Goal: Task Accomplishment & Management: Use online tool/utility

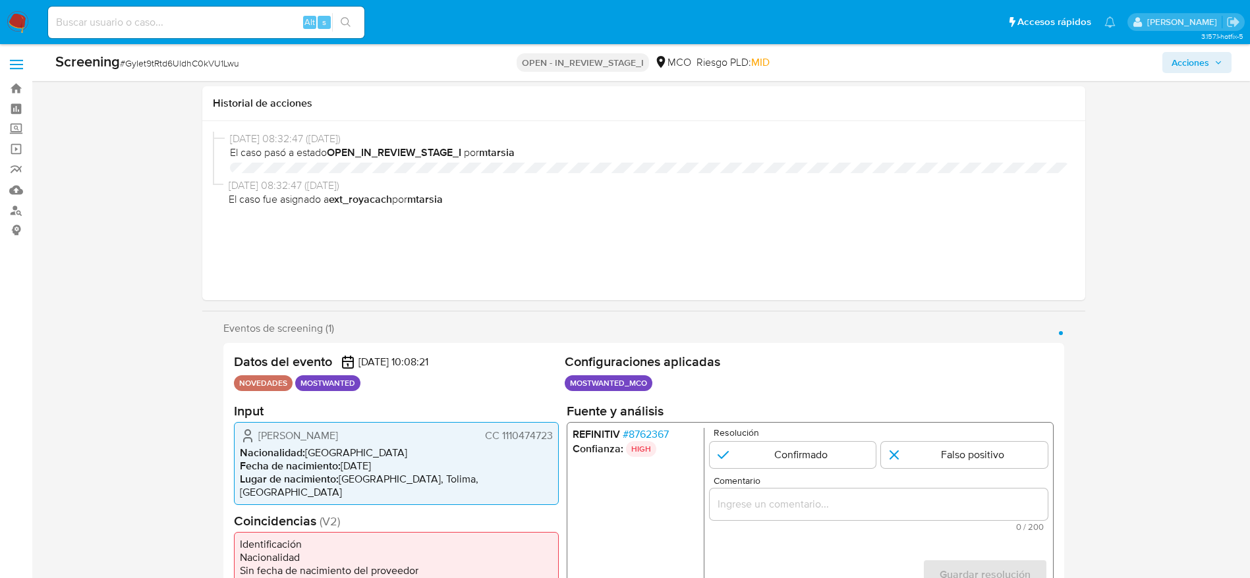
select select "10"
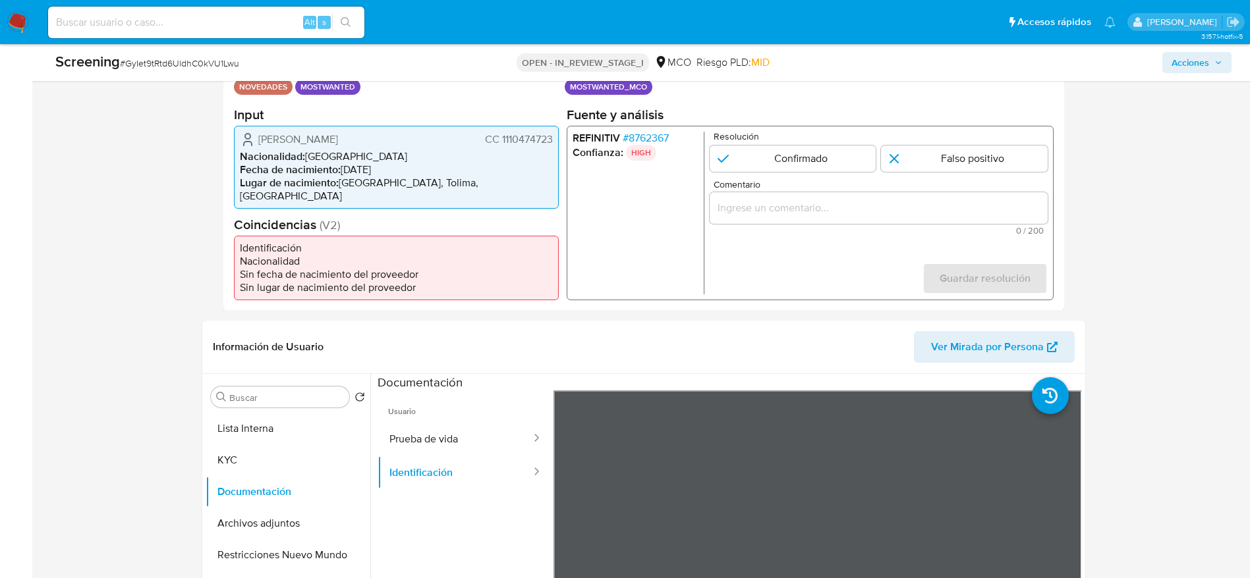
click at [236, 123] on h2 "Input" at bounding box center [396, 114] width 325 height 16
drag, startPoint x: 250, startPoint y: 142, endPoint x: 550, endPoint y: 144, distance: 300.4
click at [550, 144] on div "Hernandez Salgado Mauricio CC 1110474723" at bounding box center [396, 139] width 313 height 16
click at [628, 144] on span "# 8762367" at bounding box center [645, 137] width 46 height 13
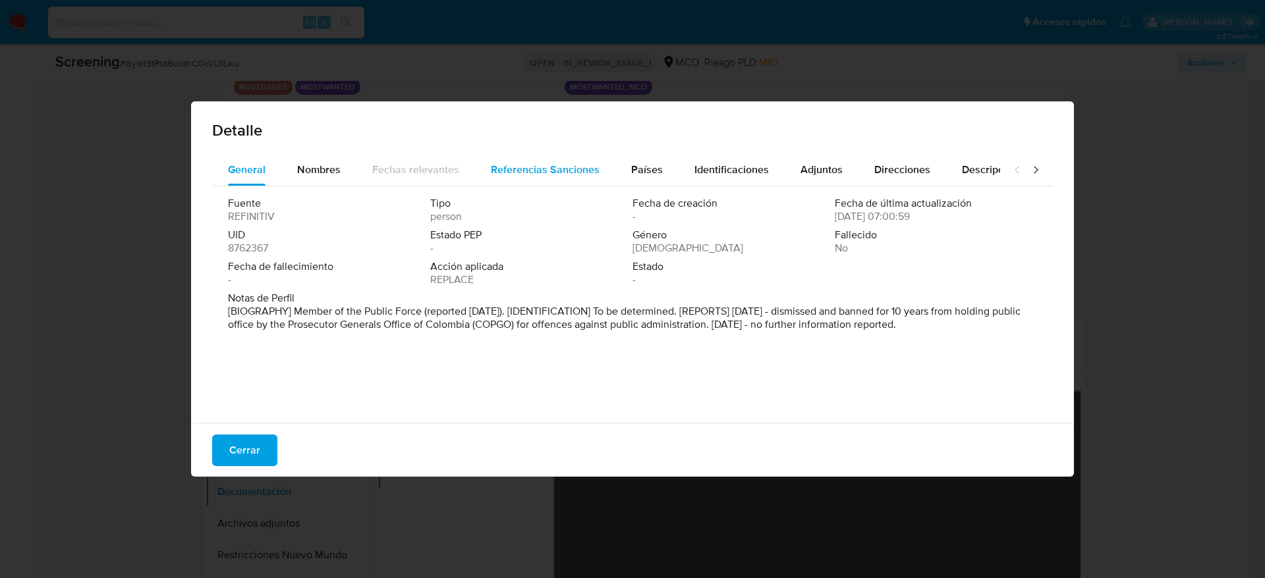
click at [559, 181] on div "Referencias Sanciones" at bounding box center [545, 170] width 109 height 32
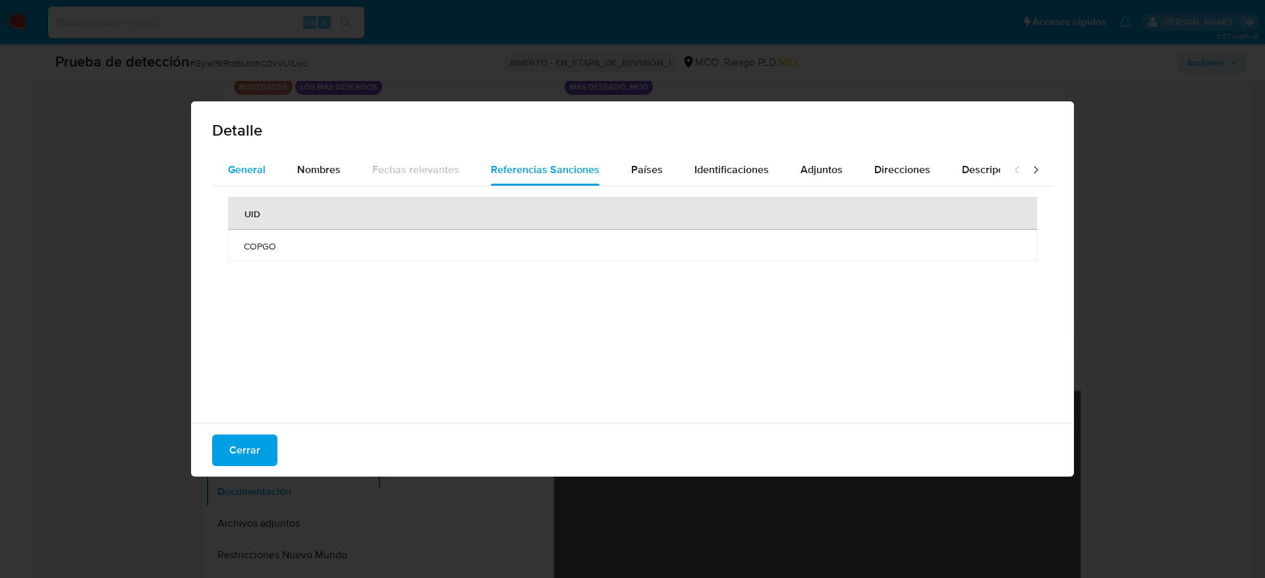
click at [223, 180] on button "General" at bounding box center [246, 170] width 69 height 32
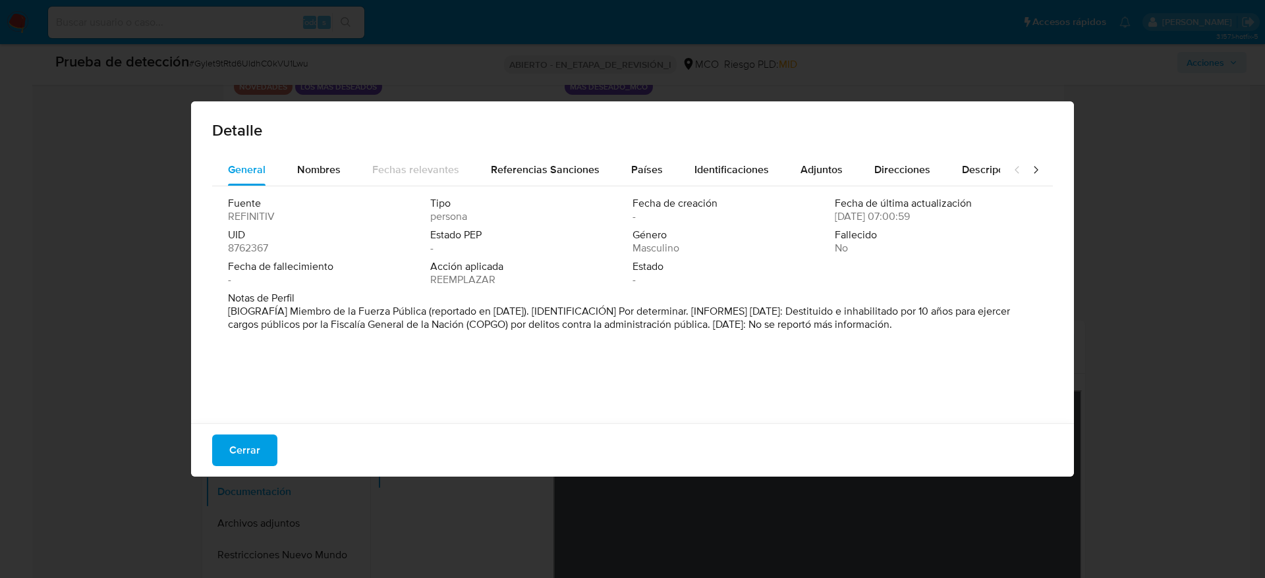
click at [207, 446] on div "Cerrar" at bounding box center [632, 450] width 883 height 53
click at [235, 448] on font "Cerrar" at bounding box center [244, 451] width 31 height 32
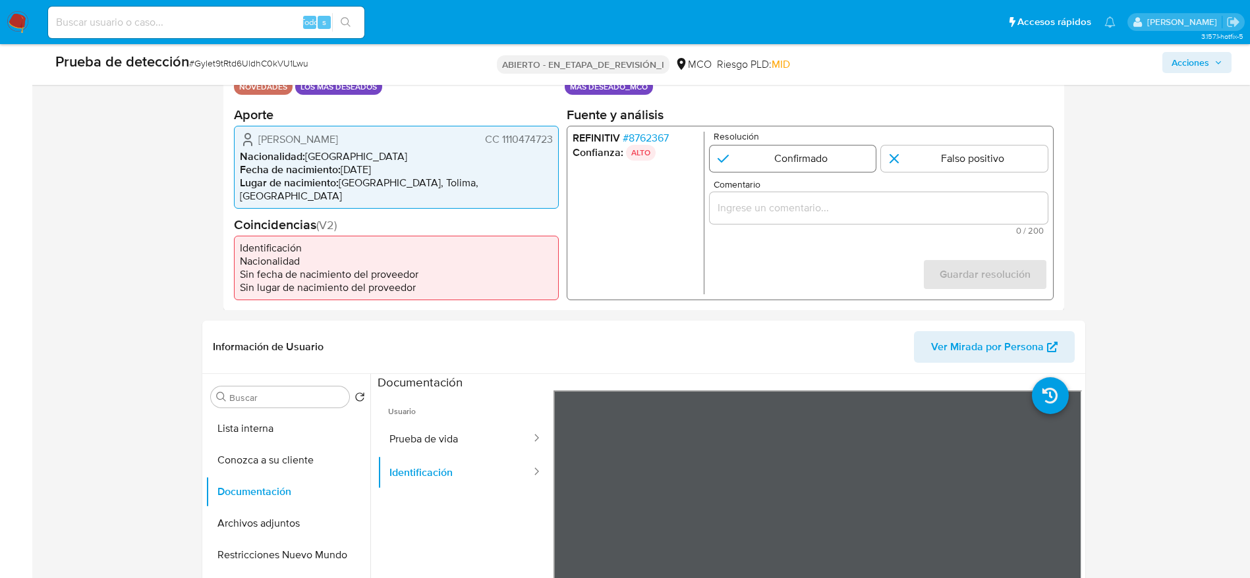
click at [760, 171] on input "1 de 1" at bounding box center [792, 158] width 167 height 26
radio input "true"
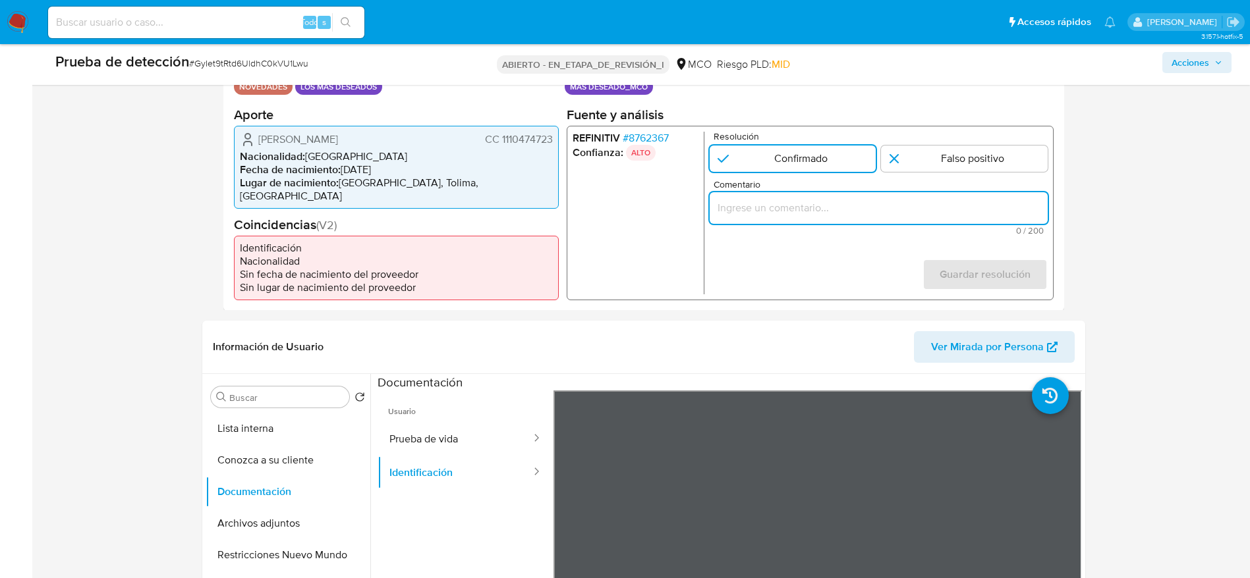
click at [787, 213] on input "Comentario" at bounding box center [878, 207] width 338 height 17
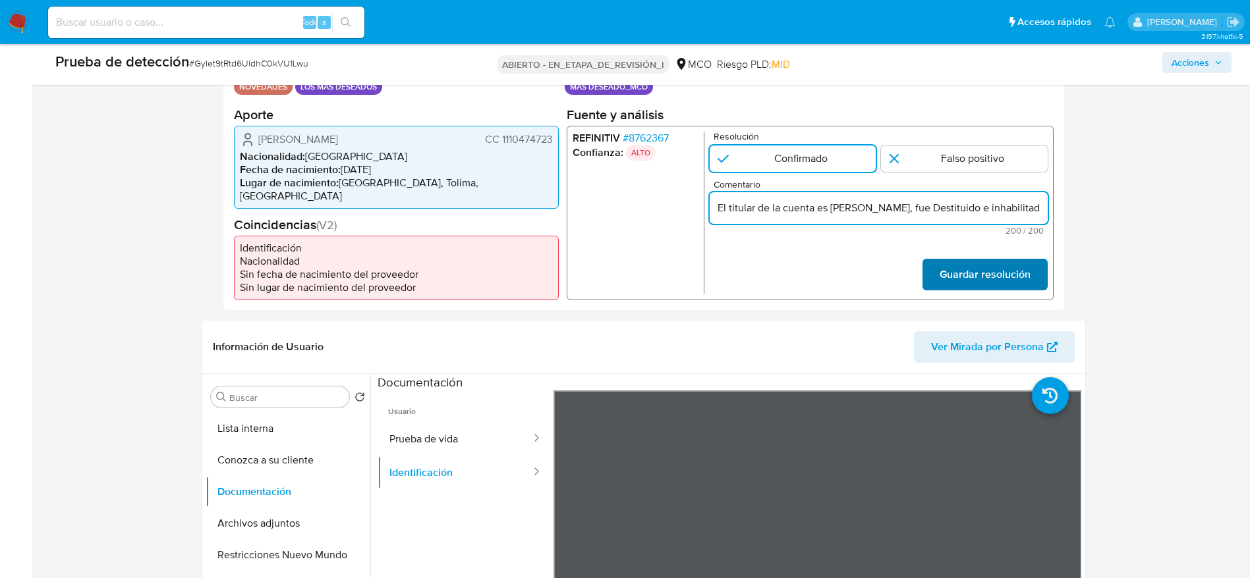
scroll to position [0, 593]
drag, startPoint x: 886, startPoint y: 208, endPoint x: 942, endPoint y: 214, distance: 56.4
click at [942, 214] on input "El titular de la cuenta es Hernandez Salgado Mauricio, fue Destituido e inhabil…" at bounding box center [878, 207] width 338 height 17
paste input "por delitos contra la administra"
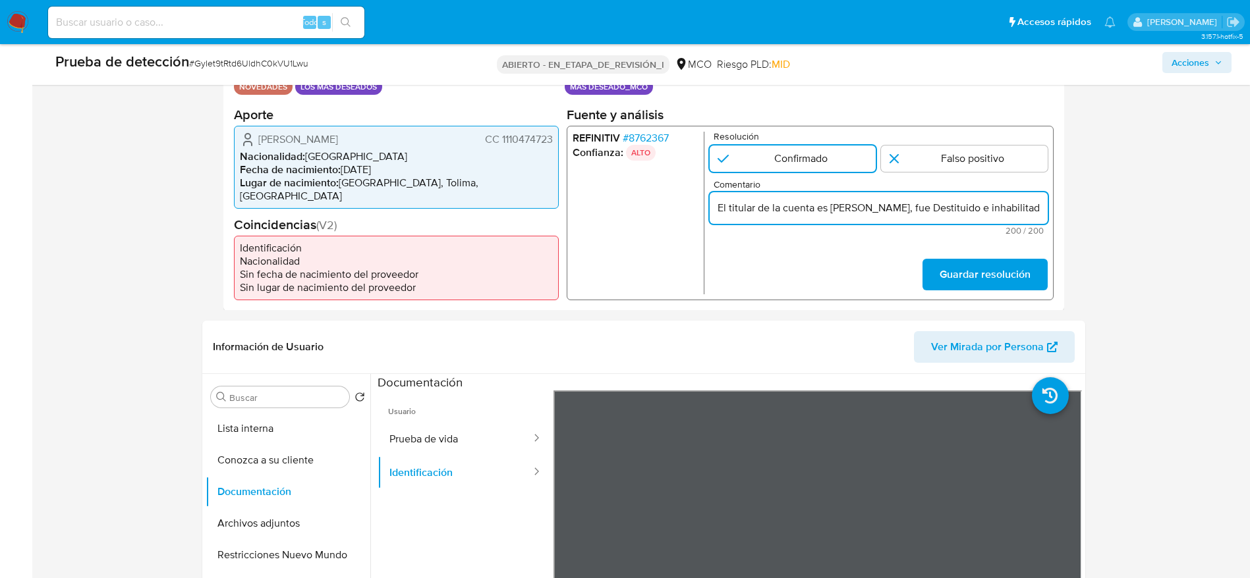
paste input "Usuario Hernandez Salgado Mauricio, fue Destituido e inhabilitado en abril de 2…"
type input "Usuario Hernandez Salgado Mauricio, fue Destituido e inhabilitado en abril de 2…"
click at [1024, 277] on font "Guardar resolución" at bounding box center [984, 275] width 91 height 32
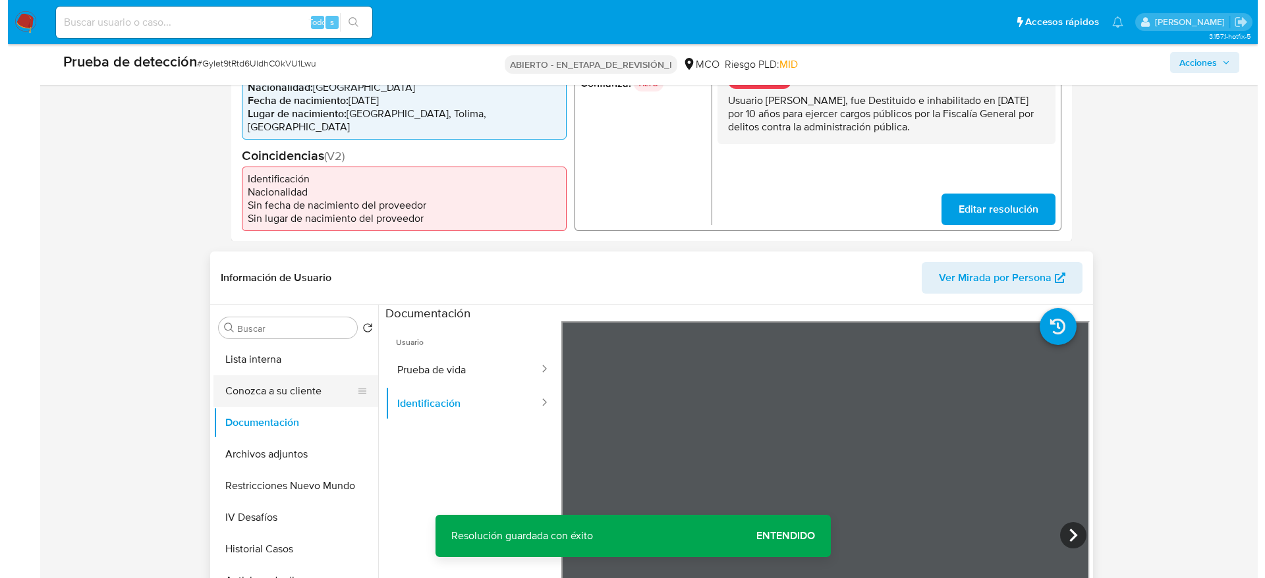
scroll to position [395, 0]
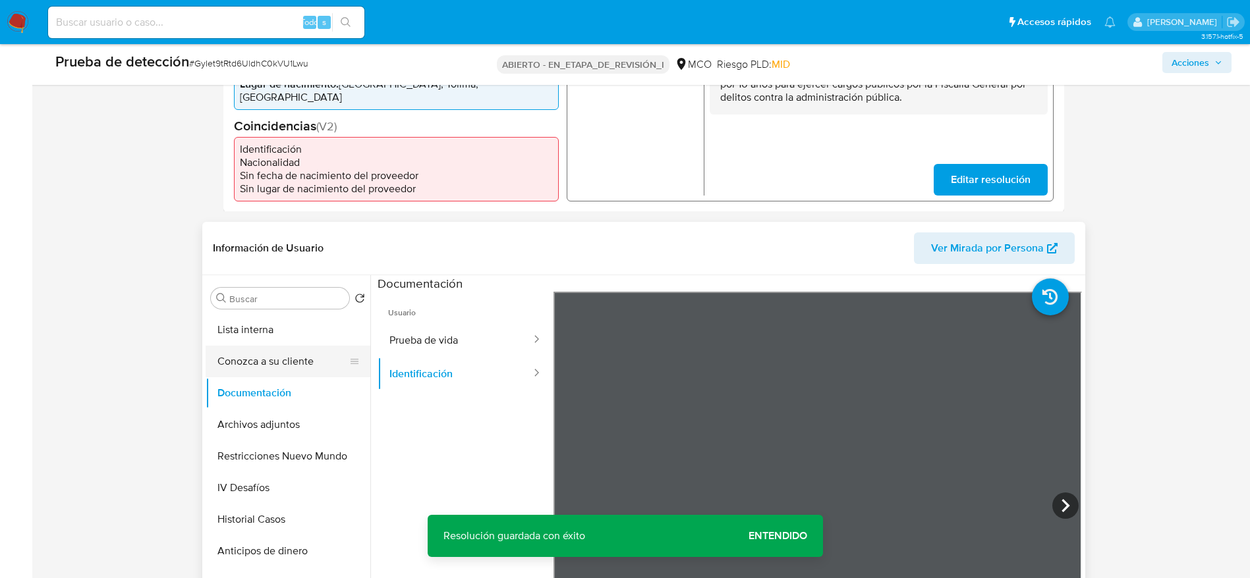
click at [242, 346] on button "Conozca a su cliente" at bounding box center [283, 362] width 154 height 32
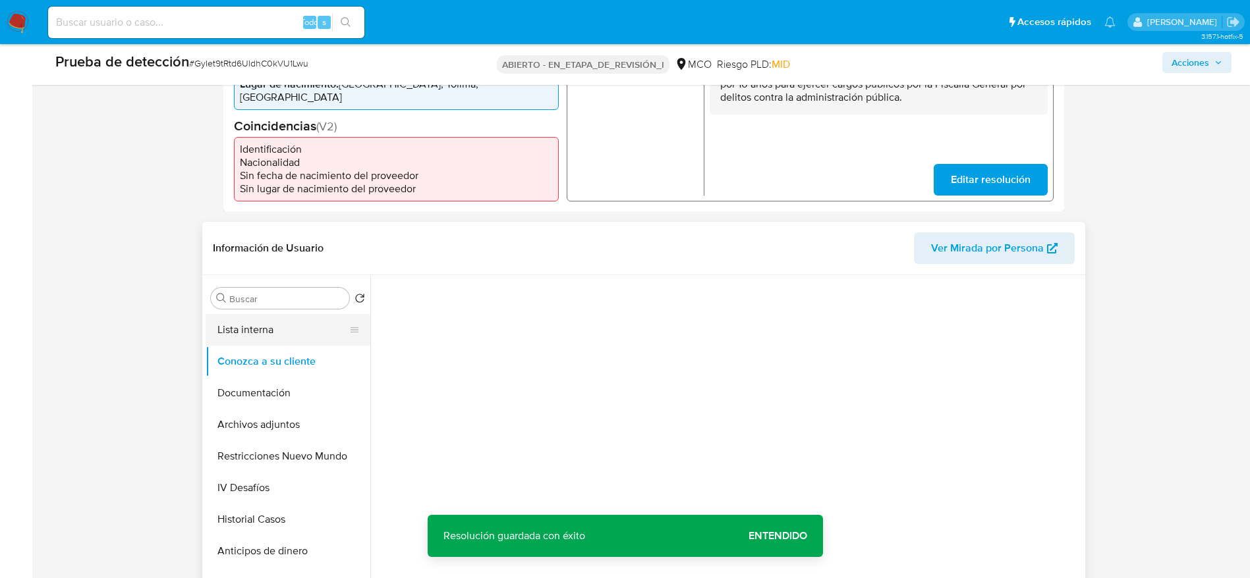
click at [243, 332] on button "Lista interna" at bounding box center [283, 330] width 154 height 32
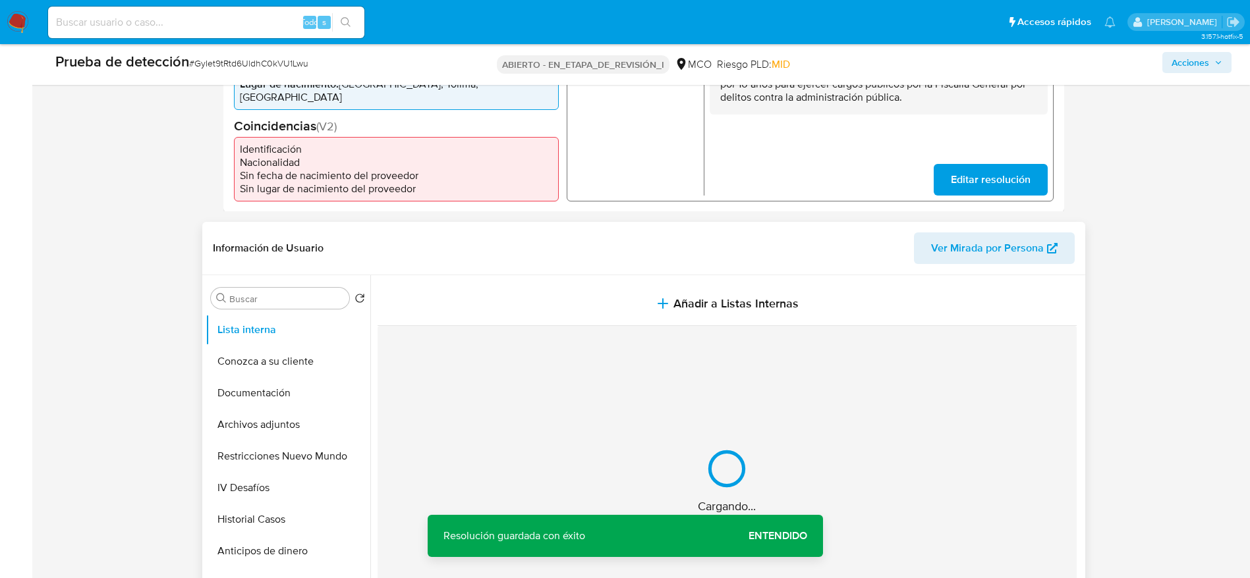
click at [516, 326] on div "Cargando..." at bounding box center [726, 481] width 699 height 310
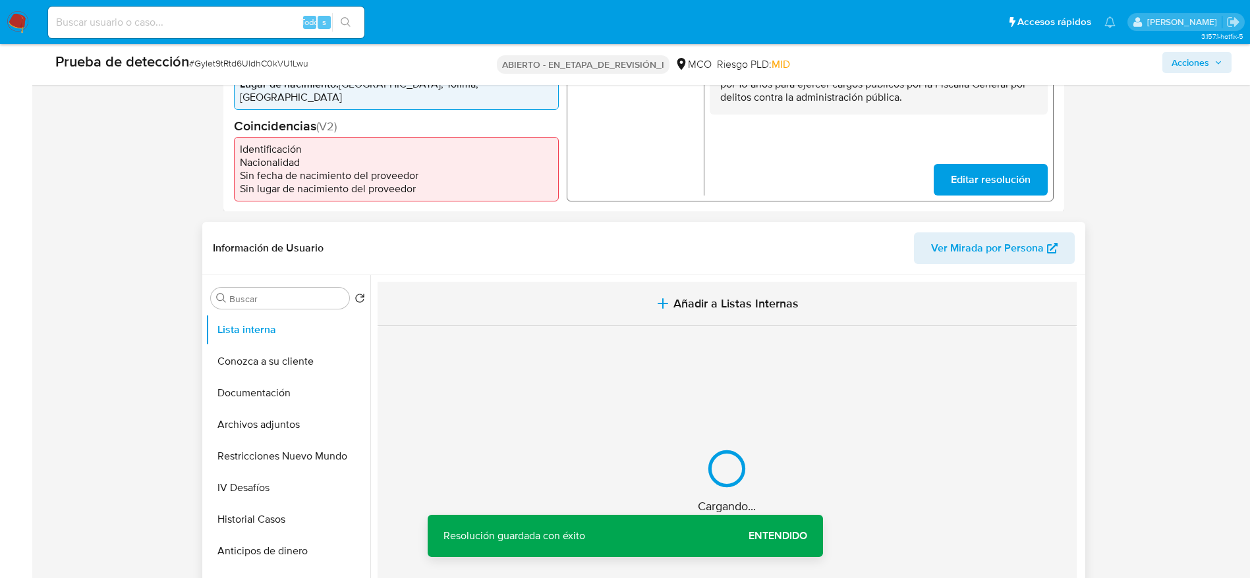
click at [534, 309] on button "Añadir a Listas Internas" at bounding box center [726, 304] width 699 height 44
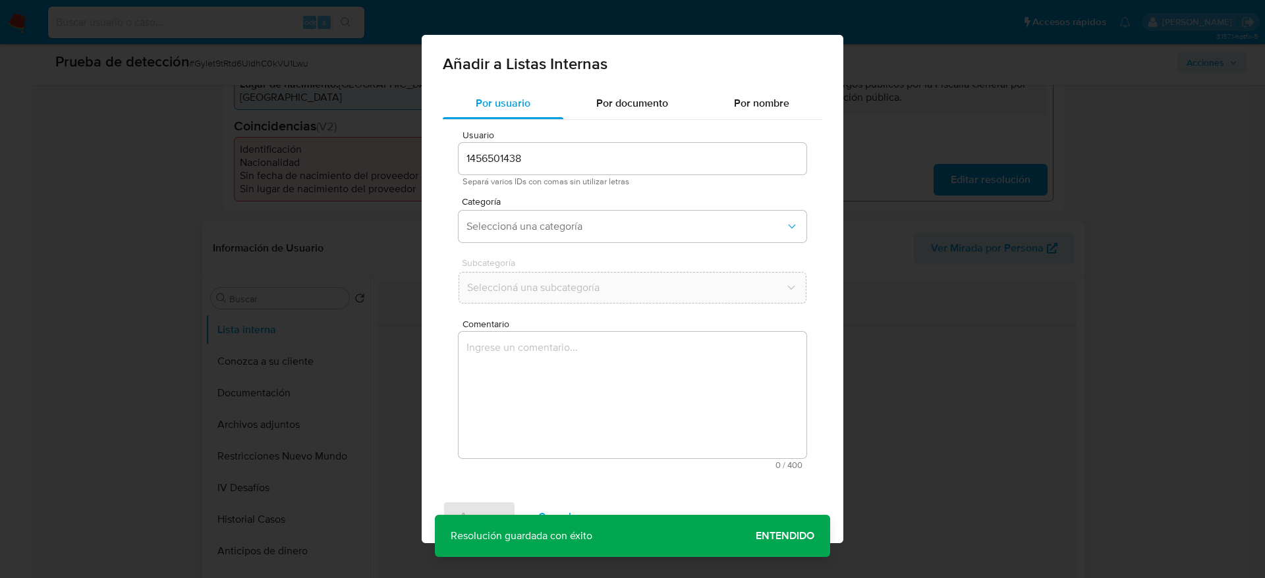
click at [509, 377] on textarea "Comentario" at bounding box center [632, 395] width 348 height 126
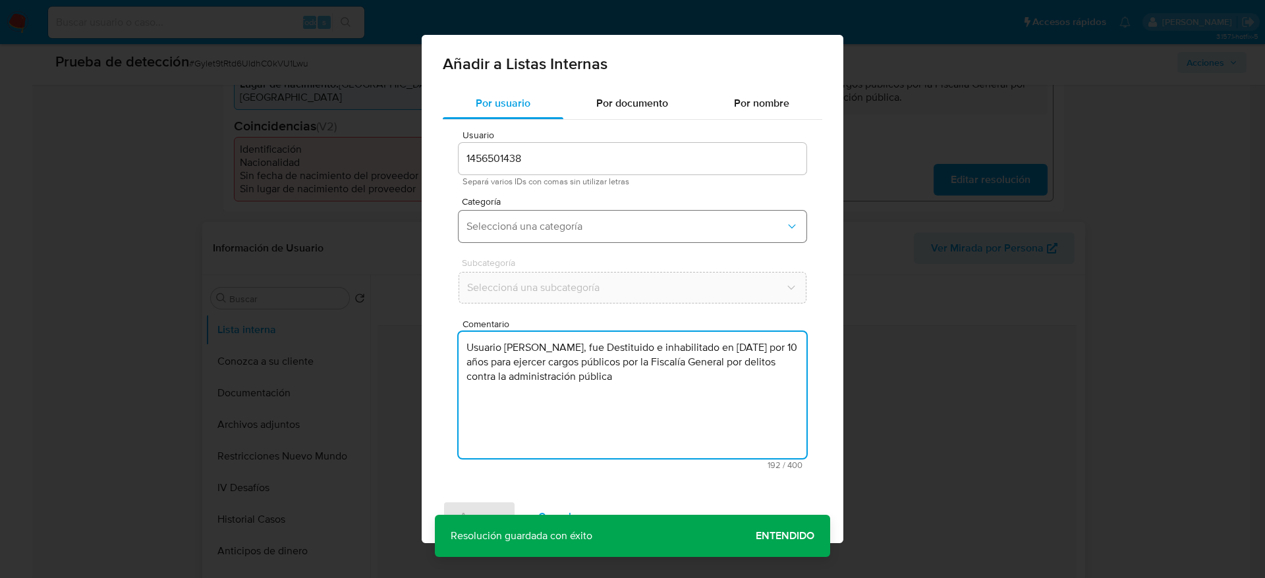
type textarea "Usuario Hernandez Salgado Mauricio, fue Destituido e inhabilitado en abril de 2…"
click at [578, 224] on span "Seleccioná una categoría" at bounding box center [625, 226] width 319 height 13
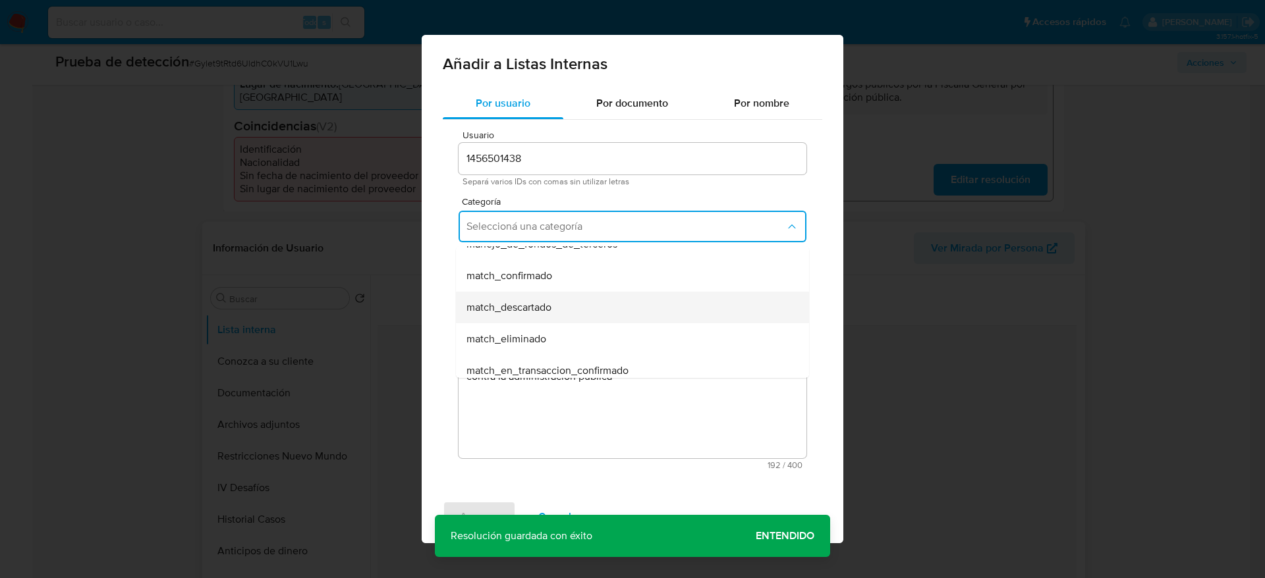
scroll to position [99, 0]
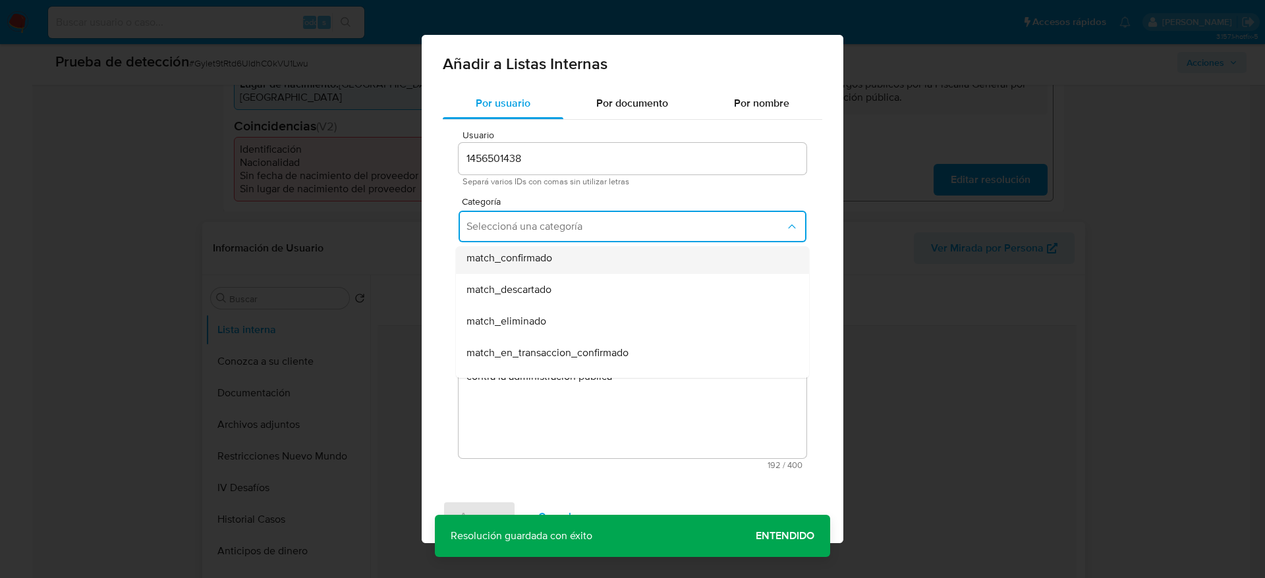
click at [520, 266] on div "match_confirmado" at bounding box center [628, 258] width 324 height 32
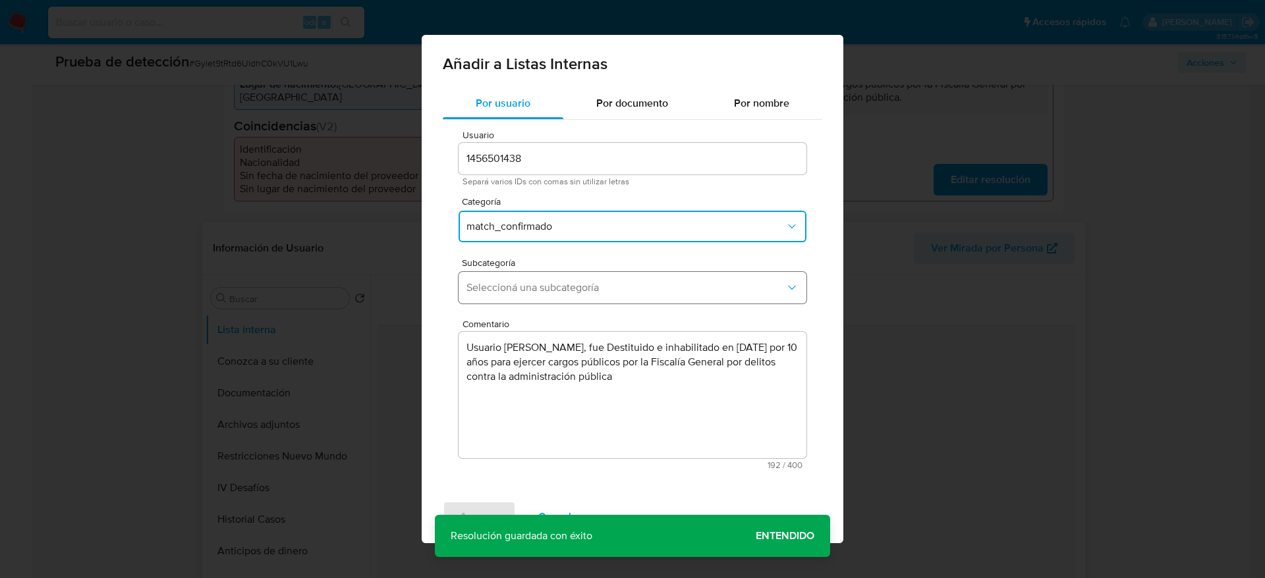
click at [525, 294] on span "Seleccioná una subcategoría" at bounding box center [625, 287] width 319 height 13
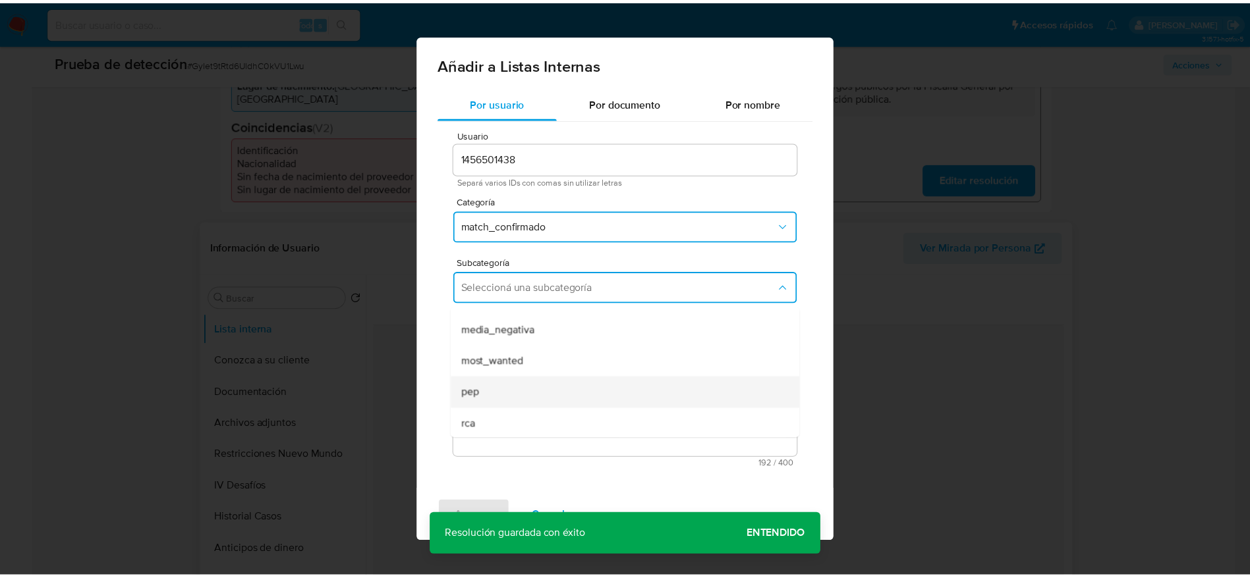
scroll to position [90, 0]
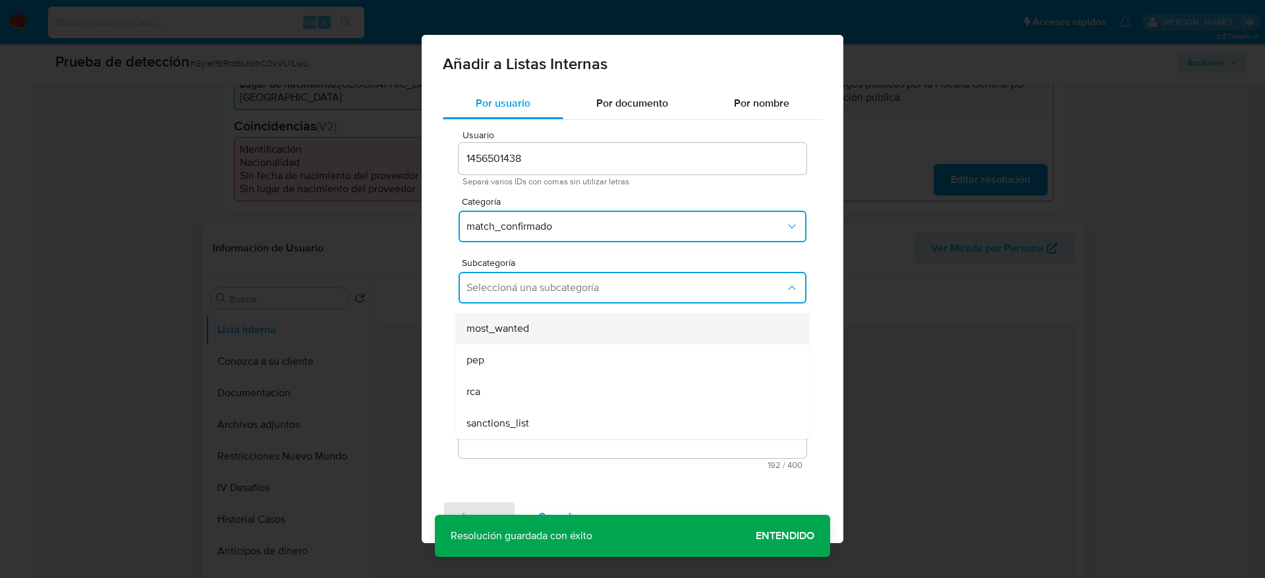
click at [504, 330] on span "most_wanted" at bounding box center [497, 328] width 63 height 13
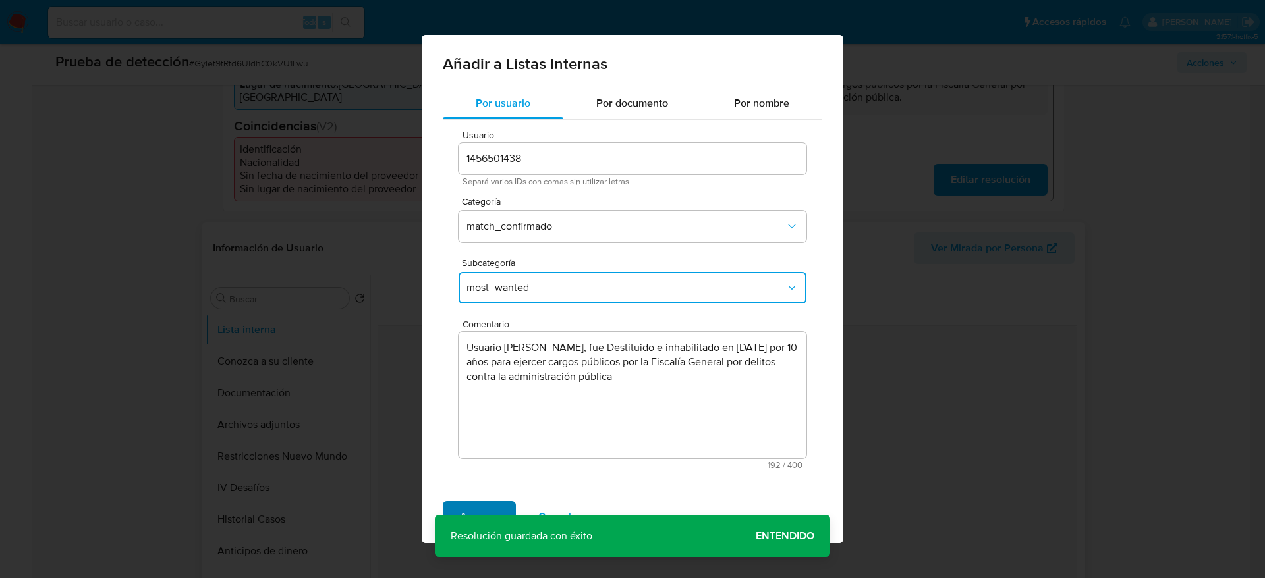
click at [455, 503] on button "Agregar" at bounding box center [479, 517] width 73 height 32
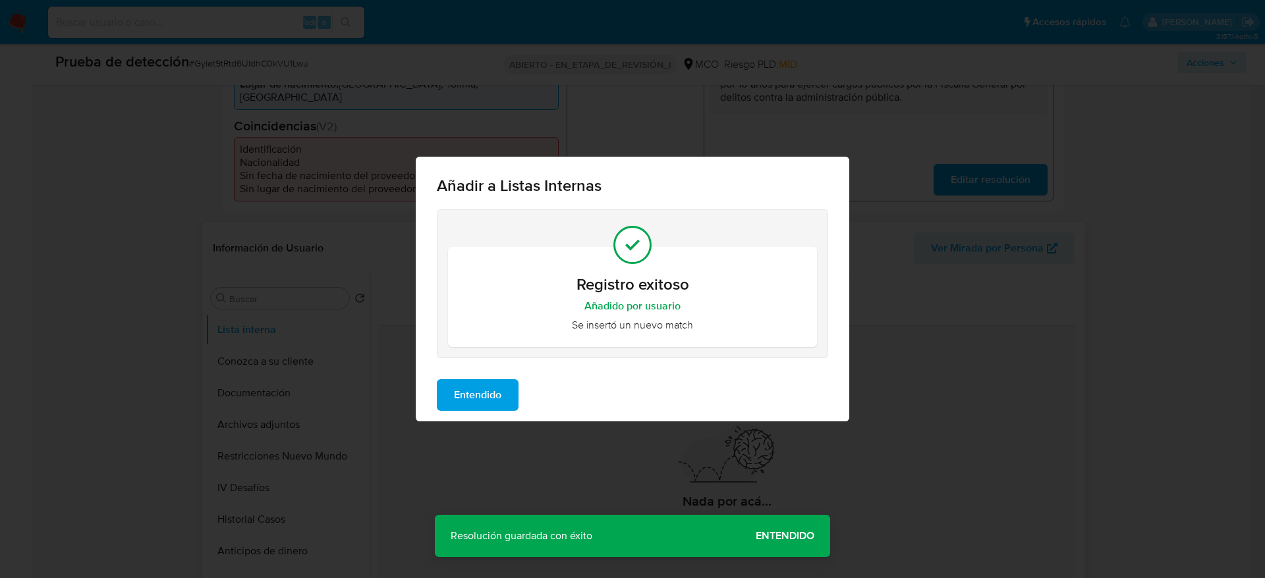
click at [492, 385] on span "Entendido" at bounding box center [477, 395] width 47 height 29
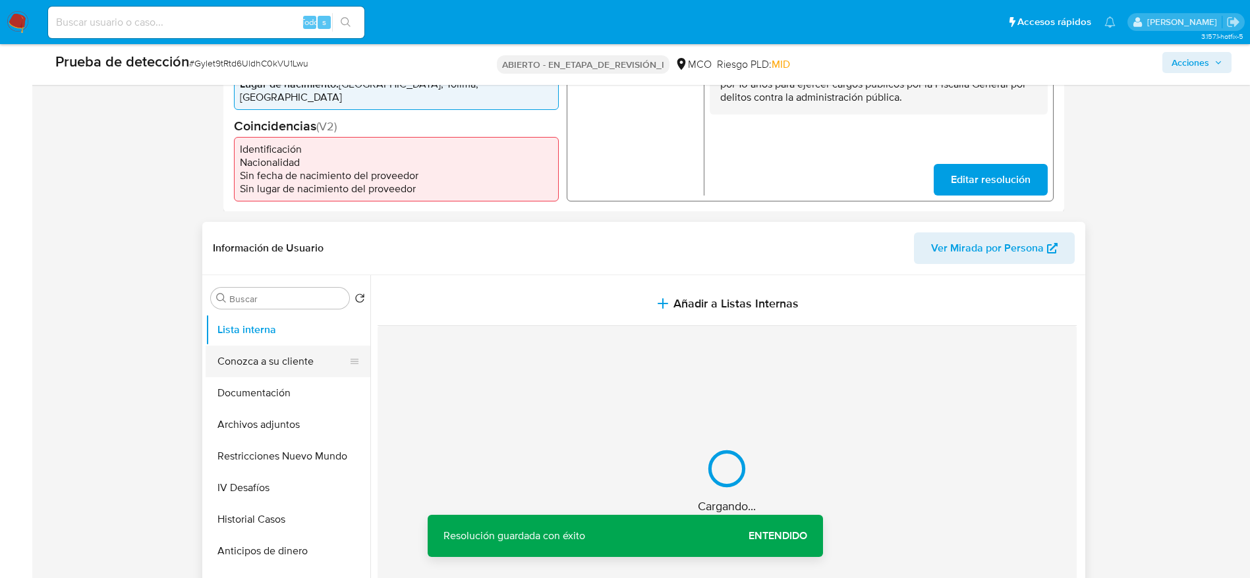
click at [279, 375] on button "Conozca a su cliente" at bounding box center [283, 362] width 154 height 32
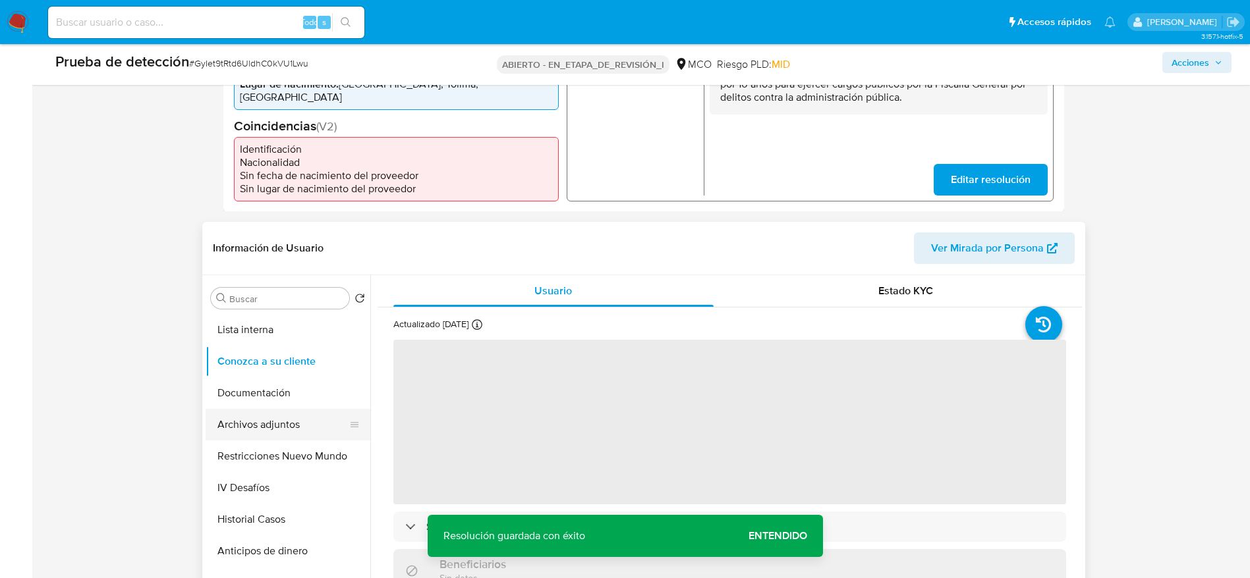
click at [302, 427] on button "Archivos adjuntos" at bounding box center [283, 425] width 154 height 32
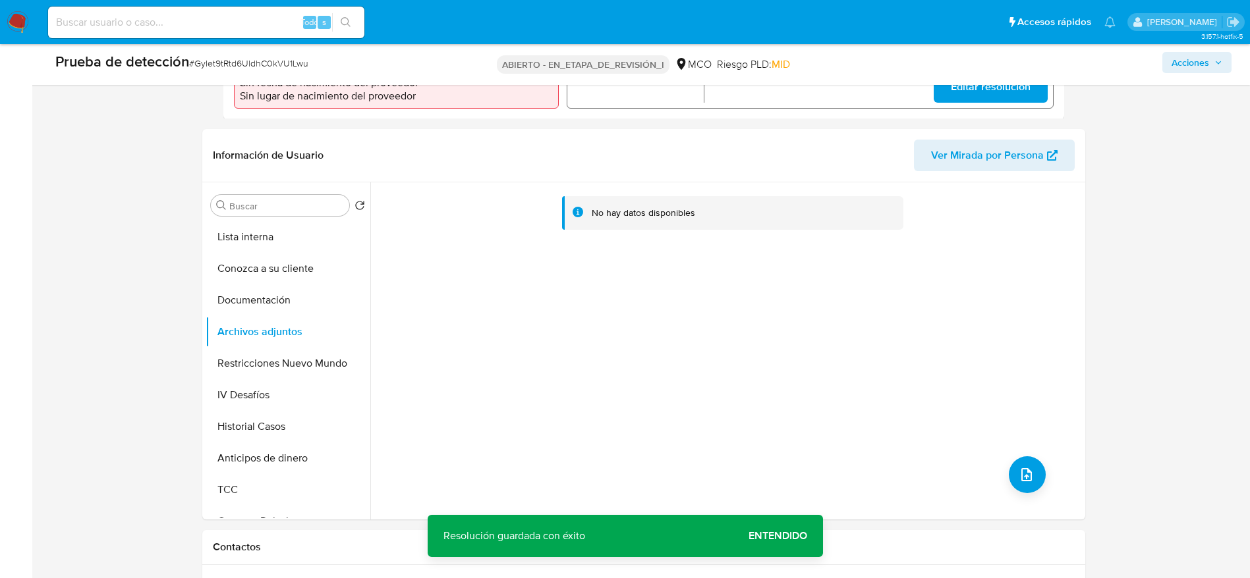
scroll to position [494, 0]
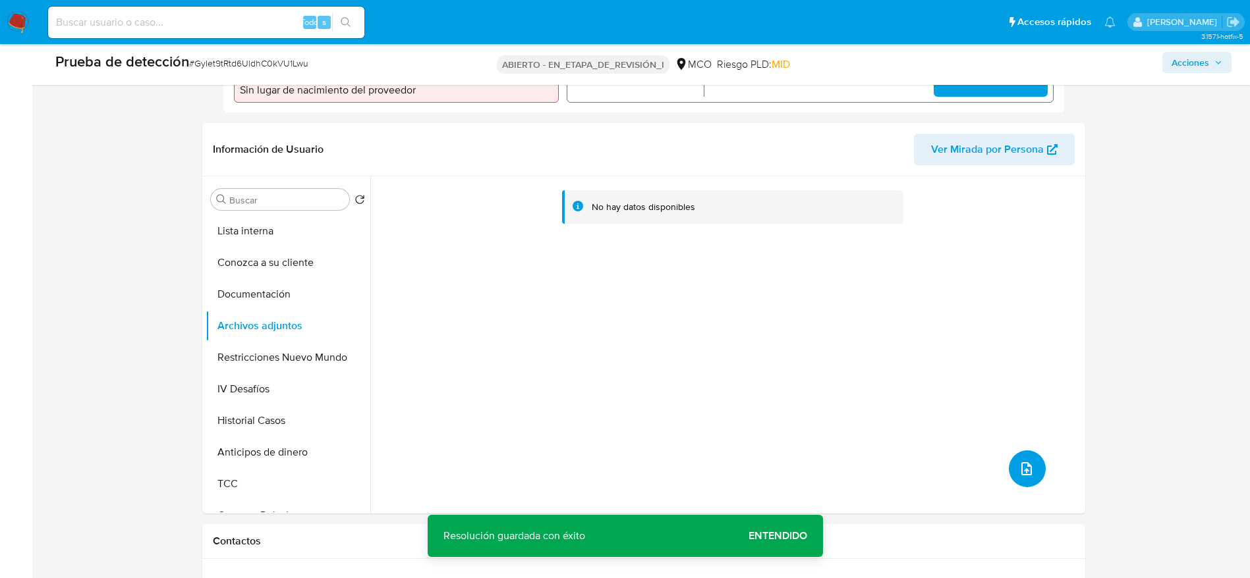
click at [1020, 476] on icon "subir archivo" at bounding box center [1026, 469] width 16 height 16
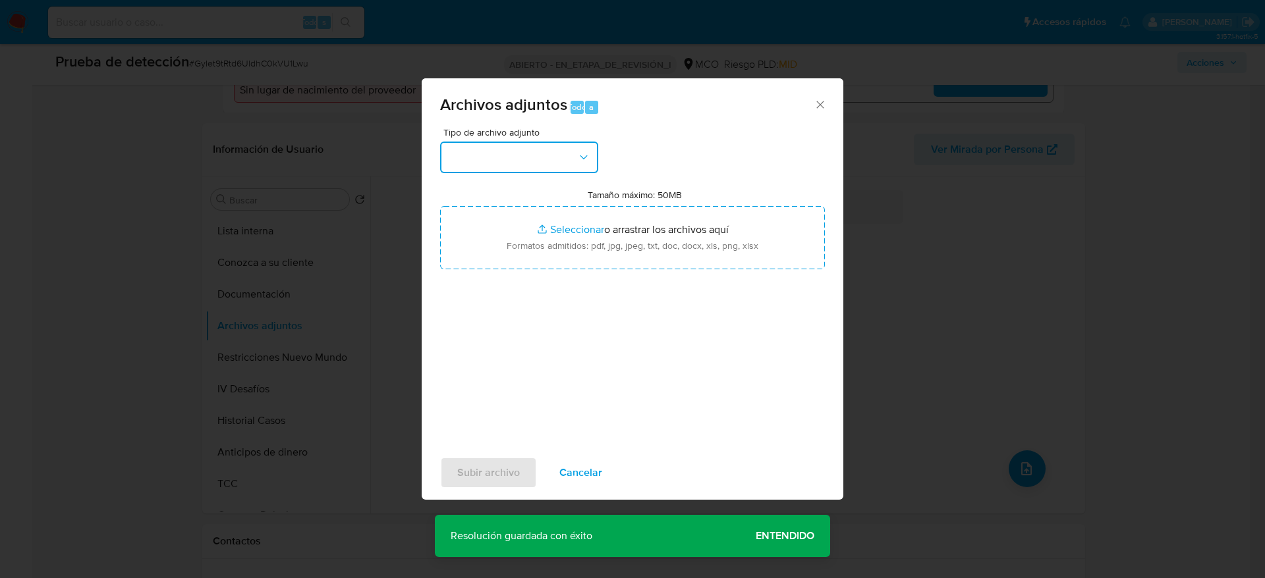
click at [541, 144] on button "button" at bounding box center [519, 158] width 158 height 32
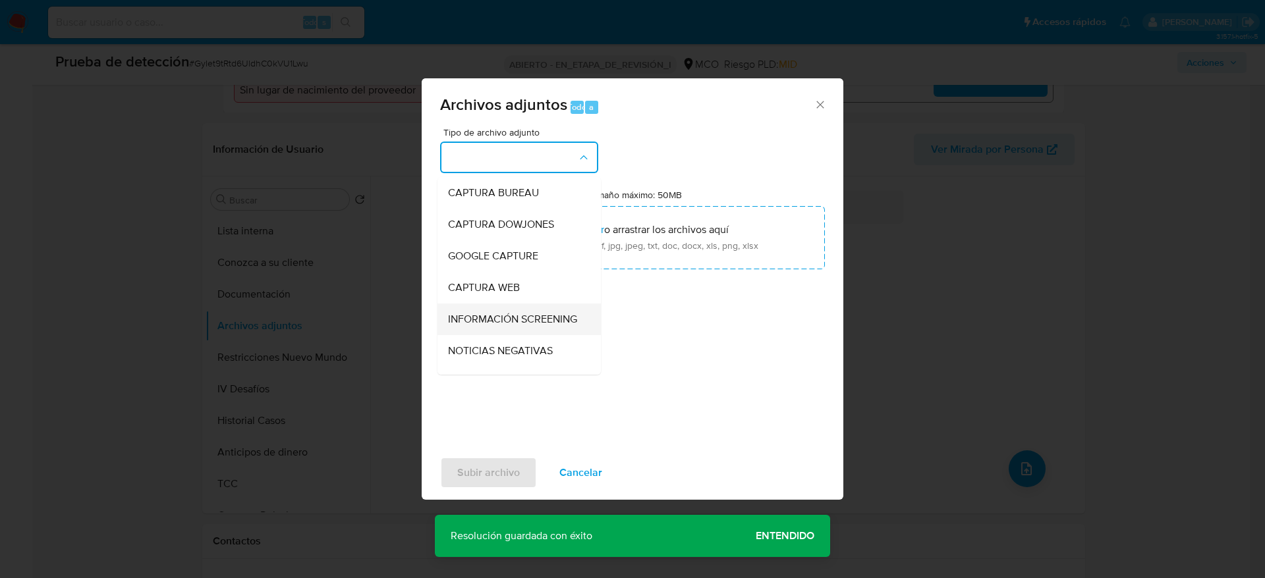
click at [504, 317] on span "INFORMACIÓN SCREENING" at bounding box center [512, 319] width 129 height 13
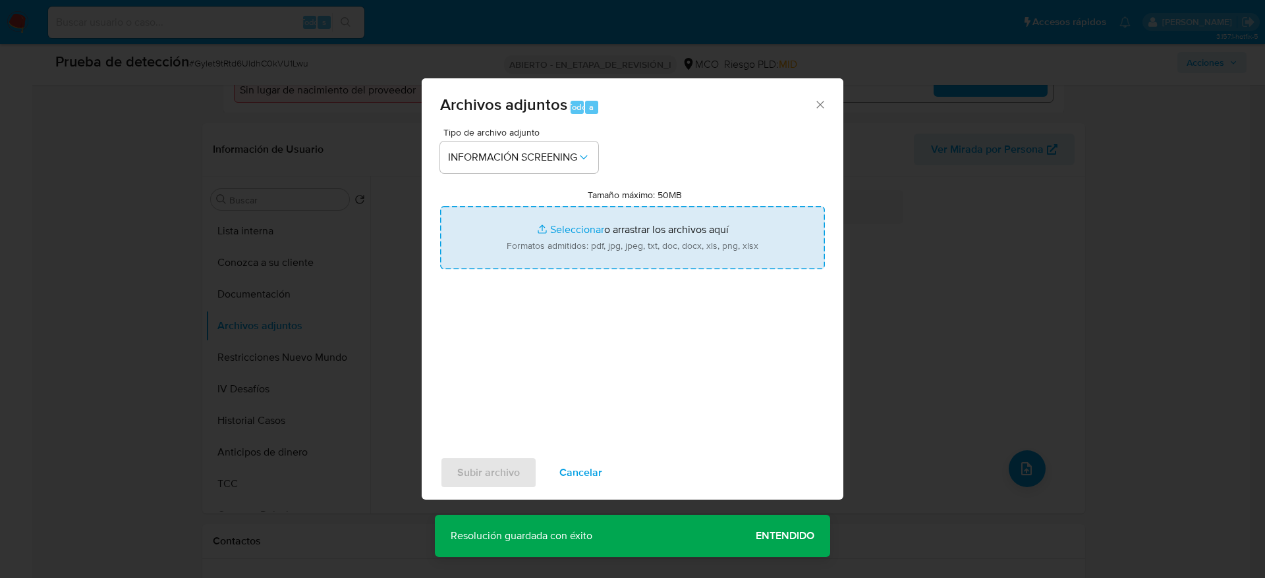
click at [485, 267] on input "Tamaño máximo: 50MB Seleccionar archivos" at bounding box center [632, 237] width 385 height 63
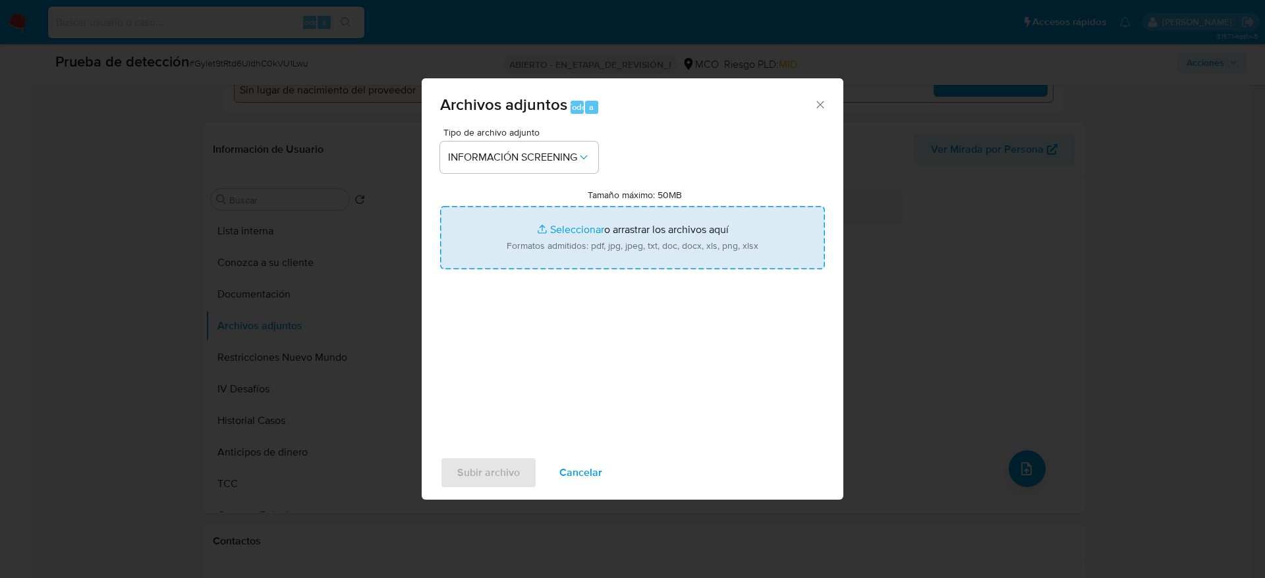
type input "C:\fakepath\_Hernandez Salgado Mauricio_ - Buscar con Google.pdf"
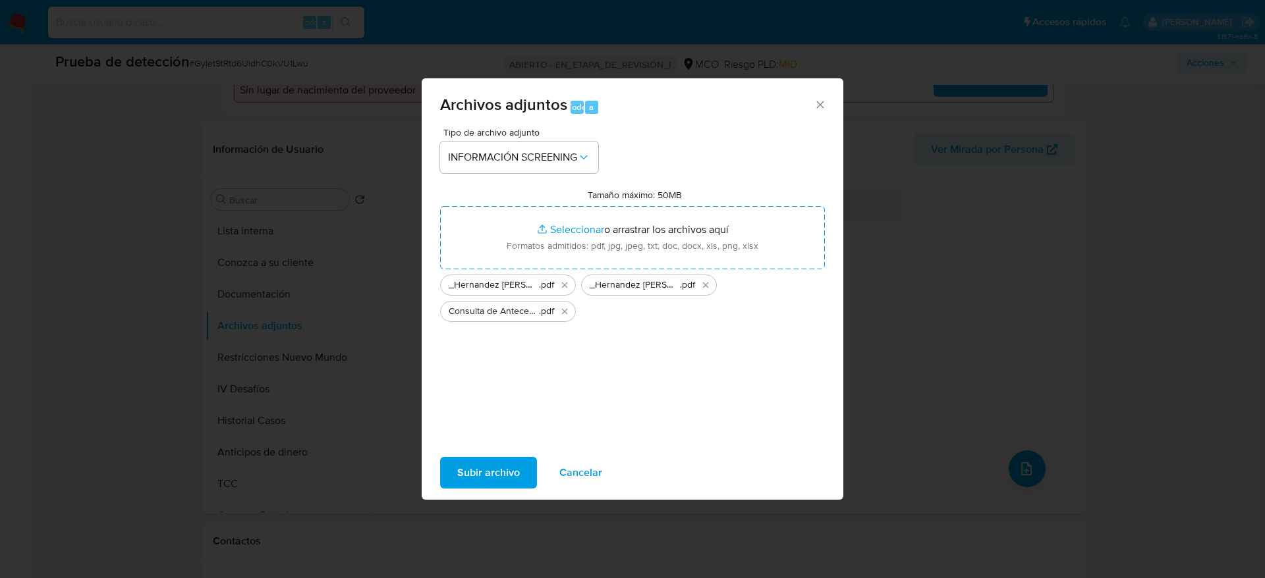
click at [480, 480] on span "Subir archivo" at bounding box center [488, 472] width 63 height 29
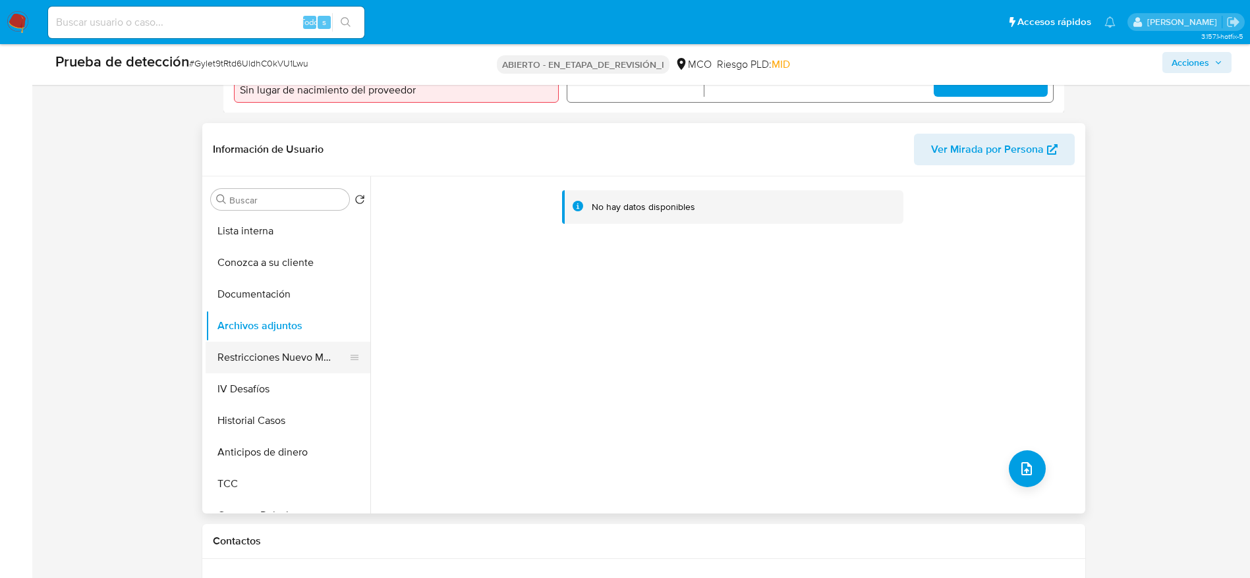
click at [281, 372] on button "Restricciones Nuevo Mundo" at bounding box center [283, 358] width 154 height 32
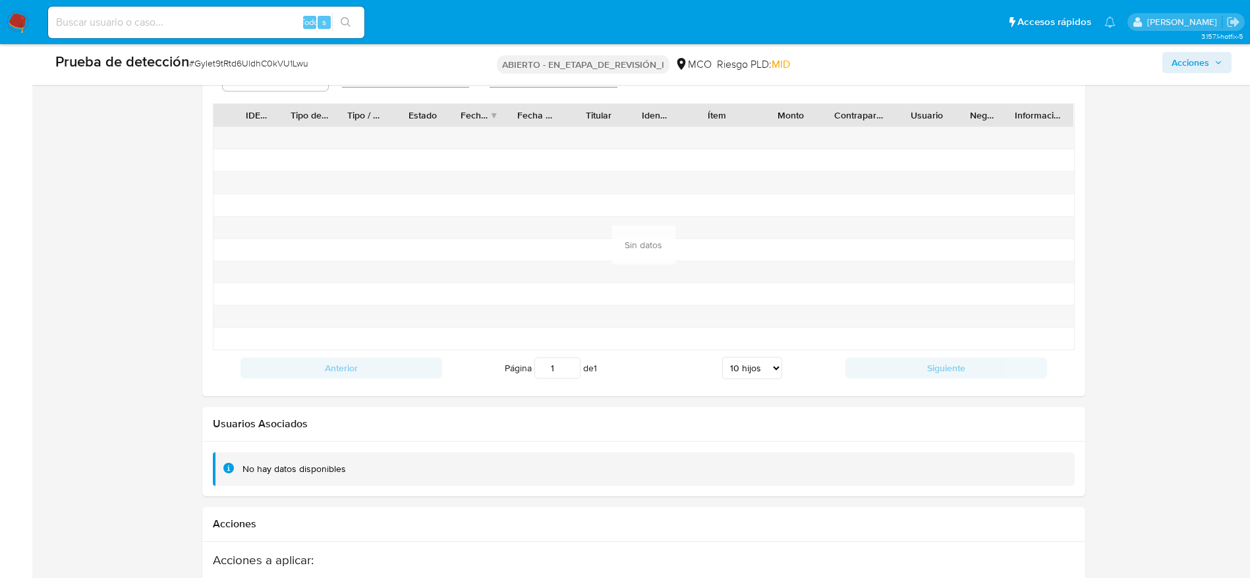
scroll to position [1954, 0]
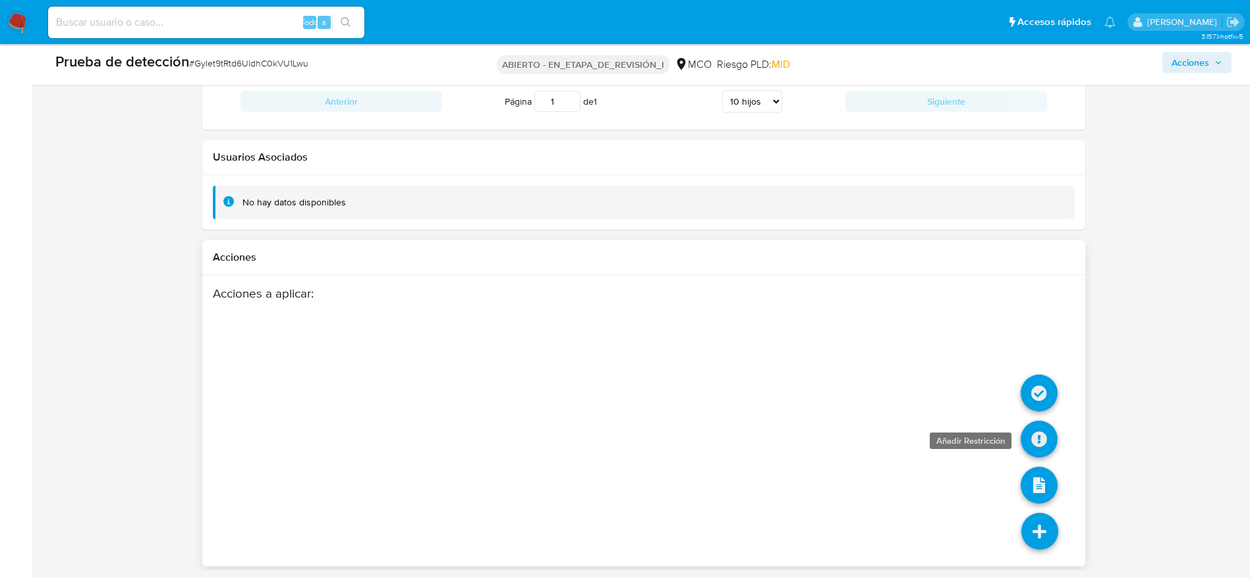
click at [1034, 428] on icon at bounding box center [1038, 439] width 37 height 37
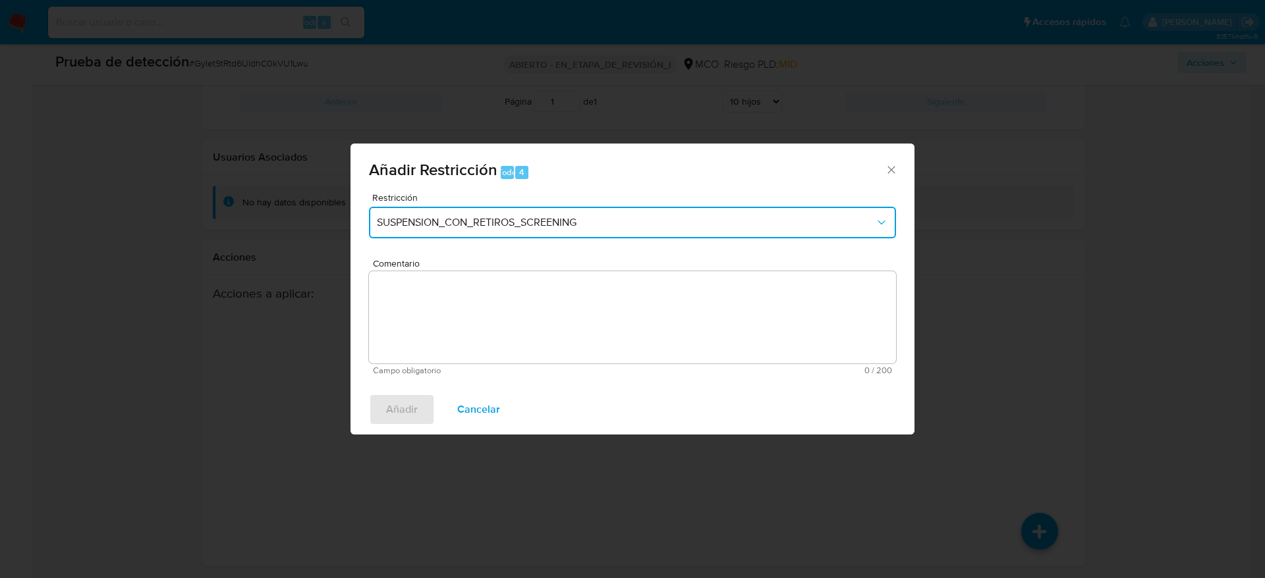
click at [559, 212] on button "SUSPENSION_CON_RETIROS_SCREENING" at bounding box center [632, 223] width 527 height 32
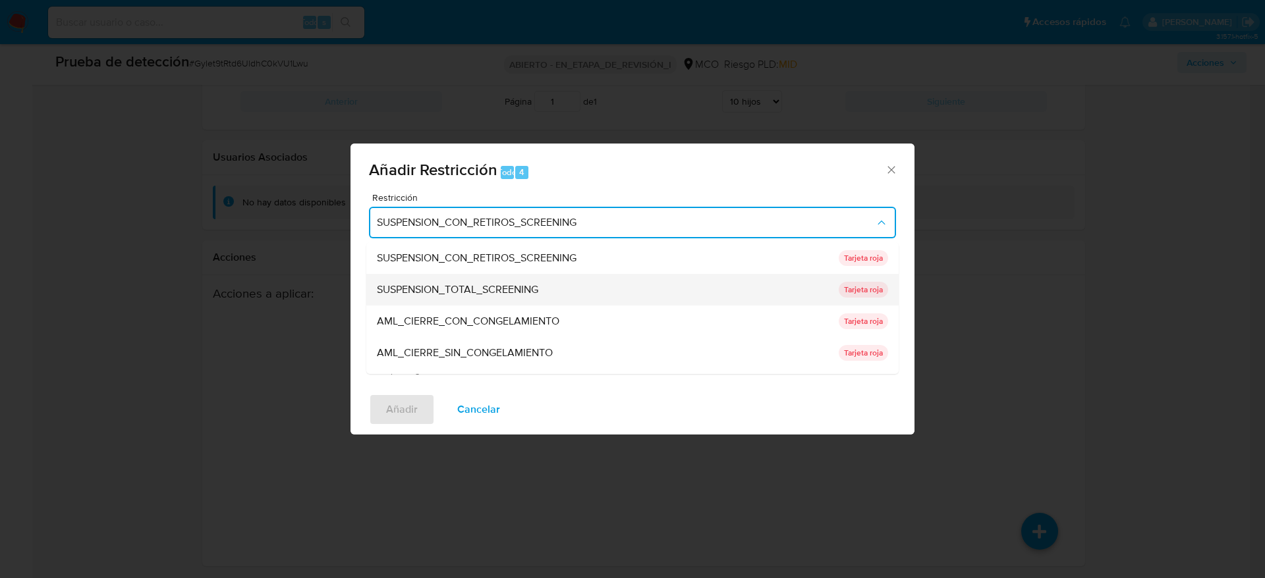
click at [501, 284] on span "SUSPENSION_TOTAL_SCREENING" at bounding box center [457, 289] width 161 height 13
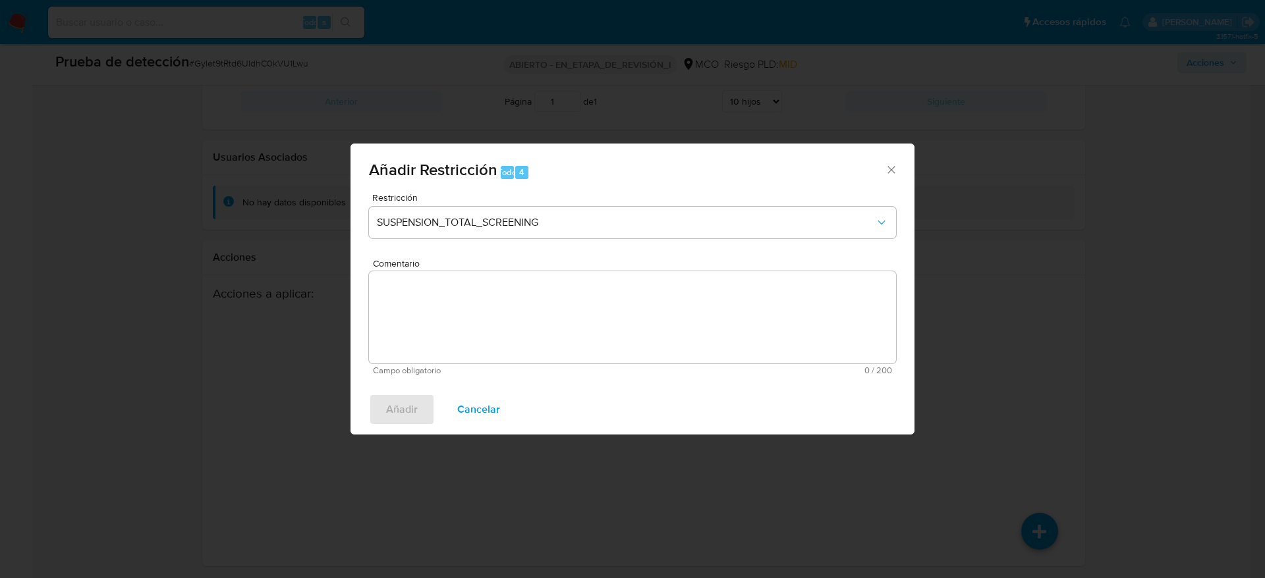
click at [516, 302] on textarea "Comentario" at bounding box center [632, 317] width 527 height 92
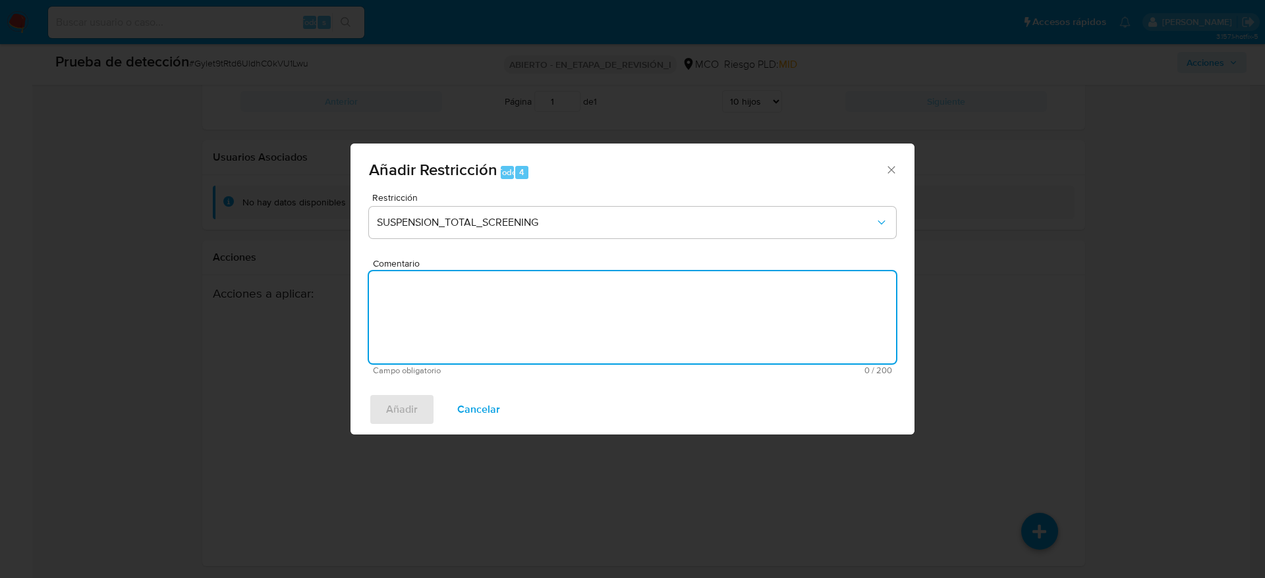
paste textarea "Usuario Hernandez Salgado Mauricio, fue Destituido e inhabilitado en abril de 2…"
type textarea "Usuario Hernandez Salgado Mauricio, fue Destituido e inhabilitado en abril de 2…"
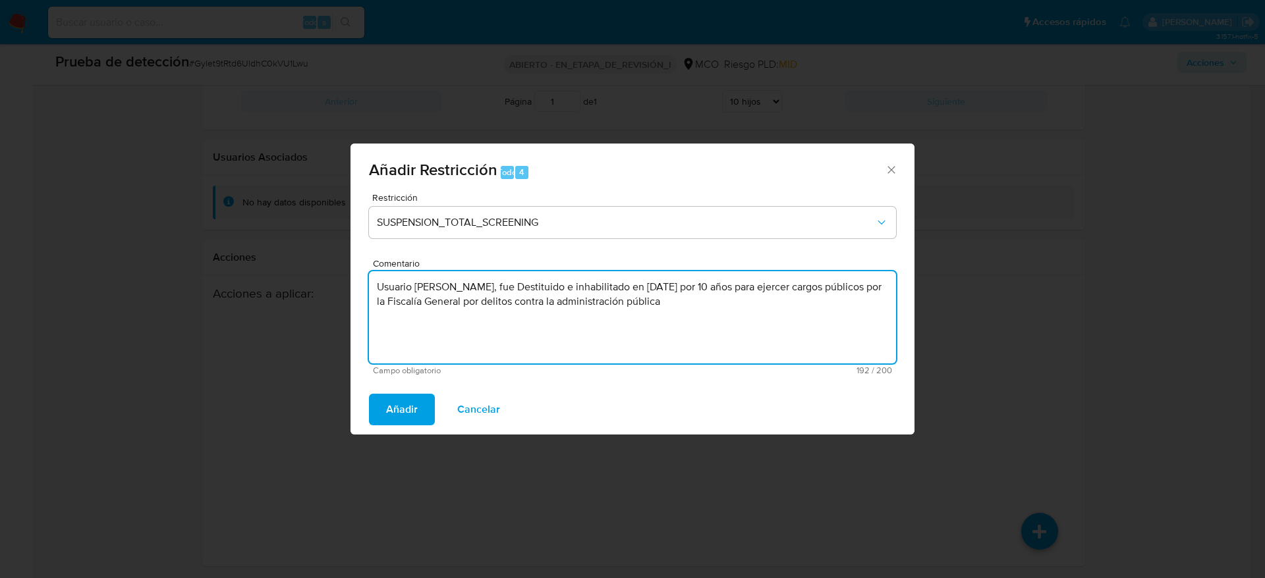
click at [351, 458] on div "Añadir Restricción Todo 4 Restricción SUSPENSION_TOTAL_SCREENING Comentario Usu…" at bounding box center [632, 289] width 1265 height 578
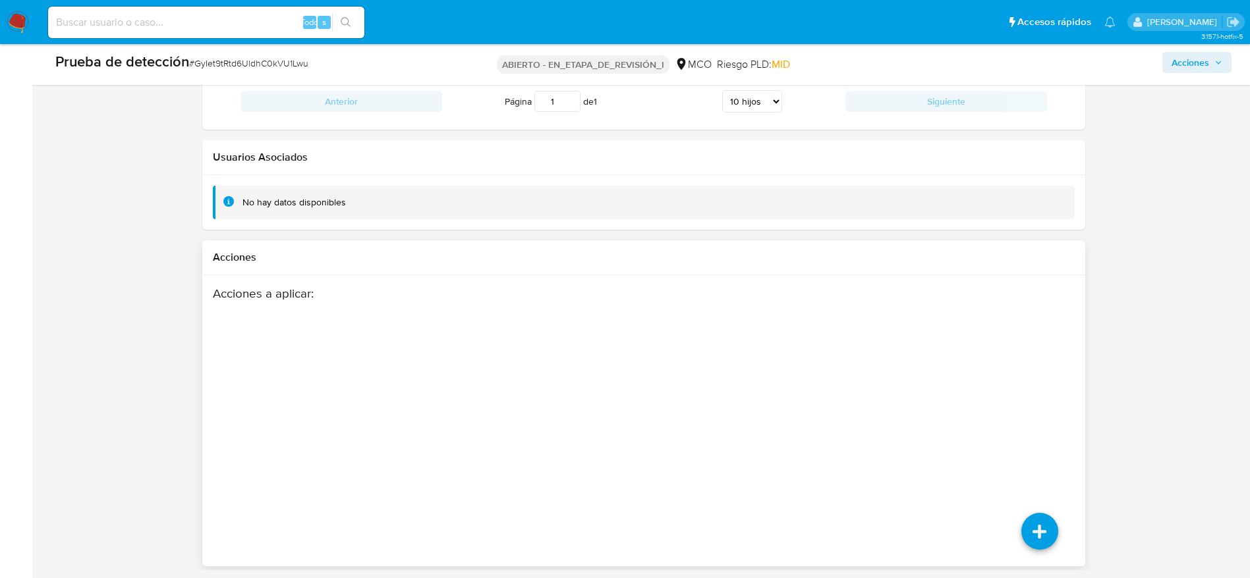
click at [378, 424] on div "Acciones a aplicar :" at bounding box center [596, 391] width 767 height 211
click at [1034, 535] on icon at bounding box center [1039, 531] width 37 height 37
click at [1043, 441] on icon at bounding box center [1038, 439] width 37 height 37
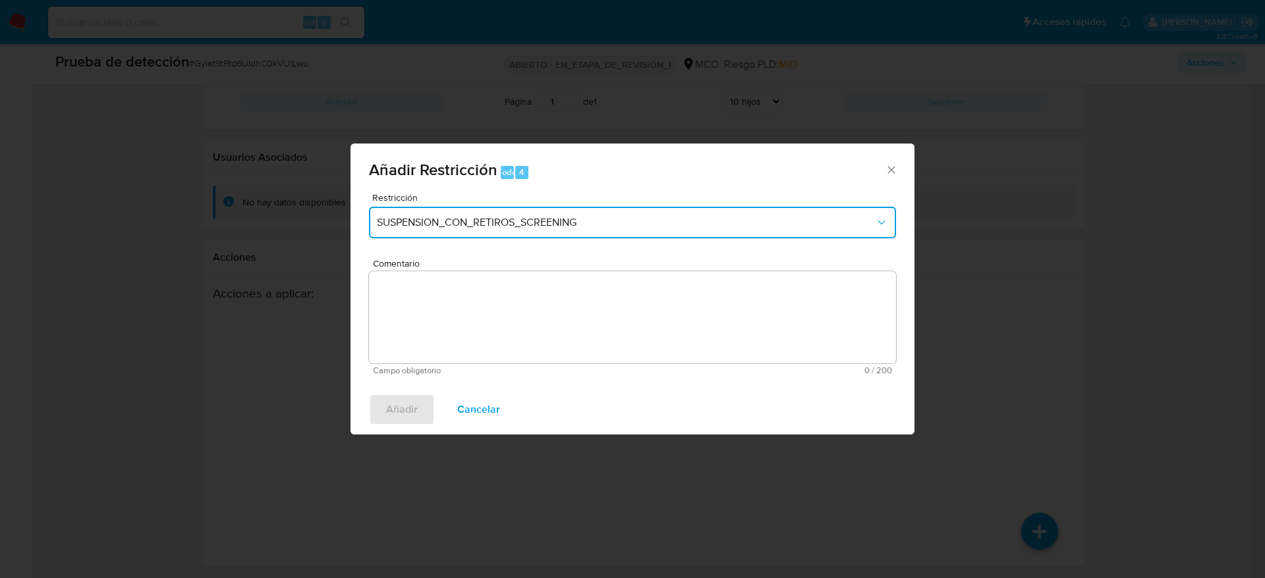
click at [565, 211] on button "SUSPENSION_CON_RETIROS_SCREENING" at bounding box center [632, 223] width 527 height 32
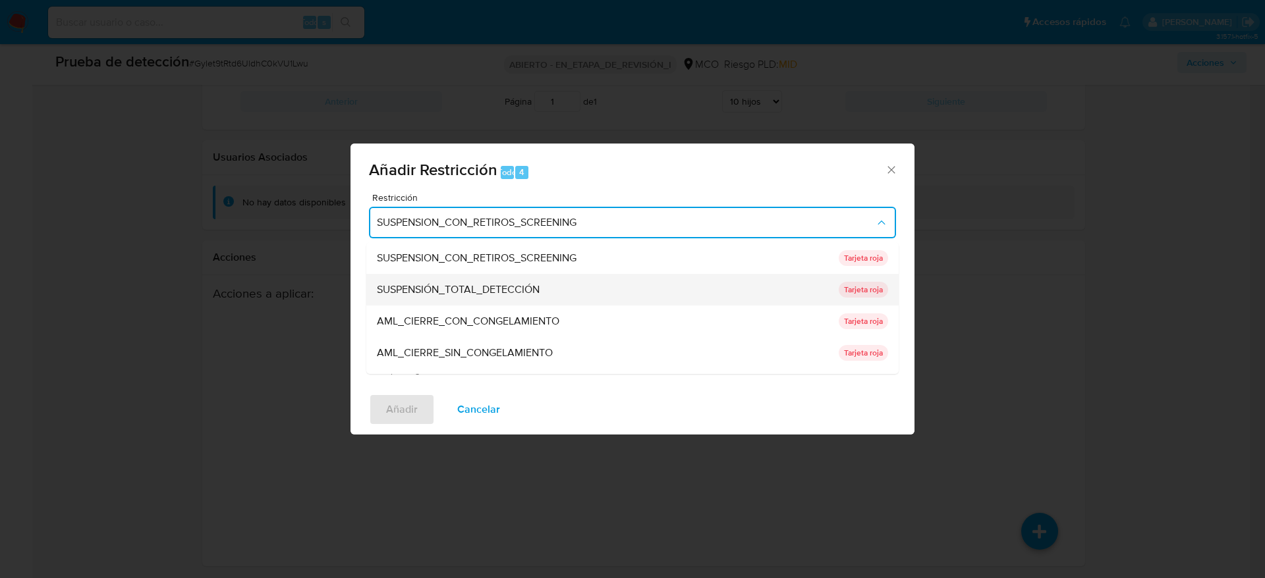
click at [531, 274] on div "SUSPENSIÓN_TOTAL_DETECCIÓN" at bounding box center [604, 290] width 454 height 32
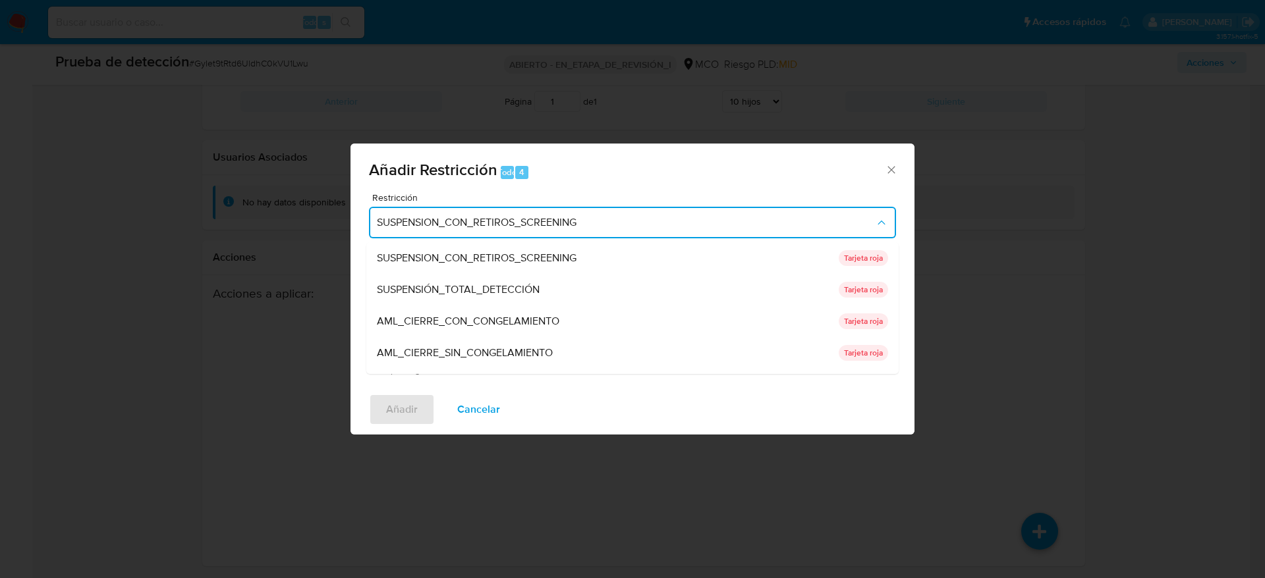
click at [530, 281] on textarea "Comentario" at bounding box center [632, 317] width 527 height 92
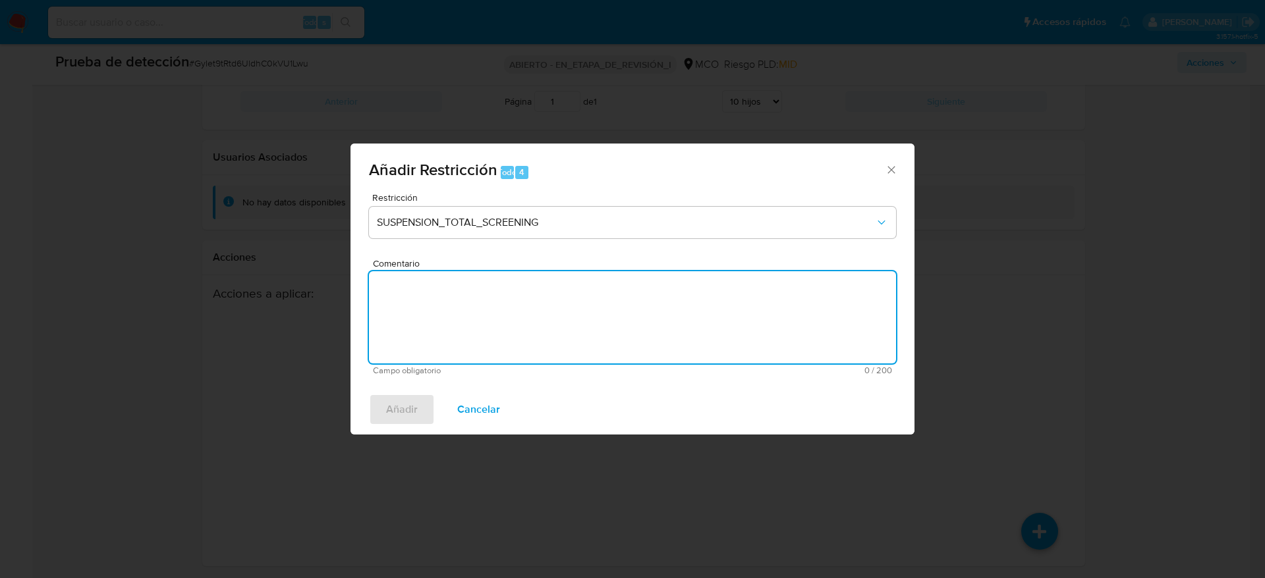
paste textarea "Usuario Hernandez Salgado Mauricio, fue Destituido e inhabilitado en abril de 2…"
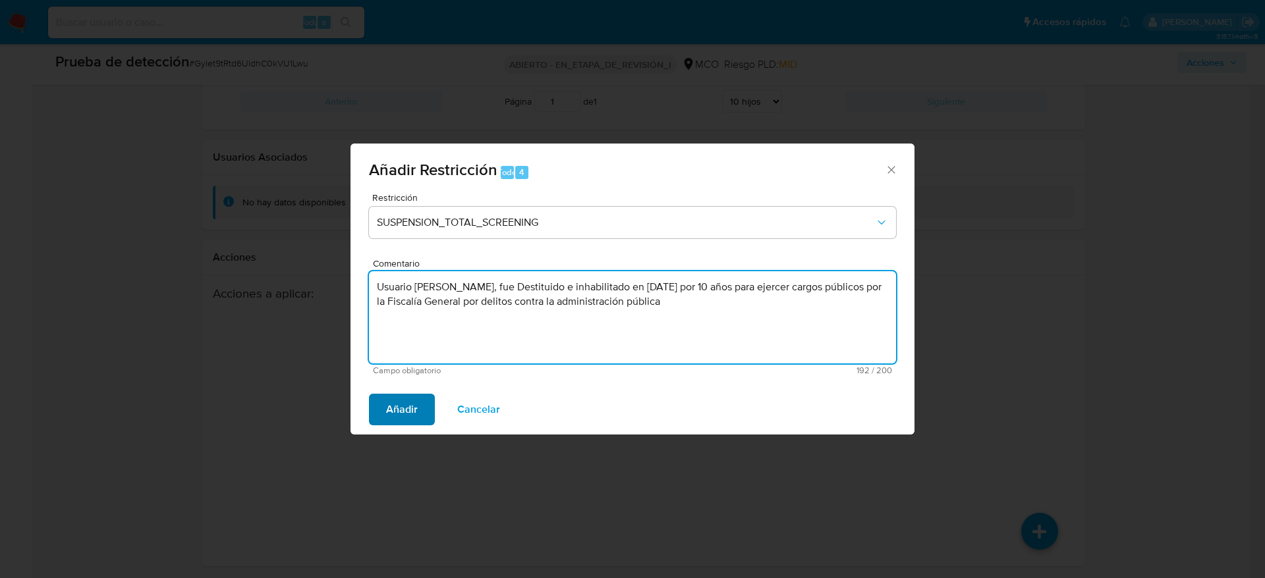
type textarea "Usuario Hernandez Salgado Mauricio, fue Destituido e inhabilitado en abril de 2…"
click at [420, 409] on button "Añadir" at bounding box center [402, 410] width 66 height 32
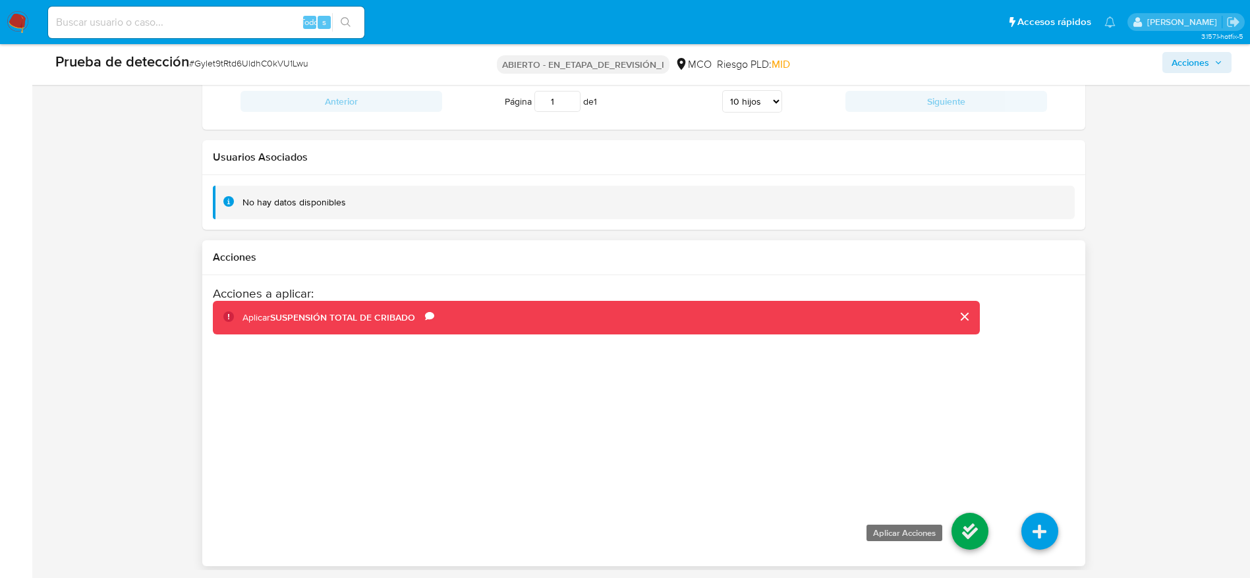
click at [972, 541] on icon at bounding box center [969, 531] width 37 height 37
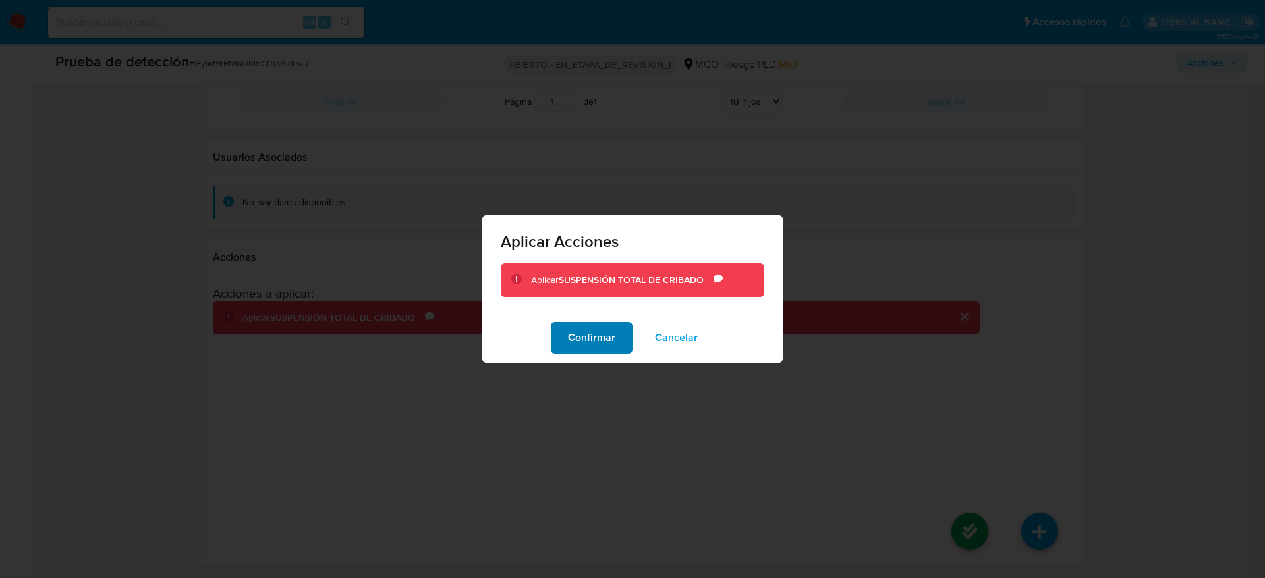
click at [605, 334] on font "Confirmar" at bounding box center [591, 338] width 47 height 32
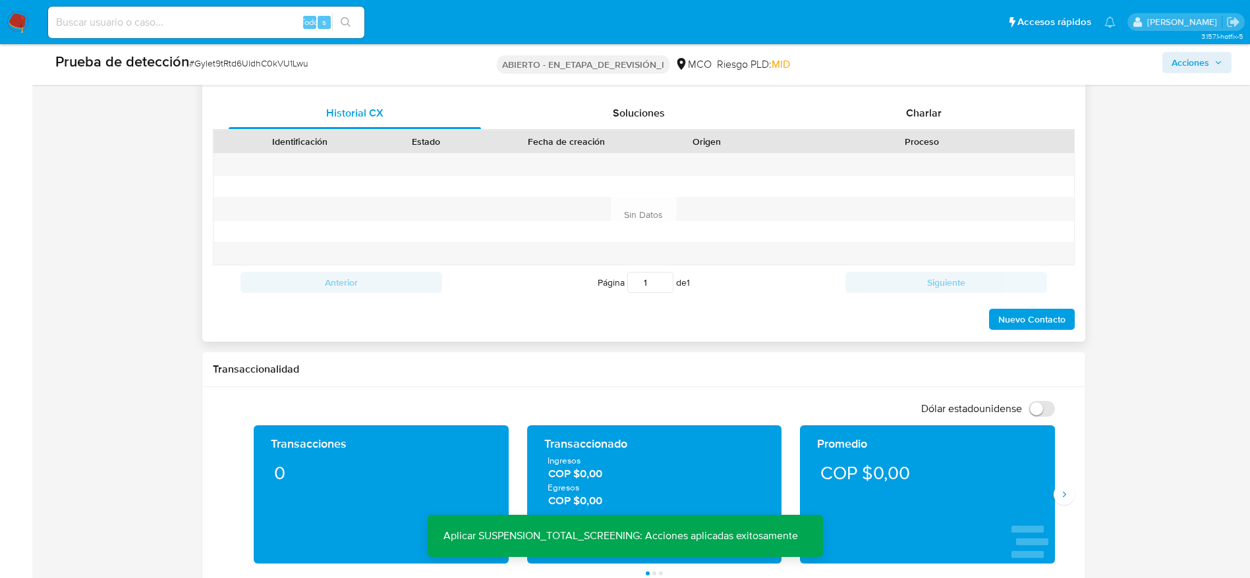
scroll to position [571, 0]
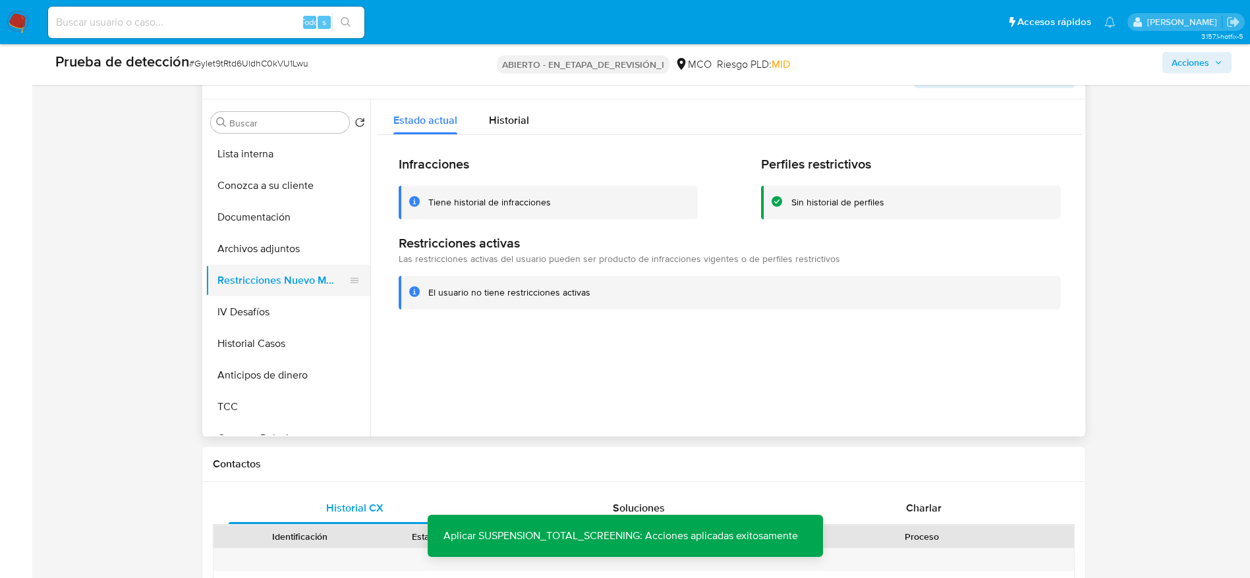
drag, startPoint x: 326, startPoint y: 248, endPoint x: 323, endPoint y: 264, distance: 16.7
click at [325, 246] on button "Archivos adjuntos" at bounding box center [288, 249] width 165 height 32
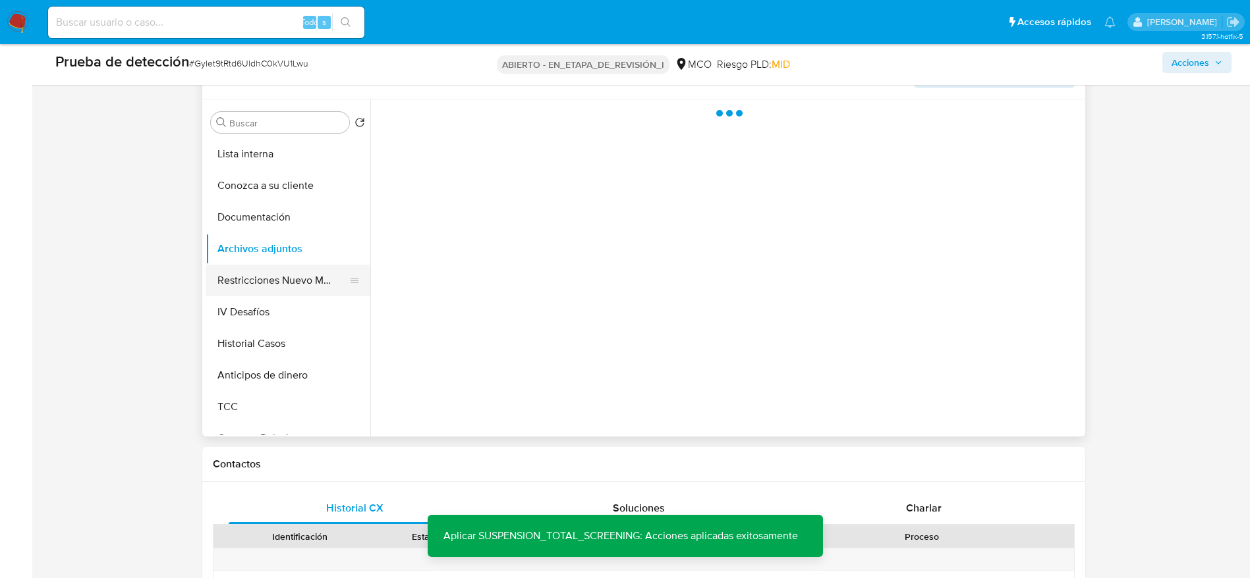
click at [319, 269] on button "Restricciones Nuevo Mundo" at bounding box center [283, 281] width 154 height 32
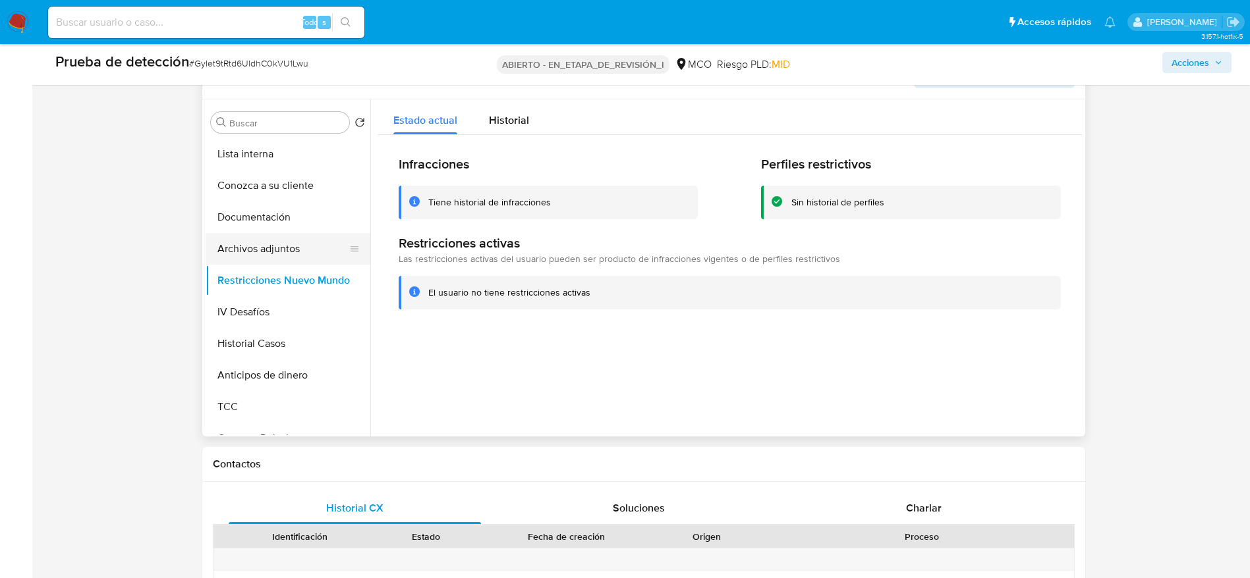
click at [301, 265] on button "Restricciones Nuevo Mundo" at bounding box center [288, 281] width 165 height 32
drag, startPoint x: 89, startPoint y: 242, endPoint x: 0, endPoint y: 6, distance: 252.7
drag, startPoint x: 209, startPoint y: 3, endPoint x: 716, endPoint y: 387, distance: 635.7
click at [716, 389] on div at bounding box center [725, 267] width 711 height 337
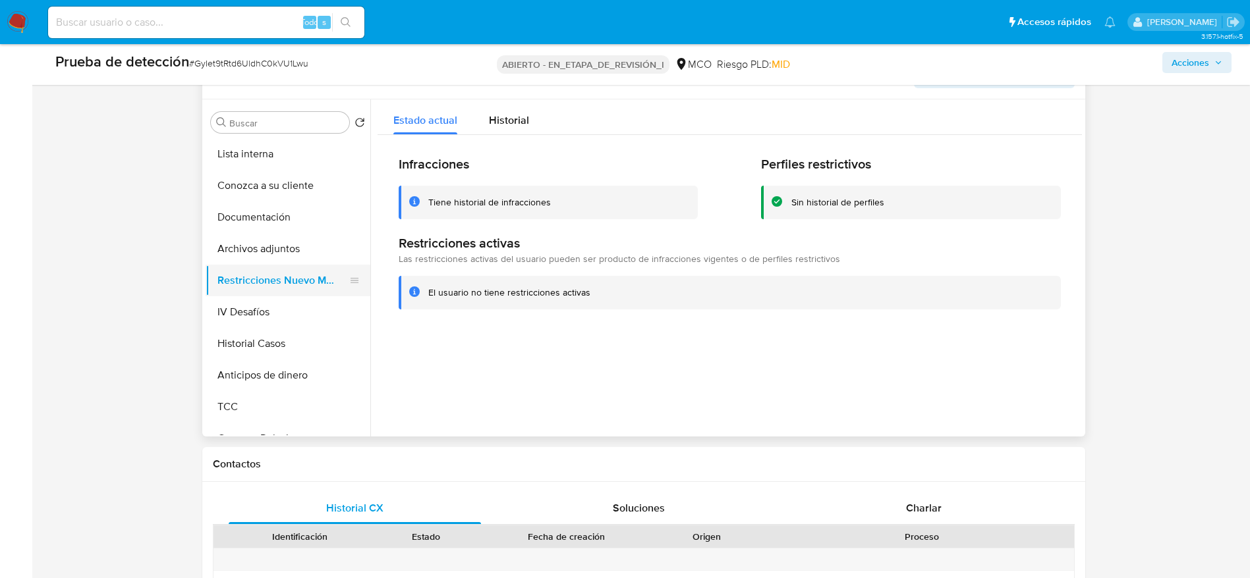
click at [267, 265] on button "Restricciones Nuevo Mundo" at bounding box center [283, 281] width 154 height 32
click at [270, 258] on button "Archivos adjuntos" at bounding box center [283, 249] width 154 height 32
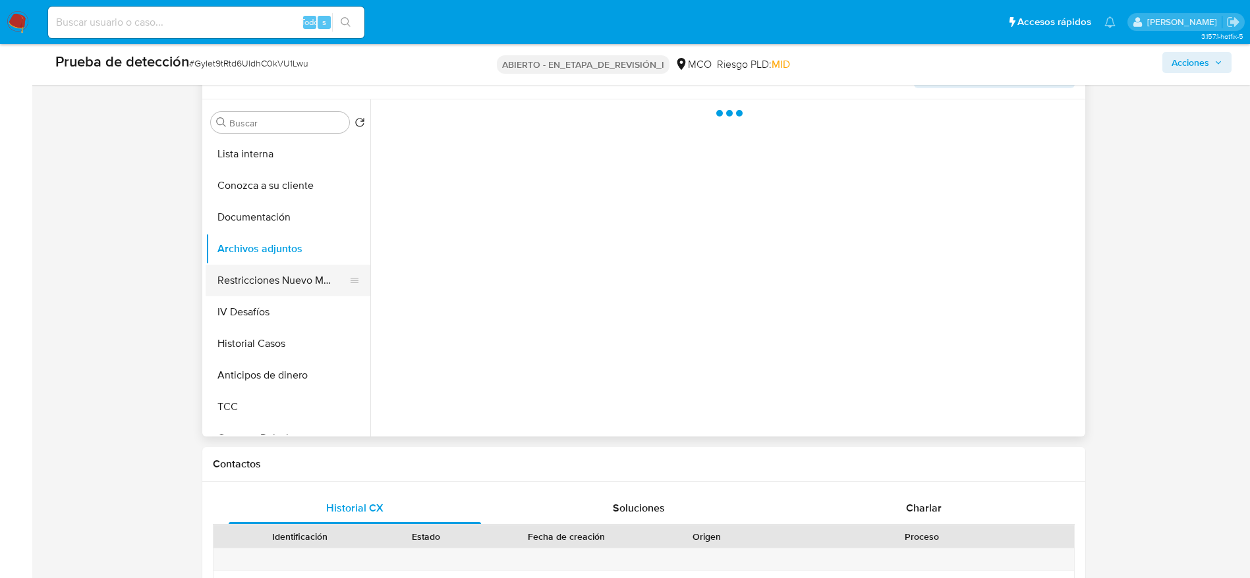
click at [285, 267] on button "Restricciones Nuevo Mundo" at bounding box center [283, 281] width 154 height 32
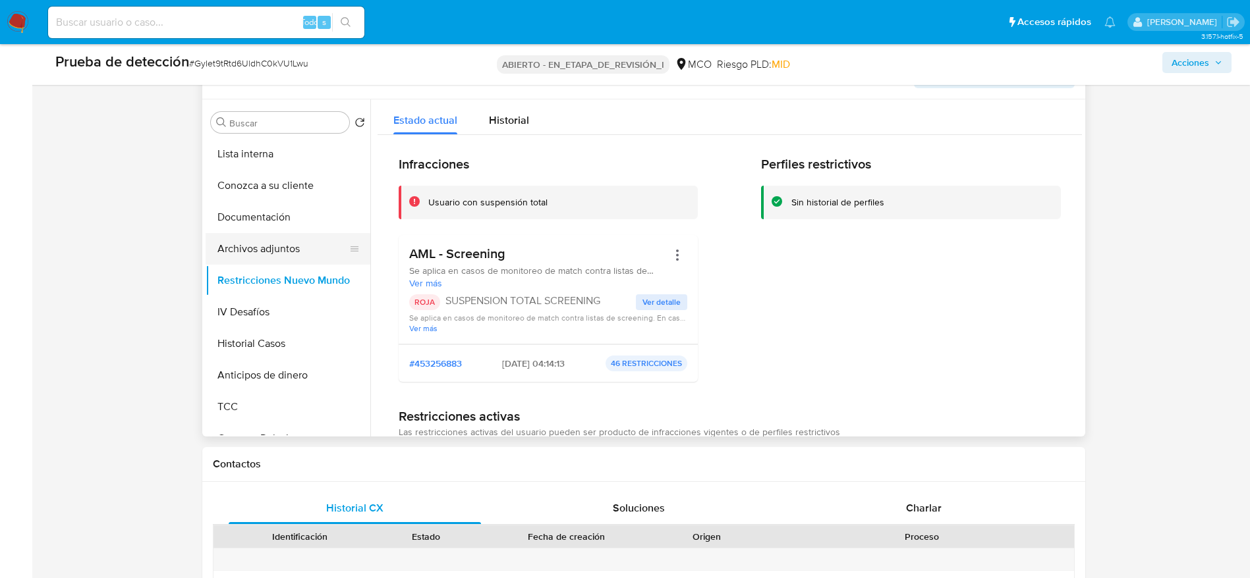
click at [276, 255] on button "Archivos adjuntos" at bounding box center [283, 249] width 154 height 32
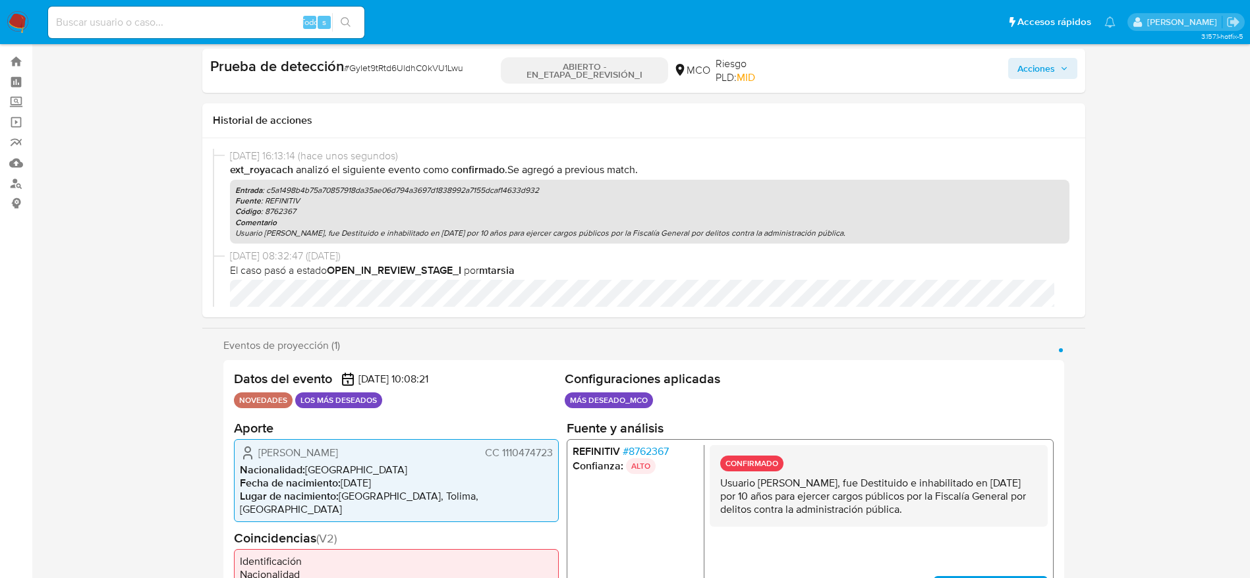
scroll to position [0, 0]
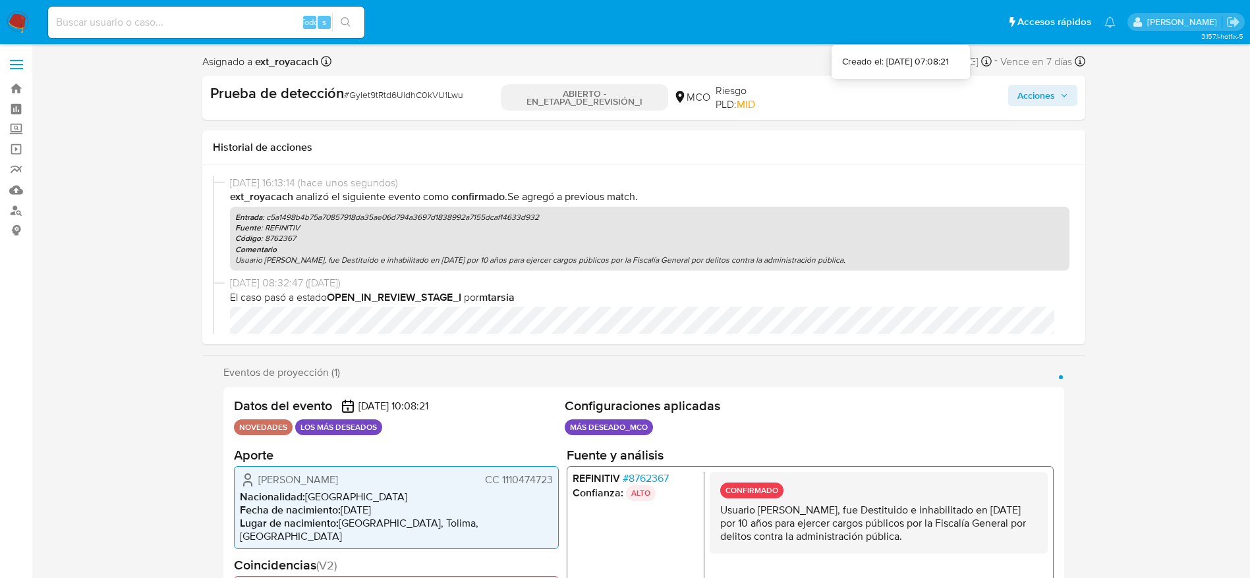
click at [1051, 78] on div "Prueba de detección # GyIet9tRtd6UldhC0kVU1Lwu ABIERTO - EN_ETAPA_DE_REVISIÓN_I…" at bounding box center [643, 98] width 883 height 44
click at [1051, 94] on font "Acciones" at bounding box center [1036, 95] width 38 height 21
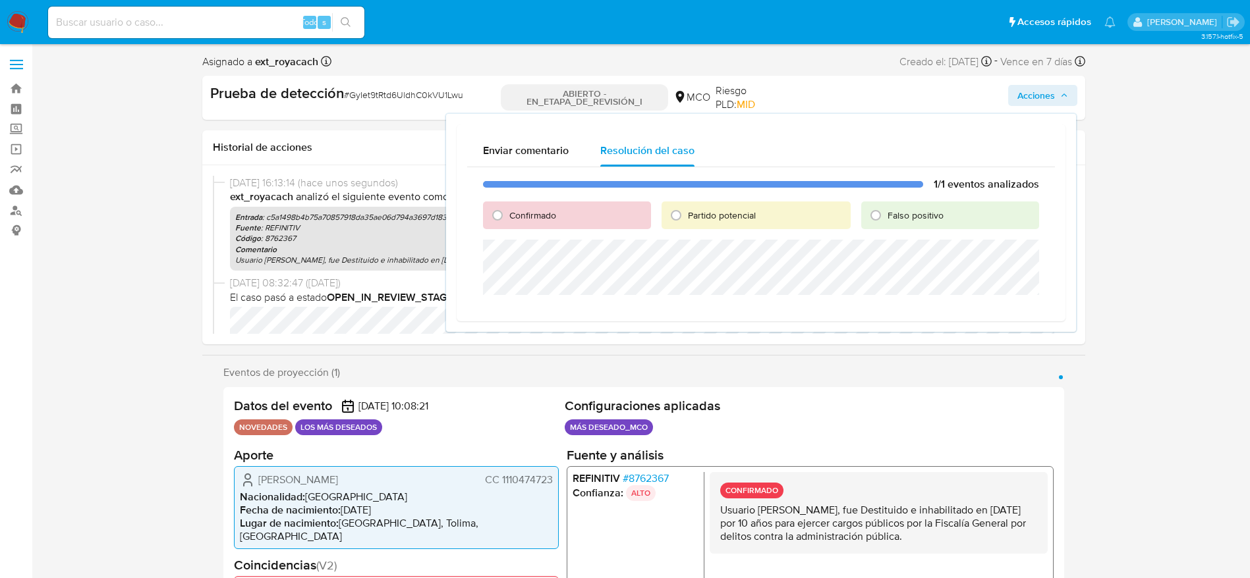
click at [730, 204] on div "Partido potencial" at bounding box center [755, 216] width 189 height 28
click at [730, 209] on font "Partido potencial" at bounding box center [722, 215] width 68 height 13
click at [686, 209] on input "Partido potencial" at bounding box center [675, 215] width 21 height 21
radio input "true"
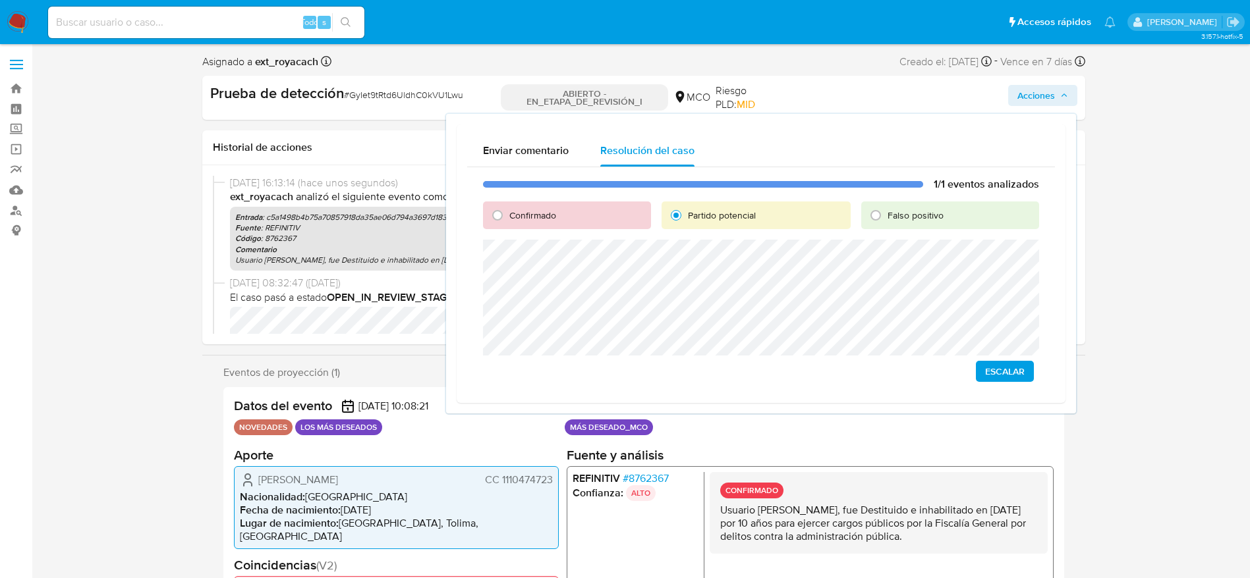
click at [986, 370] on span "Escalar" at bounding box center [1005, 371] width 40 height 18
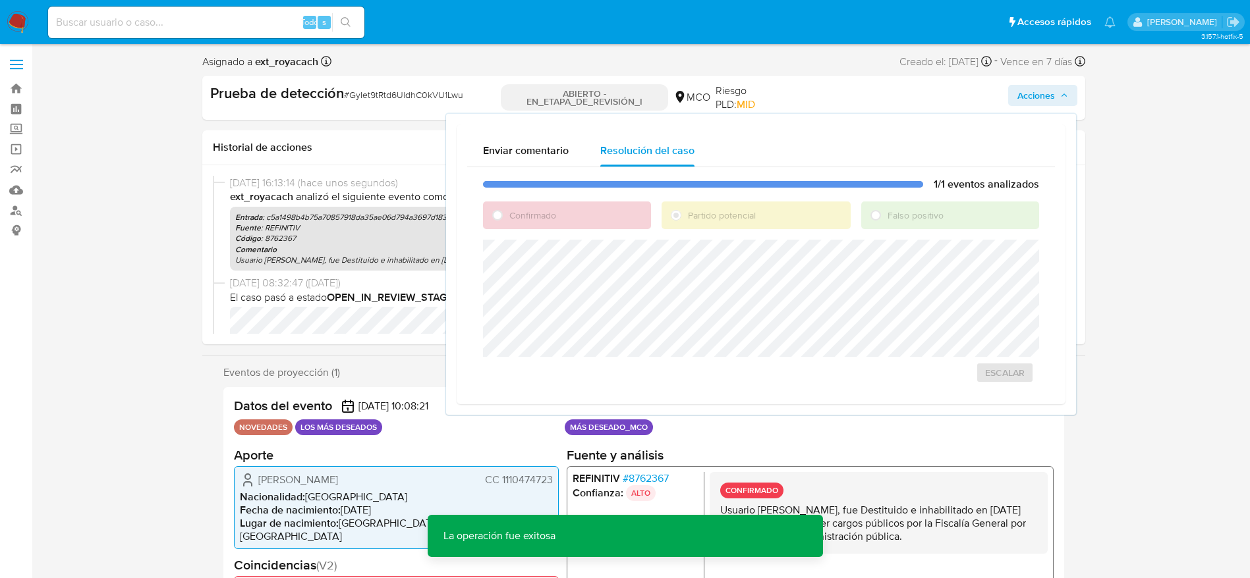
click at [384, 92] on font "GyIet9tRtd6UldhC0kVU1Lwu" at bounding box center [406, 94] width 114 height 13
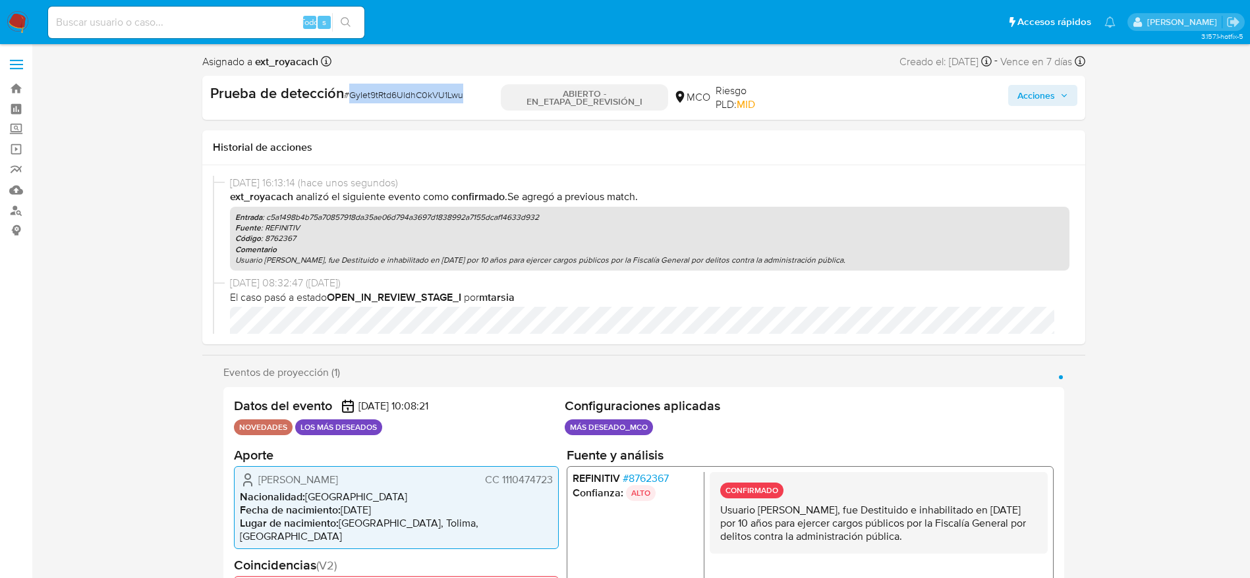
copy font "GyIet9tRtd6UldhC0kVU1Lwu"
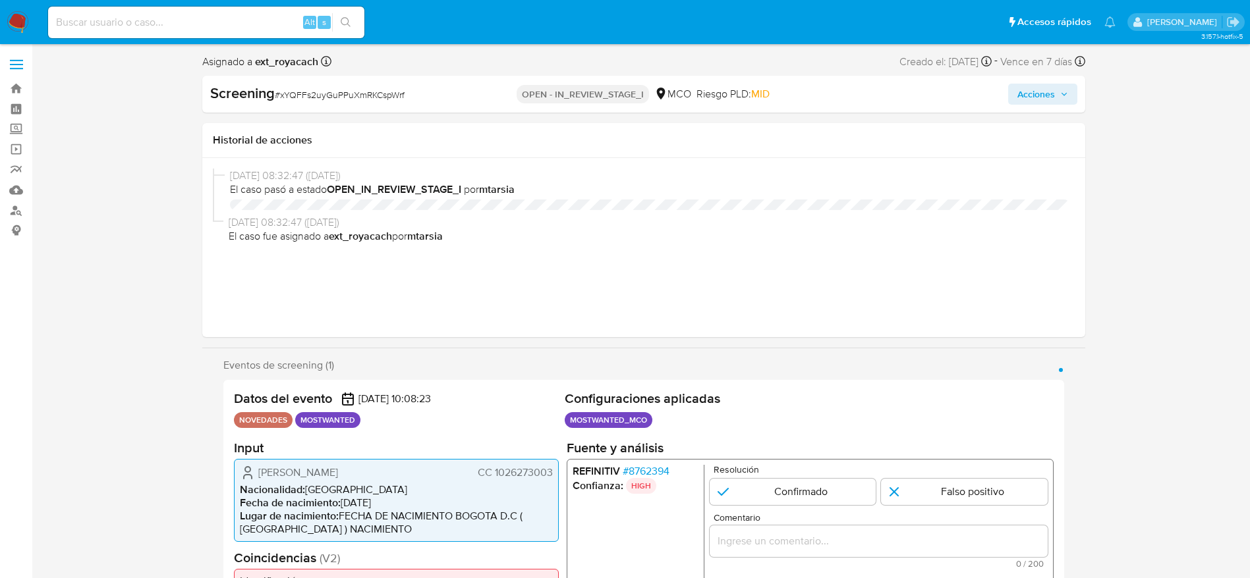
select select "10"
click at [333, 479] on span "Cesar Alberto Dueñas Aguasaco" at bounding box center [298, 472] width 80 height 13
click at [533, 453] on h2 "Input" at bounding box center [396, 447] width 325 height 16
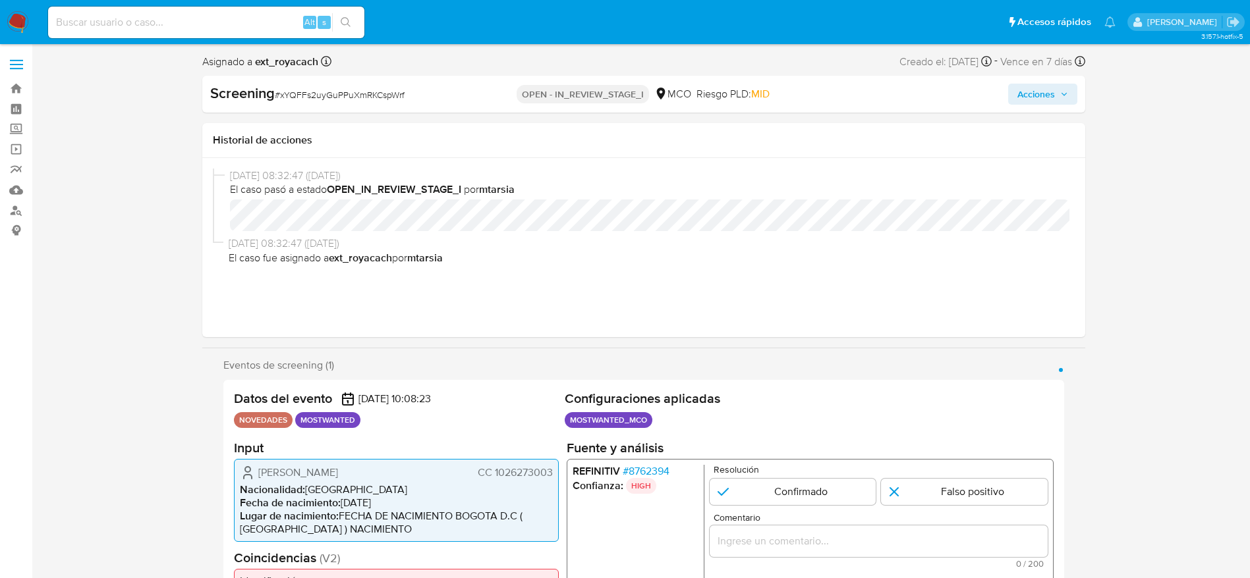
click at [534, 475] on span "CC 1026273003" at bounding box center [514, 472] width 75 height 13
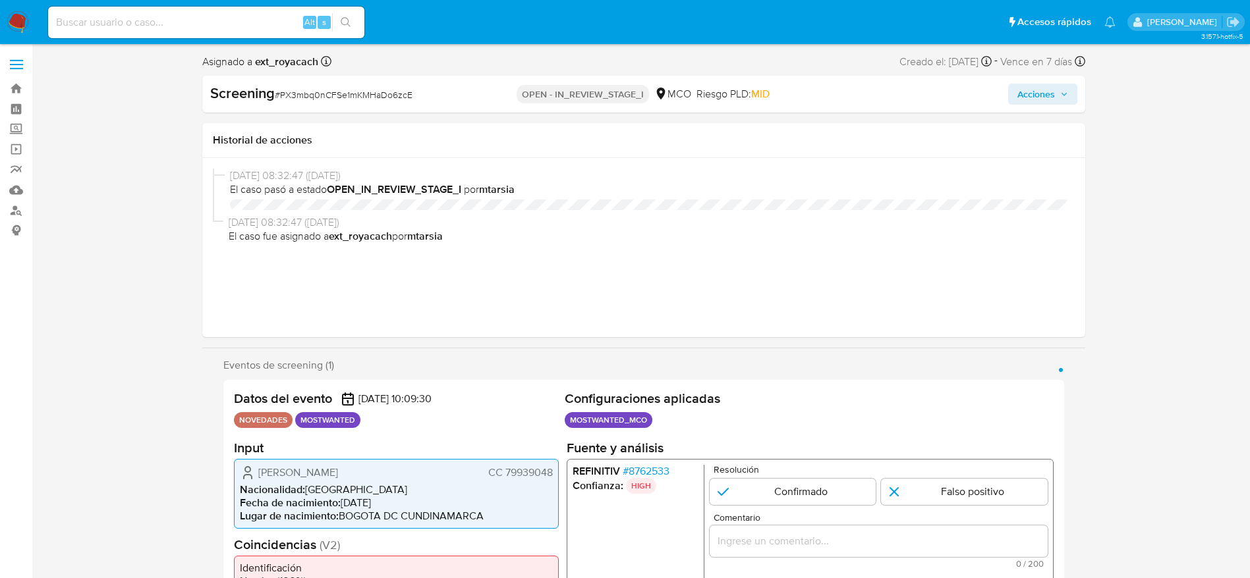
select select "10"
click at [338, 466] on span "Juan Felipe Garcia Suarez" at bounding box center [298, 472] width 80 height 13
click at [547, 469] on span "CC 79939048" at bounding box center [519, 472] width 65 height 13
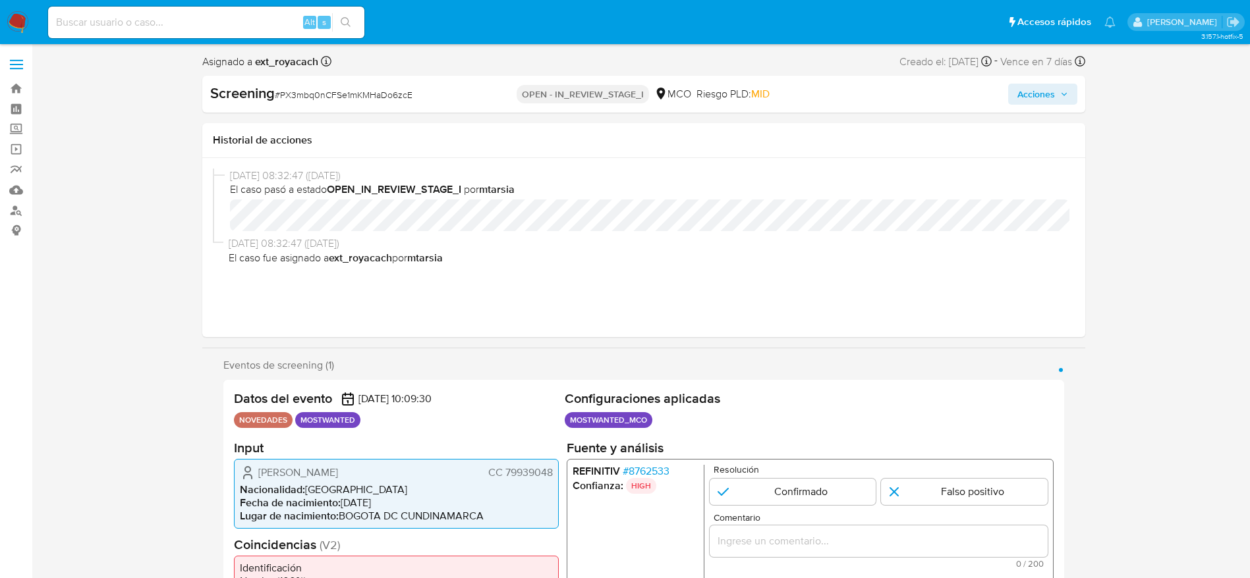
click at [547, 469] on span "CC 79939048" at bounding box center [519, 472] width 65 height 13
select select "10"
click at [285, 471] on span "[PERSON_NAME] Luengas" at bounding box center [318, 472] width 121 height 13
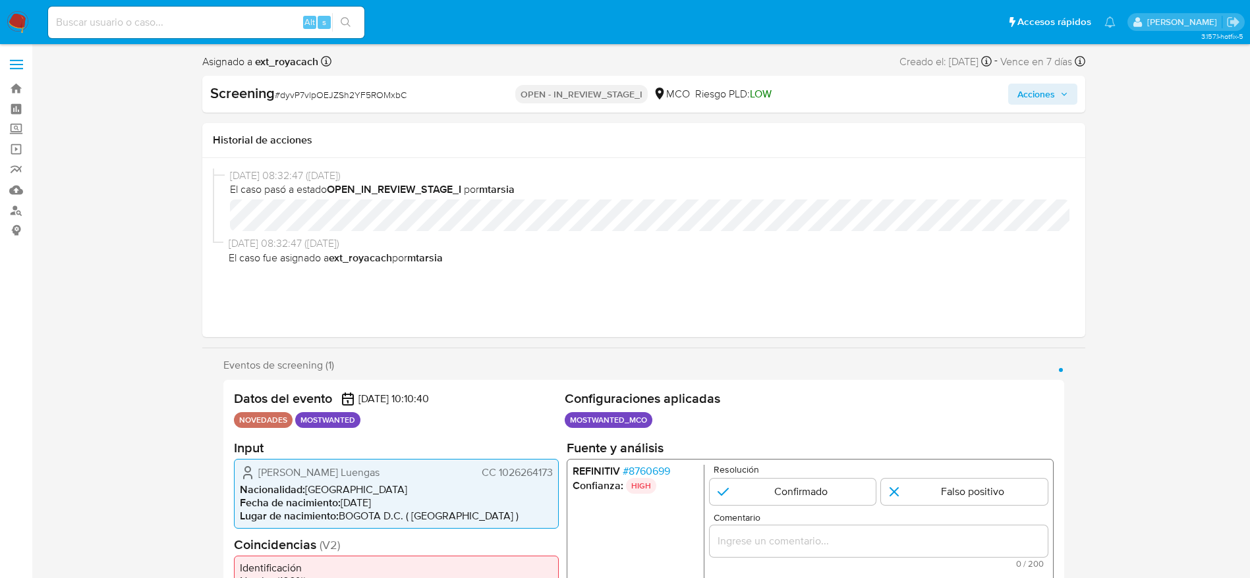
click at [514, 466] on span "CC 1026264173" at bounding box center [516, 472] width 71 height 13
select select "10"
click at [354, 469] on span "[PERSON_NAME] [PERSON_NAME]" at bounding box center [339, 472] width 162 height 13
click at [354, 469] on span "Henry Javier Amed Velasquez" at bounding box center [339, 472] width 162 height 13
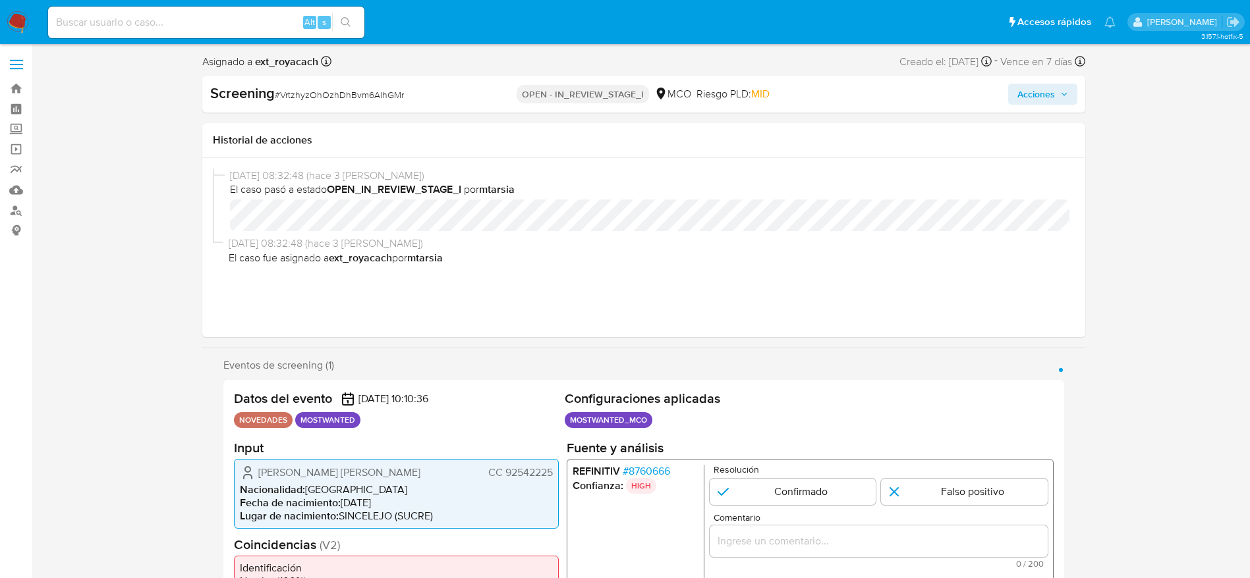
click at [354, 469] on span "Henry Javier Amed Velasquez" at bounding box center [339, 472] width 162 height 13
click at [523, 470] on span "CC 92542225" at bounding box center [519, 472] width 65 height 13
select select "10"
click at [267, 478] on span "Emmanuel Domingo Gonzalez Sanchez" at bounding box center [313, 472] width 110 height 13
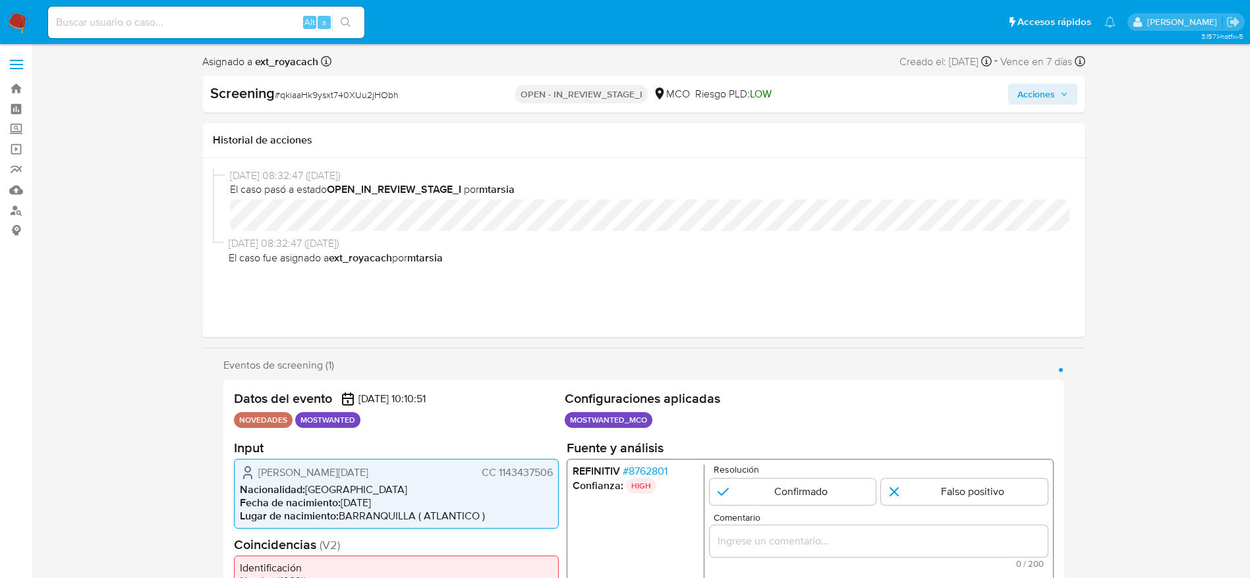
click at [267, 478] on span "Emmanuel Domingo Gonzalez Sanchez" at bounding box center [313, 472] width 110 height 13
click at [535, 473] on span "CC 1143437506" at bounding box center [516, 472] width 71 height 13
select select "10"
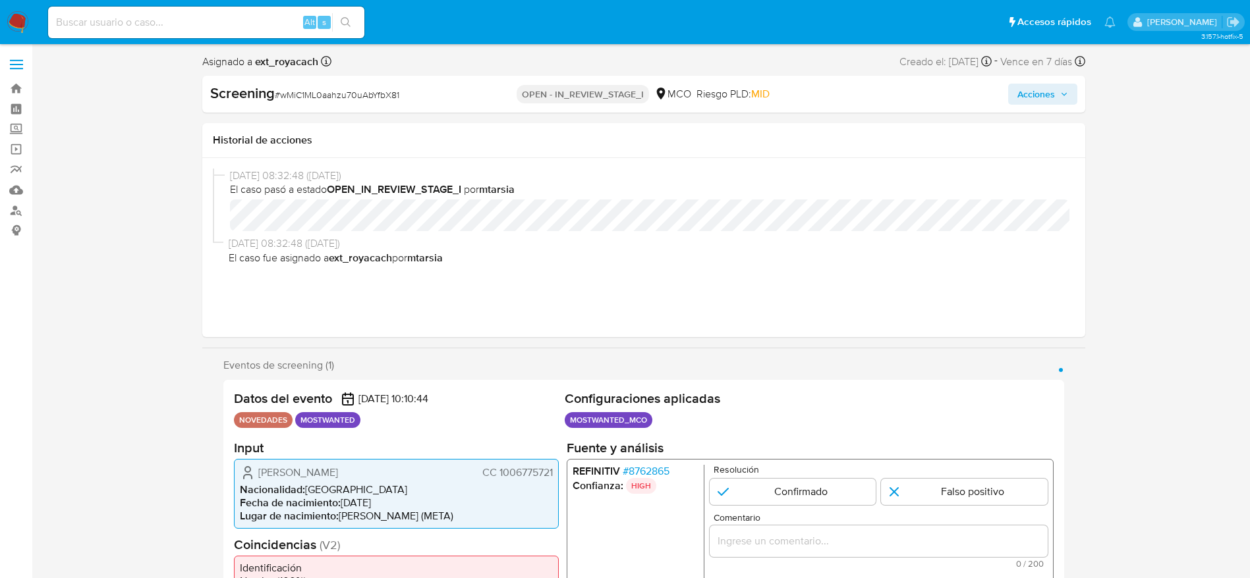
click at [504, 467] on span "CC 1006775721" at bounding box center [517, 472] width 70 height 13
click at [338, 468] on span "[PERSON_NAME]" at bounding box center [298, 472] width 80 height 13
click at [338, 468] on span "Johan Esteban Ospina Saenz" at bounding box center [298, 472] width 80 height 13
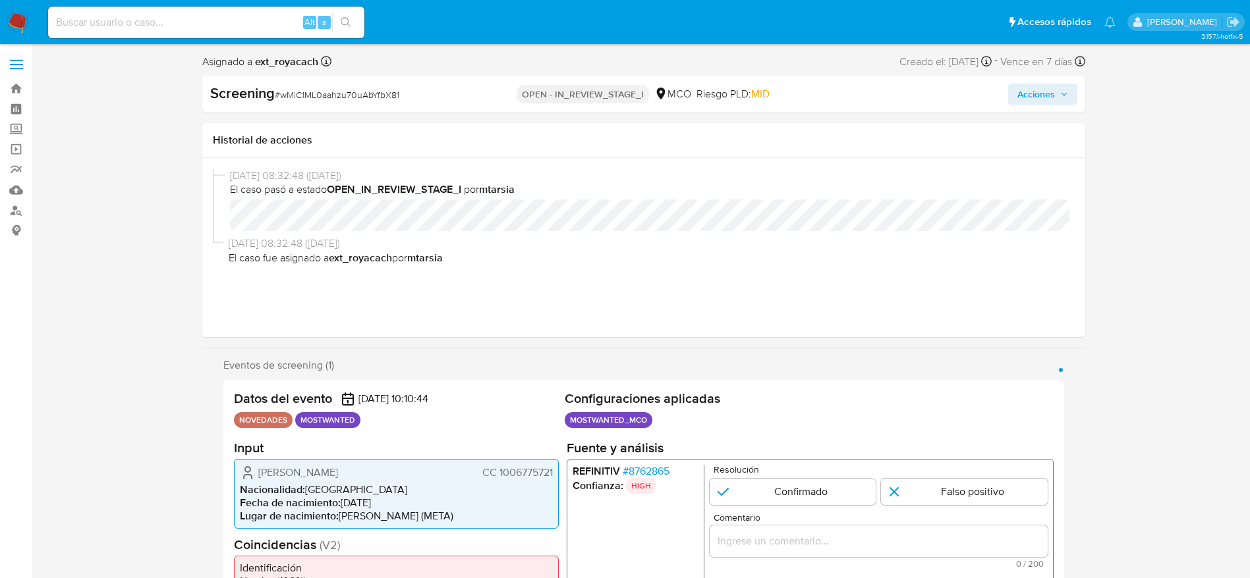
click at [526, 475] on span "CC 1006775721" at bounding box center [517, 472] width 70 height 13
select select "10"
click at [287, 468] on span "[PERSON_NAME] [PERSON_NAME]" at bounding box center [339, 472] width 162 height 13
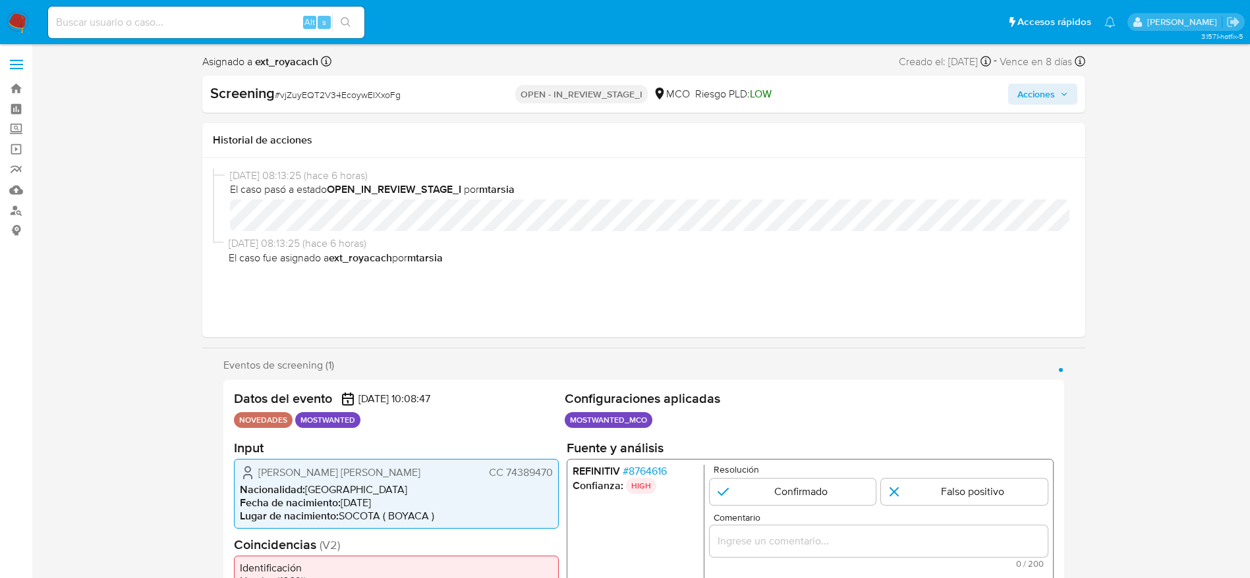
click at [287, 468] on span "Javier Exerith Brahan Gomez" at bounding box center [339, 472] width 162 height 13
click at [526, 461] on div "Javier Exerith Brahan Gomez CC 74389470 Nacionalidad : Colombia Fecha de nacimi…" at bounding box center [396, 493] width 325 height 70
click at [534, 470] on span "CC 74389470" at bounding box center [520, 472] width 64 height 13
select select "10"
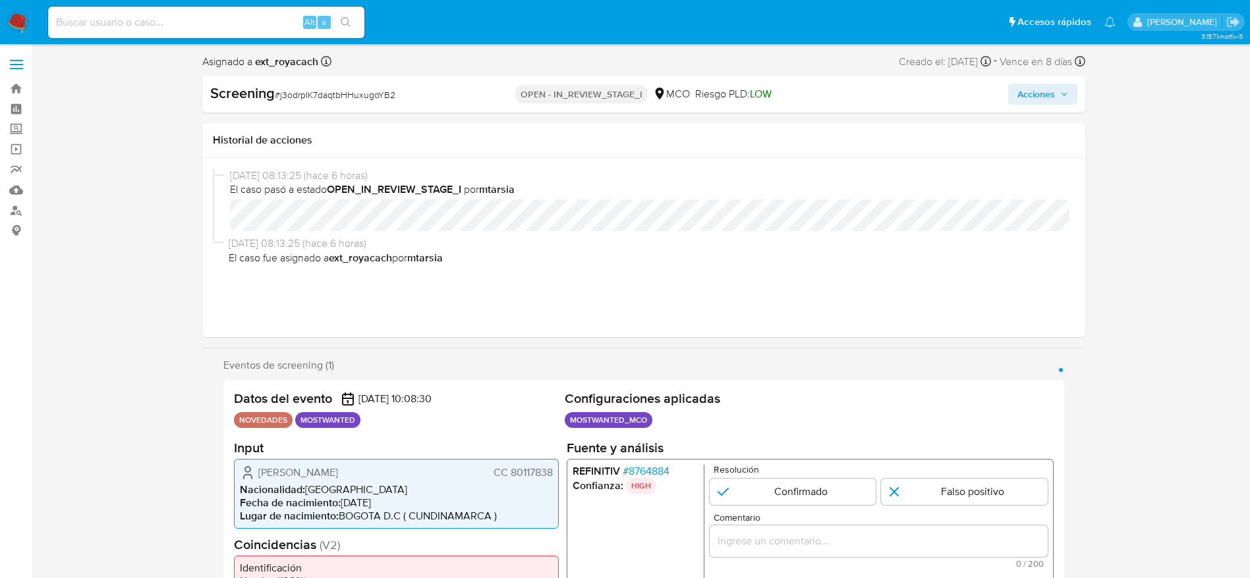
click at [265, 474] on span "[PERSON_NAME]" at bounding box center [298, 472] width 80 height 13
click at [265, 474] on span "Steve Rojas Forero" at bounding box center [298, 472] width 80 height 13
click at [505, 485] on li "Nacionalidad : Colombia" at bounding box center [396, 489] width 313 height 13
click at [510, 470] on span "CC 80117838" at bounding box center [522, 472] width 59 height 13
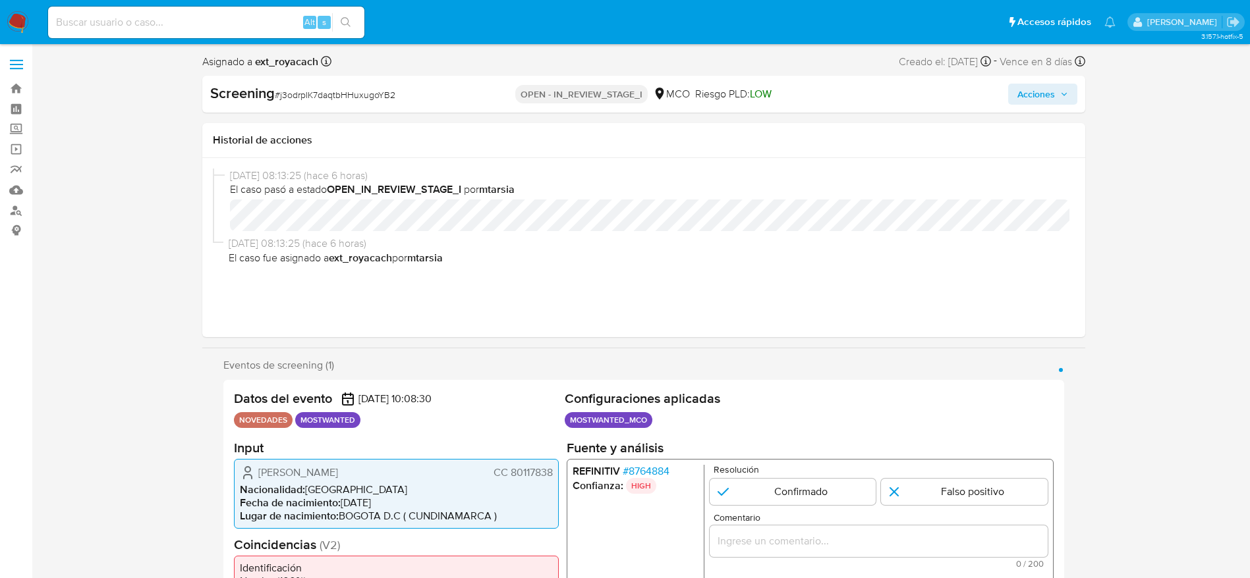
click at [510, 470] on span "CC 80117838" at bounding box center [522, 472] width 59 height 13
select select "10"
click at [297, 462] on div "Jeffersson Ocampo Murillo CC 80141657 Nacionalidad : Colombia Fecha de nacimien…" at bounding box center [396, 493] width 325 height 70
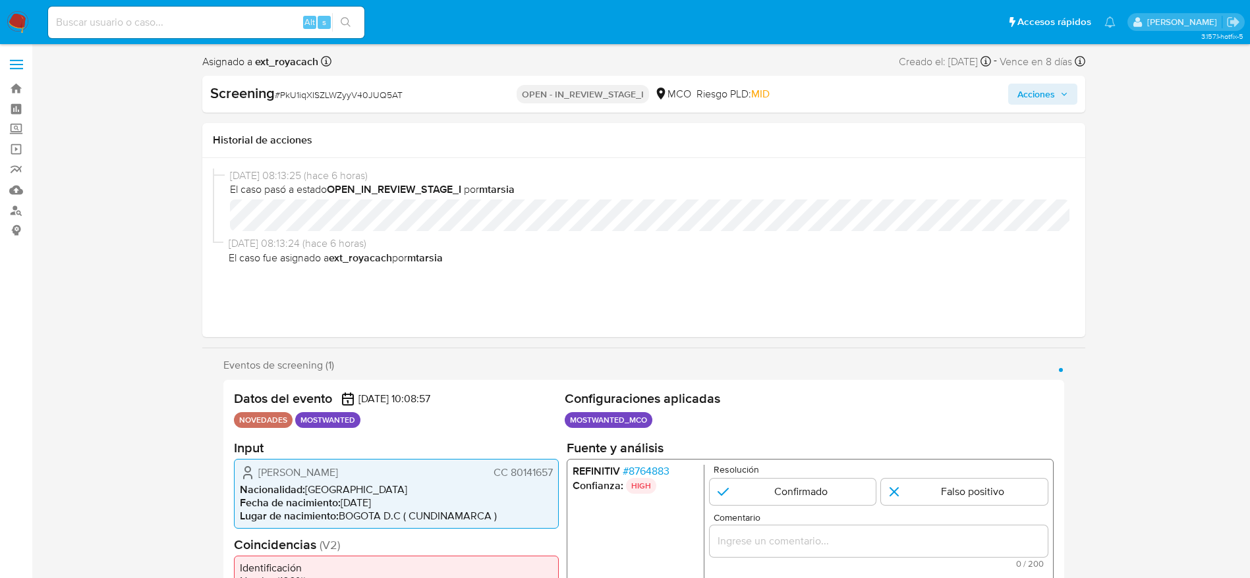
click at [310, 478] on span "Jeffersson Ocampo Murillo" at bounding box center [298, 472] width 80 height 13
click at [511, 481] on div "Jeffersson Ocampo Murillo CC 80141657 Nacionalidad : Colombia Fecha de nacimien…" at bounding box center [396, 493] width 325 height 70
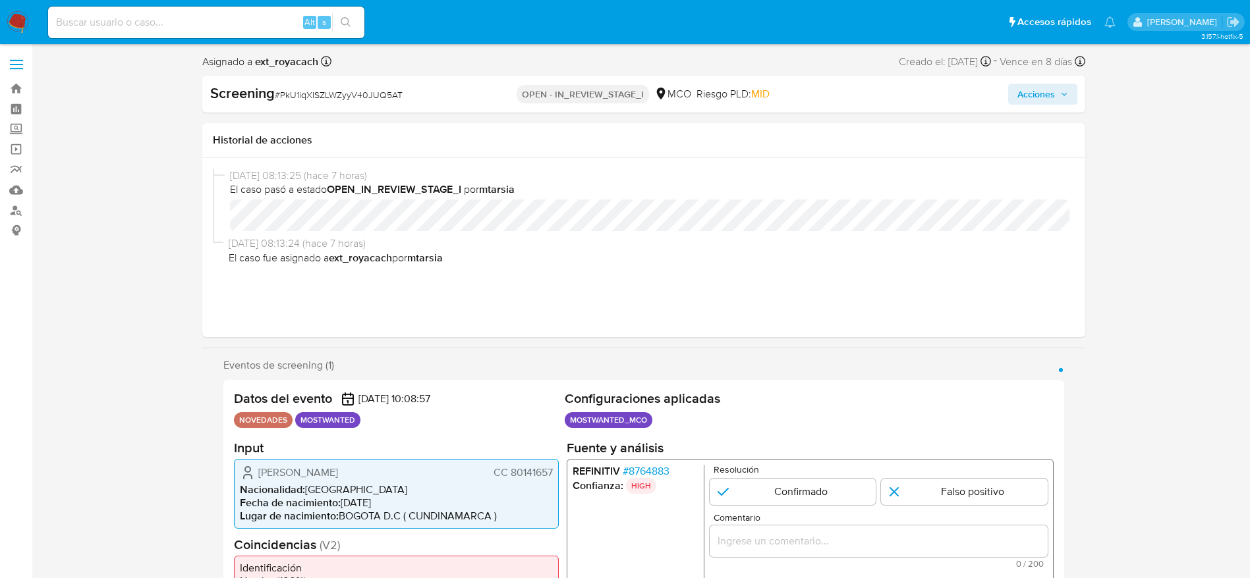
click at [524, 474] on span "CC 80141657" at bounding box center [522, 472] width 59 height 13
select select "10"
click at [518, 470] on span "CC 79750874" at bounding box center [520, 472] width 63 height 13
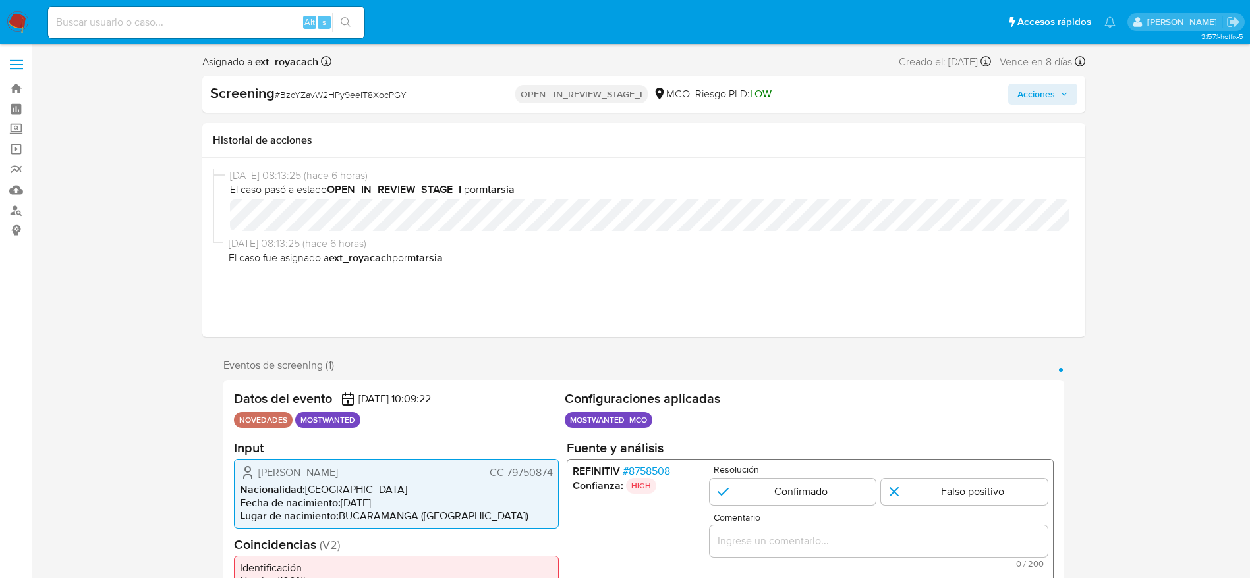
click at [323, 474] on span "[PERSON_NAME]" at bounding box center [298, 472] width 80 height 13
click at [323, 474] on span "Oscar Mauricio Torres Mendez" at bounding box center [298, 472] width 80 height 13
click at [543, 482] on div "Oscar Mauricio Torres Mendez CC 79750874 Nacionalidad : Colombia Fecha de nacim…" at bounding box center [396, 493] width 325 height 70
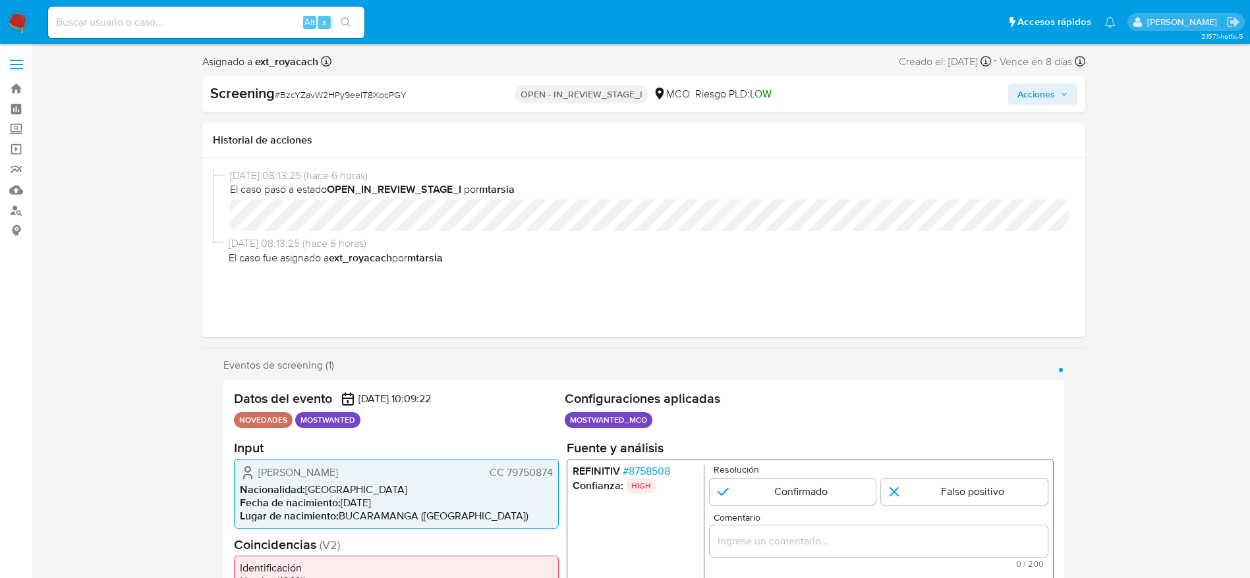
click at [535, 482] on div "Oscar Mauricio Torres Mendez CC 79750874 Nacionalidad : Colombia Fecha de nacim…" at bounding box center [396, 493] width 325 height 70
click at [524, 472] on span "CC 79750874" at bounding box center [520, 472] width 63 height 13
select select "10"
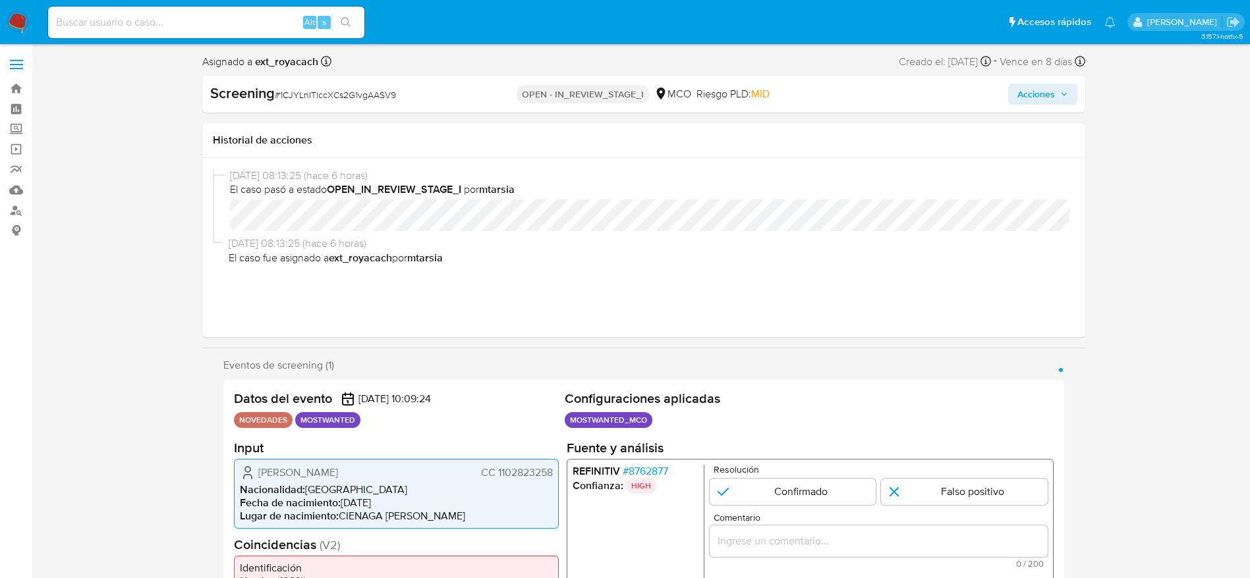
click at [387, 481] on div "[PERSON_NAME] CC 1102823258 Nacionalidad : [DEMOGRAPHIC_DATA] Fecha de nacimien…" at bounding box center [396, 493] width 325 height 70
click at [338, 472] on span "[PERSON_NAME]" at bounding box center [298, 472] width 80 height 13
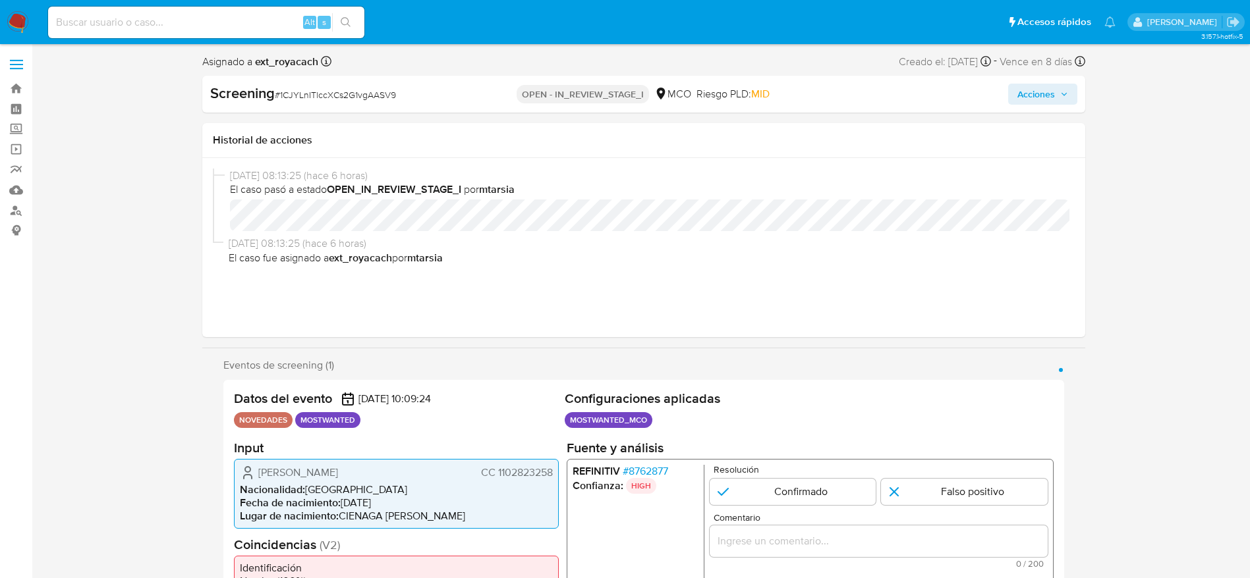
click at [338, 472] on span "[PERSON_NAME]" at bounding box center [298, 472] width 80 height 13
click at [551, 469] on span "CC 1102823258" at bounding box center [516, 472] width 72 height 13
click at [549, 469] on span "CC 1102823258" at bounding box center [516, 472] width 72 height 13
select select "10"
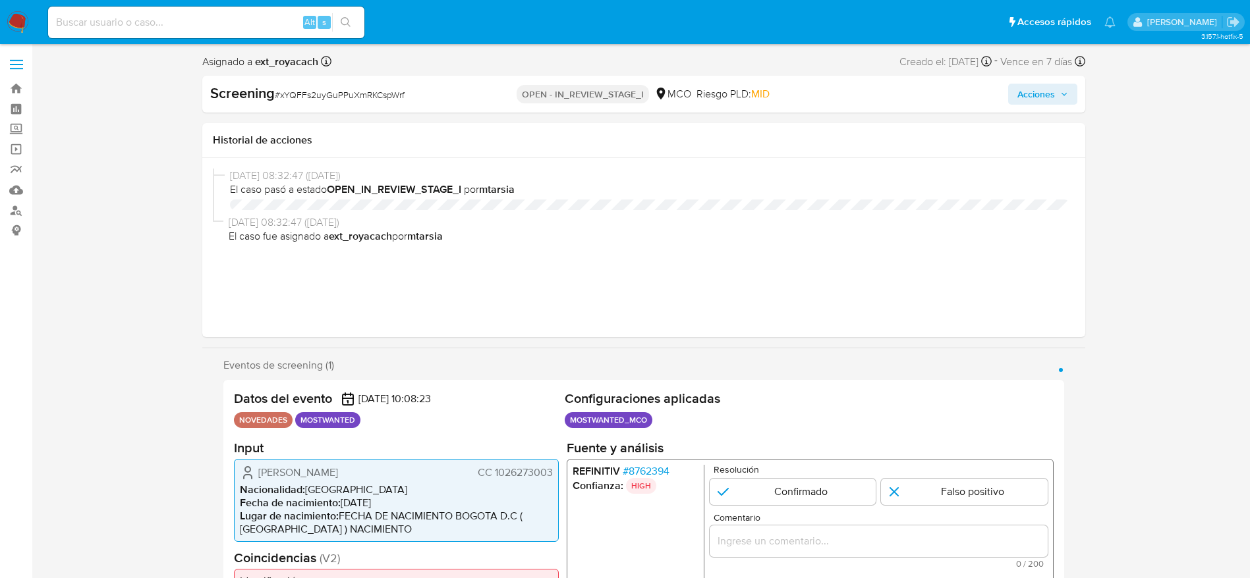
select select "10"
click at [292, 94] on span "# xYQFFs2uyGuPPuXmRKCspWrf" at bounding box center [340, 94] width 130 height 13
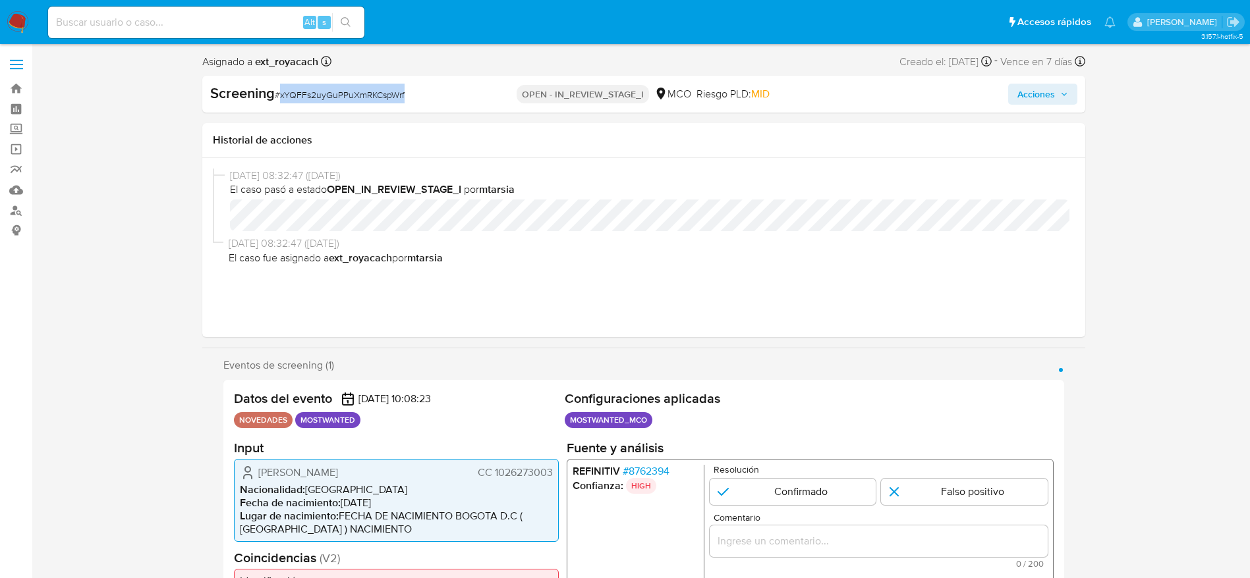
copy span "xYQFFs2uyGuPPuXmRKCspWrf"
drag, startPoint x: 252, startPoint y: 468, endPoint x: 562, endPoint y: 466, distance: 310.3
click at [562, 466] on div "Datos del evento 29/08/2025 10:08:23 NOVEDADES MOSTWANTED Configuraciones aplic…" at bounding box center [643, 518] width 841 height 277
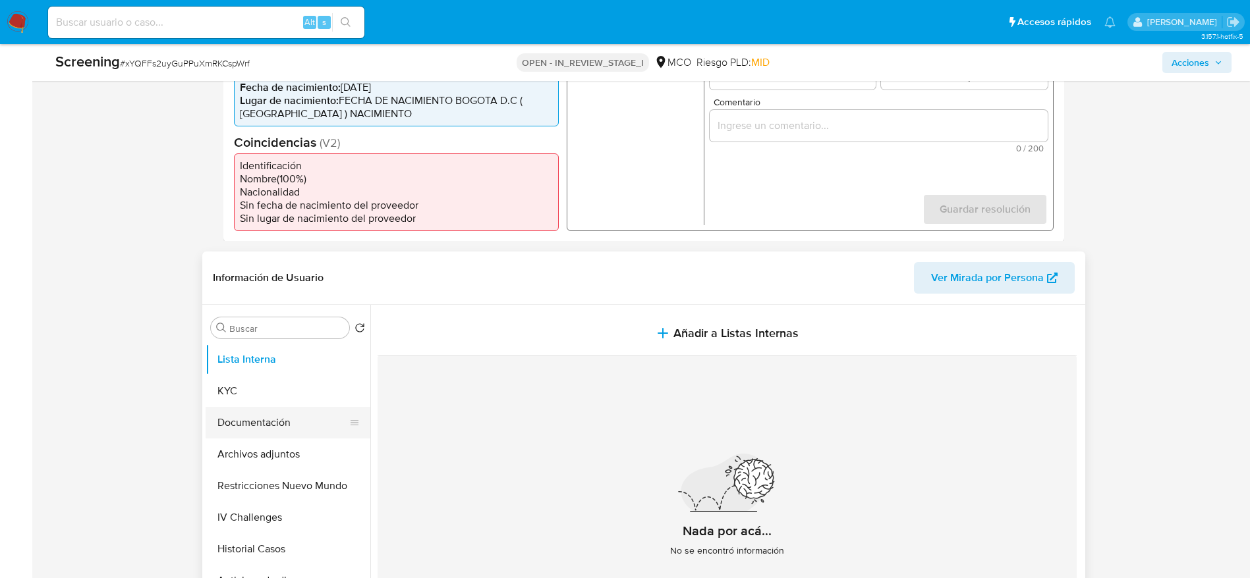
scroll to position [395, 0]
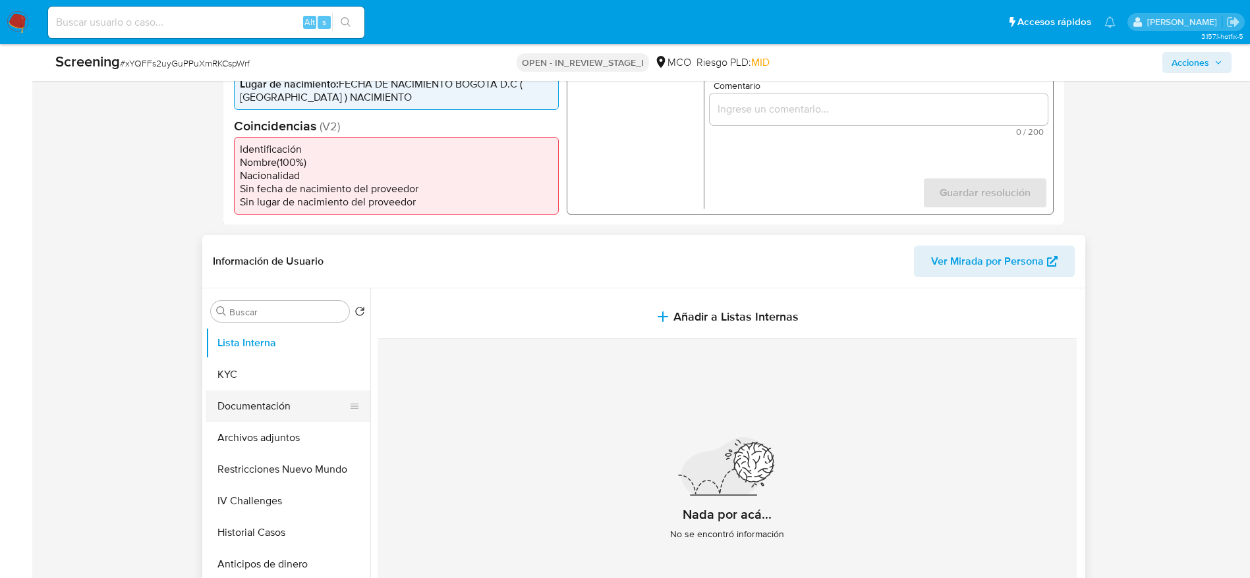
click at [276, 402] on button "Documentación" at bounding box center [283, 407] width 154 height 32
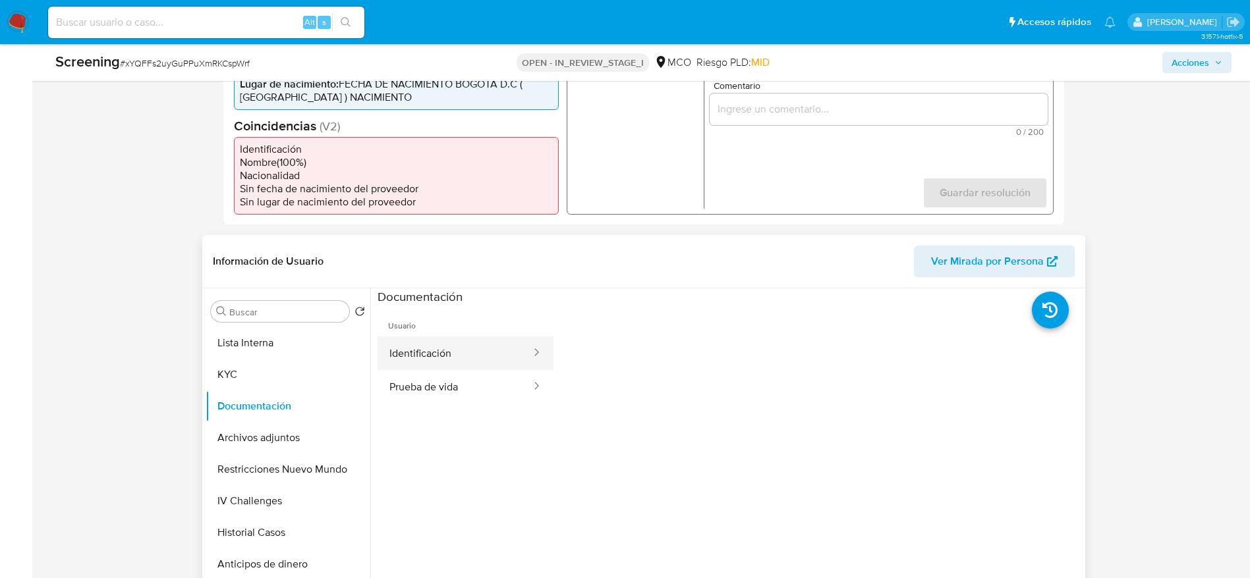
click at [468, 356] on button "Identificación" at bounding box center [454, 354] width 155 height 34
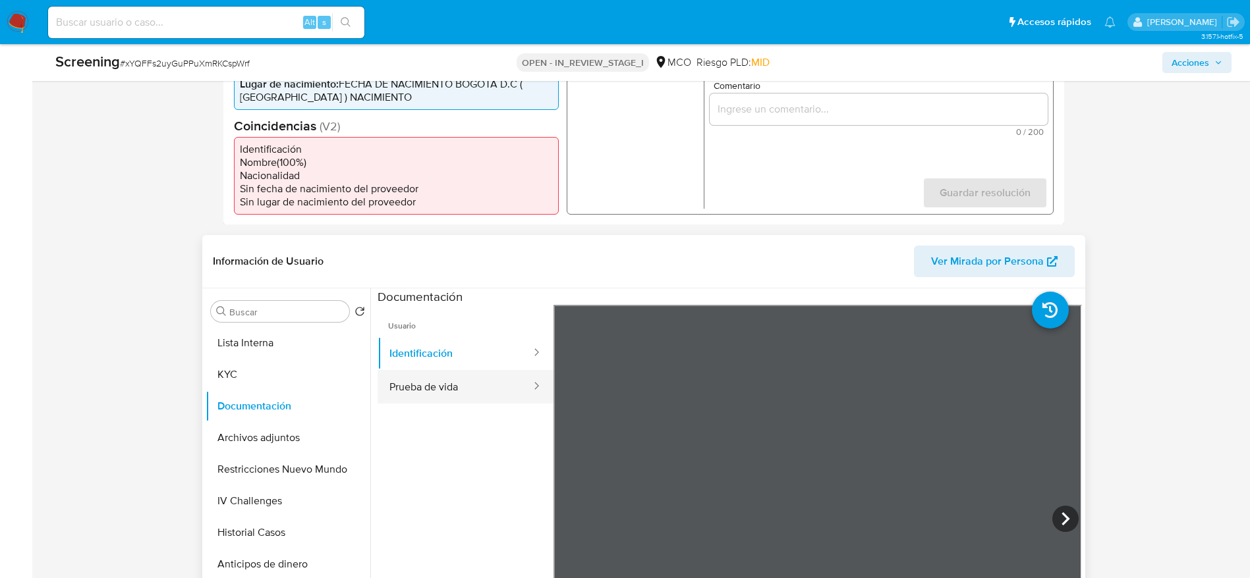
click at [474, 387] on button "Prueba de vida" at bounding box center [454, 387] width 155 height 34
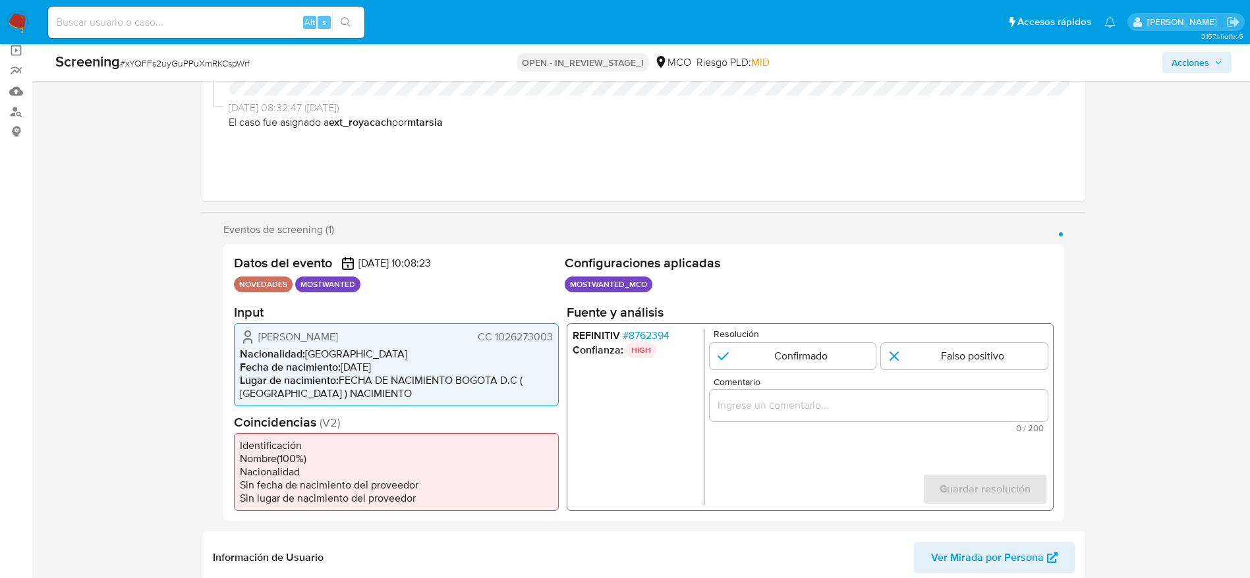
click at [628, 335] on span "# 8762394" at bounding box center [645, 335] width 47 height 13
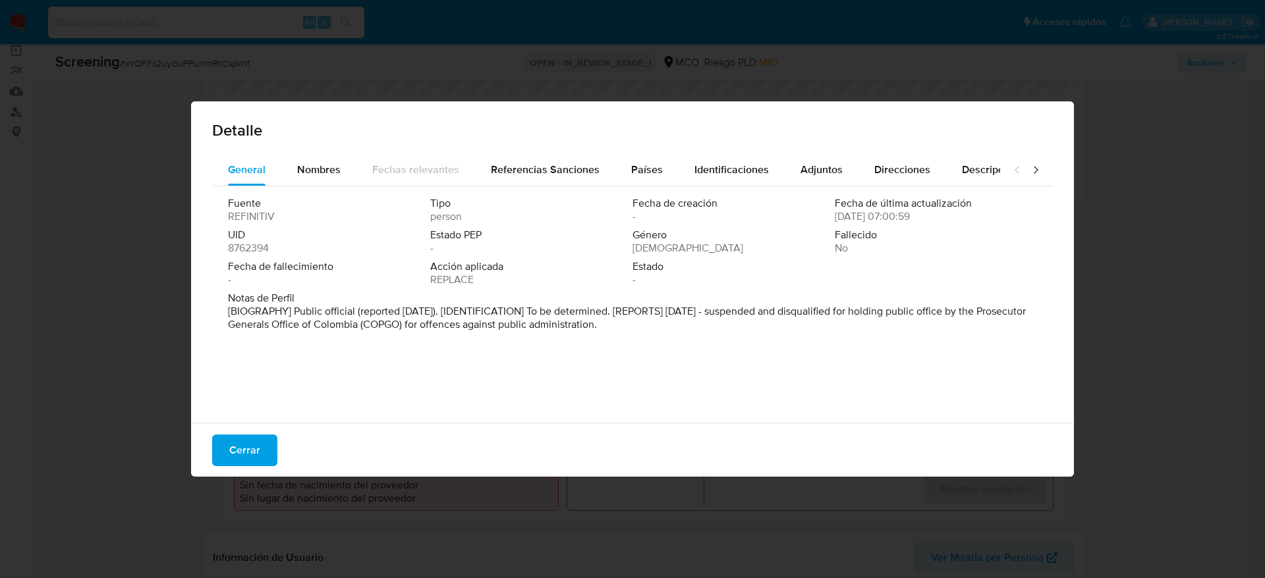
drag, startPoint x: 565, startPoint y: 346, endPoint x: 576, endPoint y: 339, distance: 13.3
click at [546, 167] on span "Referencias Sanciones" at bounding box center [545, 169] width 109 height 15
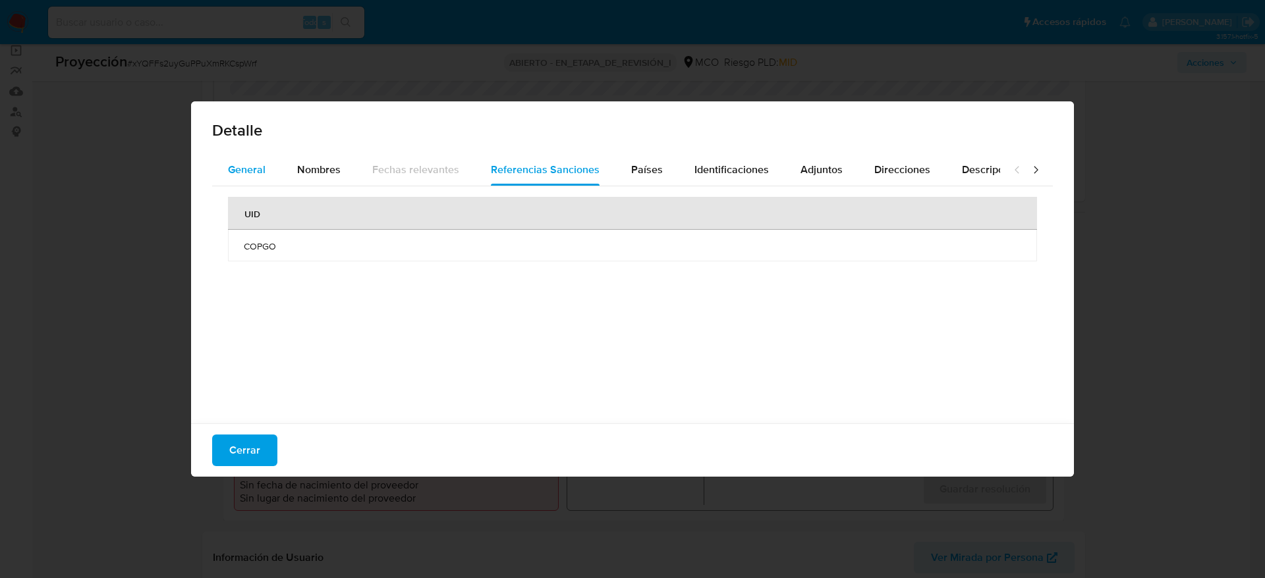
click at [246, 166] on font "General" at bounding box center [247, 169] width 38 height 15
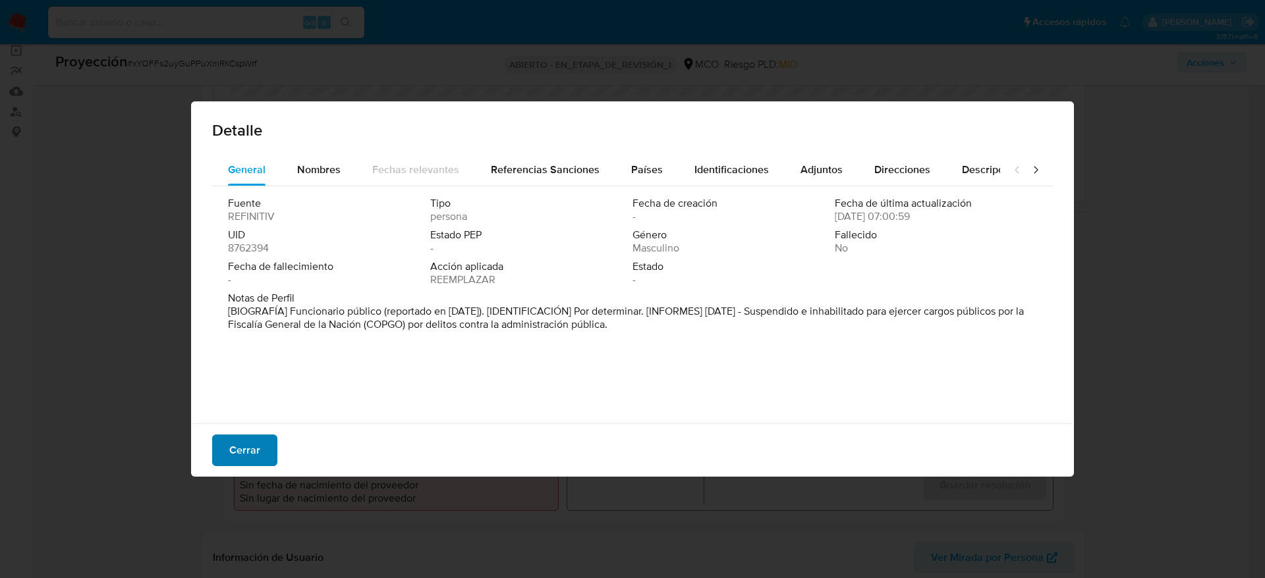
click at [248, 454] on font "Cerrar" at bounding box center [244, 451] width 31 height 32
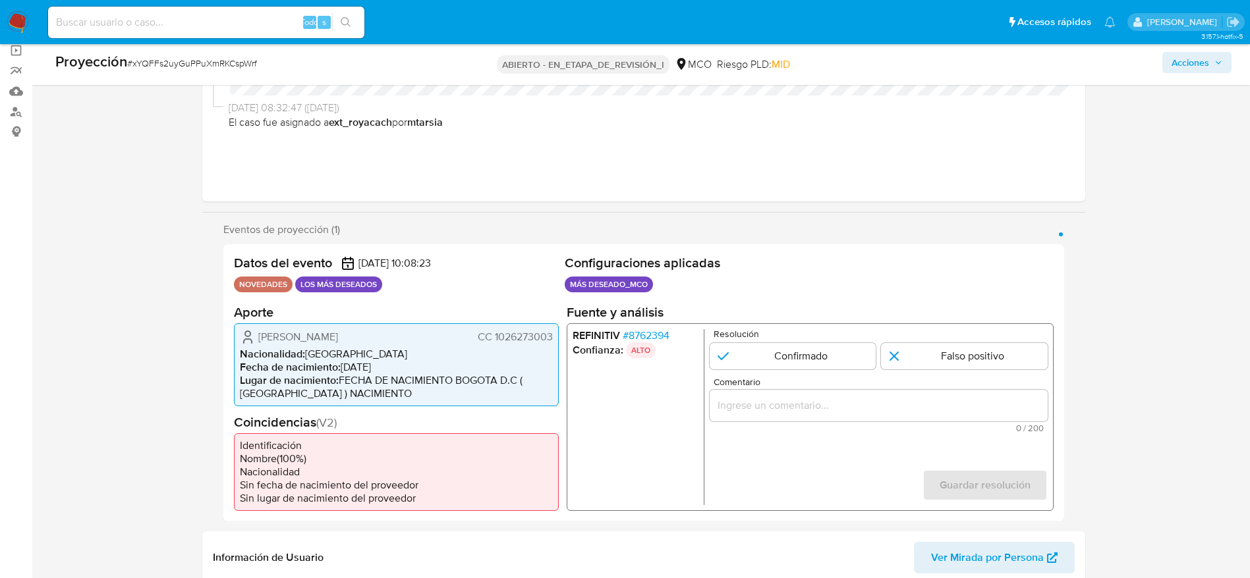
click at [306, 335] on font "Cesar Alberto Dueñas Aguasaco" at bounding box center [298, 336] width 80 height 15
click at [748, 396] on div "1 de 1" at bounding box center [878, 405] width 338 height 32
click at [763, 402] on input "Comentario" at bounding box center [878, 405] width 338 height 17
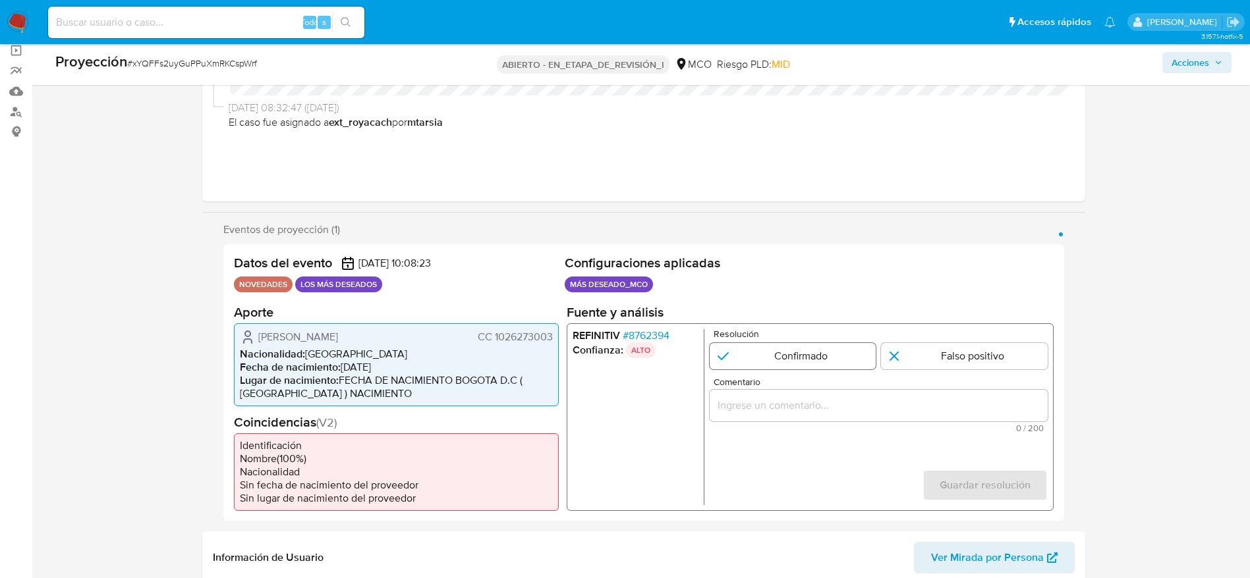
paste input "Usuario Cesar Alberto Dueñas Aguasaco, fue Destituido e inhabilitado en mayo de…"
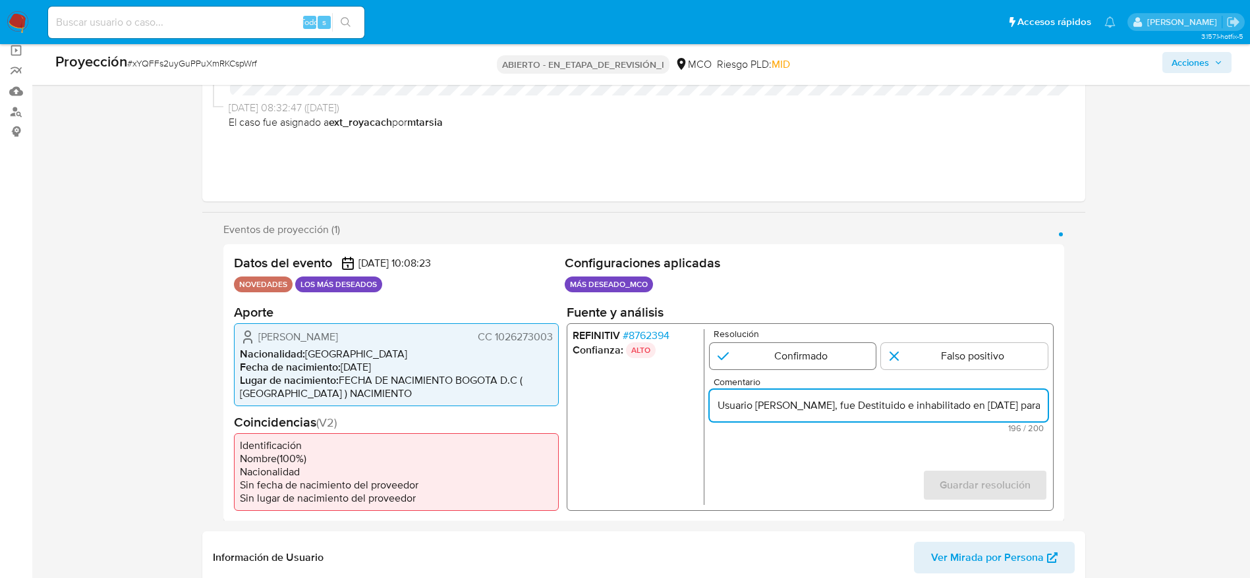
scroll to position [0, 588]
type input "Usuario Cesar Alberto Dueñas Aguasaco, fue Destituido e inhabilitado en mayo de…"
drag, startPoint x: 760, startPoint y: 348, endPoint x: 825, endPoint y: 397, distance: 81.4
click at [761, 349] on input "1 de 1" at bounding box center [792, 356] width 167 height 26
radio input "true"
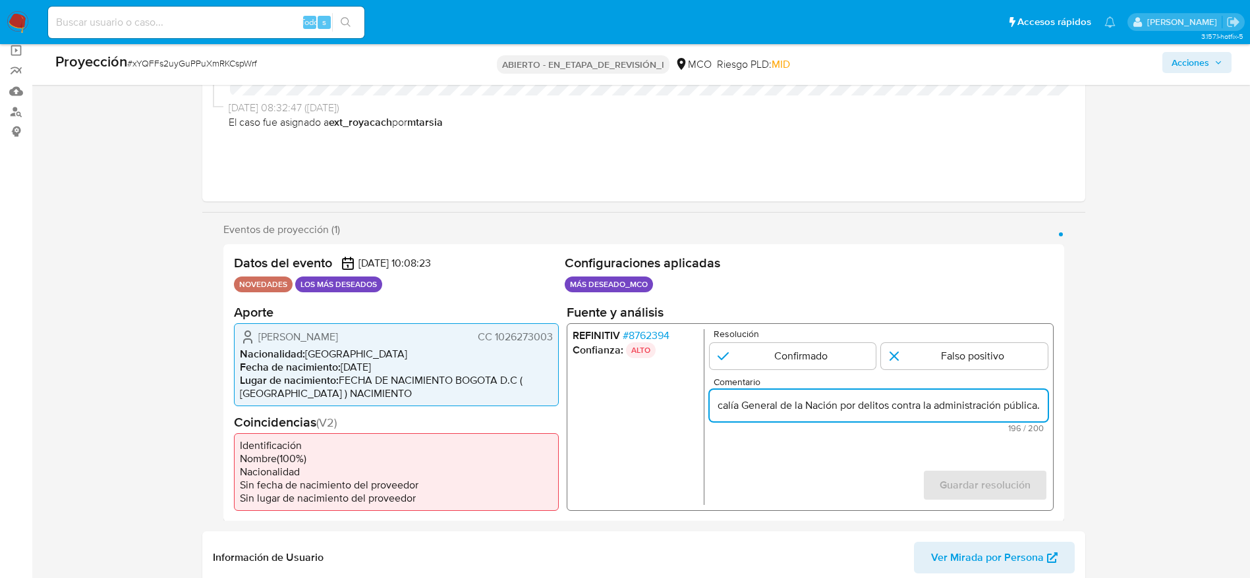
scroll to position [0, 0]
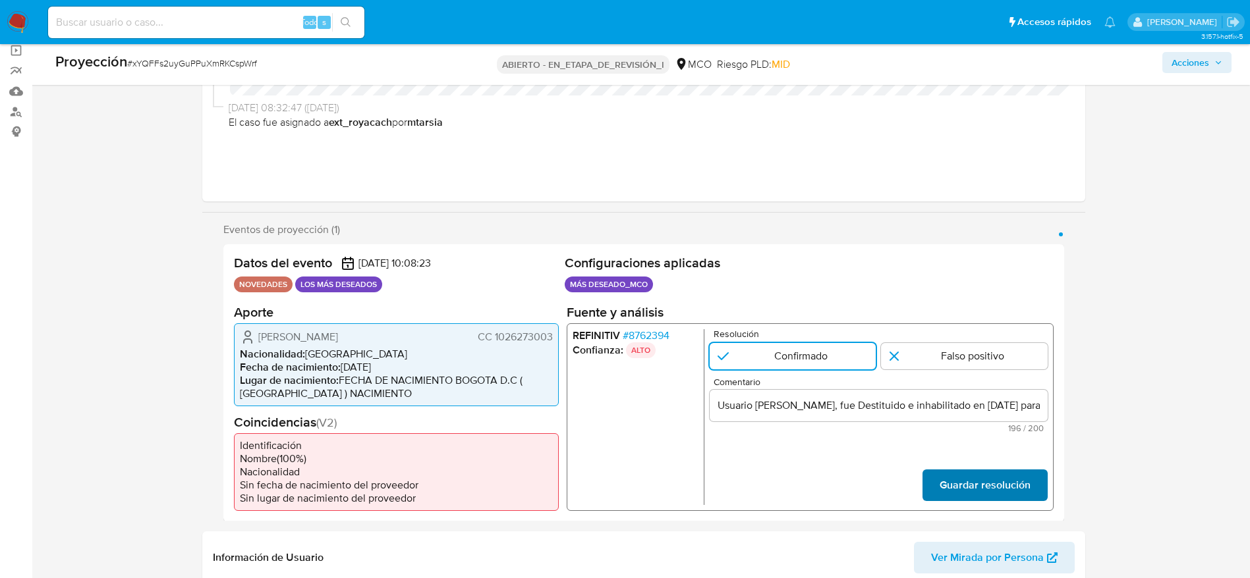
drag, startPoint x: 916, startPoint y: 470, endPoint x: 934, endPoint y: 473, distance: 18.6
click at [920, 470] on form "Resolución Confirmado Falso positivo Comentario Usuario Cesar Alberto Dueñas Ag…" at bounding box center [878, 417] width 338 height 176
click at [958, 478] on font "Guardar resolución" at bounding box center [984, 486] width 91 height 32
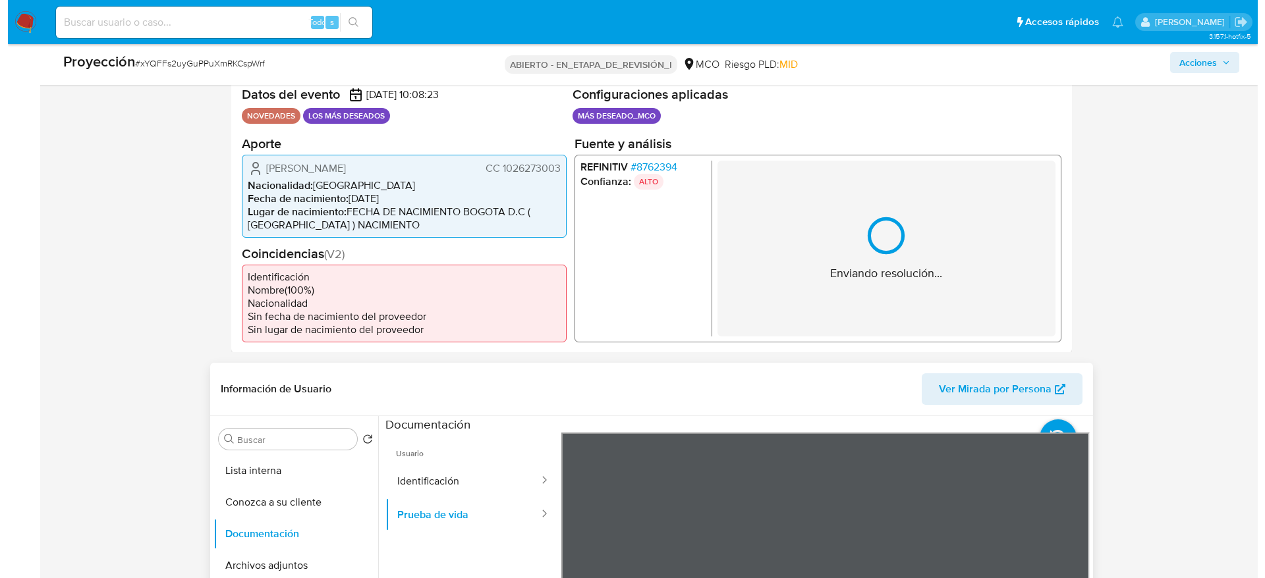
scroll to position [395, 0]
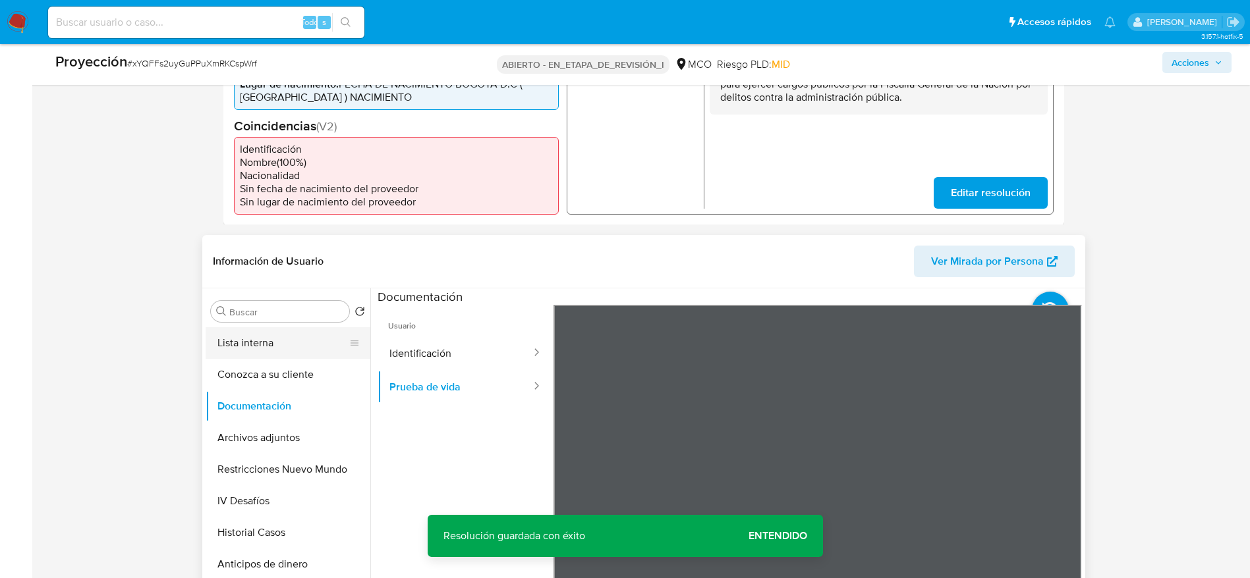
click at [283, 346] on button "Lista interna" at bounding box center [283, 343] width 154 height 32
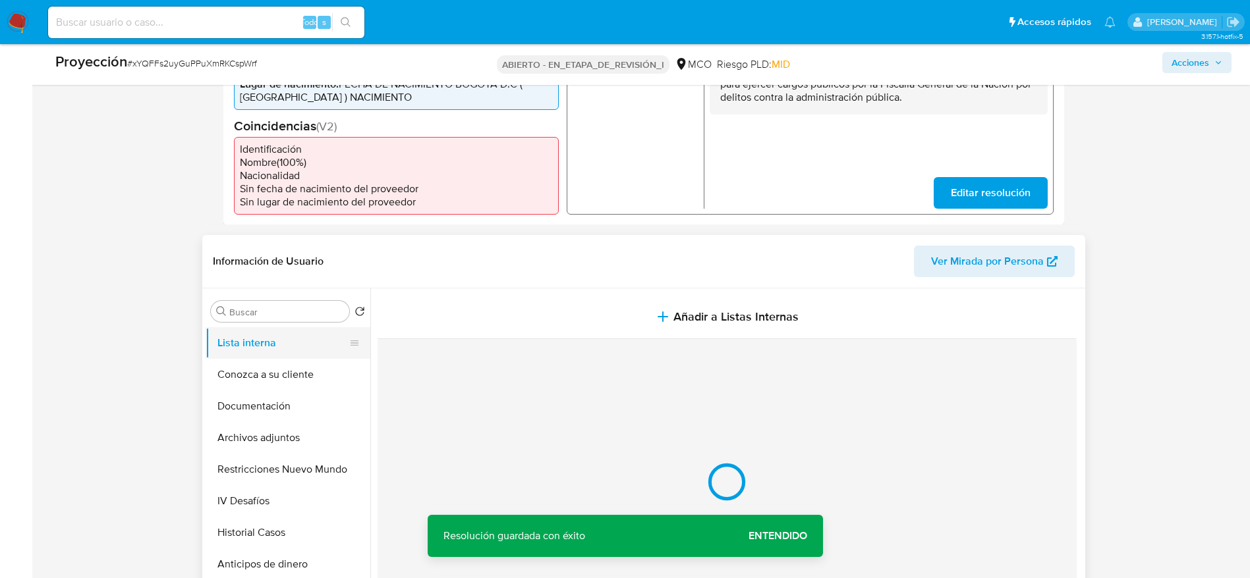
click at [544, 343] on div "Cargando..." at bounding box center [726, 494] width 699 height 310
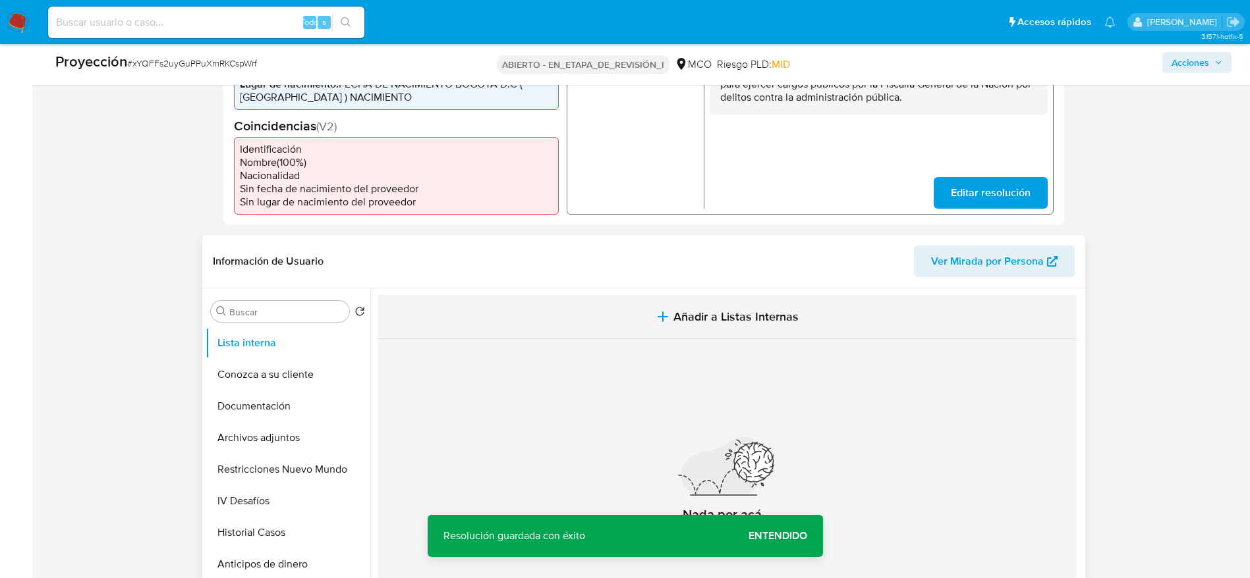
click at [566, 323] on button "Añadir a Listas Internas" at bounding box center [726, 317] width 699 height 44
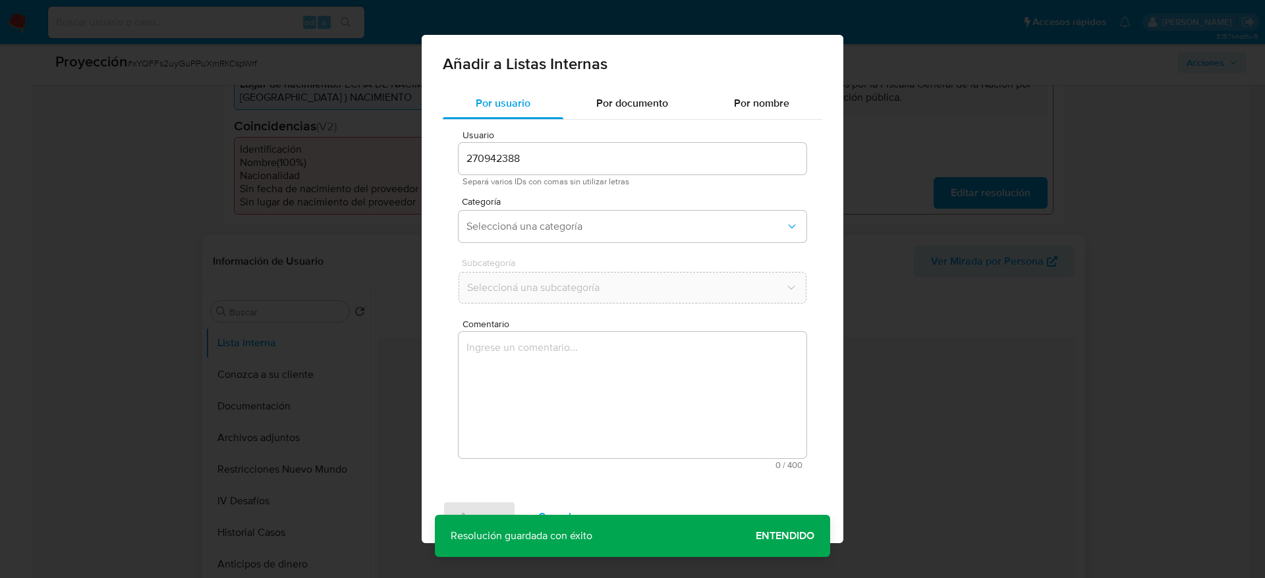
drag, startPoint x: 588, startPoint y: 366, endPoint x: 577, endPoint y: 331, distance: 36.7
click at [590, 366] on textarea "Comentario" at bounding box center [632, 395] width 348 height 126
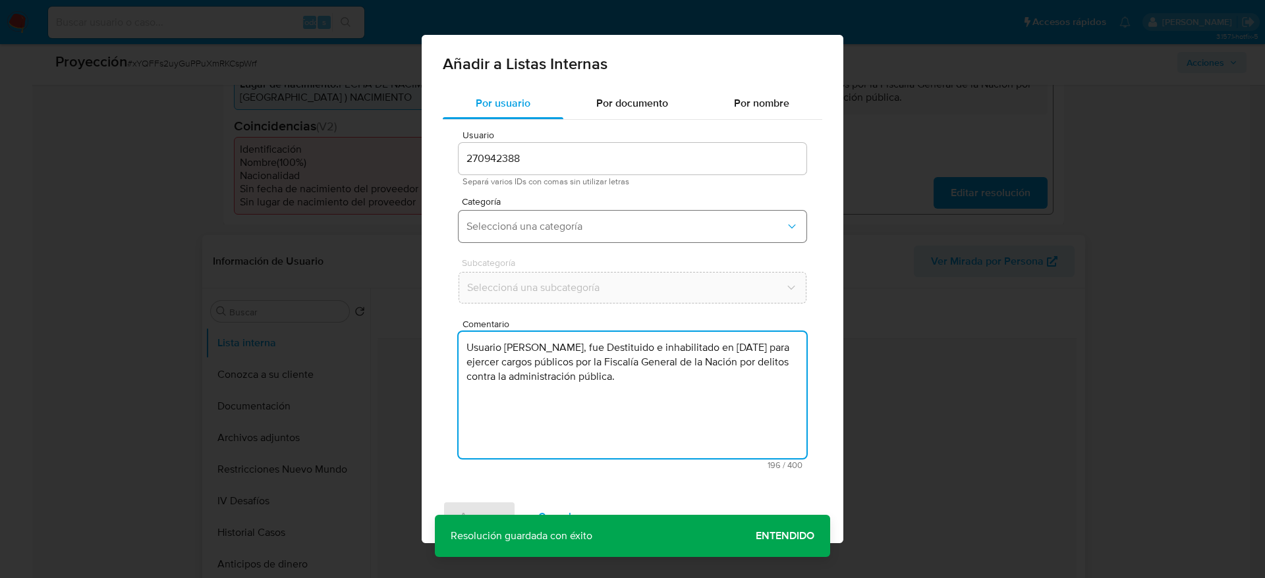
type textarea "Usuario Cesar Alberto Dueñas Aguasaco, fue Destituido e inhabilitado en mayo de…"
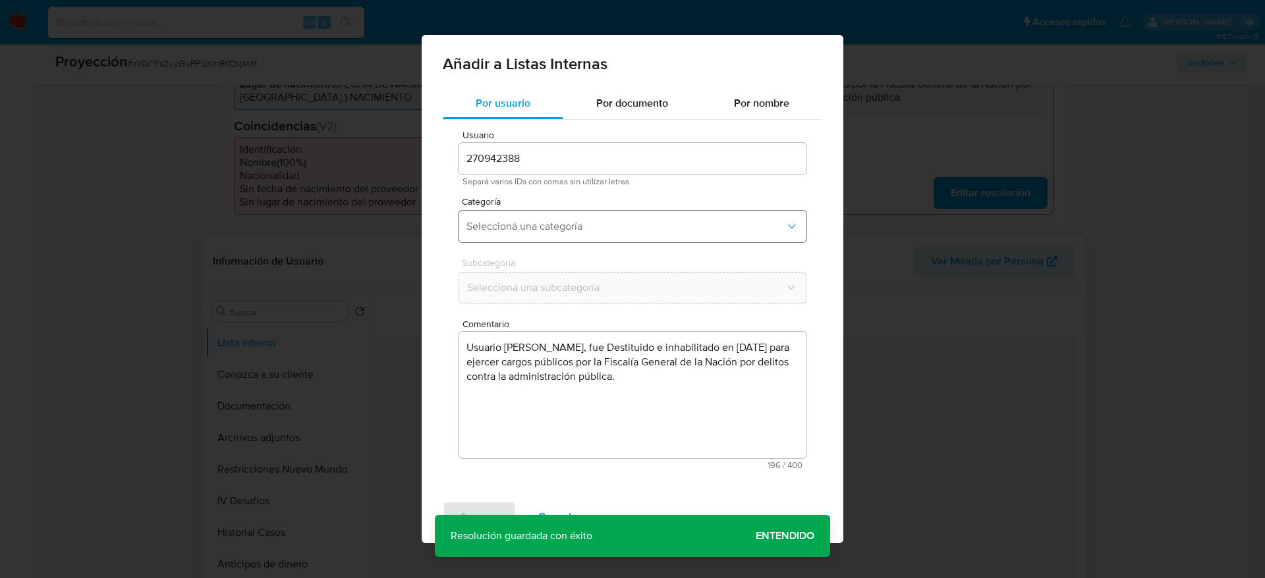
click at [597, 225] on span "Seleccioná una categoría" at bounding box center [625, 226] width 319 height 13
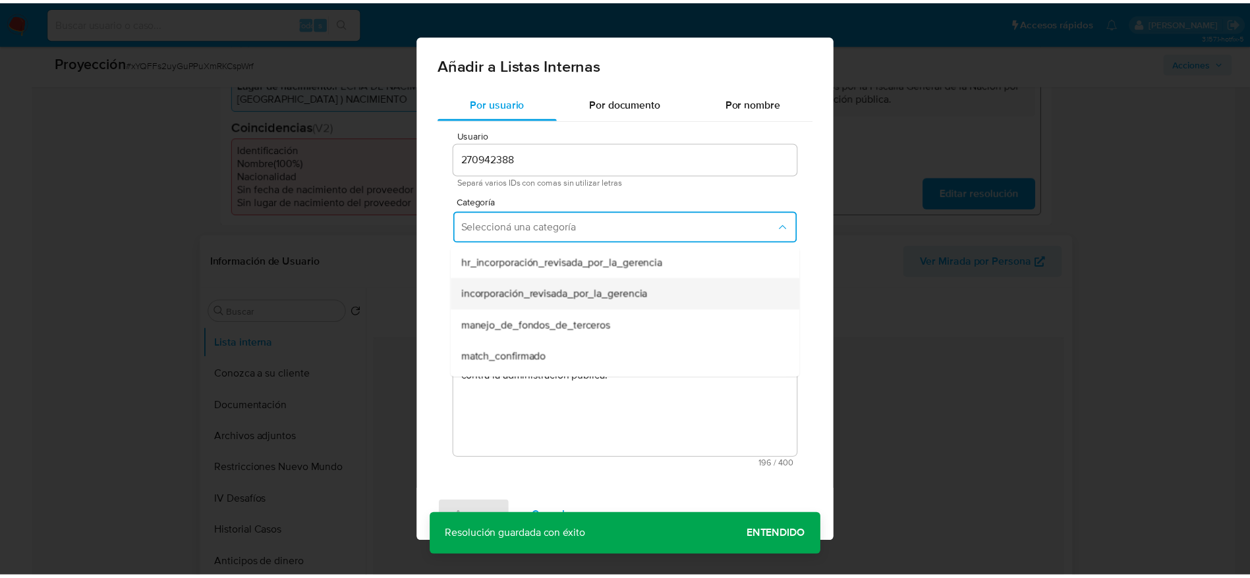
scroll to position [99, 0]
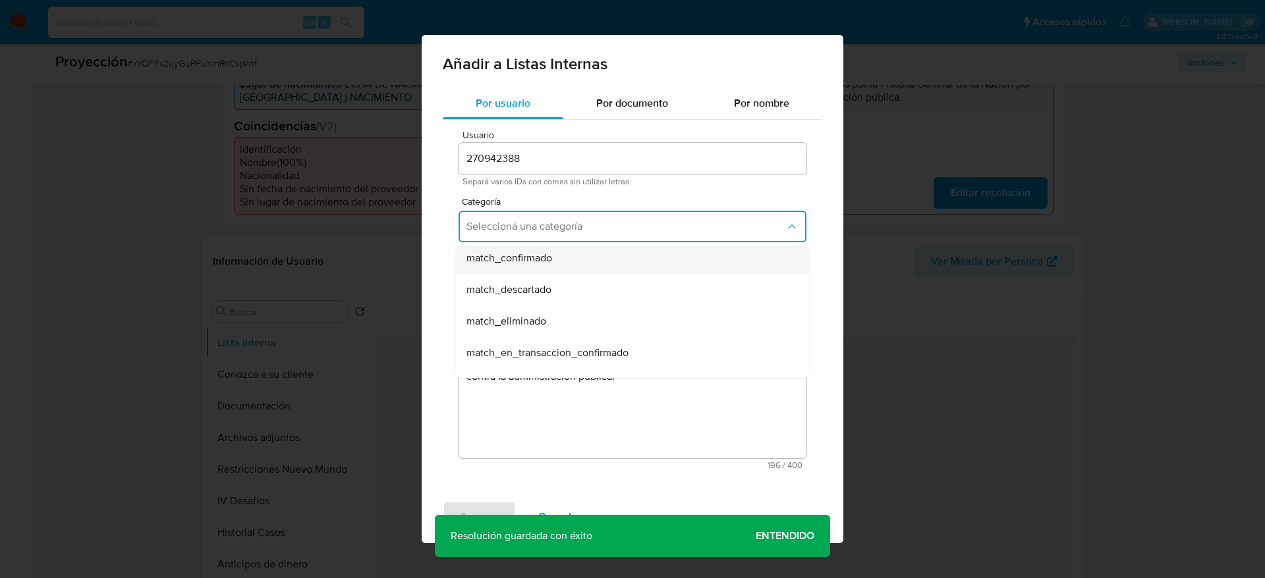
click at [553, 264] on div "match_confirmado" at bounding box center [628, 258] width 324 height 32
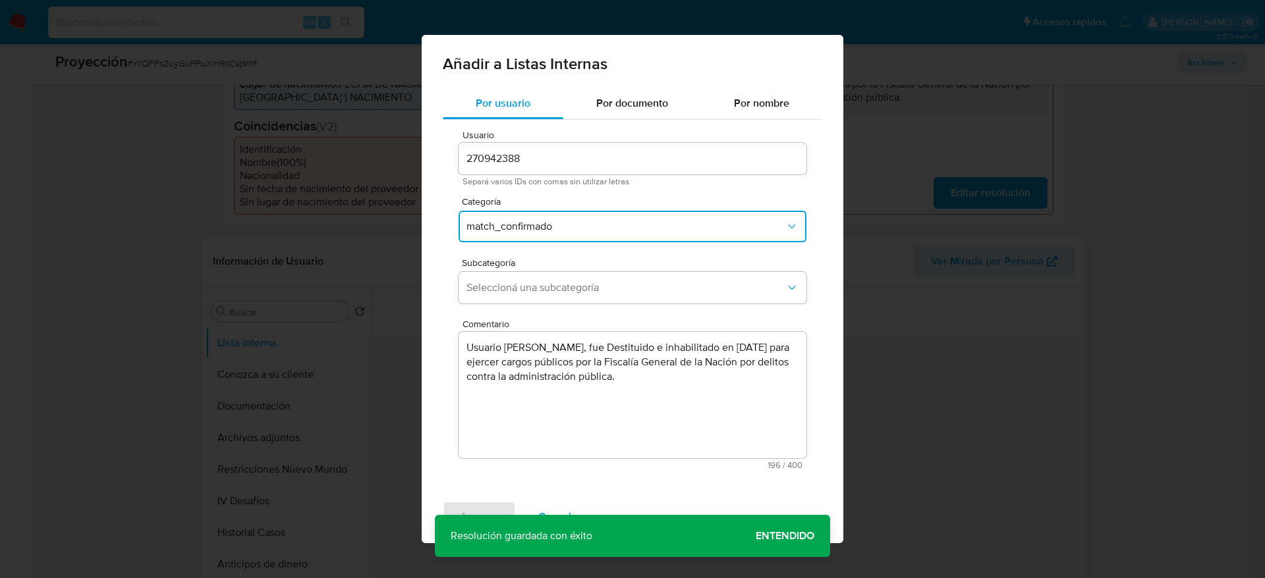
click at [565, 304] on div "Subcategoría Seleccioná una subcategoría" at bounding box center [632, 283] width 348 height 51
click at [547, 288] on span "Seleccioná una subcategoría" at bounding box center [625, 287] width 319 height 13
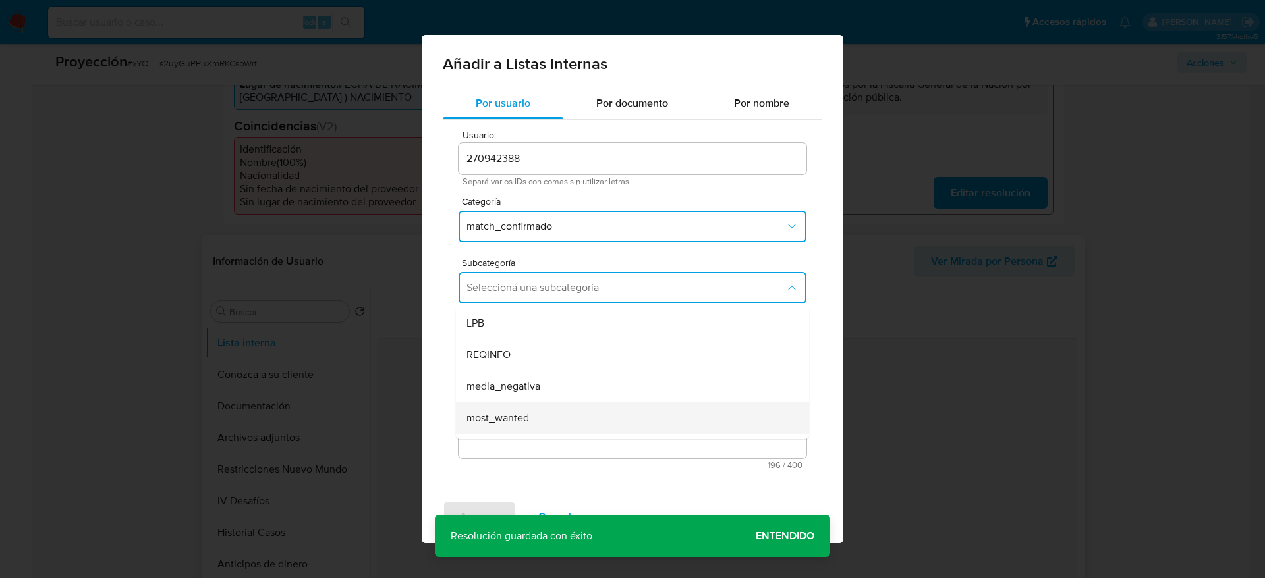
click at [517, 408] on div "most_wanted" at bounding box center [628, 418] width 324 height 32
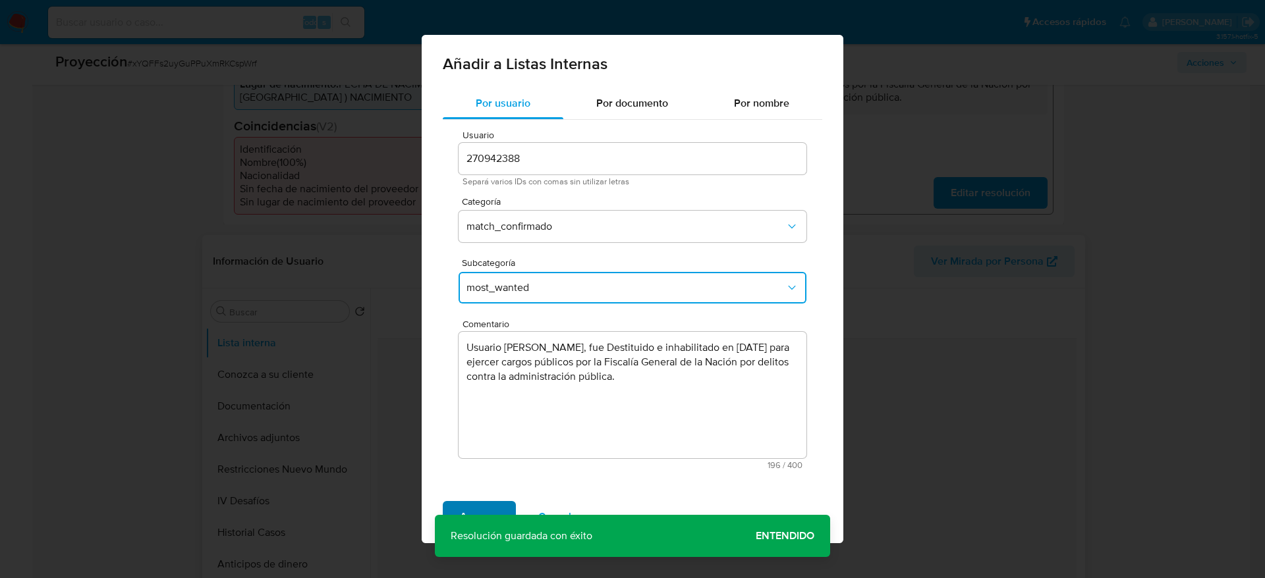
click at [485, 503] on span "Agregar" at bounding box center [479, 517] width 39 height 29
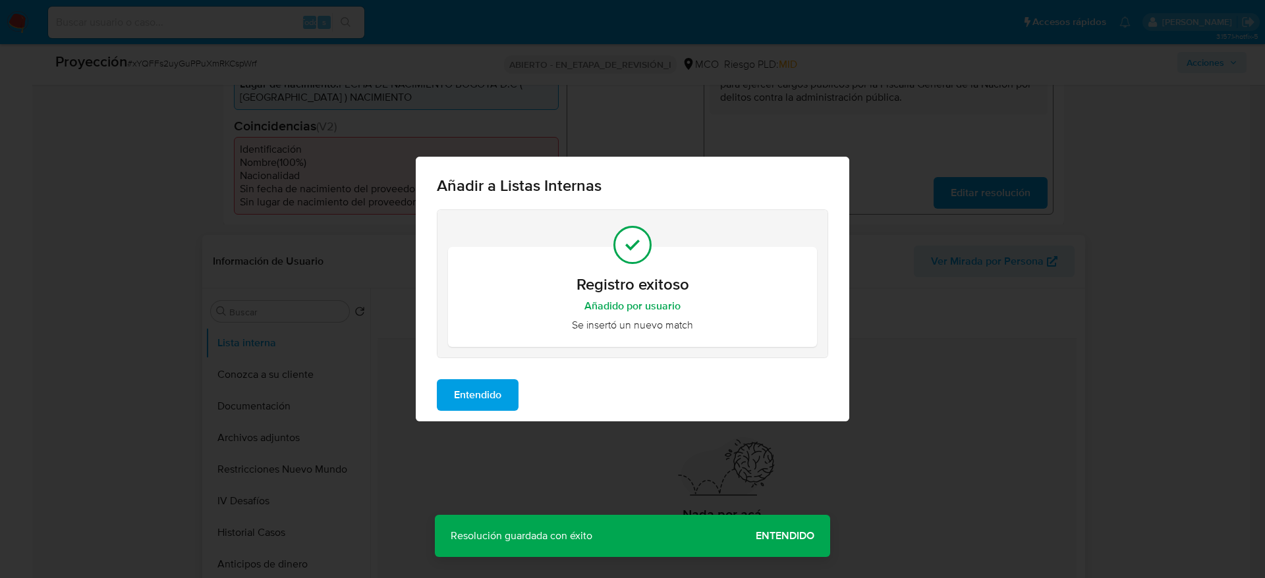
click at [462, 402] on span "Entendido" at bounding box center [477, 395] width 47 height 29
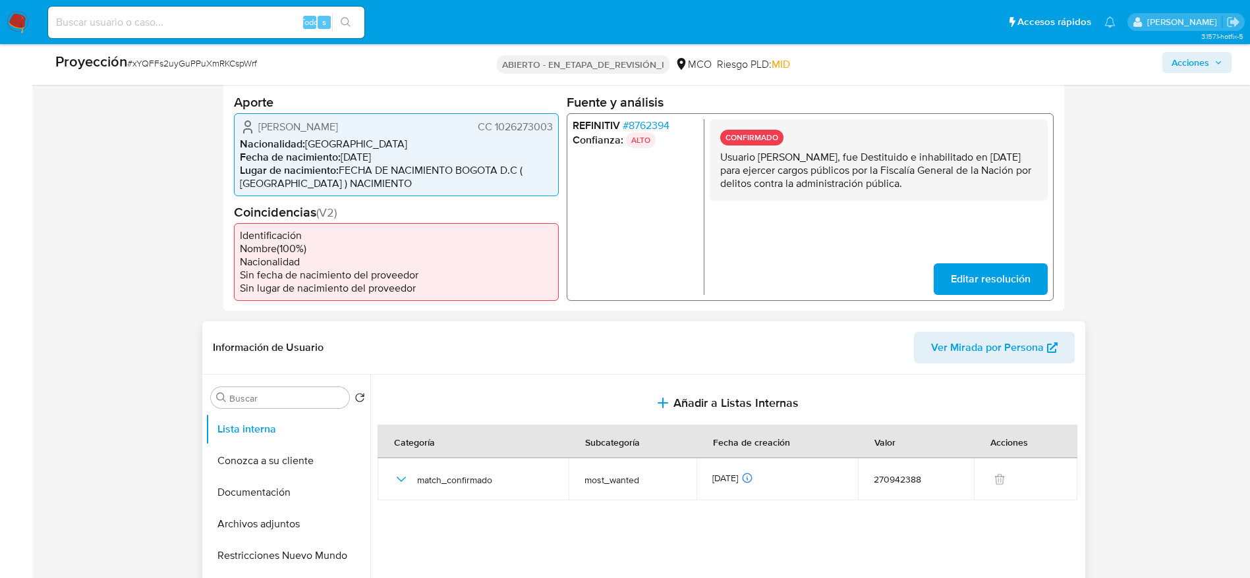
scroll to position [395, 0]
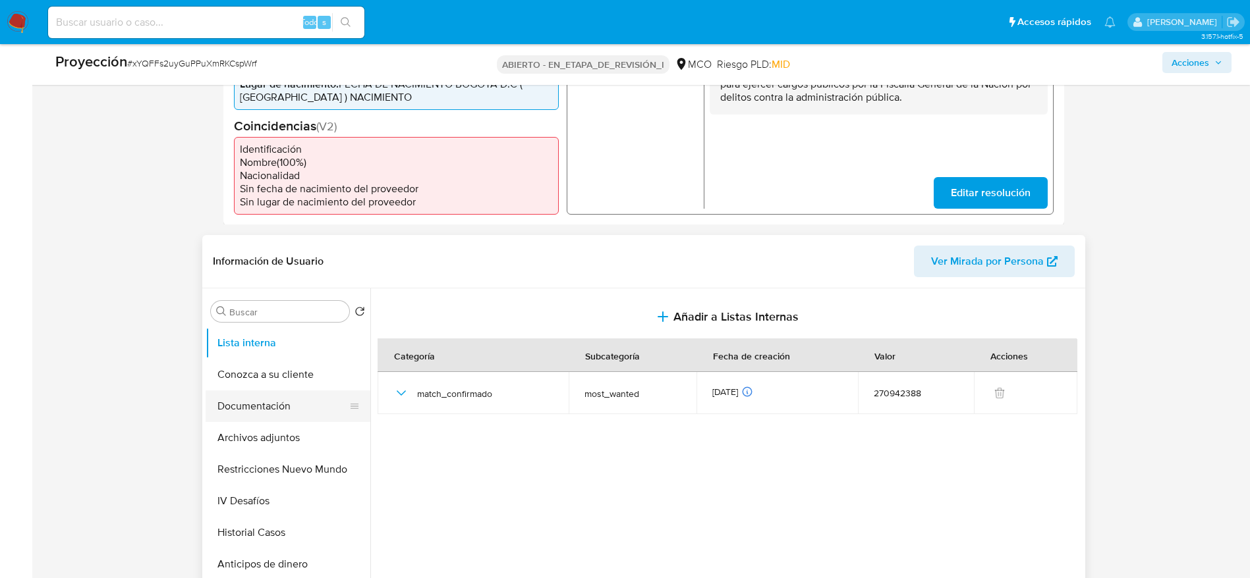
click at [273, 418] on button "Documentación" at bounding box center [283, 407] width 154 height 32
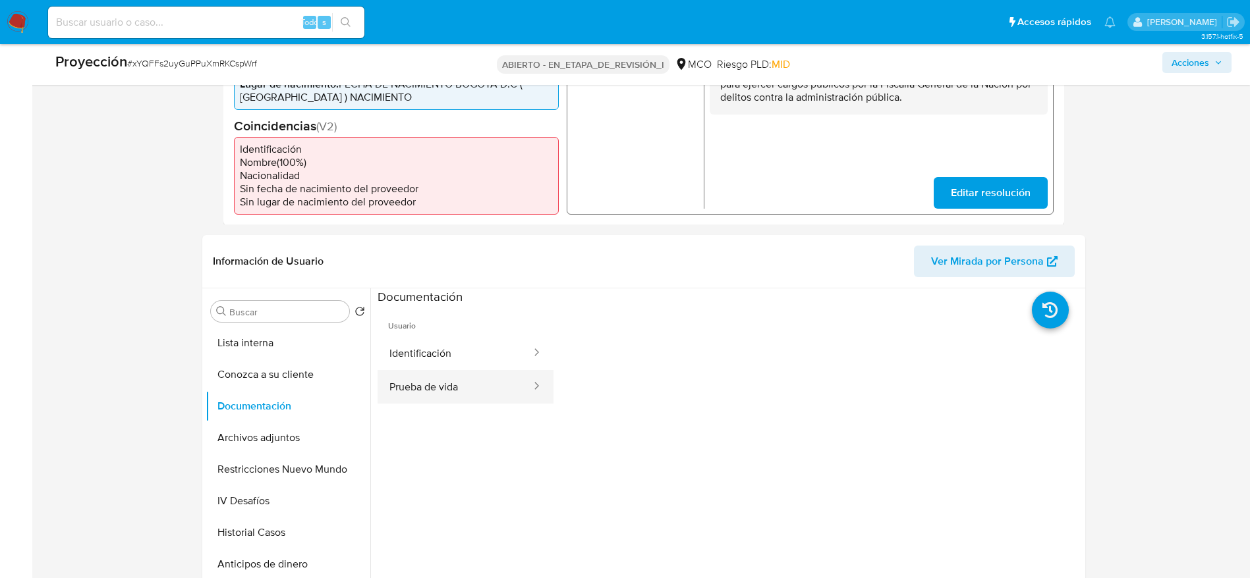
click at [491, 371] on button "Prueba de vida" at bounding box center [454, 387] width 155 height 34
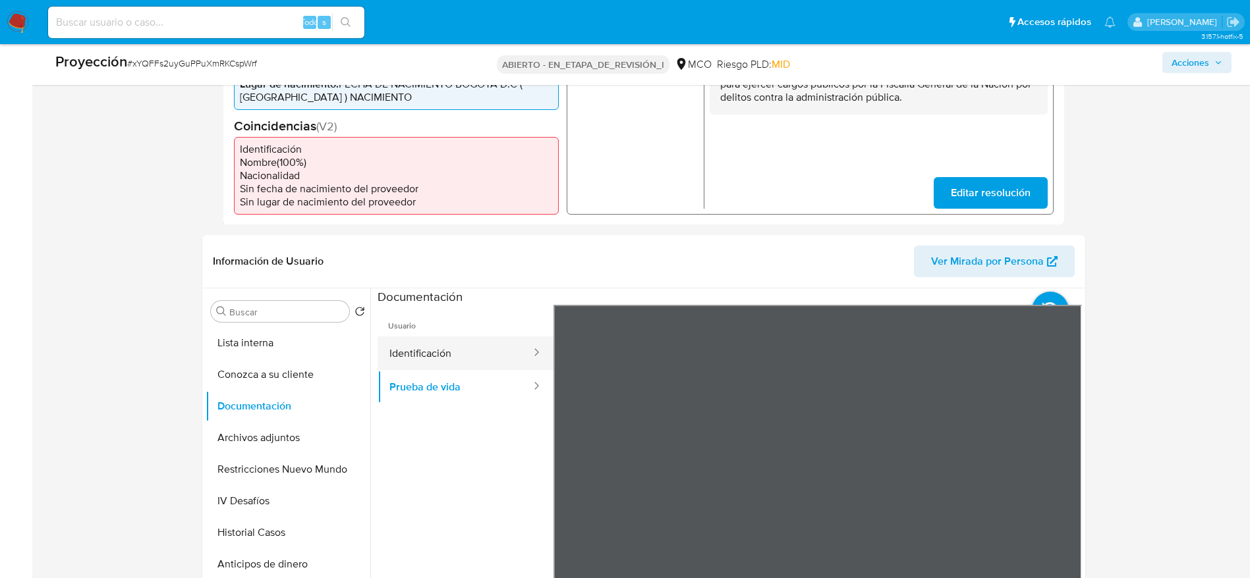
click at [429, 350] on button "Identificación" at bounding box center [454, 354] width 155 height 34
click at [251, 449] on button "Archivos adjuntos" at bounding box center [283, 438] width 154 height 32
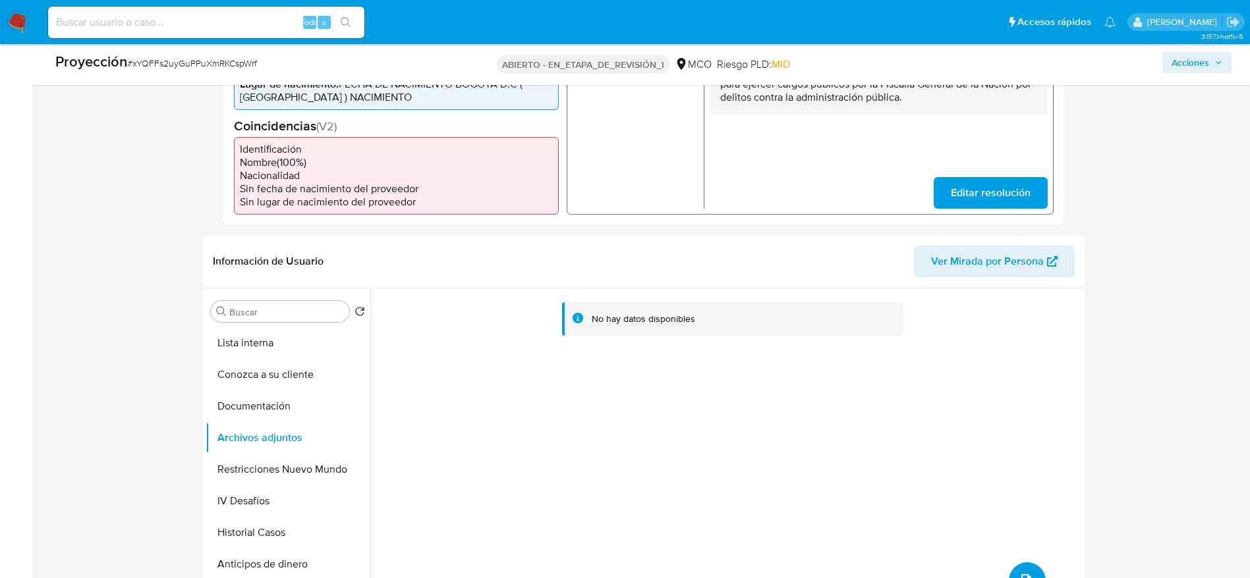
click at [1024, 570] on button "subir archivo" at bounding box center [1027, 581] width 37 height 37
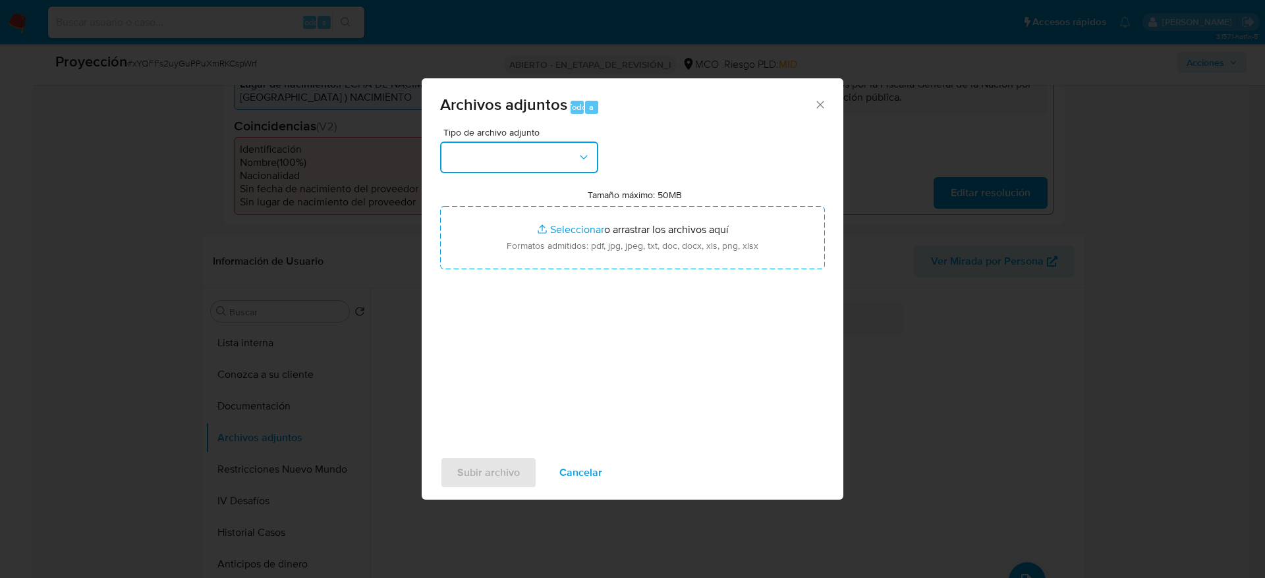
click at [558, 165] on button "button" at bounding box center [519, 158] width 158 height 32
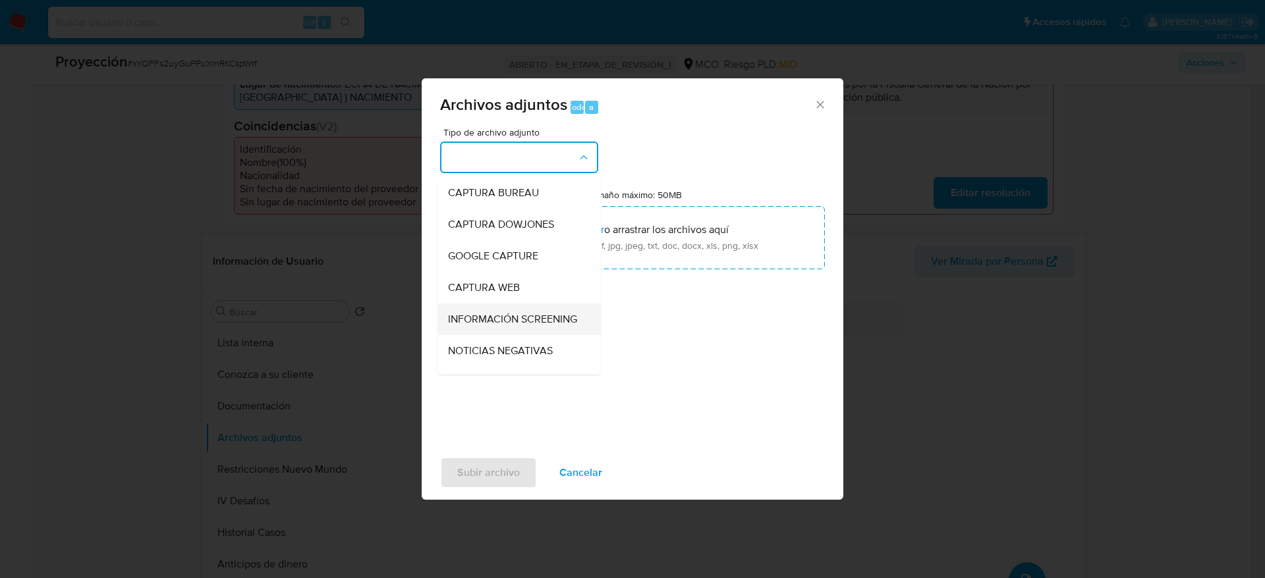
click at [518, 326] on span "INFORMACIÓN SCREENING" at bounding box center [512, 319] width 129 height 13
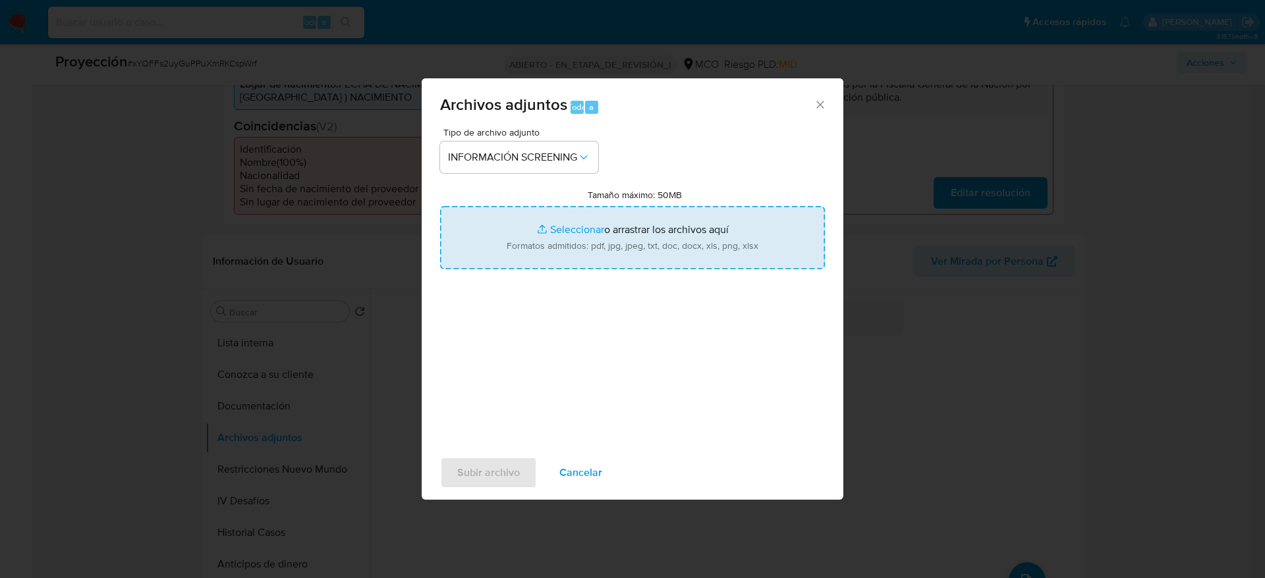
click at [586, 231] on input "Tamaño máximo: 50MB Seleccionar archivos" at bounding box center [632, 237] width 385 height 63
type input "C:\fakepath\_Cesar Alberto Dueñas Aguasaco_ - Buscar con Google.pdf"
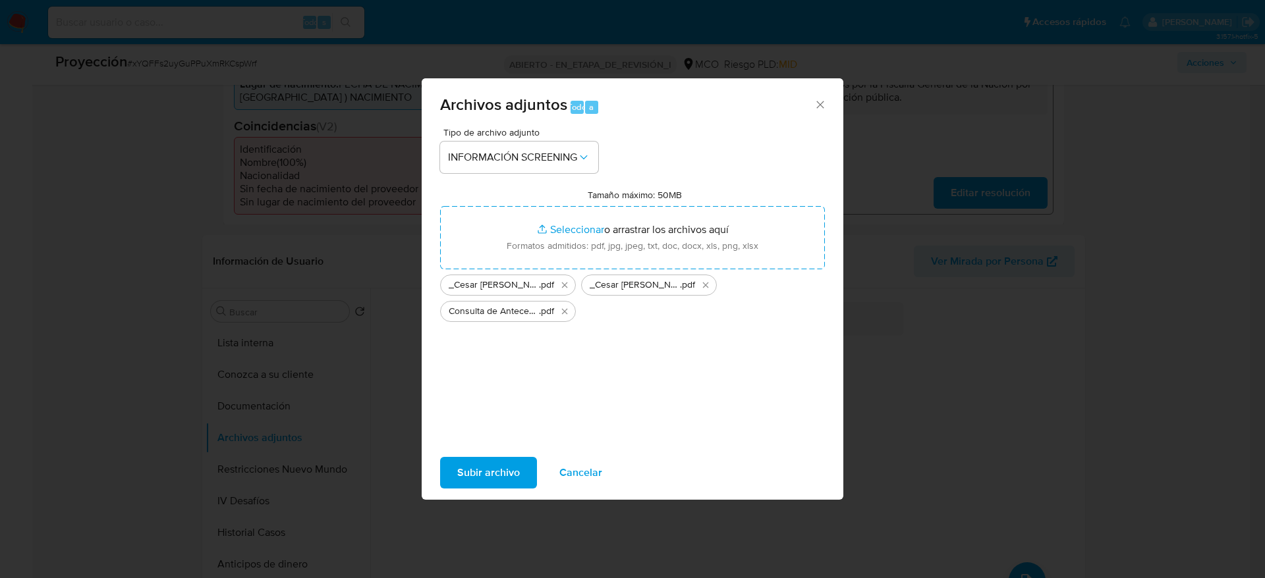
click at [458, 469] on span "Subir archivo" at bounding box center [488, 472] width 63 height 29
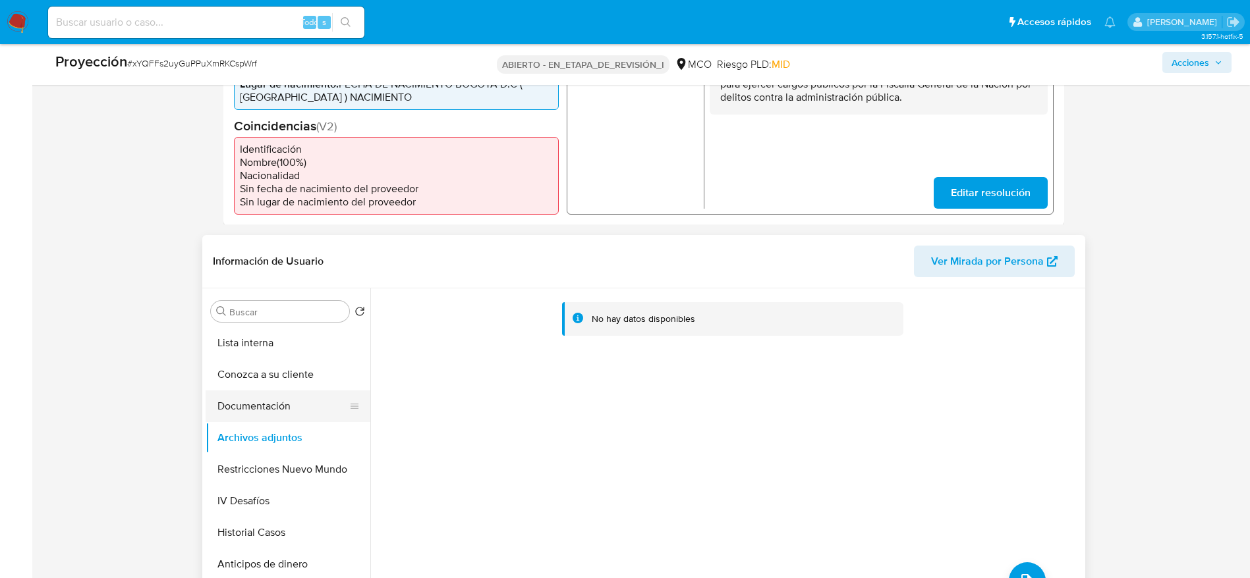
click at [269, 401] on button "Documentación" at bounding box center [283, 407] width 154 height 32
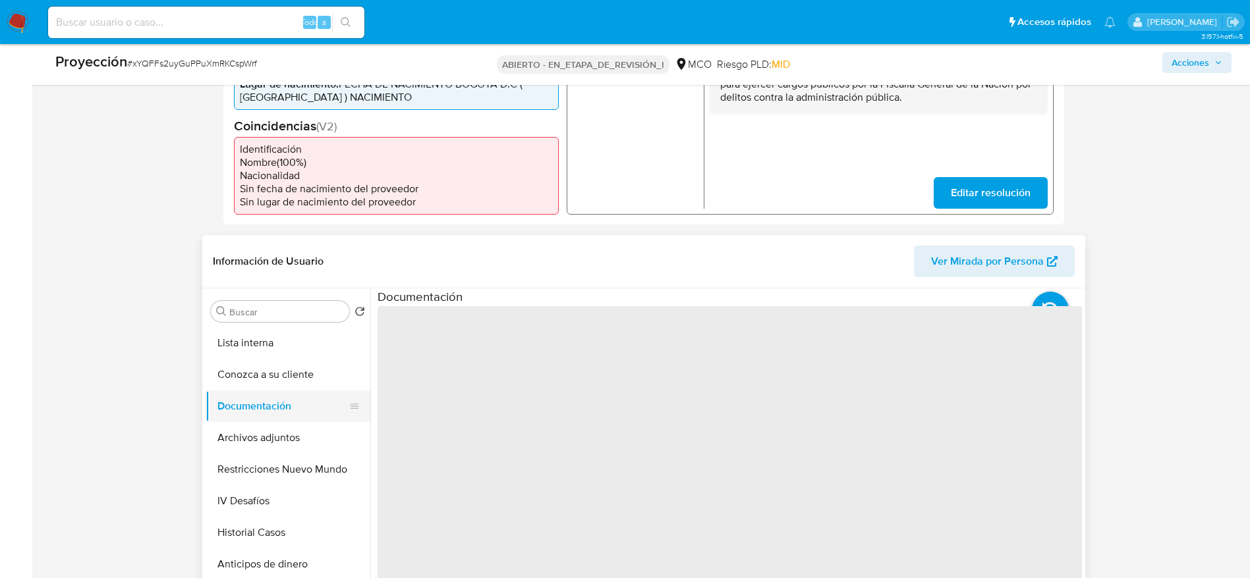
click at [276, 421] on button "Documentación" at bounding box center [283, 407] width 154 height 32
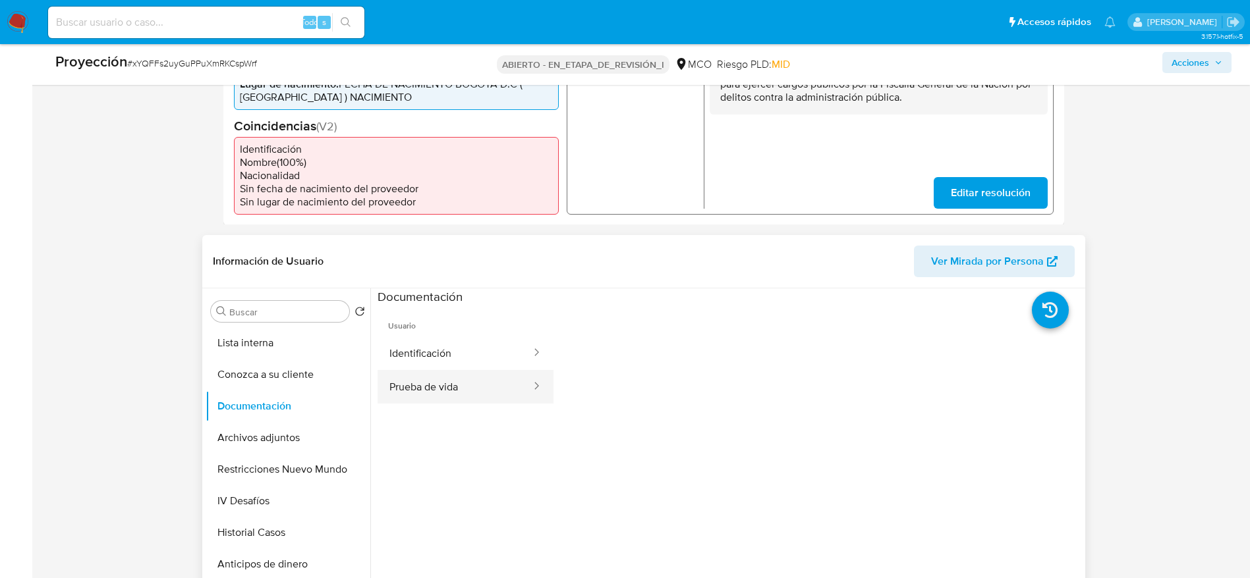
click at [447, 383] on button "Prueba de vida" at bounding box center [454, 387] width 155 height 34
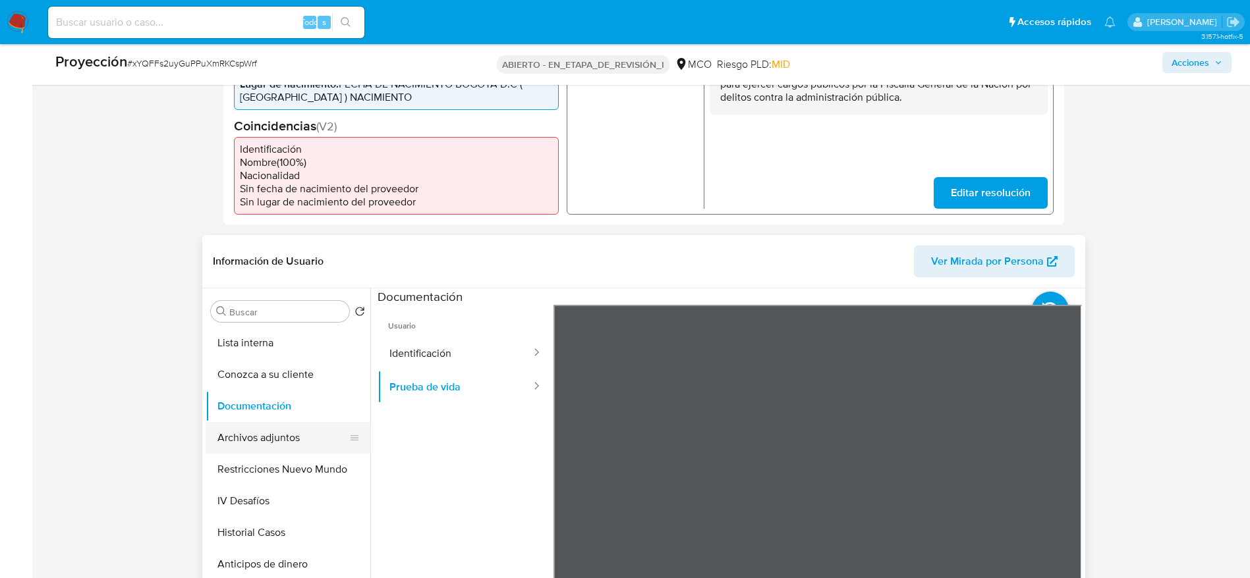
click at [300, 440] on button "Archivos adjuntos" at bounding box center [283, 438] width 154 height 32
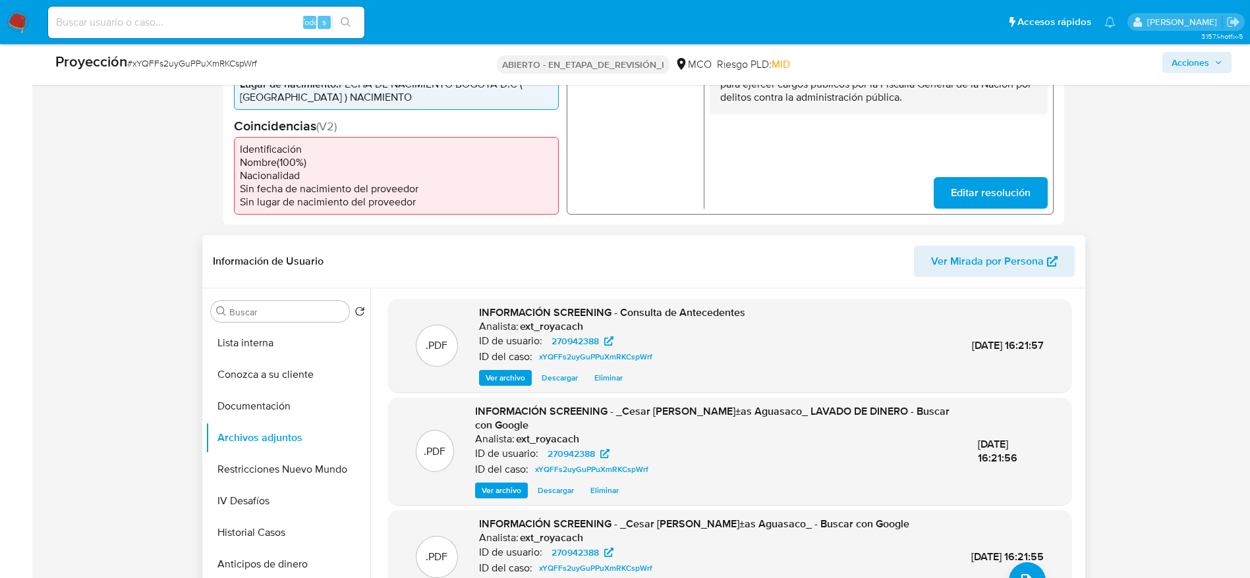
drag, startPoint x: 277, startPoint y: 465, endPoint x: 984, endPoint y: 328, distance: 720.0
click at [982, 331] on div "Buscar Volver al orden por defecto Lista interna Conozca a su cliente Documenta…" at bounding box center [644, 457] width 876 height 337
click at [334, 459] on button "Restricciones Nuevo Mundo" at bounding box center [283, 470] width 154 height 32
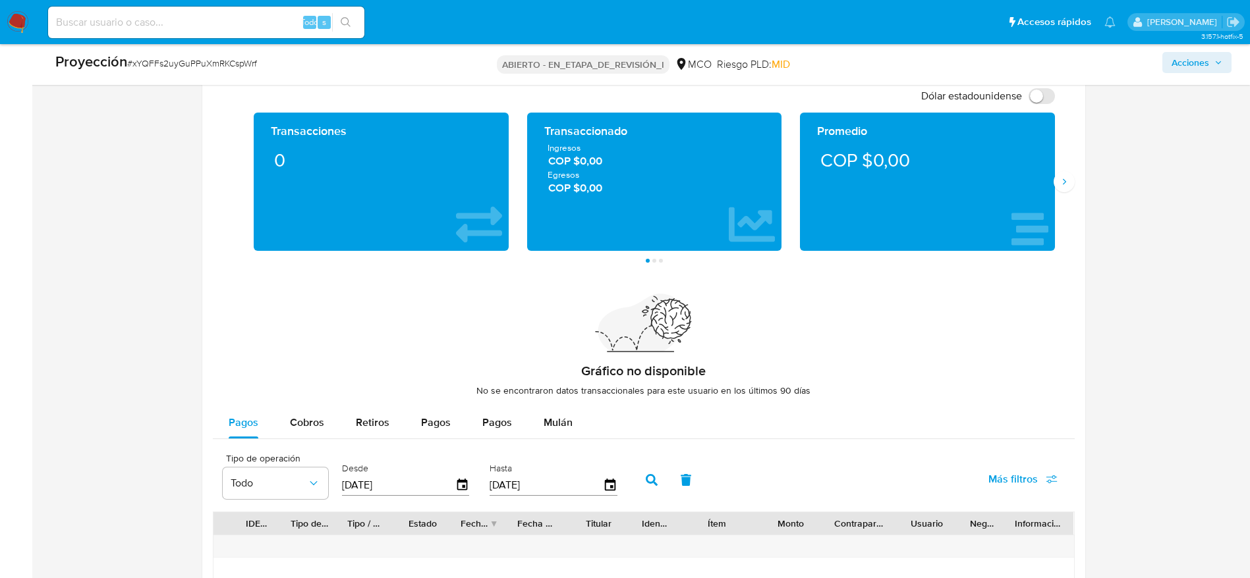
scroll to position [1968, 0]
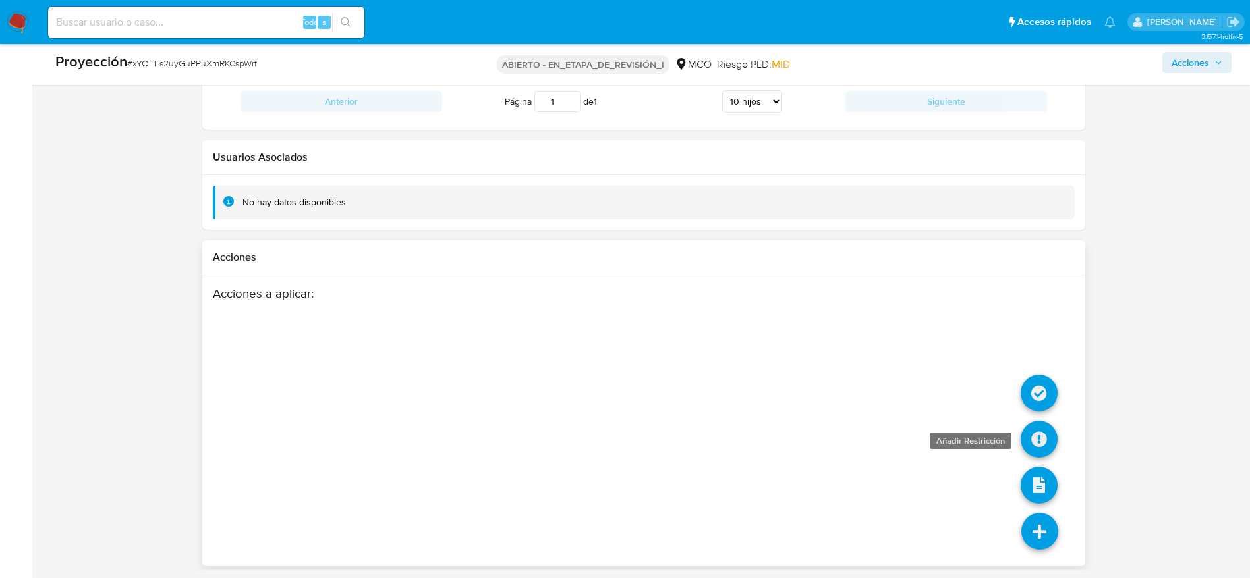
click at [1043, 437] on icon at bounding box center [1038, 439] width 37 height 37
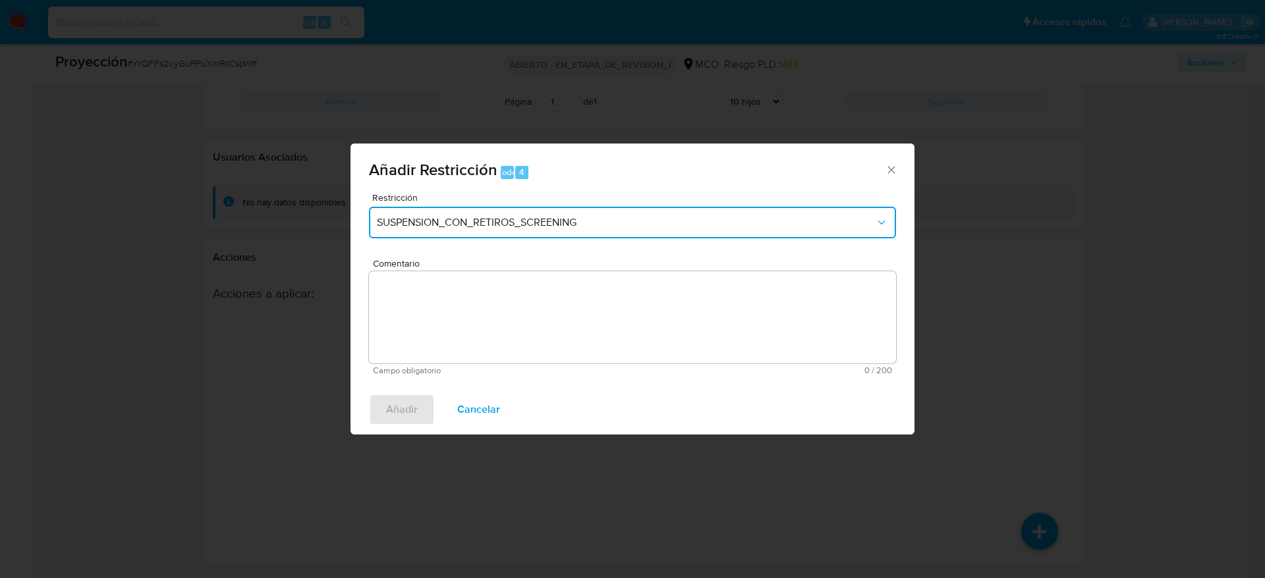
click at [662, 230] on button "SUSPENSION_CON_RETIROS_SCREENING" at bounding box center [632, 223] width 527 height 32
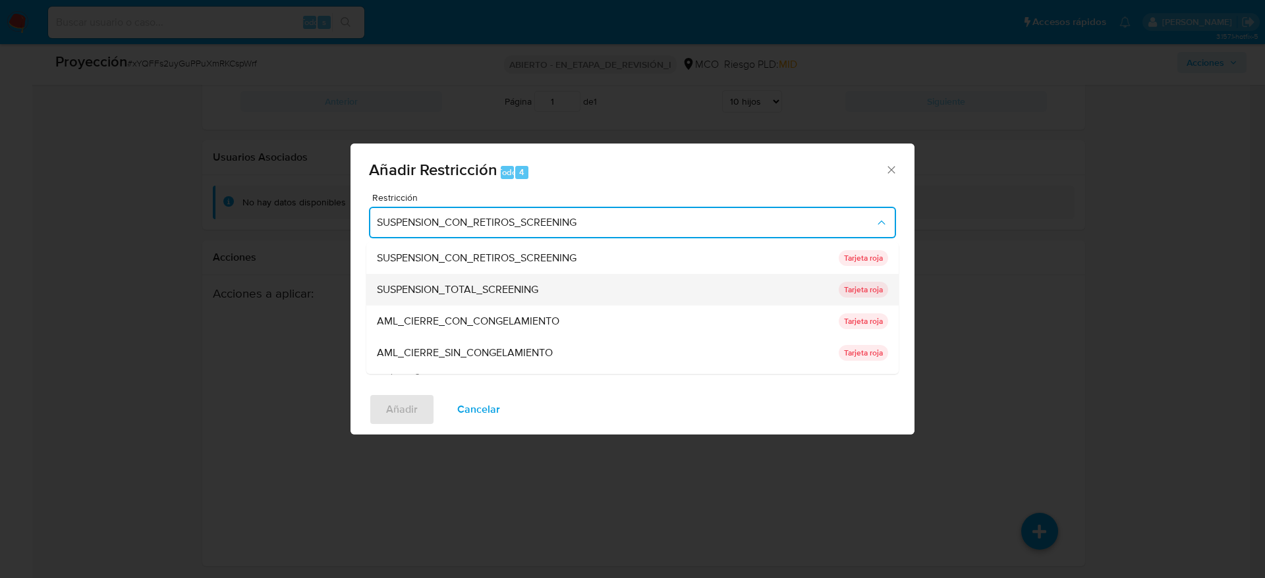
click at [660, 281] on div "SUSPENSION_TOTAL_SCREENING" at bounding box center [604, 290] width 454 height 32
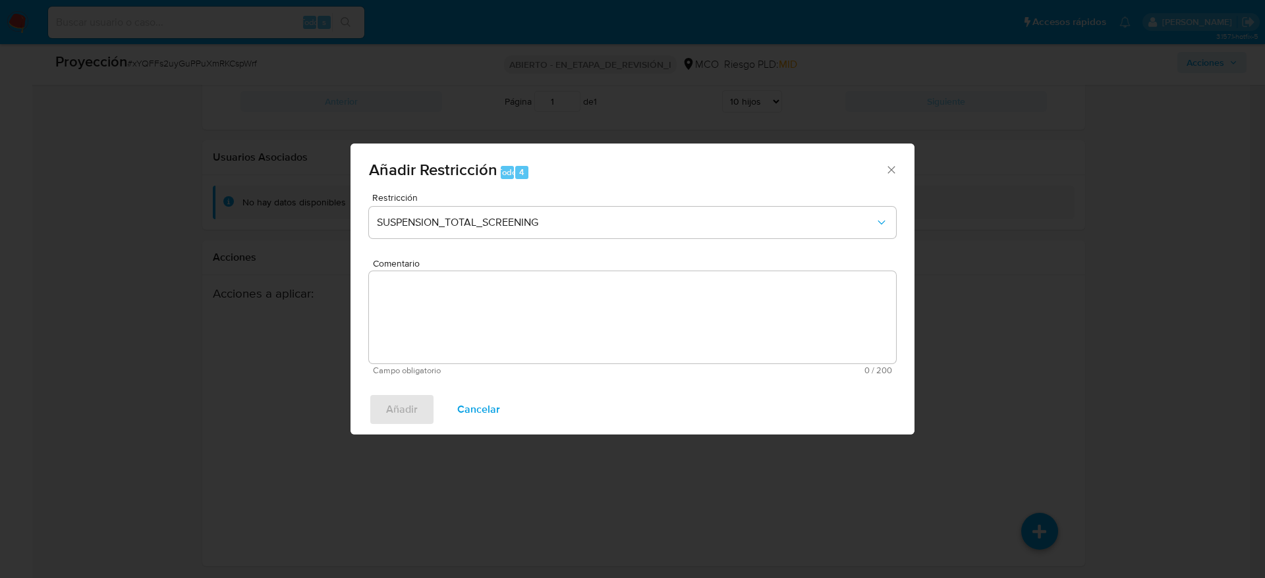
click at [676, 314] on textarea "Comentario" at bounding box center [632, 317] width 527 height 92
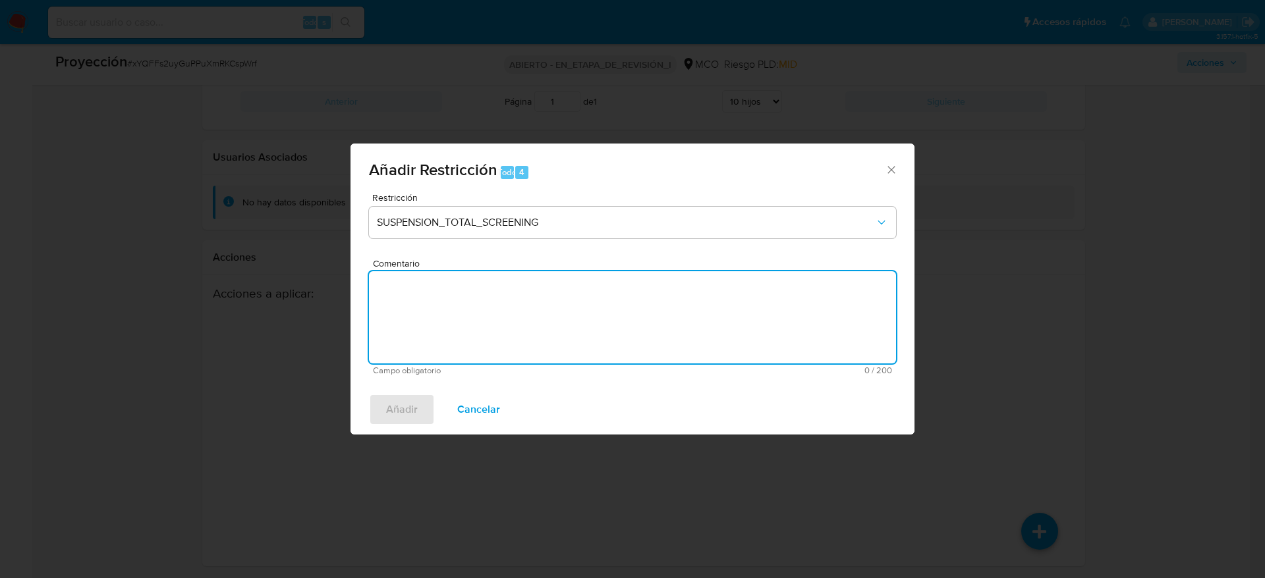
paste textarea "Usuario Cesar Alberto Dueñas Aguasaco, fue Destituido e inhabilitado en mayo de…"
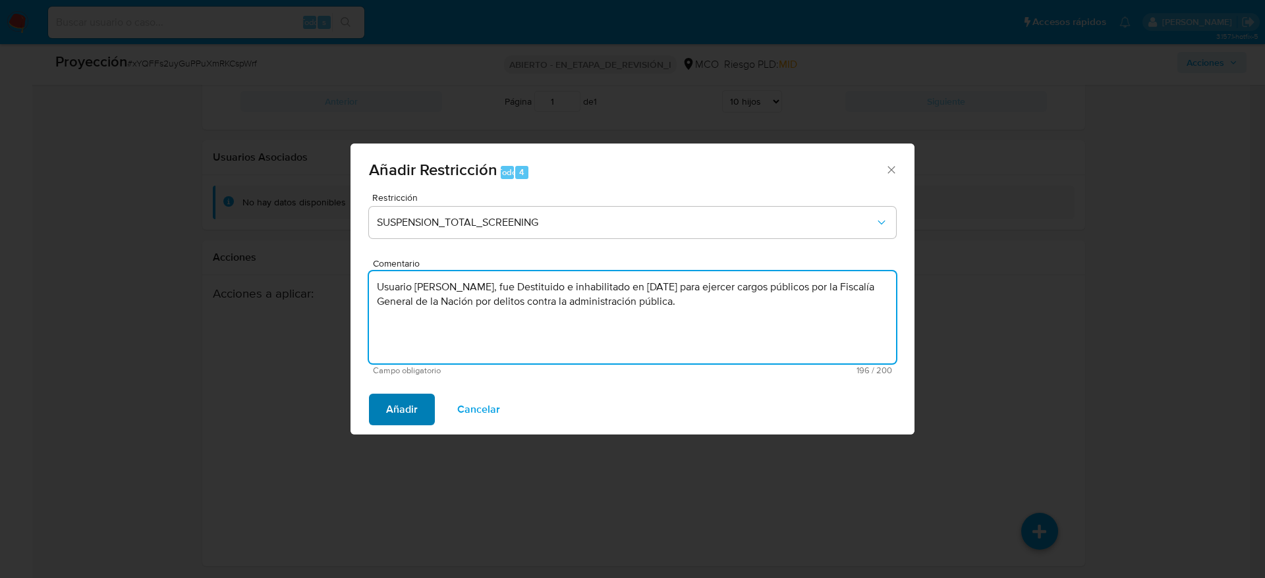
type textarea "Usuario Cesar Alberto Dueñas Aguasaco, fue Destituido e inhabilitado en mayo de…"
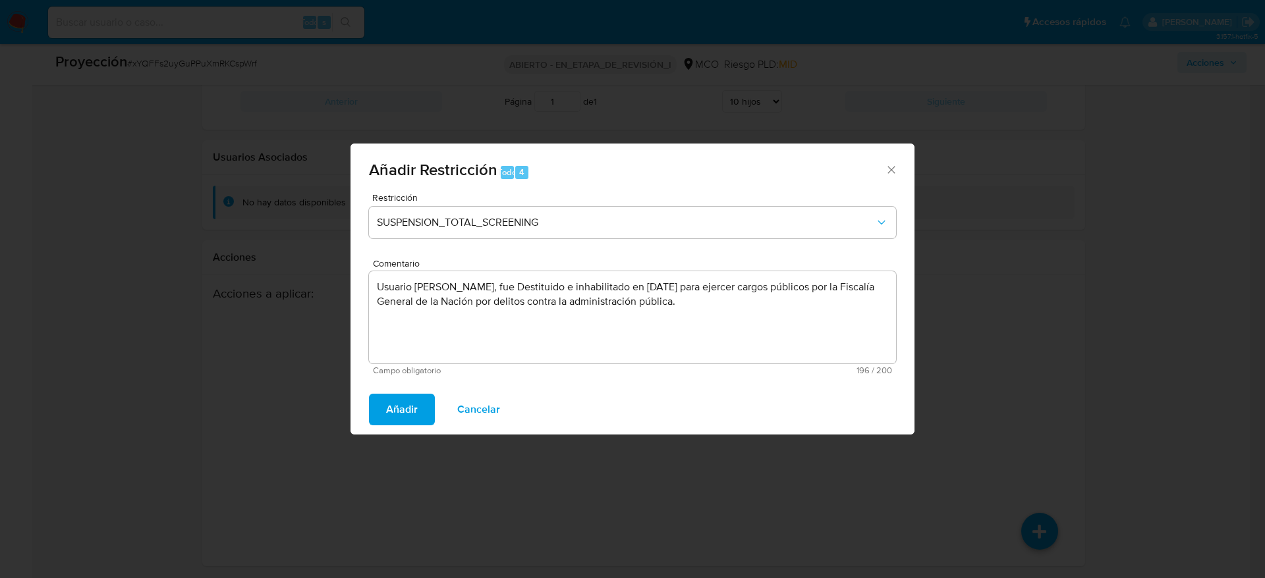
click at [379, 414] on button "Añadir" at bounding box center [402, 410] width 66 height 32
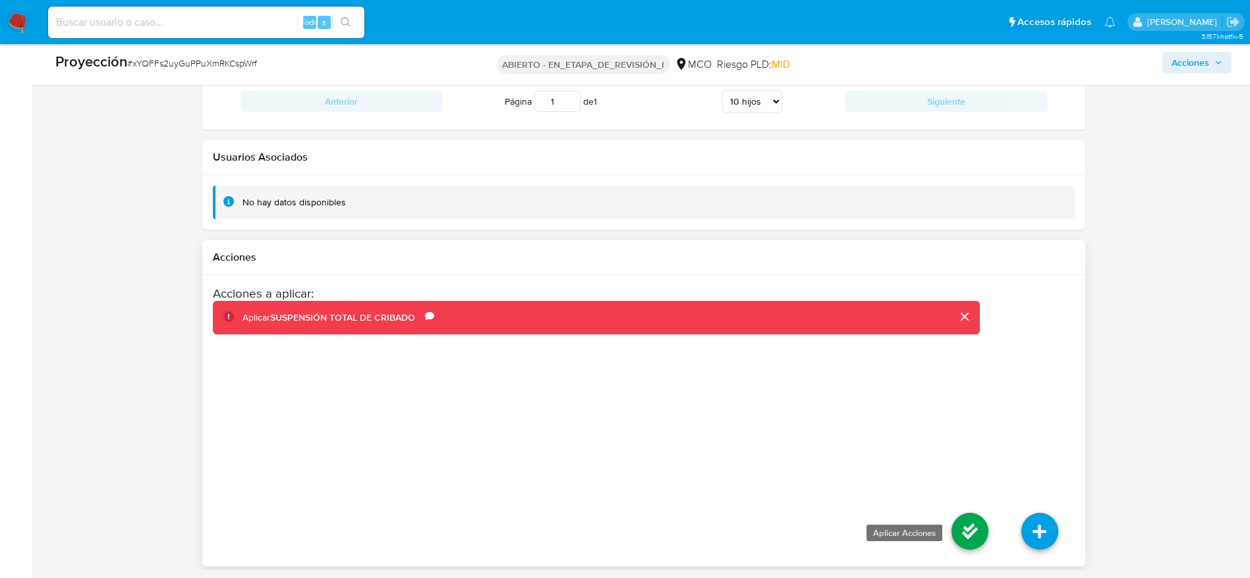
click at [983, 522] on icon at bounding box center [969, 531] width 37 height 37
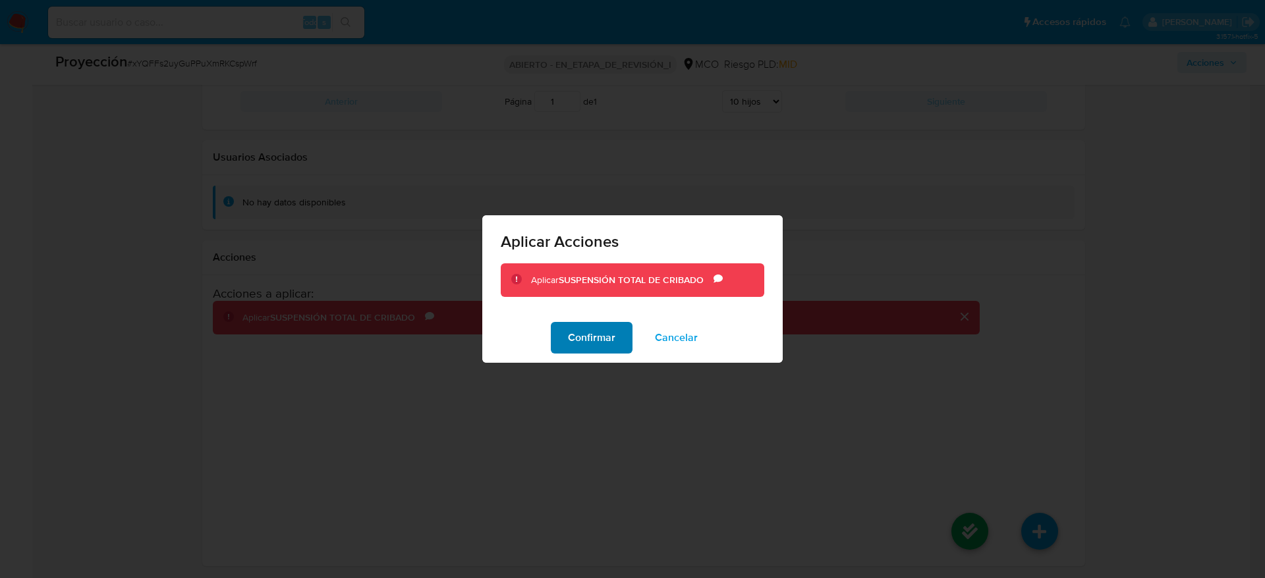
click at [596, 331] on font "Confirmar" at bounding box center [591, 338] width 47 height 32
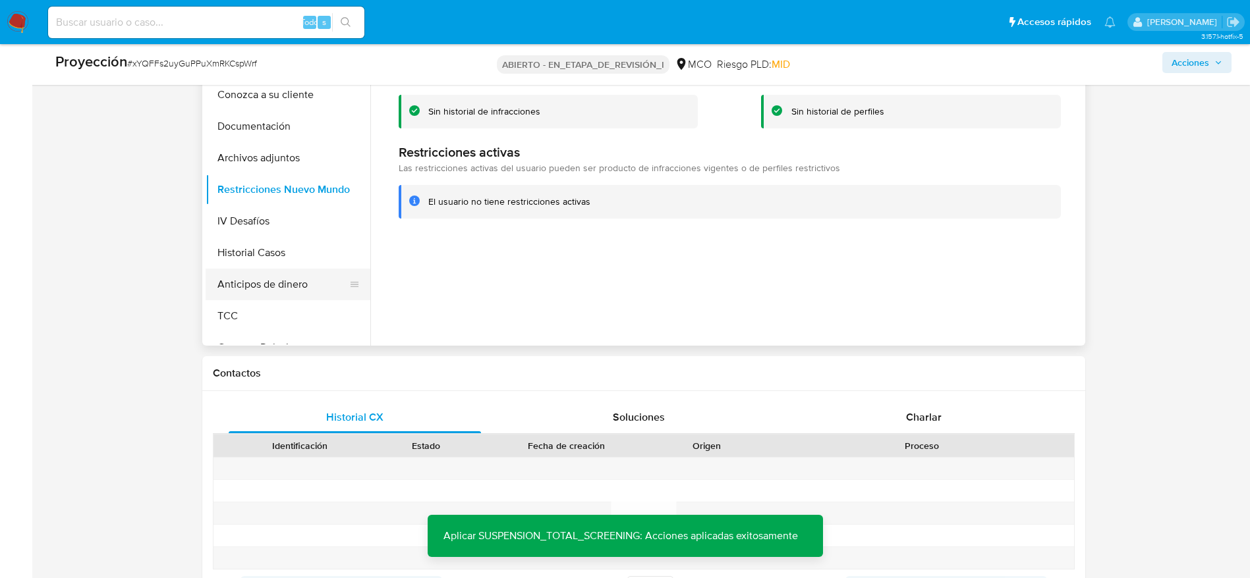
scroll to position [485, 0]
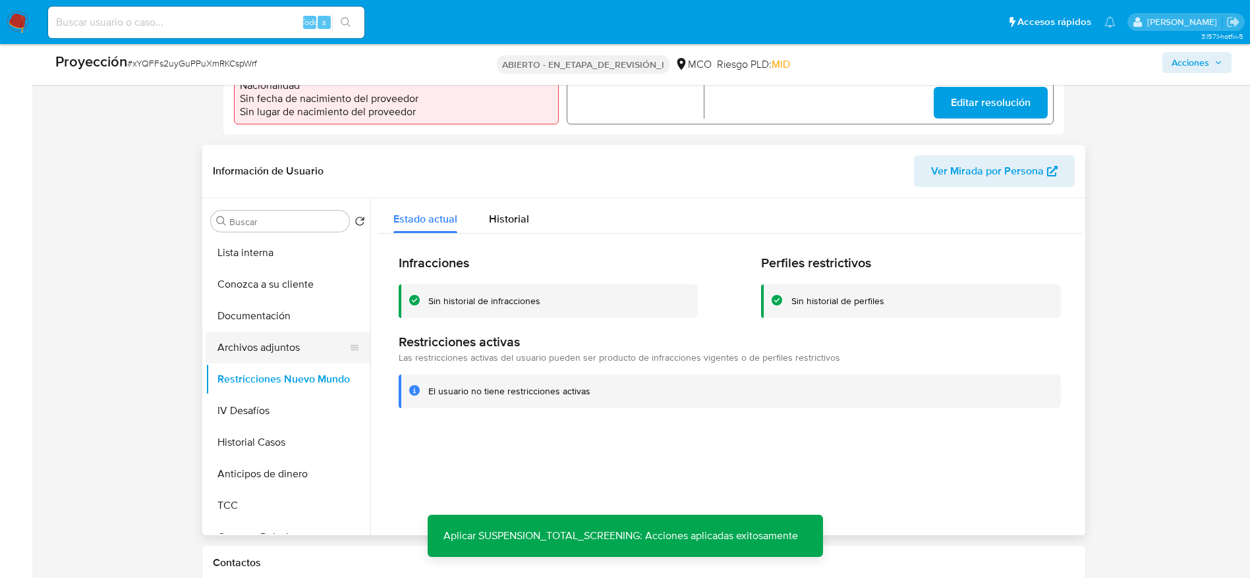
click at [296, 355] on button "Archivos adjuntos" at bounding box center [283, 348] width 154 height 32
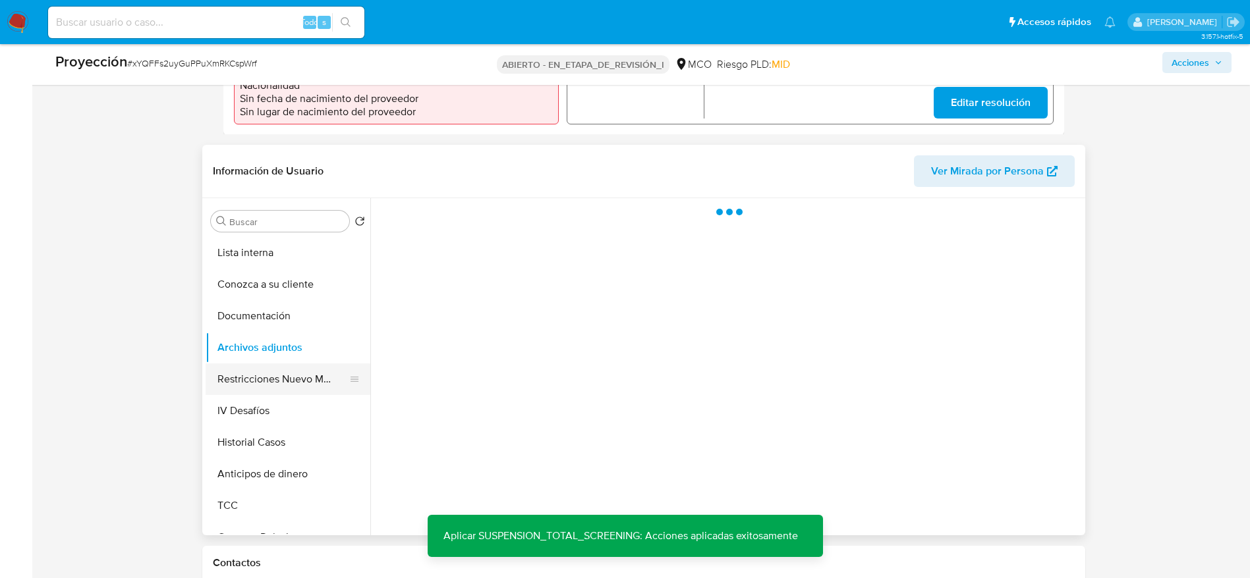
click at [276, 375] on button "Restricciones Nuevo Mundo" at bounding box center [283, 380] width 154 height 32
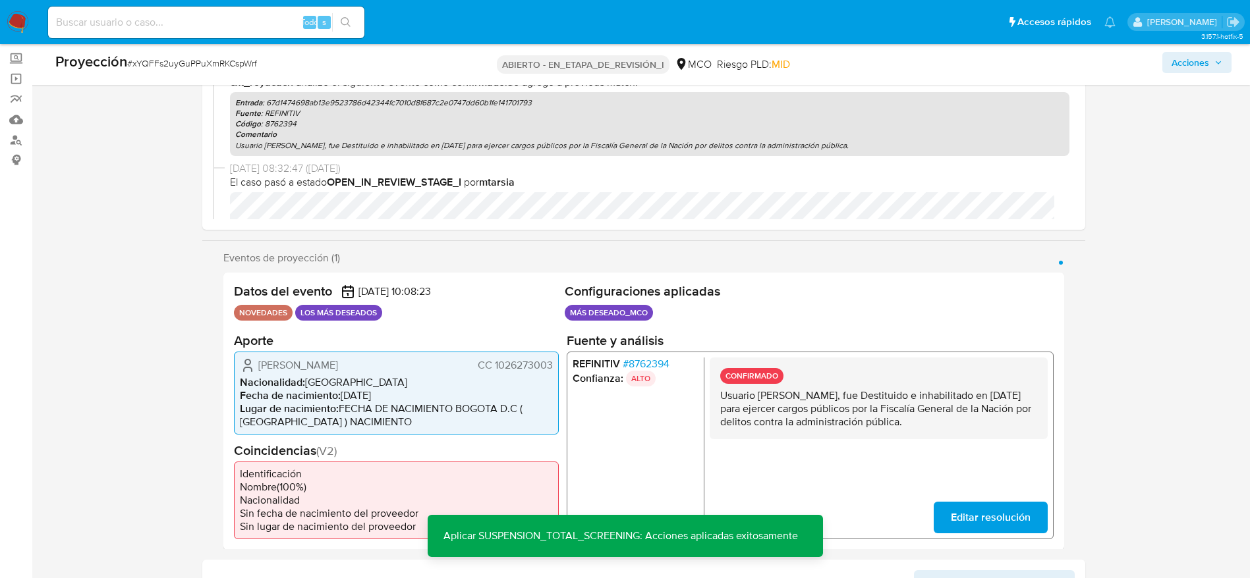
scroll to position [0, 0]
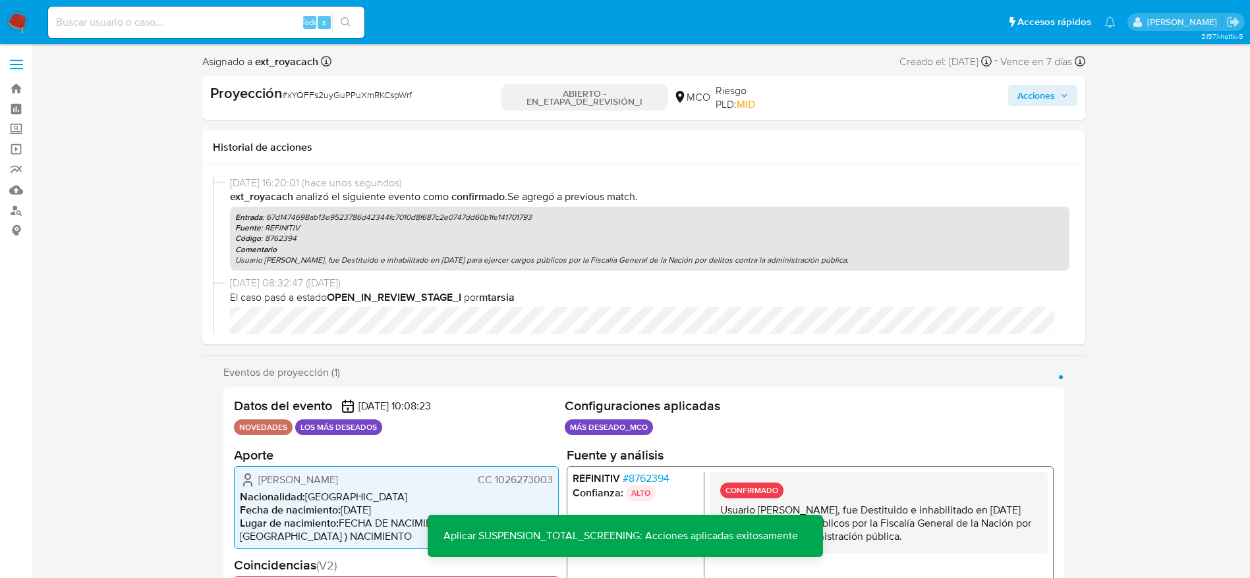
click at [1044, 84] on div "Acciones" at bounding box center [933, 98] width 285 height 28
click at [1049, 94] on font "Acciones" at bounding box center [1036, 95] width 38 height 21
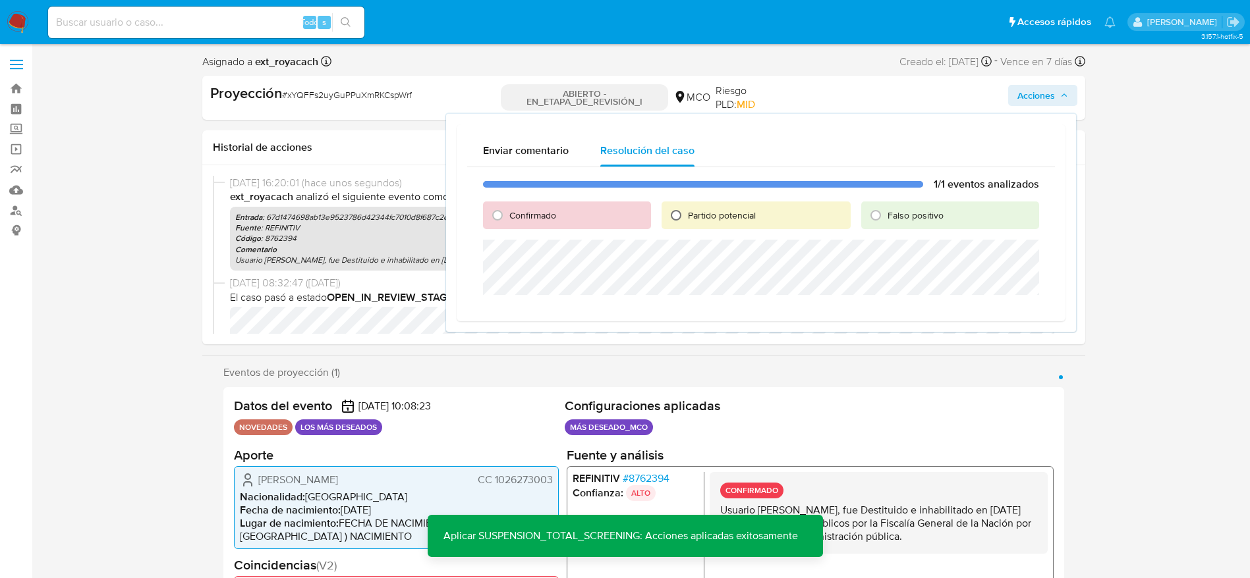
click at [678, 208] on input "Partido potencial" at bounding box center [675, 215] width 21 height 21
radio input "true"
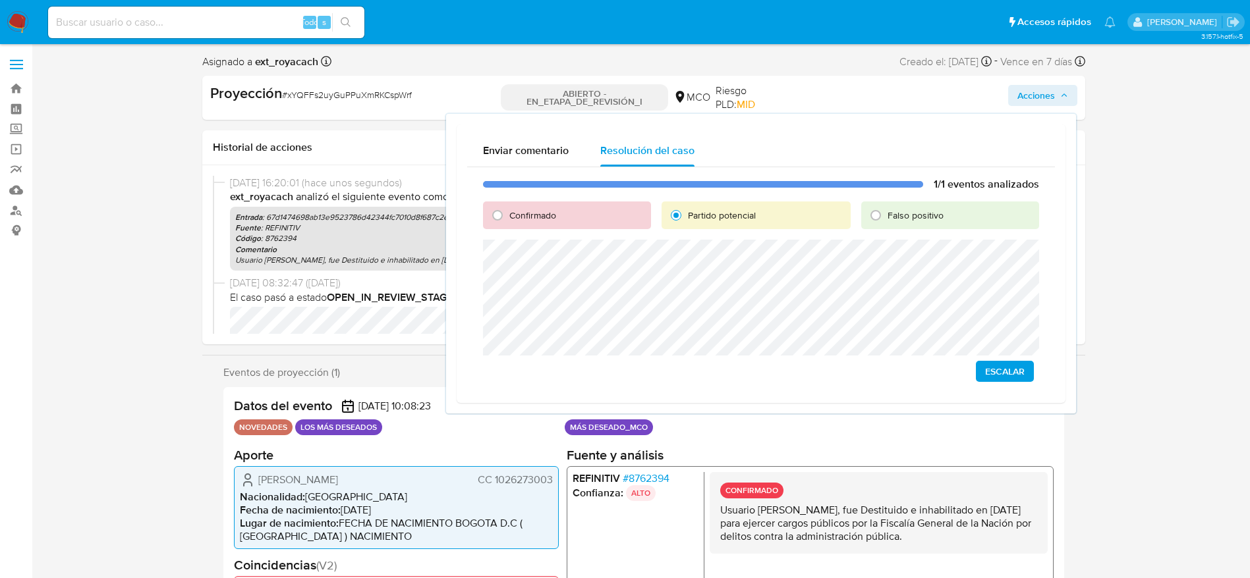
click at [1005, 375] on span "Escalar" at bounding box center [1005, 371] width 40 height 18
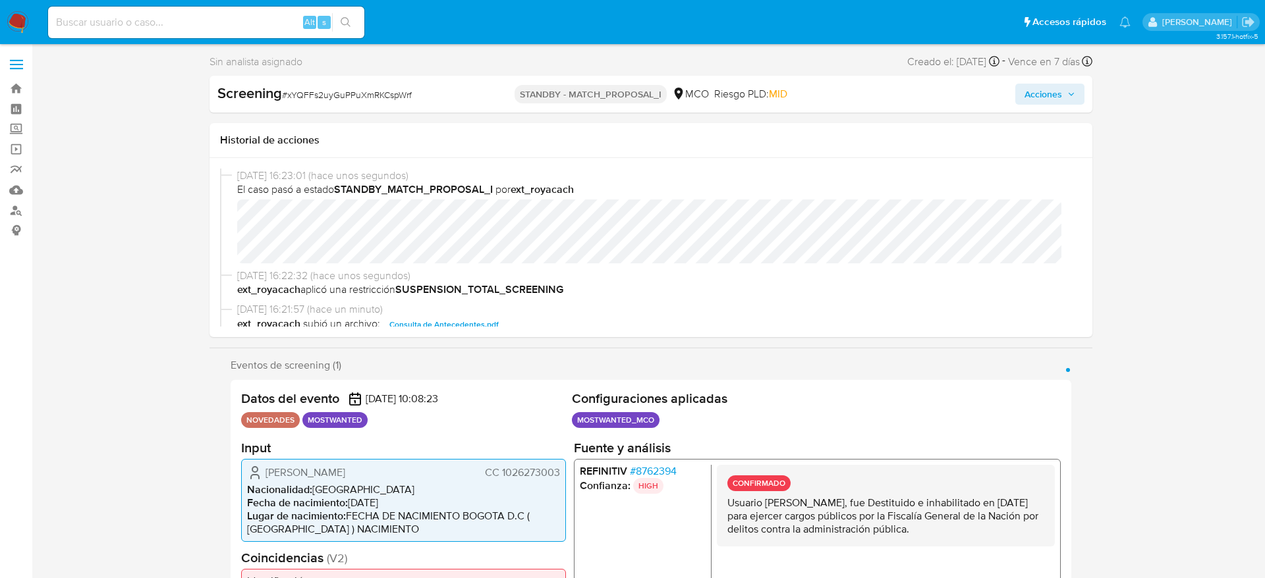
select select "10"
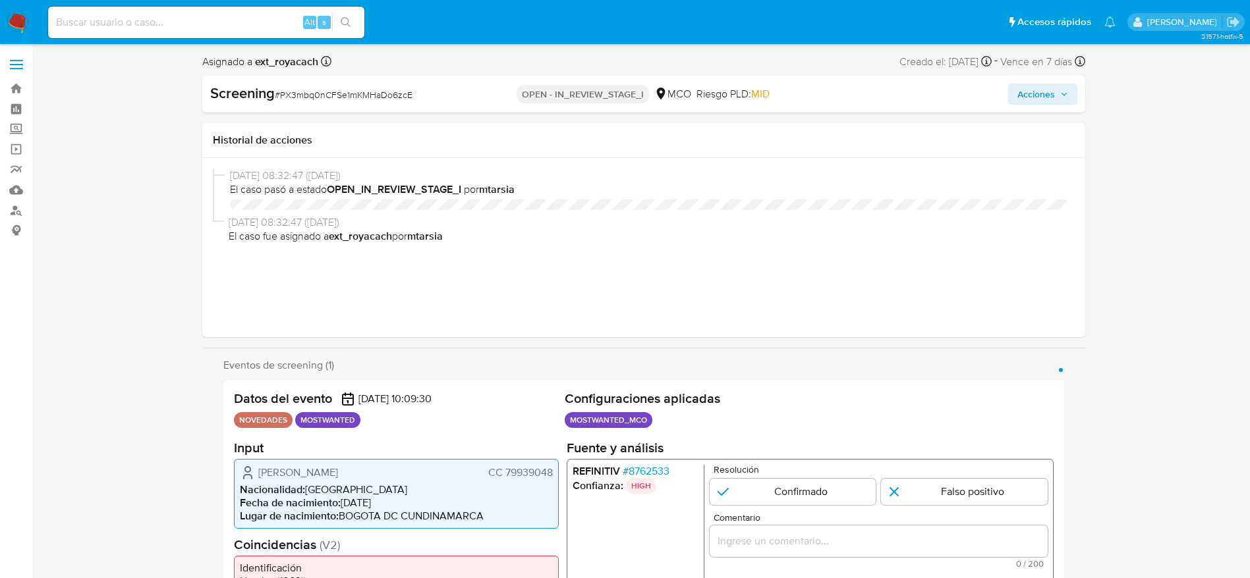
select select "10"
click at [354, 101] on div "Screening # PX3mbq0nCFSe1mKMHaDo6zcE" at bounding box center [352, 94] width 284 height 20
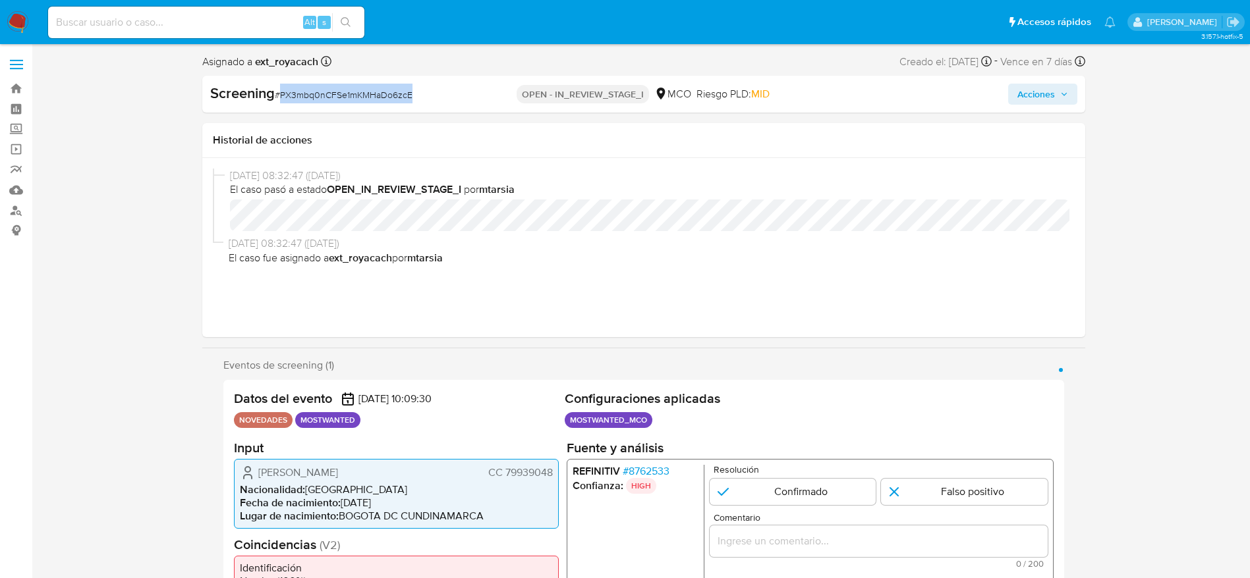
click at [354, 101] on div "Screening # PX3mbq0nCFSe1mKMHaDo6zcE" at bounding box center [352, 94] width 284 height 20
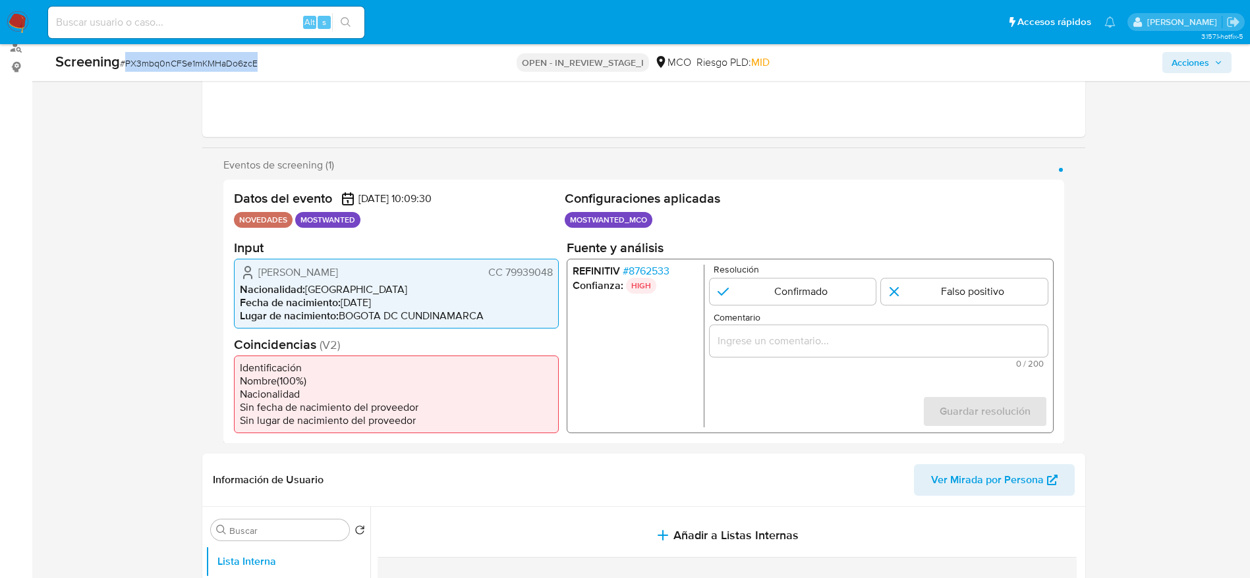
scroll to position [198, 0]
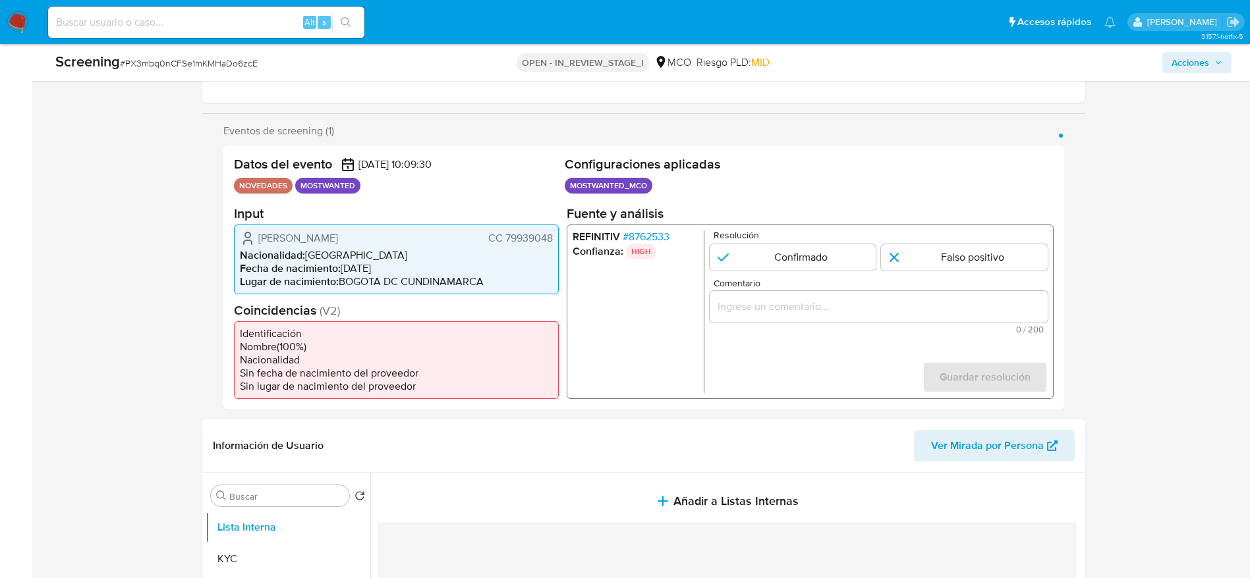
drag, startPoint x: 240, startPoint y: 236, endPoint x: 556, endPoint y: 234, distance: 316.2
click at [556, 234] on div "Juan Felipe Garcia Suarez CC 79939048 Nacionalidad : Colombia Fecha de nacimien…" at bounding box center [396, 259] width 325 height 70
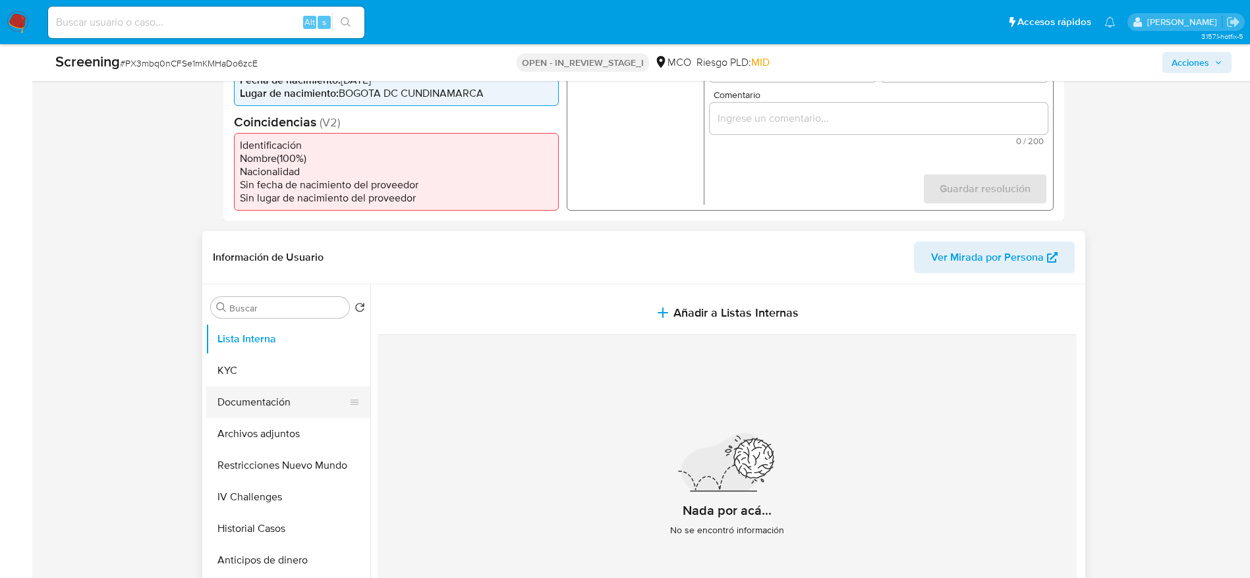
scroll to position [395, 0]
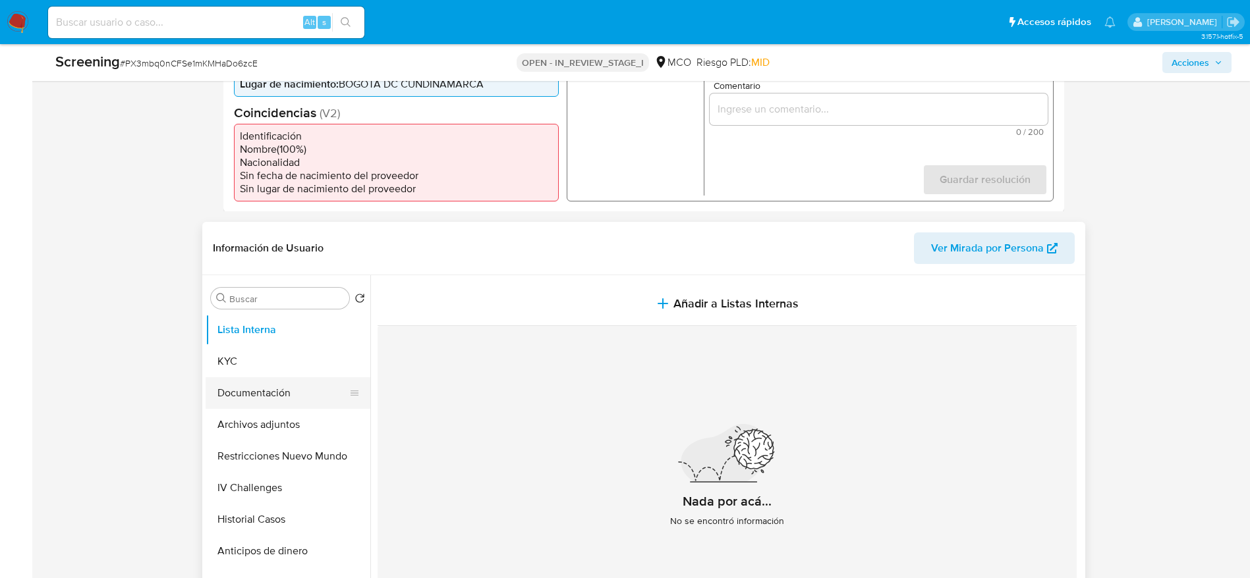
click at [254, 397] on button "Documentación" at bounding box center [283, 393] width 154 height 32
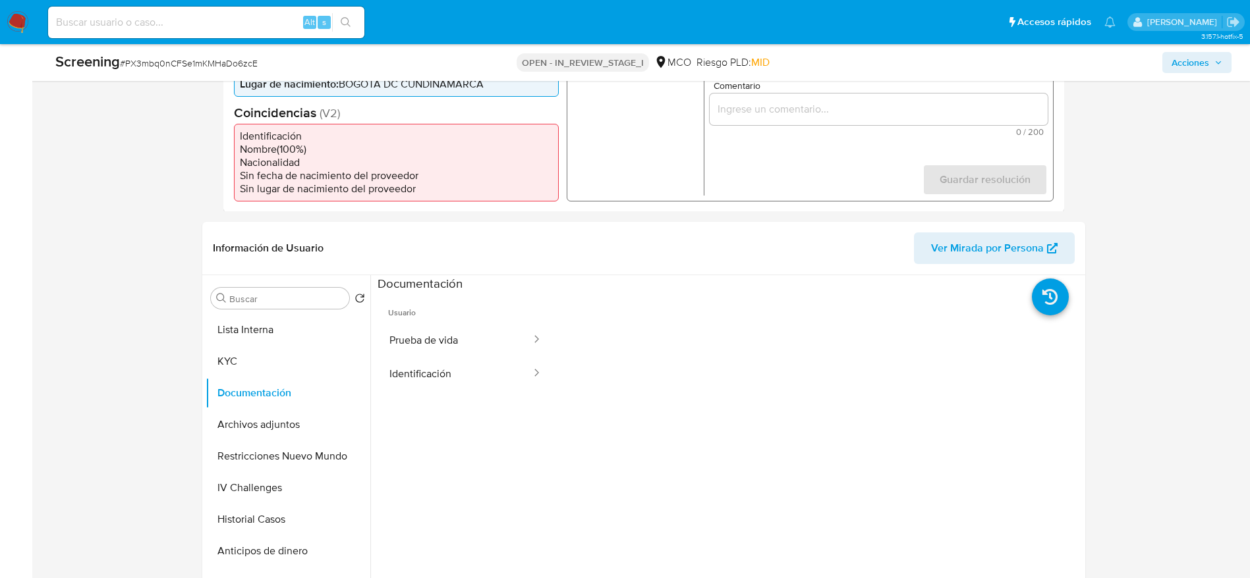
click at [440, 330] on button "Prueba de vida" at bounding box center [454, 340] width 155 height 34
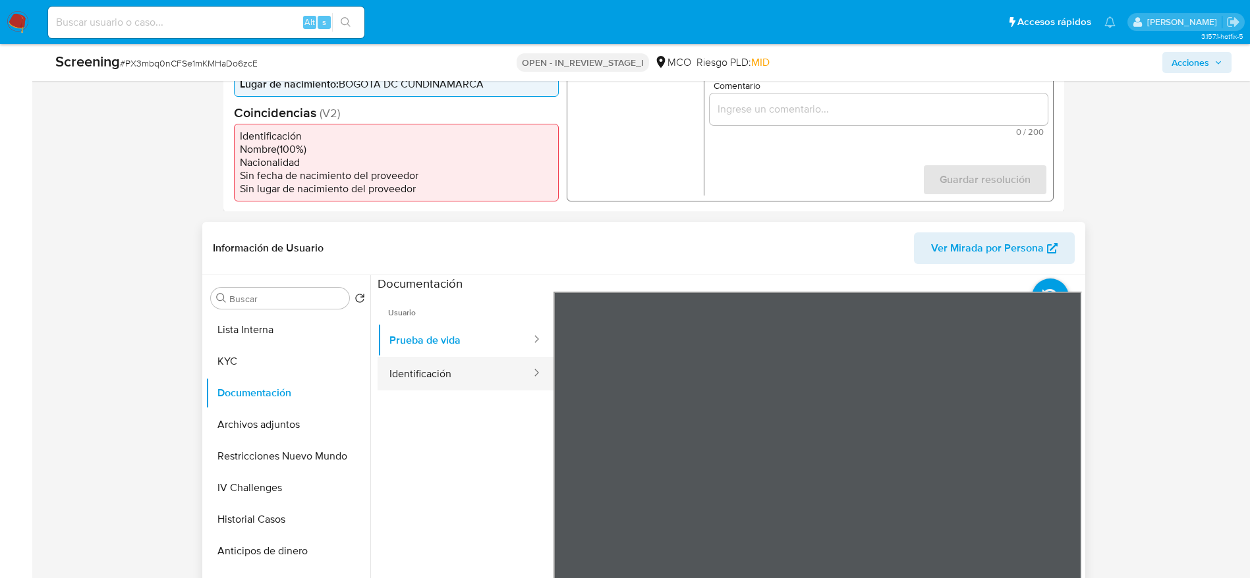
click at [487, 372] on button "Identificación" at bounding box center [454, 374] width 155 height 34
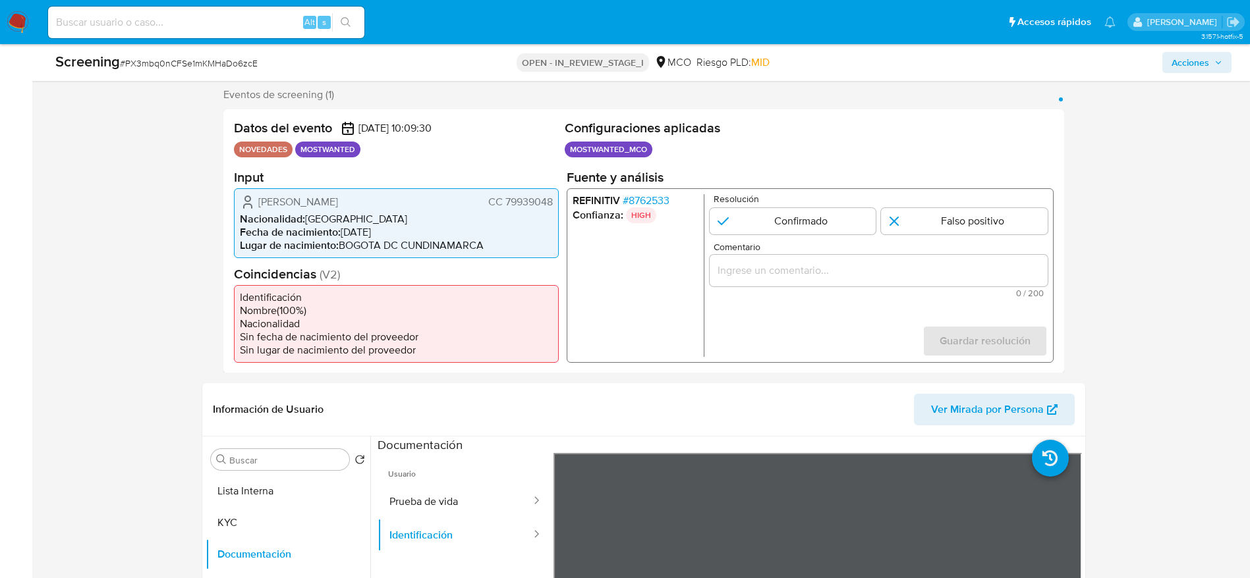
scroll to position [198, 0]
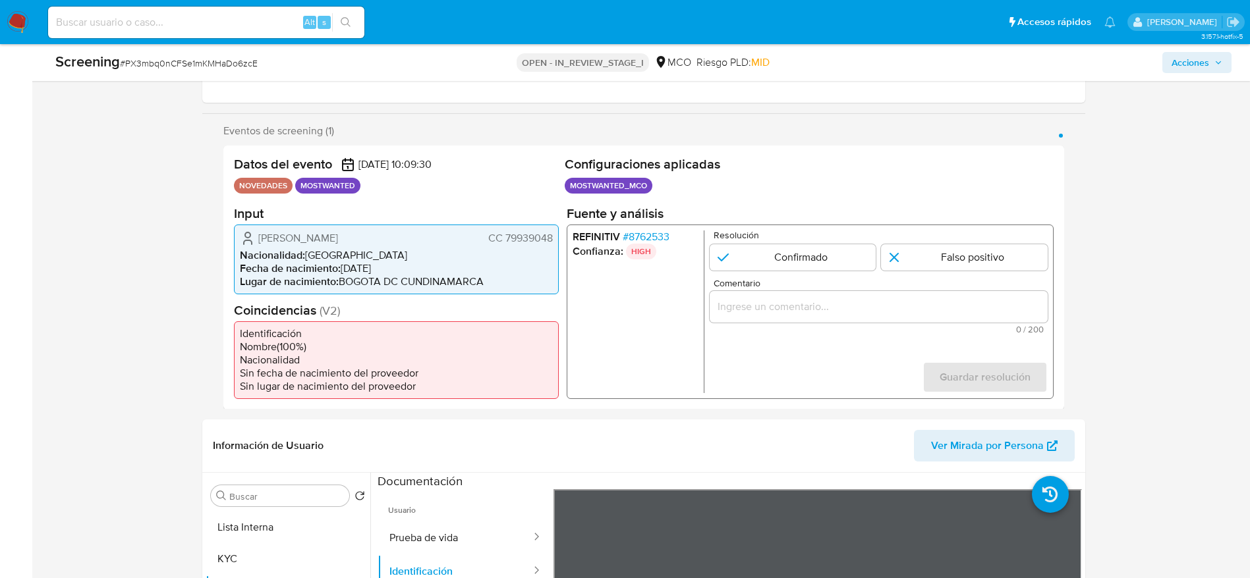
click at [652, 230] on span "# 8762533" at bounding box center [645, 236] width 47 height 13
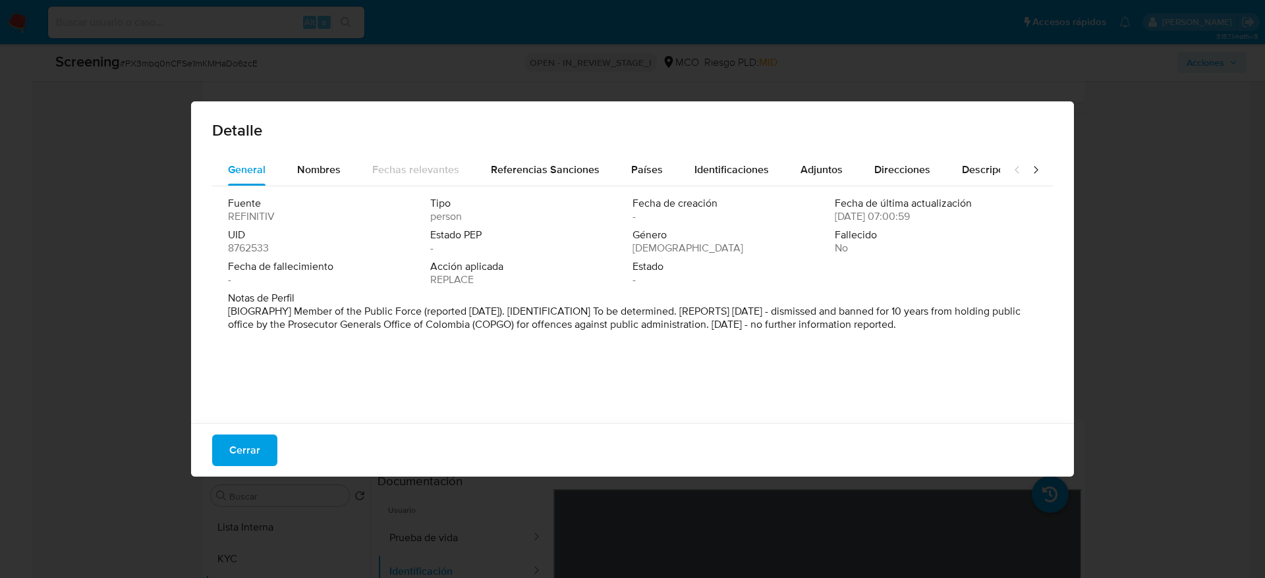
click at [192, 470] on div "Cerrar" at bounding box center [632, 450] width 883 height 53
click at [242, 443] on span "Cerrar" at bounding box center [244, 450] width 31 height 29
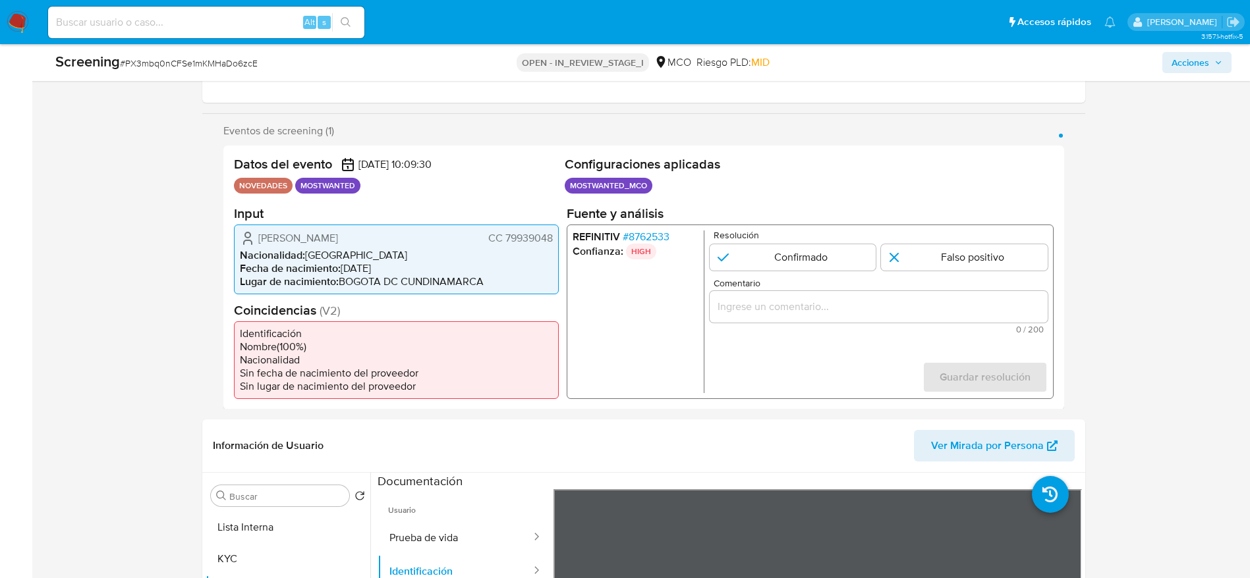
click at [651, 234] on span "# 8762533" at bounding box center [645, 236] width 47 height 13
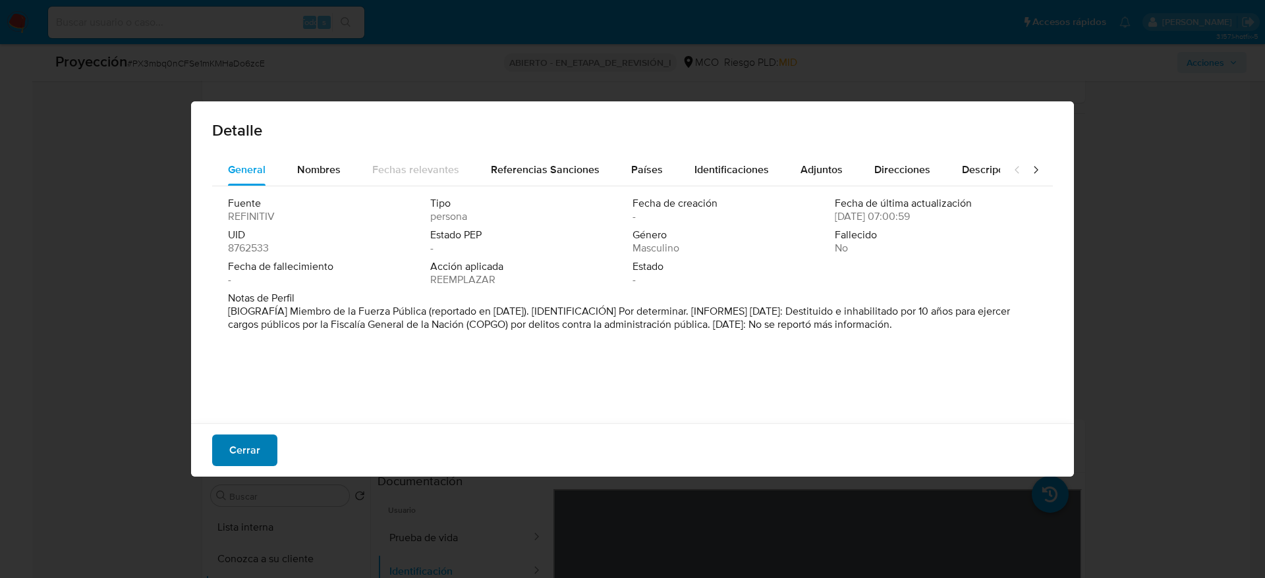
click at [267, 439] on button "Cerrar" at bounding box center [244, 451] width 65 height 32
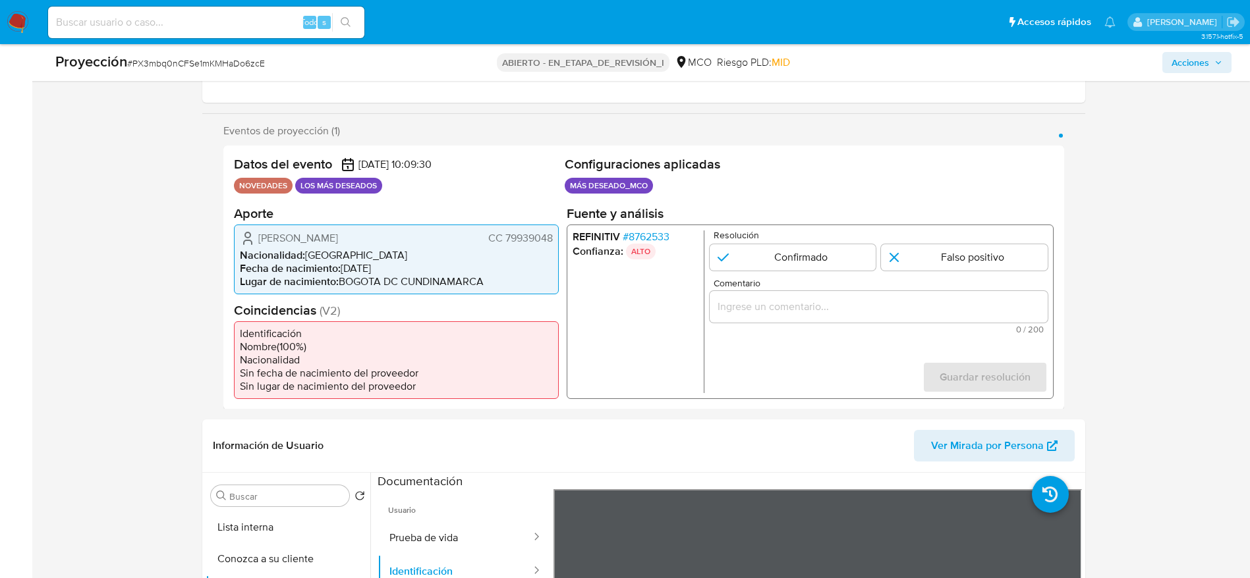
click at [765, 294] on div "1 de 1" at bounding box center [878, 307] width 338 height 32
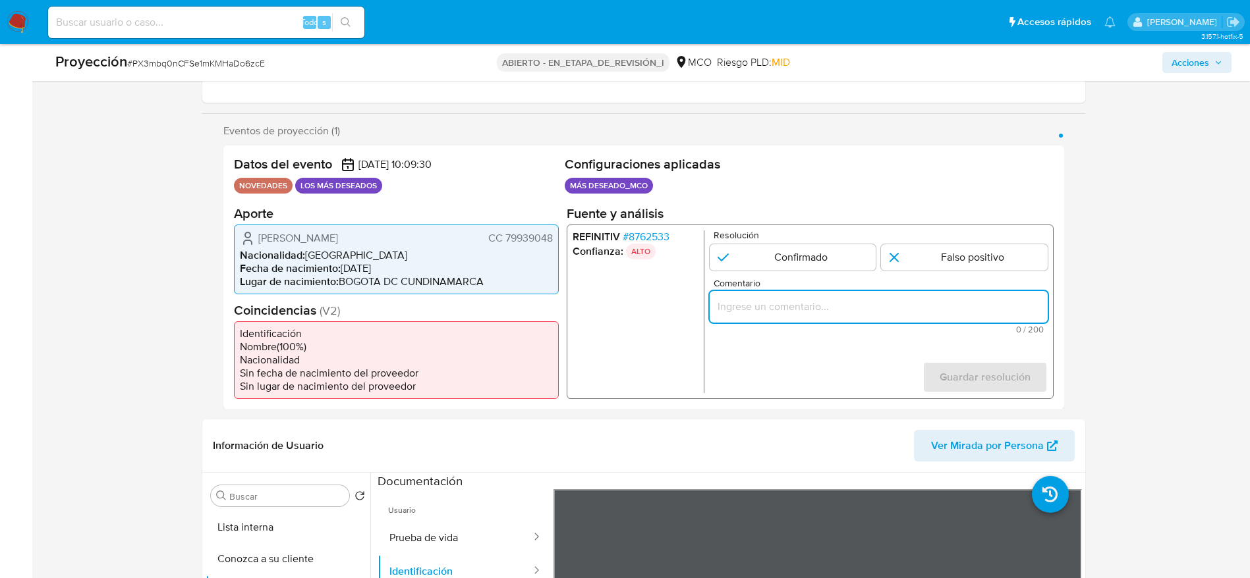
click at [774, 305] on input "Comentario" at bounding box center [878, 306] width 338 height 17
paste input "Usuario Juan Felipe Garcia Suarez, fue Destituido e inhabilitado por 10 años pa…"
type input "Usuario Juan Felipe Garcia Suarez, fue Destituido e inhabilitado por 10 años pa…"
click at [796, 256] on input "1 de 1" at bounding box center [792, 257] width 167 height 26
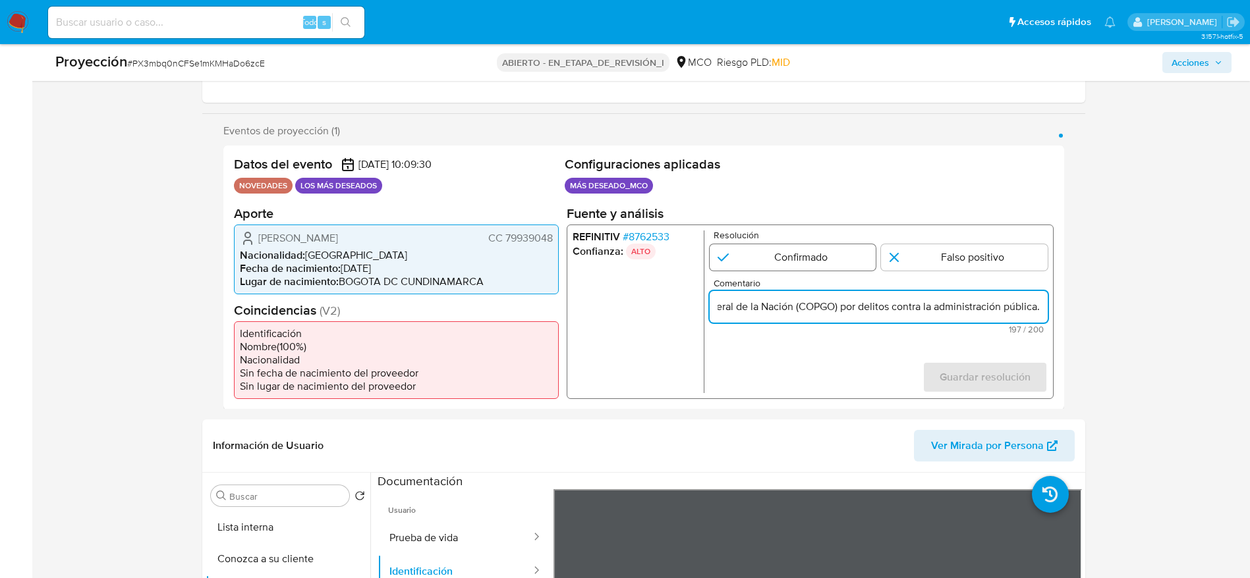
radio input "true"
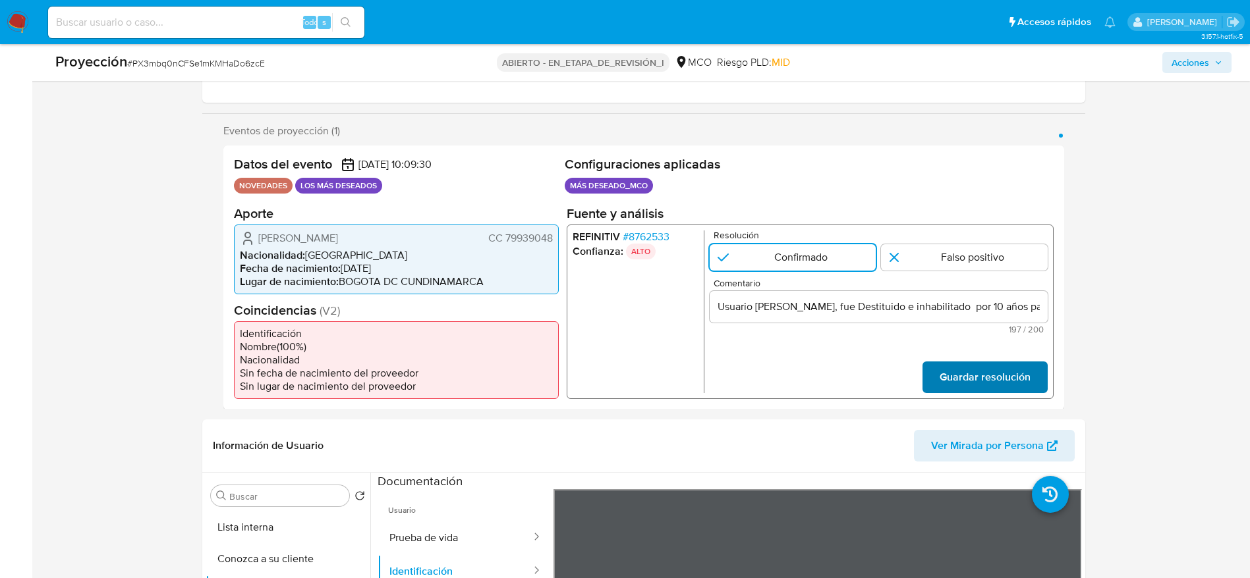
click at [955, 370] on span "Guardar resolución" at bounding box center [984, 376] width 91 height 29
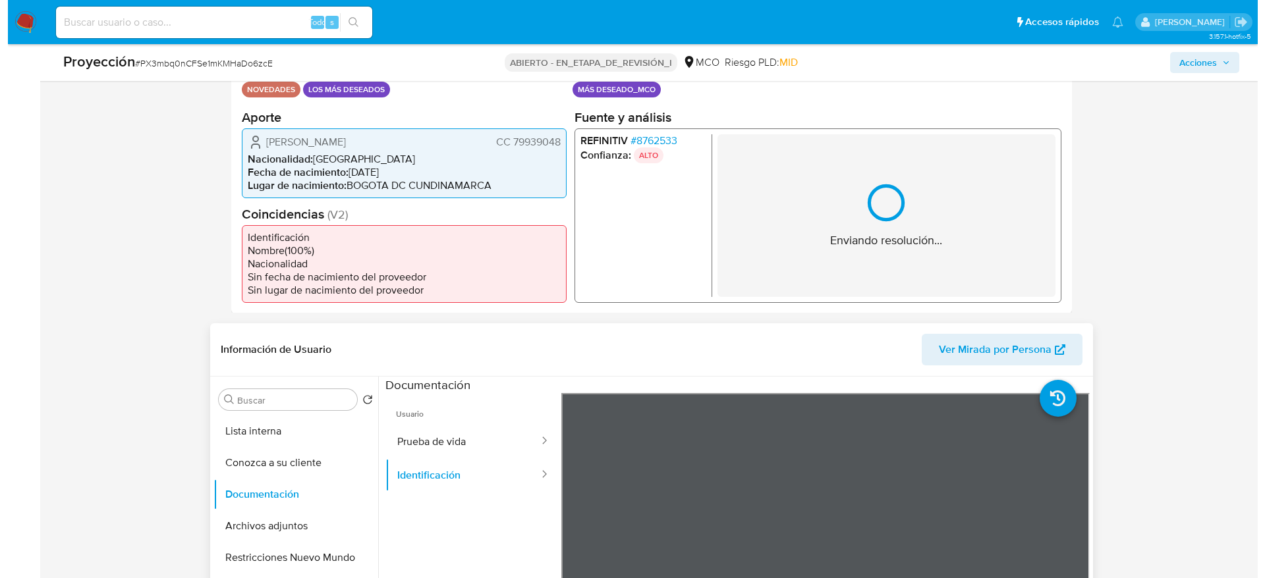
scroll to position [296, 0]
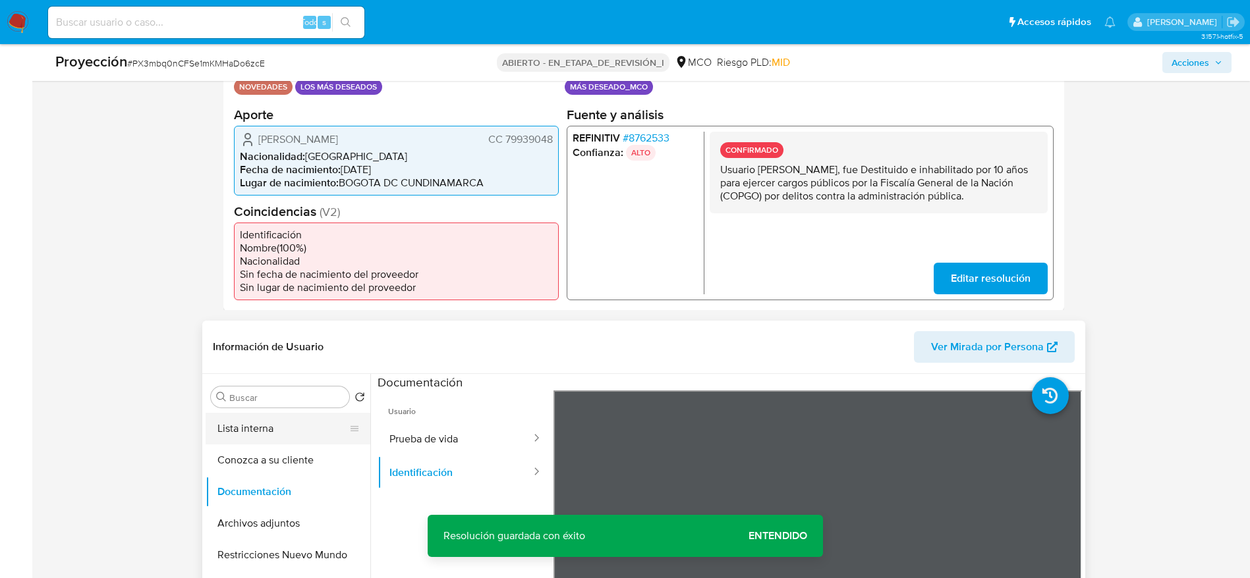
click at [281, 435] on button "Lista interna" at bounding box center [283, 429] width 154 height 32
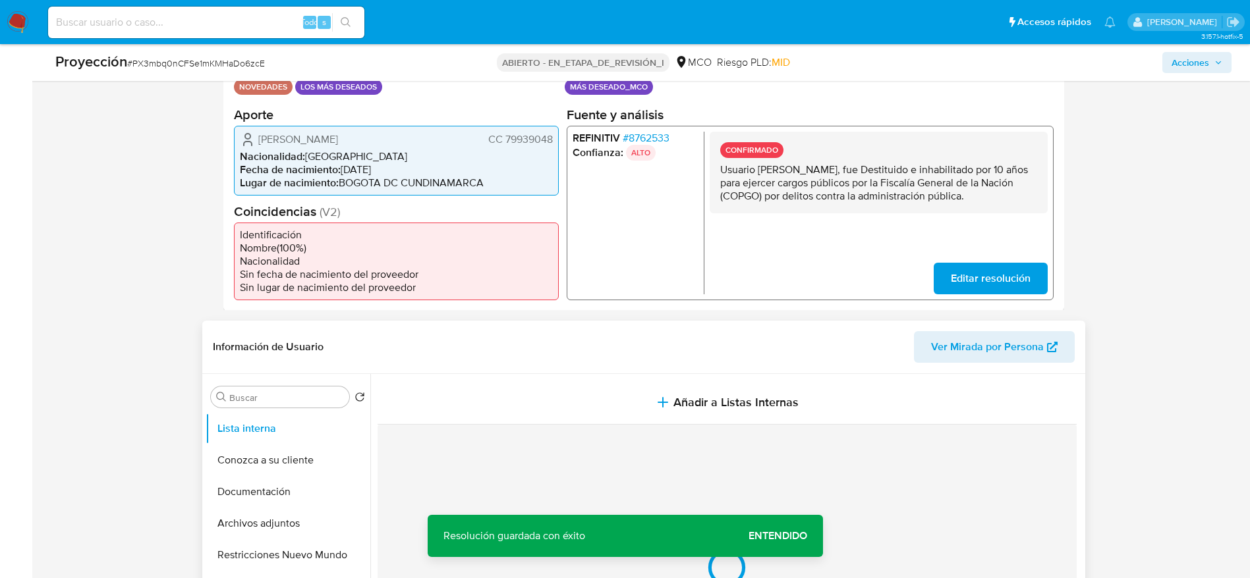
click at [584, 385] on button "Añadir a Listas Internas" at bounding box center [726, 403] width 699 height 44
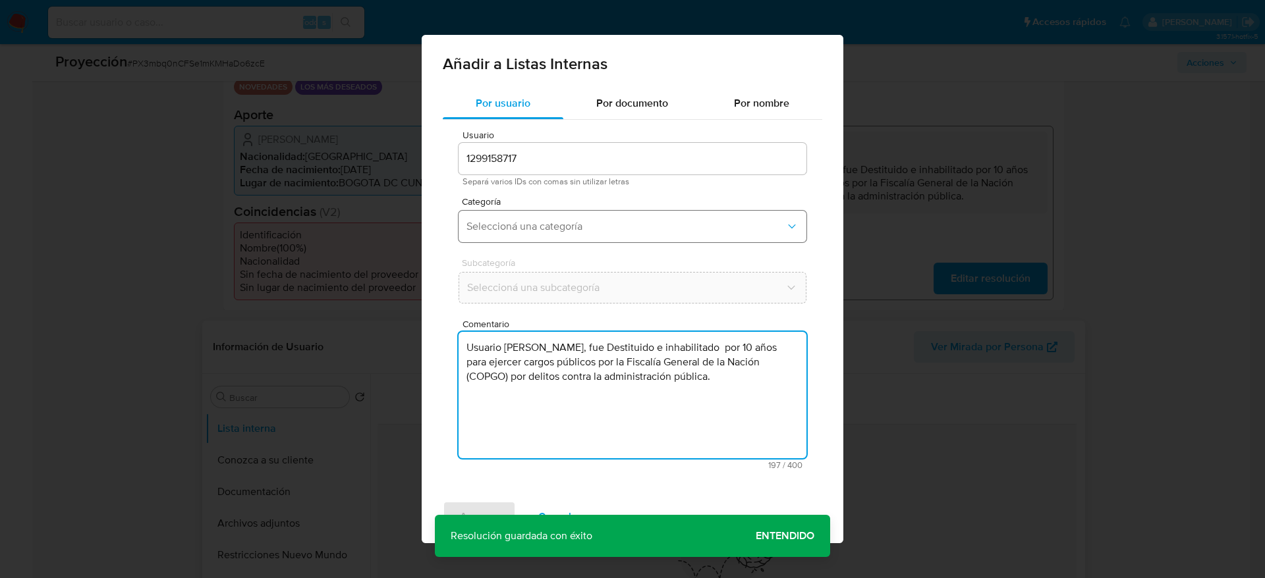
type textarea "Usuario Juan Felipe Garcia Suarez, fue Destituido e inhabilitado por 10 años pa…"
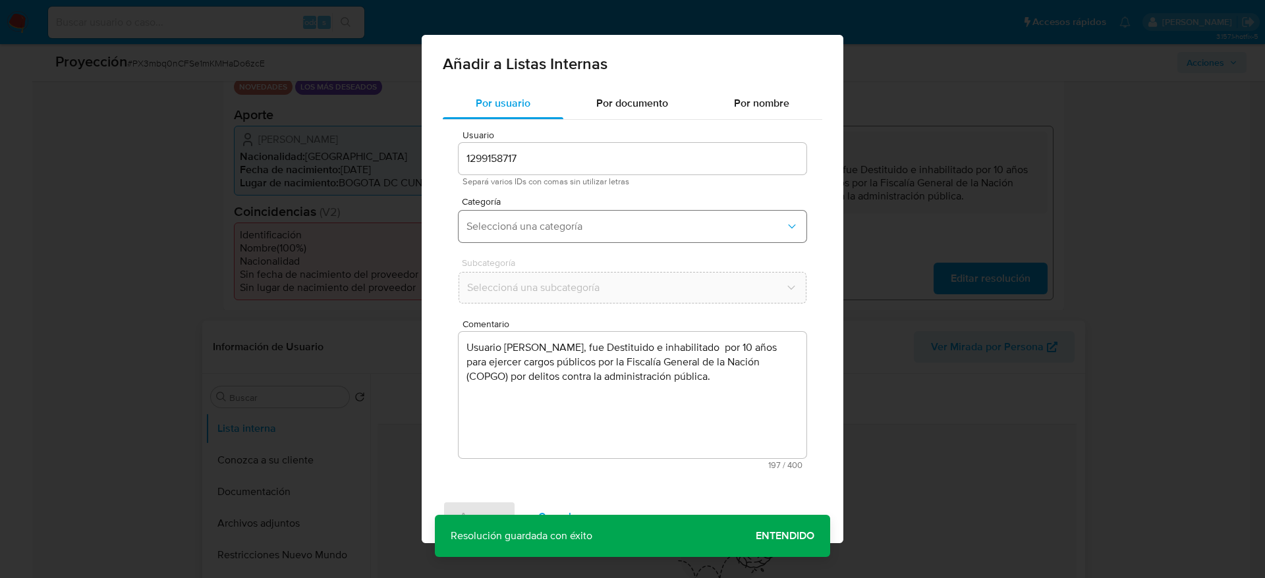
click at [562, 227] on span "Seleccioná una categoría" at bounding box center [625, 226] width 319 height 13
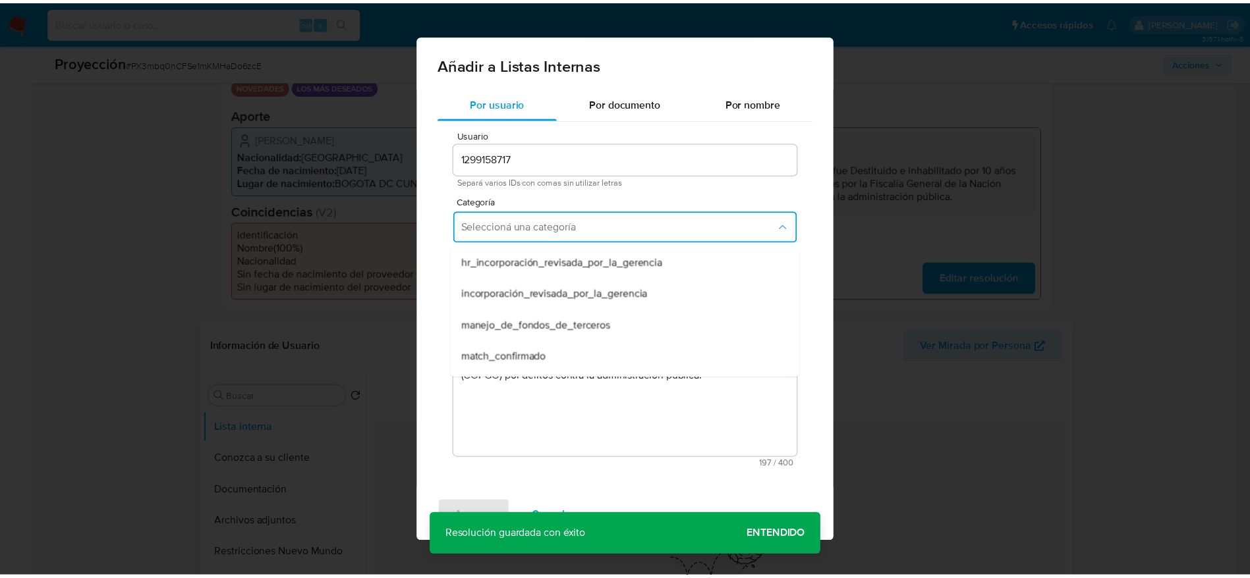
scroll to position [99, 0]
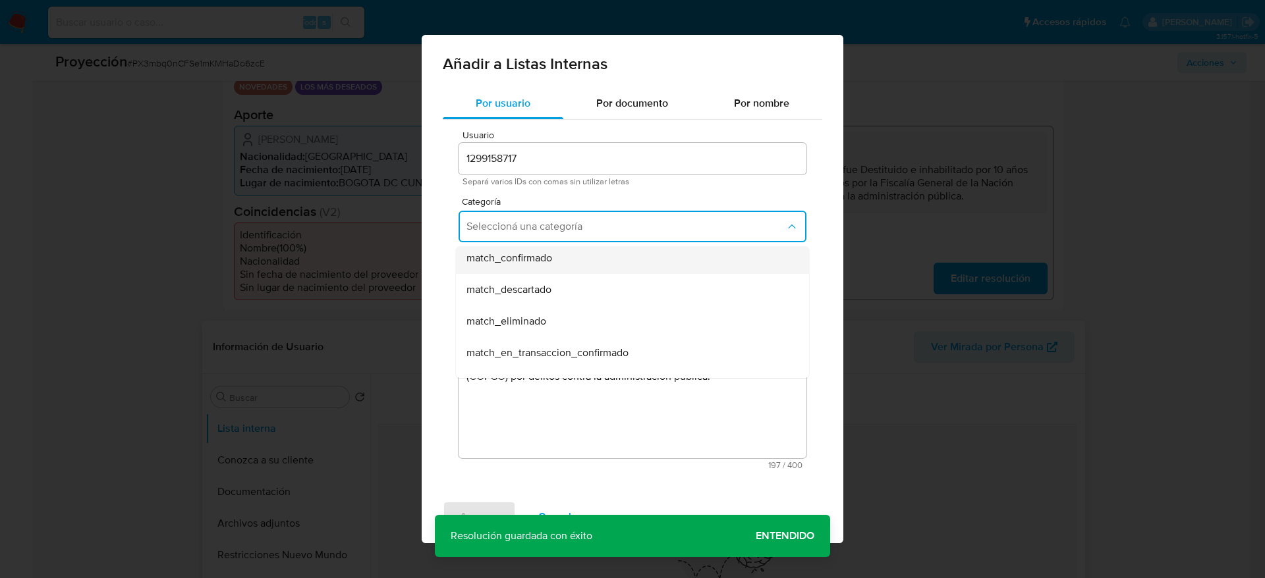
click at [524, 259] on span "match_confirmado" at bounding box center [509, 258] width 86 height 13
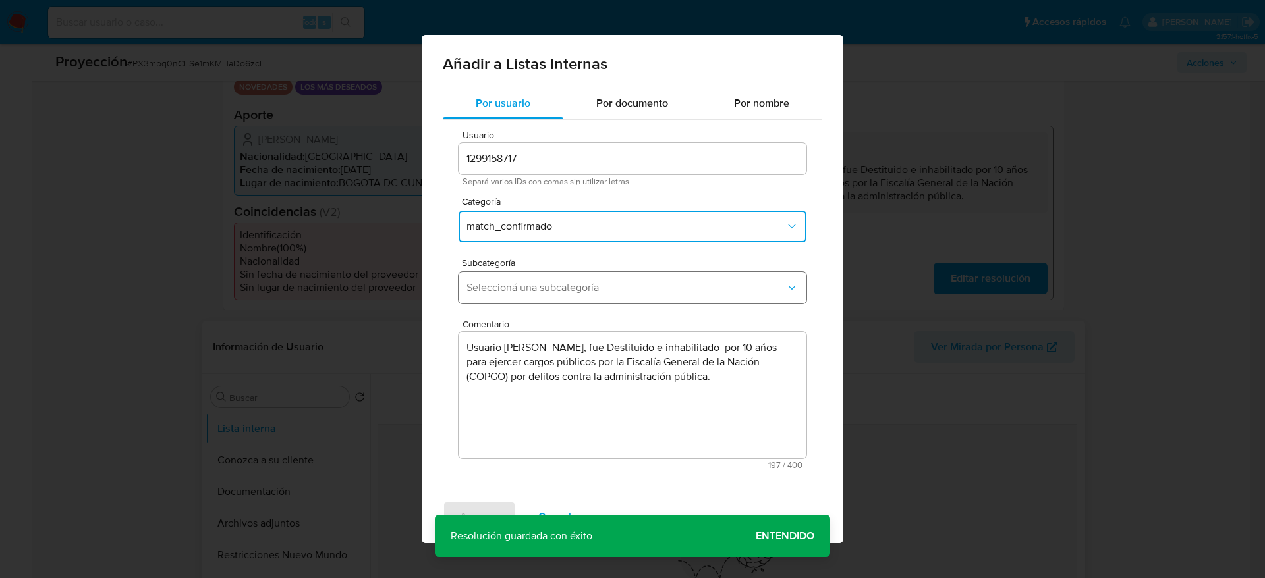
click at [557, 299] on button "Seleccioná una subcategoría" at bounding box center [632, 288] width 348 height 32
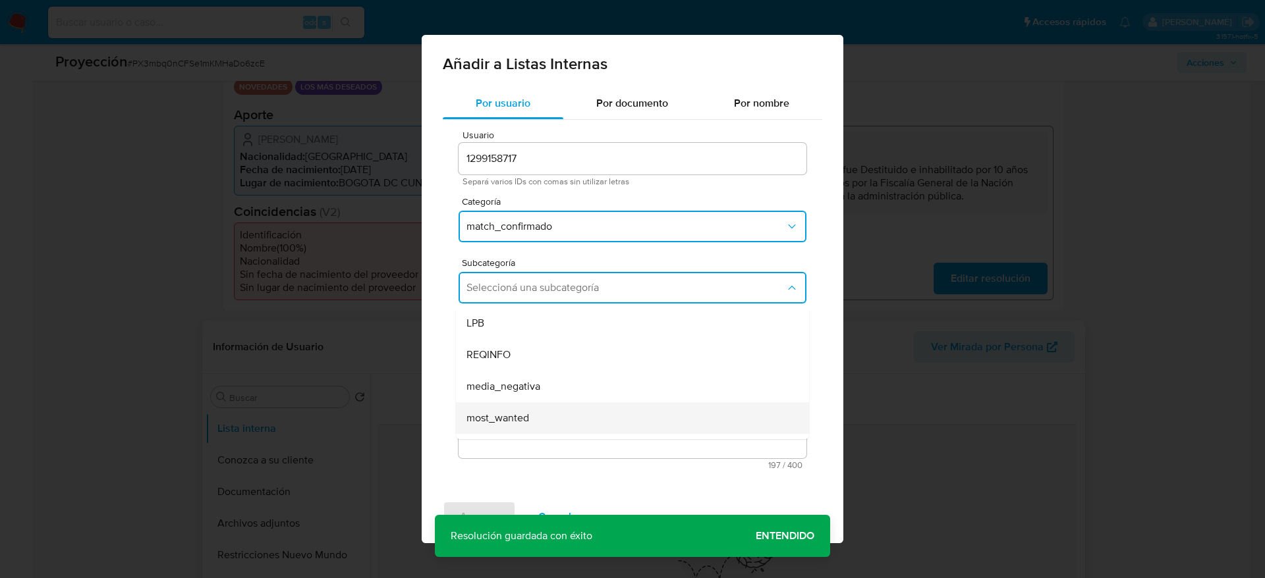
drag, startPoint x: 497, startPoint y: 387, endPoint x: 503, endPoint y: 419, distance: 32.8
click at [503, 419] on ul "LPB REQINFO media_negativa most_wanted pep rca sanctions_list" at bounding box center [632, 418] width 353 height 221
click at [503, 419] on span "most_wanted" at bounding box center [497, 418] width 63 height 13
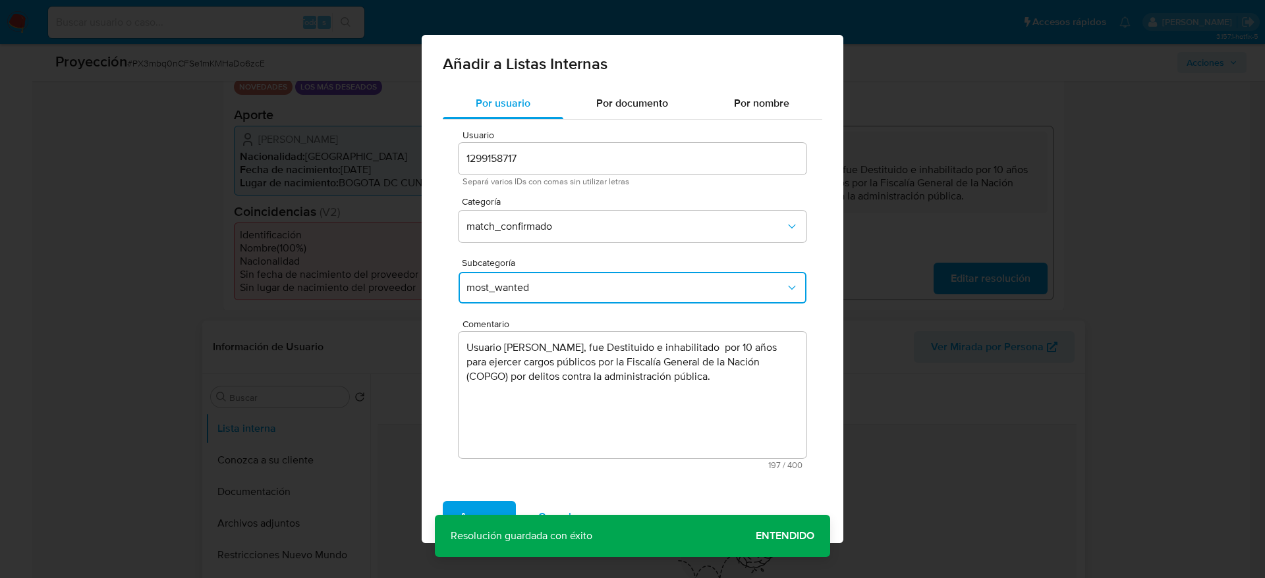
click at [481, 499] on div "Agregar Cancelar" at bounding box center [633, 517] width 422 height 53
click at [483, 503] on span "Agregar" at bounding box center [479, 517] width 39 height 29
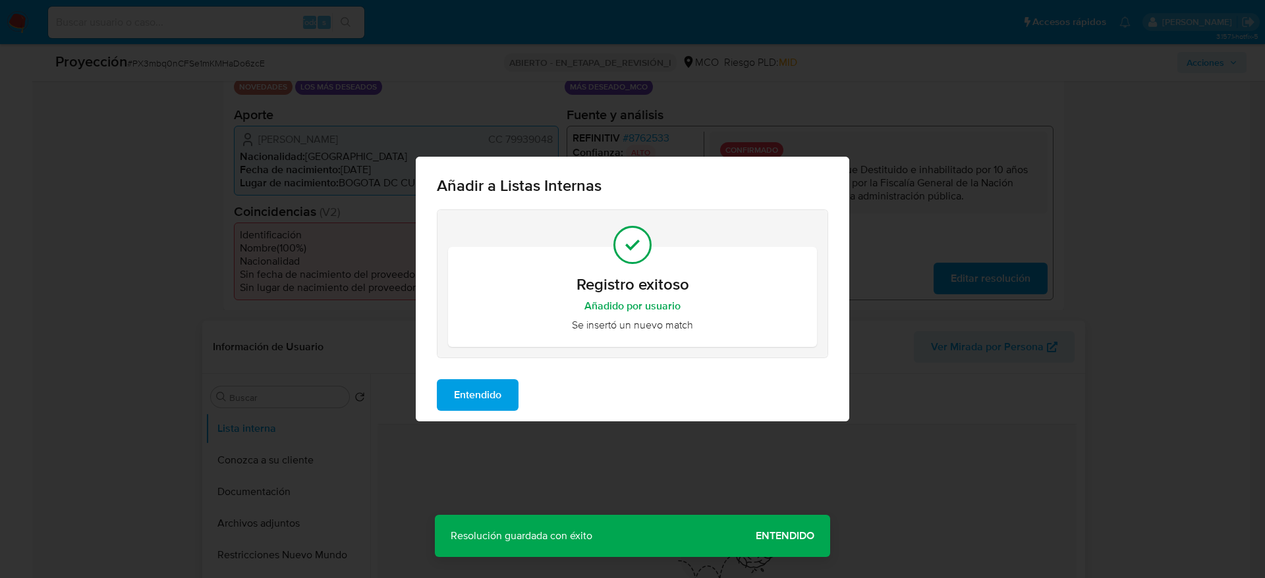
click at [501, 383] on span "Entendido" at bounding box center [477, 395] width 47 height 29
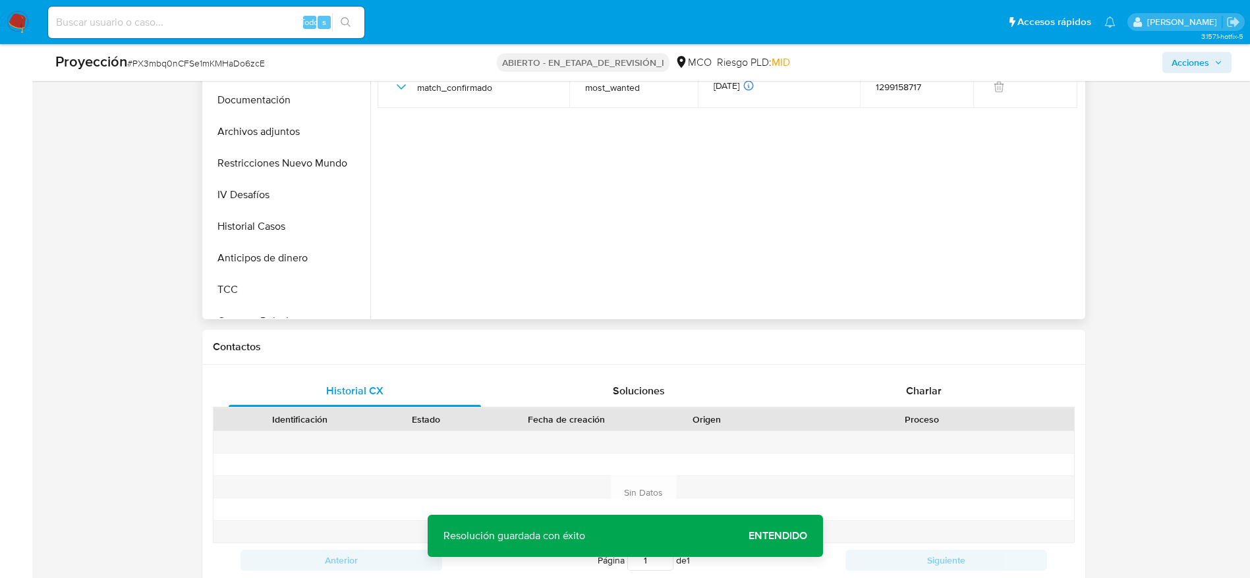
scroll to position [1954, 0]
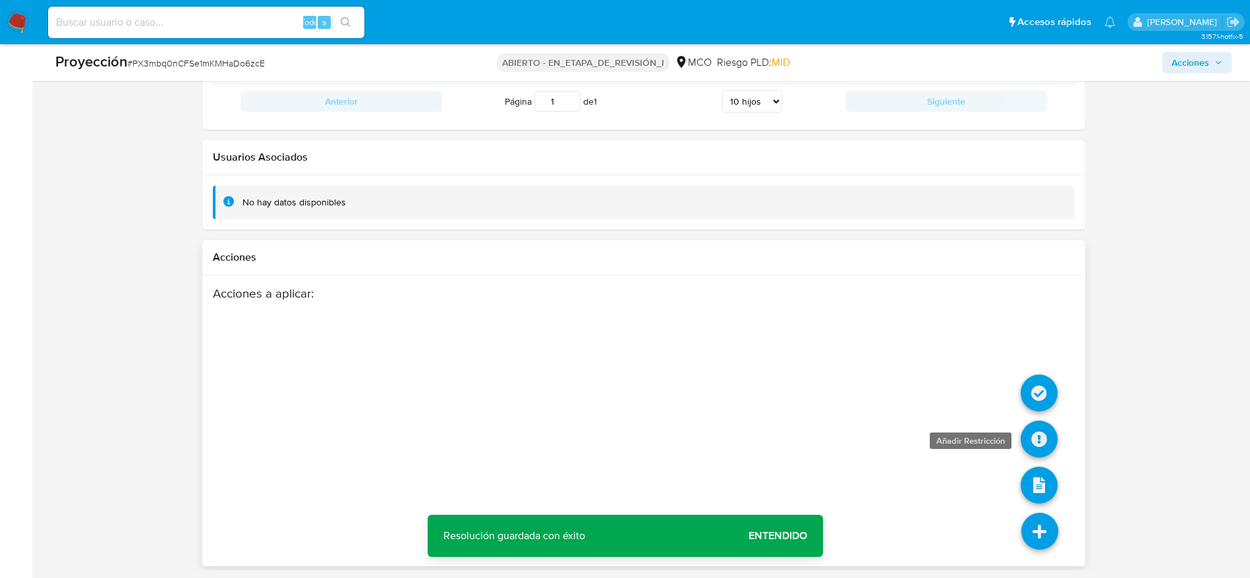
click at [1033, 429] on icon at bounding box center [1038, 439] width 37 height 37
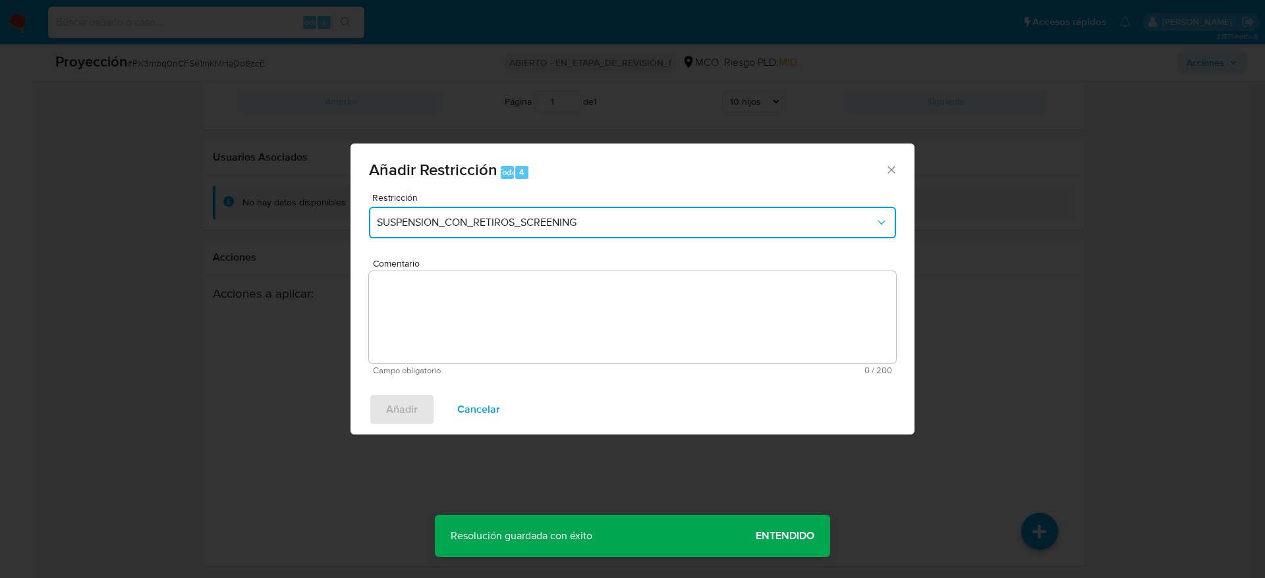
click at [525, 208] on button "SUSPENSION_CON_RETIROS_SCREENING" at bounding box center [632, 223] width 527 height 32
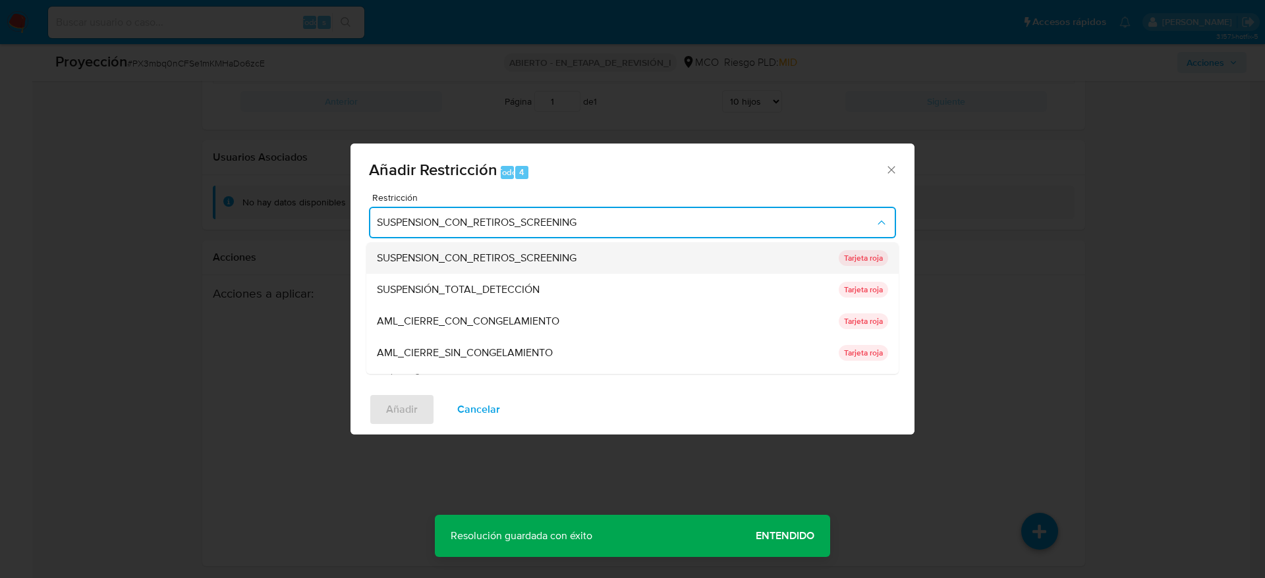
click at [520, 273] on div "SUSPENSION_CON_RETIROS_SCREENING" at bounding box center [604, 258] width 454 height 32
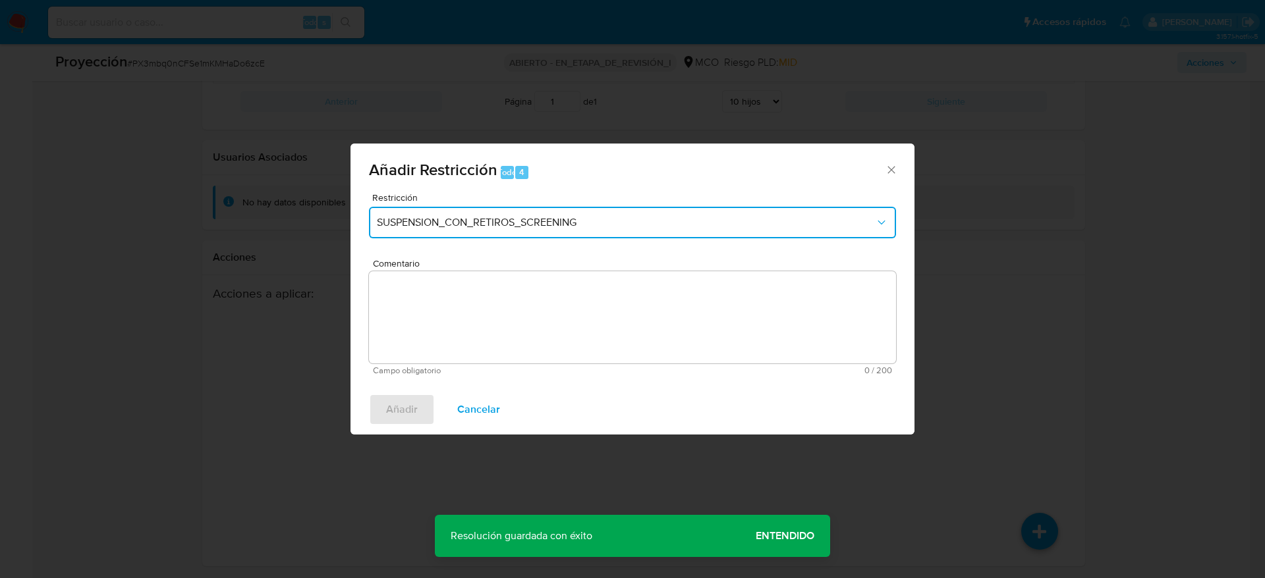
click at [525, 213] on button "SUSPENSION_CON_RETIROS_SCREENING" at bounding box center [632, 223] width 527 height 32
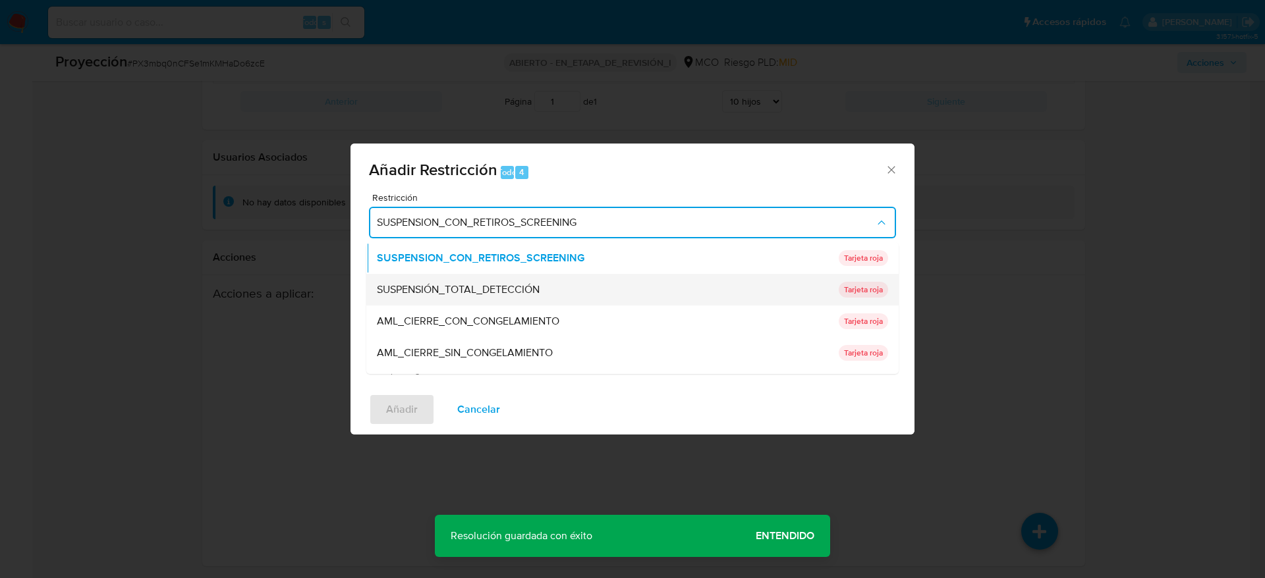
click at [531, 281] on div "SUSPENSIÓN_TOTAL_DETECCIÓN" at bounding box center [604, 290] width 454 height 32
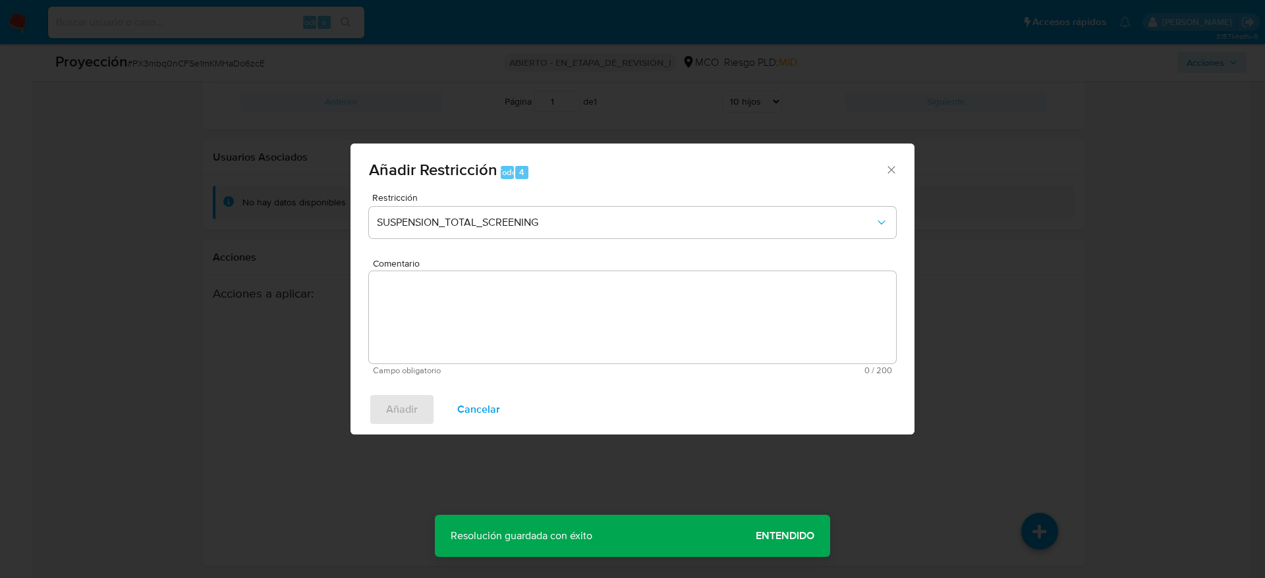
click at [524, 318] on textarea "Comentario" at bounding box center [632, 317] width 527 height 92
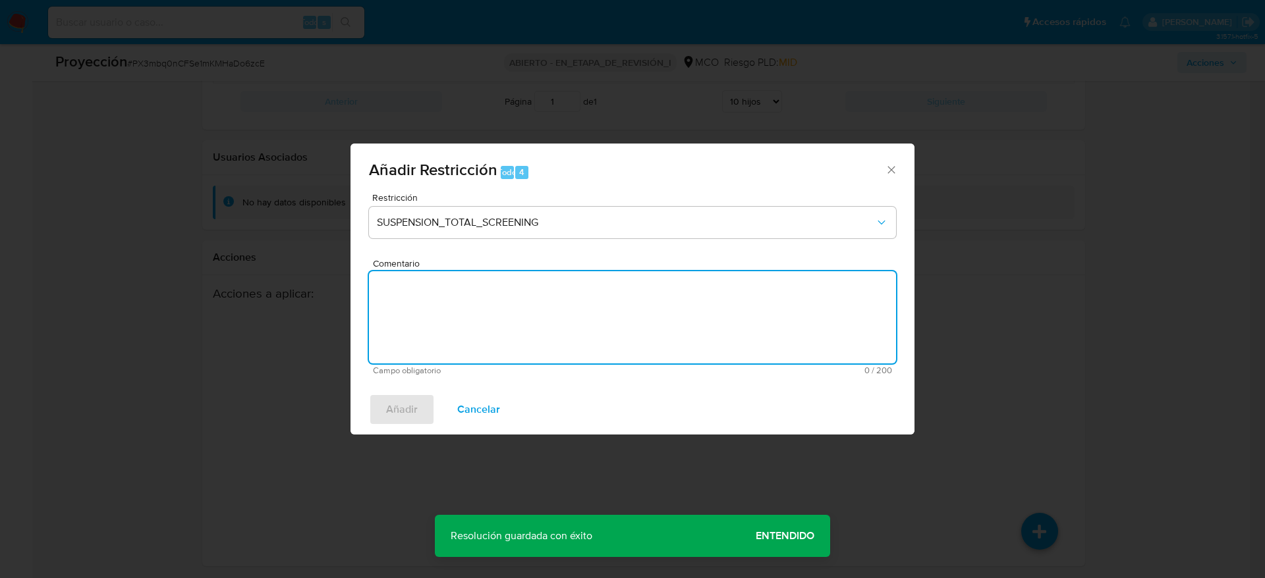
paste textarea "Usuario Juan Felipe Garcia Suarez, fue Destituido e inhabilitado por 10 años pa…"
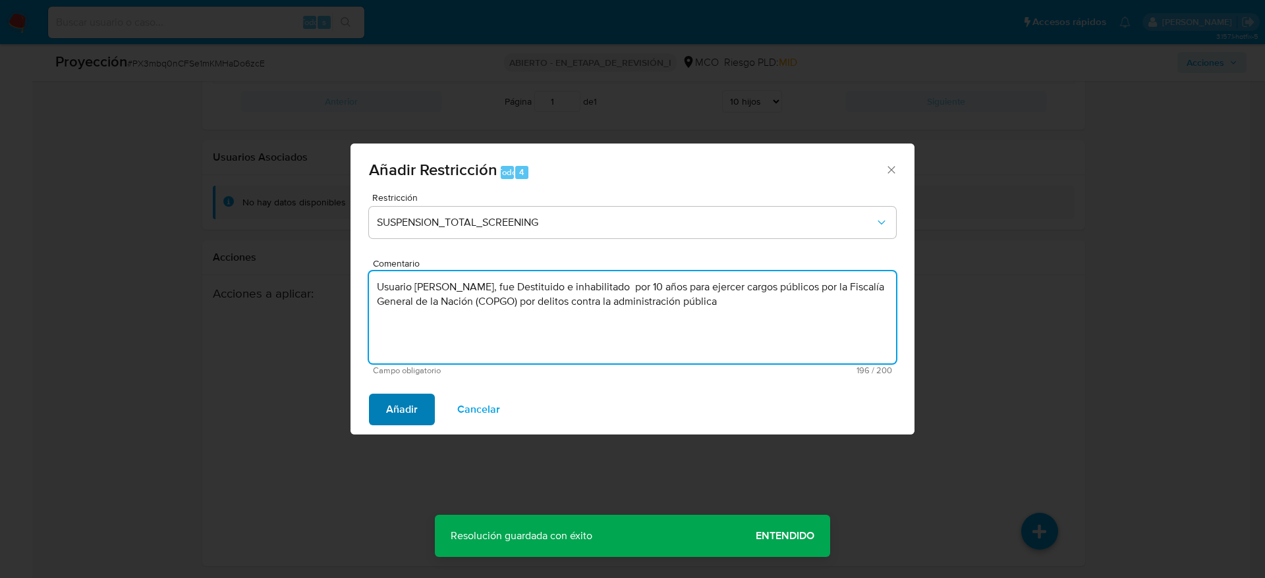
type textarea "Usuario Juan Felipe Garcia Suarez, fue Destituido e inhabilitado por 10 años pa…"
click at [402, 404] on span "Añadir" at bounding box center [402, 409] width 32 height 29
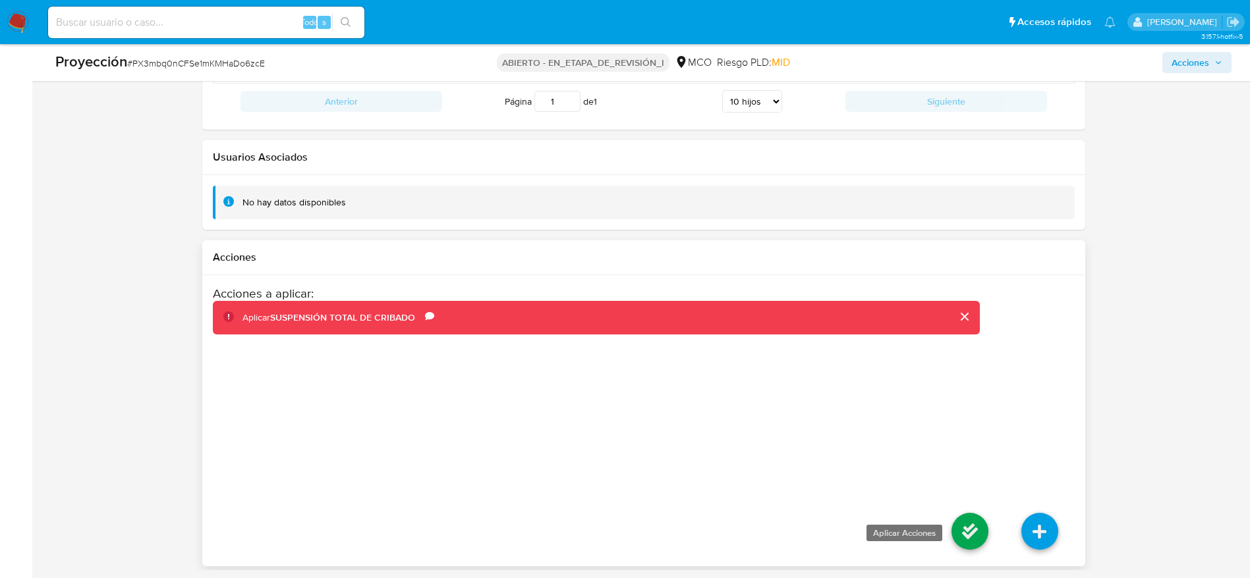
click at [980, 528] on icon at bounding box center [969, 531] width 37 height 37
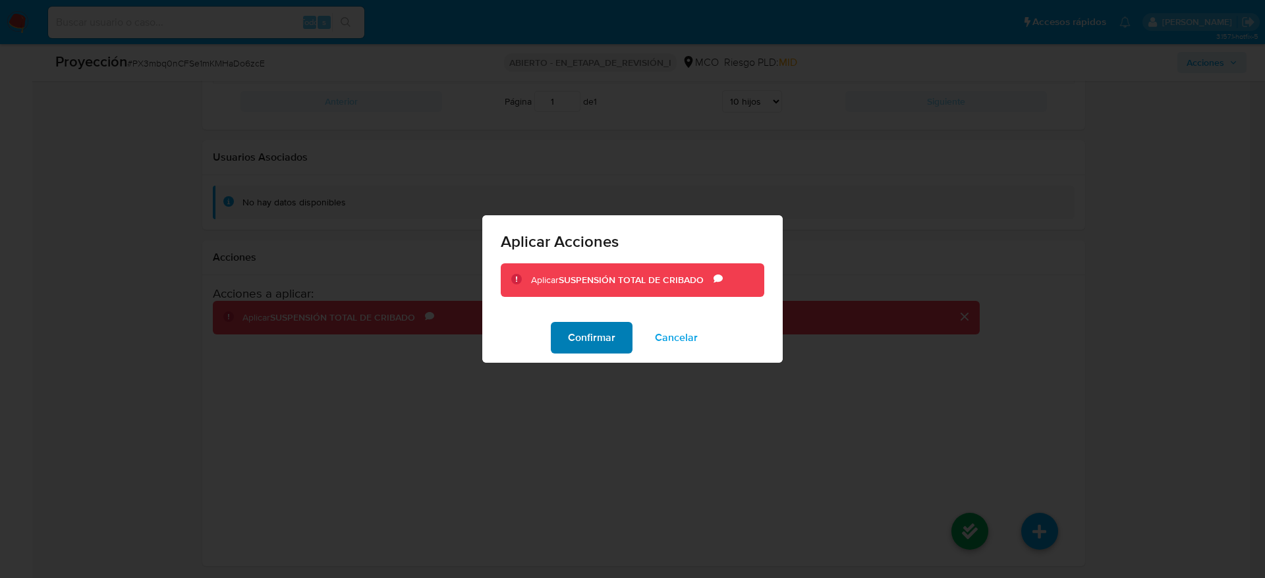
click at [565, 338] on button "Confirmar" at bounding box center [592, 338] width 82 height 32
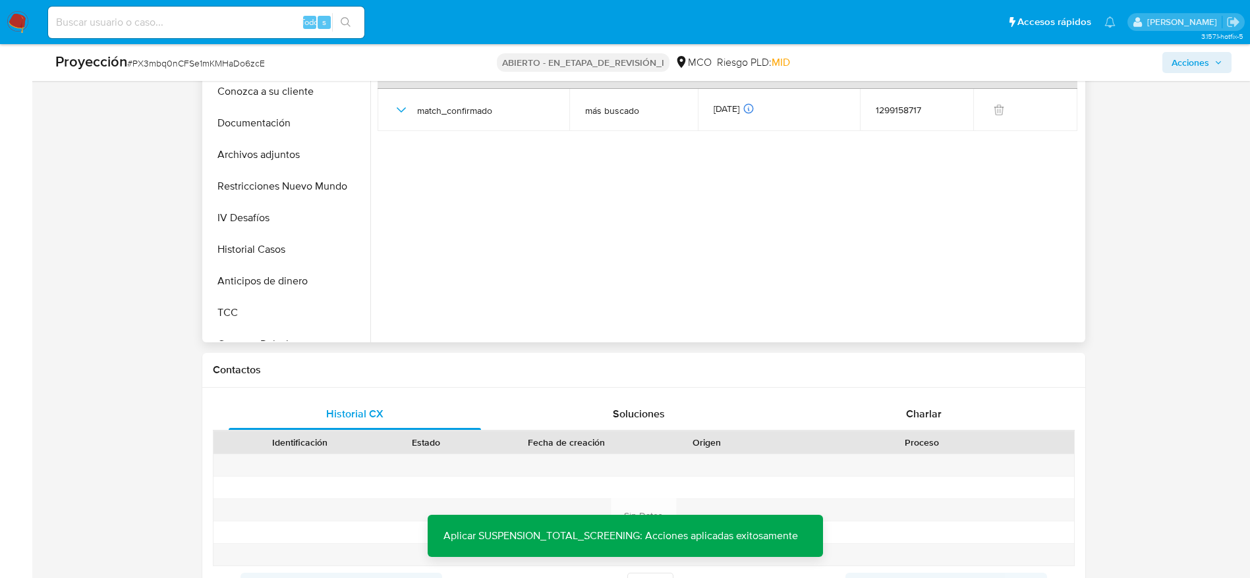
scroll to position [571, 0]
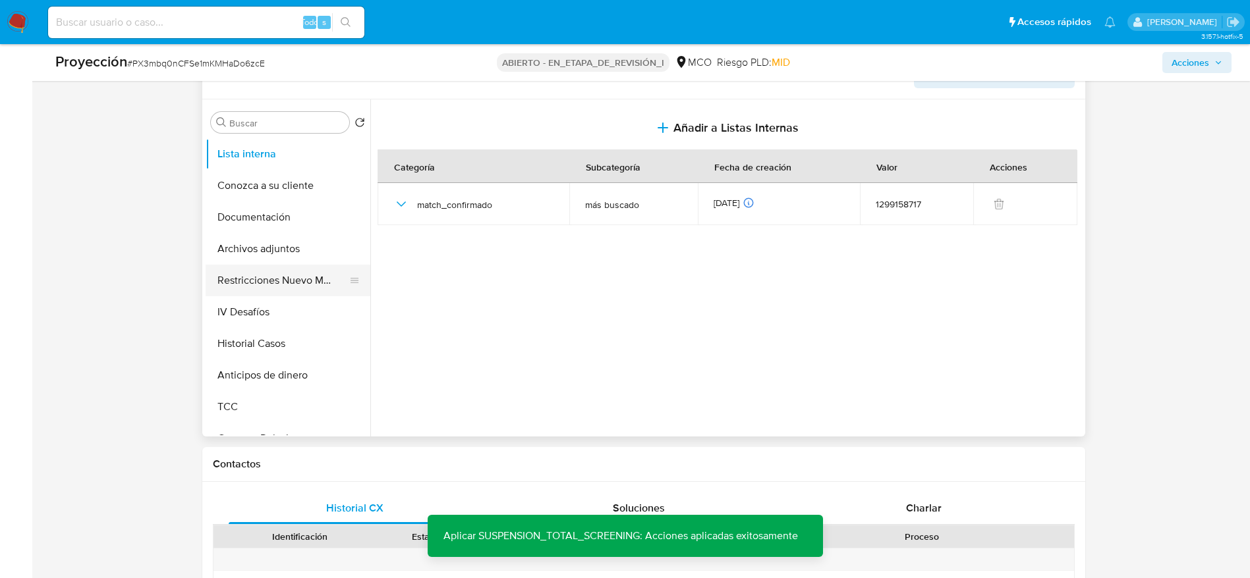
click at [277, 270] on button "Restricciones Nuevo Mundo" at bounding box center [283, 281] width 154 height 32
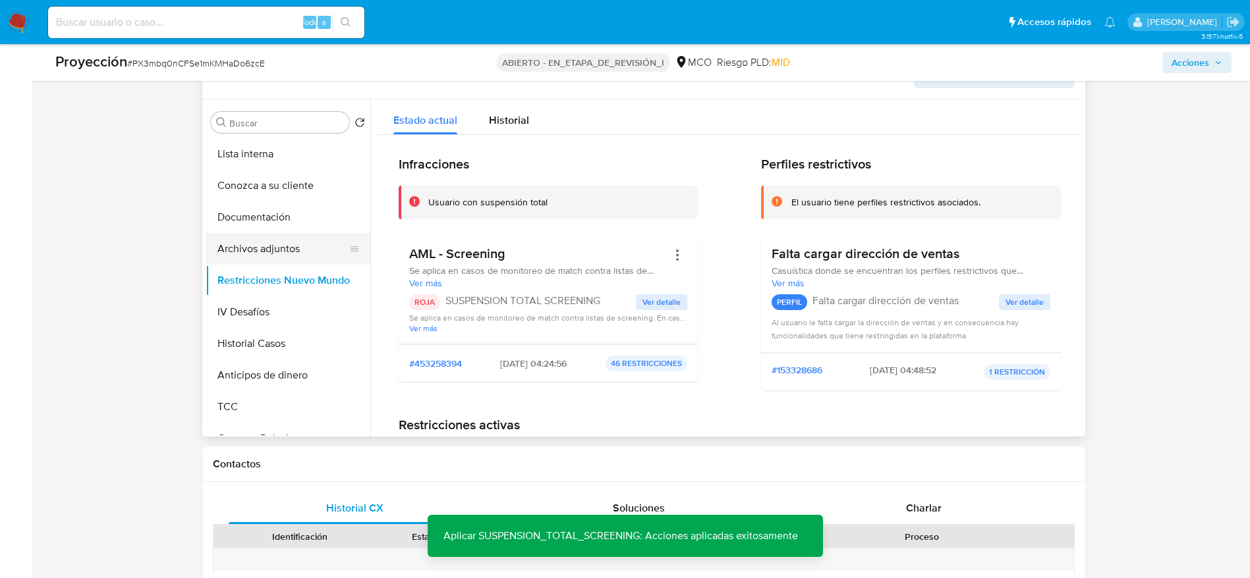
click at [300, 247] on button "Archivos adjuntos" at bounding box center [283, 249] width 154 height 32
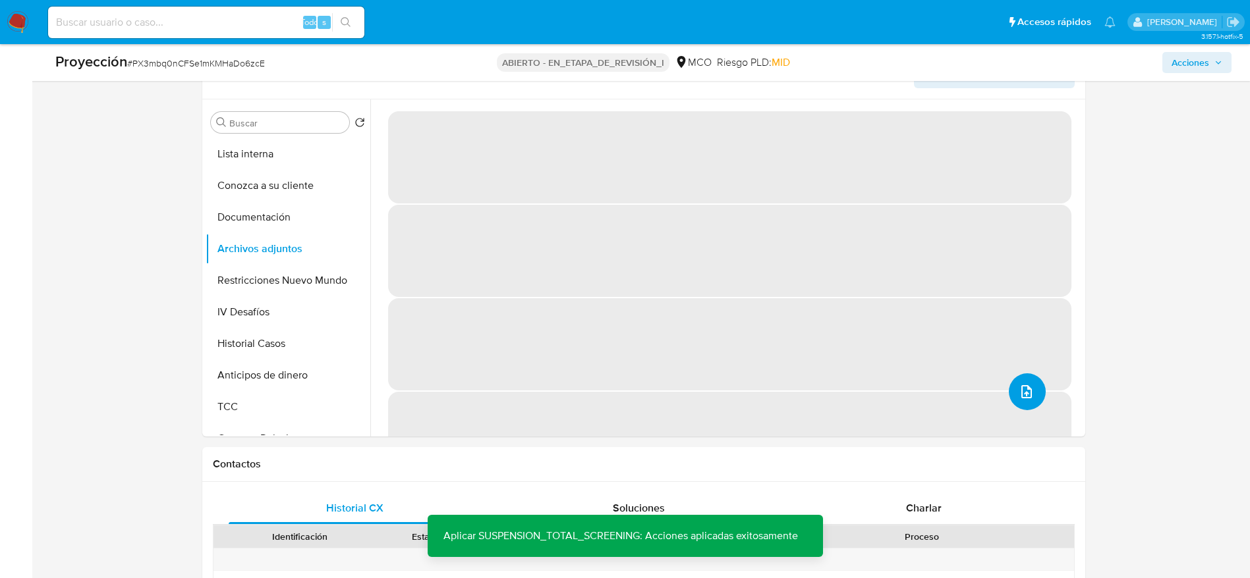
click at [1020, 384] on icon "subir archivo" at bounding box center [1026, 392] width 16 height 16
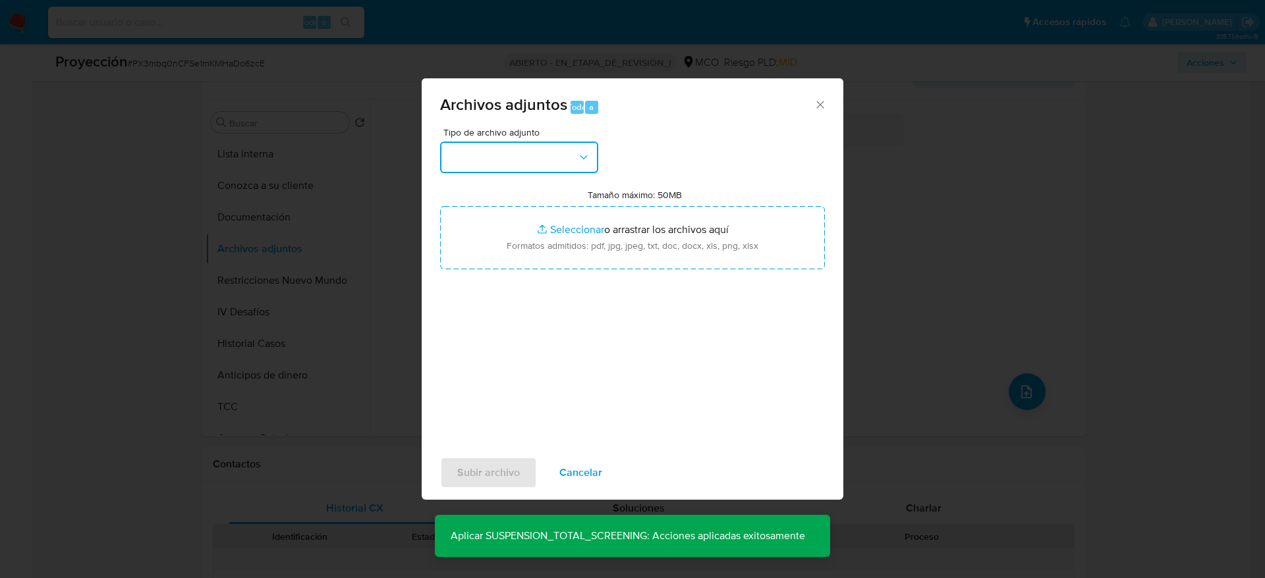
click at [590, 142] on button "button" at bounding box center [519, 158] width 158 height 32
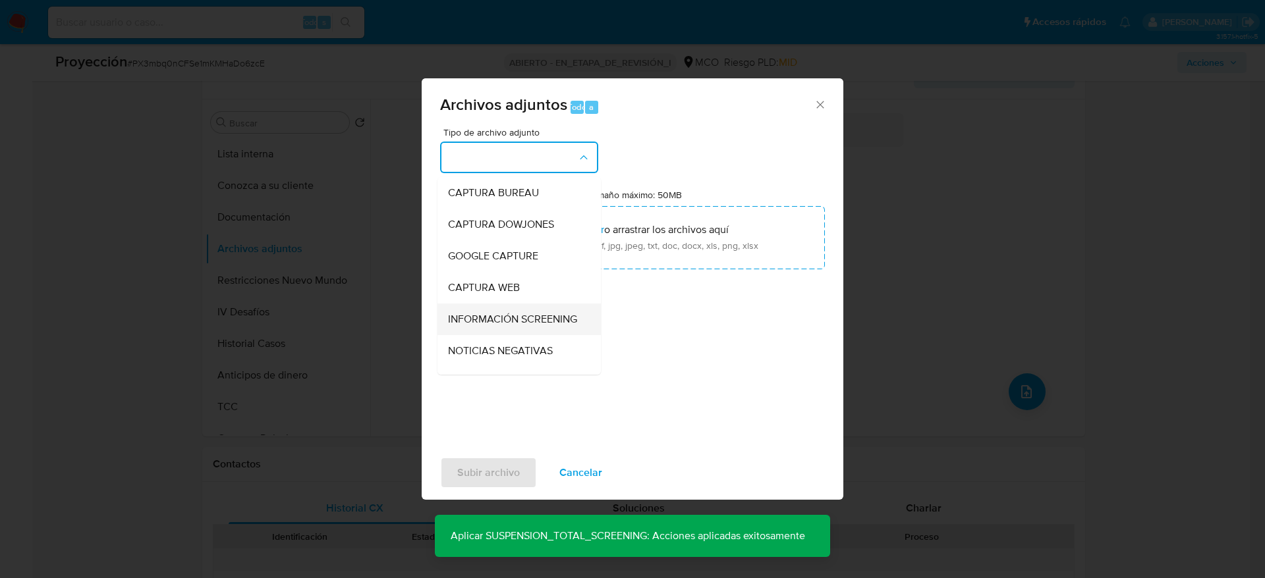
click at [528, 310] on div "INFORMACIÓN SCREENING" at bounding box center [515, 320] width 134 height 32
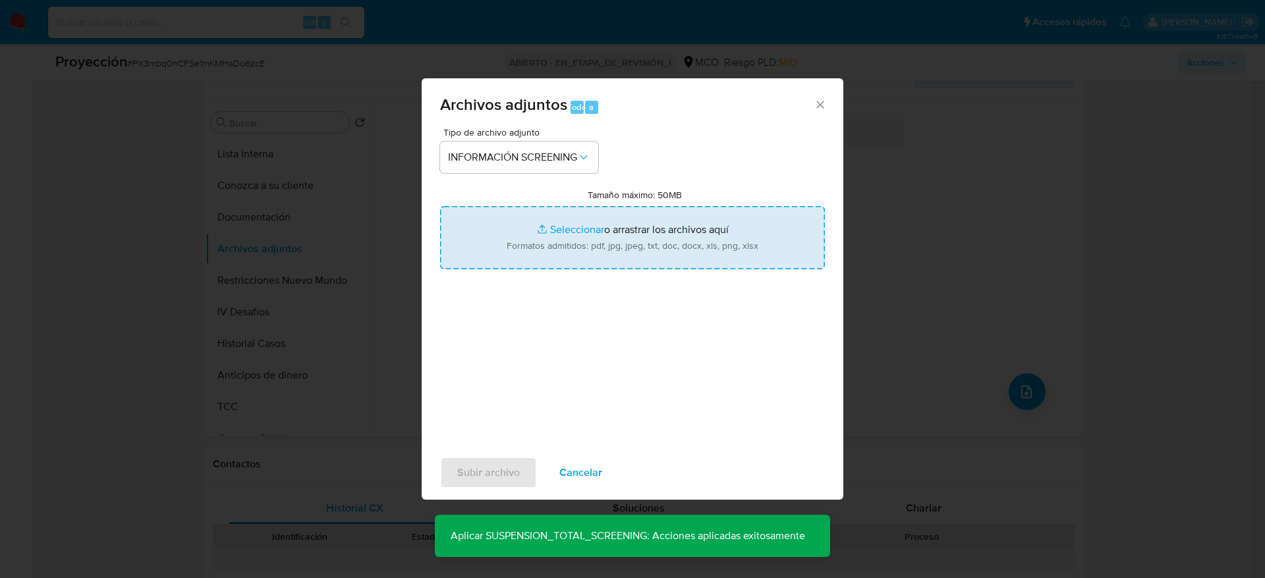
click at [600, 230] on input "Tamaño máximo: 50MB Seleccionar archivos" at bounding box center [632, 237] width 385 height 63
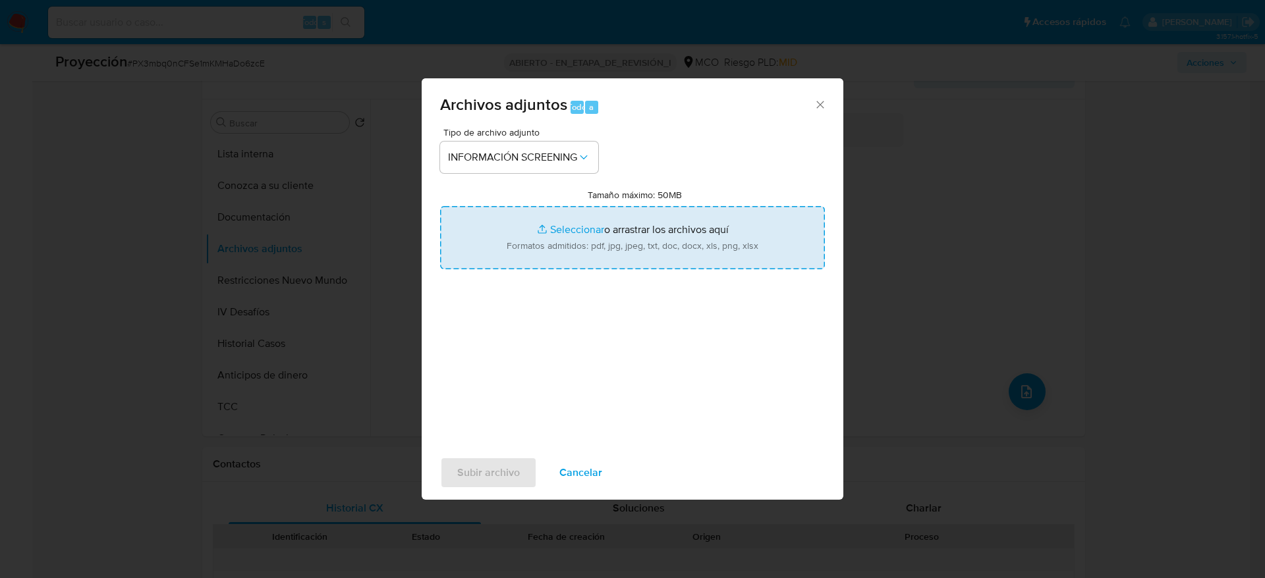
type input "C:\fakepath\_Juan Felipe Garcia Suarez_ - Buscar con Google.pdf"
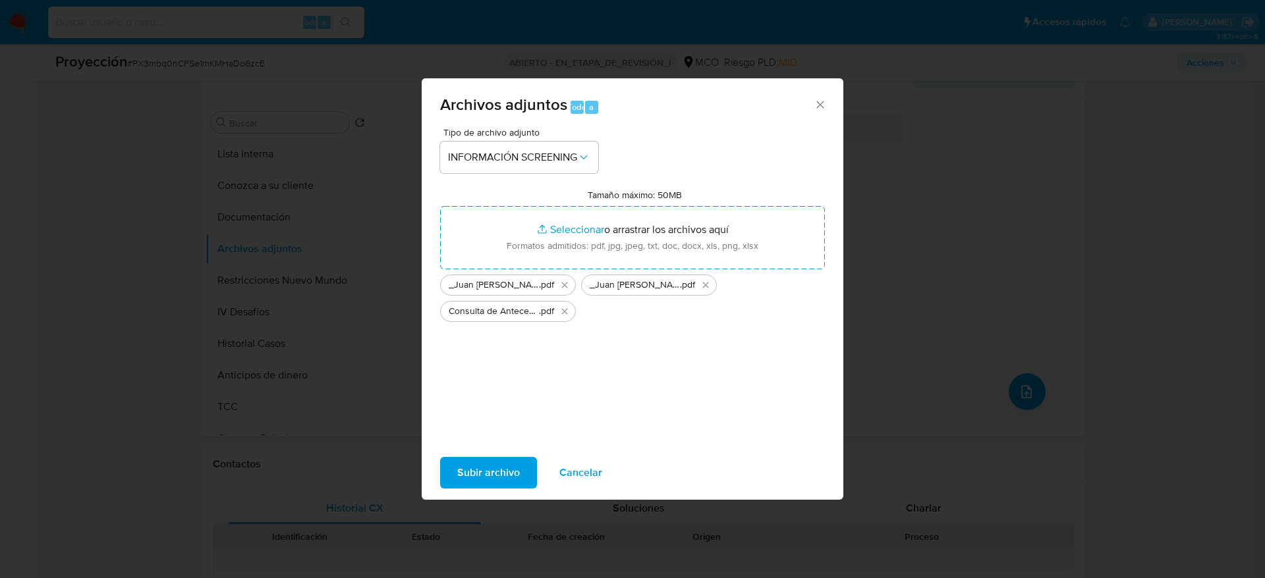
click at [481, 463] on span "Subir archivo" at bounding box center [488, 472] width 63 height 29
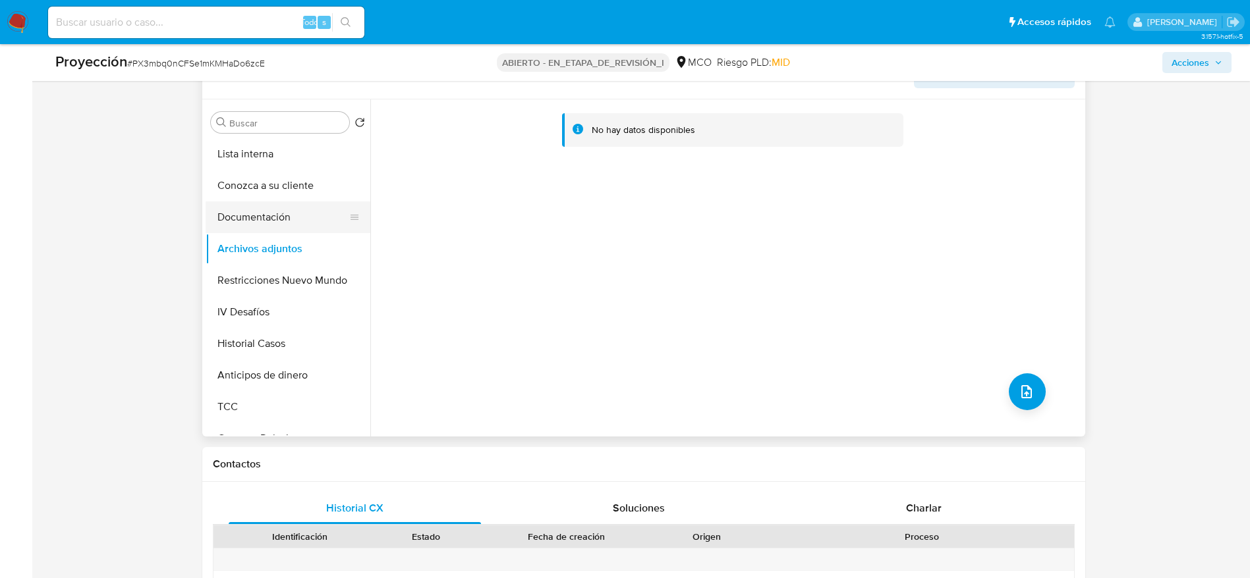
click at [277, 227] on button "Documentación" at bounding box center [283, 218] width 154 height 32
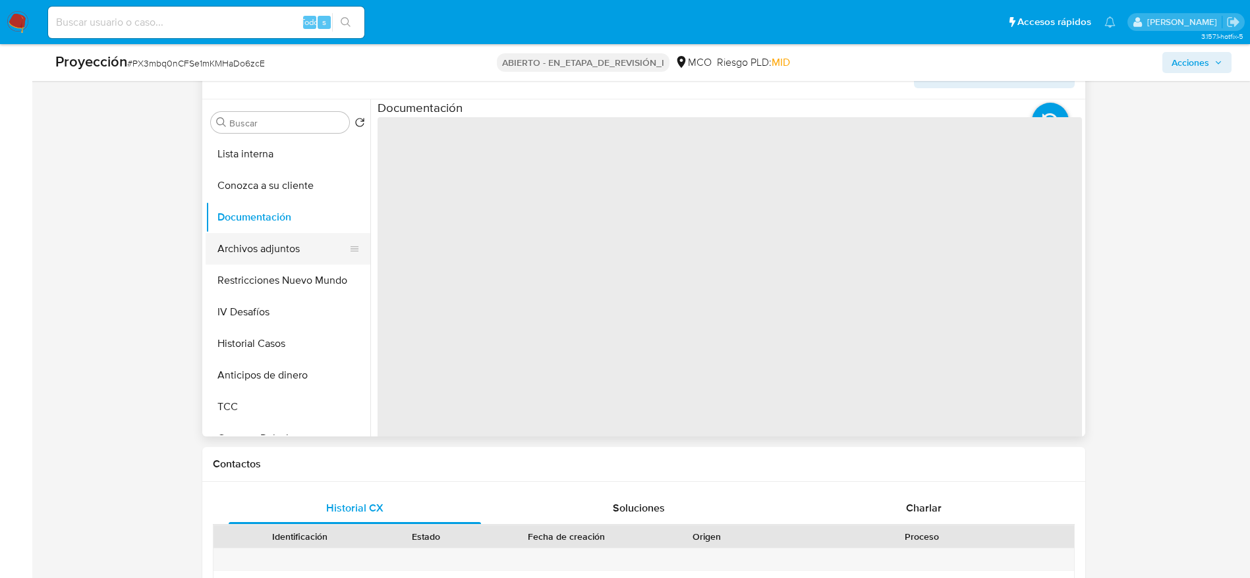
click at [278, 238] on button "Archivos adjuntos" at bounding box center [283, 249] width 154 height 32
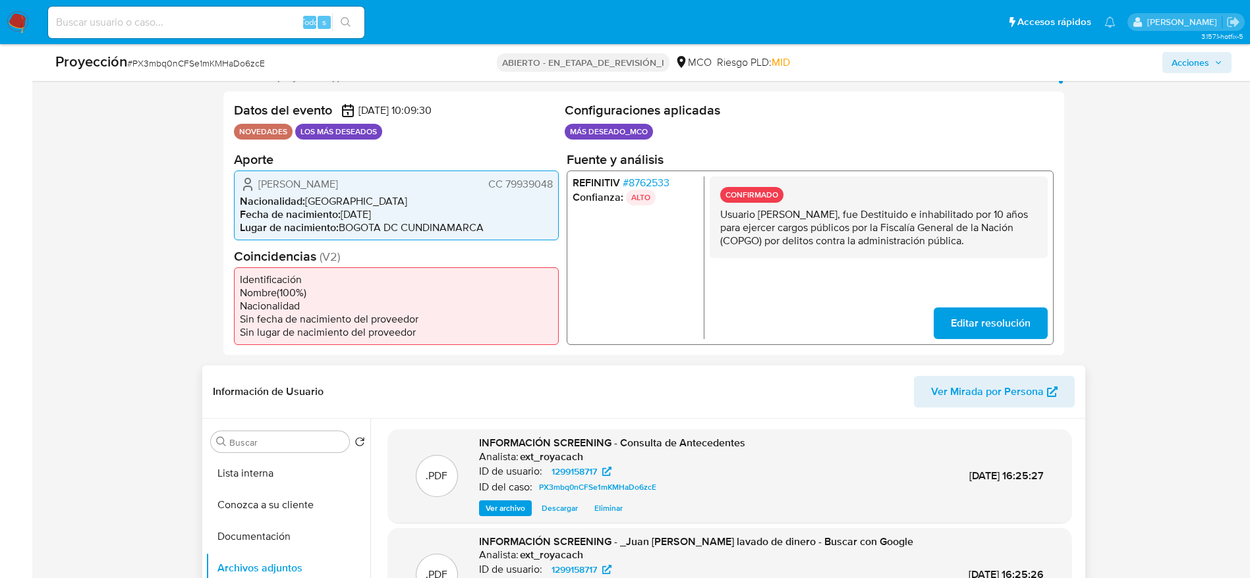
scroll to position [275, 0]
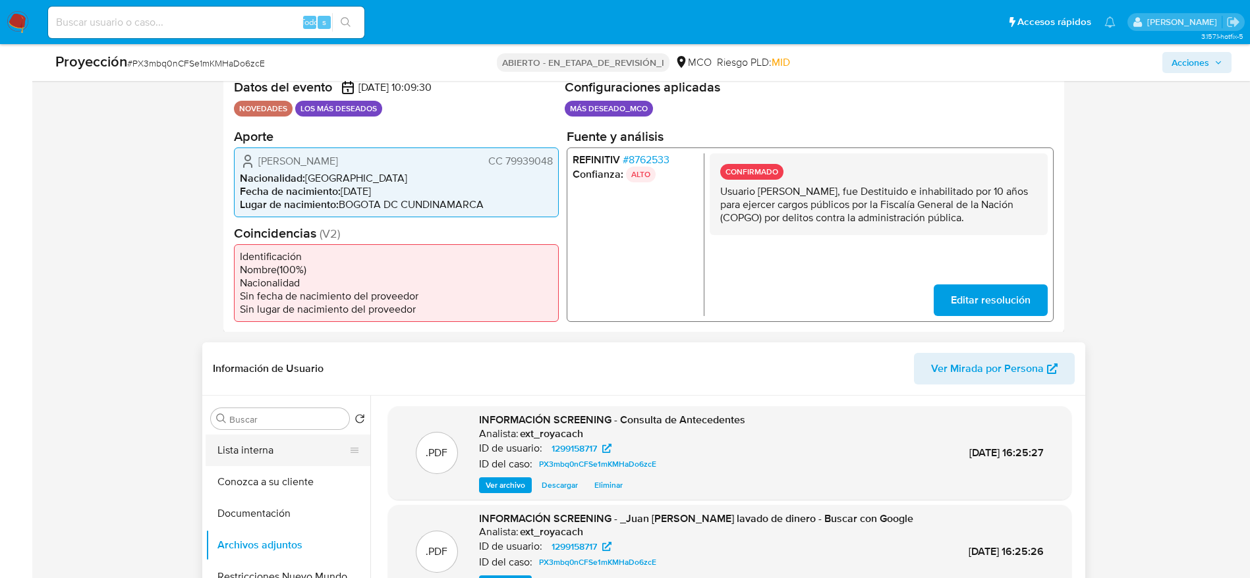
click at [288, 457] on button "Lista interna" at bounding box center [283, 451] width 154 height 32
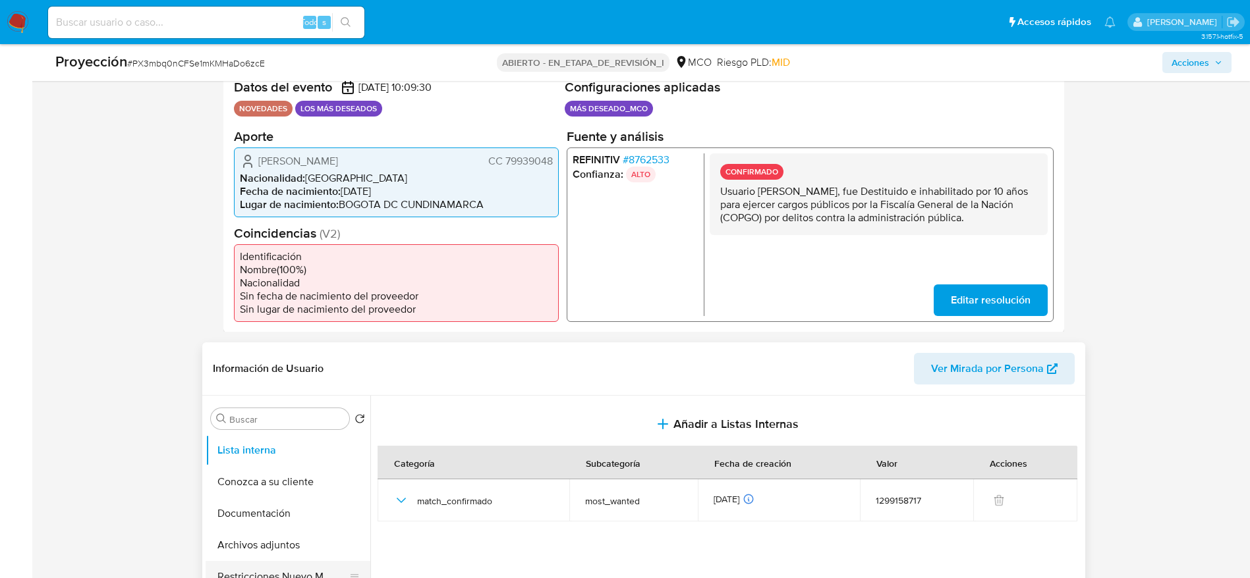
click at [289, 565] on button "Restricciones Nuevo Mundo" at bounding box center [283, 577] width 154 height 32
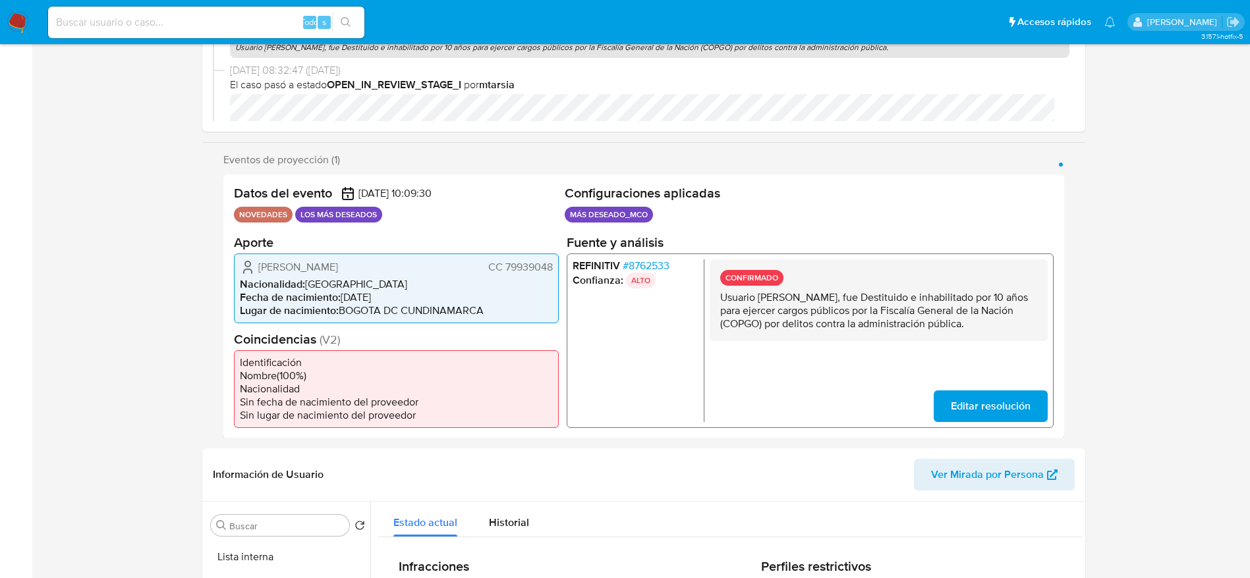
scroll to position [0, 0]
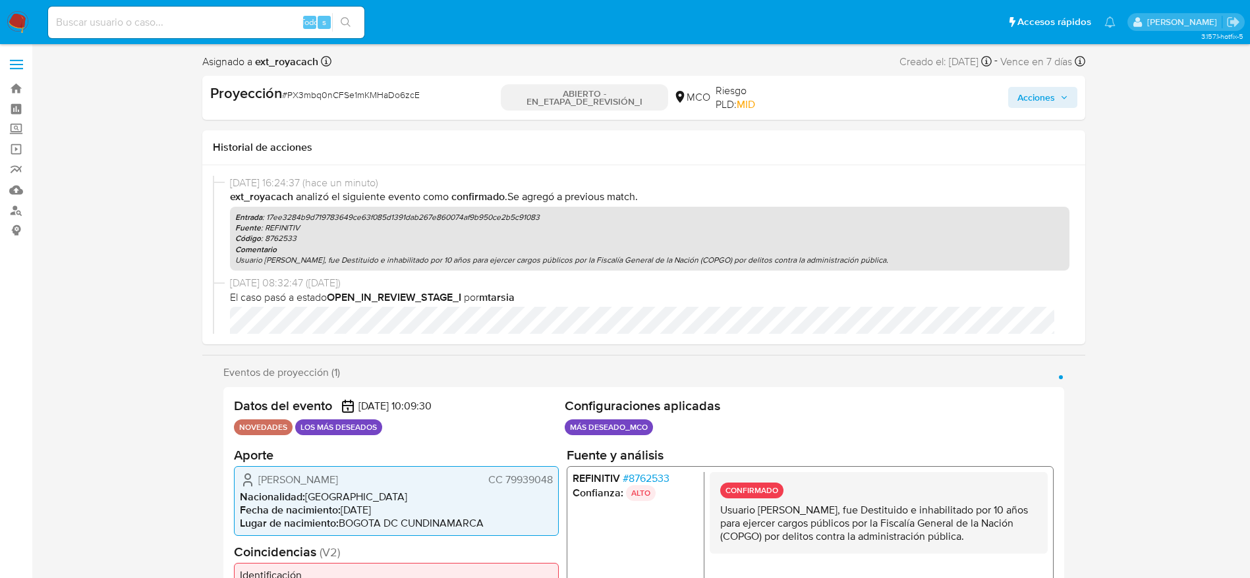
click at [1055, 108] on div "Acciones" at bounding box center [933, 98] width 285 height 28
click at [1048, 97] on span "Acciones" at bounding box center [1036, 97] width 38 height 21
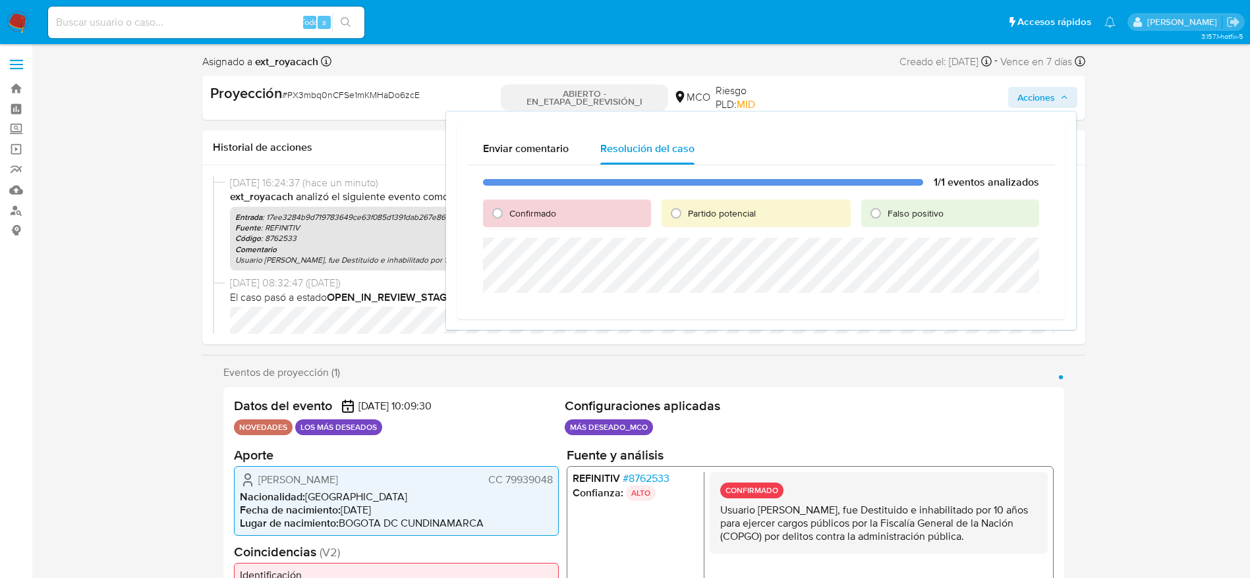
click at [694, 216] on font "Partido potencial" at bounding box center [722, 213] width 68 height 13
click at [686, 216] on input "Partido potencial" at bounding box center [675, 213] width 21 height 21
radio input "true"
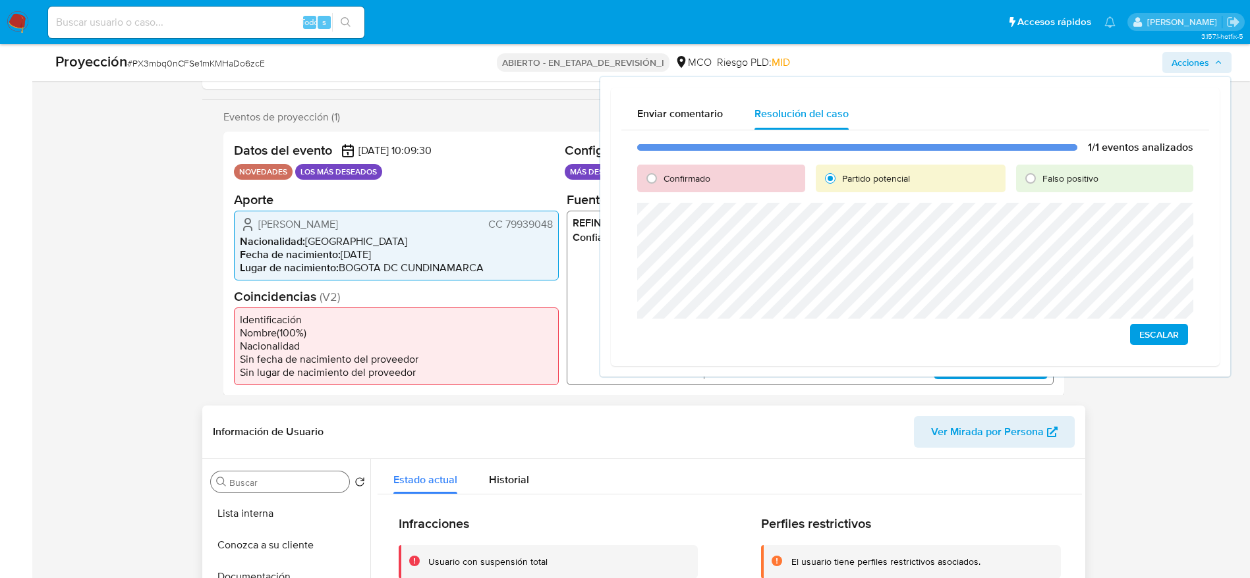
scroll to position [296, 0]
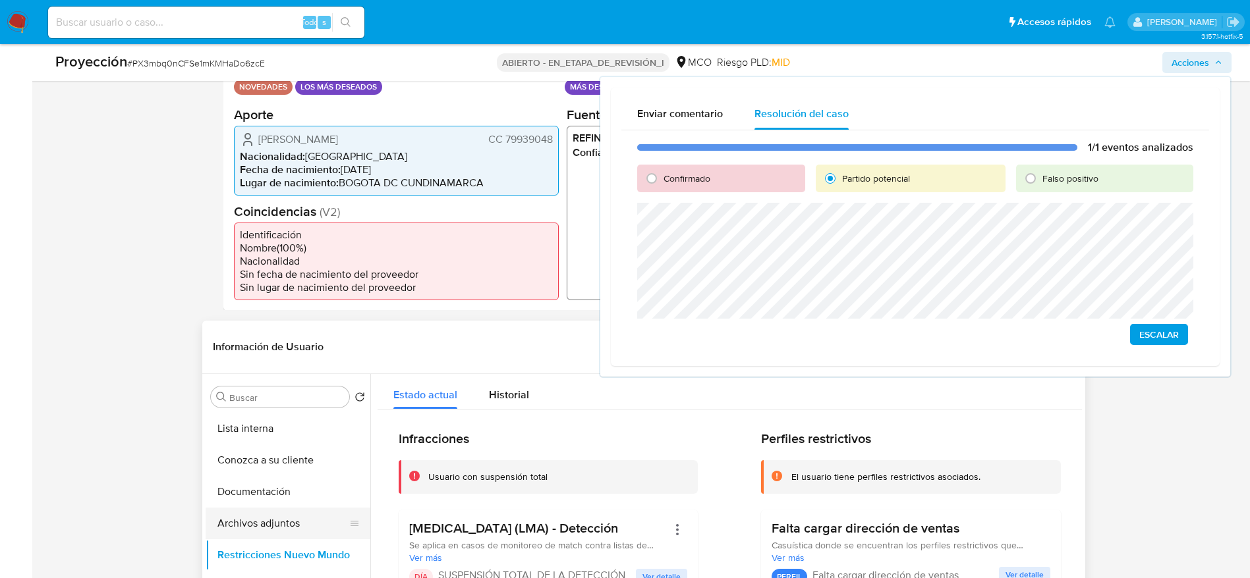
click at [266, 524] on button "Archivos adjuntos" at bounding box center [283, 524] width 154 height 32
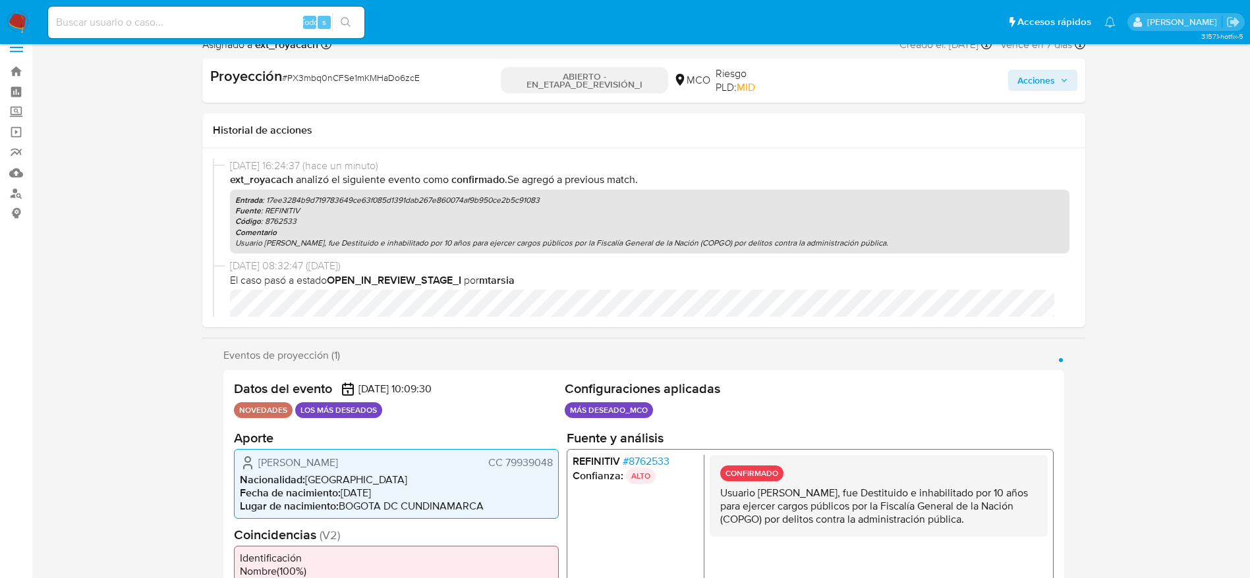
scroll to position [0, 0]
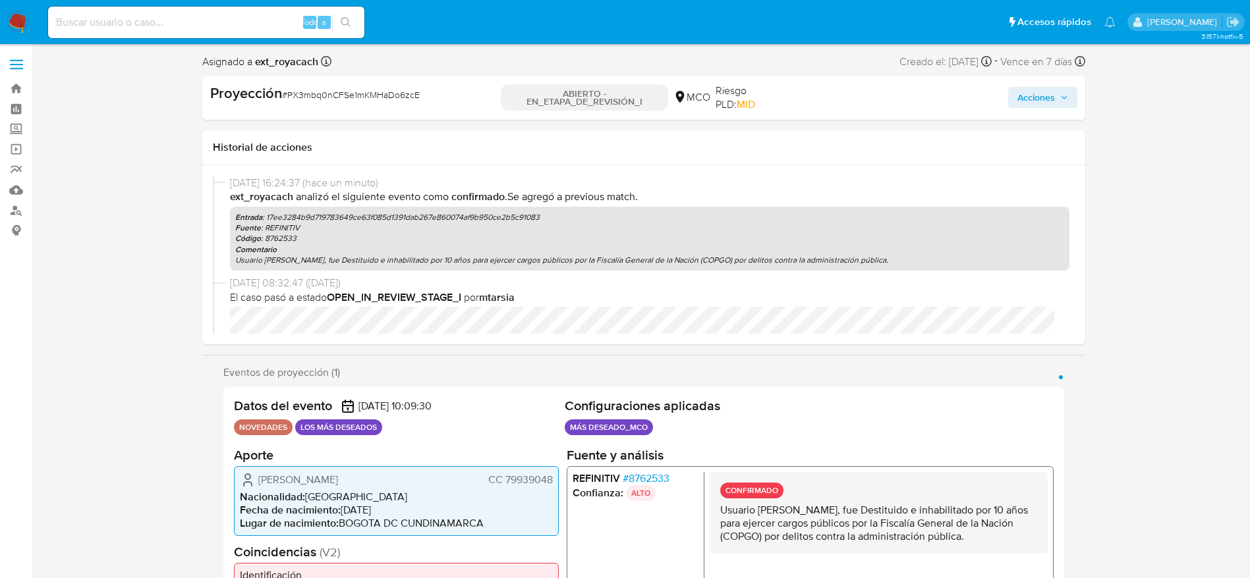
click at [1024, 99] on span "Acciones" at bounding box center [1036, 97] width 38 height 21
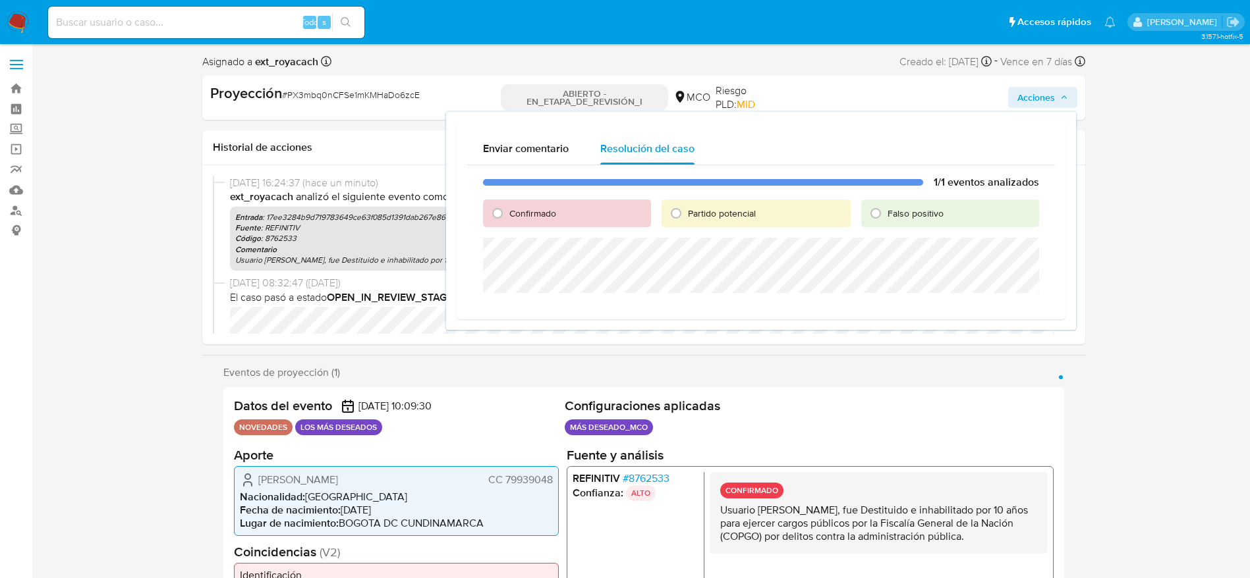
click at [765, 211] on div "Partido potencial" at bounding box center [755, 214] width 189 height 28
drag, startPoint x: 724, startPoint y: 214, endPoint x: 719, endPoint y: 231, distance: 17.9
click at [722, 215] on font "Partido potencial" at bounding box center [722, 213] width 68 height 13
click at [686, 215] on input "Partido potencial" at bounding box center [675, 213] width 21 height 21
radio input "true"
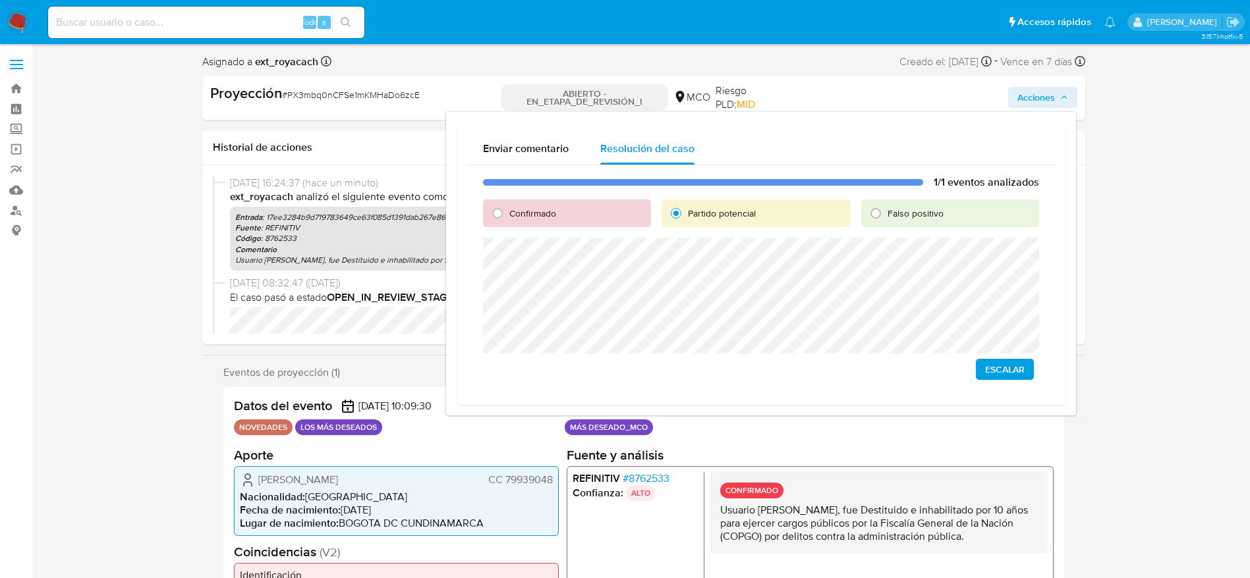
click at [1003, 377] on font "Escalar" at bounding box center [1005, 369] width 40 height 21
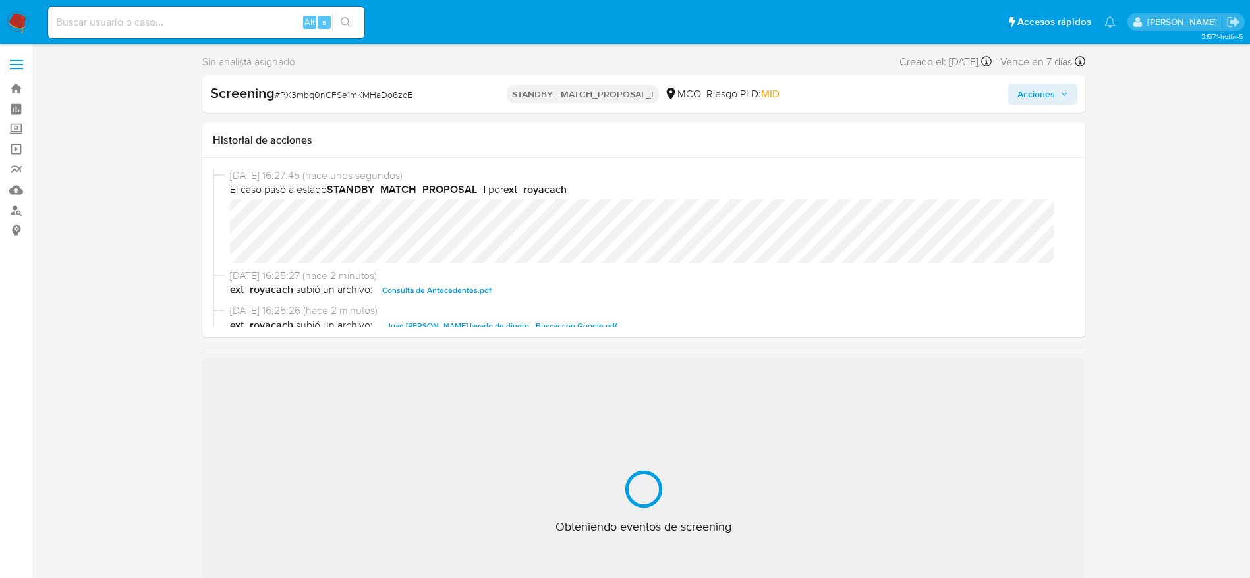
select select "10"
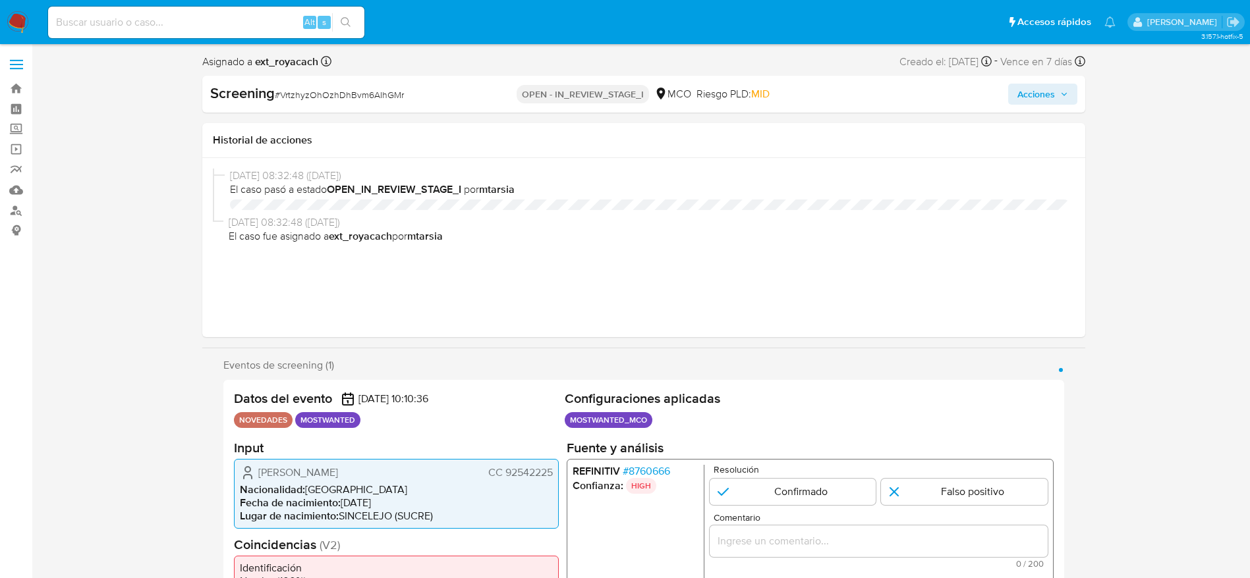
select select "10"
click at [324, 89] on span "# VrtzhyzOhOzhDhBvm6AIhGMr" at bounding box center [339, 94] width 129 height 13
drag, startPoint x: 253, startPoint y: 473, endPoint x: 715, endPoint y: 290, distance: 497.4
click at [551, 473] on div "[PERSON_NAME] CC 92542225" at bounding box center [396, 472] width 313 height 16
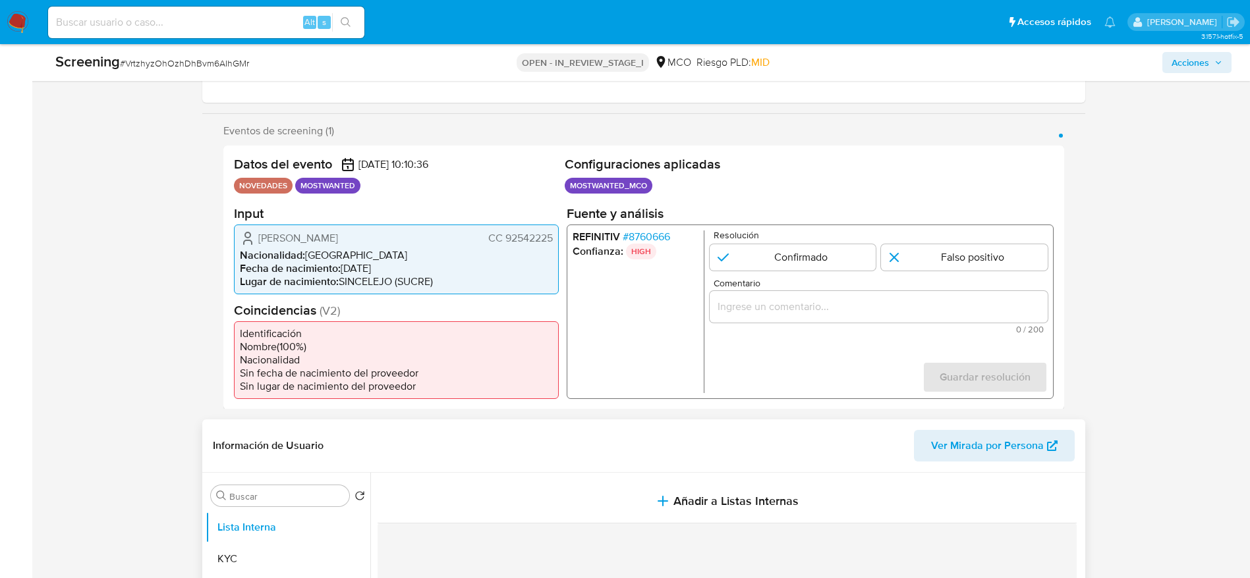
scroll to position [296, 0]
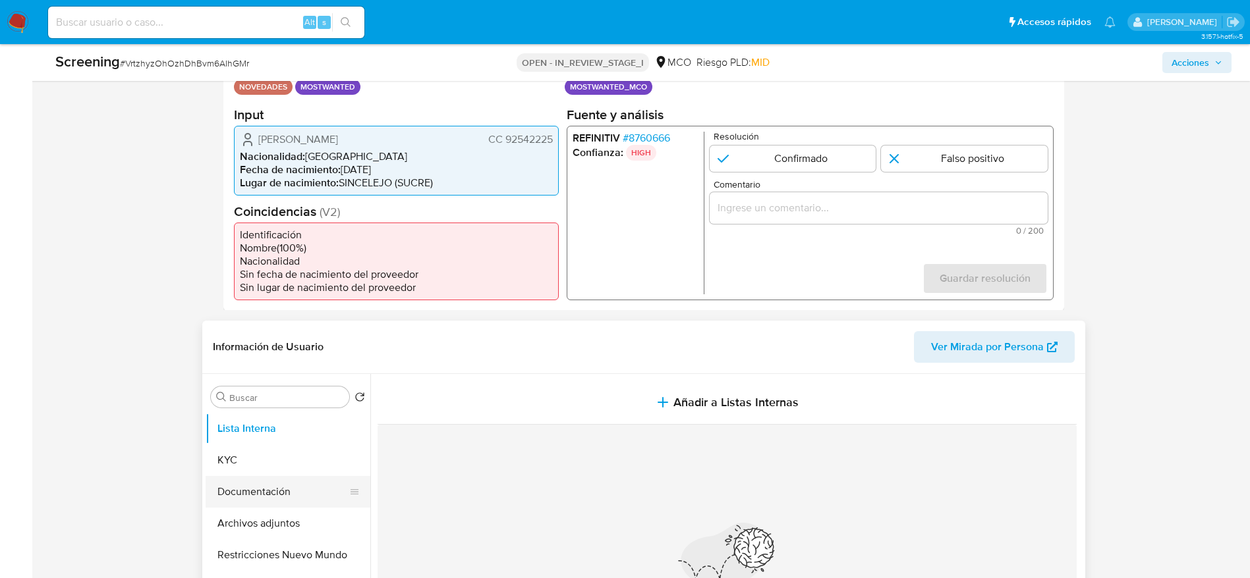
click at [244, 499] on button "Documentación" at bounding box center [283, 492] width 154 height 32
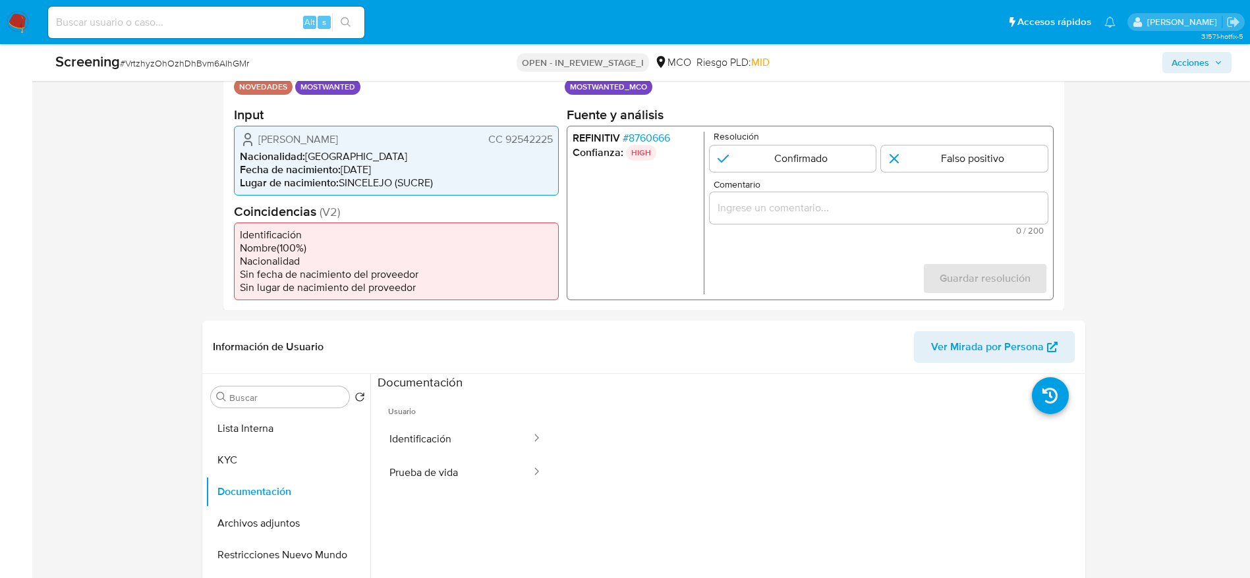
click at [451, 431] on button "Identificación" at bounding box center [454, 439] width 155 height 34
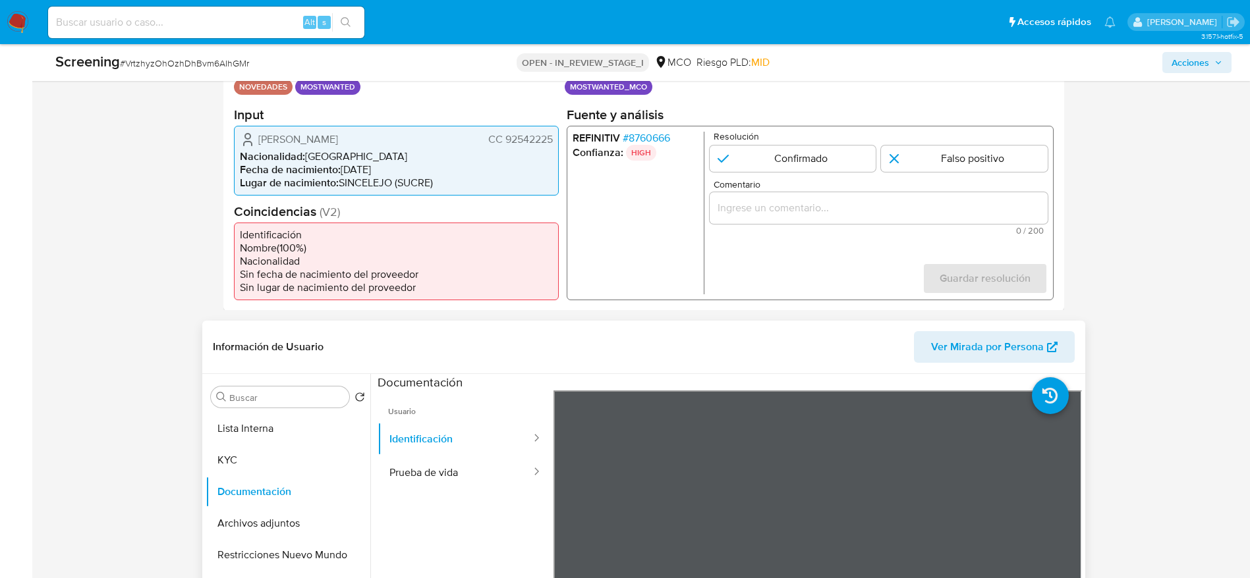
scroll to position [99, 0]
click at [488, 460] on button "Prueba de vida" at bounding box center [454, 473] width 155 height 34
click at [294, 527] on button "Archivos adjuntos" at bounding box center [283, 524] width 154 height 32
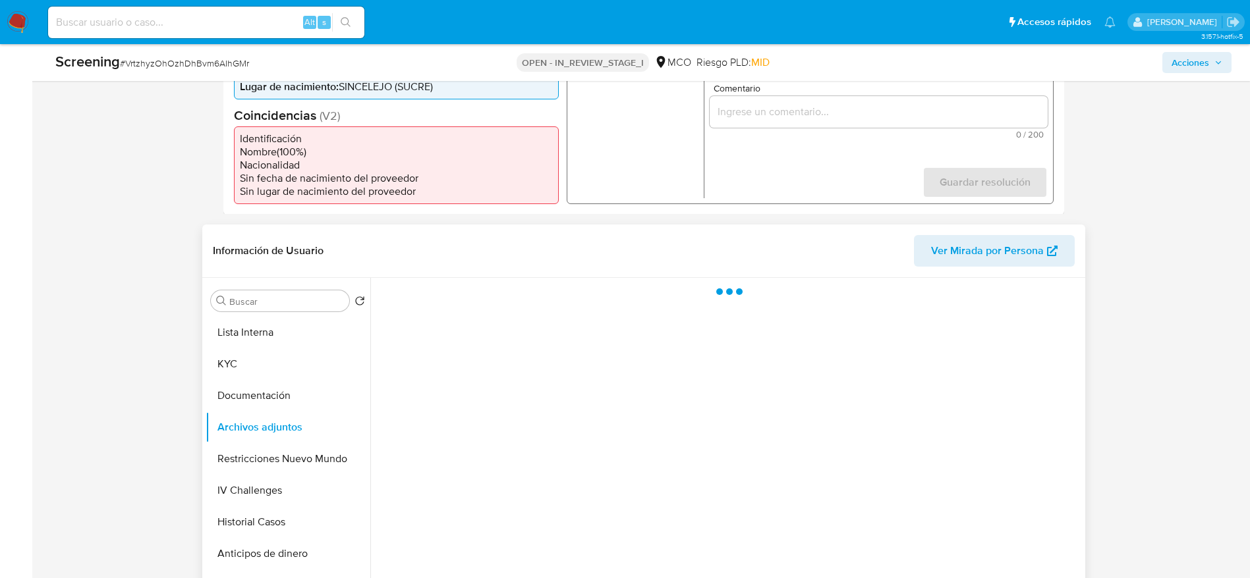
scroll to position [395, 0]
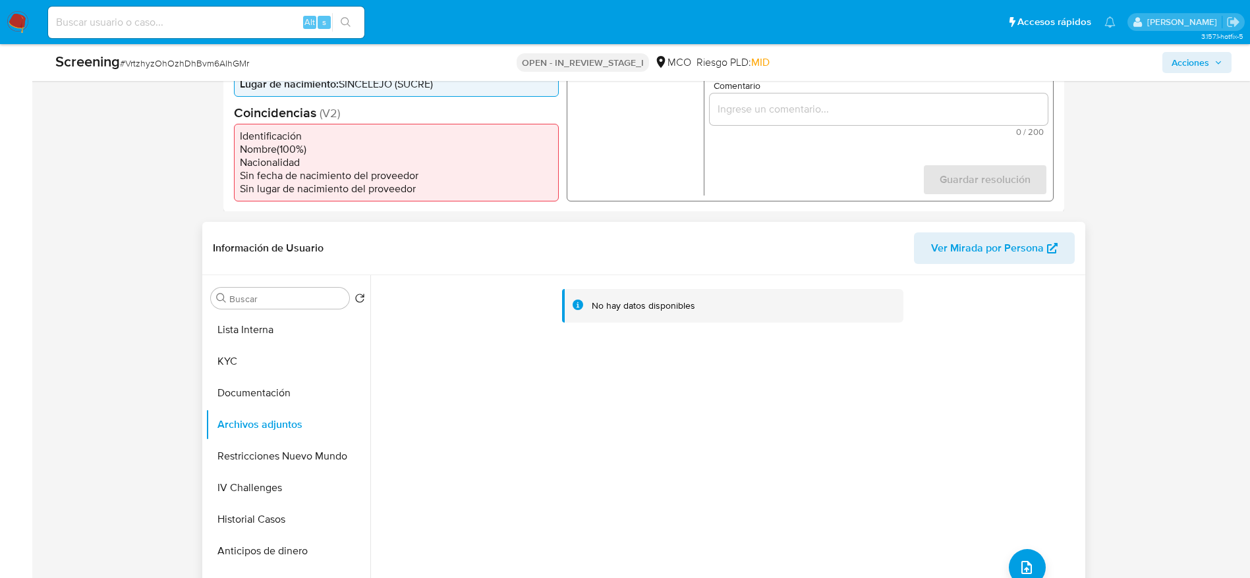
click at [1007, 553] on div "No hay datos disponibles" at bounding box center [725, 443] width 711 height 337
click at [1018, 566] on icon "upload-file" at bounding box center [1026, 568] width 16 height 16
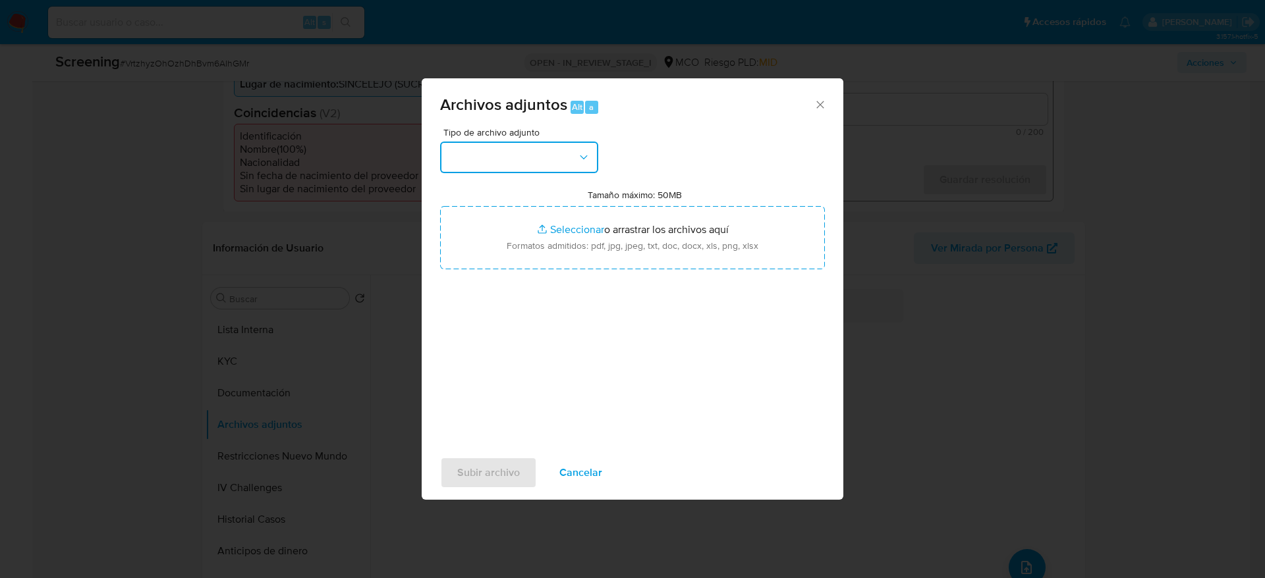
click at [574, 167] on button "button" at bounding box center [519, 158] width 158 height 32
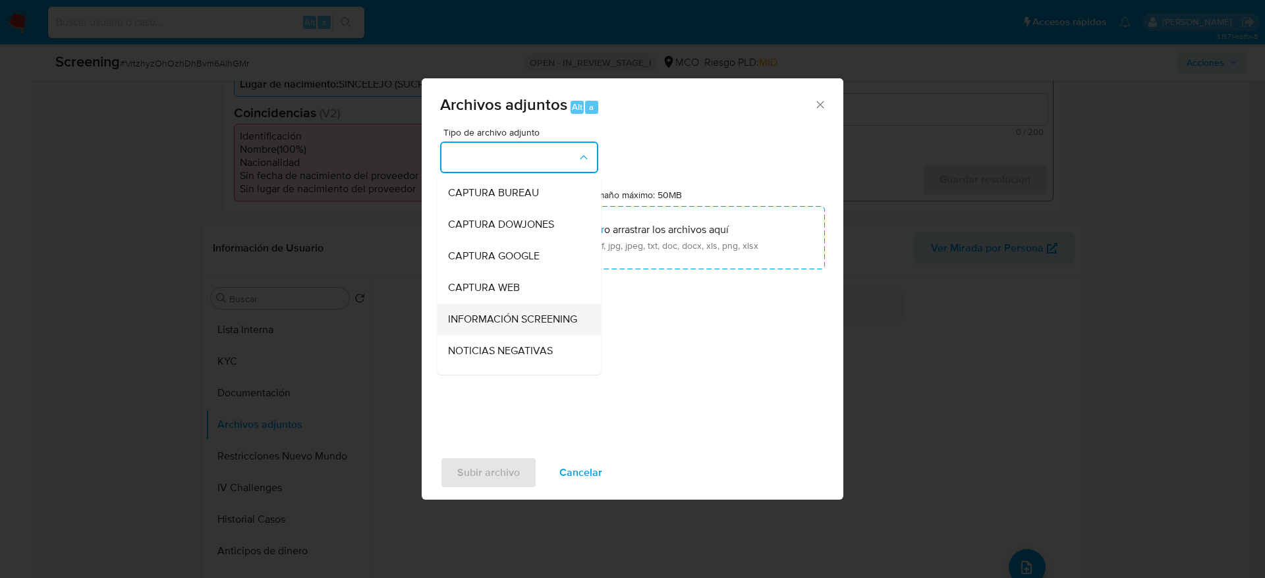
click at [532, 326] on span "INFORMACIÓN SCREENING" at bounding box center [512, 319] width 129 height 13
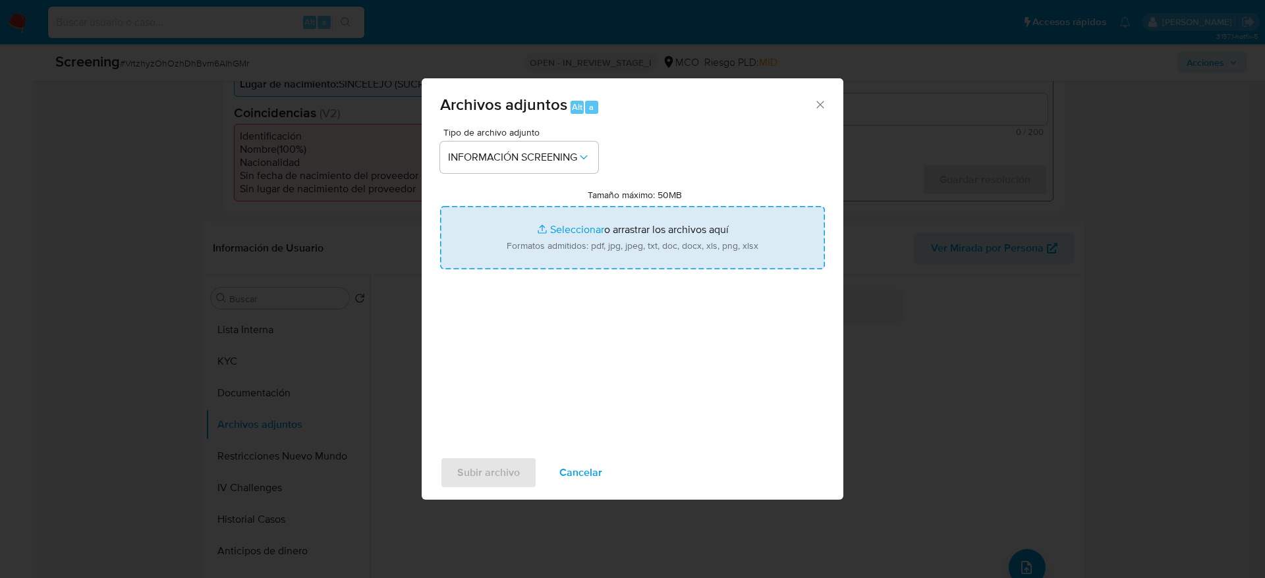
click at [565, 244] on input "Tamaño máximo: 50MB Seleccionar archivos" at bounding box center [632, 237] width 385 height 63
type input "C:\fakepath\_Henry [PERSON_NAME] - Buscar con Google.pdf"
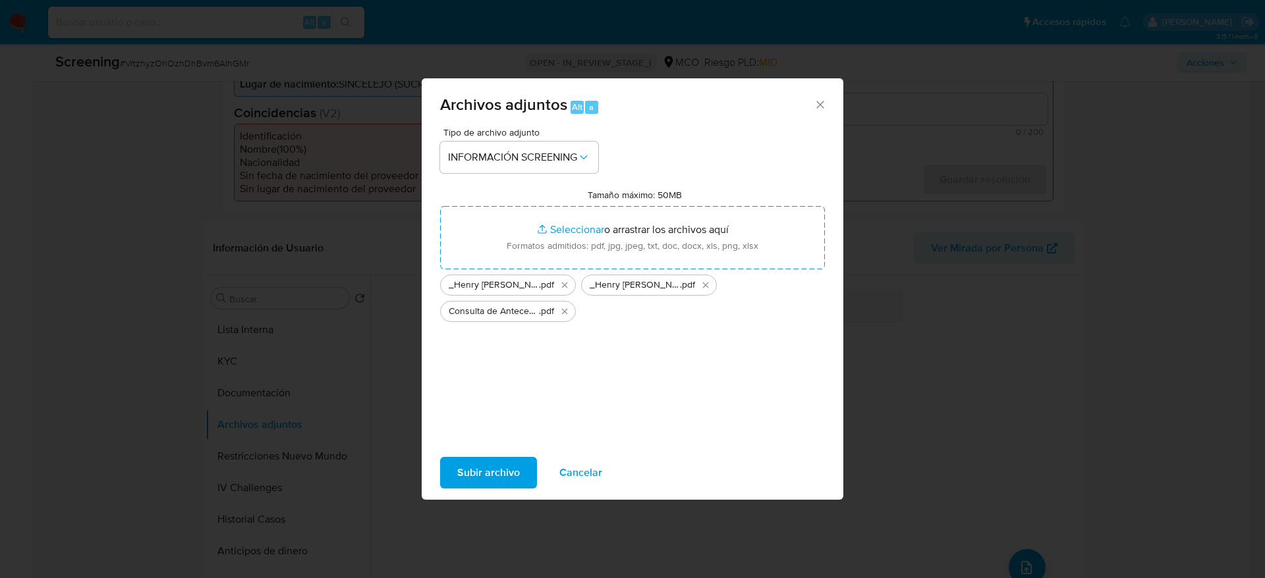
drag, startPoint x: 565, startPoint y: 244, endPoint x: 487, endPoint y: 468, distance: 237.7
click at [487, 468] on span "Subir archivo" at bounding box center [488, 472] width 63 height 29
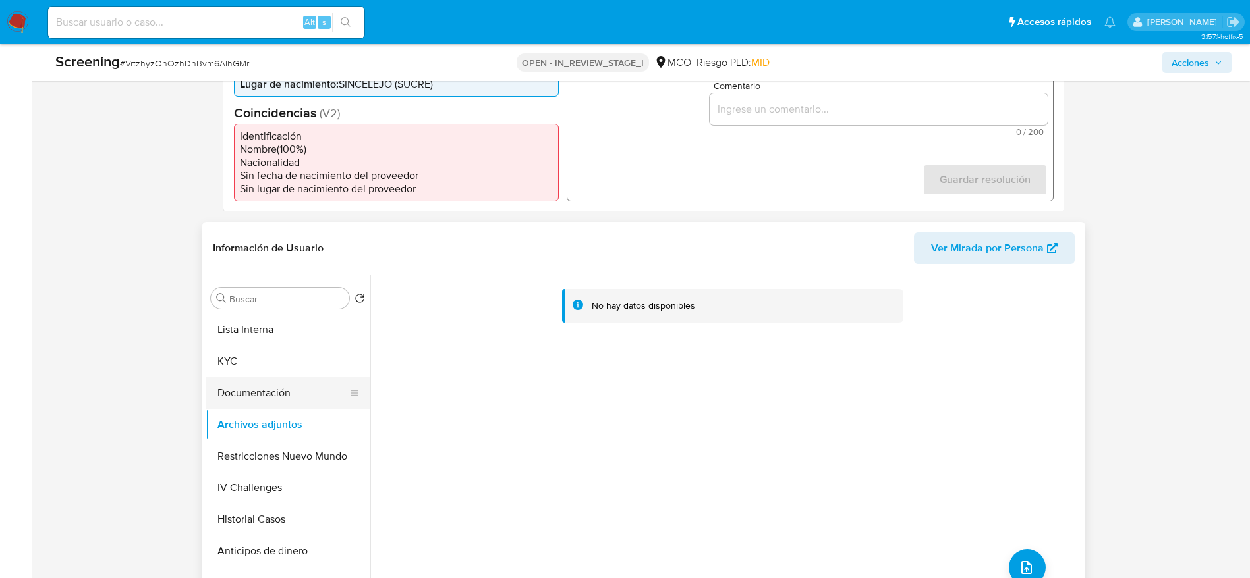
click at [250, 401] on button "Documentación" at bounding box center [283, 393] width 154 height 32
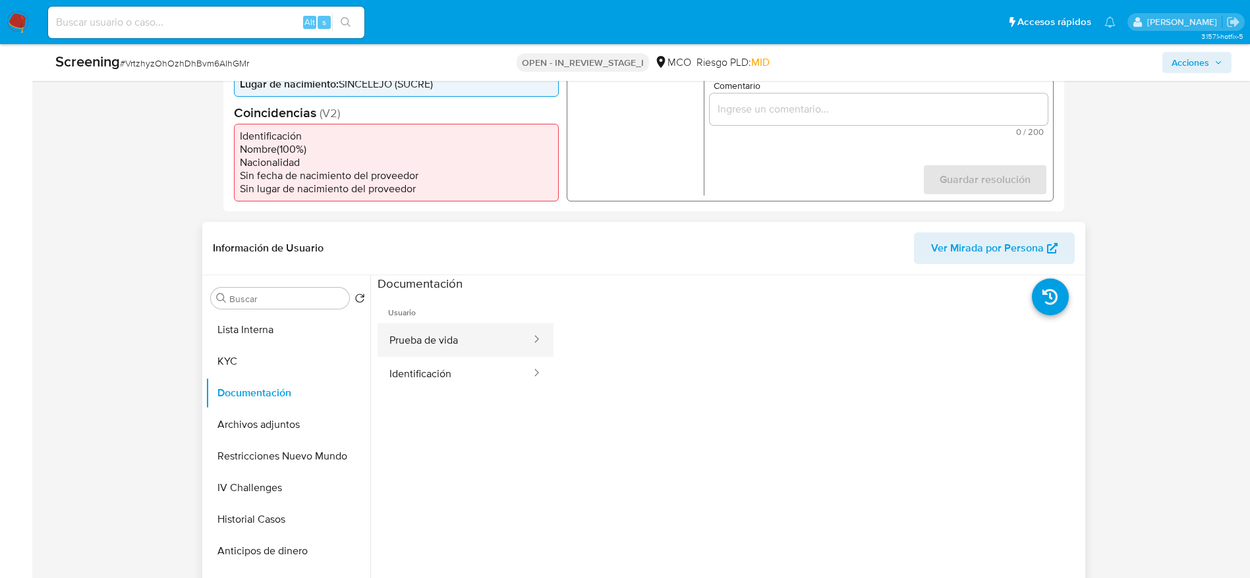
click at [460, 331] on button "Prueba de vida" at bounding box center [454, 340] width 155 height 34
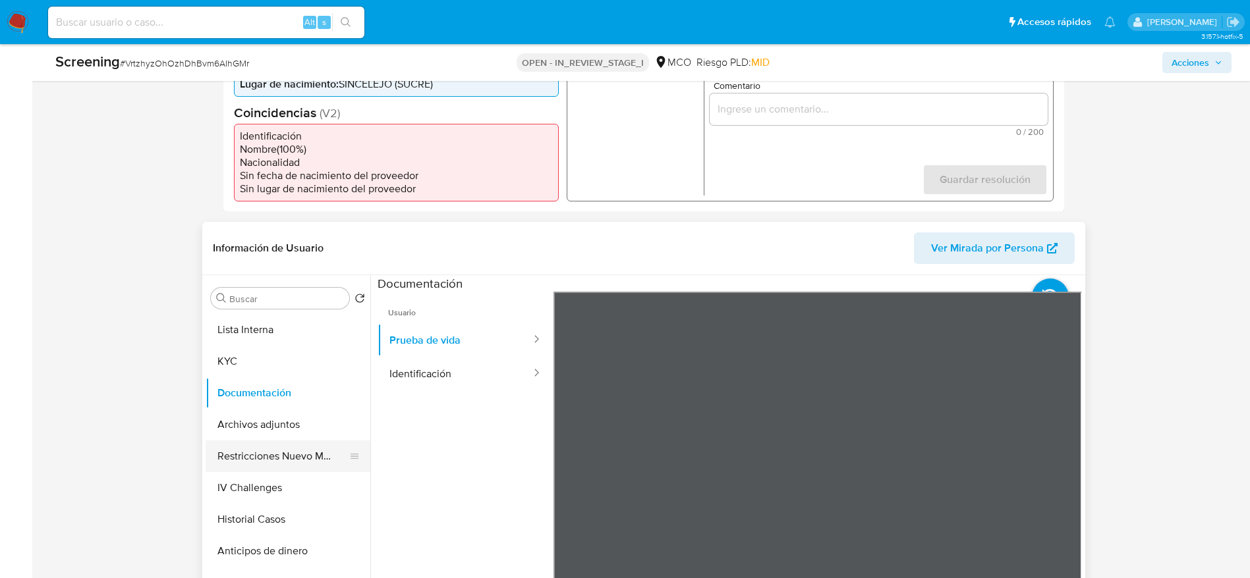
click at [269, 453] on button "Restricciones Nuevo Mundo" at bounding box center [283, 457] width 154 height 32
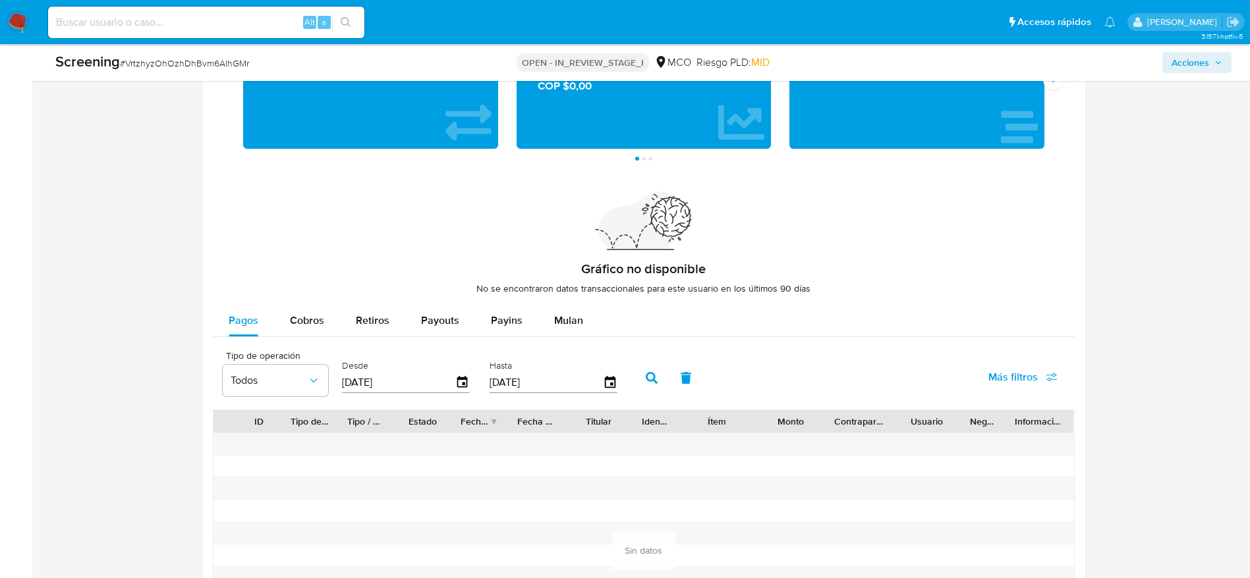
scroll to position [1866, 0]
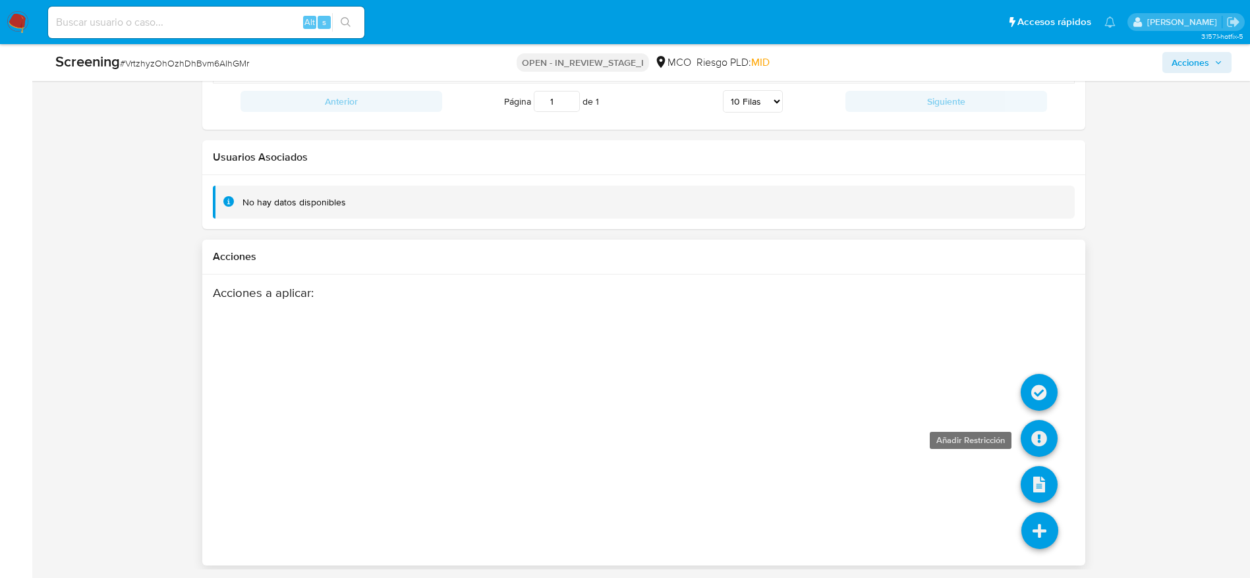
click at [1039, 430] on icon at bounding box center [1038, 438] width 37 height 37
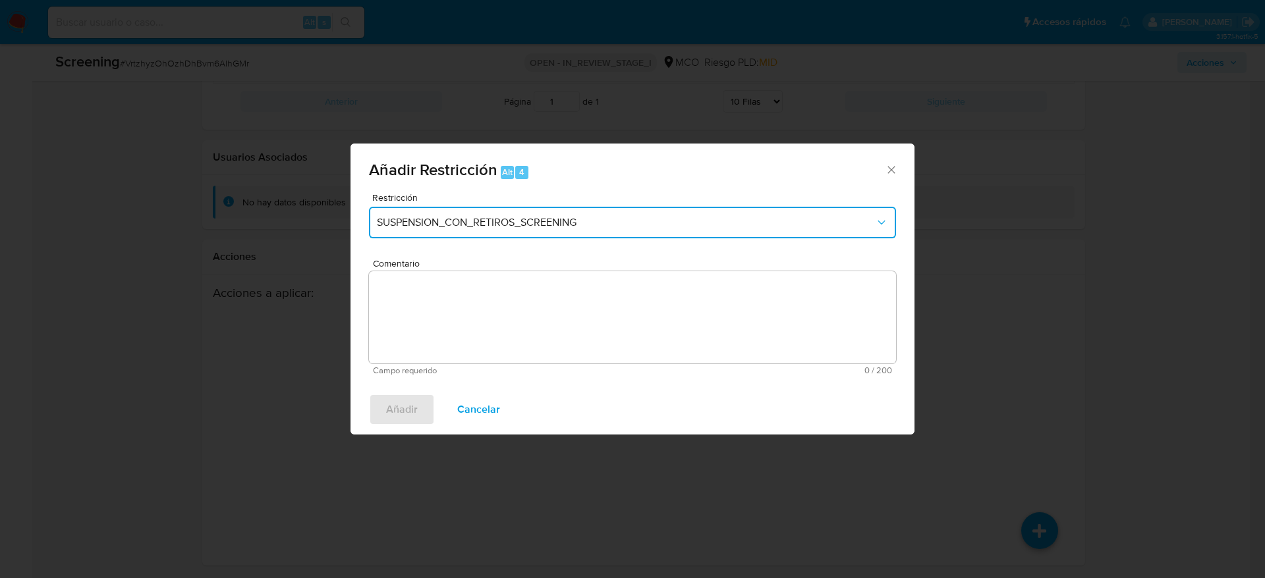
click at [582, 234] on button "SUSPENSION_CON_RETIROS_SCREENING" at bounding box center [632, 223] width 527 height 32
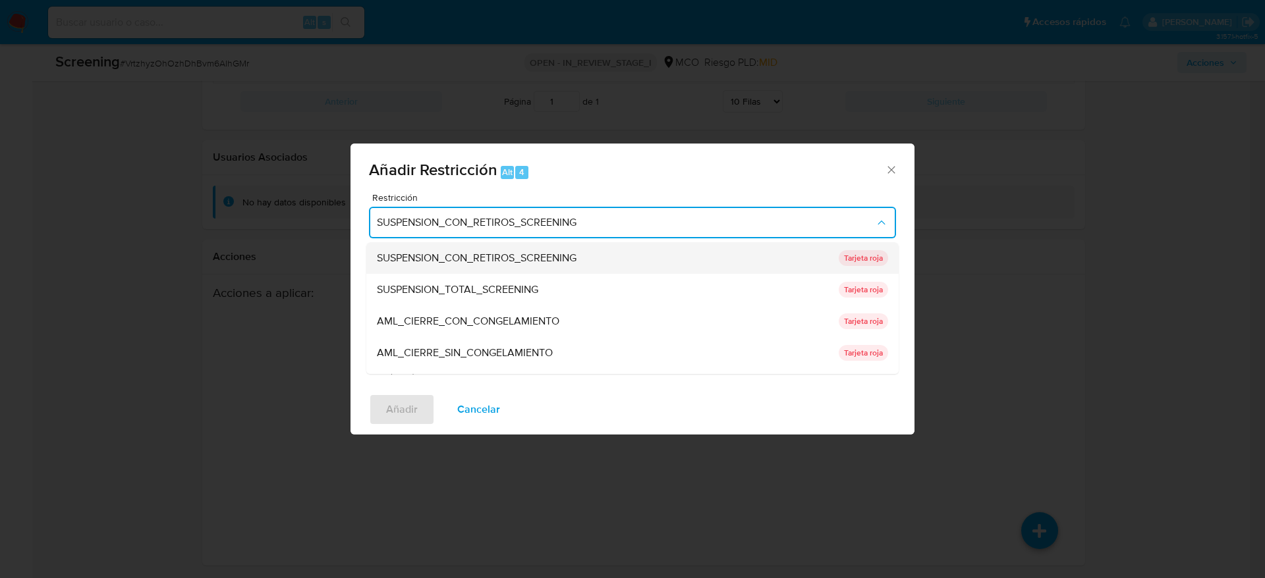
click at [504, 273] on div "SUSPENSION_CON_RETIROS_SCREENING" at bounding box center [604, 258] width 454 height 32
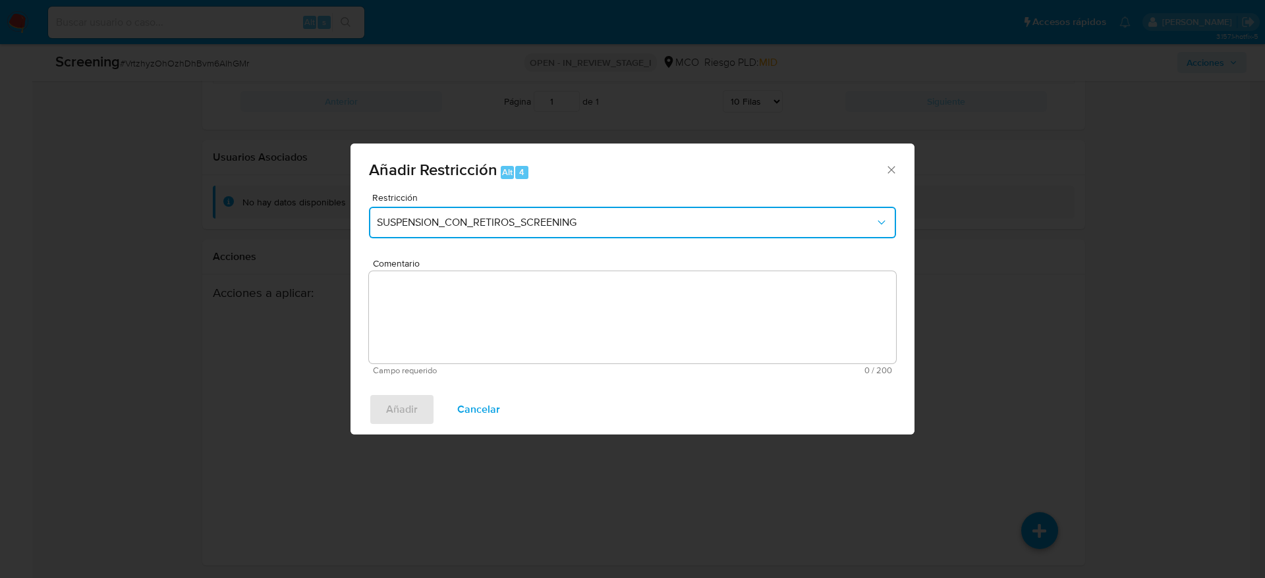
click at [605, 225] on span "SUSPENSION_CON_RETIROS_SCREENING" at bounding box center [626, 222] width 498 height 13
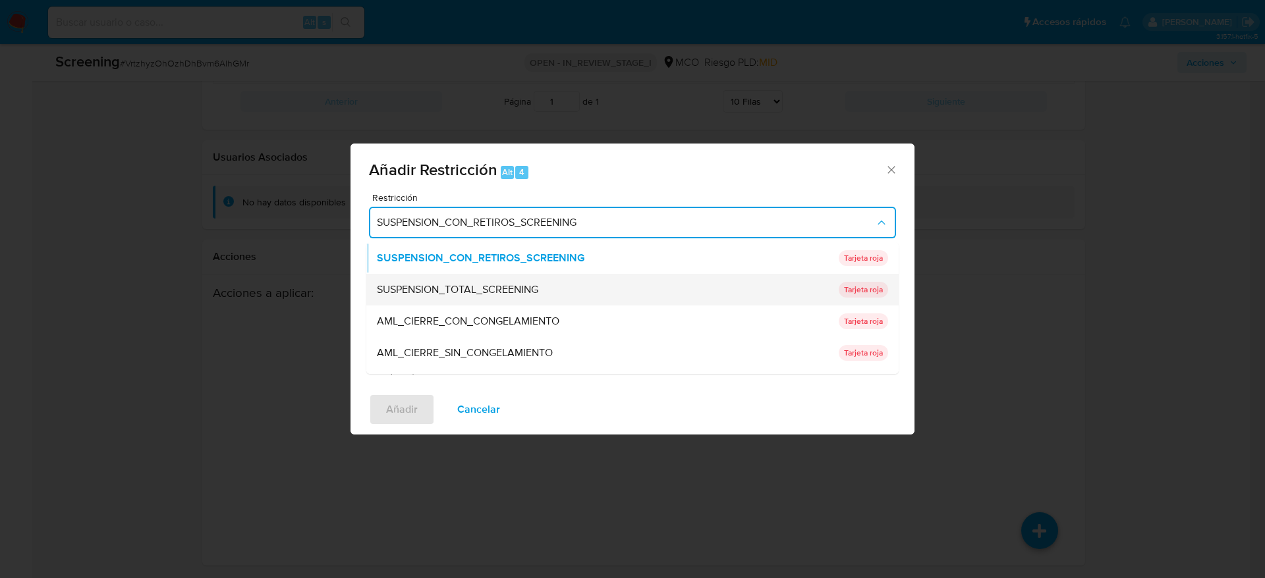
click at [573, 286] on div "SUSPENSION_TOTAL_SCREENING" at bounding box center [604, 290] width 454 height 32
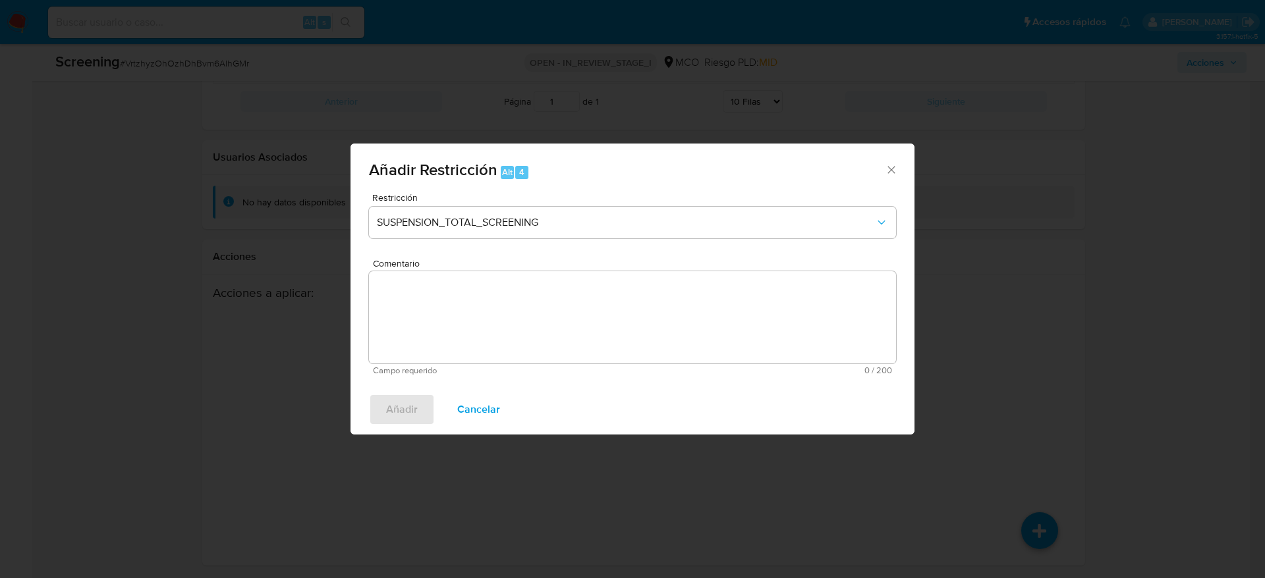
click at [670, 275] on textarea "Comentario" at bounding box center [632, 317] width 527 height 92
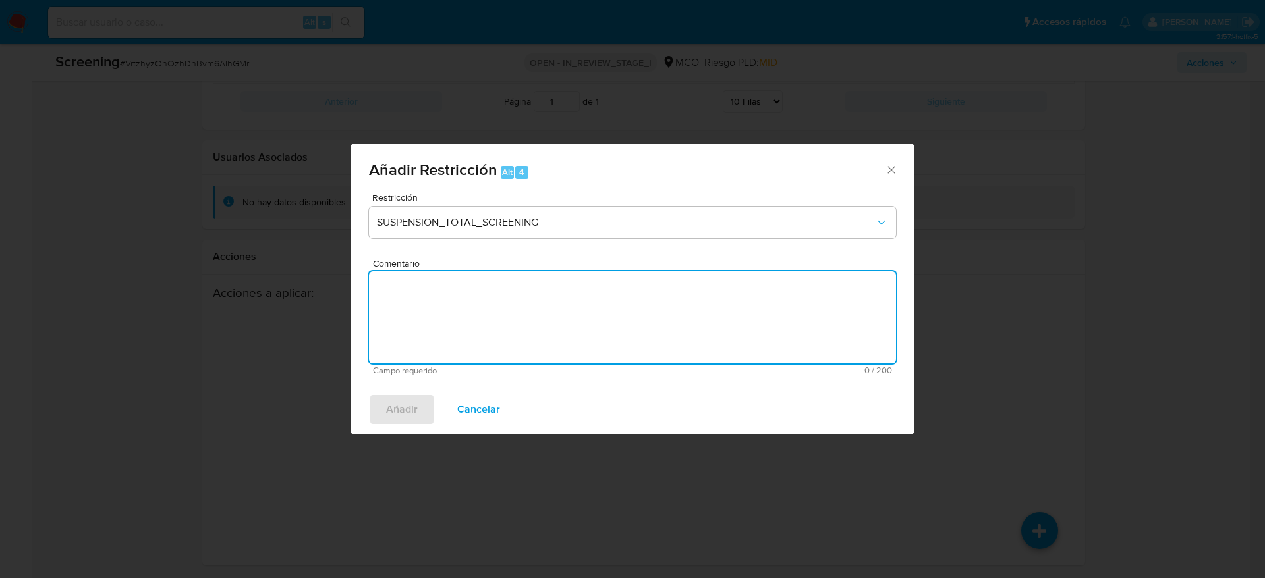
paste textarea "[PERSON_NAME] CC 92542225"
drag, startPoint x: 455, startPoint y: 305, endPoint x: 356, endPoint y: 285, distance: 100.8
click at [356, 285] on div "Restricción SUSPENSION_TOTAL_SCREENING Comentario [PERSON_NAME] CC 92542225 Cam…" at bounding box center [632, 289] width 564 height 192
type textarea "se aplica restriccion"
click at [392, 404] on span "Añadir" at bounding box center [402, 409] width 32 height 29
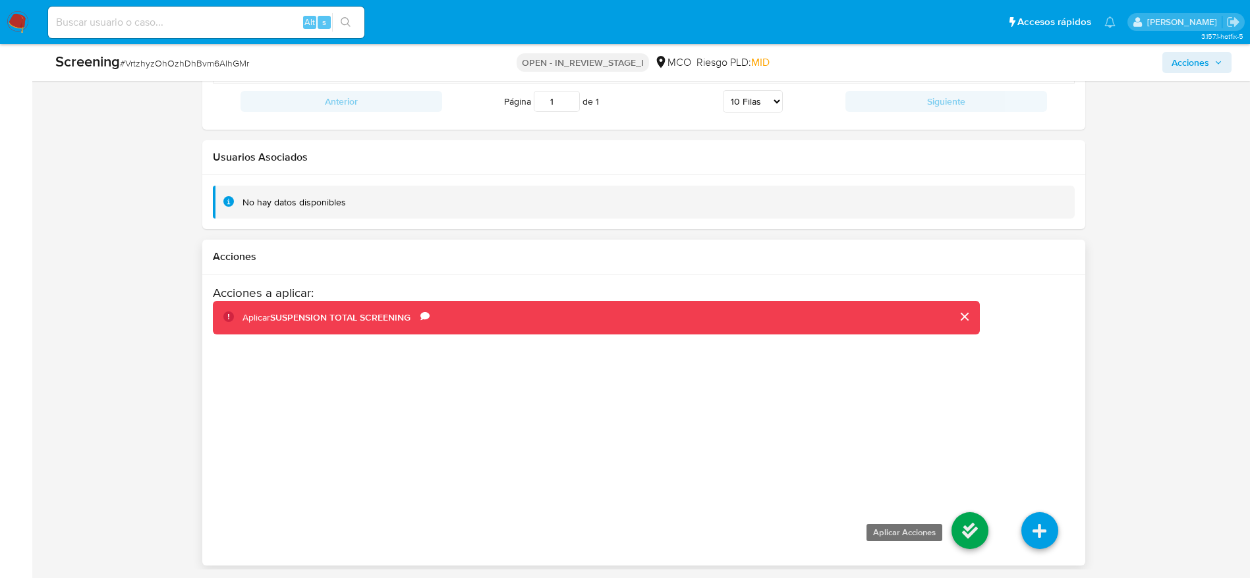
click at [964, 523] on icon at bounding box center [969, 531] width 37 height 37
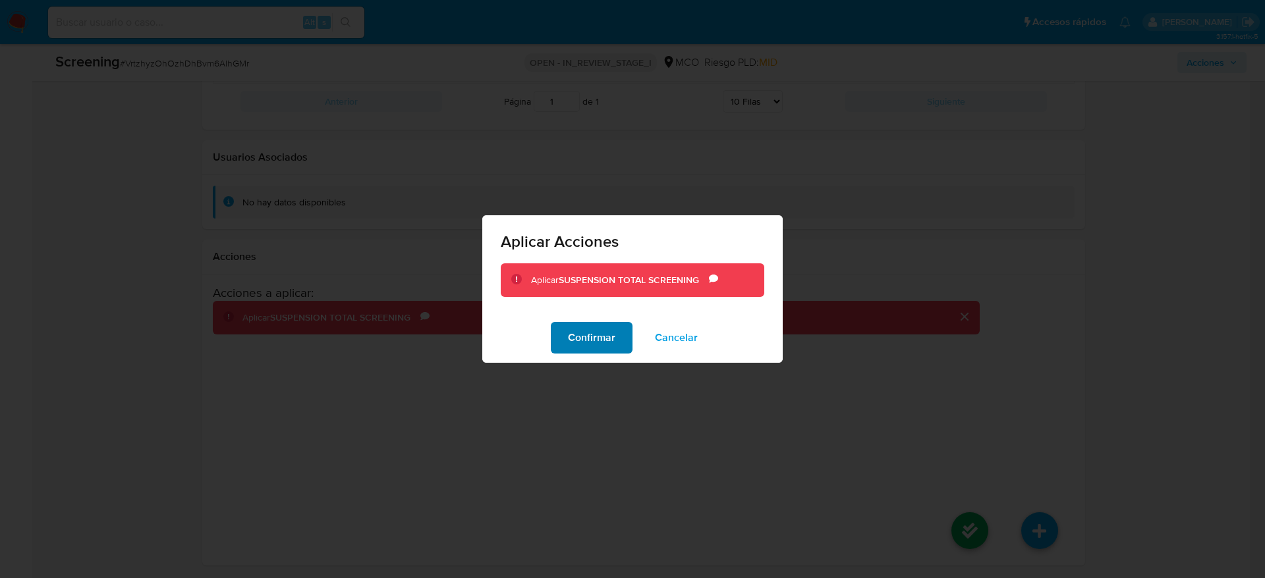
click at [609, 337] on span "Confirmar" at bounding box center [591, 337] width 47 height 29
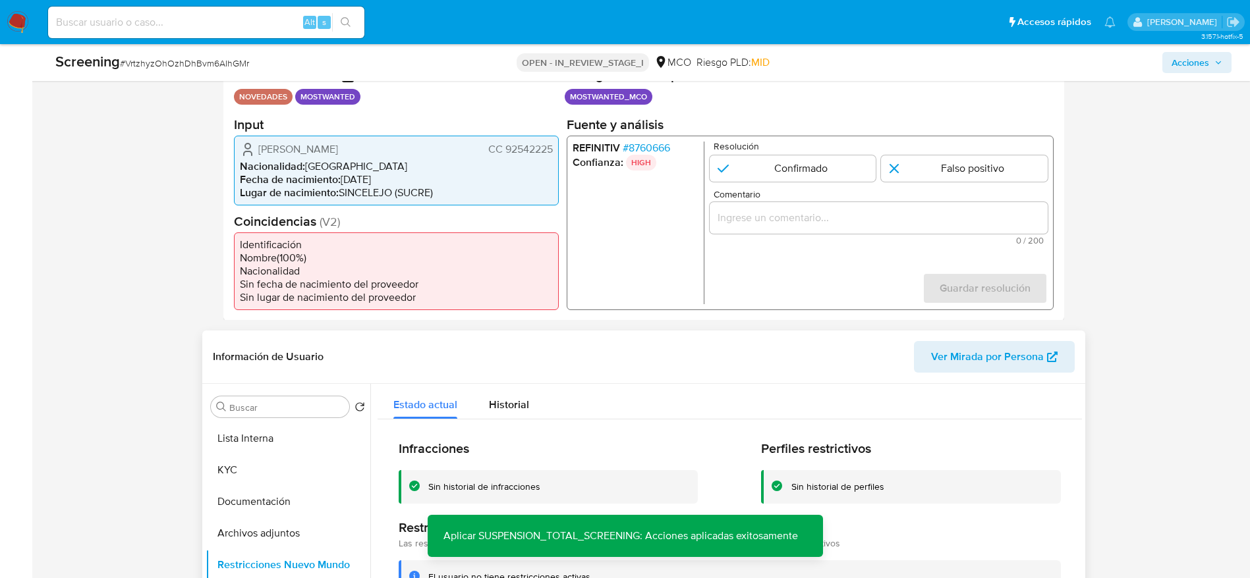
scroll to position [285, 0]
click at [638, 154] on span "# 8760666" at bounding box center [645, 149] width 47 height 13
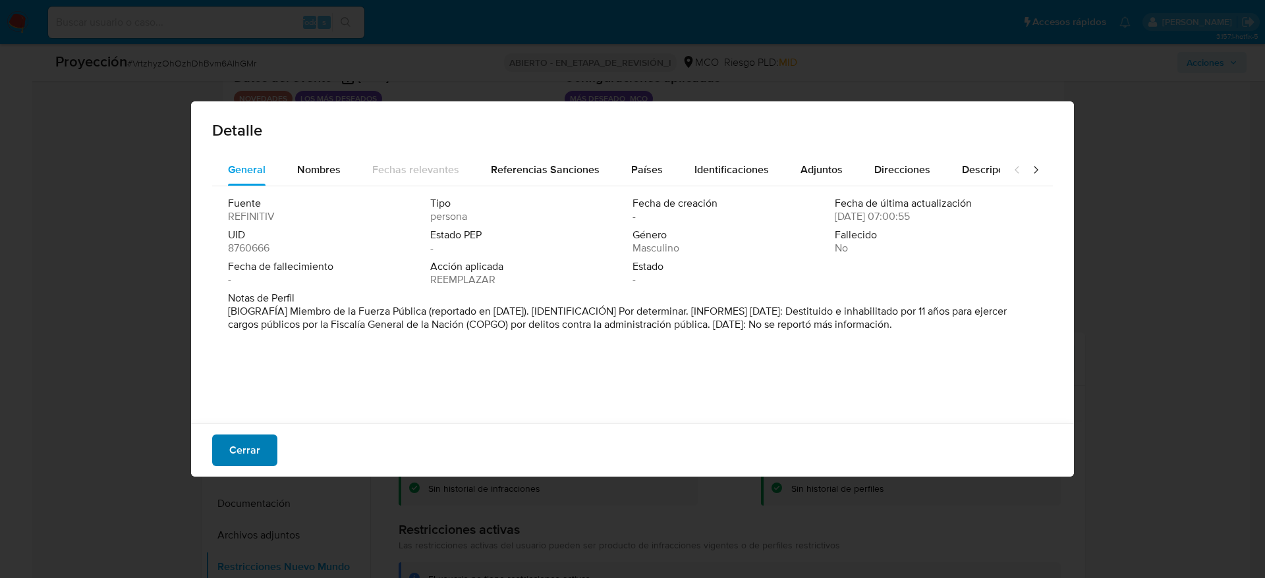
click at [260, 444] on button "Cerrar" at bounding box center [244, 451] width 65 height 32
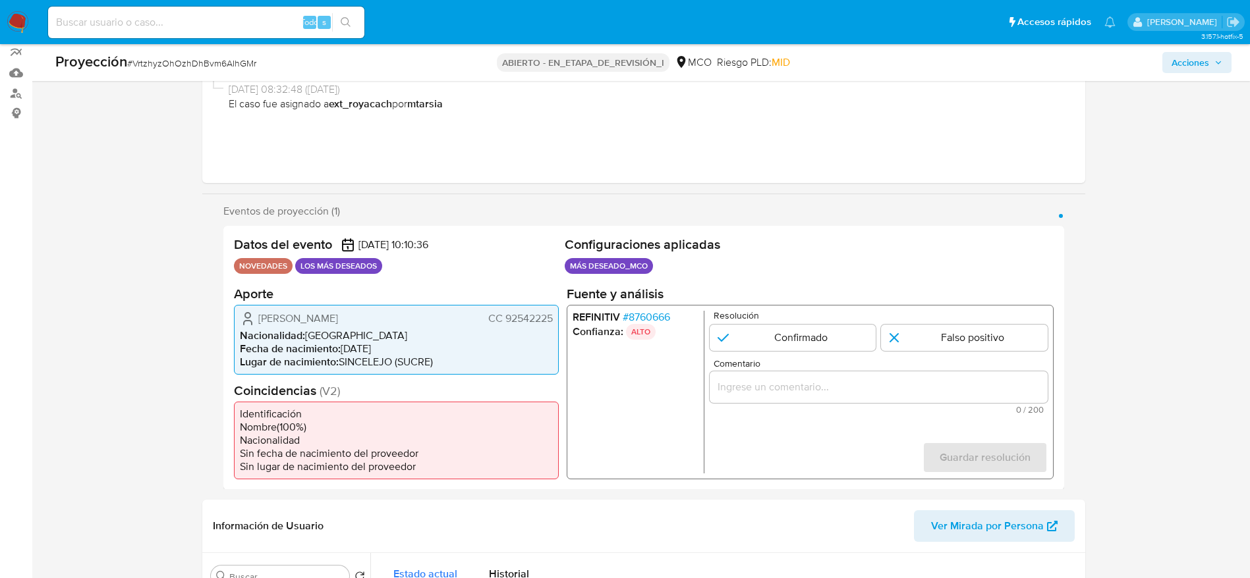
scroll to position [87, 0]
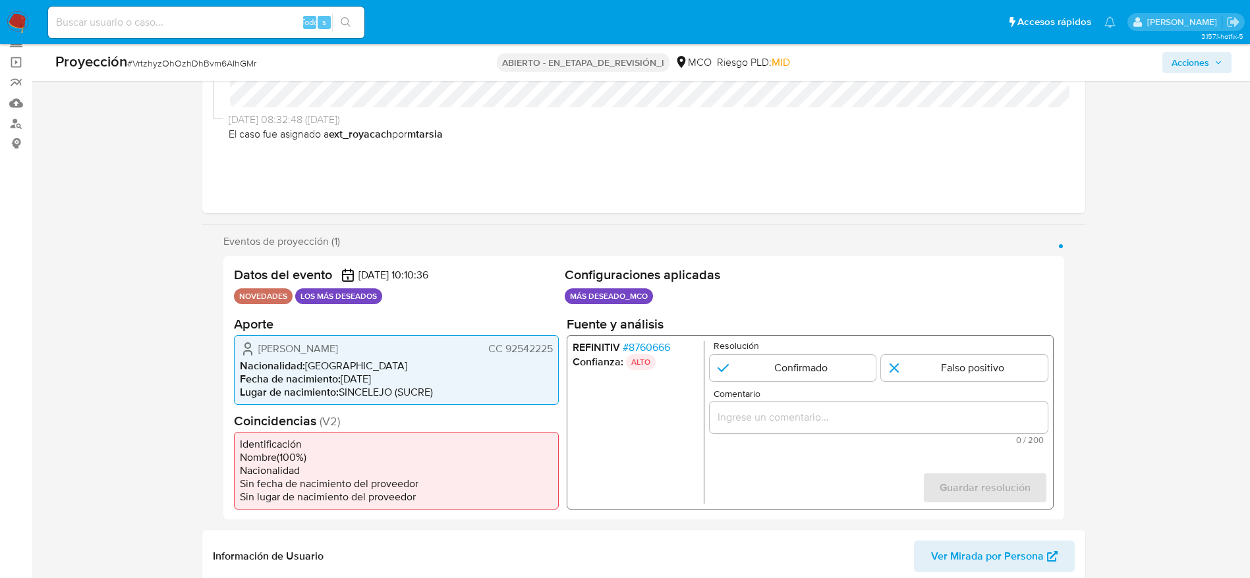
click at [829, 410] on input "Comentario" at bounding box center [878, 416] width 338 height 17
paste input "Usuario Henry Javier Amed Velasquez, fue Destituido e inhabilitado en febrero d…"
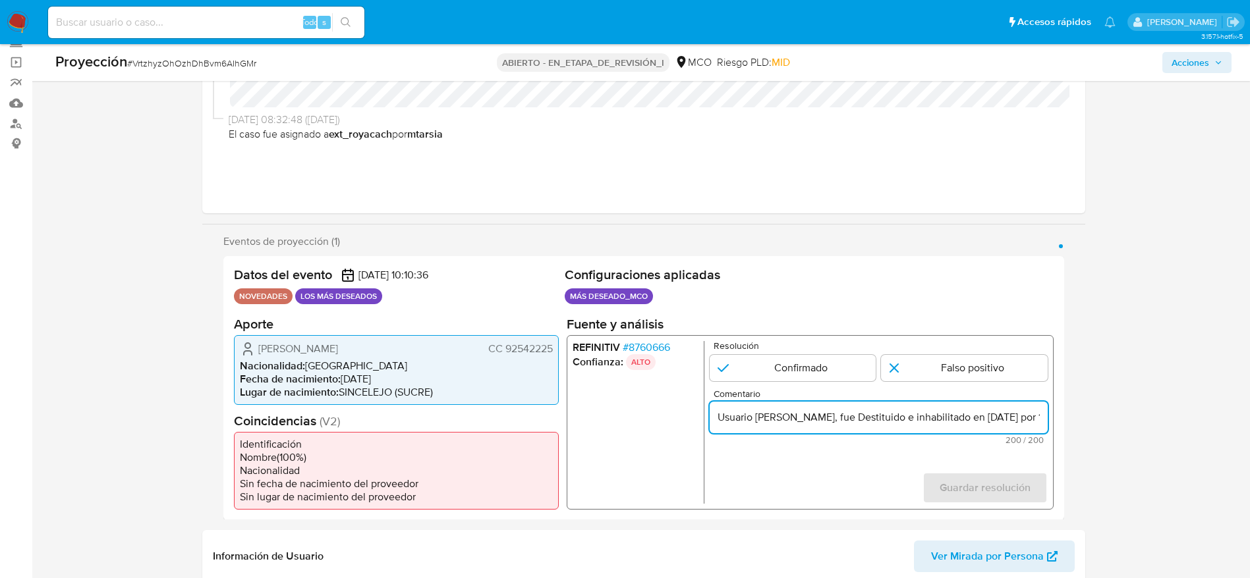
scroll to position [0, 608]
click at [902, 417] on input "Usuario Henry Javier Amed Velasquez, fue Destituido e inhabilitado en febrero d…" at bounding box center [878, 416] width 338 height 17
type input "Usuario Henry Javier Amed Velasquez, fue Destituido e inhabilitado en febrero d…"
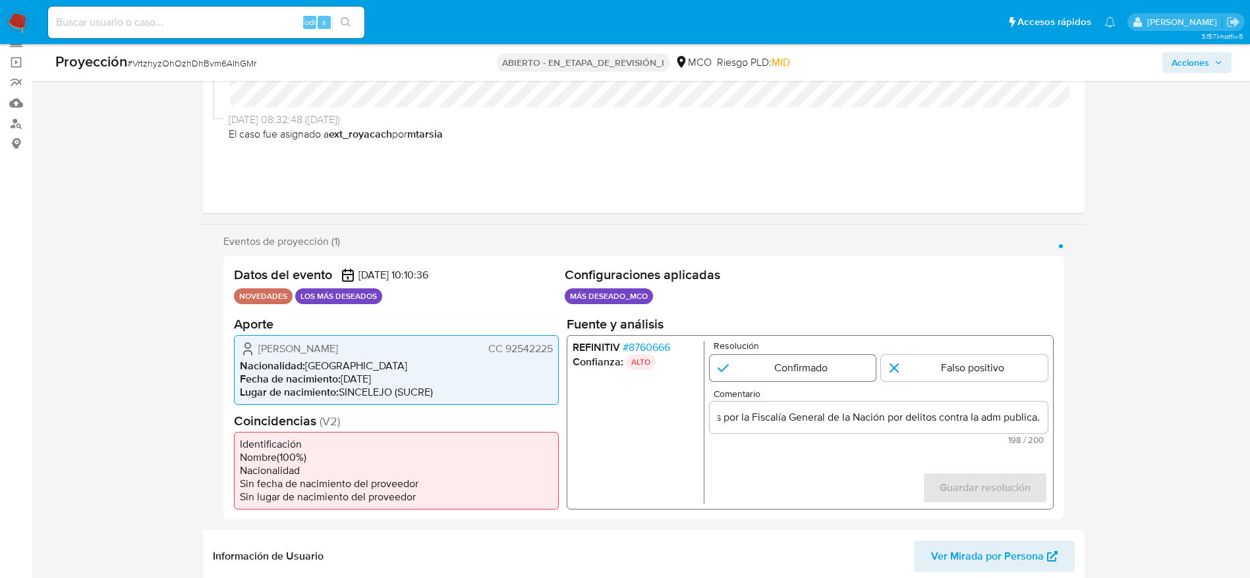
scroll to position [0, 0]
click at [848, 359] on input "1 de 1" at bounding box center [792, 367] width 167 height 26
radio input "true"
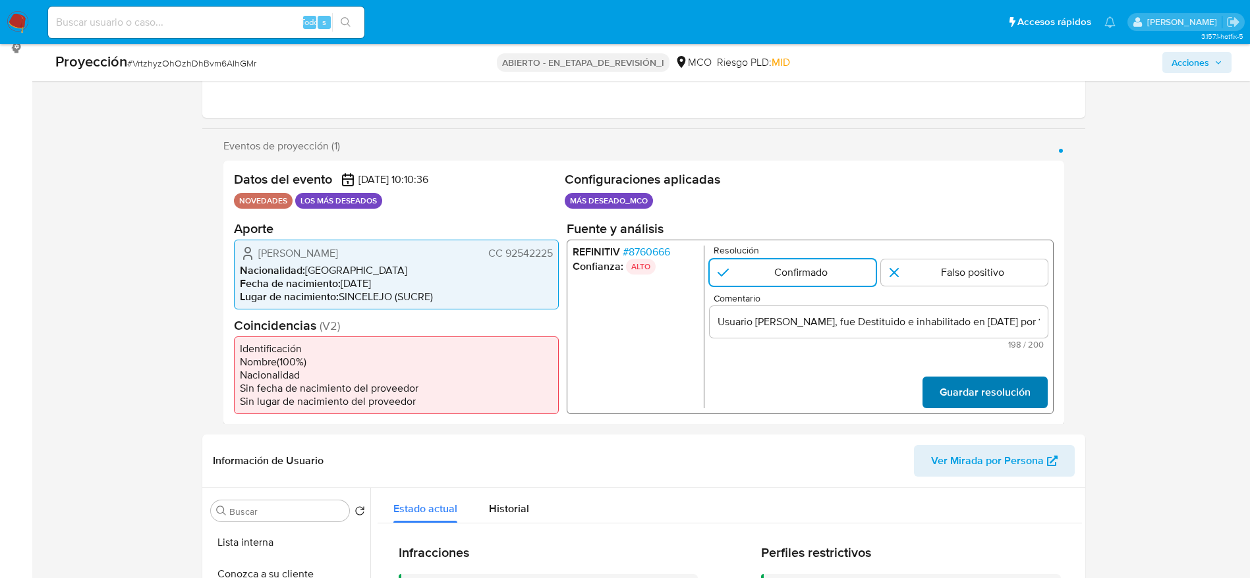
scroll to position [186, 0]
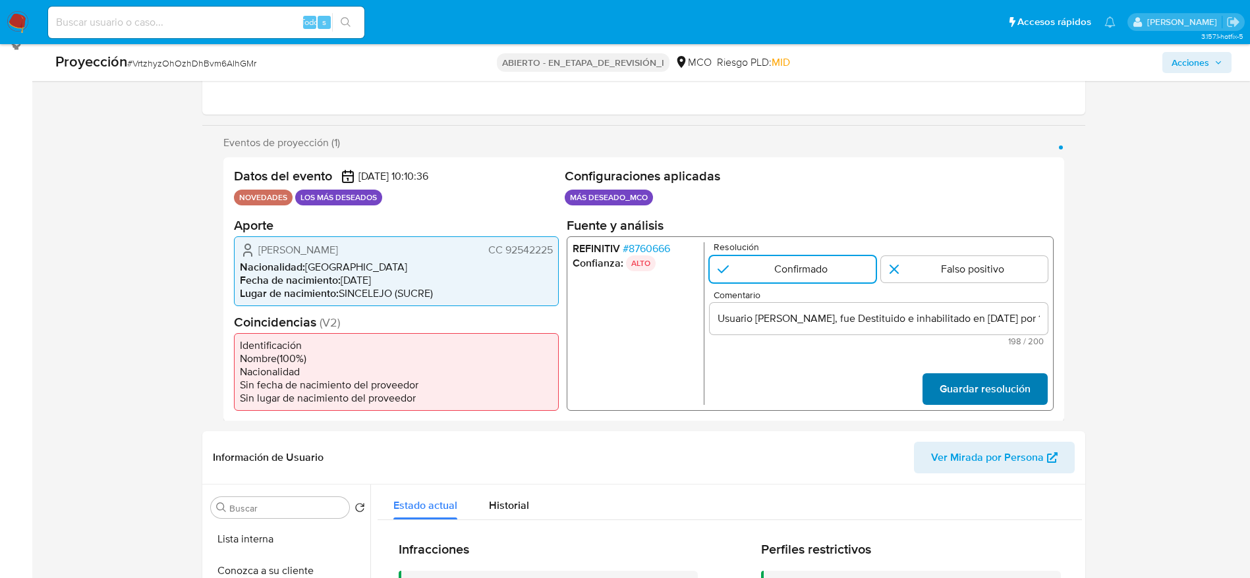
click at [998, 391] on span "Guardar resolución" at bounding box center [984, 388] width 91 height 29
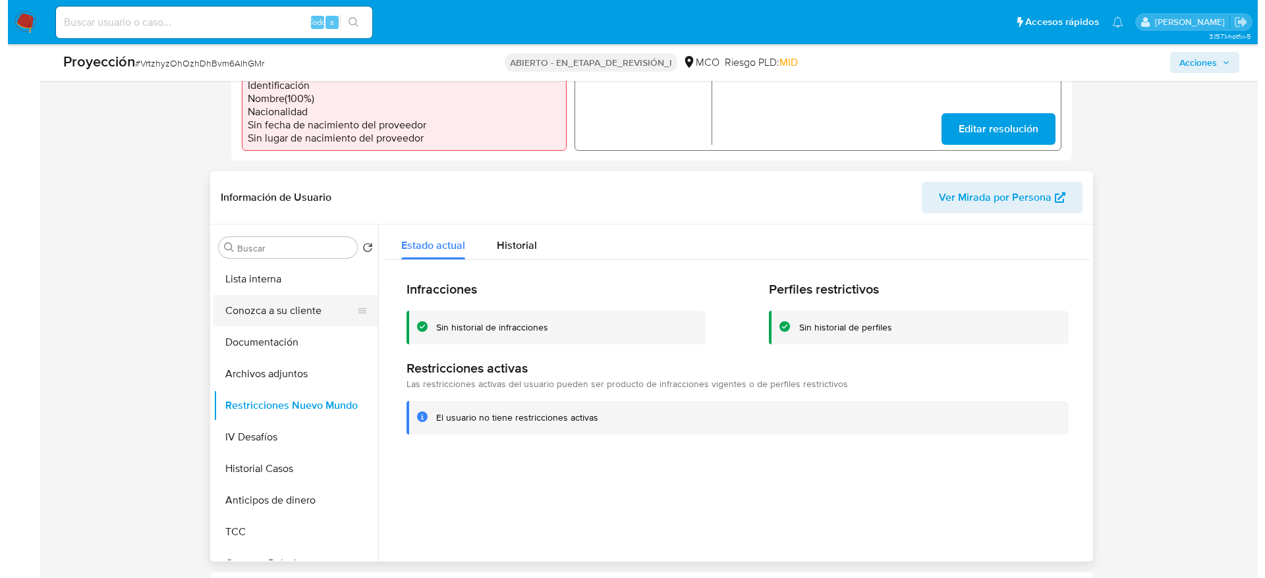
scroll to position [482, 0]
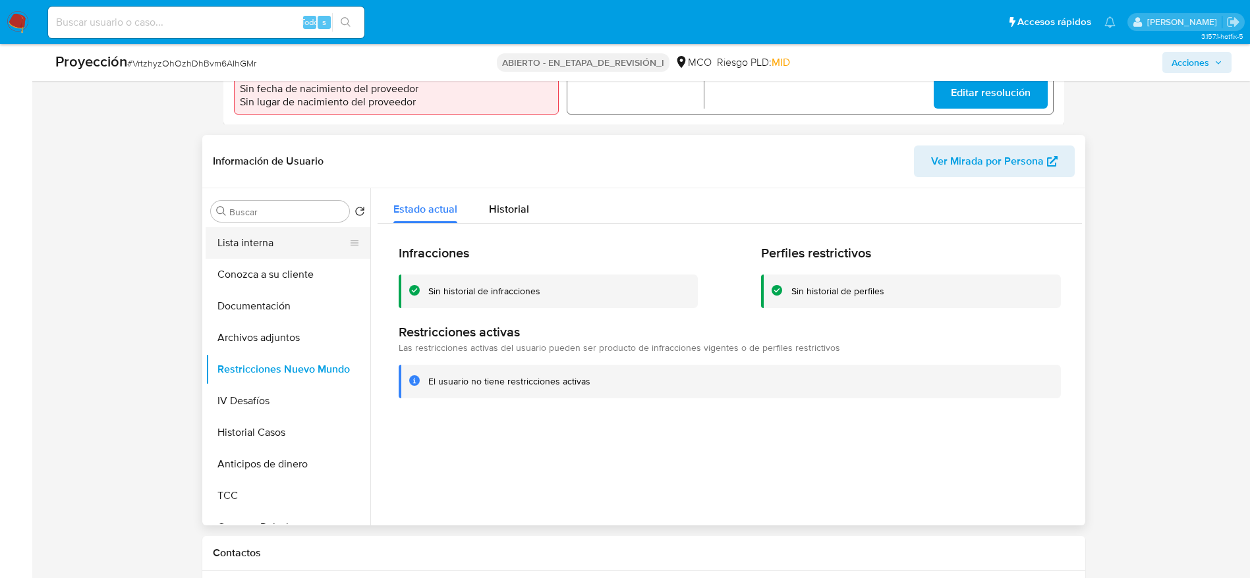
click at [276, 242] on button "Lista interna" at bounding box center [283, 243] width 154 height 32
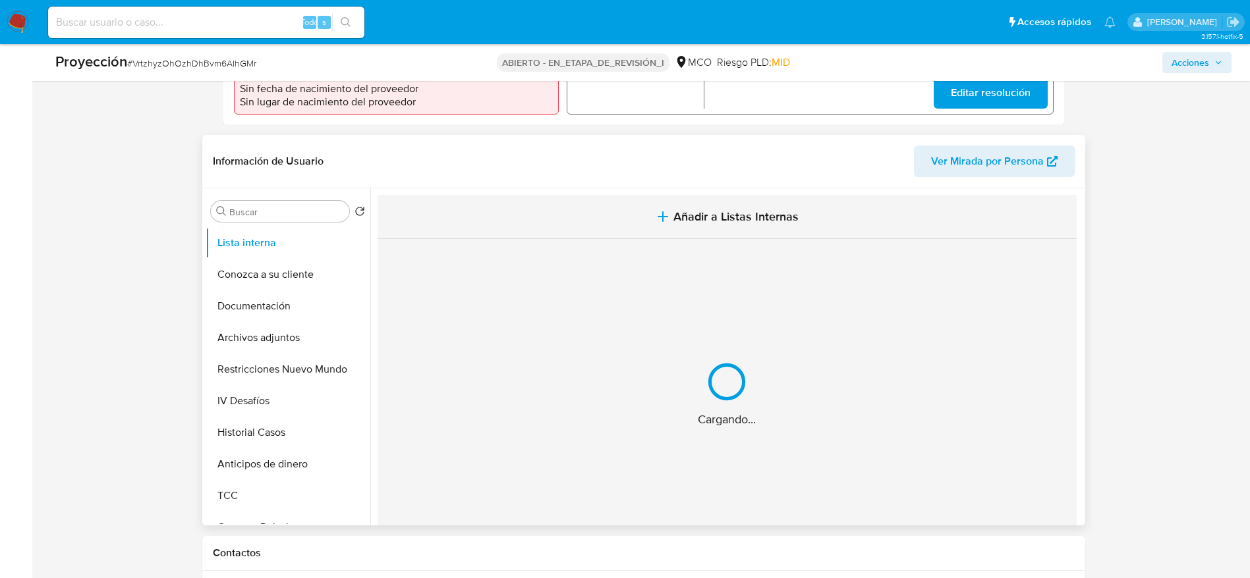
click at [605, 221] on button "Añadir a Listas Internas" at bounding box center [726, 217] width 699 height 44
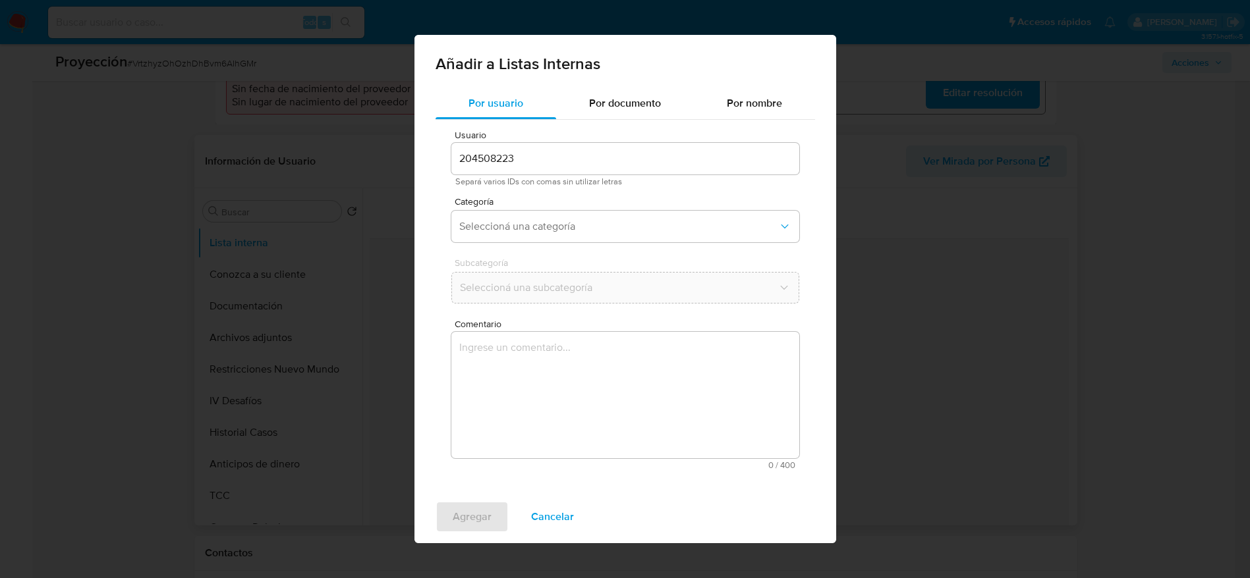
click at [679, 412] on textarea "Comentario" at bounding box center [625, 395] width 348 height 126
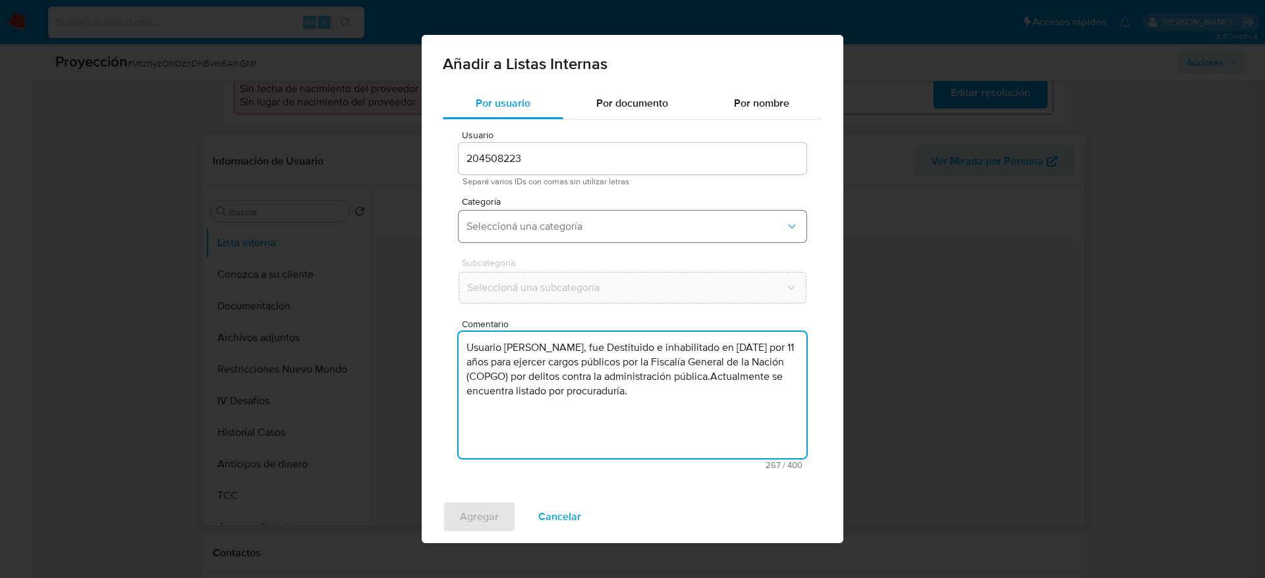
type textarea "Usuario Henry Javier Amed Velasquez, fue Destituido e inhabilitado en febrero d…"
click at [634, 220] on span "Seleccioná una categoría" at bounding box center [625, 226] width 319 height 13
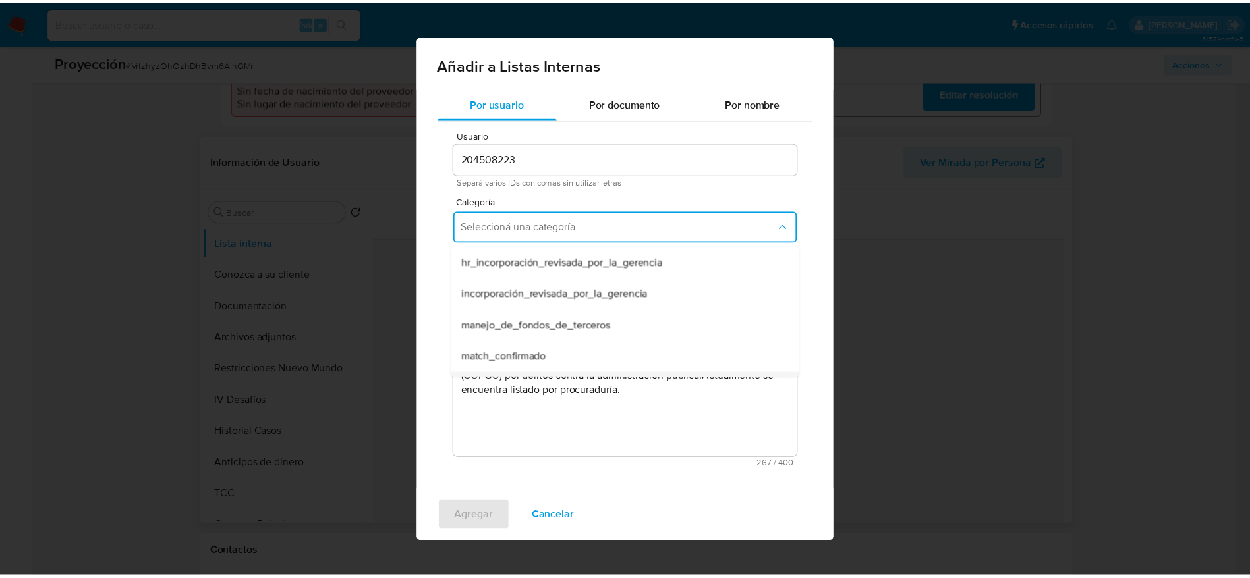
scroll to position [99, 0]
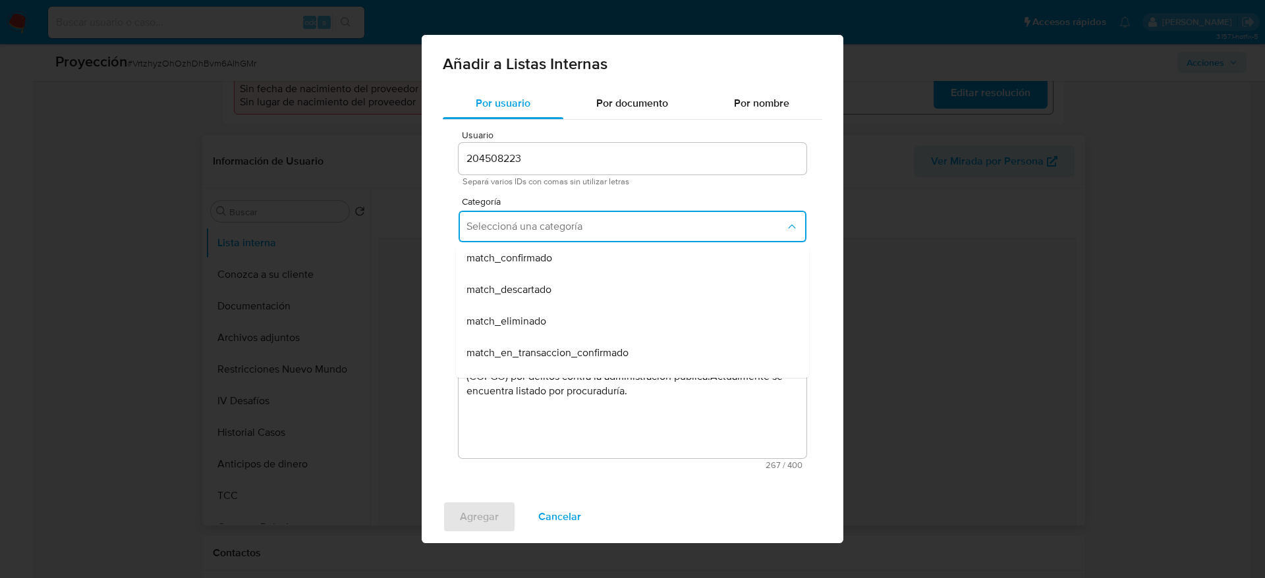
click at [620, 264] on div "match_confirmado" at bounding box center [628, 258] width 324 height 32
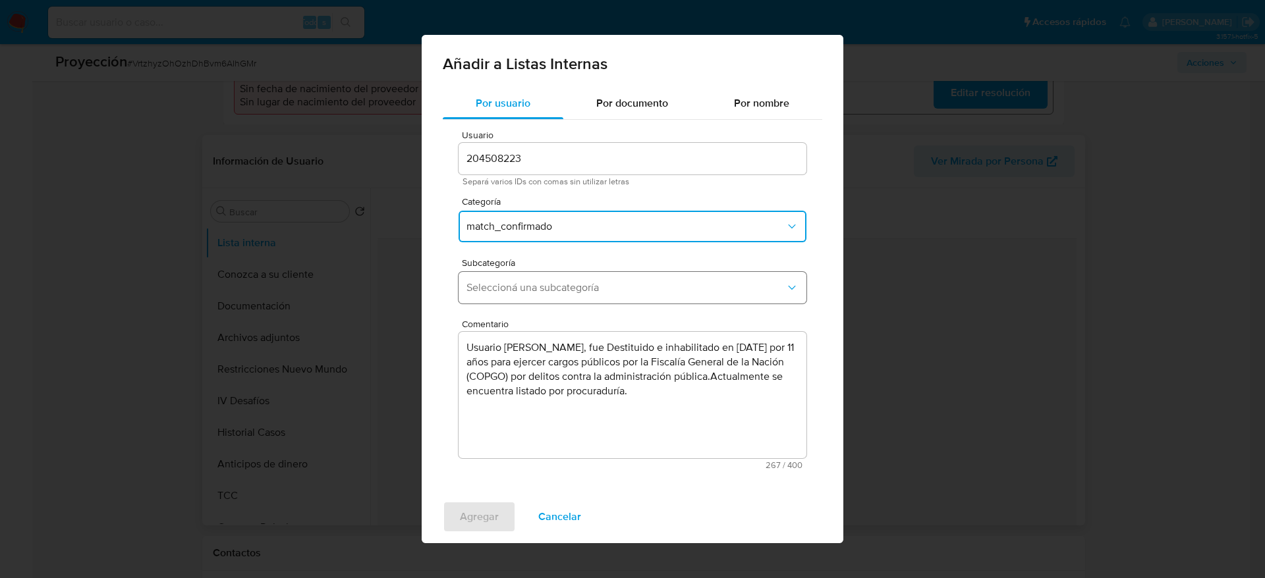
click at [624, 291] on span "Seleccioná una subcategoría" at bounding box center [625, 287] width 319 height 13
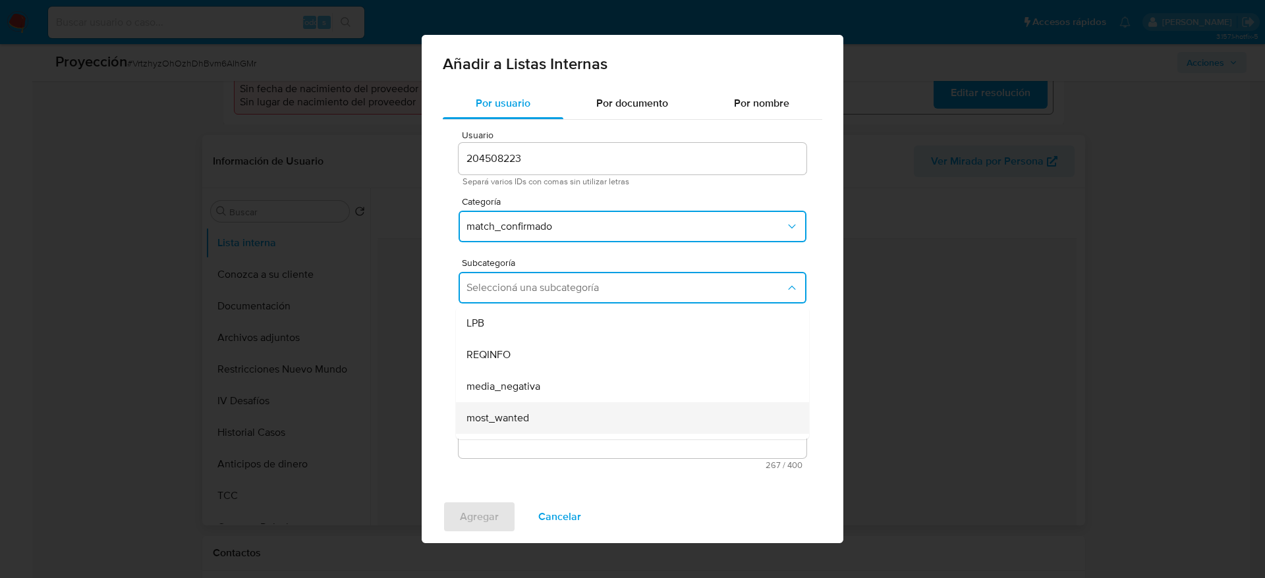
click at [562, 404] on div "most_wanted" at bounding box center [628, 418] width 324 height 32
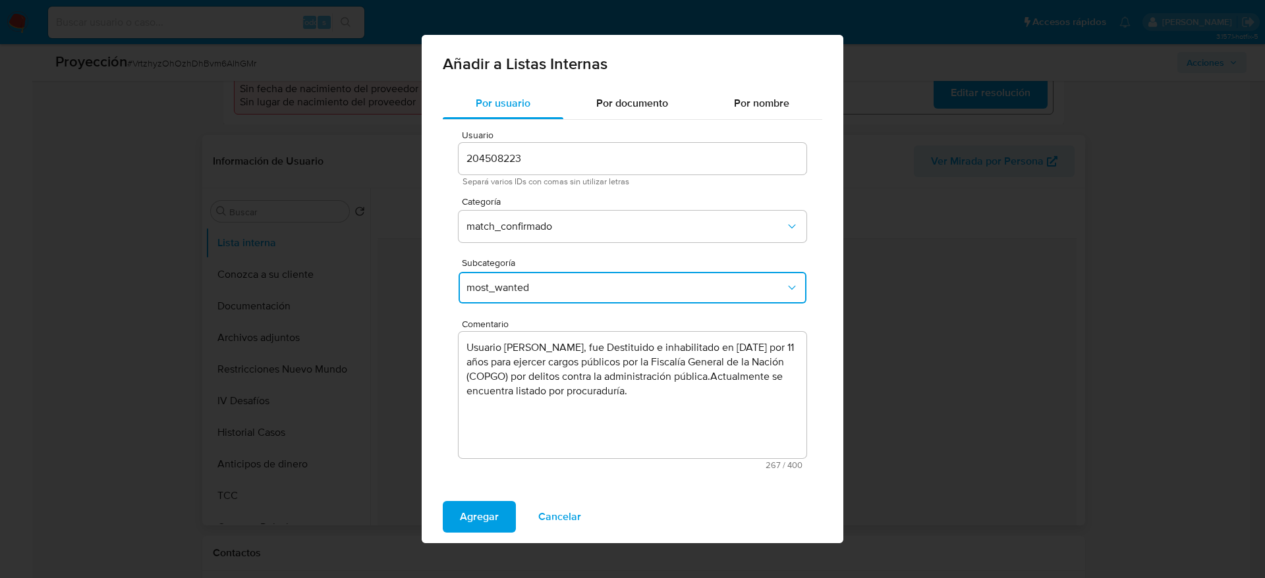
click at [452, 538] on div "Agregar Cancelar" at bounding box center [633, 517] width 422 height 53
click at [454, 519] on button "Agregar" at bounding box center [479, 517] width 73 height 32
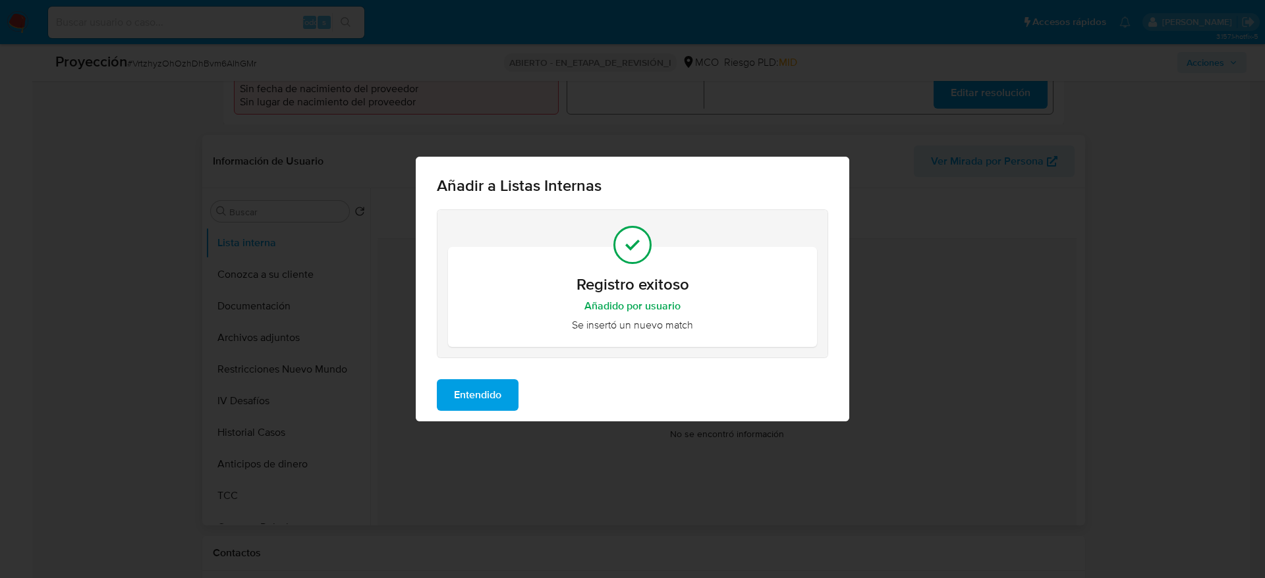
click at [466, 397] on span "Entendido" at bounding box center [477, 395] width 47 height 29
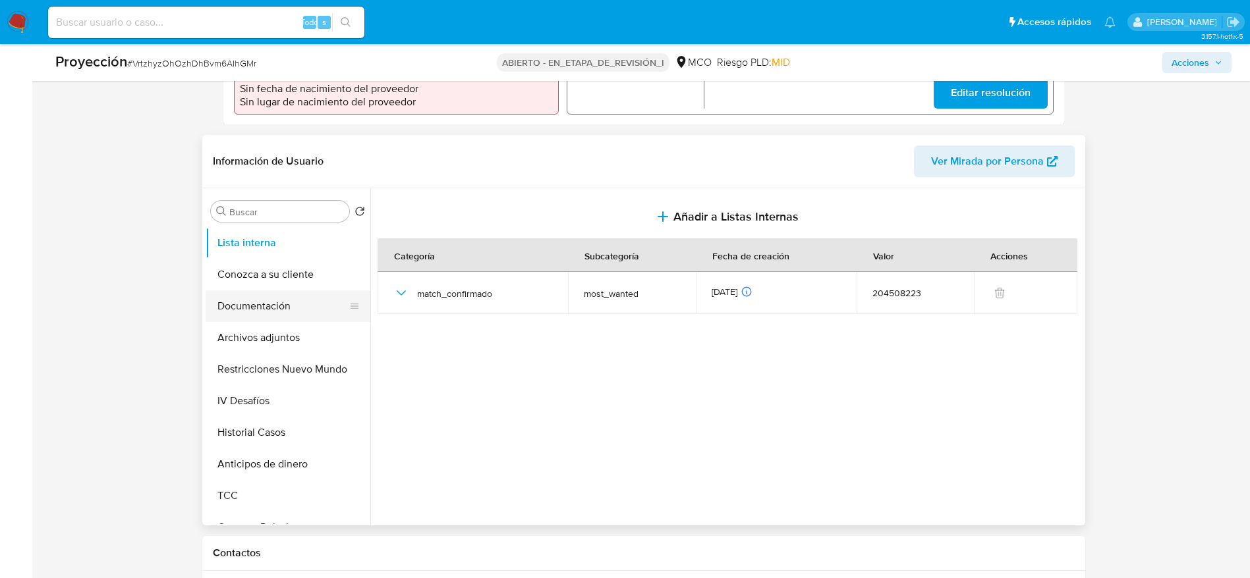
click at [252, 301] on button "Documentación" at bounding box center [283, 307] width 154 height 32
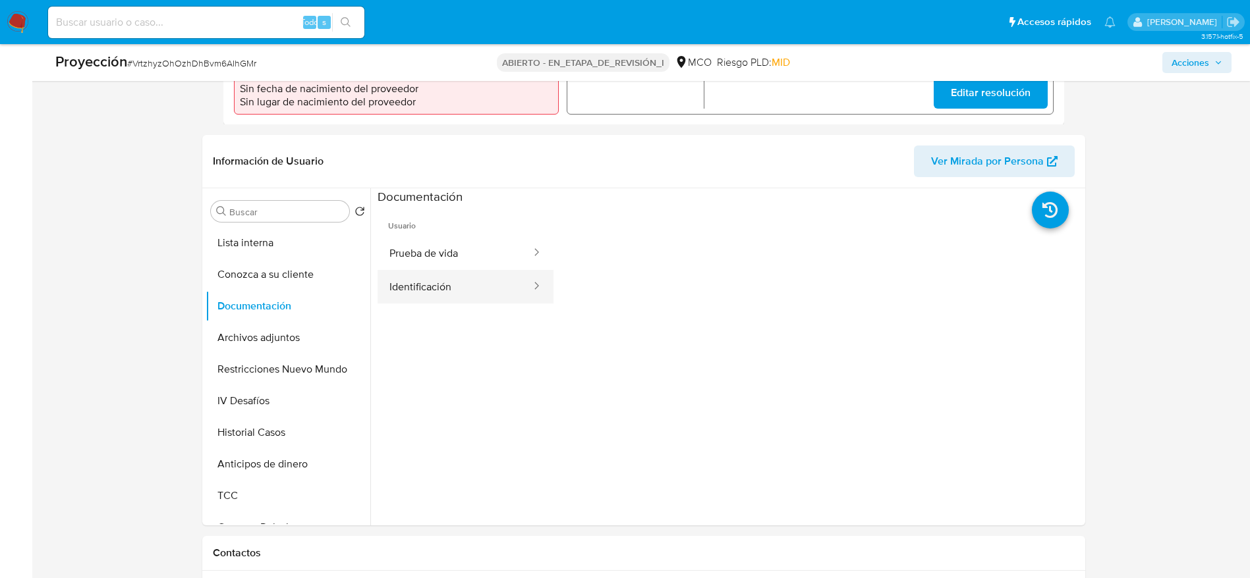
click at [405, 279] on button "Identificación" at bounding box center [454, 287] width 155 height 34
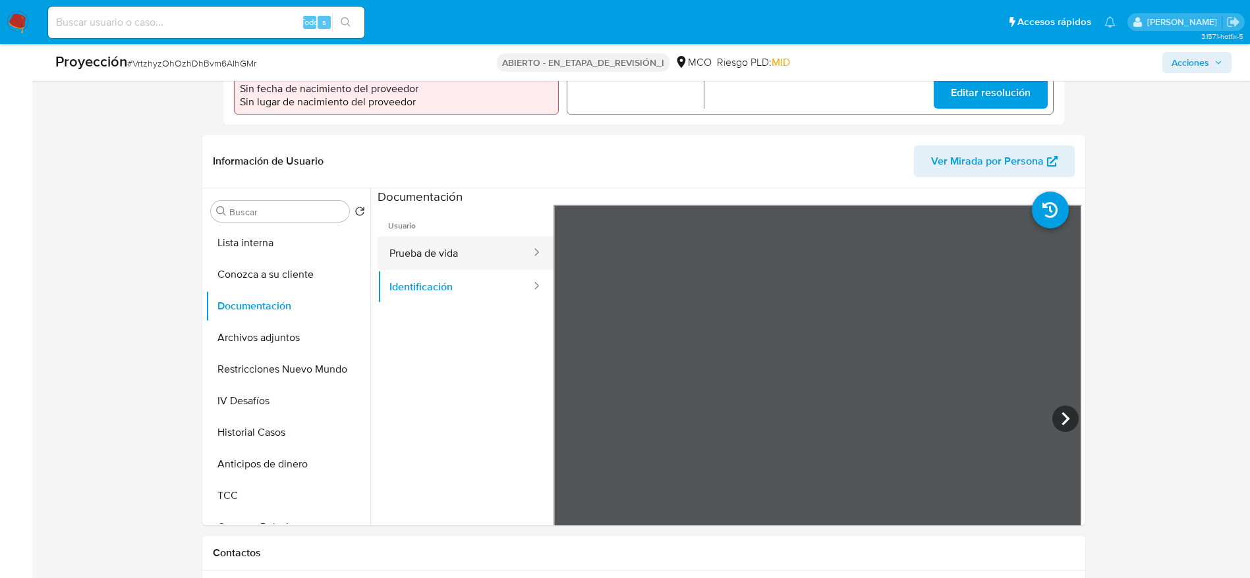
click at [453, 253] on button "Prueba de vida" at bounding box center [454, 253] width 155 height 34
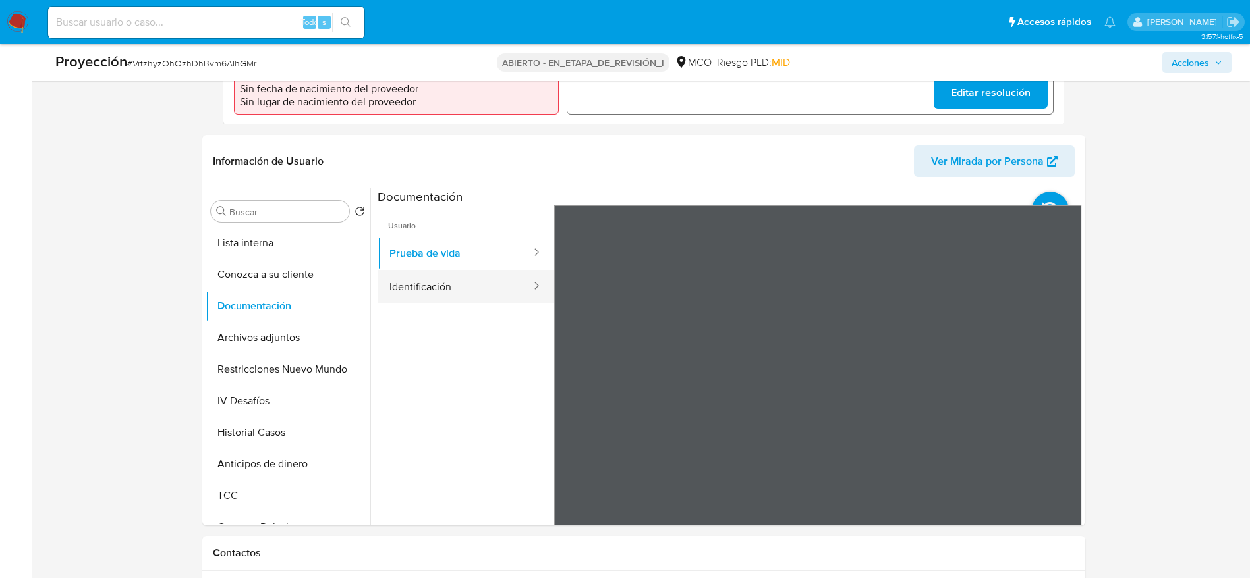
click at [457, 275] on button "Identificación" at bounding box center [454, 287] width 155 height 34
click at [296, 330] on button "Archivos adjuntos" at bounding box center [283, 338] width 154 height 32
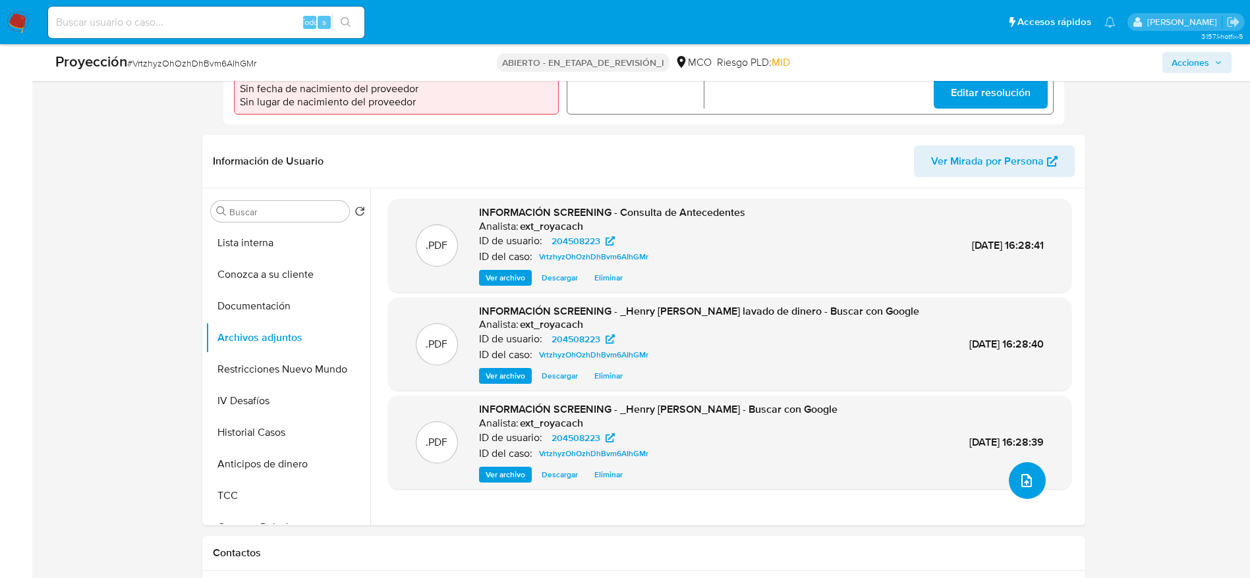
drag, startPoint x: 1036, startPoint y: 484, endPoint x: 1039, endPoint y: 532, distance: 48.2
click at [315, 380] on button "Restricciones Nuevo Mundo" at bounding box center [283, 370] width 154 height 32
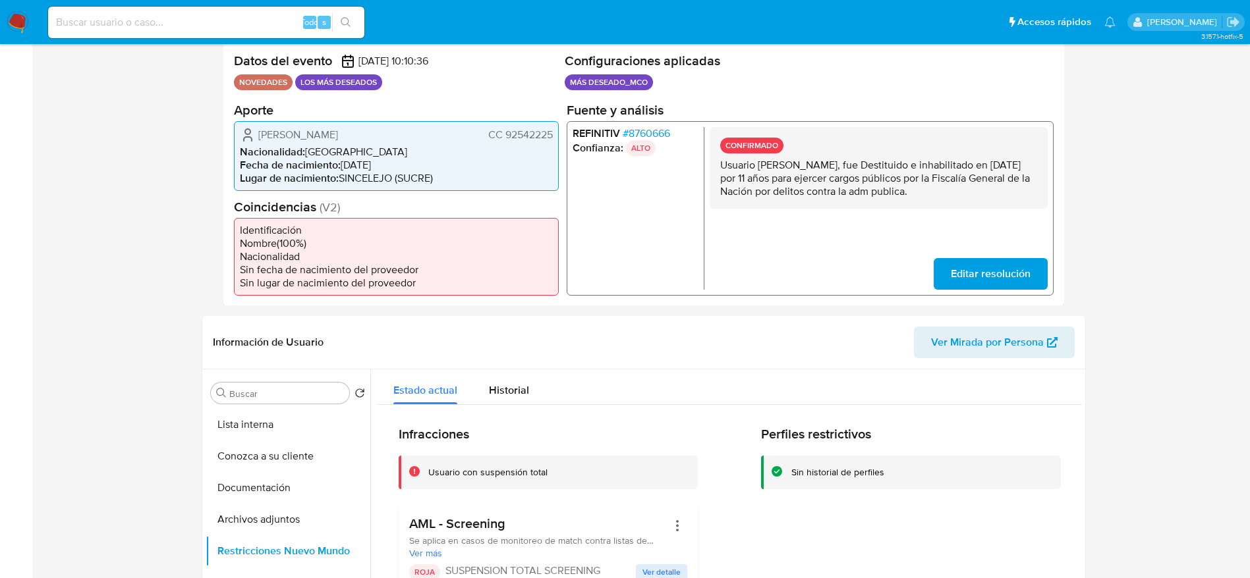
scroll to position [0, 0]
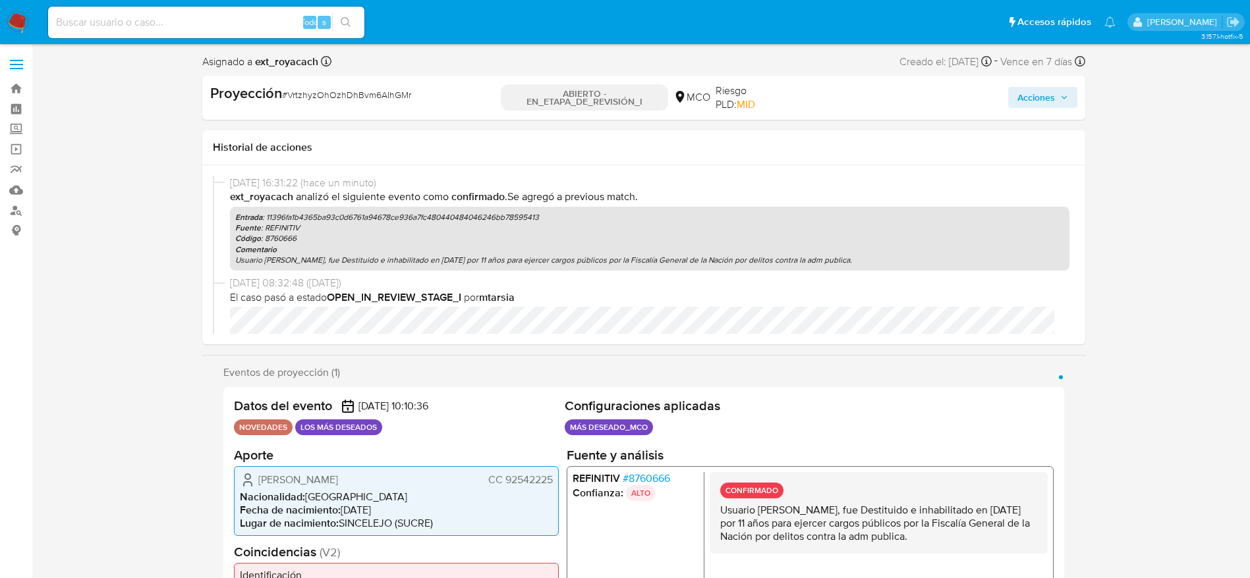
click at [1055, 74] on div "Asignado a ext_royacach Asignado el: 29/08/2025 08:32:48 Creado el: 29/08/2025 …" at bounding box center [643, 64] width 883 height 23
click at [1055, 80] on div "Proyección # VrtzhyzOhOzhDhBvm6AIhGMr ABIERTO - EN_ETAPA_DE_REVISIÓN_I MCO Ries…" at bounding box center [643, 98] width 883 height 44
click at [1063, 91] on span "Acciones" at bounding box center [1042, 97] width 51 height 18
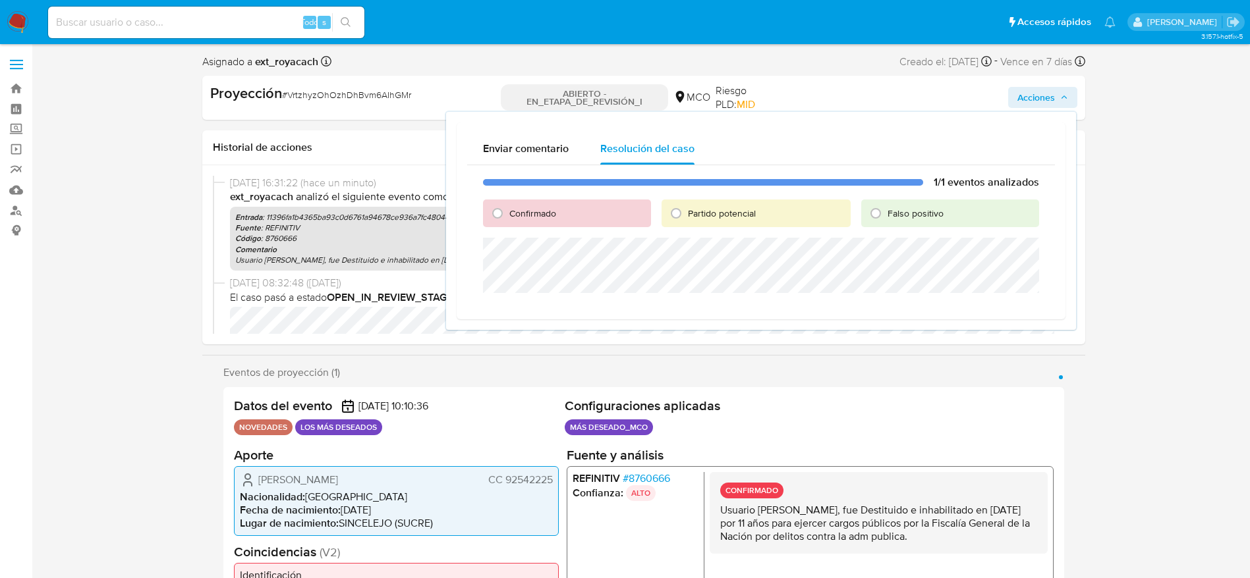
click at [713, 206] on div "Partido potencial" at bounding box center [755, 214] width 189 height 28
click at [713, 219] on font "Partido potencial" at bounding box center [722, 213] width 68 height 13
click at [686, 219] on input "Partido potencial" at bounding box center [675, 213] width 21 height 21
radio input "true"
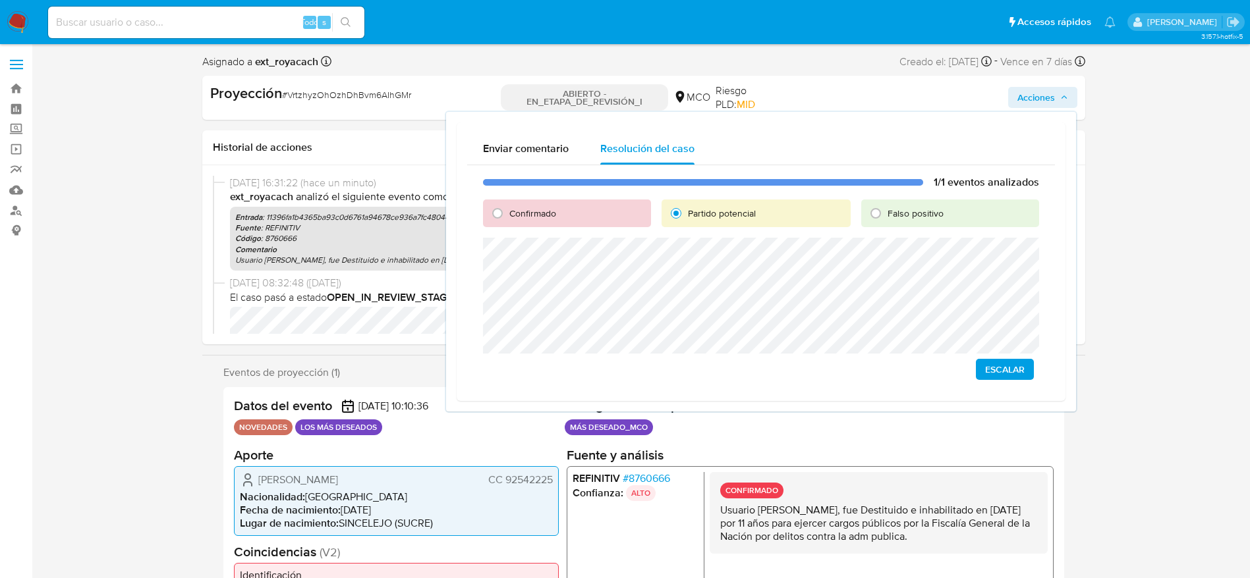
click at [1012, 375] on span "Escalar" at bounding box center [1005, 369] width 40 height 18
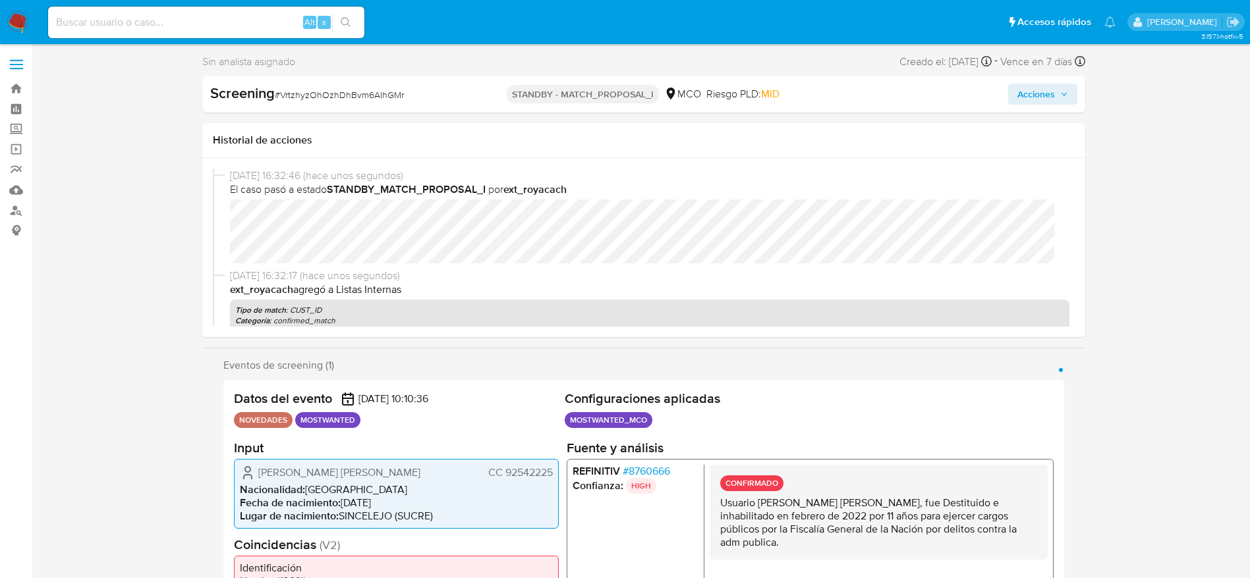
select select "10"
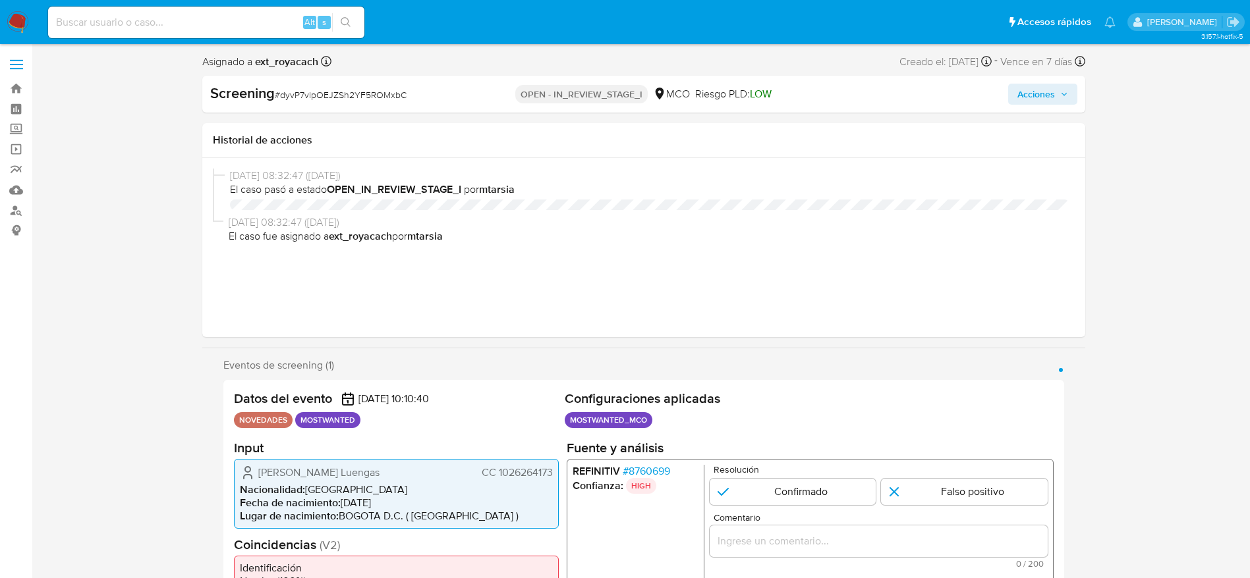
select select "10"
click at [349, 102] on div "Screening # dyvP7vlpOEJZSh2YF5ROMxbC" at bounding box center [352, 94] width 284 height 20
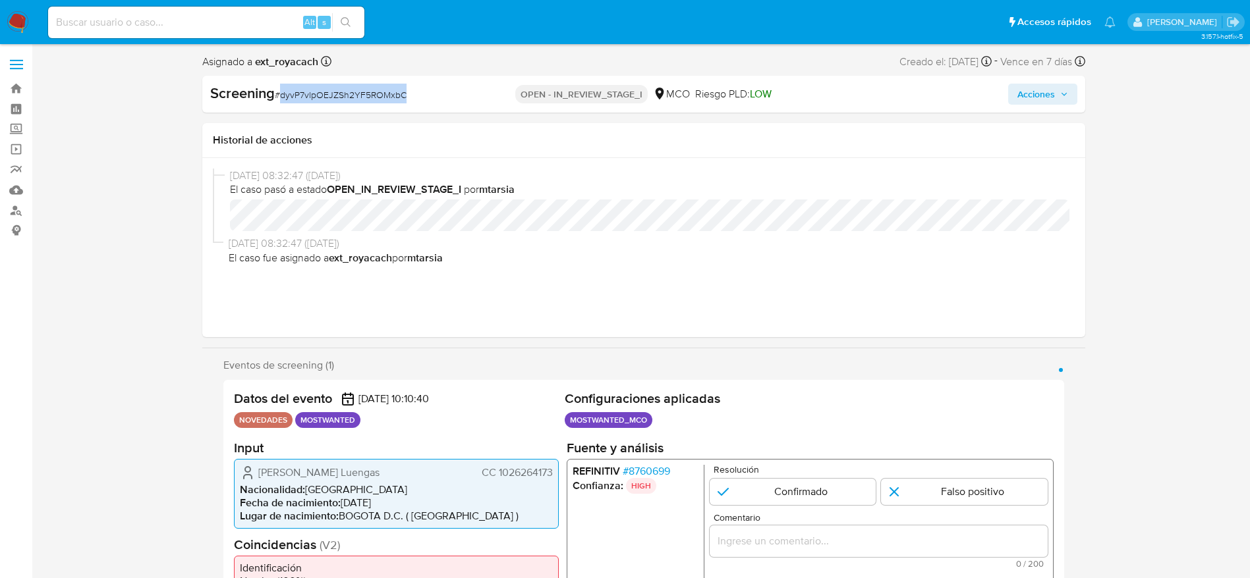
click at [349, 102] on div "Screening # dyvP7vlpOEJZSh2YF5ROMxbC" at bounding box center [352, 94] width 284 height 20
copy span "dyvP7vlpOEJZSh2YF5ROMxbC"
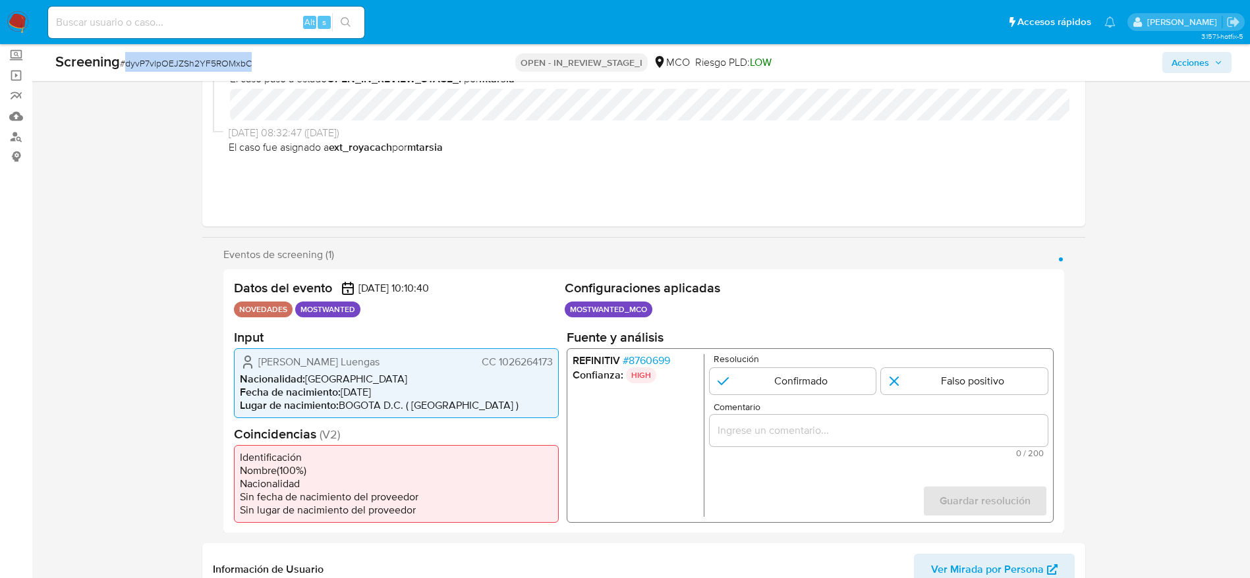
scroll to position [198, 0]
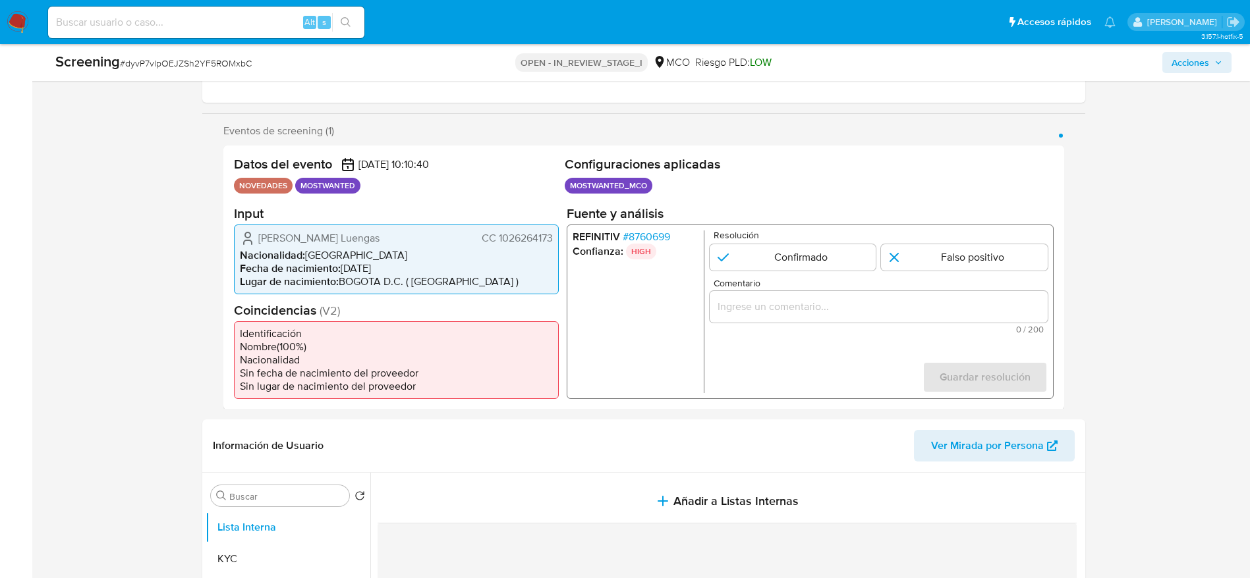
drag, startPoint x: 251, startPoint y: 241, endPoint x: 561, endPoint y: 236, distance: 309.6
click at [561, 236] on div "Datos del evento [DATE] 10:10:40 NOVEDADES MOSTWANTED Configuraciones aplicadas…" at bounding box center [643, 278] width 841 height 264
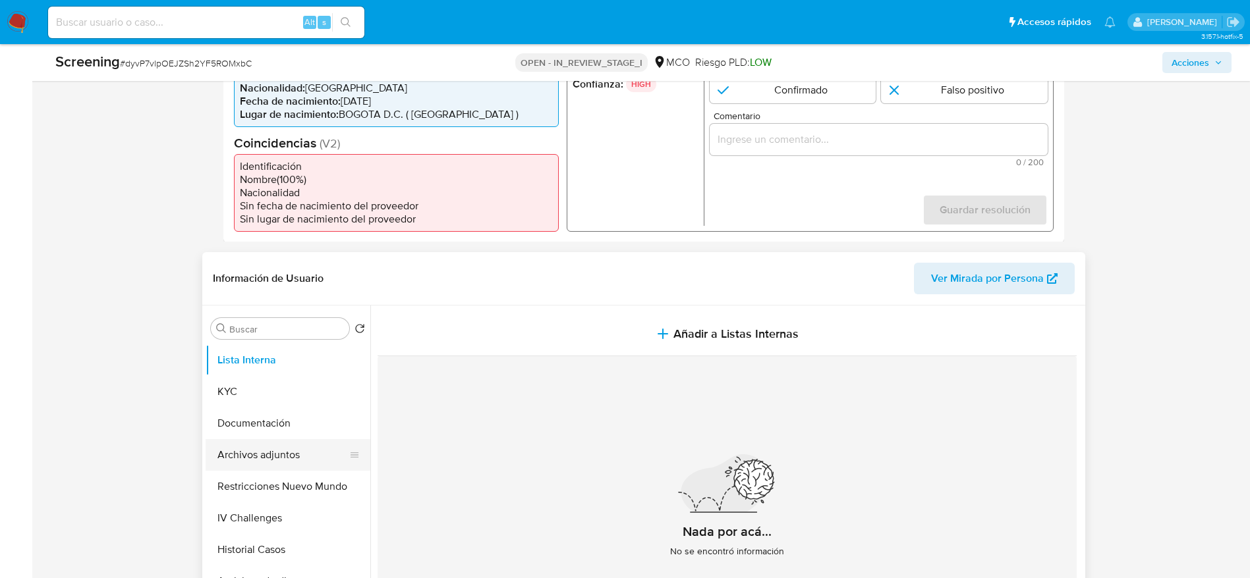
scroll to position [395, 0]
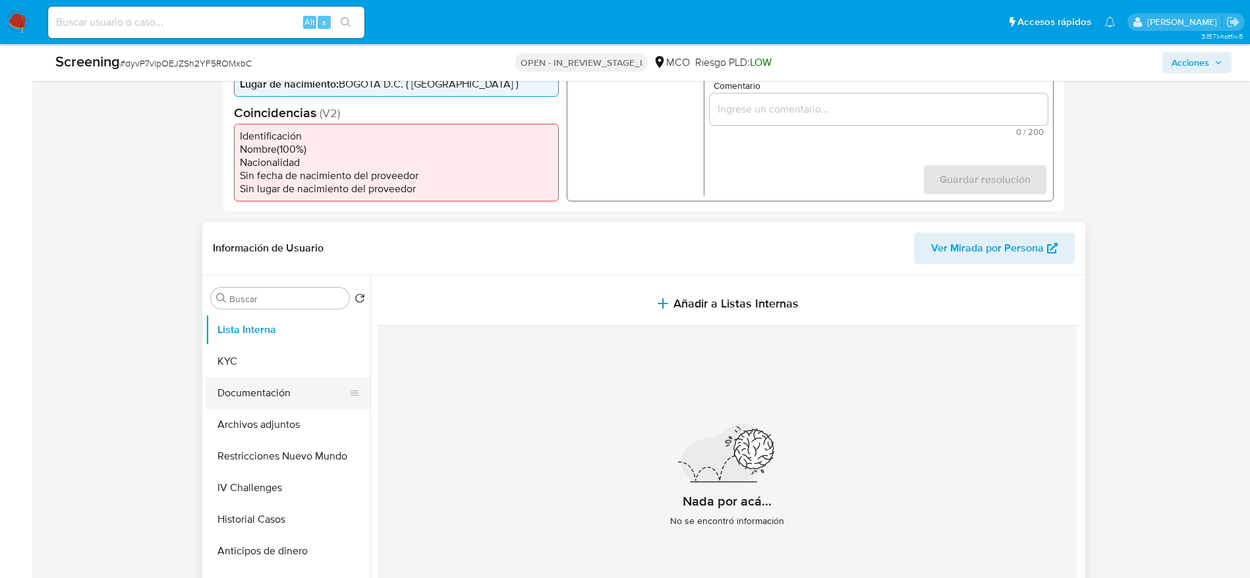
click at [263, 389] on button "Documentación" at bounding box center [283, 393] width 154 height 32
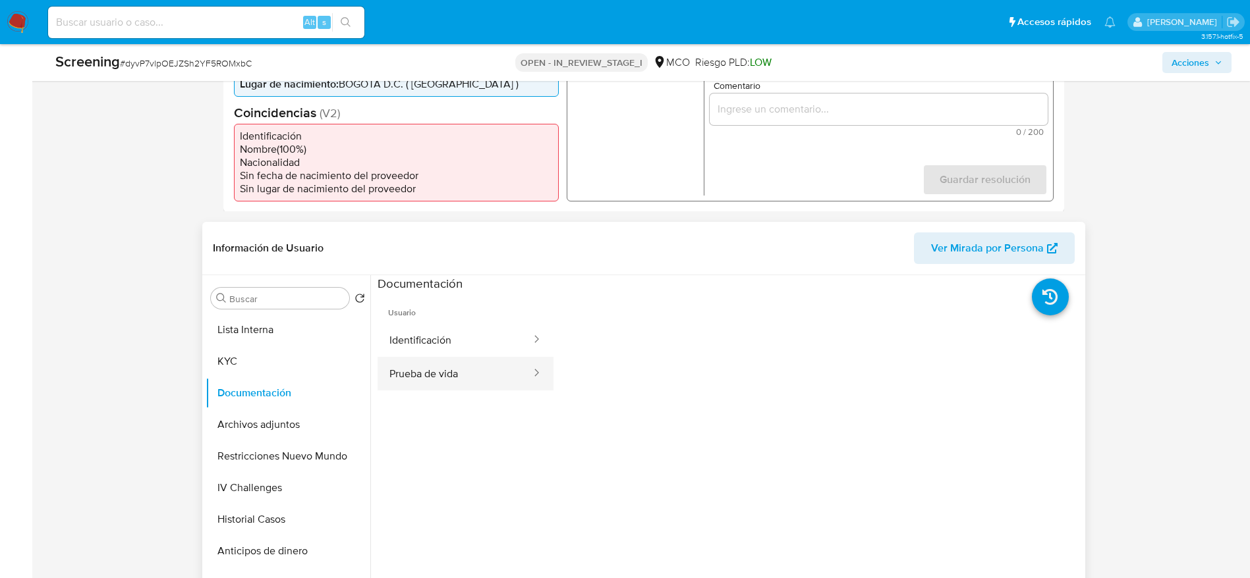
click at [432, 369] on button "Prueba de vida" at bounding box center [454, 374] width 155 height 34
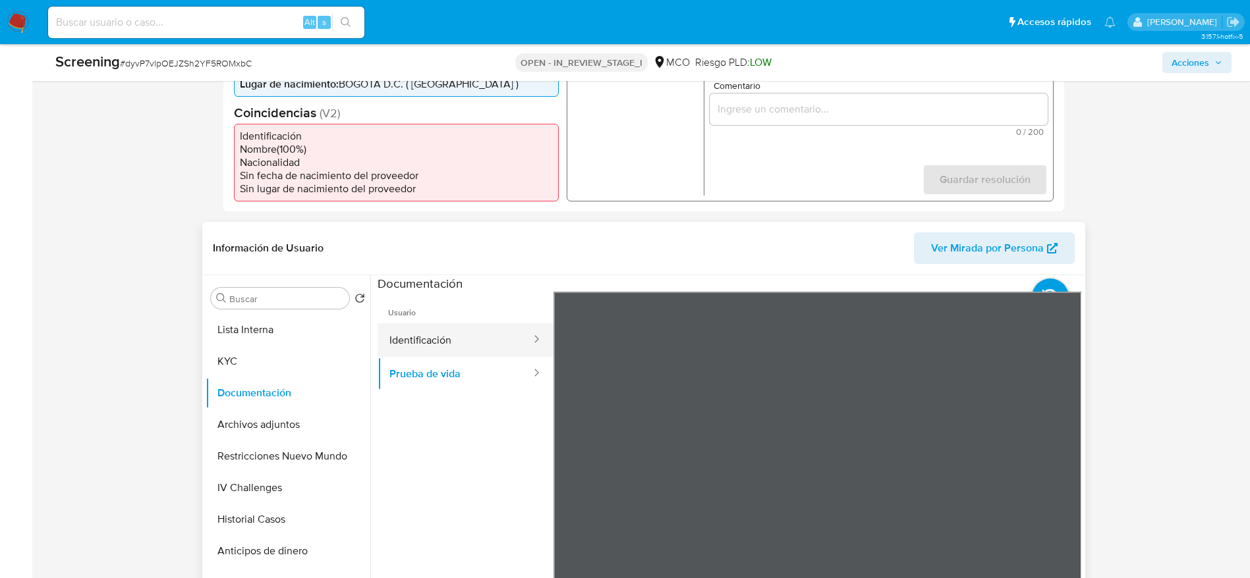
click at [437, 349] on button "Identificación" at bounding box center [454, 340] width 155 height 34
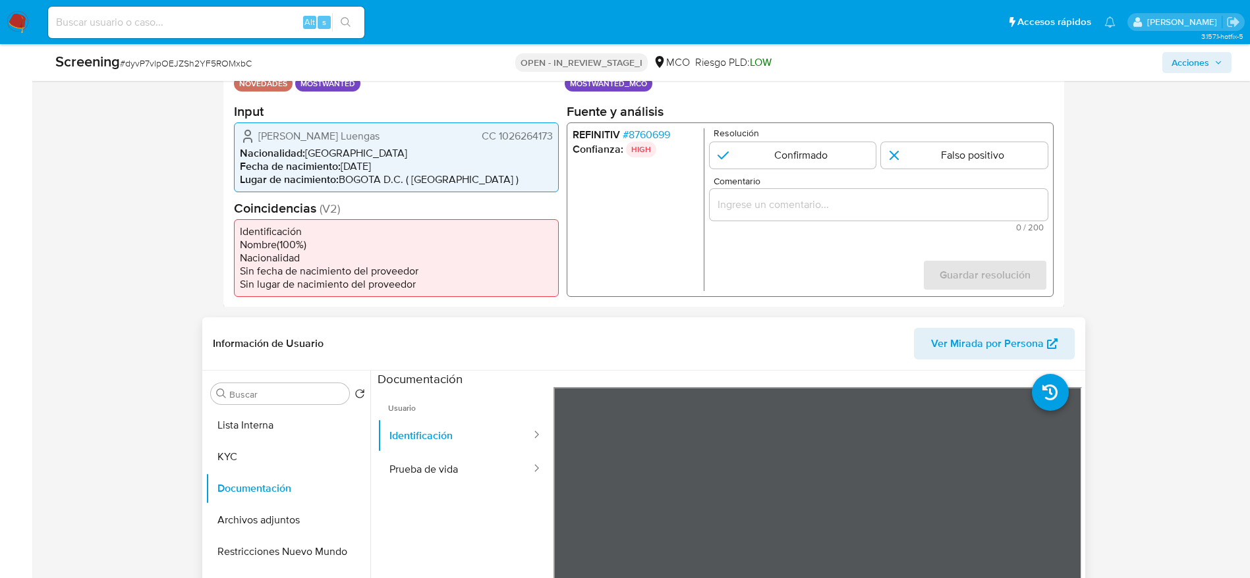
scroll to position [296, 0]
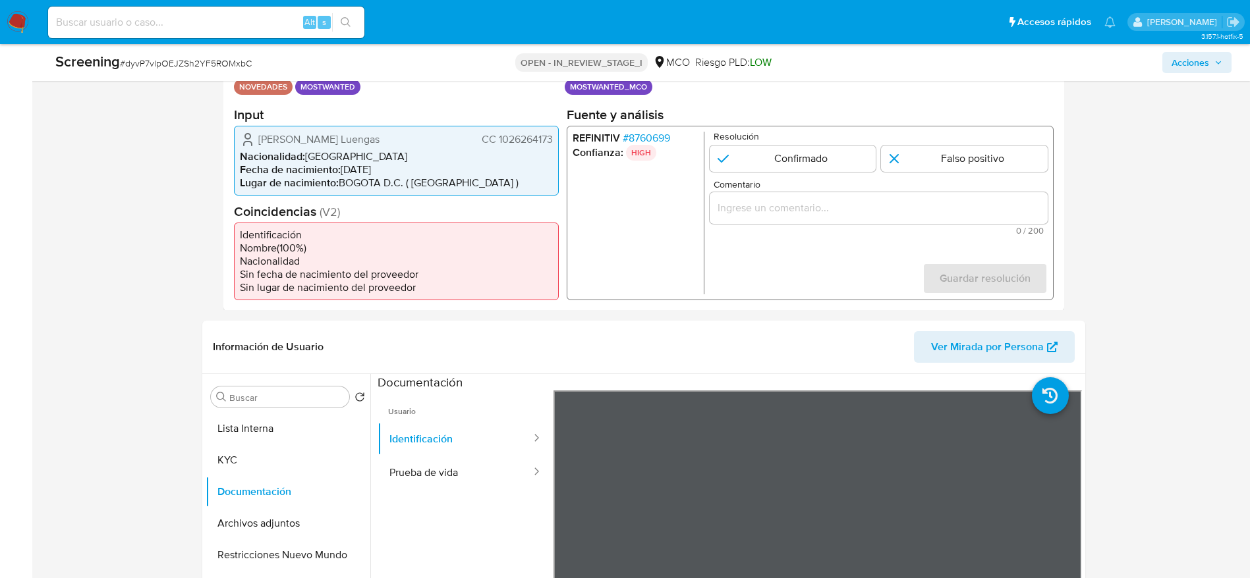
click at [663, 134] on span "# 8760699" at bounding box center [645, 137] width 47 height 13
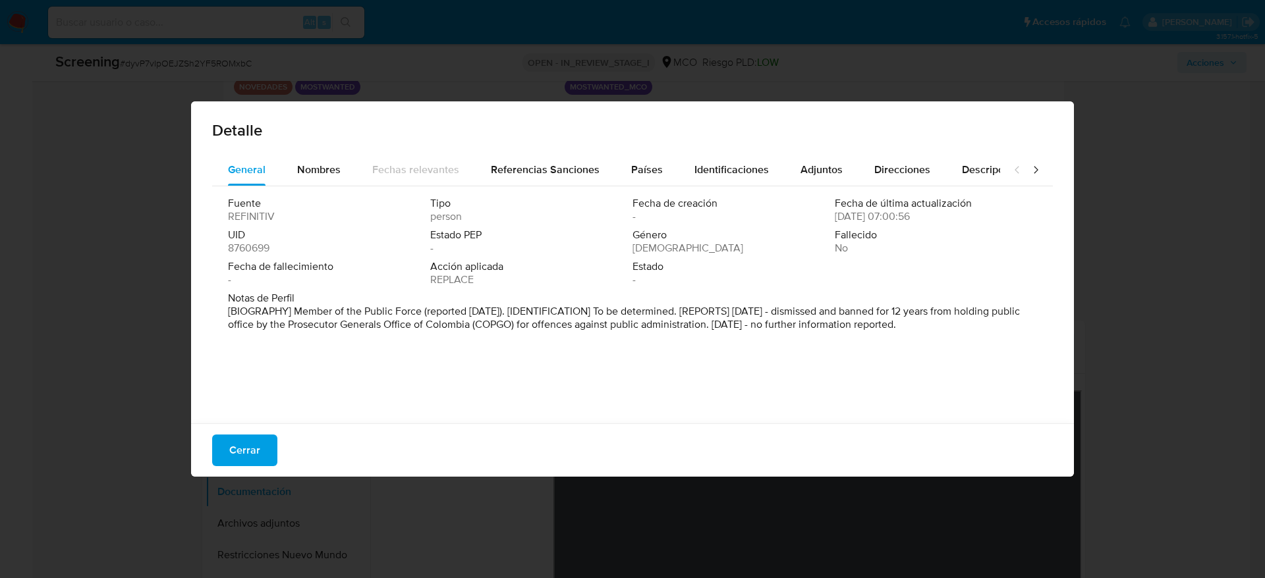
click at [287, 464] on div "Cerrar" at bounding box center [632, 450] width 883 height 53
click at [259, 447] on span "Cerrar" at bounding box center [244, 450] width 31 height 29
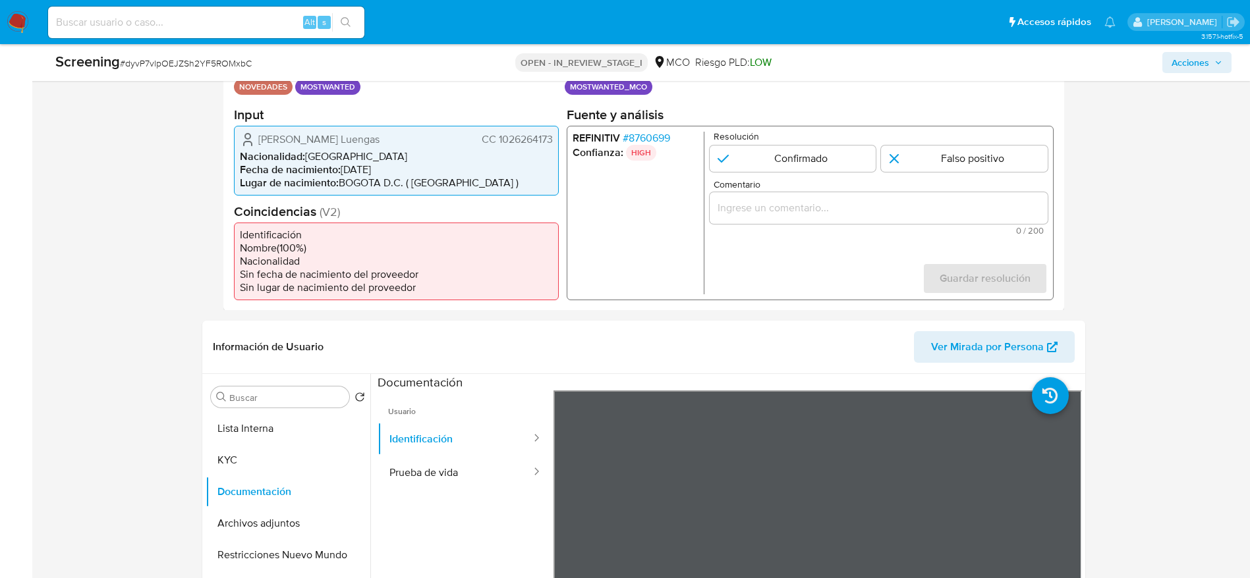
click at [812, 209] on input "Comentario" at bounding box center [878, 207] width 338 height 17
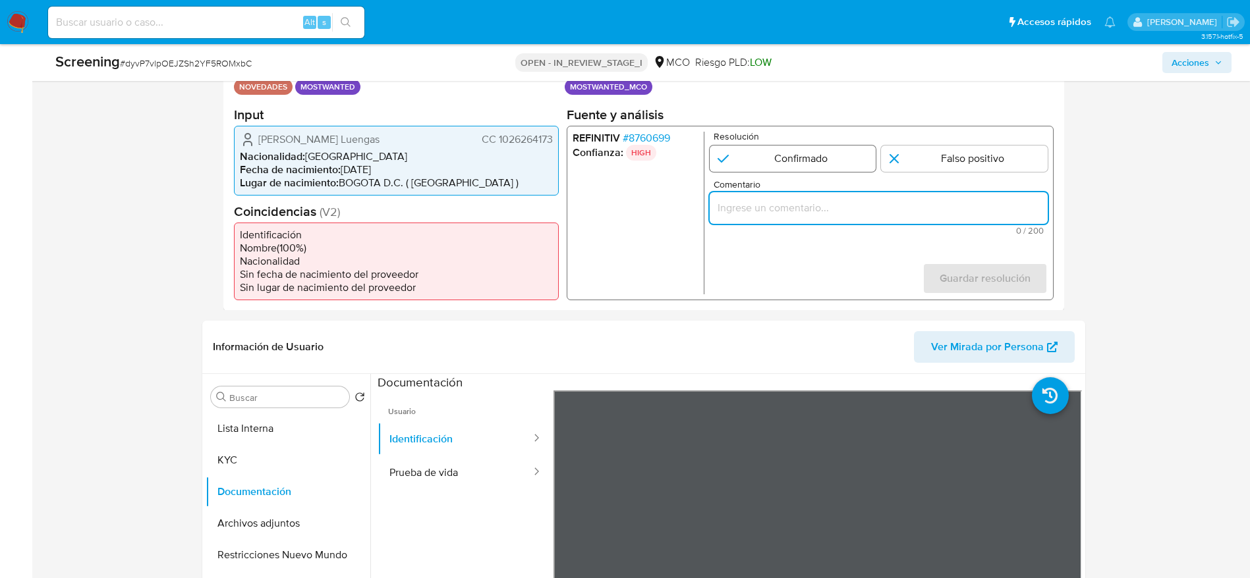
paste input "Usuario [PERSON_NAME], Destituido e inhabilitado en [DATE] por 12 años para eje…"
type input "Usuario [PERSON_NAME], Destituido e inhabilitado en [DATE] por 12 años para eje…"
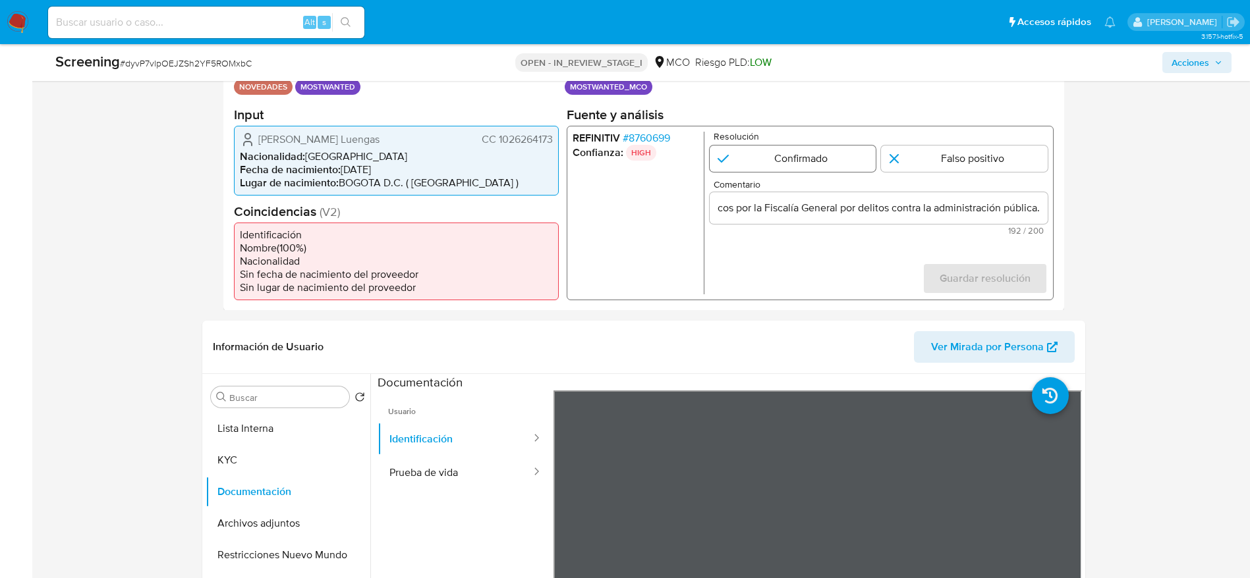
click at [796, 161] on input "1 de 1" at bounding box center [792, 158] width 167 height 26
radio input "true"
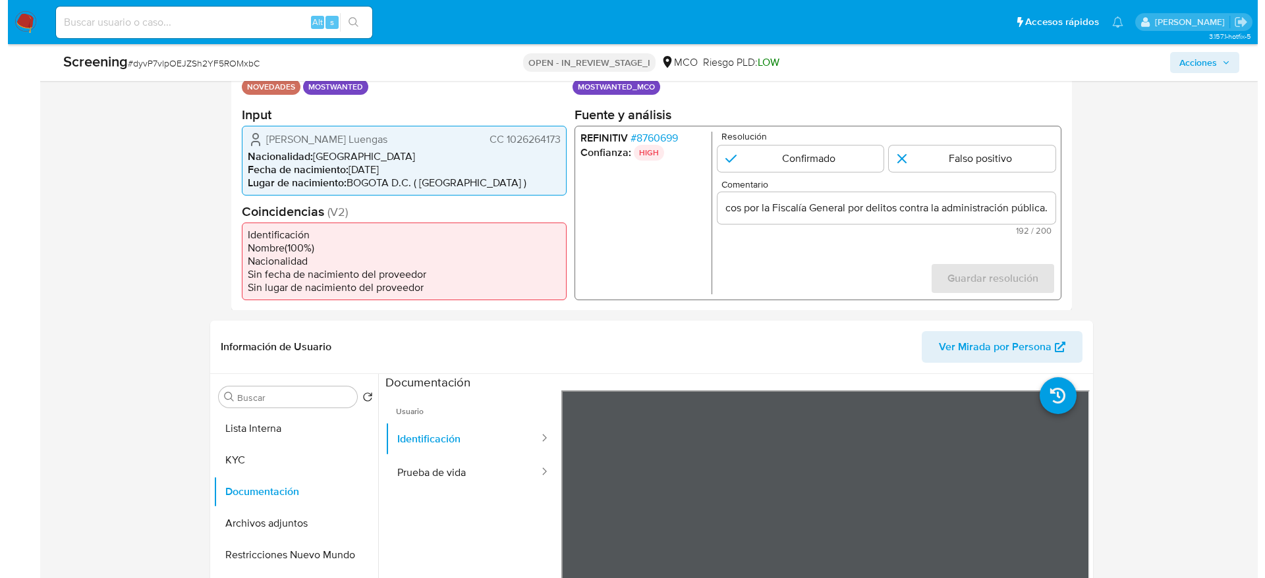
scroll to position [0, 0]
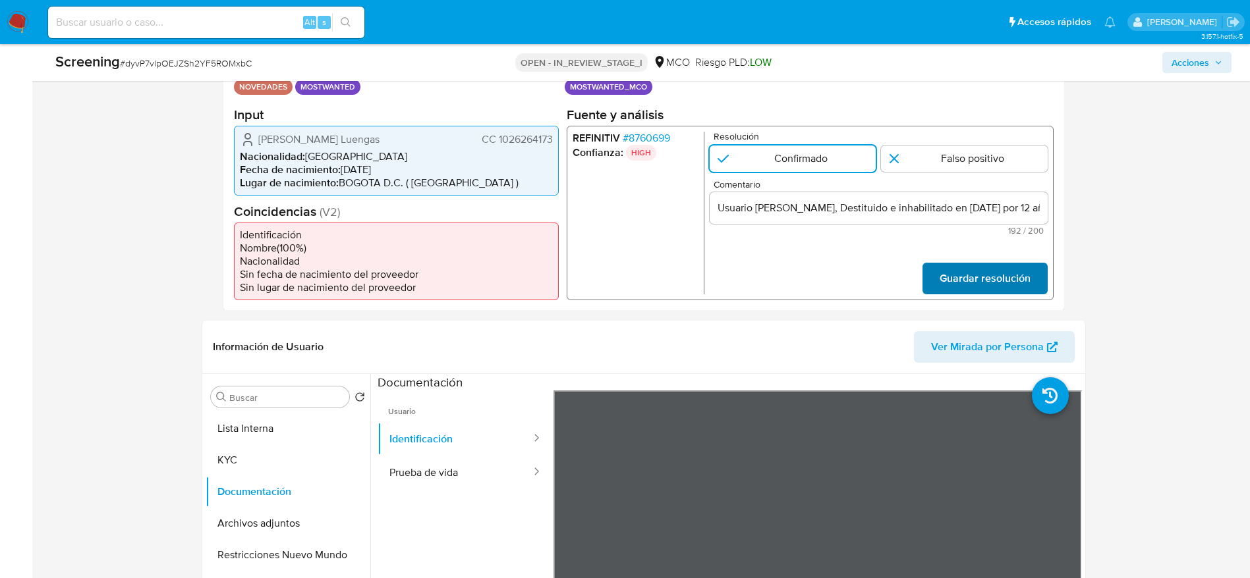
click at [969, 266] on span "Guardar resolución" at bounding box center [984, 277] width 91 height 29
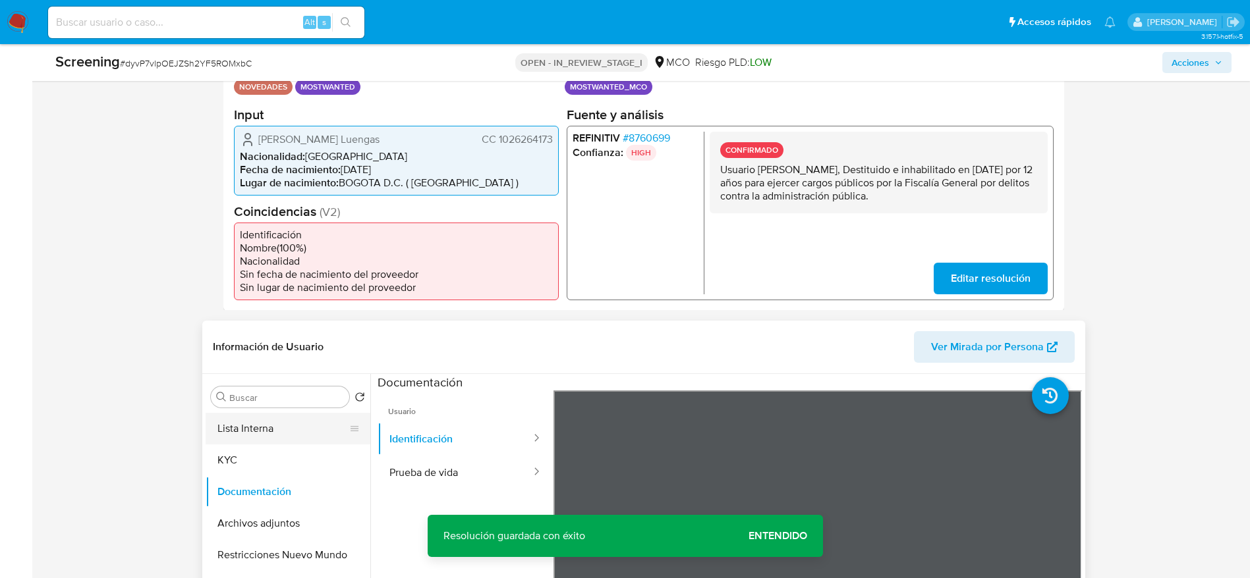
drag, startPoint x: 248, startPoint y: 436, endPoint x: 309, endPoint y: 426, distance: 61.4
click at [247, 436] on button "Lista Interna" at bounding box center [283, 429] width 154 height 32
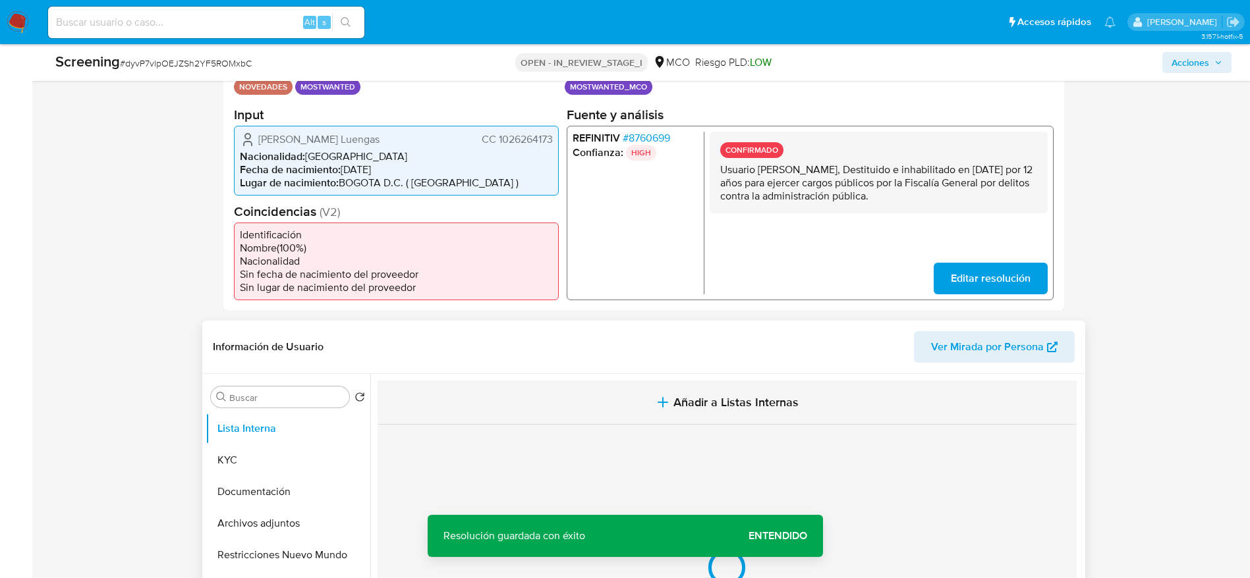
click at [491, 406] on button "Añadir a Listas Internas" at bounding box center [726, 403] width 699 height 44
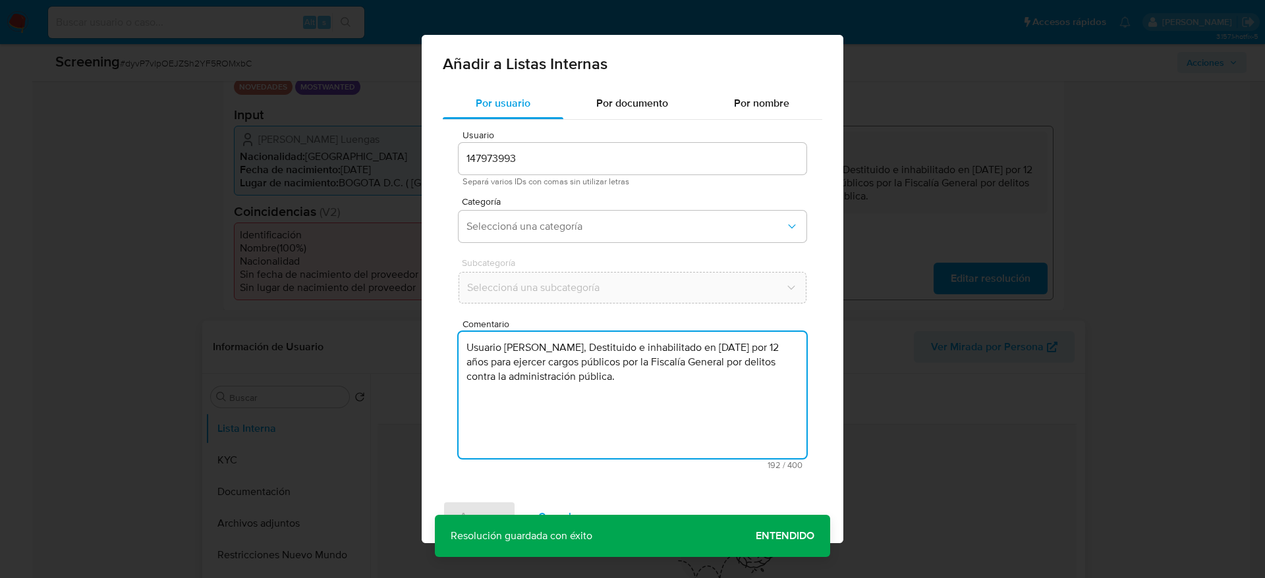
type textarea "Usuario [PERSON_NAME], Destituido e inhabilitado en [DATE] por 12 años para eje…"
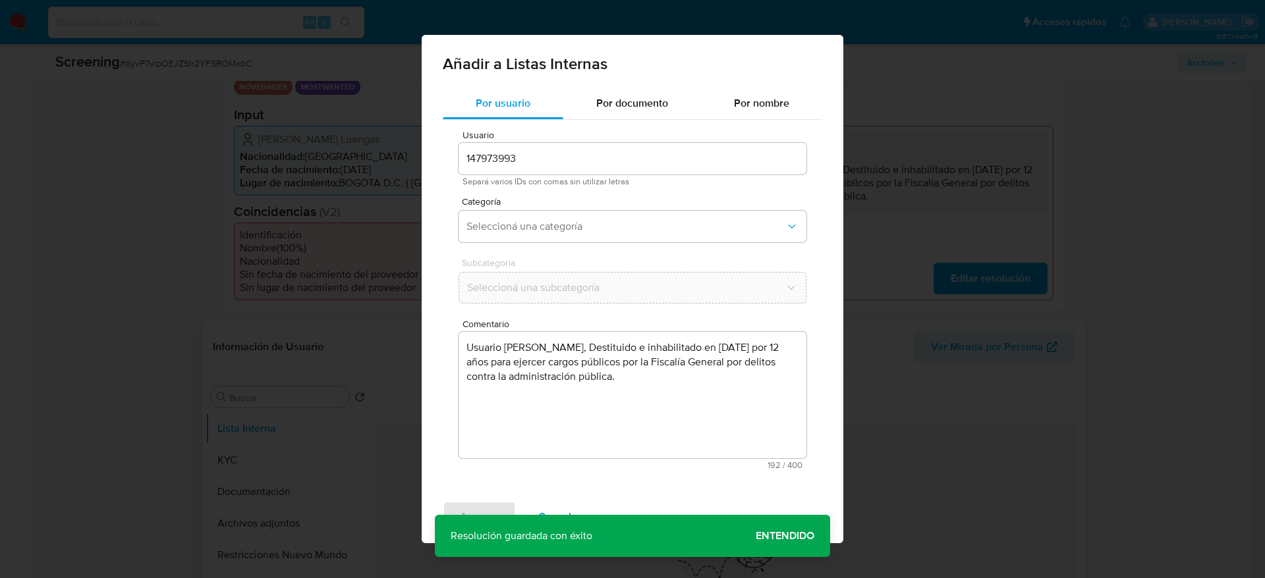
click at [630, 206] on div "Categoría Seleccioná una categoría" at bounding box center [632, 222] width 348 height 51
click at [626, 226] on span "Seleccioná una categoría" at bounding box center [625, 226] width 319 height 13
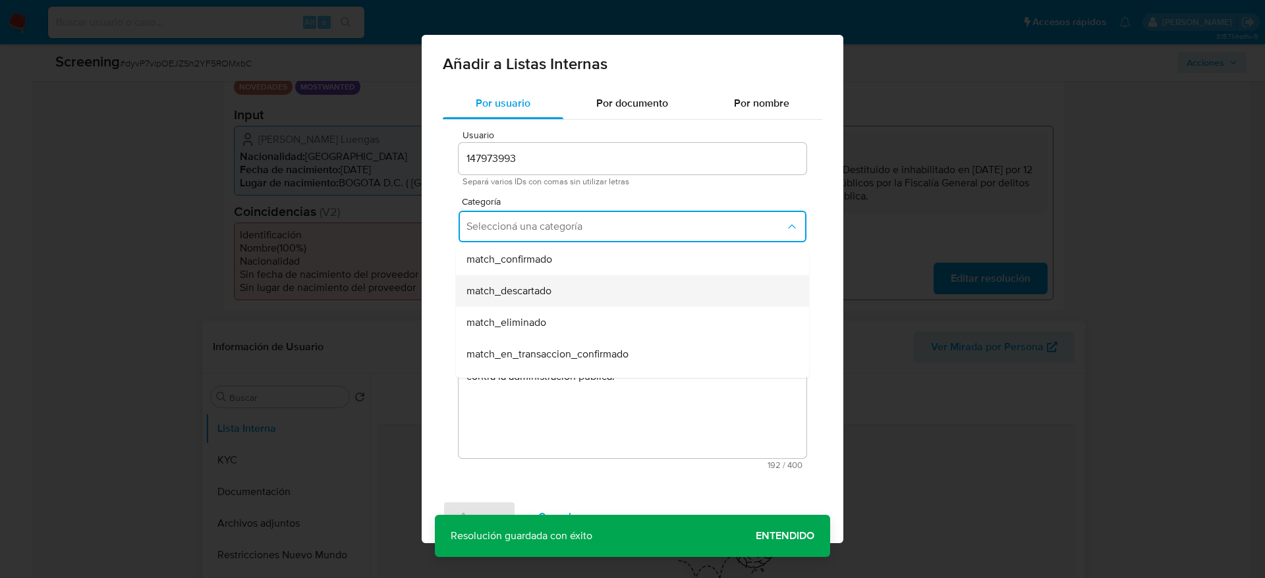
scroll to position [99, 0]
click at [549, 267] on div "match_confirmado" at bounding box center [628, 258] width 324 height 32
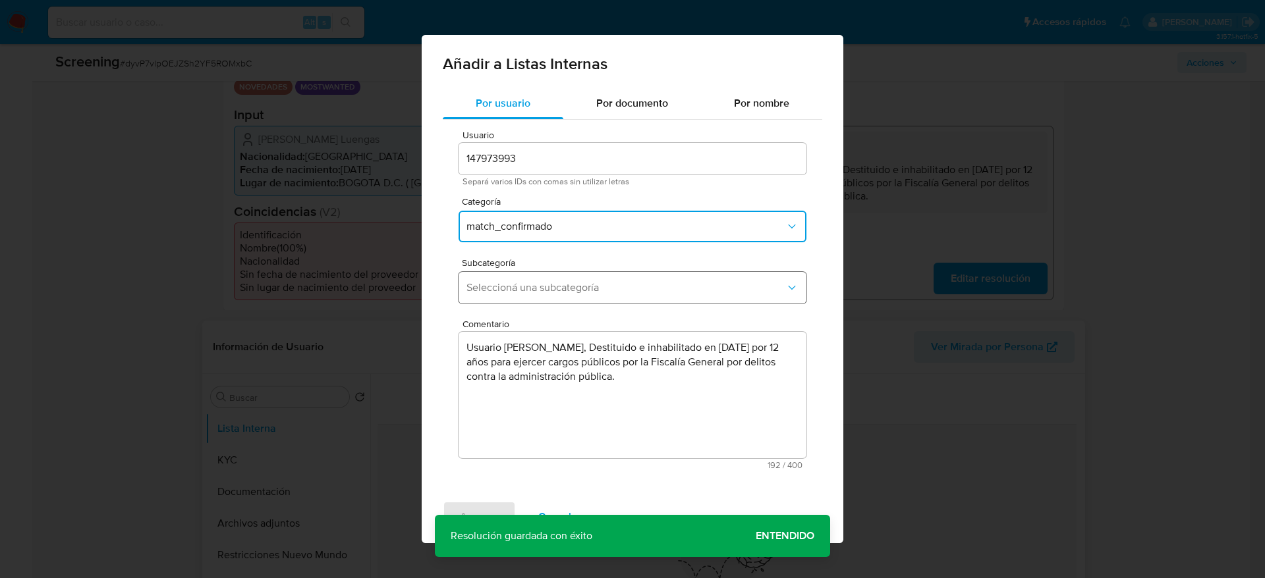
click at [551, 281] on span "Seleccioná una subcategoría" at bounding box center [625, 287] width 319 height 13
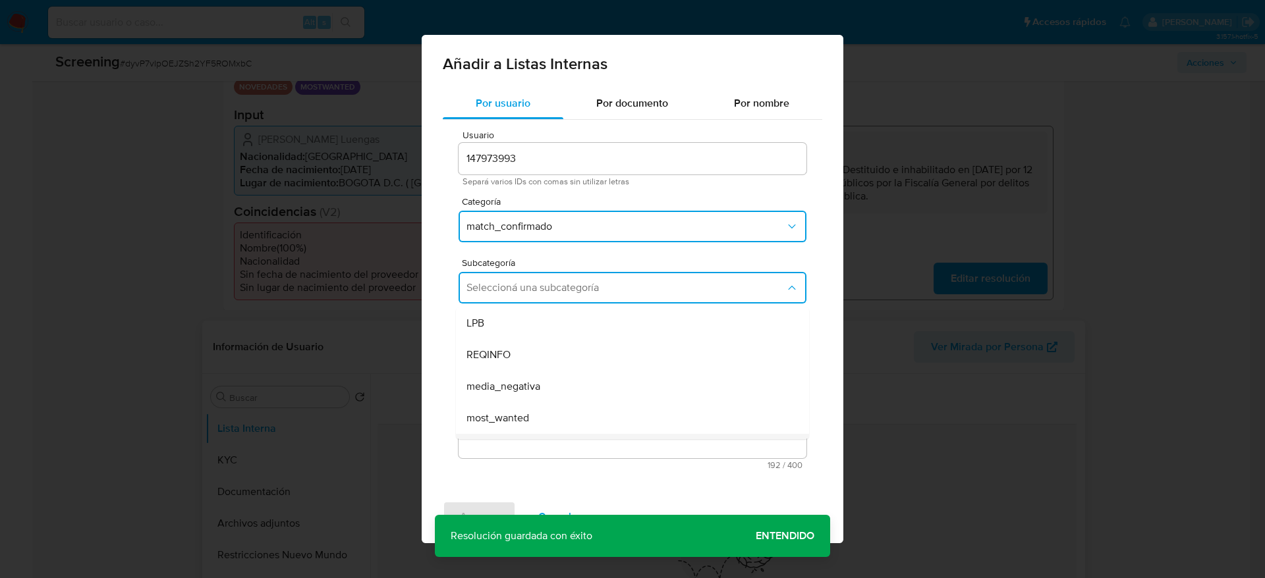
scroll to position [90, 0]
click at [501, 359] on div "pep" at bounding box center [628, 361] width 324 height 32
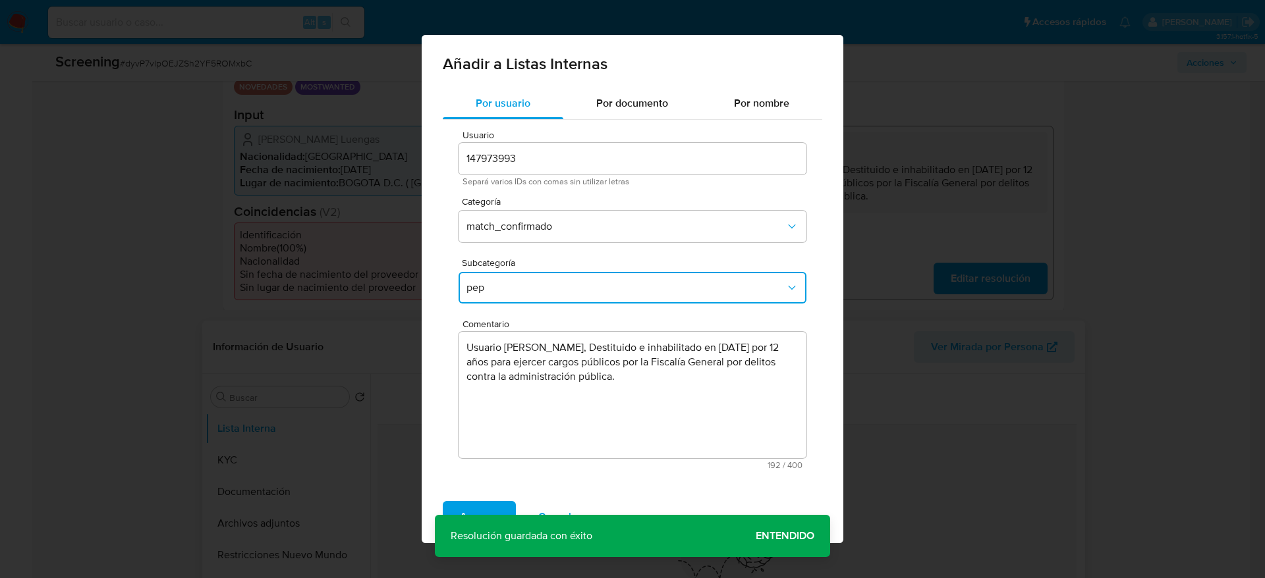
click at [548, 273] on button "pep" at bounding box center [632, 288] width 348 height 32
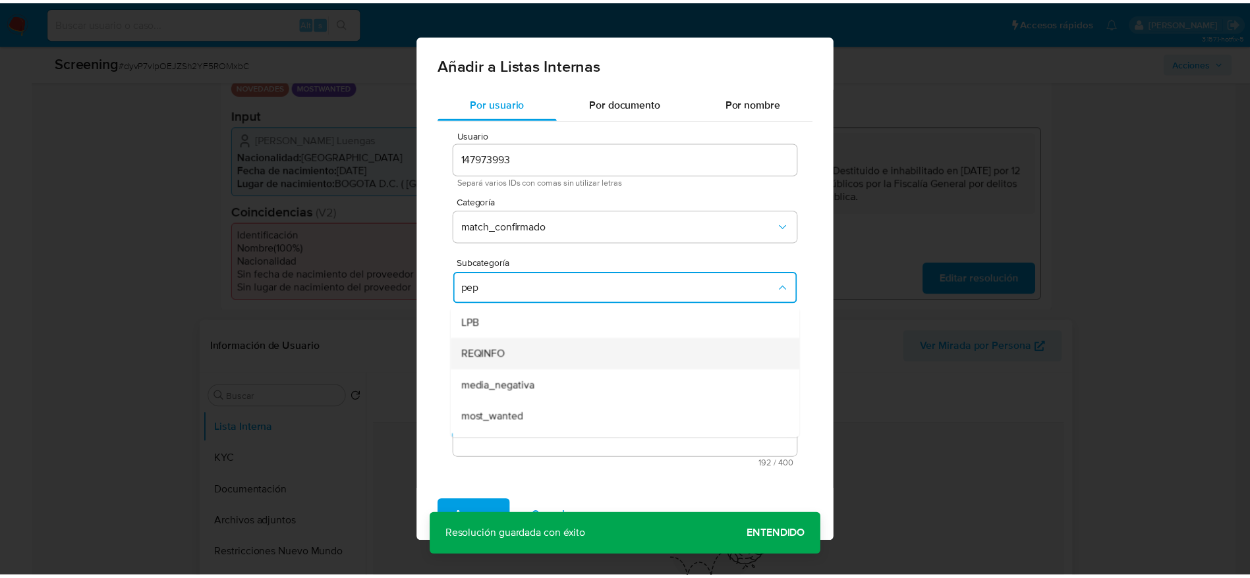
scroll to position [26, 0]
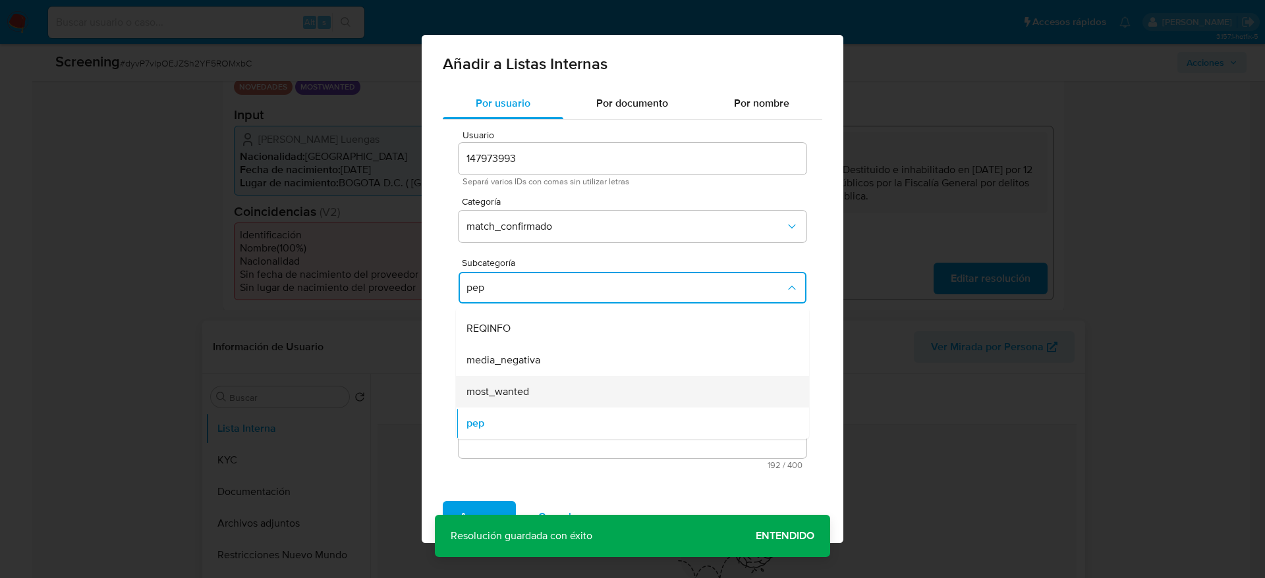
click at [526, 402] on div "most_wanted" at bounding box center [628, 392] width 324 height 32
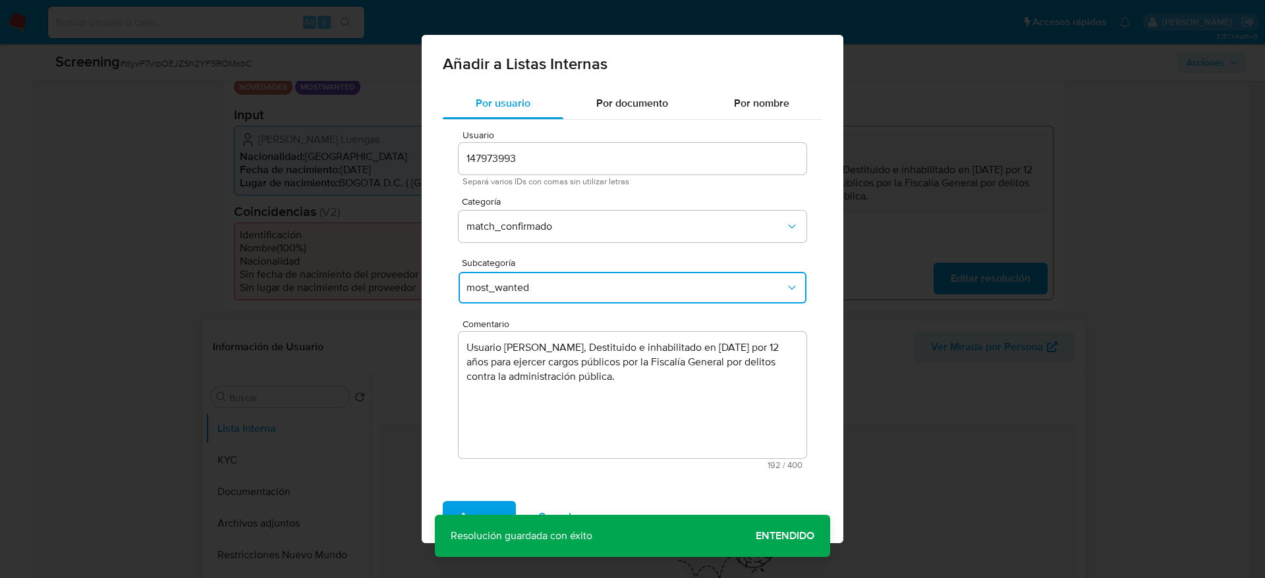
click at [491, 507] on span "Agregar" at bounding box center [479, 517] width 39 height 29
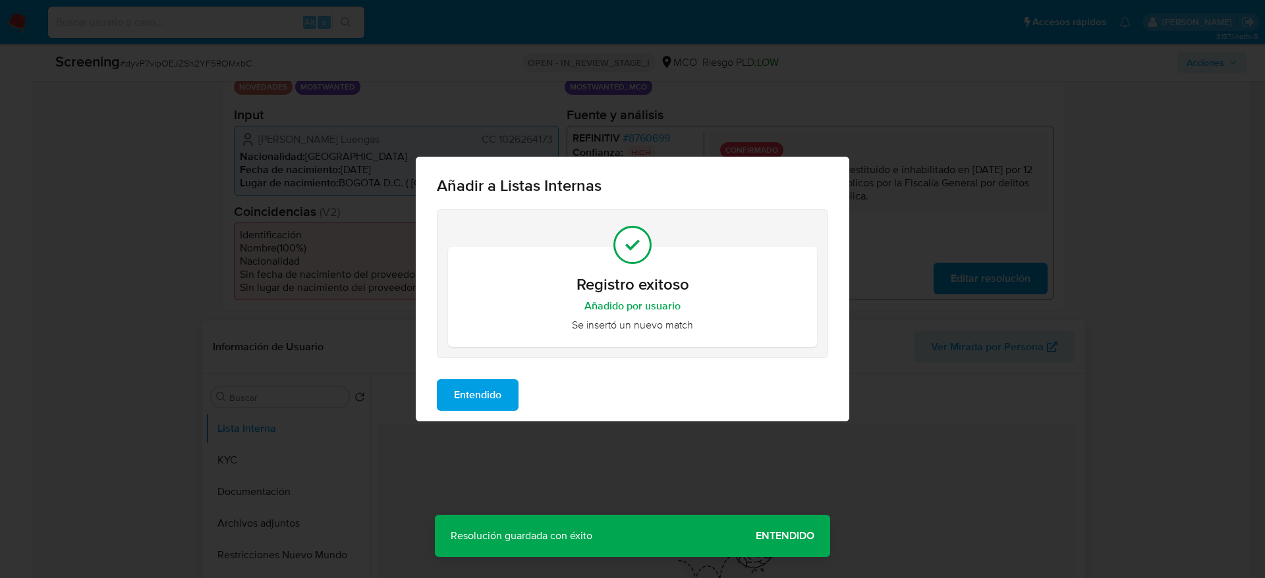
click at [485, 402] on span "Entendido" at bounding box center [477, 395] width 47 height 29
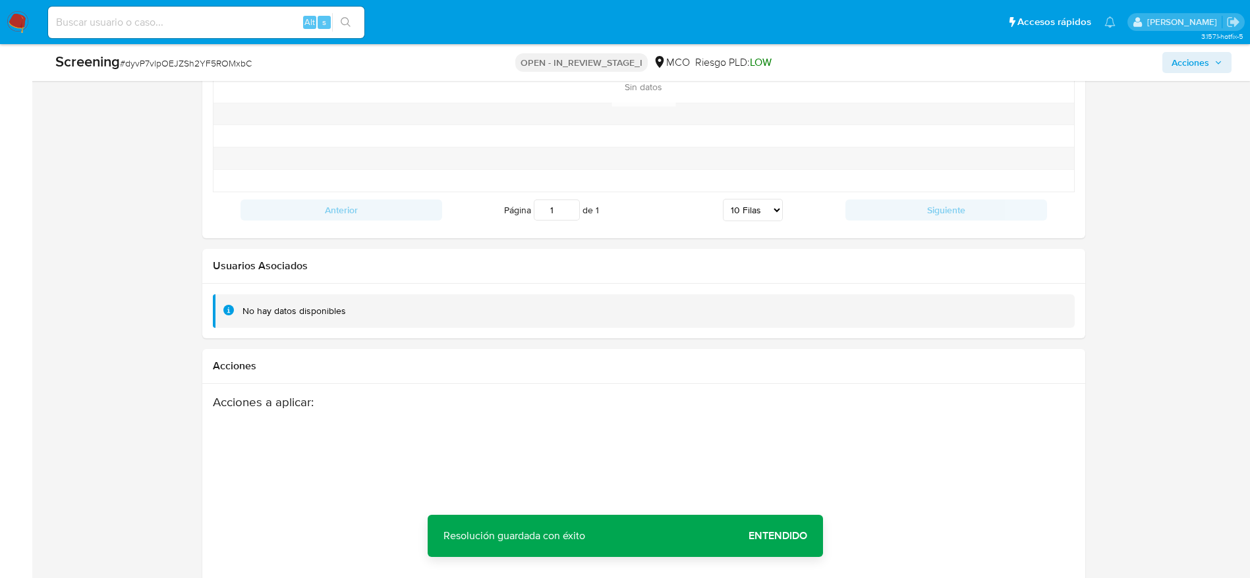
scroll to position [1954, 0]
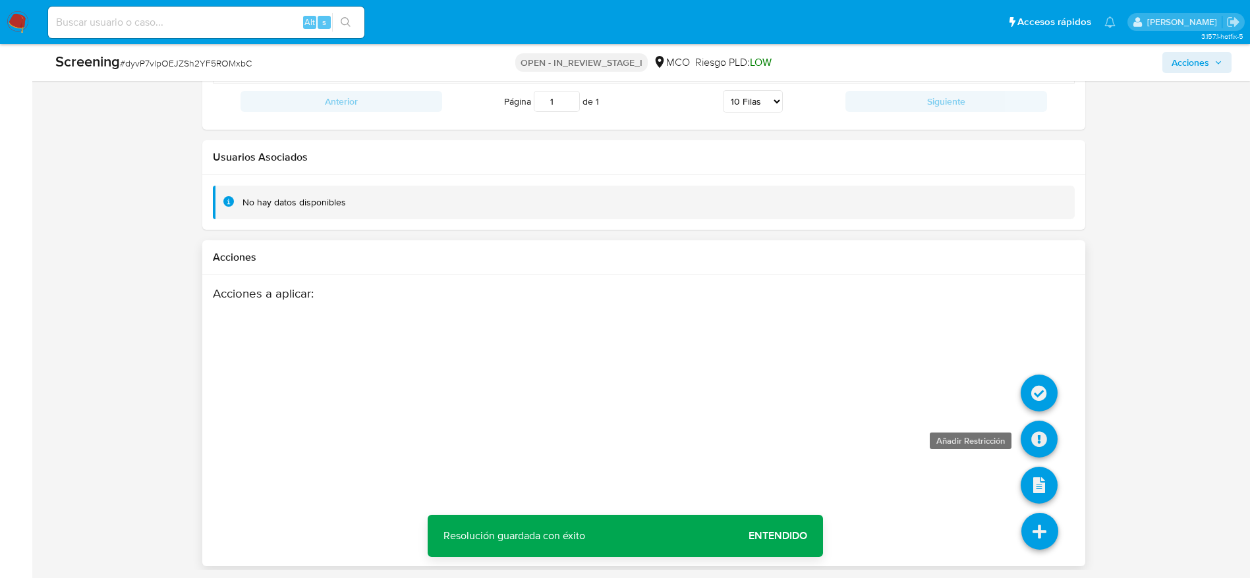
click at [1028, 443] on icon at bounding box center [1038, 439] width 37 height 37
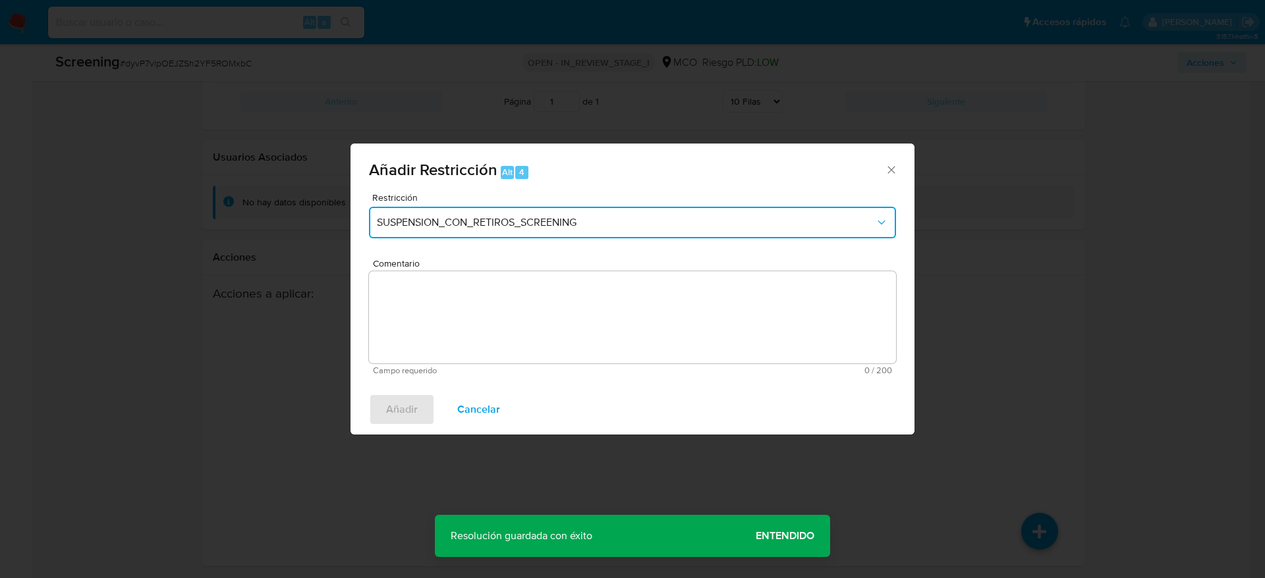
click at [617, 236] on button "SUSPENSION_CON_RETIROS_SCREENING" at bounding box center [632, 223] width 527 height 32
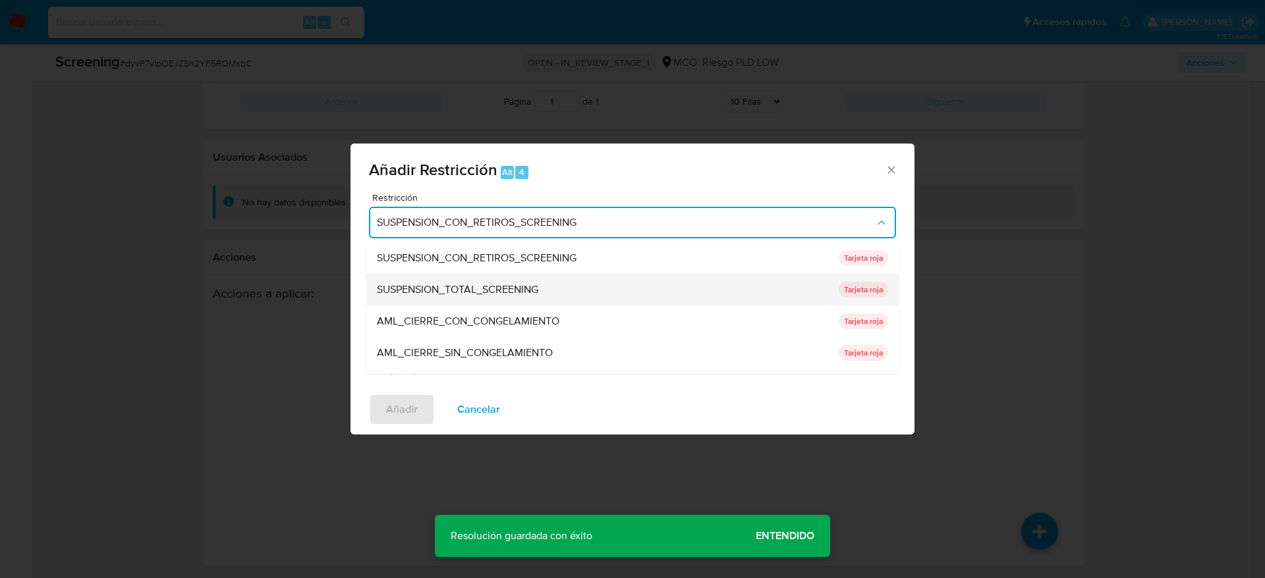
click at [574, 288] on div "SUSPENSION_TOTAL_SCREENING" at bounding box center [604, 290] width 454 height 32
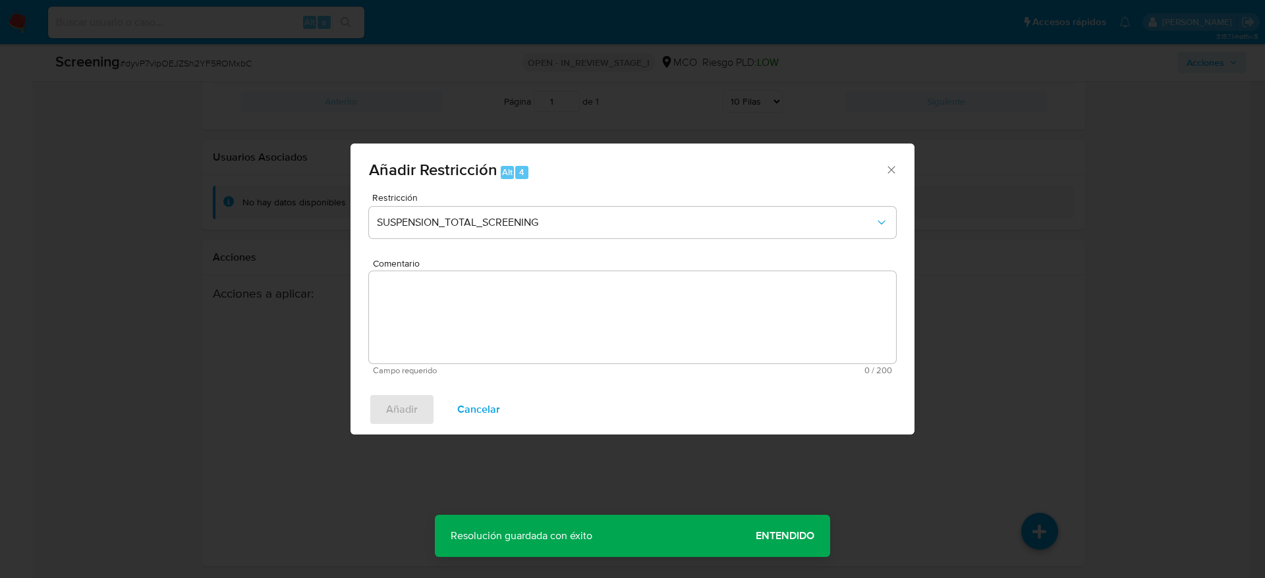
click at [590, 305] on textarea "Comentario" at bounding box center [632, 317] width 527 height 92
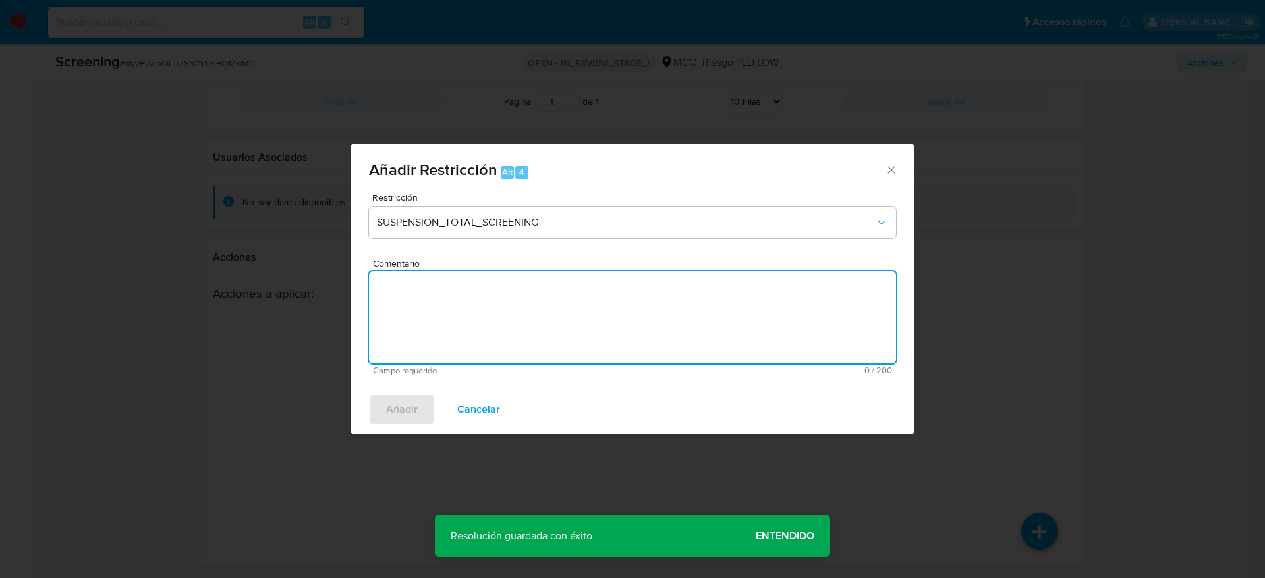
paste textarea "Usuario Edwin Yesid Montaña Luengas, Destituido e inhabilitado en febrero de 20…"
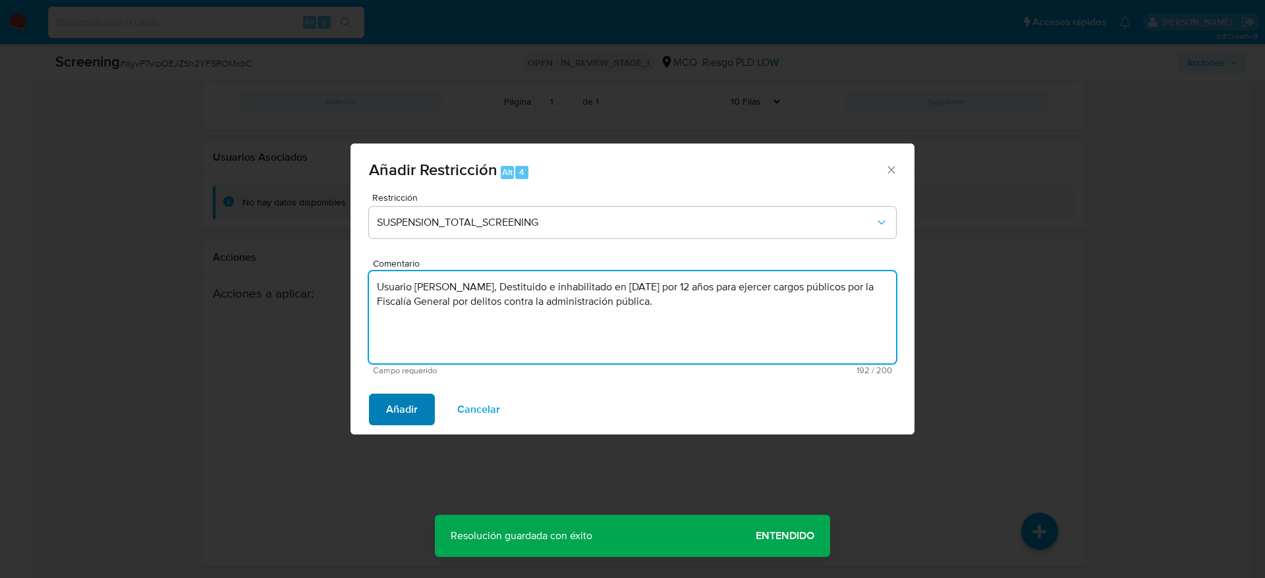
type textarea "Usuario Edwin Yesid Montaña Luengas, Destituido e inhabilitado en febrero de 20…"
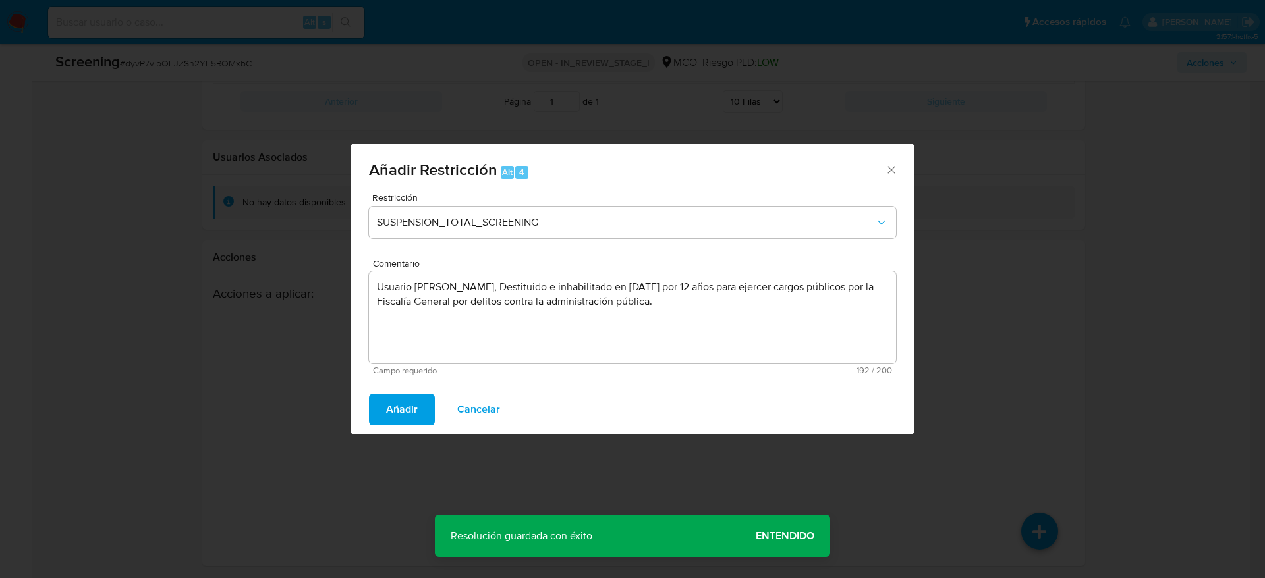
click at [401, 417] on span "Añadir" at bounding box center [402, 409] width 32 height 29
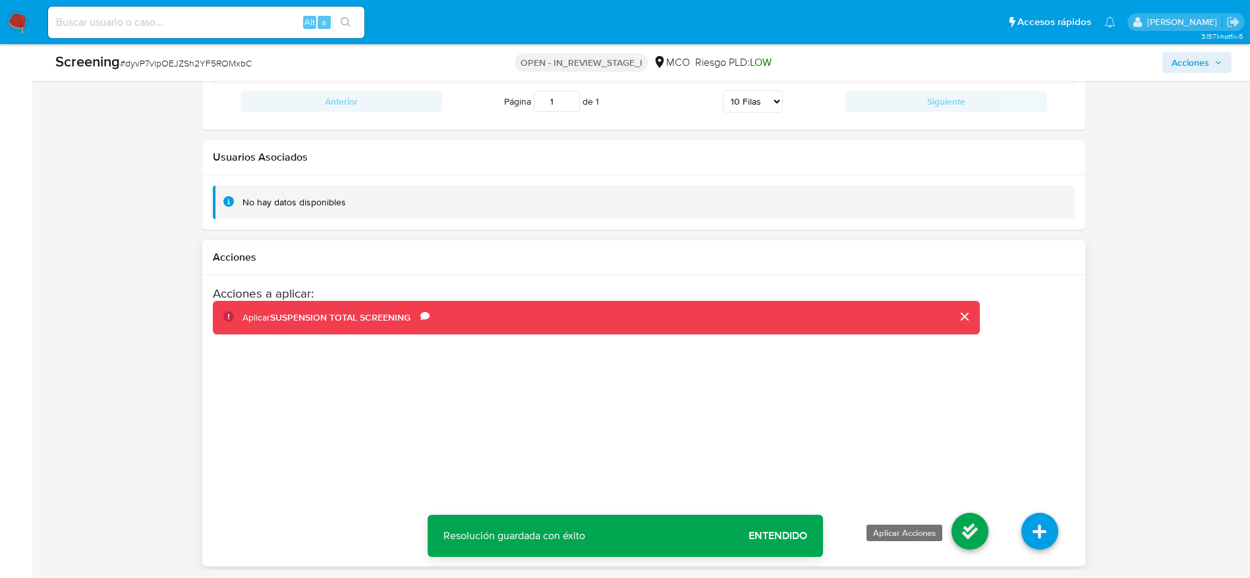
click at [967, 520] on icon at bounding box center [969, 531] width 37 height 37
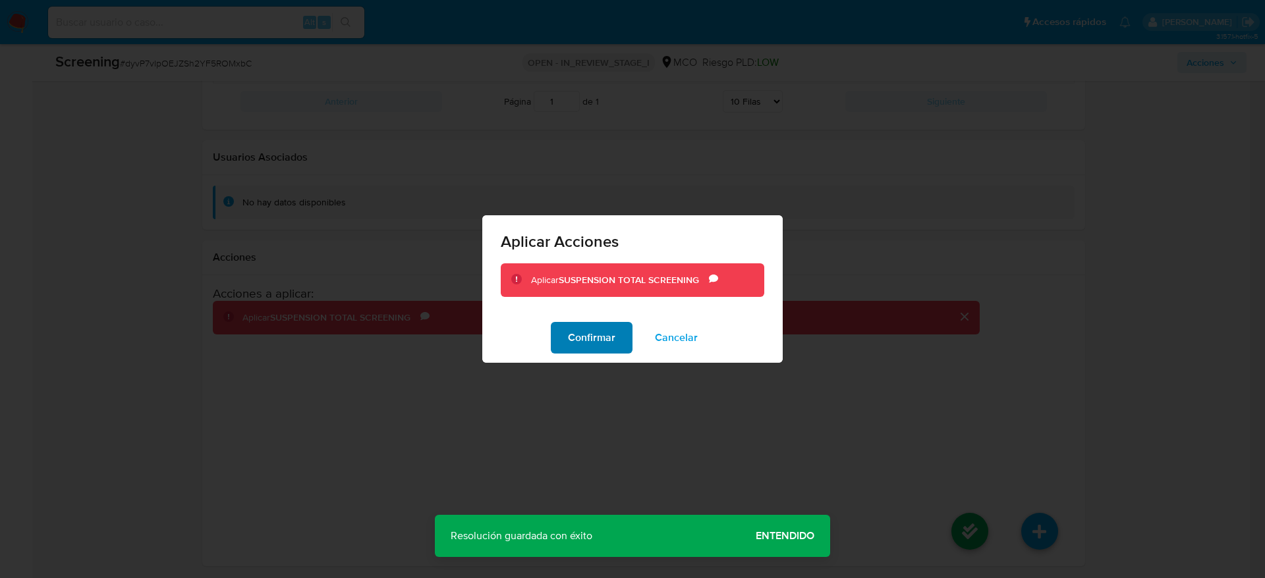
click at [598, 339] on span "Confirmar" at bounding box center [591, 337] width 47 height 29
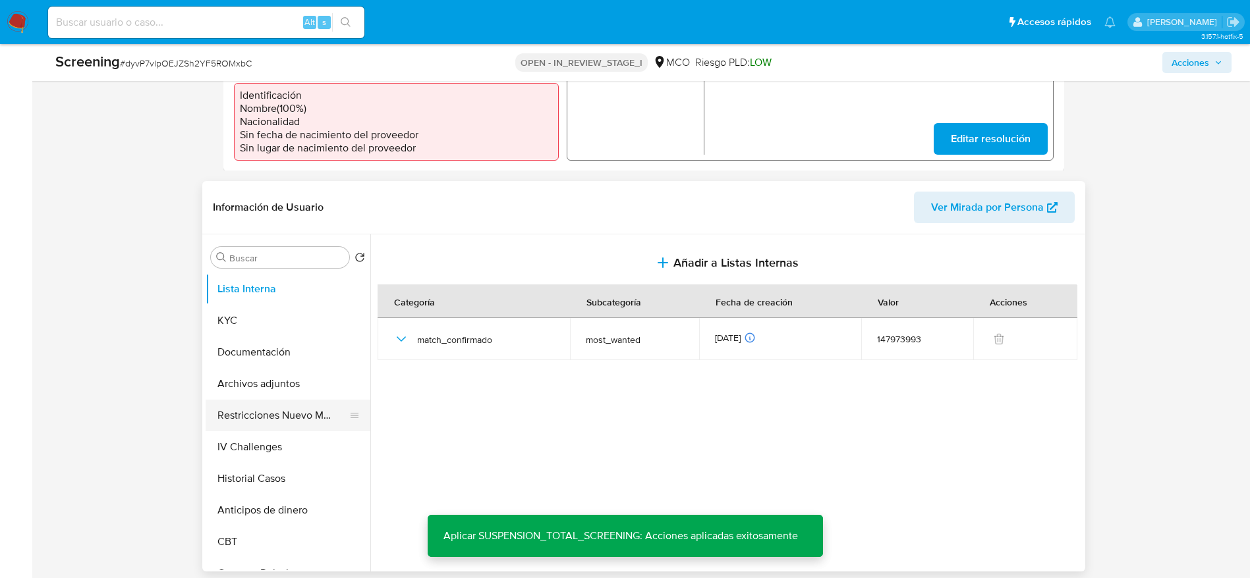
scroll to position [472, 0]
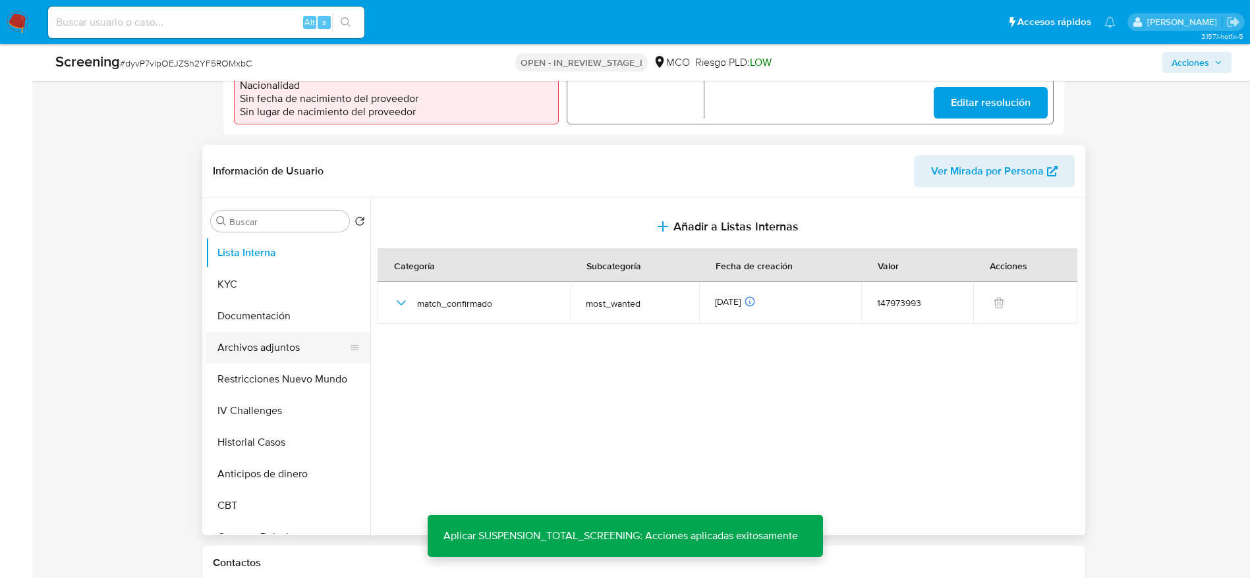
click at [264, 362] on button "Archivos adjuntos" at bounding box center [283, 348] width 154 height 32
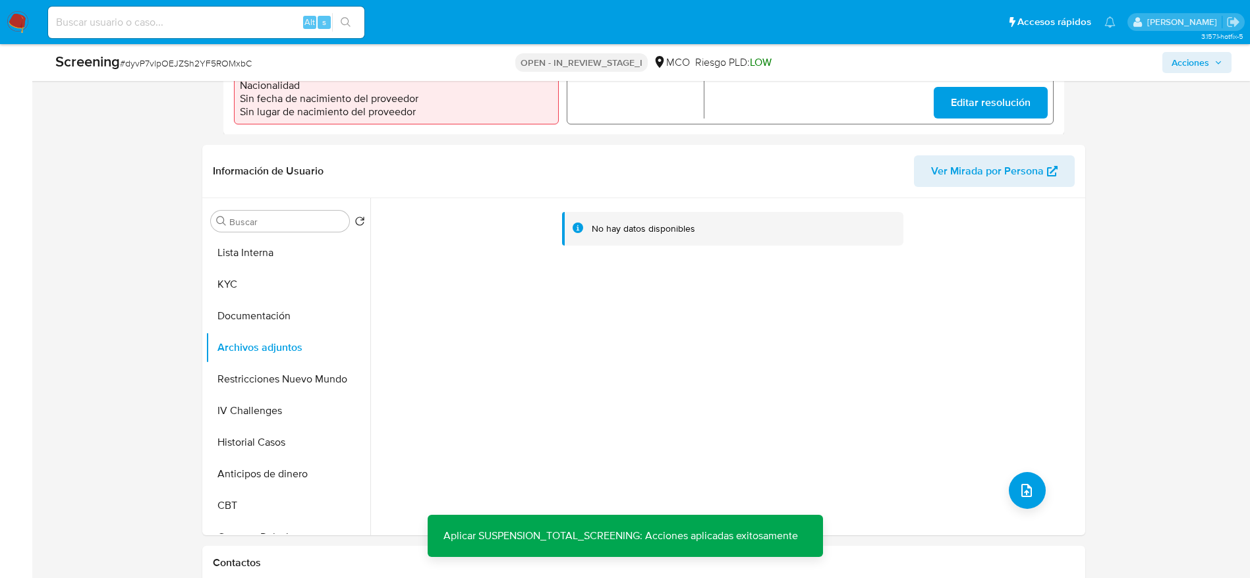
click at [1009, 472] on div "No hay datos disponibles" at bounding box center [725, 366] width 711 height 337
click at [1026, 481] on button "upload-file" at bounding box center [1027, 490] width 37 height 37
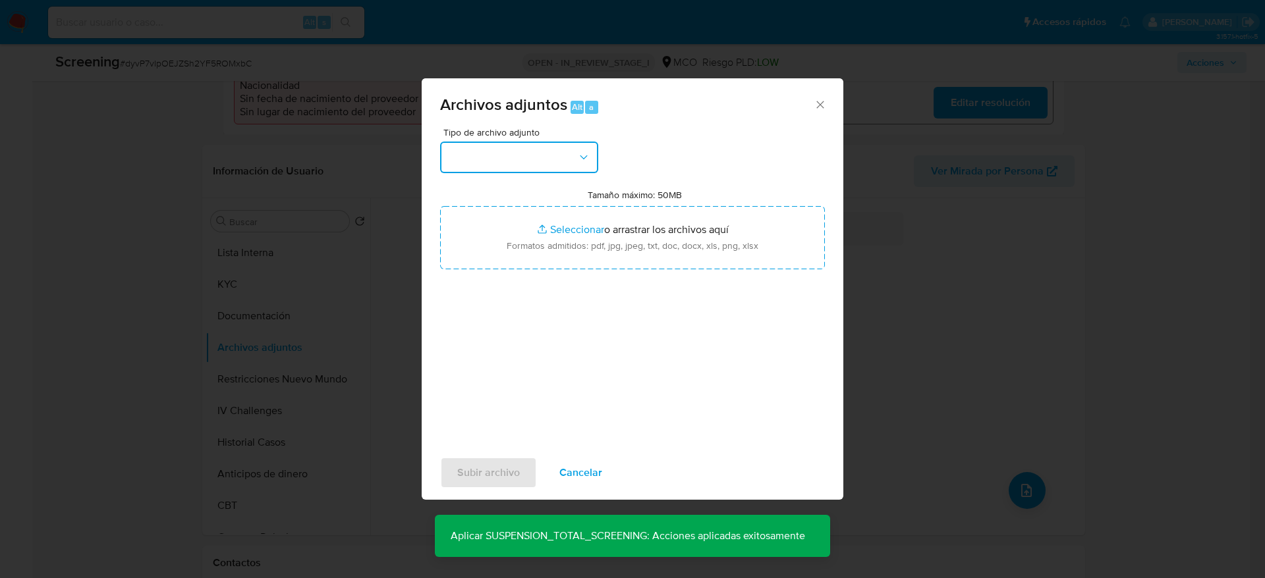
click at [519, 150] on button "button" at bounding box center [519, 158] width 158 height 32
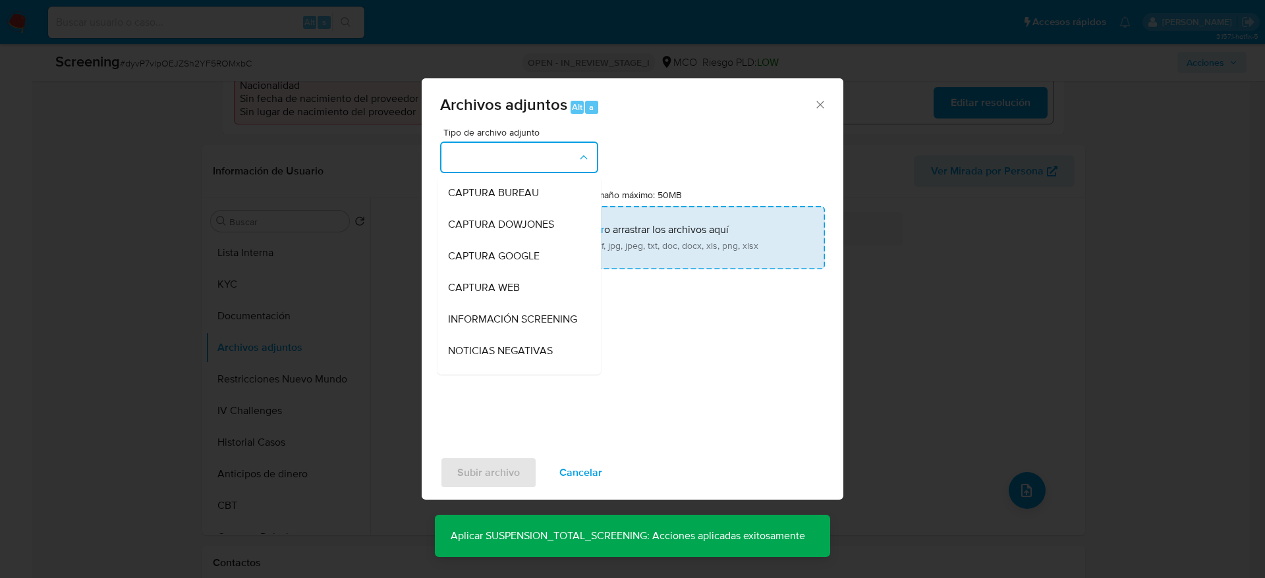
drag, startPoint x: 513, startPoint y: 316, endPoint x: 503, endPoint y: 262, distance: 54.3
click at [511, 313] on span "INFORMACIÓN SCREENING" at bounding box center [512, 319] width 129 height 13
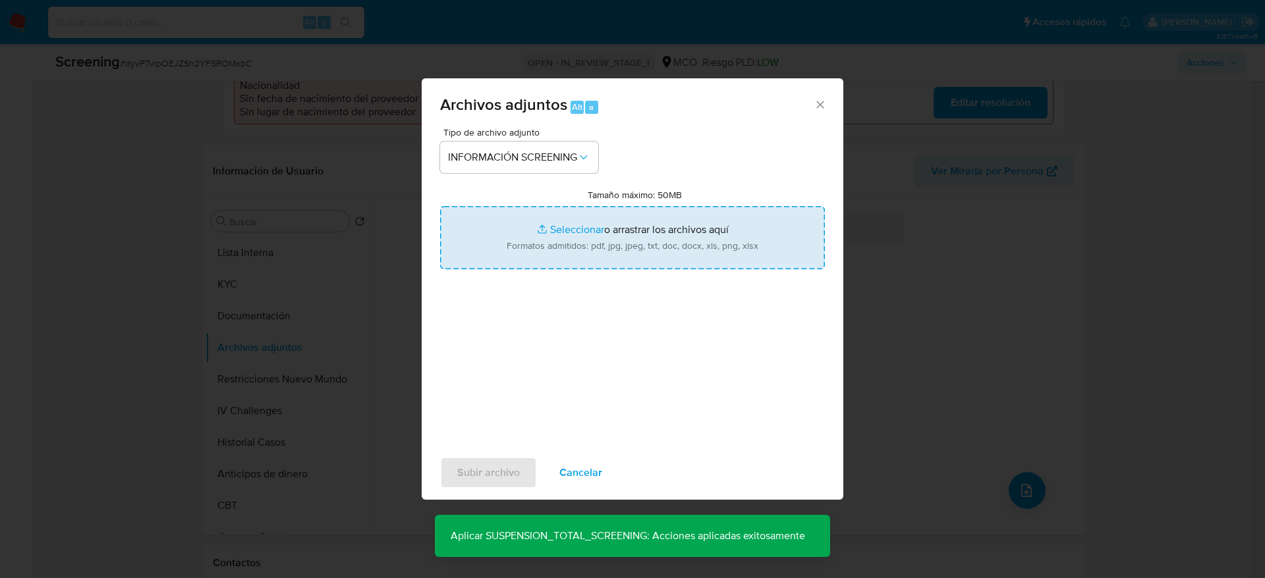
click at [503, 262] on input "Tamaño máximo: 50MB Seleccionar archivos" at bounding box center [632, 237] width 385 height 63
type input "C:\fakepath\_Edwin Yesid Montaña Luengas_ - Buscar con Google.pdf"
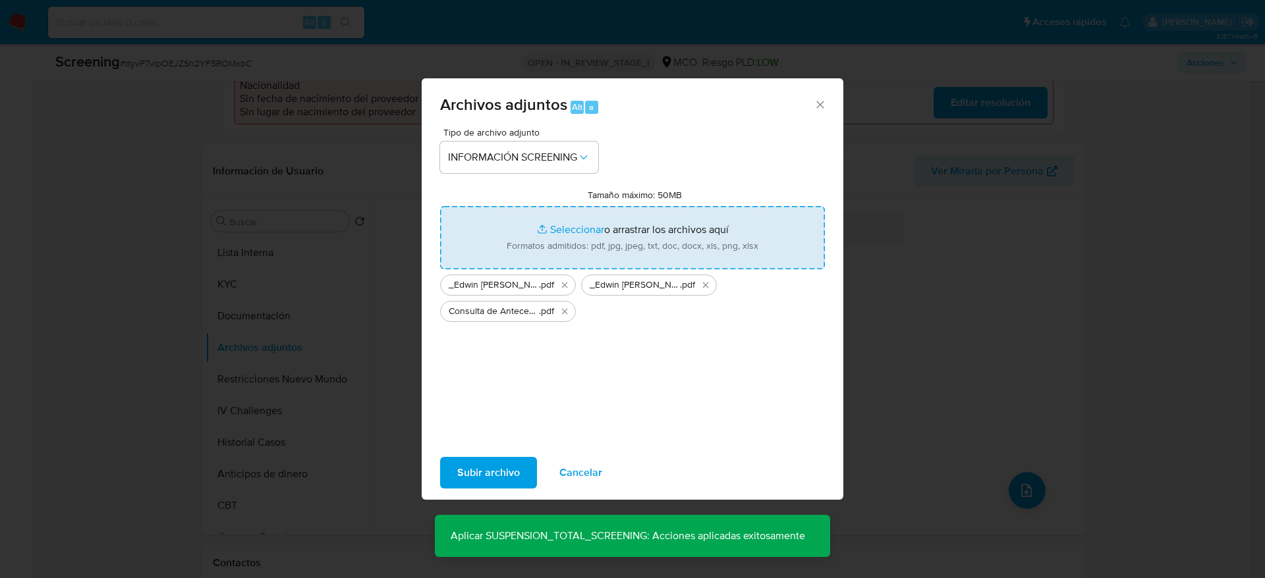
click at [506, 468] on span "Subir archivo" at bounding box center [488, 472] width 63 height 29
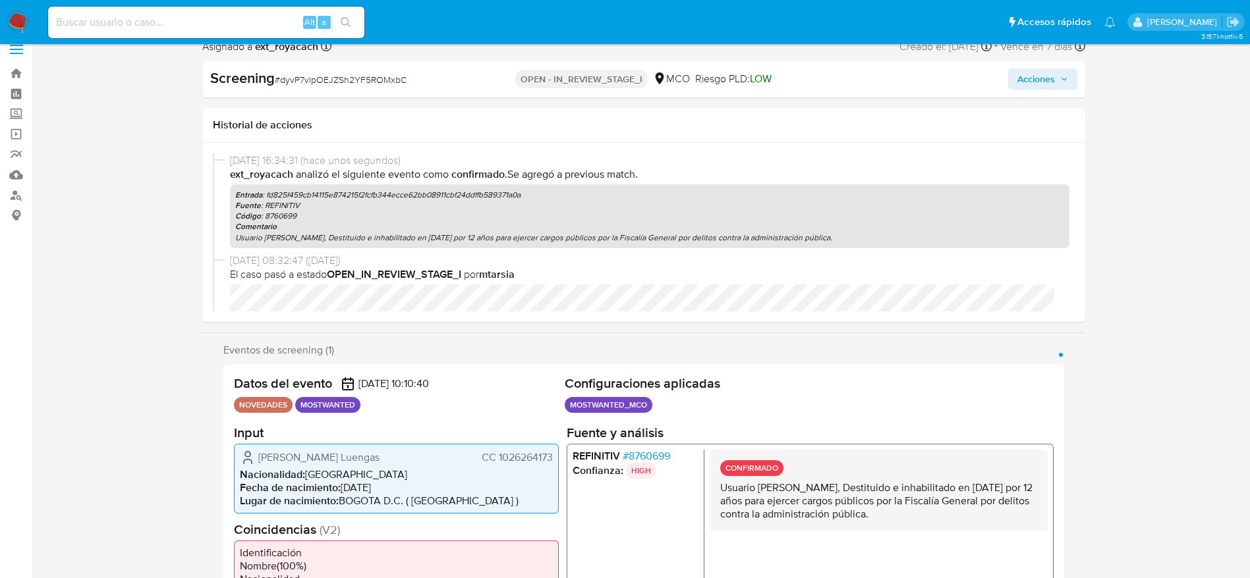
scroll to position [0, 0]
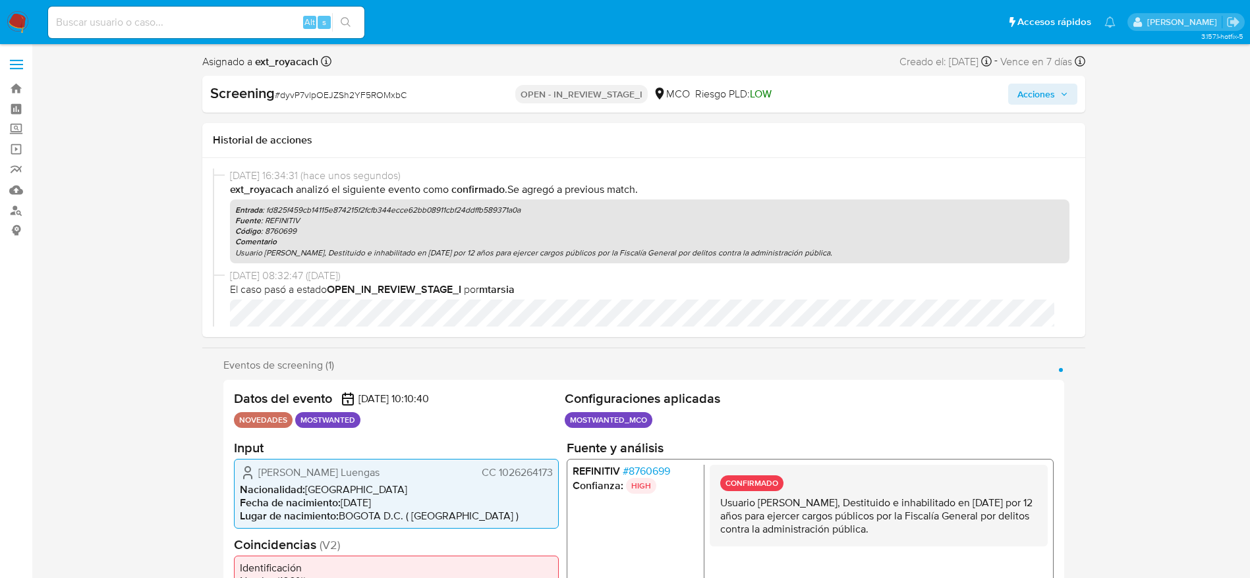
click at [1045, 102] on span "Acciones" at bounding box center [1036, 94] width 38 height 21
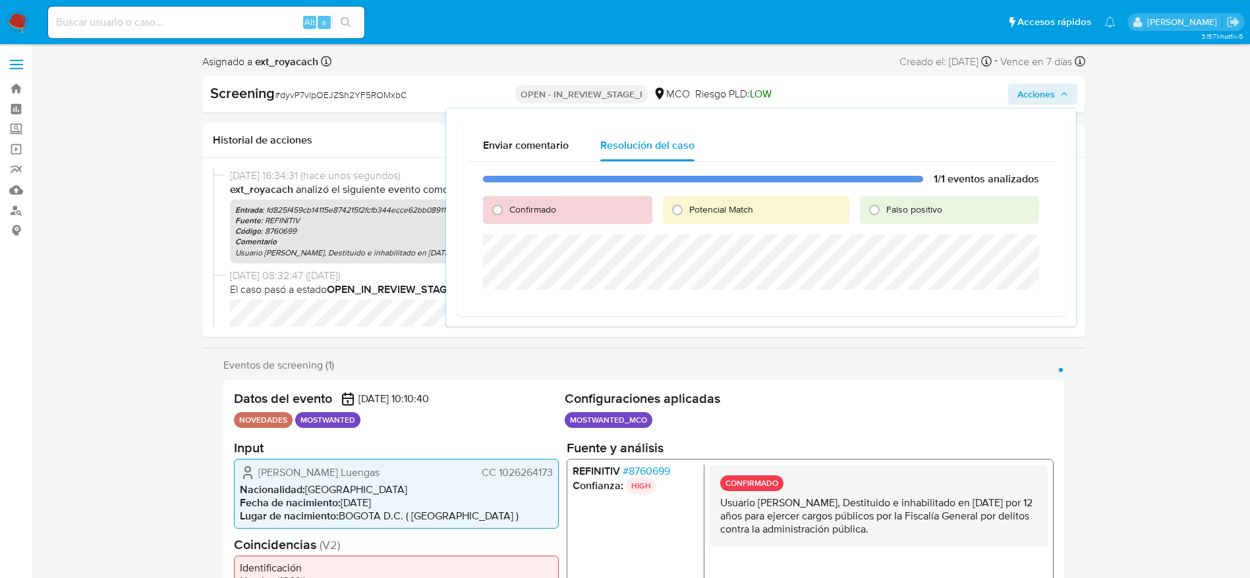
drag, startPoint x: 741, startPoint y: 196, endPoint x: 729, endPoint y: 202, distance: 13.6
click at [731, 200] on div "Potencial Match" at bounding box center [756, 210] width 186 height 28
drag, startPoint x: 729, startPoint y: 202, endPoint x: 733, endPoint y: 221, distance: 19.5
click at [727, 202] on div "Potencial Match" at bounding box center [756, 210] width 186 height 28
click at [709, 213] on span "Potencial Match" at bounding box center [721, 209] width 64 height 13
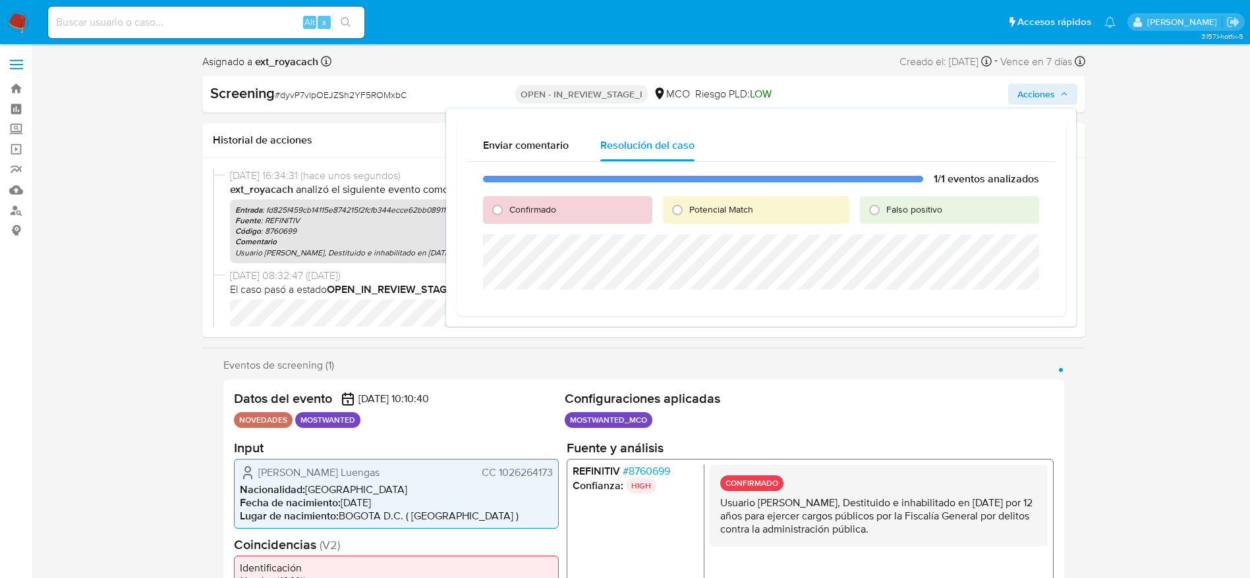
click at [688, 213] on input "Potencial Match" at bounding box center [677, 210] width 21 height 21
radio input "true"
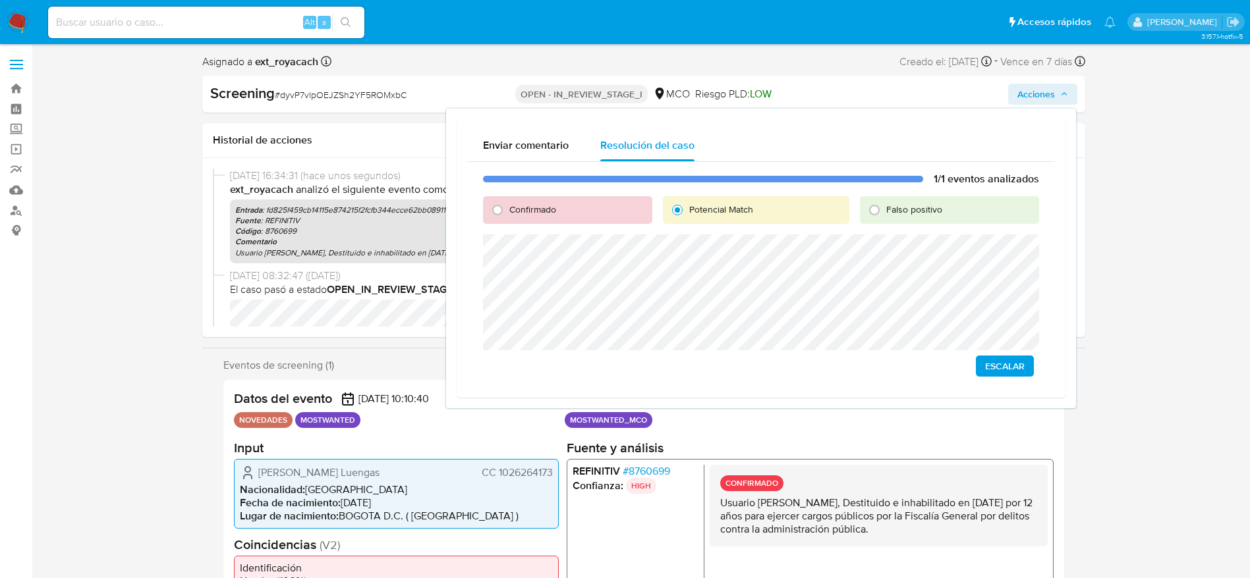
click at [990, 369] on span "Escalar" at bounding box center [1005, 366] width 40 height 18
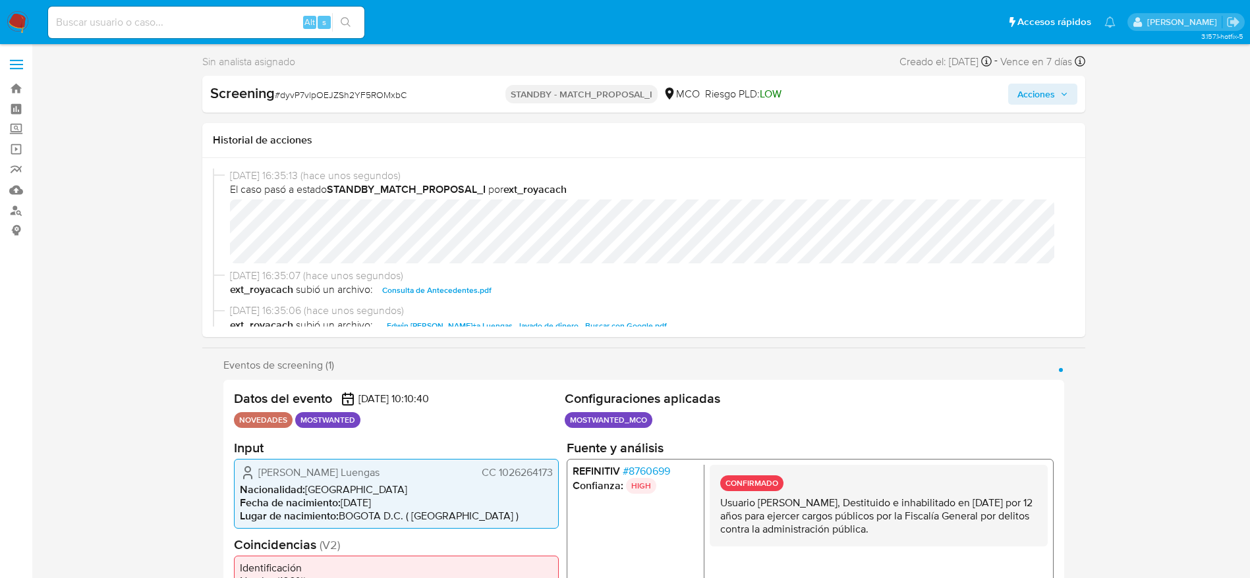
select select "10"
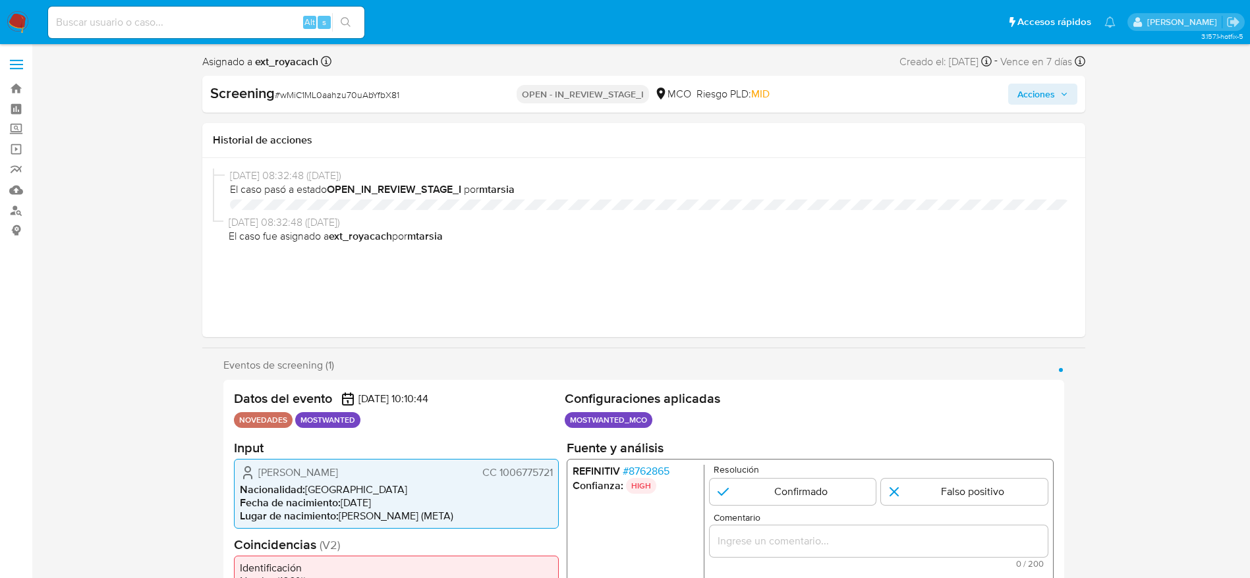
select select "10"
click at [316, 86] on div "Screening # wMiC1ML0aahzu70uAbYfbX81" at bounding box center [352, 94] width 284 height 20
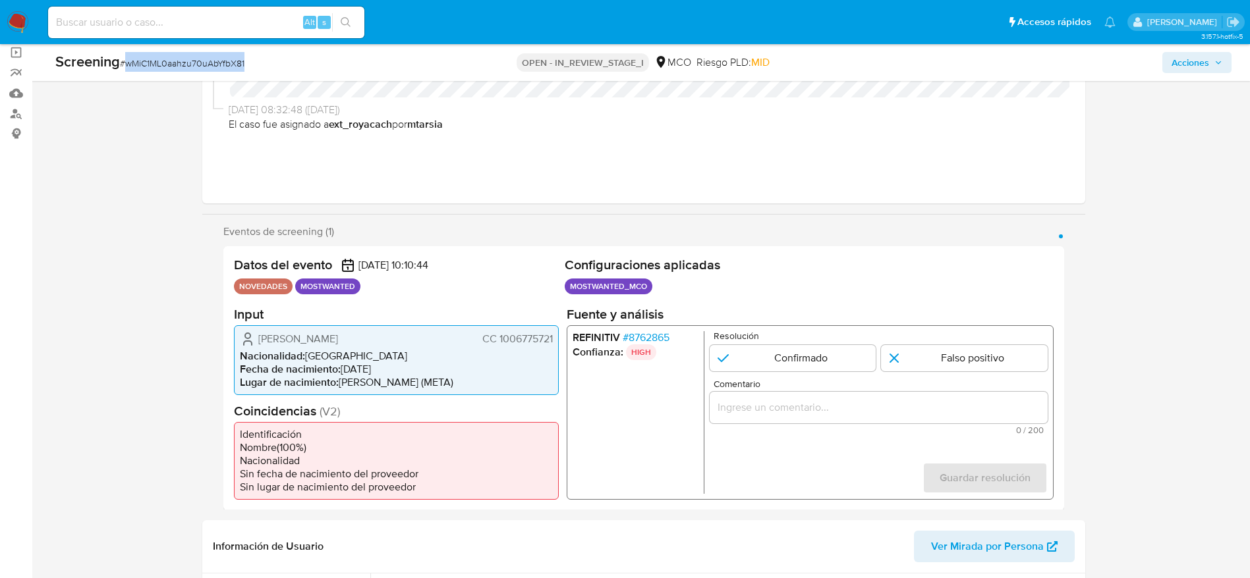
scroll to position [99, 0]
drag, startPoint x: 259, startPoint y: 334, endPoint x: 552, endPoint y: 341, distance: 293.2
click at [552, 341] on div "[PERSON_NAME] CC 1006775721" at bounding box center [396, 337] width 313 height 16
click at [630, 331] on span "# 8762865" at bounding box center [645, 335] width 47 height 13
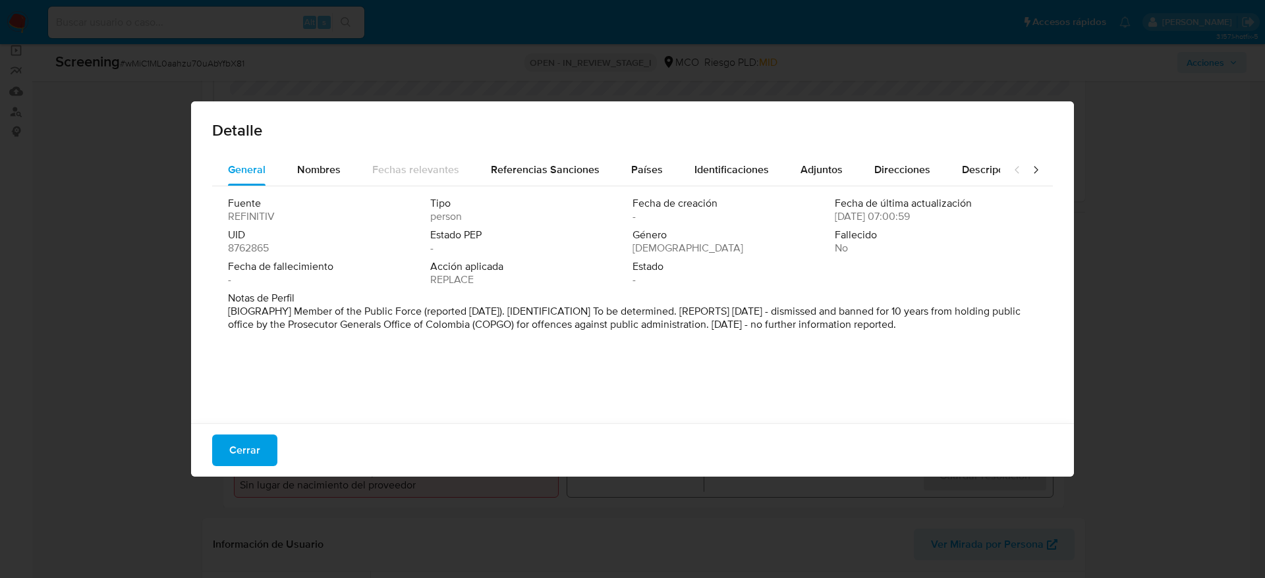
drag, startPoint x: 266, startPoint y: 441, endPoint x: 425, endPoint y: 308, distance: 207.1
click at [267, 441] on button "Cerrar" at bounding box center [244, 451] width 65 height 32
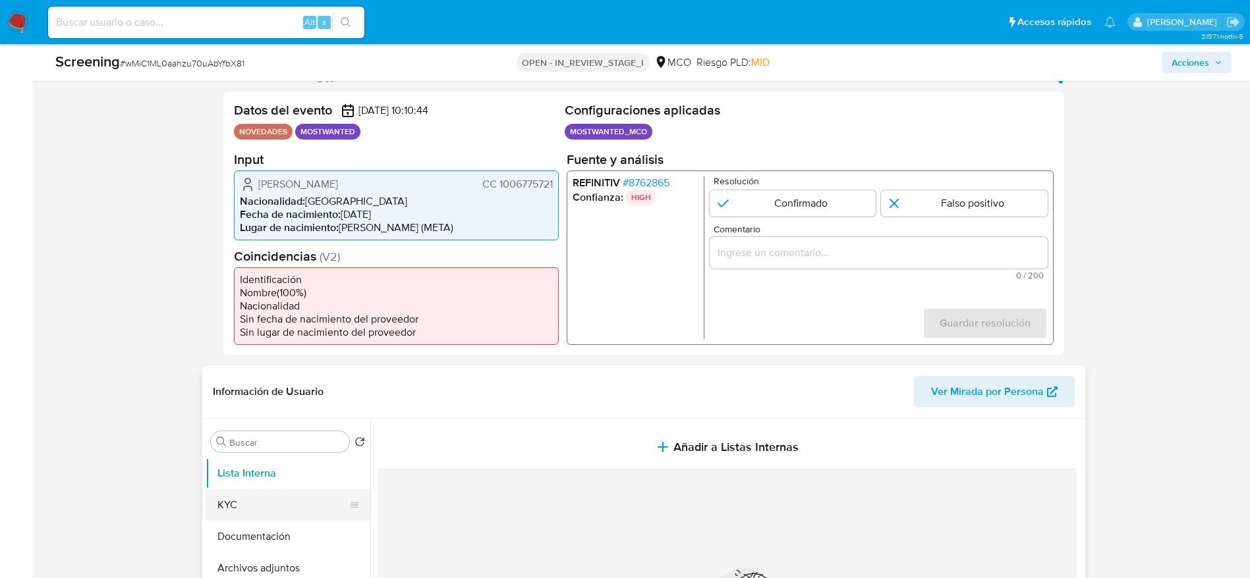
scroll to position [296, 0]
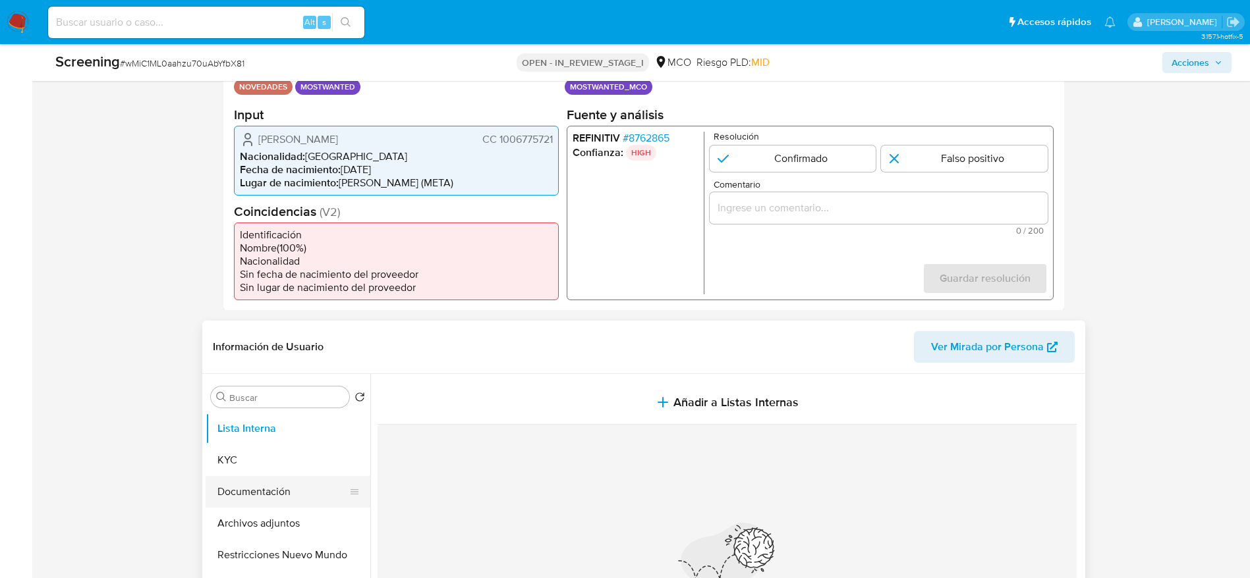
click at [281, 485] on button "Documentación" at bounding box center [283, 492] width 154 height 32
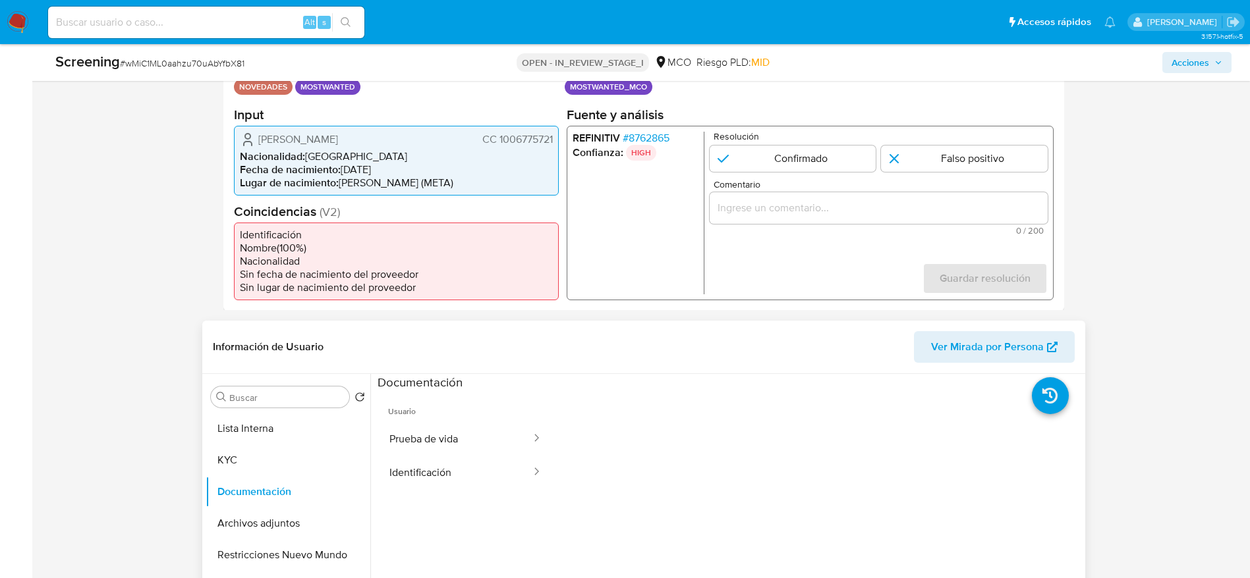
click at [478, 404] on span "Usuario" at bounding box center [465, 407] width 176 height 32
click at [471, 428] on button "Prueba de vida" at bounding box center [454, 439] width 155 height 34
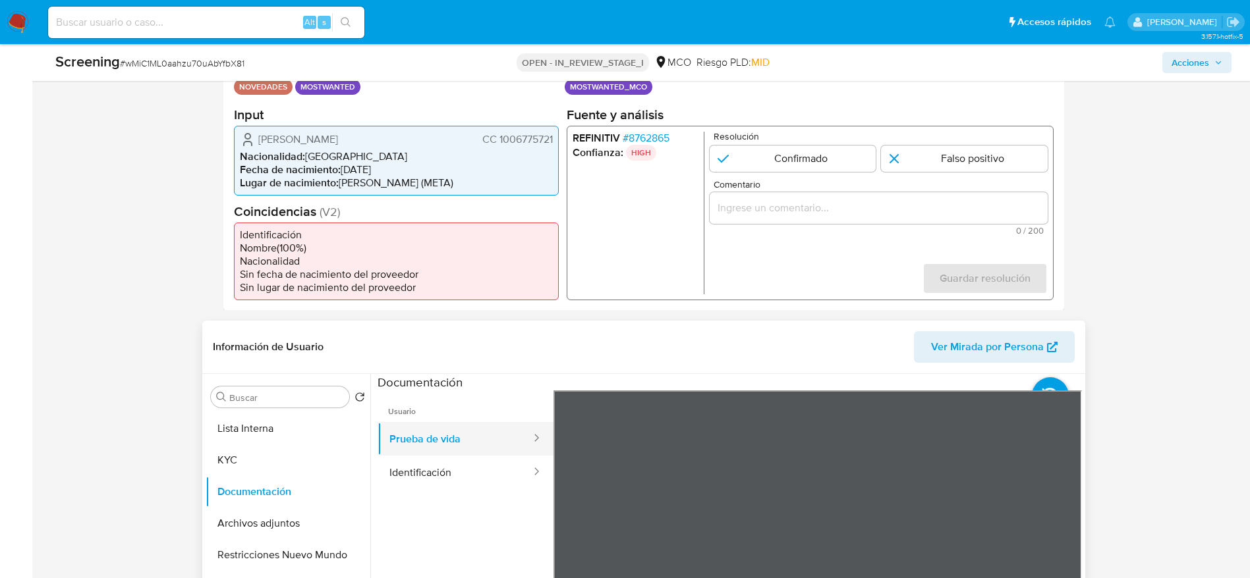
click at [439, 443] on button "Prueba de vida" at bounding box center [454, 439] width 155 height 34
click at [441, 473] on button "Identificación" at bounding box center [454, 473] width 155 height 34
drag, startPoint x: 817, startPoint y: 155, endPoint x: 824, endPoint y: 196, distance: 40.8
click at [817, 155] on input "1 de 1" at bounding box center [792, 158] width 167 height 26
radio input "true"
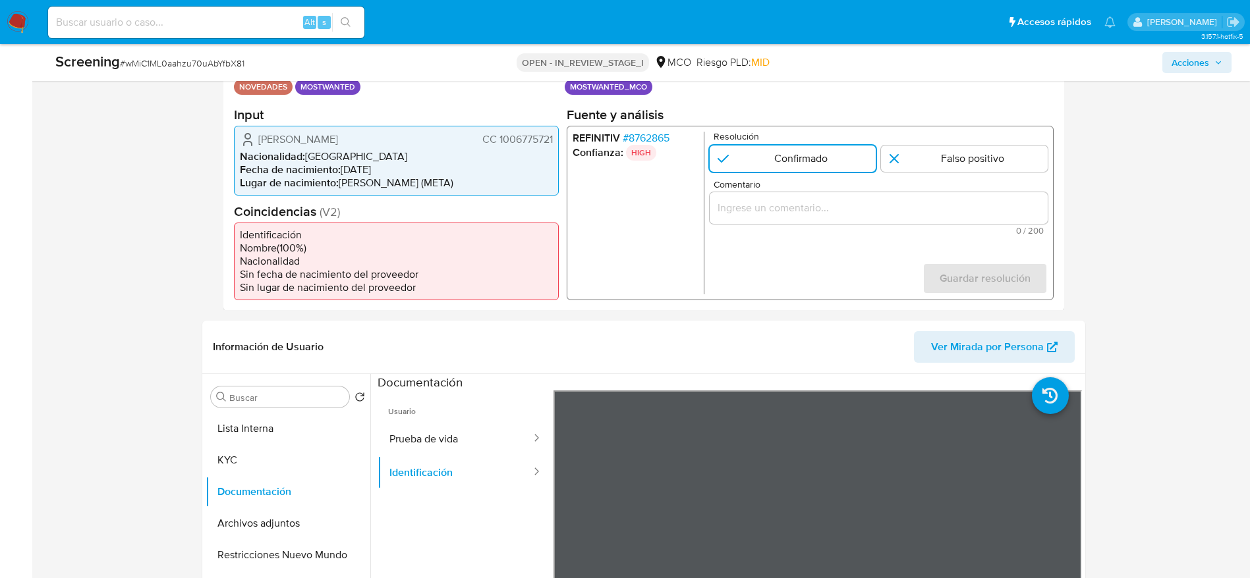
click at [825, 220] on div "1 de 1" at bounding box center [878, 208] width 338 height 32
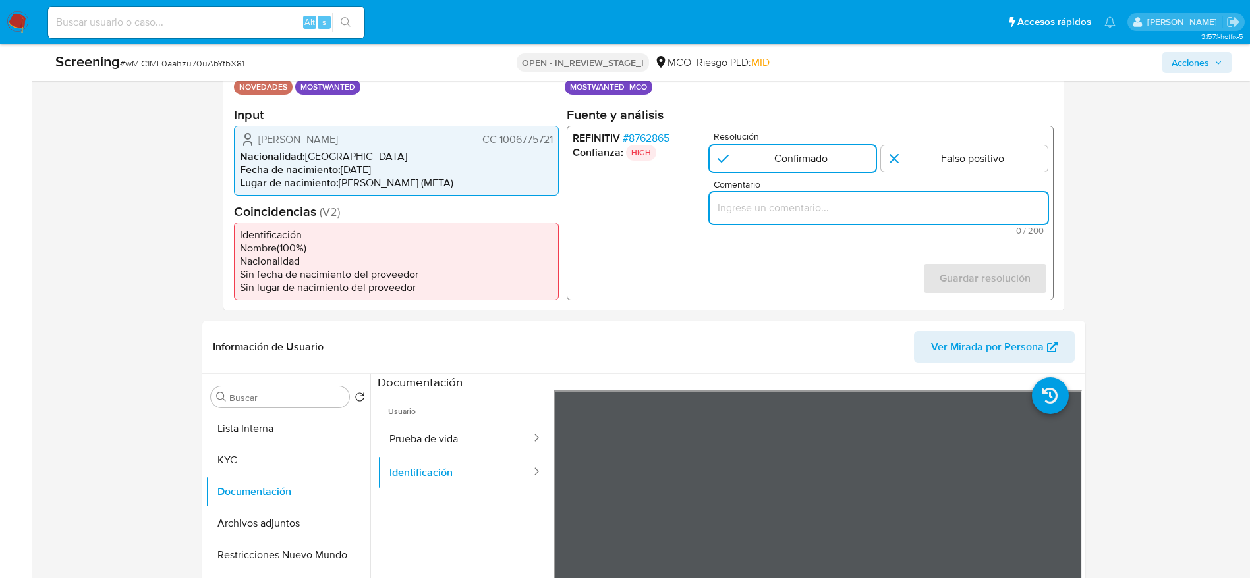
click at [837, 213] on input "Comentario" at bounding box center [878, 207] width 338 height 17
paste input "Usuario Johan Esteban Ospina Saenz, fue Destituido e inhabilitado en junio de 2…"
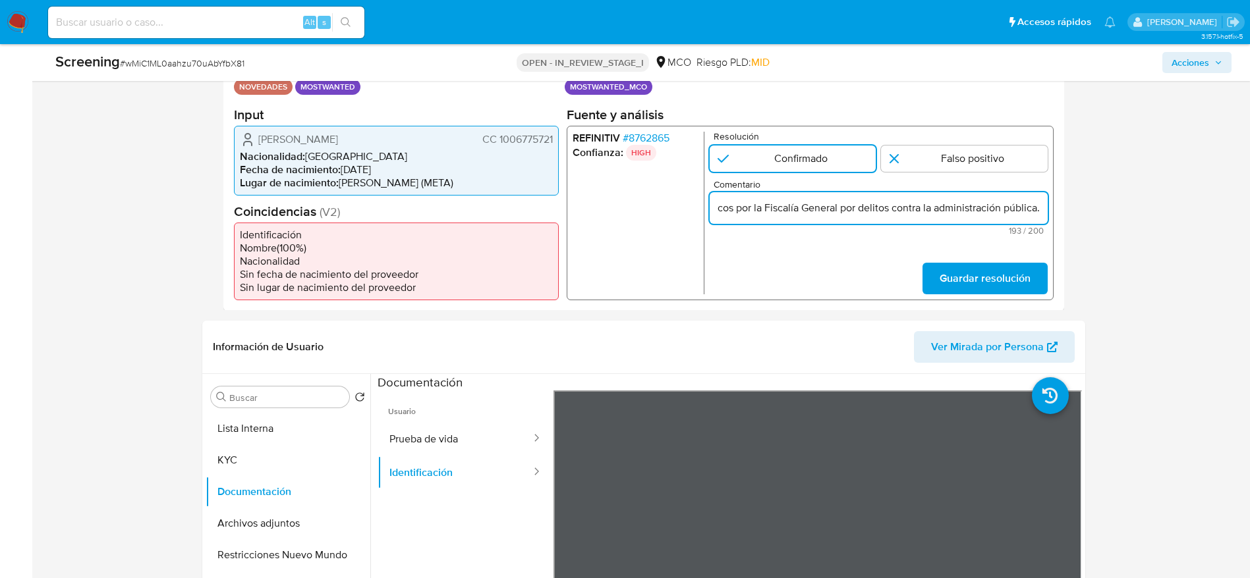
type input "Usuario Johan Esteban Ospina Saenz, fue Destituido e inhabilitado en junio de 2…"
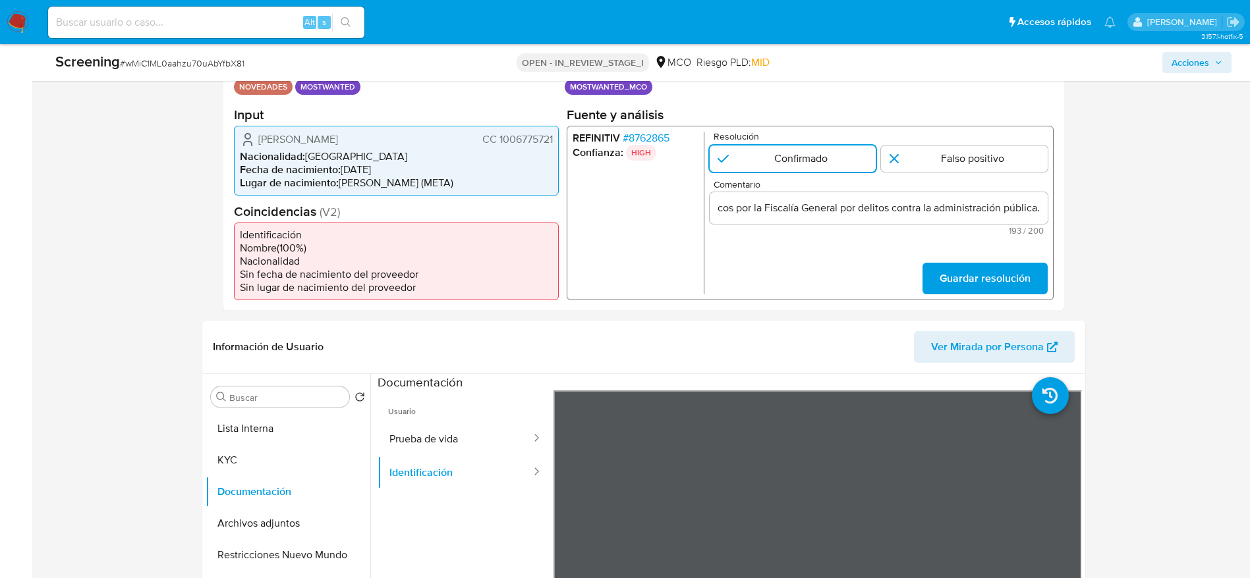
scroll to position [0, 0]
click at [962, 298] on div "REFINITIV # 8762865 Confianza: HIGH Resolución Confirmado Falso positivo Coment…" at bounding box center [809, 212] width 487 height 175
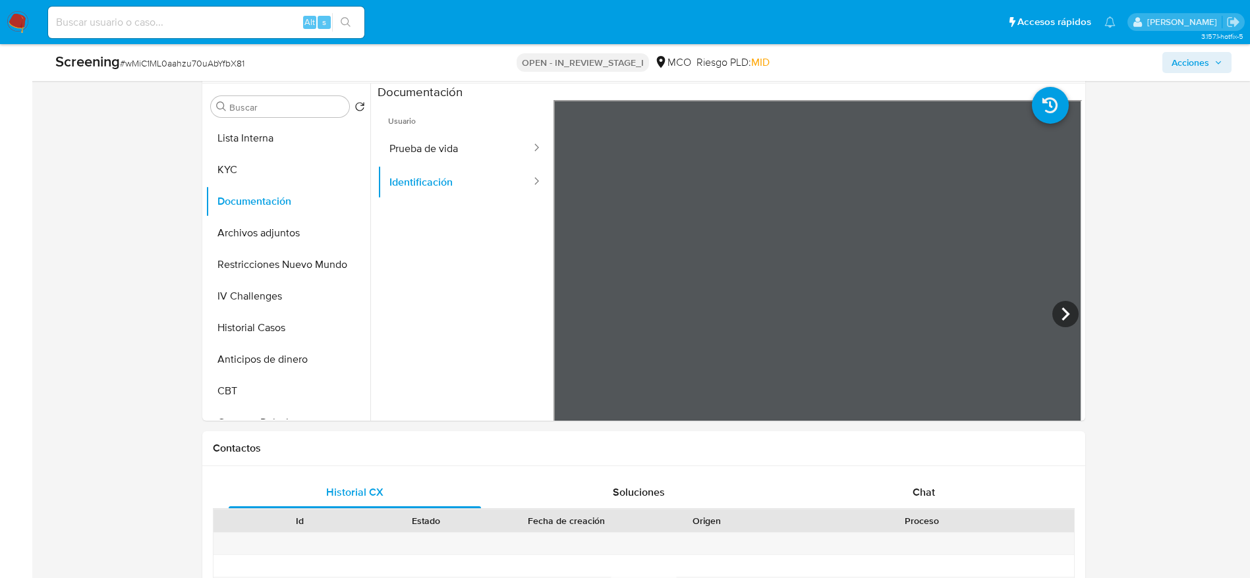
scroll to position [296, 0]
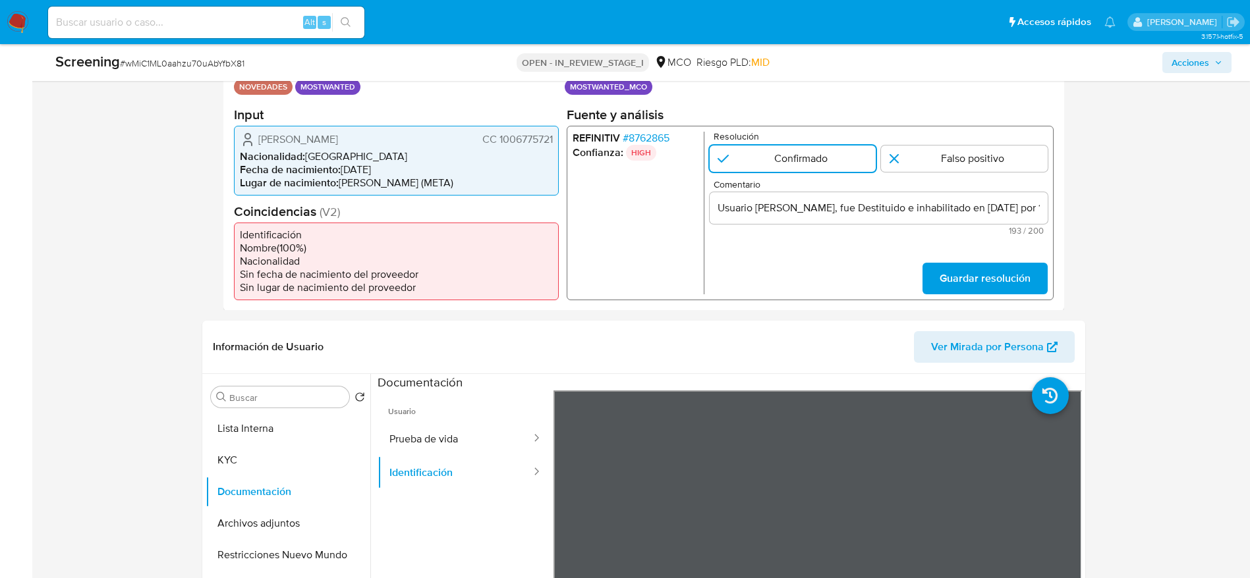
click at [991, 287] on span "Guardar resolución" at bounding box center [984, 277] width 91 height 29
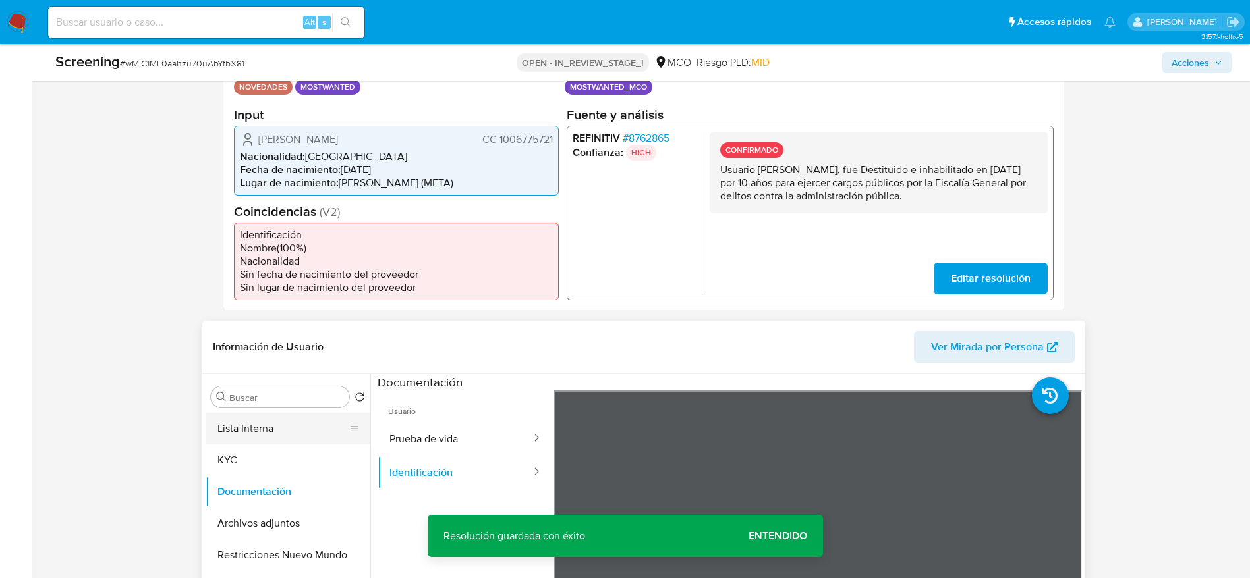
click at [278, 435] on button "Lista Interna" at bounding box center [283, 429] width 154 height 32
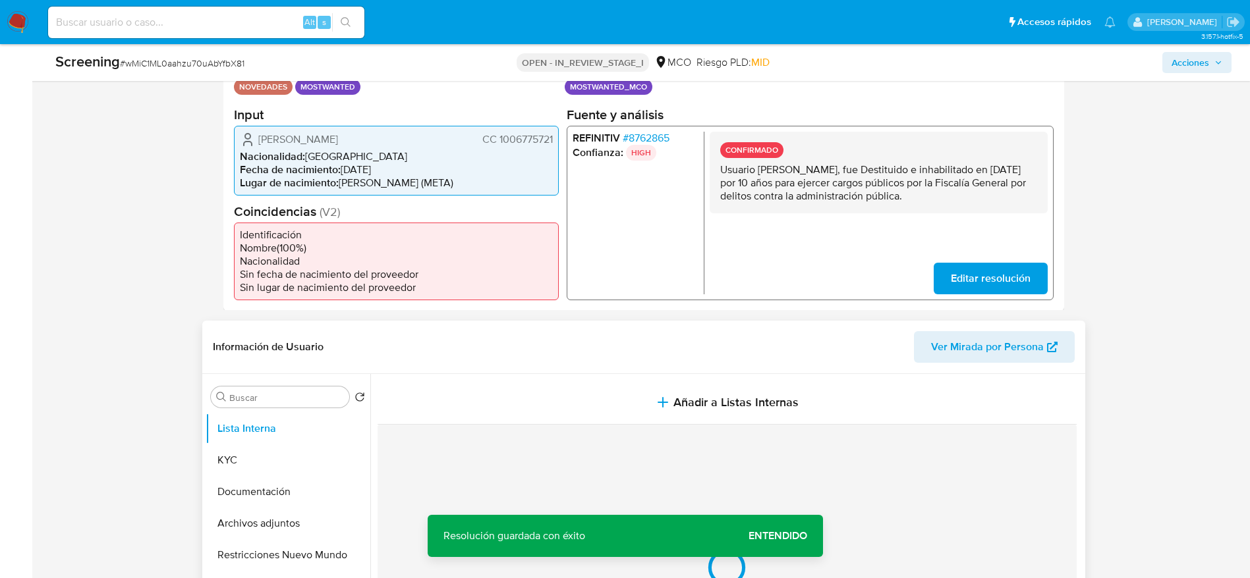
click at [536, 375] on section at bounding box center [729, 554] width 704 height 360
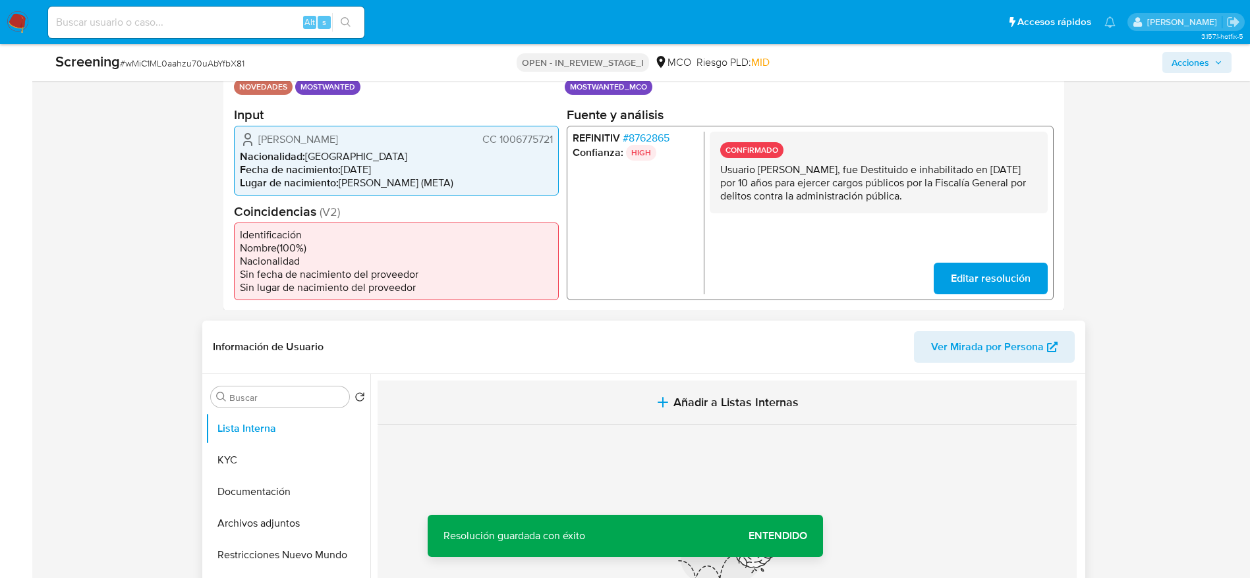
click at [549, 396] on button "Añadir a Listas Internas" at bounding box center [726, 403] width 699 height 44
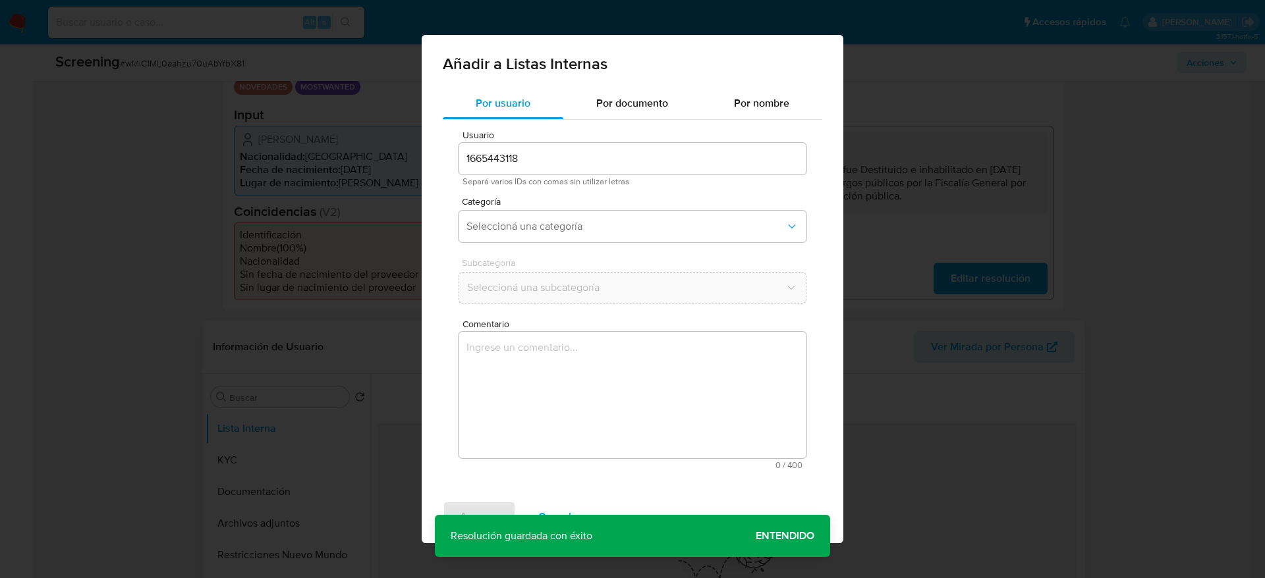
click at [533, 426] on textarea "Comentario" at bounding box center [632, 395] width 348 height 126
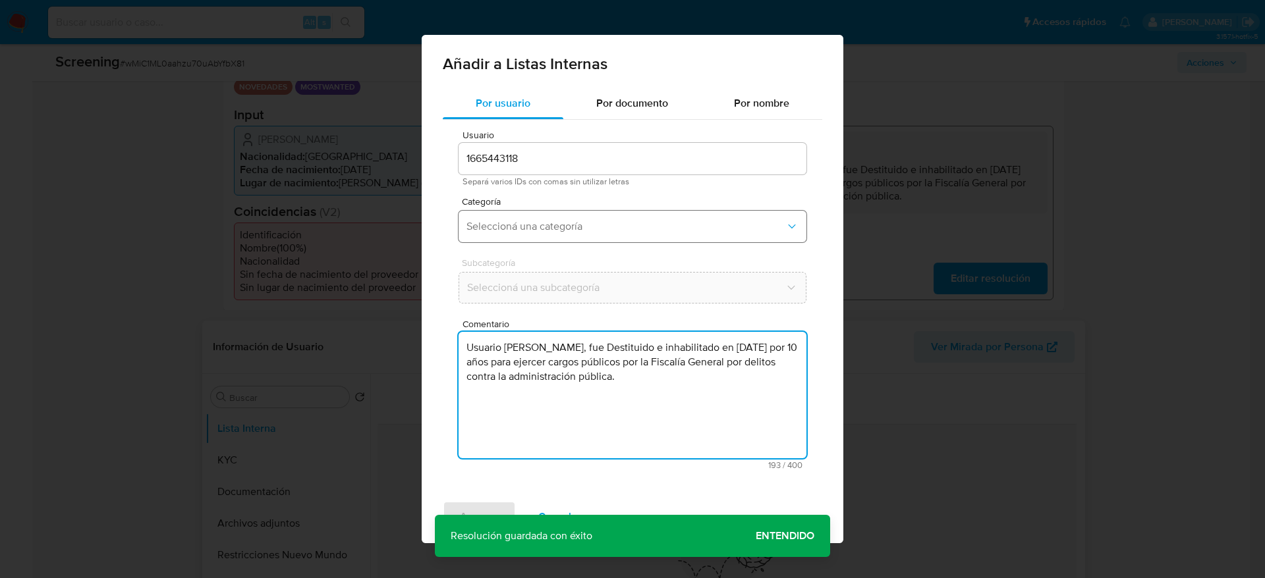
type textarea "Usuario Johan Esteban Ospina Saenz, fue Destituido e inhabilitado en junio de 2…"
click at [581, 213] on button "Seleccioná una categoría" at bounding box center [632, 227] width 348 height 32
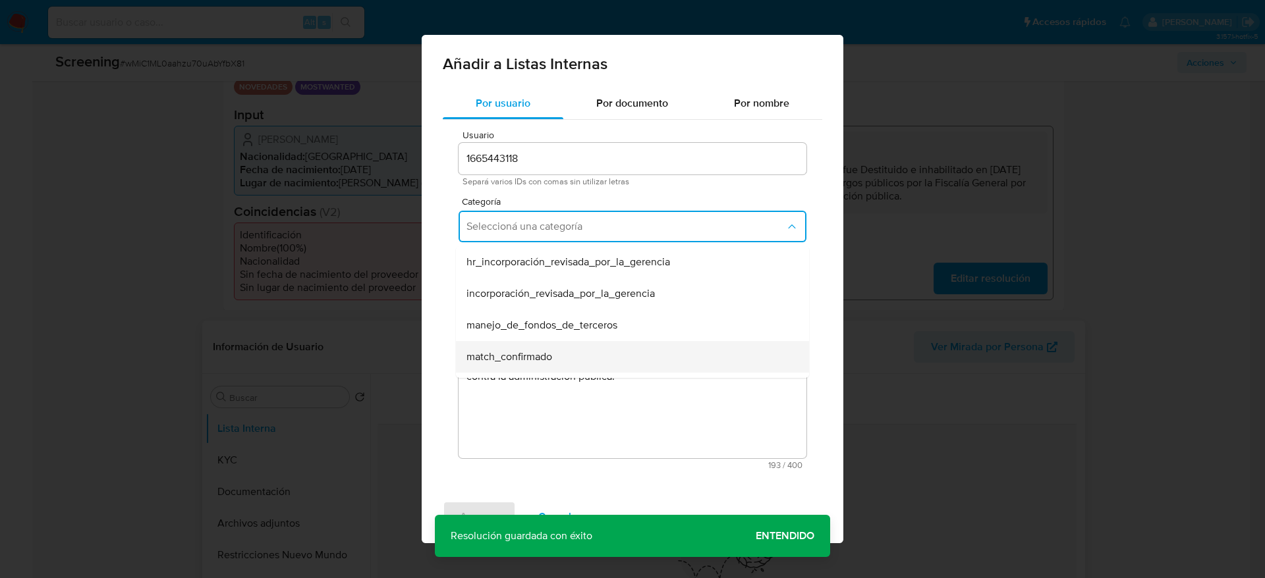
click at [543, 346] on div "match_confirmado" at bounding box center [628, 357] width 324 height 32
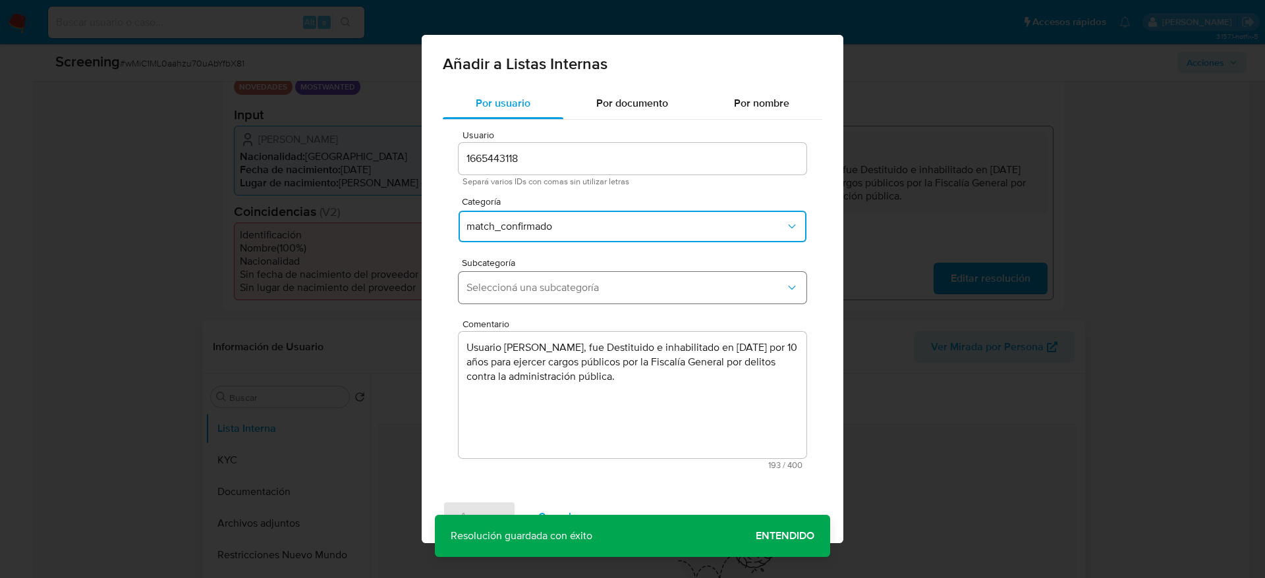
click at [552, 292] on span "Seleccioná una subcategoría" at bounding box center [625, 287] width 319 height 13
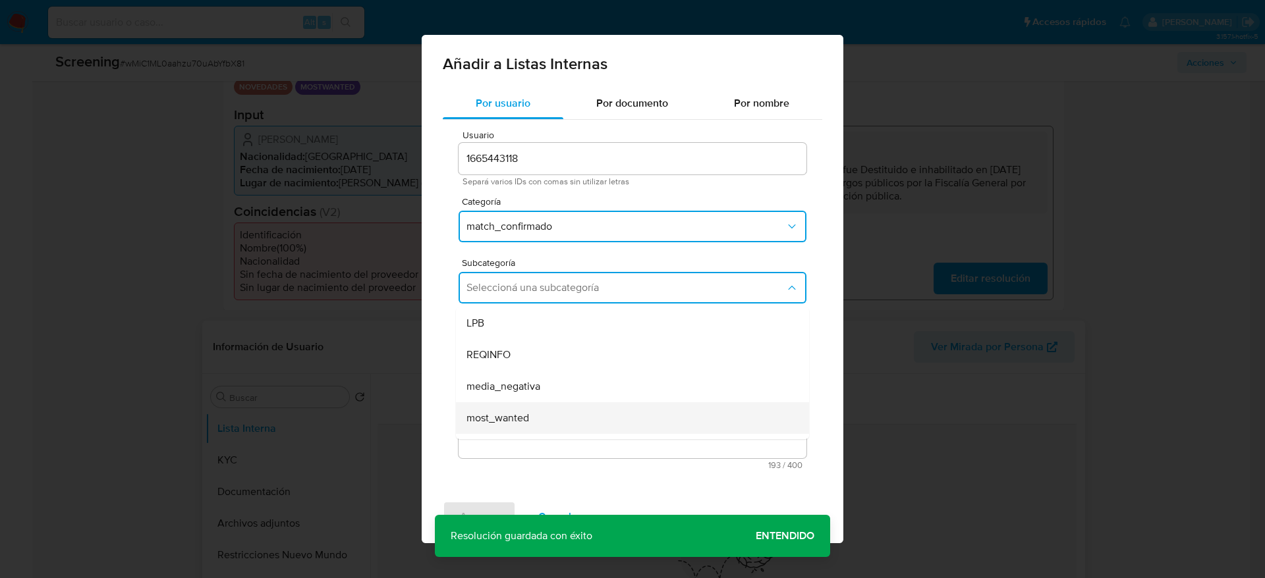
click at [520, 412] on span "most_wanted" at bounding box center [497, 418] width 63 height 13
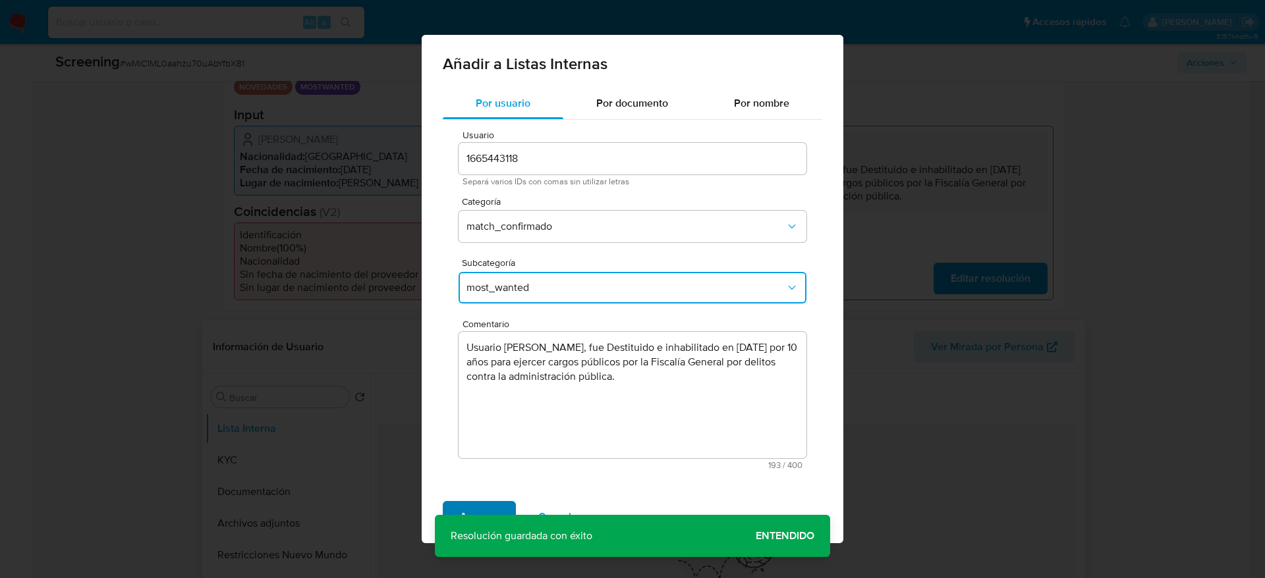
click at [492, 507] on span "Agregar" at bounding box center [479, 517] width 39 height 29
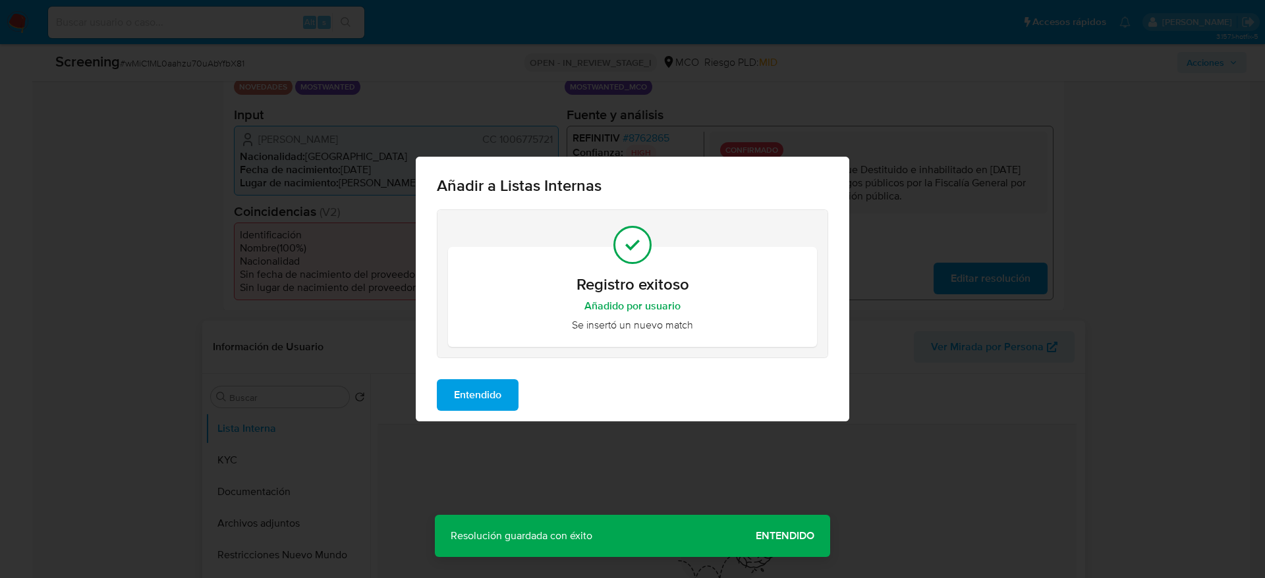
click at [471, 395] on span "Entendido" at bounding box center [477, 395] width 47 height 29
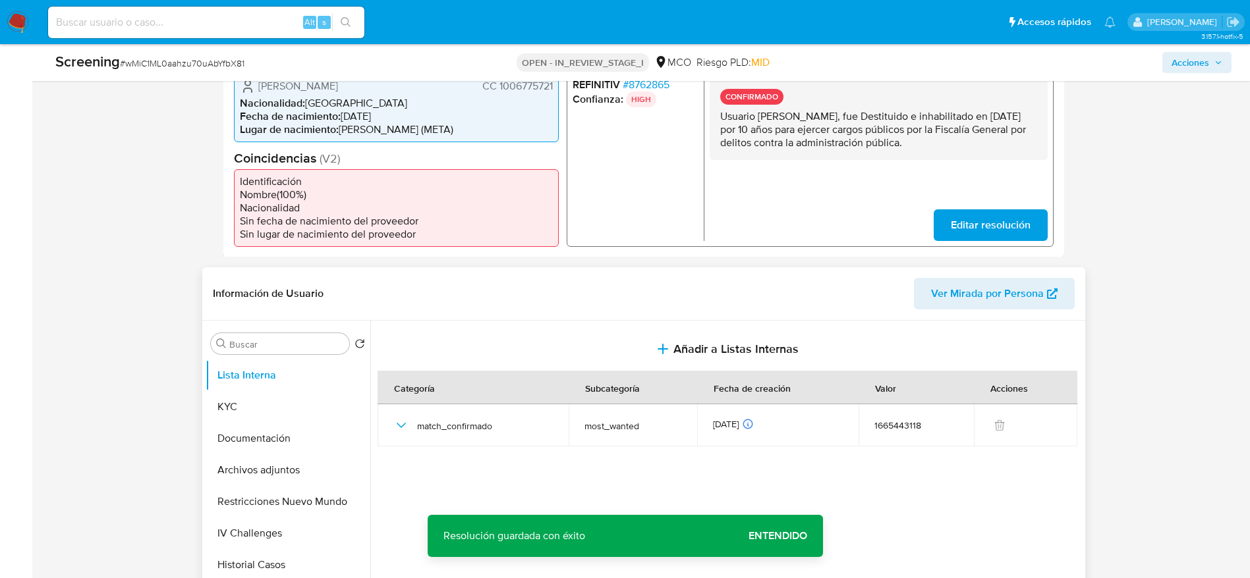
scroll to position [395, 0]
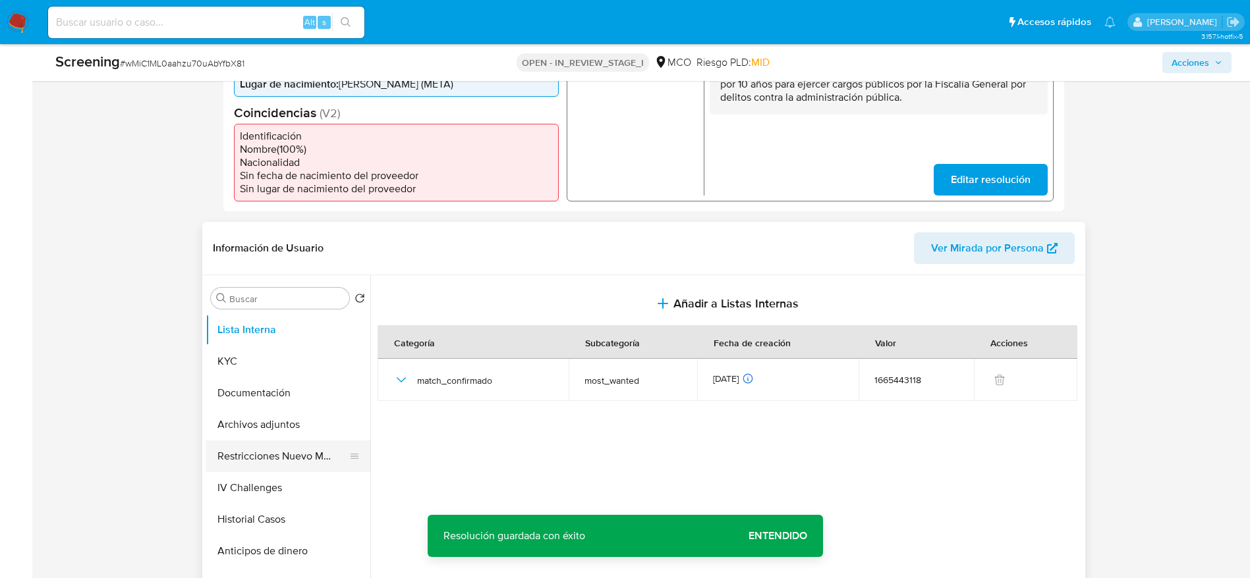
click at [294, 453] on button "Restricciones Nuevo Mundo" at bounding box center [283, 457] width 154 height 32
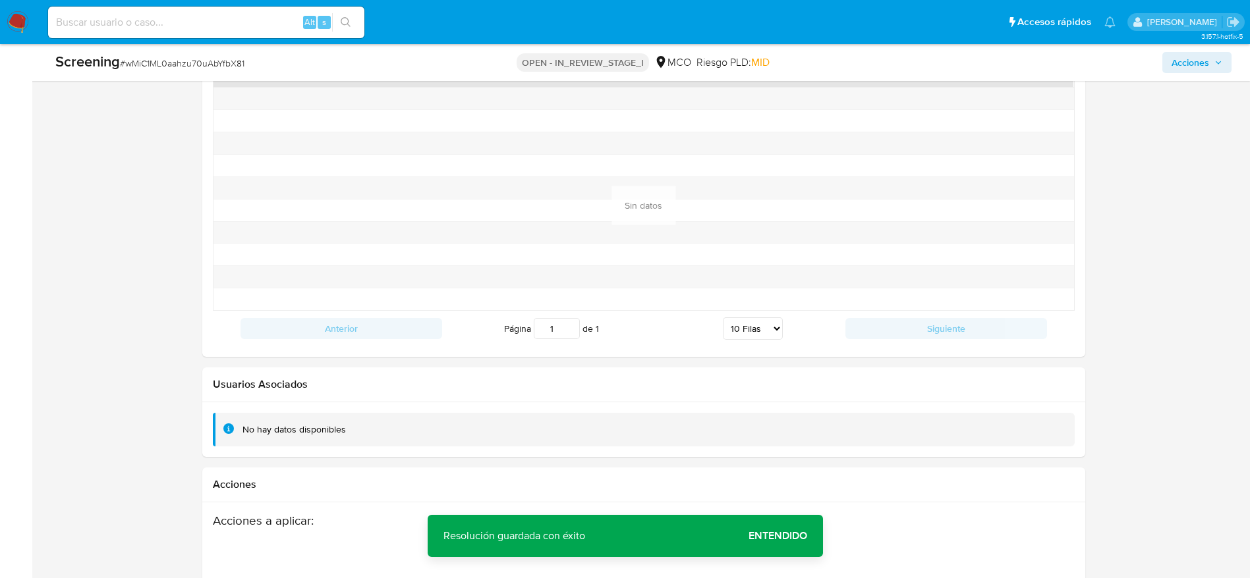
scroll to position [1954, 0]
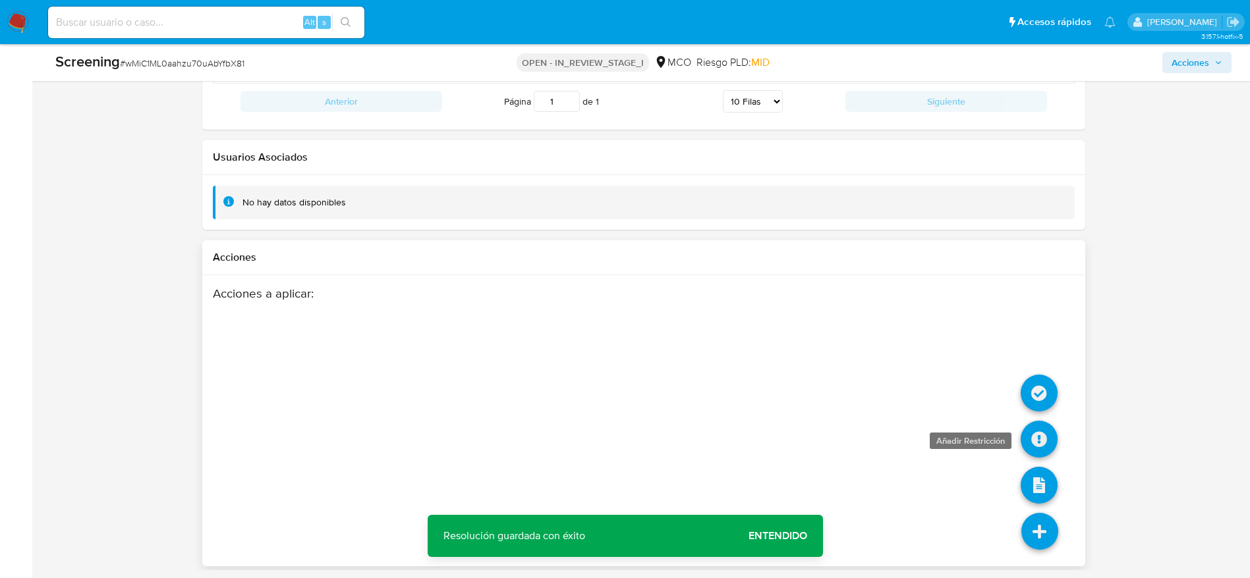
click at [1032, 439] on icon at bounding box center [1038, 439] width 37 height 37
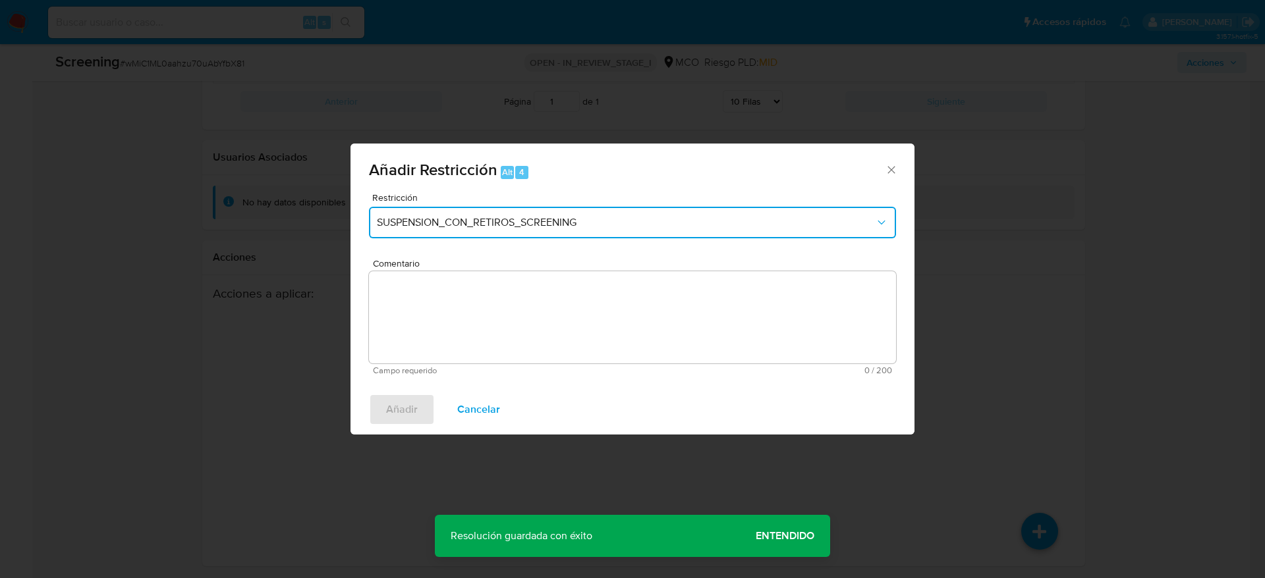
click at [628, 231] on button "SUSPENSION_CON_RETIROS_SCREENING" at bounding box center [632, 223] width 527 height 32
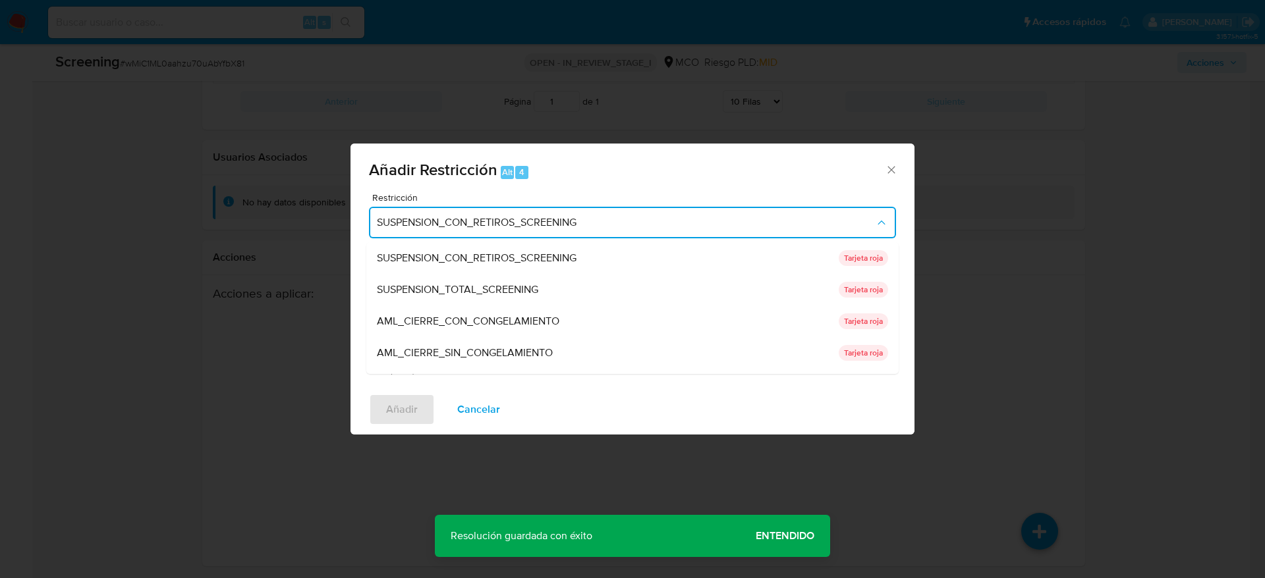
drag, startPoint x: 628, startPoint y: 231, endPoint x: 534, endPoint y: 284, distance: 107.9
click at [534, 284] on span "SUSPENSION_TOTAL_SCREENING" at bounding box center [457, 289] width 161 height 13
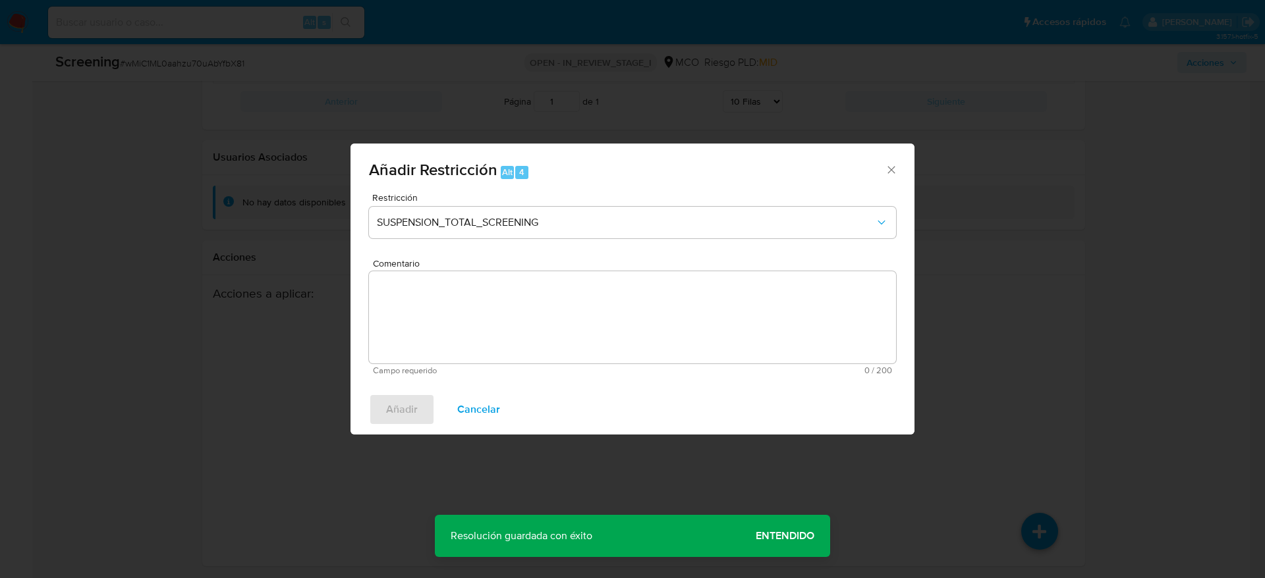
click at [508, 307] on textarea "Comentario" at bounding box center [632, 317] width 527 height 92
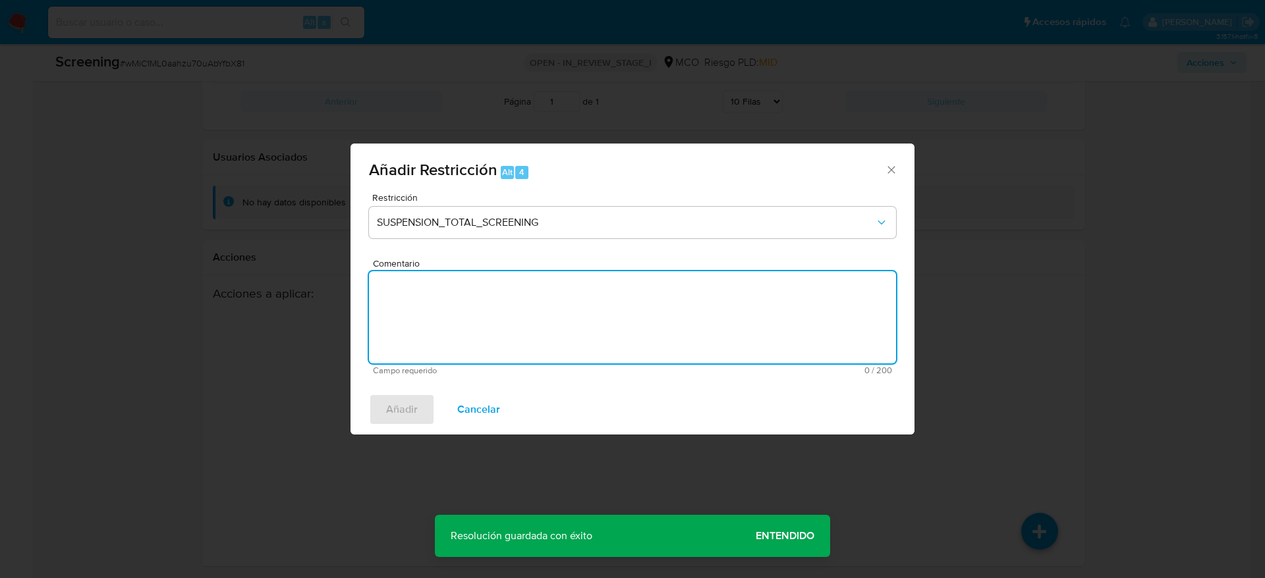
paste textarea "Usuario Johan Esteban Ospina Saenz, fue Destituido e inhabilitado en junio de 2…"
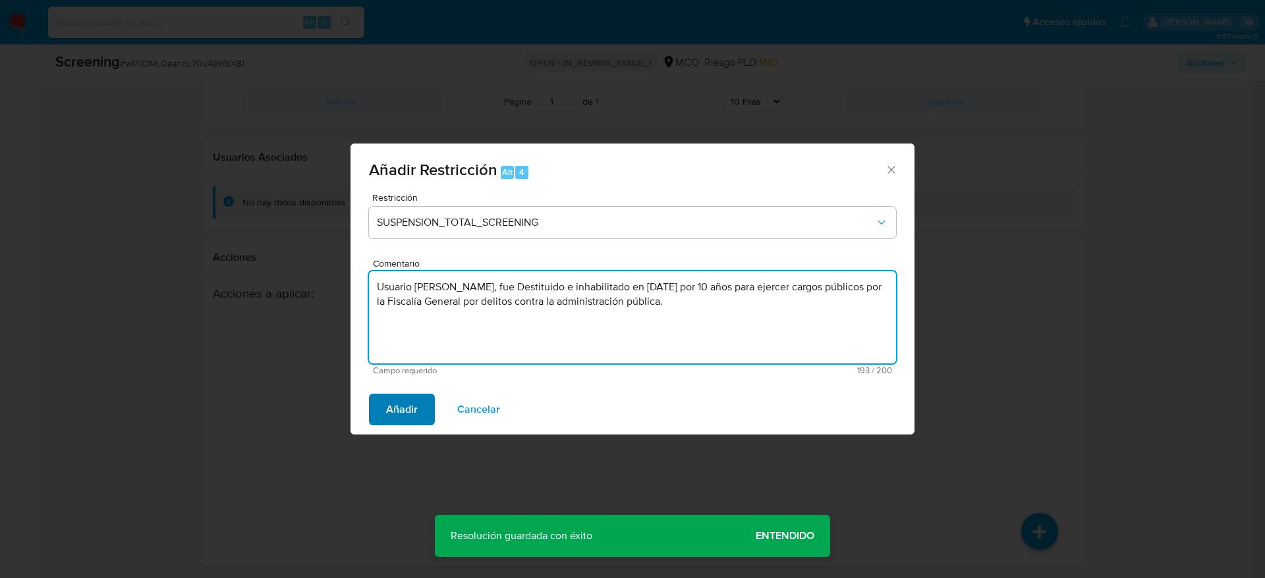
type textarea "Usuario Johan Esteban Ospina Saenz, fue Destituido e inhabilitado en junio de 2…"
click at [391, 422] on span "Añadir" at bounding box center [402, 409] width 32 height 29
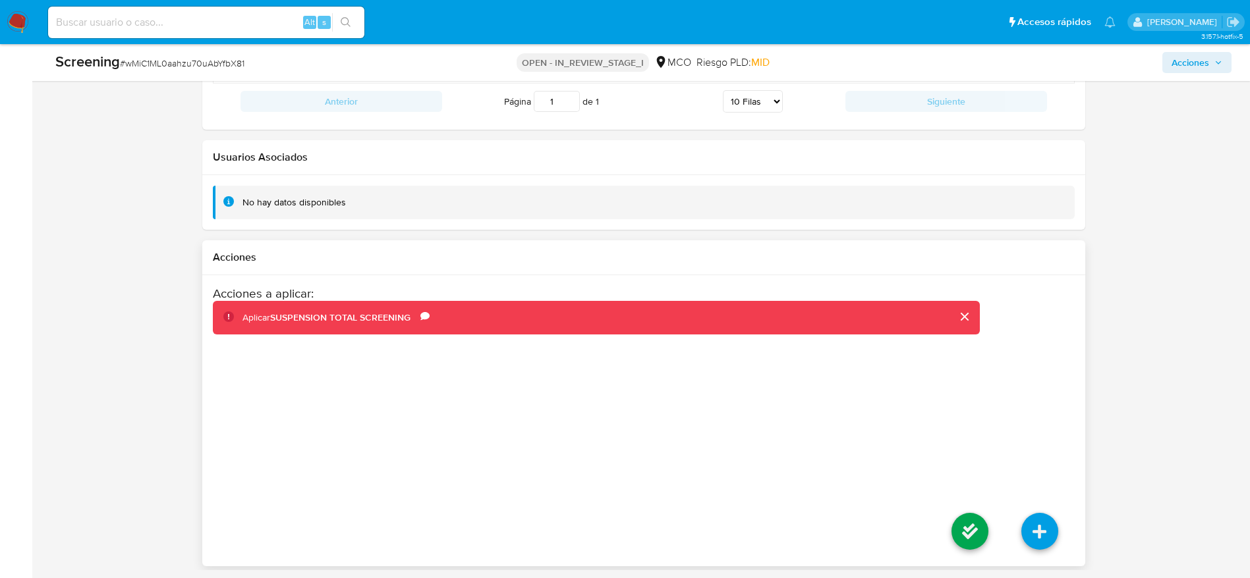
click at [938, 529] on li at bounding box center [970, 534] width 70 height 74
click at [977, 530] on icon at bounding box center [969, 531] width 37 height 37
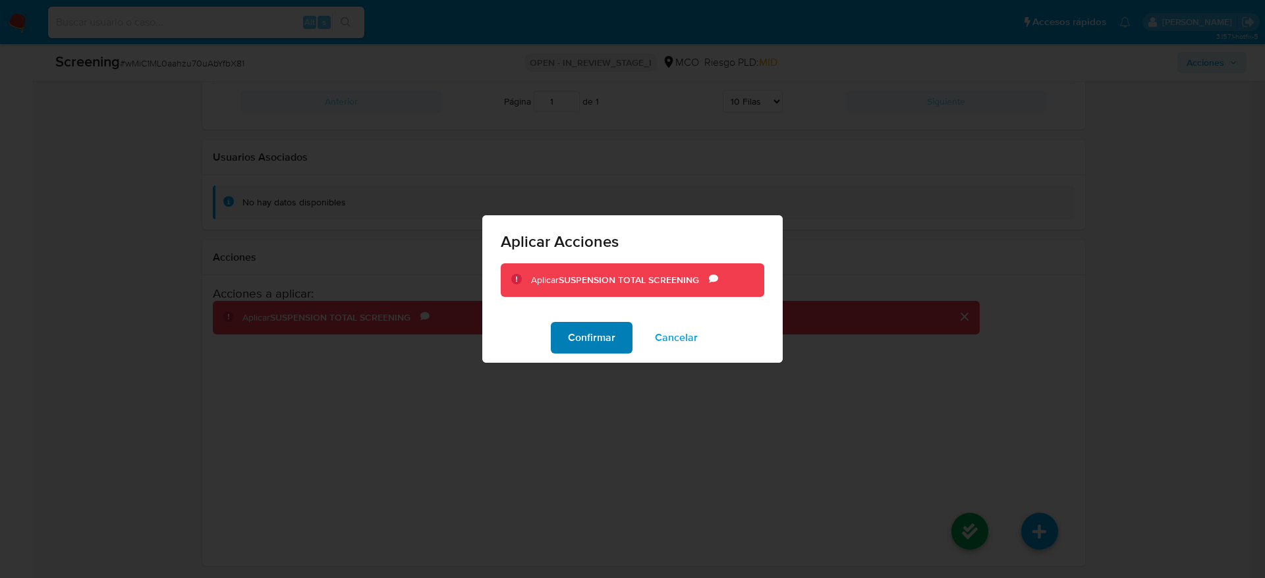
click at [630, 346] on button "Confirmar" at bounding box center [592, 338] width 82 height 32
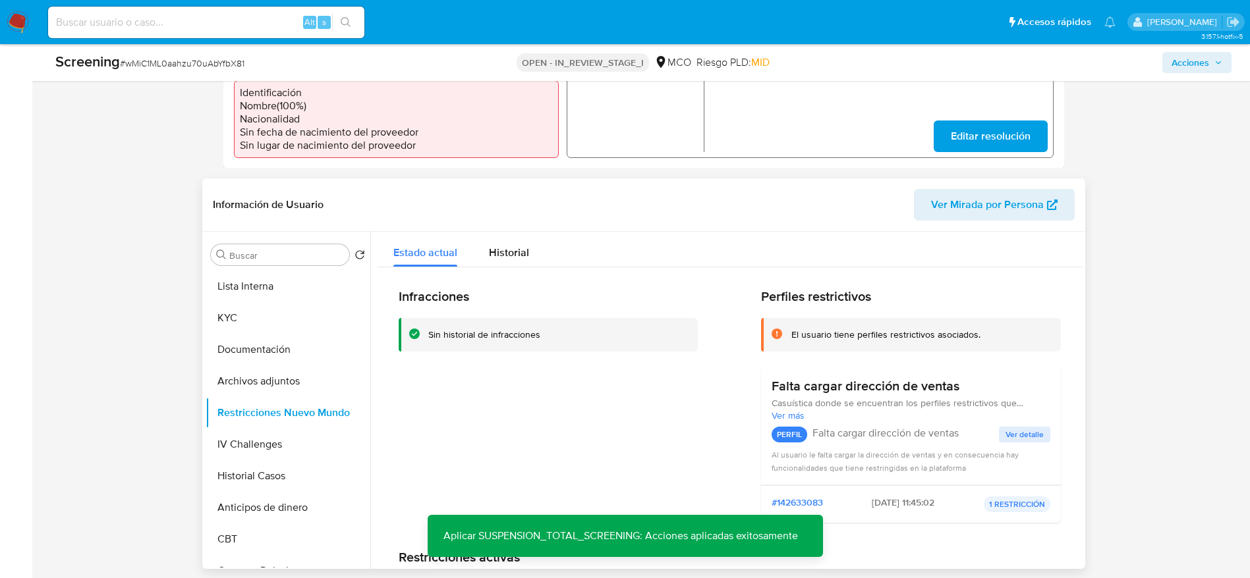
scroll to position [472, 0]
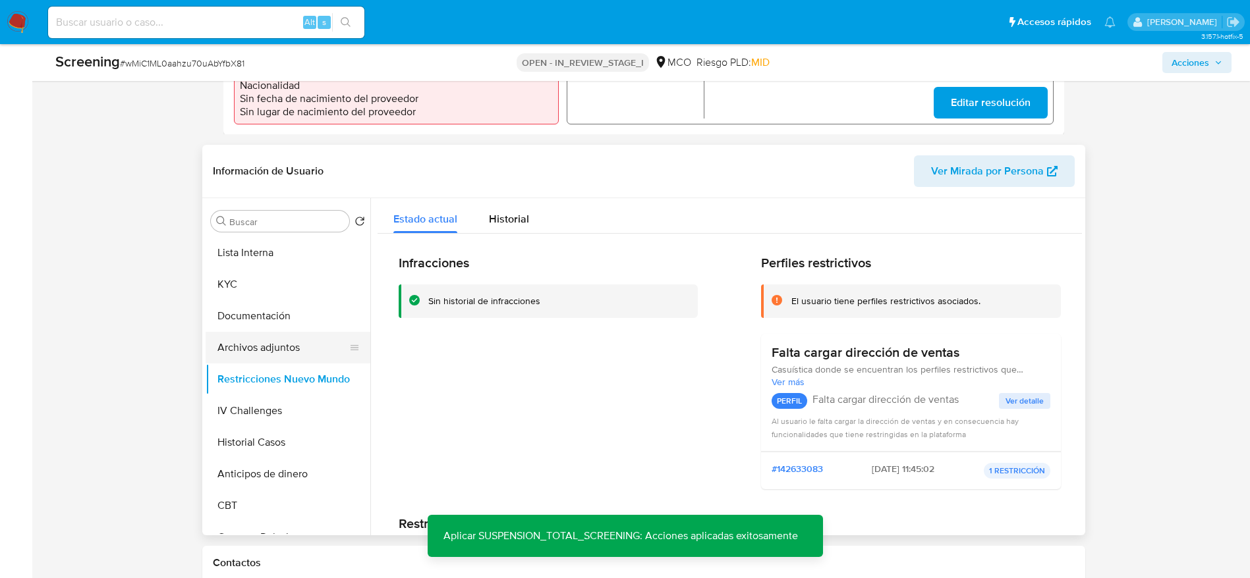
click at [291, 336] on button "Archivos adjuntos" at bounding box center [283, 348] width 154 height 32
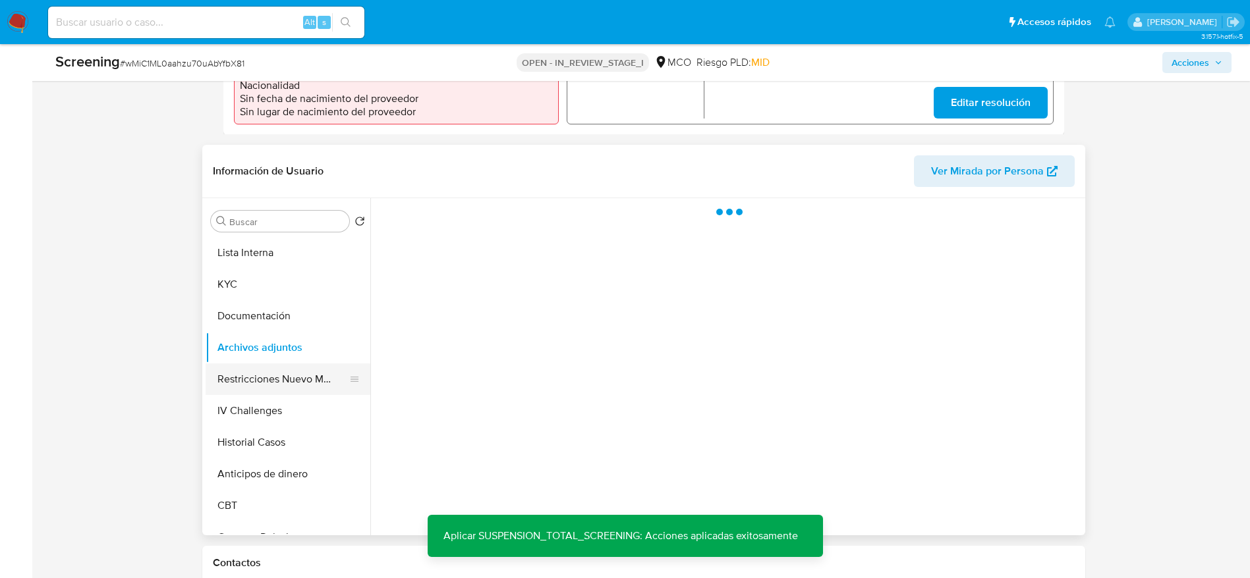
click at [267, 379] on button "Restricciones Nuevo Mundo" at bounding box center [283, 380] width 154 height 32
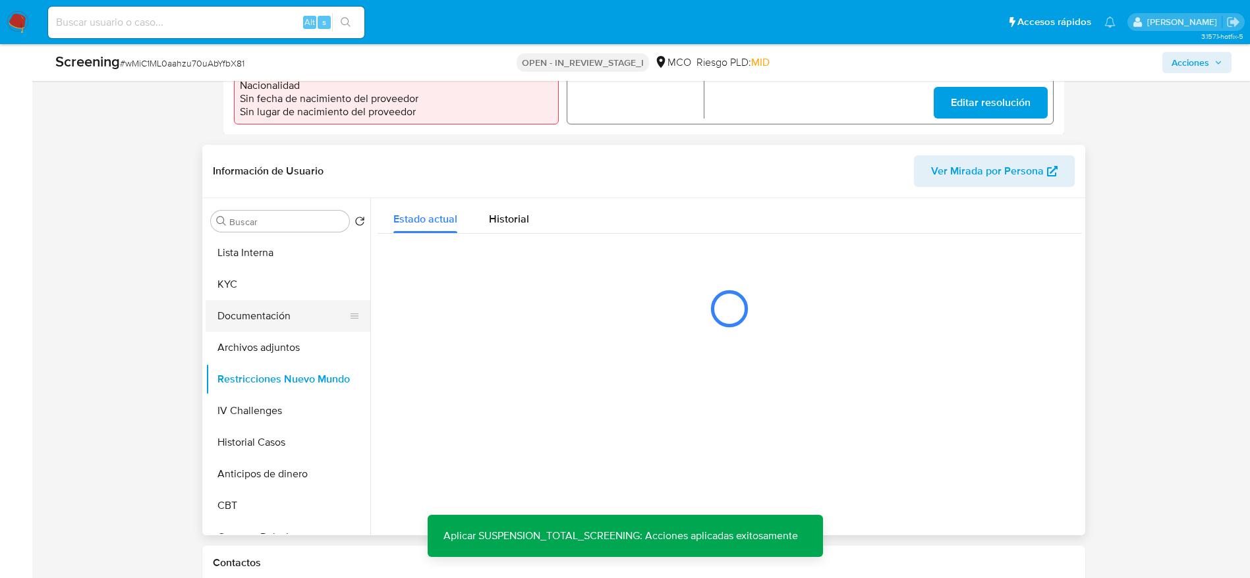
click at [331, 329] on button "Documentación" at bounding box center [283, 316] width 154 height 32
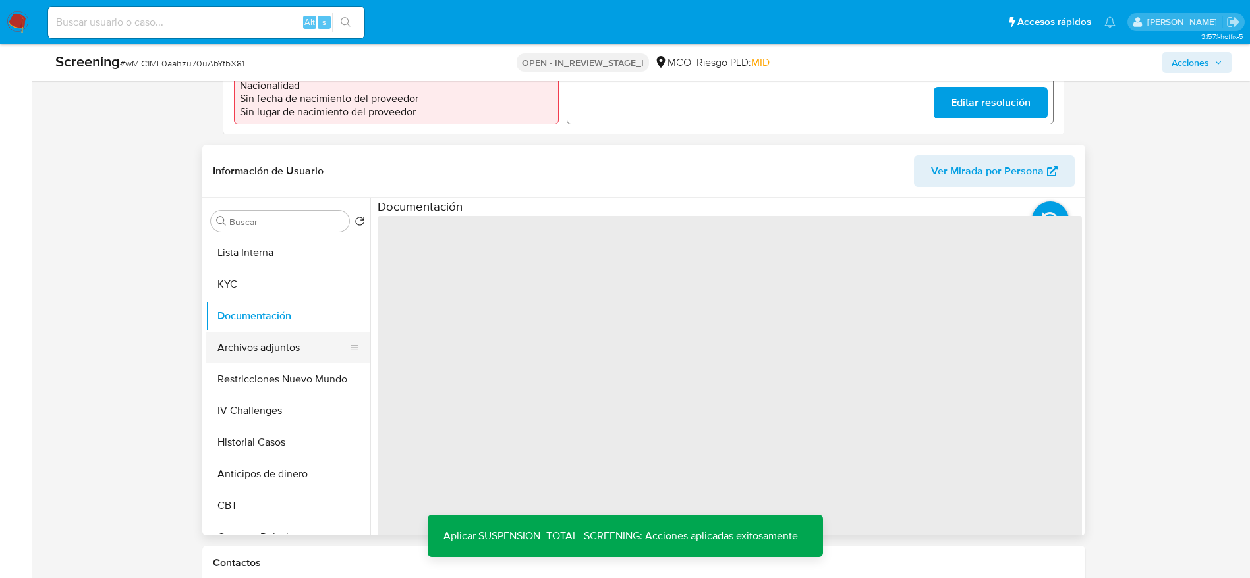
click at [317, 341] on button "Archivos adjuntos" at bounding box center [283, 348] width 154 height 32
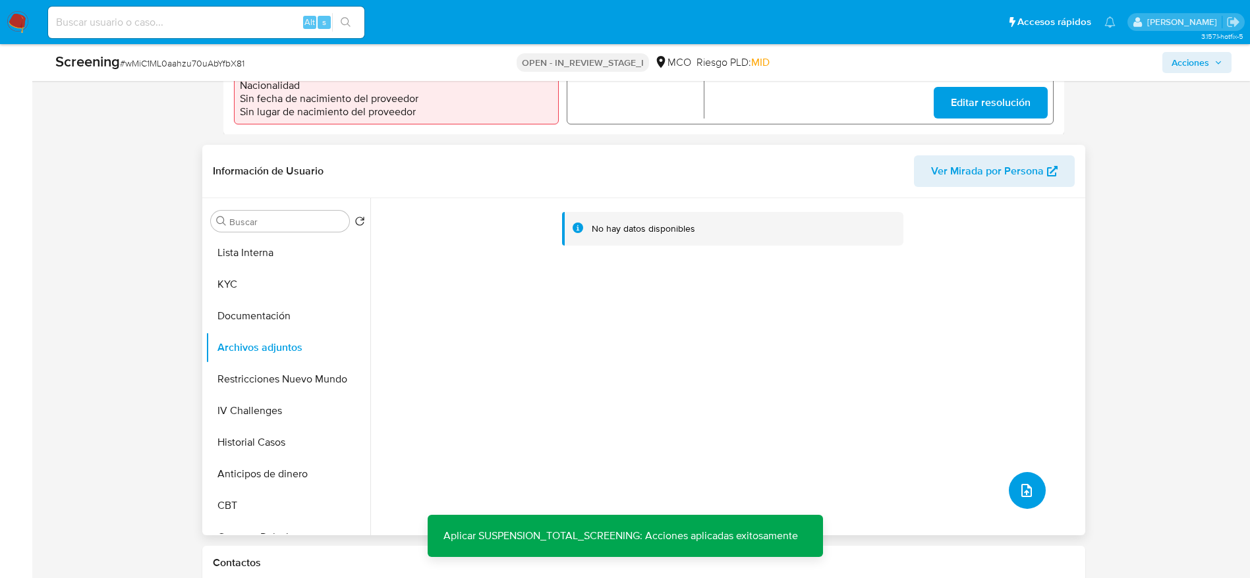
click at [1009, 500] on button "upload-file" at bounding box center [1027, 490] width 37 height 37
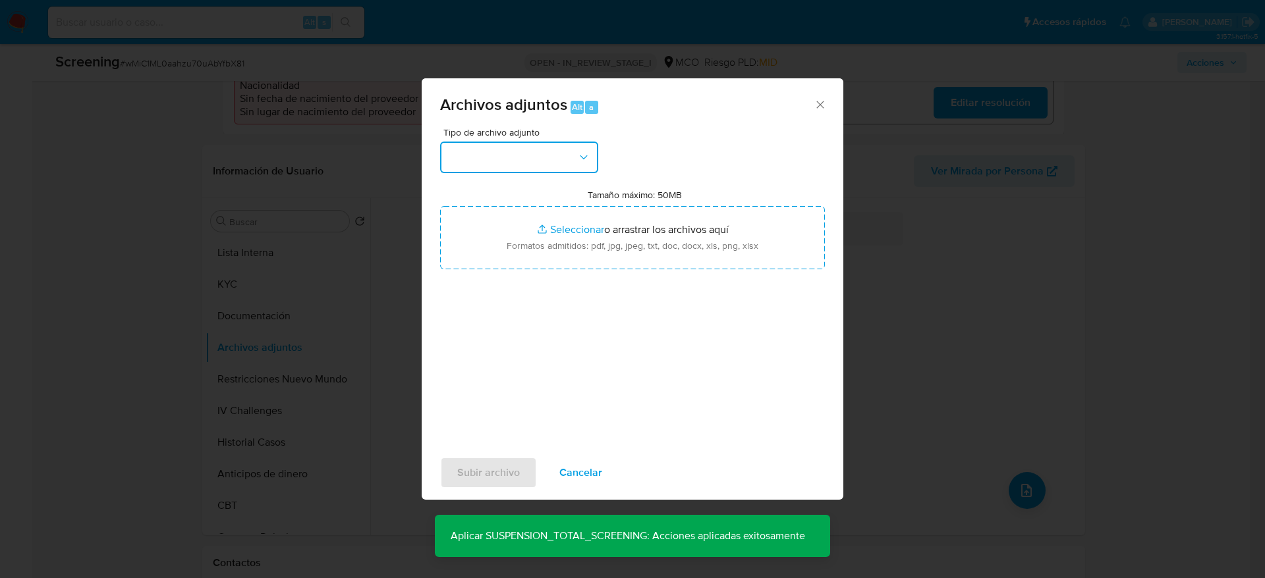
click at [530, 162] on button "button" at bounding box center [519, 158] width 158 height 32
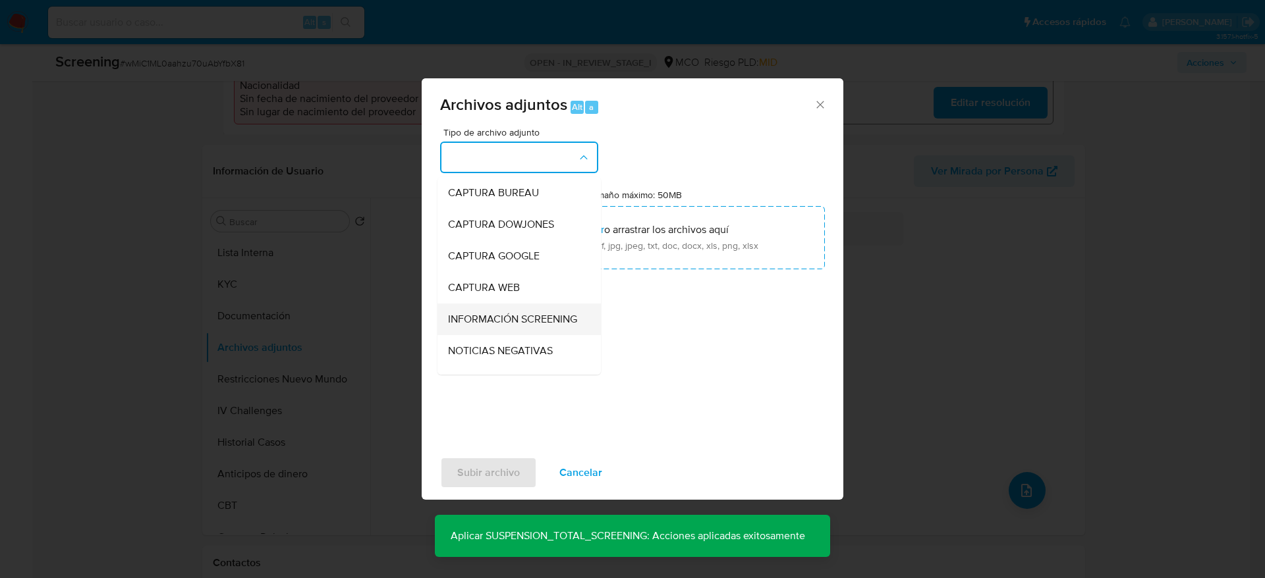
click at [514, 319] on span "INFORMACIÓN SCREENING" at bounding box center [512, 319] width 129 height 13
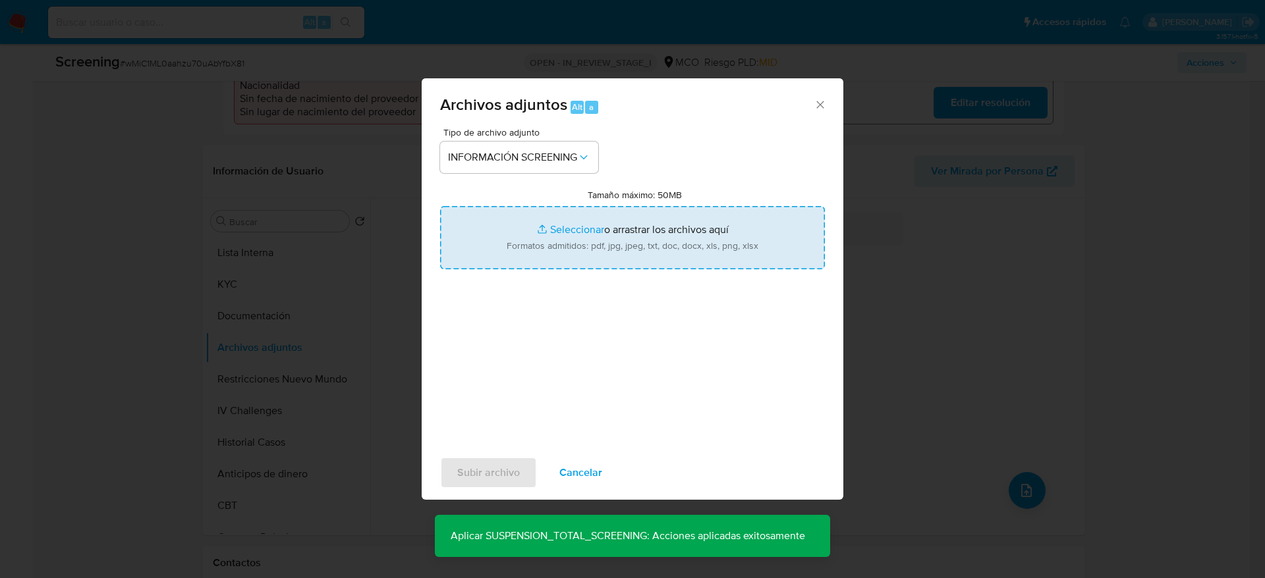
click at [536, 240] on input "Tamaño máximo: 50MB Seleccionar archivos" at bounding box center [632, 237] width 385 height 63
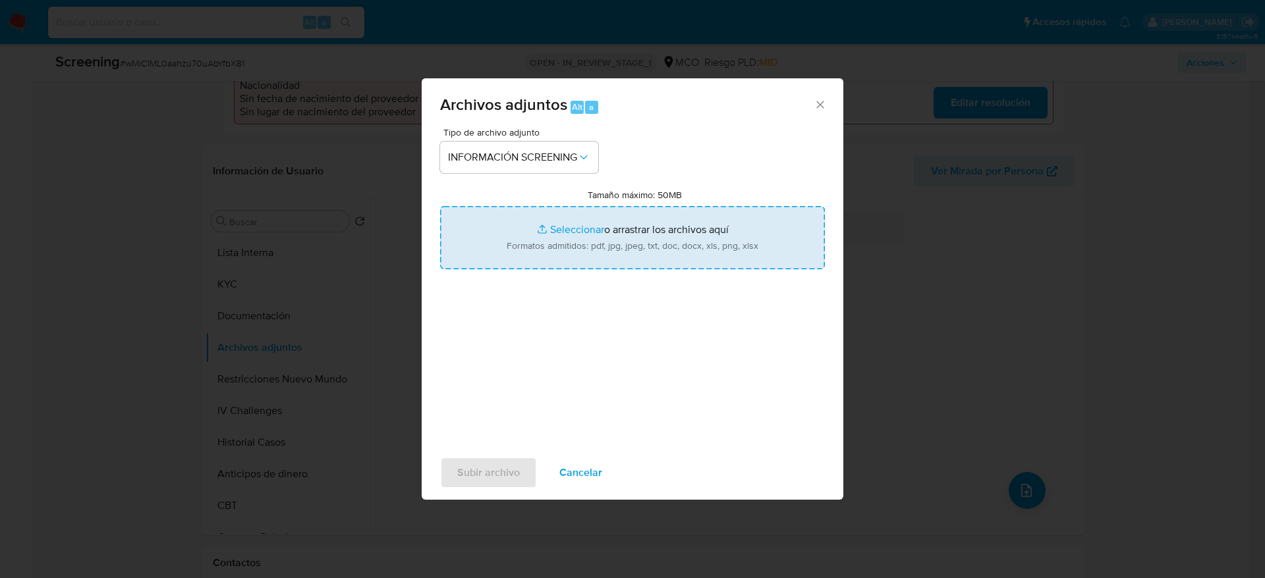
click at [687, 217] on input "Tamaño máximo: 50MB Seleccionar archivos" at bounding box center [632, 237] width 385 height 63
type input "C:\fakepath\_Johan Esteban Ospina Saenz_ - Buscar con Google.pdf"
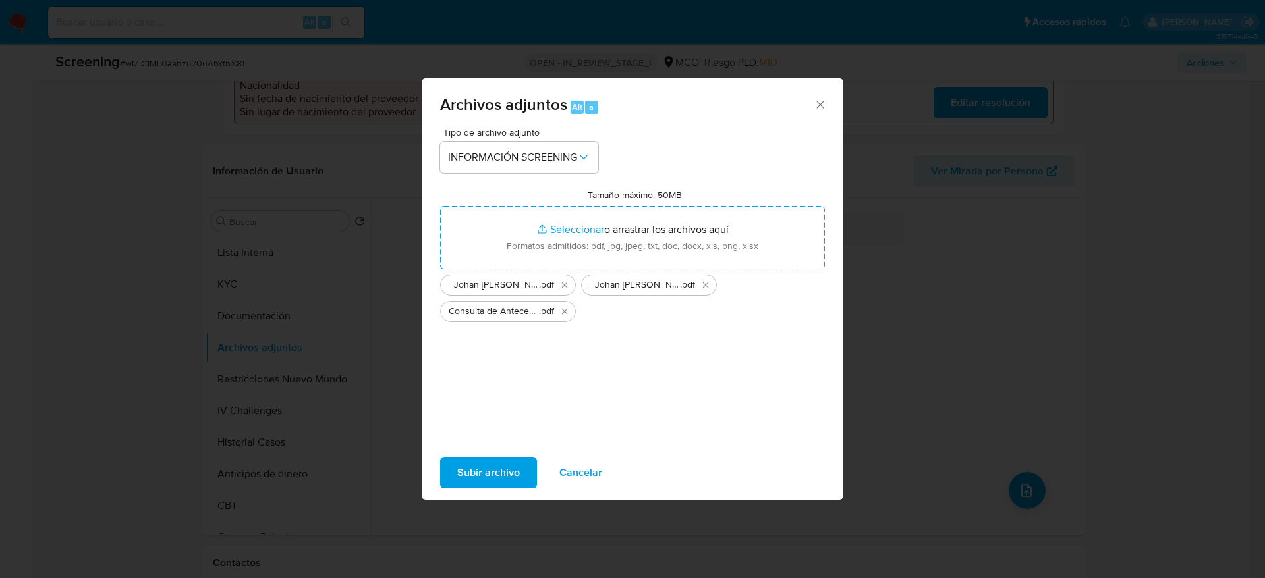
click at [498, 472] on span "Subir archivo" at bounding box center [488, 472] width 63 height 29
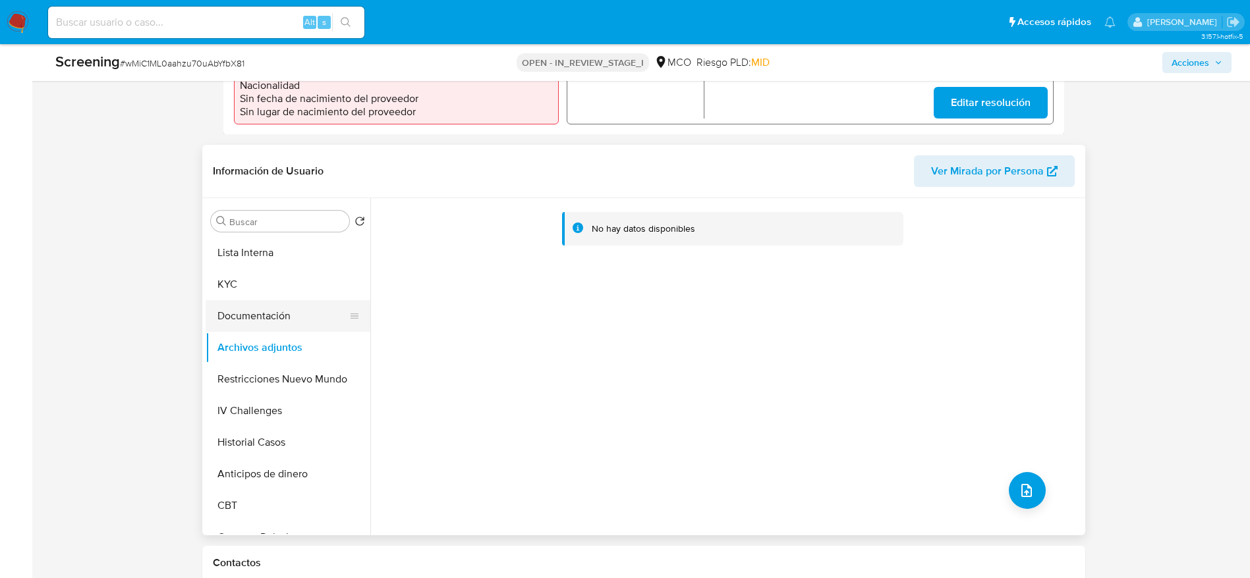
click at [292, 317] on button "Documentación" at bounding box center [283, 316] width 154 height 32
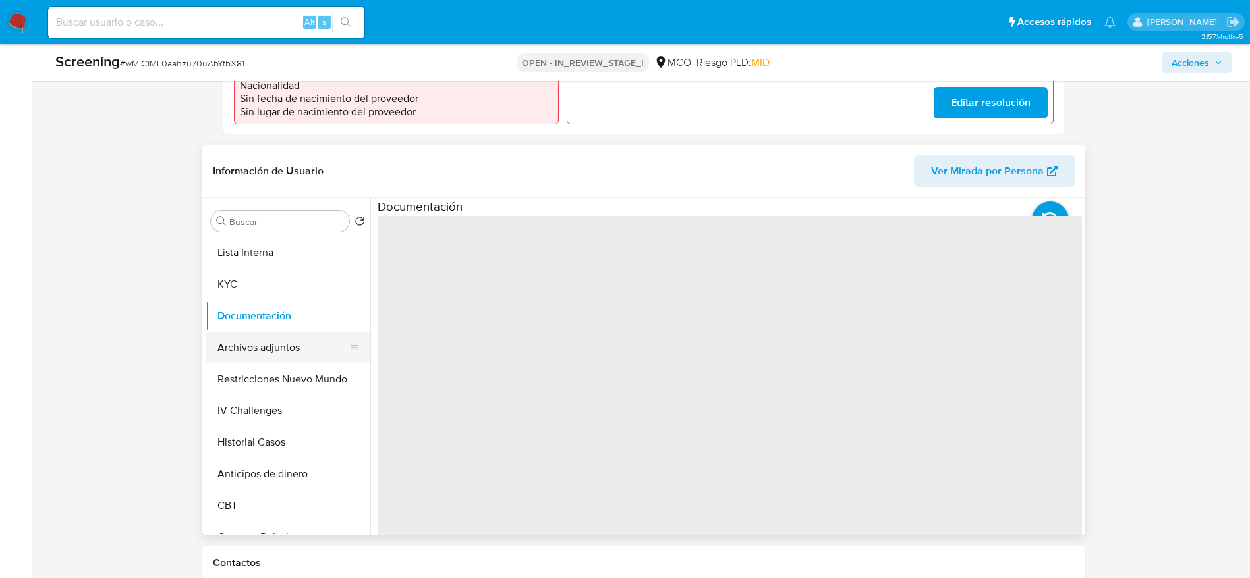
click at [295, 333] on button "Archivos adjuntos" at bounding box center [283, 348] width 154 height 32
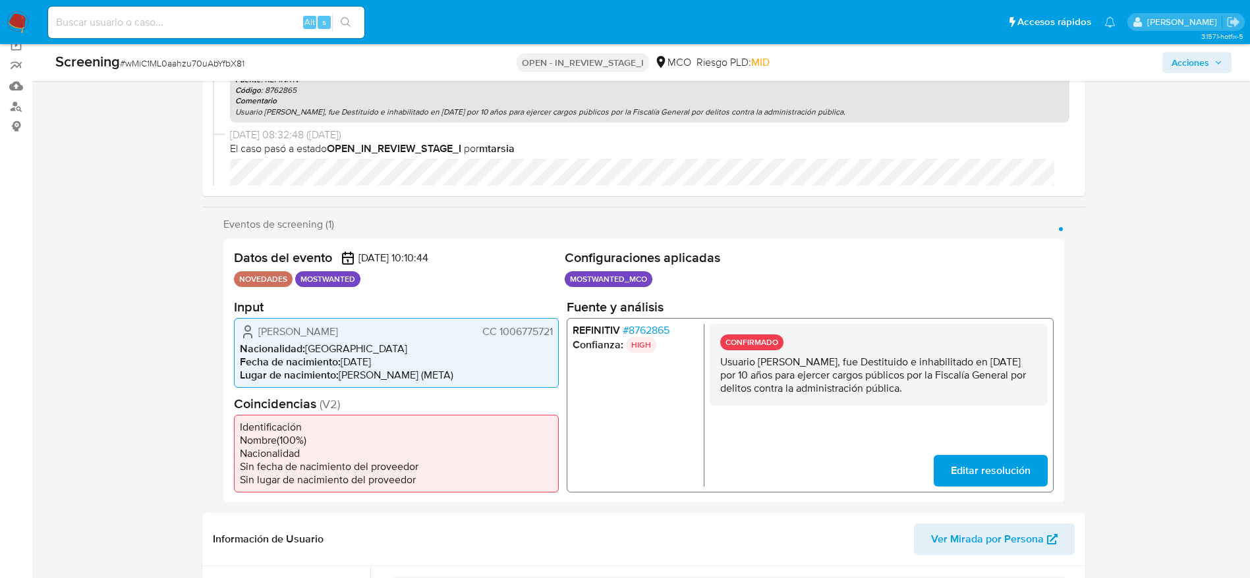
scroll to position [0, 0]
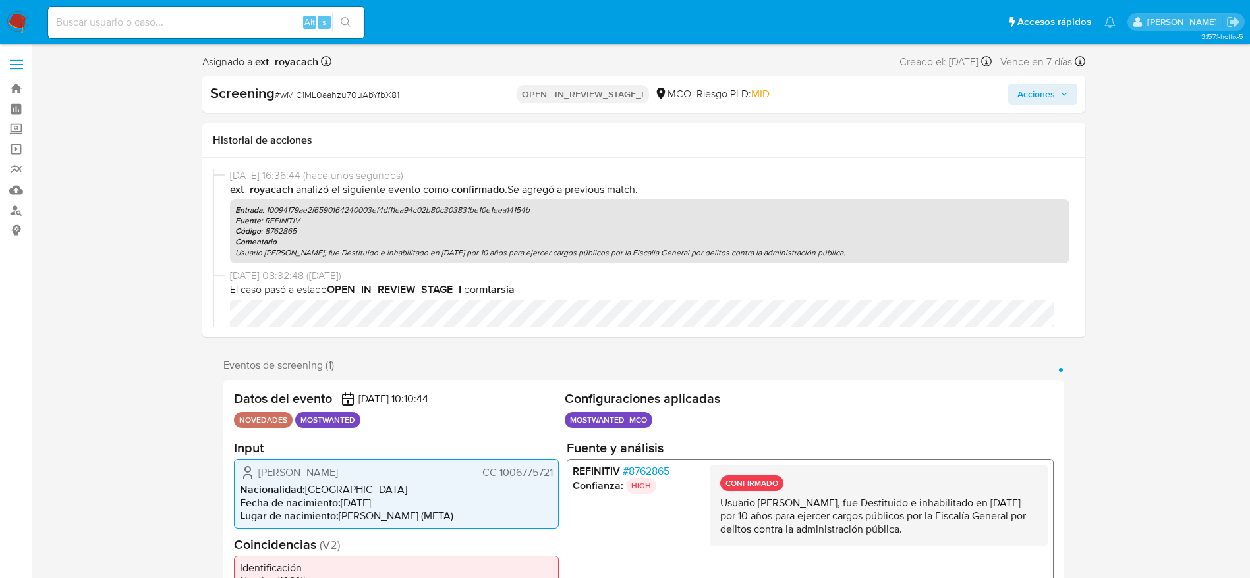
click at [1068, 99] on button "Acciones" at bounding box center [1042, 94] width 69 height 21
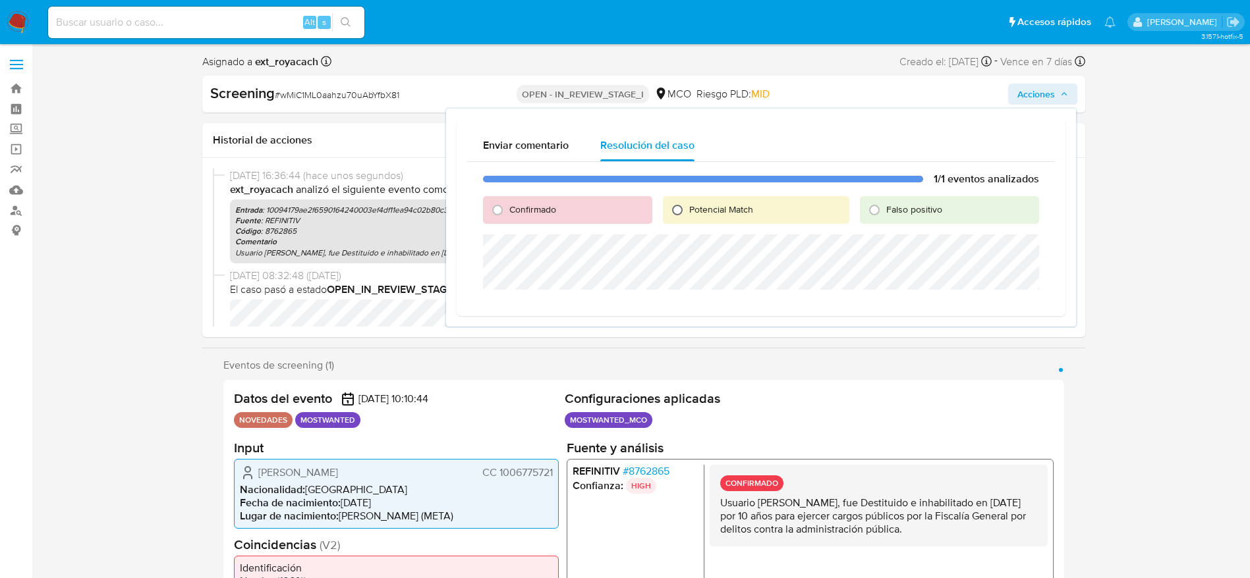
click at [676, 219] on input "Potencial Match" at bounding box center [677, 210] width 21 height 21
radio input "true"
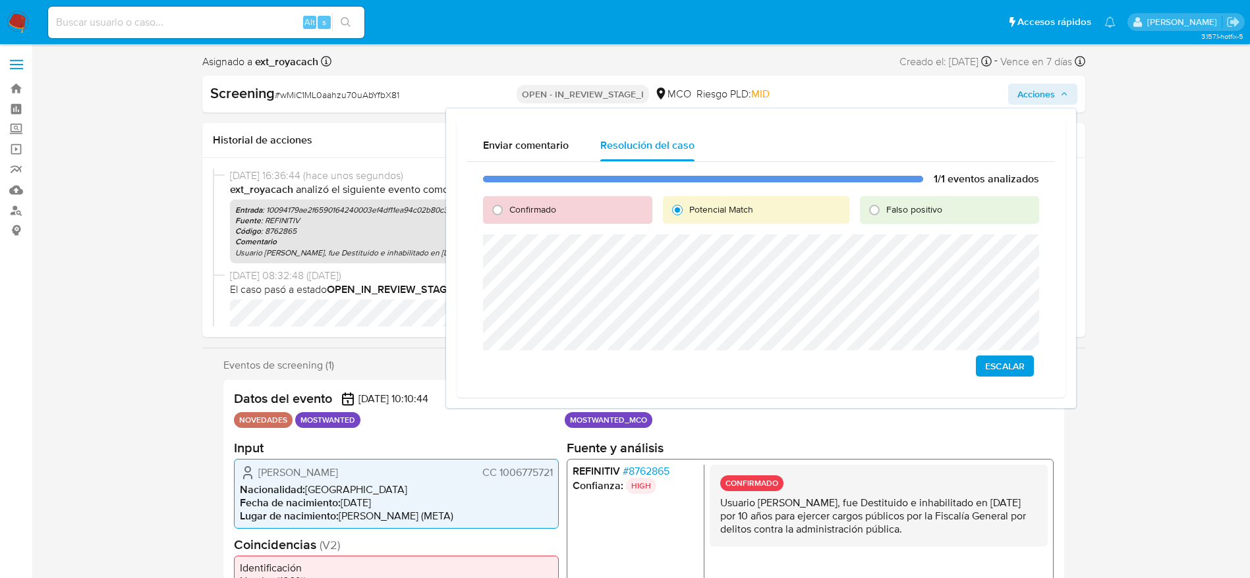
click at [1011, 368] on span "Escalar" at bounding box center [1005, 366] width 40 height 18
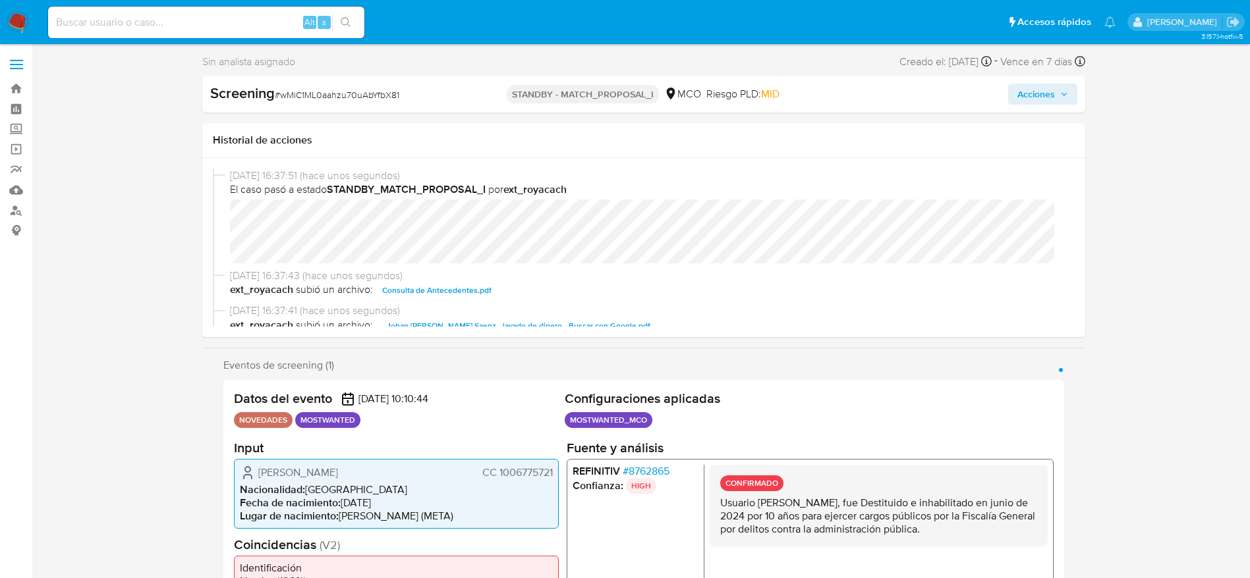
select select "10"
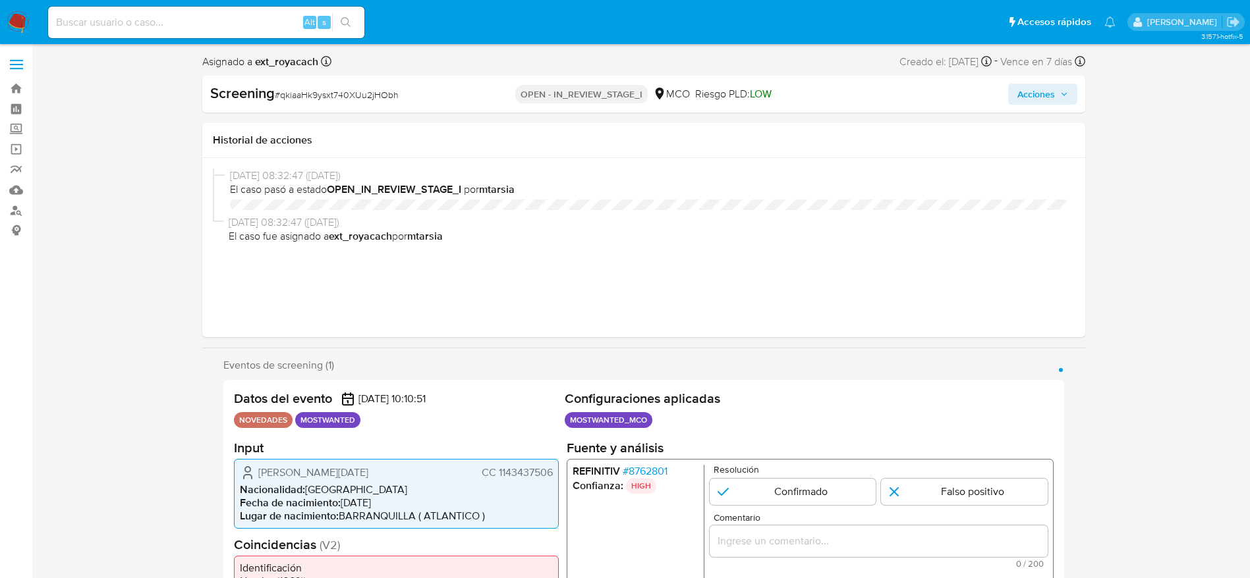
select select "10"
click at [354, 98] on span "# qkiaaHk9ysxt740XUu2jHObh" at bounding box center [337, 94] width 124 height 13
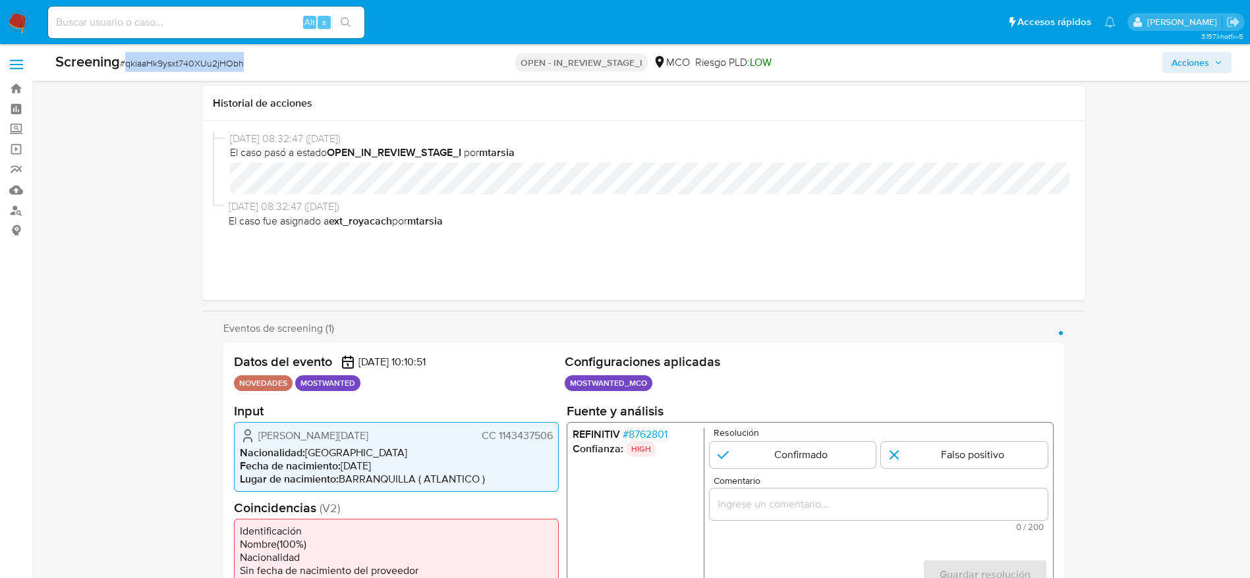
scroll to position [99, 0]
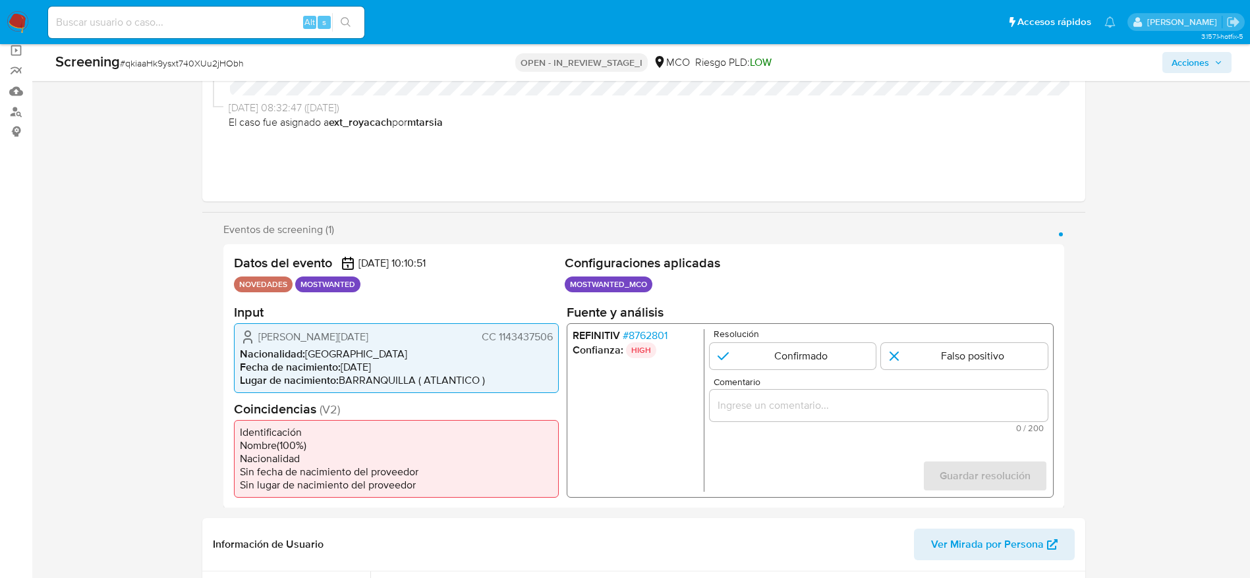
click at [263, 341] on span "[PERSON_NAME][DATE]" at bounding box center [313, 336] width 110 height 13
drag, startPoint x: 251, startPoint y: 333, endPoint x: 549, endPoint y: 343, distance: 297.9
click at [549, 343] on div "[PERSON_NAME][DATE] CC 1143437506" at bounding box center [396, 337] width 313 height 16
click at [260, 337] on span "[PERSON_NAME][DATE]" at bounding box center [313, 336] width 110 height 13
drag, startPoint x: 259, startPoint y: 337, endPoint x: 557, endPoint y: 343, distance: 297.8
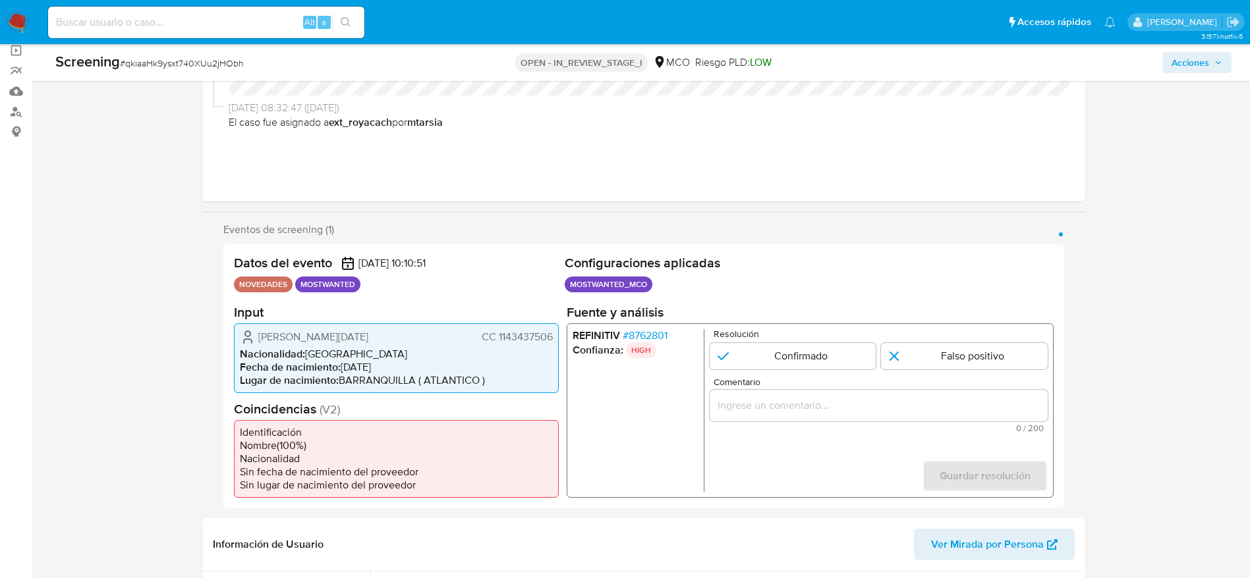
click at [557, 343] on div "Emmanuel Domingo Gonzalez Sanchez CC 1143437506 Nacionalidad : Colombia Fecha d…" at bounding box center [396, 358] width 325 height 70
click at [638, 336] on span "# 8762801" at bounding box center [644, 335] width 45 height 13
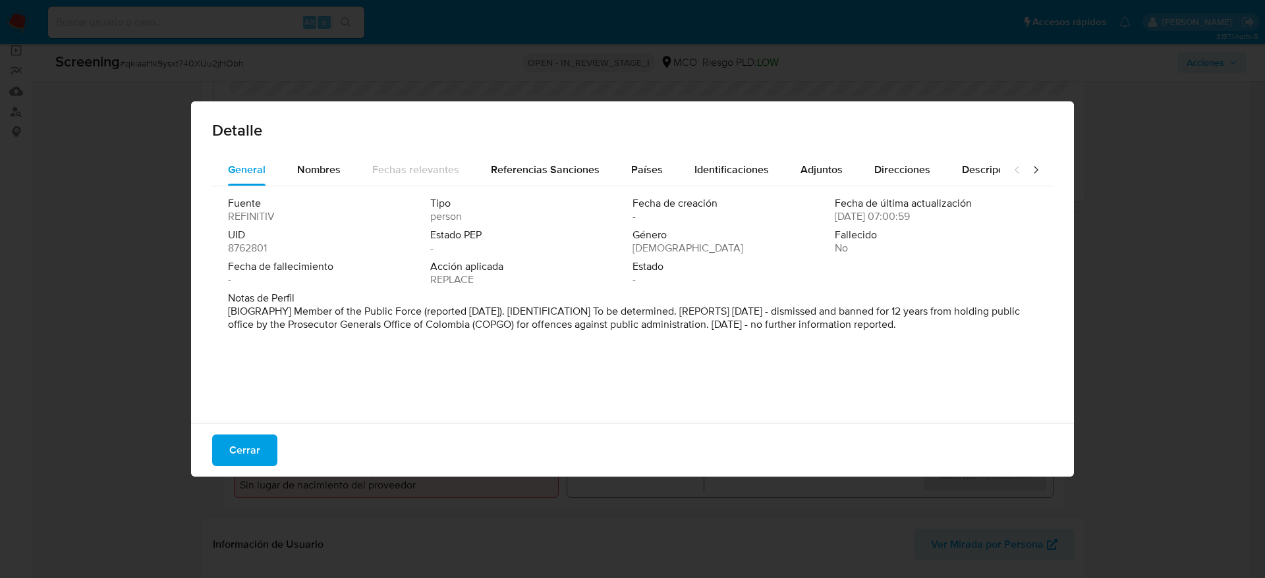
click at [262, 464] on button "Cerrar" at bounding box center [244, 451] width 65 height 32
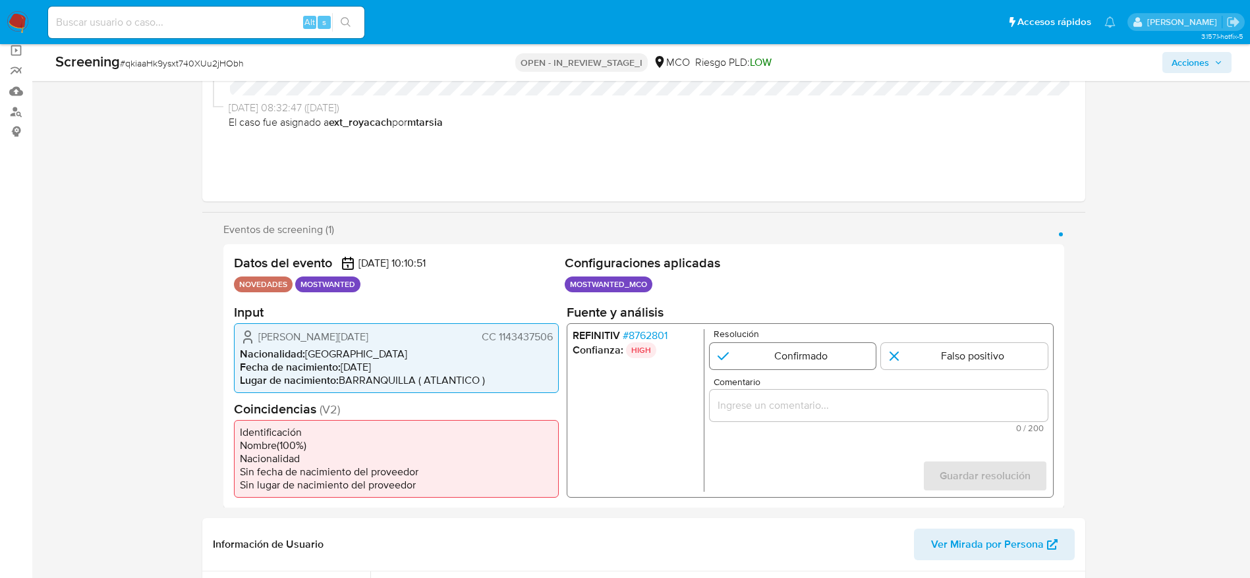
click at [736, 358] on input "1 de 1" at bounding box center [792, 356] width 167 height 26
radio input "true"
drag, startPoint x: 770, startPoint y: 392, endPoint x: 778, endPoint y: 398, distance: 9.9
click at [777, 397] on div "1 de 1" at bounding box center [878, 405] width 338 height 32
click at [784, 410] on input "Comentario" at bounding box center [878, 405] width 338 height 17
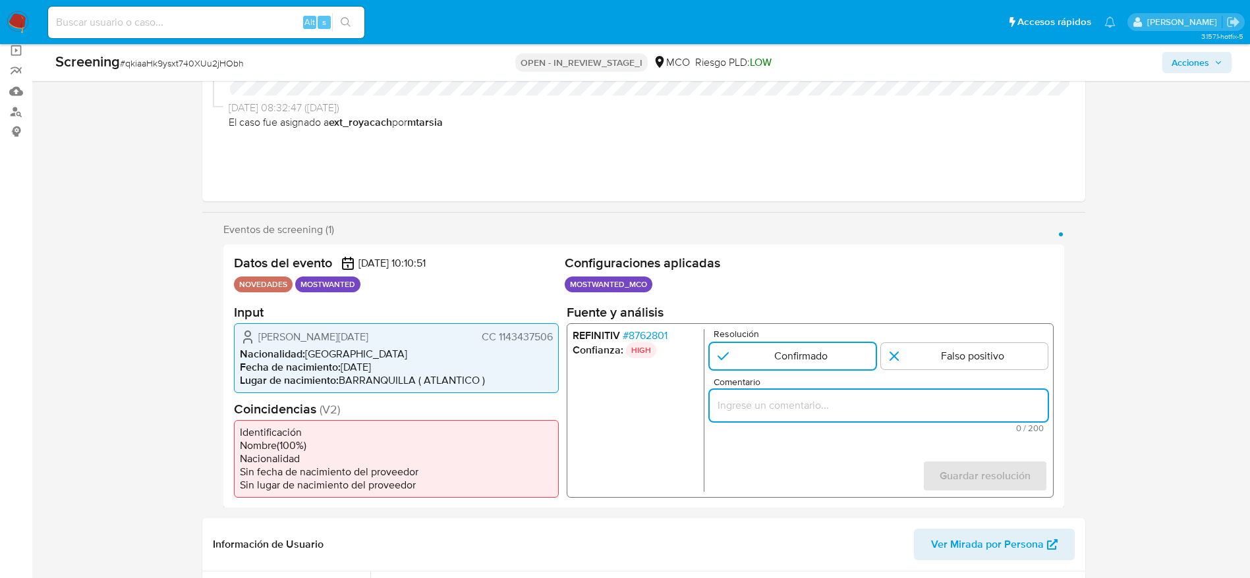
paste input "Usuario Emmanuel Domingo Gonzalez Sanchez, fue Destituido e inhabilitado en jun…"
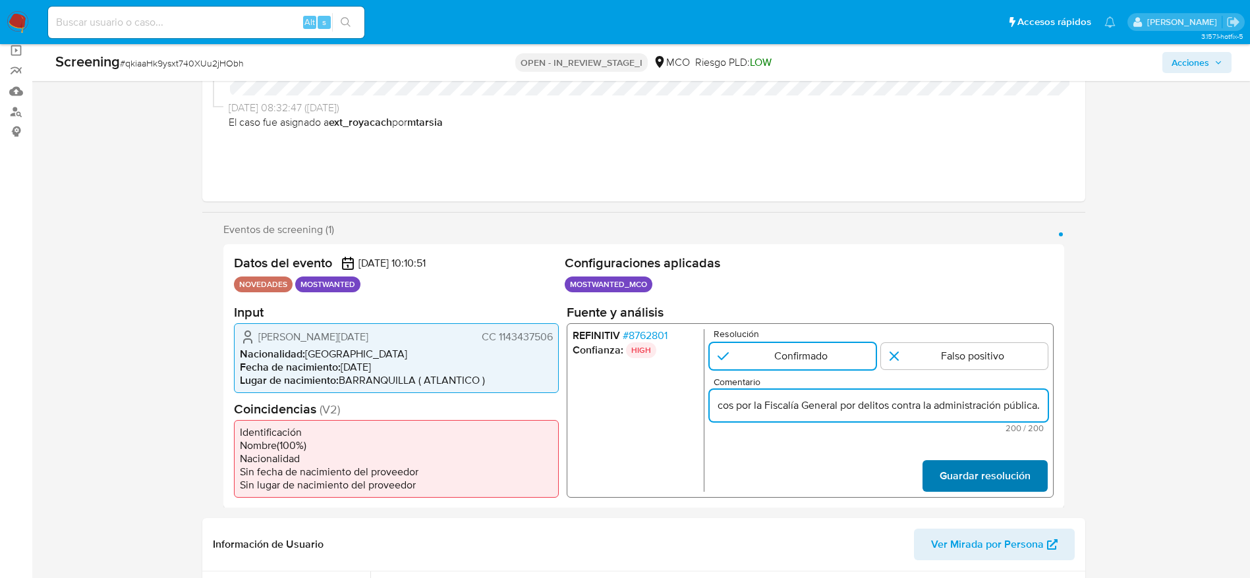
type input "Usuario Emmanuel Domingo Gonzalez Sanchez, fue Destituido e inhabilitado en jun…"
click at [994, 478] on span "Guardar resolución" at bounding box center [984, 475] width 91 height 29
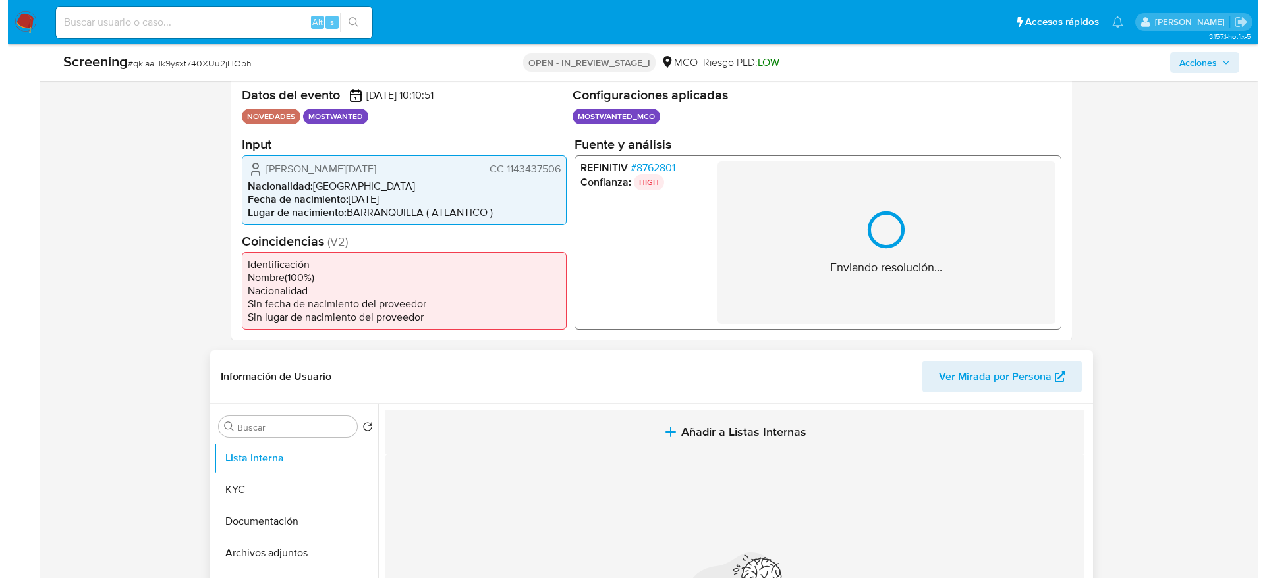
scroll to position [395, 0]
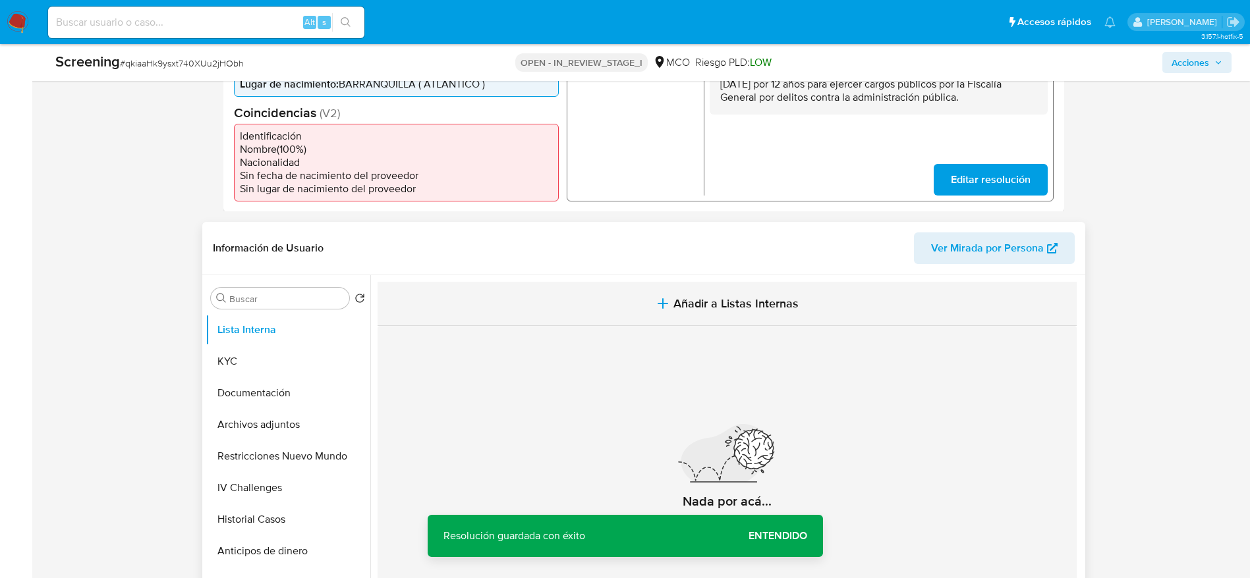
click at [620, 321] on button "Añadir a Listas Internas" at bounding box center [726, 304] width 699 height 44
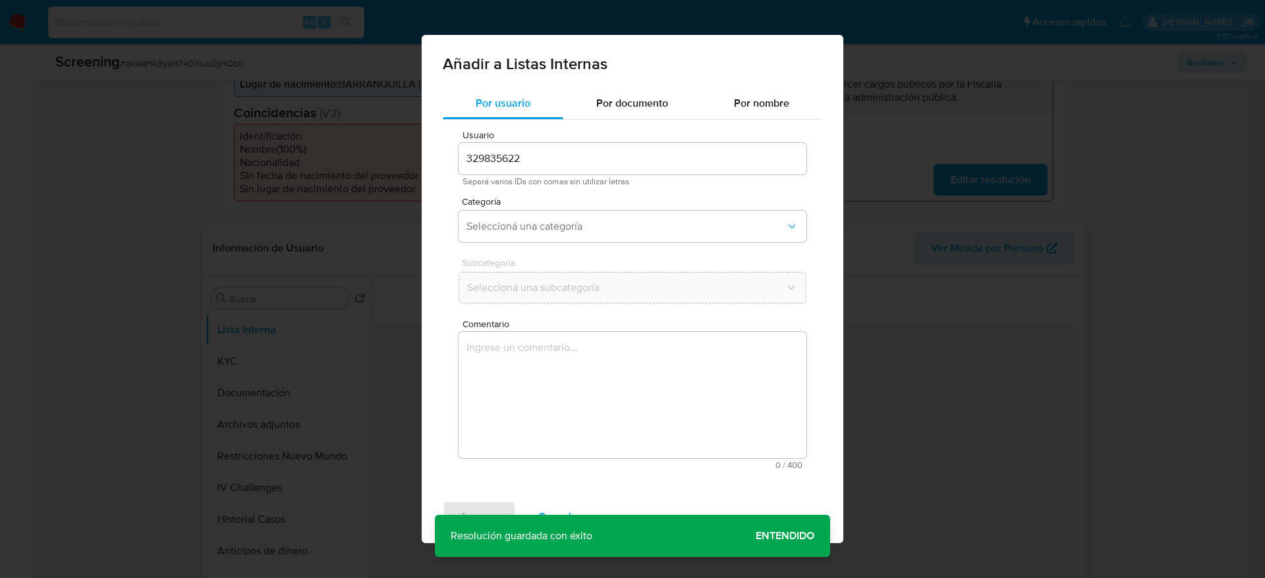
click at [628, 375] on textarea "Comentario" at bounding box center [632, 395] width 348 height 126
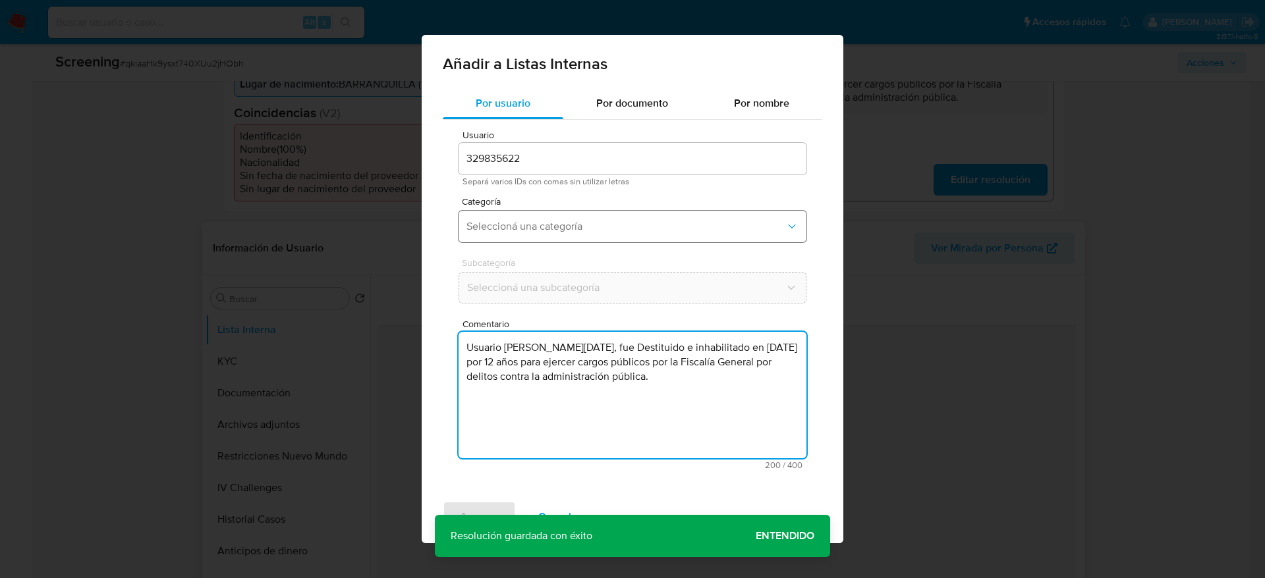
type textarea "Usuario Emmanuel Domingo Gonzalez Sanchez, fue Destituido e inhabilitado en jun…"
click at [583, 213] on button "Seleccioná una categoría" at bounding box center [632, 227] width 348 height 32
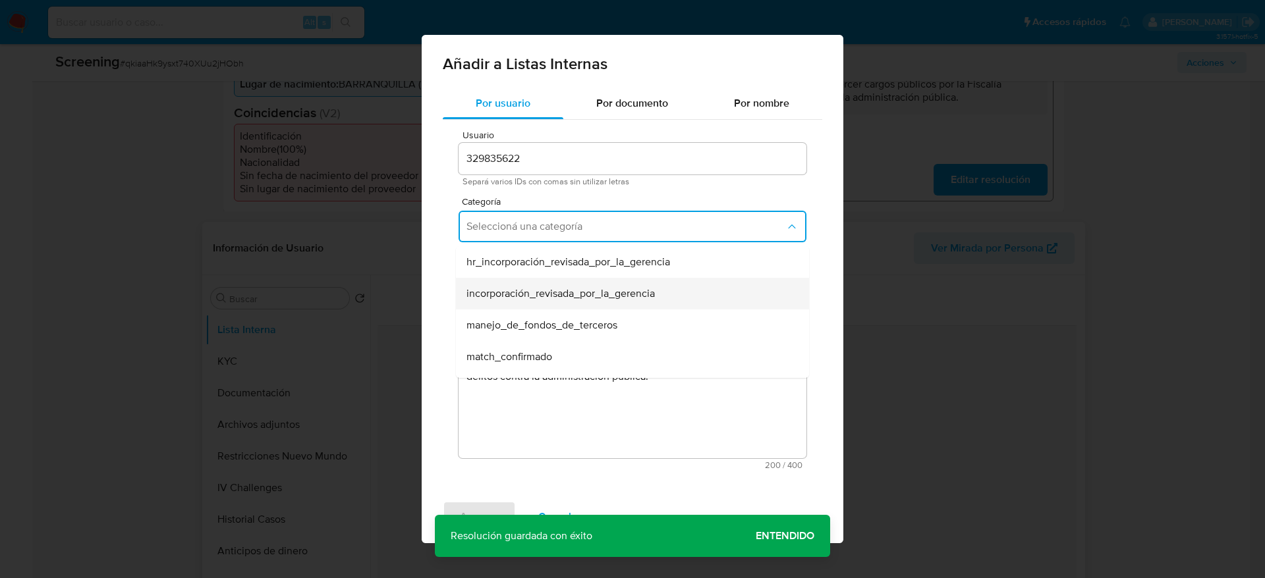
scroll to position [99, 0]
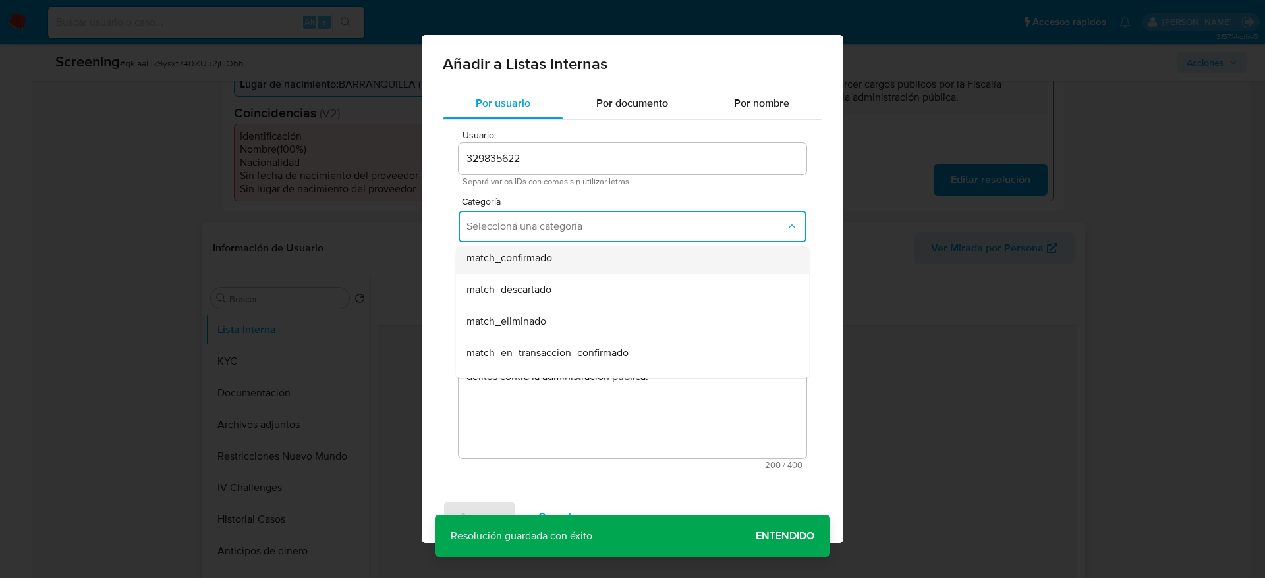
click at [549, 264] on span "match_confirmado" at bounding box center [509, 258] width 86 height 13
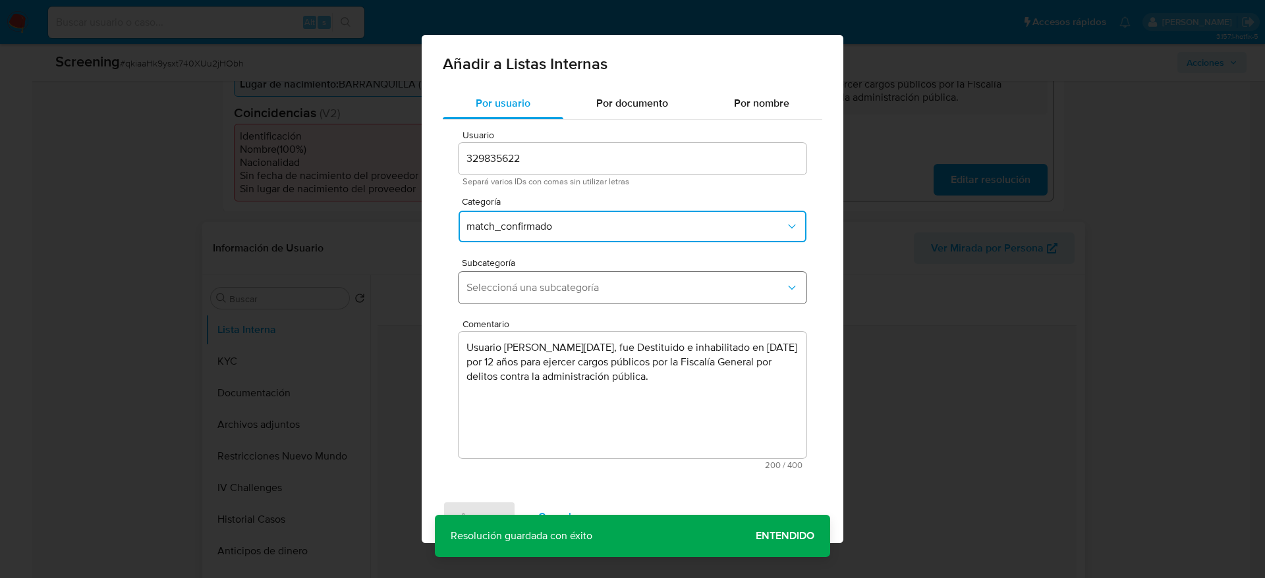
click at [549, 289] on span "Seleccioná una subcategoría" at bounding box center [625, 287] width 319 height 13
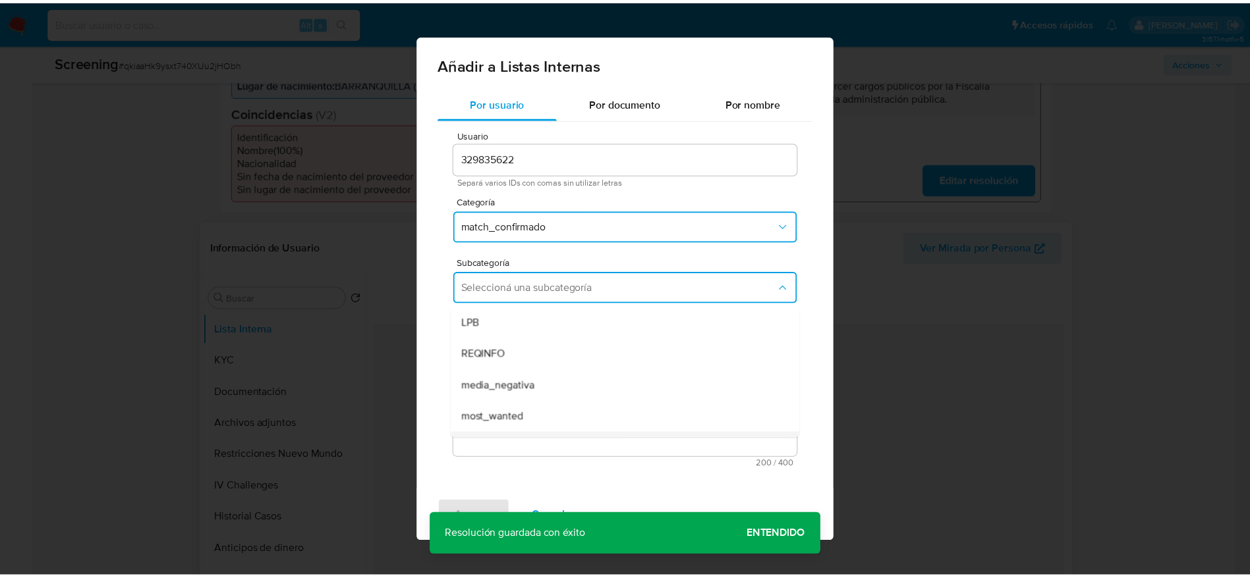
scroll to position [90, 0]
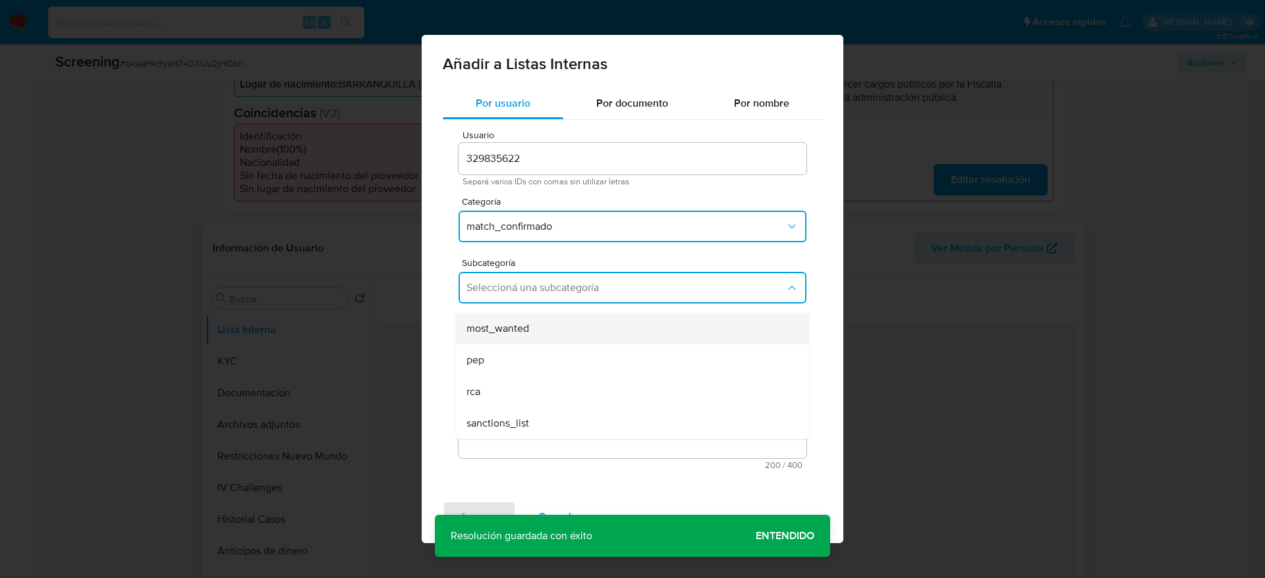
click at [507, 340] on div "most_wanted" at bounding box center [628, 329] width 324 height 32
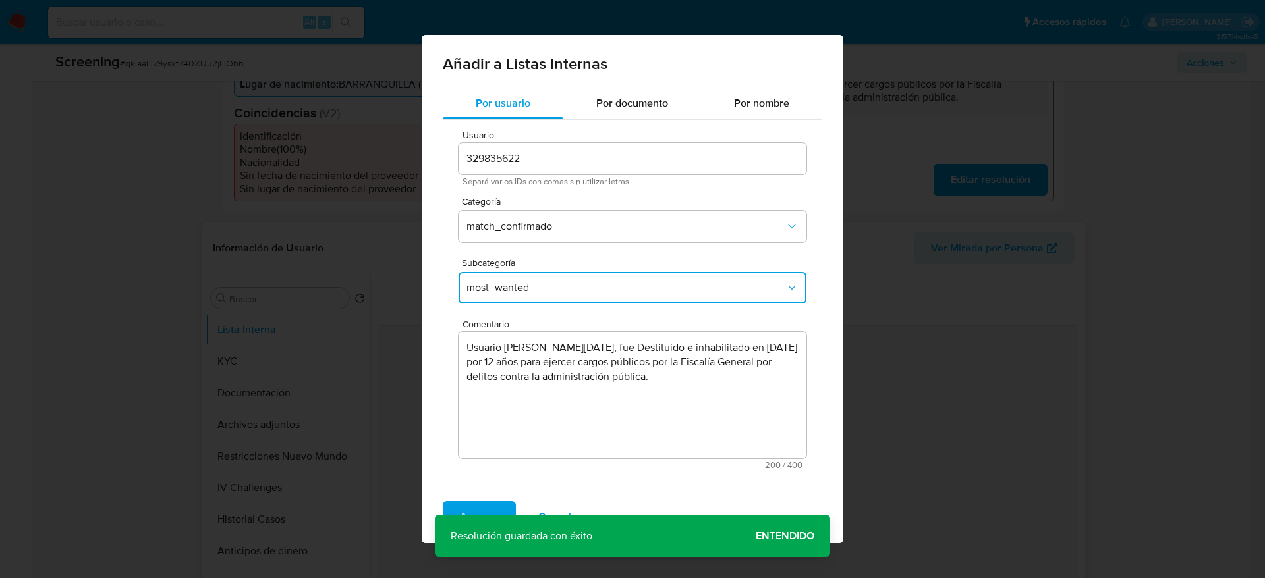
click at [474, 507] on span "Agregar" at bounding box center [479, 517] width 39 height 29
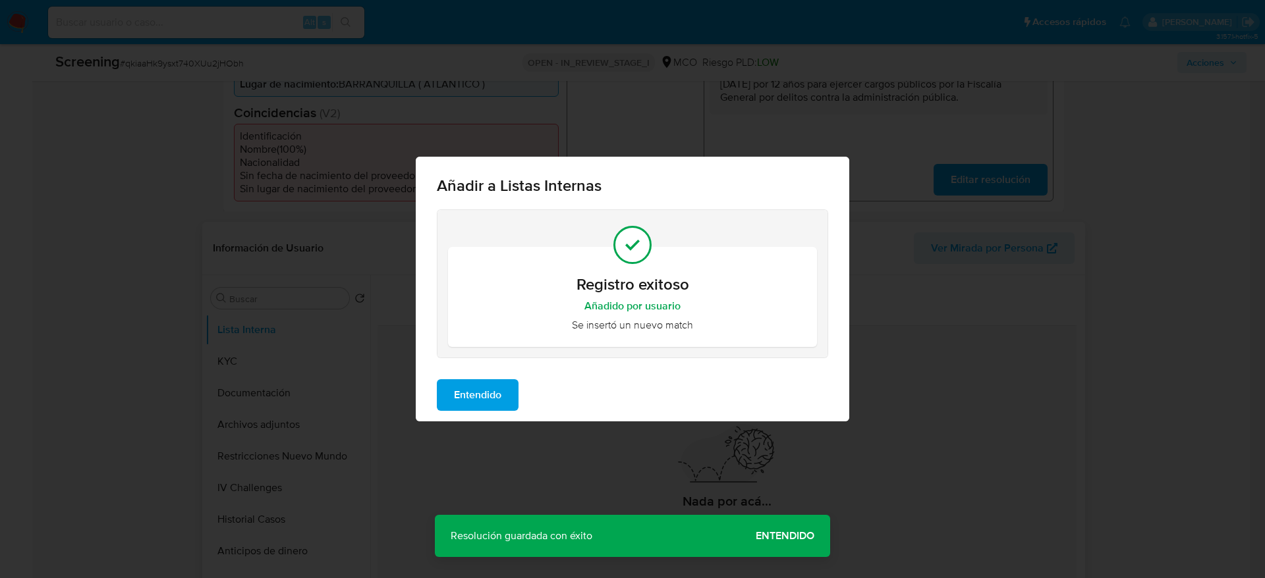
click at [476, 460] on div "Añadir a Listas Internas Registro exitoso Añadido por usuario Se insertó un nue…" at bounding box center [632, 289] width 1265 height 578
click at [474, 398] on span "Entendido" at bounding box center [477, 395] width 47 height 29
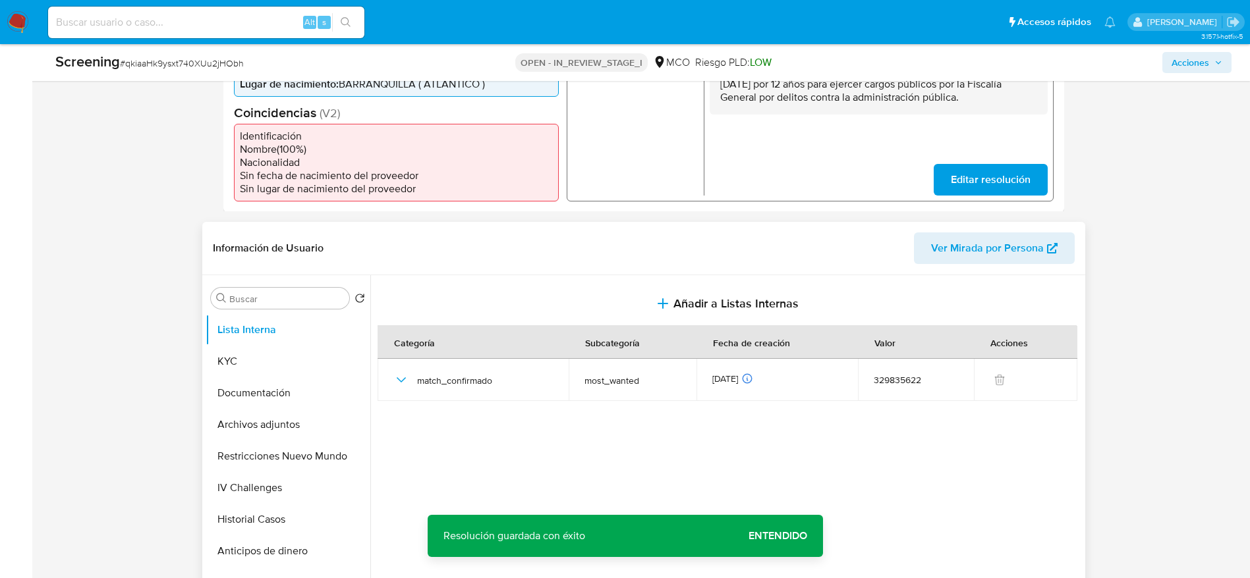
drag, startPoint x: 1241, startPoint y: 161, endPoint x: 1264, endPoint y: 455, distance: 294.7
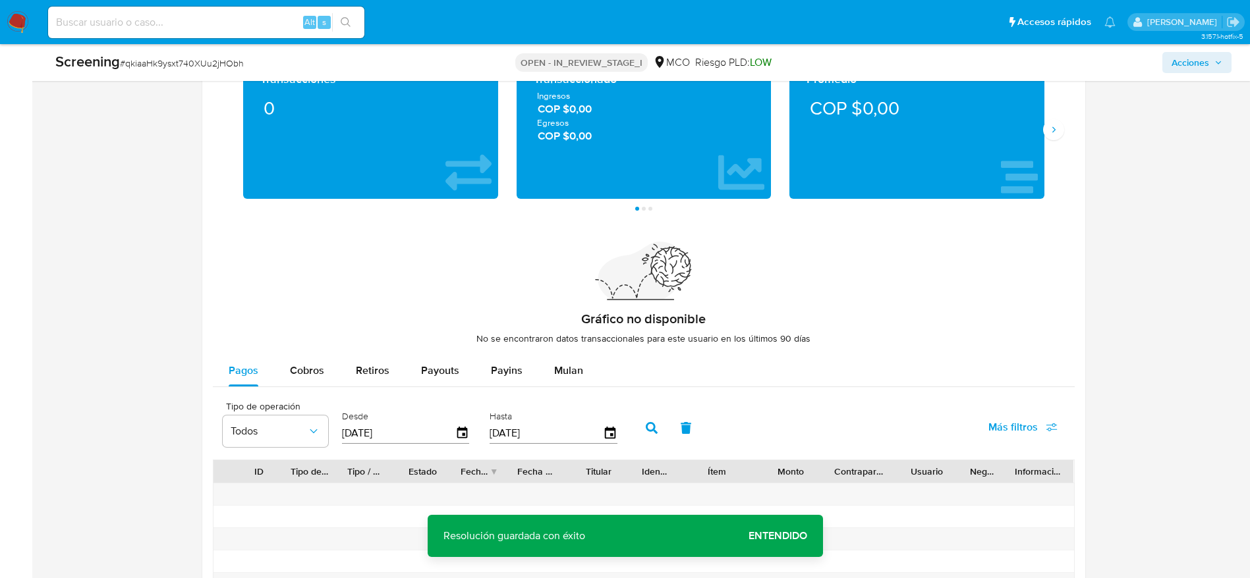
scroll to position [1965, 0]
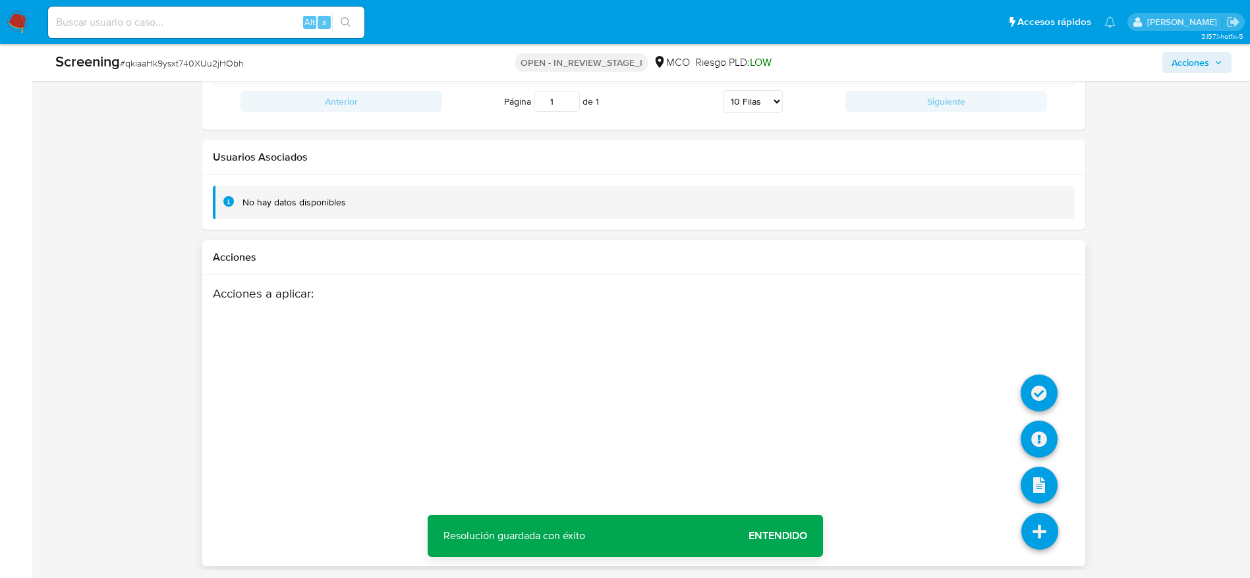
click at [1043, 416] on li at bounding box center [1038, 395] width 37 height 54
click at [1043, 424] on icon at bounding box center [1038, 439] width 37 height 37
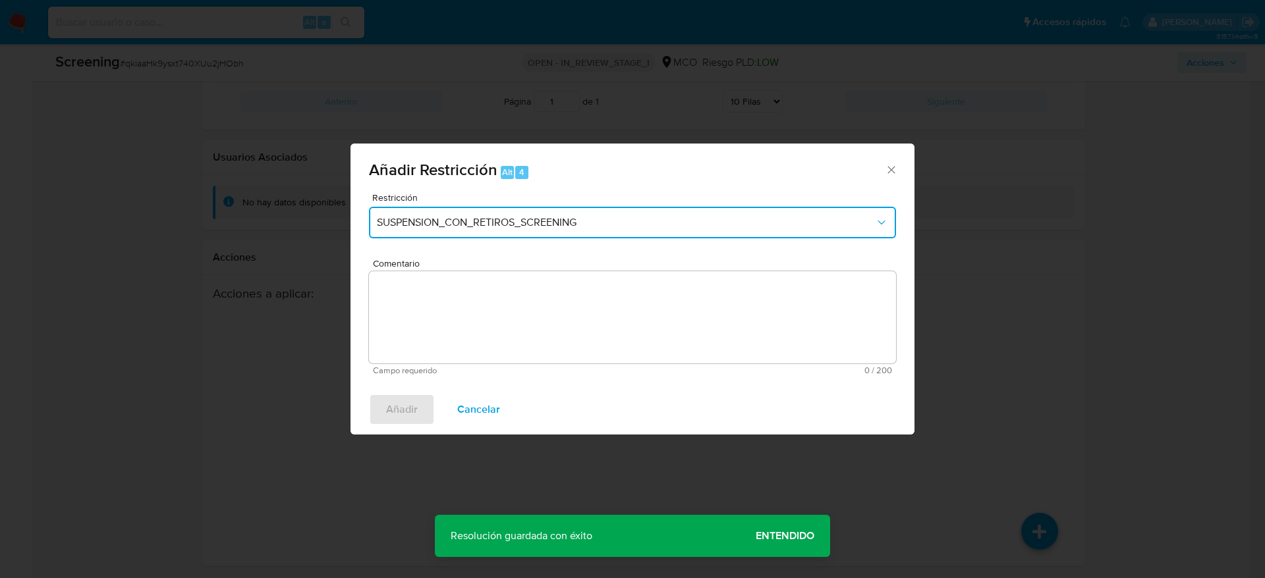
click at [565, 213] on button "SUSPENSION_CON_RETIROS_SCREENING" at bounding box center [632, 223] width 527 height 32
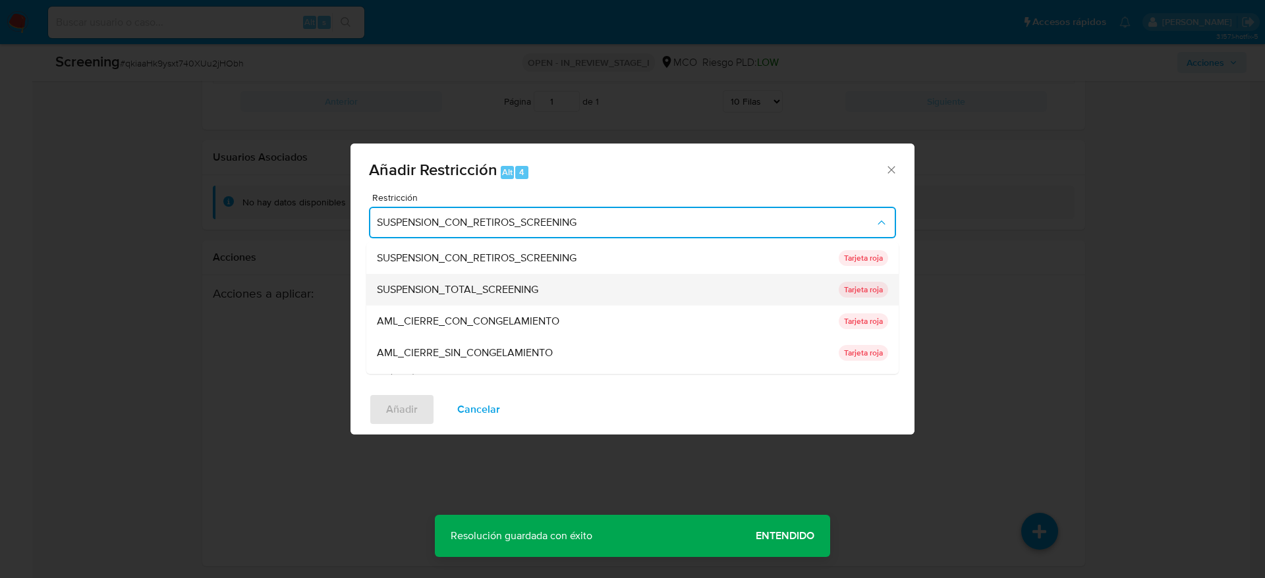
click at [540, 275] on div "SUSPENSION_TOTAL_SCREENING" at bounding box center [604, 290] width 454 height 32
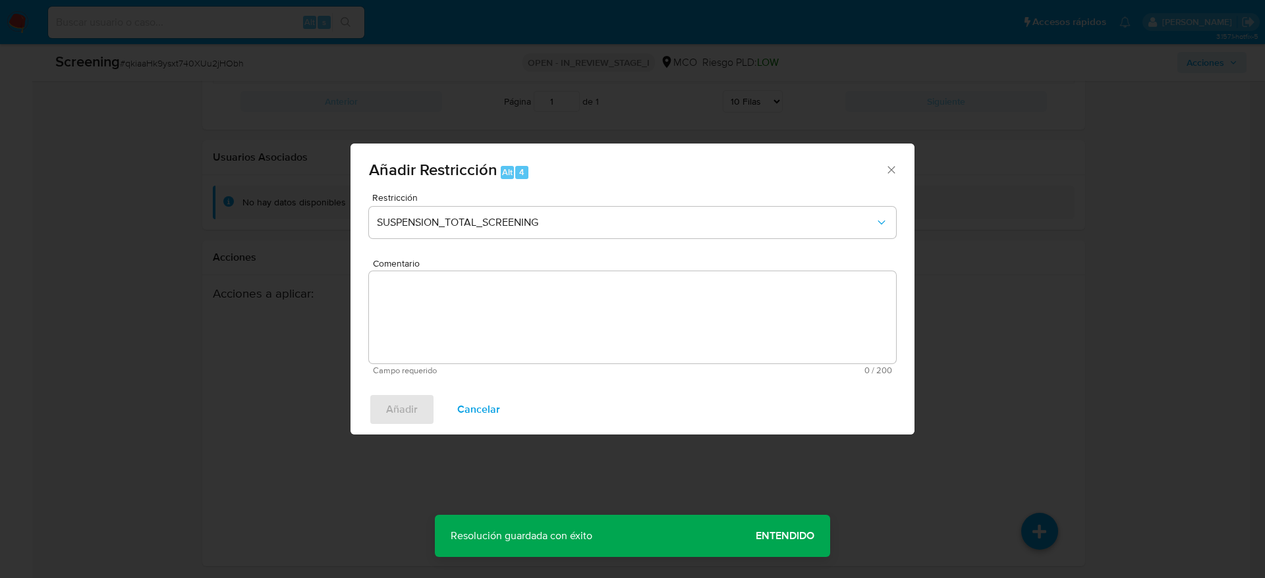
click at [636, 283] on textarea "Comentario" at bounding box center [632, 317] width 527 height 92
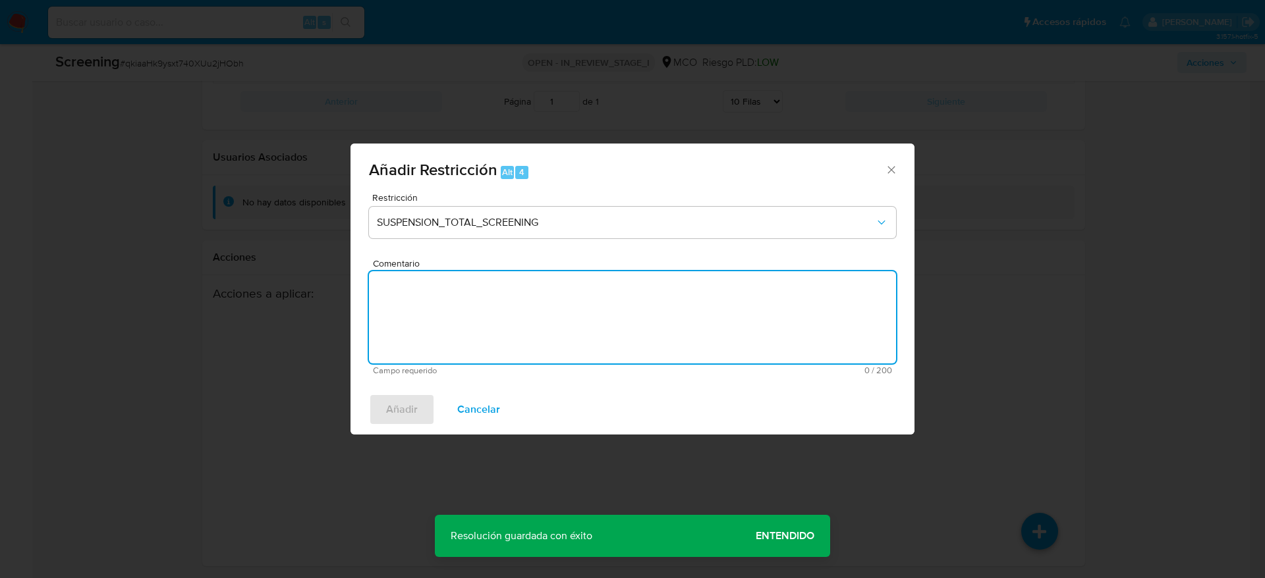
paste textarea "Usuario Emmanuel Domingo Gonzalez Sanchez, fue Destituido e inhabilitado en jun…"
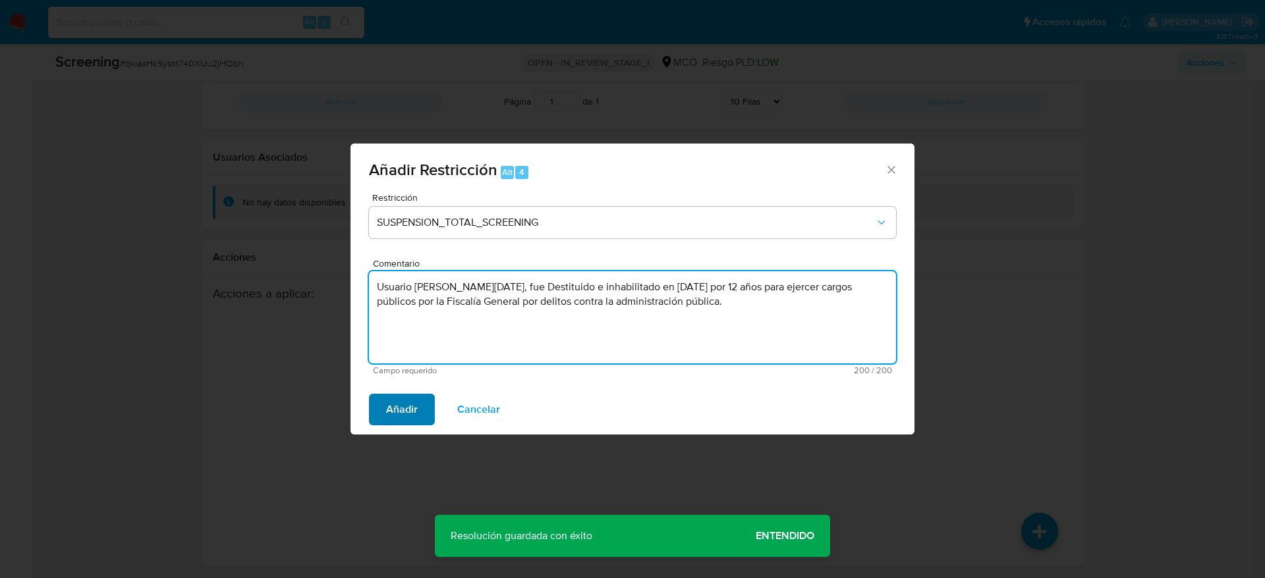
type textarea "Usuario Emmanuel Domingo Gonzalez Sanchez, fue Destituido e inhabilitado en jun…"
drag, startPoint x: 394, startPoint y: 424, endPoint x: 408, endPoint y: 415, distance: 16.8
click at [397, 424] on span "Añadir" at bounding box center [402, 409] width 32 height 29
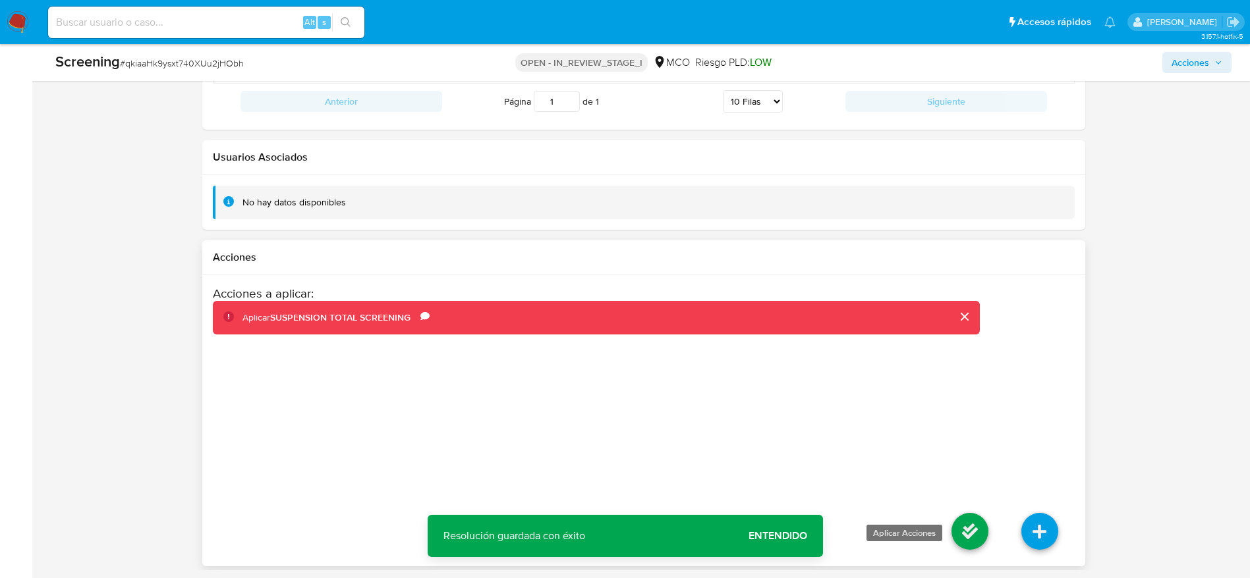
click at [974, 527] on icon at bounding box center [969, 531] width 37 height 37
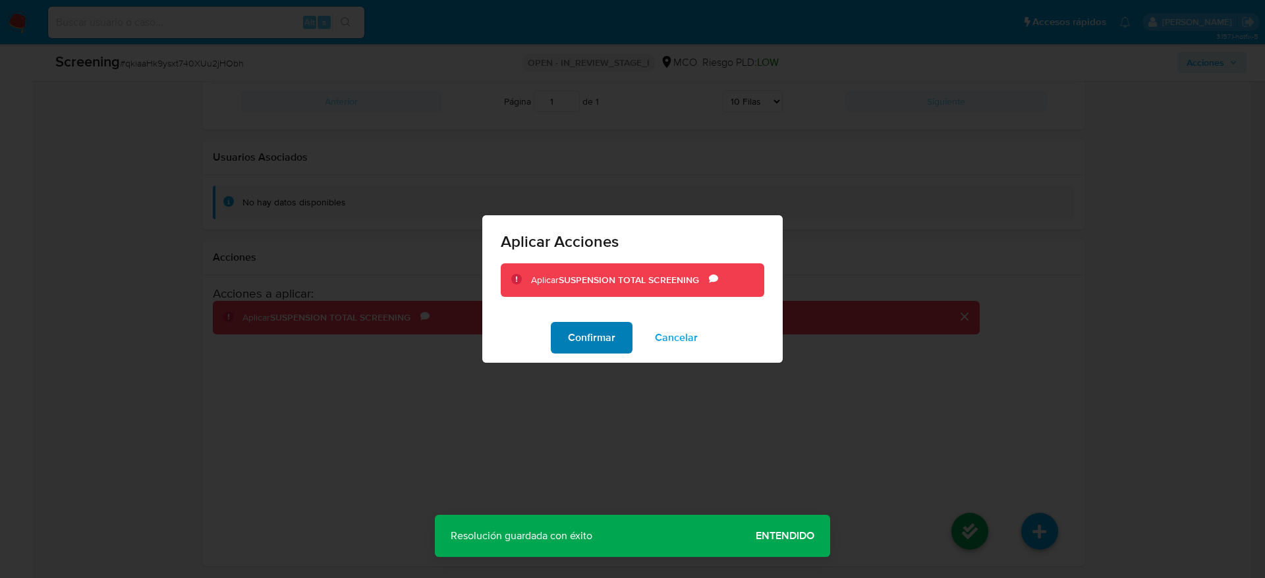
click at [606, 346] on span "Confirmar" at bounding box center [591, 337] width 47 height 29
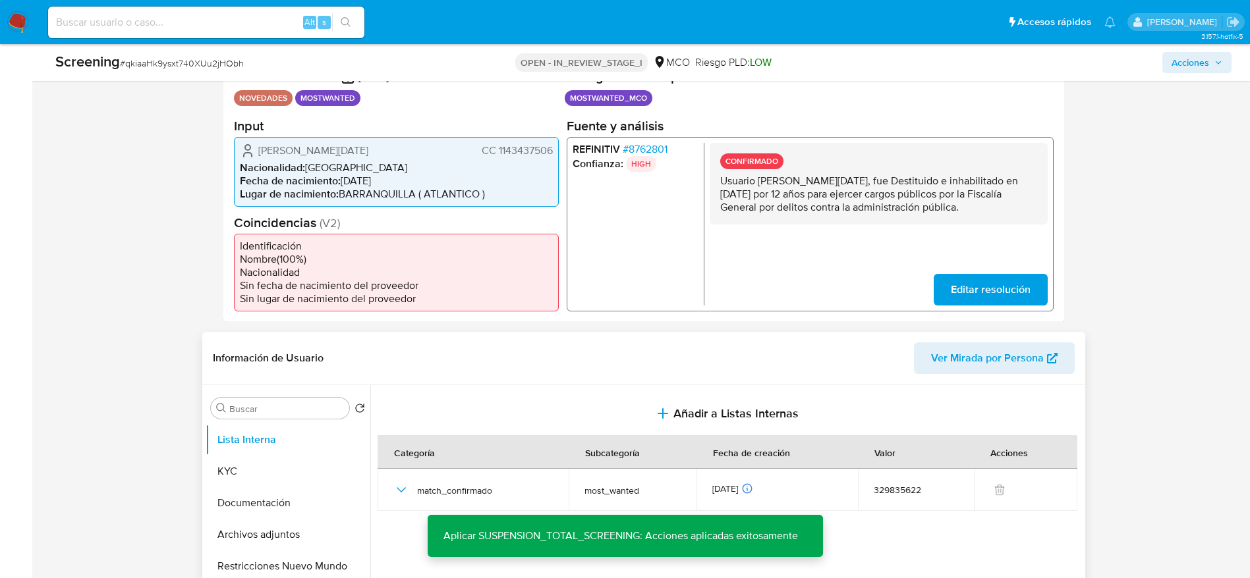
scroll to position [483, 0]
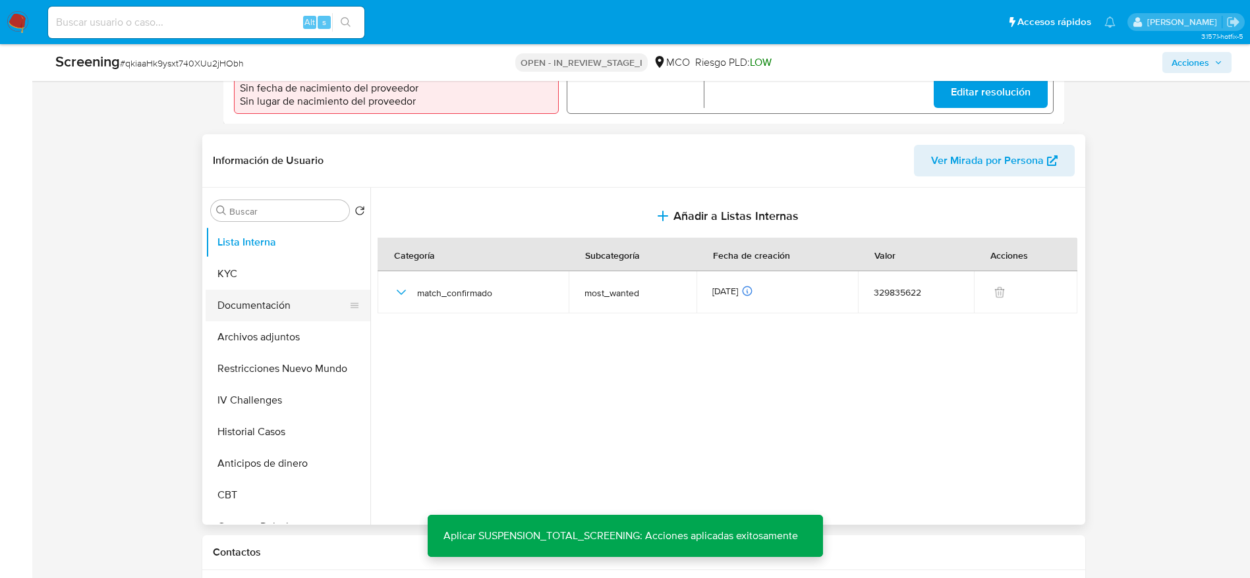
click at [294, 321] on button "Documentación" at bounding box center [283, 306] width 154 height 32
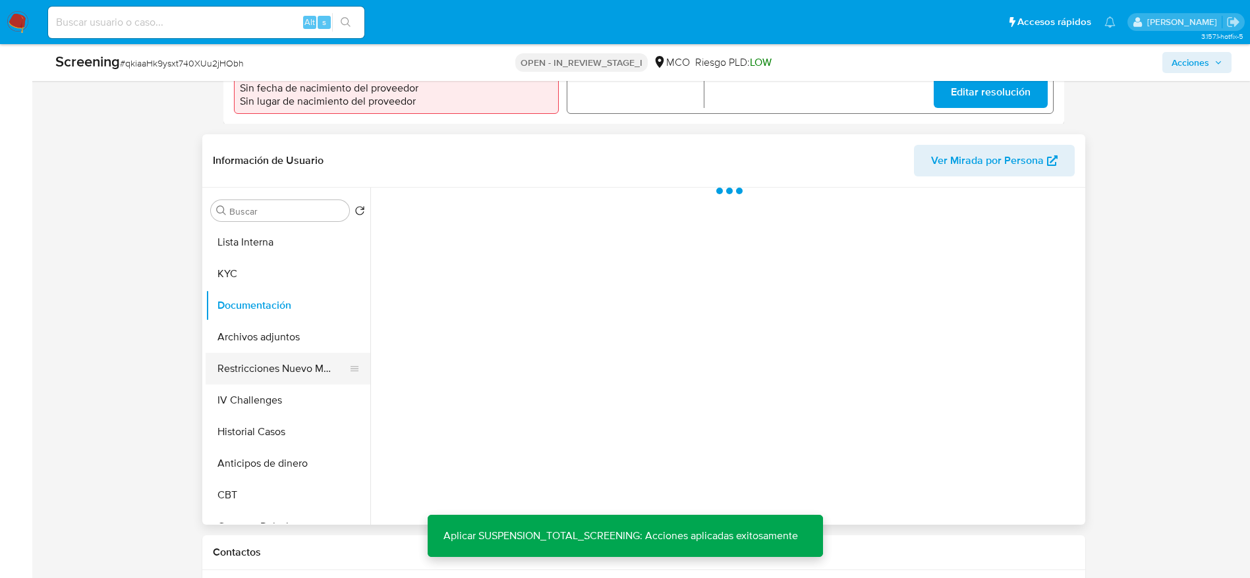
click at [309, 368] on button "Restricciones Nuevo Mundo" at bounding box center [283, 369] width 154 height 32
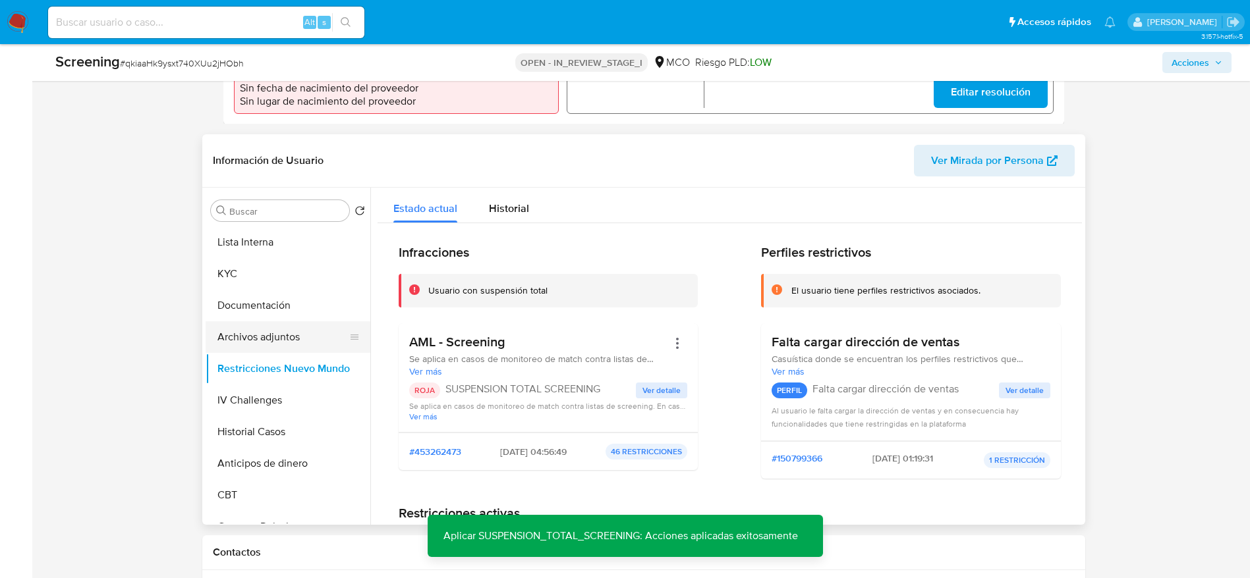
click at [290, 353] on button "Archivos adjuntos" at bounding box center [283, 337] width 154 height 32
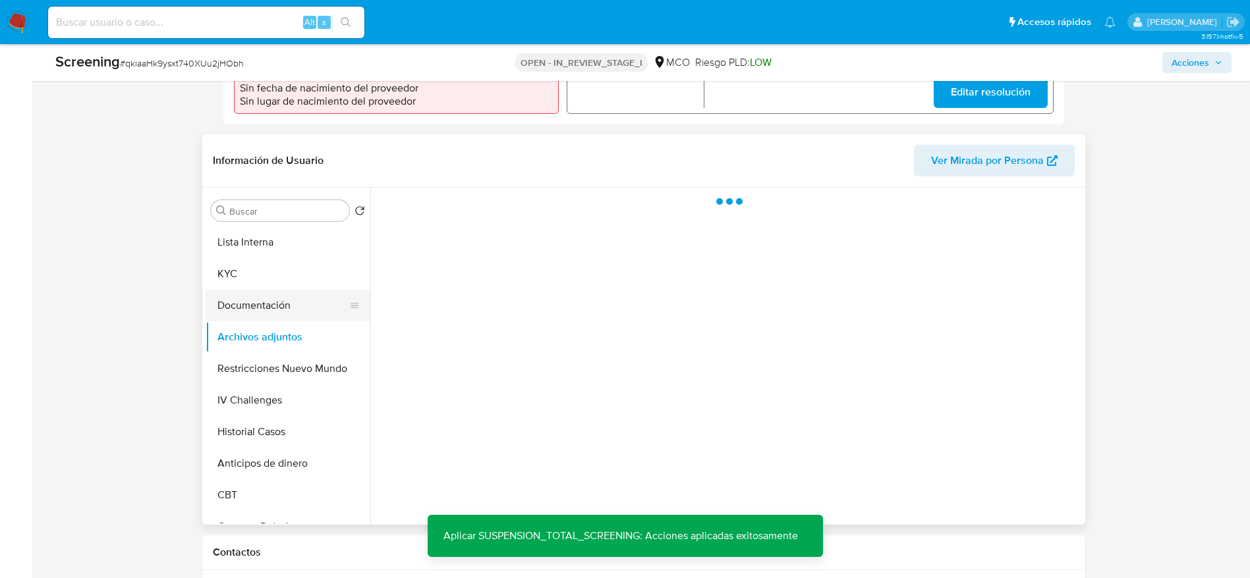
click at [247, 321] on button "Documentación" at bounding box center [283, 306] width 154 height 32
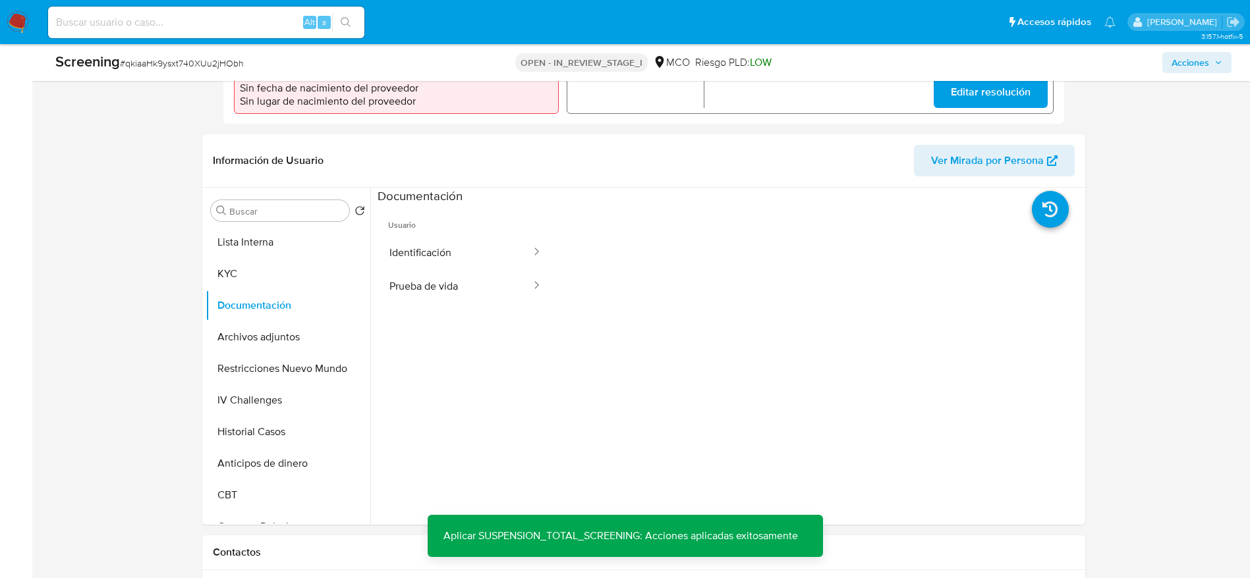
click at [468, 268] on button "Identificación" at bounding box center [454, 253] width 155 height 34
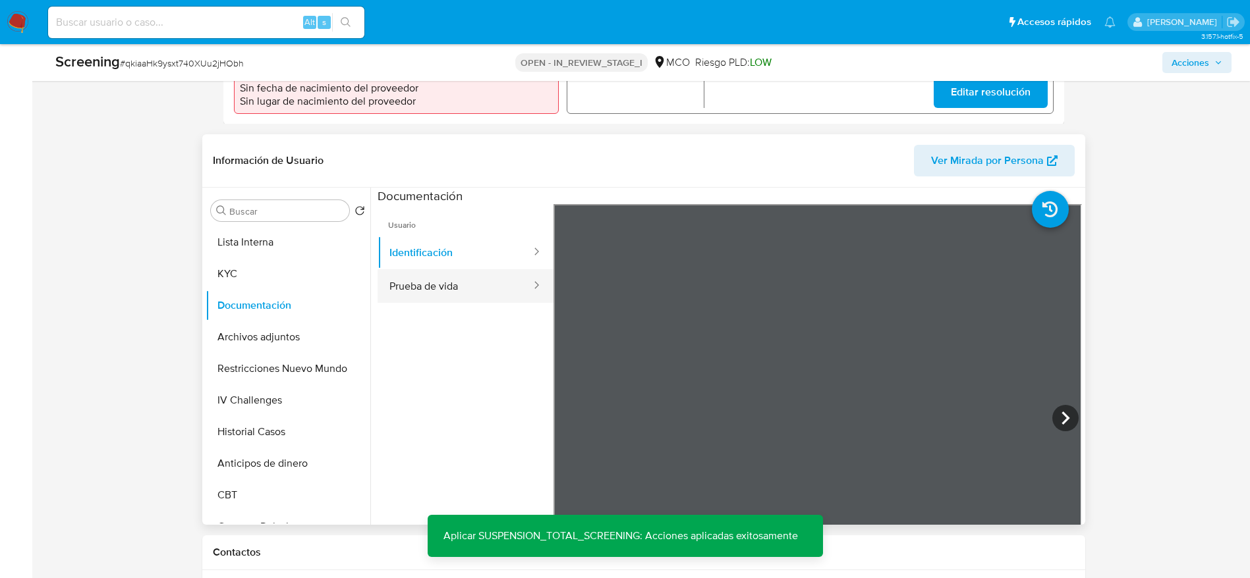
click at [470, 289] on button "Prueba de vida" at bounding box center [454, 286] width 155 height 34
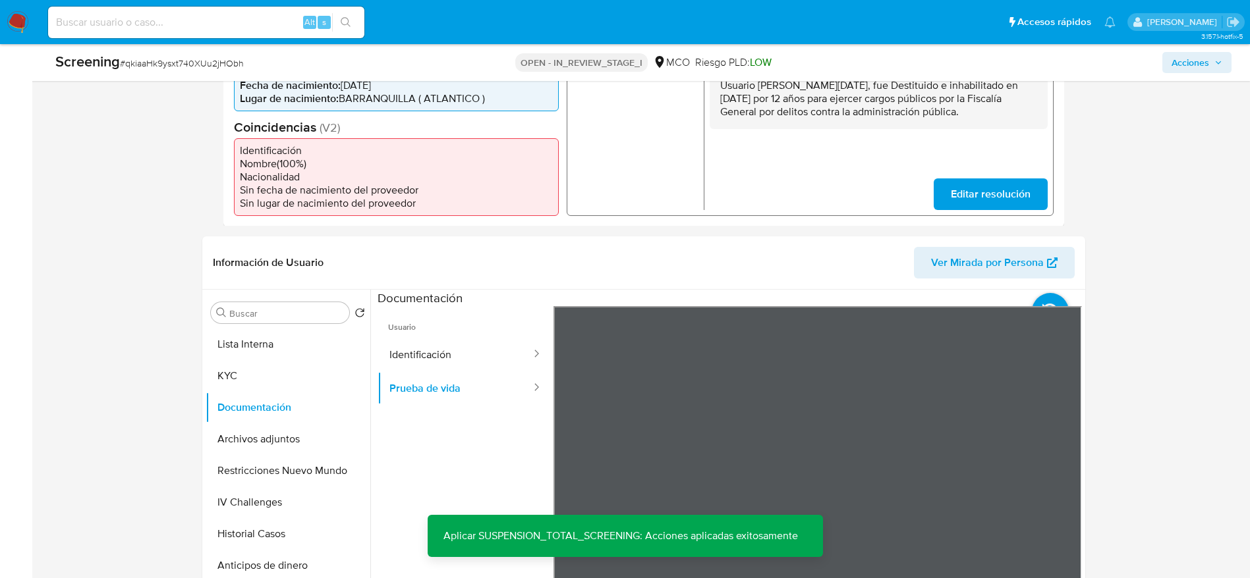
scroll to position [384, 0]
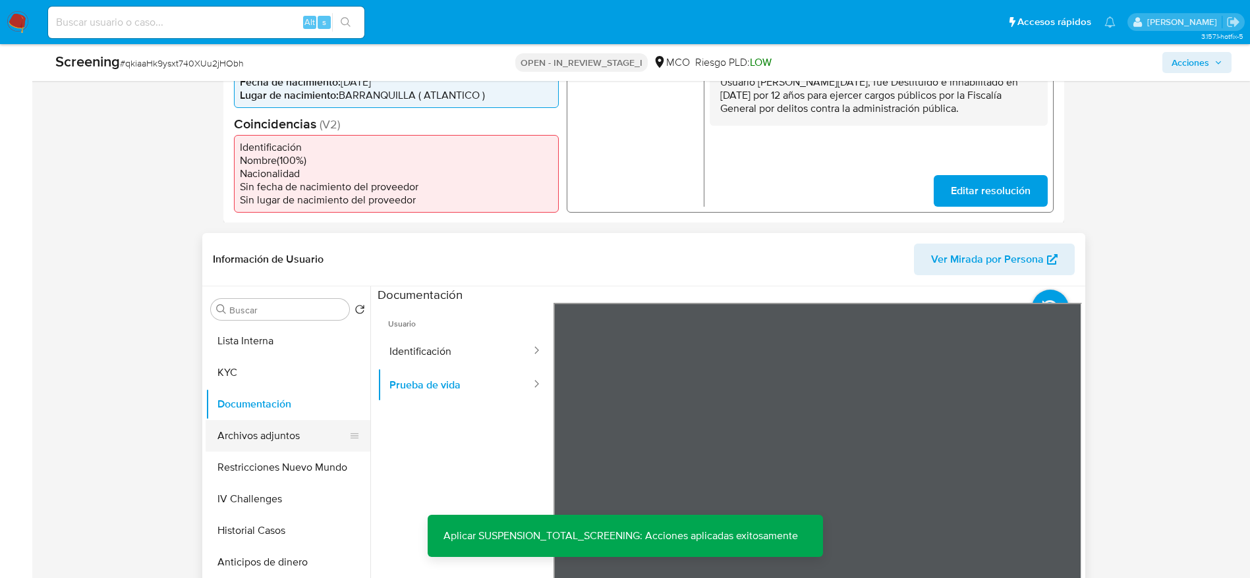
click at [300, 436] on button "Archivos adjuntos" at bounding box center [283, 436] width 154 height 32
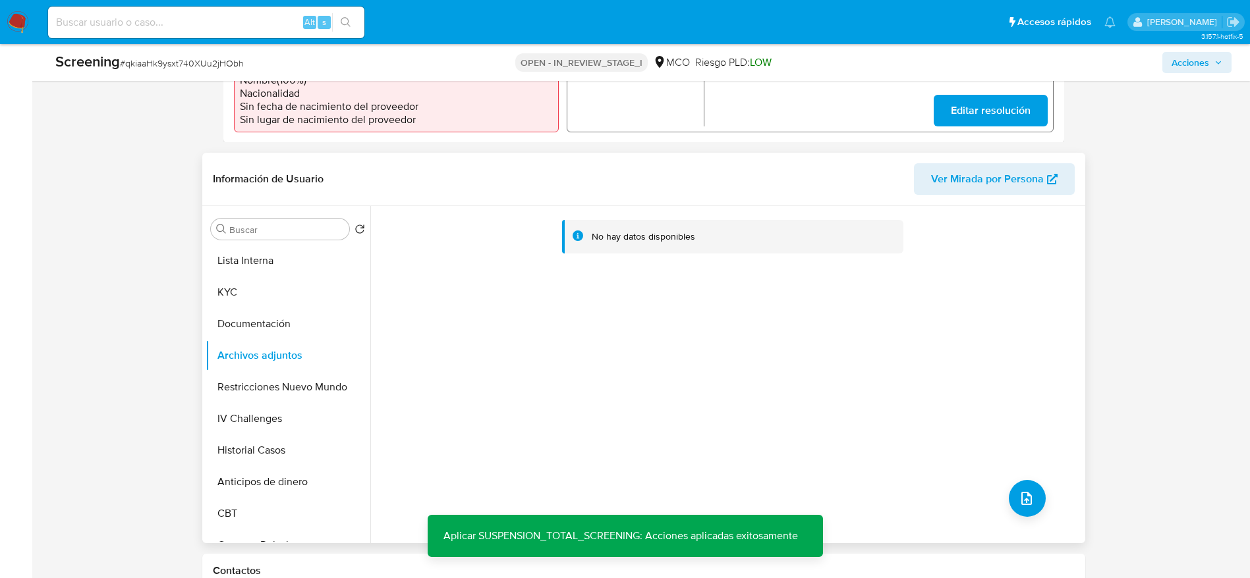
scroll to position [483, 0]
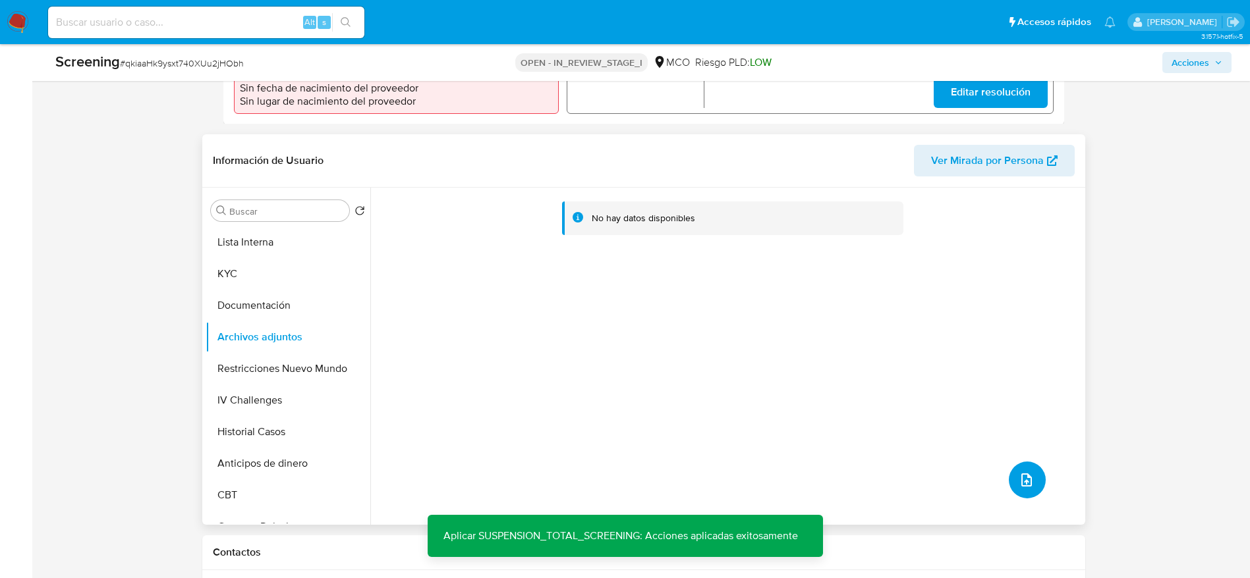
click at [1018, 488] on icon "upload-file" at bounding box center [1026, 480] width 16 height 16
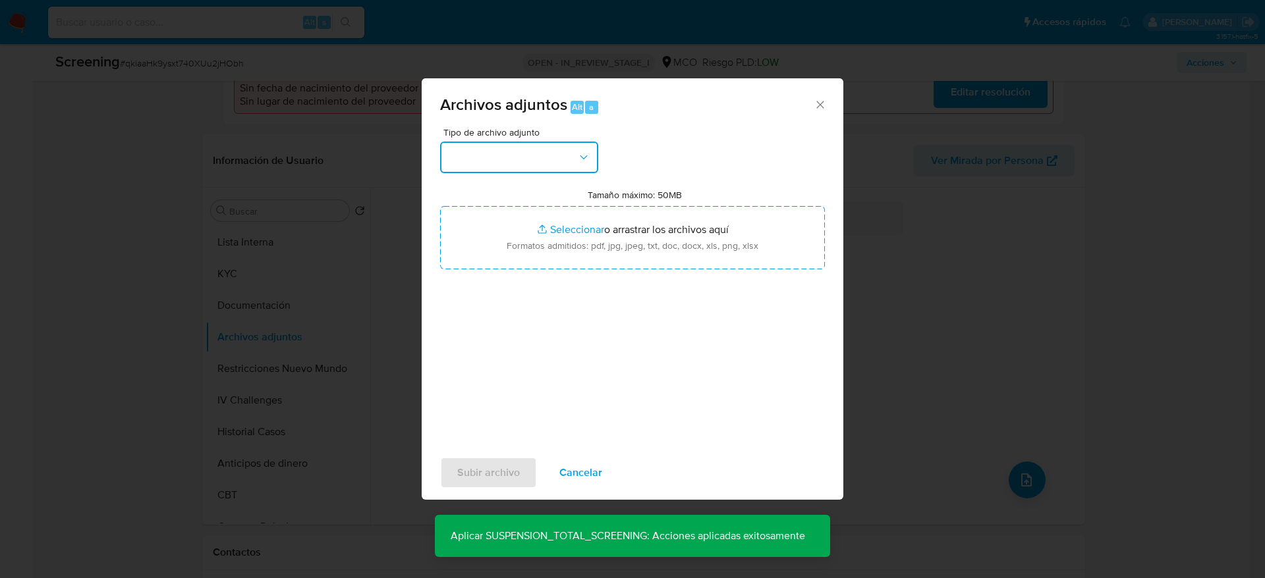
click at [594, 155] on button "button" at bounding box center [519, 158] width 158 height 32
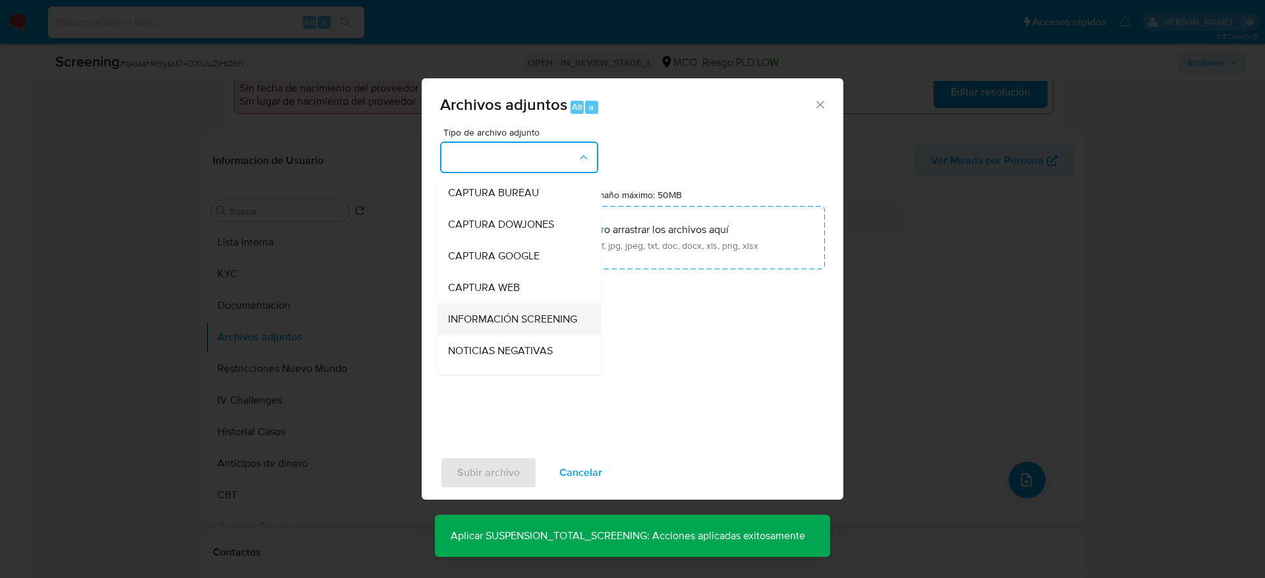
click at [526, 304] on div "INFORMACIÓN SCREENING" at bounding box center [515, 320] width 134 height 32
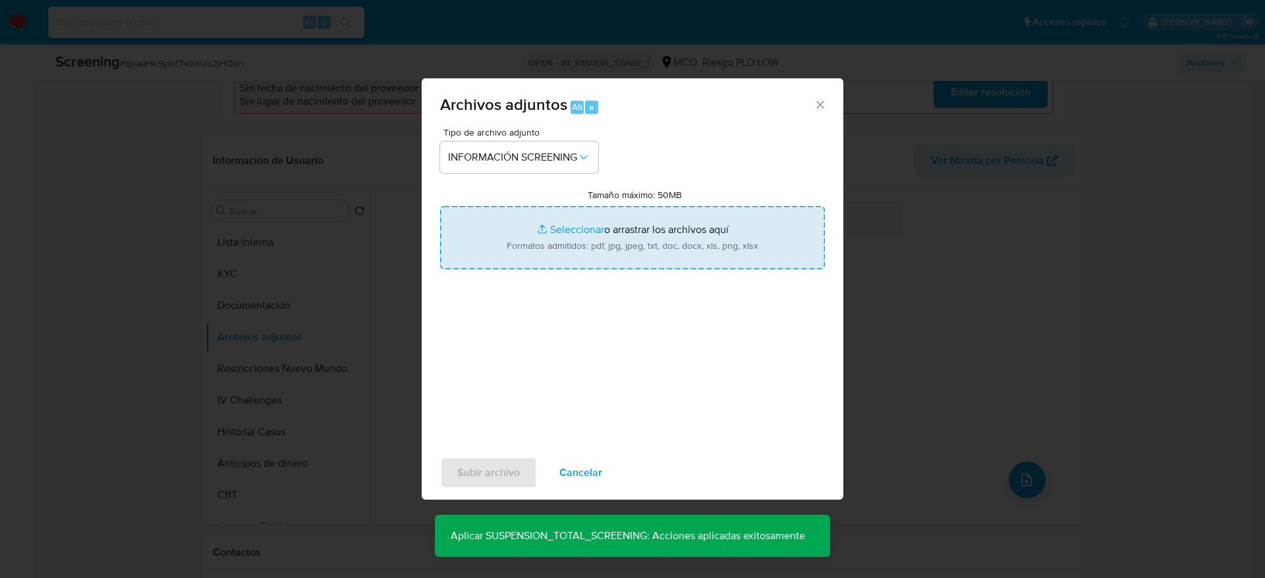
click at [558, 241] on input "Tamaño máximo: 50MB Seleccionar archivos" at bounding box center [632, 237] width 385 height 63
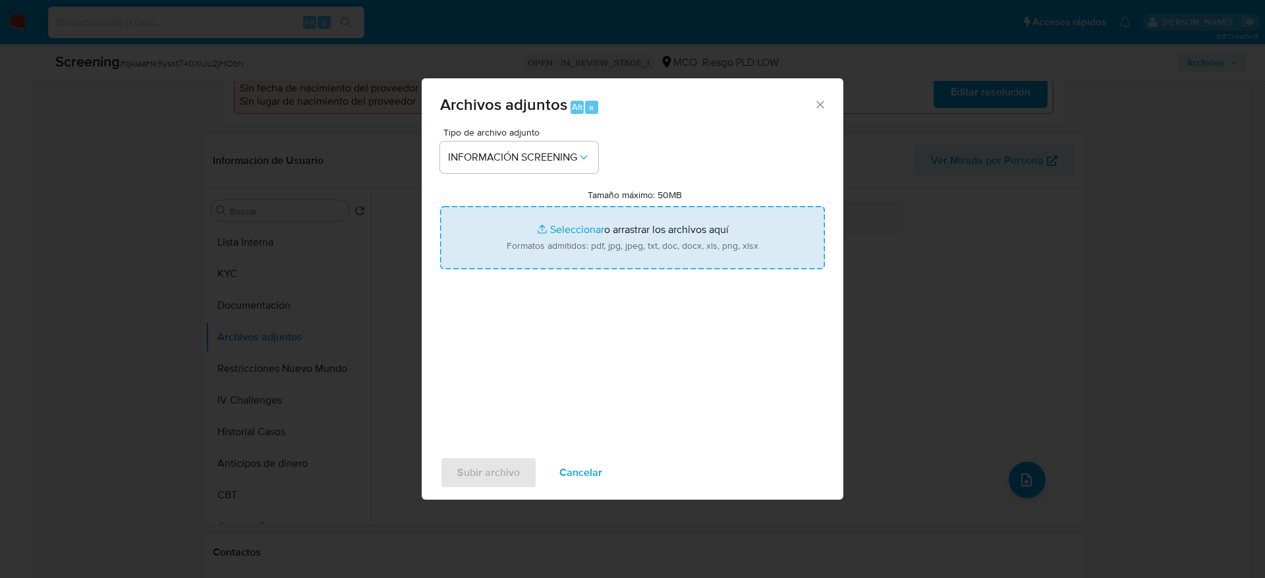
type input "C:\fakepath\_Emmanuel Domingo Gonzalez Sanchez_ - Buscar con Google.pdf"
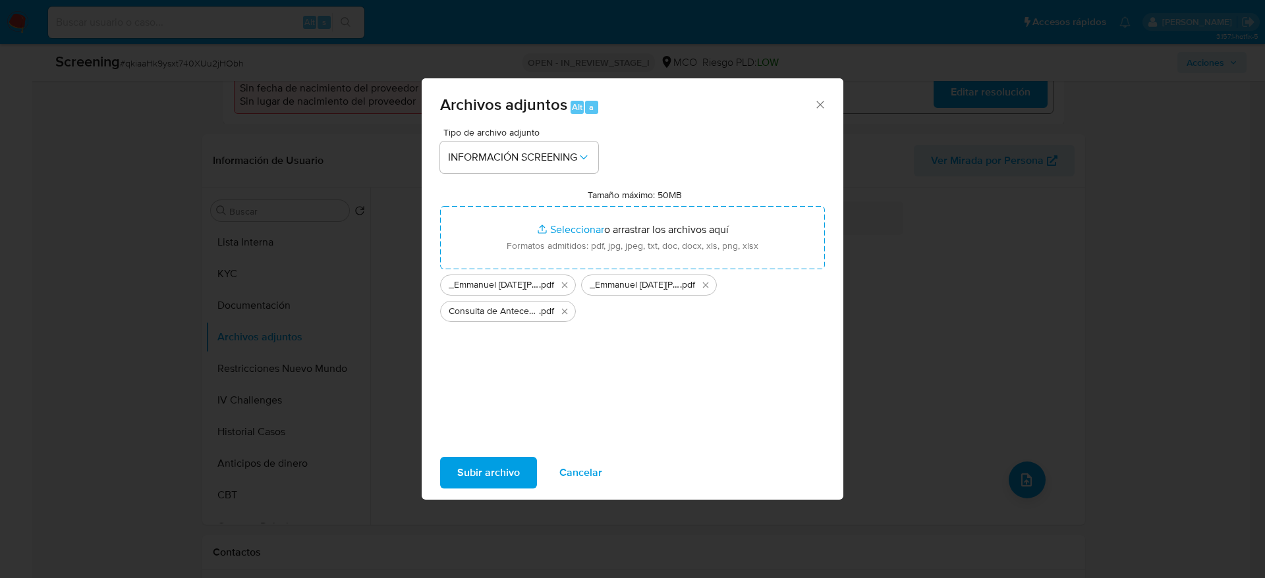
click at [505, 466] on span "Subir archivo" at bounding box center [488, 472] width 63 height 29
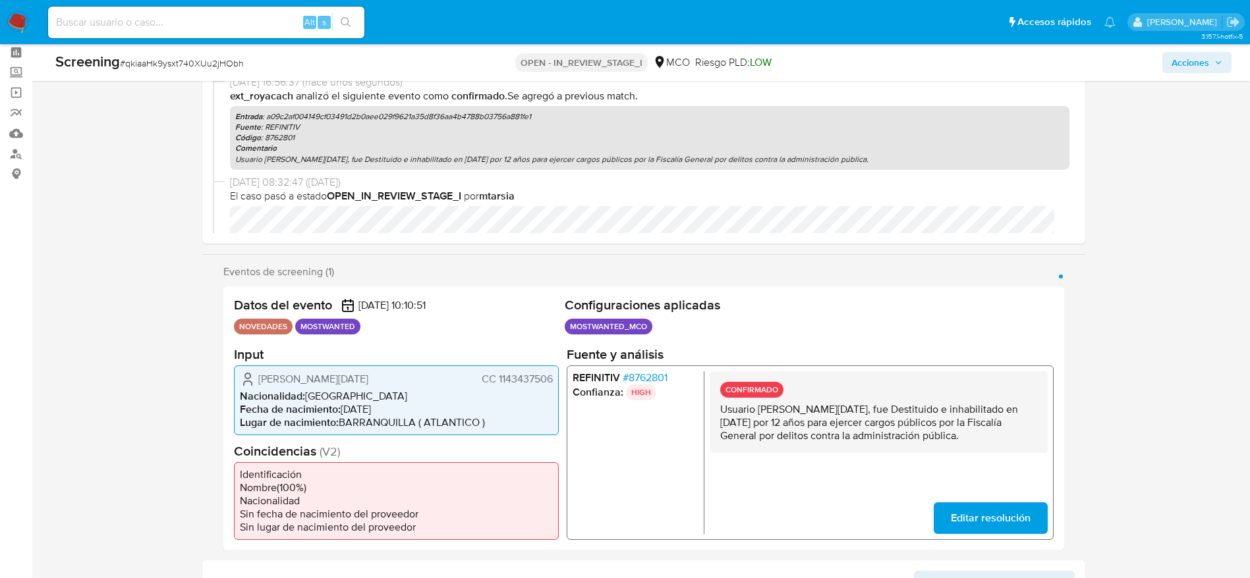
scroll to position [0, 0]
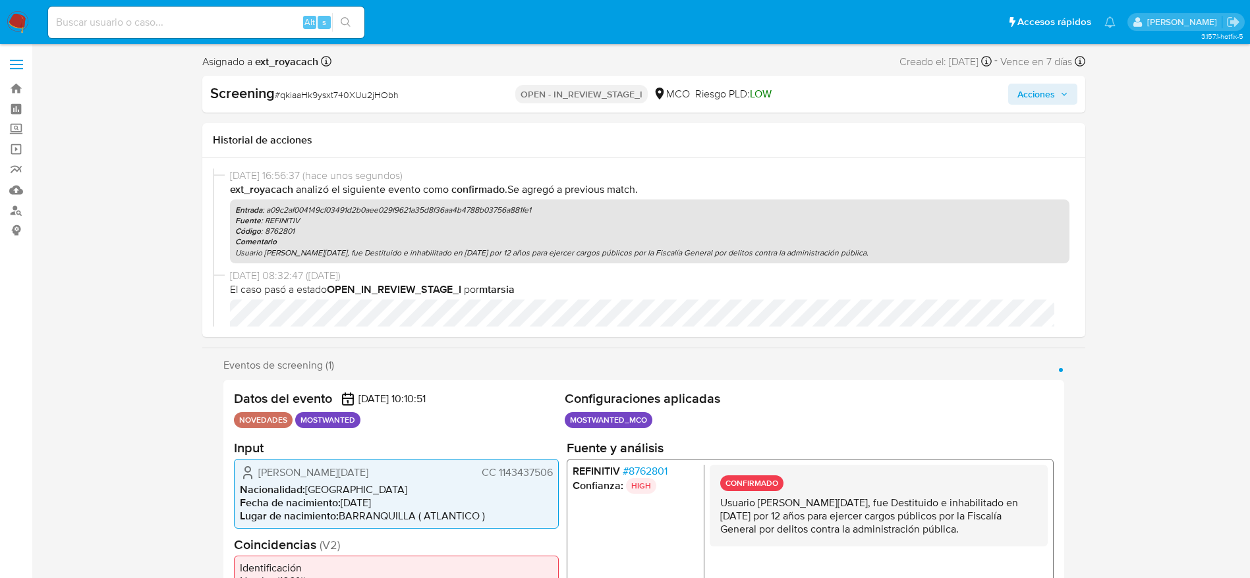
click at [1028, 94] on span "Acciones" at bounding box center [1036, 94] width 38 height 21
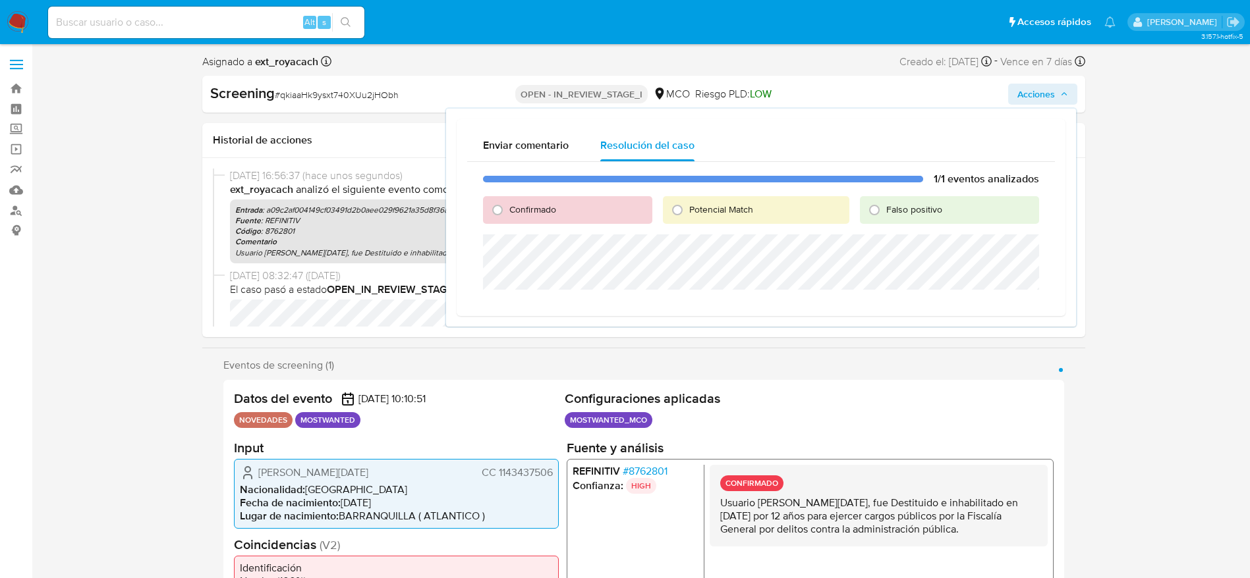
click at [700, 204] on span "Potencial Match" at bounding box center [721, 209] width 64 height 13
click at [688, 204] on input "Potencial Match" at bounding box center [677, 210] width 21 height 21
radio input "true"
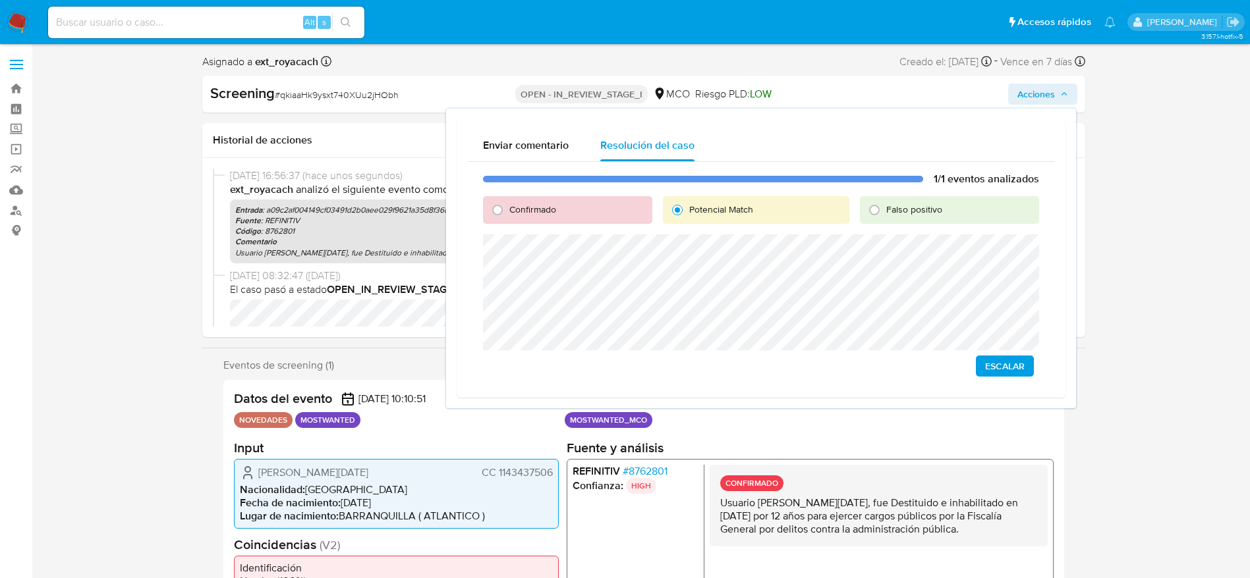
click at [1009, 361] on span "Escalar" at bounding box center [1005, 366] width 40 height 18
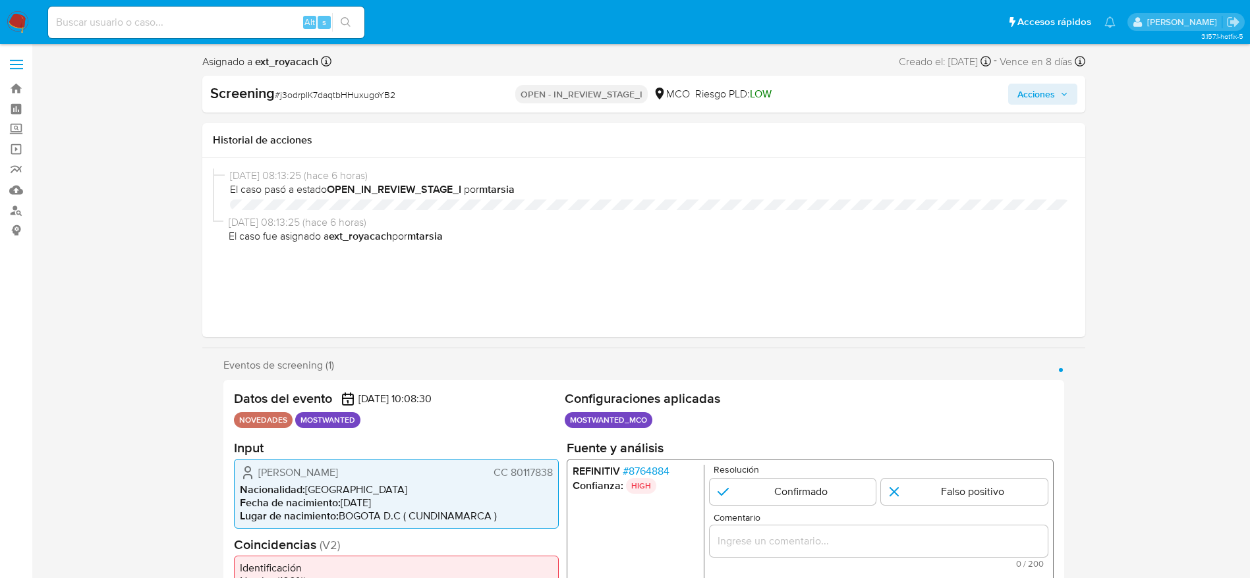
select select "10"
click at [304, 89] on span "# j3odrpIK7daqtbHHuxugoYB2" at bounding box center [335, 94] width 121 height 13
copy span "j3odrpIK7daqtbHHuxugoYB2"
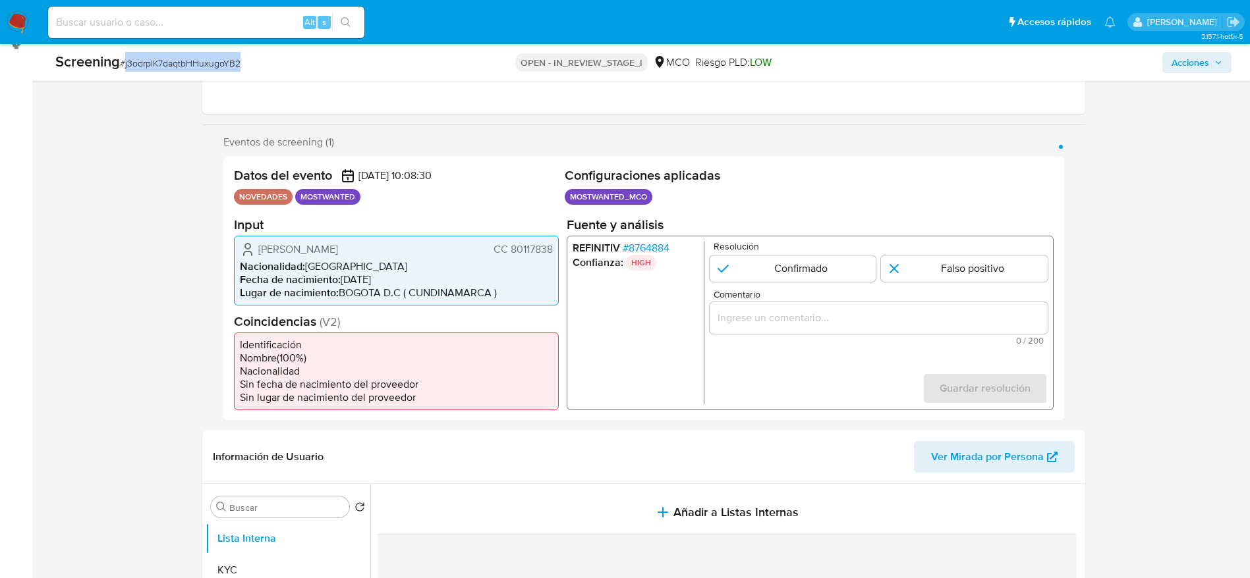
scroll to position [494, 0]
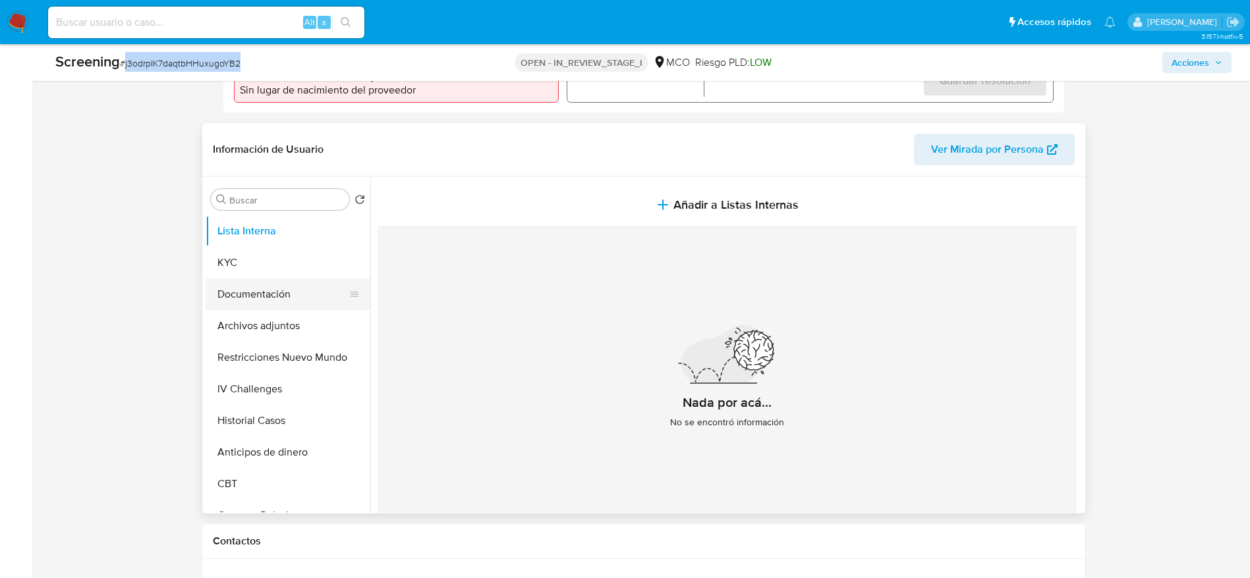
click at [244, 296] on button "Documentación" at bounding box center [283, 295] width 154 height 32
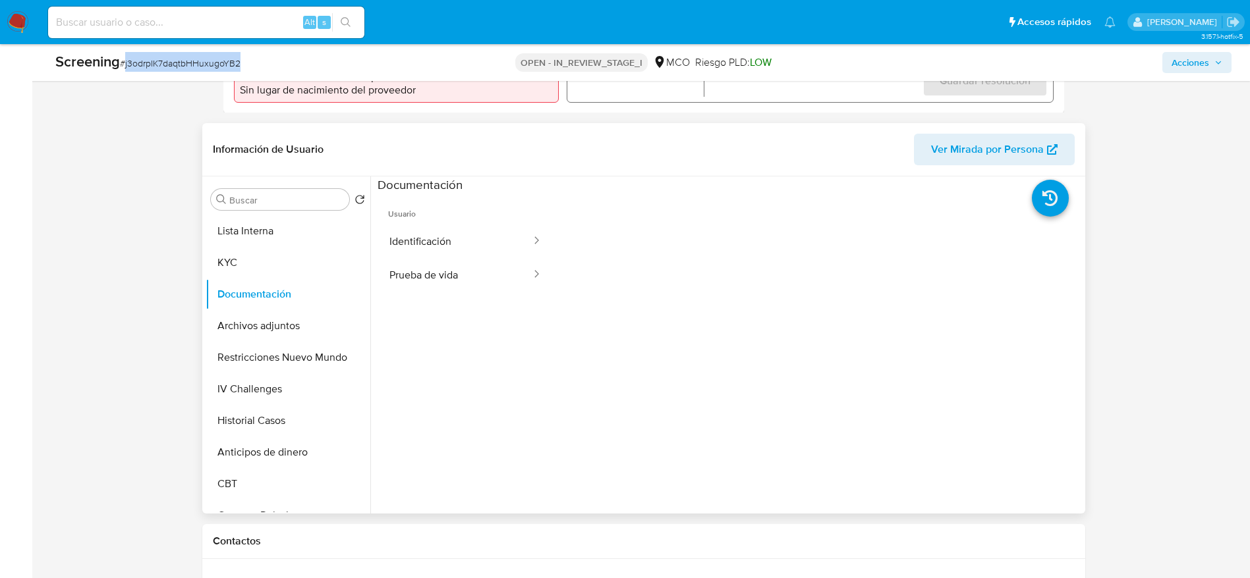
click at [482, 281] on button "Prueba de vida" at bounding box center [454, 275] width 155 height 34
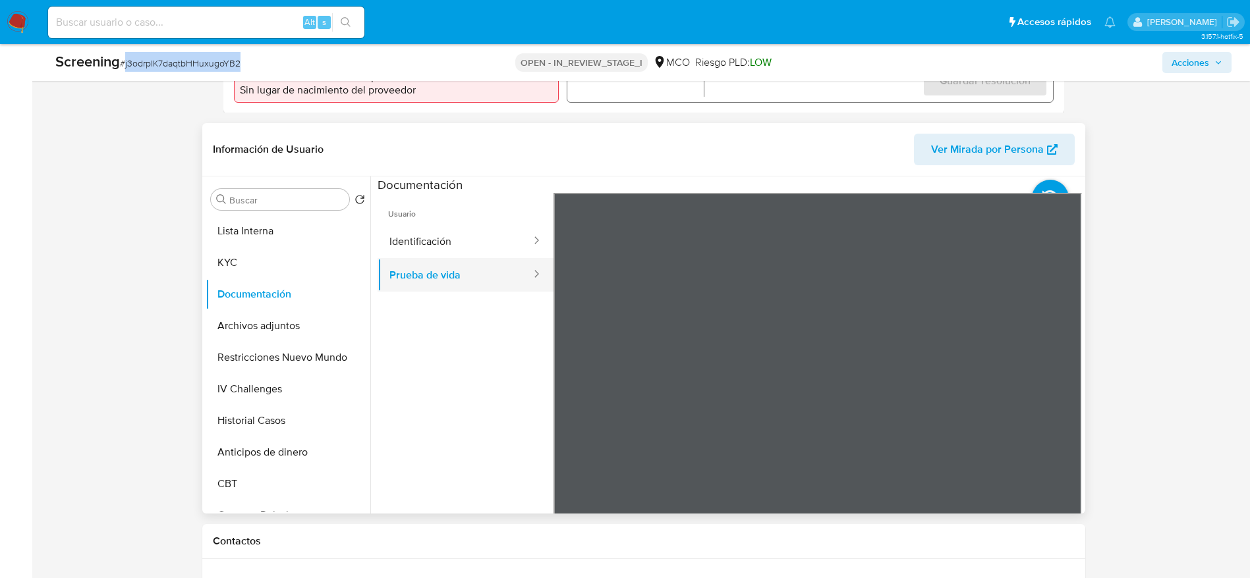
click at [502, 268] on button "Prueba de vida" at bounding box center [454, 275] width 155 height 34
click at [483, 249] on button "Identificación" at bounding box center [454, 242] width 155 height 34
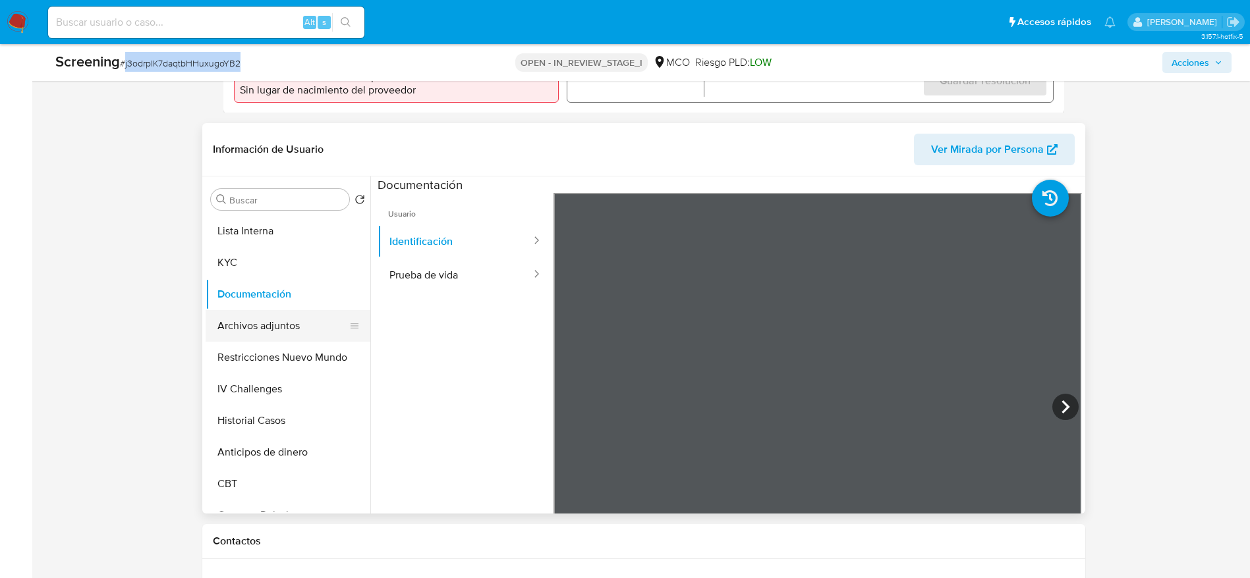
click at [284, 316] on button "Archivos adjuntos" at bounding box center [283, 326] width 154 height 32
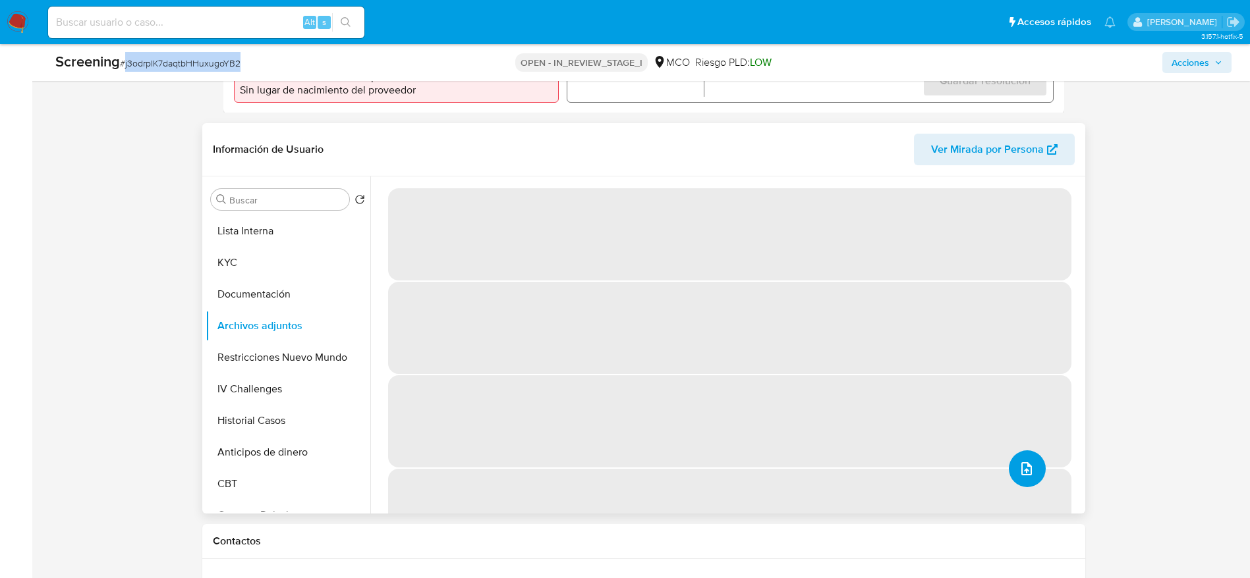
click at [1028, 466] on icon "upload-file" at bounding box center [1026, 469] width 16 height 16
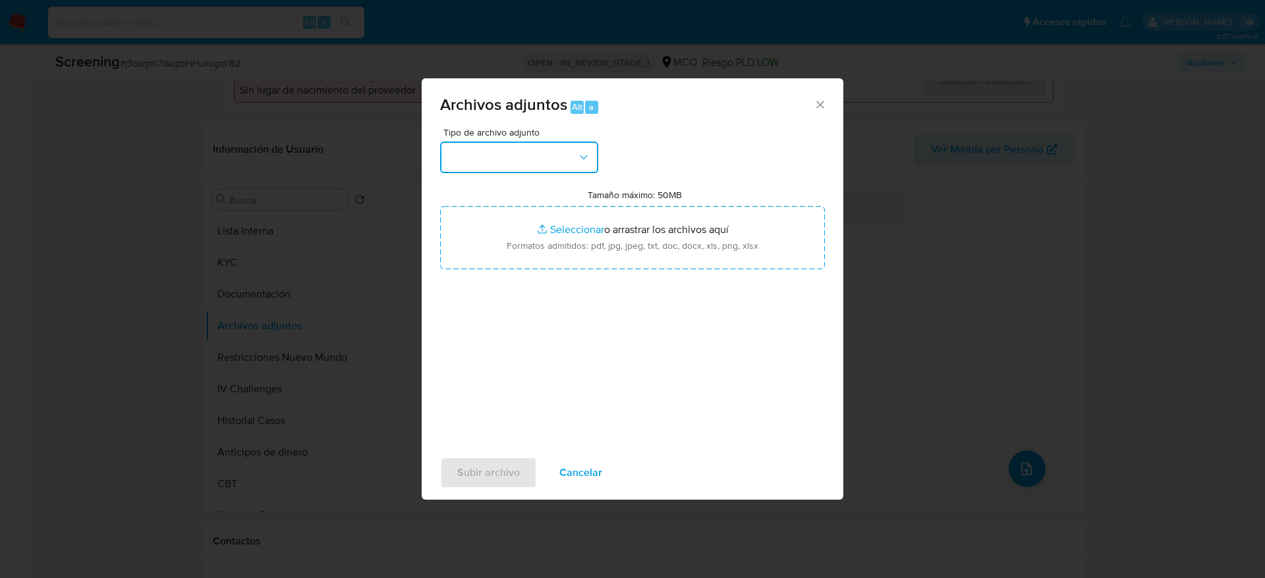
click at [534, 152] on button "button" at bounding box center [519, 158] width 158 height 32
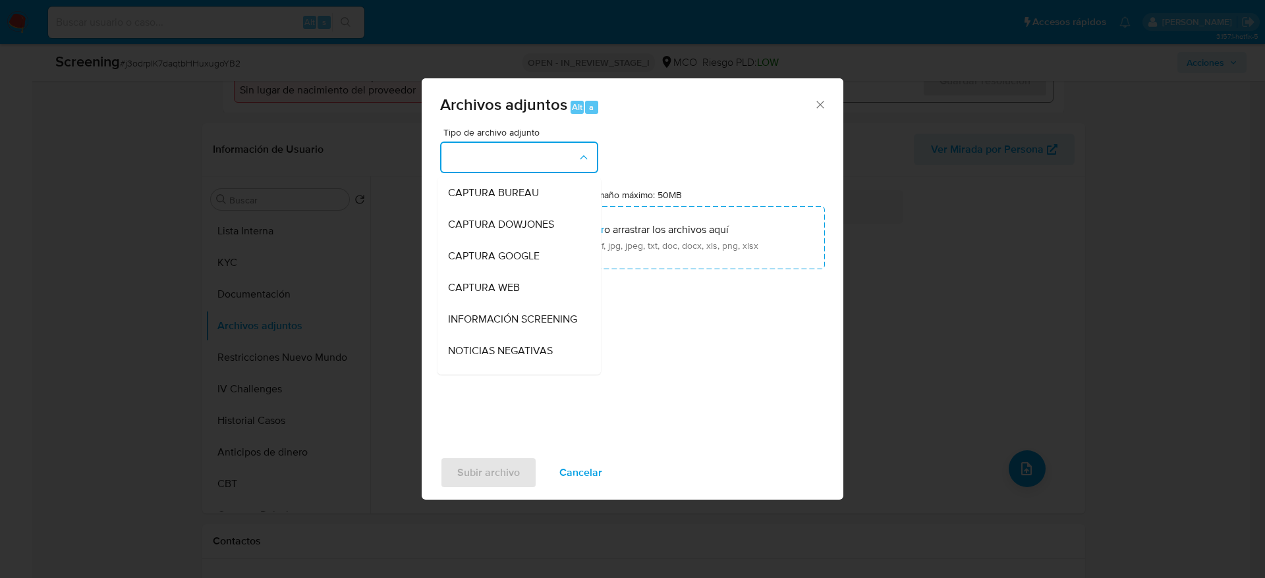
drag, startPoint x: 540, startPoint y: 320, endPoint x: 537, endPoint y: 310, distance: 11.0
click at [539, 320] on span "INFORMACIÓN SCREENING" at bounding box center [512, 319] width 129 height 13
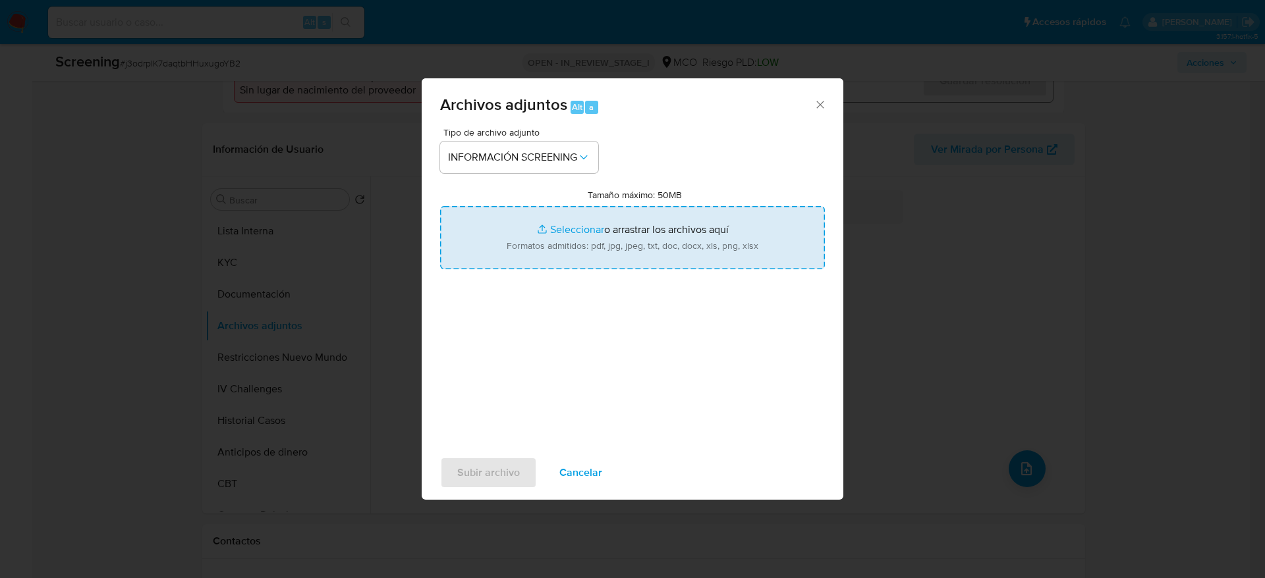
click at [528, 247] on input "Tamaño máximo: 50MB Seleccionar archivos" at bounding box center [632, 237] width 385 height 63
type input "C:\fakepath\_Steve Rojas Forero_ - Buscar con Google.pdf"
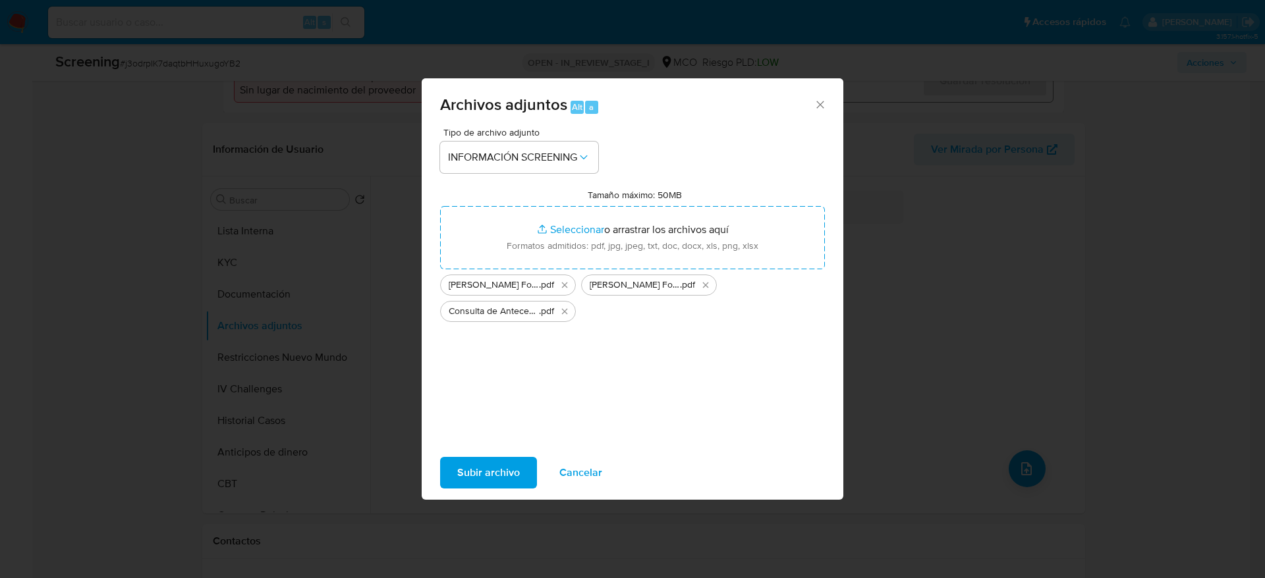
drag, startPoint x: 528, startPoint y: 247, endPoint x: 518, endPoint y: 473, distance: 226.2
click at [518, 473] on span "Subir archivo" at bounding box center [488, 472] width 63 height 29
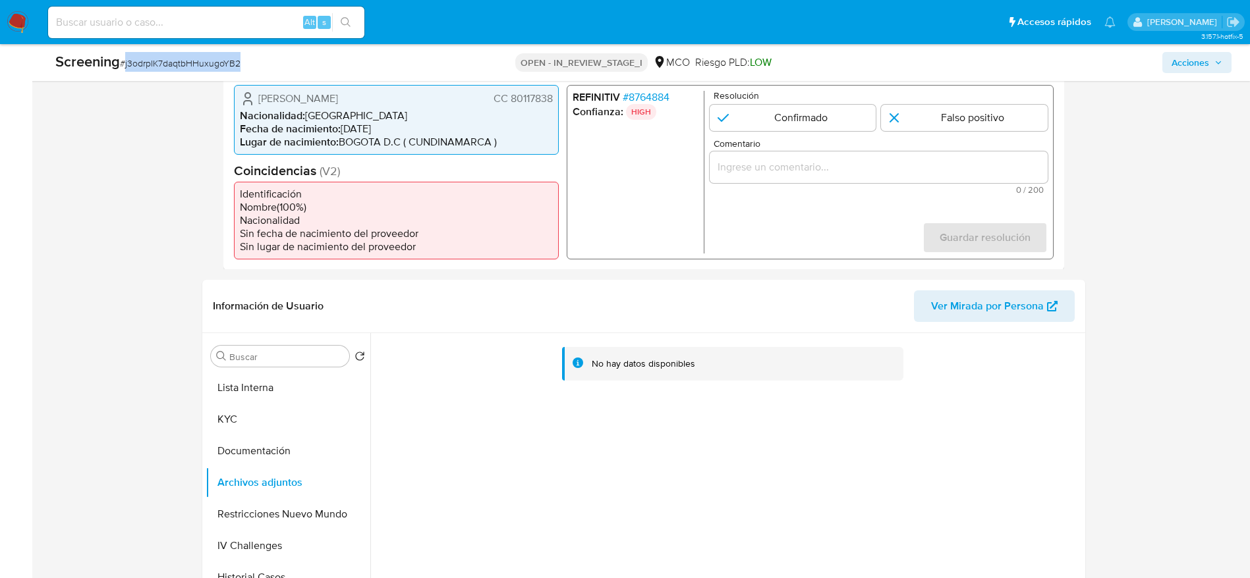
scroll to position [198, 0]
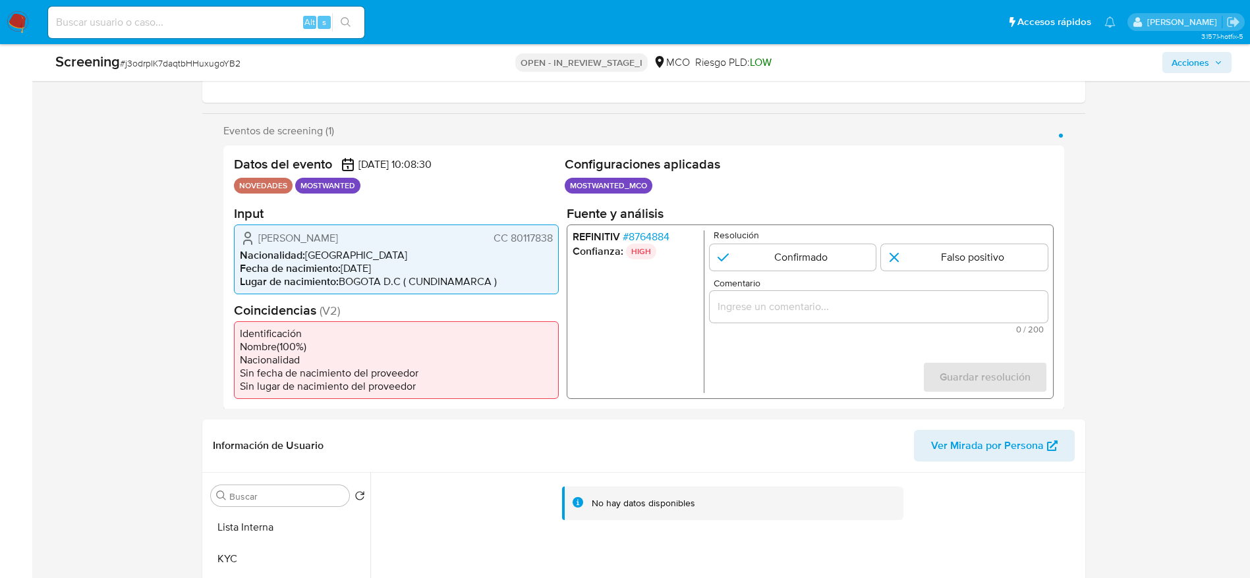
drag, startPoint x: 254, startPoint y: 245, endPoint x: 553, endPoint y: 244, distance: 299.1
click at [553, 244] on div "Steve Rojas Forero CC 80117838 Nacionalidad : Colombia Fecha de nacimiento : 17…" at bounding box center [396, 259] width 325 height 70
click at [628, 230] on span "# 8764884" at bounding box center [645, 236] width 47 height 13
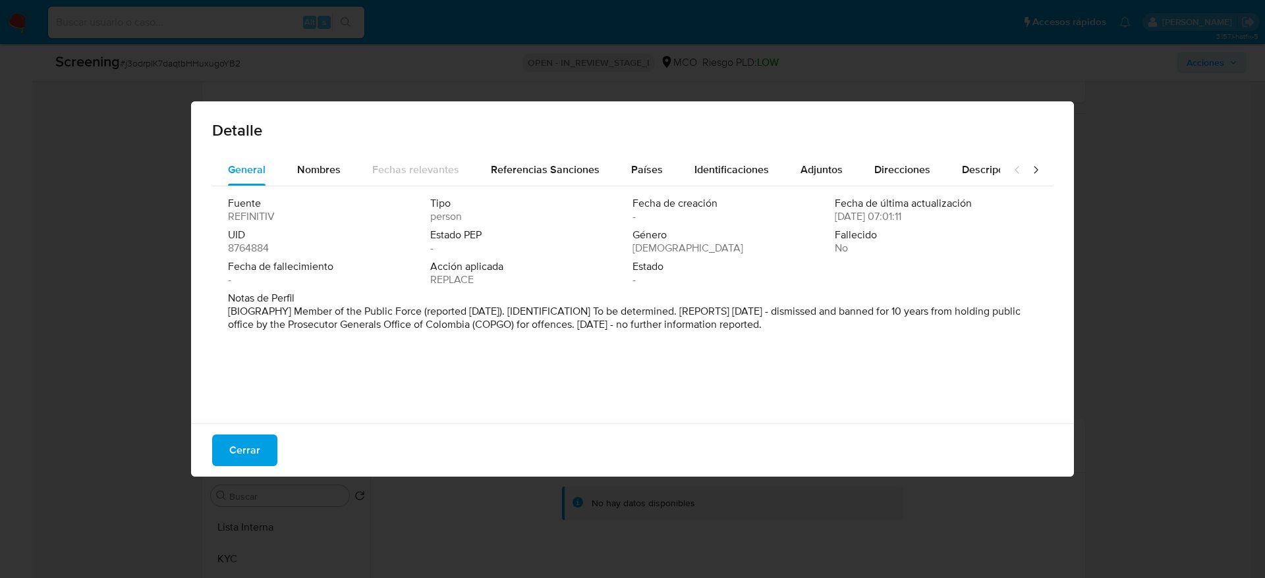
click at [221, 447] on button "Cerrar" at bounding box center [244, 451] width 65 height 32
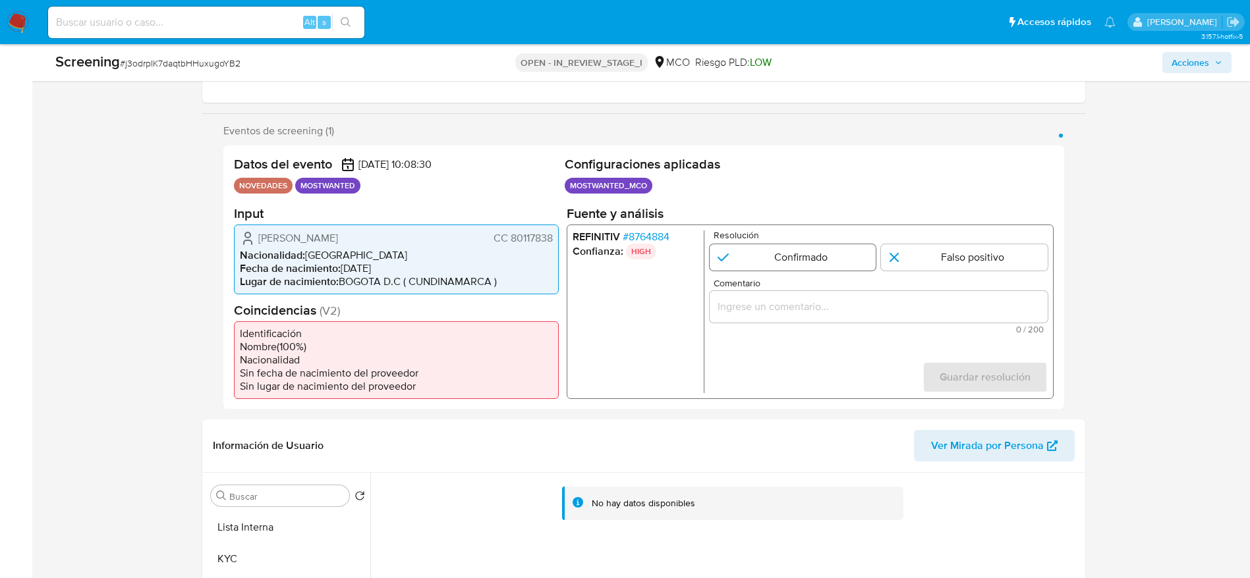
click at [787, 264] on input "1 de 1" at bounding box center [792, 257] width 167 height 26
radio input "true"
click at [796, 306] on input "Comentario" at bounding box center [878, 306] width 338 height 17
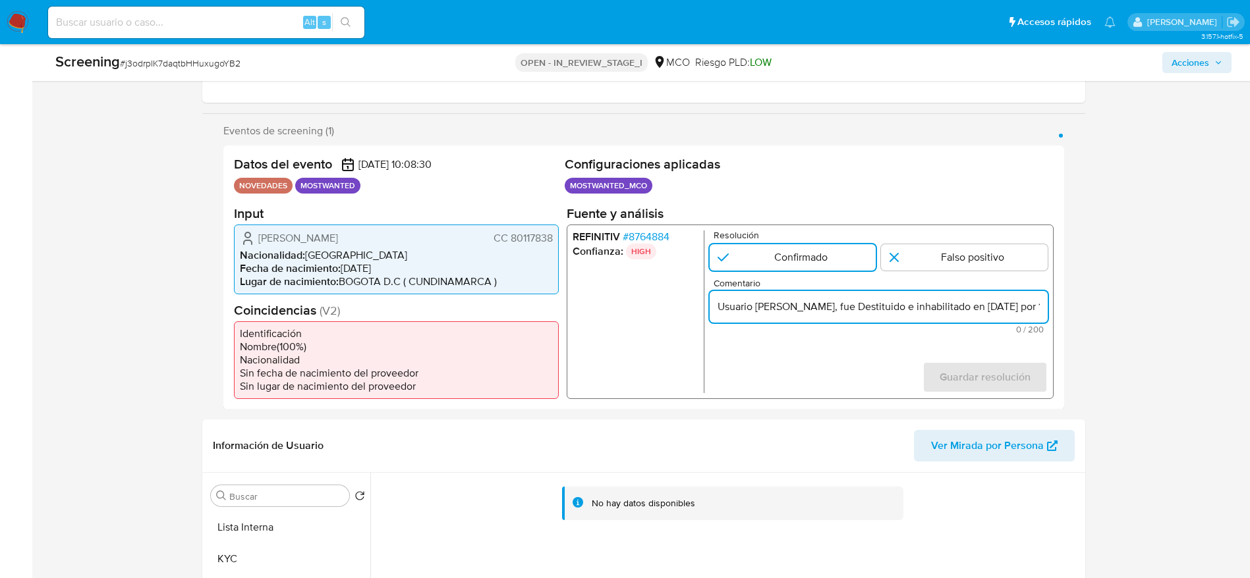
scroll to position [0, 524]
type input "Usuario Steve Rojas Forero, fue Destituido e inhabilitado en marzo de 2022 por …"
click at [978, 368] on span "Guardar resolución" at bounding box center [984, 376] width 91 height 29
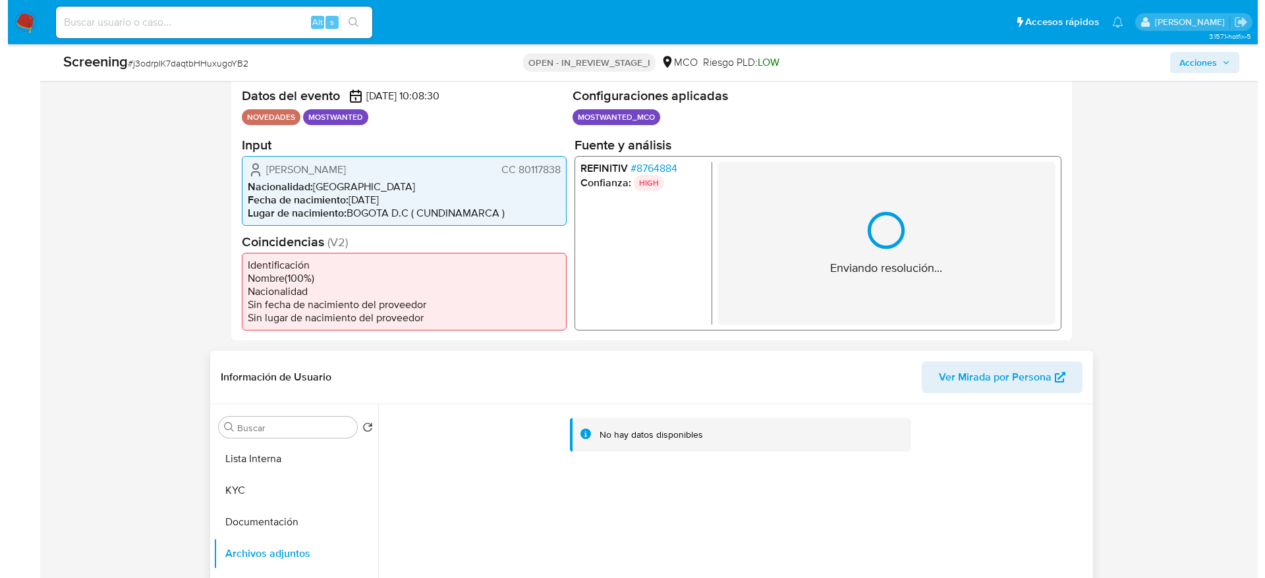
scroll to position [296, 0]
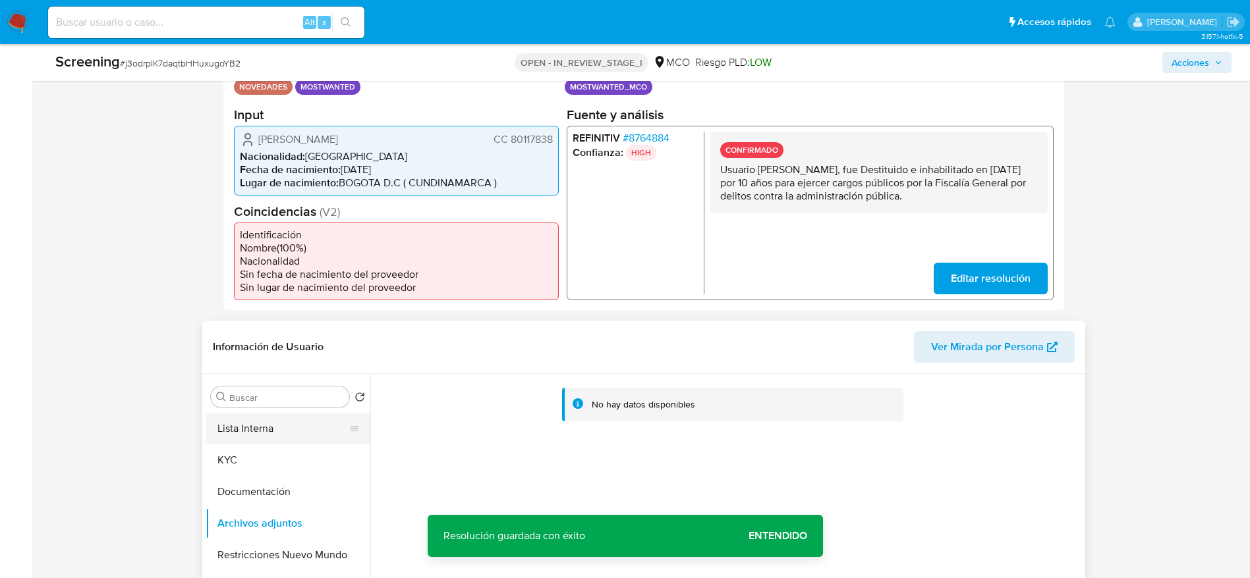
click at [273, 445] on button "KYC" at bounding box center [288, 461] width 165 height 32
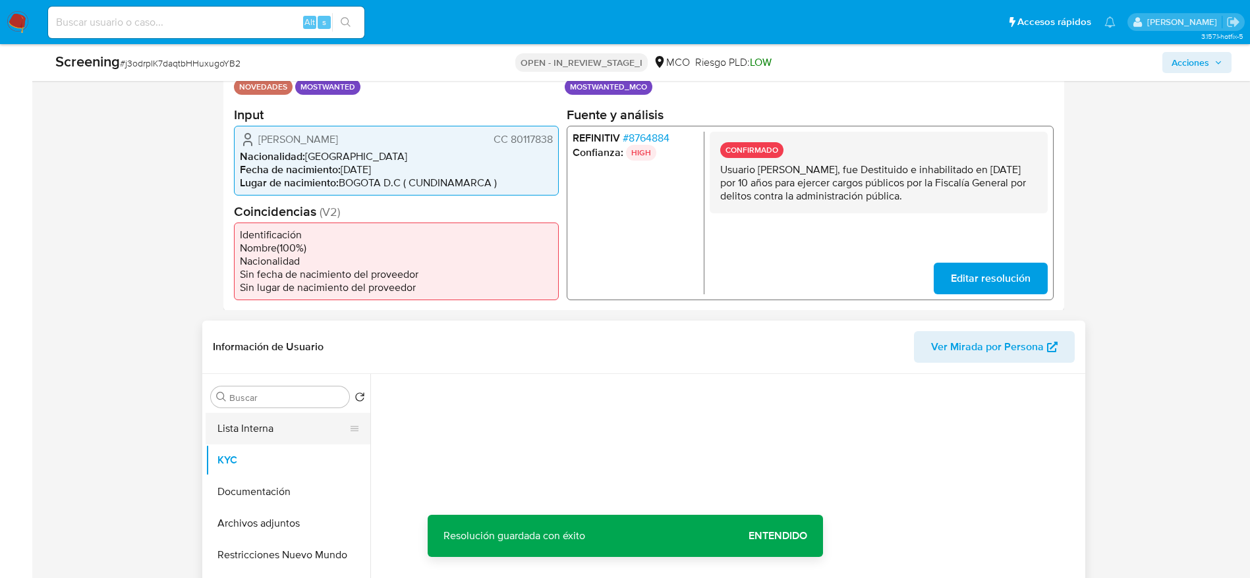
click at [279, 428] on button "Lista Interna" at bounding box center [283, 429] width 154 height 32
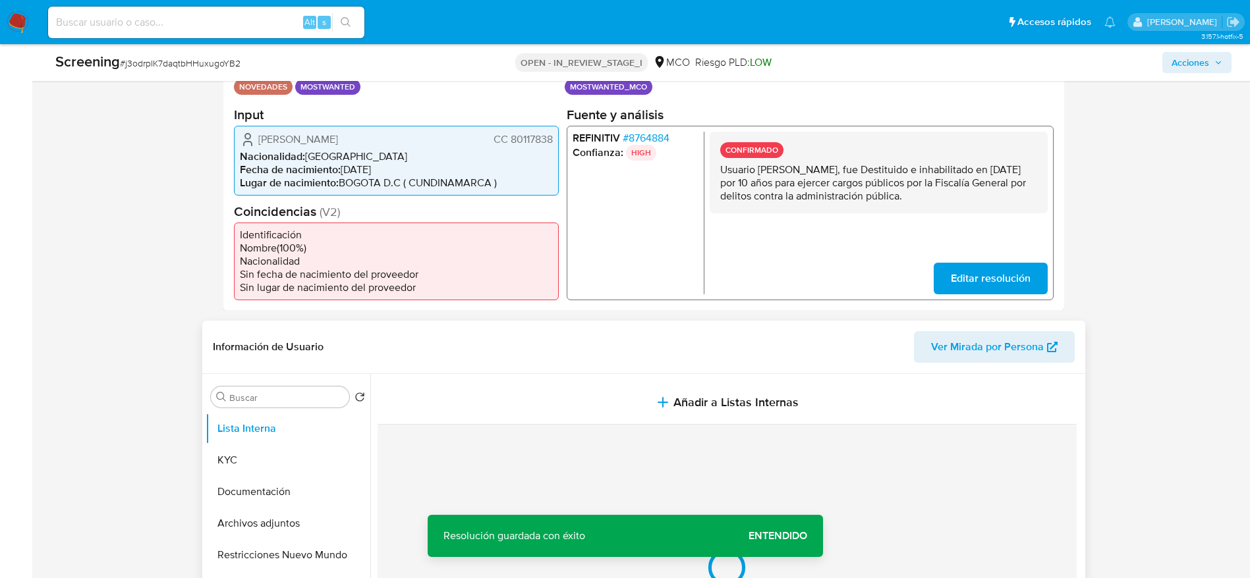
click at [619, 378] on section at bounding box center [729, 554] width 704 height 360
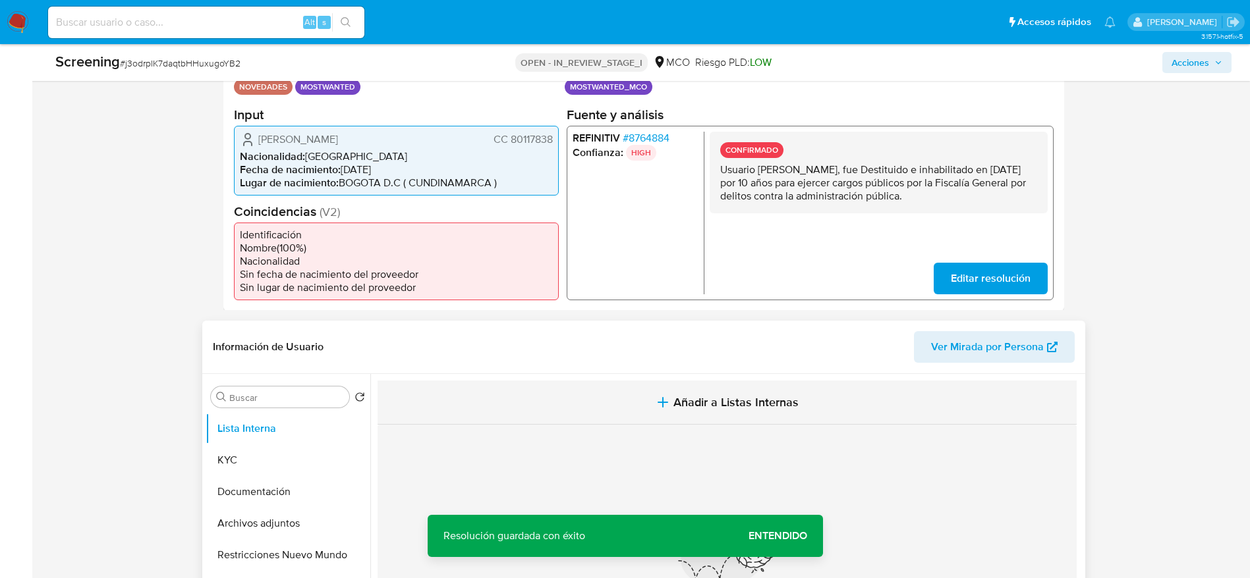
click at [636, 415] on button "Añadir a Listas Internas" at bounding box center [726, 403] width 699 height 44
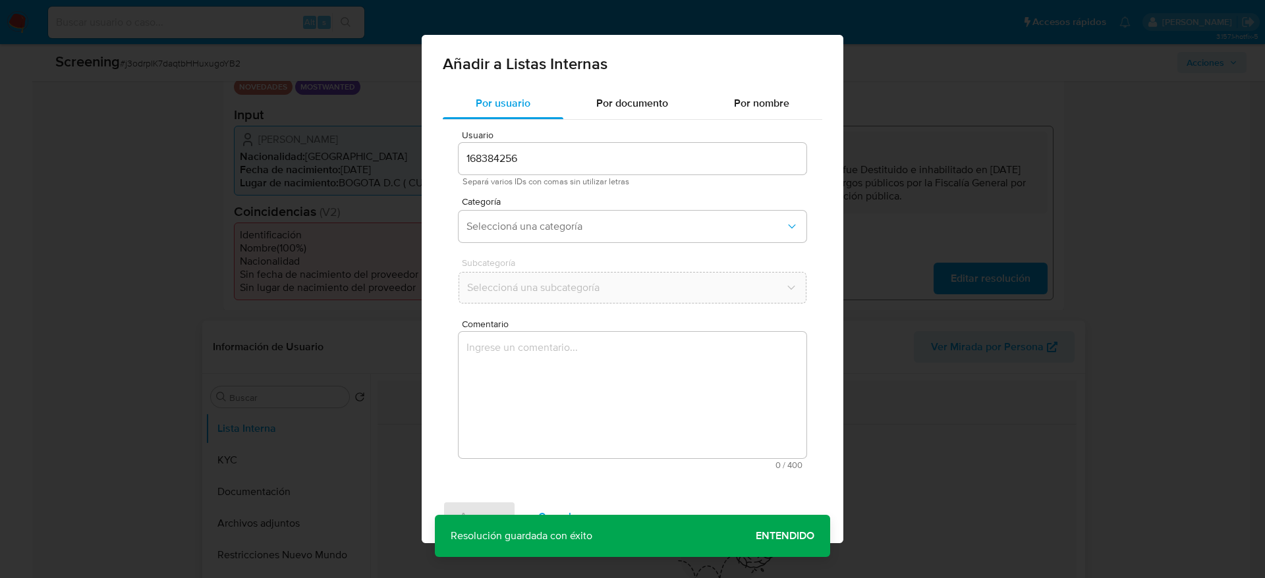
click at [607, 421] on textarea "Comentario" at bounding box center [632, 395] width 348 height 126
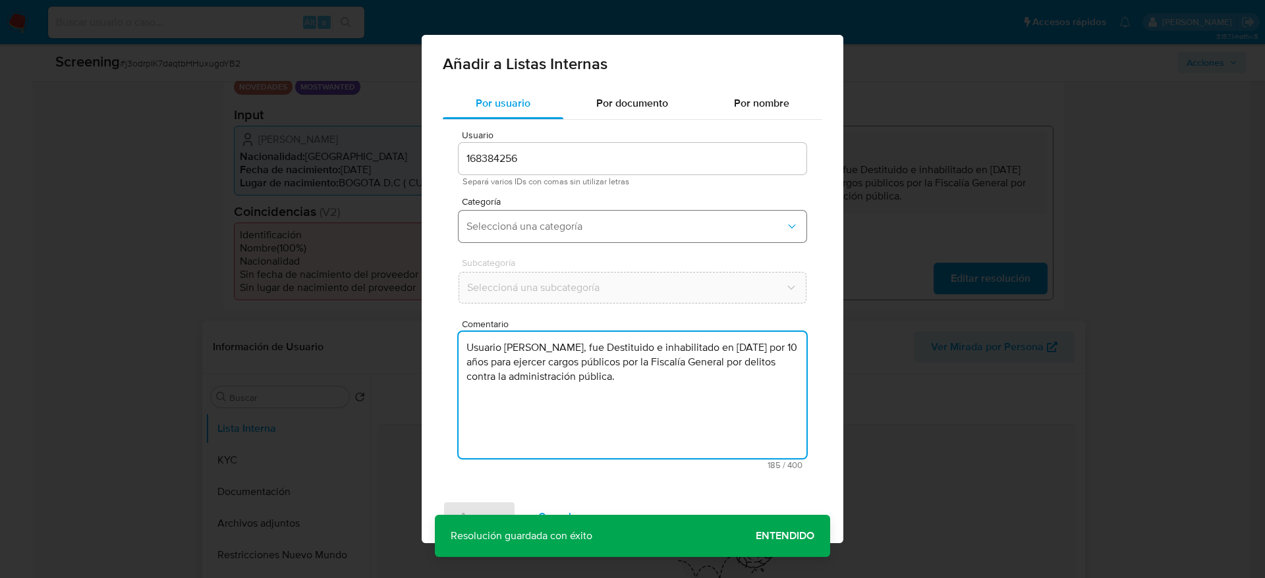
type textarea "Usuario Steve Rojas Forero, fue Destituido e inhabilitado en marzo de 2022 por …"
click at [564, 232] on span "Seleccioná una categoría" at bounding box center [625, 226] width 319 height 13
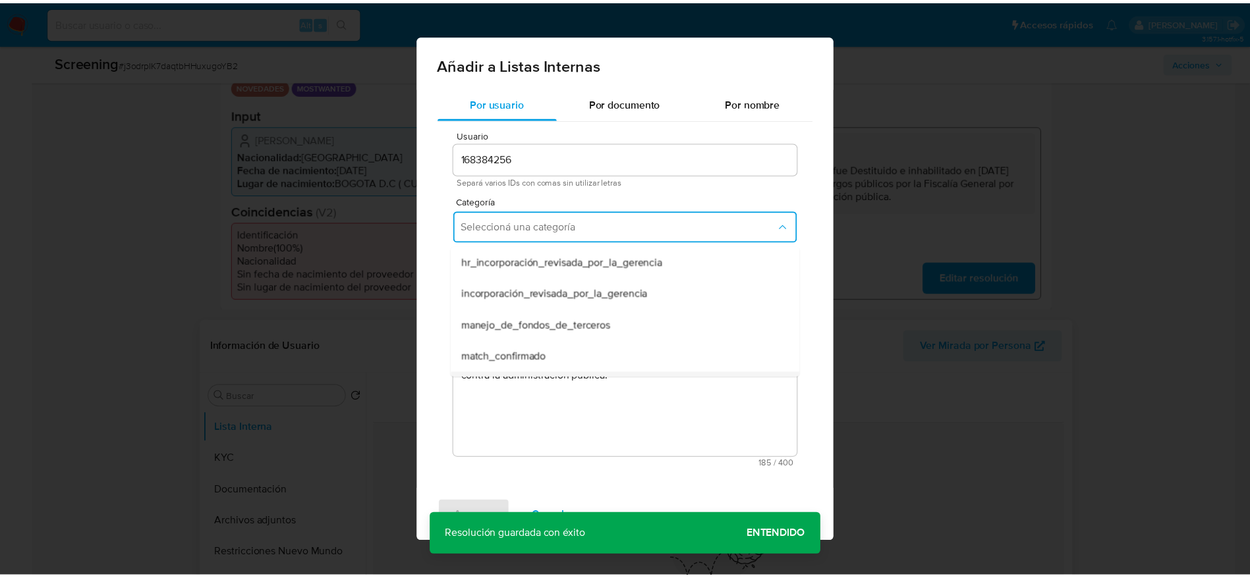
scroll to position [99, 0]
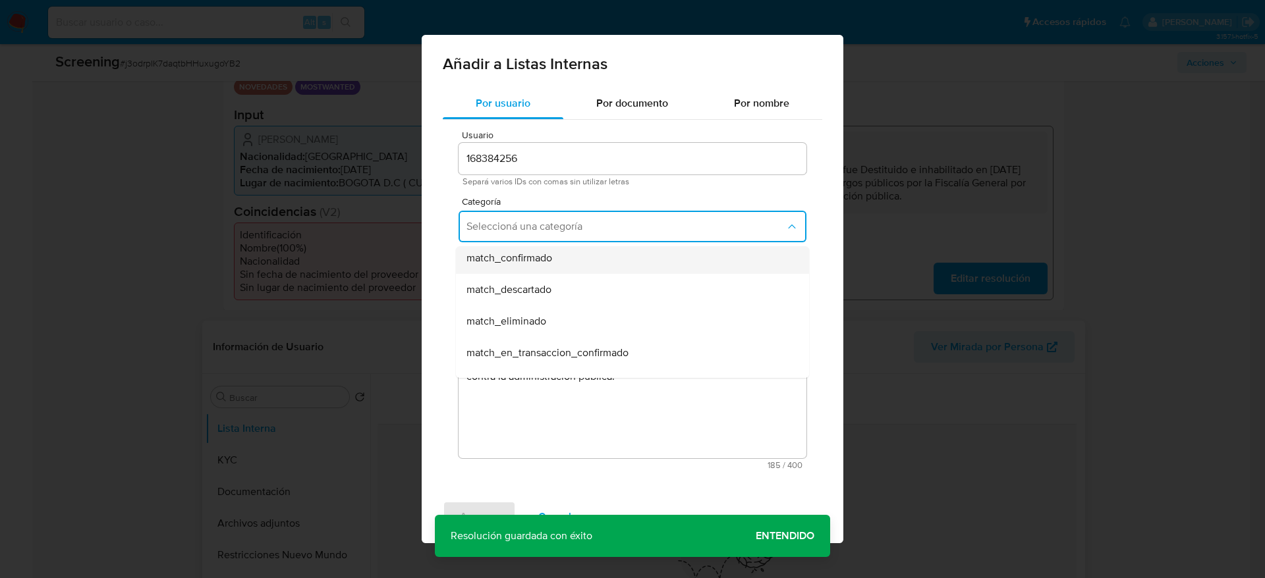
click at [567, 253] on div "match_confirmado" at bounding box center [628, 258] width 324 height 32
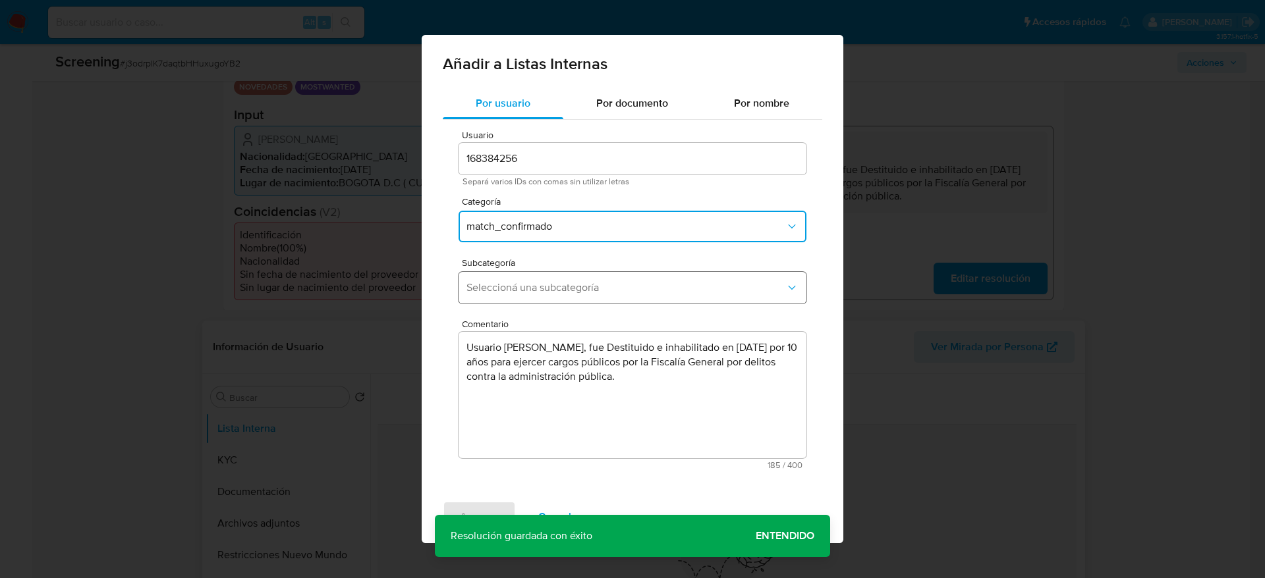
click at [571, 286] on span "Seleccioná una subcategoría" at bounding box center [625, 287] width 319 height 13
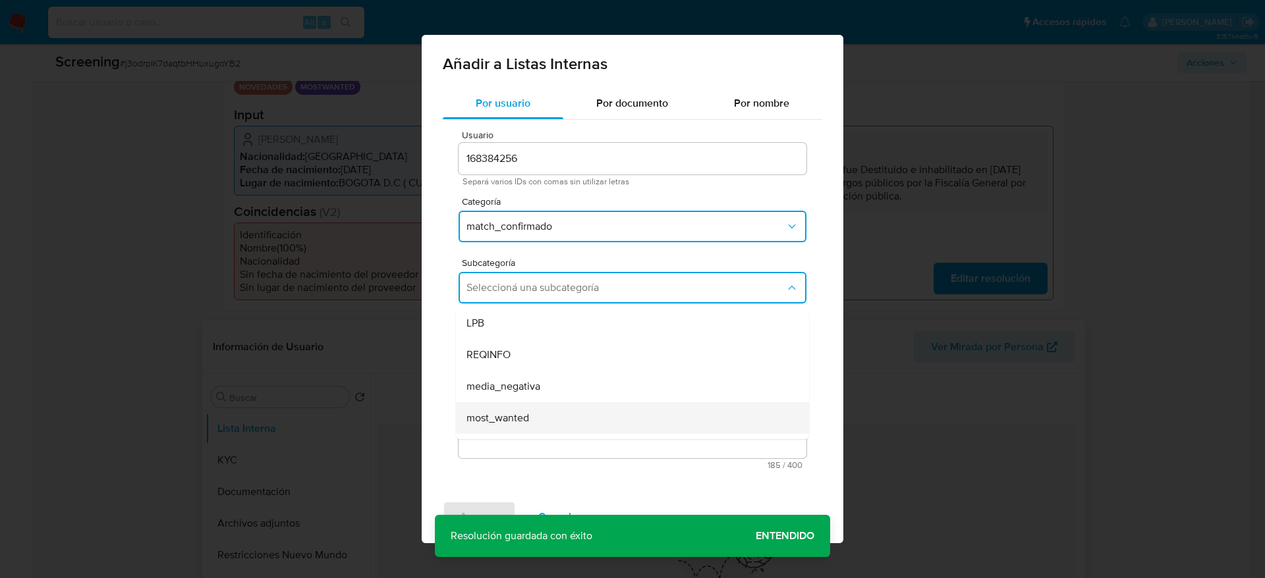
click at [511, 418] on span "most_wanted" at bounding box center [497, 418] width 63 height 13
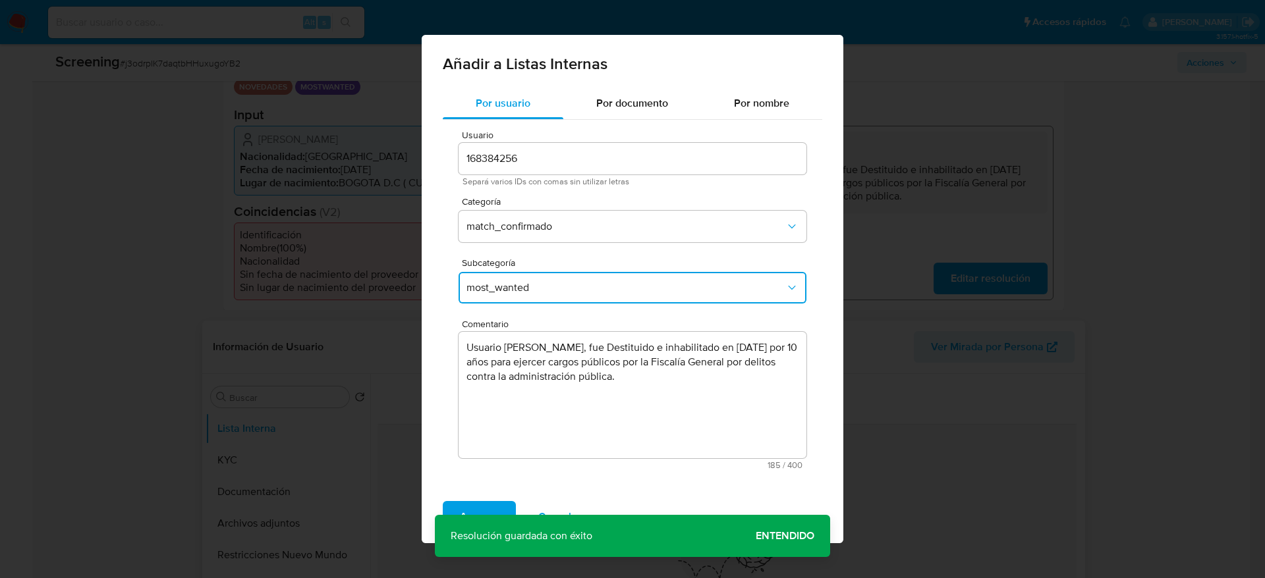
drag, startPoint x: 464, startPoint y: 511, endPoint x: 555, endPoint y: 446, distance: 111.9
click at [464, 512] on span "Agregar" at bounding box center [479, 517] width 39 height 29
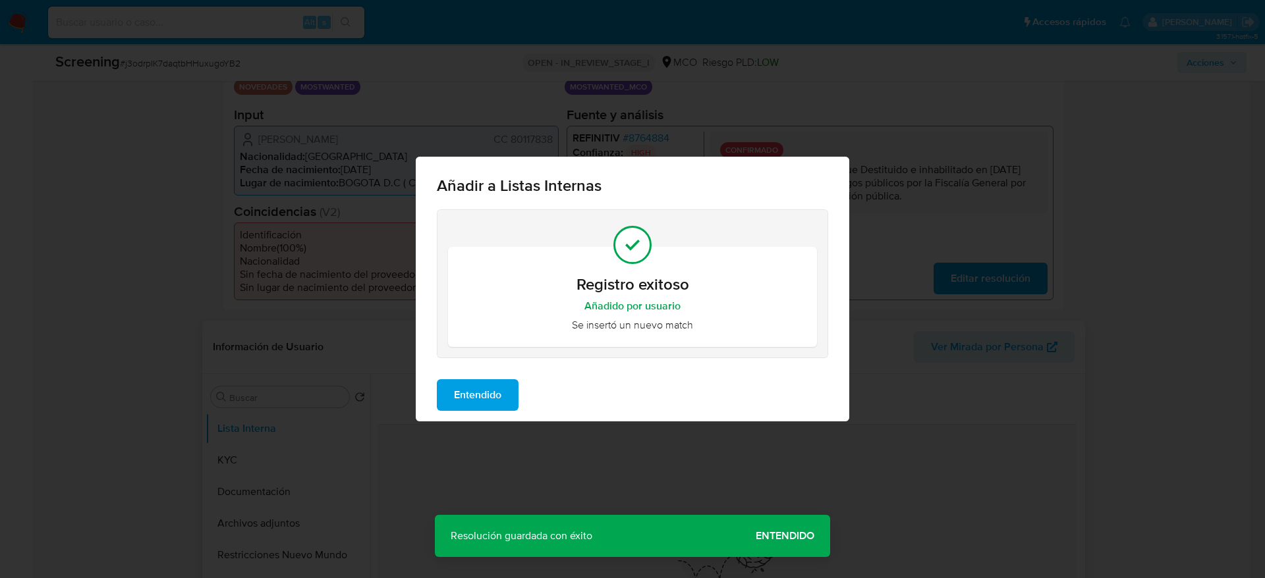
click at [497, 393] on span "Entendido" at bounding box center [477, 395] width 47 height 29
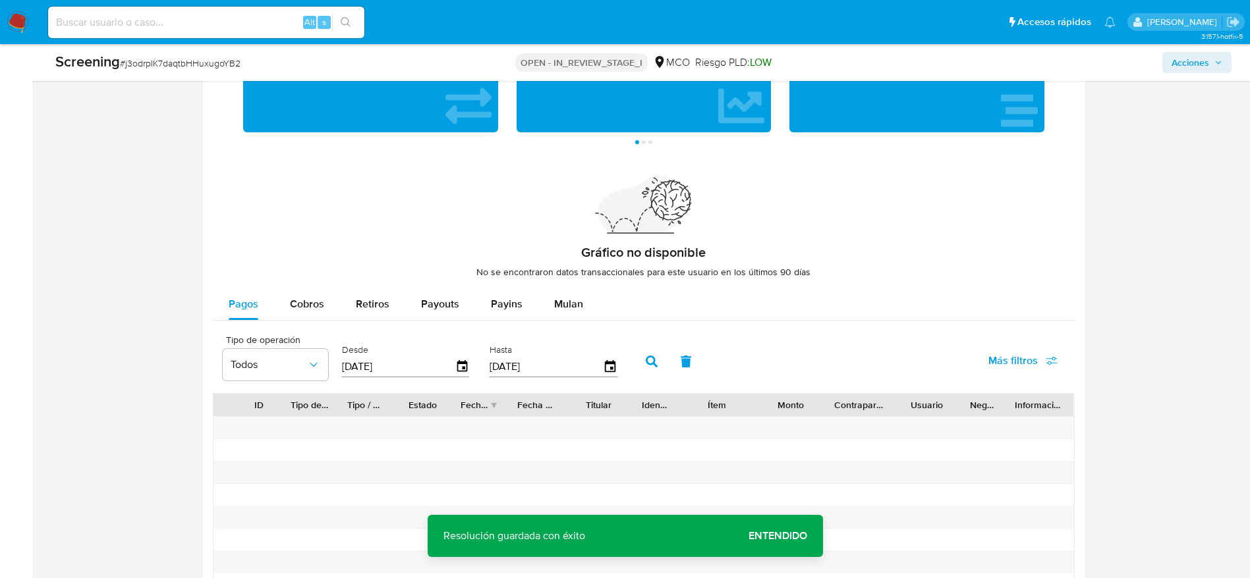
scroll to position [1954, 0]
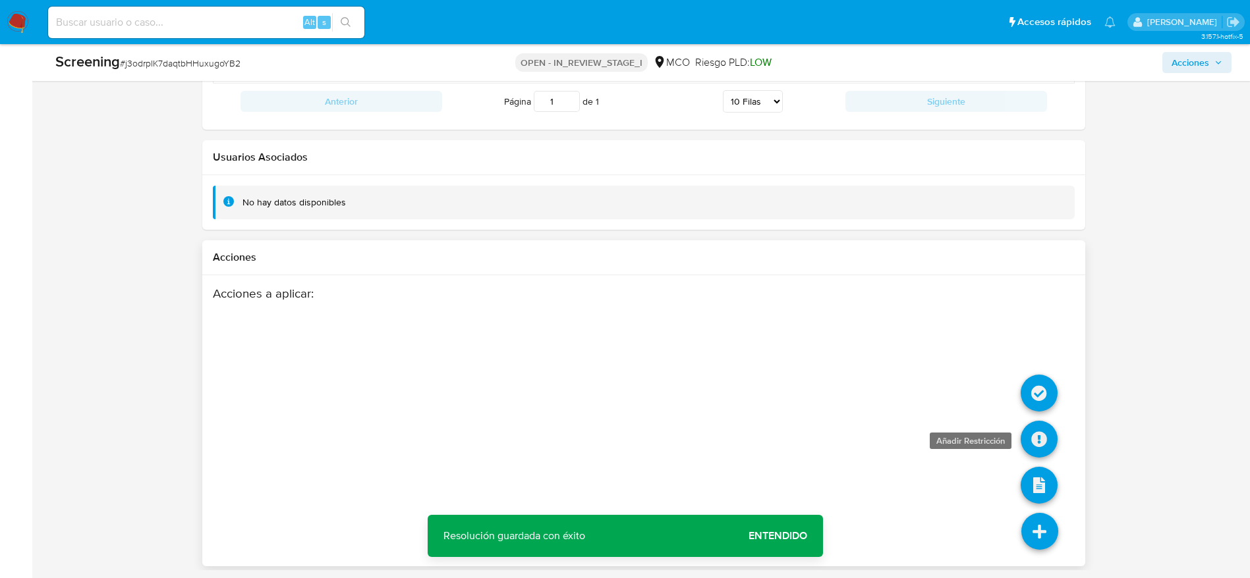
click at [1036, 430] on icon at bounding box center [1038, 439] width 37 height 37
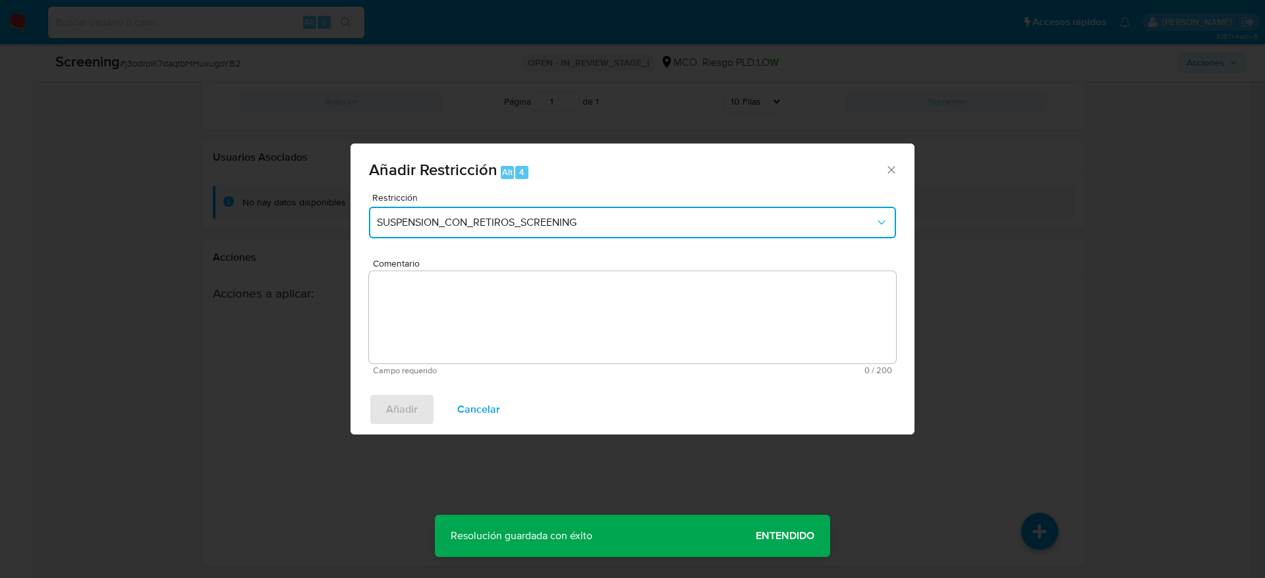
drag, startPoint x: 555, startPoint y: 225, endPoint x: 549, endPoint y: 236, distance: 12.7
click at [555, 226] on span "SUSPENSION_CON_RETIROS_SCREENING" at bounding box center [626, 222] width 498 height 13
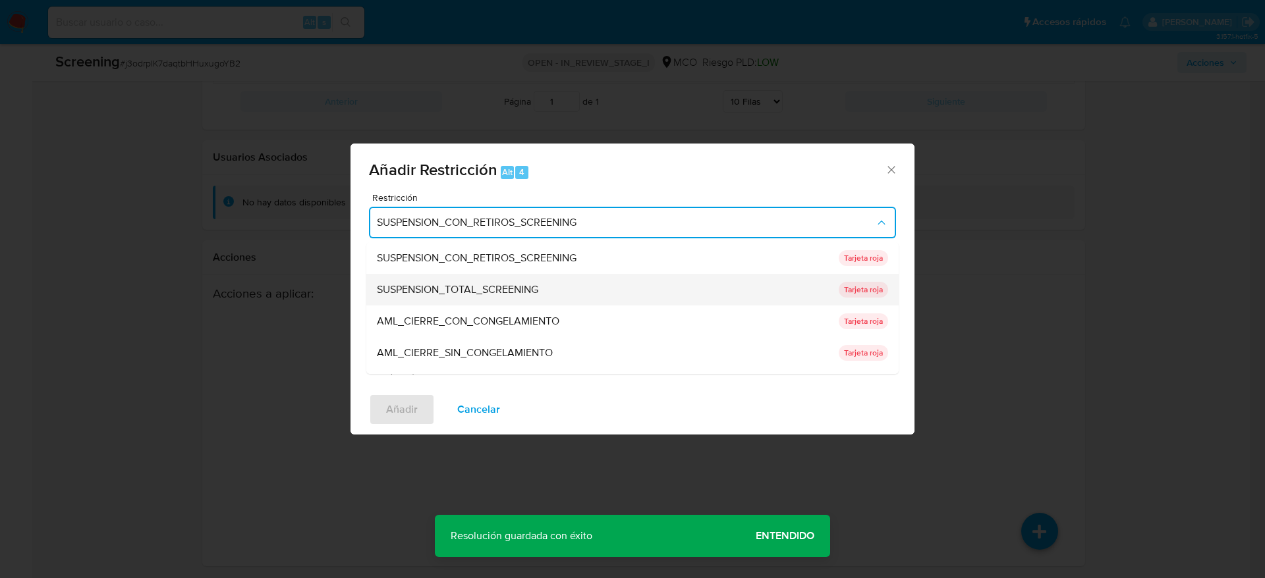
click at [503, 287] on span "SUSPENSION_TOTAL_SCREENING" at bounding box center [457, 289] width 161 height 13
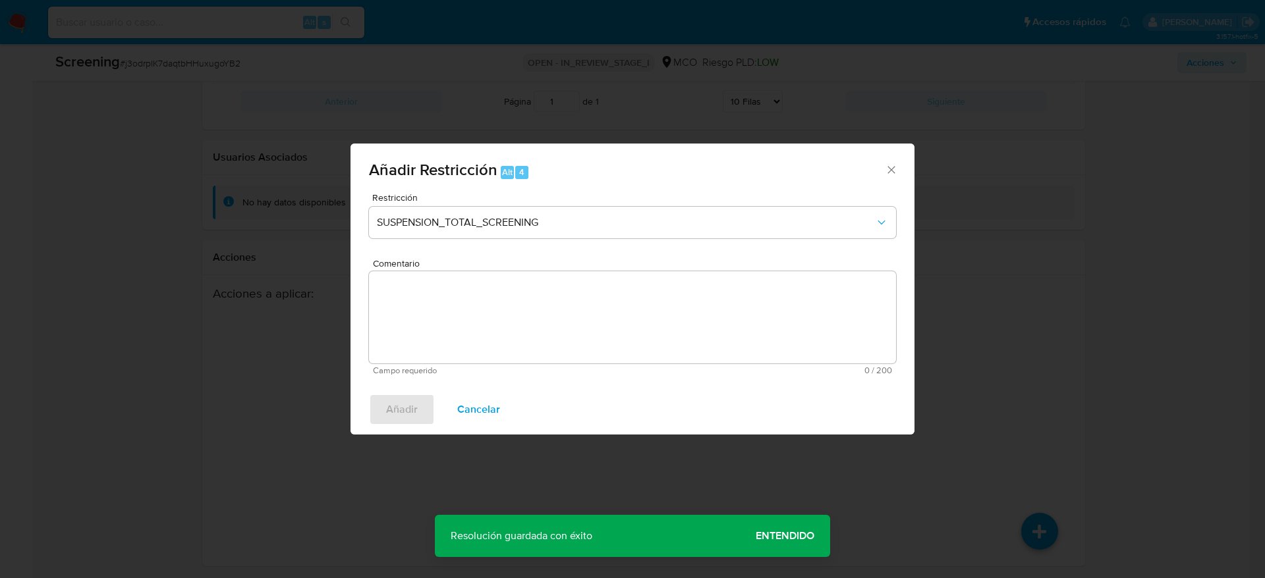
click at [563, 296] on textarea "Comentario" at bounding box center [632, 317] width 527 height 92
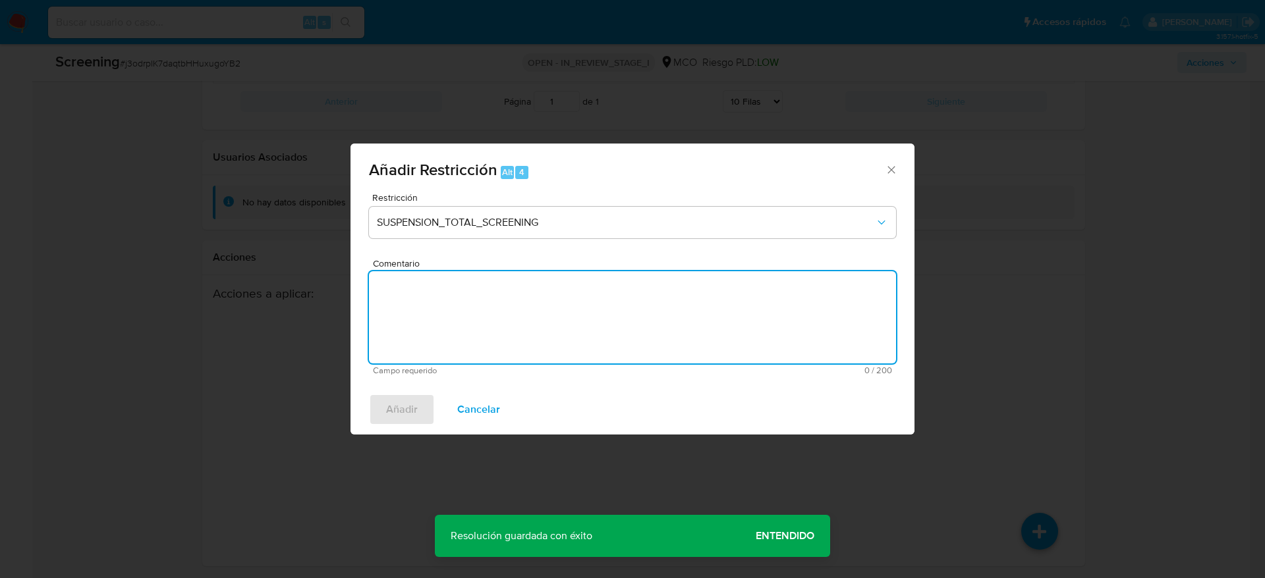
paste textarea "Usuario Steve Rojas Forero, fue Destituido e inhabilitado en marzo de 2022 por …"
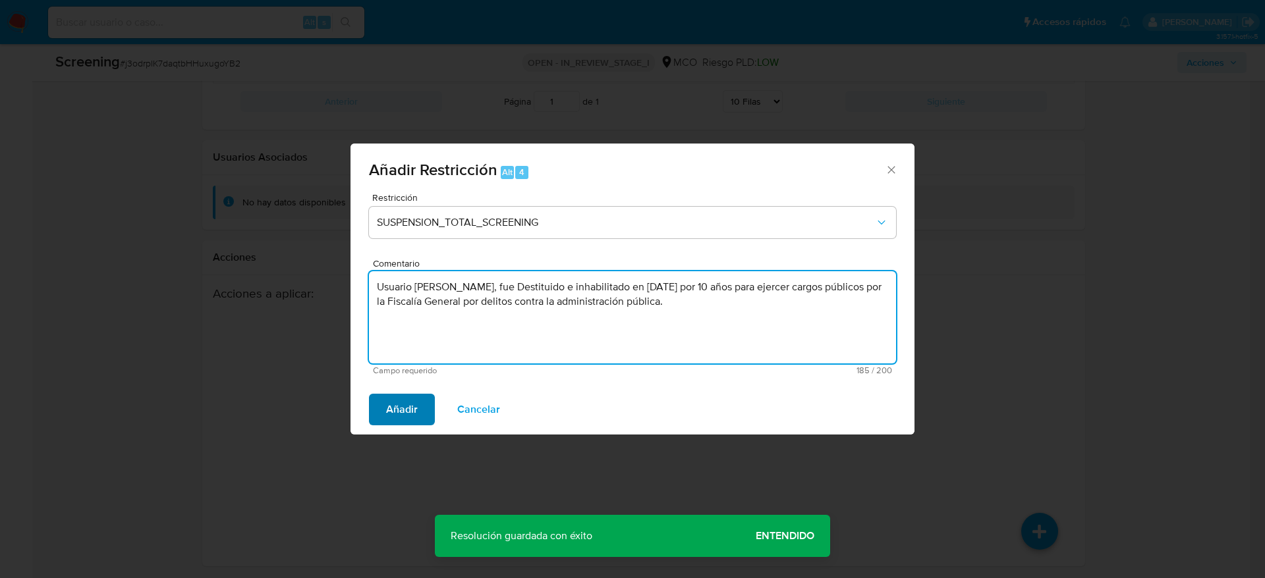
type textarea "Usuario Steve Rojas Forero, fue Destituido e inhabilitado en marzo de 2022 por …"
click at [401, 415] on span "Añadir" at bounding box center [402, 409] width 32 height 29
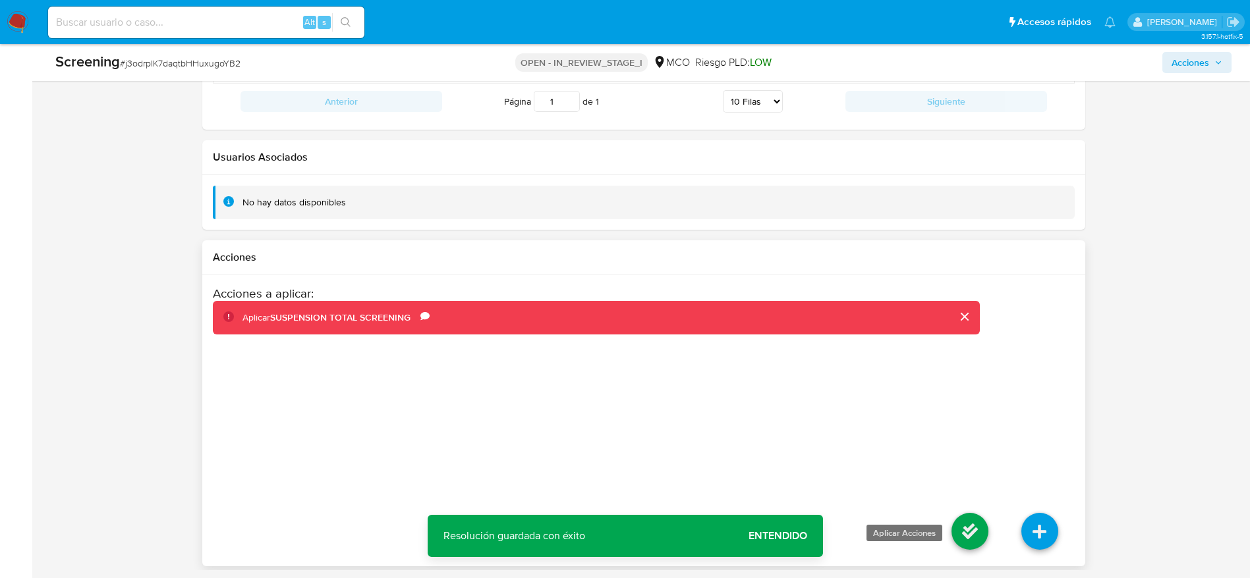
click at [968, 519] on icon at bounding box center [969, 531] width 37 height 37
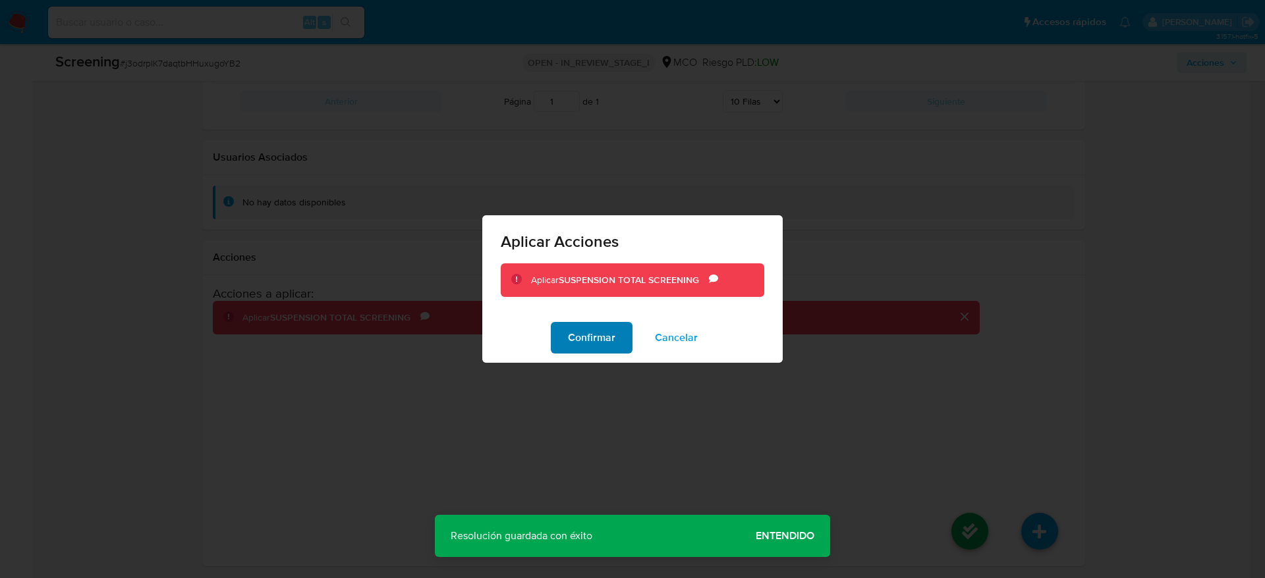
click at [604, 338] on span "Confirmar" at bounding box center [591, 337] width 47 height 29
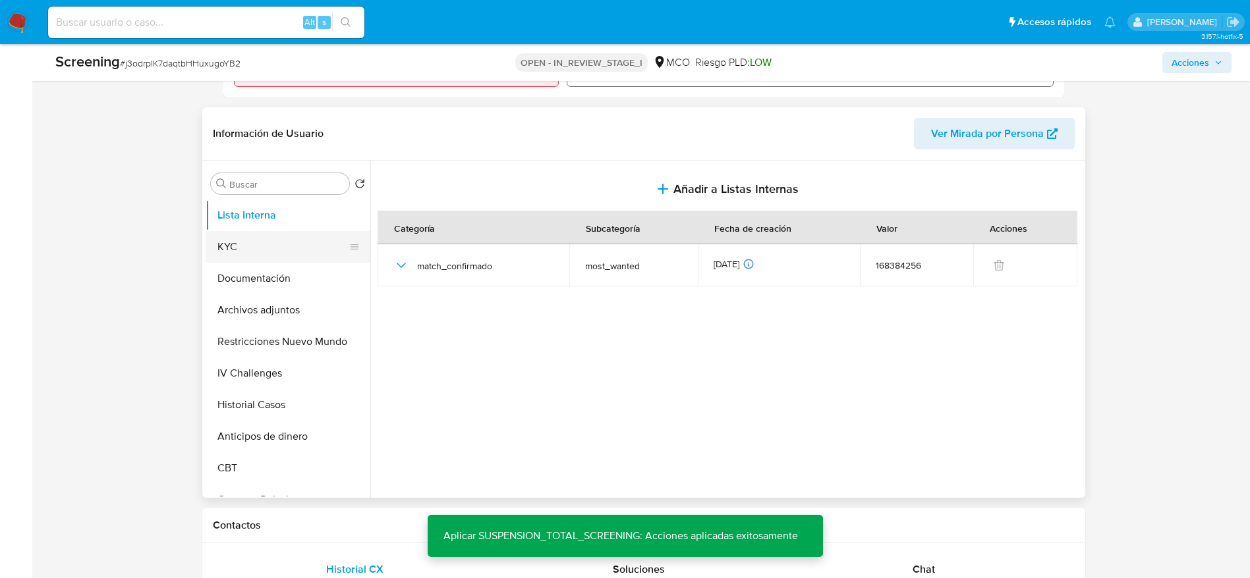
scroll to position [472, 0]
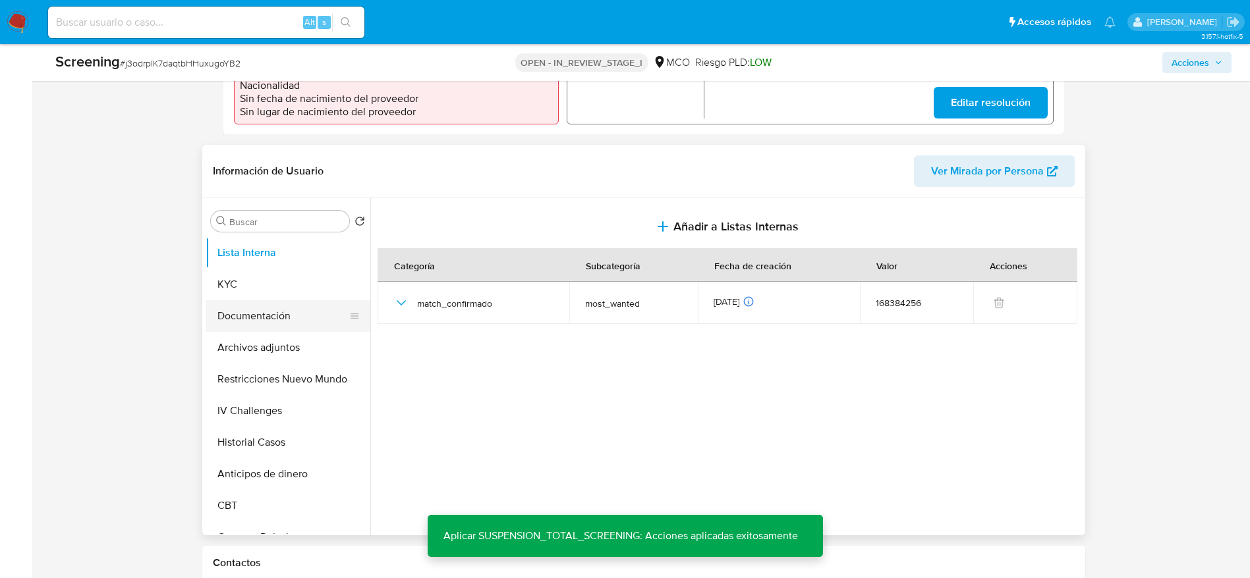
click at [250, 301] on button "Documentación" at bounding box center [283, 316] width 154 height 32
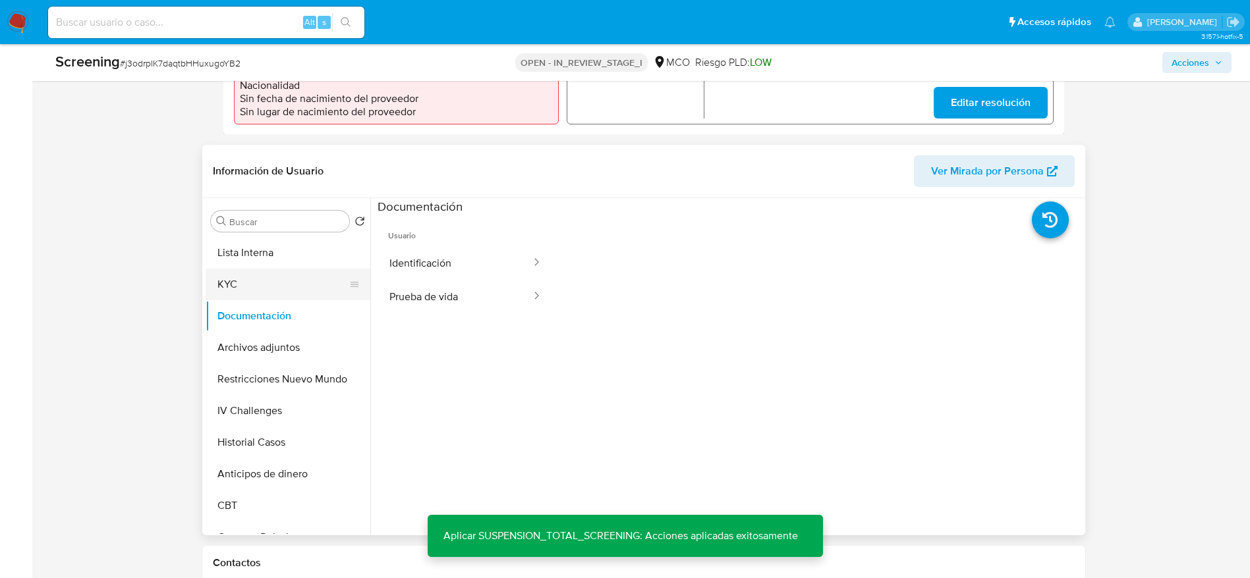
click at [242, 288] on button "KYC" at bounding box center [283, 285] width 154 height 32
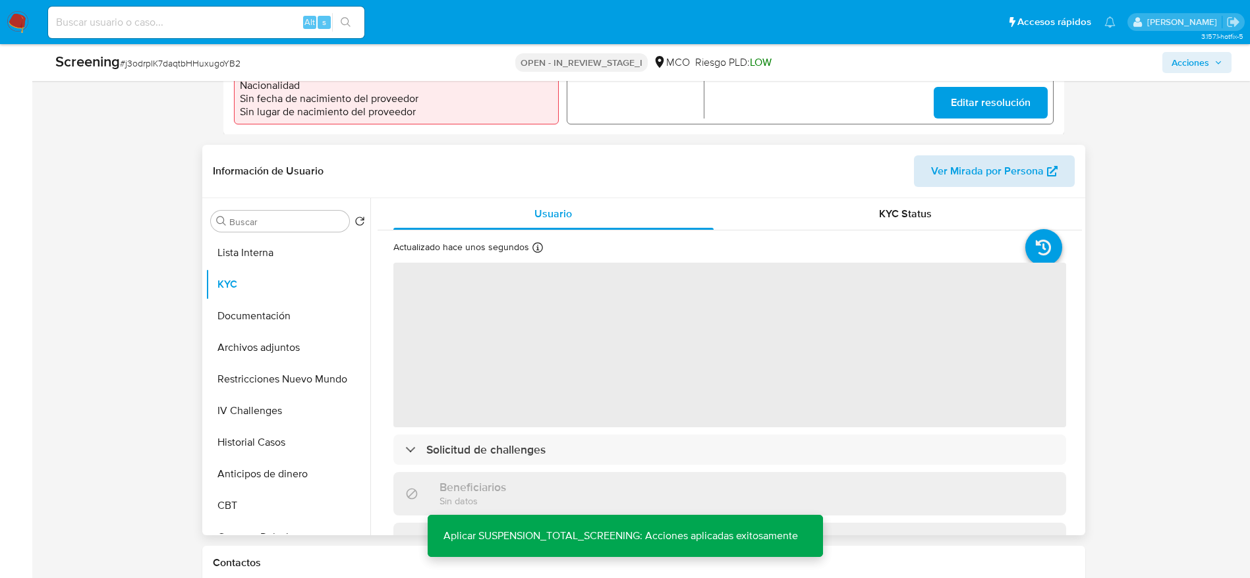
scroll to position [0, 0]
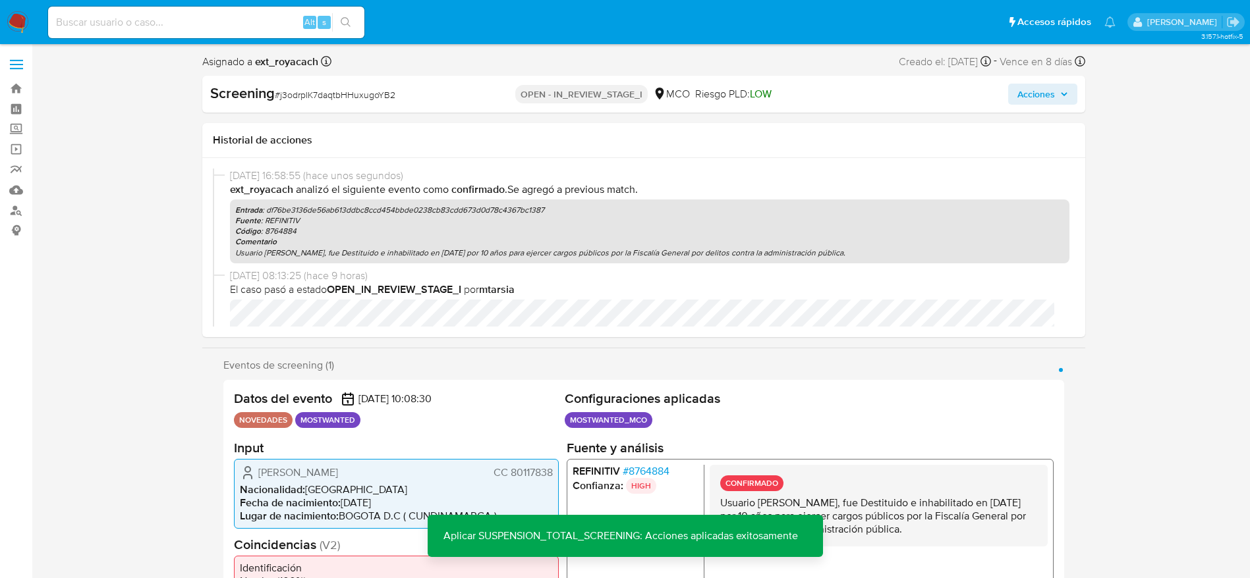
click at [1042, 97] on span "Acciones" at bounding box center [1036, 94] width 38 height 21
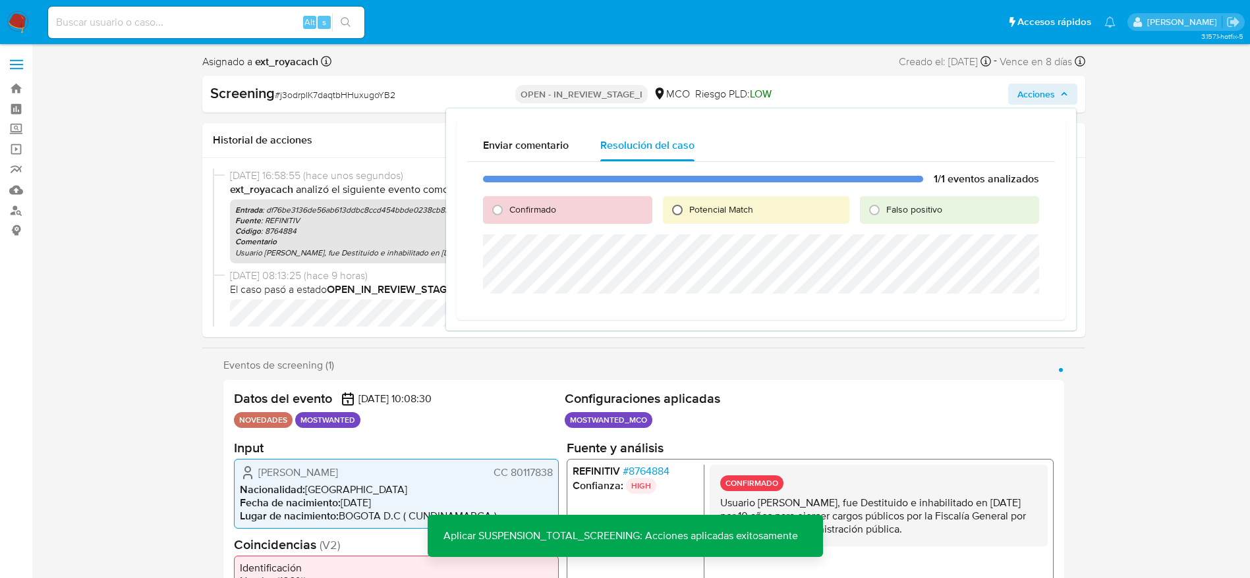
click at [681, 200] on input "Potencial Match" at bounding box center [677, 210] width 21 height 21
radio input "true"
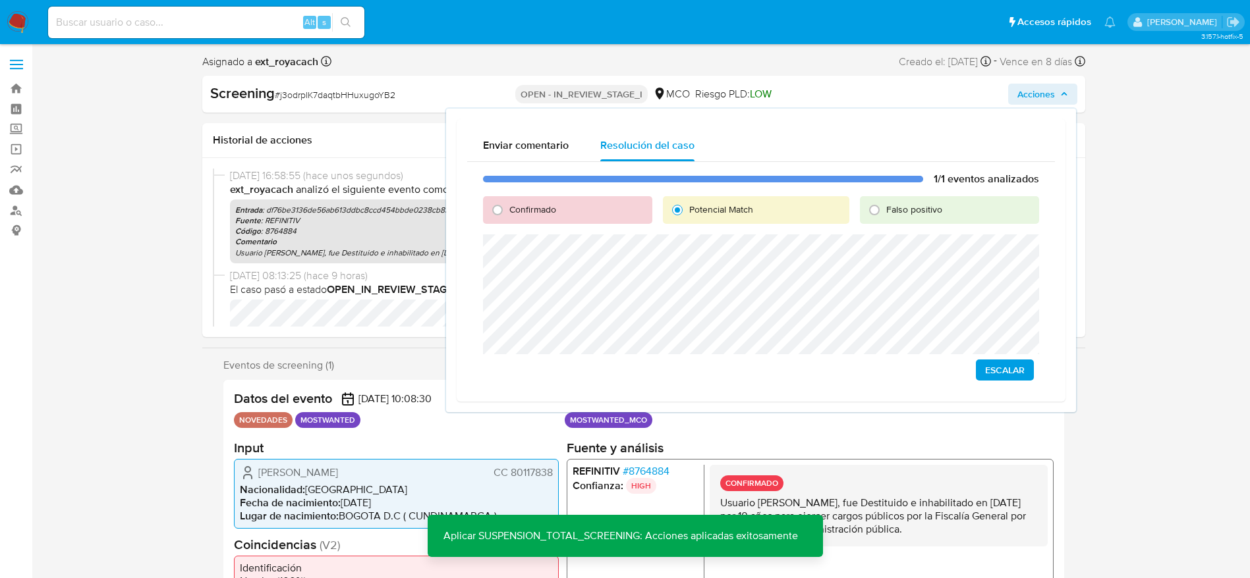
click at [1008, 363] on span "Escalar" at bounding box center [1005, 370] width 40 height 18
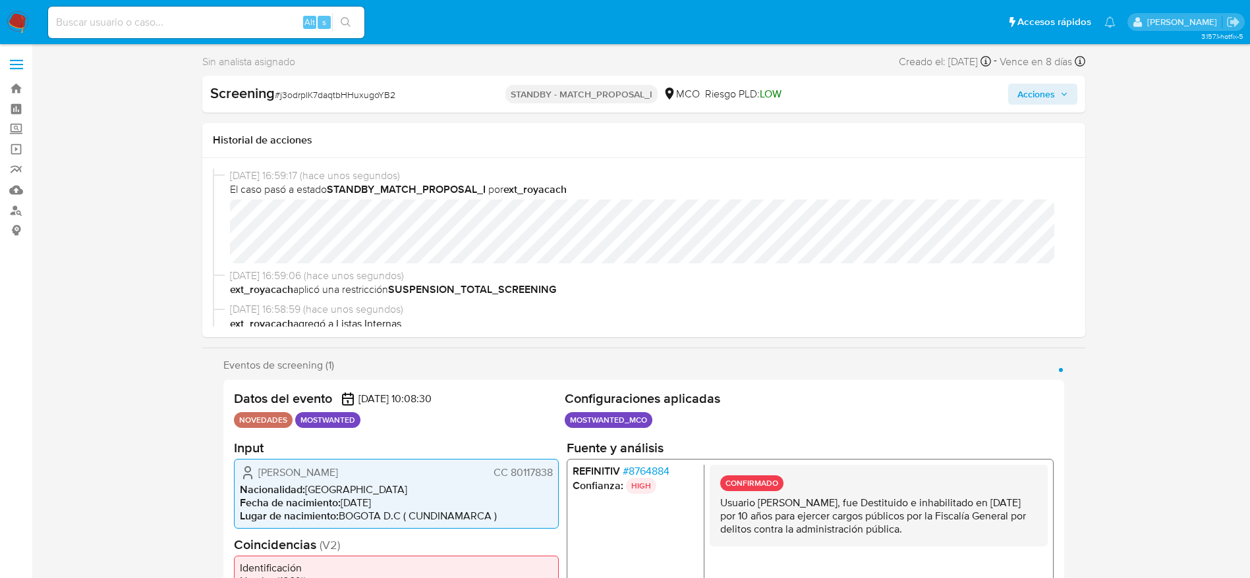
select select "10"
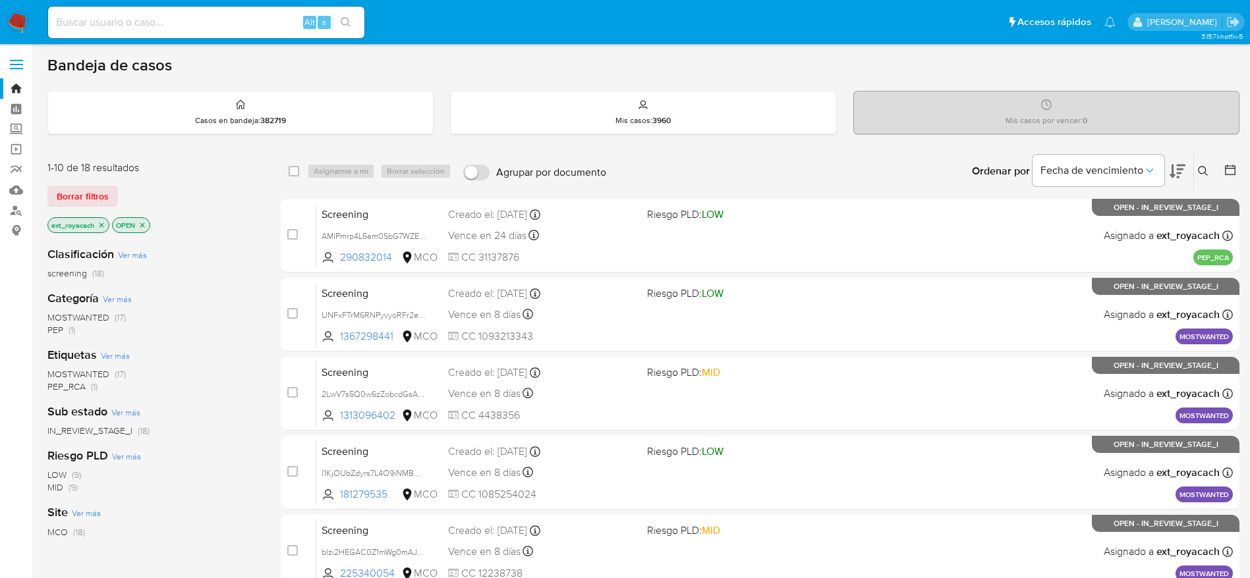
click at [26, 24] on img at bounding box center [18, 22] width 22 height 22
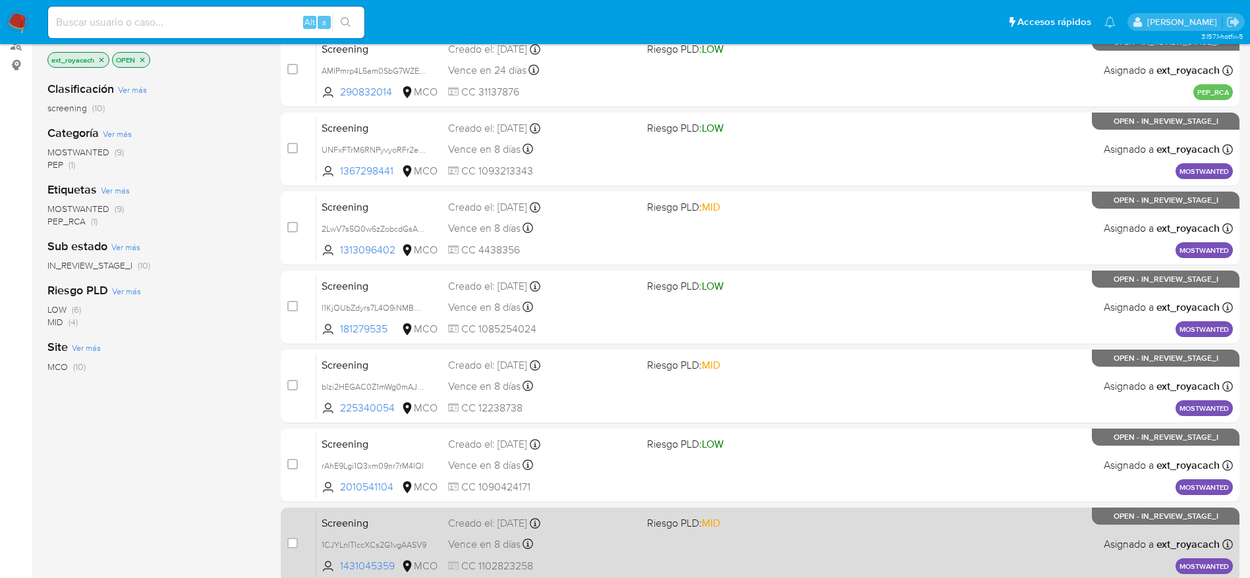
scroll to position [67, 0]
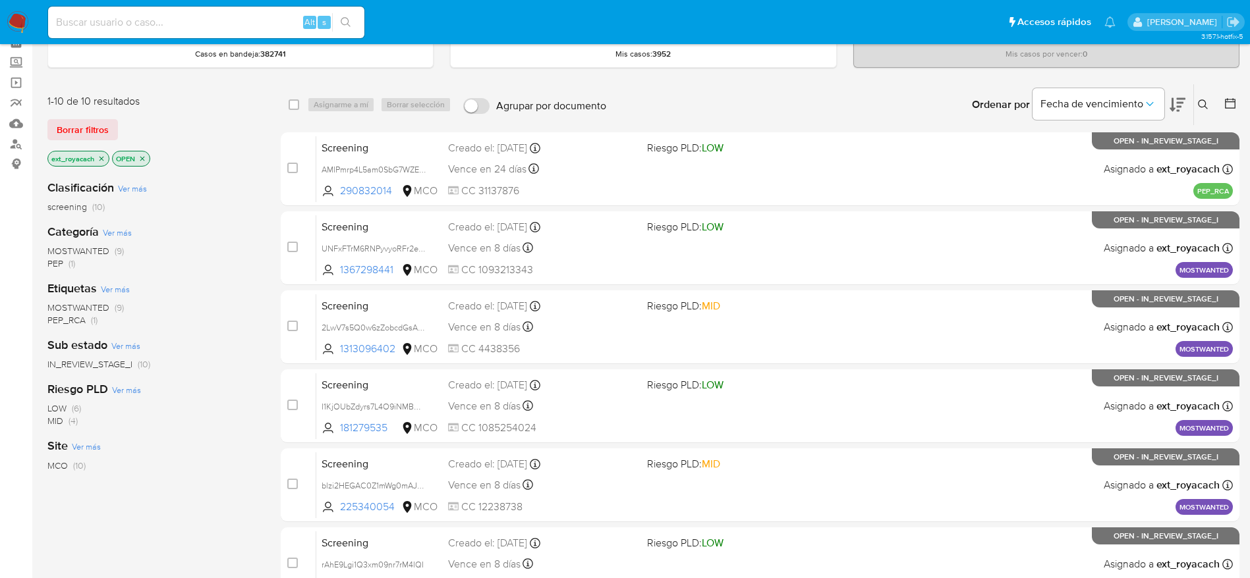
click at [10, 34] on nav "Pausado Ver notificaciones Alt s Accesos rápidos Presiona las siguientes teclas…" at bounding box center [625, 22] width 1250 height 44
click at [17, 13] on img at bounding box center [18, 22] width 22 height 22
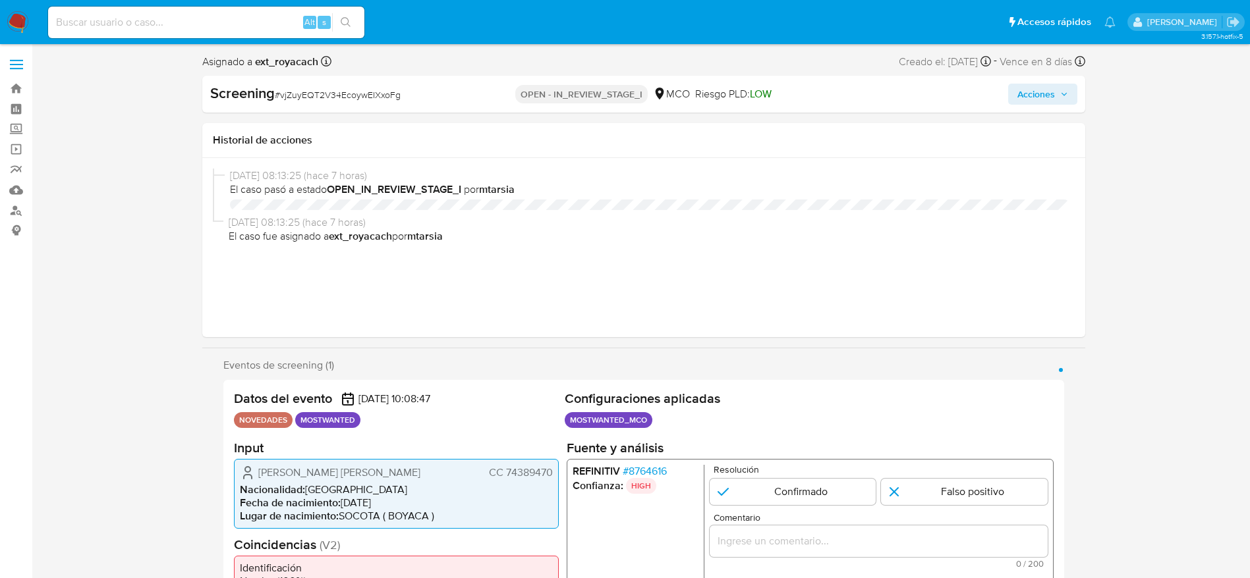
select select "10"
click at [316, 80] on div "Screening # vjZuyEQT2V34EcoywEIXxoFg OPEN - IN_REVIEW_STAGE_I MCO Riesgo PLD: L…" at bounding box center [643, 94] width 883 height 37
copy span "vjZuyEQT2V34EcoywEIXxoFg"
drag, startPoint x: 248, startPoint y: 472, endPoint x: 557, endPoint y: 474, distance: 309.6
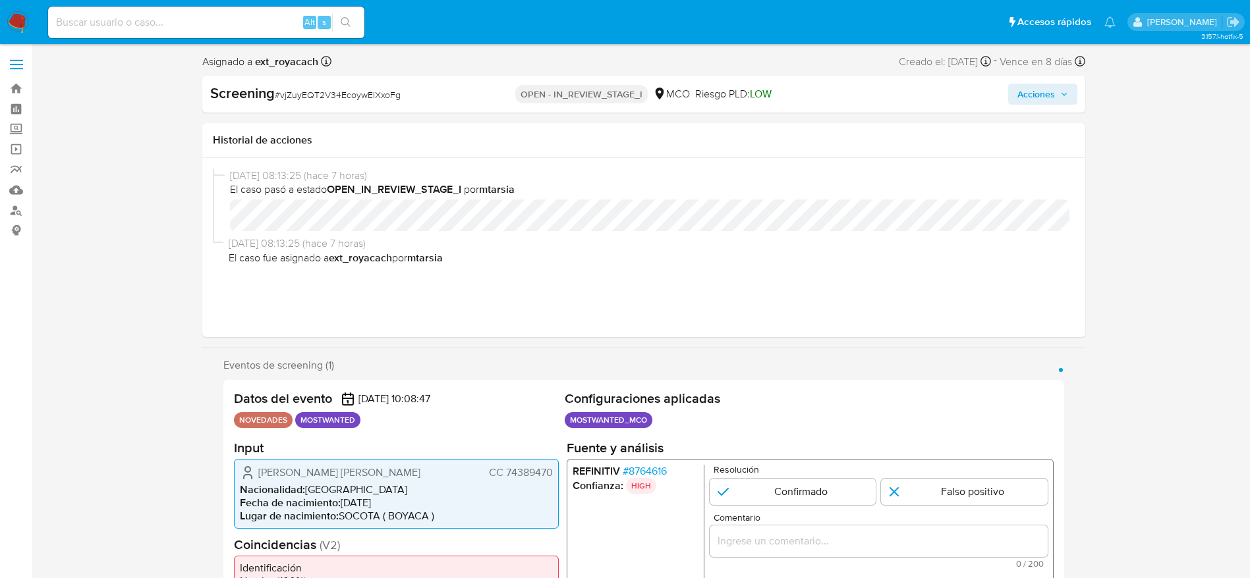
click at [557, 474] on div "Javier Exerith Brahan Gomez CC 74389470 Nacionalidad : Colombia Fecha de nacimi…" at bounding box center [396, 493] width 325 height 70
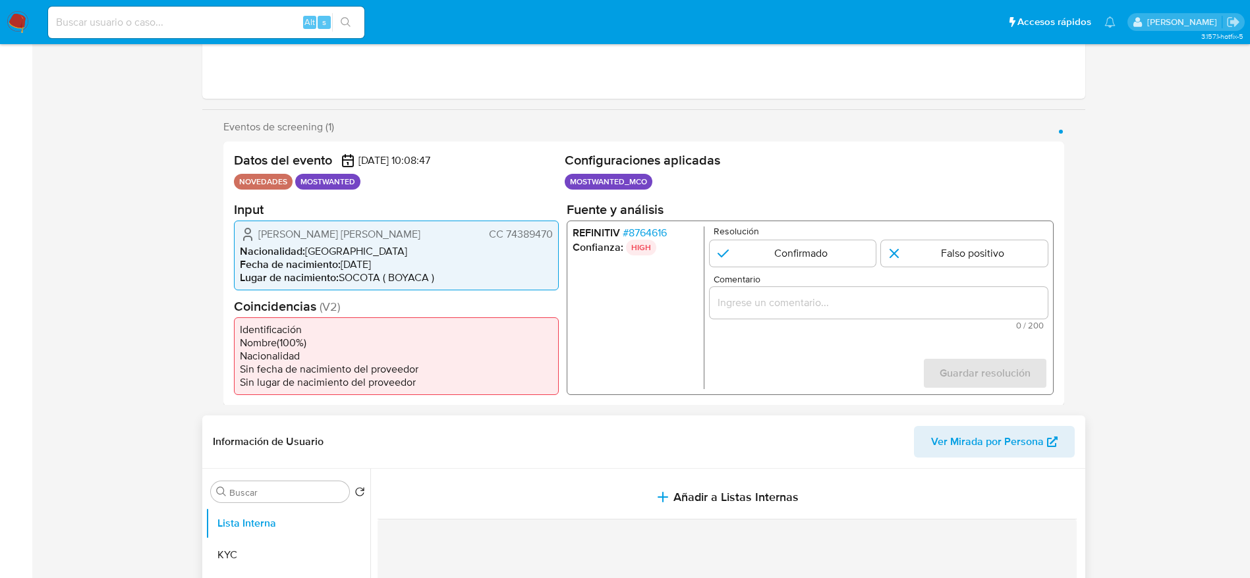
scroll to position [296, 0]
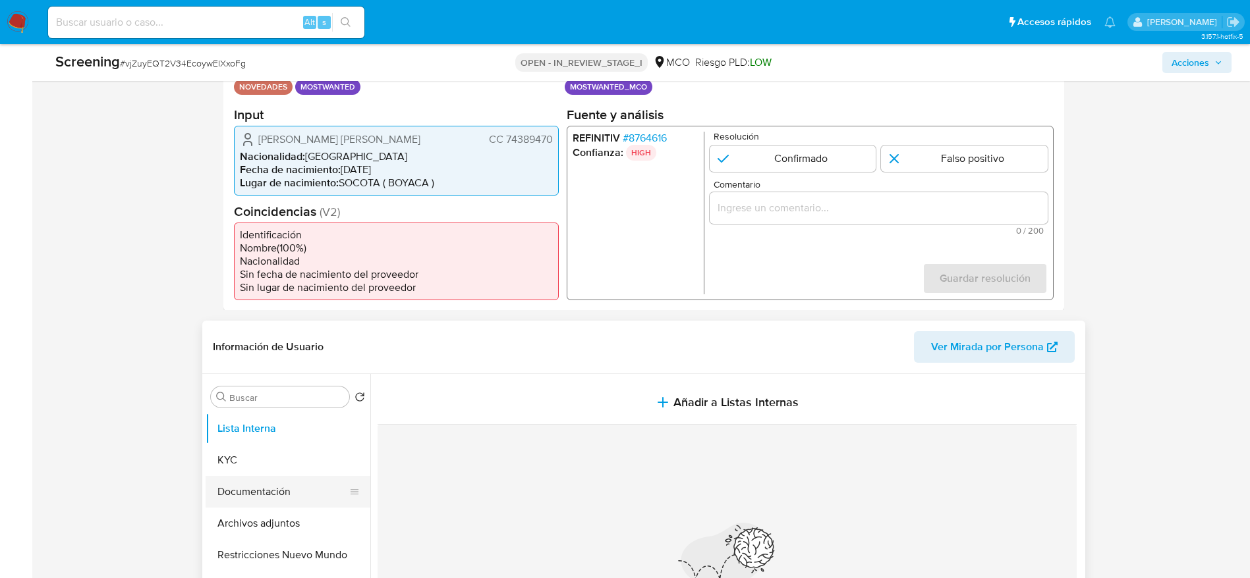
click at [232, 490] on button "Documentación" at bounding box center [283, 492] width 154 height 32
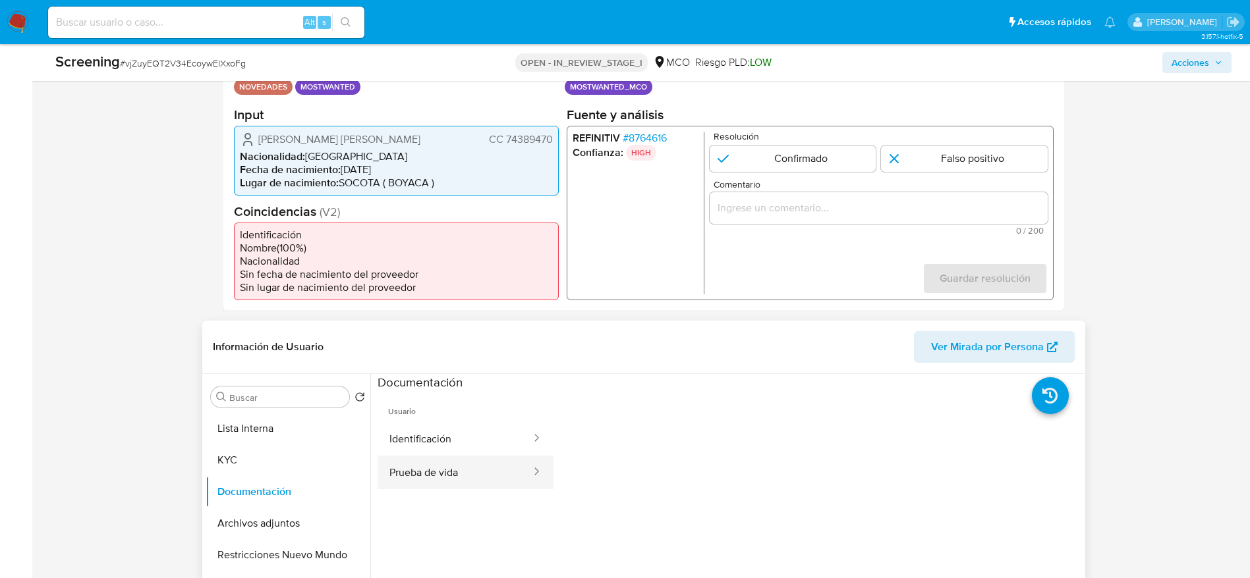
click at [409, 483] on button "Prueba de vida" at bounding box center [454, 473] width 155 height 34
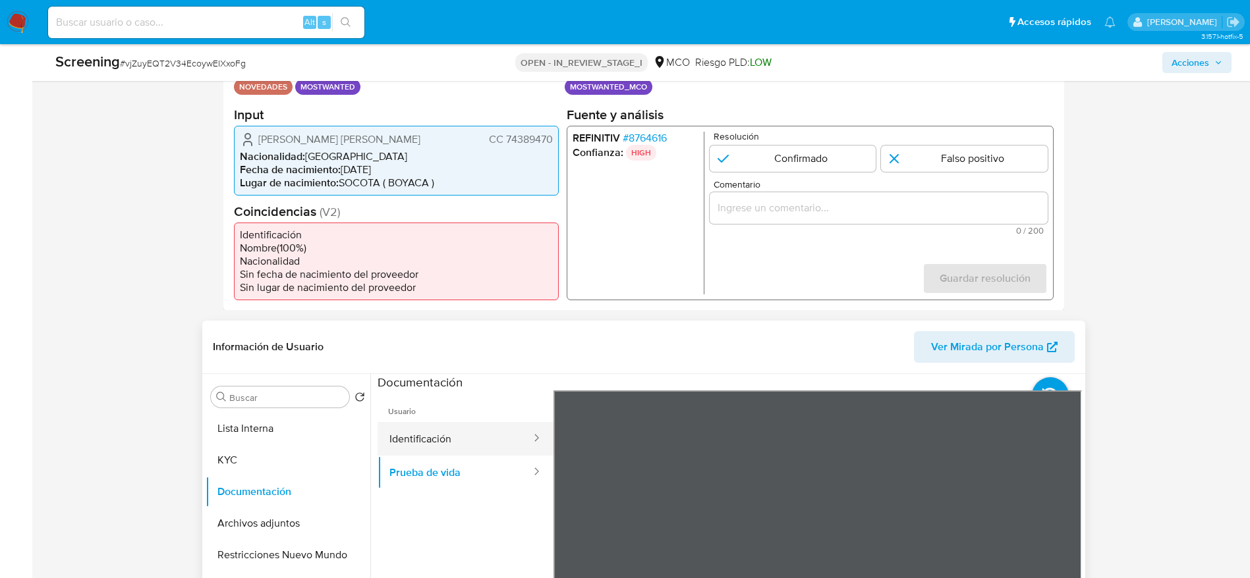
click at [478, 452] on button "Identificación" at bounding box center [454, 439] width 155 height 34
click at [641, 140] on span "# 8764616" at bounding box center [644, 137] width 44 height 13
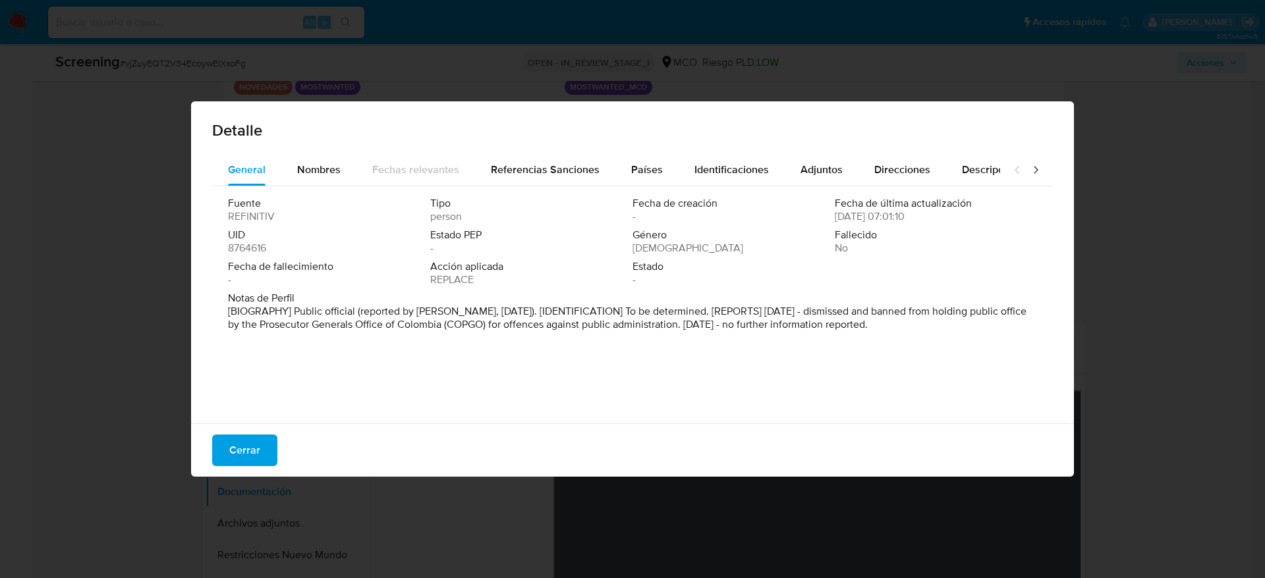
click at [235, 454] on span "Cerrar" at bounding box center [244, 450] width 31 height 29
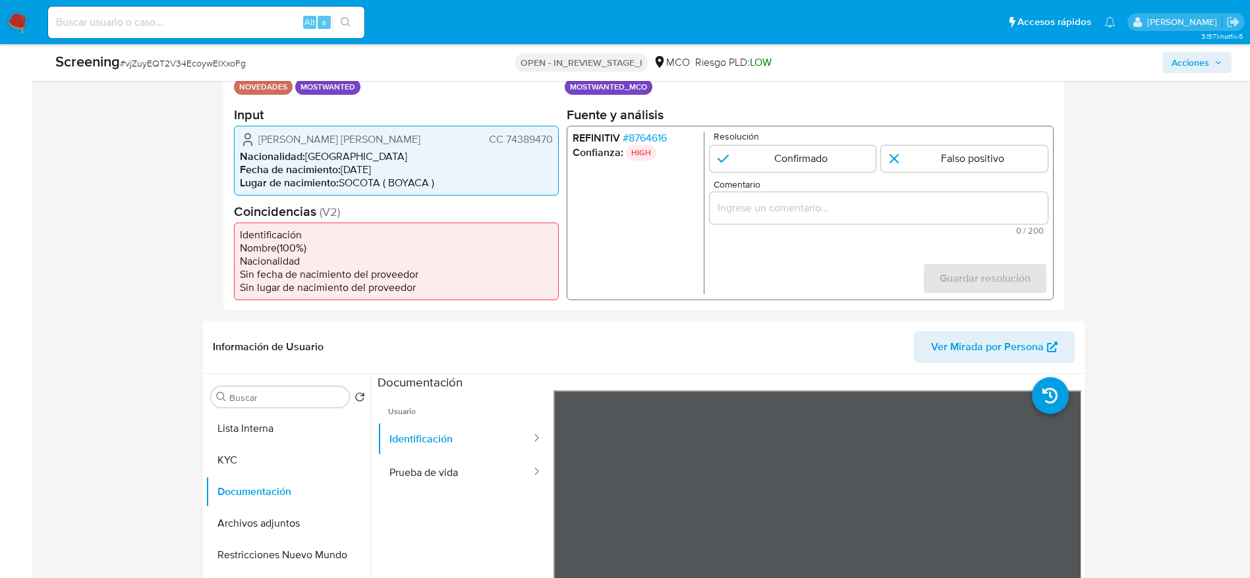
drag, startPoint x: 823, startPoint y: 155, endPoint x: 821, endPoint y: 196, distance: 41.5
click at [818, 157] on input "1 de 1" at bounding box center [792, 158] width 167 height 26
radio input "true"
click at [826, 206] on input "Comentario" at bounding box center [878, 207] width 338 height 17
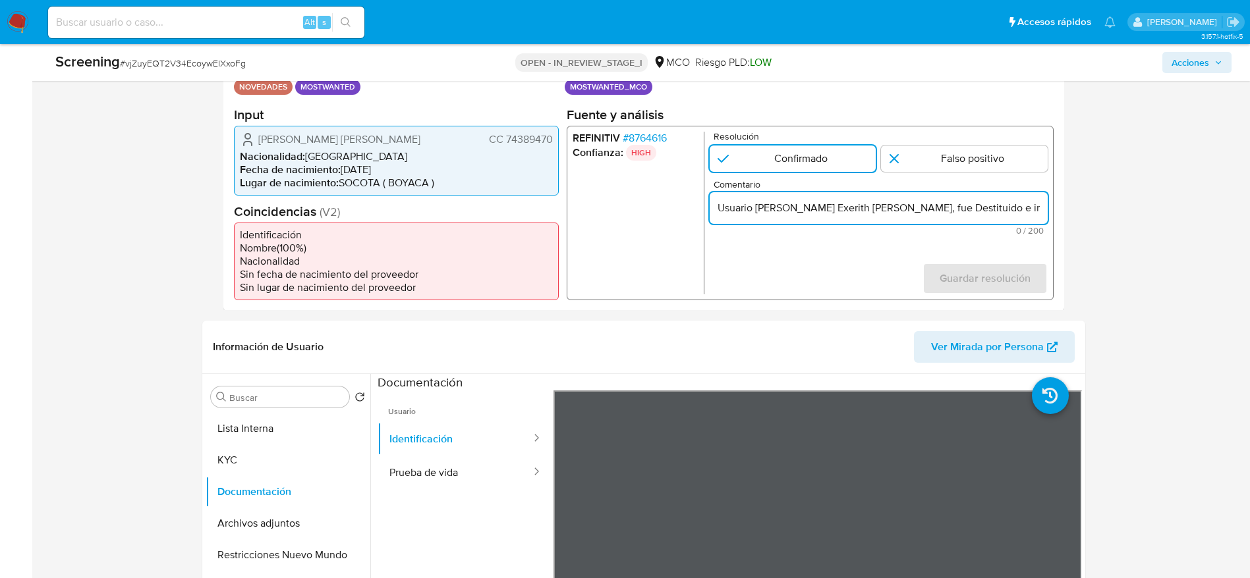
scroll to position [0, 507]
type input "Usuario Javier Exerith Brahan Gomez, fue Destituido e inhabilitado en junio de …"
click at [989, 292] on span "Guardar resolución" at bounding box center [984, 277] width 91 height 29
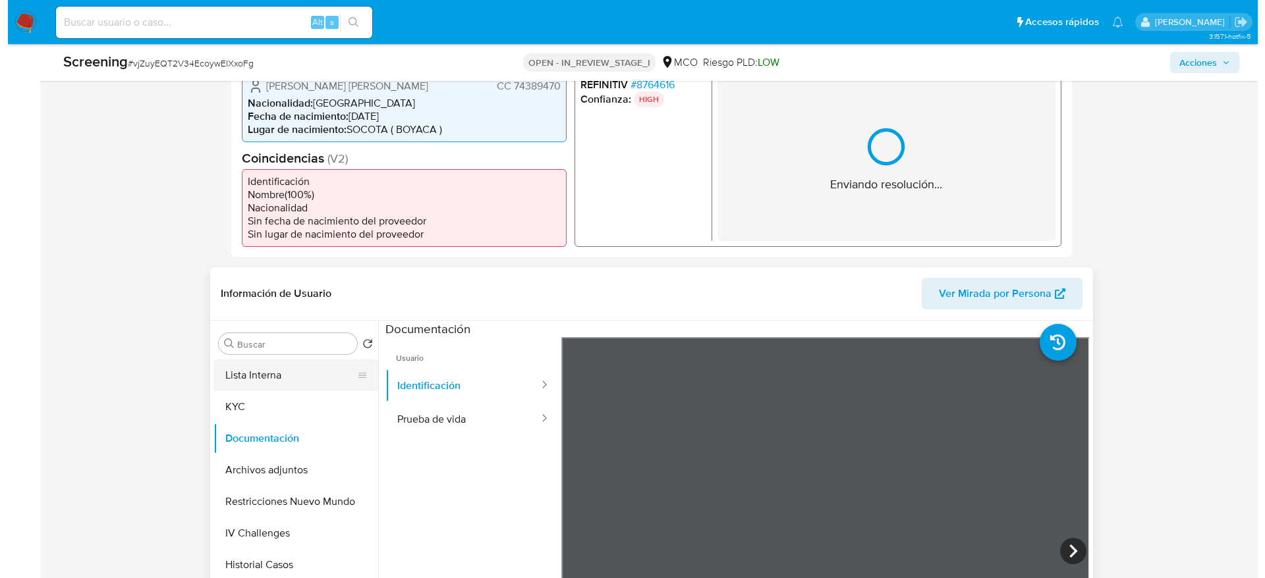
scroll to position [395, 0]
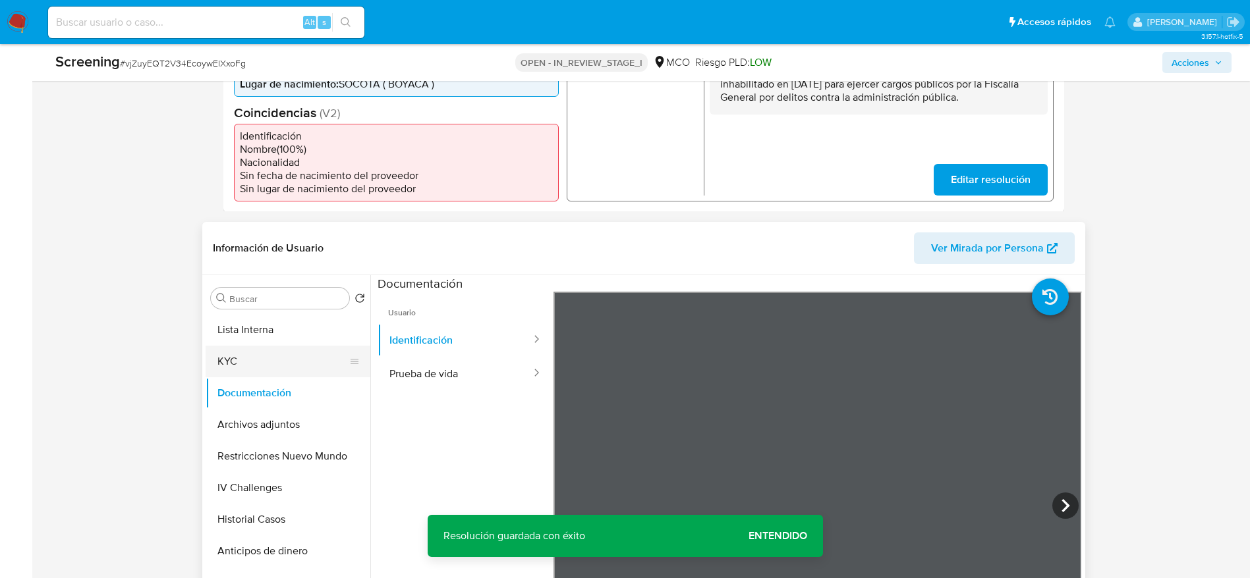
click at [281, 374] on button "KYC" at bounding box center [283, 362] width 154 height 32
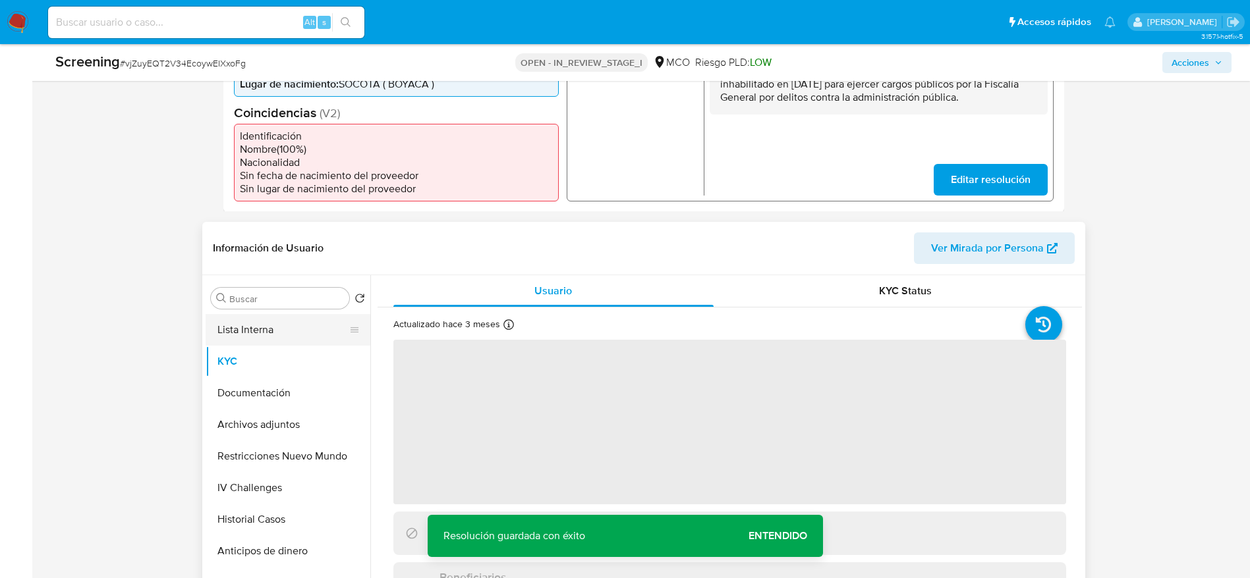
click at [295, 334] on button "Lista Interna" at bounding box center [283, 330] width 154 height 32
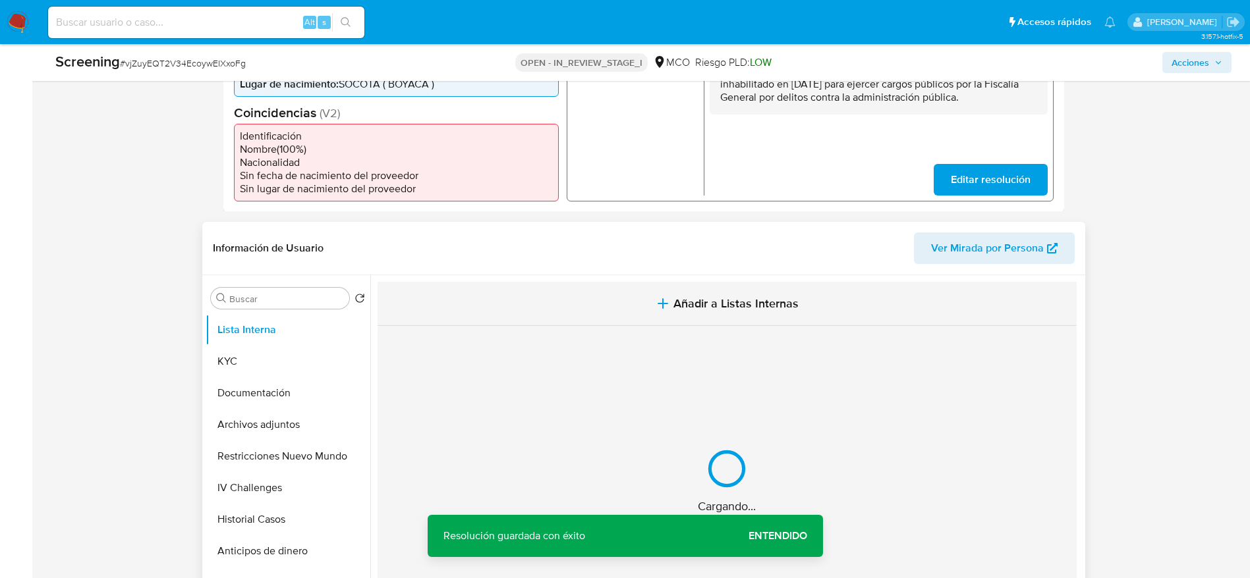
click at [499, 293] on button "Añadir a Listas Internas" at bounding box center [726, 304] width 699 height 44
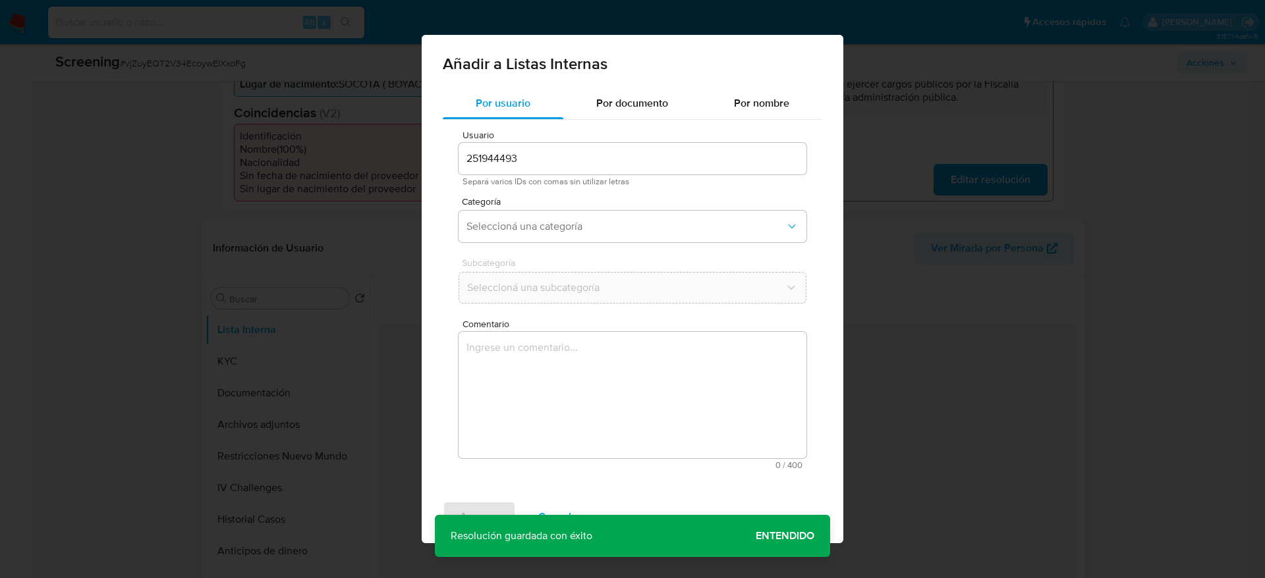
click at [536, 340] on textarea "Comentario" at bounding box center [632, 395] width 348 height 126
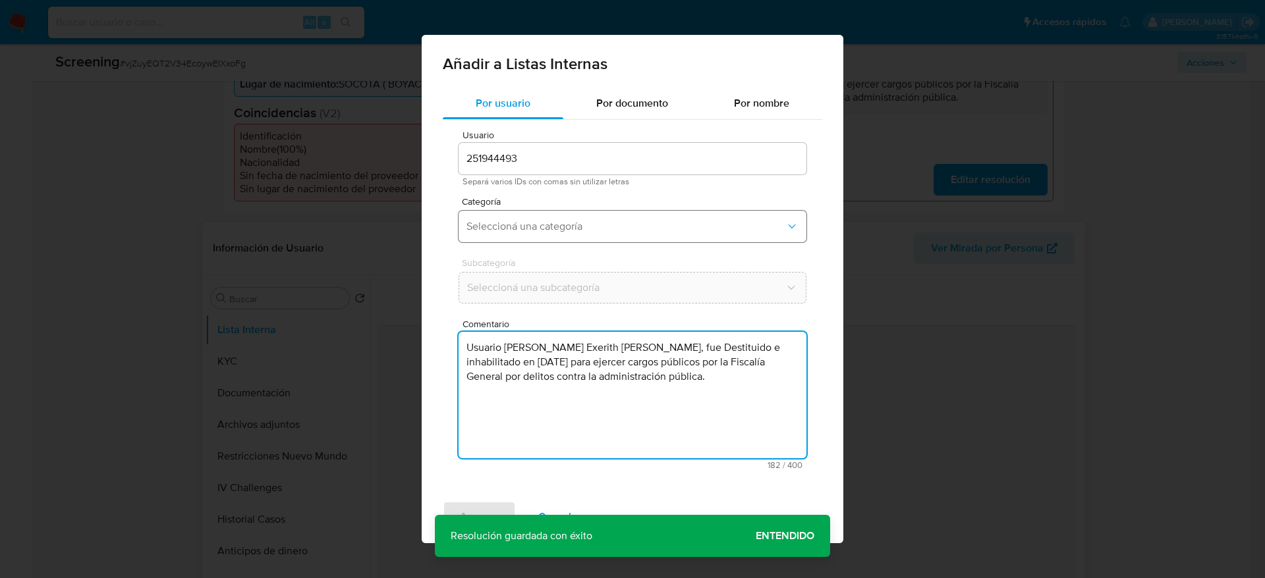
type textarea "Usuario Javier Exerith Brahan Gomez, fue Destituido e inhabilitado en junio de …"
click at [526, 235] on button "Seleccioná una categoría" at bounding box center [632, 227] width 348 height 32
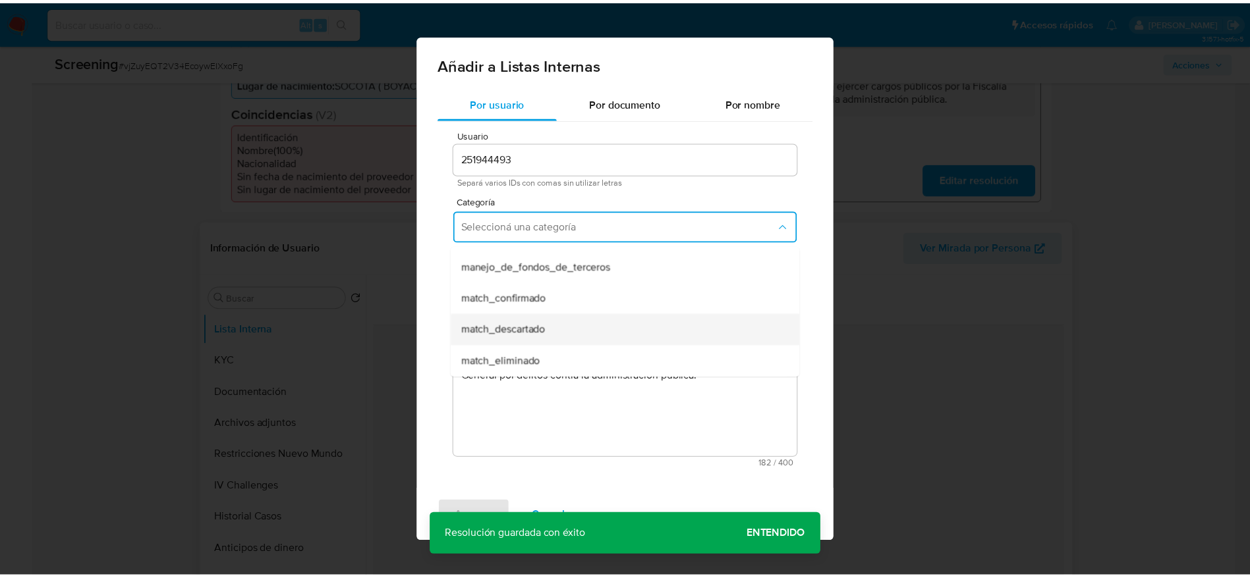
scroll to position [99, 0]
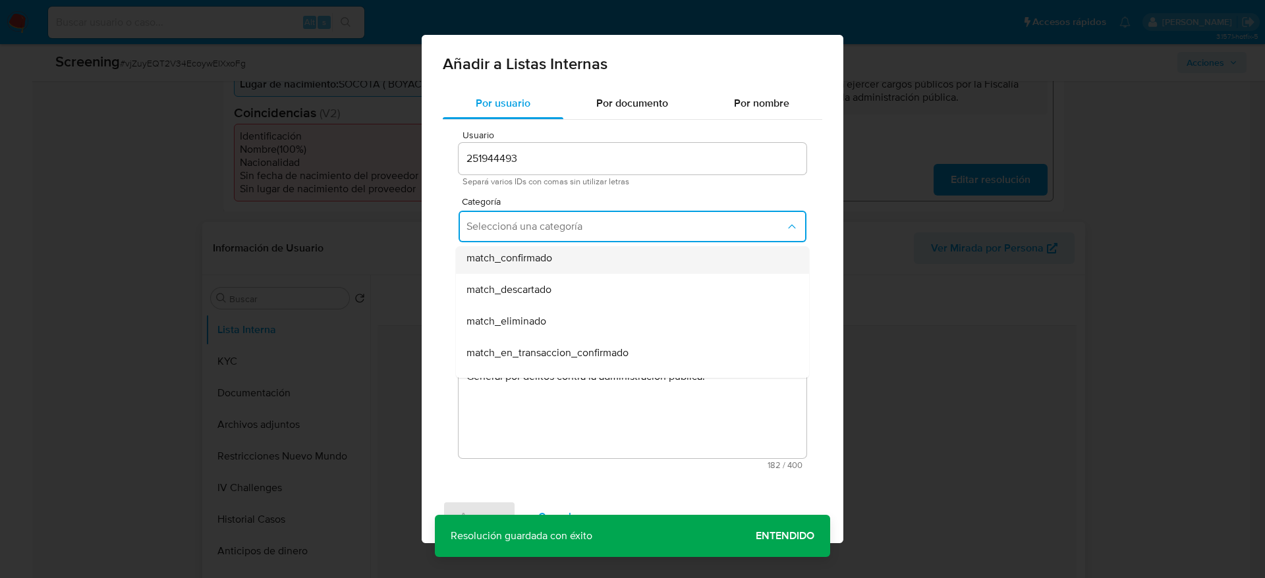
click at [526, 269] on div "match_confirmado" at bounding box center [628, 258] width 324 height 32
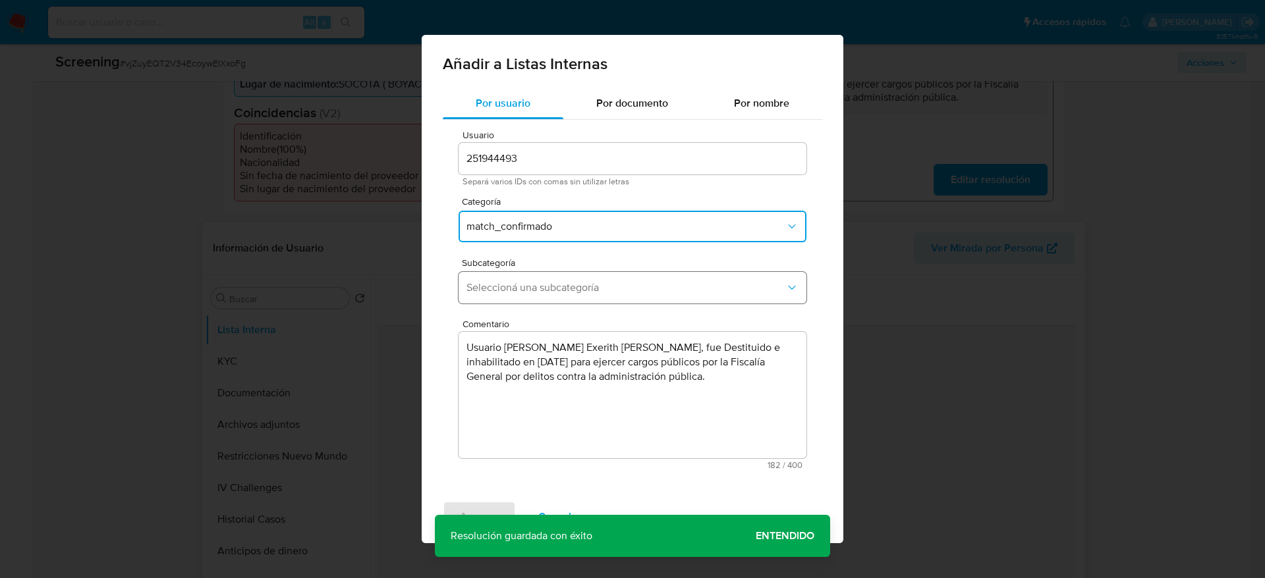
click at [526, 282] on span "Seleccioná una subcategoría" at bounding box center [625, 287] width 319 height 13
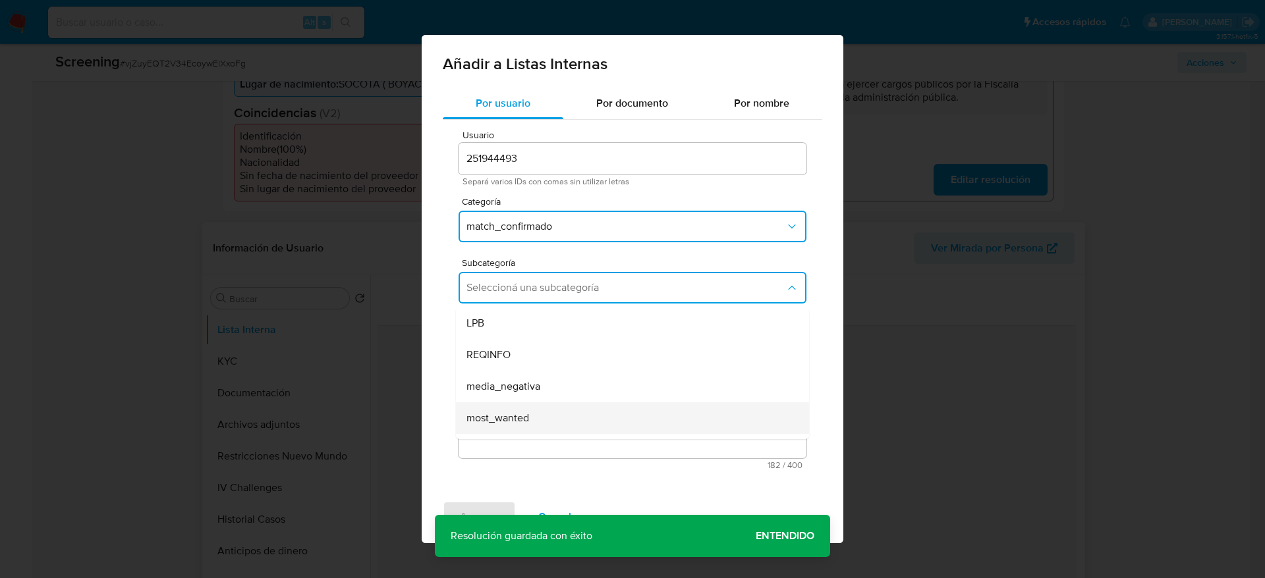
click at [517, 417] on span "most_wanted" at bounding box center [497, 418] width 63 height 13
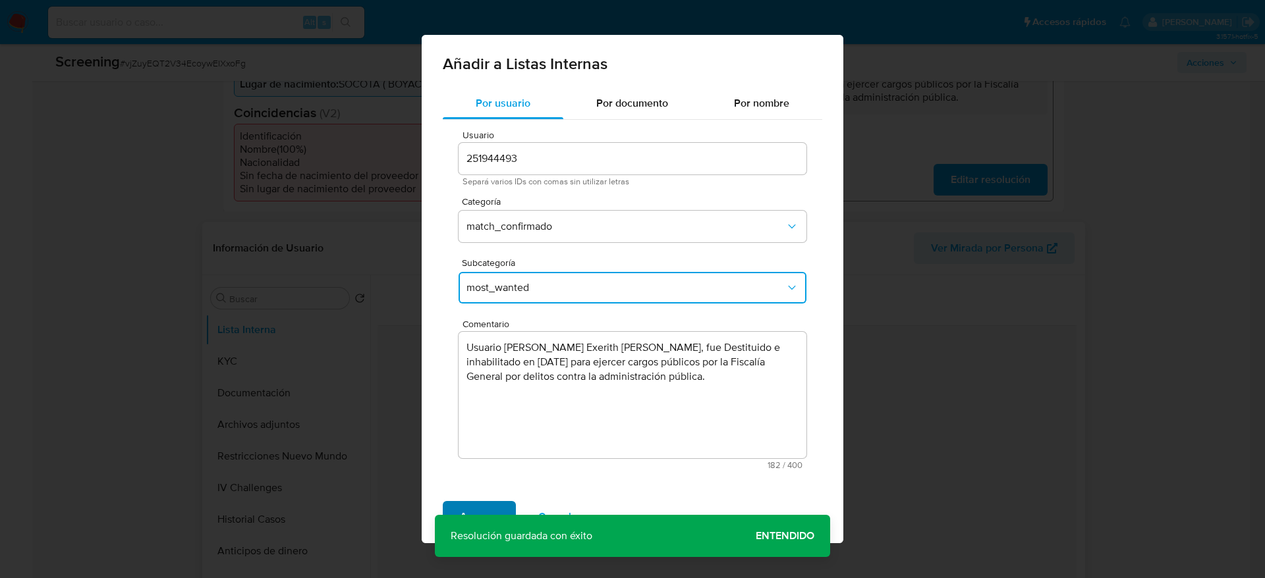
click at [468, 506] on span "Agregar" at bounding box center [479, 517] width 39 height 29
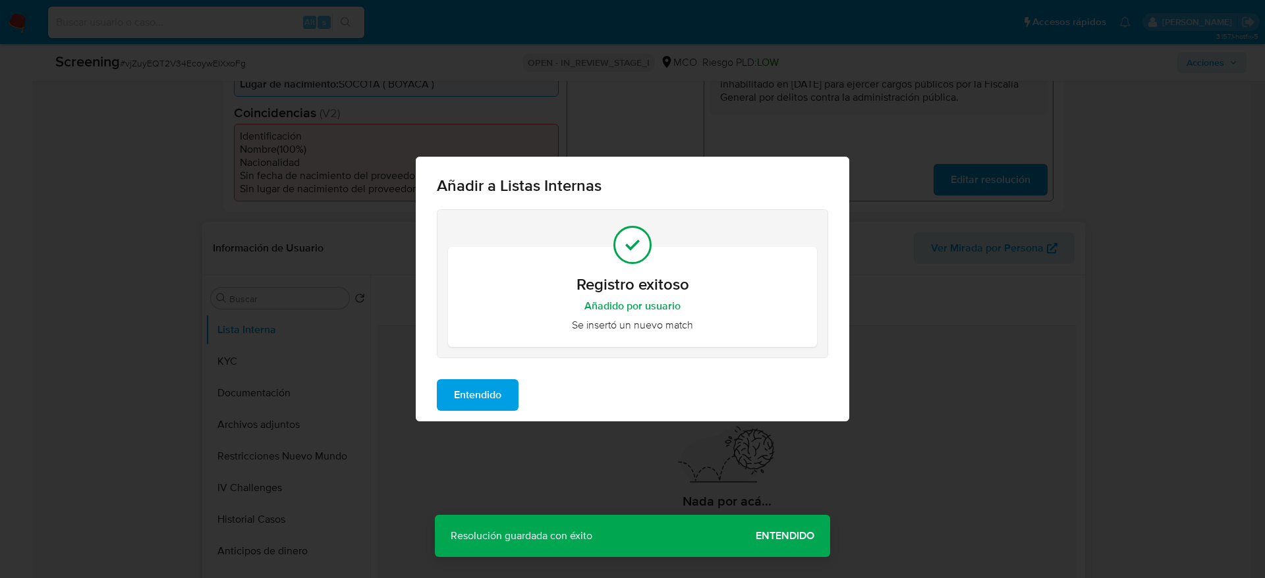
click at [490, 401] on span "Entendido" at bounding box center [477, 395] width 47 height 29
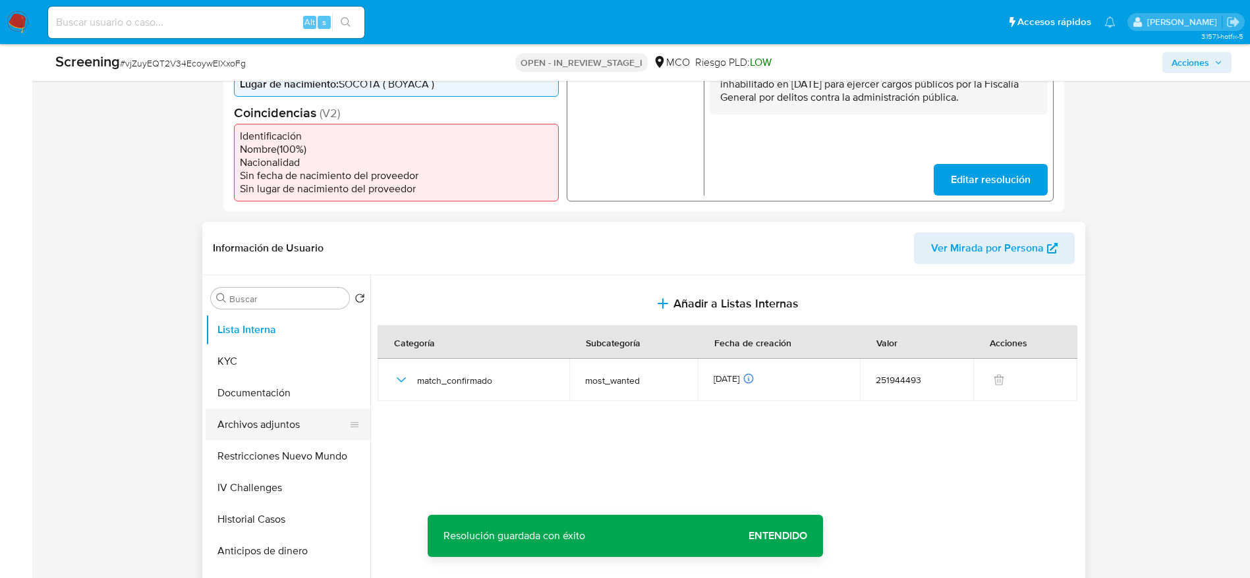
click at [287, 420] on button "Archivos adjuntos" at bounding box center [283, 425] width 154 height 32
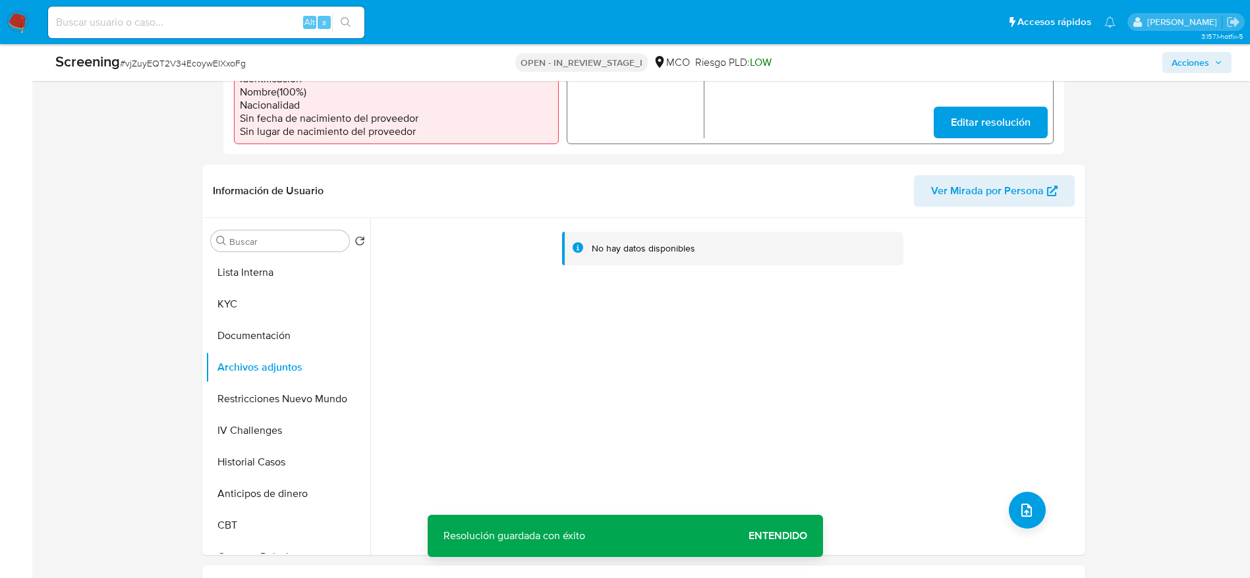
scroll to position [494, 0]
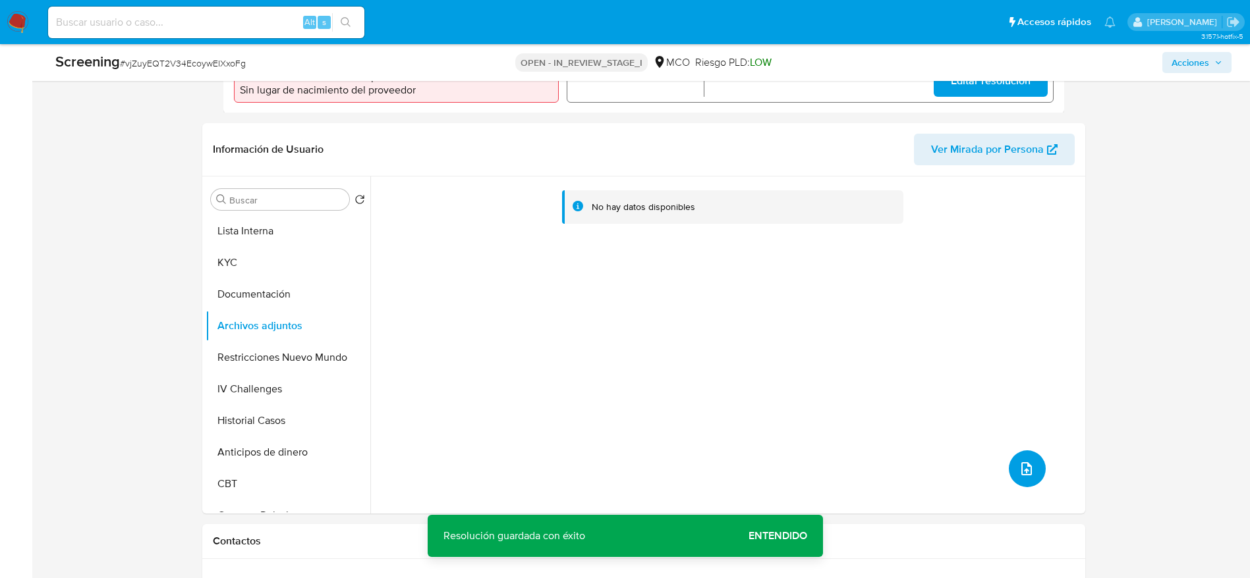
click at [1019, 454] on button "upload-file" at bounding box center [1027, 469] width 37 height 37
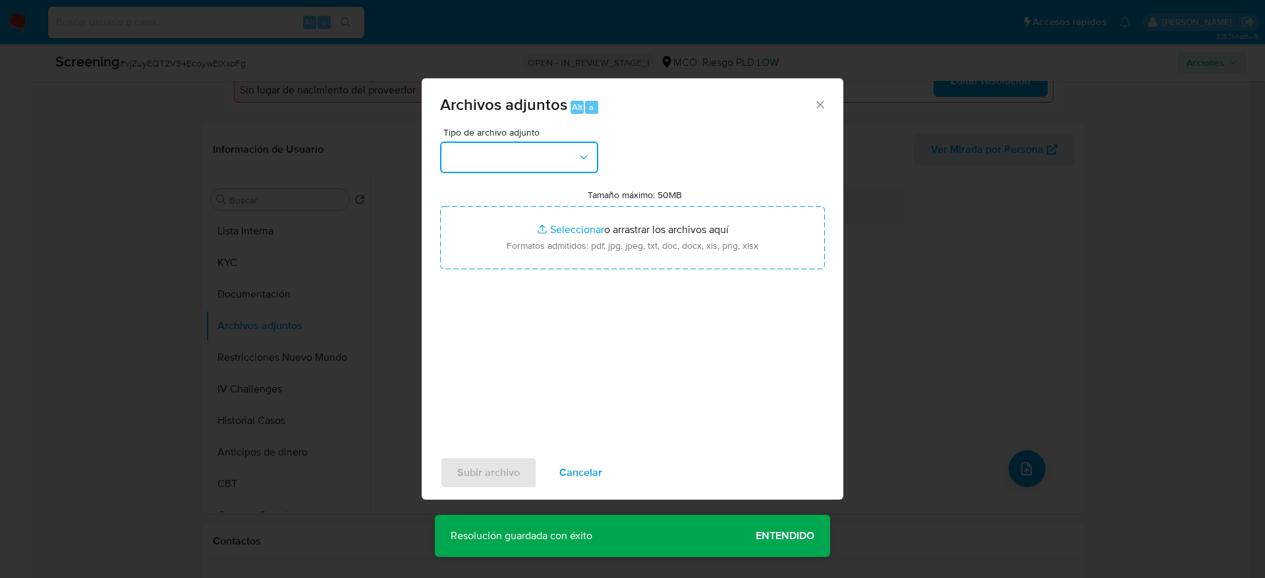
click at [549, 159] on button "button" at bounding box center [519, 158] width 158 height 32
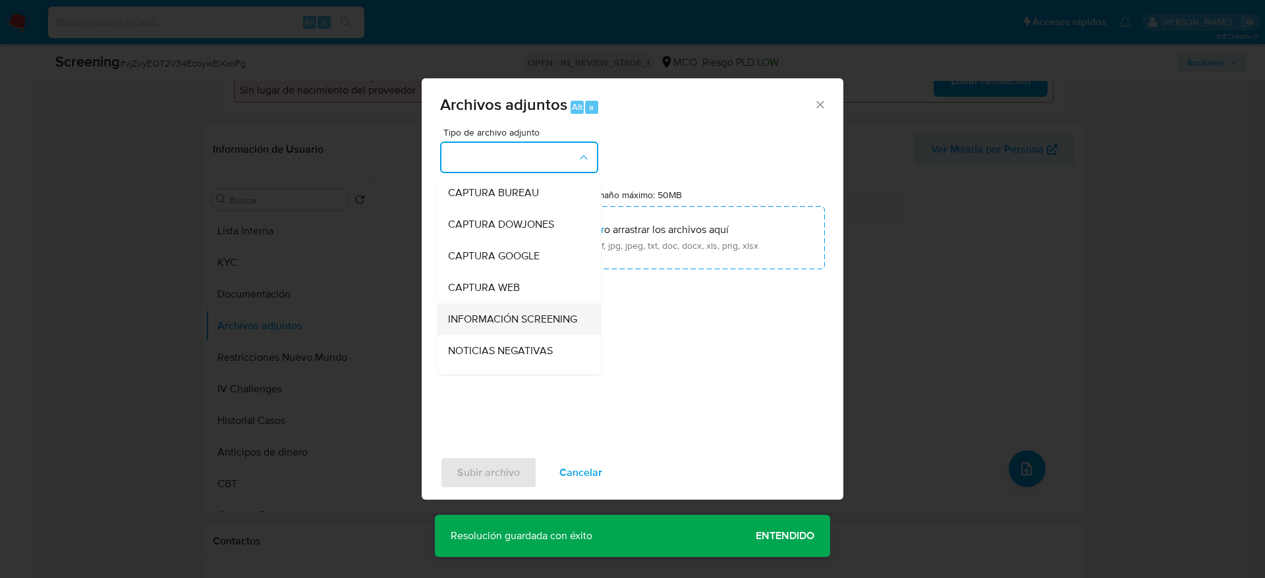
click at [472, 326] on span "INFORMACIÓN SCREENING" at bounding box center [512, 319] width 129 height 13
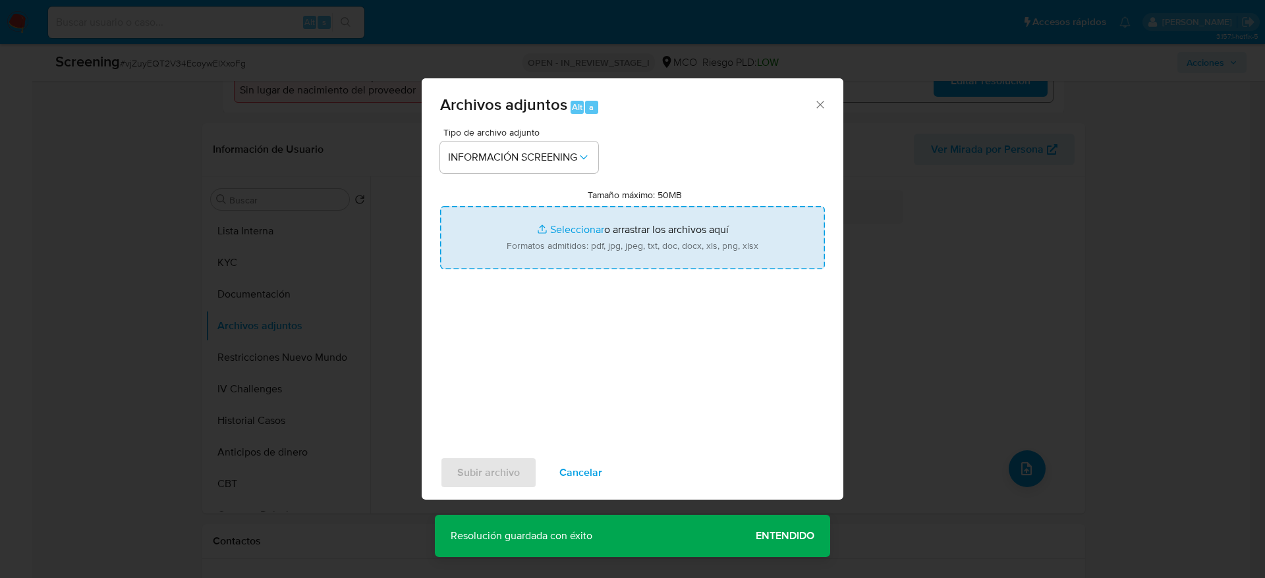
click at [562, 228] on input "Tamaño máximo: 50MB Seleccionar archivos" at bounding box center [632, 237] width 385 height 63
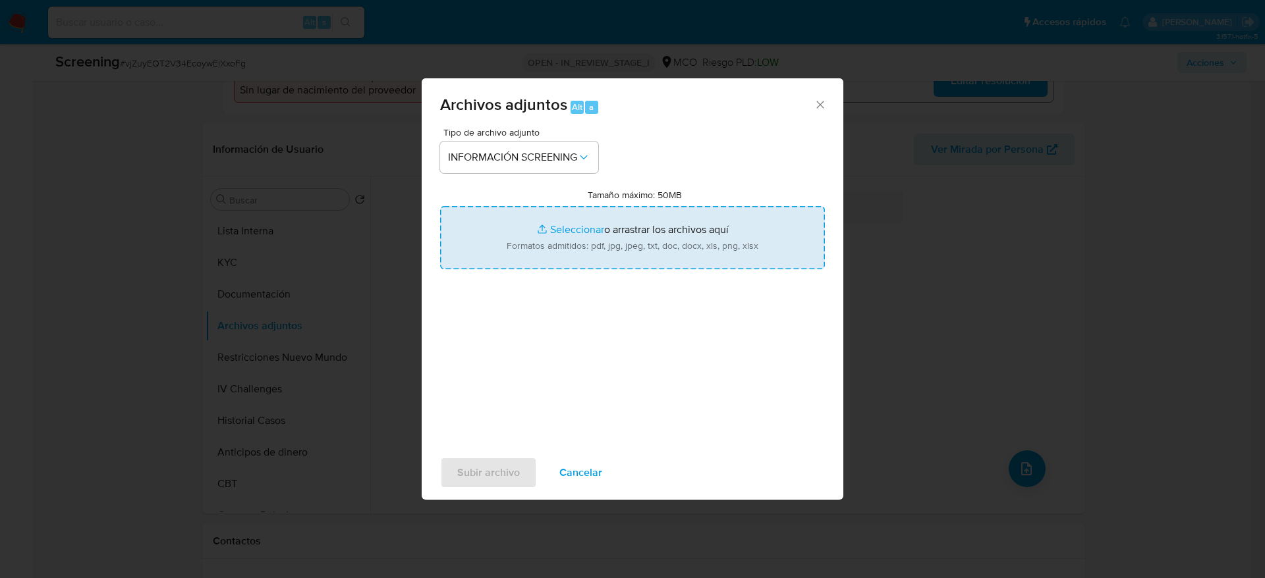
type input "C:\fakepath\_Javier Exerith Brahan Gomez_ - Buscar con Google.pdf"
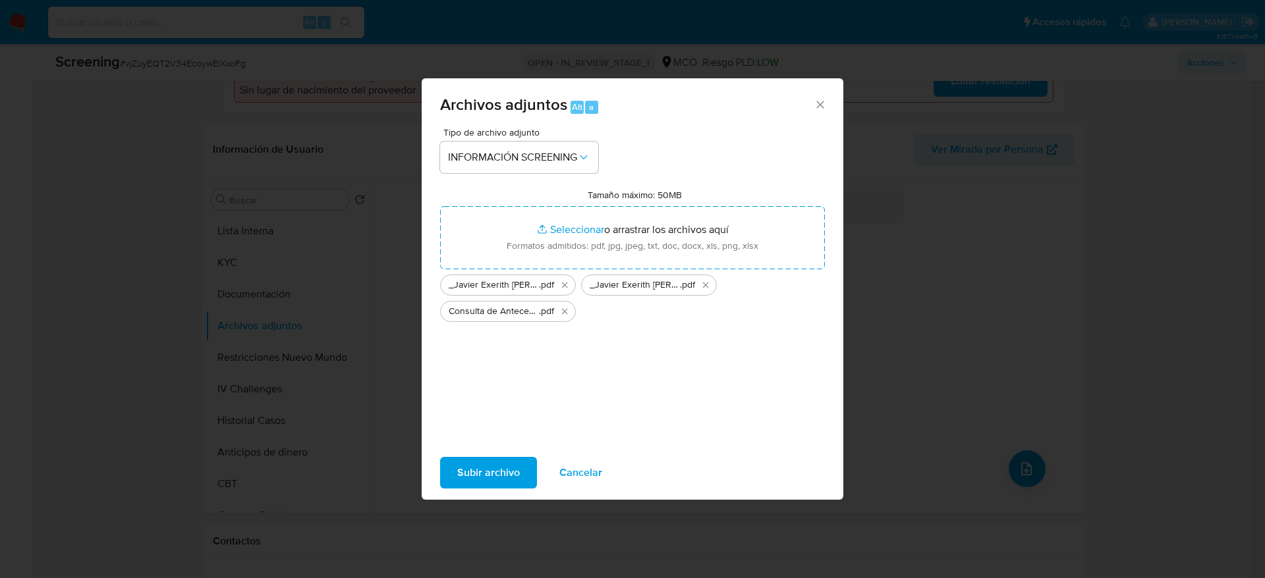
drag, startPoint x: 562, startPoint y: 228, endPoint x: 501, endPoint y: 466, distance: 245.6
click at [501, 466] on span "Subir archivo" at bounding box center [488, 472] width 63 height 29
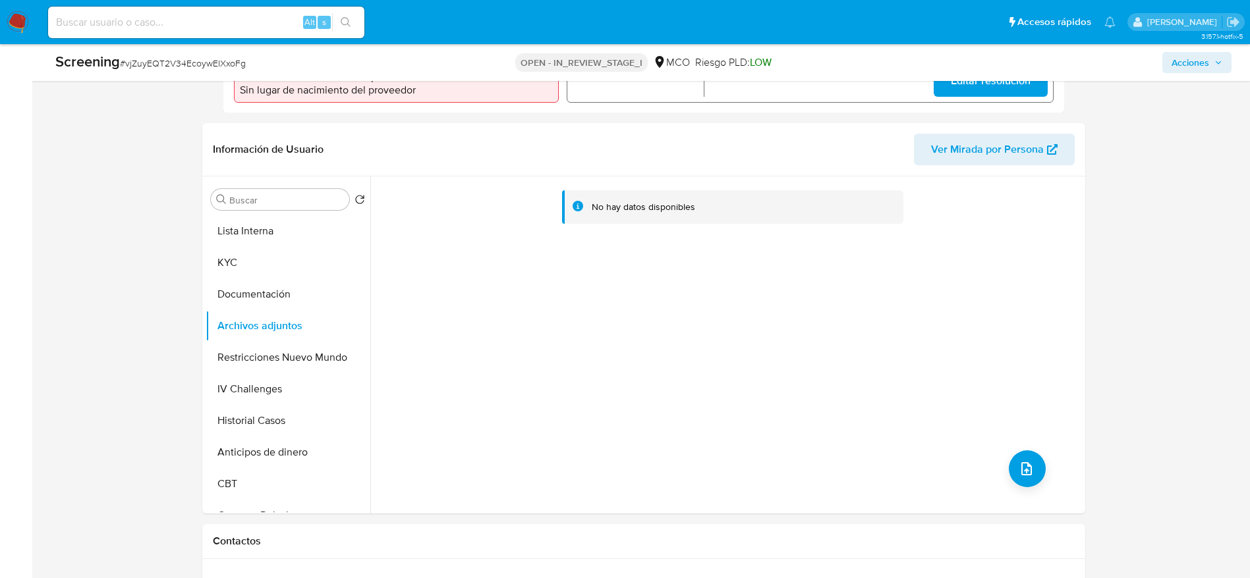
drag, startPoint x: 1233, startPoint y: 177, endPoint x: 1153, endPoint y: 515, distance: 347.9
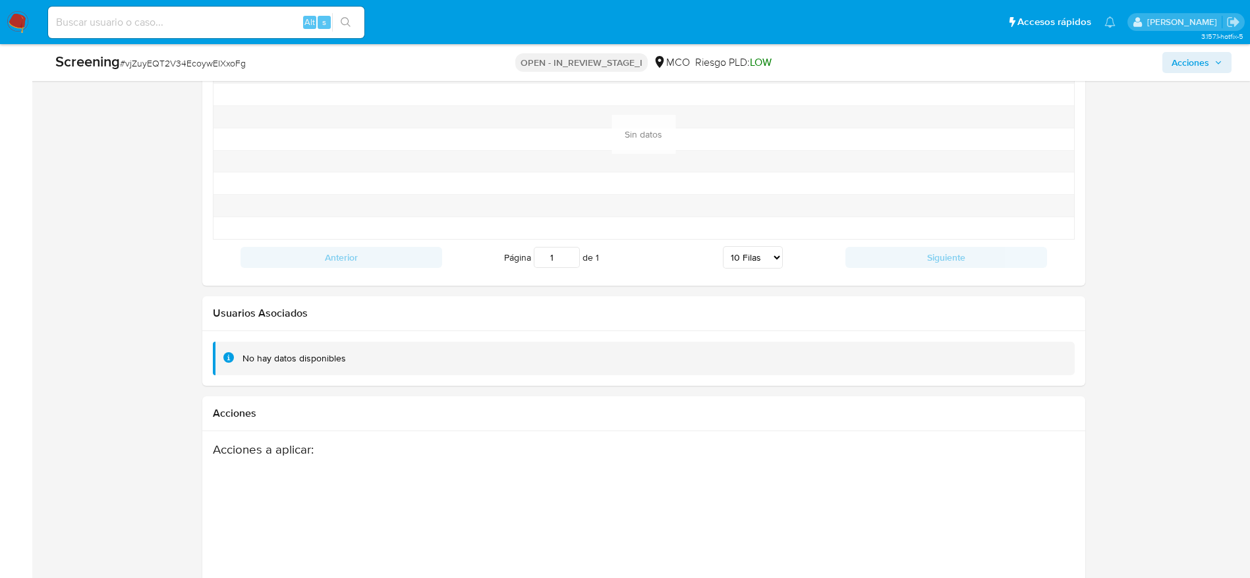
scroll to position [1954, 0]
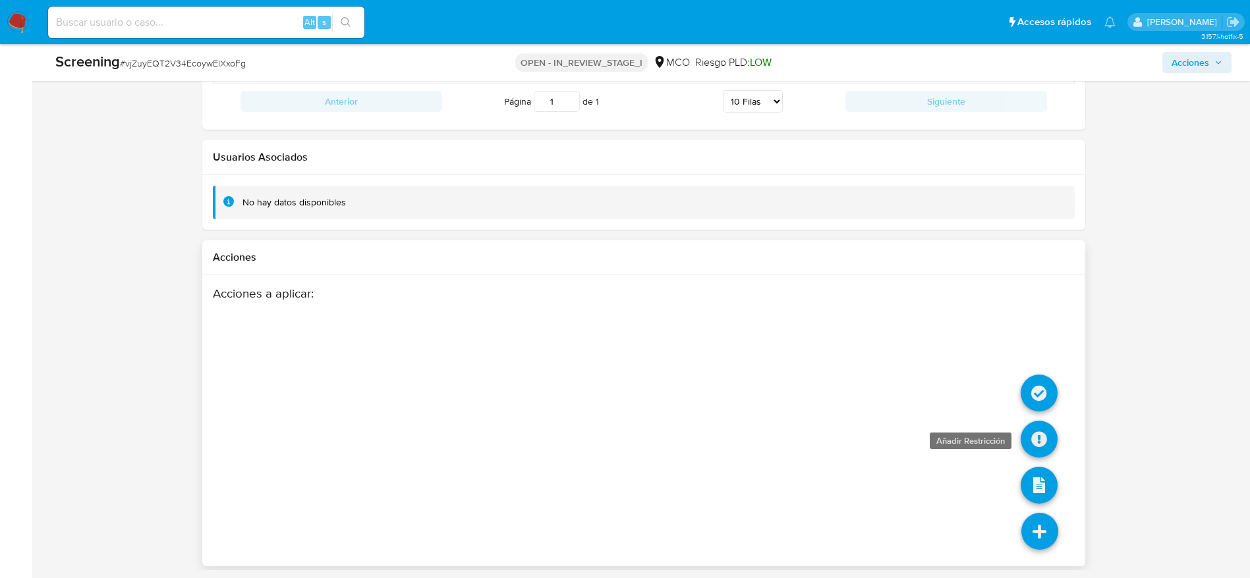
click at [1036, 443] on icon at bounding box center [1038, 439] width 37 height 37
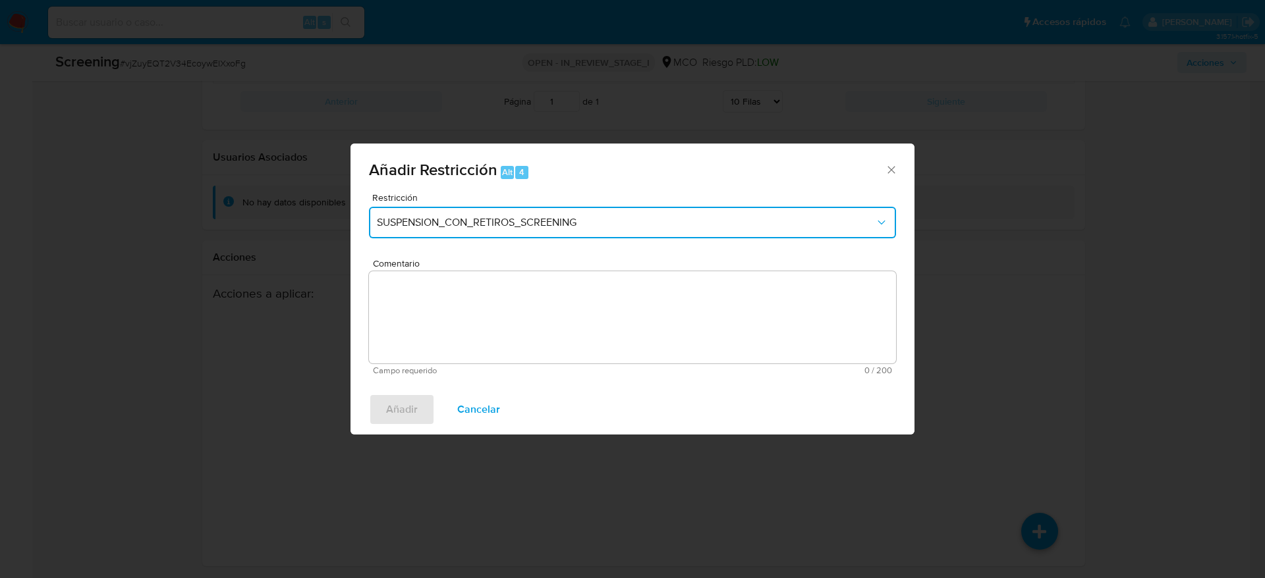
click at [632, 231] on button "SUSPENSION_CON_RETIROS_SCREENING" at bounding box center [632, 223] width 527 height 32
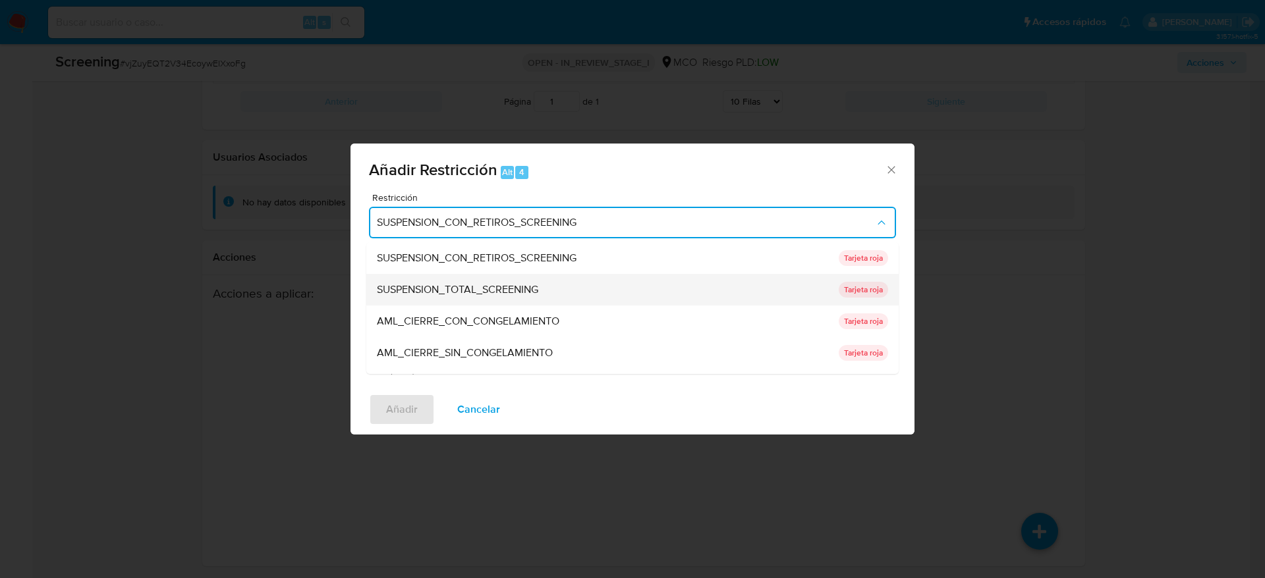
click at [530, 289] on span "SUSPENSION_TOTAL_SCREENING" at bounding box center [457, 289] width 161 height 13
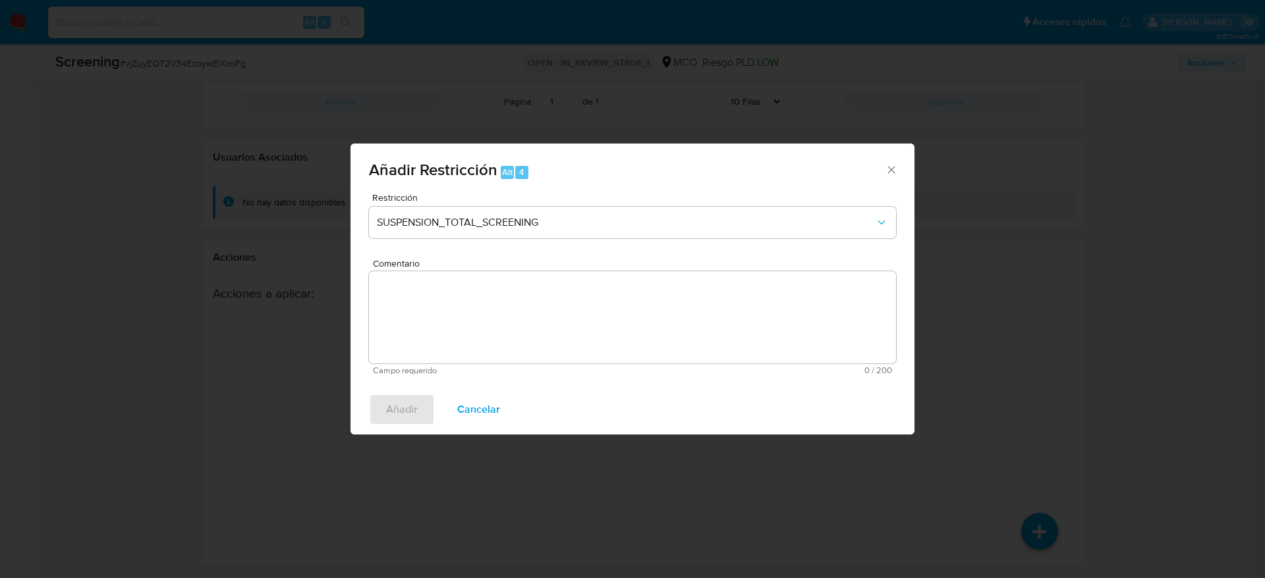
click at [537, 309] on textarea "Comentario" at bounding box center [632, 317] width 527 height 92
paste textarea "Usuario Javier Exerith Brahan Gomez, fue Destituido e inhabilitado en junio de …"
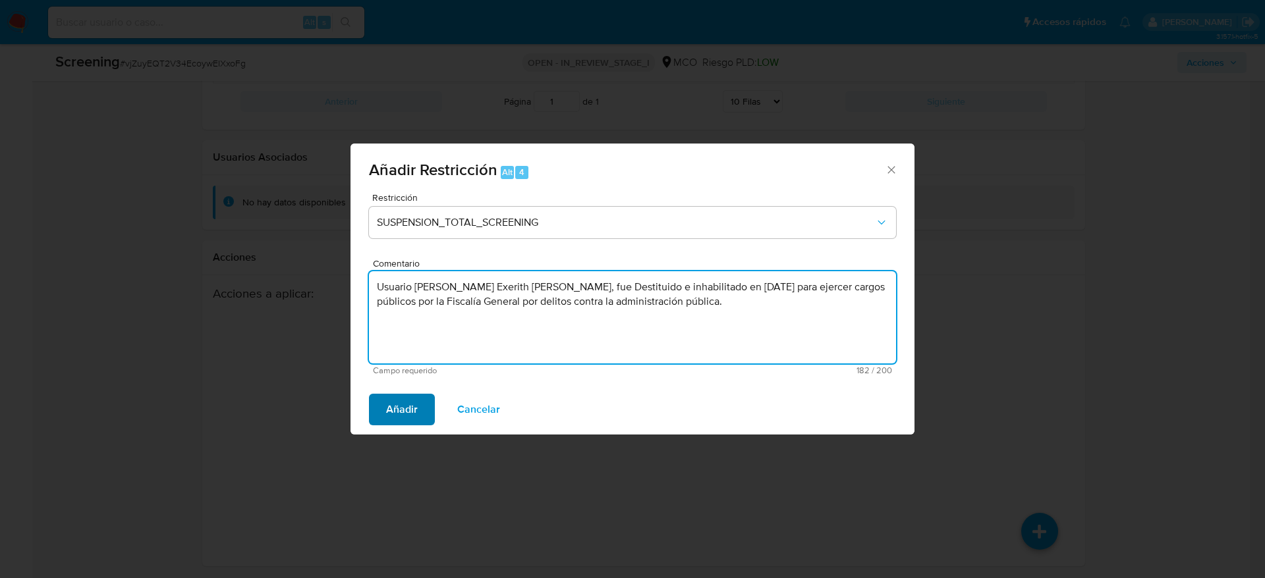
type textarea "Usuario Javier Exerith Brahan Gomez, fue Destituido e inhabilitado en junio de …"
click at [405, 398] on span "Añadir" at bounding box center [402, 409] width 32 height 29
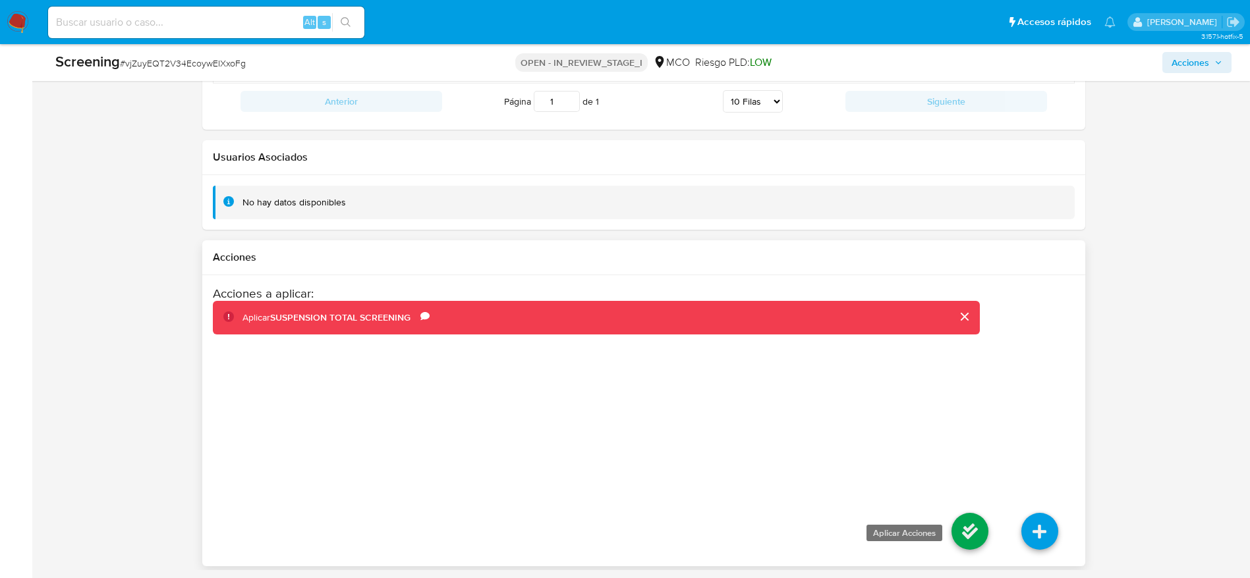
click at [983, 545] on icon at bounding box center [969, 531] width 37 height 37
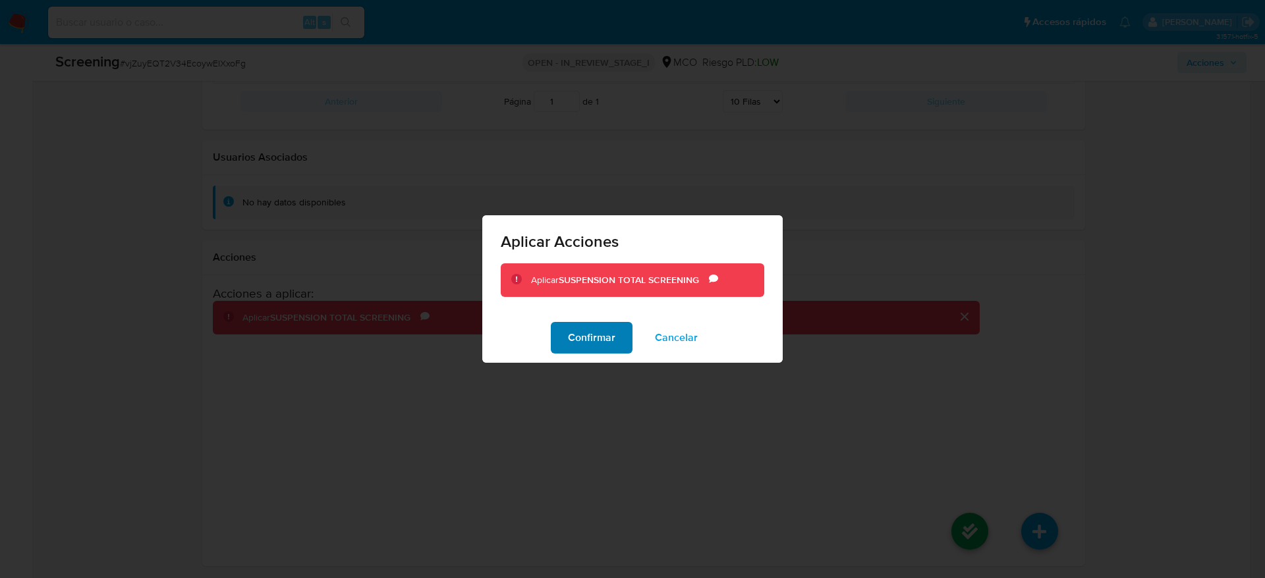
click at [576, 325] on span "Confirmar" at bounding box center [591, 337] width 47 height 29
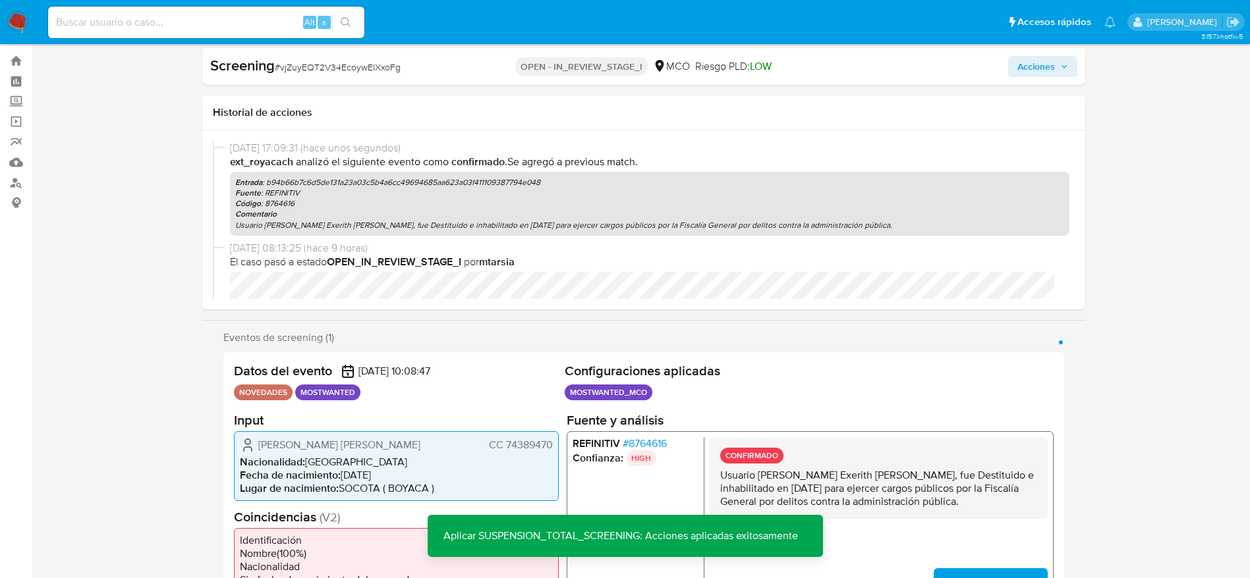
scroll to position [0, 0]
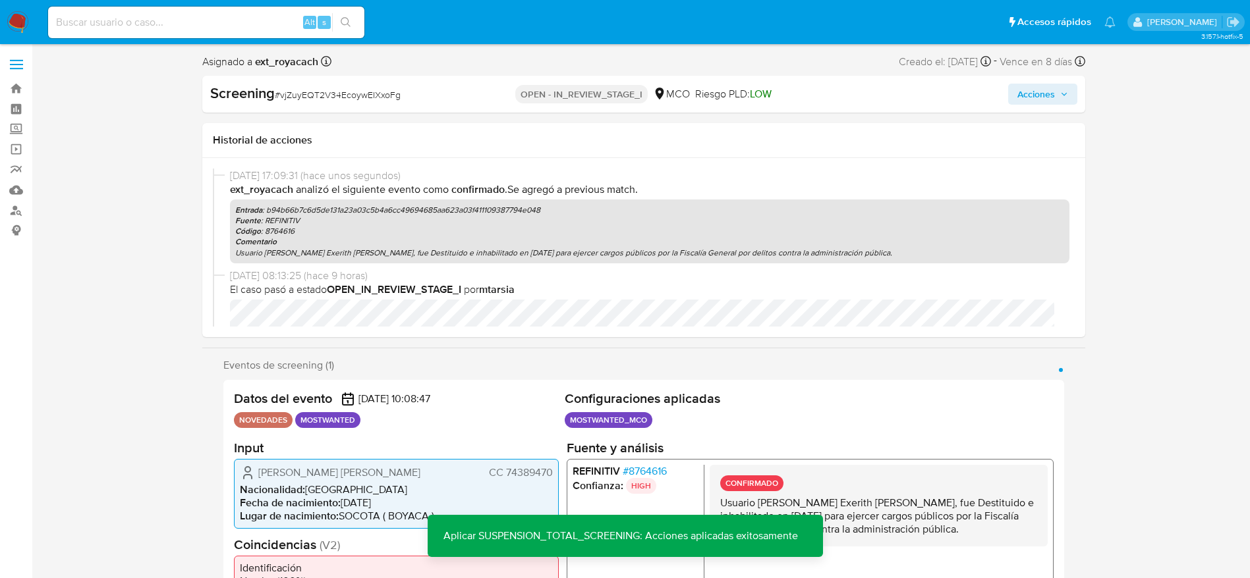
click at [1018, 103] on span "Acciones" at bounding box center [1036, 94] width 38 height 21
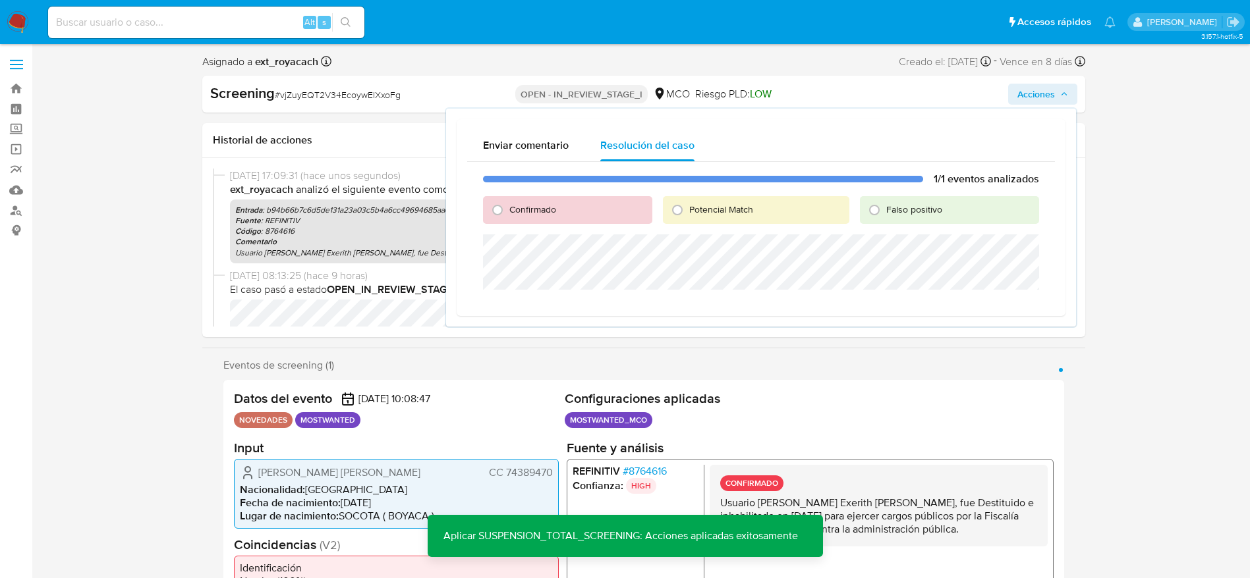
click at [713, 206] on span "Potencial Match" at bounding box center [721, 209] width 64 height 13
click at [688, 206] on input "Potencial Match" at bounding box center [677, 210] width 21 height 21
radio input "true"
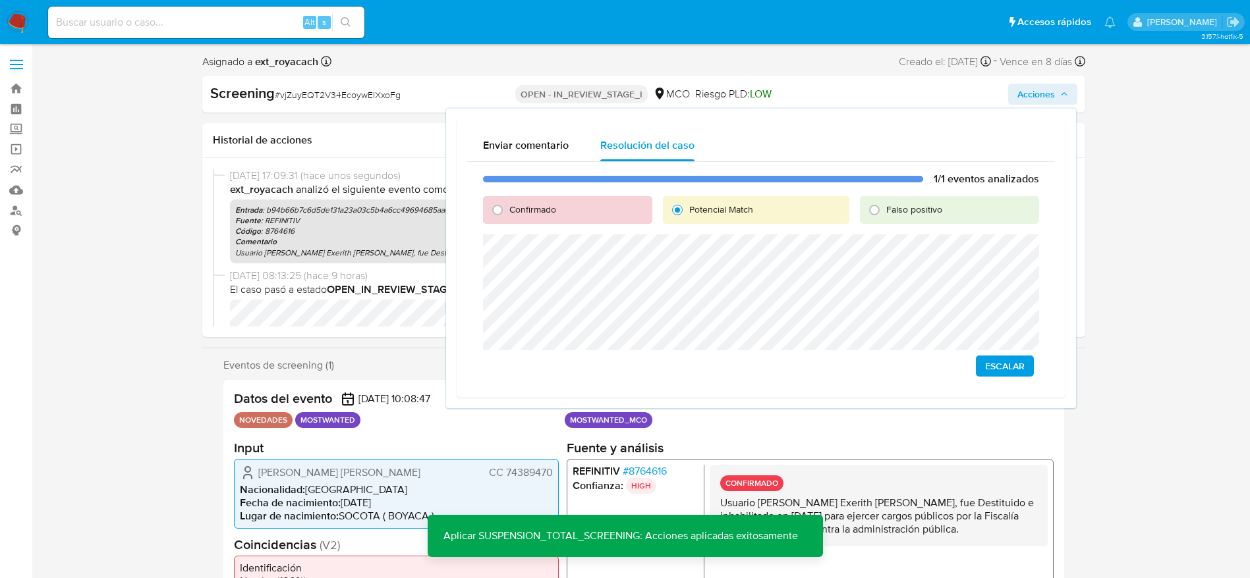
click at [982, 374] on button "Escalar" at bounding box center [1005, 366] width 58 height 21
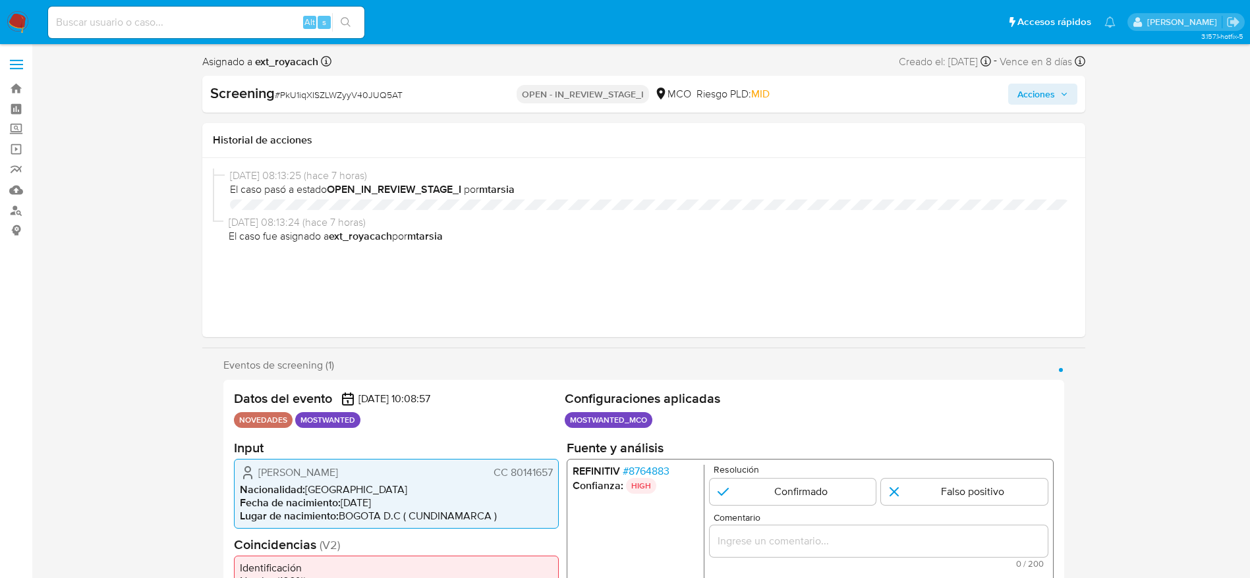
select select "10"
click at [368, 96] on span "# PkU1iqXISZLWZyyV40JUQ5AT" at bounding box center [339, 94] width 128 height 13
copy span "PkU1iqXISZLWZyyV40JUQ5AT"
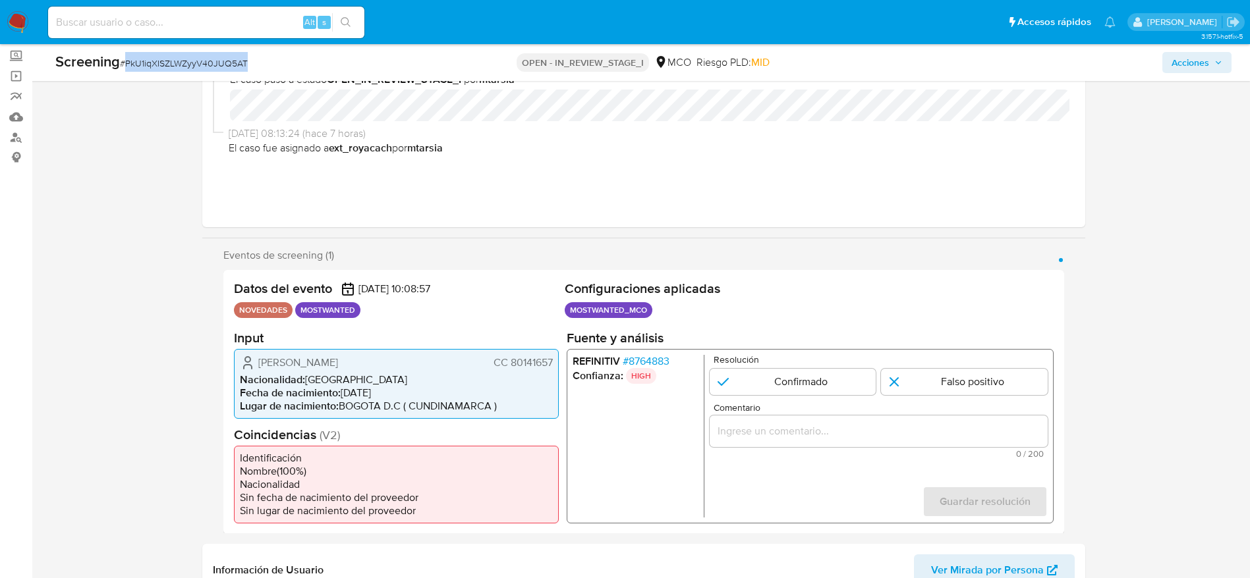
scroll to position [198, 0]
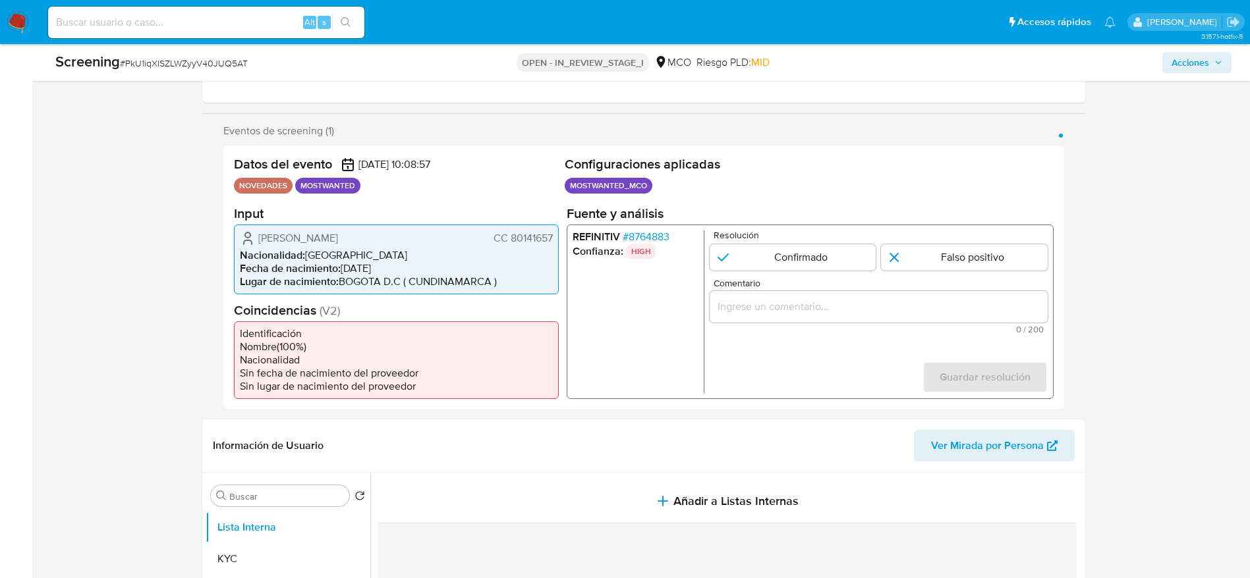
drag, startPoint x: 260, startPoint y: 235, endPoint x: 763, endPoint y: 67, distance: 531.0
click at [561, 237] on div "Datos del evento [DATE] 10:08:57 NOVEDADES MOSTWANTED Configuraciones aplicadas…" at bounding box center [643, 278] width 841 height 264
click at [642, 230] on span "# 8764883" at bounding box center [645, 236] width 47 height 13
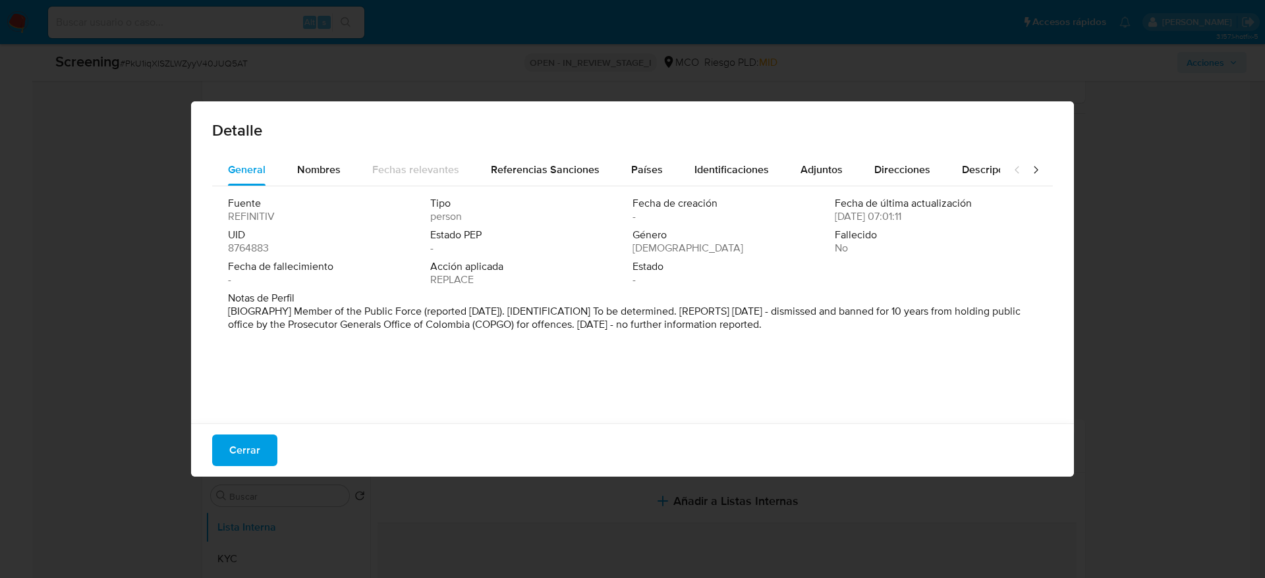
click at [238, 451] on span "Cerrar" at bounding box center [244, 450] width 31 height 29
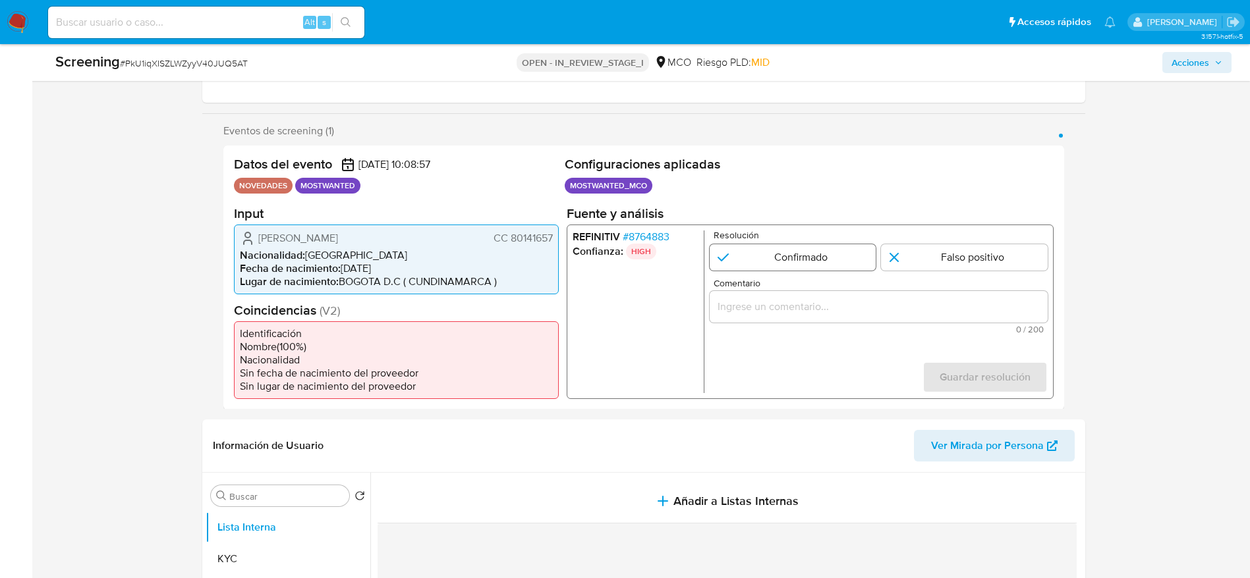
click at [727, 254] on input "1 de 1" at bounding box center [792, 257] width 167 height 26
radio input "true"
click at [748, 295] on div "1 de 1" at bounding box center [878, 307] width 338 height 32
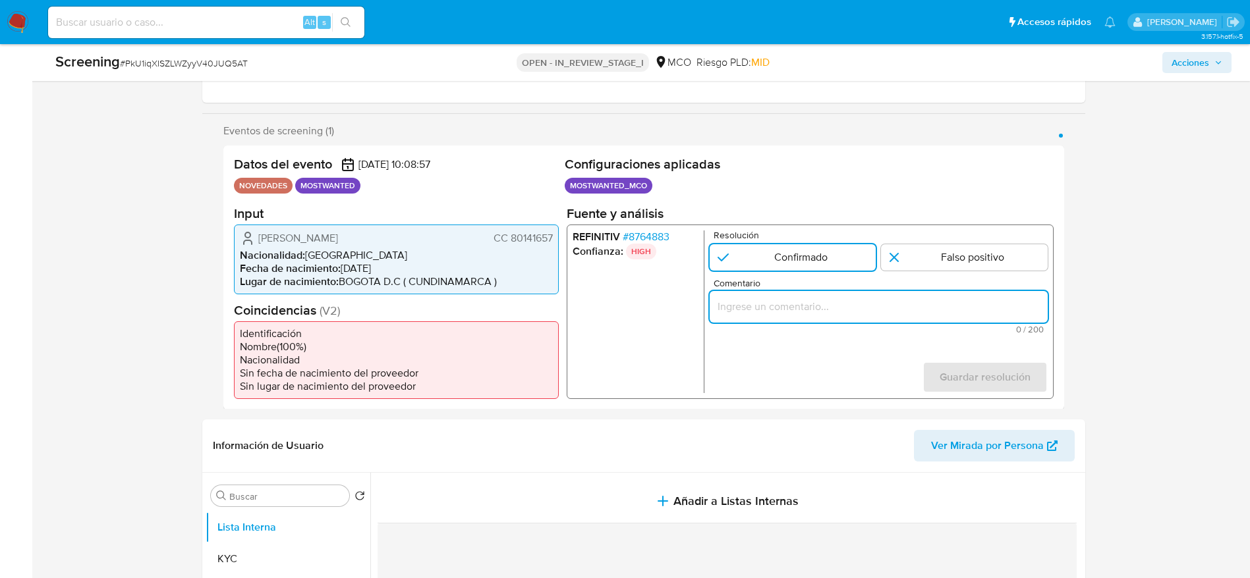
drag, startPoint x: 783, startPoint y: 310, endPoint x: 891, endPoint y: 348, distance: 114.0
click at [785, 312] on input "Comentario" at bounding box center [878, 306] width 338 height 17
paste input "Usuario [PERSON_NAME], fue Destituido e inhabilitado en [DATE] por 10 años para…"
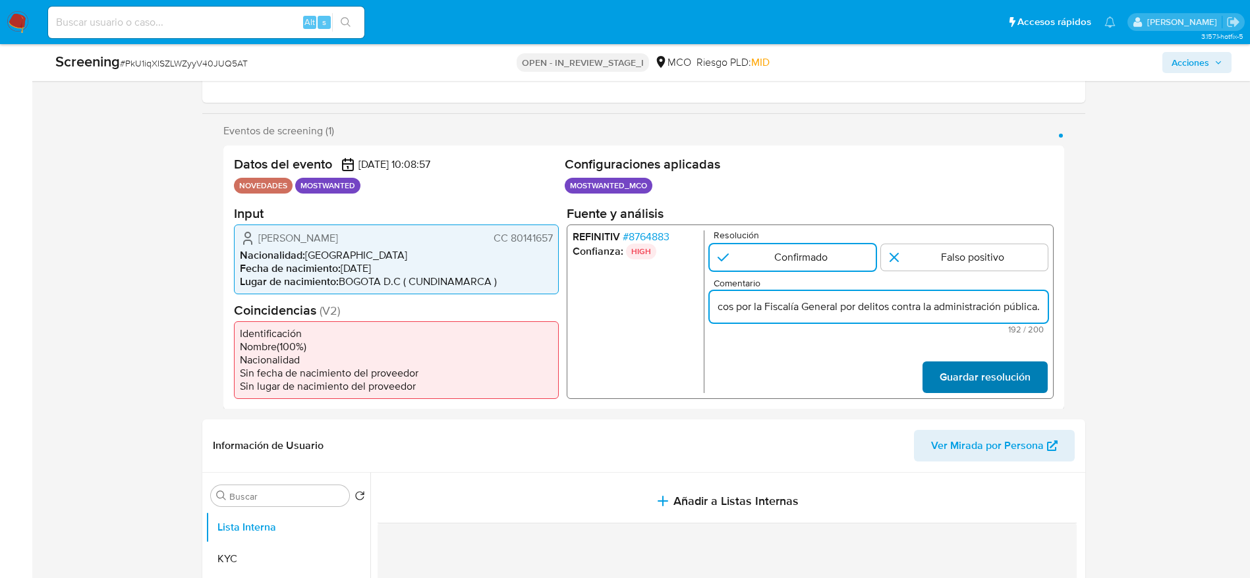
type input "Usuario [PERSON_NAME], fue Destituido e inhabilitado en [DATE] por 10 años para…"
click at [962, 378] on span "Guardar resolución" at bounding box center [984, 376] width 91 height 29
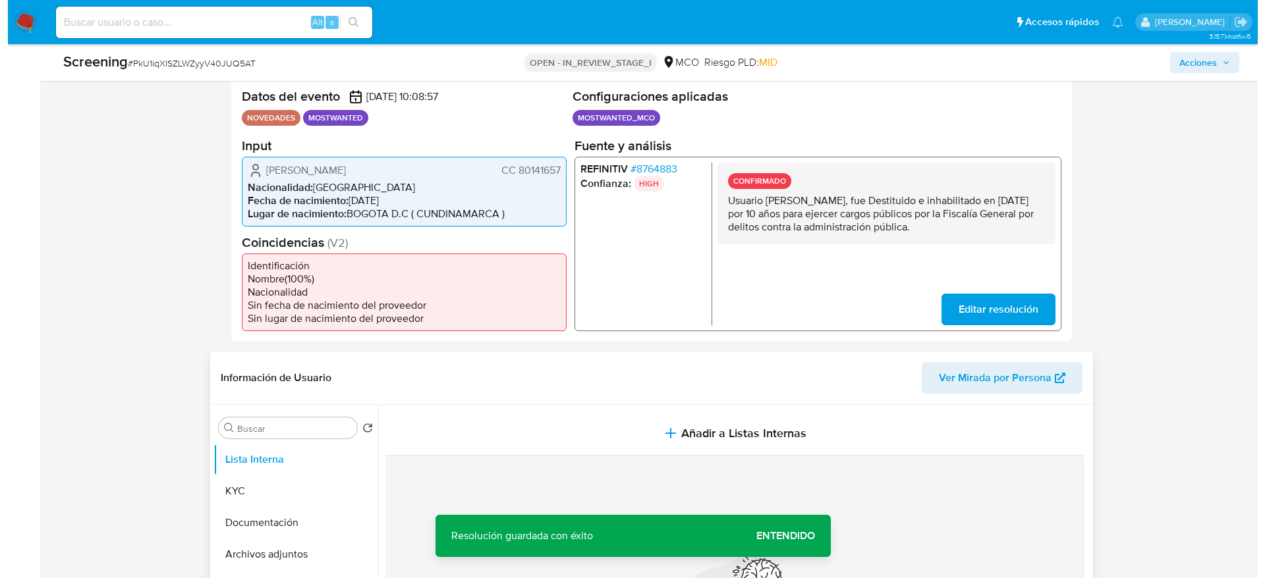
scroll to position [296, 0]
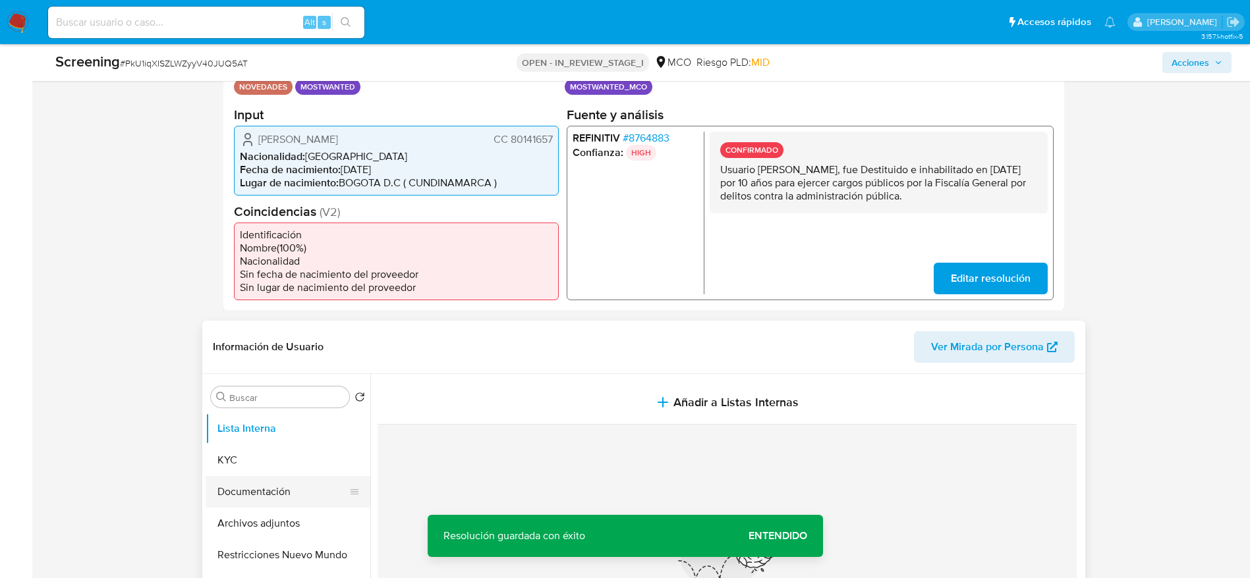
click at [289, 503] on button "Documentación" at bounding box center [283, 492] width 154 height 32
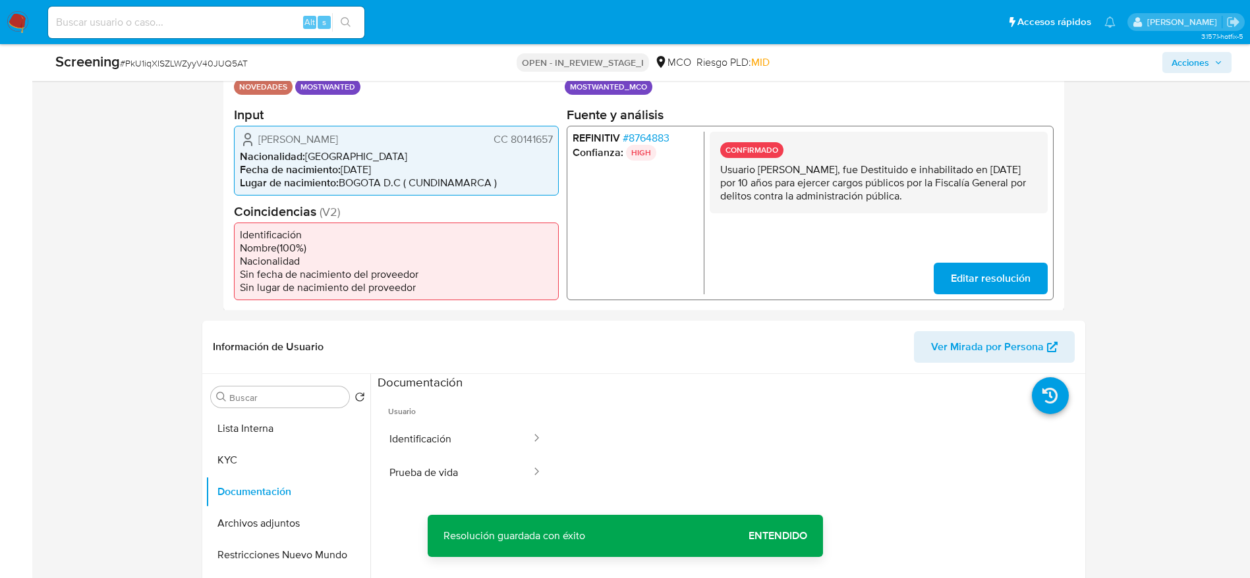
click at [418, 433] on button "Identificación" at bounding box center [454, 439] width 155 height 34
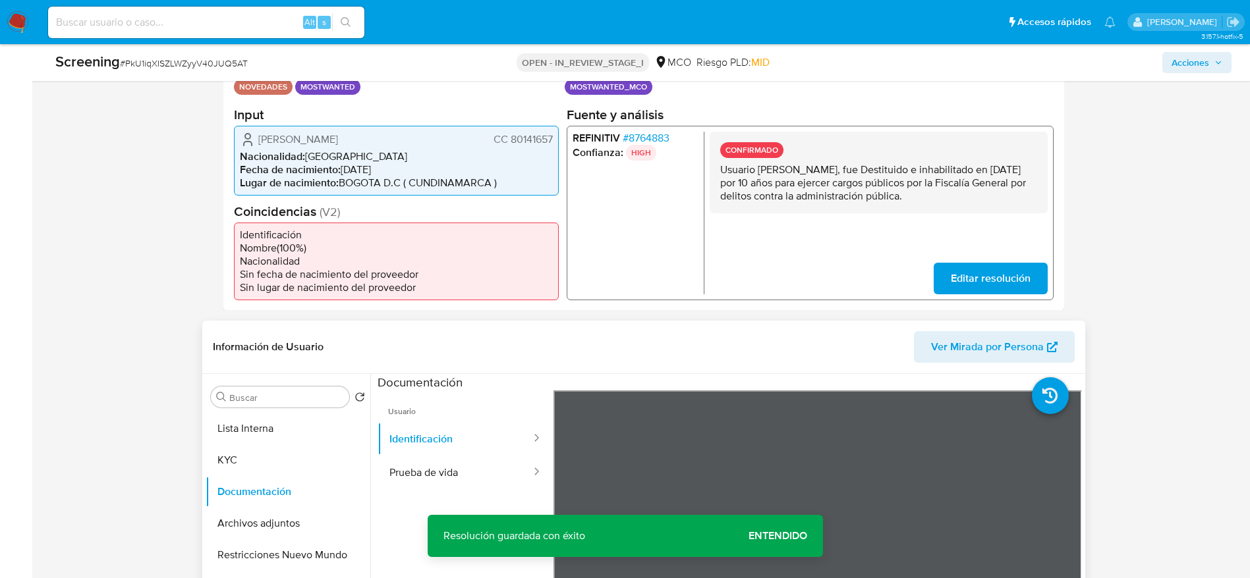
click at [459, 495] on ul "Usuario Identificación Prueba de vida" at bounding box center [465, 580] width 176 height 379
click at [484, 473] on button "Prueba de vida" at bounding box center [454, 473] width 155 height 34
click at [266, 437] on button "Lista Interna" at bounding box center [283, 429] width 154 height 32
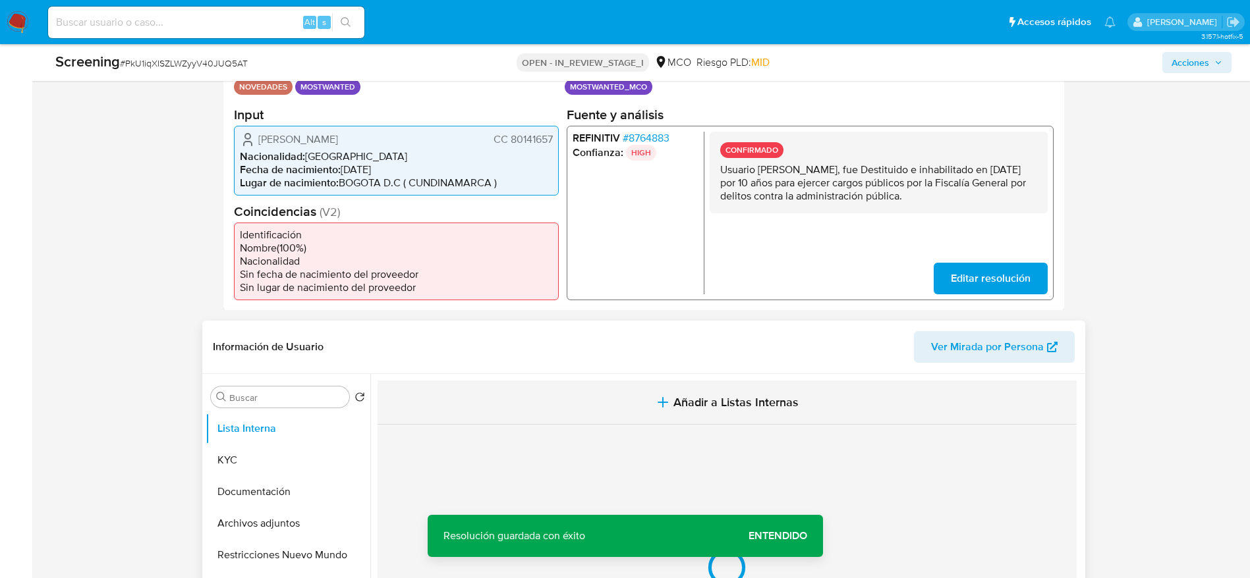
click at [534, 399] on button "Añadir a Listas Internas" at bounding box center [726, 403] width 699 height 44
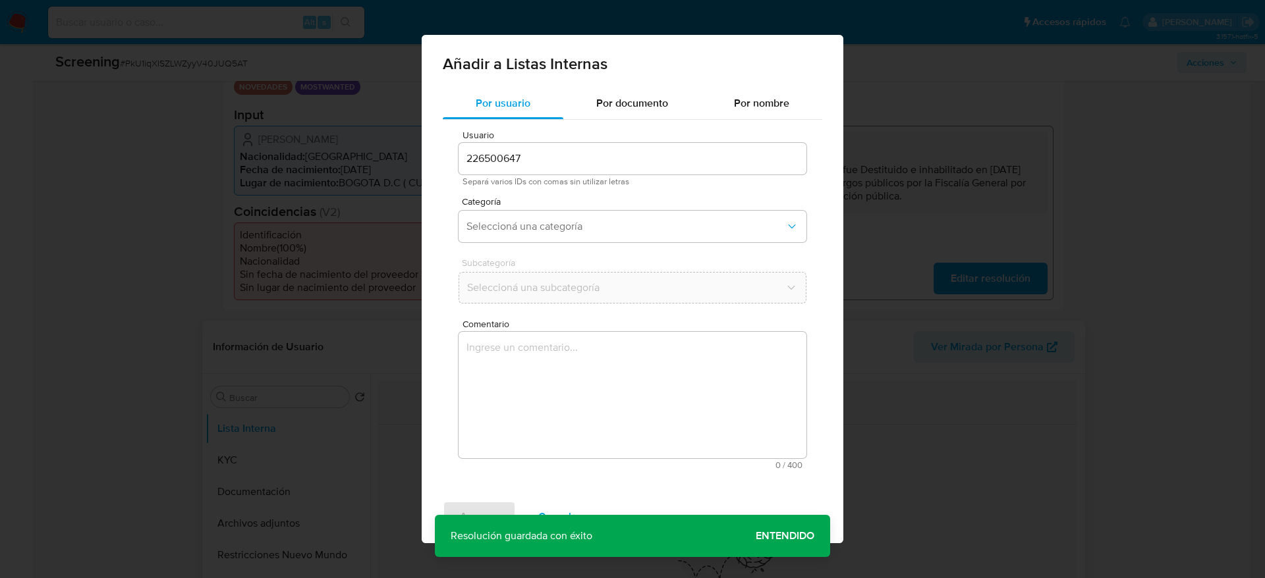
click at [547, 421] on textarea "Comentario" at bounding box center [632, 395] width 348 height 126
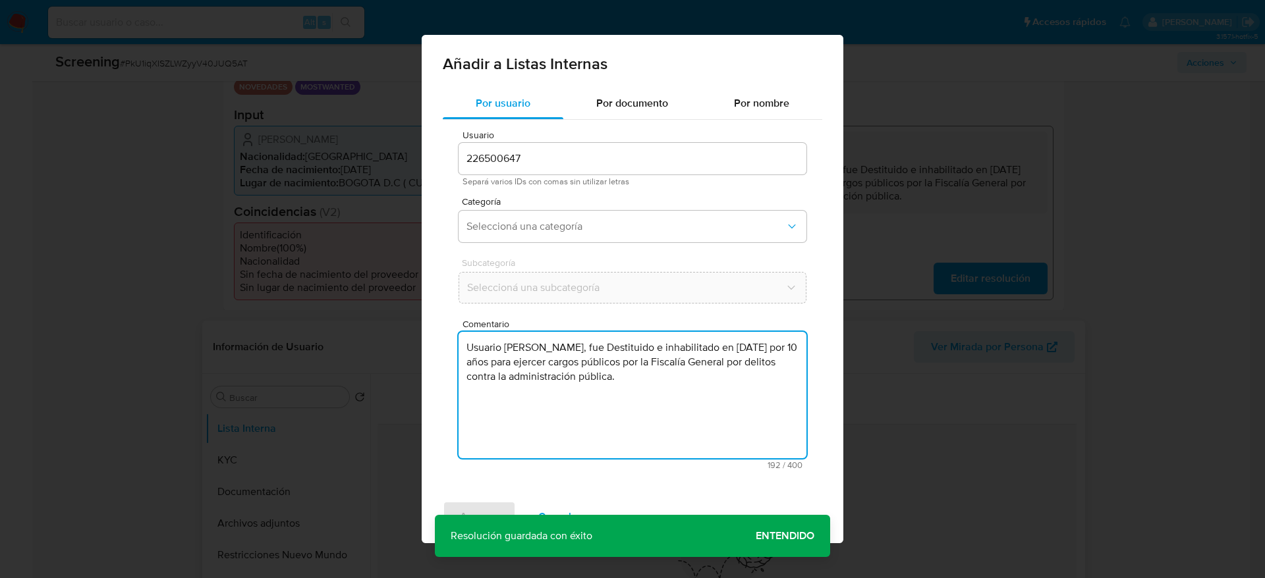
type textarea "Usuario Jeffersson Ocampo Murillo, fue Destituido e inhabilitado en marzo de 20…"
click at [617, 206] on span "Categoría" at bounding box center [636, 201] width 348 height 9
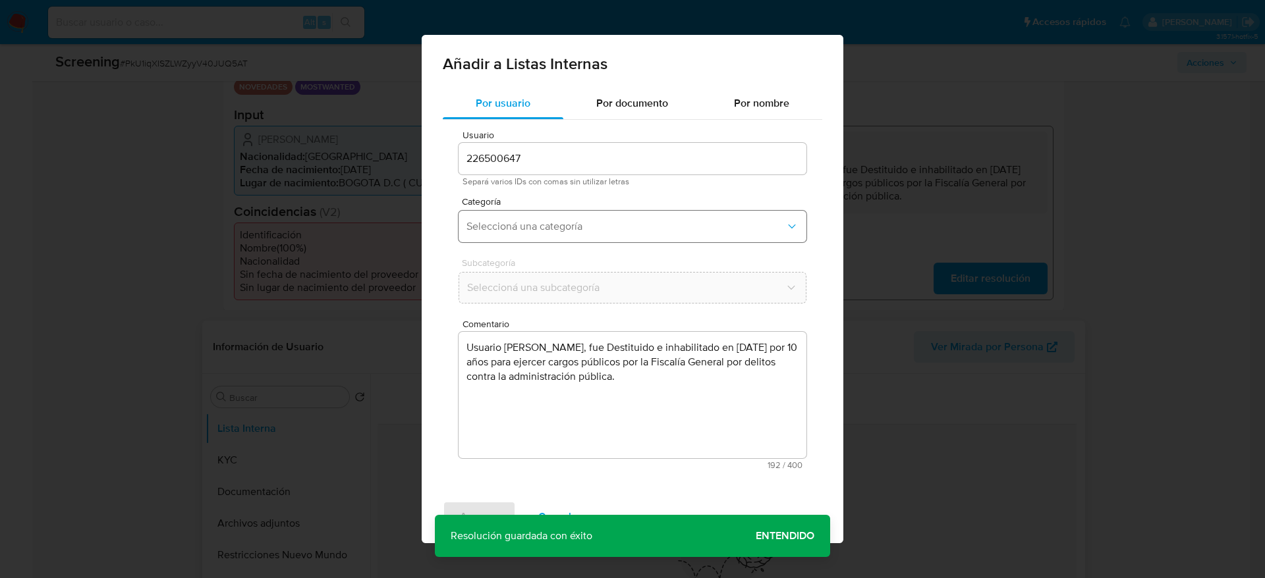
click at [608, 220] on span "Seleccioná una categoría" at bounding box center [625, 226] width 319 height 13
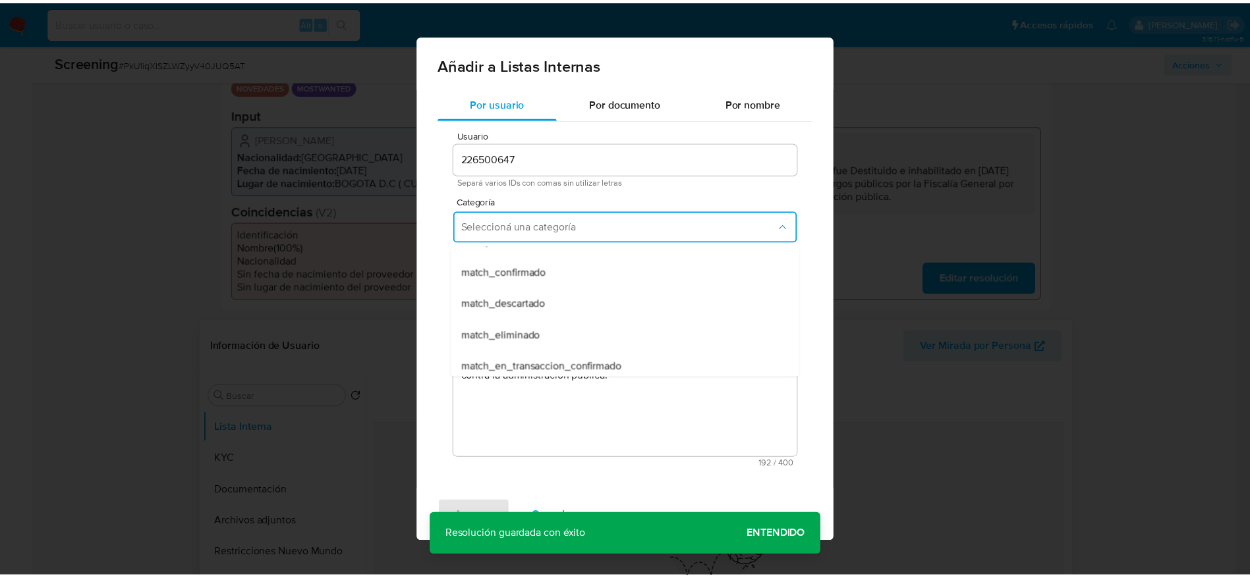
scroll to position [0, 0]
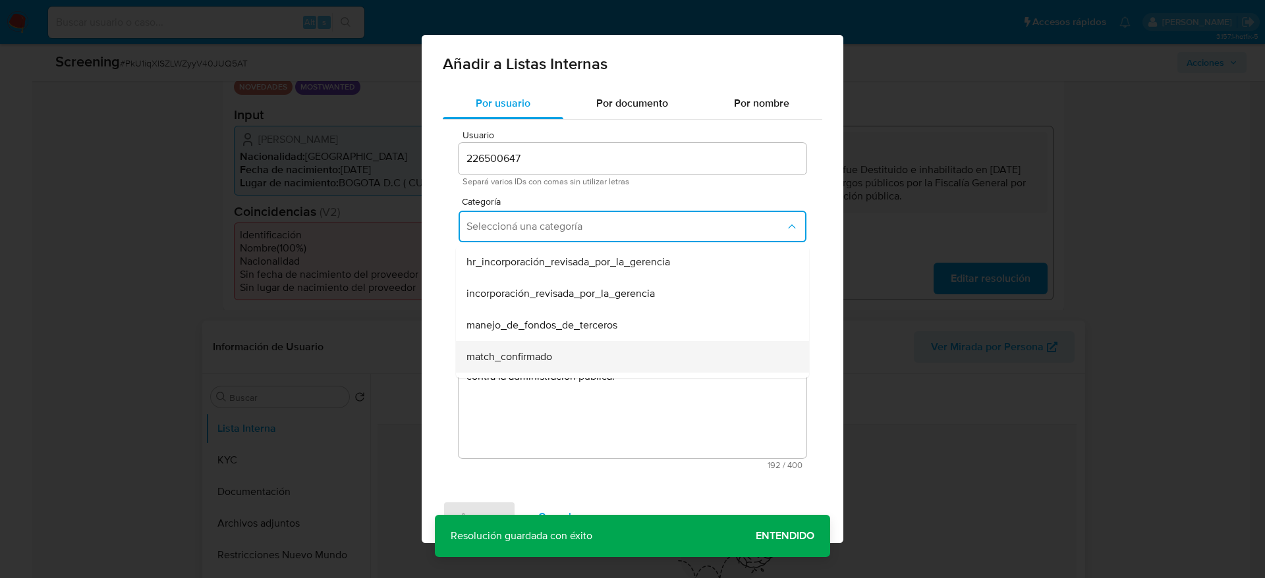
click at [551, 341] on div "match_confirmado" at bounding box center [628, 357] width 324 height 32
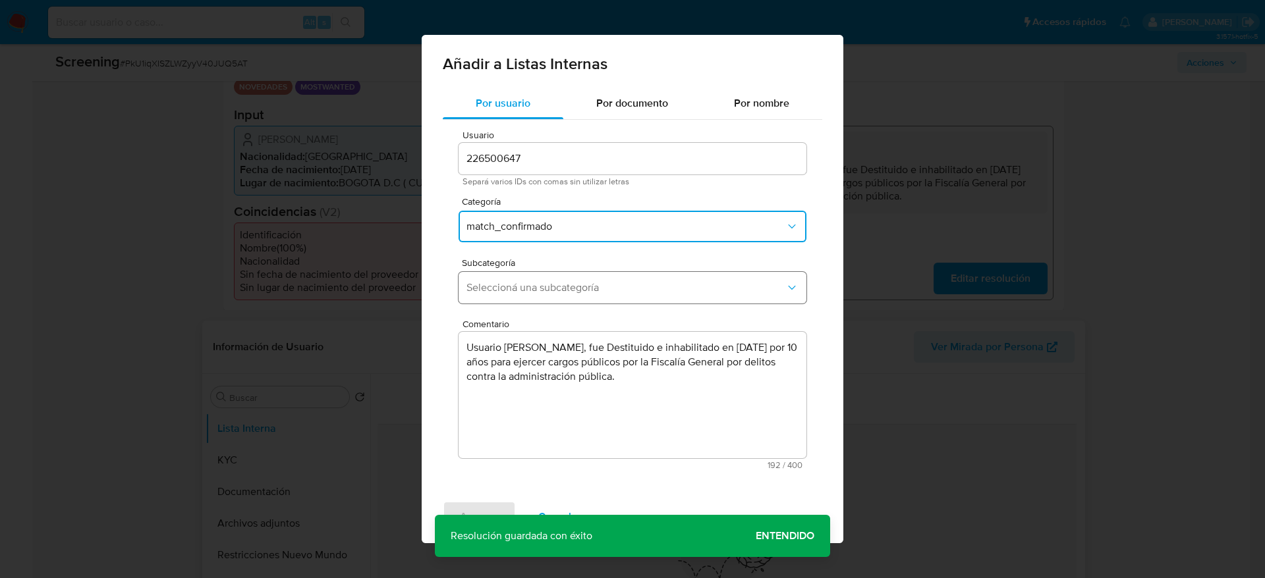
click at [551, 296] on button "Seleccioná una subcategoría" at bounding box center [632, 288] width 348 height 32
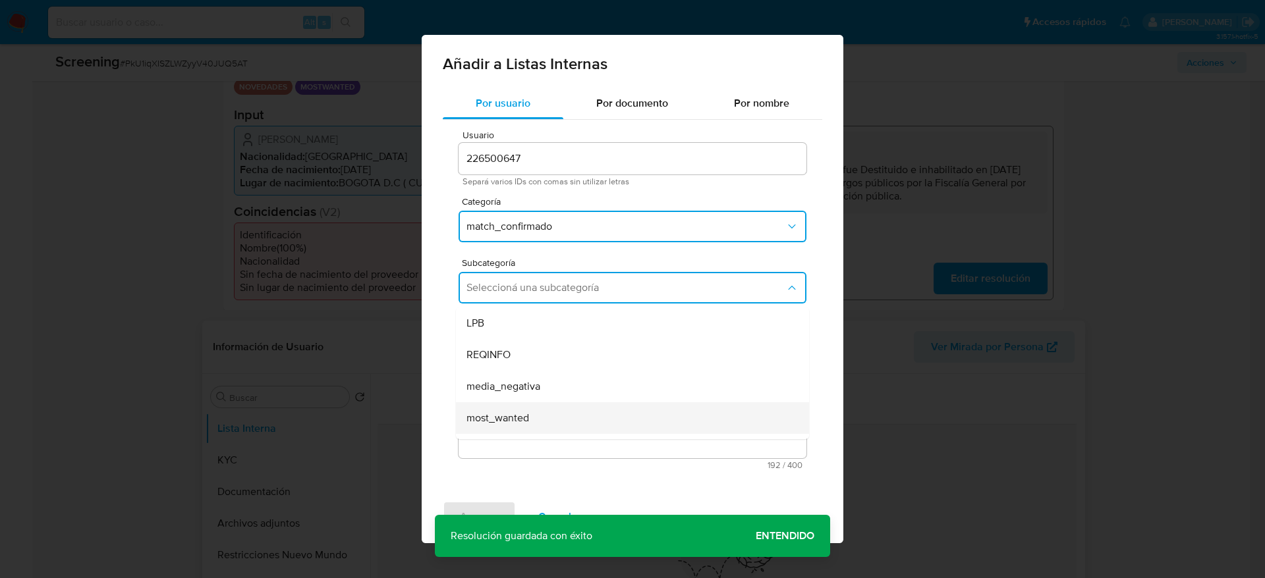
click at [534, 410] on div "most_wanted" at bounding box center [628, 418] width 324 height 32
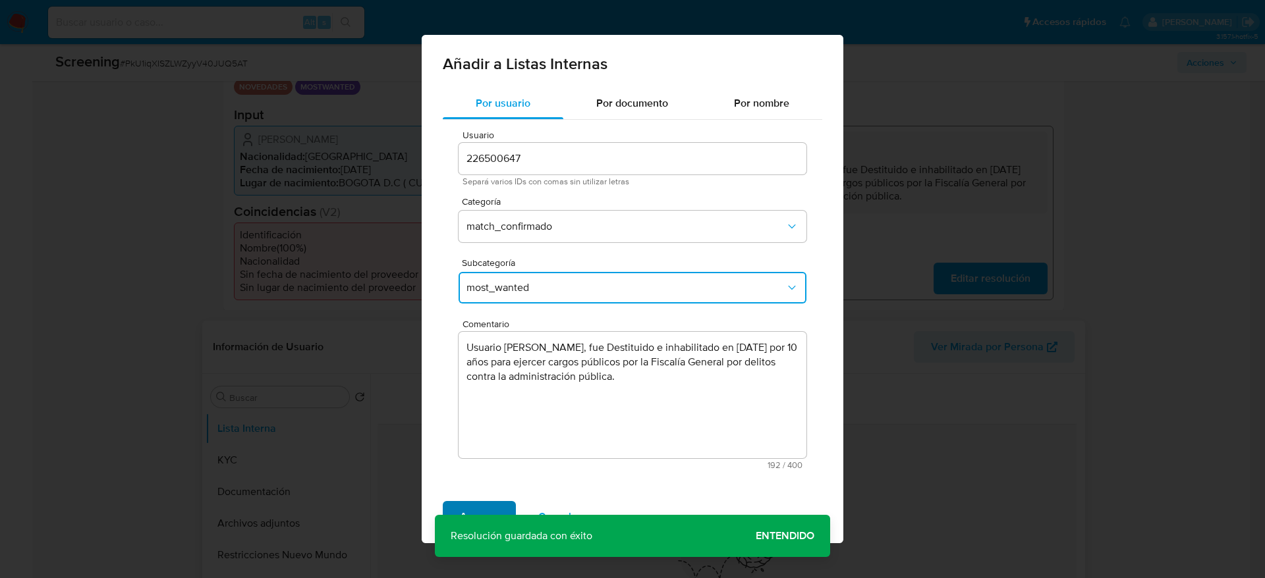
click at [470, 506] on span "Agregar" at bounding box center [479, 517] width 39 height 29
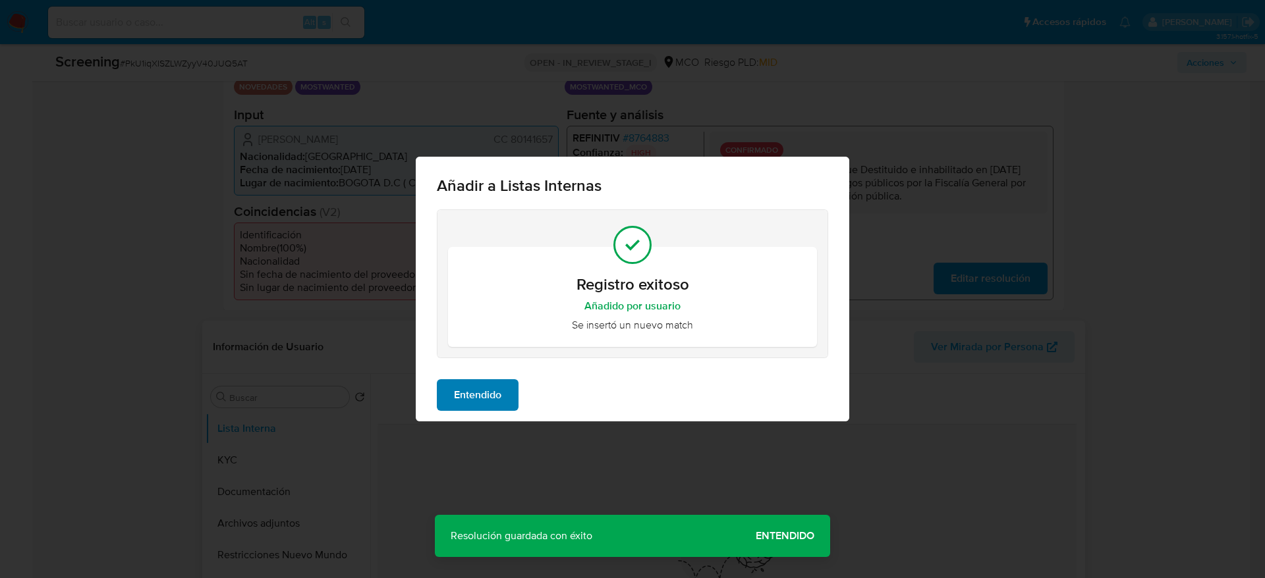
drag, startPoint x: 485, startPoint y: 375, endPoint x: 486, endPoint y: 387, distance: 11.2
click at [486, 377] on div "Entendido" at bounding box center [632, 395] width 433 height 53
click at [486, 387] on span "Entendido" at bounding box center [477, 395] width 47 height 29
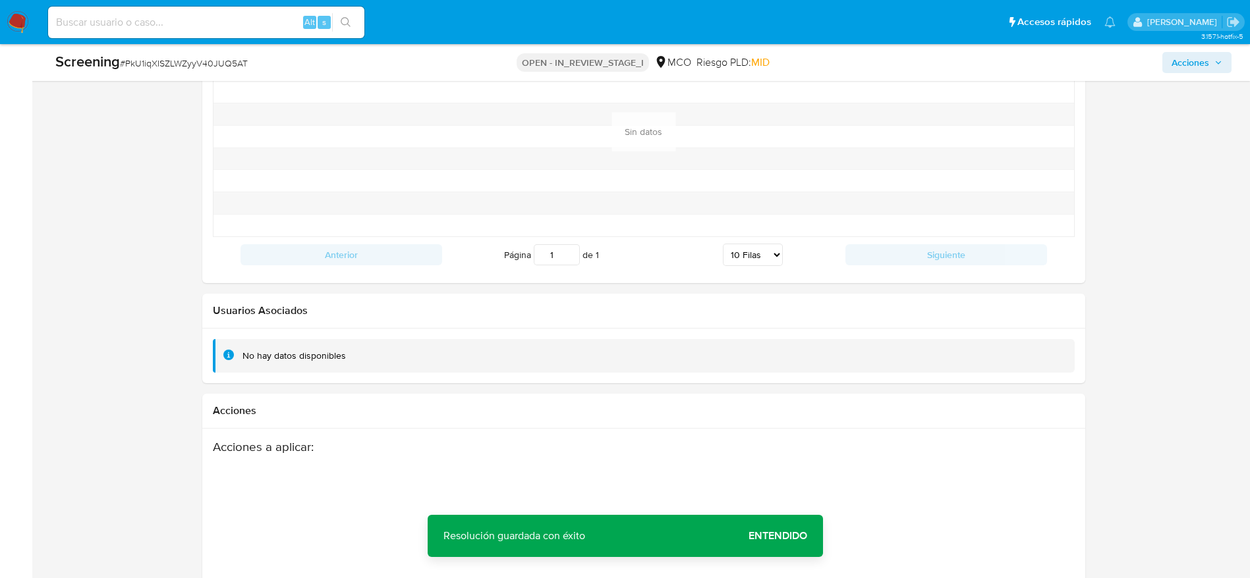
scroll to position [1954, 0]
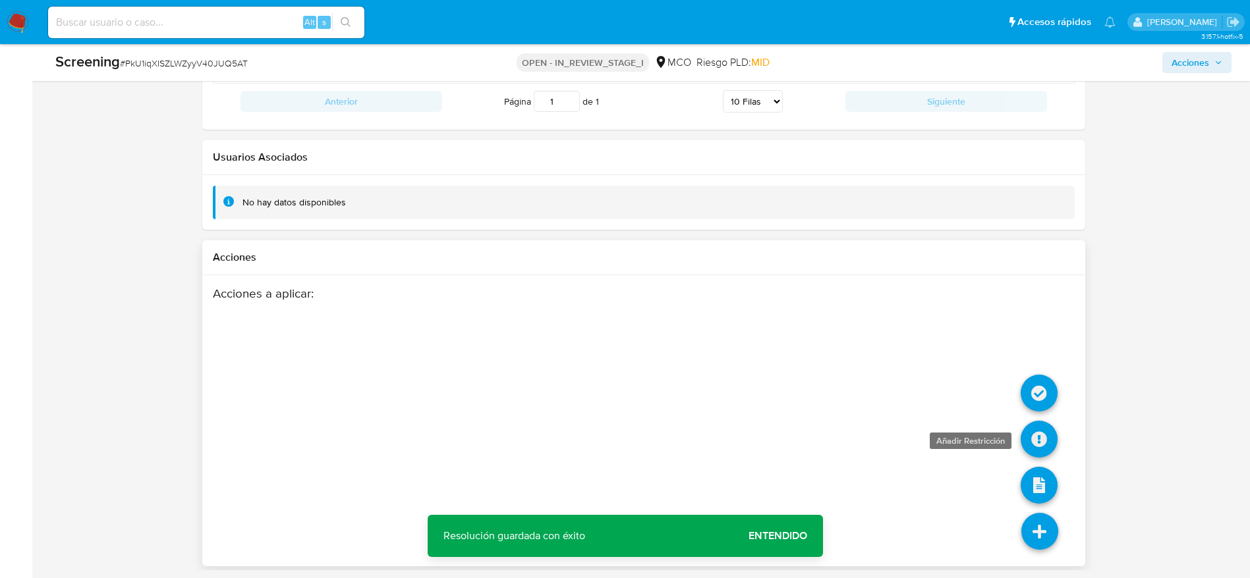
click at [1031, 439] on icon at bounding box center [1038, 439] width 37 height 37
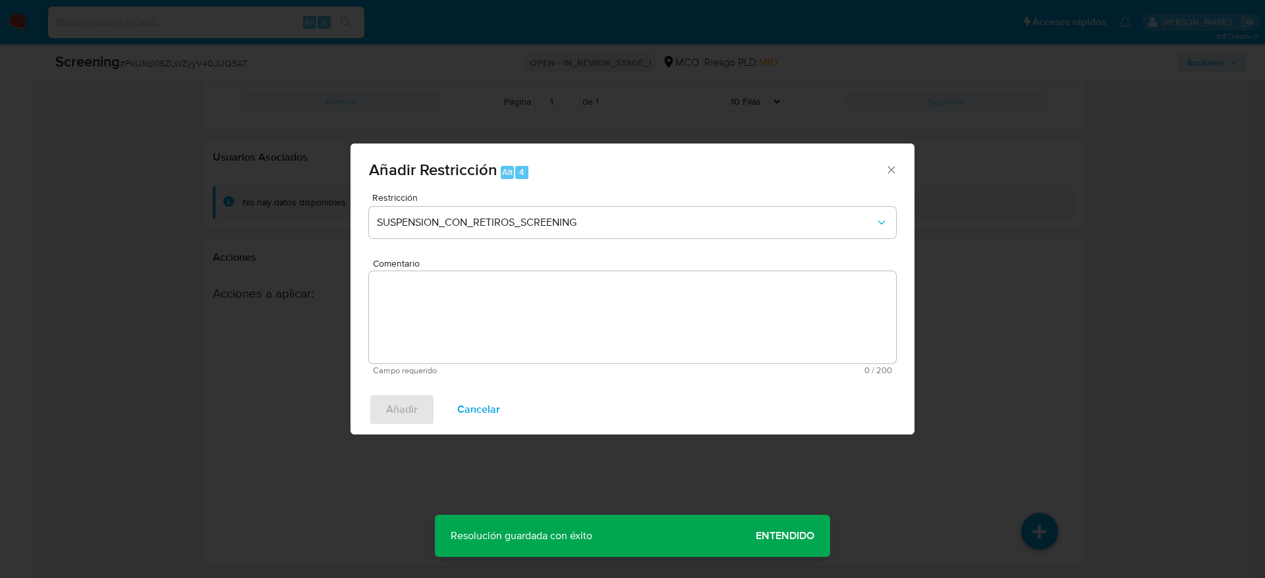
click at [614, 203] on div "Restricción SUSPENSION_CON_RETIROS_SCREENING" at bounding box center [632, 224] width 527 height 63
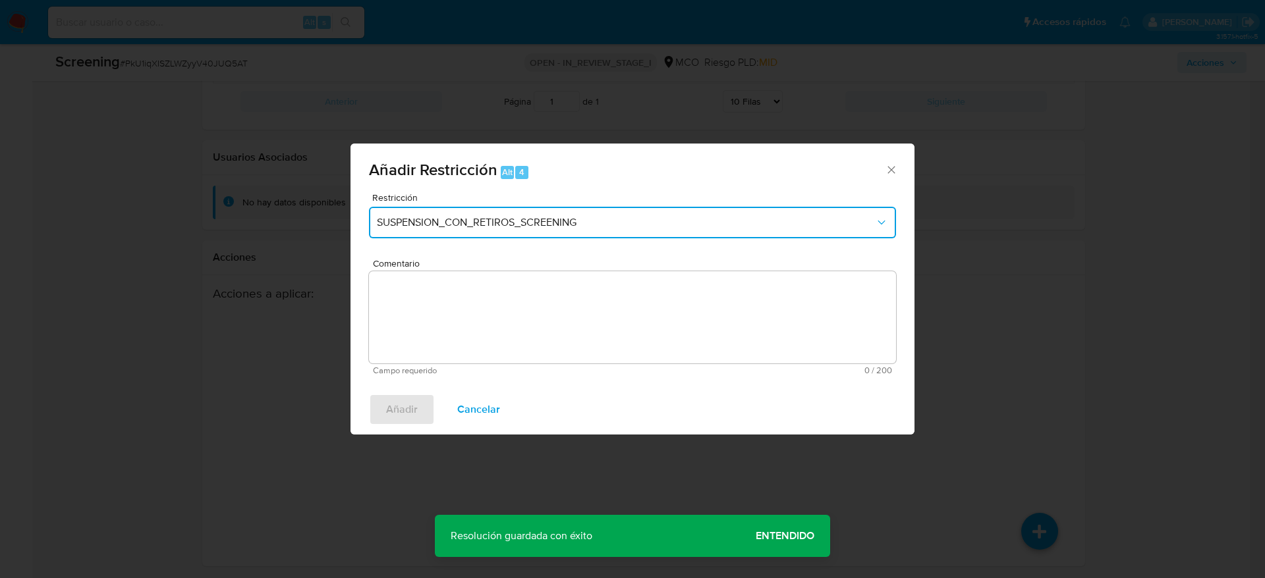
click at [614, 232] on button "SUSPENSION_CON_RETIROS_SCREENING" at bounding box center [632, 223] width 527 height 32
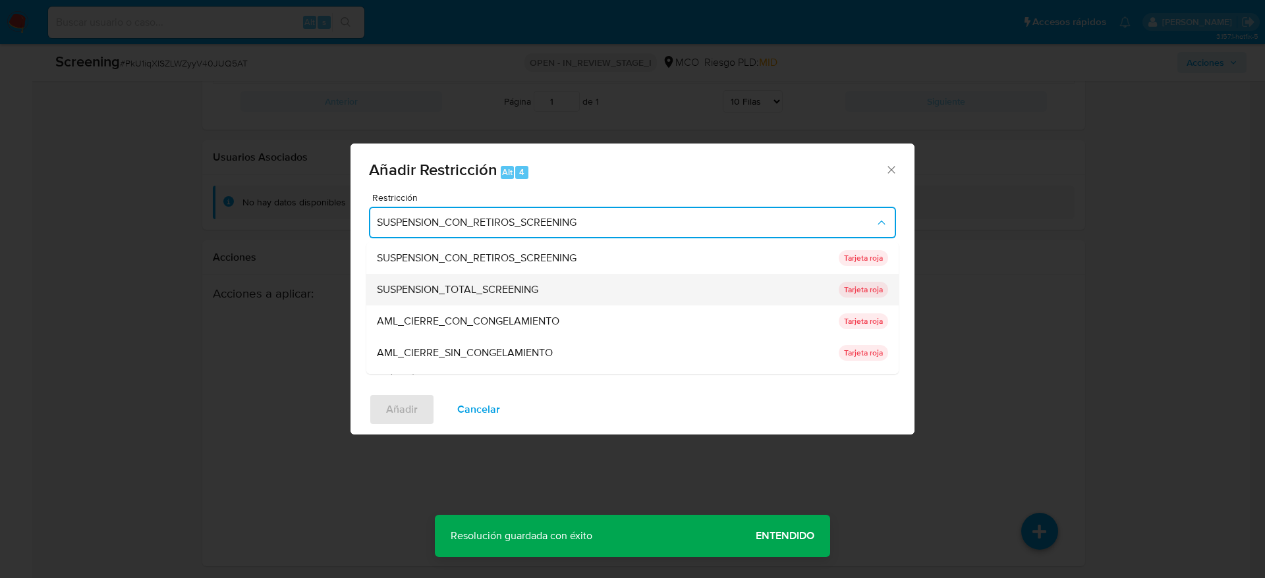
click at [487, 297] on div "SUSPENSION_TOTAL_SCREENING" at bounding box center [604, 290] width 454 height 32
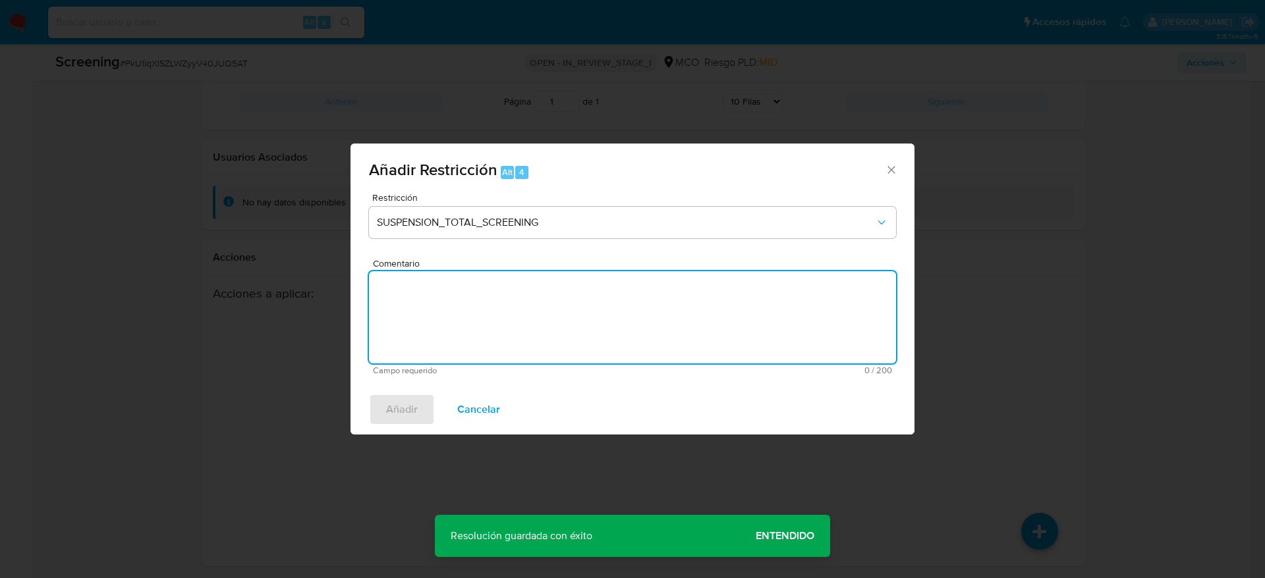
click at [478, 312] on textarea "Comentario" at bounding box center [632, 317] width 527 height 92
paste textarea "Usuario Jeffersson Ocampo Murillo, fue Destituido e inhabilitado en marzo de 20…"
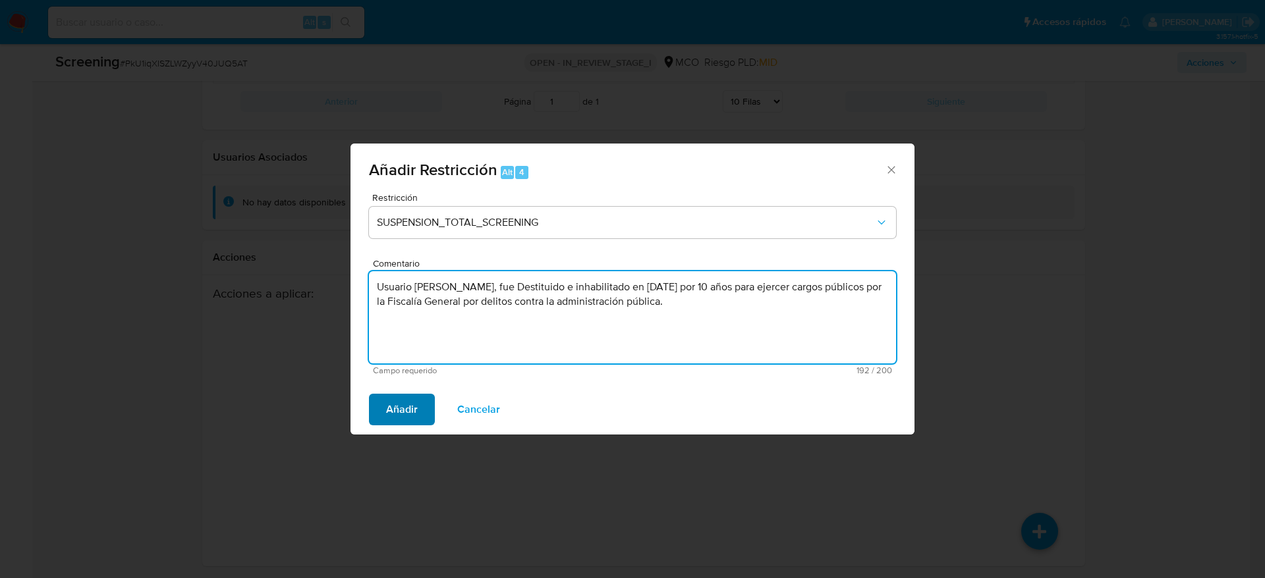
type textarea "Usuario Jeffersson Ocampo Murillo, fue Destituido e inhabilitado en marzo de 20…"
click at [404, 401] on span "Añadir" at bounding box center [402, 409] width 32 height 29
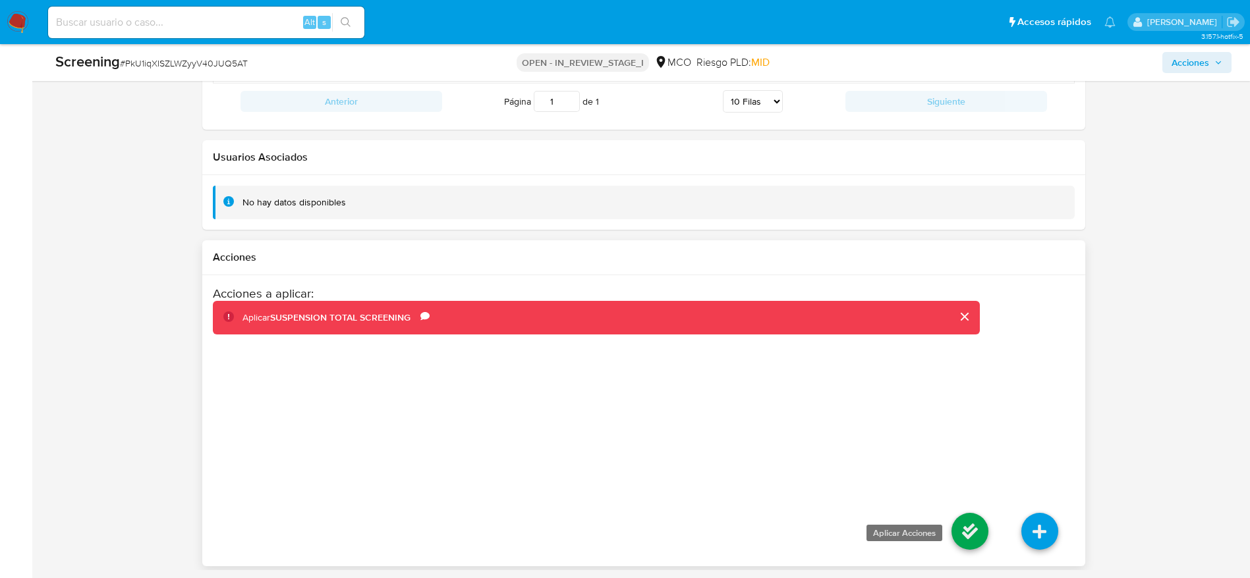
click at [981, 518] on icon at bounding box center [969, 531] width 37 height 37
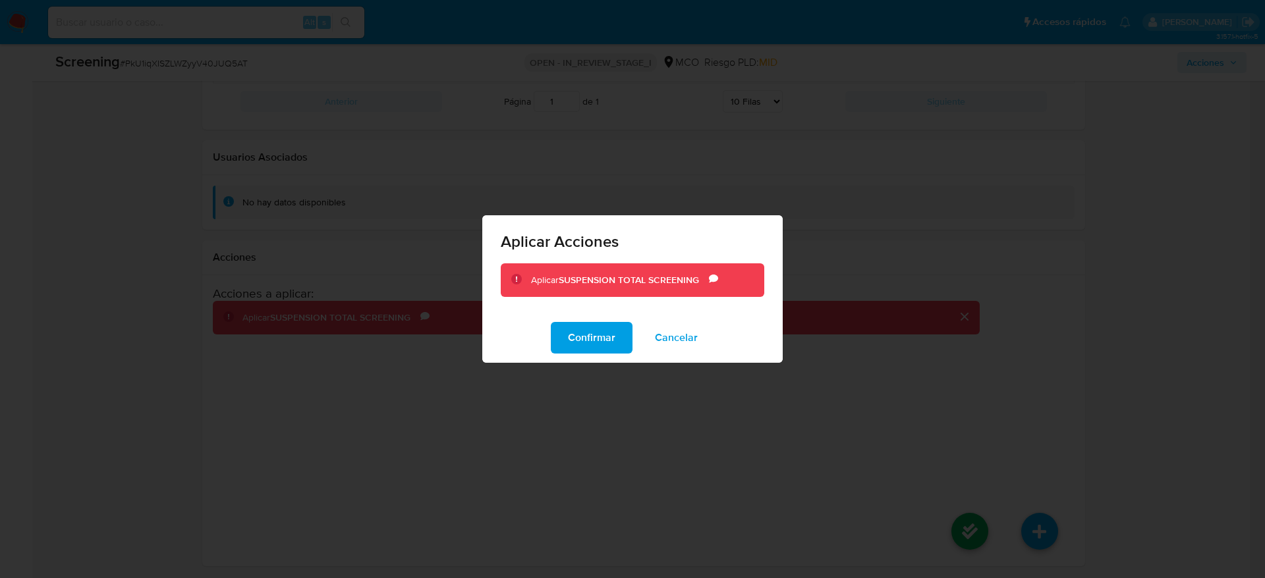
click at [565, 320] on div "Confirmar Cancelar" at bounding box center [632, 338] width 300 height 50
click at [581, 327] on span "Confirmar" at bounding box center [591, 337] width 47 height 29
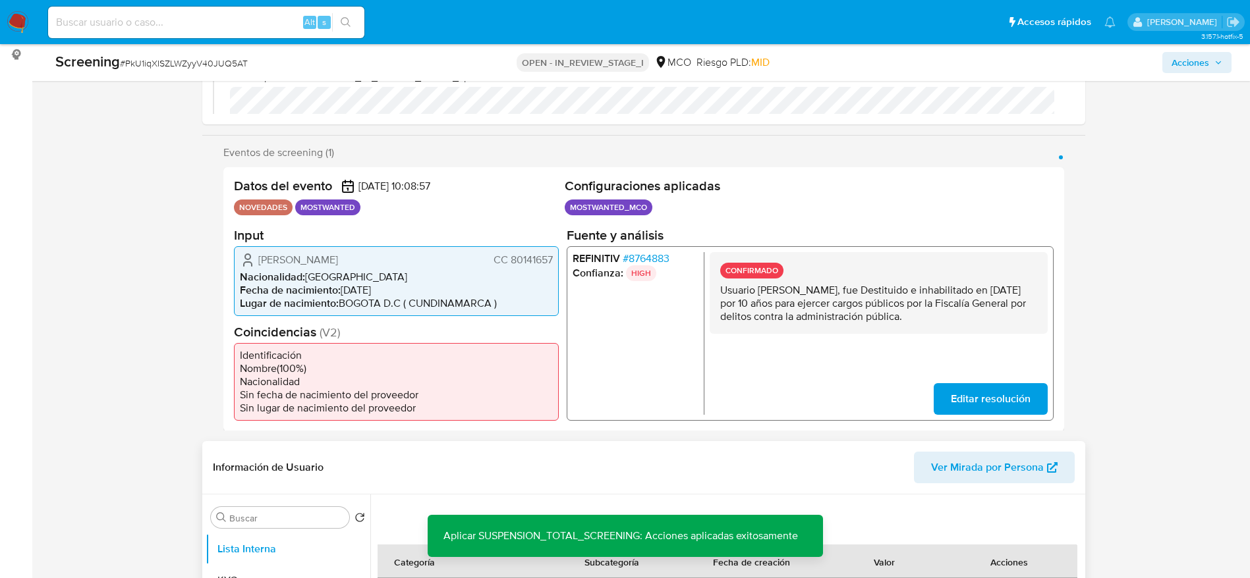
scroll to position [374, 0]
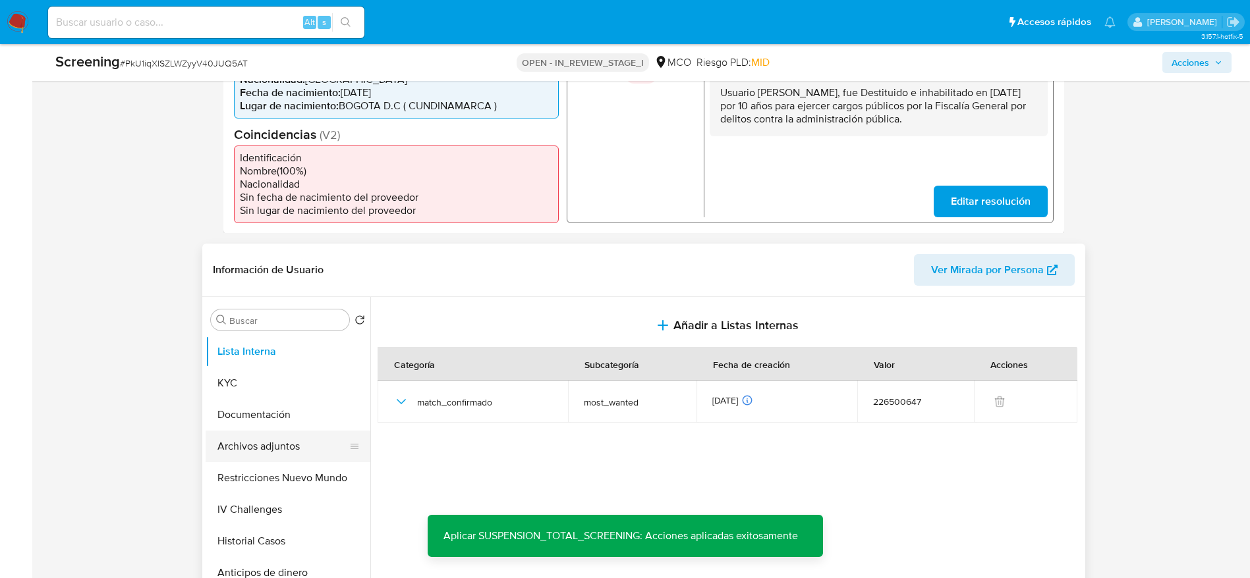
click at [256, 447] on button "Archivos adjuntos" at bounding box center [283, 447] width 154 height 32
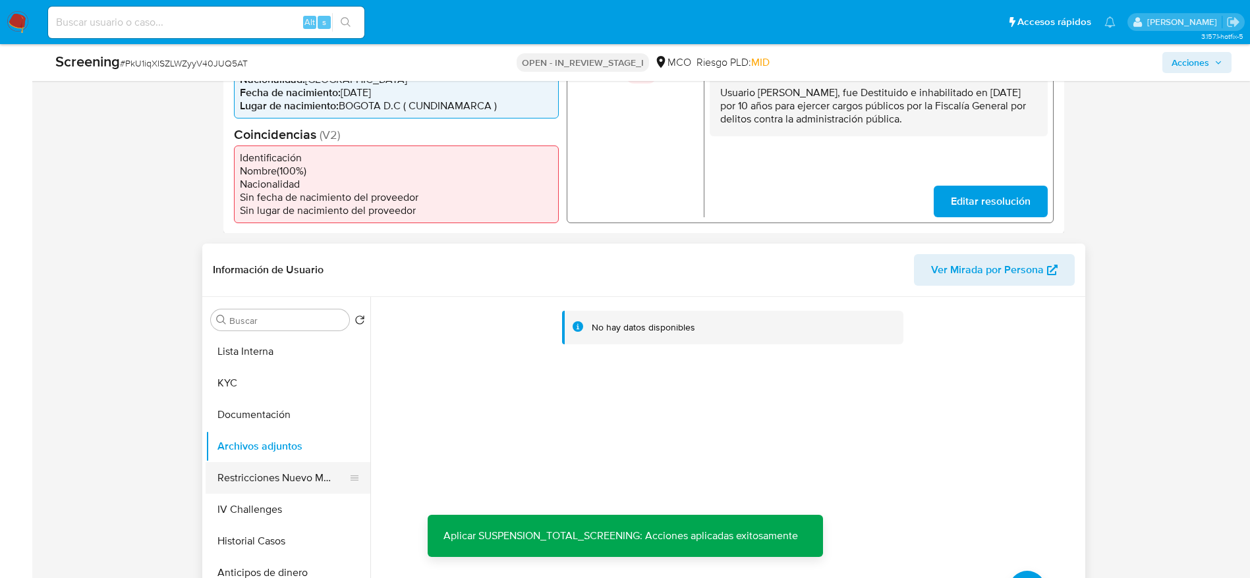
click at [273, 473] on button "Restricciones Nuevo Mundo" at bounding box center [283, 478] width 154 height 32
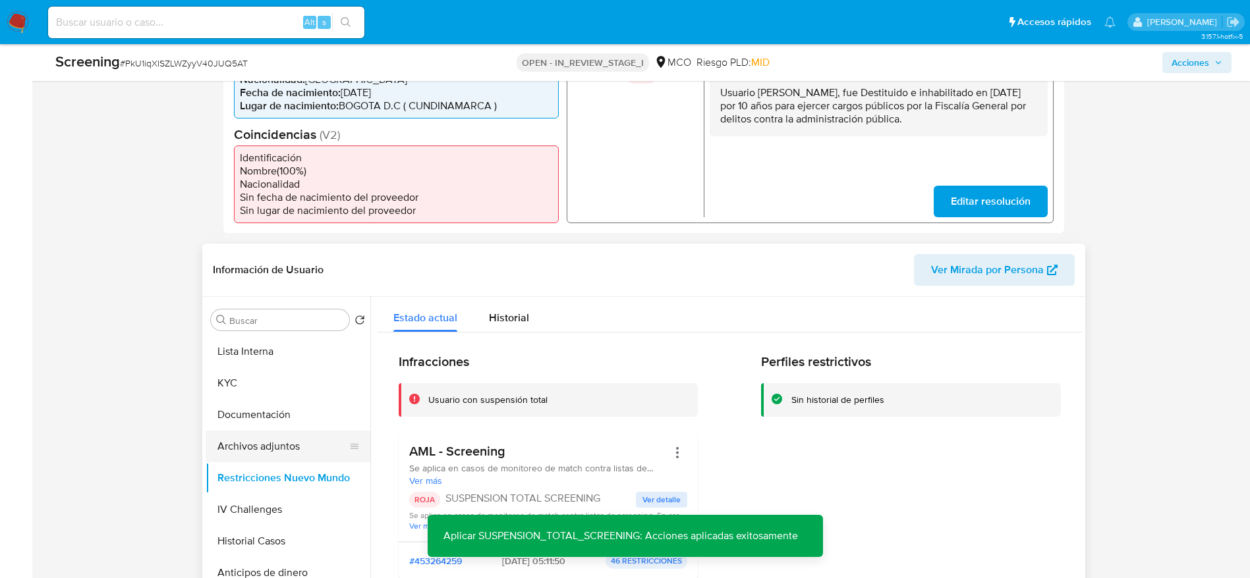
click at [284, 447] on button "Archivos adjuntos" at bounding box center [283, 447] width 154 height 32
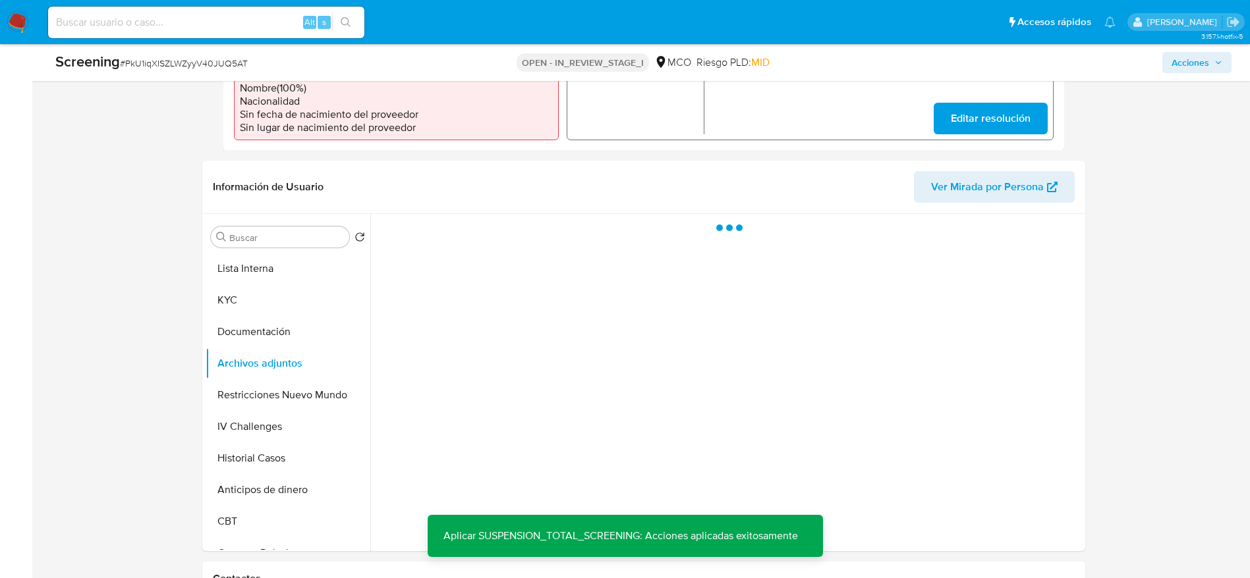
scroll to position [571, 0]
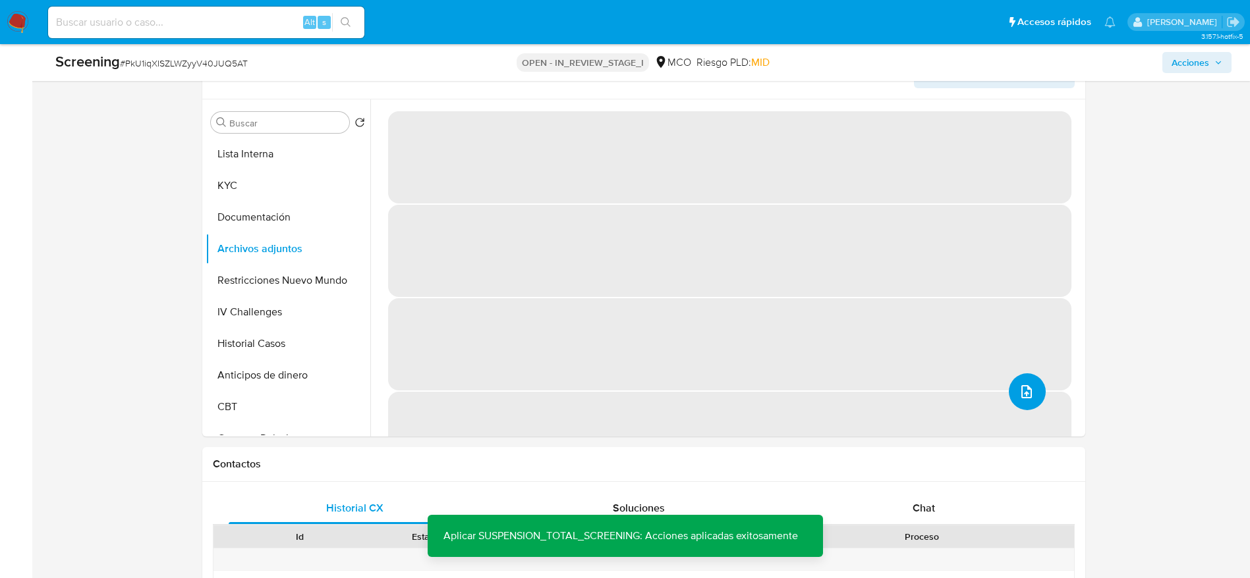
click at [1023, 394] on icon "upload-file" at bounding box center [1026, 392] width 16 height 16
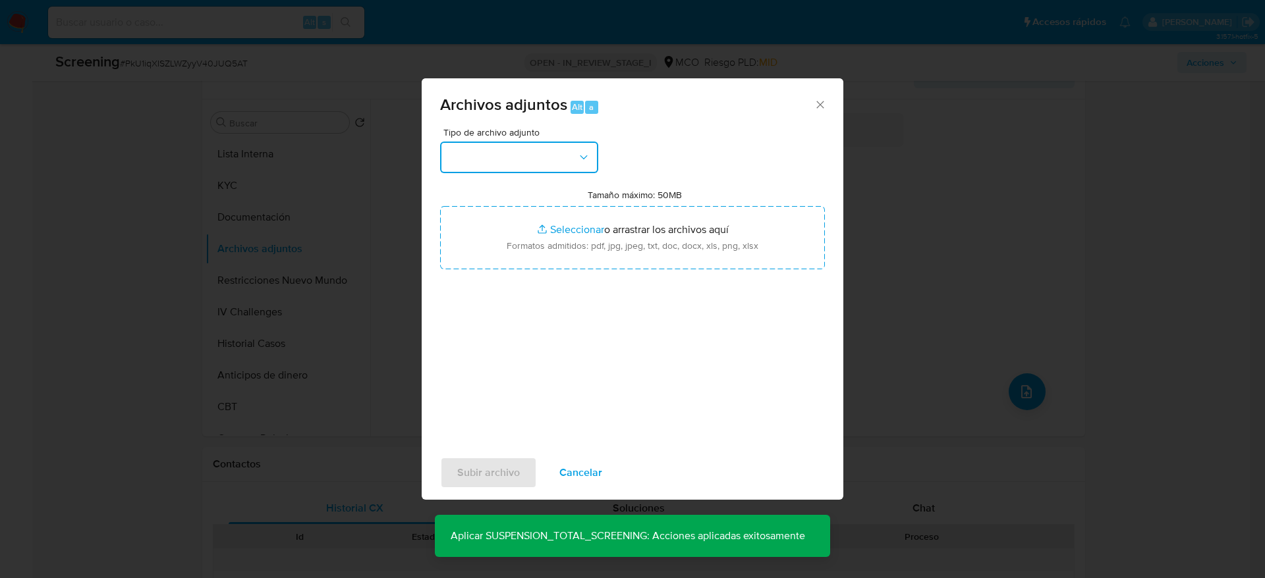
click at [559, 162] on button "button" at bounding box center [519, 158] width 158 height 32
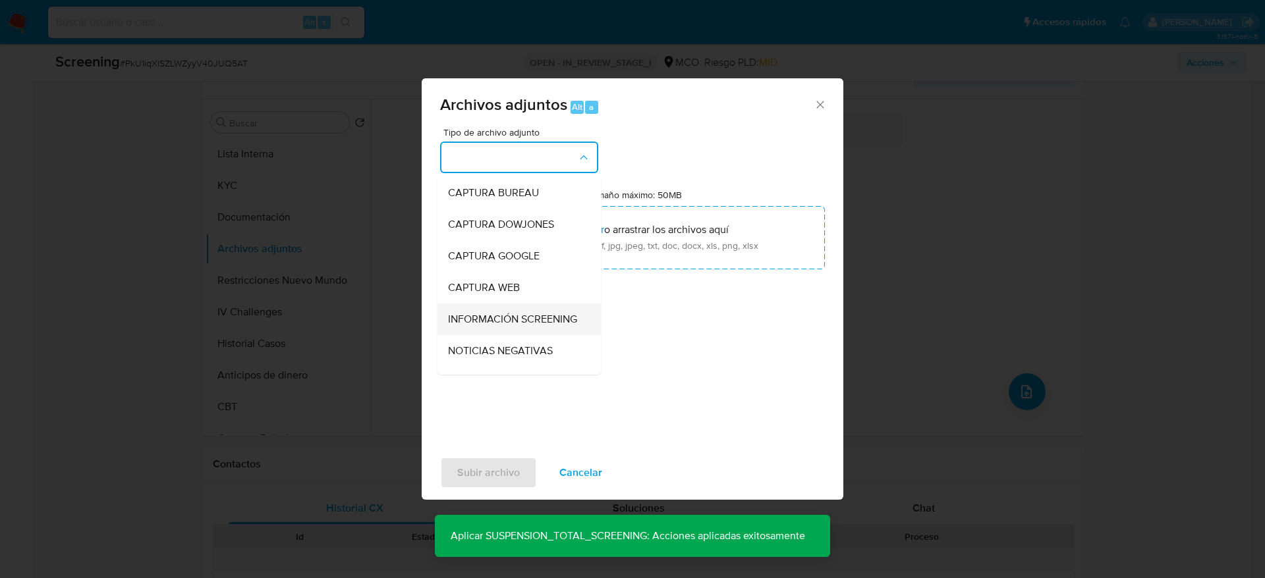
click at [518, 318] on span "INFORMACIÓN SCREENING" at bounding box center [512, 319] width 129 height 13
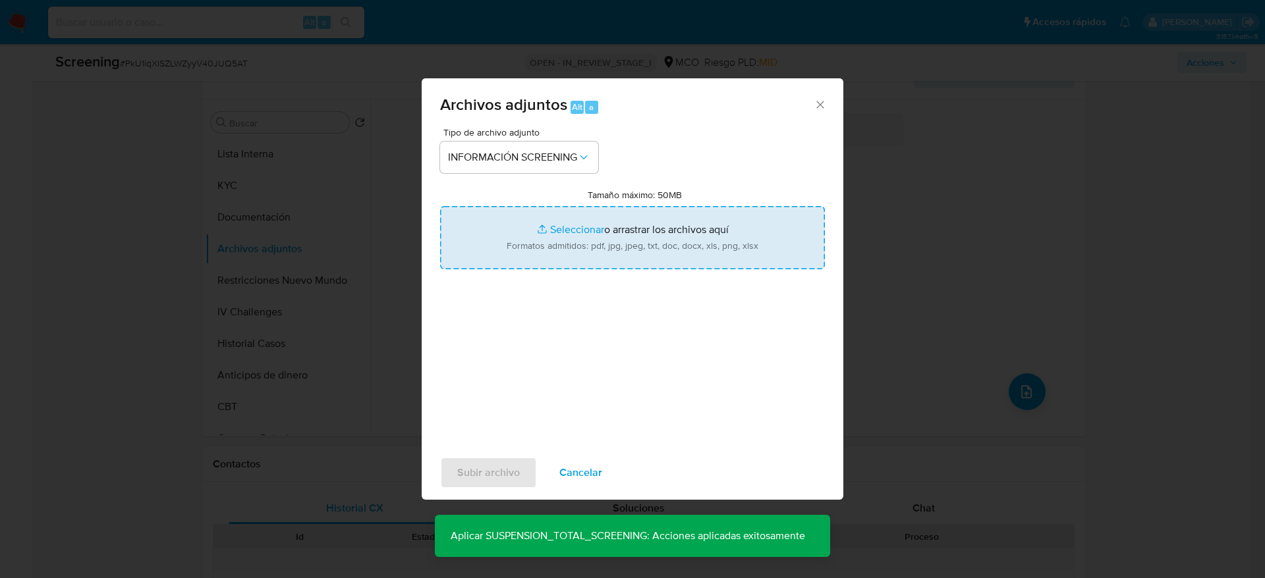
click at [551, 243] on input "Tamaño máximo: 50MB Seleccionar archivos" at bounding box center [632, 237] width 385 height 63
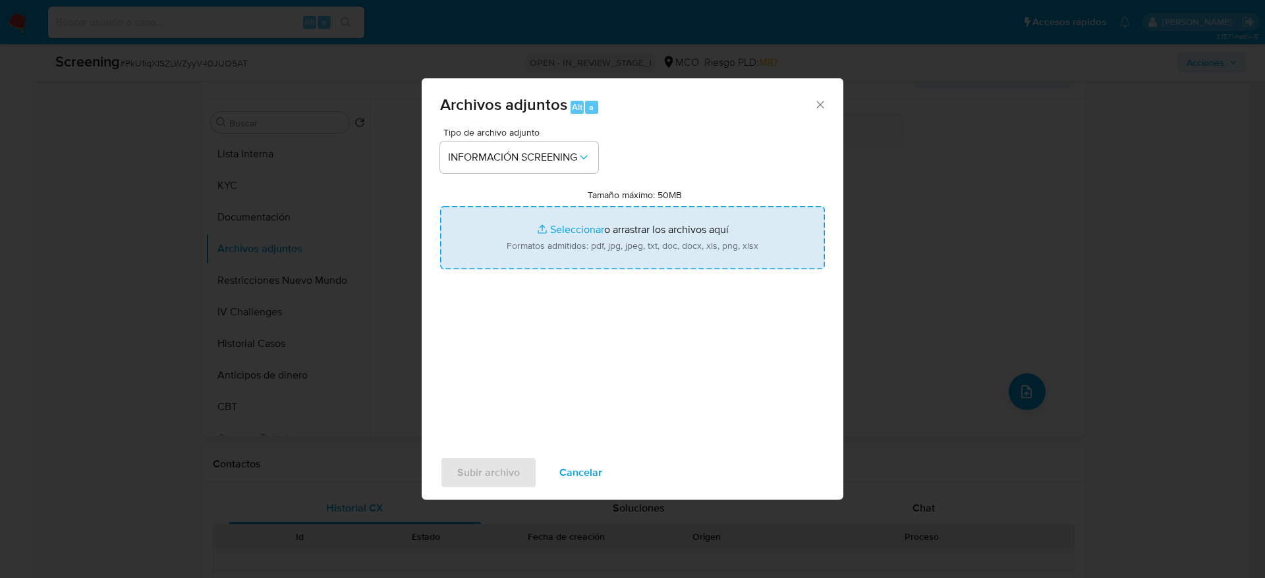
type input "C:\fakepath\_Jeffersson Ocampo Murillo_ - Buscar con Google.pdf"
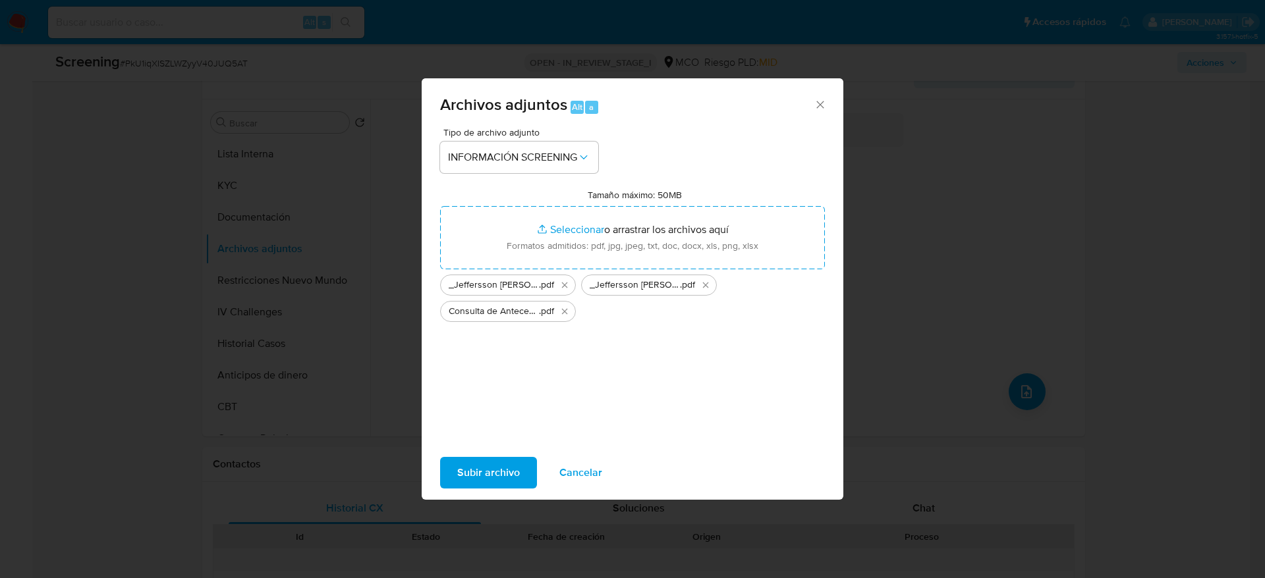
drag, startPoint x: 551, startPoint y: 243, endPoint x: 508, endPoint y: 460, distance: 220.9
click at [508, 460] on span "Subir archivo" at bounding box center [488, 472] width 63 height 29
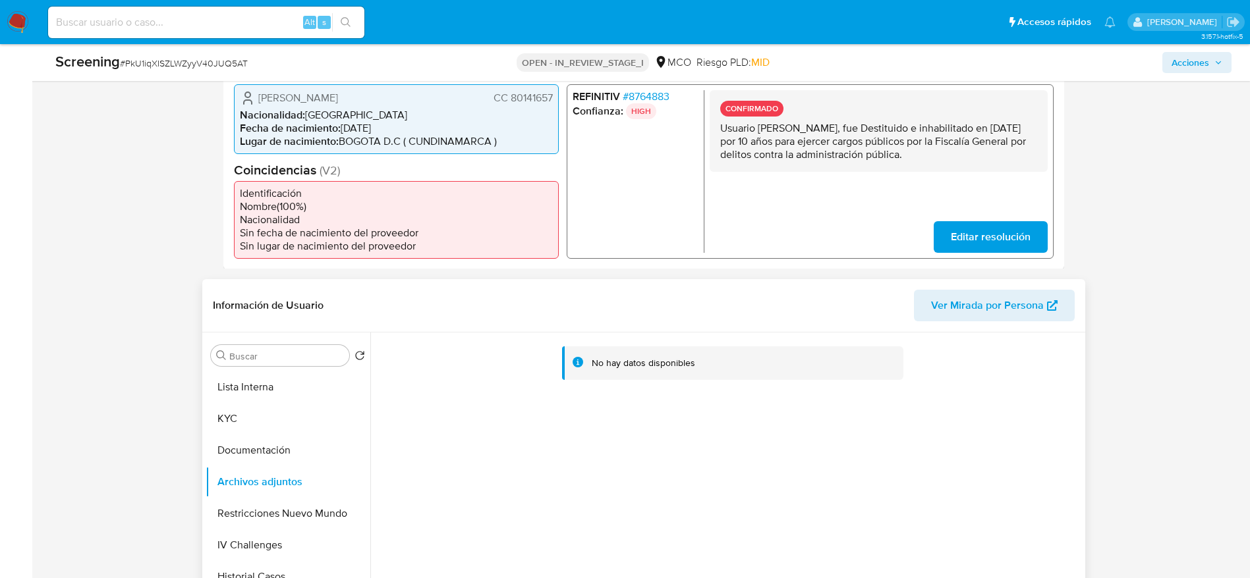
scroll to position [472, 0]
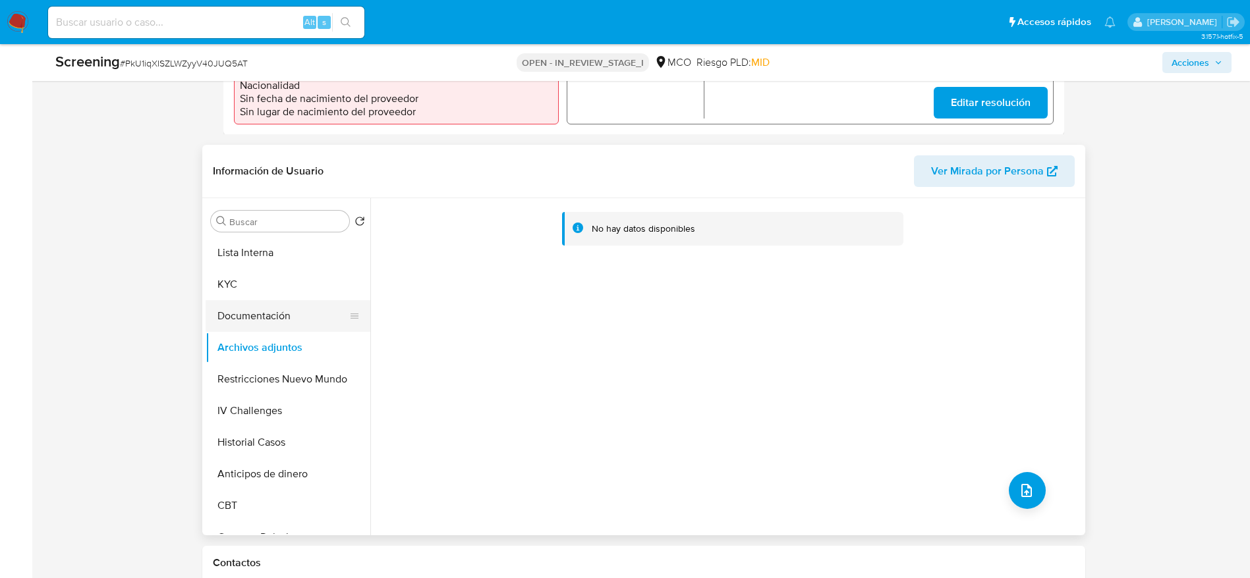
click at [262, 316] on button "Documentación" at bounding box center [283, 316] width 154 height 32
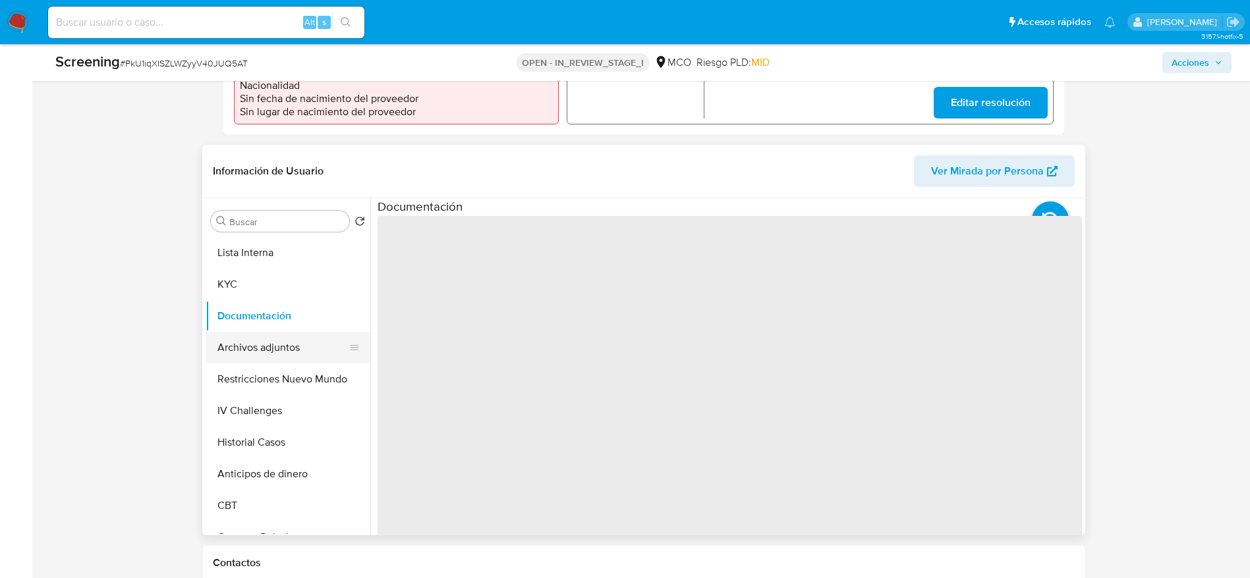
click at [266, 332] on button "Archivos adjuntos" at bounding box center [283, 348] width 154 height 32
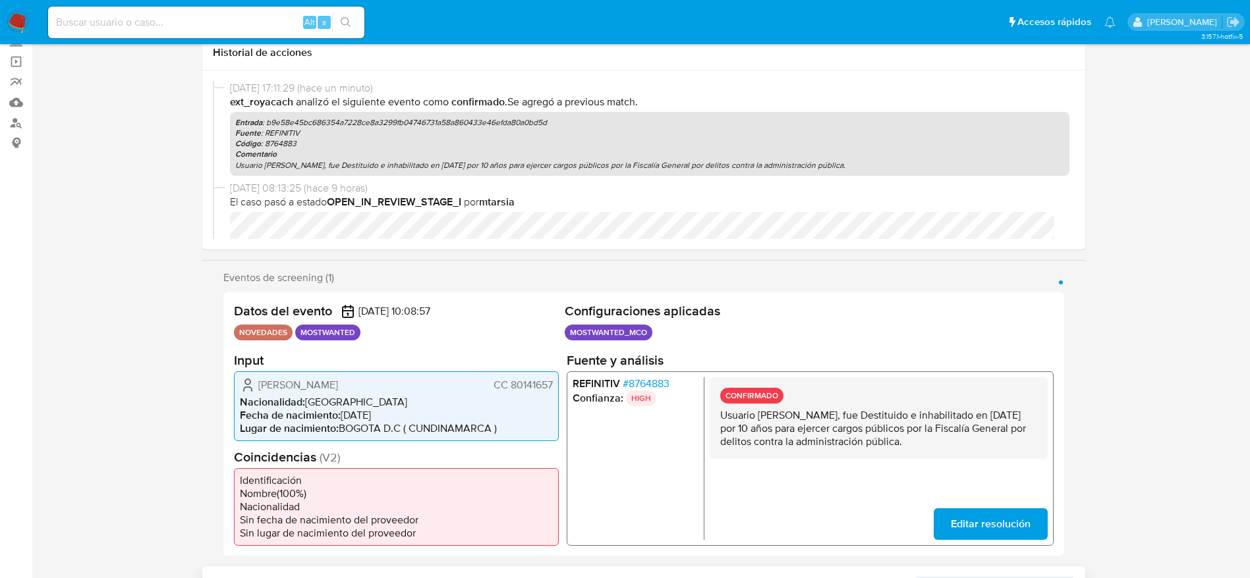
scroll to position [0, 0]
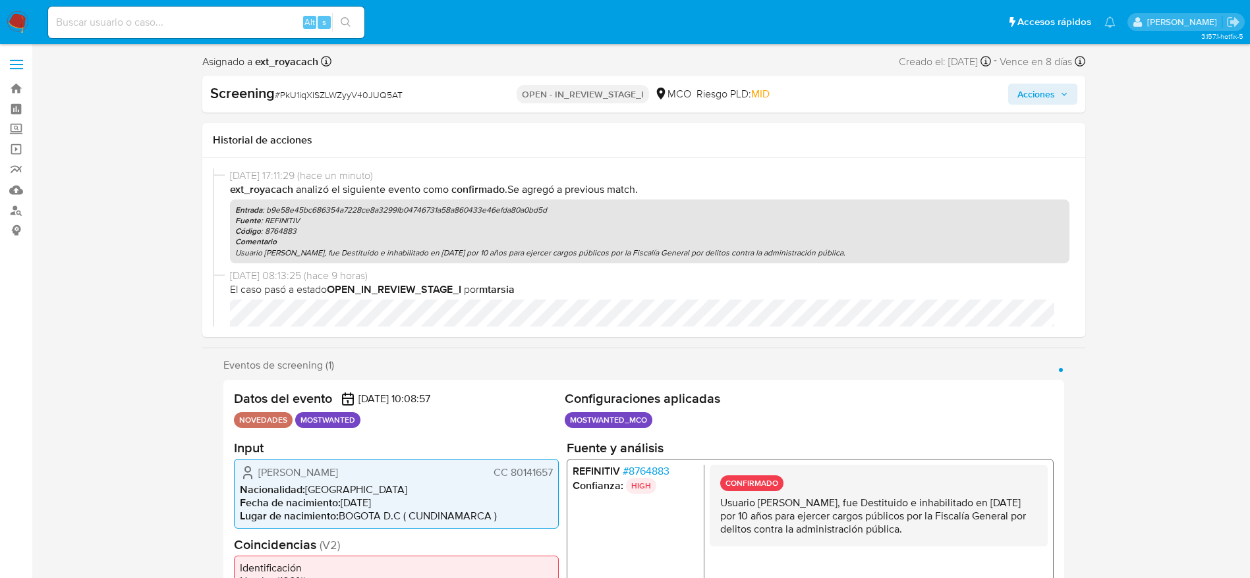
click at [1028, 93] on span "Acciones" at bounding box center [1036, 94] width 38 height 21
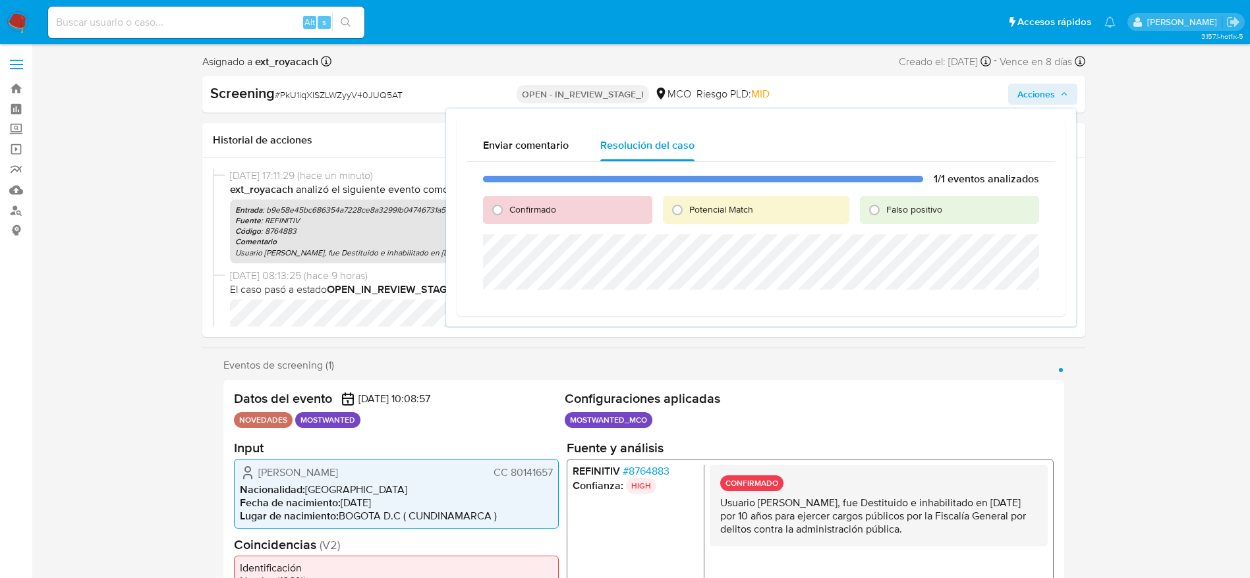
click at [738, 205] on span "Potencial Match" at bounding box center [721, 209] width 64 height 13
click at [688, 205] on input "Potencial Match" at bounding box center [677, 210] width 21 height 21
radio input "true"
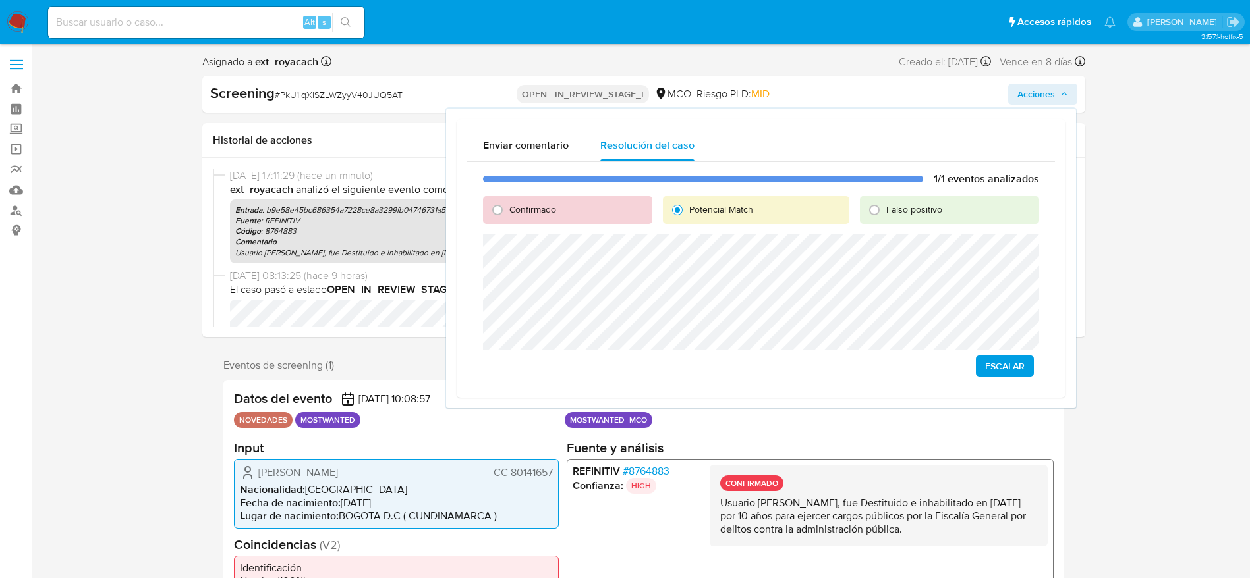
click at [1003, 367] on span "Escalar" at bounding box center [1005, 366] width 40 height 18
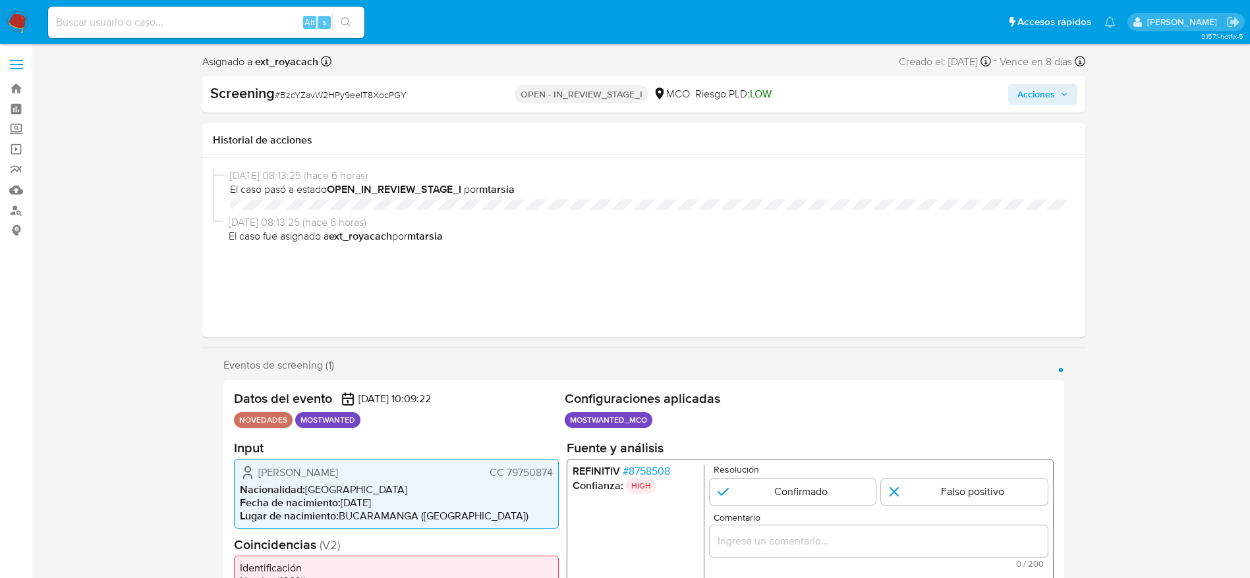
select select "10"
click at [316, 86] on div "Screening # BzcYZavW2HPy9eeIT8XocPGY" at bounding box center [352, 94] width 284 height 20
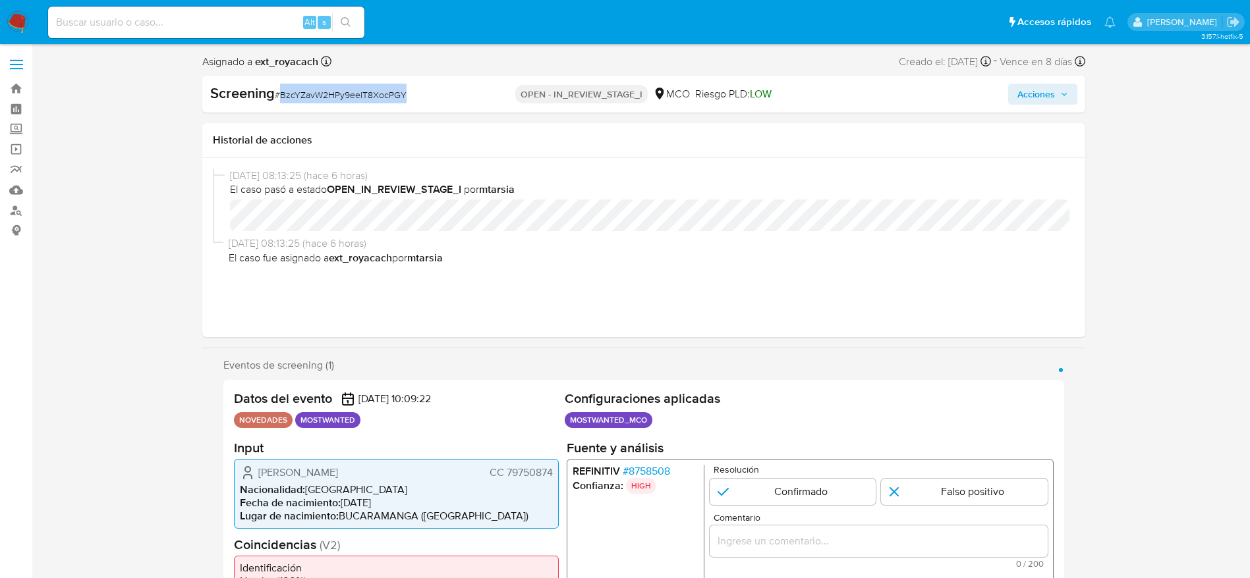
click at [316, 86] on div "Screening # BzcYZavW2HPy9eeIT8XocPGY" at bounding box center [352, 94] width 284 height 20
copy span "BzcYZavW2HPy9eeIT8XocPGY"
drag, startPoint x: 258, startPoint y: 457, endPoint x: 258, endPoint y: 465, distance: 8.6
click at [258, 465] on section "Input Oscar Mauricio Torres Mendez CC 79750874 Nacionalidad : Colombia Fecha de…" at bounding box center [396, 483] width 325 height 89
click at [256, 470] on div "Oscar Mauricio Torres Mendez CC 79750874" at bounding box center [396, 472] width 313 height 16
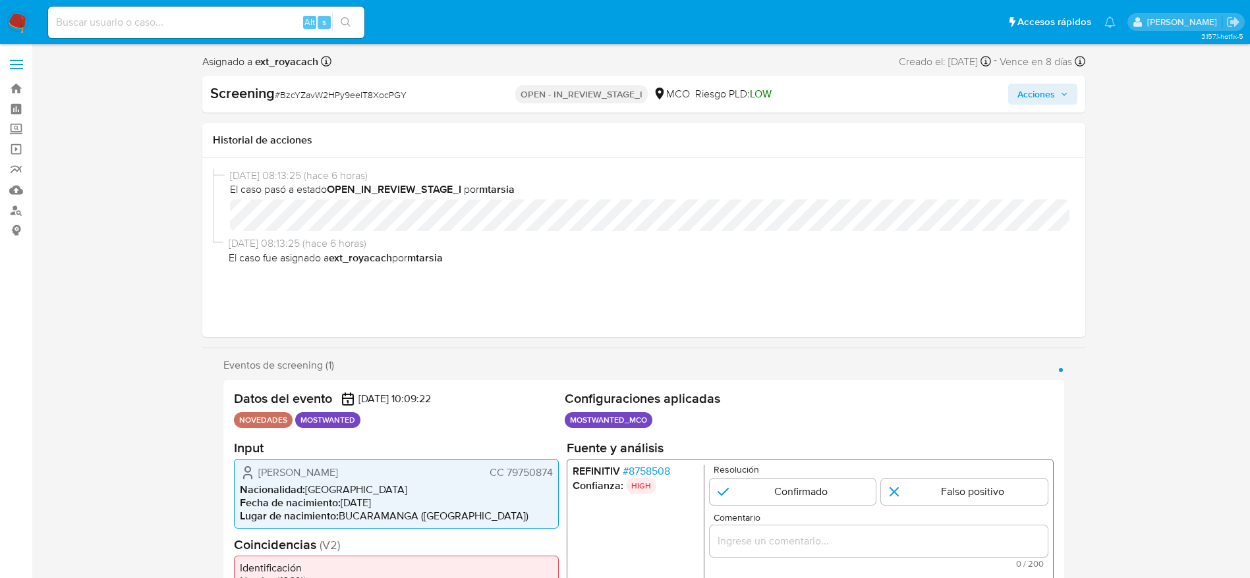
click at [255, 470] on icon "1 de 1" at bounding box center [248, 472] width 16 height 16
drag, startPoint x: 259, startPoint y: 470, endPoint x: 552, endPoint y: 471, distance: 293.1
click at [552, 471] on div "Oscar Mauricio Torres Mendez CC 79750874" at bounding box center [396, 472] width 313 height 16
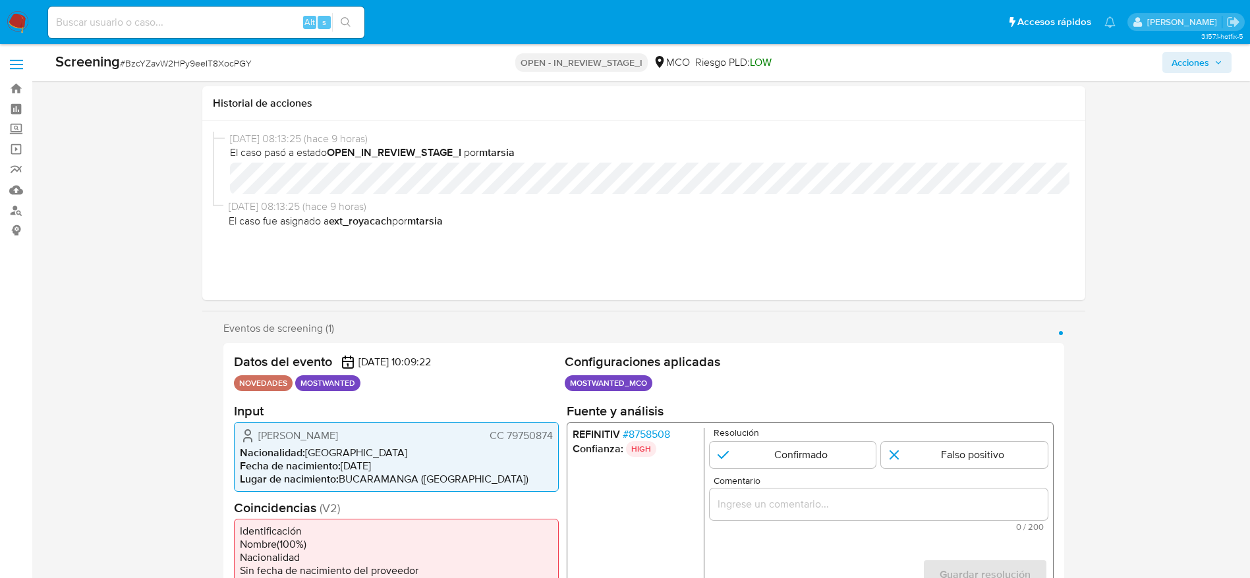
scroll to position [296, 0]
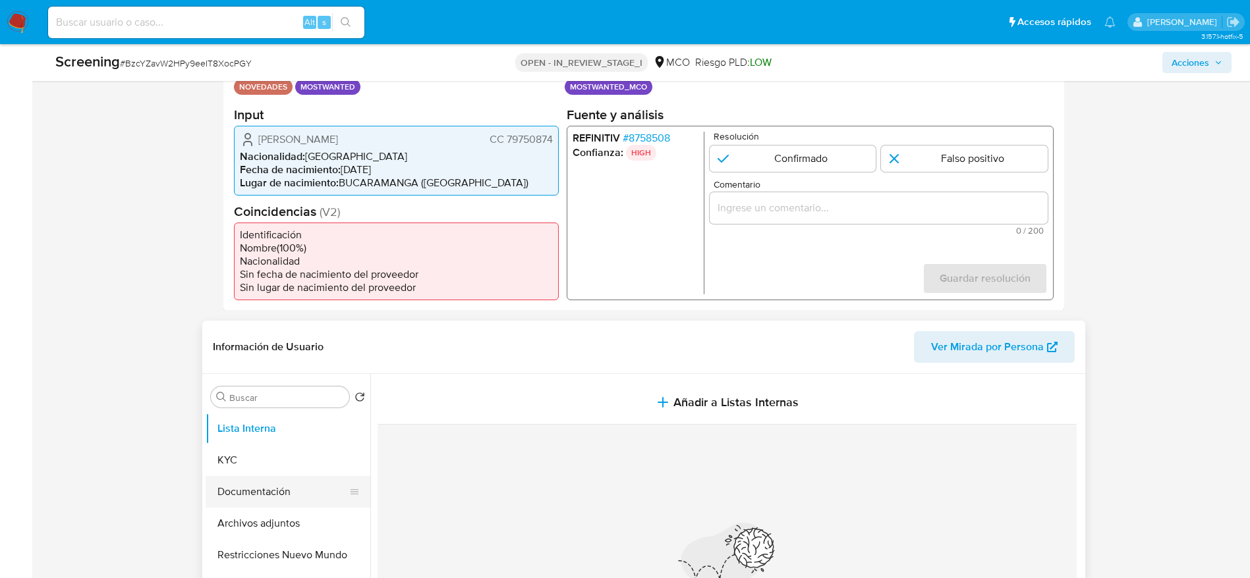
click at [279, 478] on button "Documentación" at bounding box center [283, 492] width 154 height 32
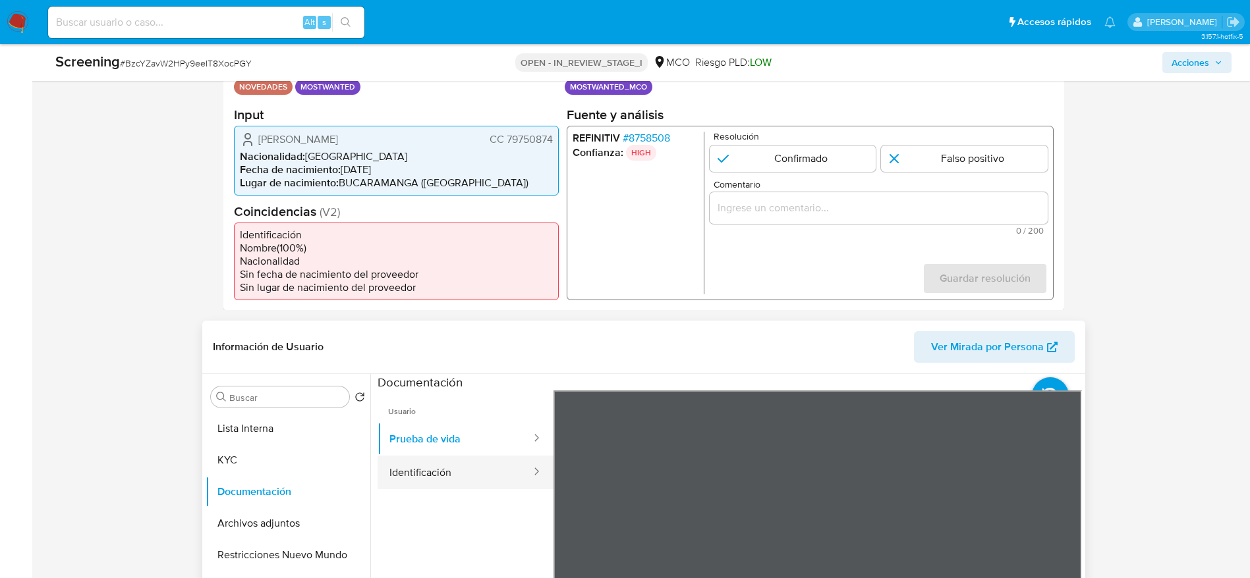
click at [392, 472] on button "Identificación" at bounding box center [454, 473] width 155 height 34
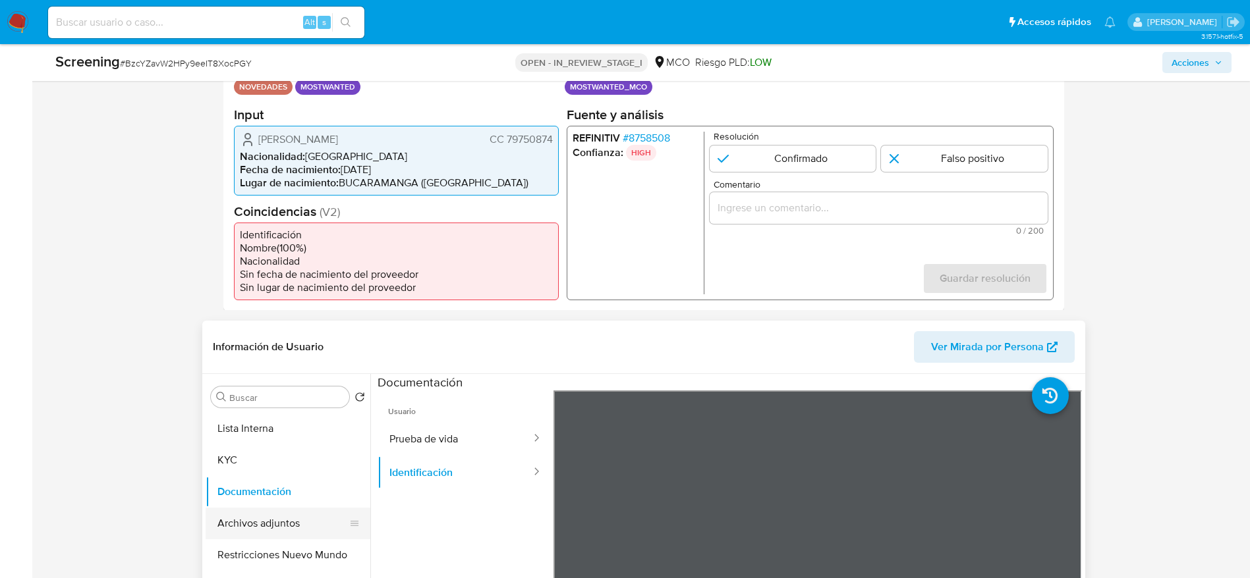
click at [288, 527] on button "Archivos adjuntos" at bounding box center [283, 524] width 154 height 32
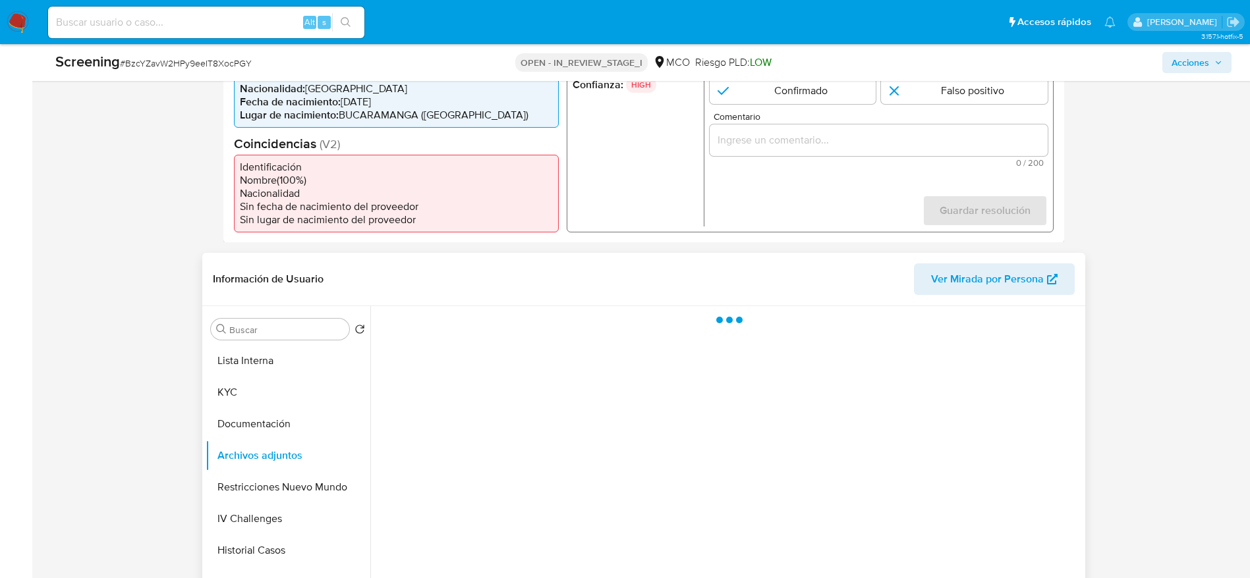
scroll to position [395, 0]
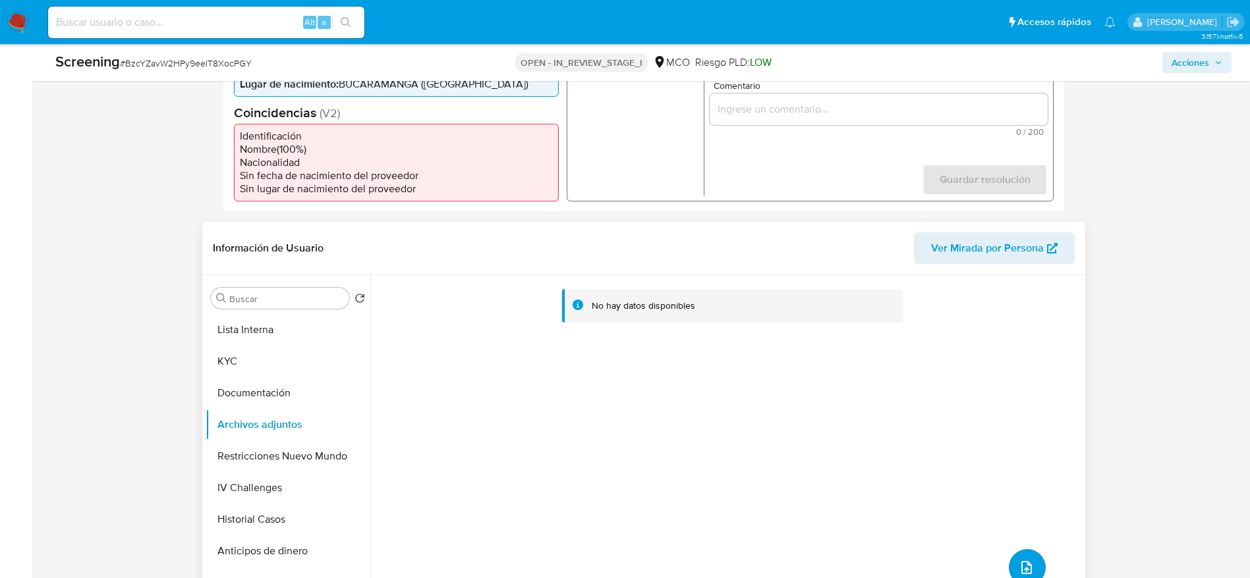
click at [1026, 555] on button "upload-file" at bounding box center [1027, 567] width 37 height 37
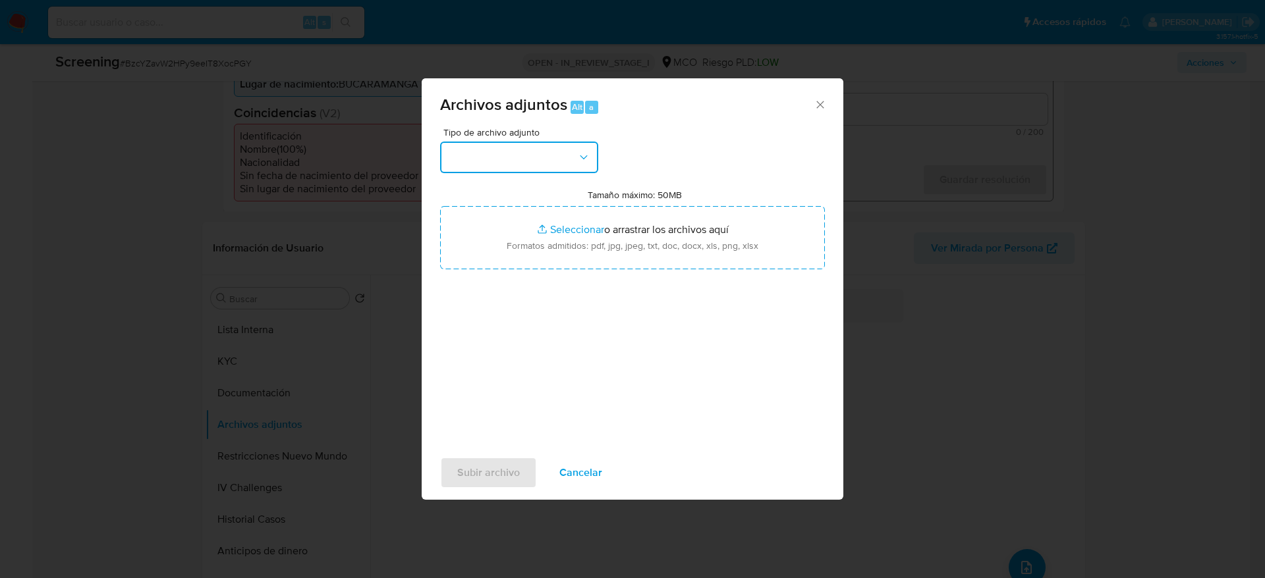
click at [567, 146] on button "button" at bounding box center [519, 158] width 158 height 32
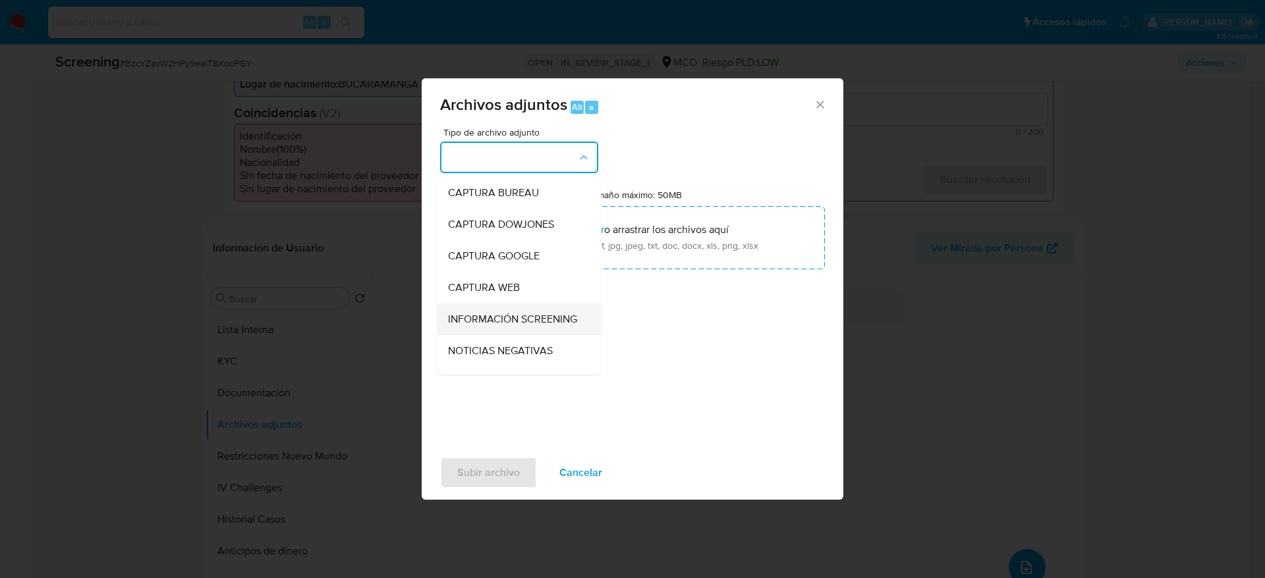
click at [528, 318] on span "INFORMACIÓN SCREENING" at bounding box center [512, 319] width 129 height 13
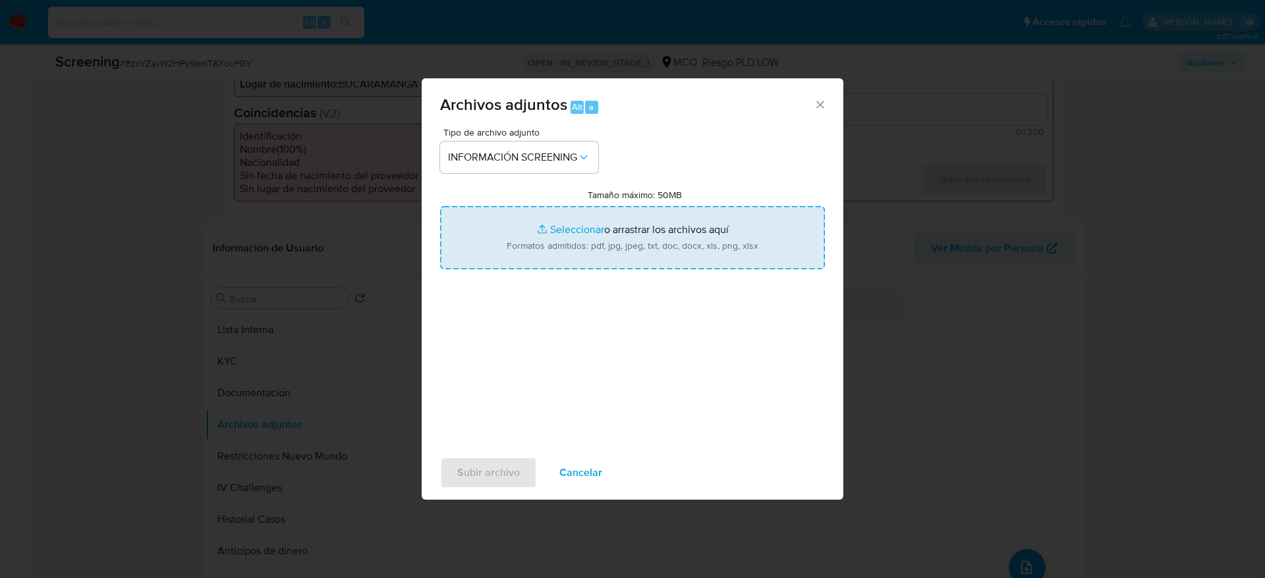
click at [563, 246] on input "Tamaño máximo: 50MB Seleccionar archivos" at bounding box center [632, 237] width 385 height 63
type input "C:\fakepath\_Oscar Mauricio Torres Mendez_ - Buscar con Google.pdf"
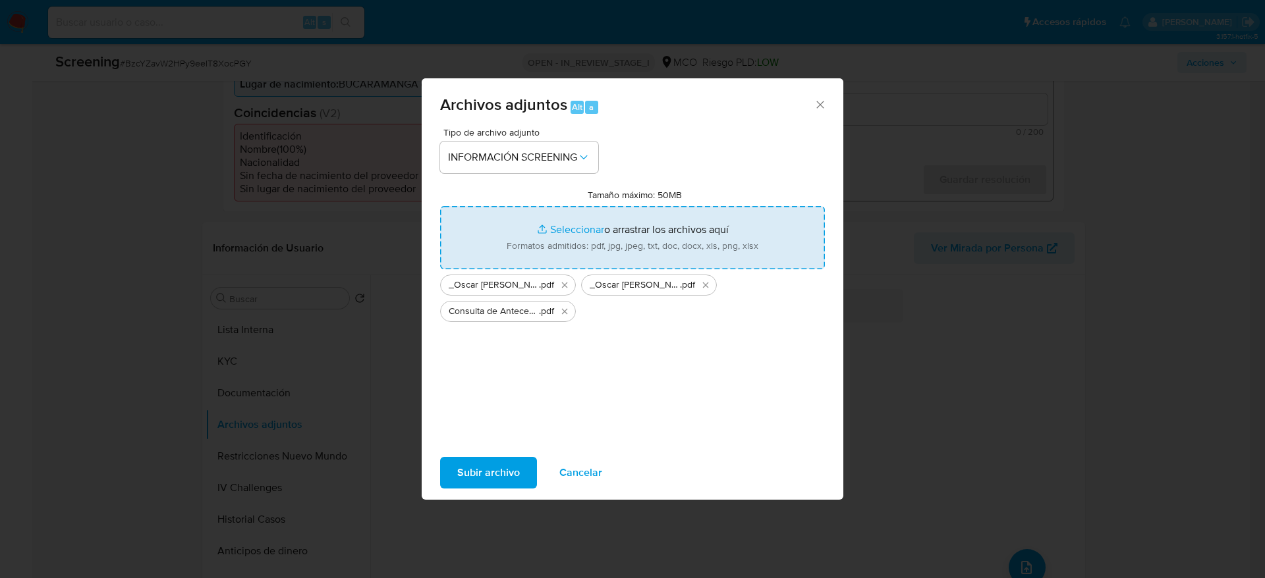
click at [464, 476] on span "Subir archivo" at bounding box center [488, 472] width 63 height 29
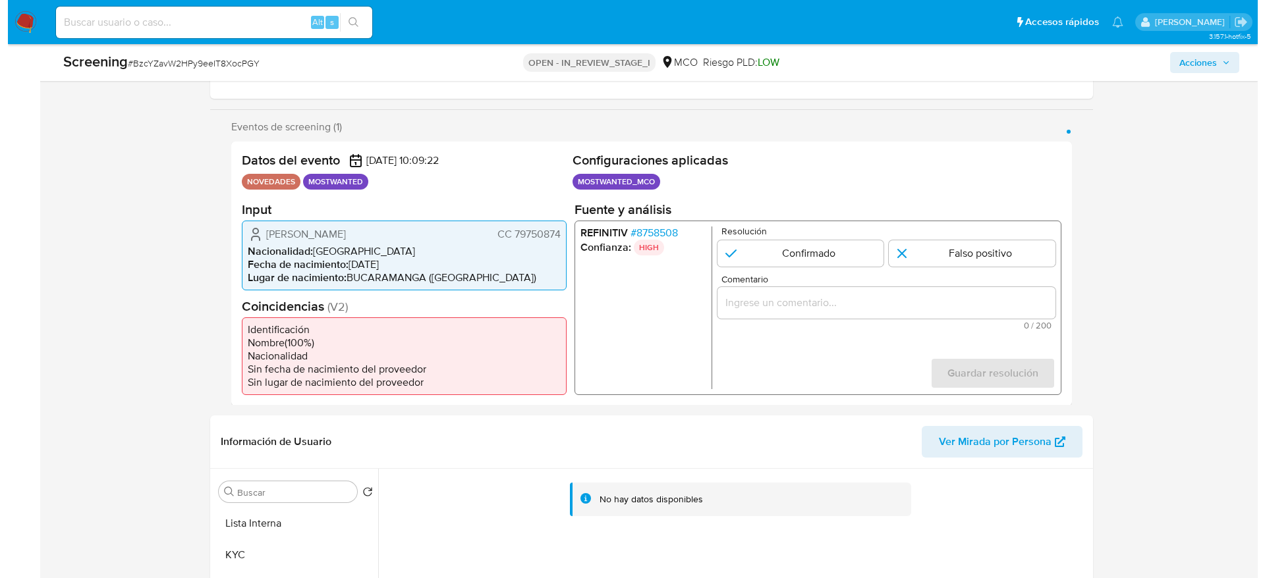
scroll to position [198, 0]
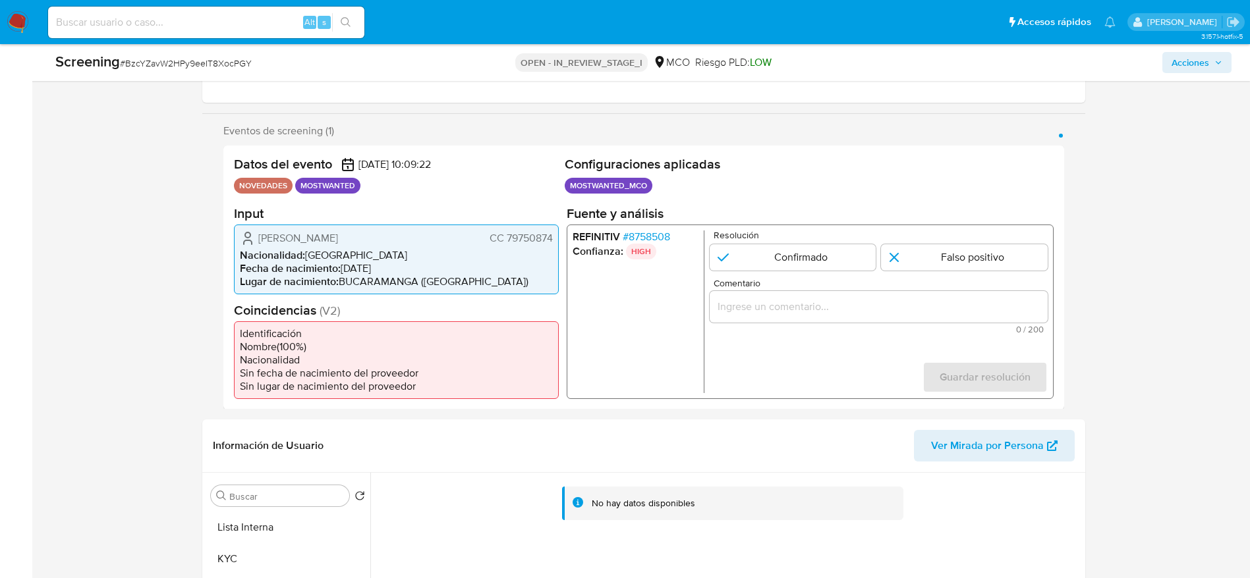
click at [653, 235] on span "# 8758508" at bounding box center [645, 236] width 47 height 13
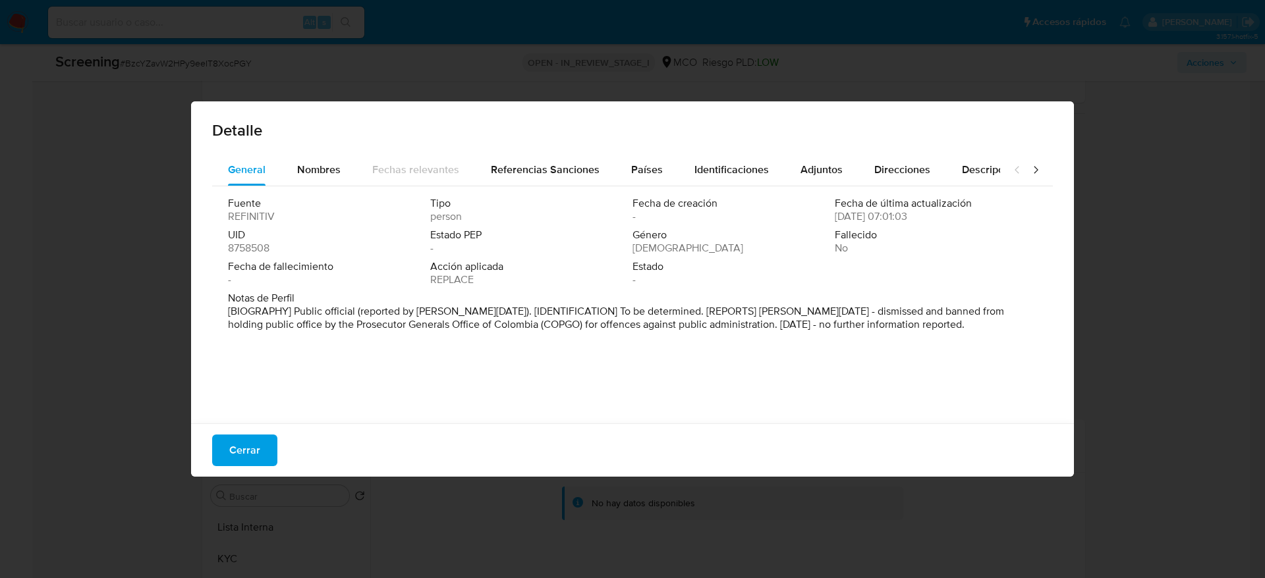
scroll to position [4, 0]
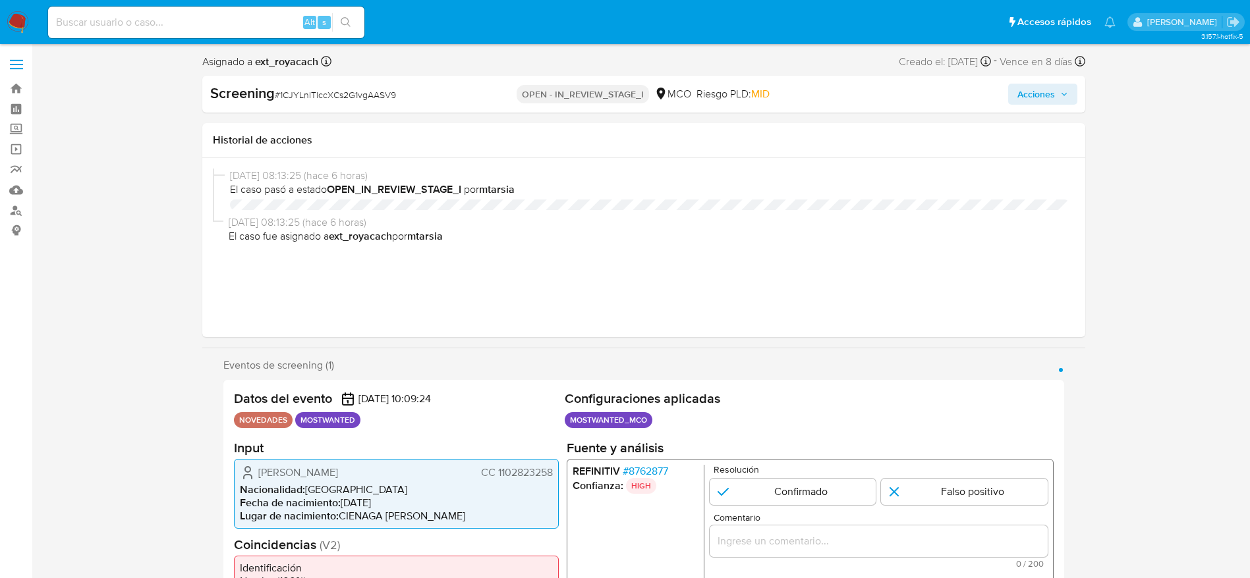
select select "10"
click at [291, 93] on span "# 1CJYLnITlccXCs2G1vgAASV9" at bounding box center [335, 94] width 121 height 13
copy span "1CJYLnITlccXCs2G1vgAASV9"
drag, startPoint x: 244, startPoint y: 466, endPoint x: 721, endPoint y: 187, distance: 552.7
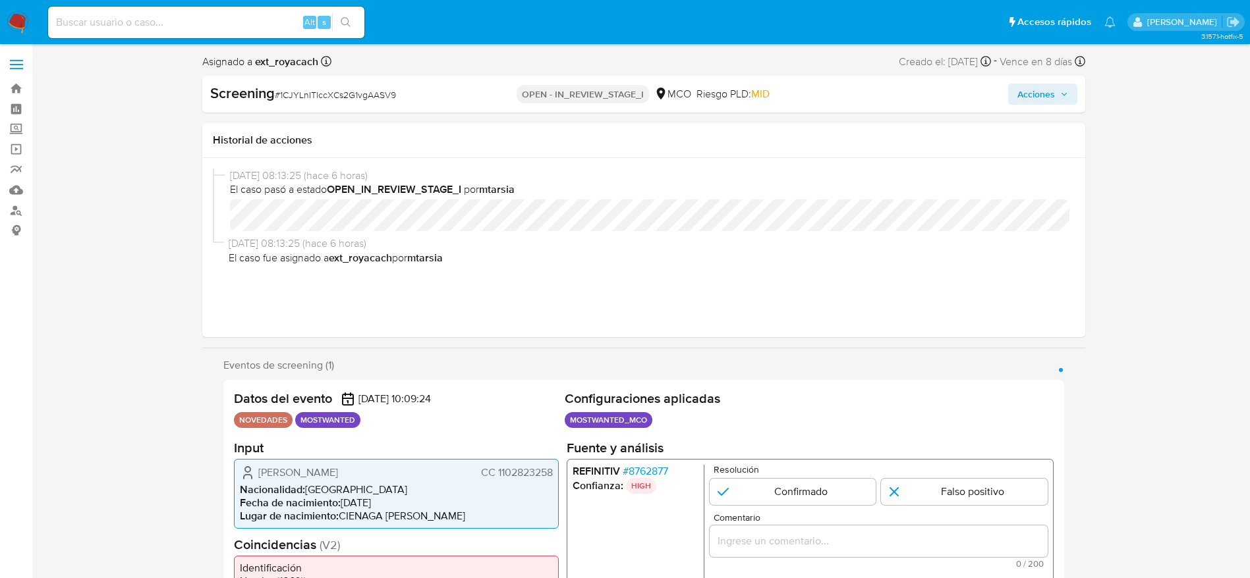
click at [553, 477] on div "[PERSON_NAME] CC 1102823258 Nacionalidad : [DEMOGRAPHIC_DATA] Fecha de nacimien…" at bounding box center [396, 493] width 325 height 70
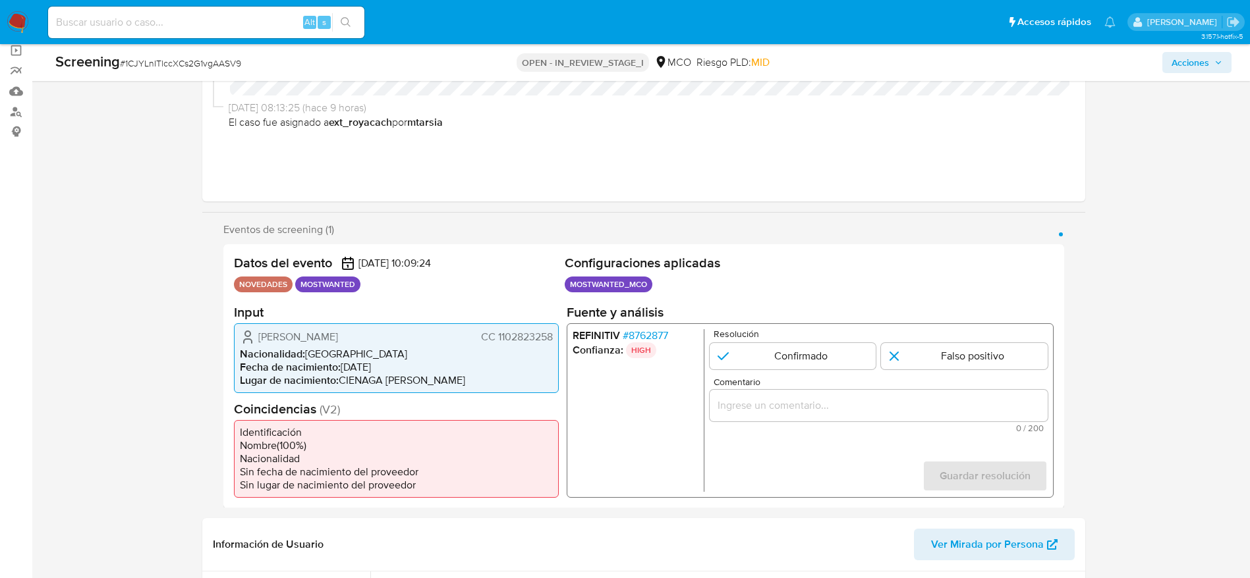
click at [646, 331] on span "# 8762877" at bounding box center [644, 335] width 45 height 13
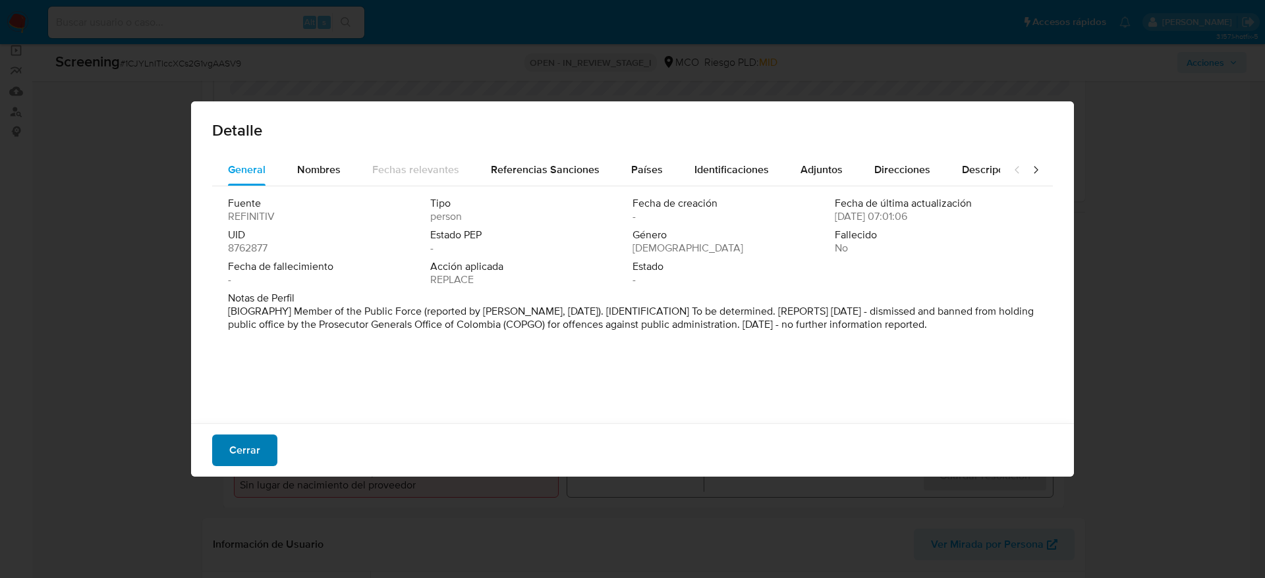
click at [242, 450] on span "Cerrar" at bounding box center [244, 450] width 31 height 29
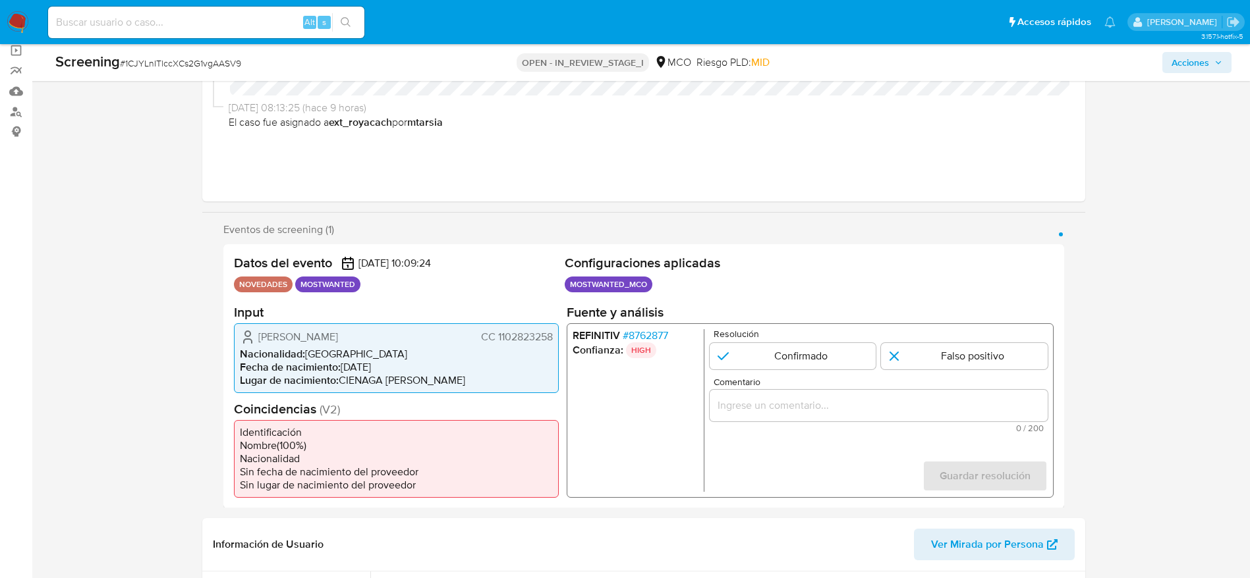
click at [641, 334] on span "# 8762877" at bounding box center [644, 335] width 45 height 13
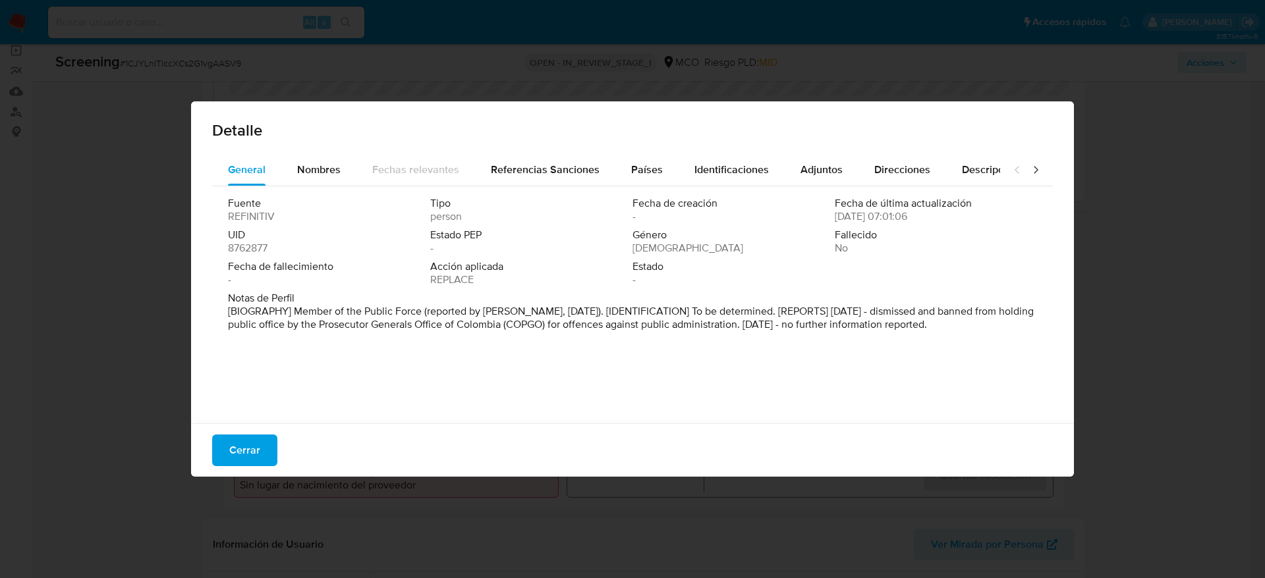
click at [250, 433] on div "Cerrar" at bounding box center [632, 450] width 883 height 53
click at [246, 444] on span "Cerrar" at bounding box center [244, 450] width 31 height 29
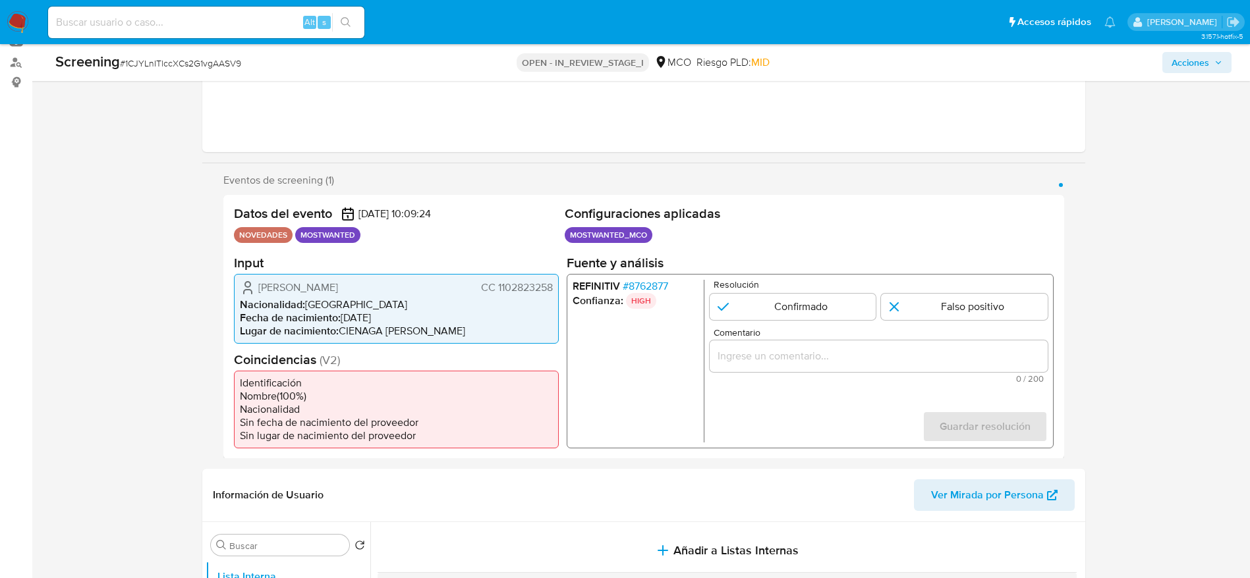
scroll to position [296, 0]
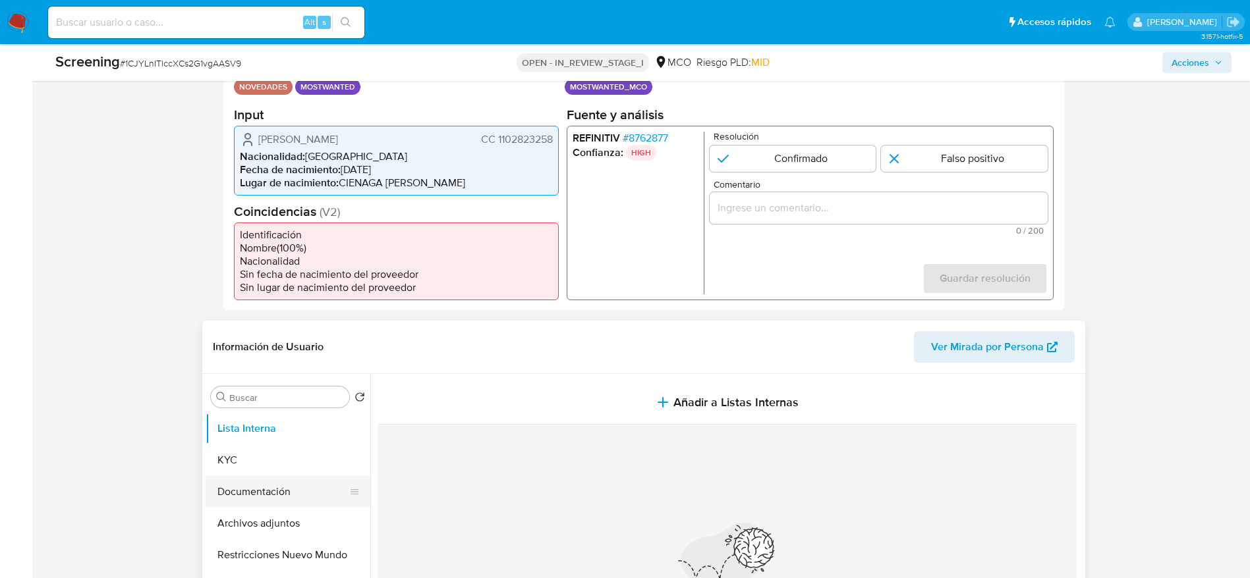
click at [271, 504] on button "Documentación" at bounding box center [283, 492] width 154 height 32
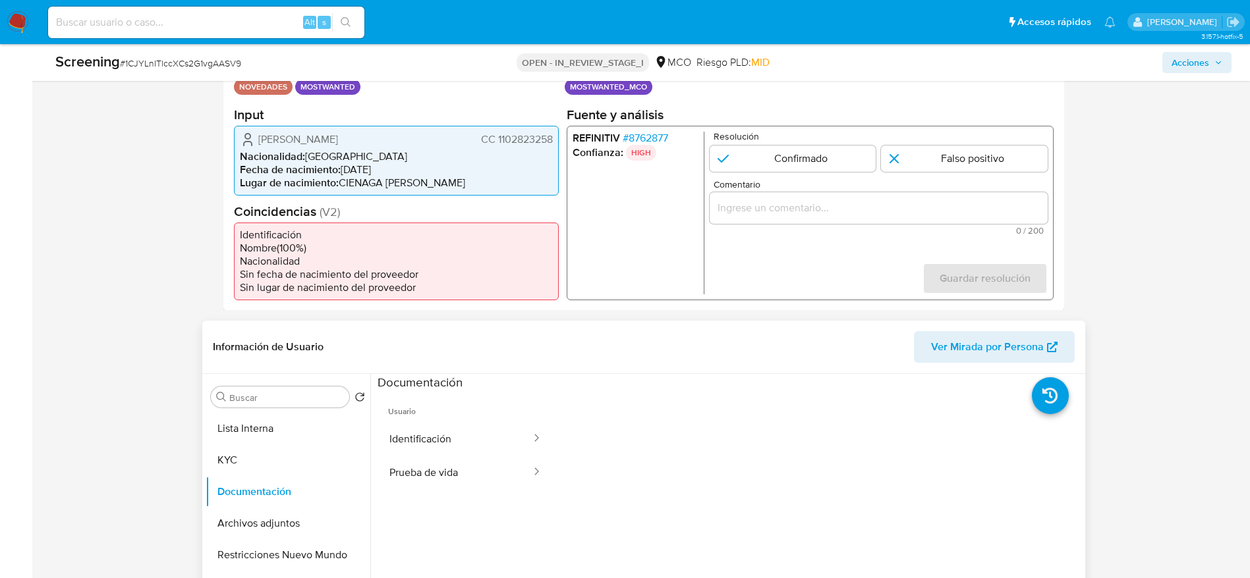
click at [425, 431] on button "Identificación" at bounding box center [454, 439] width 155 height 34
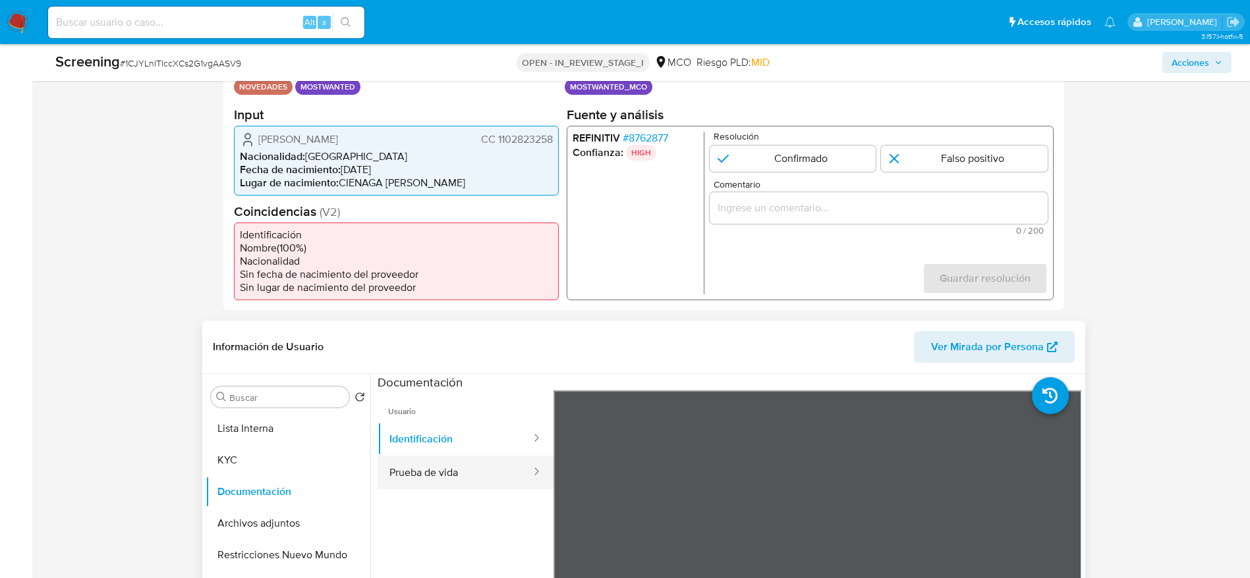
click at [464, 484] on button "Prueba de vida" at bounding box center [454, 473] width 155 height 34
click at [439, 431] on button "Identificación" at bounding box center [454, 439] width 155 height 34
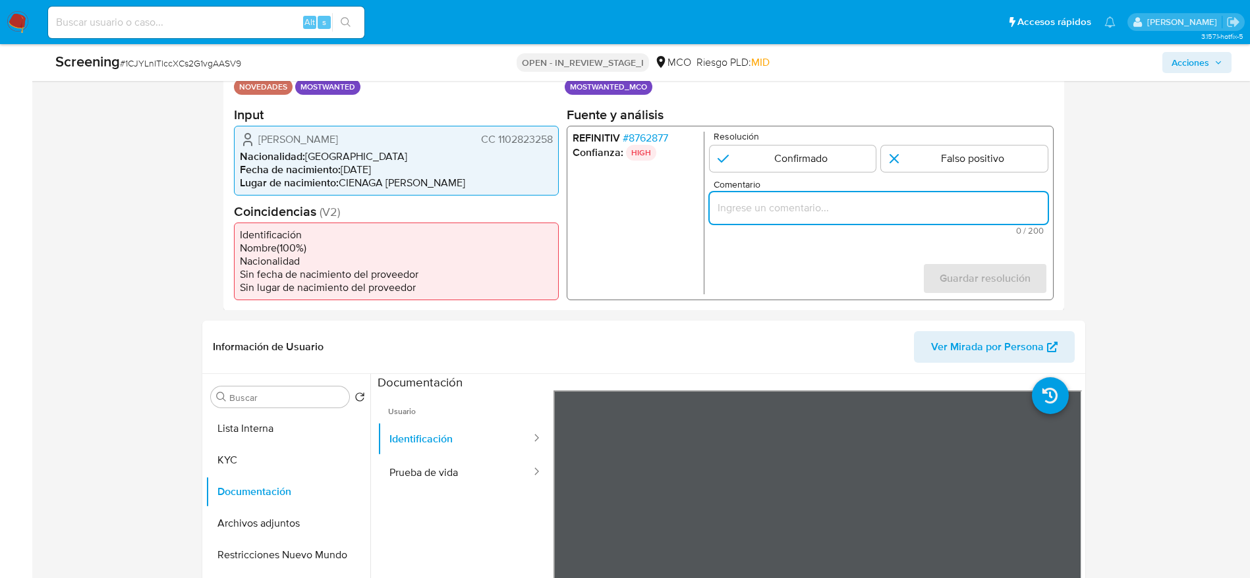
click at [823, 215] on input "Comentario" at bounding box center [878, 207] width 338 height 17
paste input "Usuario [PERSON_NAME], fue Destituido e inhabilitado en [DATE] por 10 años para…"
type input "Usuario [PERSON_NAME], fue Destituido e inhabilitado en [DATE] por 10 años para…"
click at [785, 165] on input "1 de 1" at bounding box center [792, 158] width 167 height 26
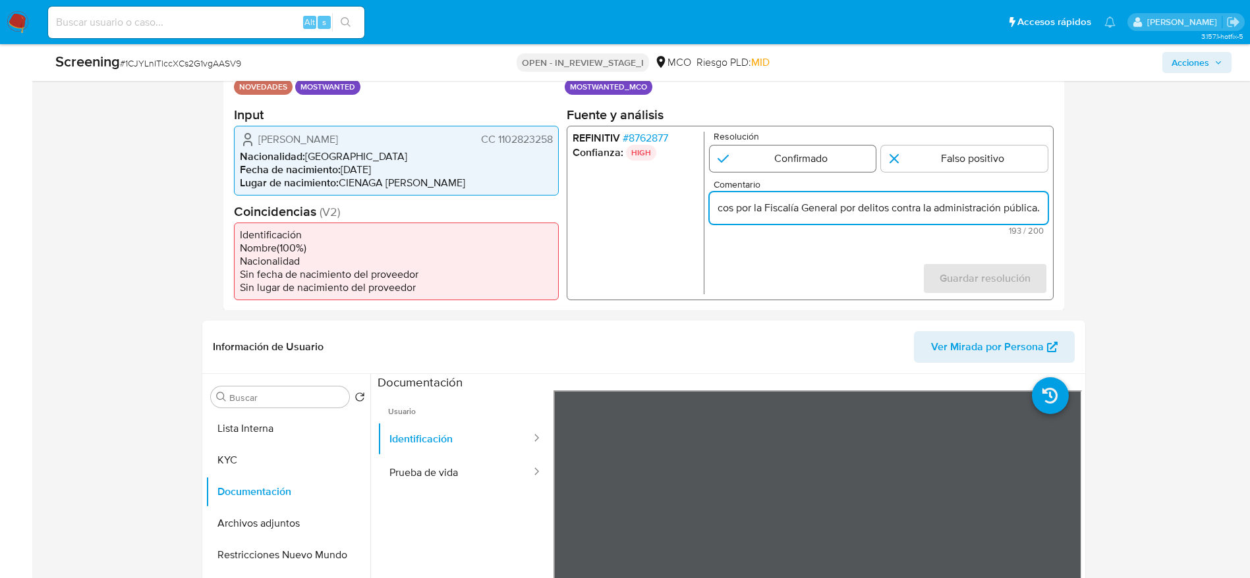
radio input "true"
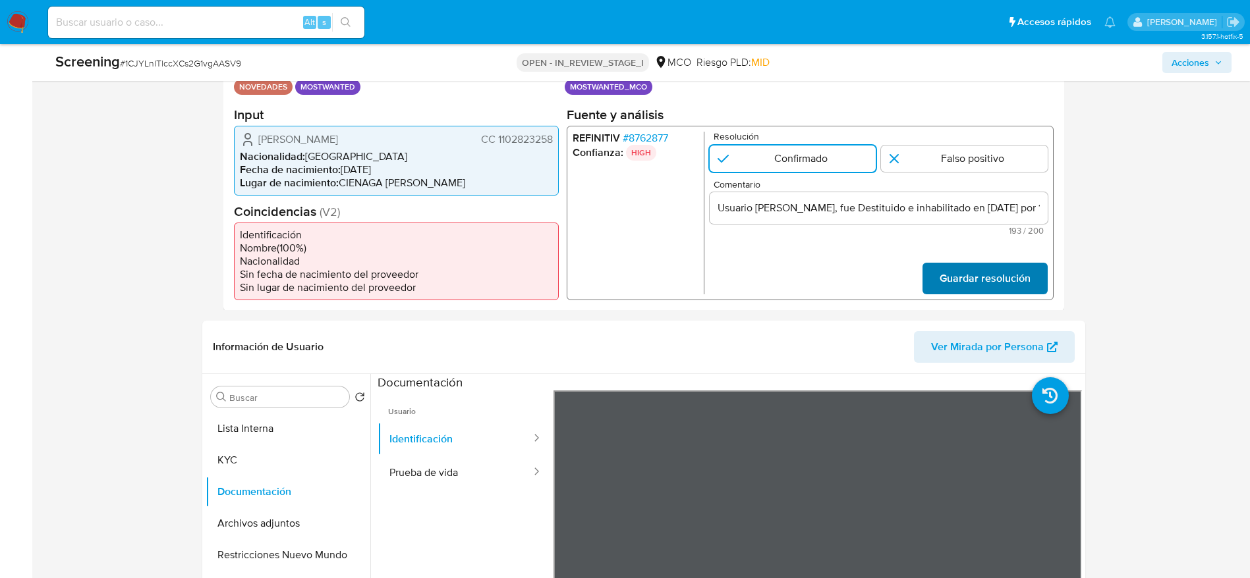
click at [949, 264] on span "Guardar resolución" at bounding box center [984, 277] width 91 height 29
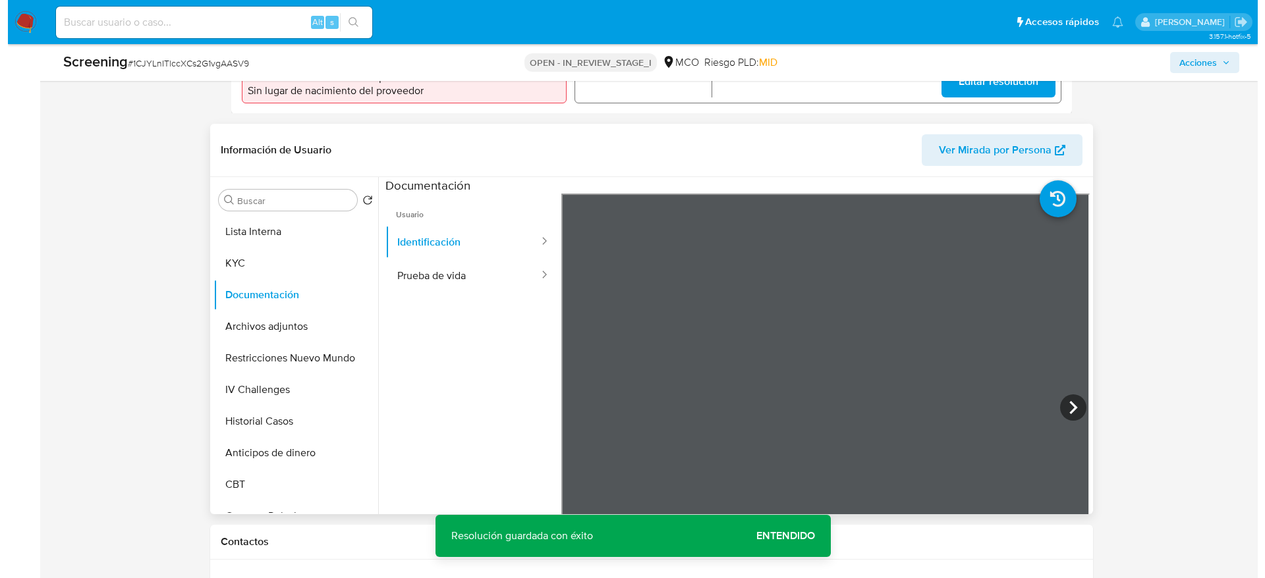
scroll to position [494, 0]
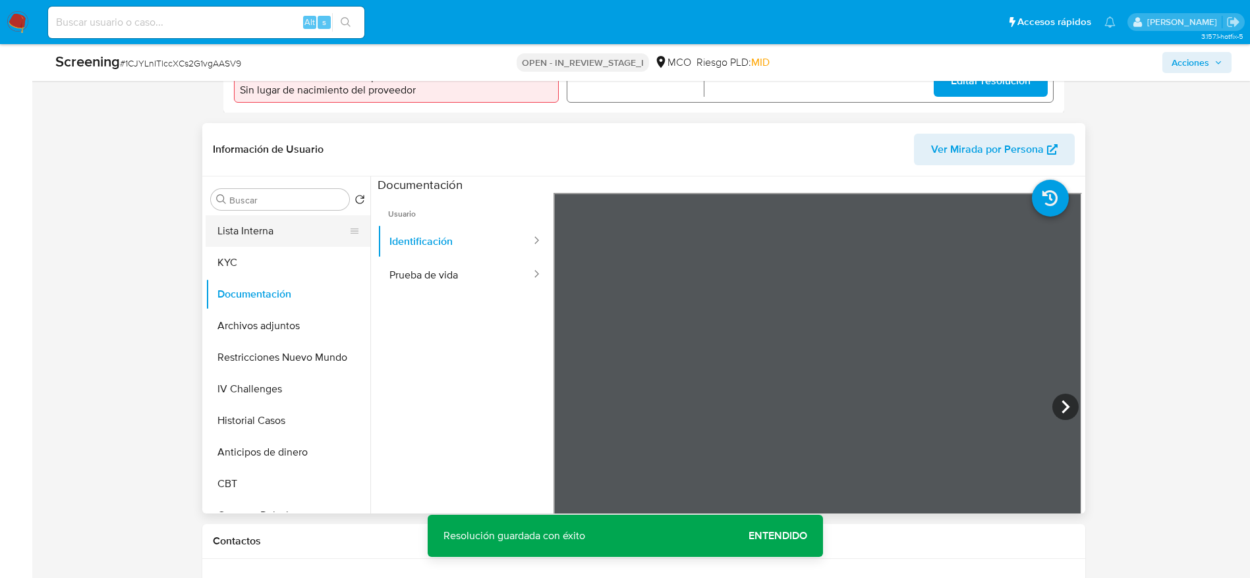
click at [294, 238] on button "Lista Interna" at bounding box center [283, 231] width 154 height 32
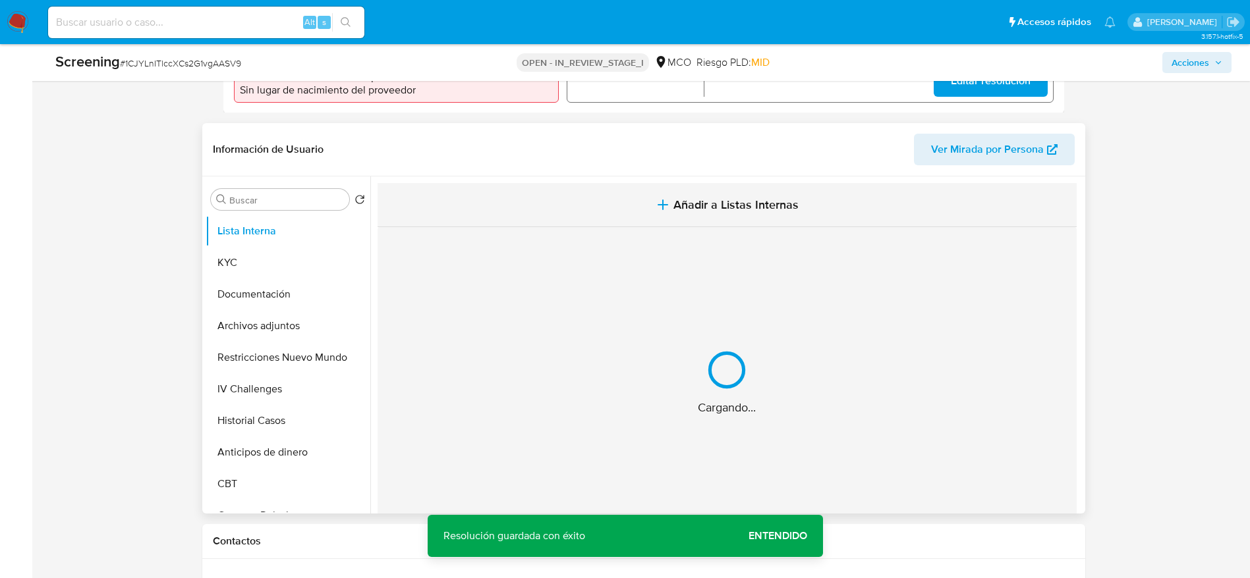
click at [584, 184] on button "Añadir a Listas Internas" at bounding box center [726, 205] width 699 height 44
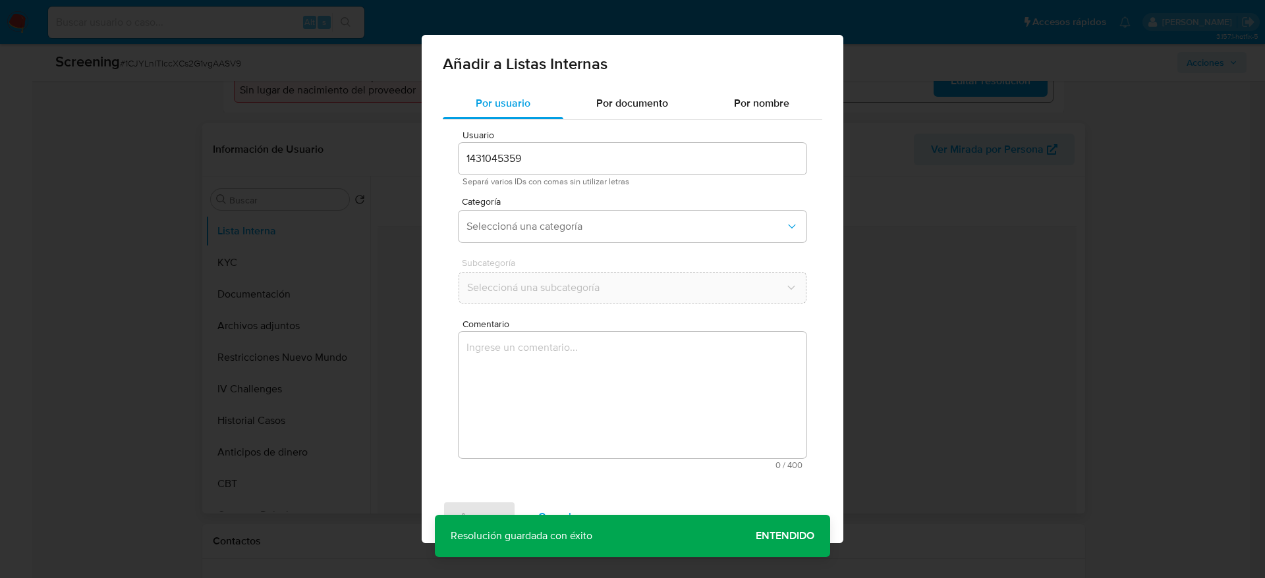
click at [624, 372] on textarea "Comentario" at bounding box center [632, 395] width 348 height 126
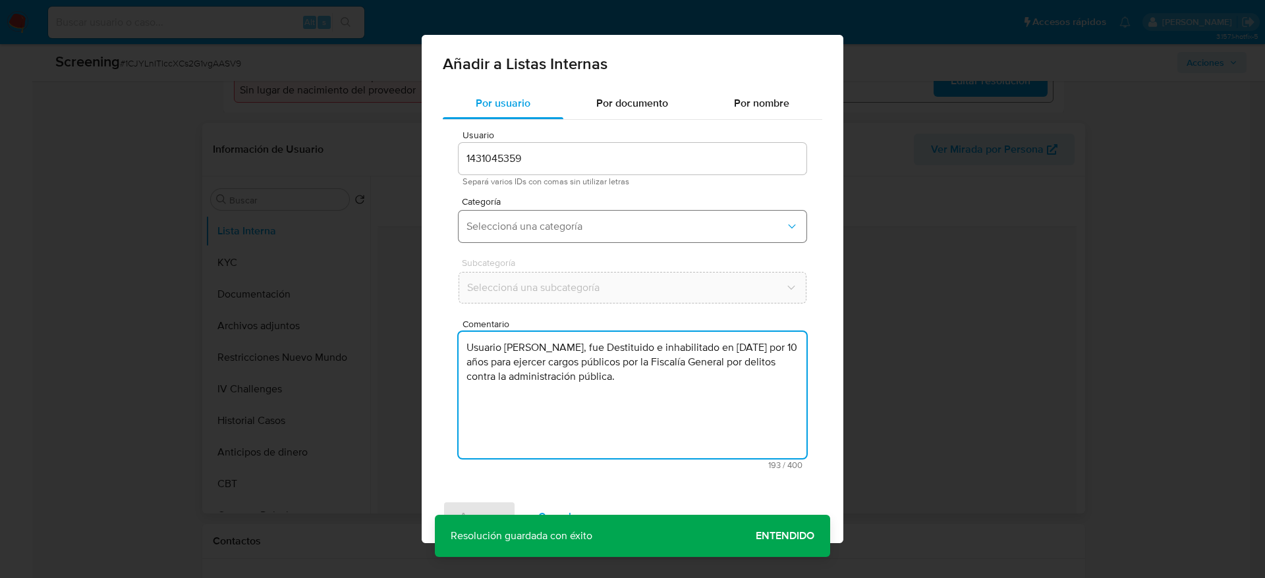
type textarea "Usuario Jonatan Jose Gamboa Jimenez, fue Destituido e inhabilitado en mayo de 2…"
click at [584, 233] on button "Seleccioná una categoría" at bounding box center [632, 227] width 348 height 32
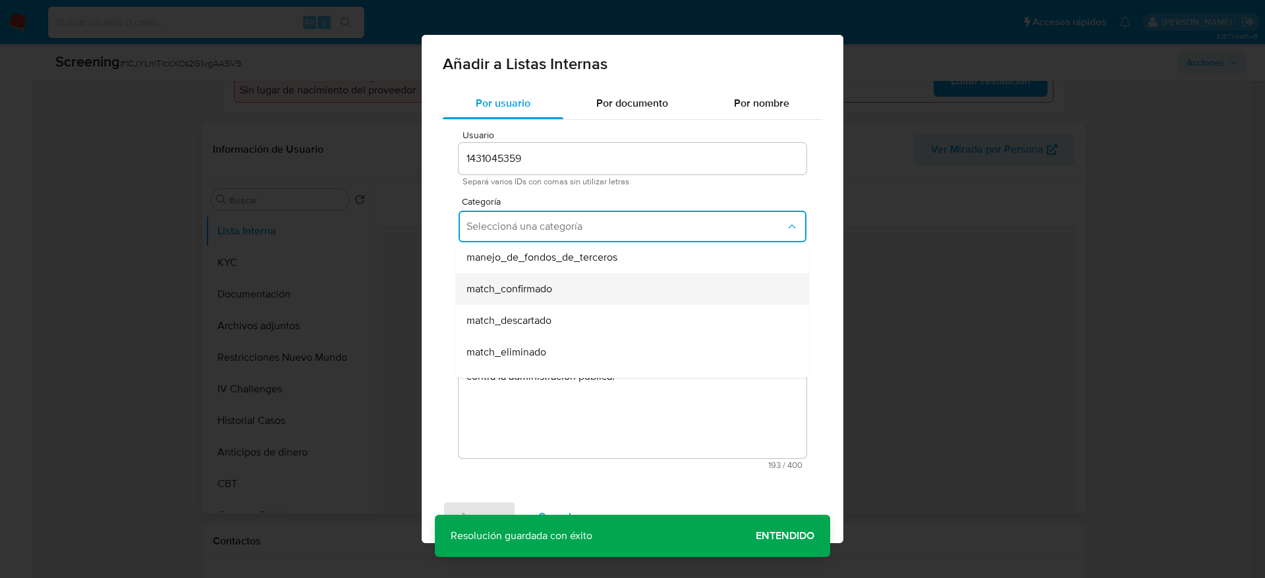
scroll to position [99, 0]
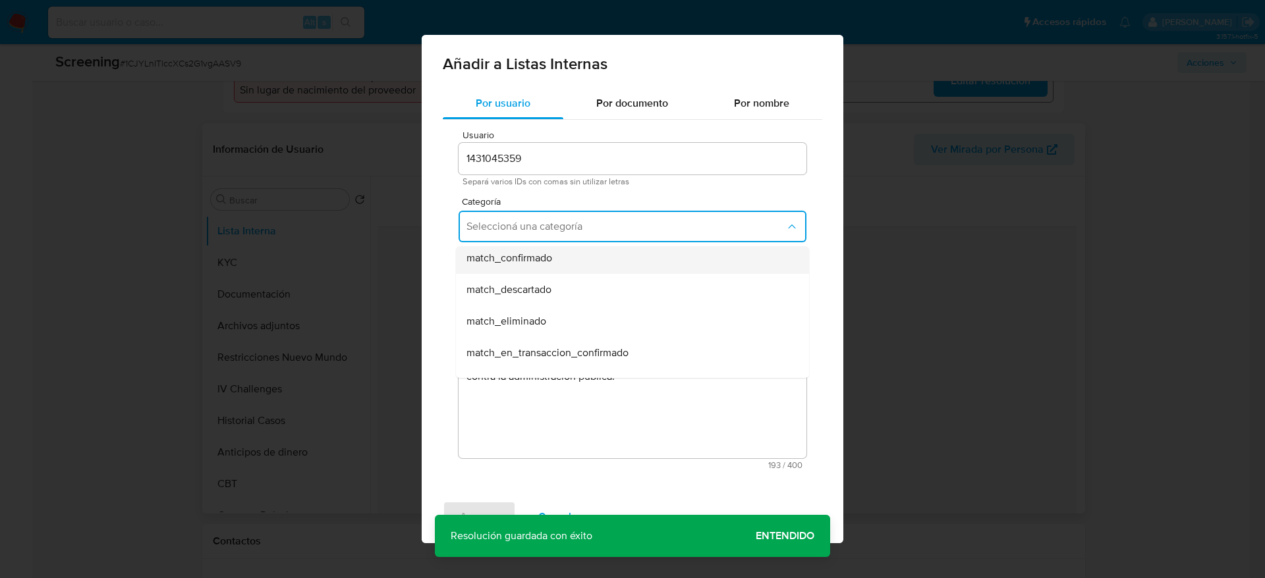
click at [558, 260] on div "match_confirmado" at bounding box center [628, 258] width 324 height 32
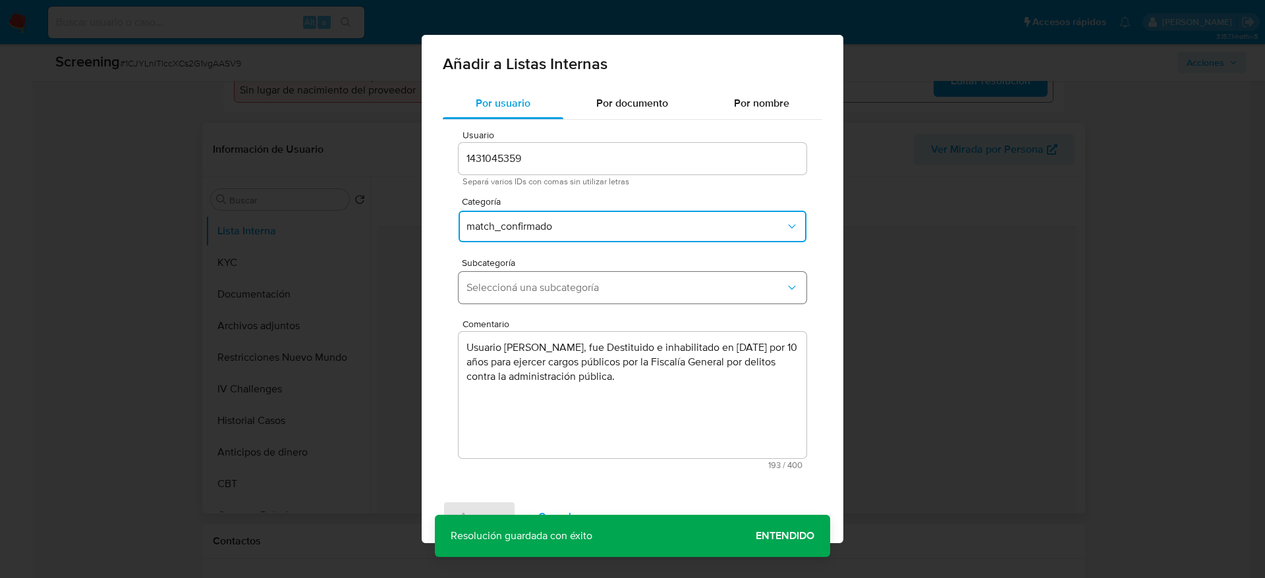
click at [552, 281] on span "Seleccioná una subcategoría" at bounding box center [625, 287] width 319 height 13
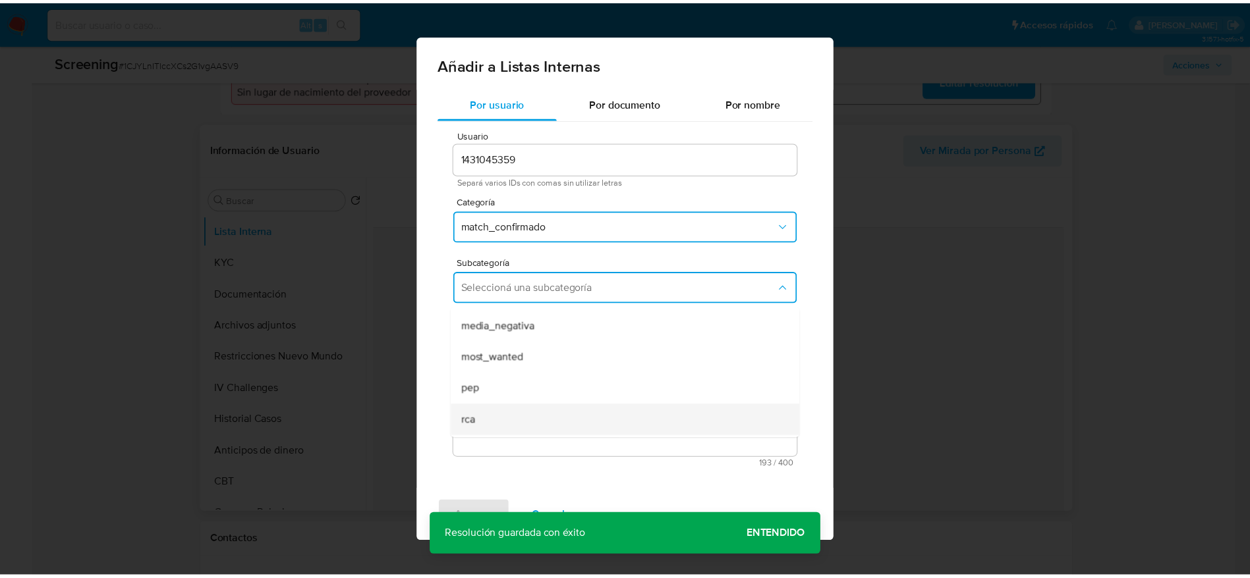
scroll to position [90, 0]
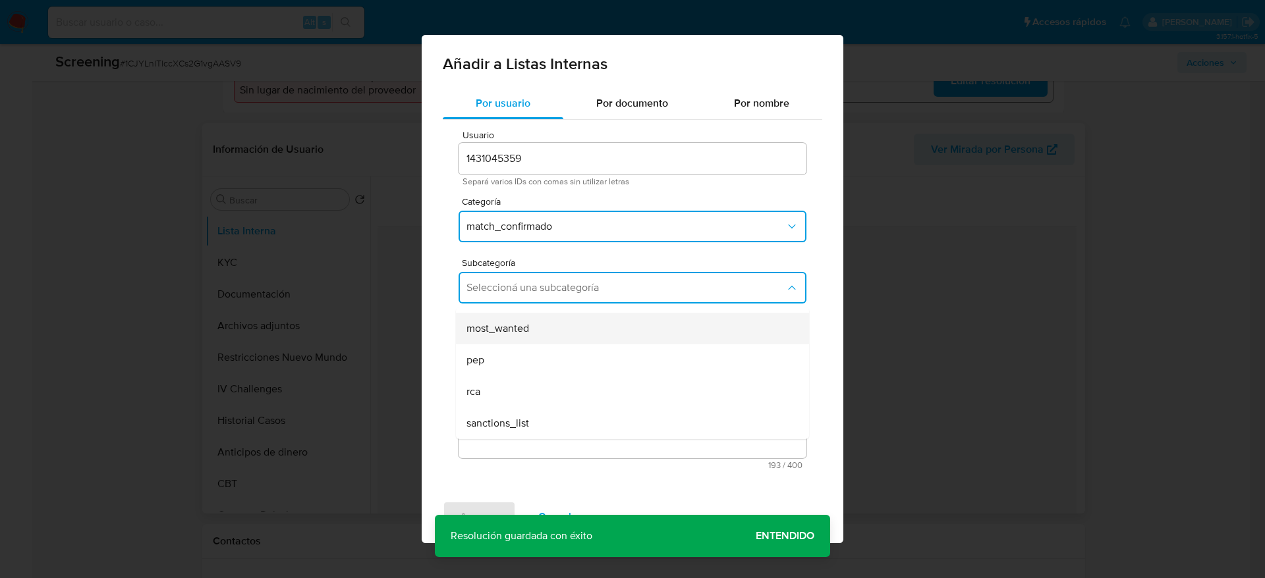
click at [520, 337] on div "most_wanted" at bounding box center [628, 329] width 324 height 32
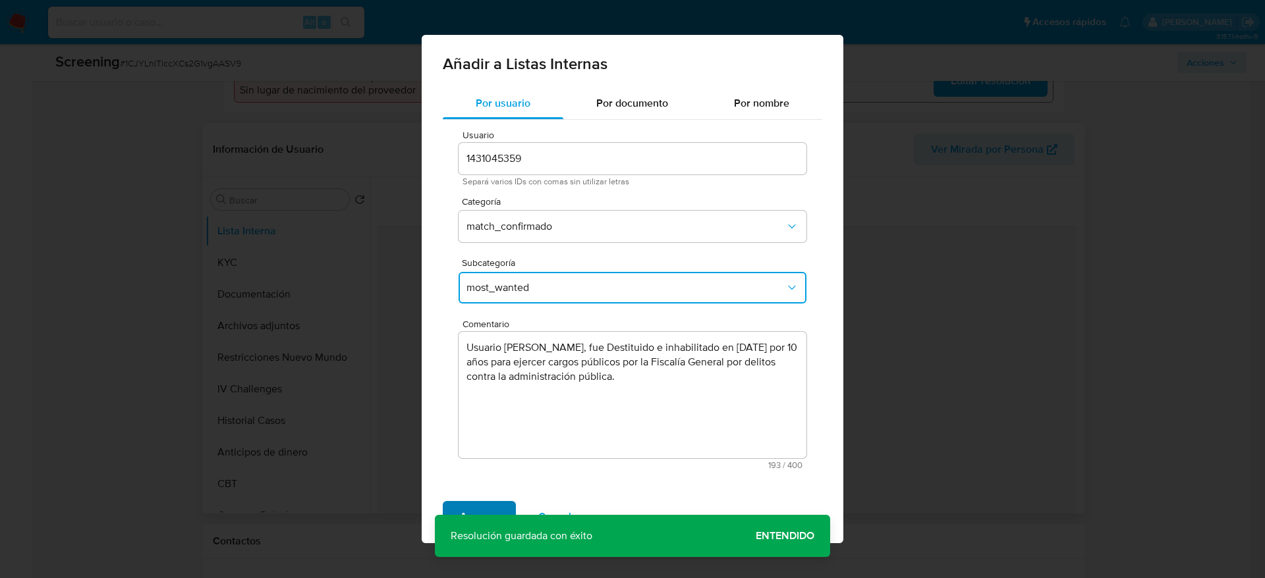
click at [473, 504] on span "Agregar" at bounding box center [479, 517] width 39 height 29
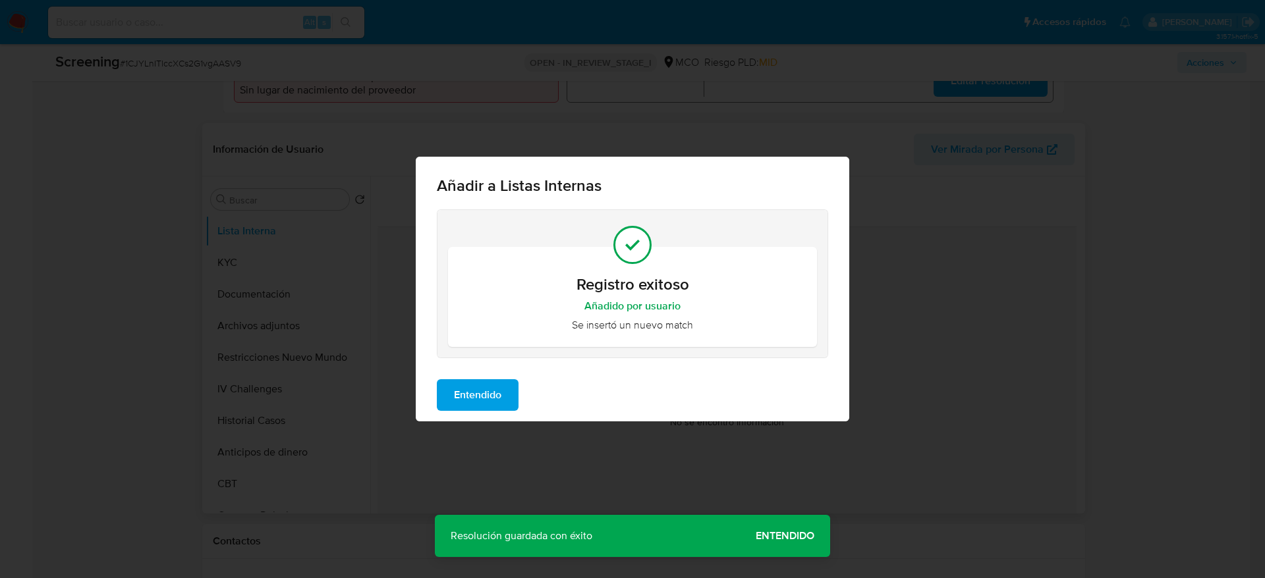
click at [505, 385] on button "Entendido" at bounding box center [478, 395] width 82 height 32
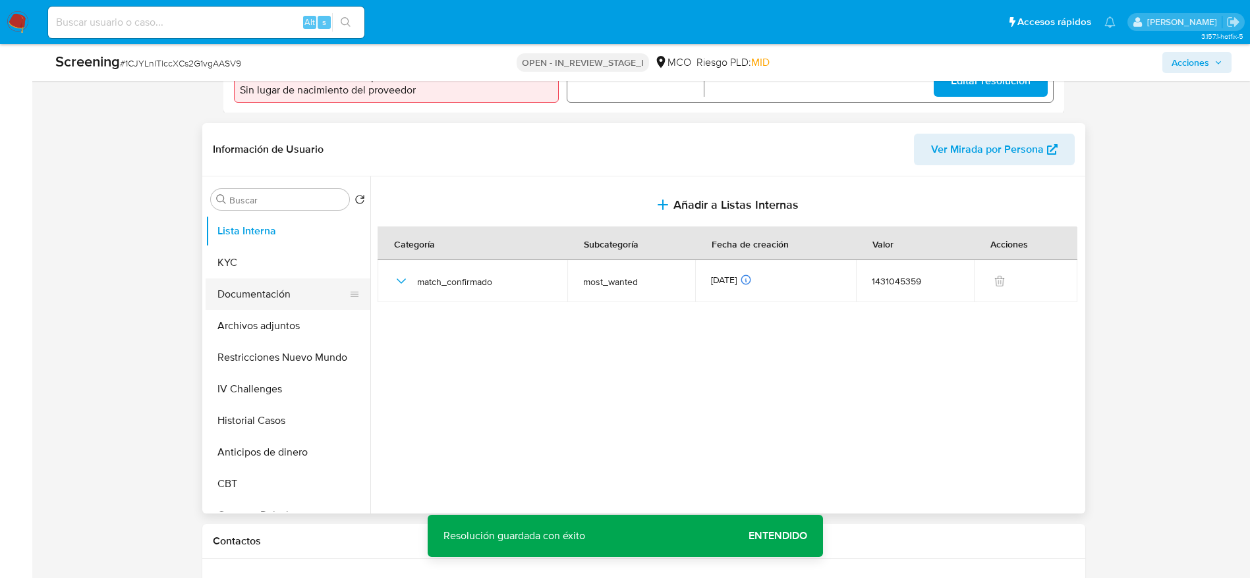
click at [291, 296] on button "Documentación" at bounding box center [283, 295] width 154 height 32
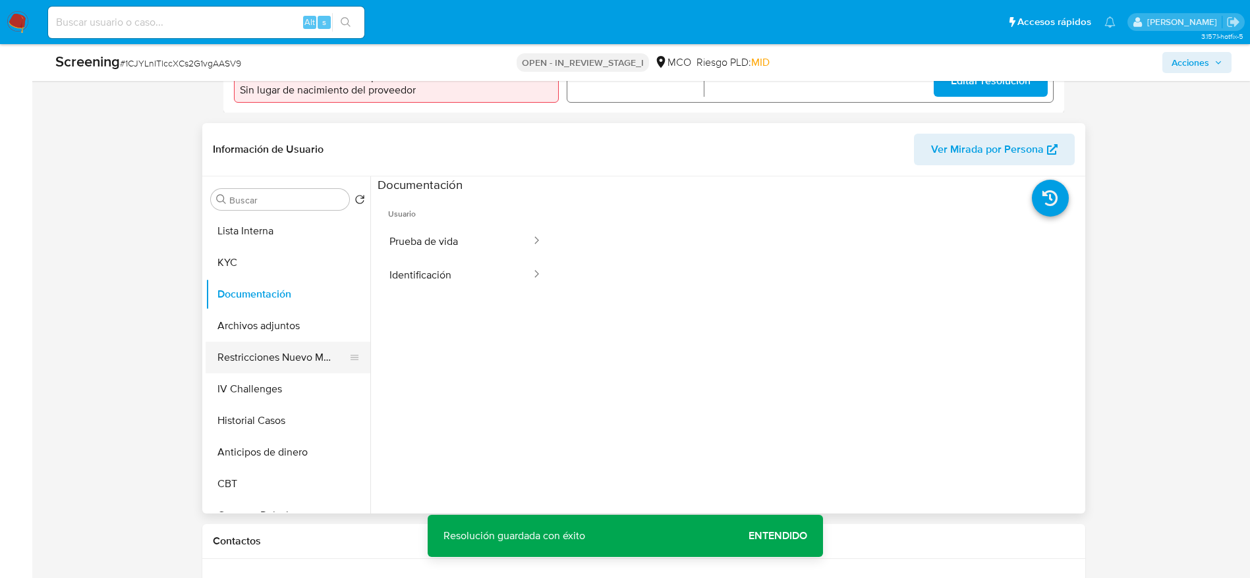
click at [298, 362] on button "Restricciones Nuevo Mundo" at bounding box center [283, 358] width 154 height 32
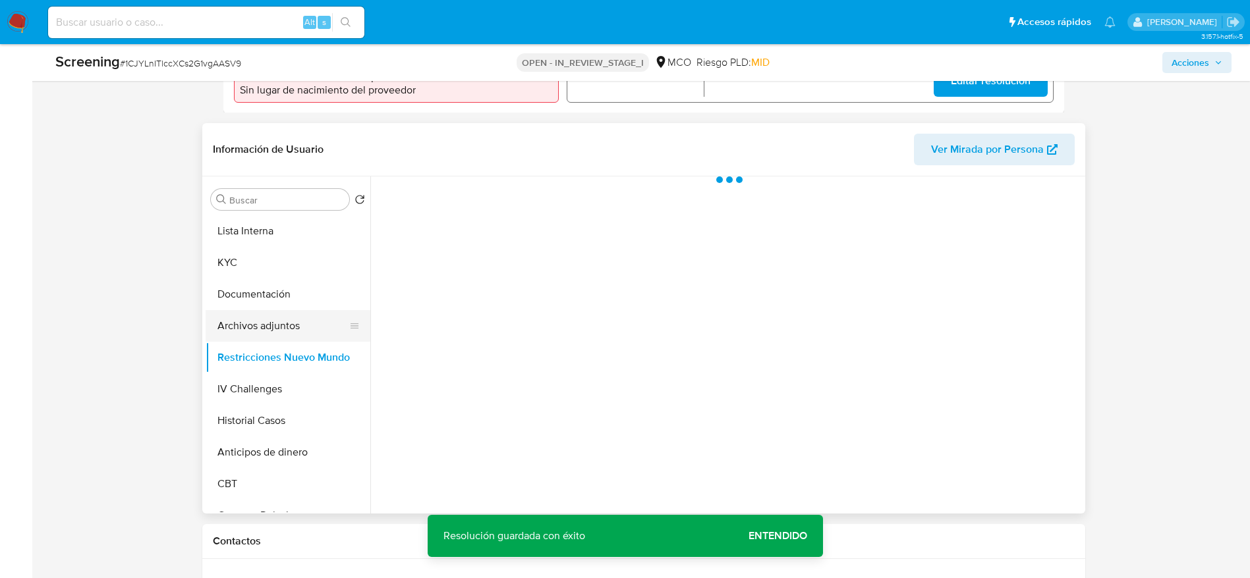
click at [273, 323] on button "Archivos adjuntos" at bounding box center [283, 326] width 154 height 32
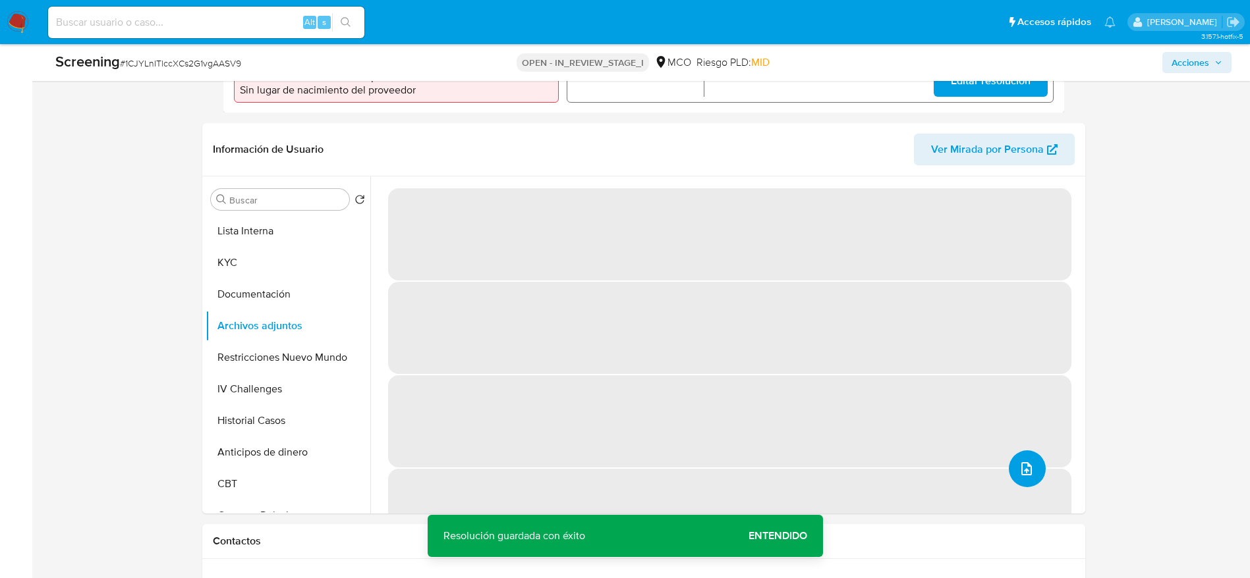
click at [1021, 475] on icon "upload-file" at bounding box center [1026, 468] width 11 height 13
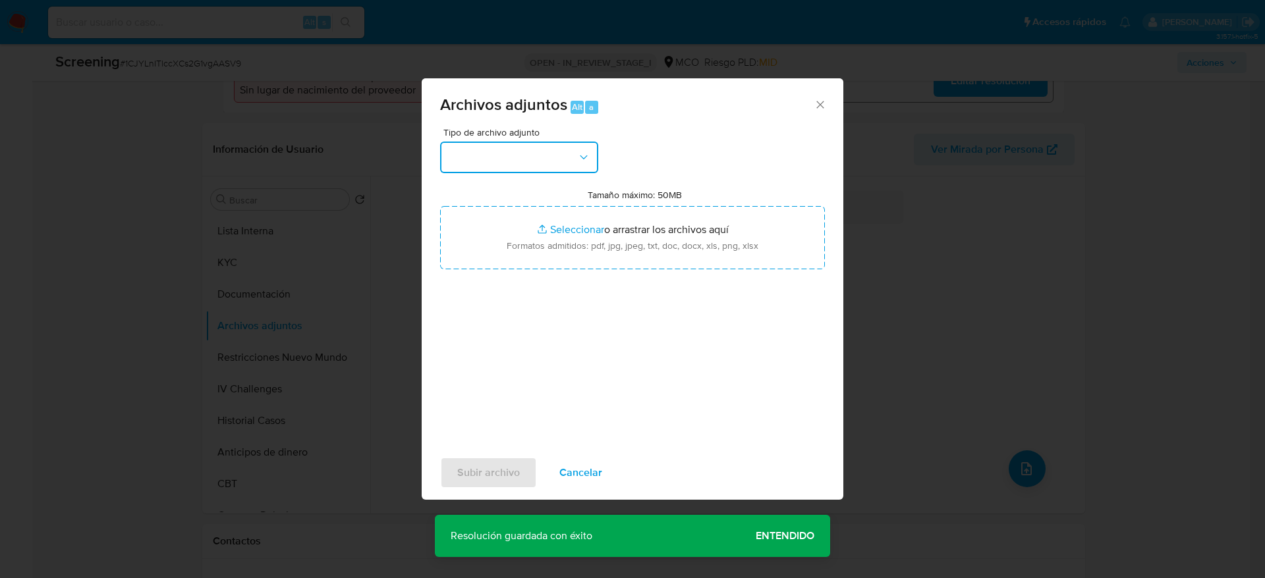
click at [575, 148] on button "button" at bounding box center [519, 158] width 158 height 32
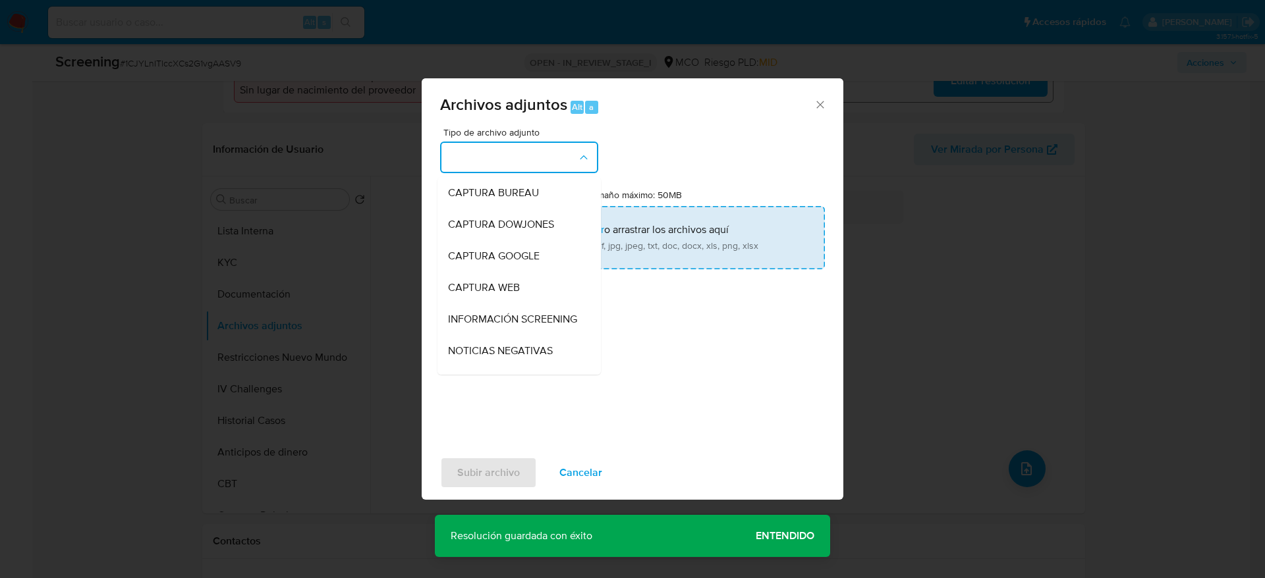
drag, startPoint x: 522, startPoint y: 318, endPoint x: 534, endPoint y: 256, distance: 63.0
click at [522, 318] on span "INFORMACIÓN SCREENING" at bounding box center [512, 319] width 129 height 13
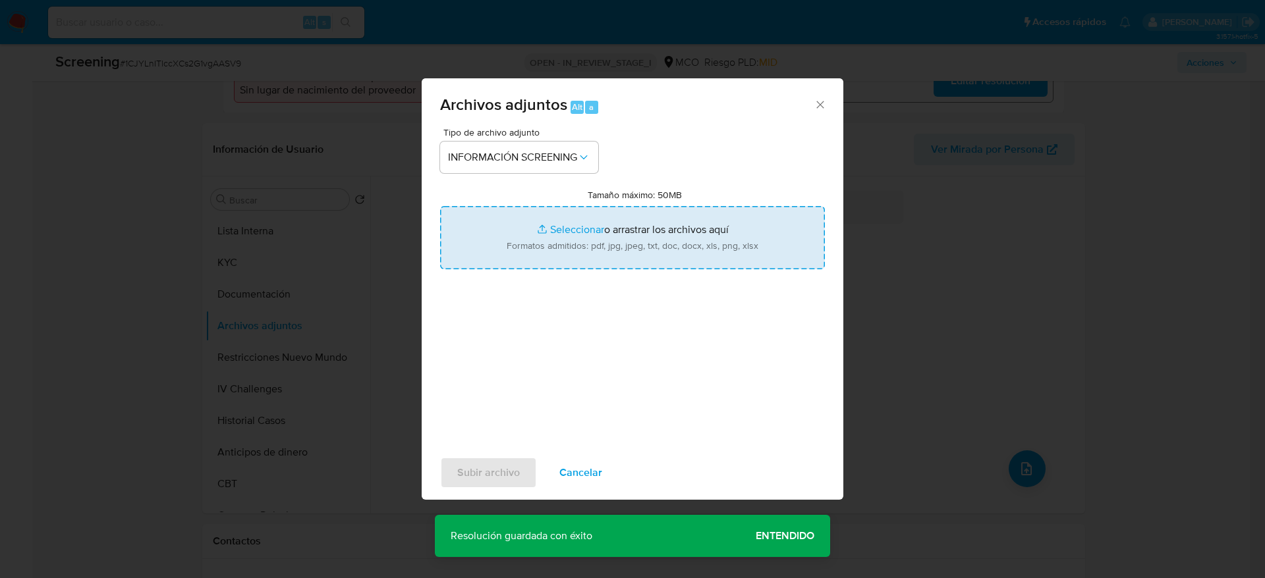
click at [538, 239] on input "Tamaño máximo: 50MB Seleccionar archivos" at bounding box center [632, 237] width 385 height 63
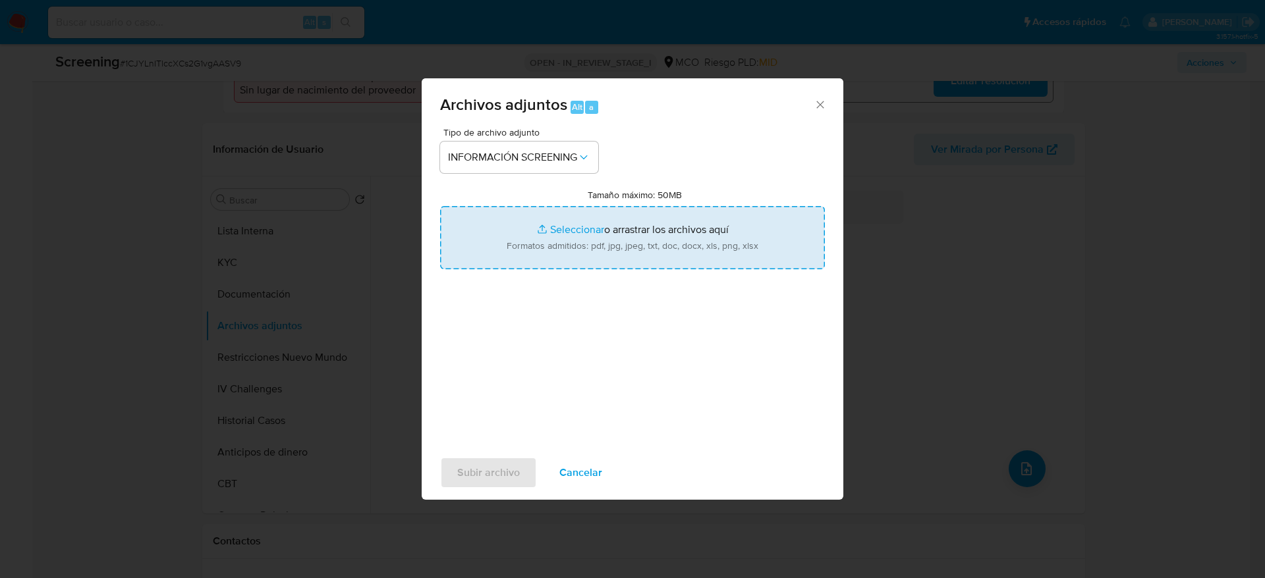
type input "C:\fakepath\_Jonatan Jose Gamboa Jimenez_ - Buscar con Google.pdf"
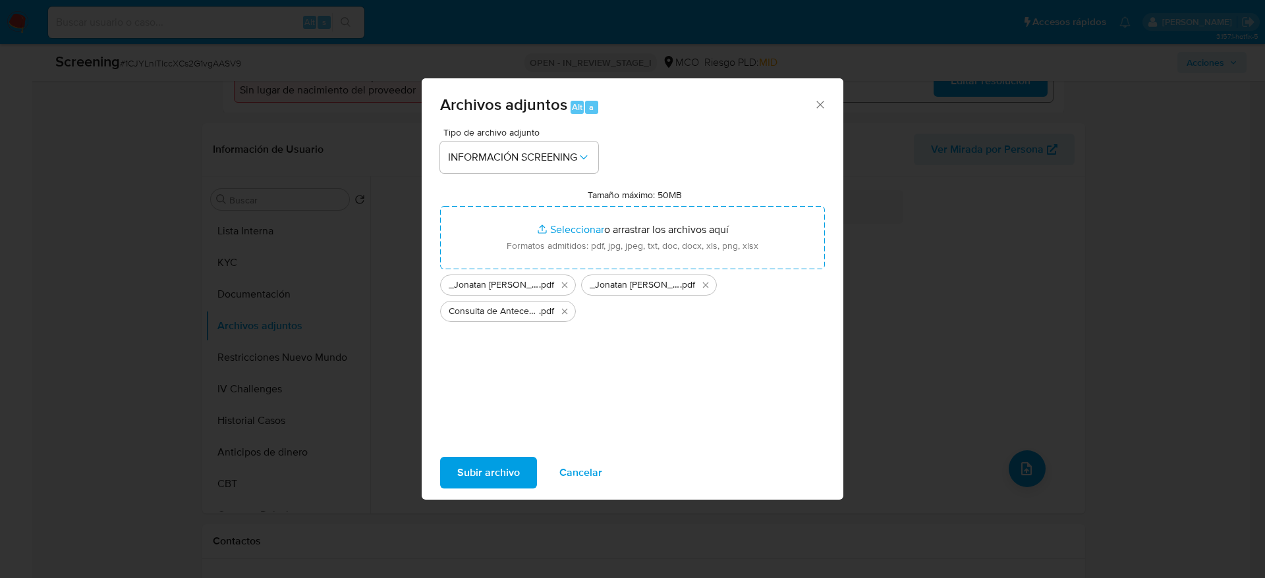
click at [479, 472] on span "Subir archivo" at bounding box center [488, 472] width 63 height 29
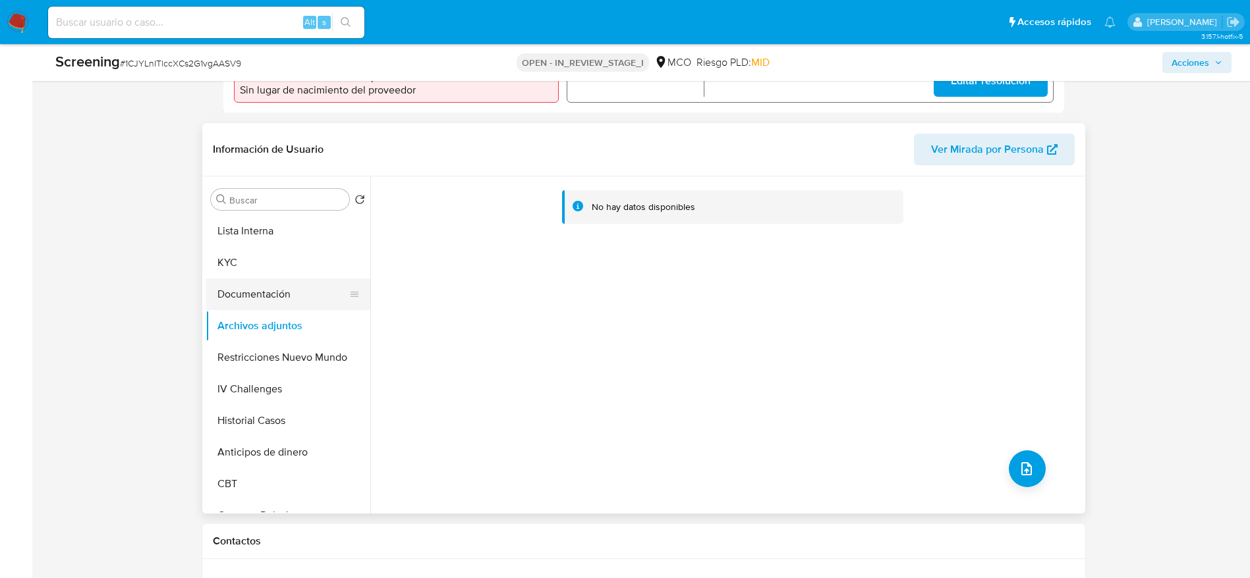
click at [293, 296] on button "Documentación" at bounding box center [283, 295] width 154 height 32
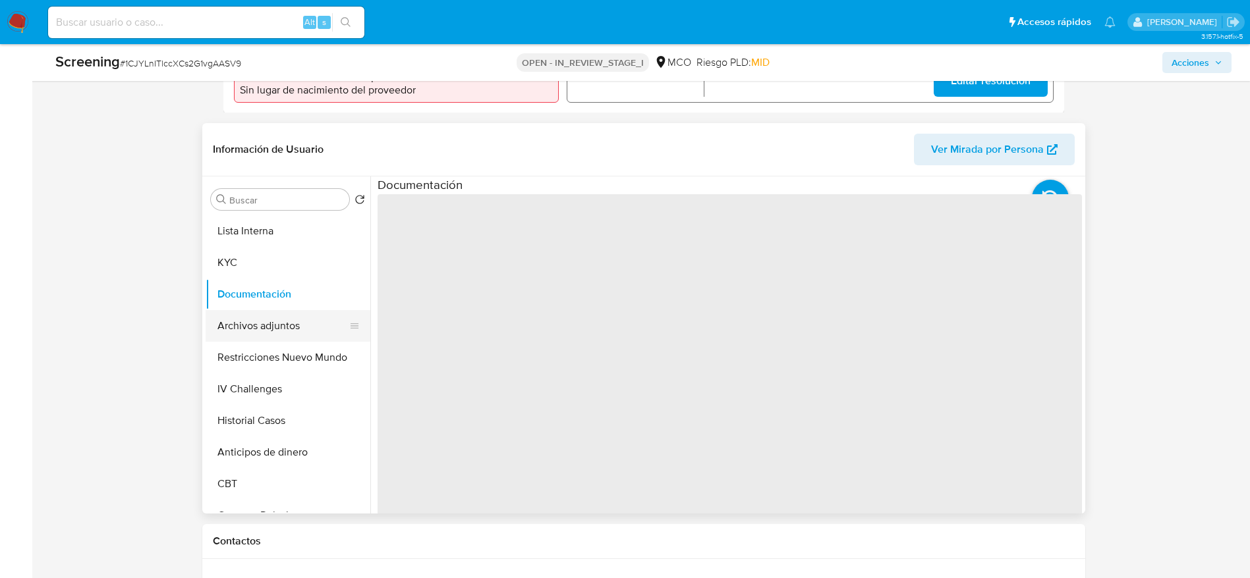
click at [272, 320] on button "Archivos adjuntos" at bounding box center [283, 326] width 154 height 32
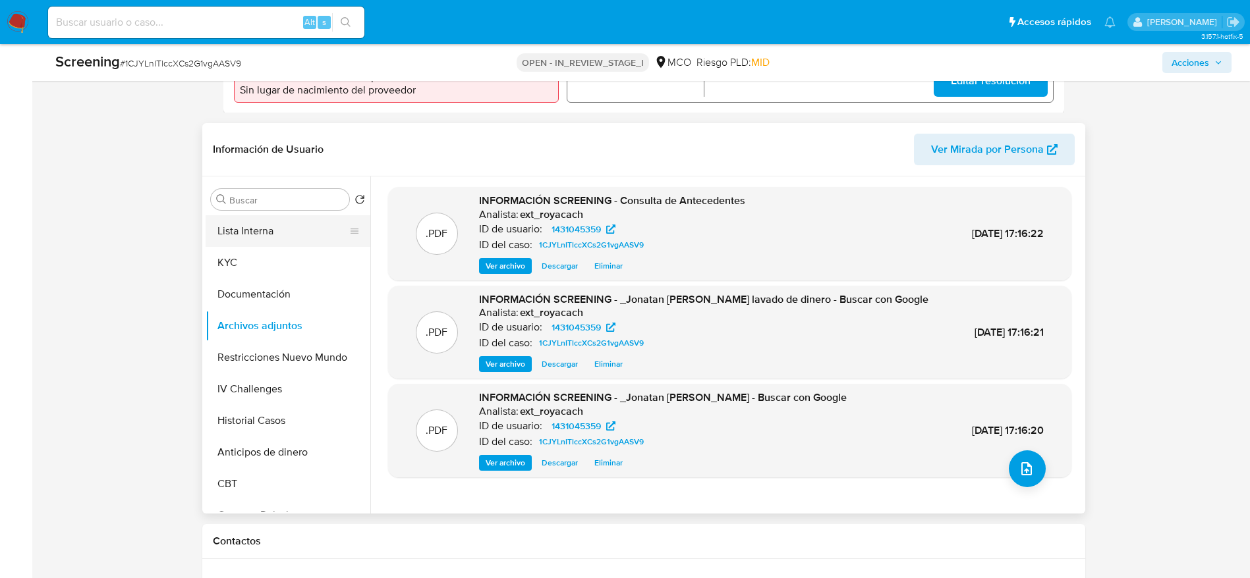
click at [300, 225] on button "Lista Interna" at bounding box center [283, 231] width 154 height 32
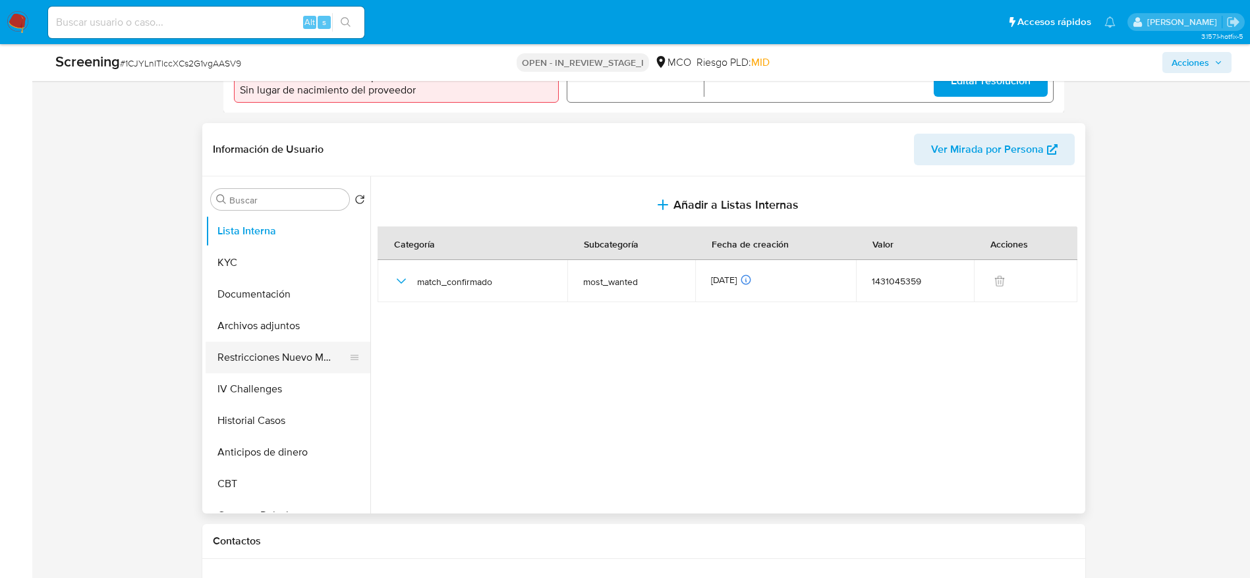
click at [287, 353] on button "Restricciones Nuevo Mundo" at bounding box center [283, 358] width 154 height 32
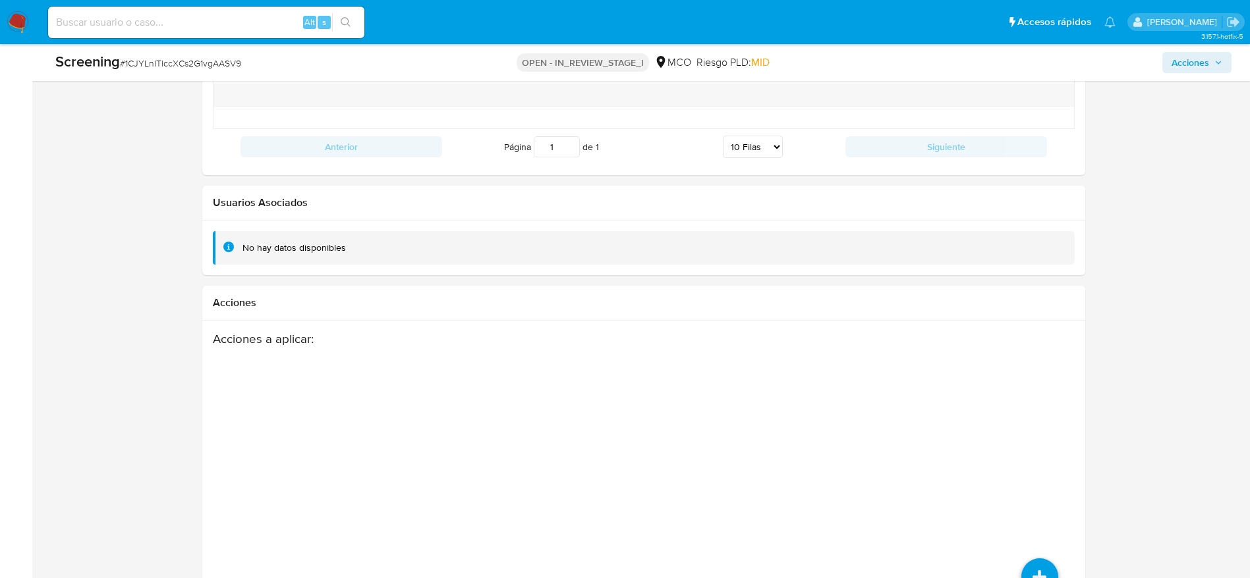
scroll to position [1954, 0]
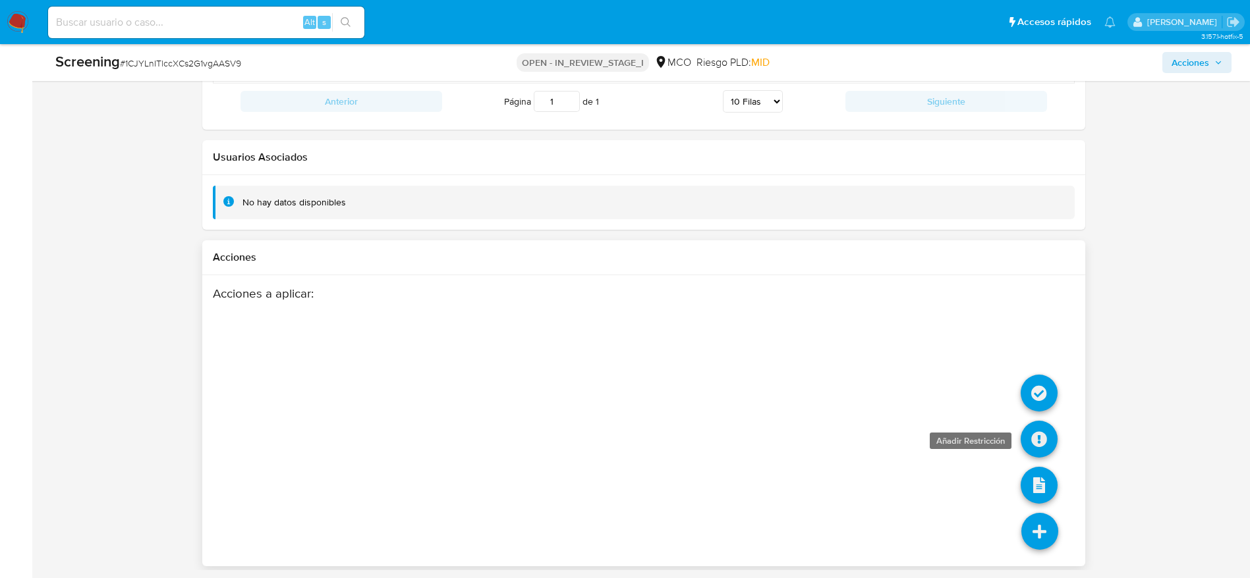
click at [1047, 429] on icon at bounding box center [1038, 439] width 37 height 37
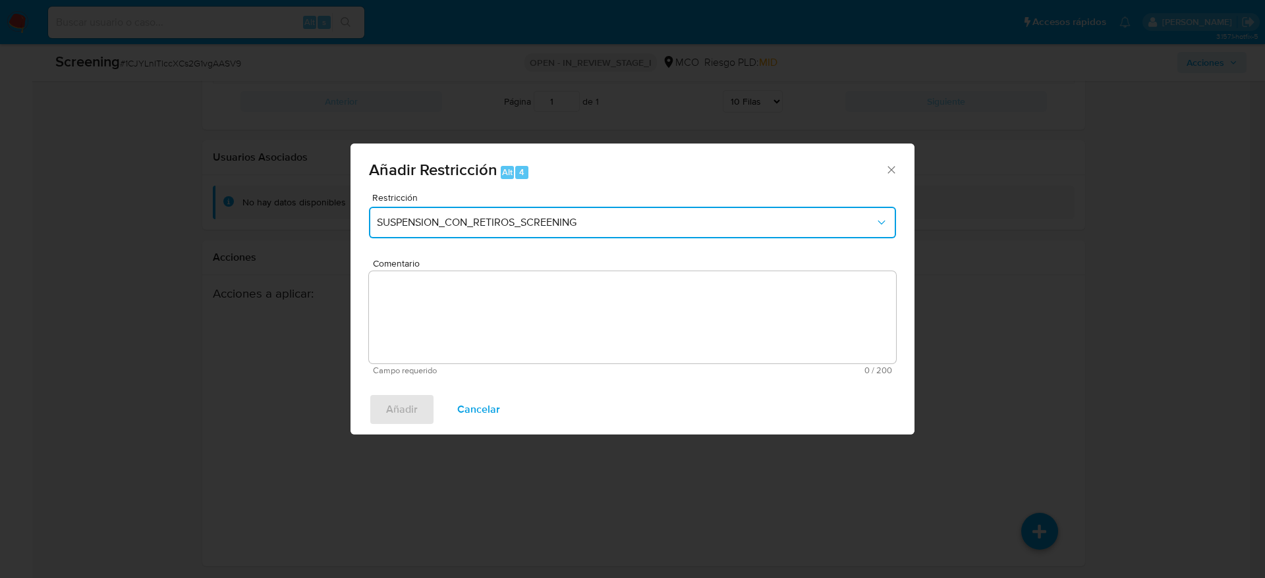
click at [497, 211] on button "SUSPENSION_CON_RETIROS_SCREENING" at bounding box center [632, 223] width 527 height 32
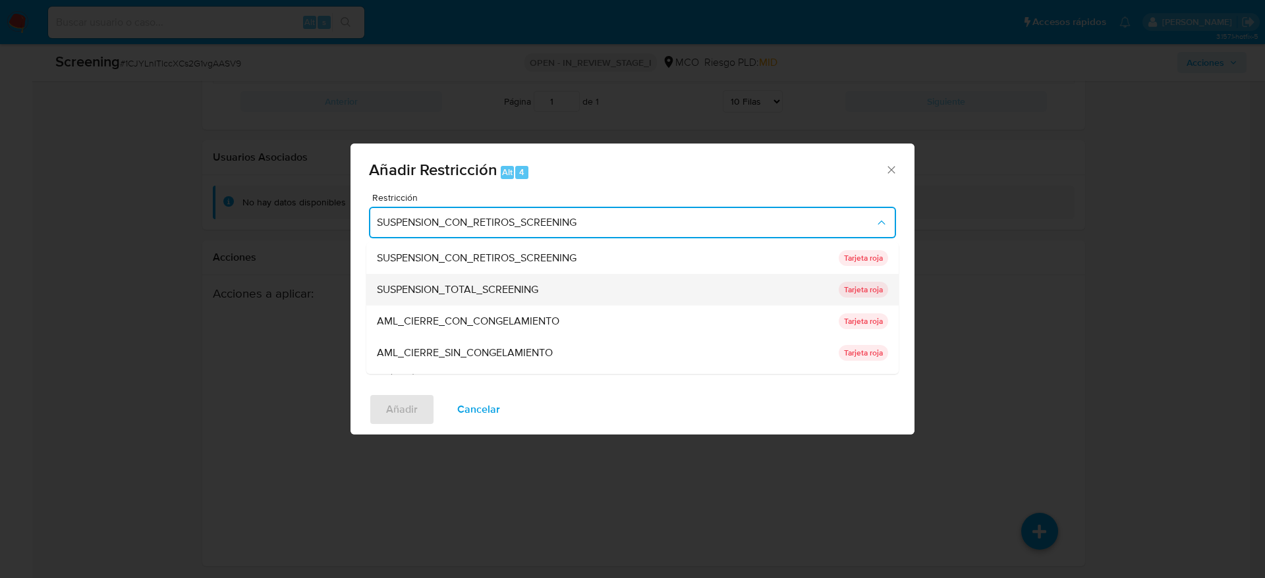
click at [497, 280] on div "SUSPENSION_TOTAL_SCREENING" at bounding box center [604, 290] width 454 height 32
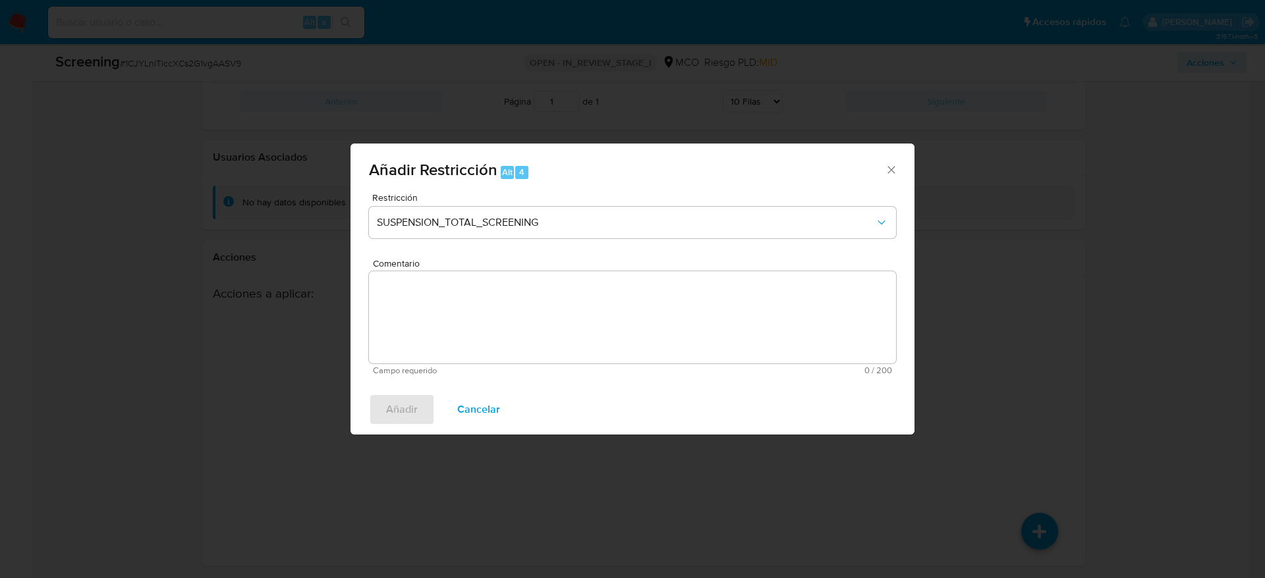
click at [579, 281] on textarea "Comentario" at bounding box center [632, 317] width 527 height 92
paste textarea "Usuario Jonatan Jose Gamboa Jimenez, fue Destituido e inhabilitado en mayo de 2…"
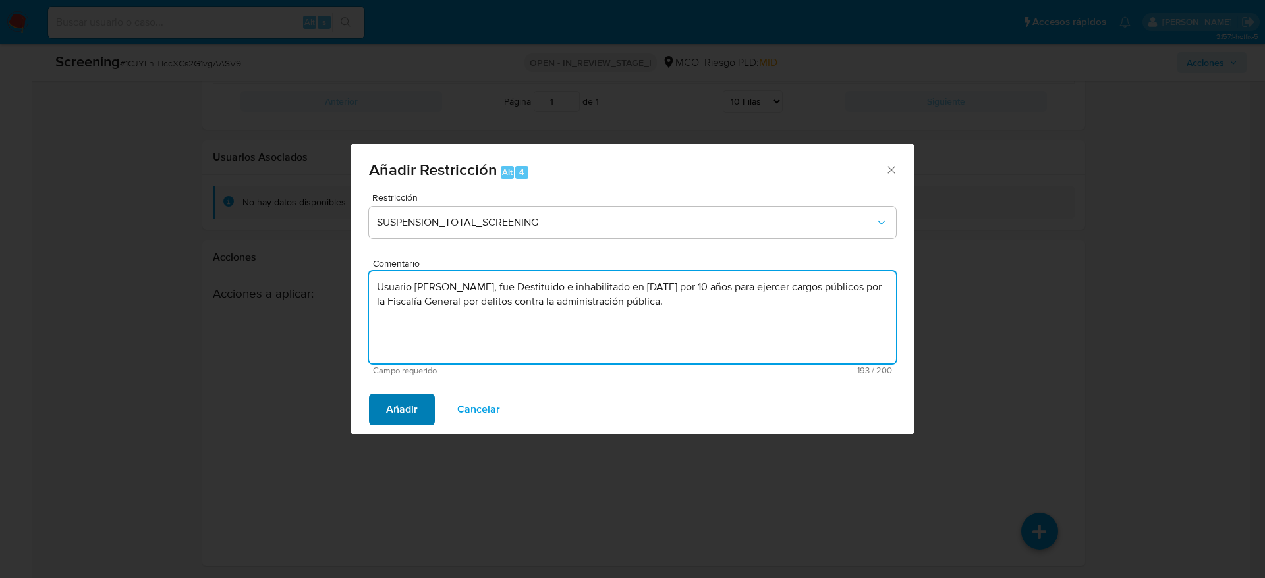
type textarea "Usuario Jonatan Jose Gamboa Jimenez, fue Destituido e inhabilitado en mayo de 2…"
click at [390, 419] on span "Añadir" at bounding box center [402, 409] width 32 height 29
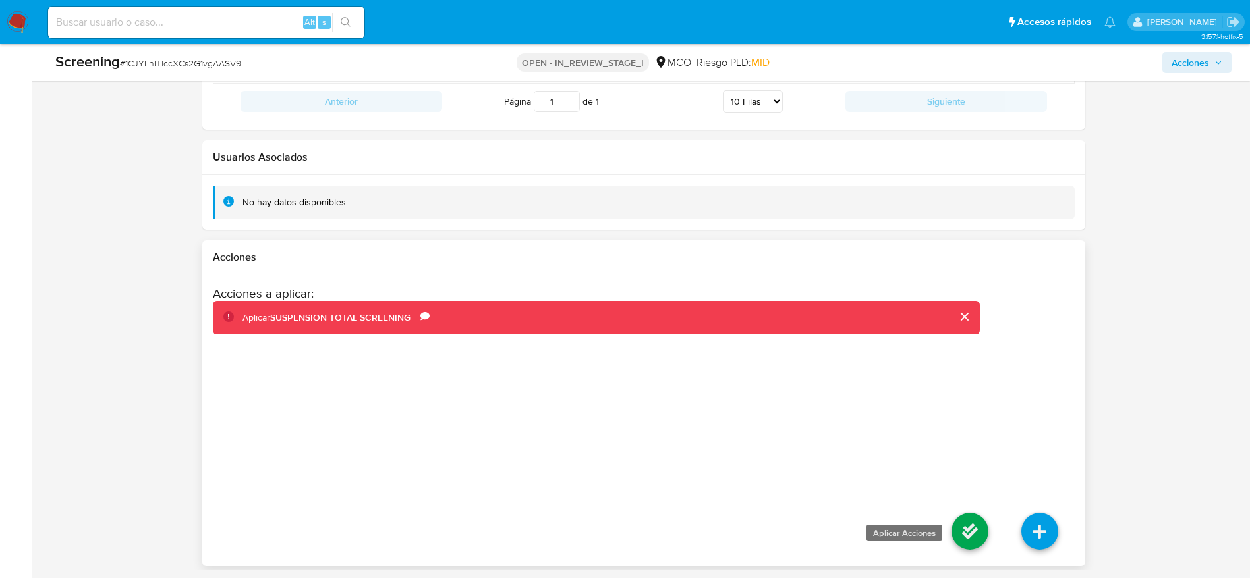
click at [983, 532] on icon at bounding box center [969, 531] width 37 height 37
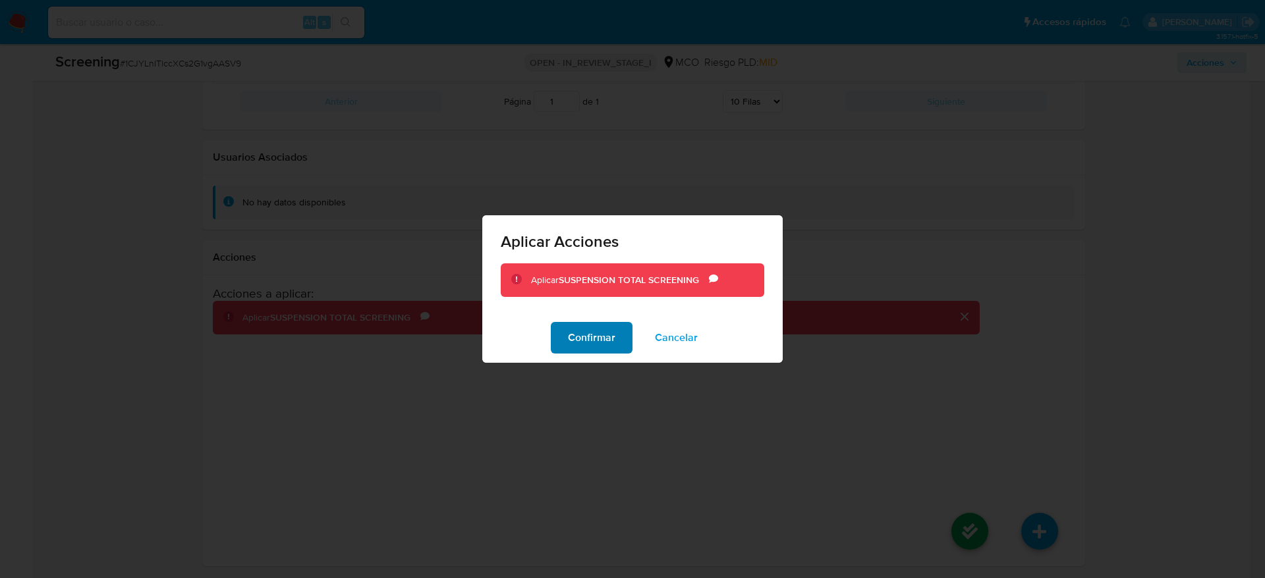
click at [603, 345] on span "Confirmar" at bounding box center [591, 337] width 47 height 29
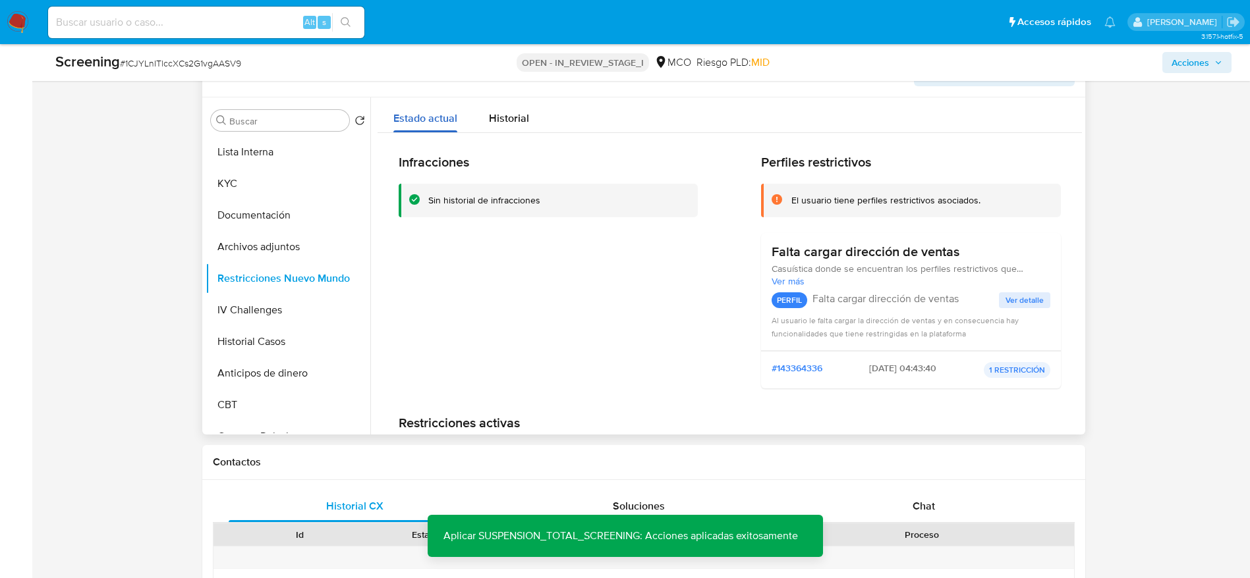
scroll to position [374, 0]
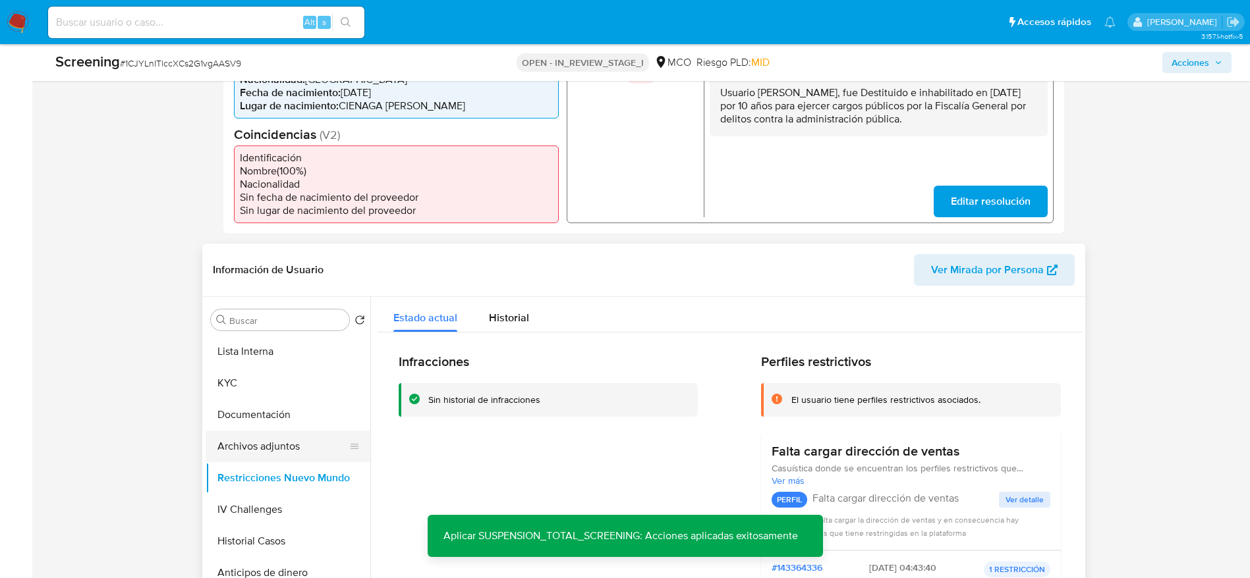
click at [277, 434] on button "Archivos adjuntos" at bounding box center [283, 447] width 154 height 32
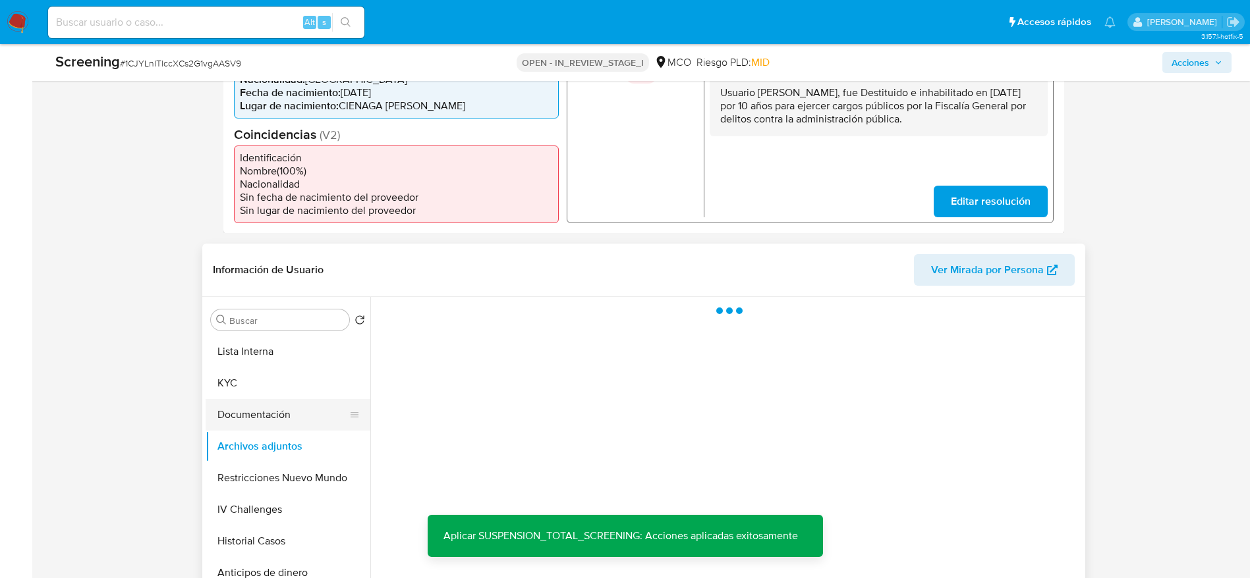
click at [273, 418] on button "Documentación" at bounding box center [283, 415] width 154 height 32
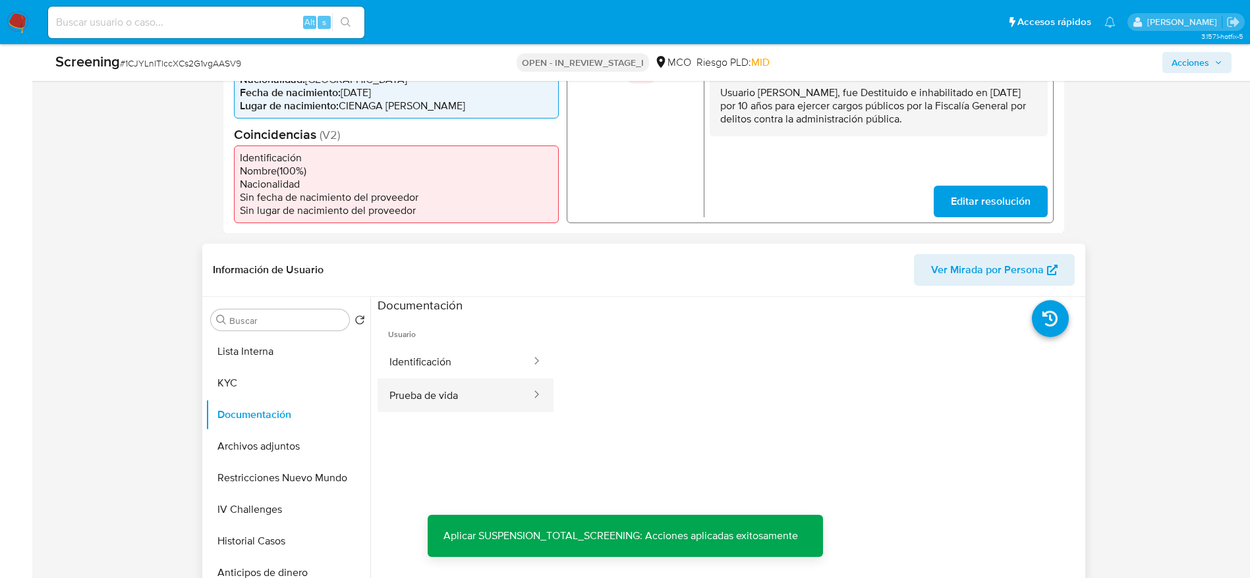
click at [397, 380] on button "Prueba de vida" at bounding box center [454, 396] width 155 height 34
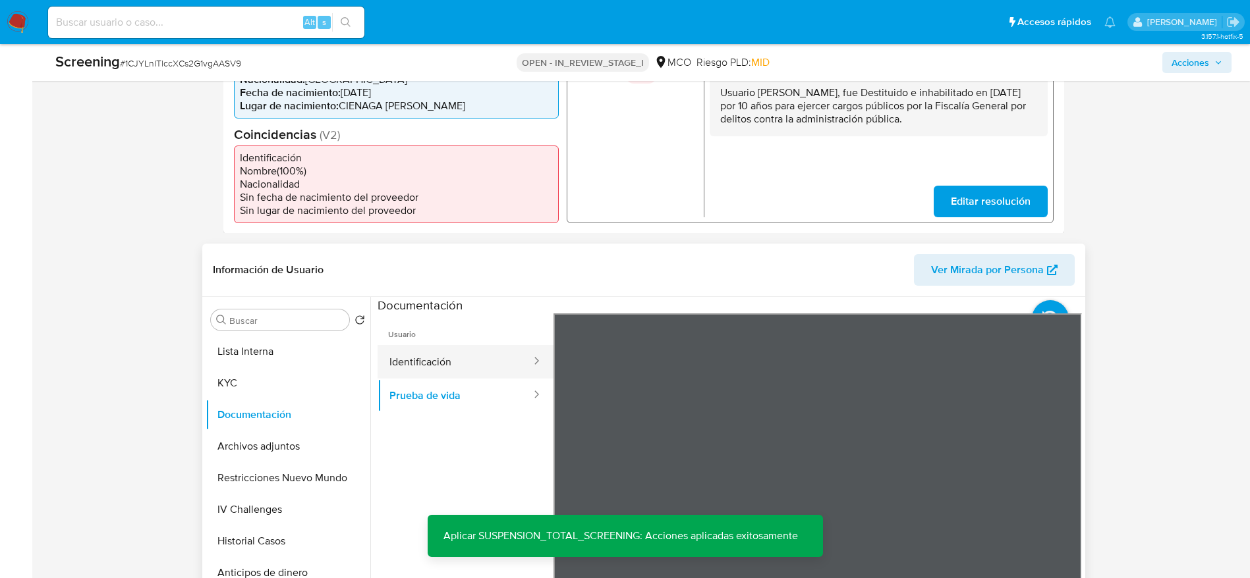
click at [497, 375] on button "Identificación" at bounding box center [454, 362] width 155 height 34
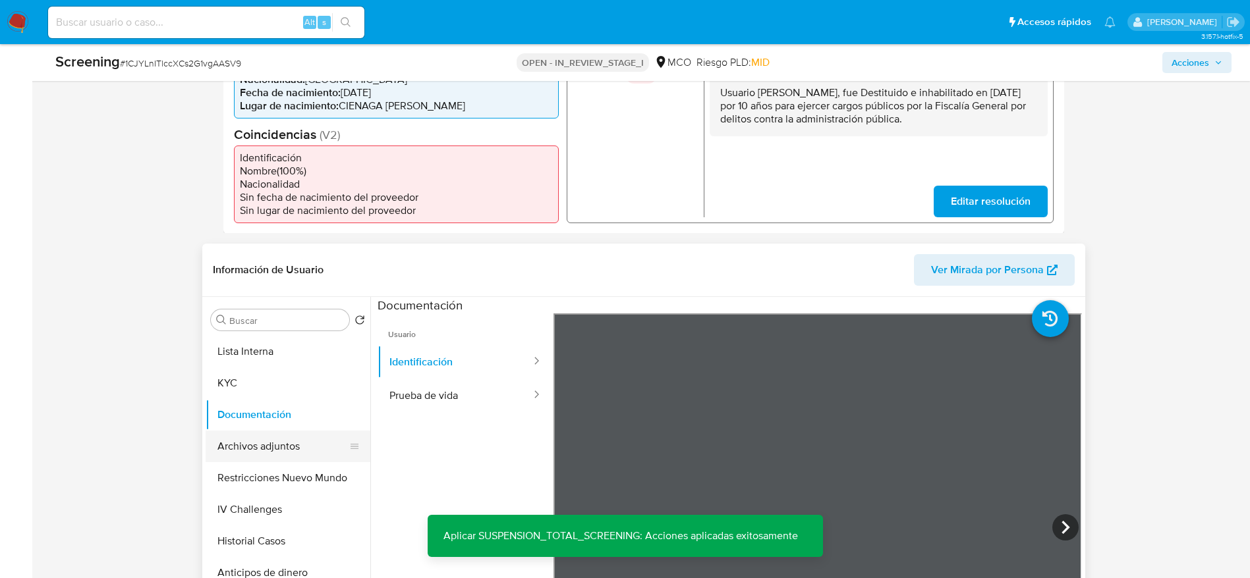
click at [279, 443] on button "Archivos adjuntos" at bounding box center [283, 447] width 154 height 32
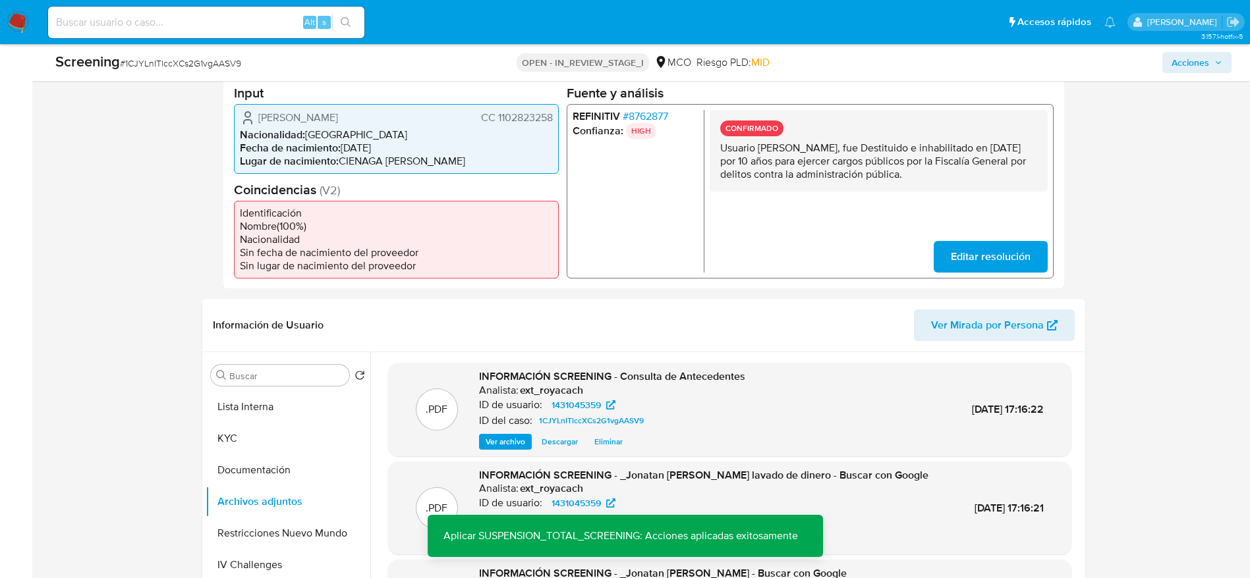
scroll to position [275, 0]
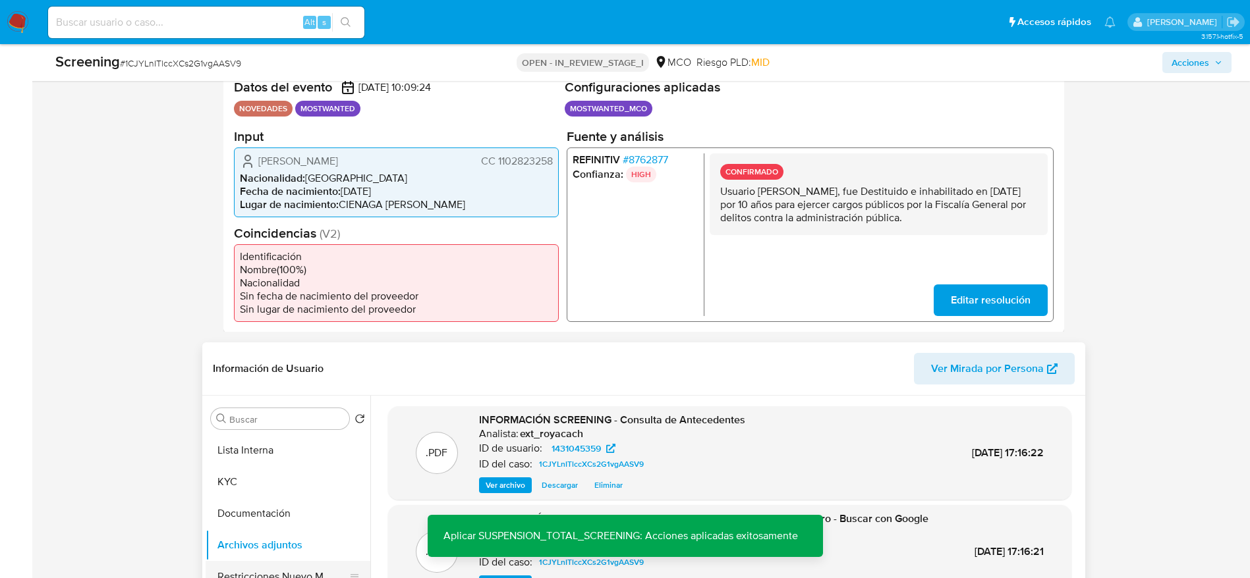
click at [274, 577] on button "Restricciones Nuevo Mundo" at bounding box center [283, 577] width 154 height 32
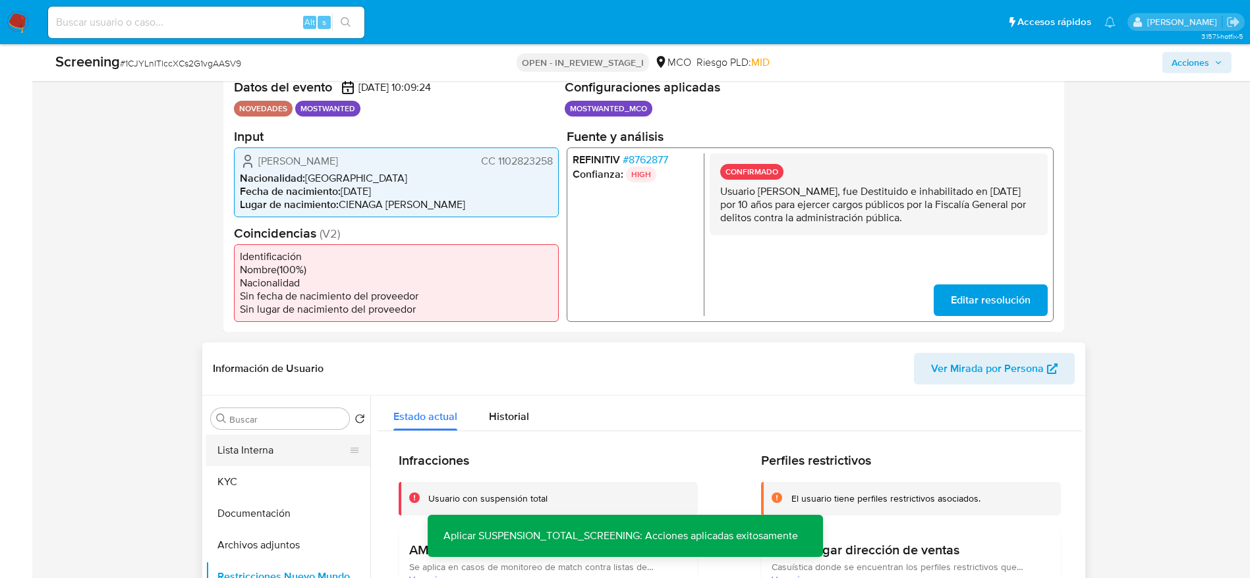
click at [269, 448] on button "Lista Interna" at bounding box center [283, 451] width 154 height 32
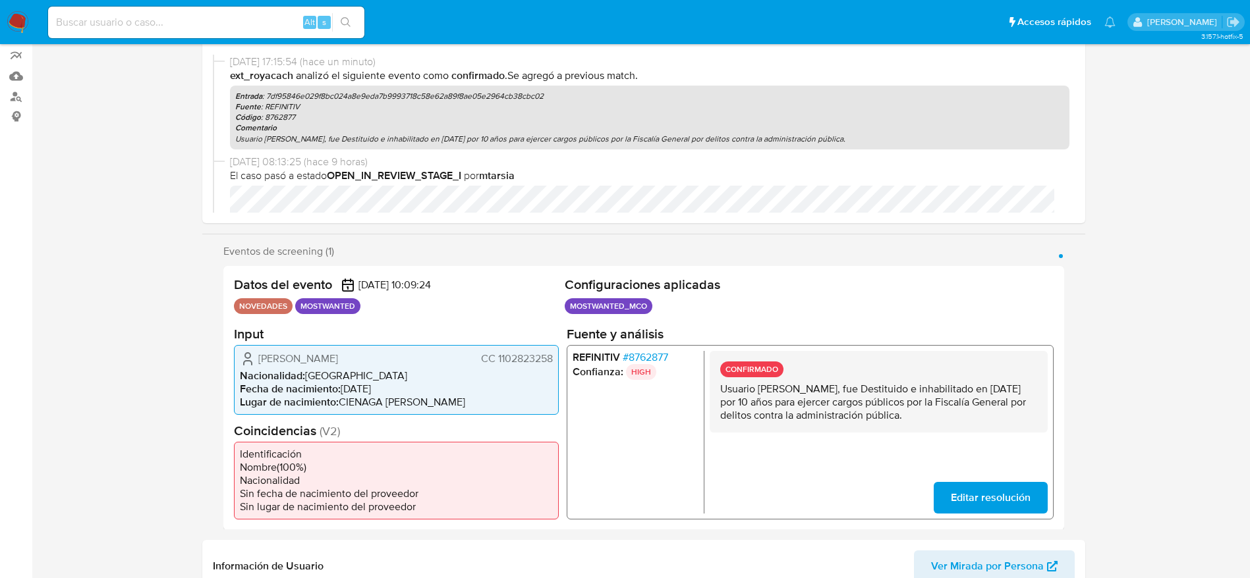
scroll to position [0, 0]
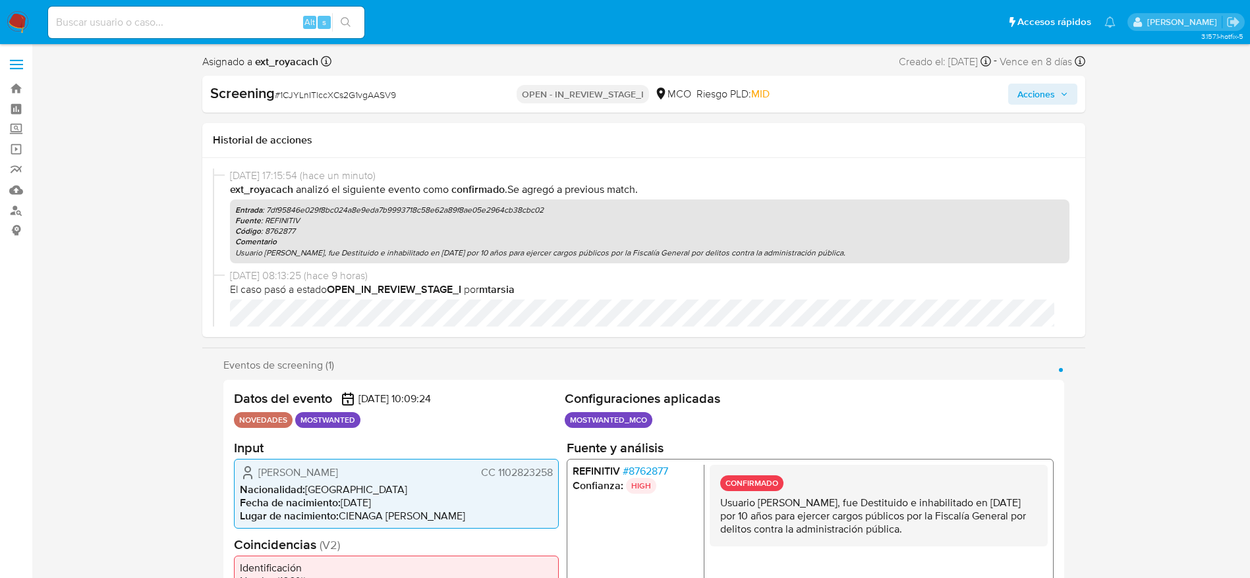
click at [1024, 90] on span "Acciones" at bounding box center [1036, 94] width 38 height 21
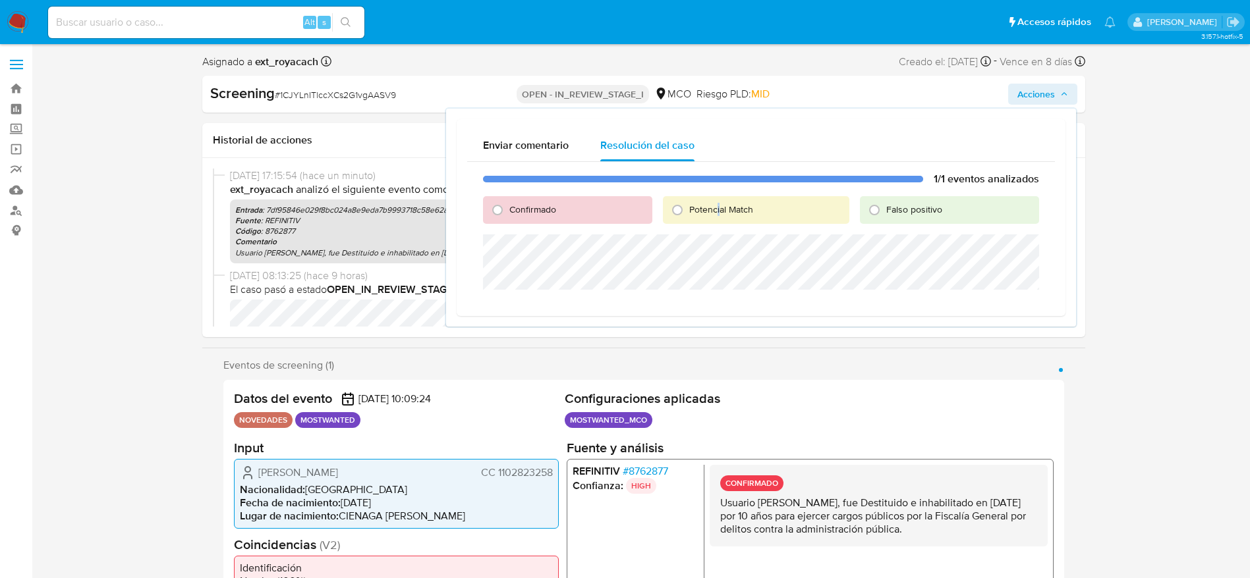
drag, startPoint x: 719, startPoint y: 192, endPoint x: 712, endPoint y: 200, distance: 10.7
click at [717, 194] on div "1/1 eventos analizados Confirmado Potencial Match Falso positivo" at bounding box center [761, 234] width 588 height 144
click at [712, 200] on div "Potencial Match" at bounding box center [756, 210] width 186 height 28
click at [712, 221] on div "Potencial Match" at bounding box center [756, 210] width 186 height 28
click at [696, 217] on div "Potencial Match" at bounding box center [756, 210] width 186 height 28
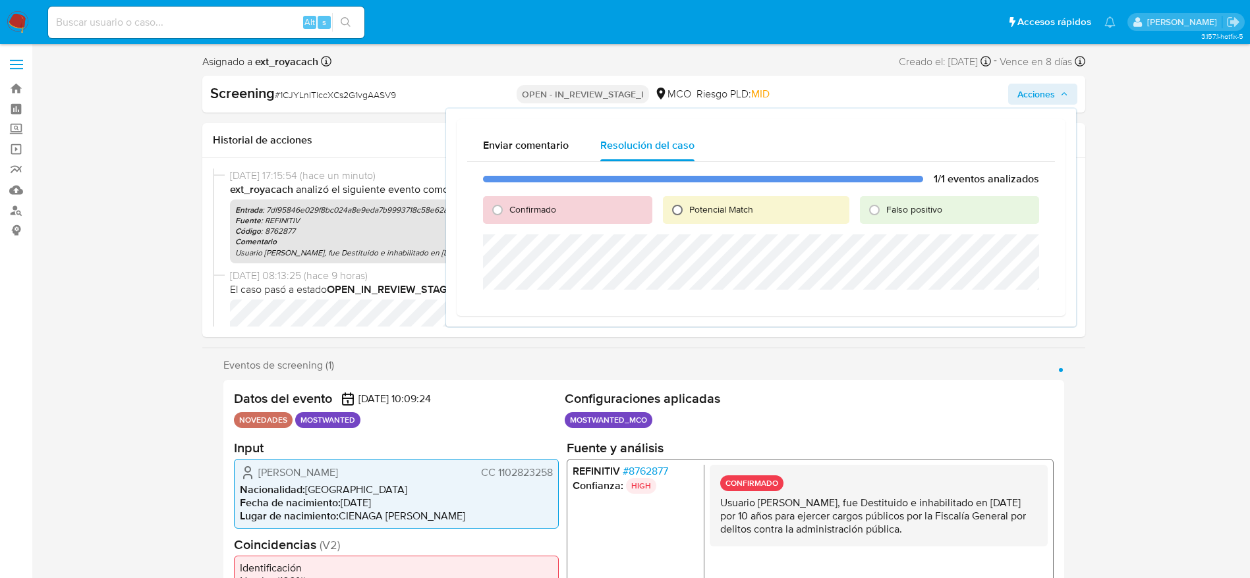
click at [682, 216] on input "Potencial Match" at bounding box center [677, 210] width 21 height 21
radio input "true"
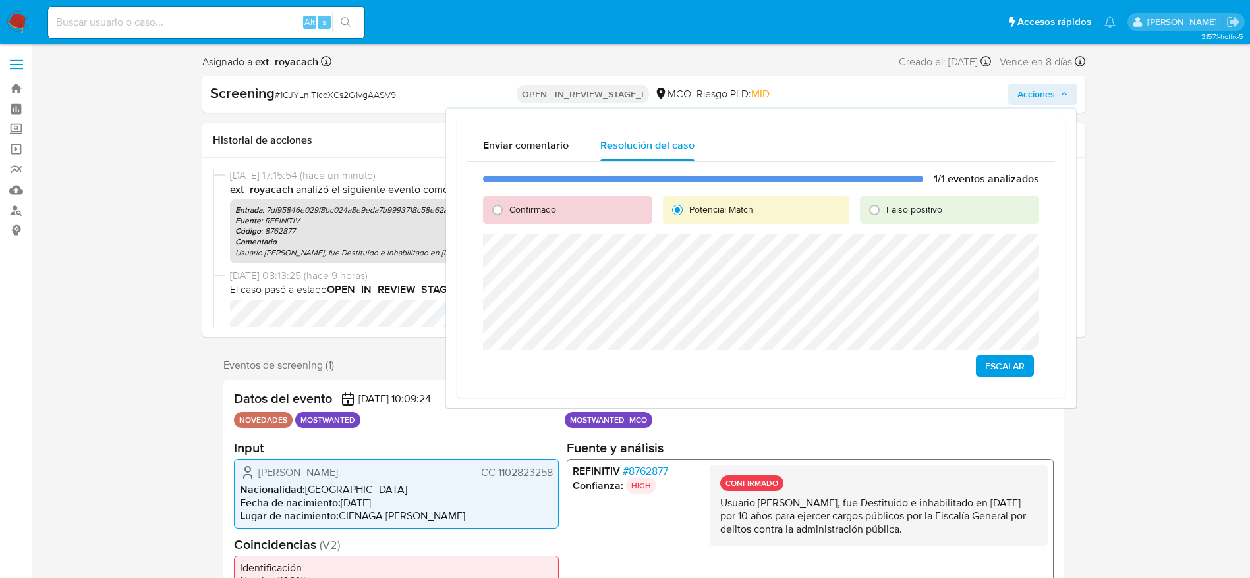
click at [997, 366] on span "Escalar" at bounding box center [1005, 366] width 40 height 18
click at [362, 90] on span "# 1CJYLnITlccXCs2G1vgAASV9" at bounding box center [335, 94] width 121 height 13
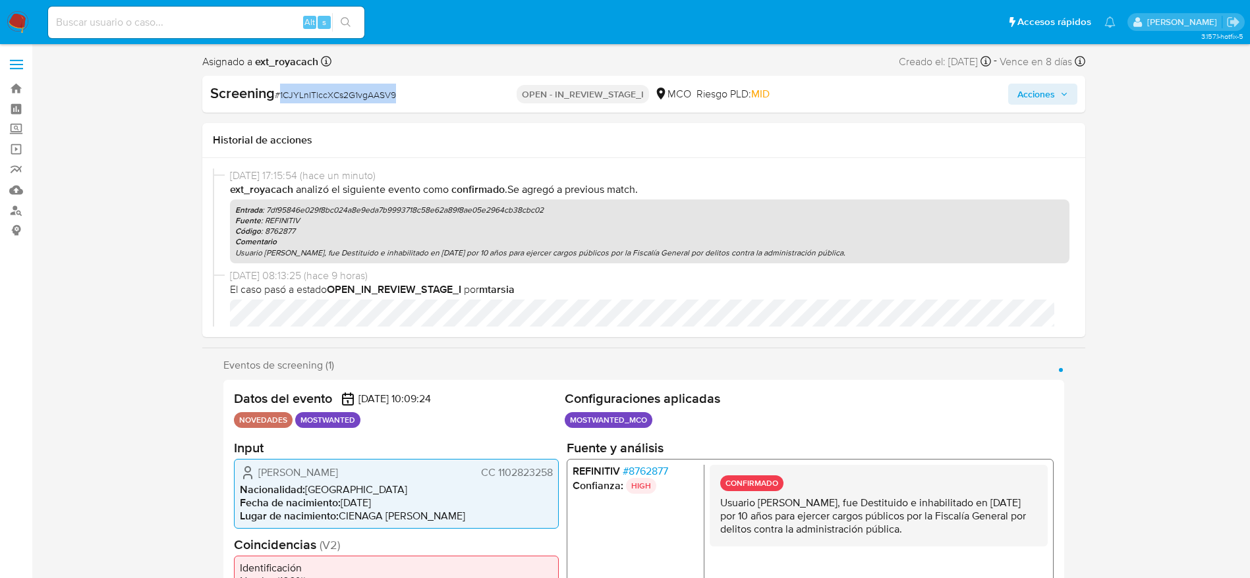
click at [362, 90] on span "# 1CJYLnITlccXCs2G1vgAASV9" at bounding box center [335, 94] width 121 height 13
copy span "1CJYLnITlccXCs2G1vgAASV9"
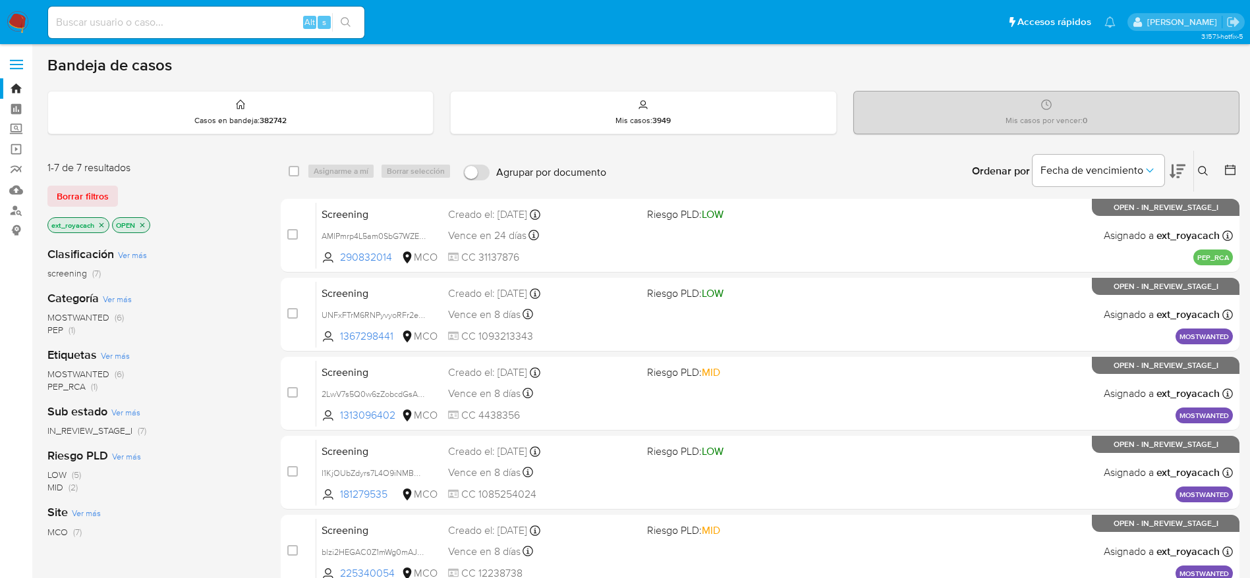
click at [109, 316] on span "MOSTWANTED (6)" at bounding box center [85, 318] width 76 height 13
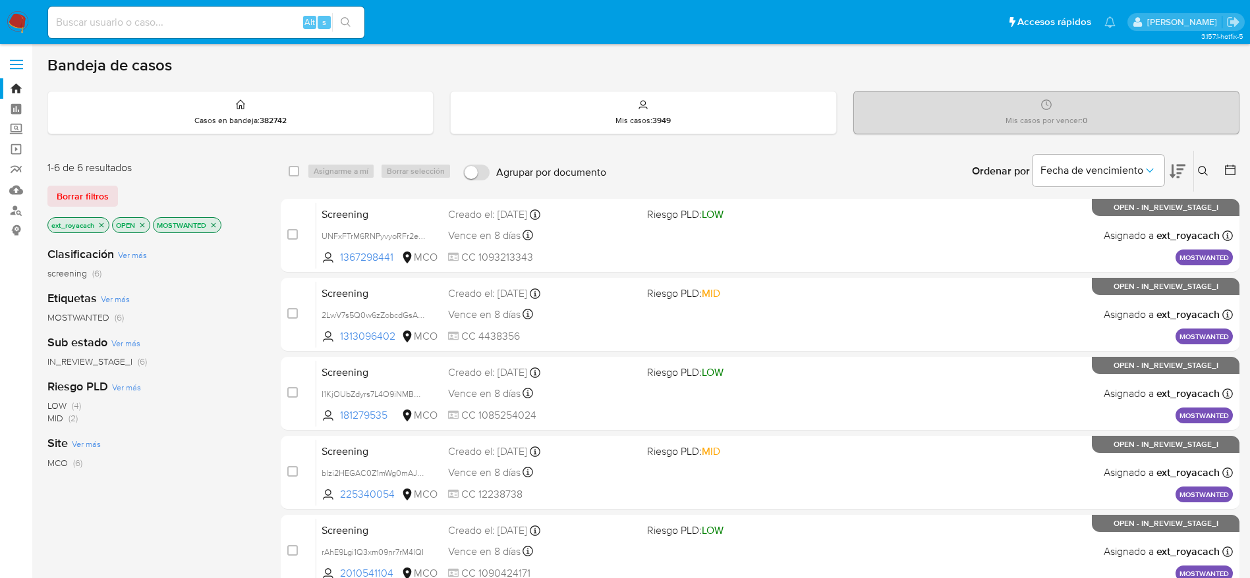
click at [215, 225] on icon "close-filter" at bounding box center [213, 225] width 5 height 5
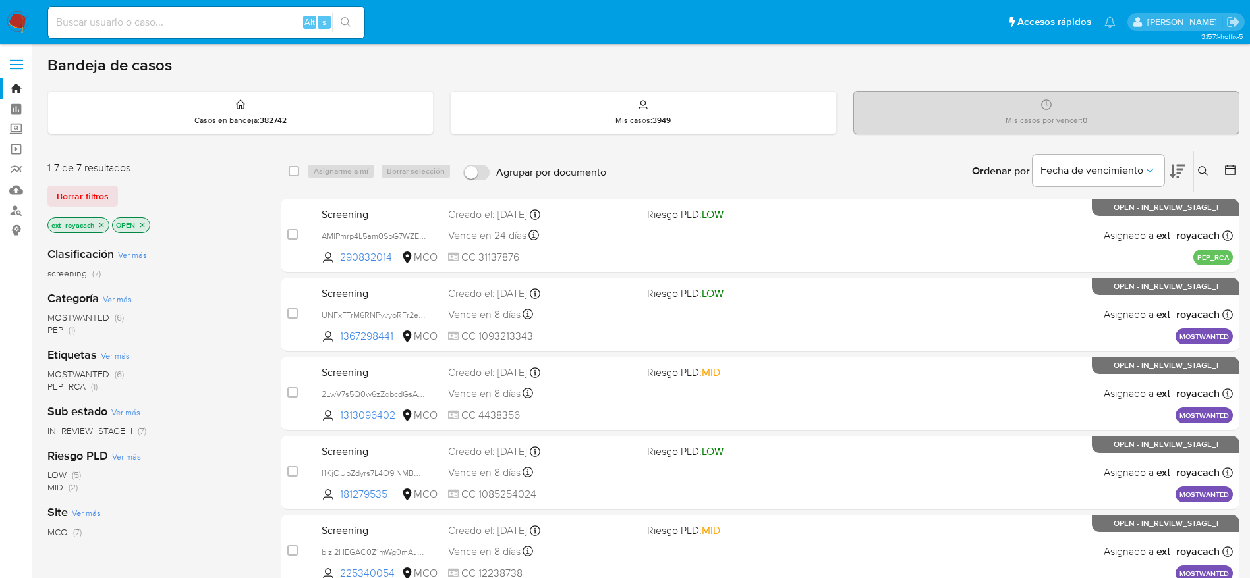
click at [104, 226] on icon "close-filter" at bounding box center [101, 225] width 8 height 8
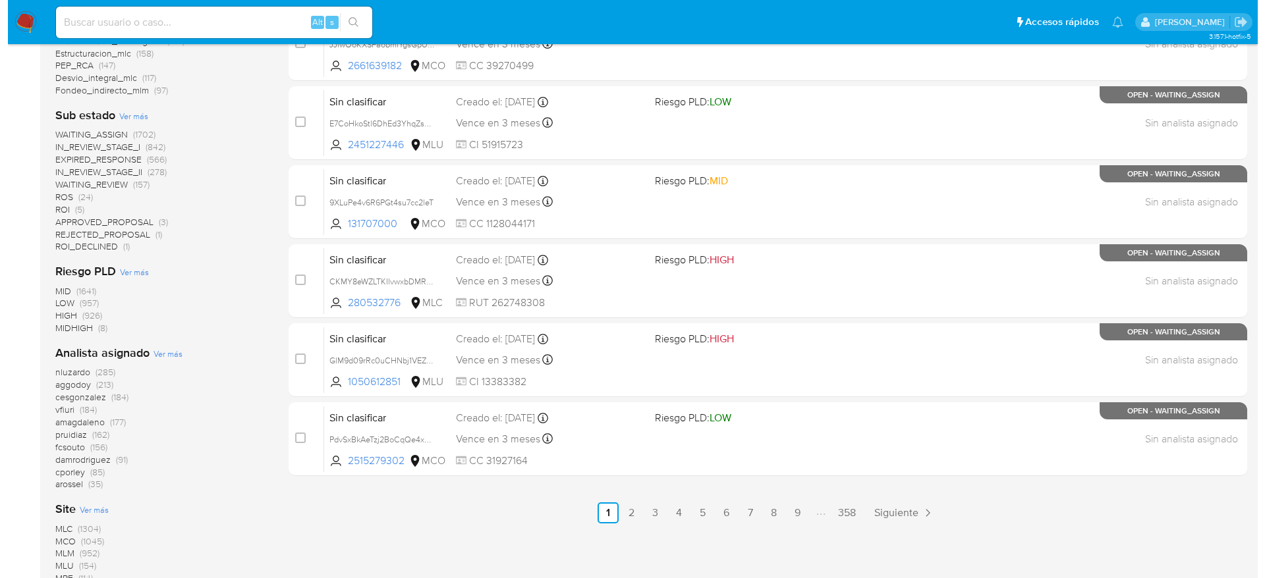
scroll to position [593, 0]
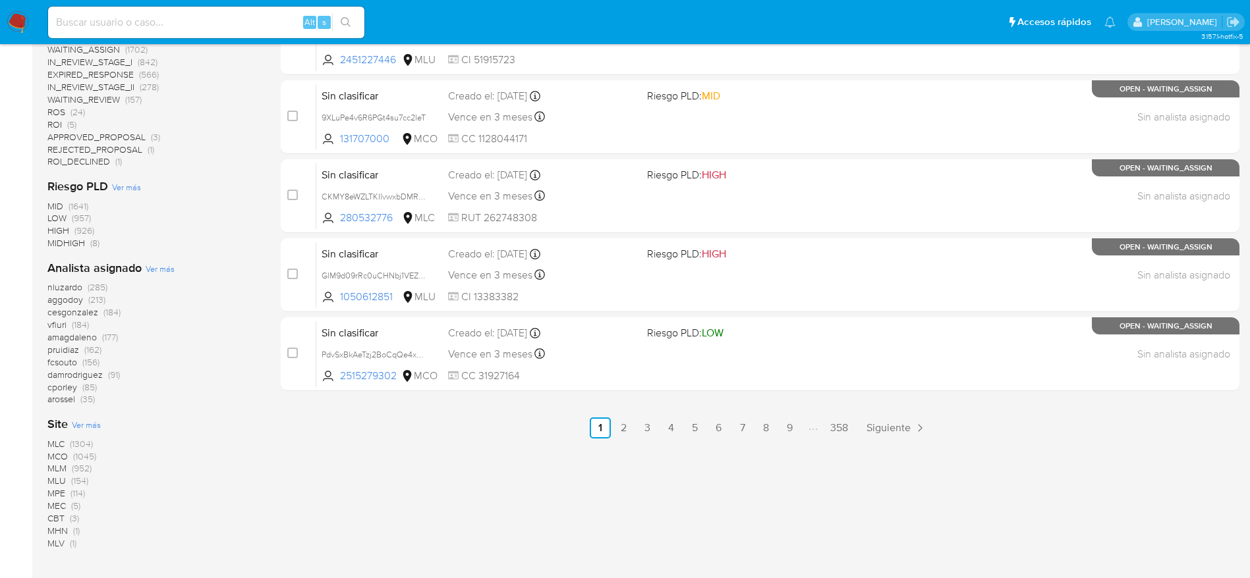
click at [154, 274] on span "Ver más" at bounding box center [160, 269] width 29 height 12
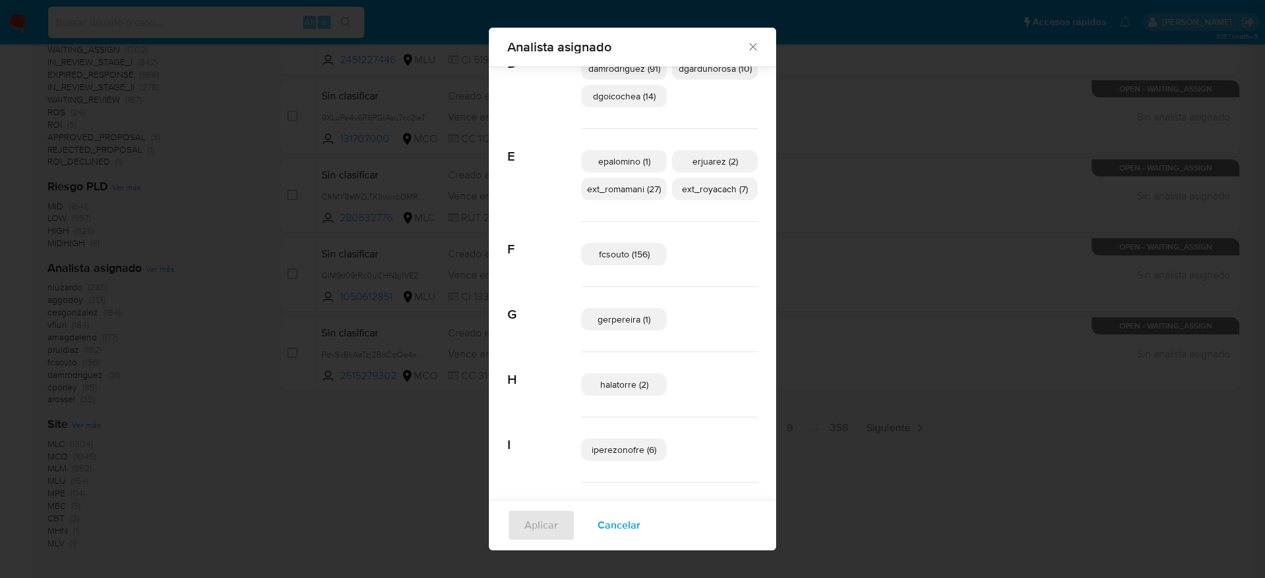
scroll to position [386, 0]
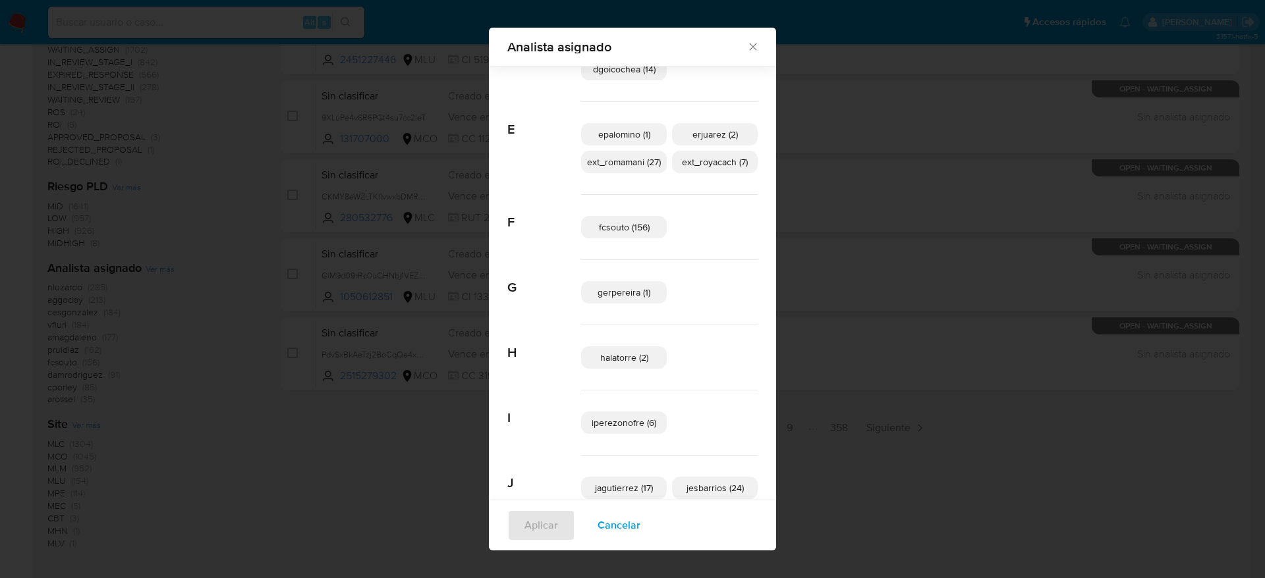
click at [632, 160] on span "ext_romamani (27)" at bounding box center [624, 161] width 74 height 13
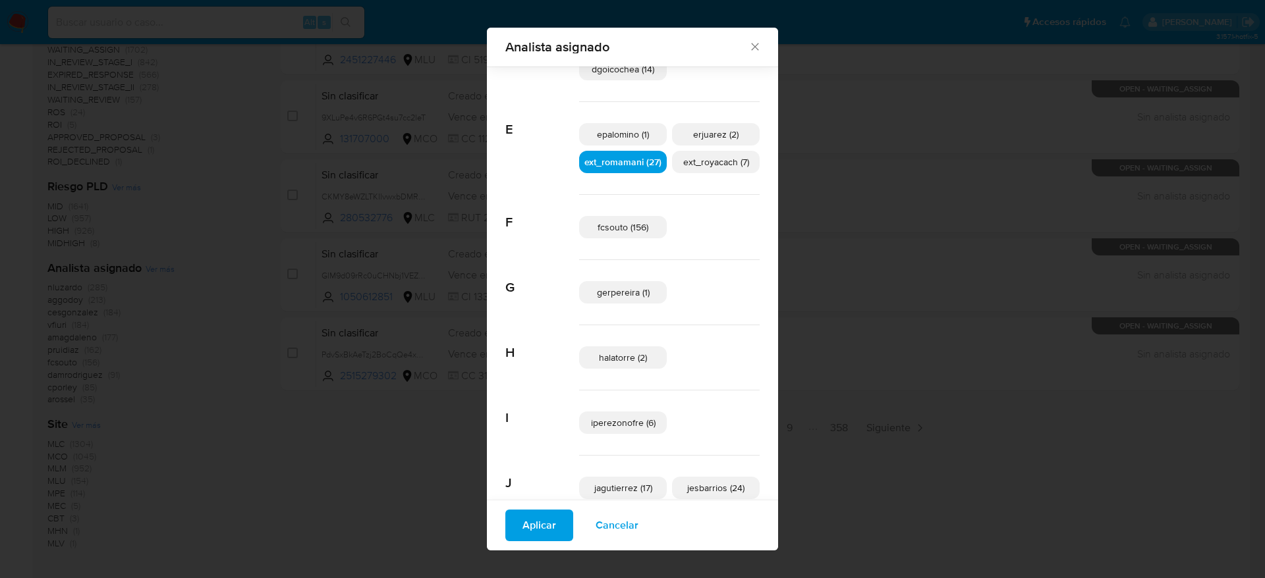
click at [533, 516] on span "Aplicar" at bounding box center [539, 525] width 34 height 29
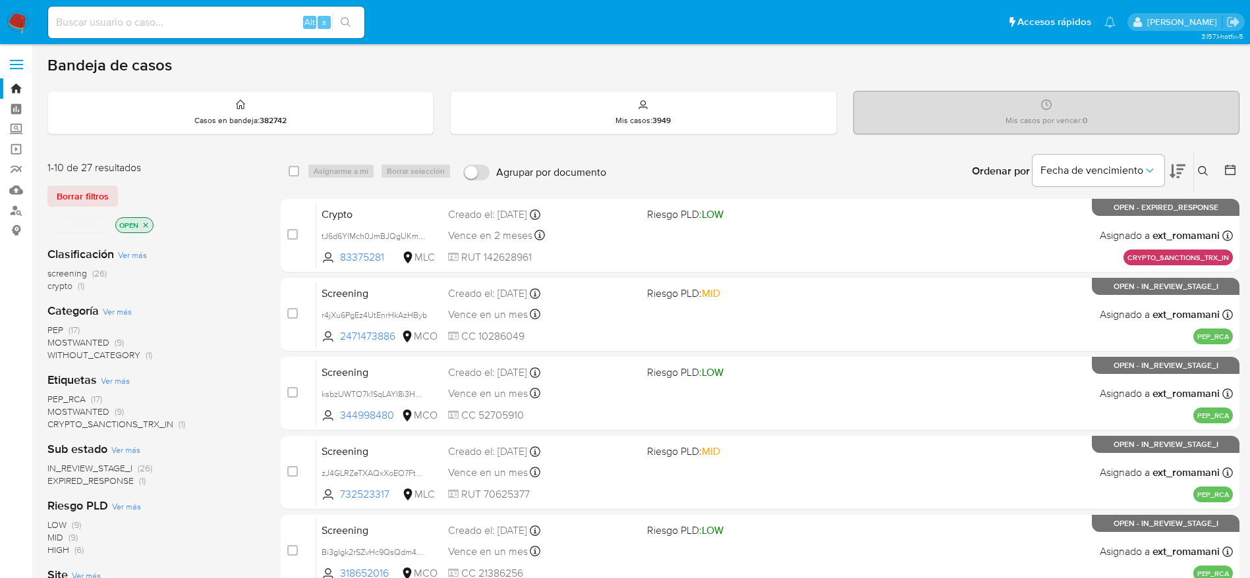
click at [26, 28] on img at bounding box center [18, 22] width 22 height 22
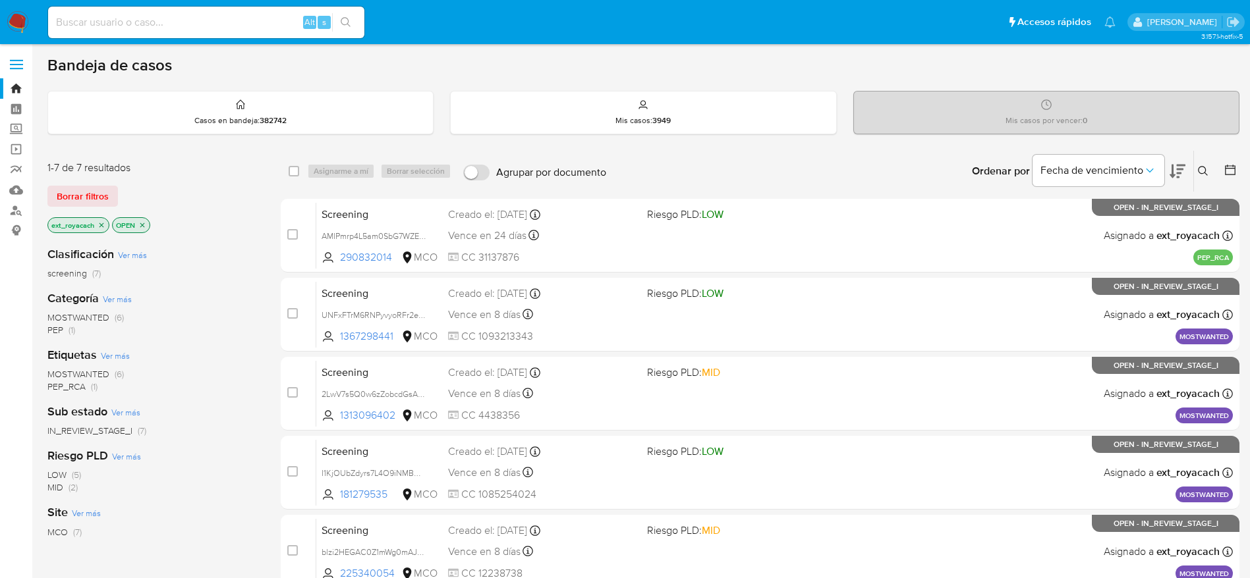
click at [70, 316] on span "MOSTWANTED" at bounding box center [78, 317] width 62 height 13
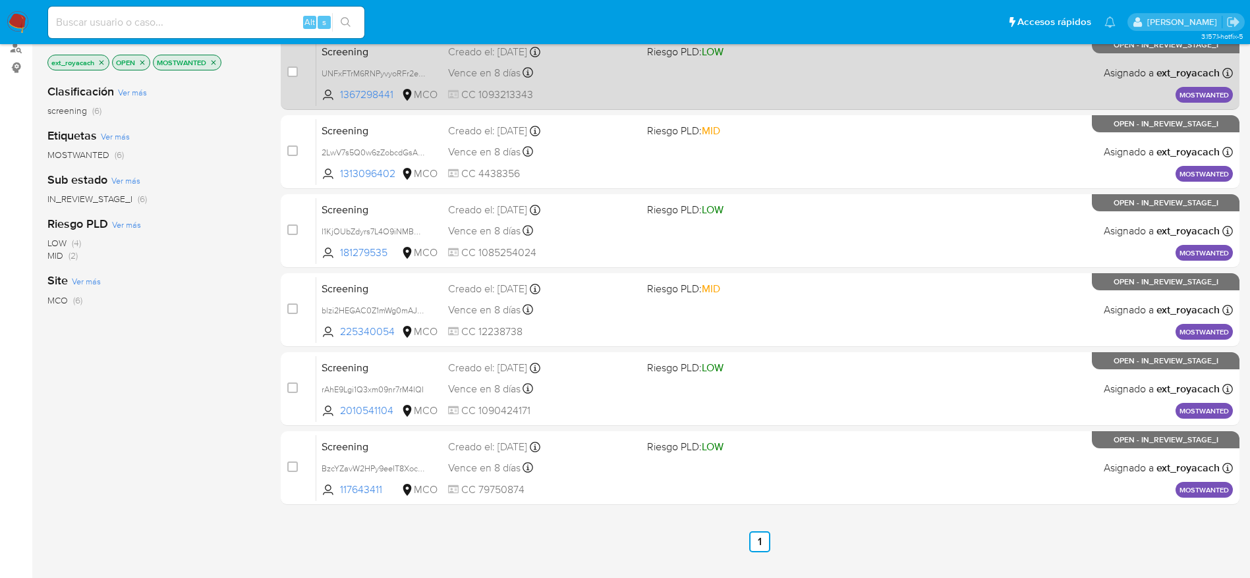
scroll to position [177, 0]
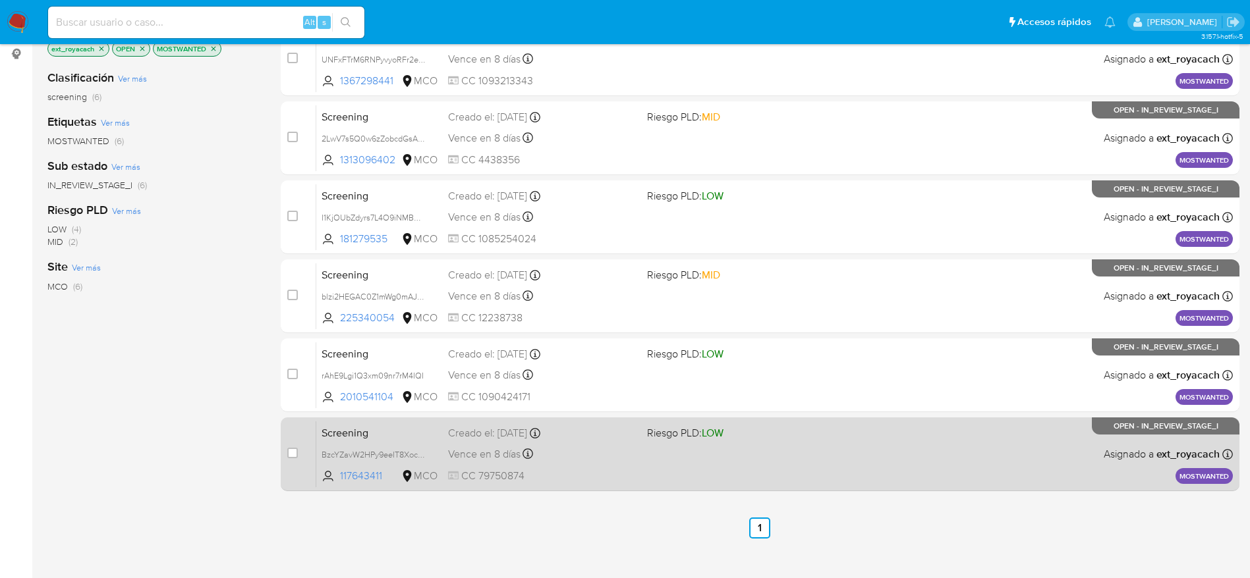
click at [641, 455] on div "Screening BzcYZavW2HPy9eeIT8XocPGY 117643411 MCO Riesgo PLD: LOW Creado el: [DA…" at bounding box center [774, 454] width 916 height 67
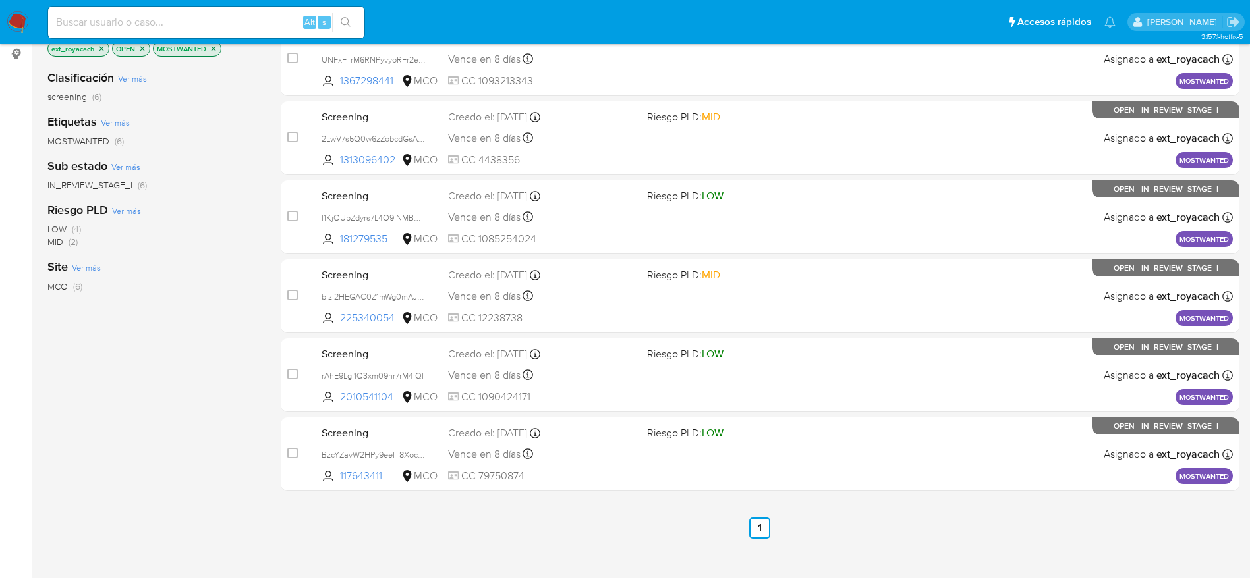
click at [570, 337] on div "case-item-checkbox No es posible asignar el caso Screening UNFxFTrM6RNPyvyoRFr2…" at bounding box center [760, 256] width 958 height 469
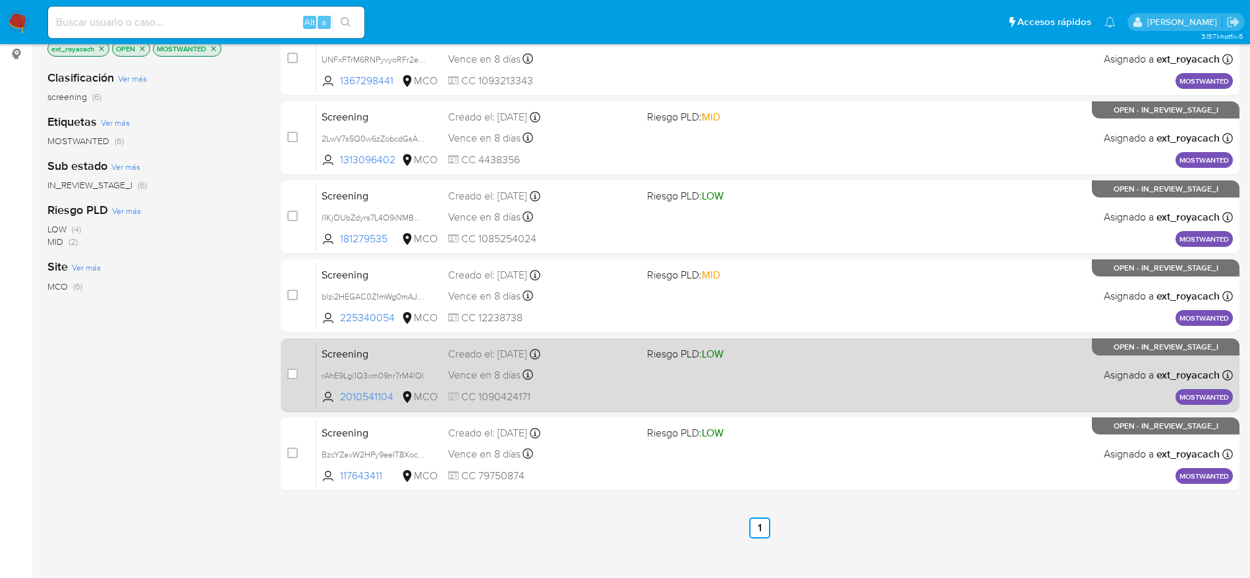
click at [568, 366] on div "Vence en 8 días Vence el [DATE] 07:09:29" at bounding box center [542, 375] width 188 height 18
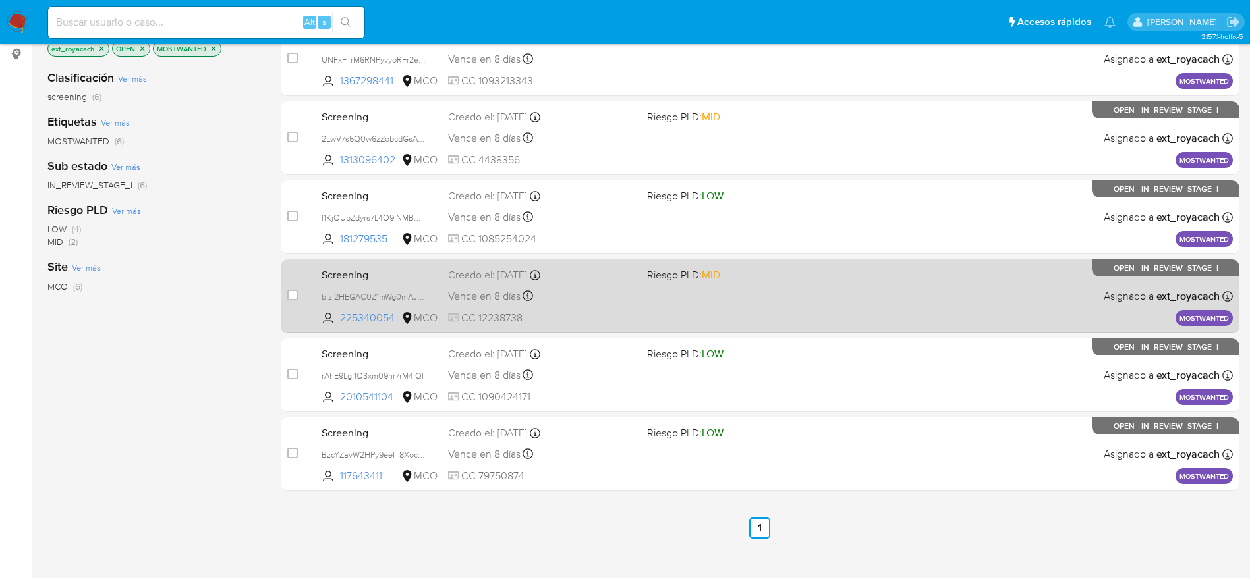
click at [470, 305] on div "Screening blzi2HEGAC0Z1mWg0mAJvTuC 225340054 MCO Riesgo PLD: MID Creado el: 30/…" at bounding box center [774, 296] width 916 height 67
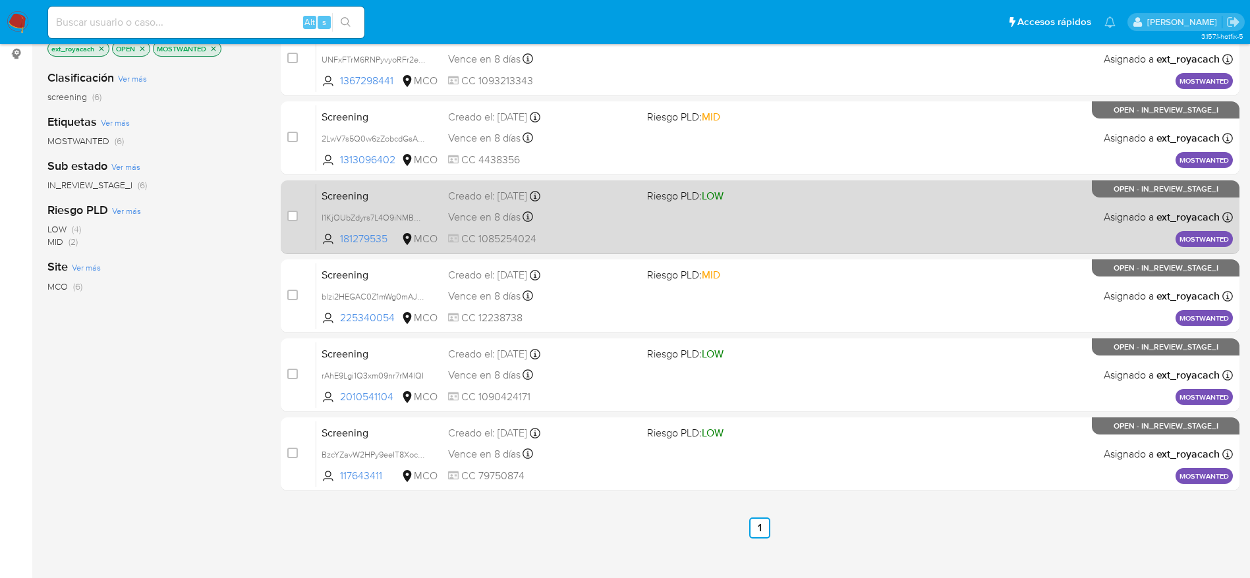
click at [480, 223] on span "Vence en 8 días" at bounding box center [484, 217] width 72 height 14
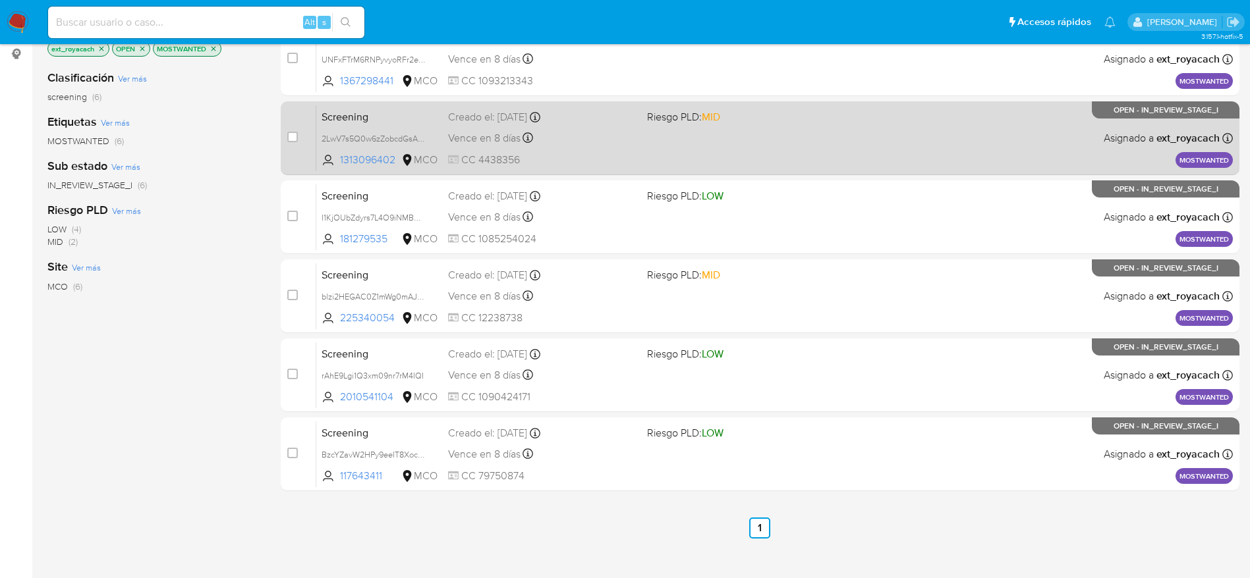
click at [536, 146] on div "Vence en 8 días Vence el 09/09/2025 07:09:41" at bounding box center [542, 138] width 188 height 18
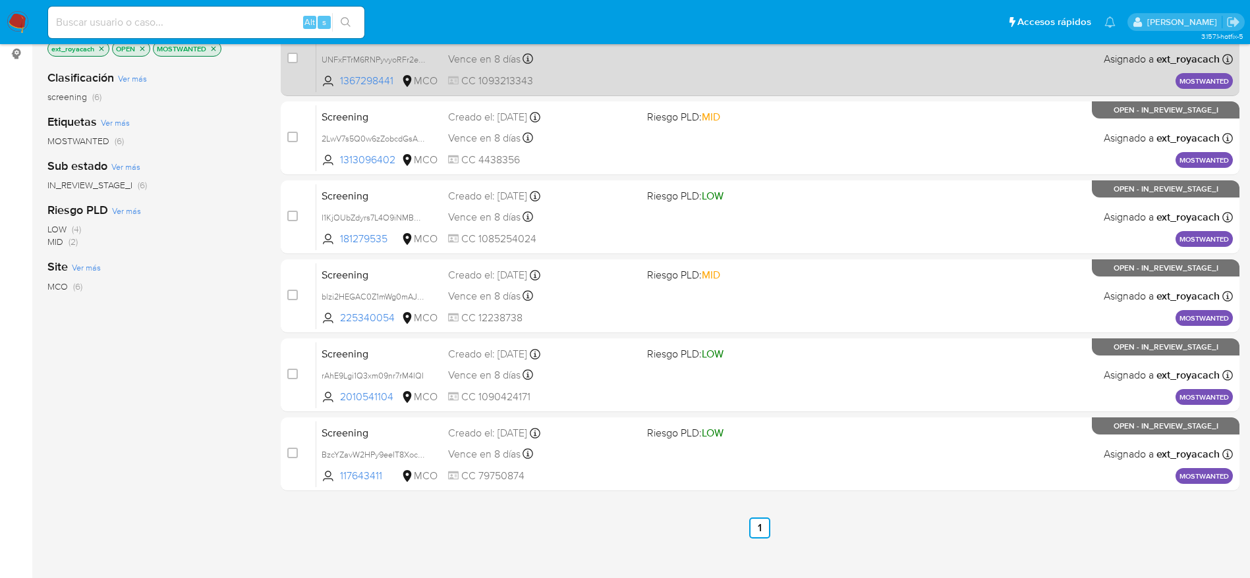
click at [575, 86] on span "CC 1093213343" at bounding box center [542, 81] width 188 height 14
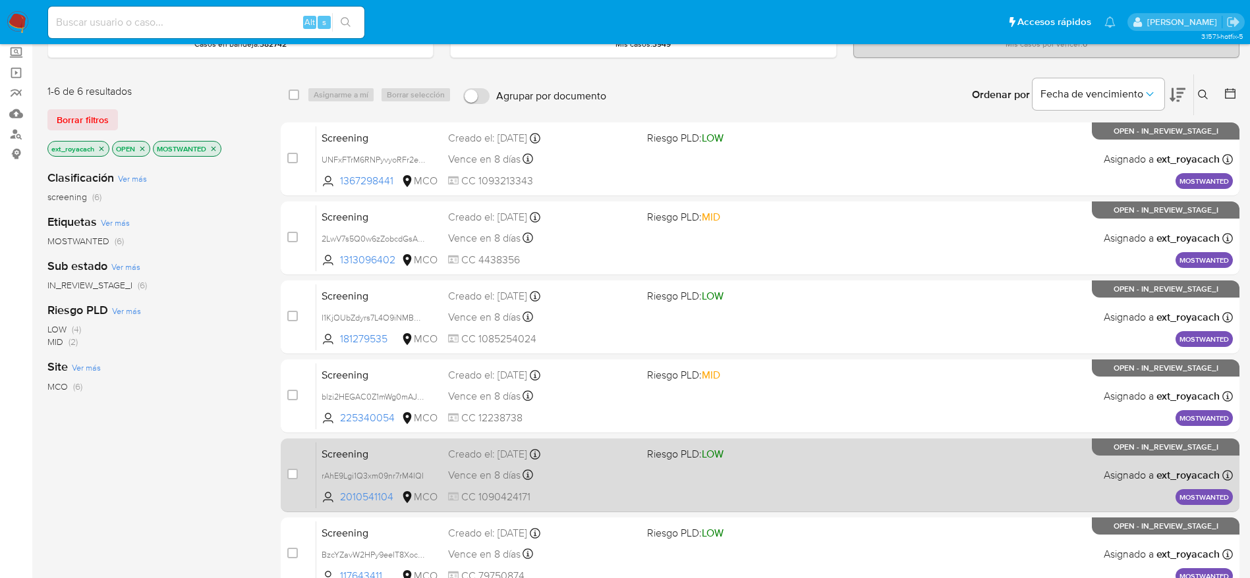
scroll to position [0, 0]
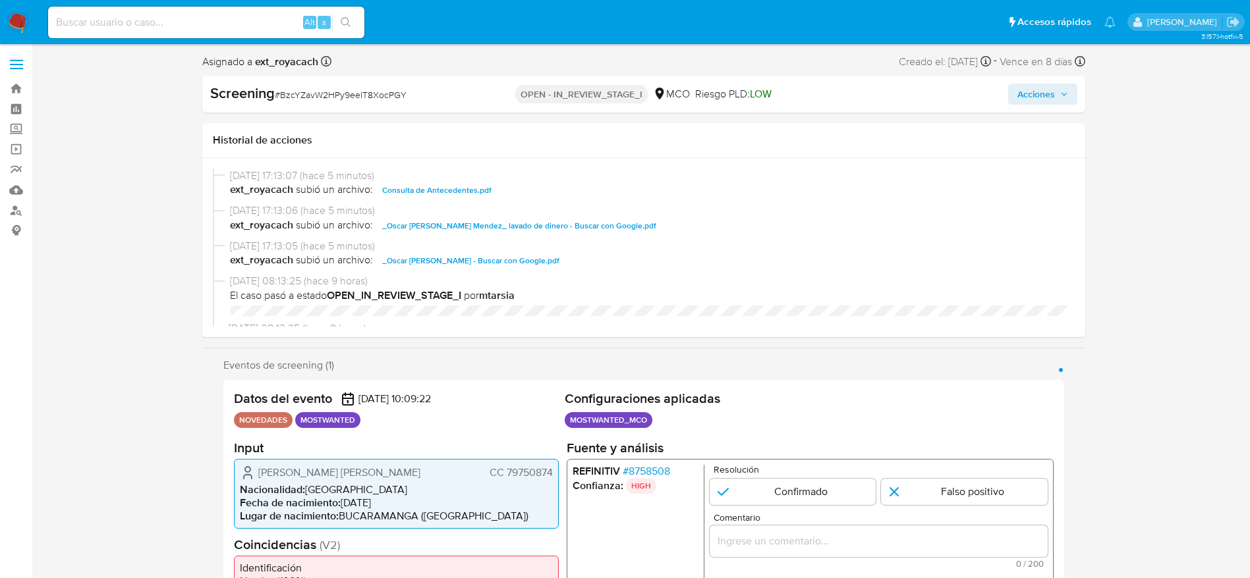
select select "10"
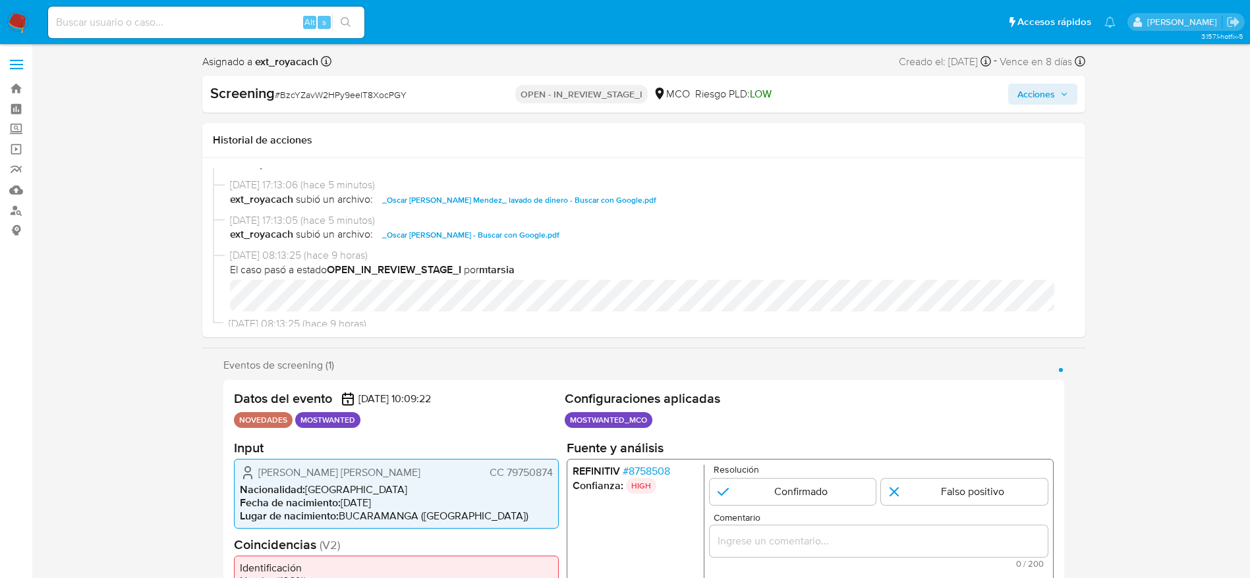
scroll to position [49, 0]
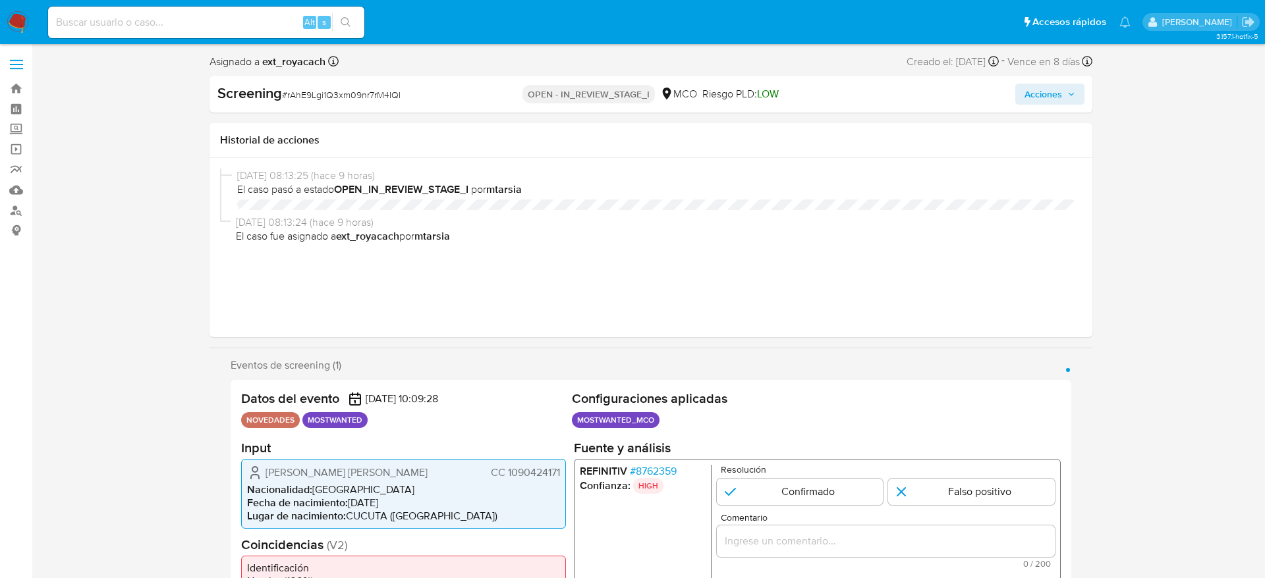
select select "10"
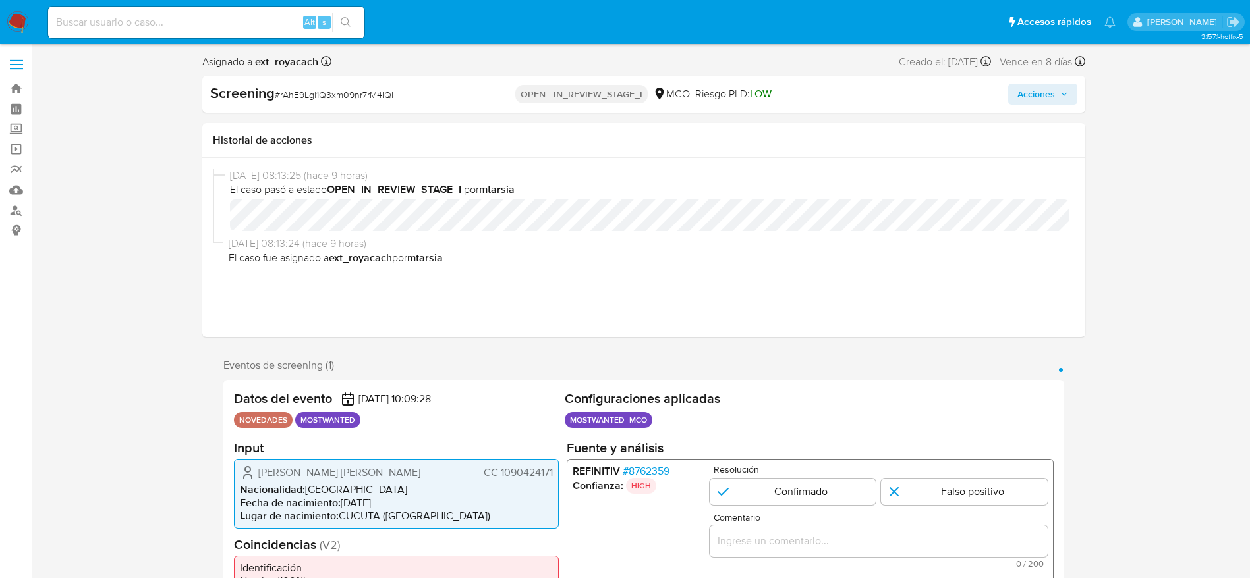
click at [514, 483] on li "Nacionalidad : Colombia" at bounding box center [396, 489] width 313 height 13
click at [517, 473] on span "CC 1090424171" at bounding box center [517, 472] width 69 height 13
click at [382, 473] on span "Fabian Alberto Caicedo Corzo" at bounding box center [339, 472] width 162 height 13
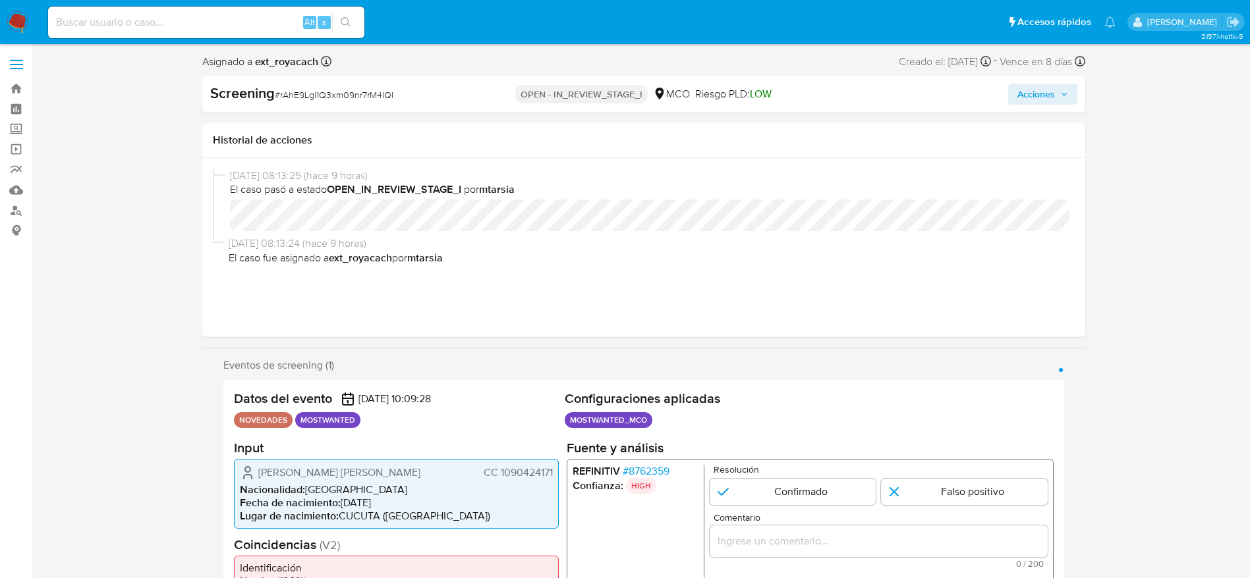
click at [382, 473] on span "Fabian Alberto Caicedo Corzo" at bounding box center [339, 472] width 162 height 13
click at [345, 86] on div "Screening # rAhE9Lgi1Q3xm09nr7rM4IQI" at bounding box center [352, 94] width 284 height 20
copy span "rAhE9Lgi1Q3xm09nr7rM4IQI"
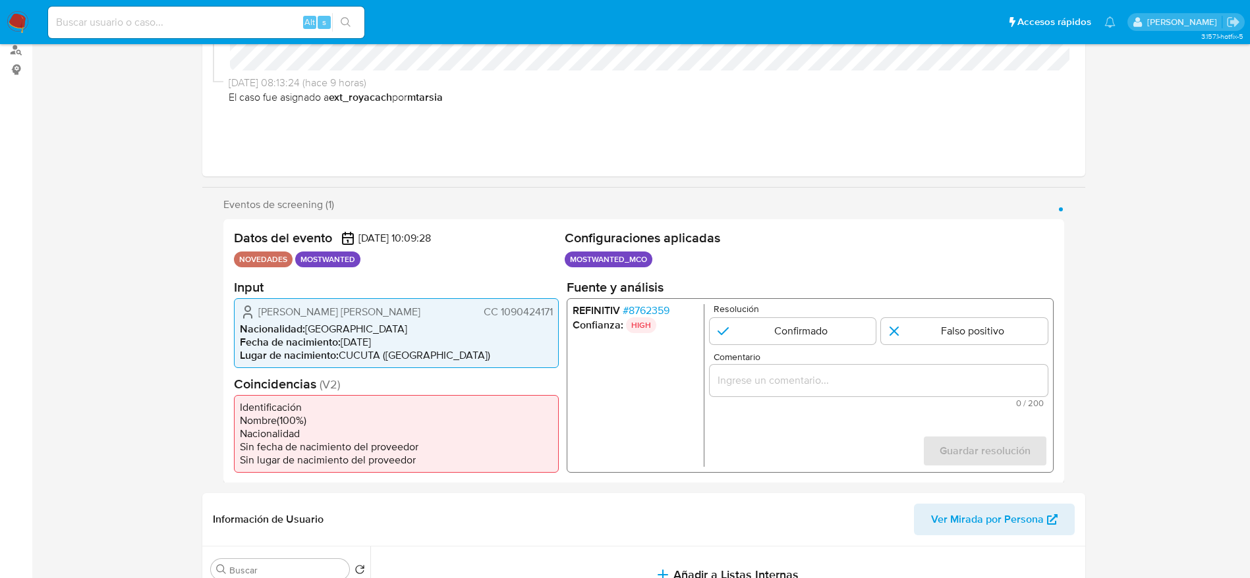
scroll to position [198, 0]
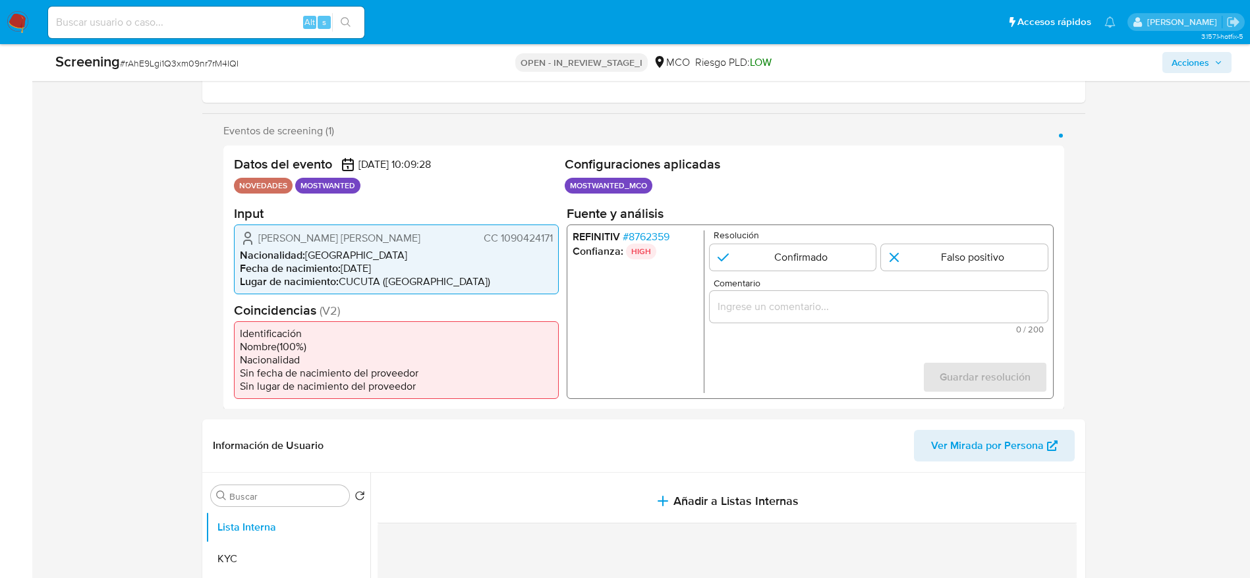
click at [262, 235] on span "Fabian Alberto Caicedo Corzo" at bounding box center [339, 237] width 162 height 13
drag, startPoint x: 252, startPoint y: 235, endPoint x: 551, endPoint y: 246, distance: 298.6
click at [551, 246] on div "Fabian Alberto Caicedo Corzo CC 1090424171 Nacionalidad : Colombia Fecha de nac…" at bounding box center [396, 259] width 325 height 70
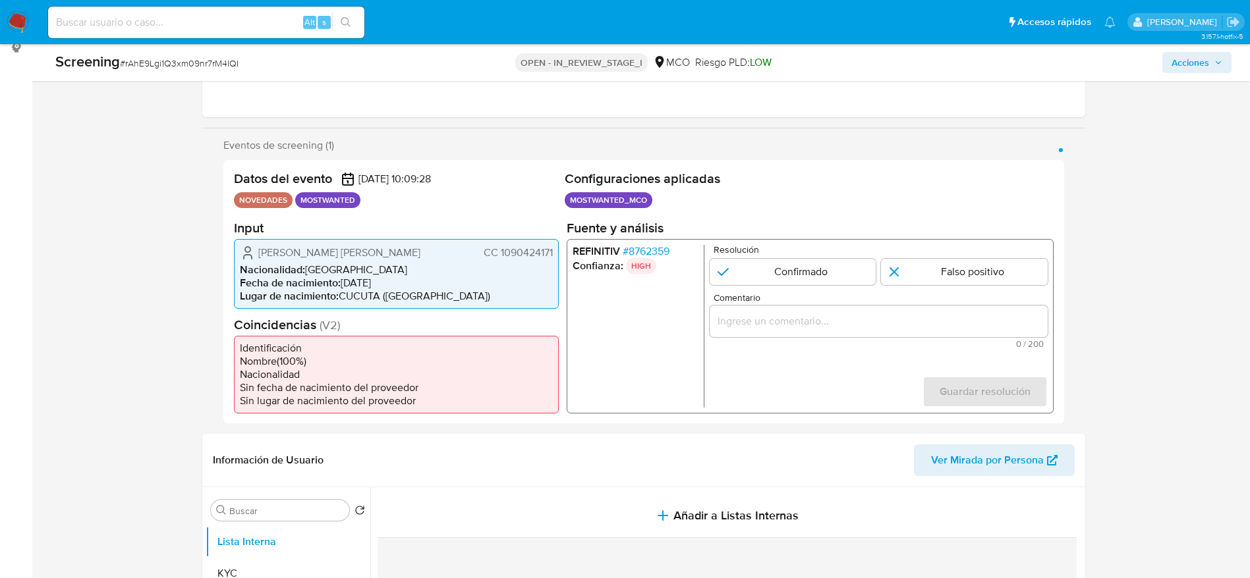
scroll to position [99, 0]
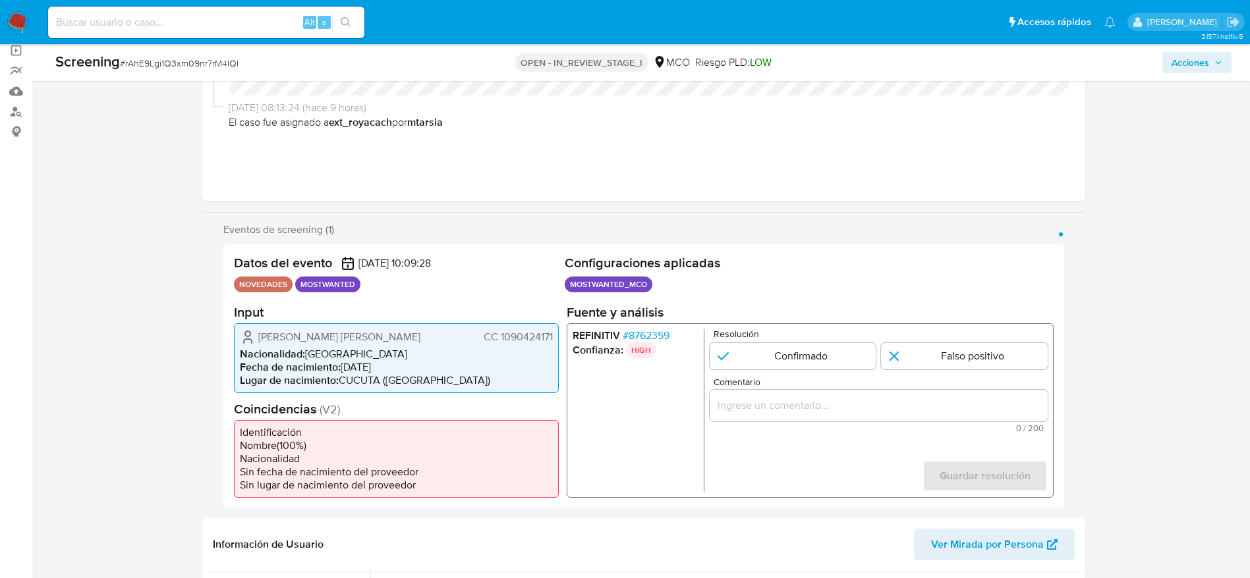
click at [250, 333] on icon "1 de 1" at bounding box center [247, 333] width 5 height 5
drag, startPoint x: 250, startPoint y: 333, endPoint x: 556, endPoint y: 334, distance: 305.7
click at [550, 334] on div "Fabian Alberto Caicedo Corzo CC 1090424171" at bounding box center [396, 337] width 313 height 16
click at [661, 323] on div "REFINITIV # 8762359 Confianza: HIGH Resolución Confirmado Falso positivo Coment…" at bounding box center [809, 410] width 487 height 175
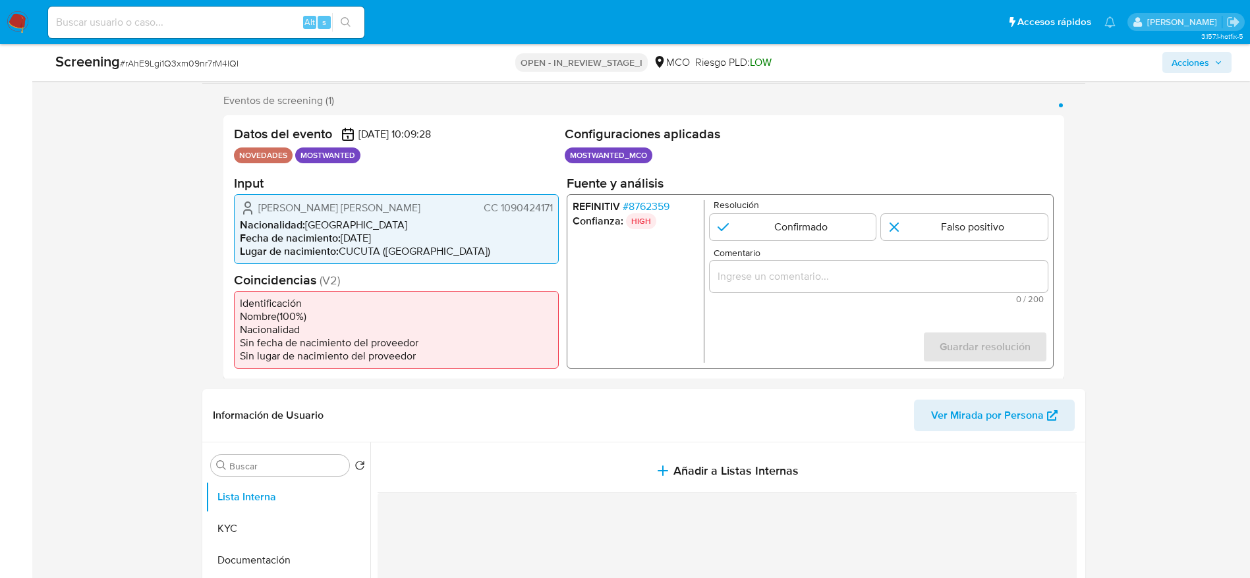
scroll to position [198, 0]
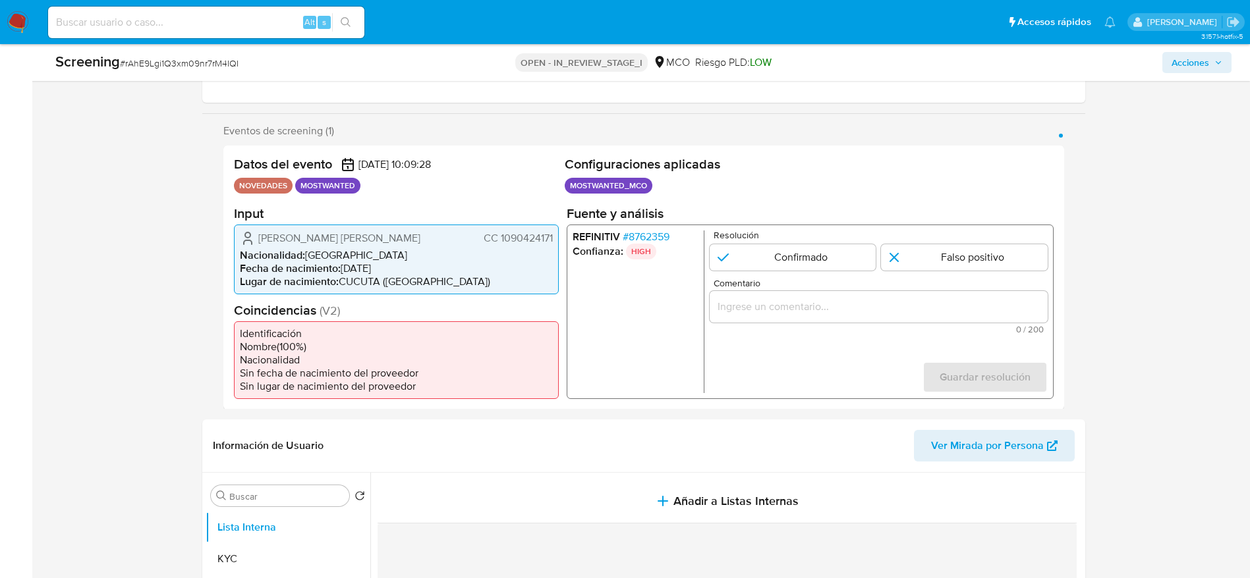
click at [668, 240] on span "# 8762359" at bounding box center [645, 236] width 47 height 13
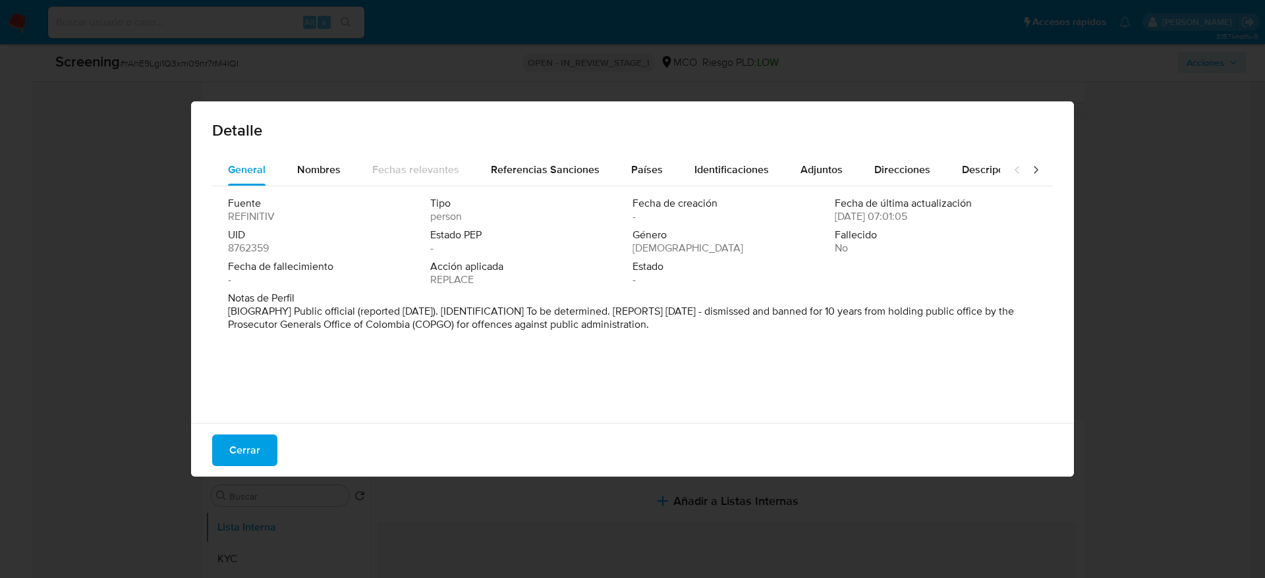
click at [218, 460] on div "Cerrar" at bounding box center [632, 450] width 883 height 53
drag, startPoint x: 240, startPoint y: 456, endPoint x: 354, endPoint y: 389, distance: 131.4
click at [239, 455] on span "Cerrar" at bounding box center [244, 450] width 31 height 29
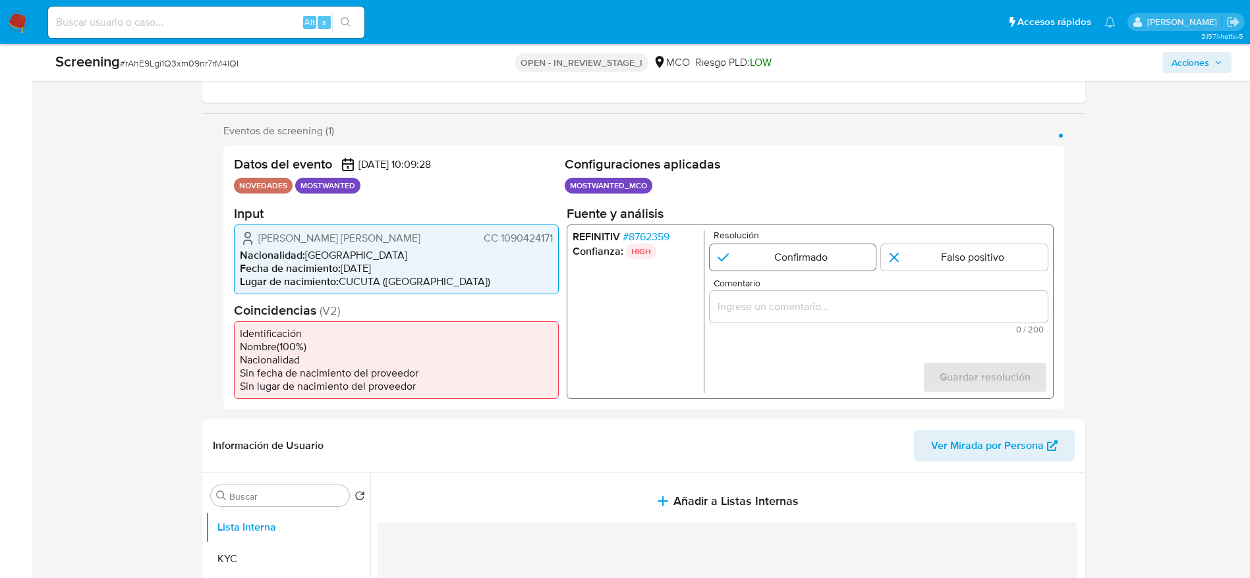
click at [733, 265] on input "1 de 1" at bounding box center [792, 257] width 167 height 26
radio input "true"
click at [763, 314] on input "Comentario" at bounding box center [878, 306] width 338 height 17
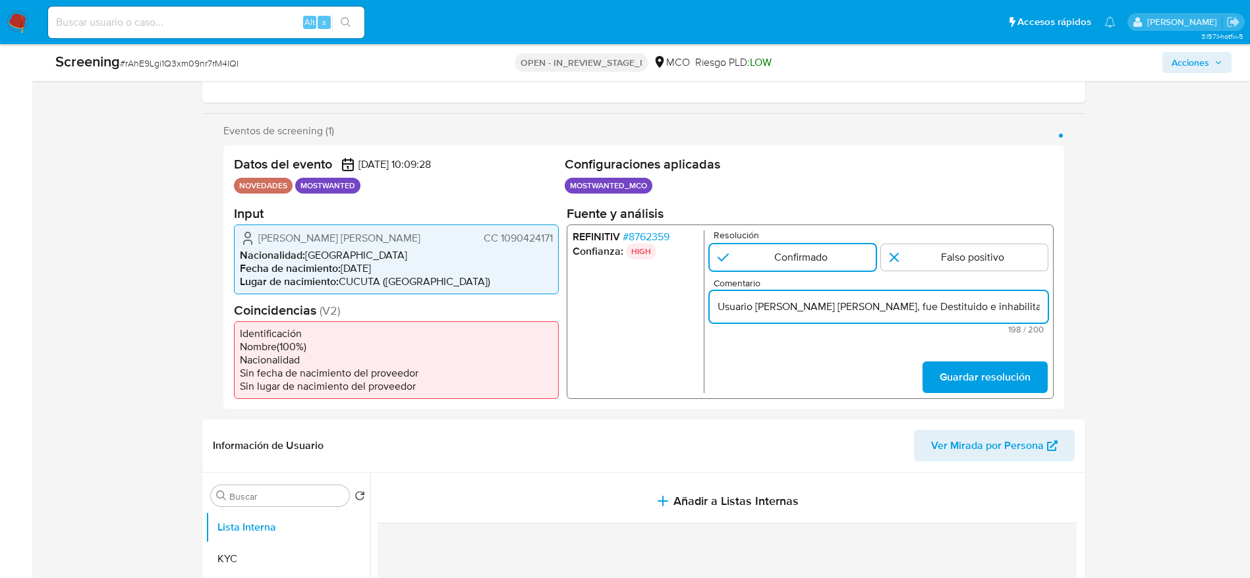
scroll to position [0, 584]
type input "Usuario Fabian Alberto Caicedo Corzo, fue Destituido e inhabilitado en febrero …"
click at [1000, 357] on form "Resolución Confirmado Falso positivo Comentario Usuario Fabian Alberto Caicedo …" at bounding box center [878, 311] width 338 height 163
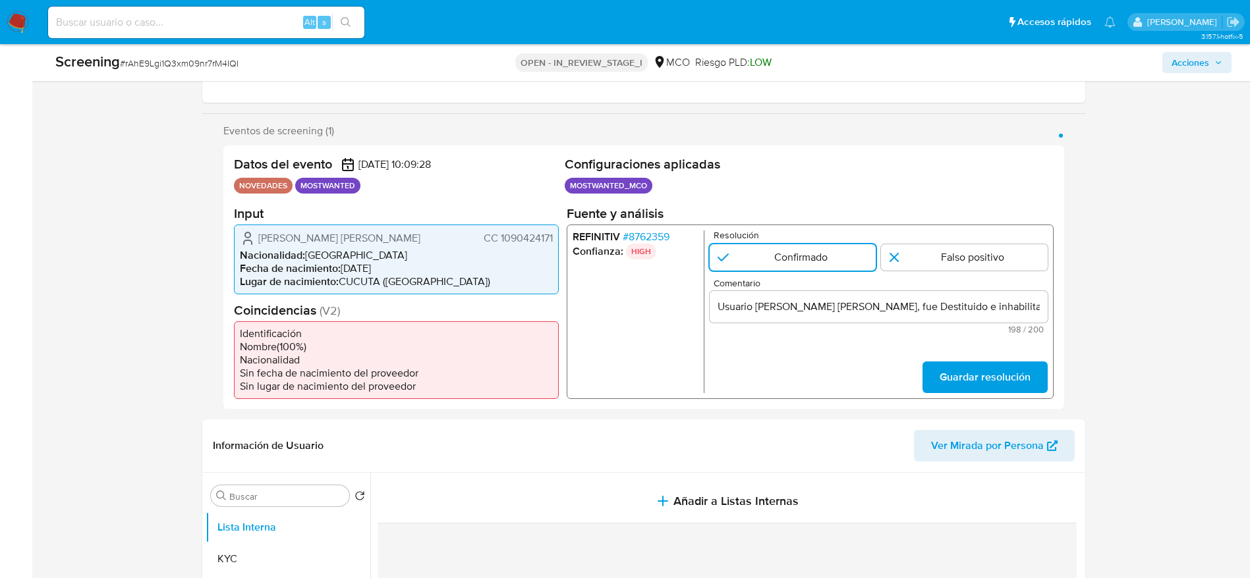
click at [1010, 362] on span "Guardar resolución" at bounding box center [984, 376] width 91 height 29
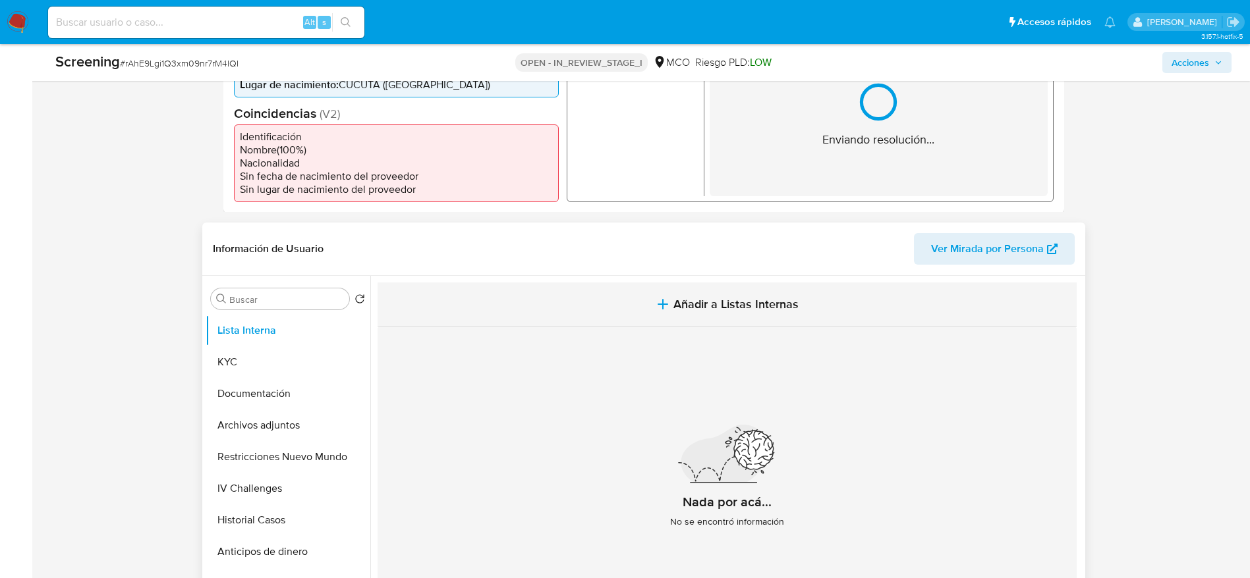
scroll to position [395, 0]
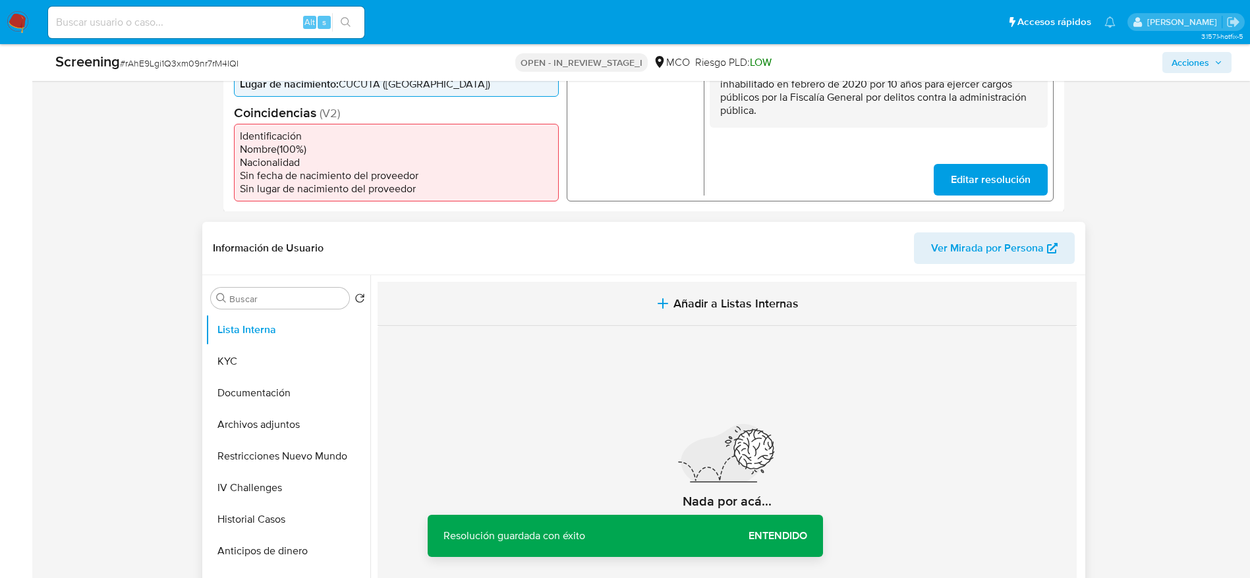
click at [630, 300] on button "Añadir a Listas Internas" at bounding box center [726, 304] width 699 height 44
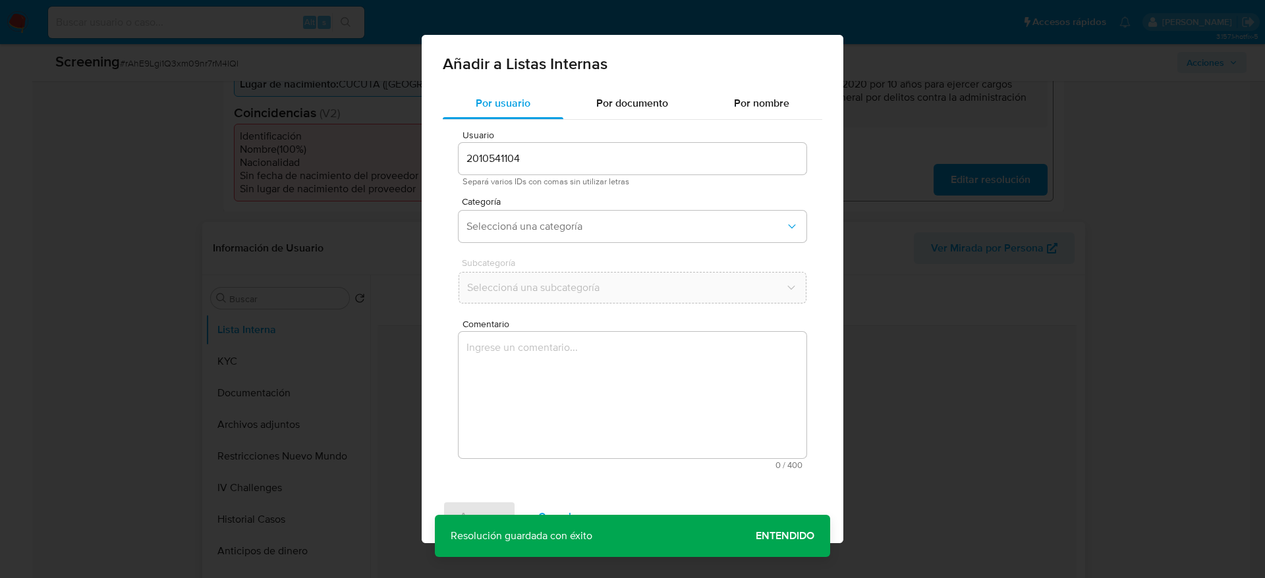
click at [642, 372] on textarea "Comentario" at bounding box center [632, 395] width 348 height 126
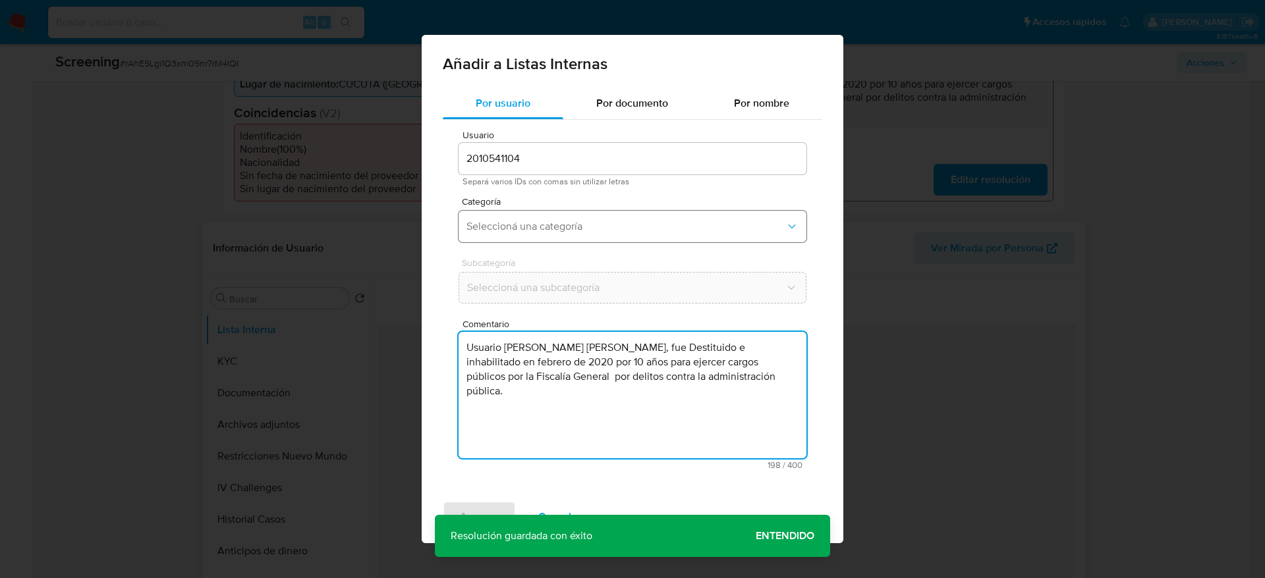
type textarea "Usuario Fabian Alberto Caicedo Corzo, fue Destituido e inhabilitado en febrero …"
click at [598, 213] on button "Seleccioná una categoría" at bounding box center [632, 227] width 348 height 32
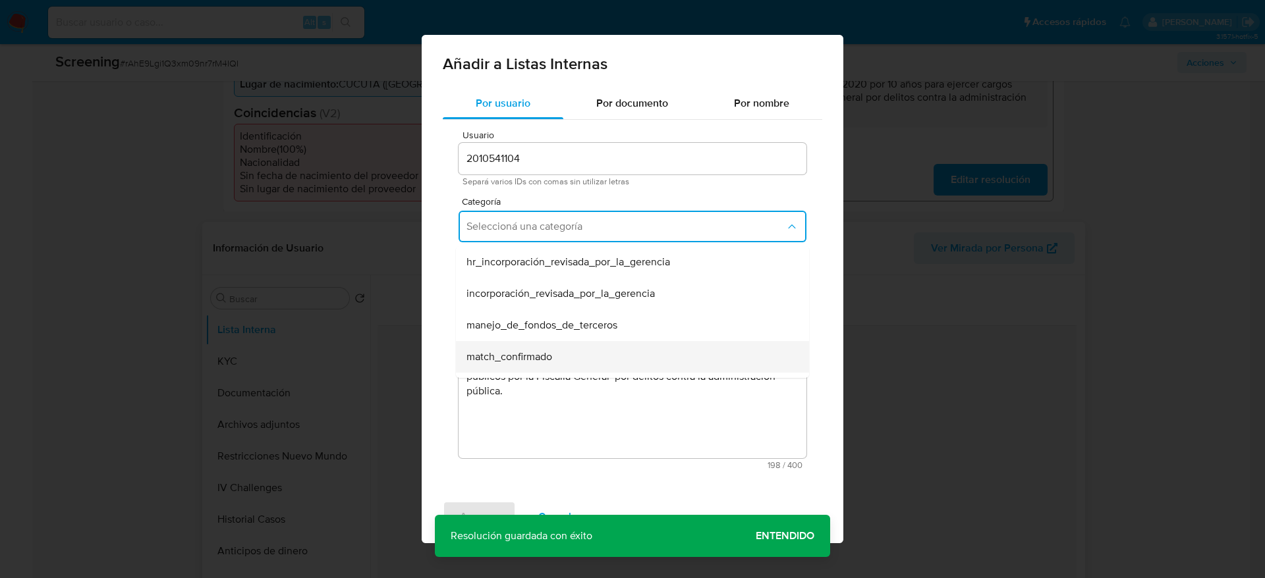
click at [536, 357] on span "match_confirmado" at bounding box center [509, 356] width 86 height 13
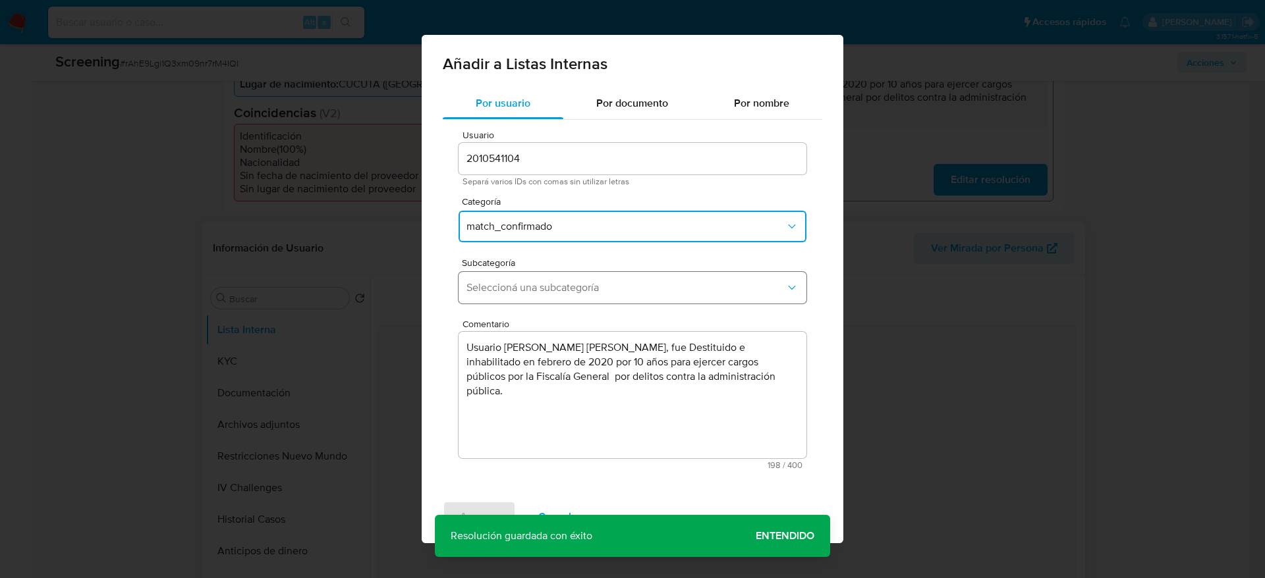
click at [534, 302] on button "Seleccioná una subcategoría" at bounding box center [632, 288] width 348 height 32
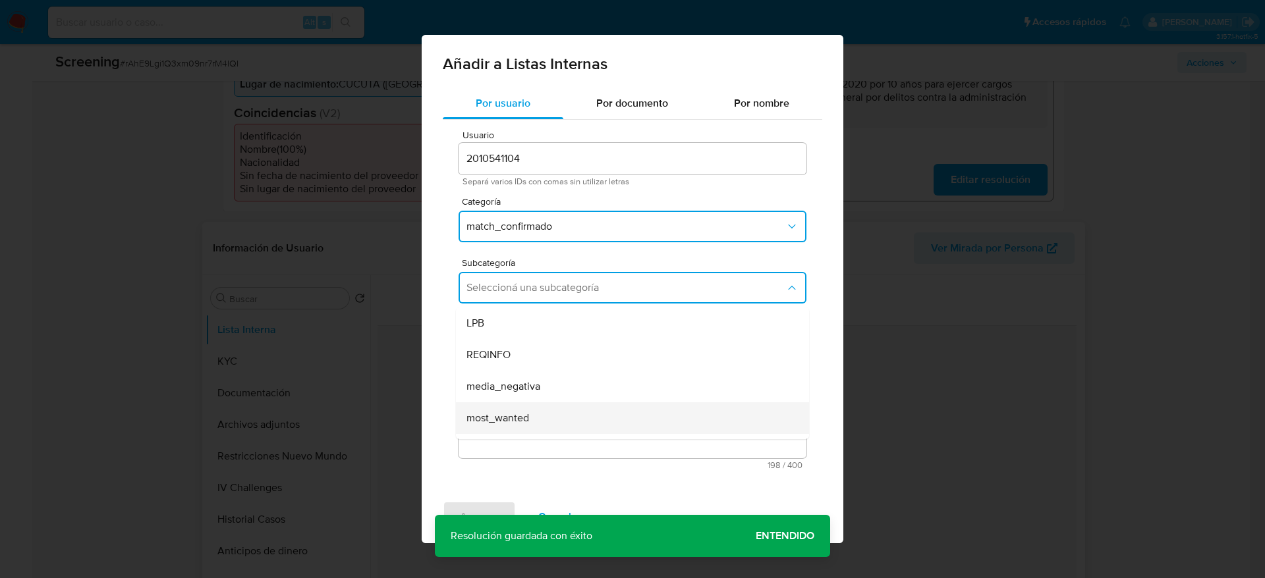
click at [528, 413] on span "most_wanted" at bounding box center [497, 418] width 63 height 13
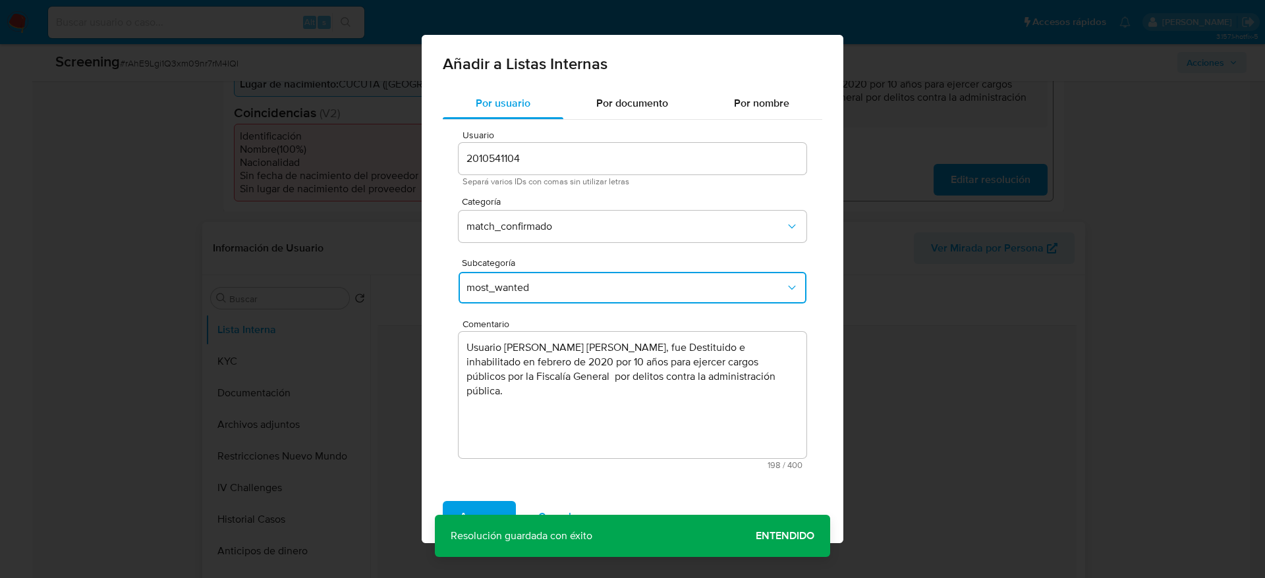
click at [498, 496] on div "Agregar Cancelar" at bounding box center [633, 517] width 422 height 53
click at [498, 501] on button "Agregar" at bounding box center [479, 517] width 73 height 32
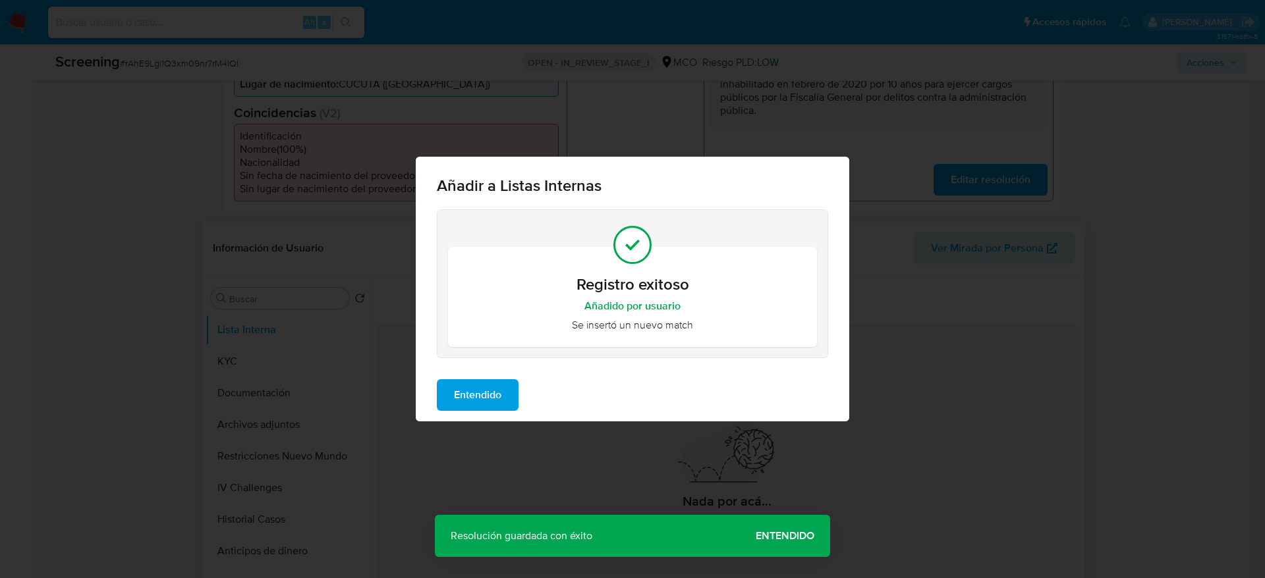
click at [511, 385] on button "Entendido" at bounding box center [478, 395] width 82 height 32
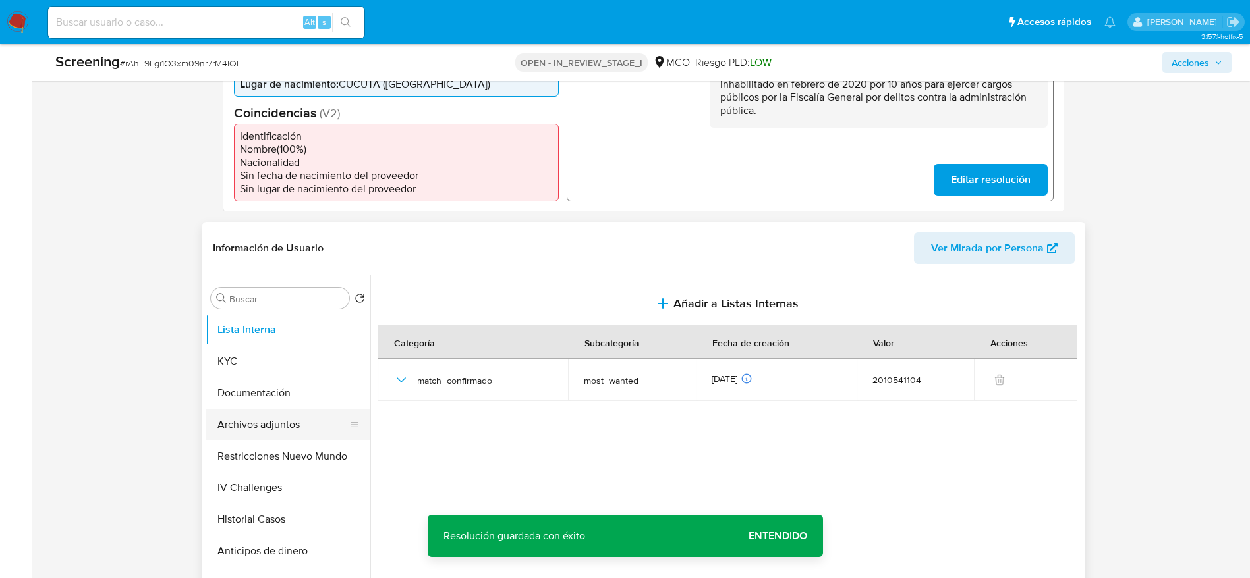
click at [273, 431] on button "Archivos adjuntos" at bounding box center [283, 425] width 154 height 32
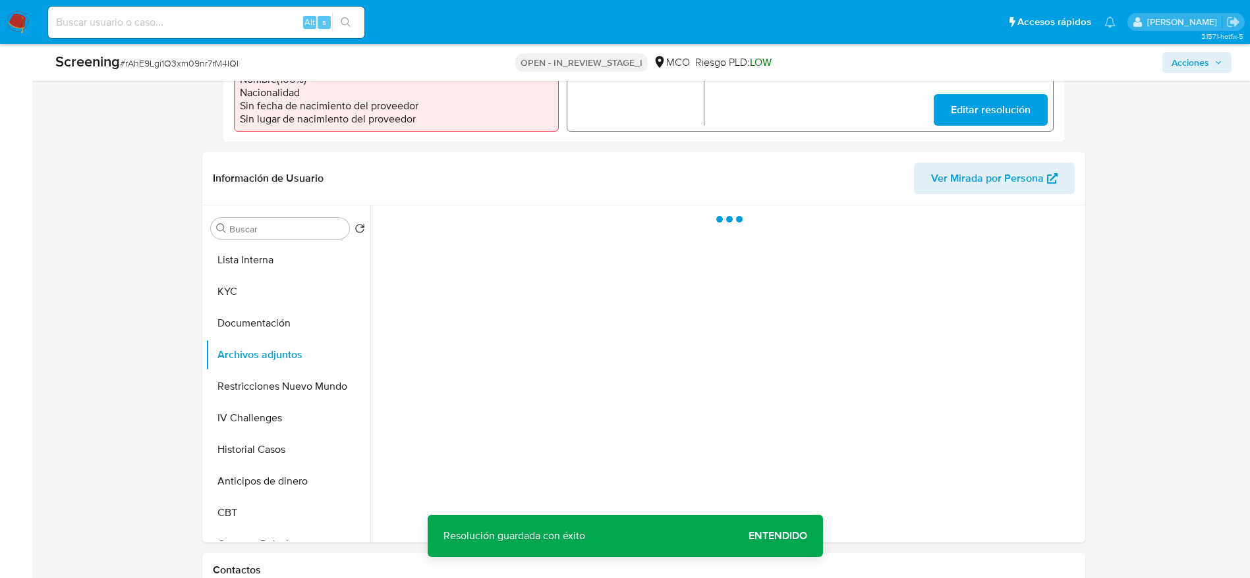
scroll to position [494, 0]
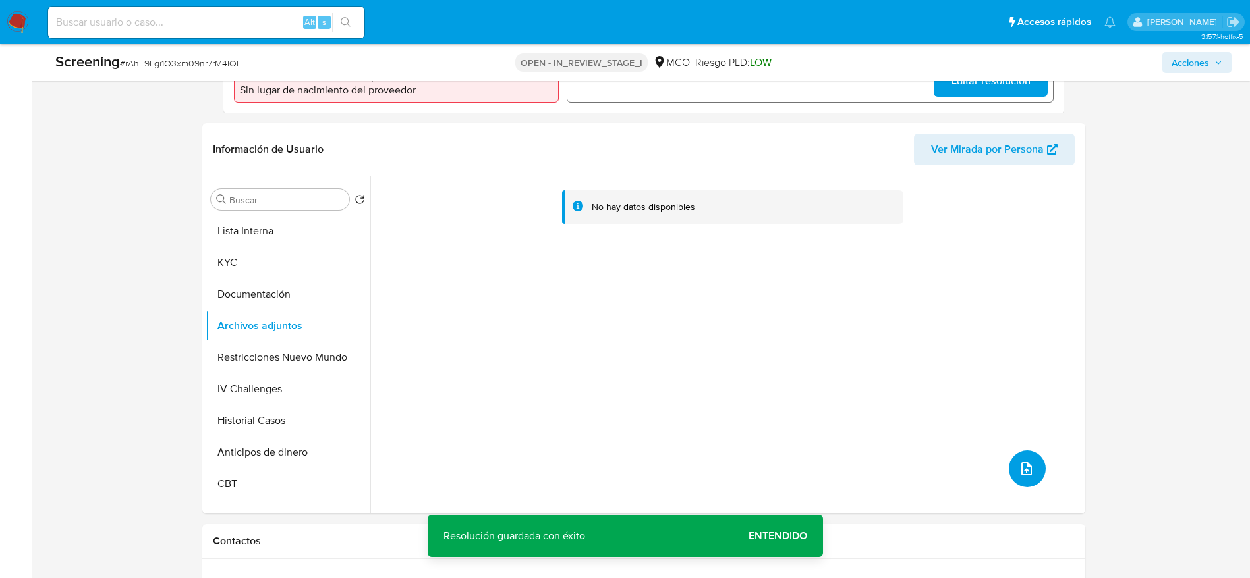
click at [1032, 476] on button "upload-file" at bounding box center [1027, 469] width 37 height 37
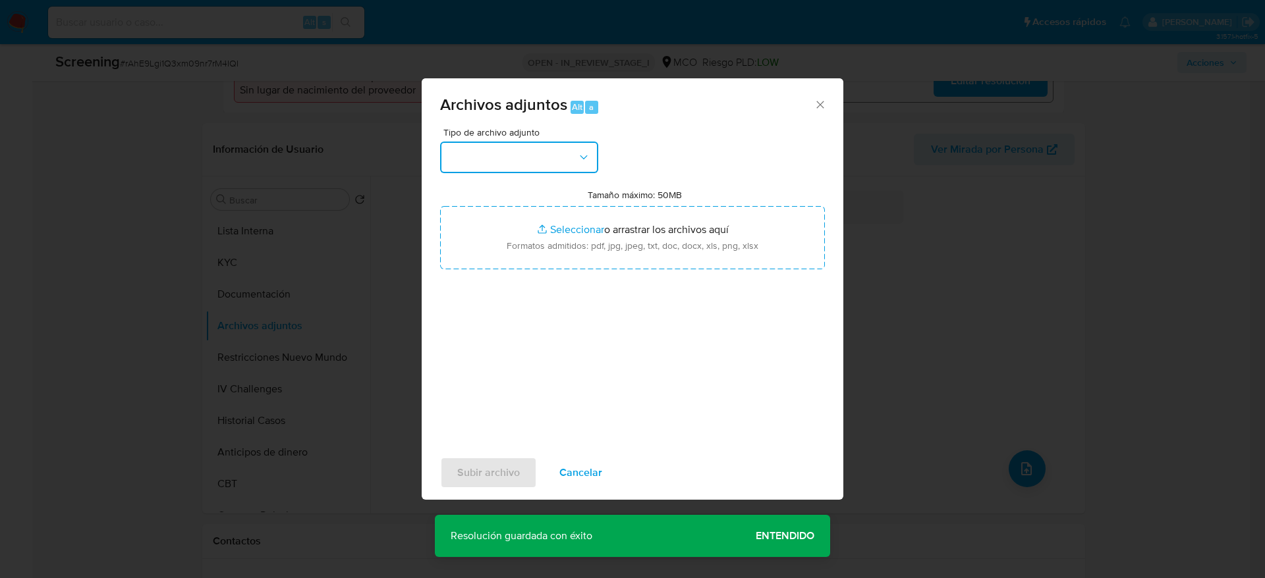
click at [561, 155] on button "button" at bounding box center [519, 158] width 158 height 32
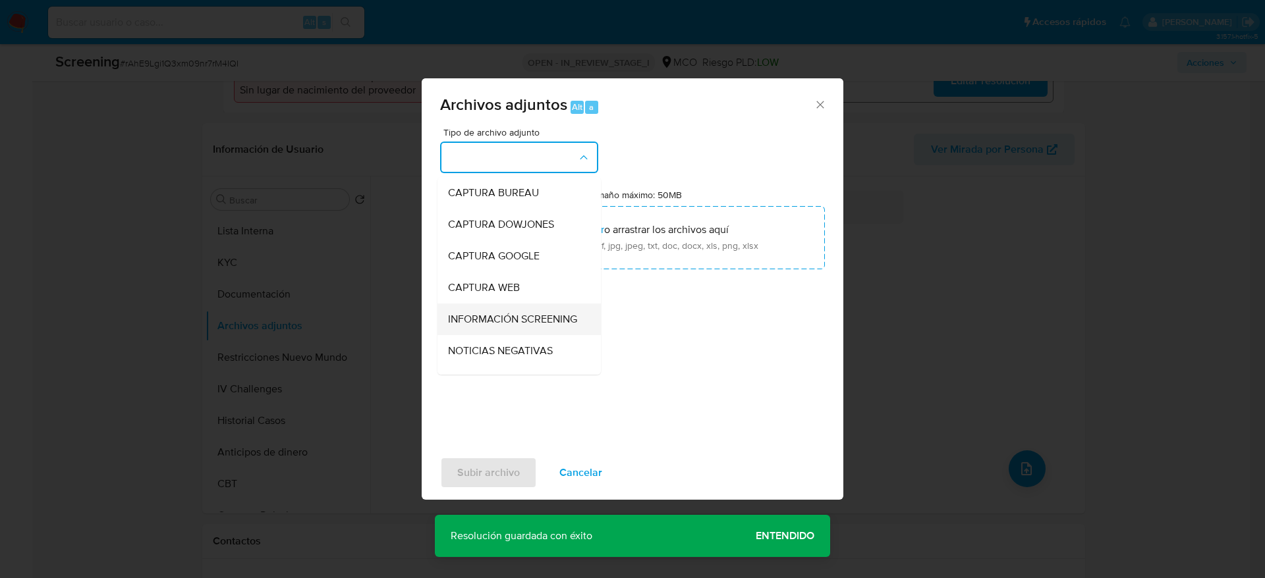
click at [488, 313] on span "INFORMACIÓN SCREENING" at bounding box center [512, 319] width 129 height 13
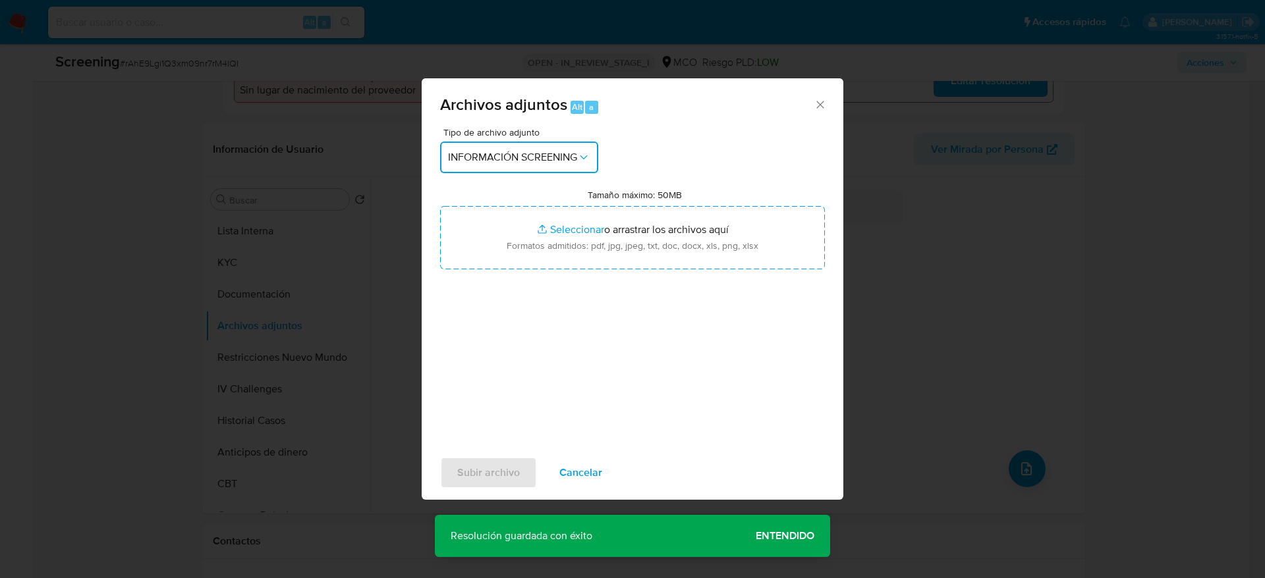
click at [582, 171] on button "INFORMACIÓN SCREENING" at bounding box center [519, 158] width 158 height 32
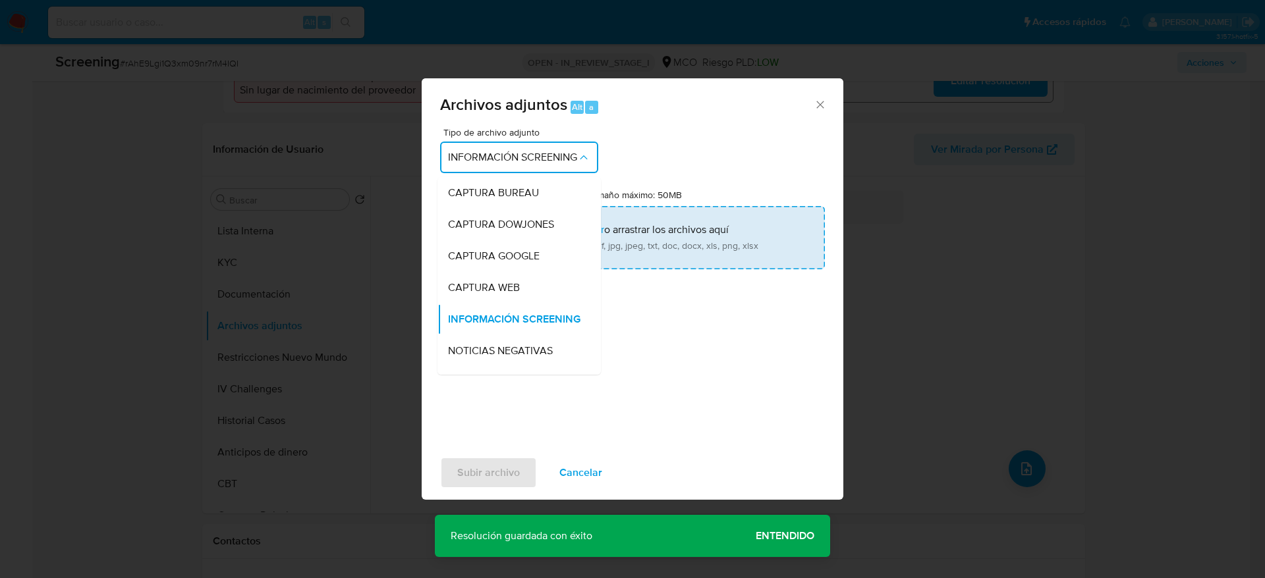
click at [619, 230] on input "Tamaño máximo: 50MB Seleccionar archivos" at bounding box center [632, 237] width 385 height 63
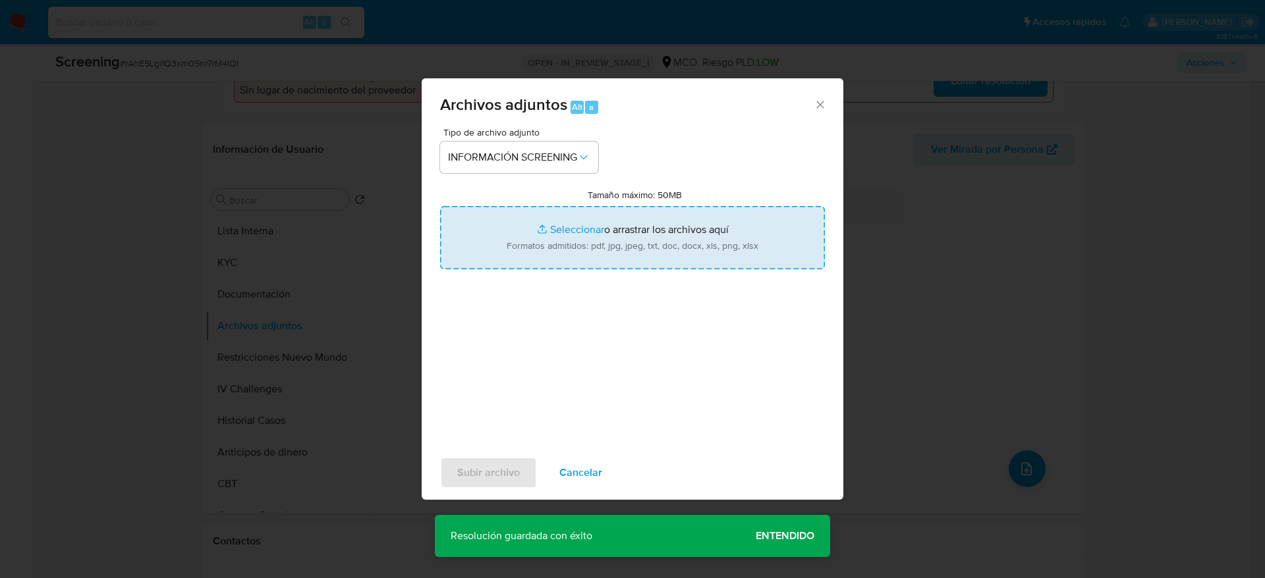
type input "C:\fakepath\_Jonatan Jose Gamboa Jimenez_ - Buscar con Google.pdf"
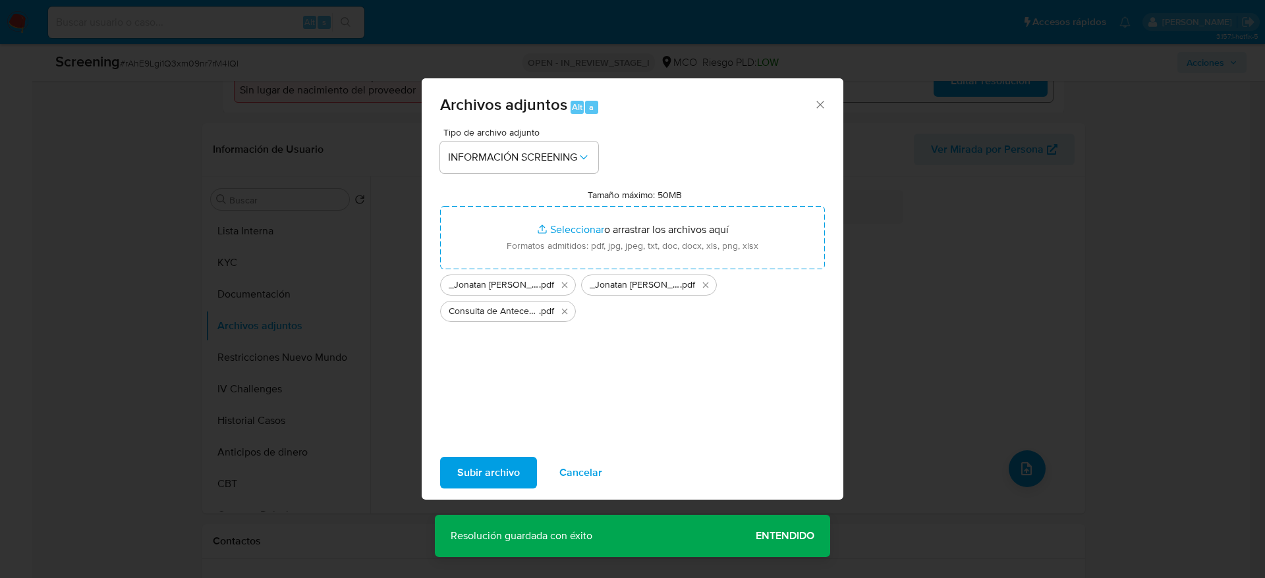
click at [461, 470] on span "Subir archivo" at bounding box center [488, 472] width 63 height 29
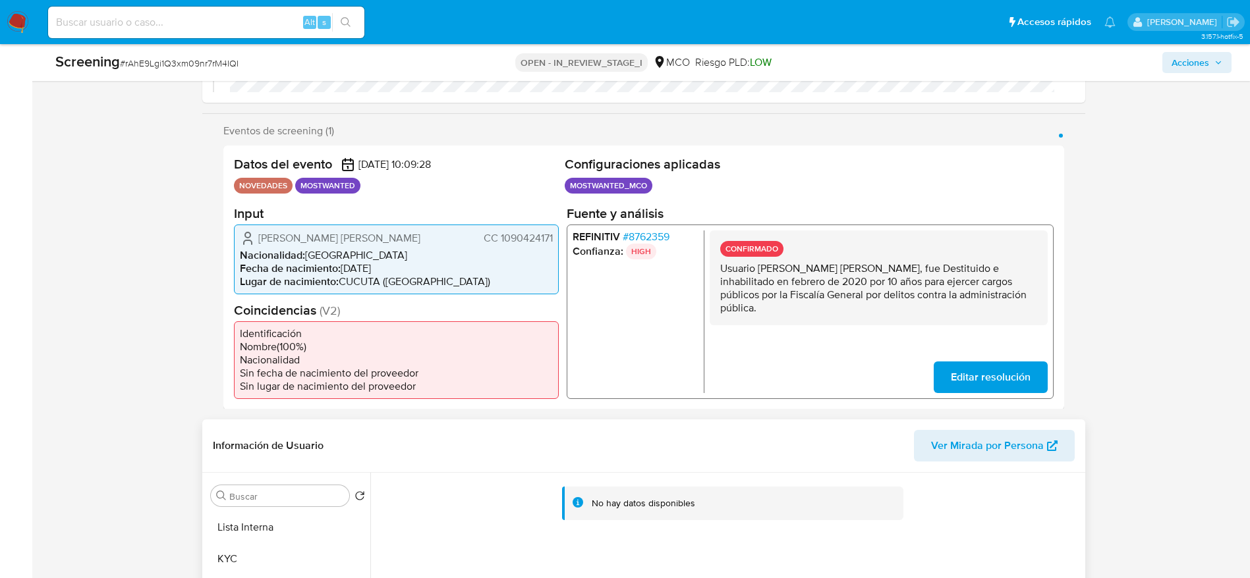
scroll to position [395, 0]
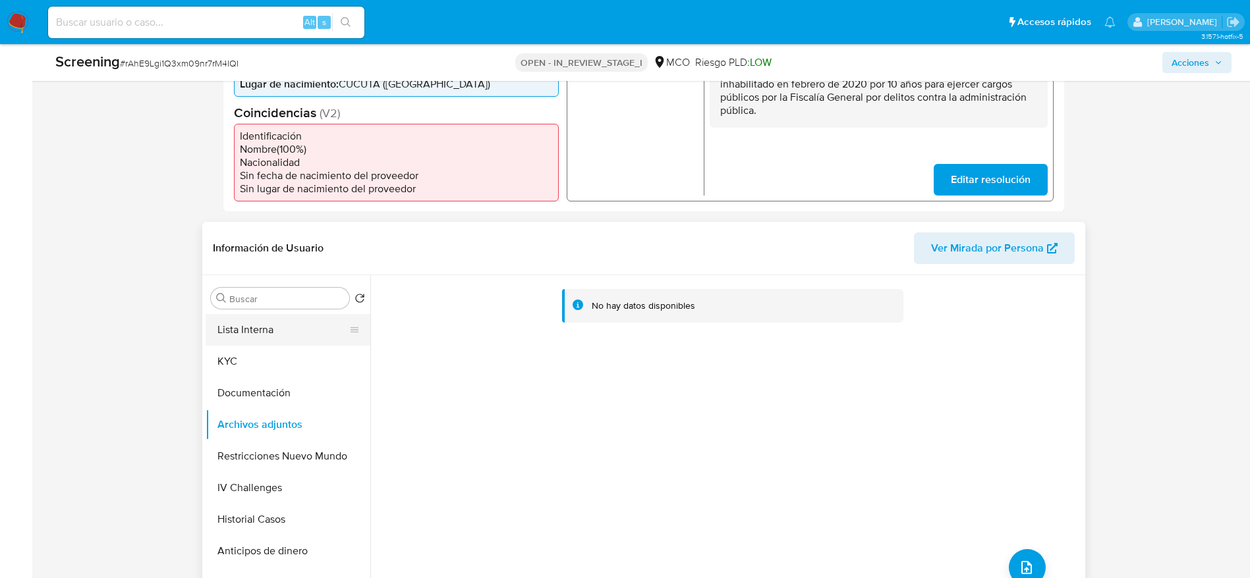
click at [267, 342] on button "Lista Interna" at bounding box center [283, 330] width 154 height 32
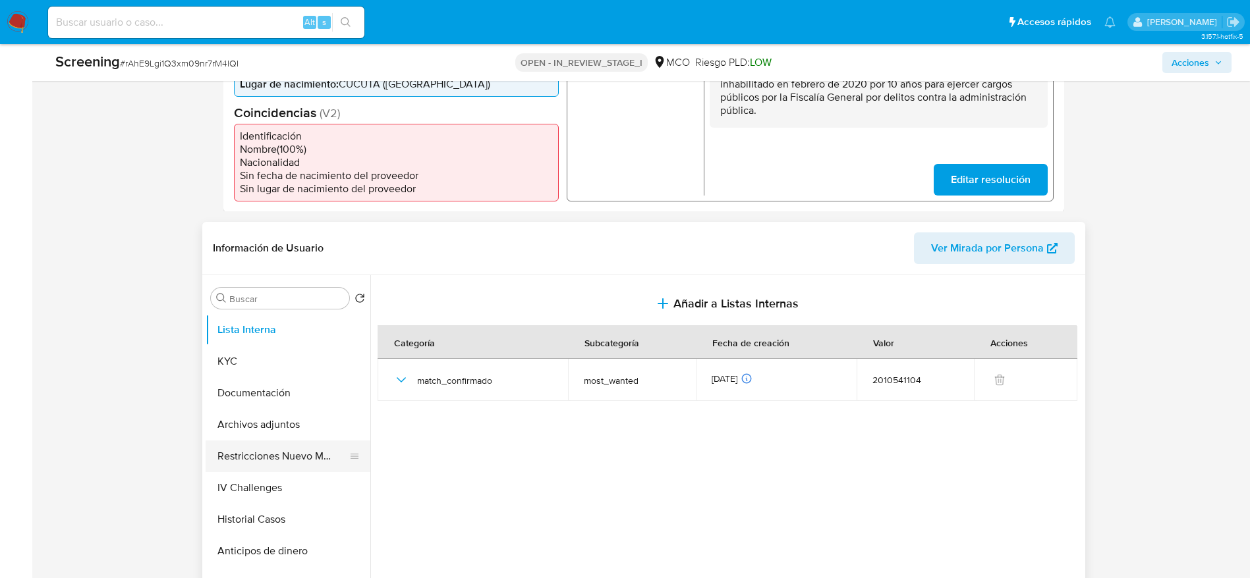
click at [263, 458] on button "Restricciones Nuevo Mundo" at bounding box center [283, 457] width 154 height 32
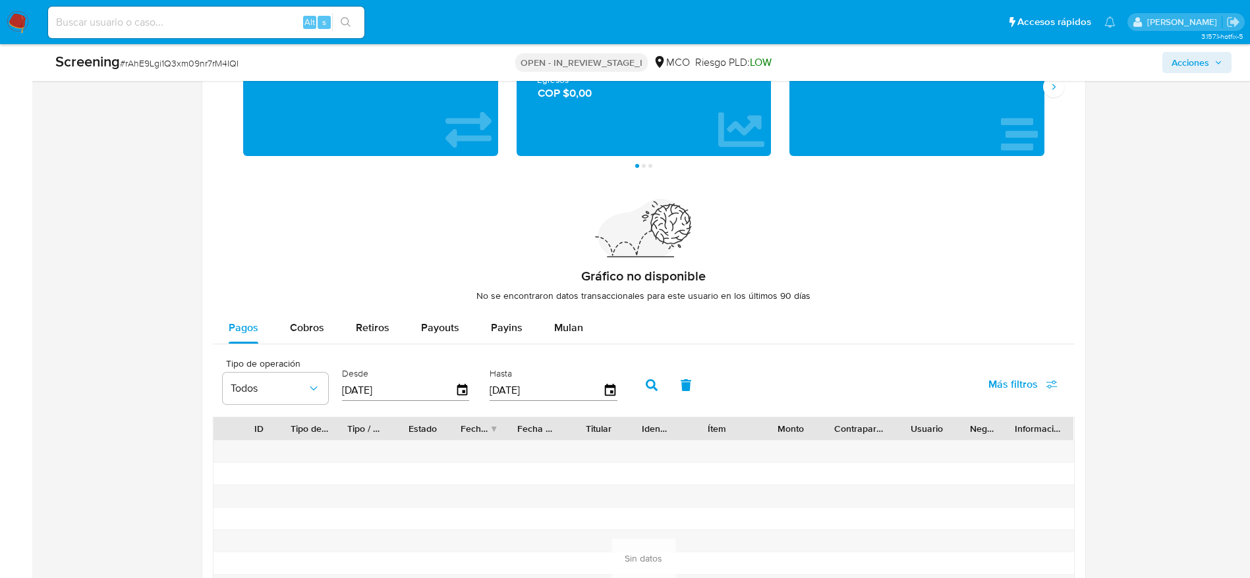
scroll to position [1954, 0]
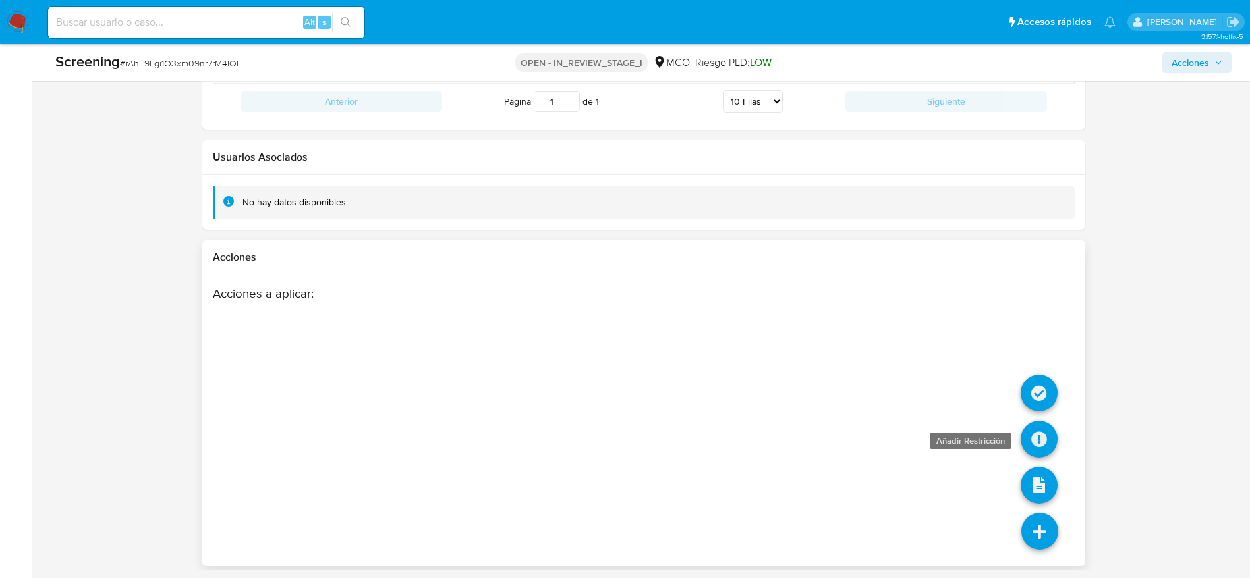
click at [1047, 436] on icon at bounding box center [1038, 439] width 37 height 37
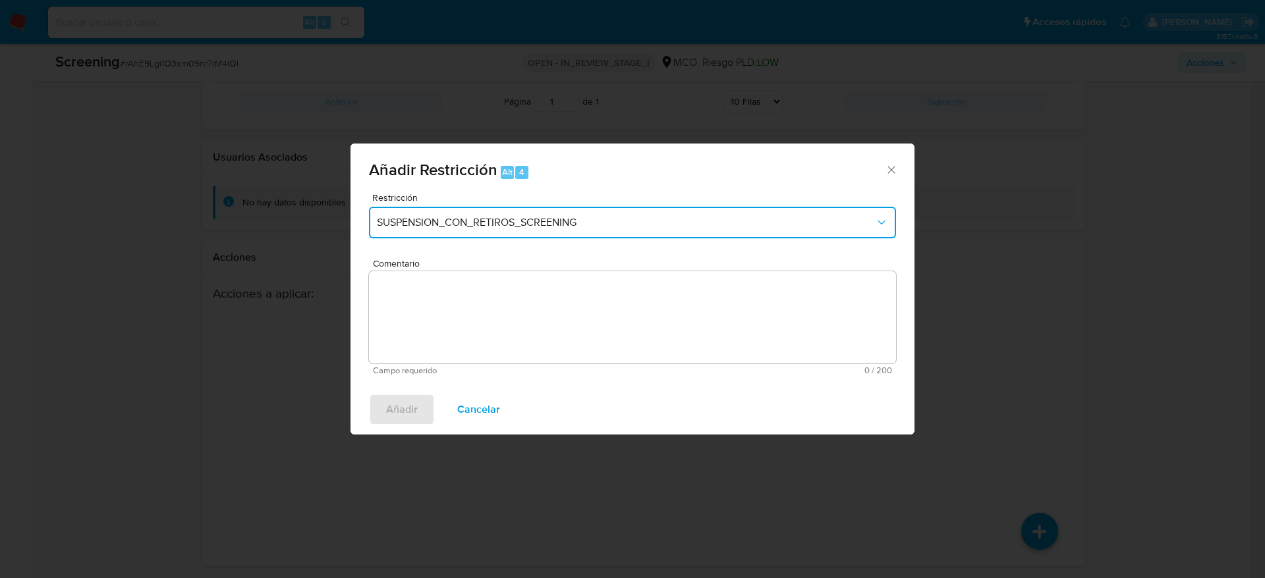
click at [520, 235] on button "SUSPENSION_CON_RETIROS_SCREENING" at bounding box center [632, 223] width 527 height 32
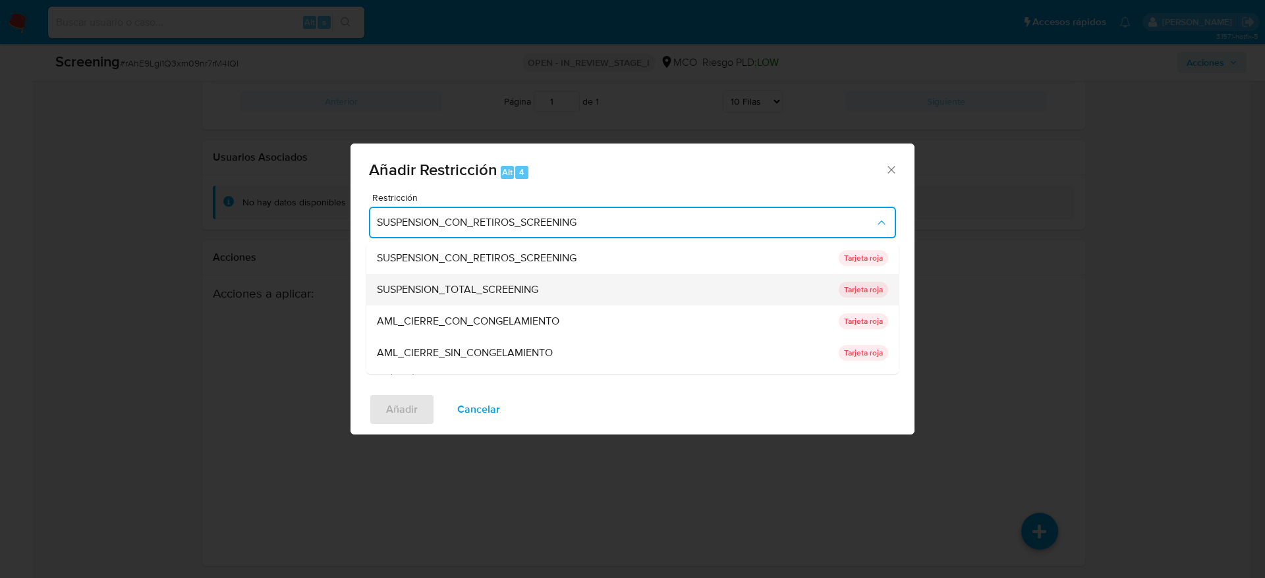
click at [509, 291] on span "SUSPENSION_TOTAL_SCREENING" at bounding box center [457, 289] width 161 height 13
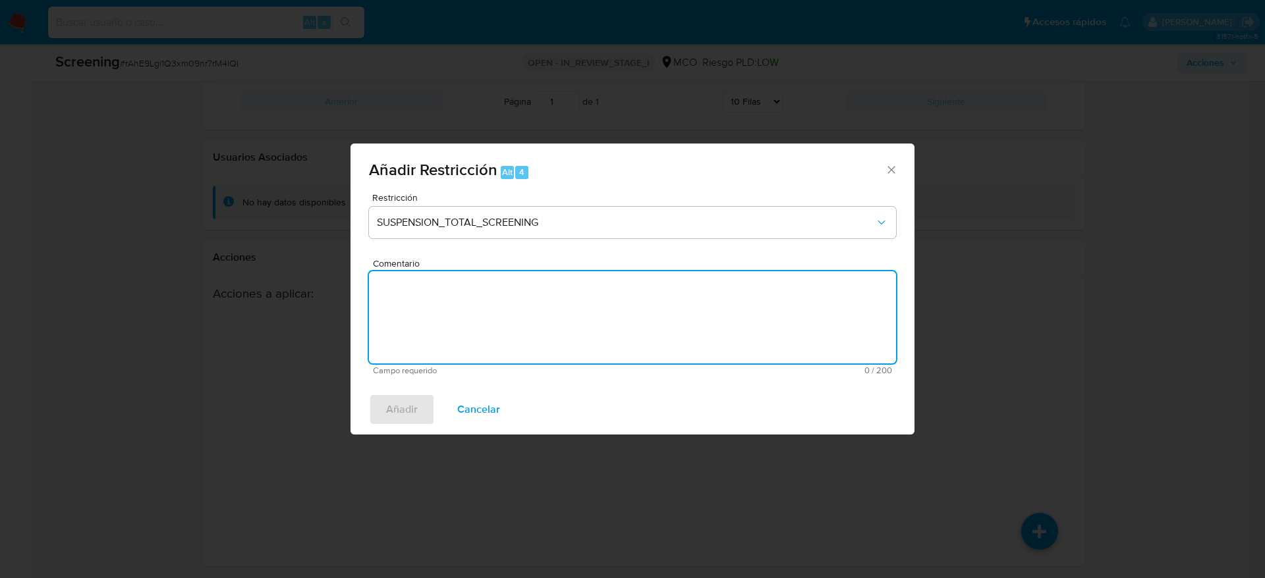
click at [520, 305] on textarea "Comentario" at bounding box center [632, 317] width 527 height 92
paste textarea "Usuario Fabian Alberto Caicedo Corzo, fue Destituido e inhabilitado en febrero …"
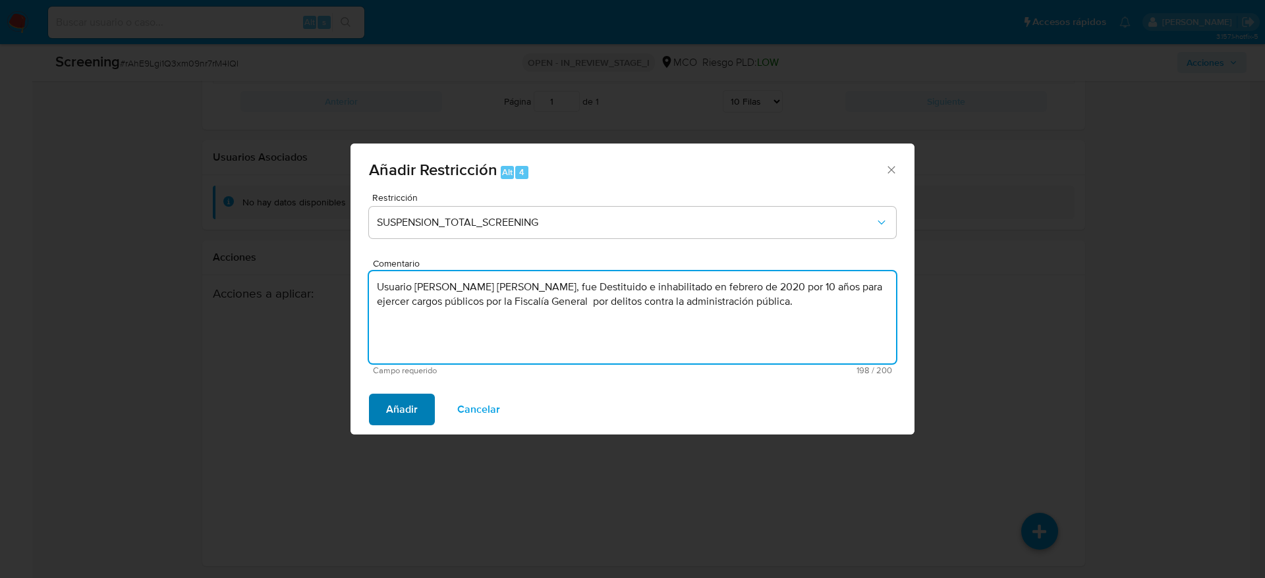
type textarea "Usuario Fabian Alberto Caicedo Corzo, fue Destituido e inhabilitado en febrero …"
click at [399, 420] on span "Añadir" at bounding box center [402, 409] width 32 height 29
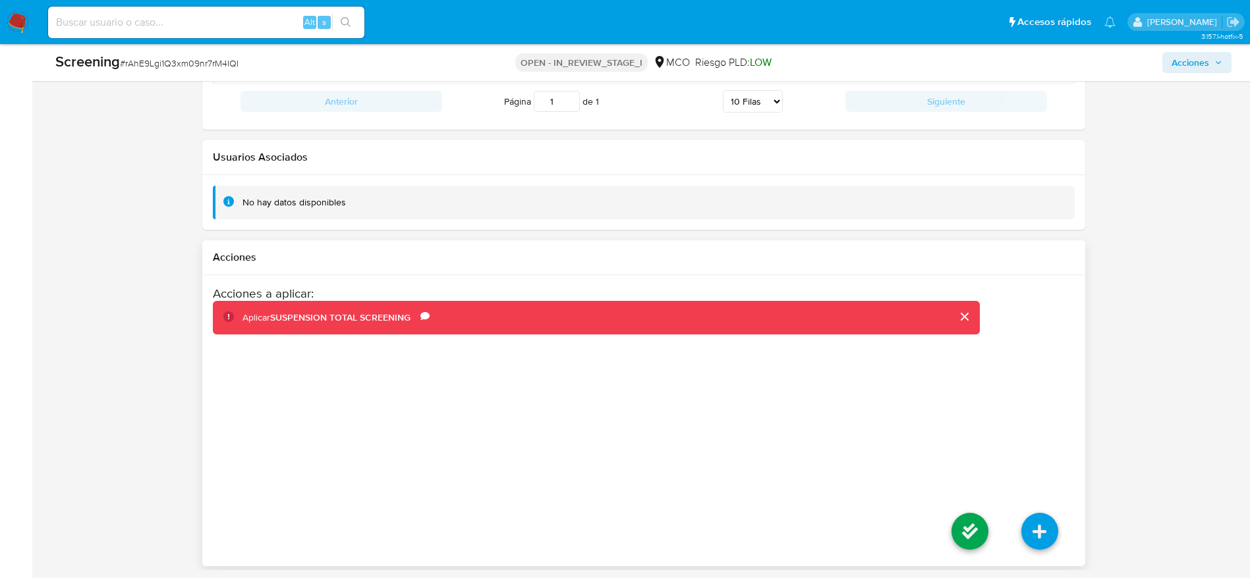
click at [949, 542] on li at bounding box center [970, 534] width 70 height 74
click at [951, 528] on icon at bounding box center [969, 531] width 37 height 37
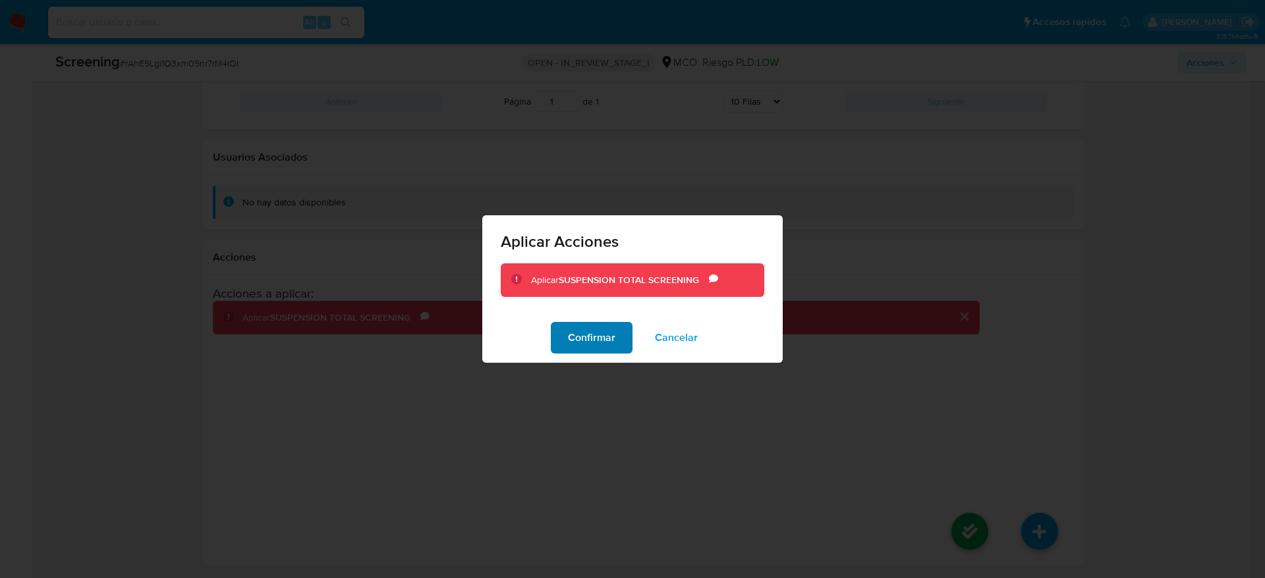
click at [569, 337] on span "Confirmar" at bounding box center [591, 337] width 47 height 29
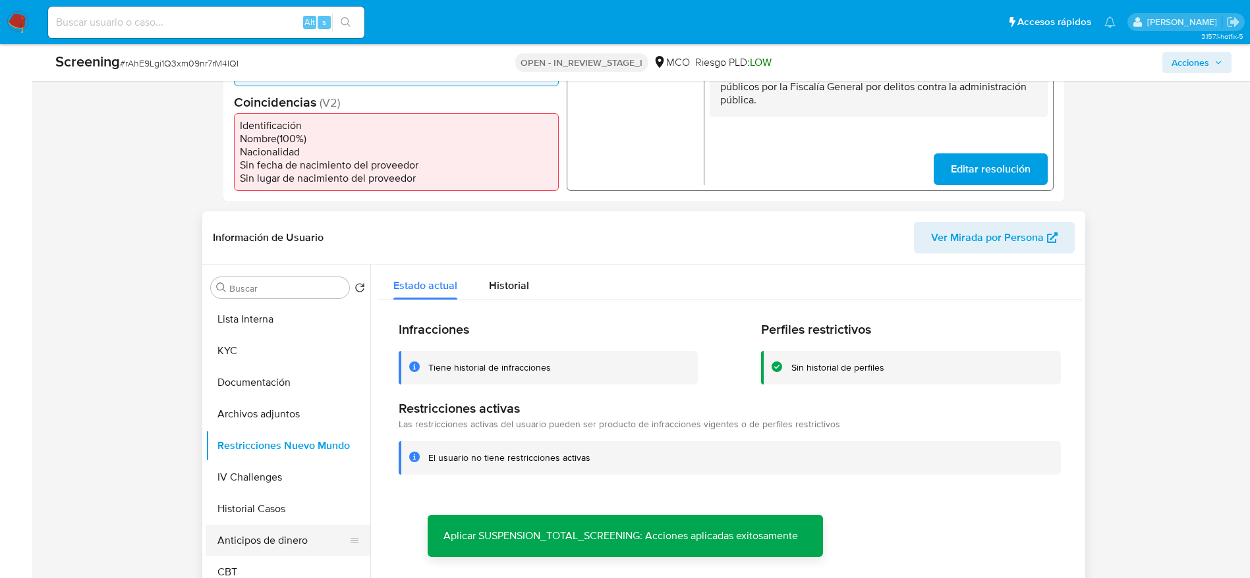
scroll to position [374, 0]
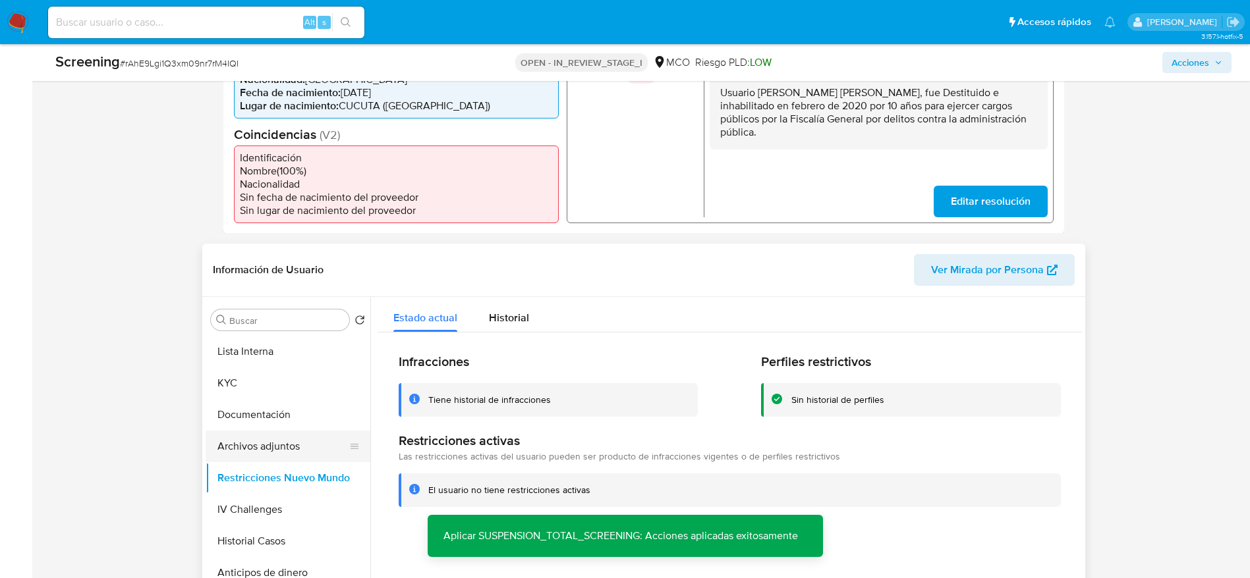
click at [306, 439] on button "Archivos adjuntos" at bounding box center [283, 447] width 154 height 32
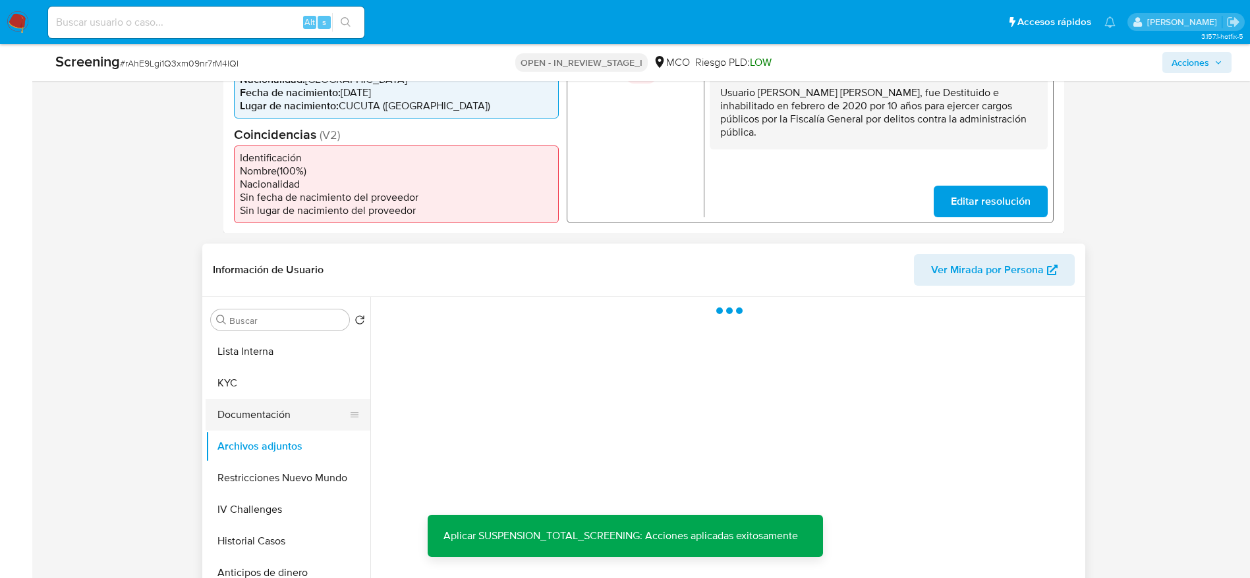
click at [275, 418] on button "Documentación" at bounding box center [283, 415] width 154 height 32
click at [250, 453] on button "Archivos adjuntos" at bounding box center [283, 447] width 154 height 32
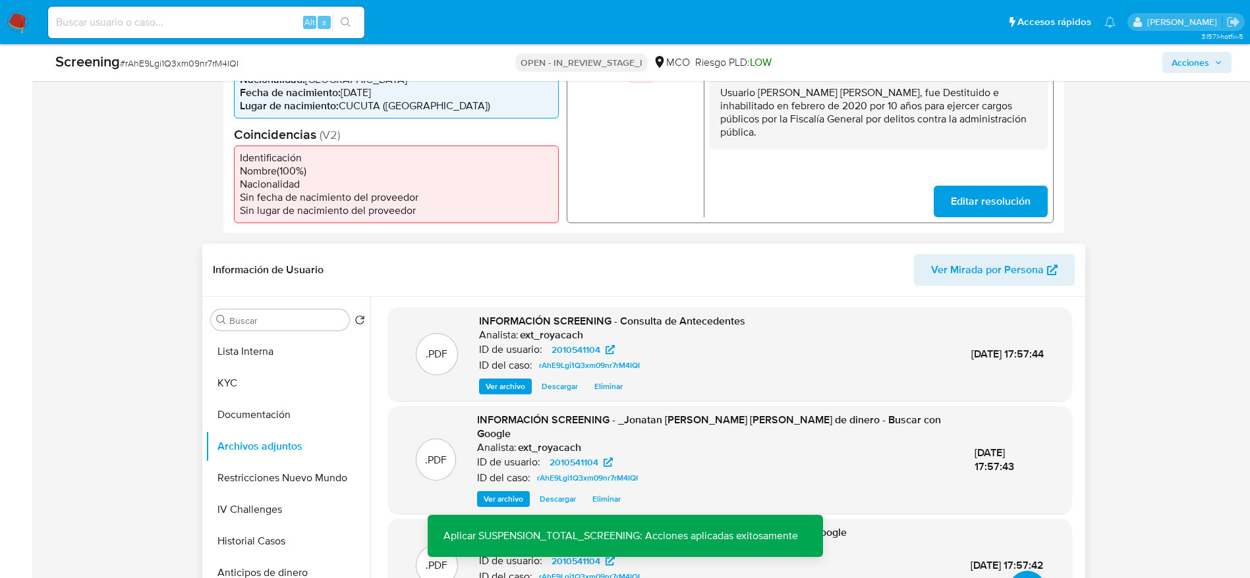
click at [603, 390] on span "Eliminar" at bounding box center [608, 386] width 28 height 13
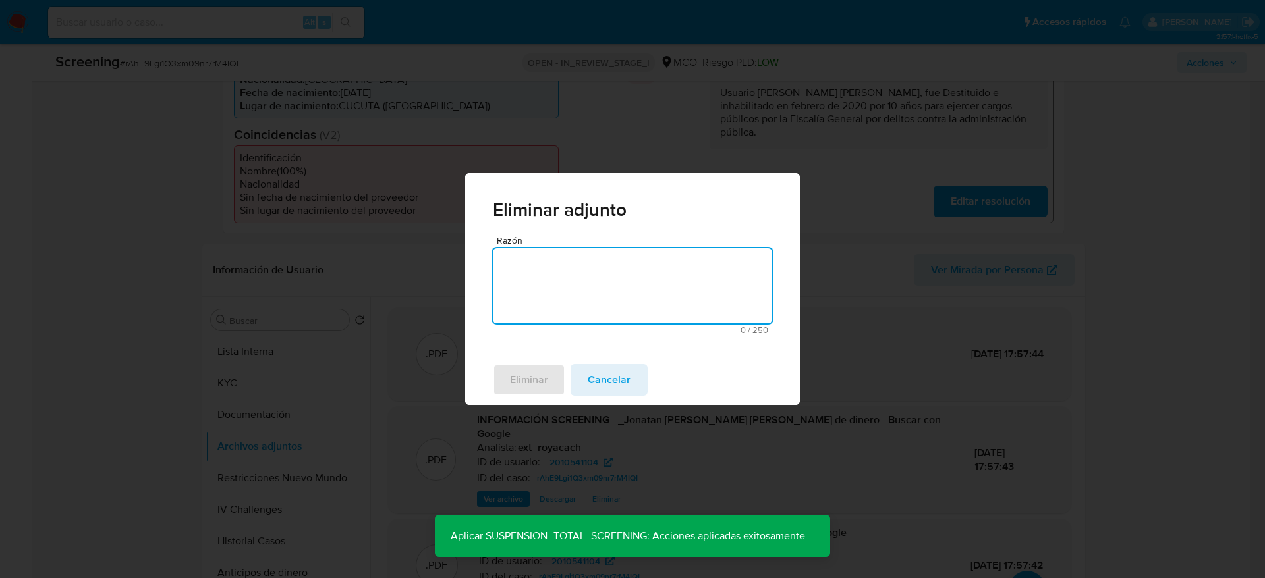
click at [639, 326] on span "0 / 250" at bounding box center [632, 330] width 271 height 9
click at [647, 287] on textarea "Razón" at bounding box center [632, 285] width 279 height 75
type textarea "error de carga"
click at [532, 394] on span "Eliminar" at bounding box center [529, 380] width 38 height 29
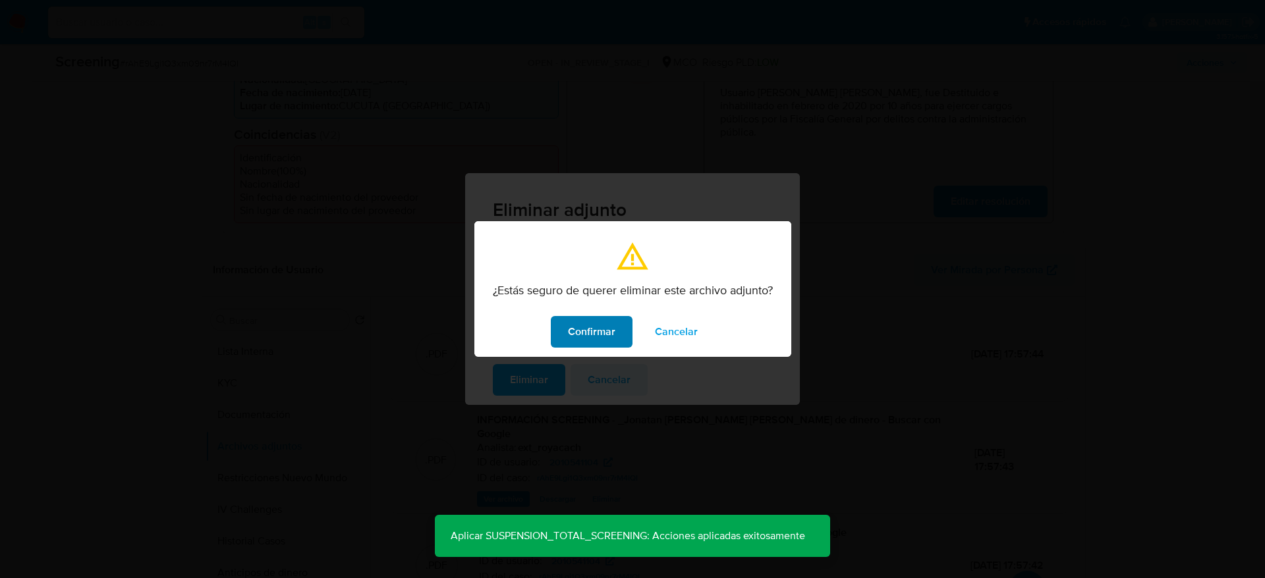
click at [601, 323] on span "Confirmar" at bounding box center [591, 332] width 47 height 29
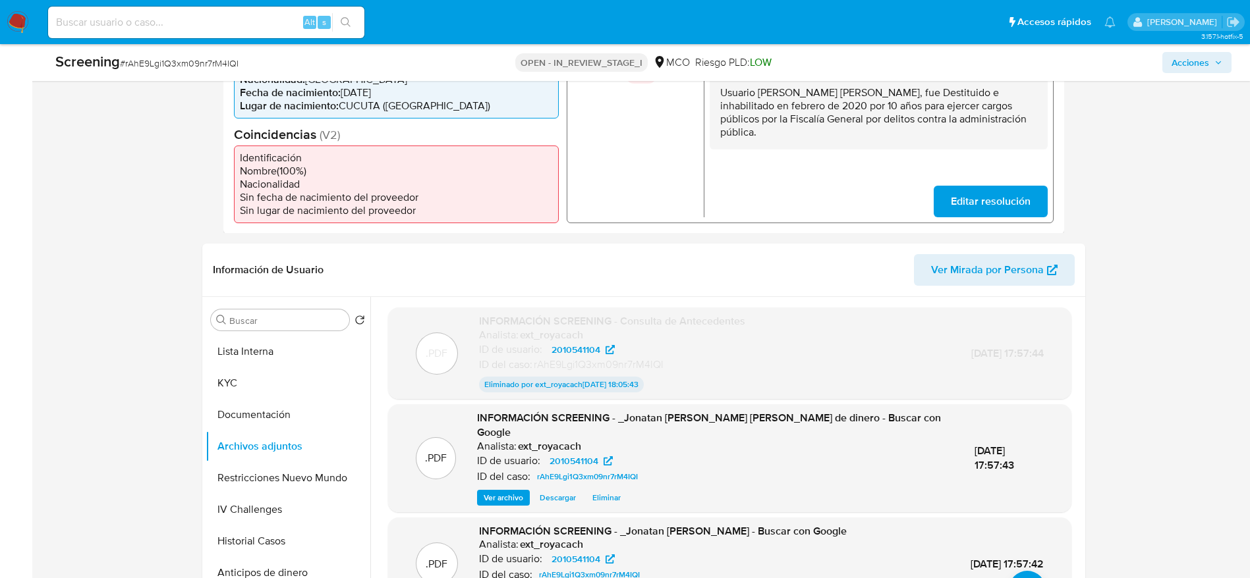
click at [605, 499] on span "Eliminar" at bounding box center [606, 497] width 28 height 13
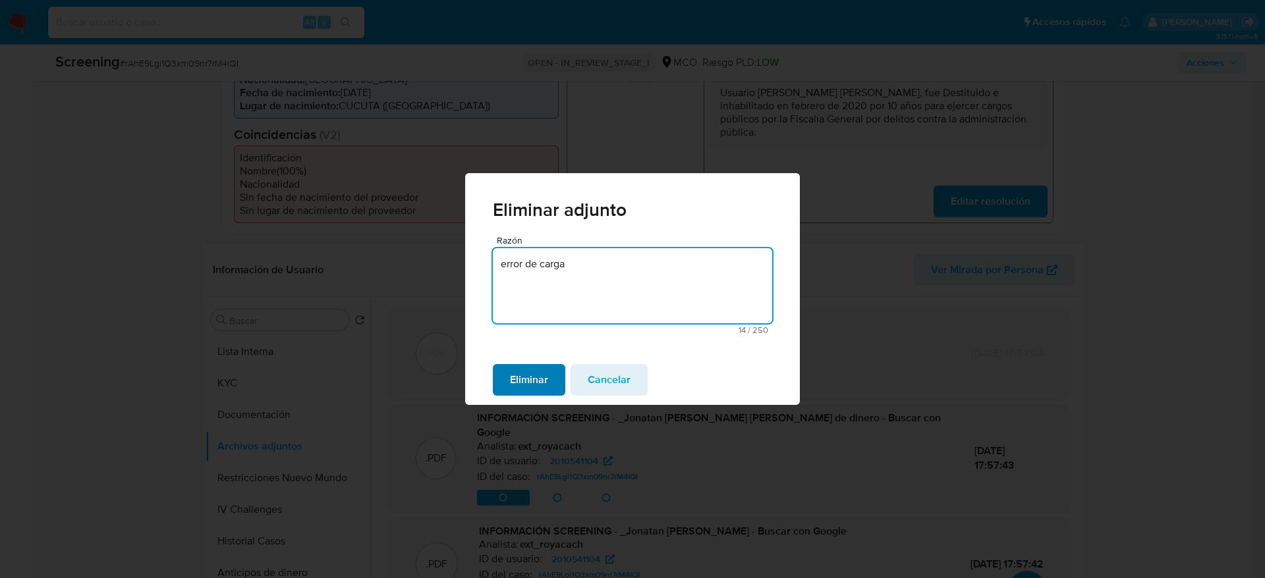
type textarea "error de carga"
click at [528, 378] on span "Eliminar" at bounding box center [529, 380] width 38 height 29
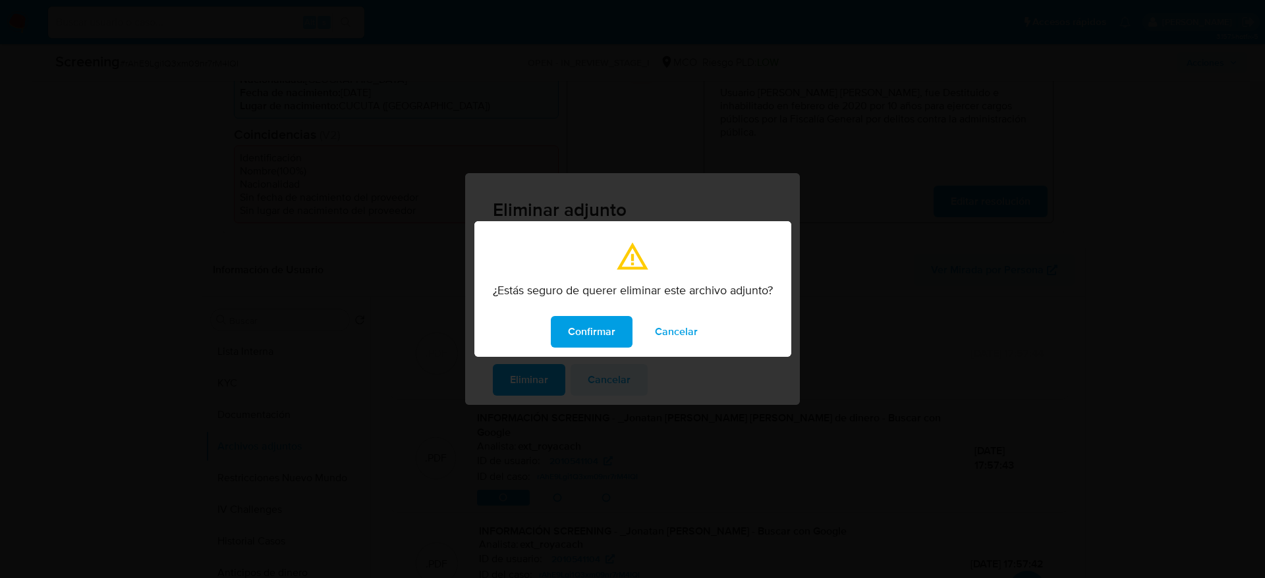
click at [574, 348] on div "Confirmar Cancelar" at bounding box center [632, 332] width 317 height 50
click at [585, 335] on span "Confirmar" at bounding box center [591, 332] width 47 height 29
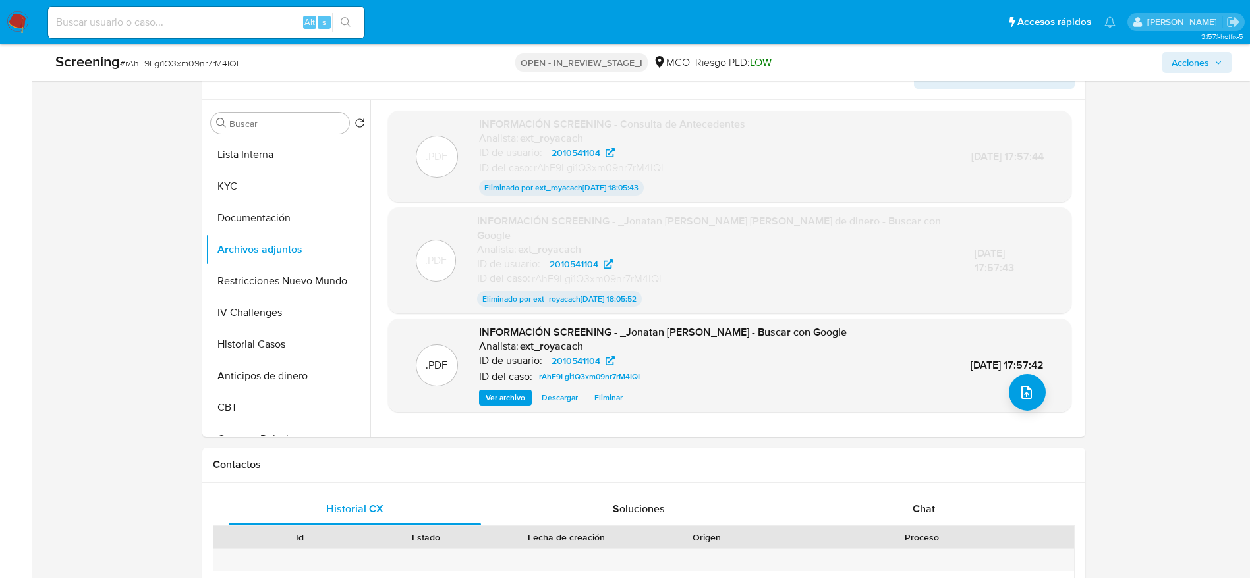
scroll to position [571, 0]
click at [509, 394] on span "Ver archivo" at bounding box center [505, 397] width 40 height 13
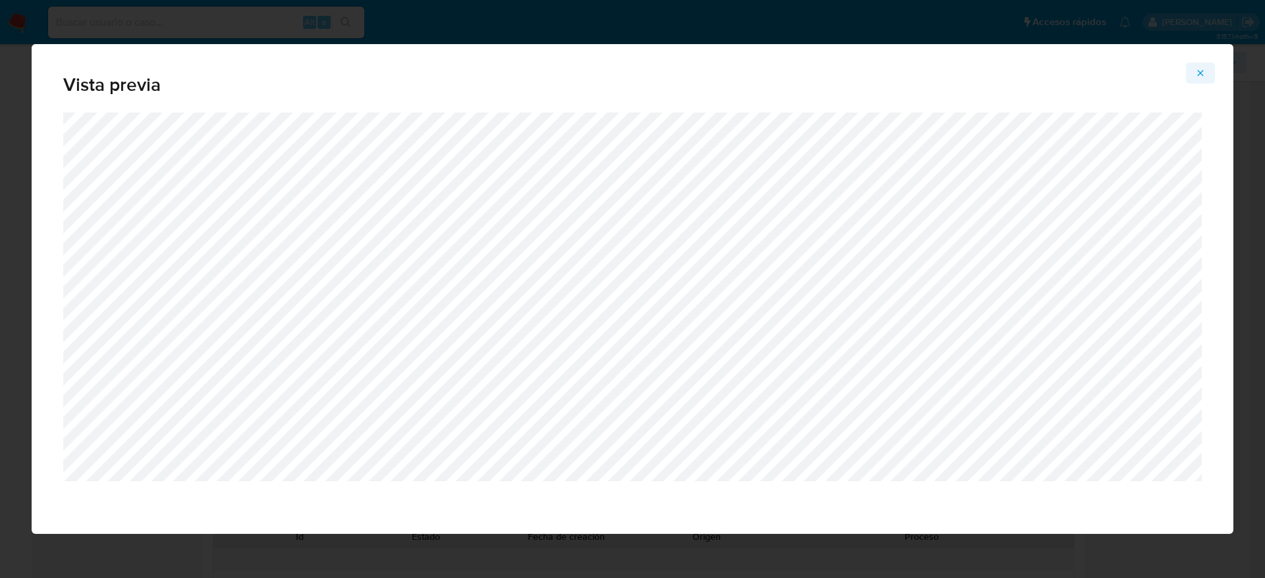
click at [1196, 71] on icon "Attachment preview" at bounding box center [1200, 73] width 11 height 11
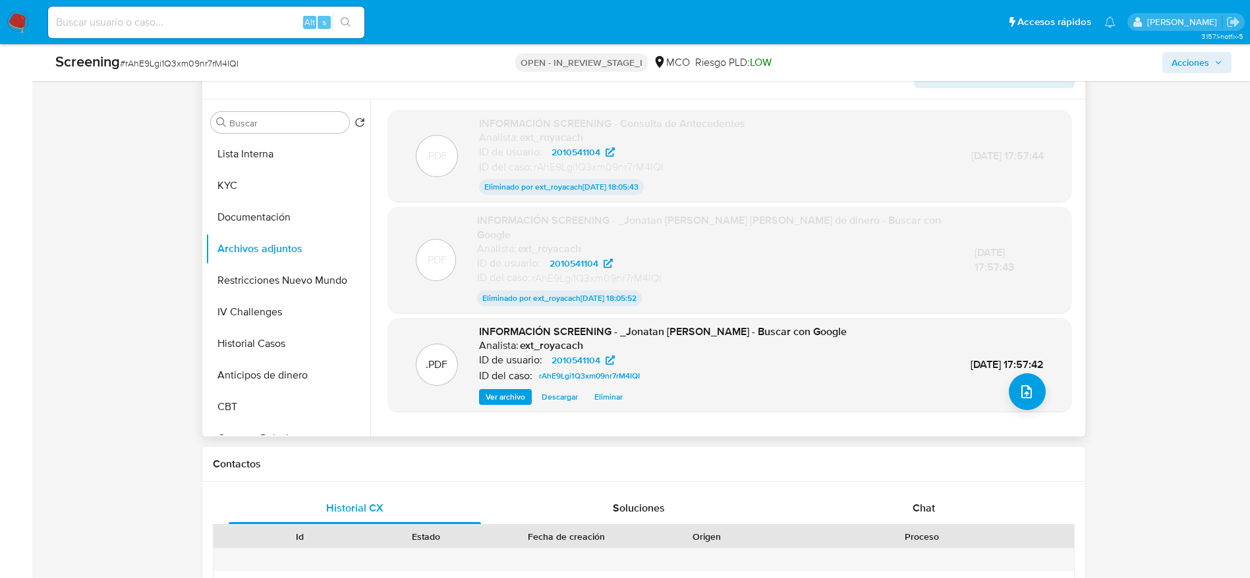
click at [603, 400] on span "Eliminar" at bounding box center [608, 397] width 28 height 13
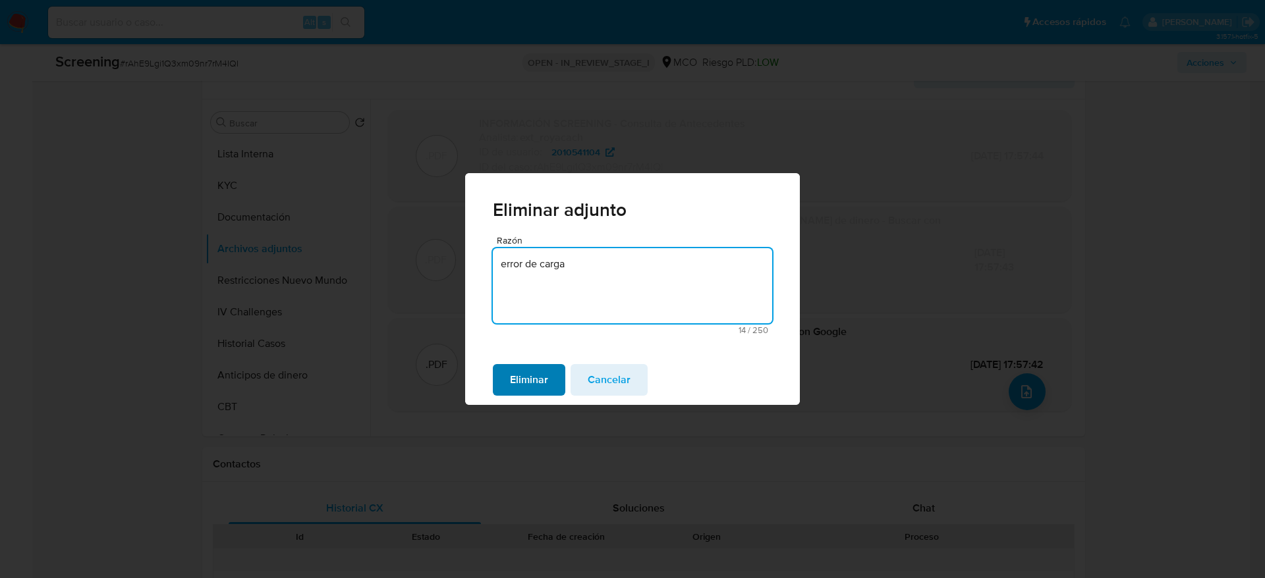
type textarea "error de carga"
click at [513, 379] on span "Eliminar" at bounding box center [529, 380] width 38 height 29
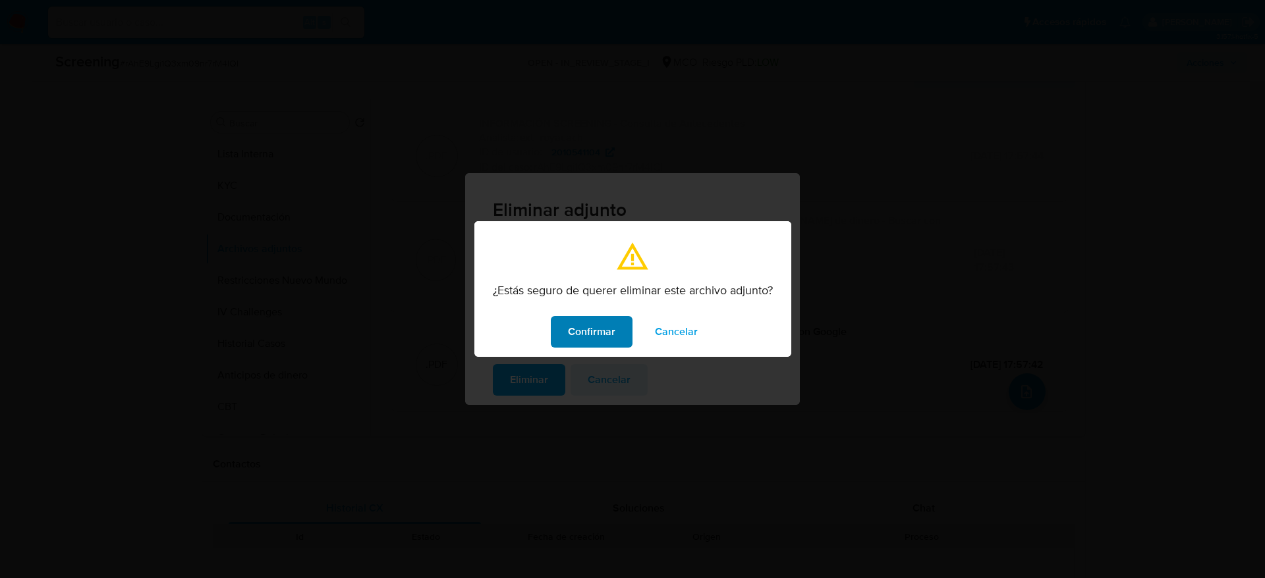
click at [626, 332] on button "Confirmar" at bounding box center [592, 332] width 82 height 32
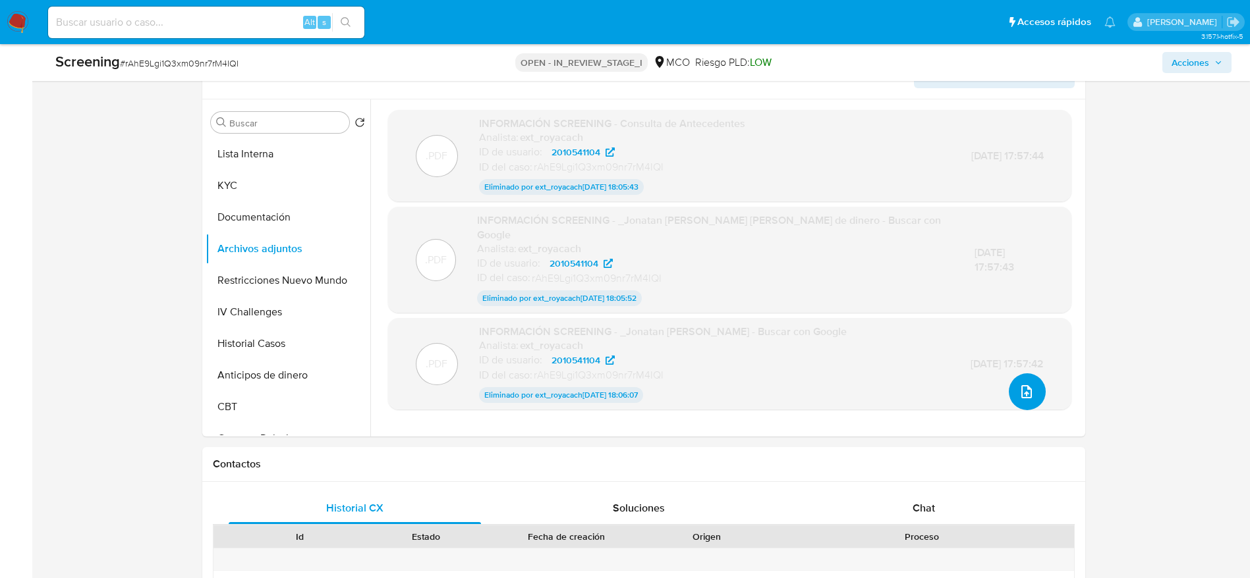
click at [1021, 392] on icon "upload-file" at bounding box center [1026, 391] width 11 height 13
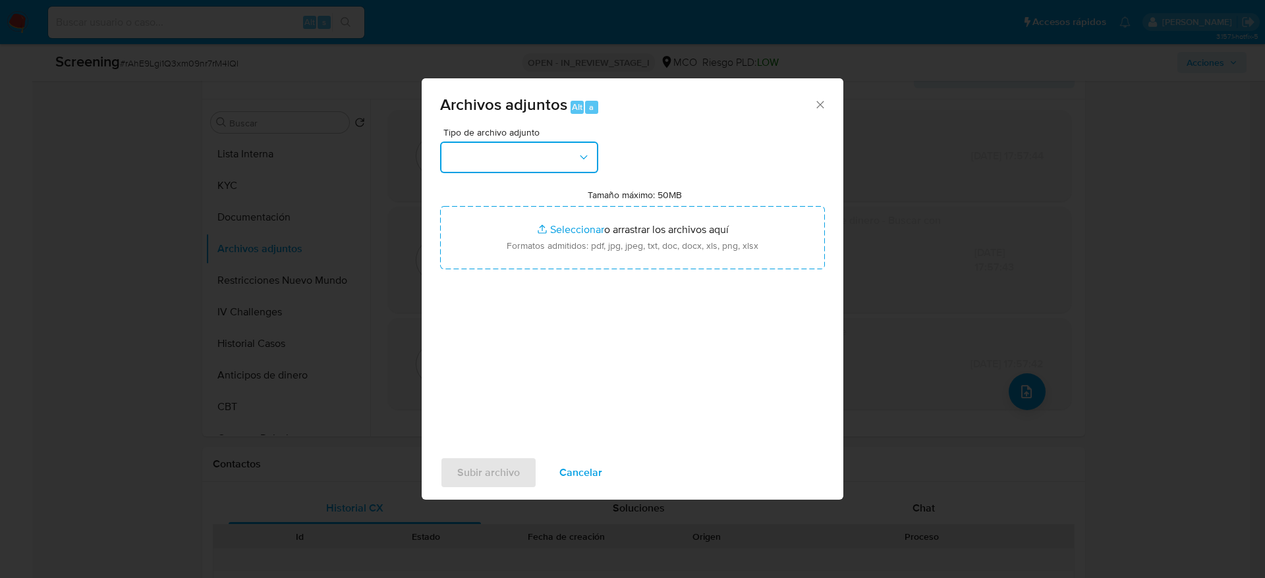
click at [465, 157] on button "button" at bounding box center [519, 158] width 158 height 32
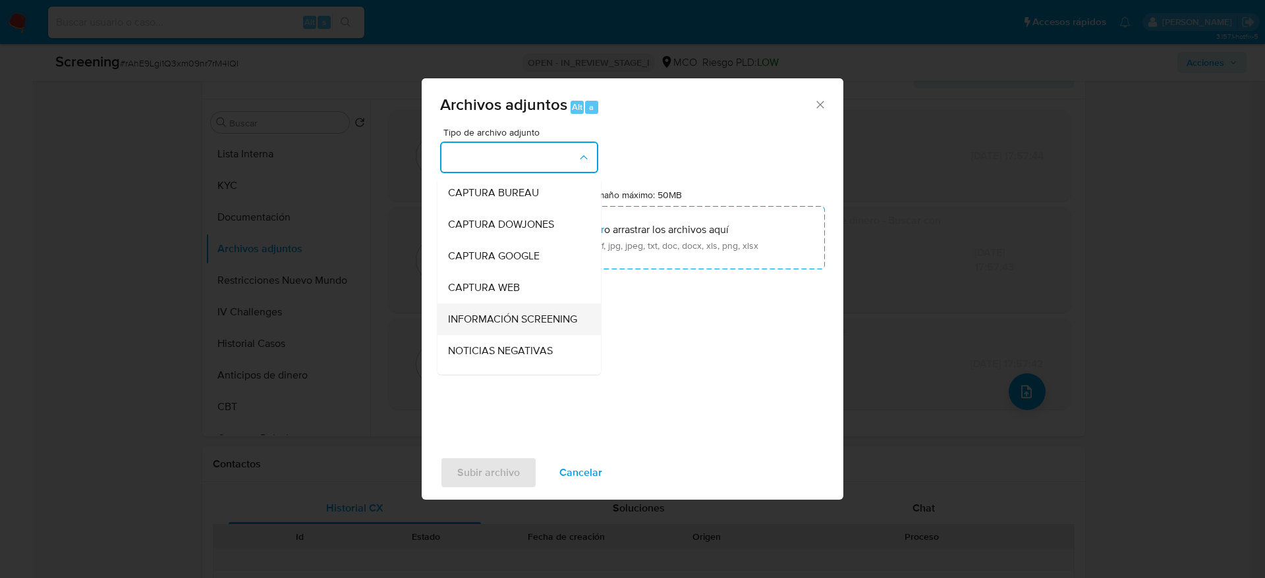
click at [543, 335] on div "INFORMACIÓN SCREENING" at bounding box center [515, 320] width 134 height 32
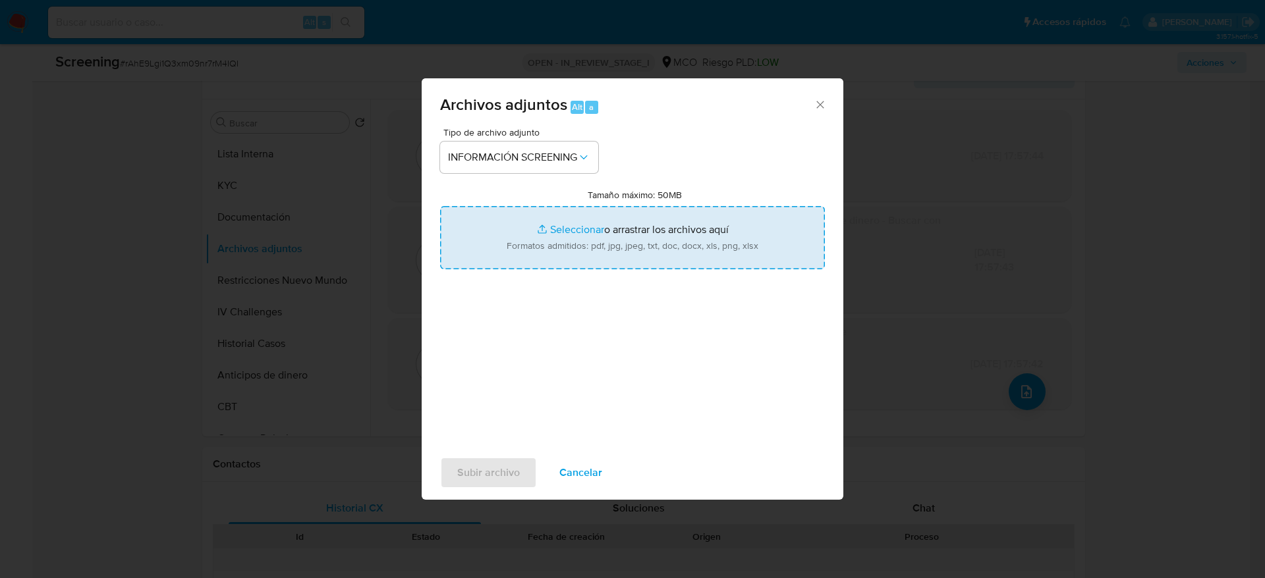
click at [556, 253] on input "Tamaño máximo: 50MB Seleccionar archivos" at bounding box center [632, 237] width 385 height 63
type input "C:\fakepath\_Fabian Alberto Caicedo Corzo_ - Buscar con Google.pdf"
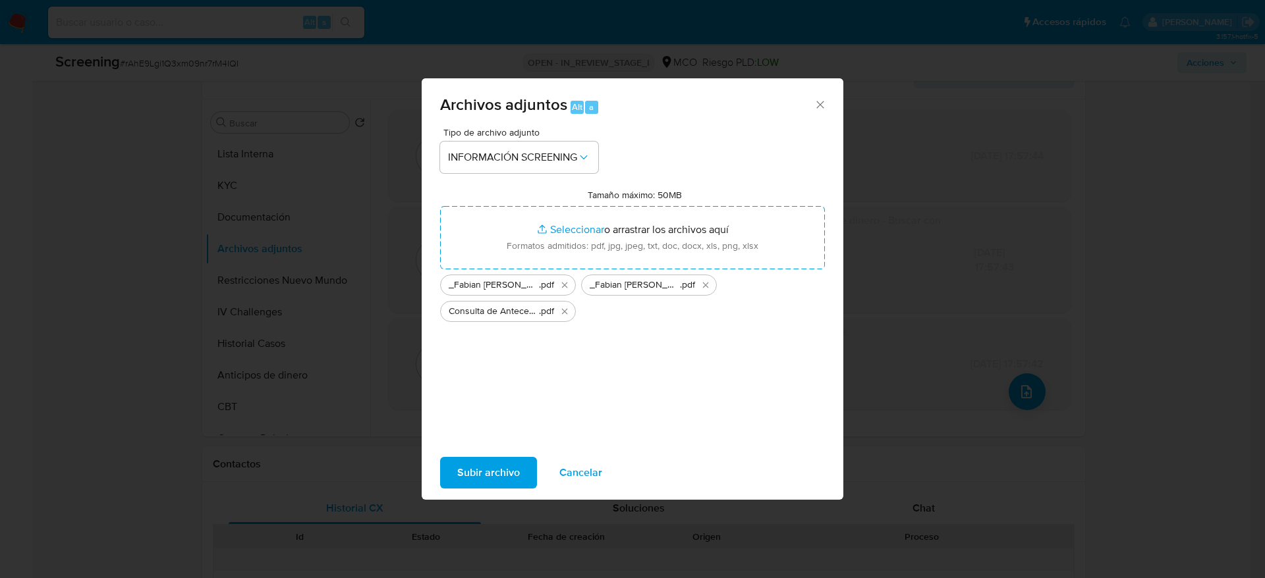
click at [470, 466] on span "Subir archivo" at bounding box center [488, 472] width 63 height 29
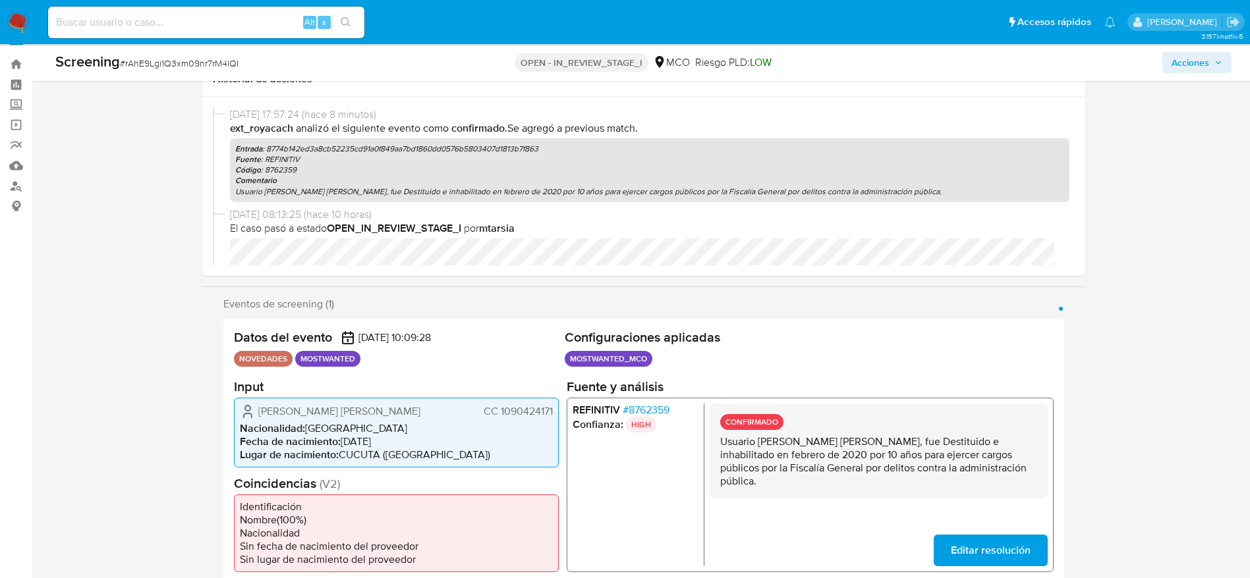
scroll to position [0, 0]
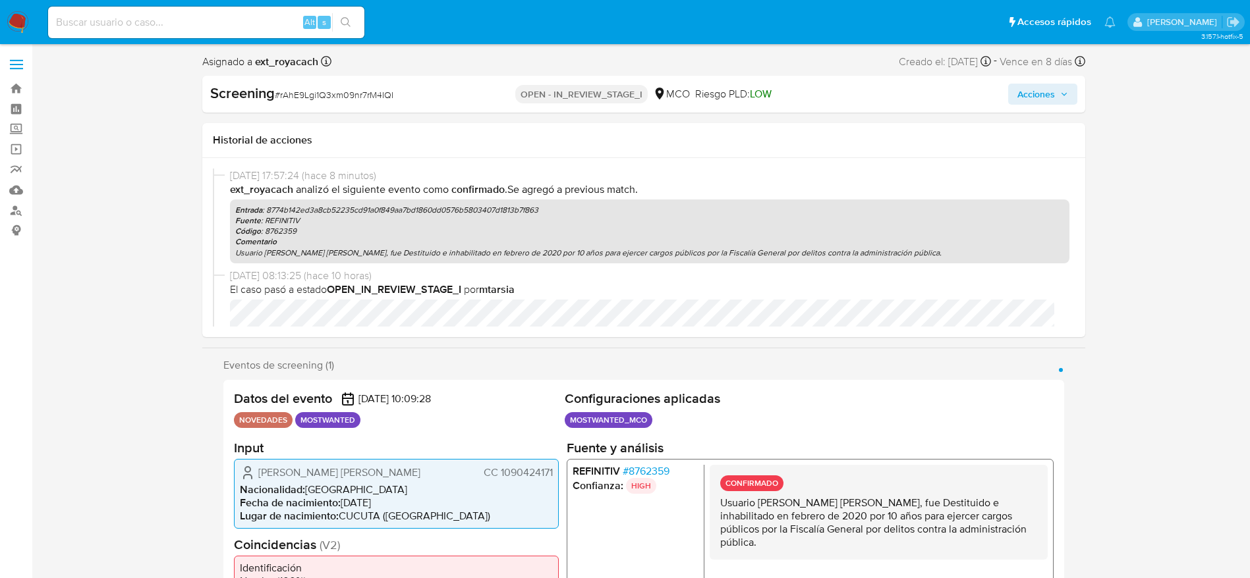
click at [1024, 100] on span "Acciones" at bounding box center [1036, 94] width 38 height 21
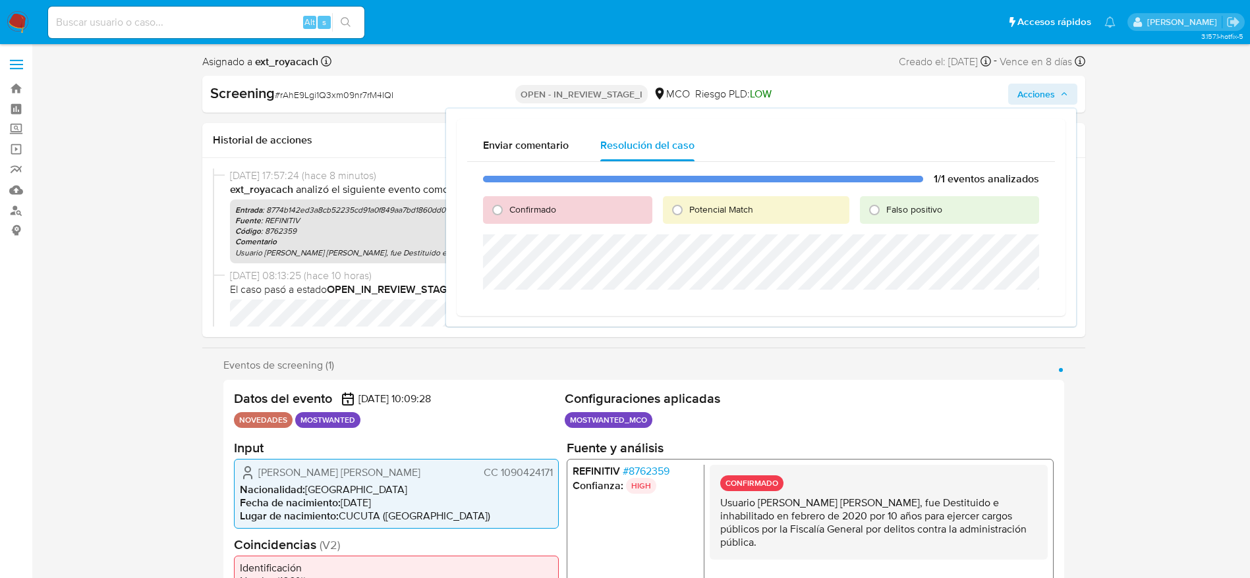
click at [696, 209] on span "Potencial Match" at bounding box center [721, 209] width 64 height 13
click at [688, 209] on input "Potencial Match" at bounding box center [677, 210] width 21 height 21
radio input "true"
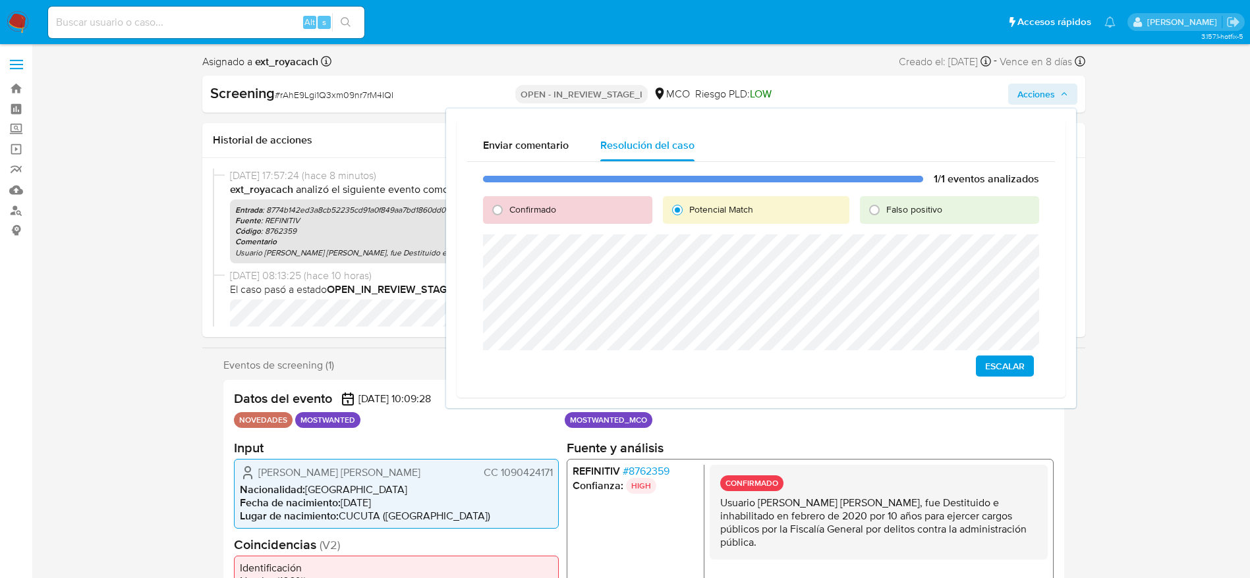
click at [997, 358] on span "Escalar" at bounding box center [1005, 366] width 40 height 18
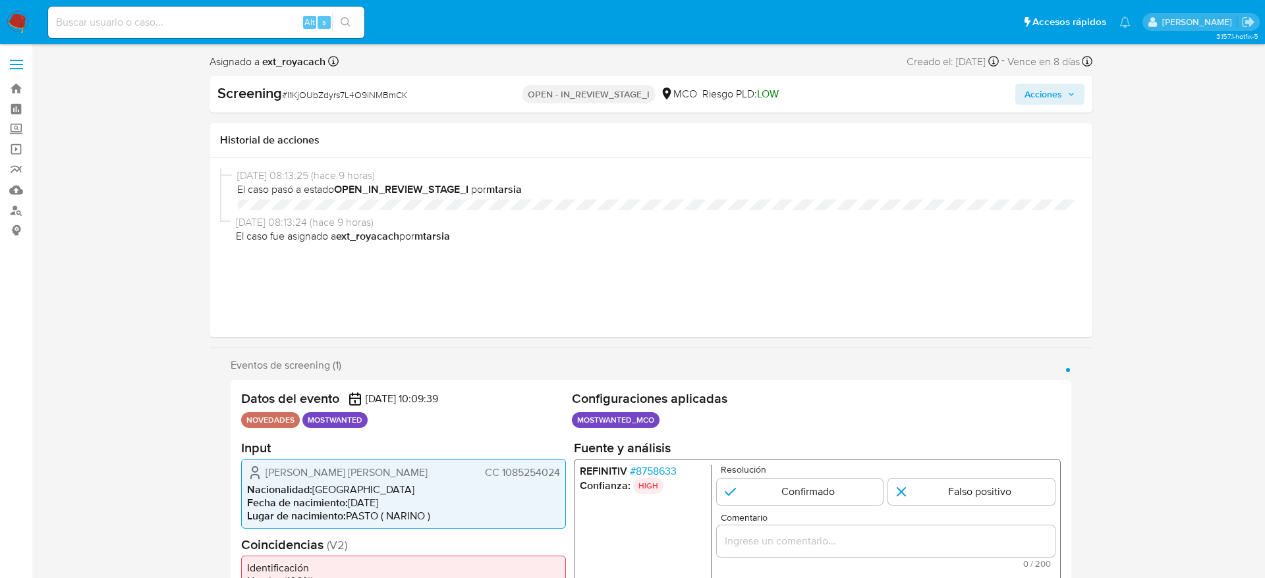
select select "10"
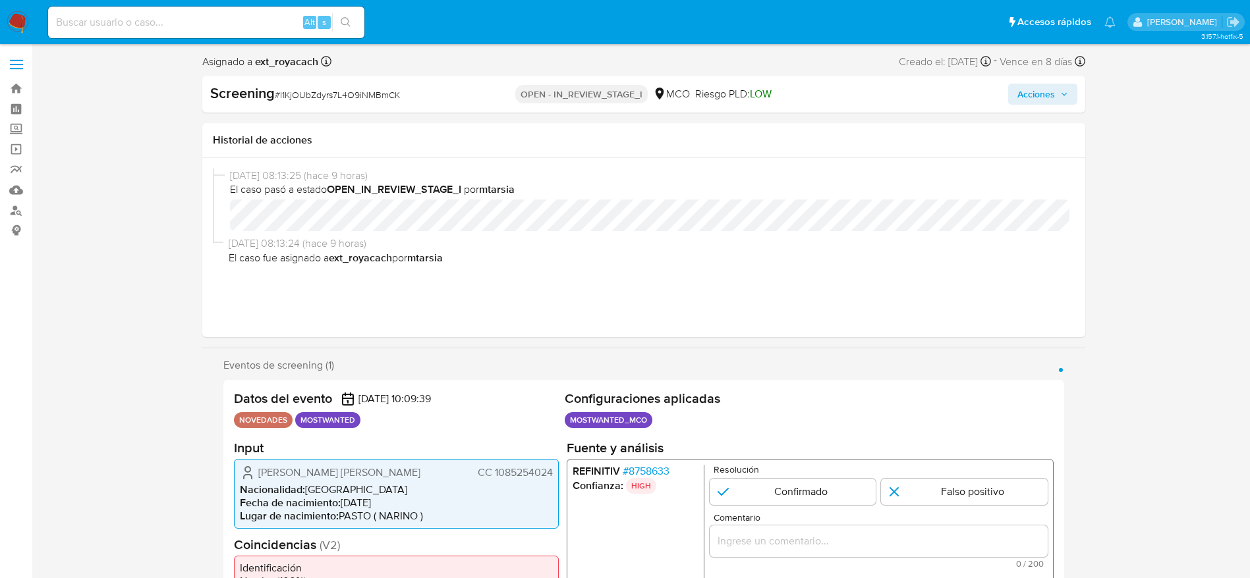
click at [492, 478] on span "CC 1085254024" at bounding box center [514, 472] width 75 height 13
click at [392, 462] on div "Andres Fernando Jurado Eraso CC 1085254024 Nacionalidad : Colombia Fecha de nac…" at bounding box center [396, 493] width 325 height 70
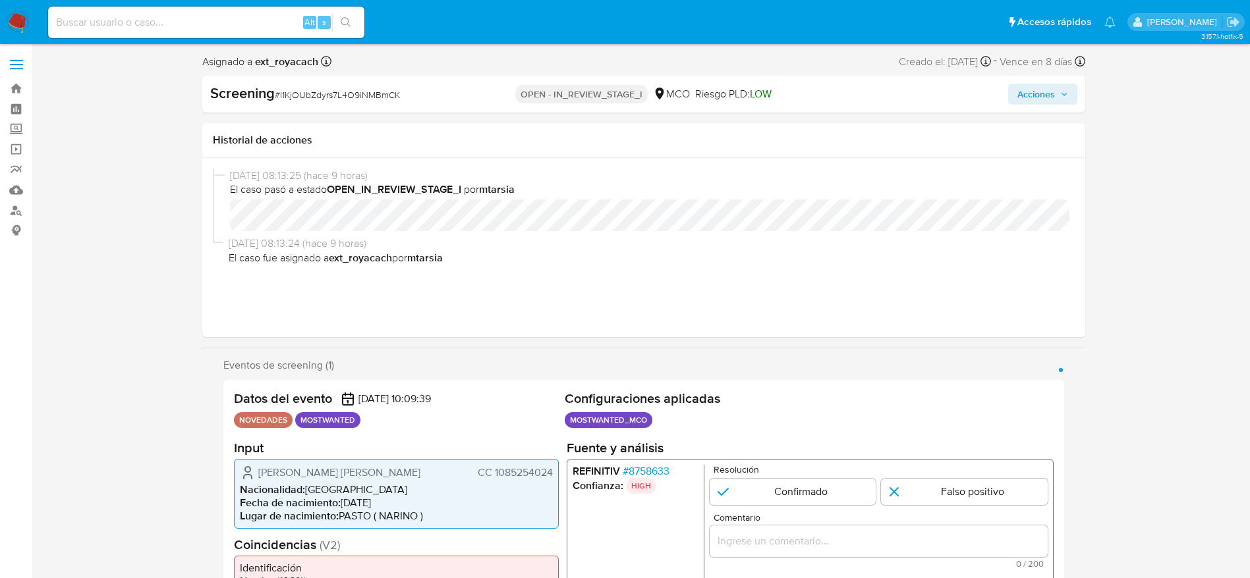
click at [332, 99] on span "# I1KjOUbZdyrs7L4O9iNMBmCK" at bounding box center [337, 94] width 125 height 13
copy span "I1KjOUbZdyrs7L4O9iNMBmCK"
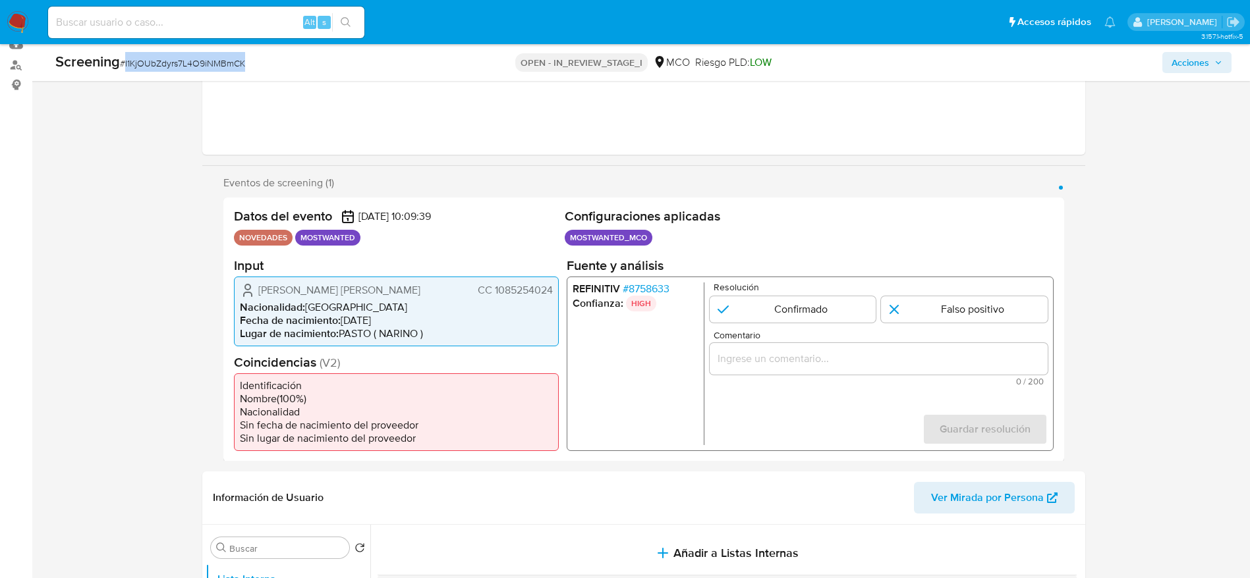
scroll to position [296, 0]
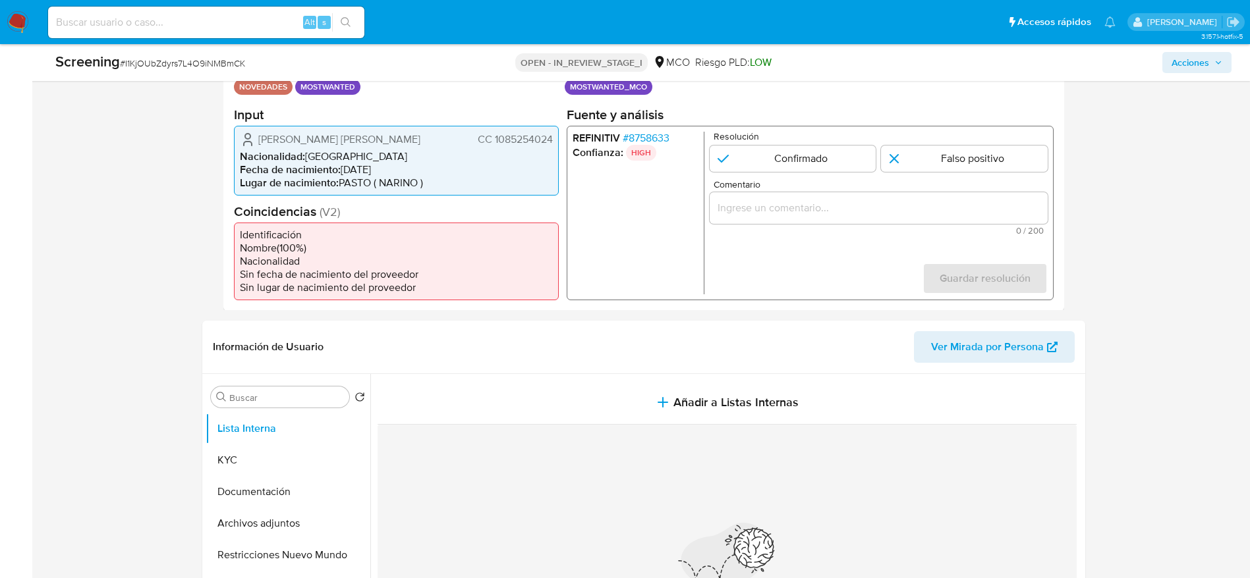
drag, startPoint x: 250, startPoint y: 143, endPoint x: 556, endPoint y: 137, distance: 305.7
click at [556, 137] on div "Andres Fernando Jurado Eraso CC 1085254024 Nacionalidad : Colombia Fecha de nac…" at bounding box center [396, 160] width 325 height 70
click at [631, 128] on div "REFINITIV # 8758633 Confianza: HIGH Resolución Confirmado Falso positivo Coment…" at bounding box center [809, 212] width 487 height 175
click at [635, 133] on span "# 8758633" at bounding box center [645, 137] width 47 height 13
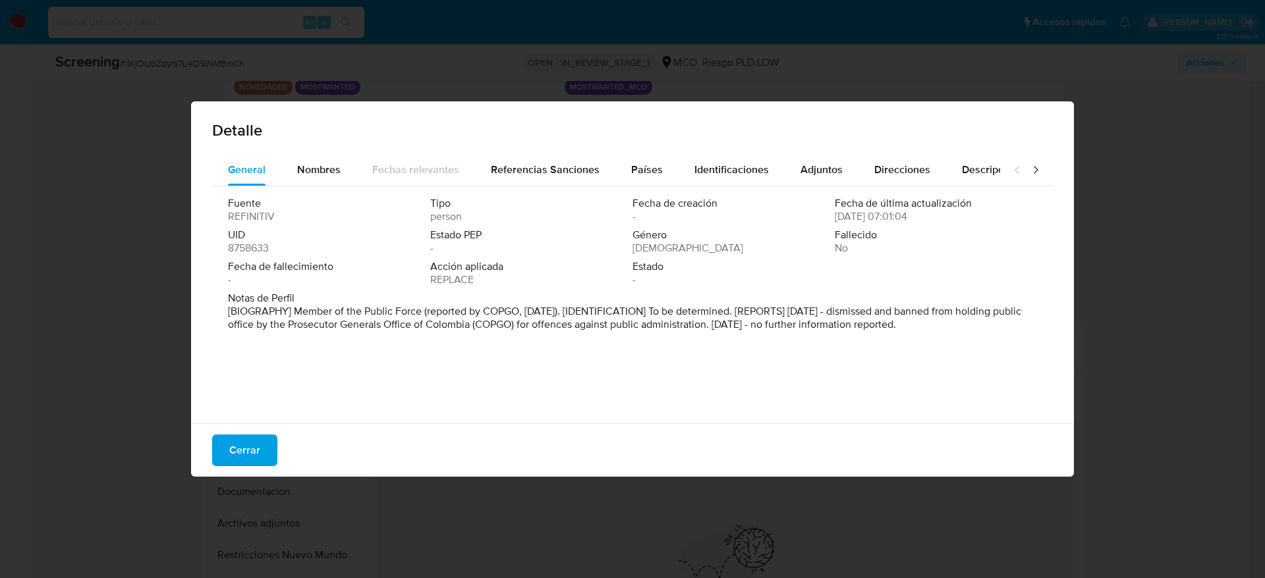
click at [229, 447] on button "Cerrar" at bounding box center [244, 451] width 65 height 32
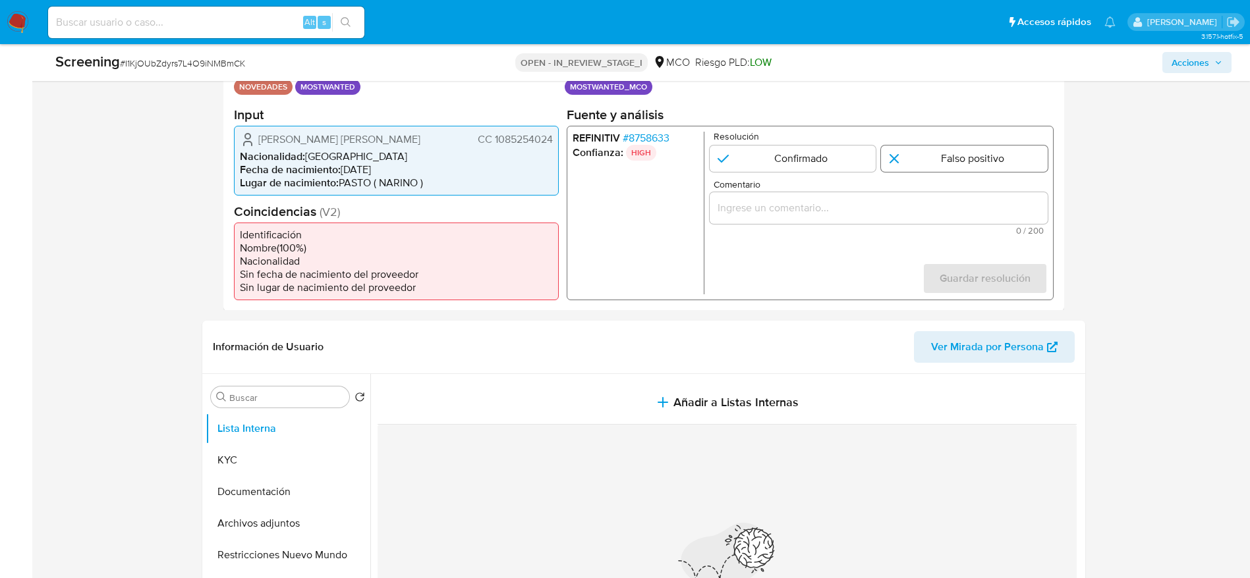
click at [922, 171] on input "1 de 1" at bounding box center [964, 158] width 167 height 26
radio input "true"
click at [901, 241] on form "Resolución Confirmado Falso positivo Comentario 0 / 200 200 caracteres restante…" at bounding box center [878, 212] width 338 height 163
click at [804, 160] on input "1 de 1" at bounding box center [792, 158] width 167 height 26
radio input "true"
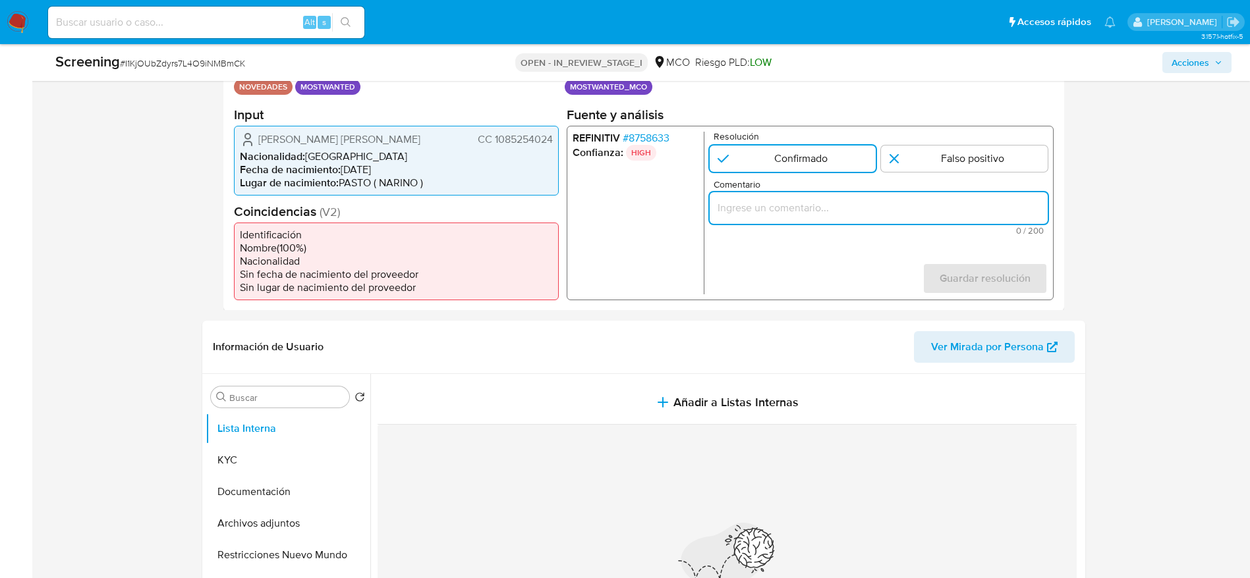
click at [831, 212] on input "Comentario" at bounding box center [878, 207] width 338 height 17
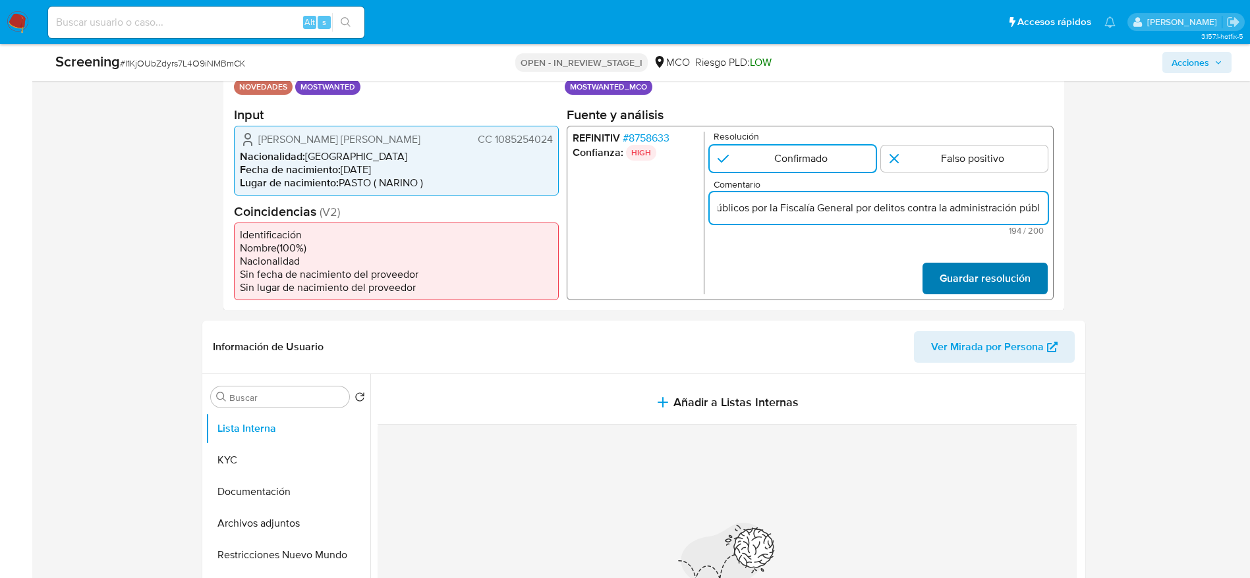
type input "Usuario Andres Fernando Jurado Eraso, fue Destituido e inhabilitado en junio de…"
click at [1025, 274] on span "Guardar resolución" at bounding box center [984, 277] width 91 height 29
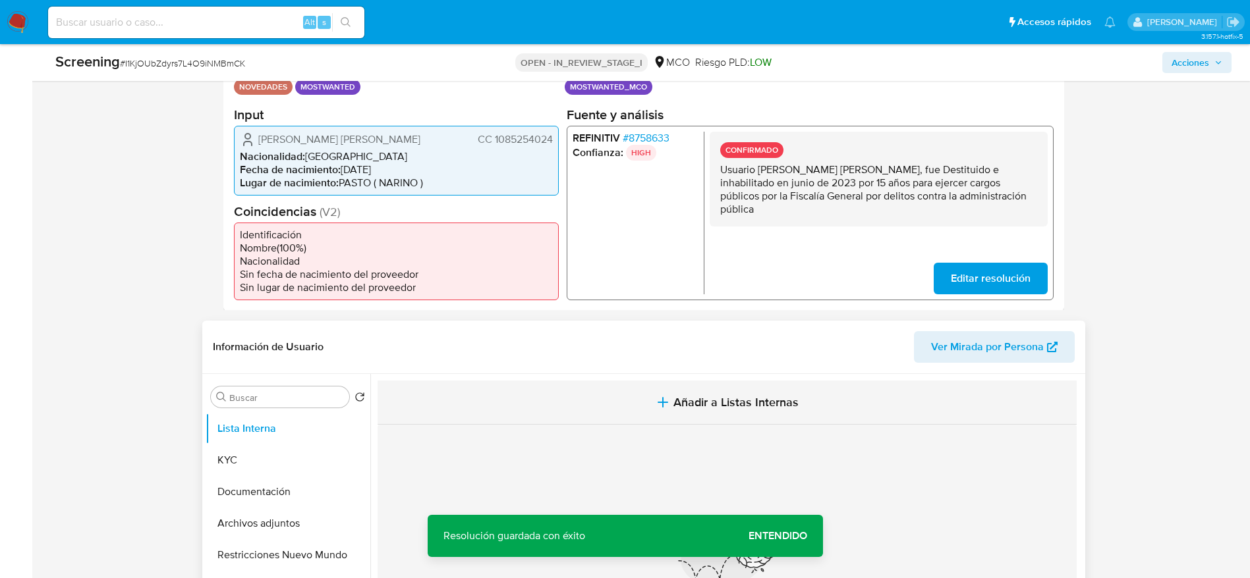
click at [596, 406] on button "Añadir a Listas Internas" at bounding box center [726, 403] width 699 height 44
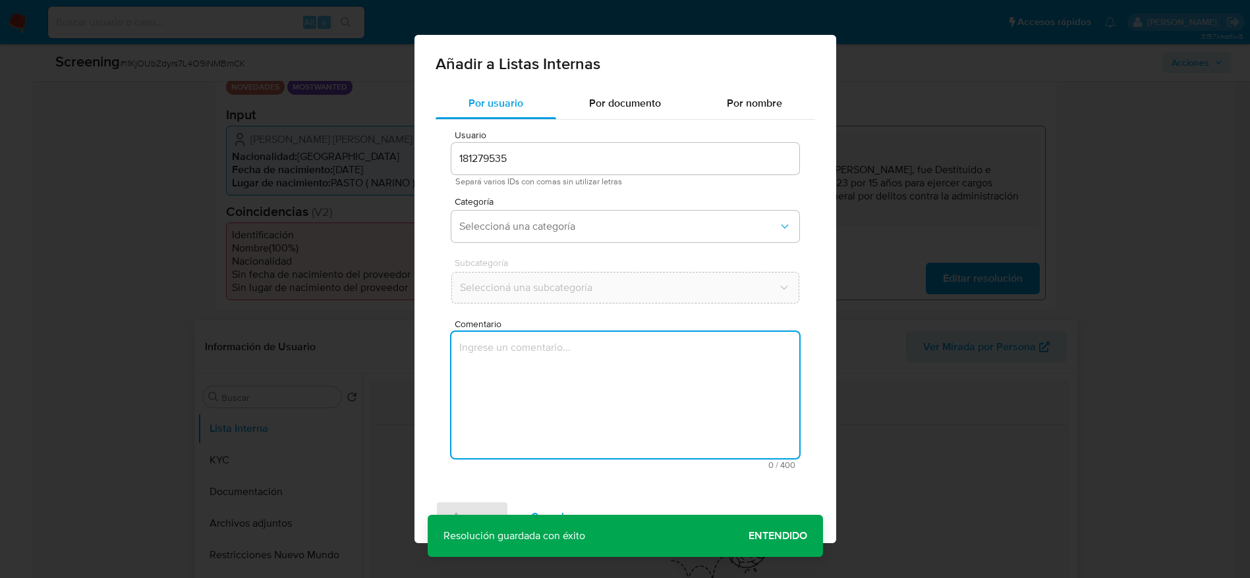
click at [596, 440] on textarea "Comentario" at bounding box center [625, 395] width 348 height 126
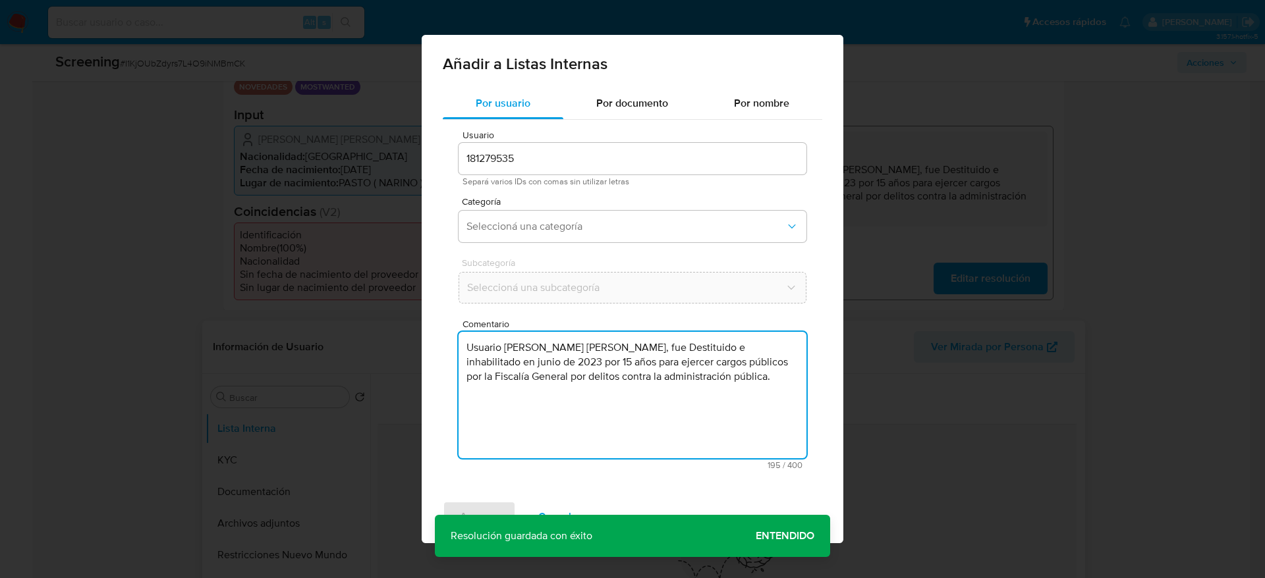
type textarea "Usuario Andres Fernando Jurado Eraso, fue Destituido e inhabilitado en junio de…"
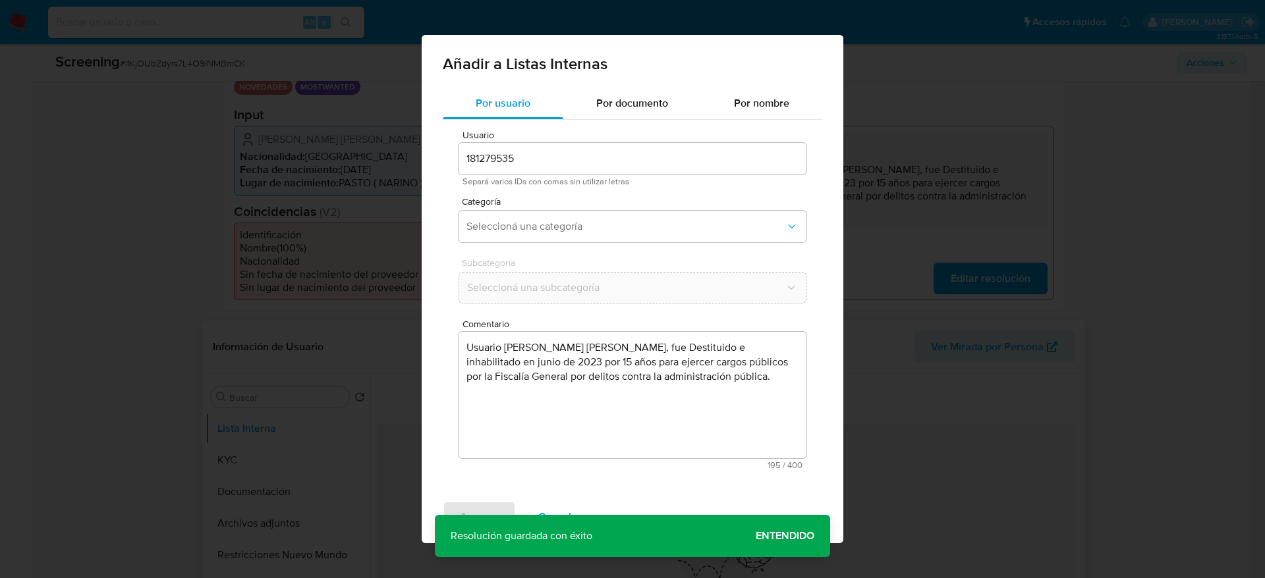
click at [579, 247] on div "Categoría Seleccioná una categoría" at bounding box center [632, 222] width 348 height 51
click at [588, 231] on span "Seleccioná una categoría" at bounding box center [625, 226] width 319 height 13
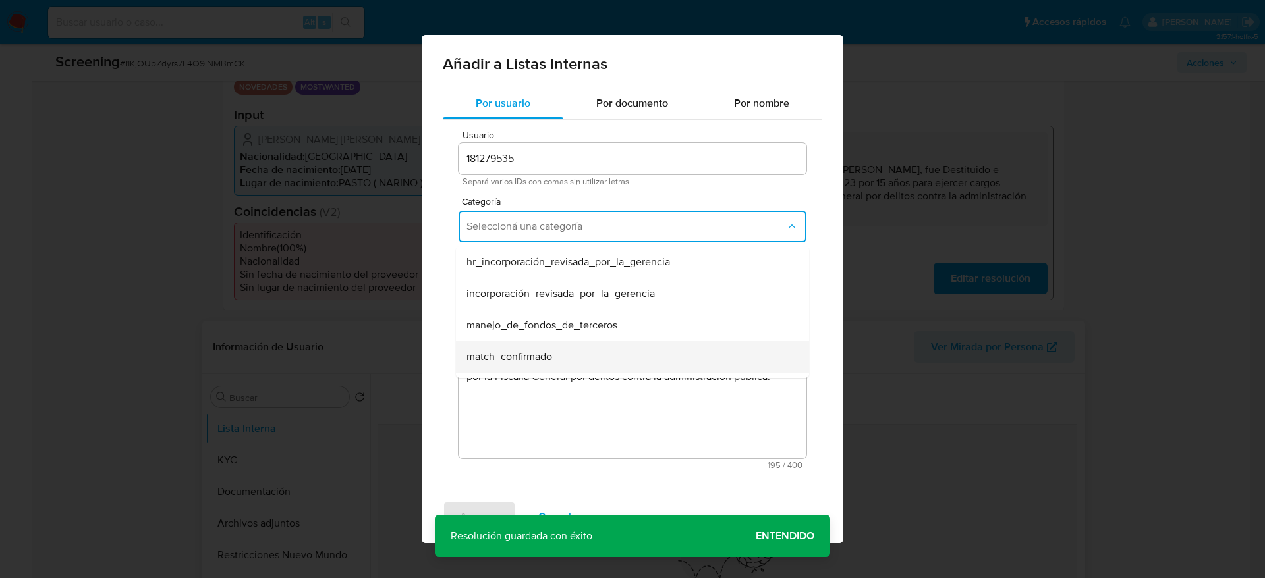
click at [548, 350] on span "match_confirmado" at bounding box center [509, 356] width 86 height 13
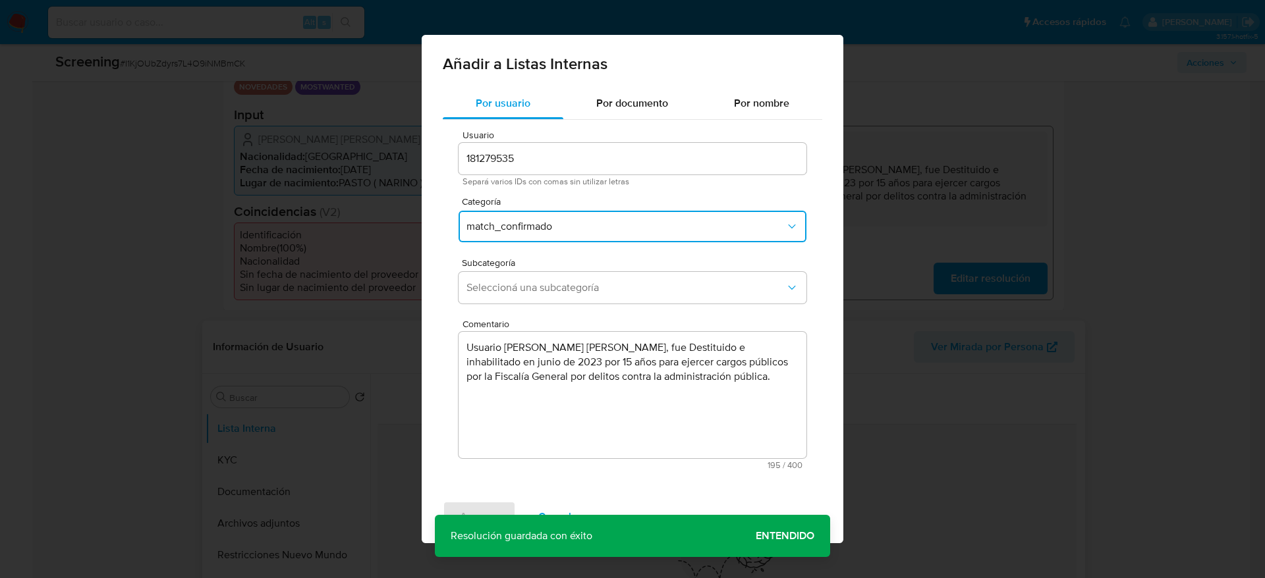
click at [557, 271] on div "Subcategoría Seleccioná una subcategoría" at bounding box center [632, 283] width 348 height 51
click at [557, 289] on span "Seleccioná una subcategoría" at bounding box center [625, 287] width 319 height 13
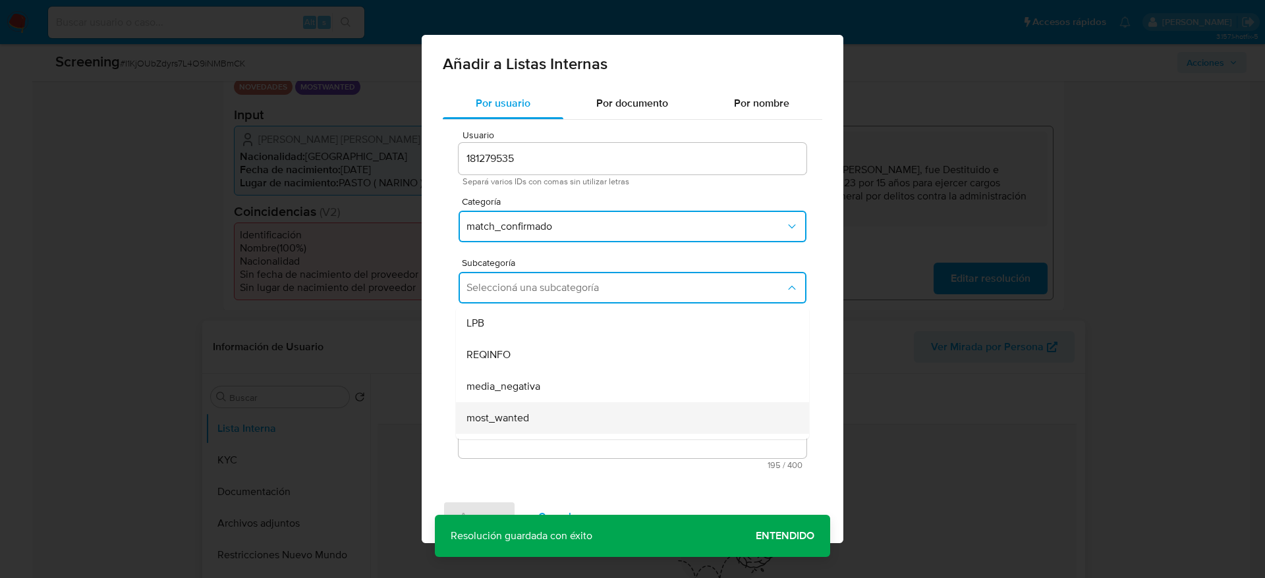
click at [529, 404] on div "most_wanted" at bounding box center [628, 418] width 324 height 32
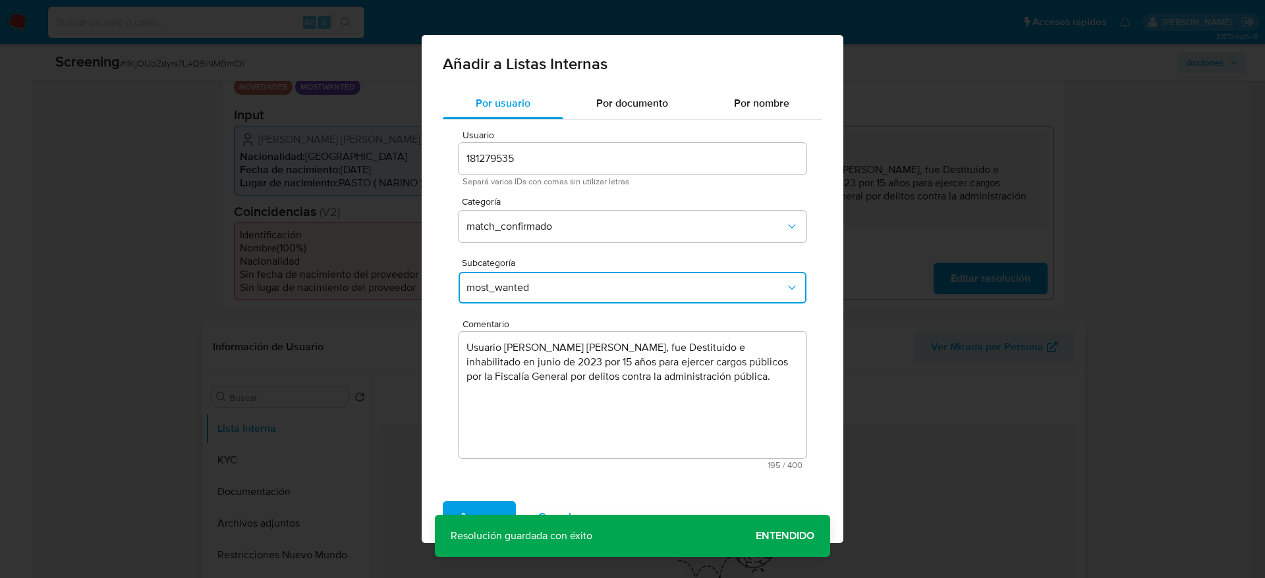
click at [494, 508] on span "Agregar" at bounding box center [479, 517] width 39 height 29
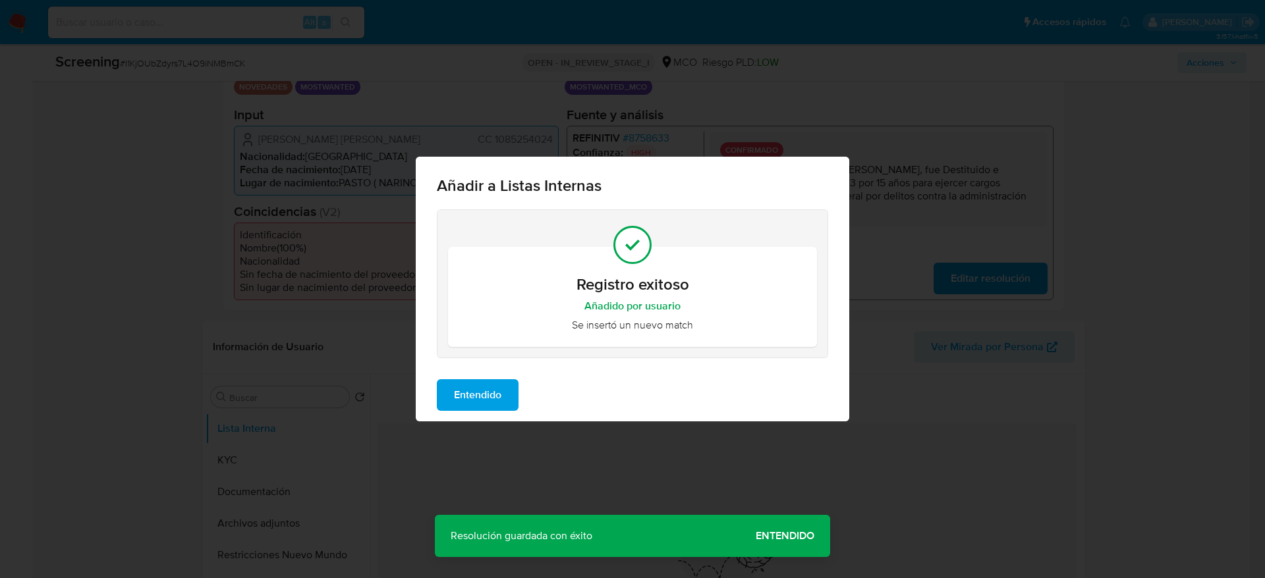
click at [489, 405] on span "Entendido" at bounding box center [477, 395] width 47 height 29
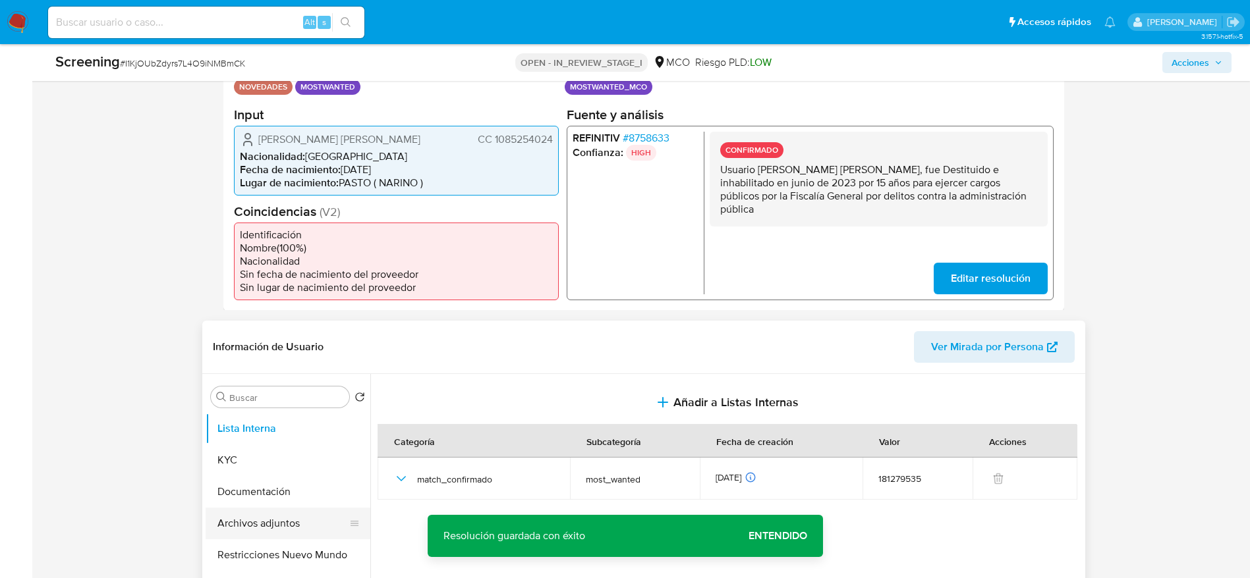
click at [273, 530] on button "Archivos adjuntos" at bounding box center [283, 524] width 154 height 32
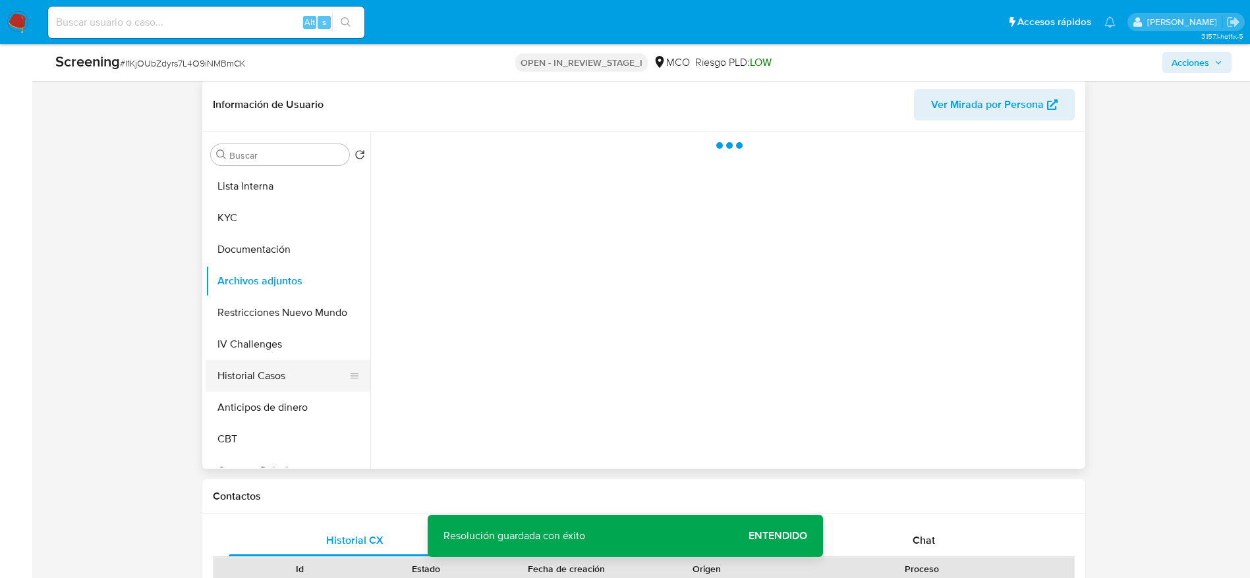
scroll to position [593, 0]
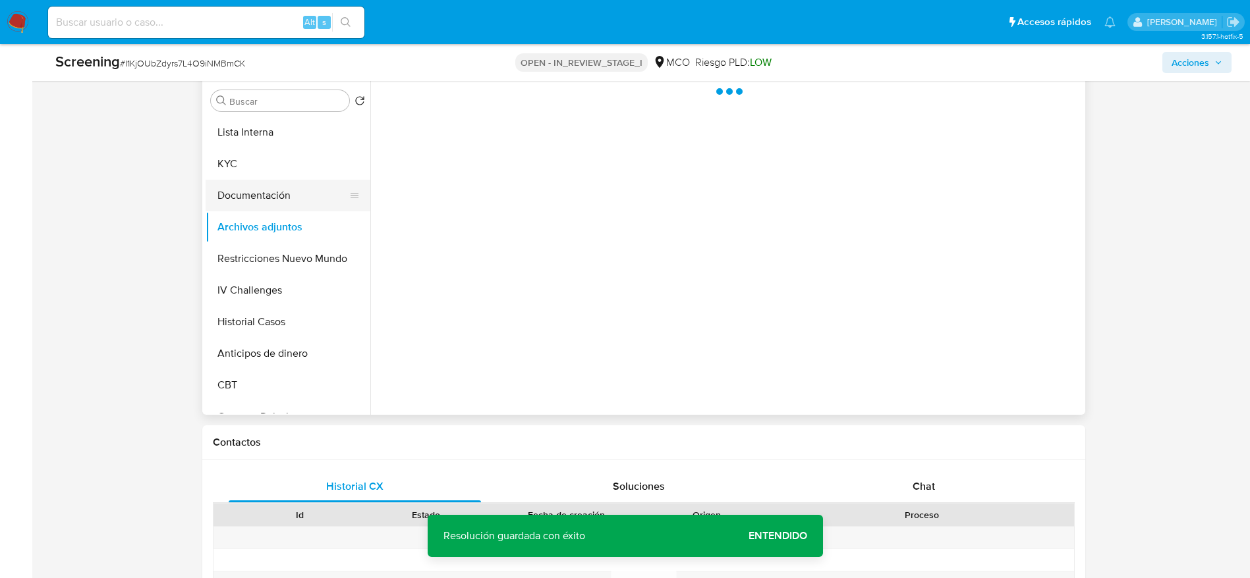
click at [245, 202] on button "Documentación" at bounding box center [283, 196] width 154 height 32
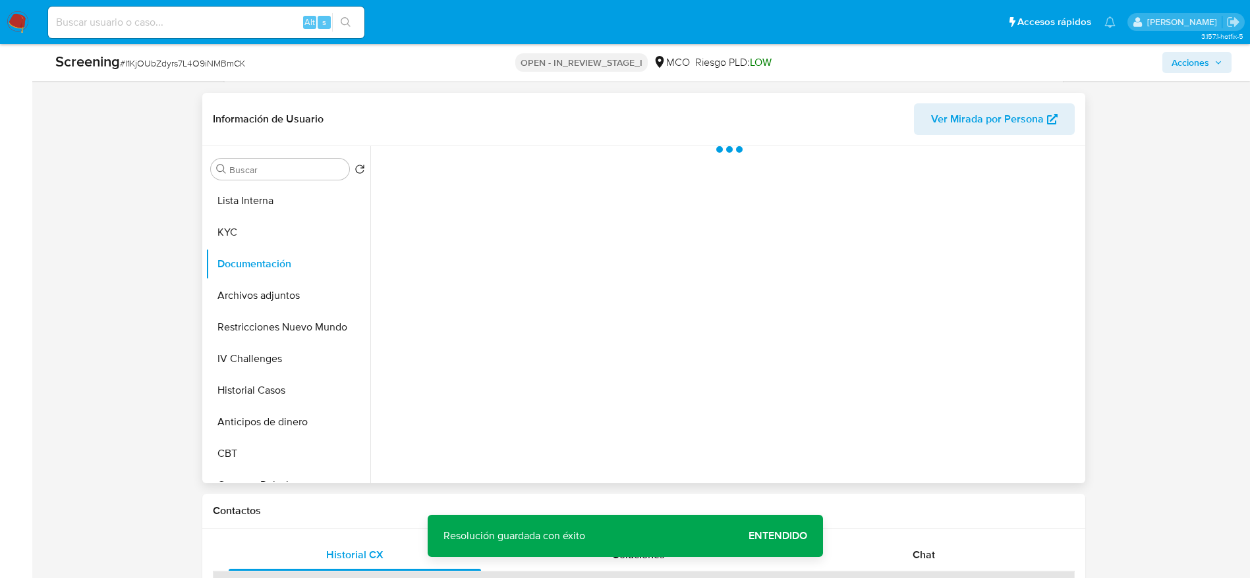
scroll to position [494, 0]
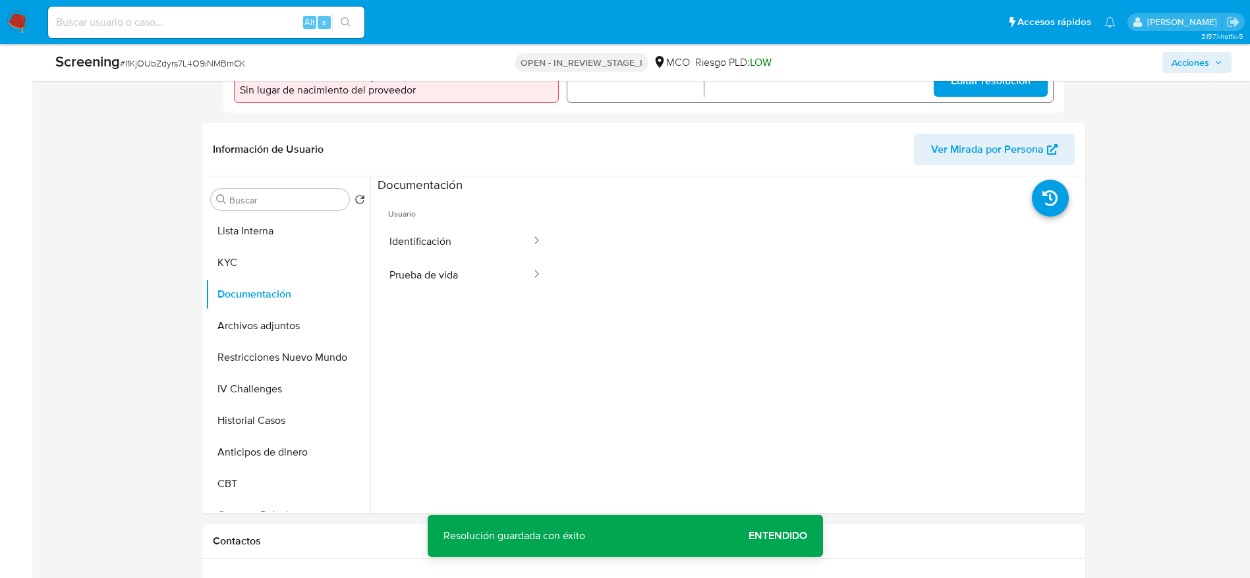
click at [445, 255] on button "Identificación" at bounding box center [454, 242] width 155 height 34
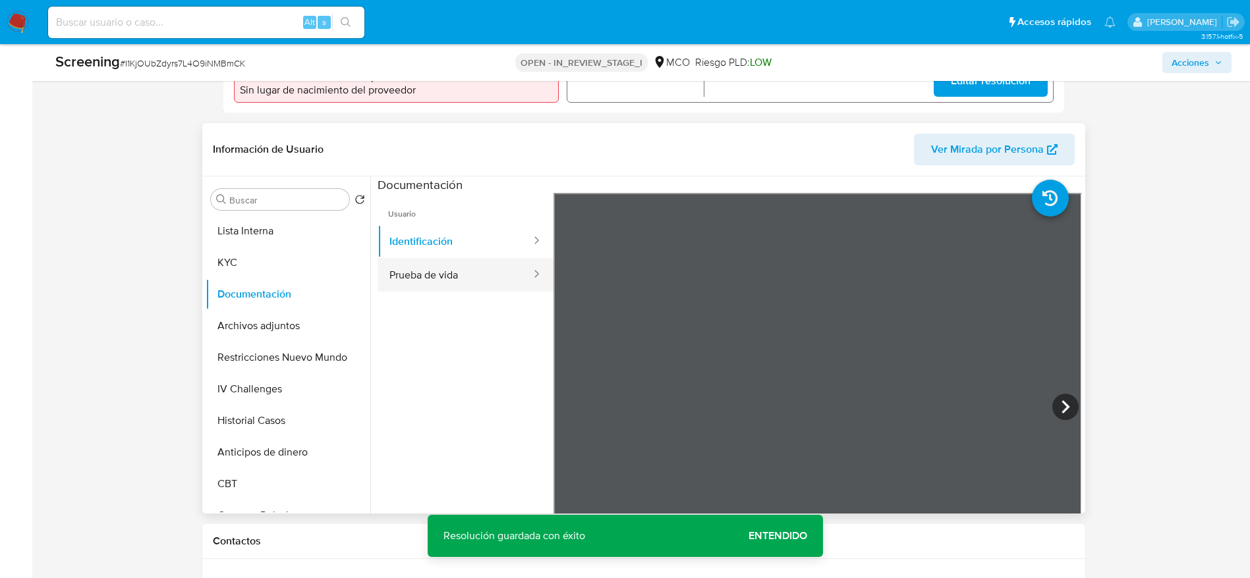
click at [457, 265] on button "Prueba de vida" at bounding box center [454, 275] width 155 height 34
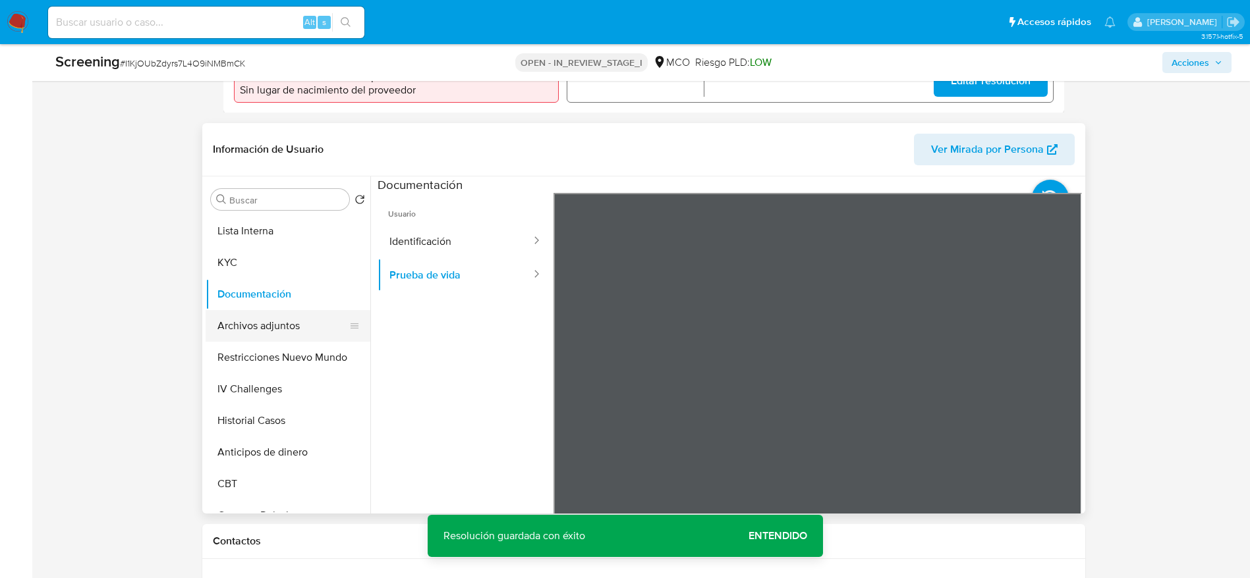
click at [316, 319] on button "Archivos adjuntos" at bounding box center [283, 326] width 154 height 32
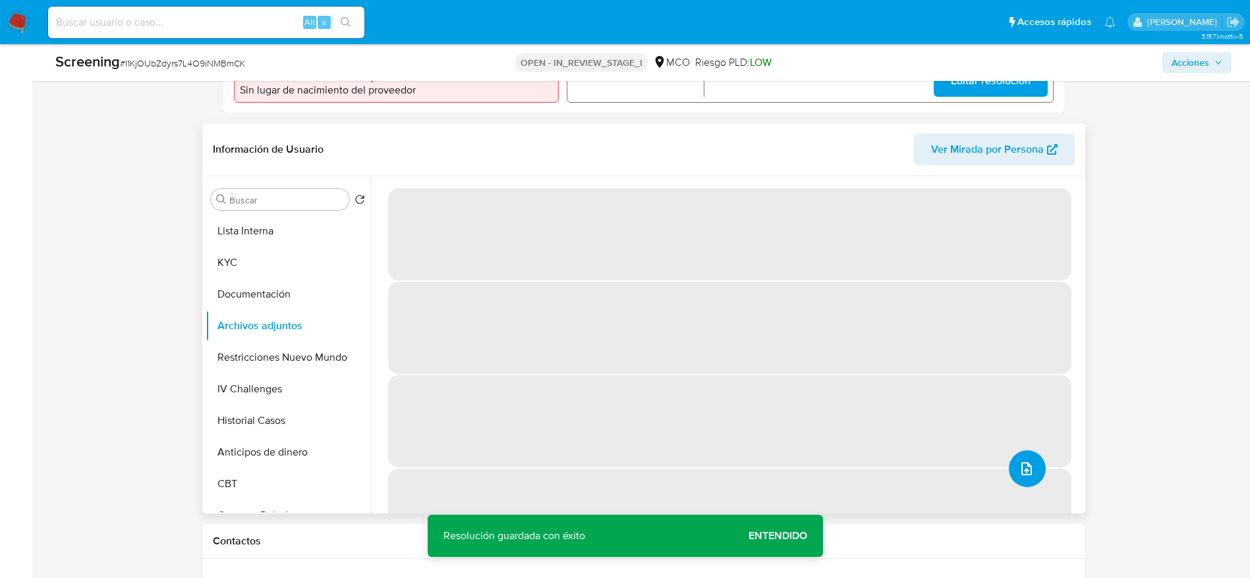
click at [1023, 484] on button "upload-file" at bounding box center [1027, 469] width 37 height 37
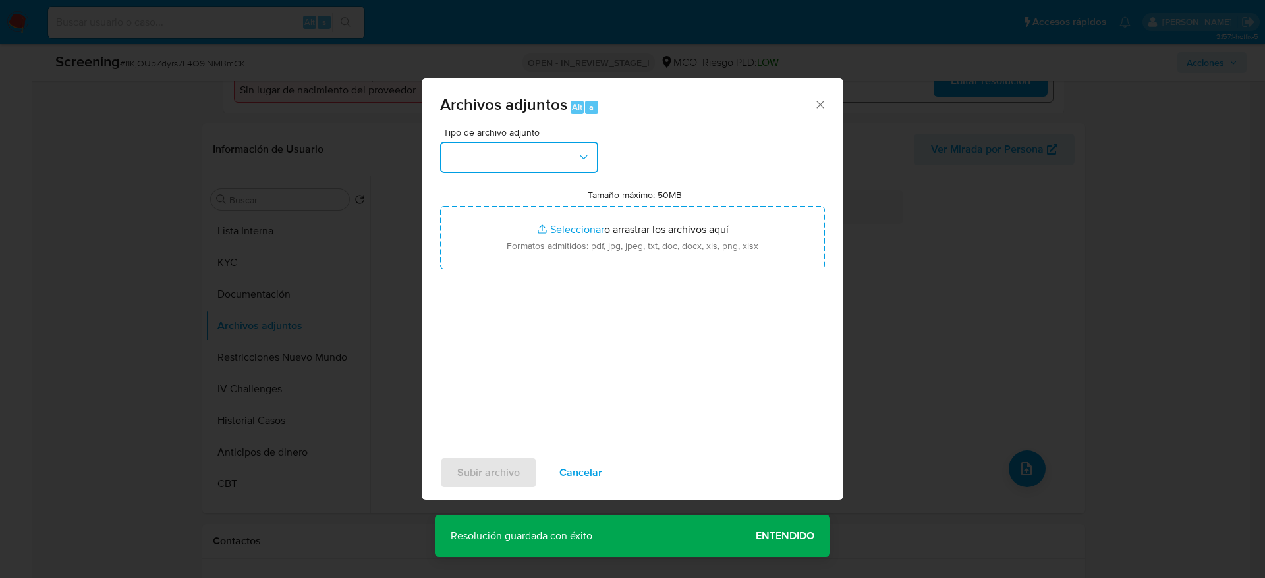
click at [566, 151] on button "button" at bounding box center [519, 158] width 158 height 32
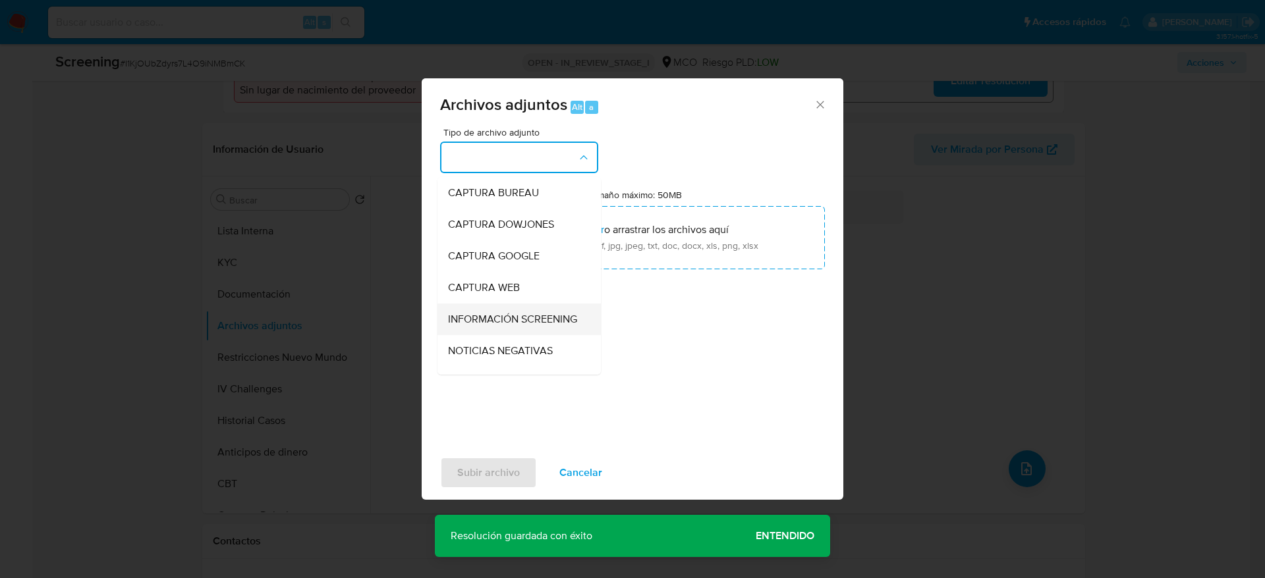
click at [486, 323] on span "INFORMACIÓN SCREENING" at bounding box center [512, 319] width 129 height 13
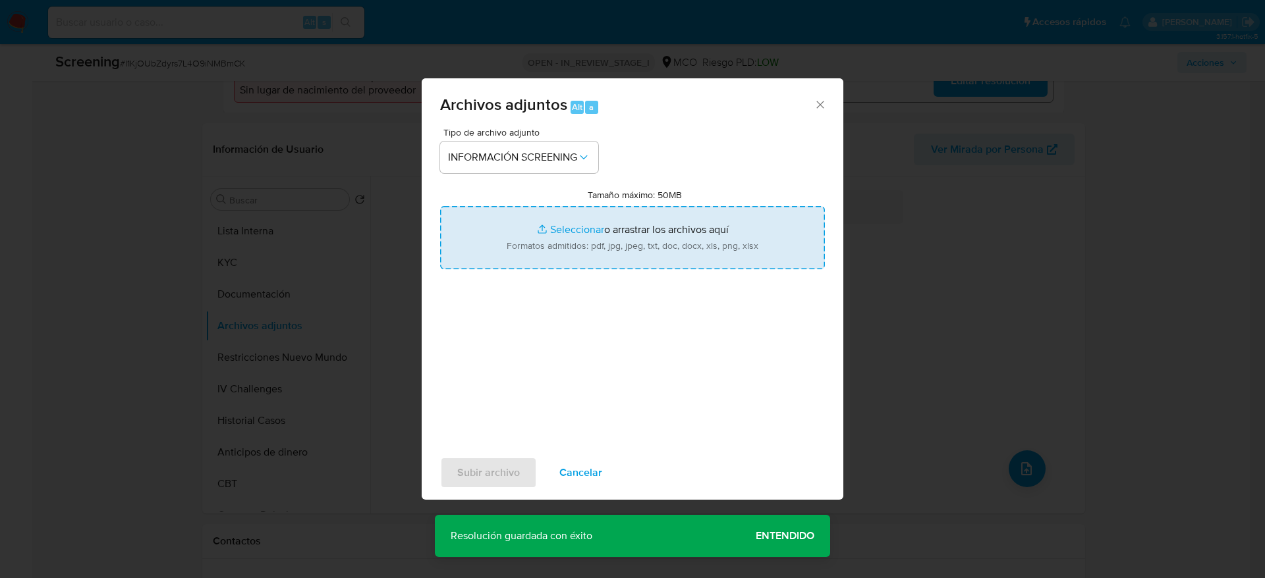
click at [528, 238] on input "Tamaño máximo: 50MB Seleccionar archivos" at bounding box center [632, 237] width 385 height 63
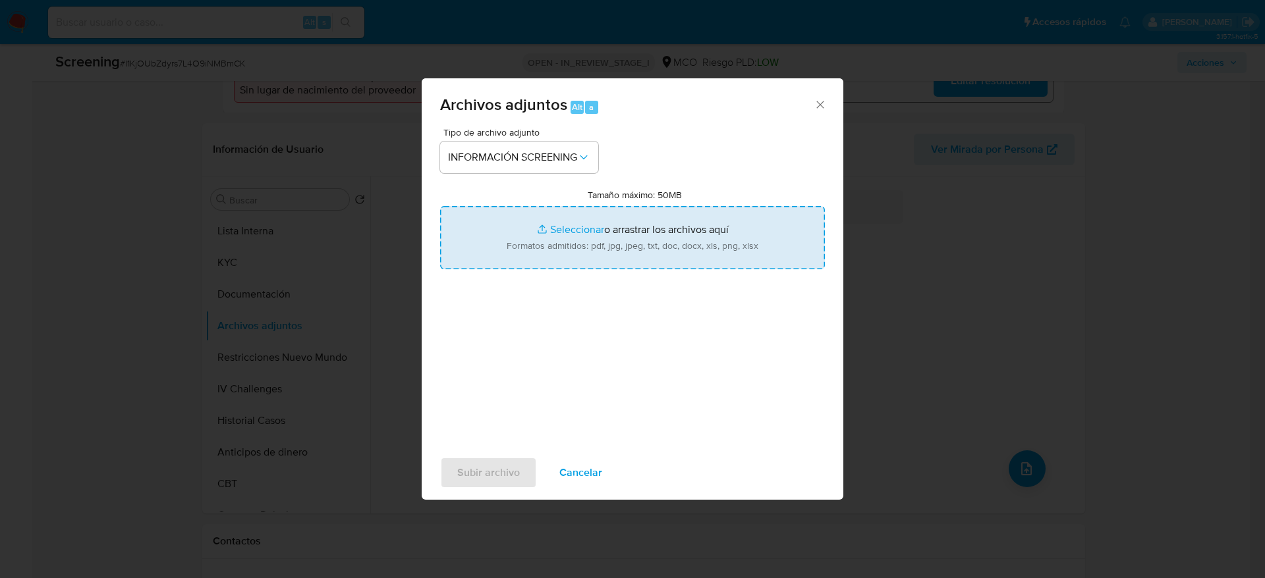
type input "C:\fakepath\_Andres Fernando Jurado Eraso_ - Buscar con Google.pdf"
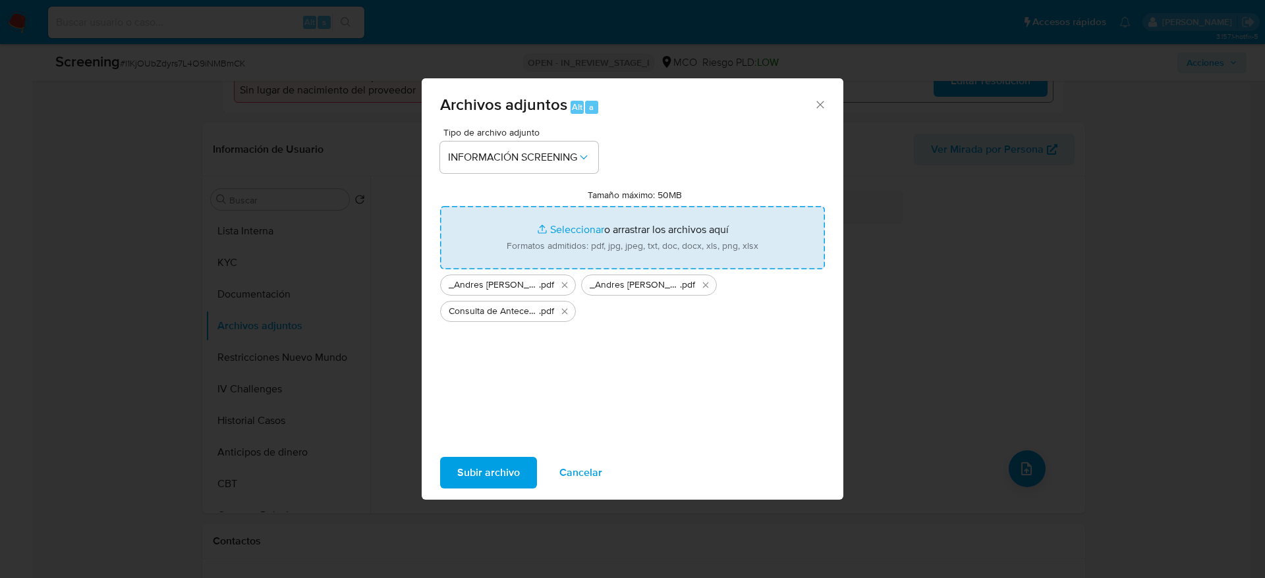
click at [514, 468] on span "Subir archivo" at bounding box center [488, 472] width 63 height 29
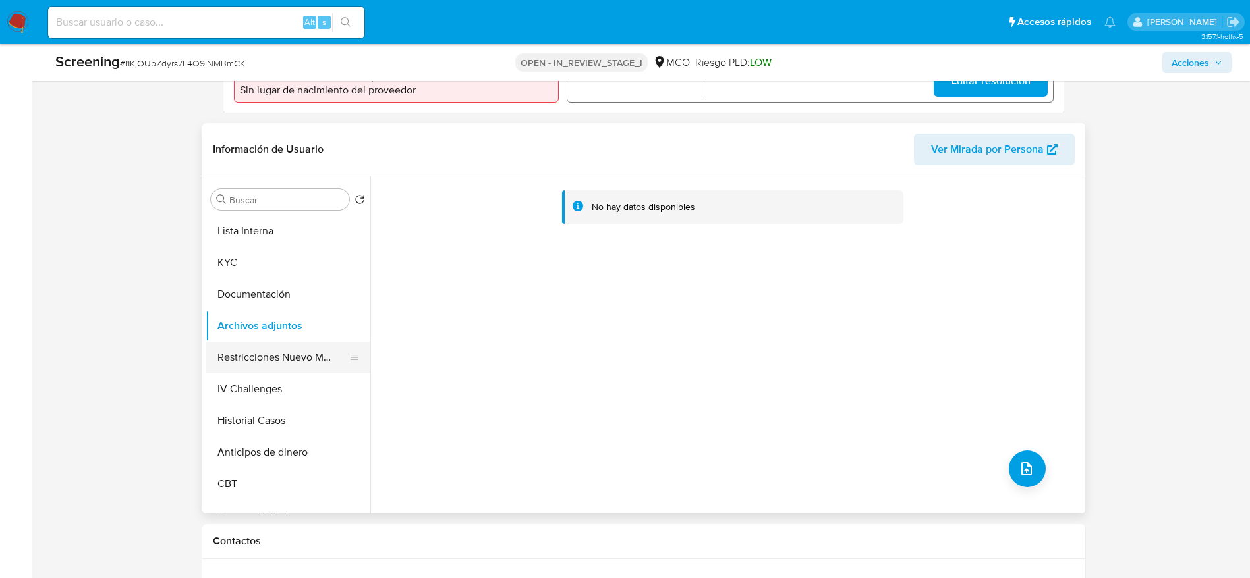
click at [303, 356] on button "Restricciones Nuevo Mundo" at bounding box center [283, 358] width 154 height 32
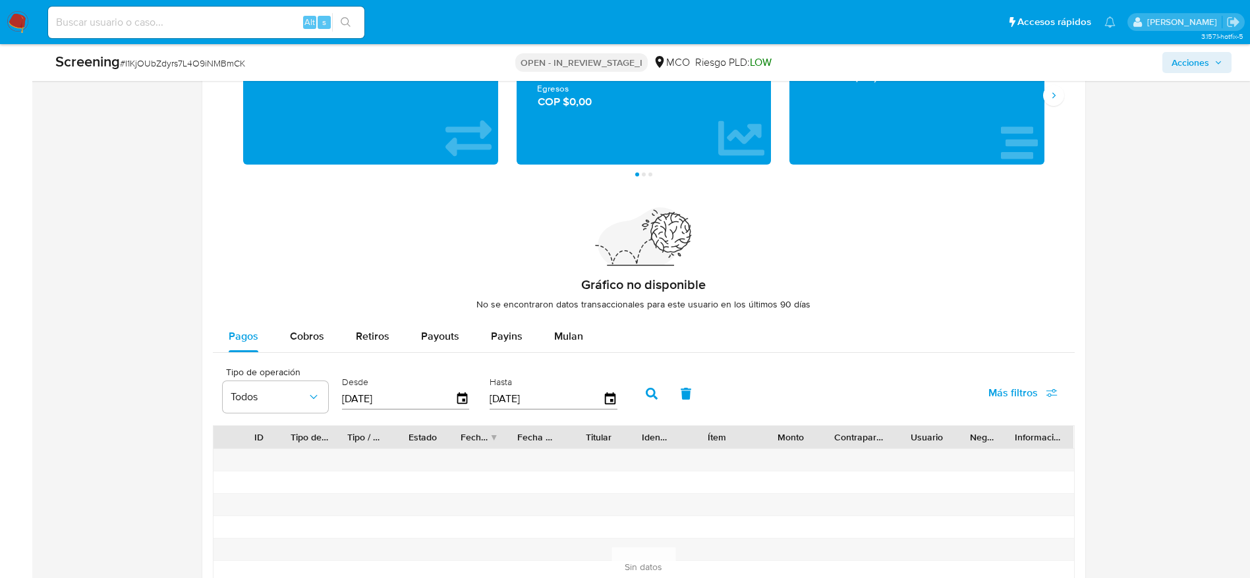
scroll to position [1954, 0]
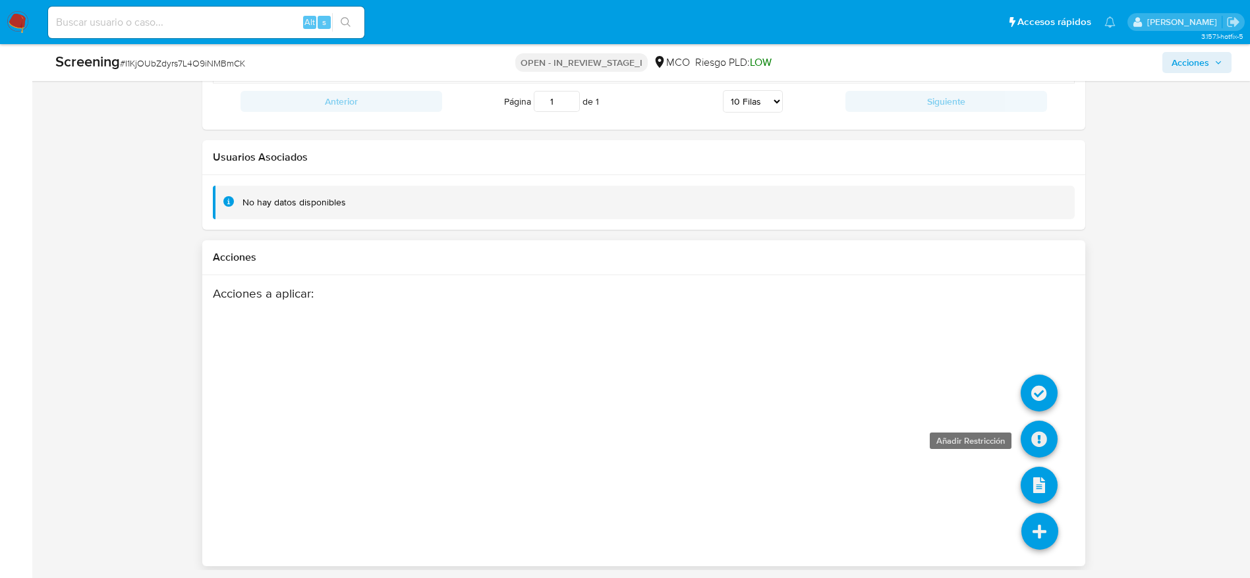
click at [1028, 446] on icon at bounding box center [1038, 439] width 37 height 37
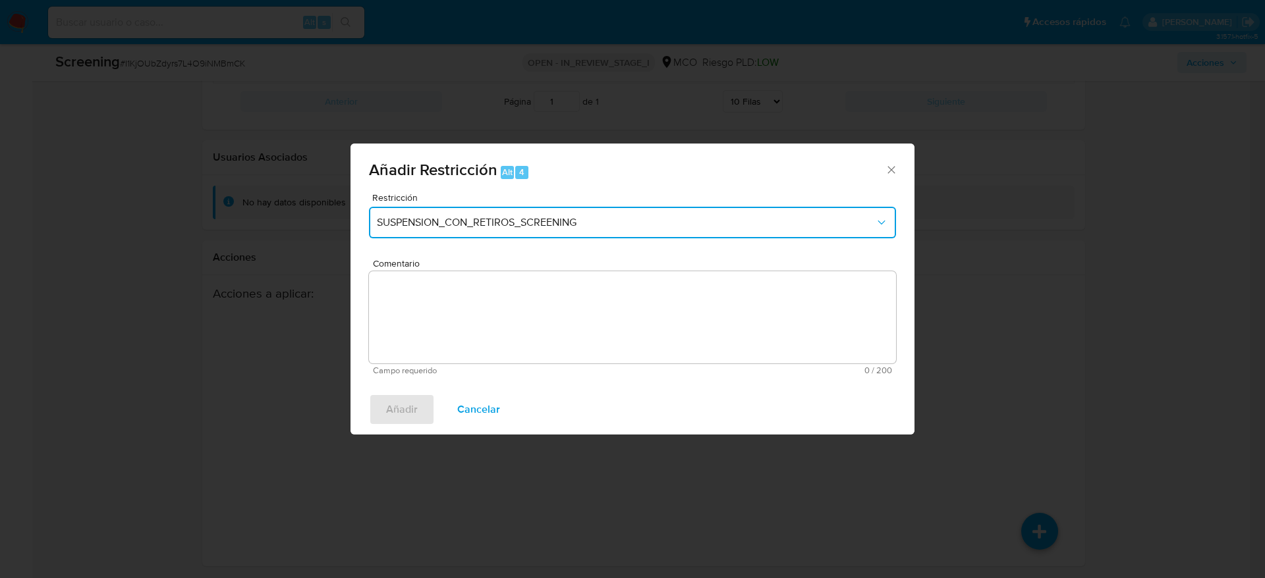
click at [549, 220] on span "SUSPENSION_CON_RETIROS_SCREENING" at bounding box center [626, 222] width 498 height 13
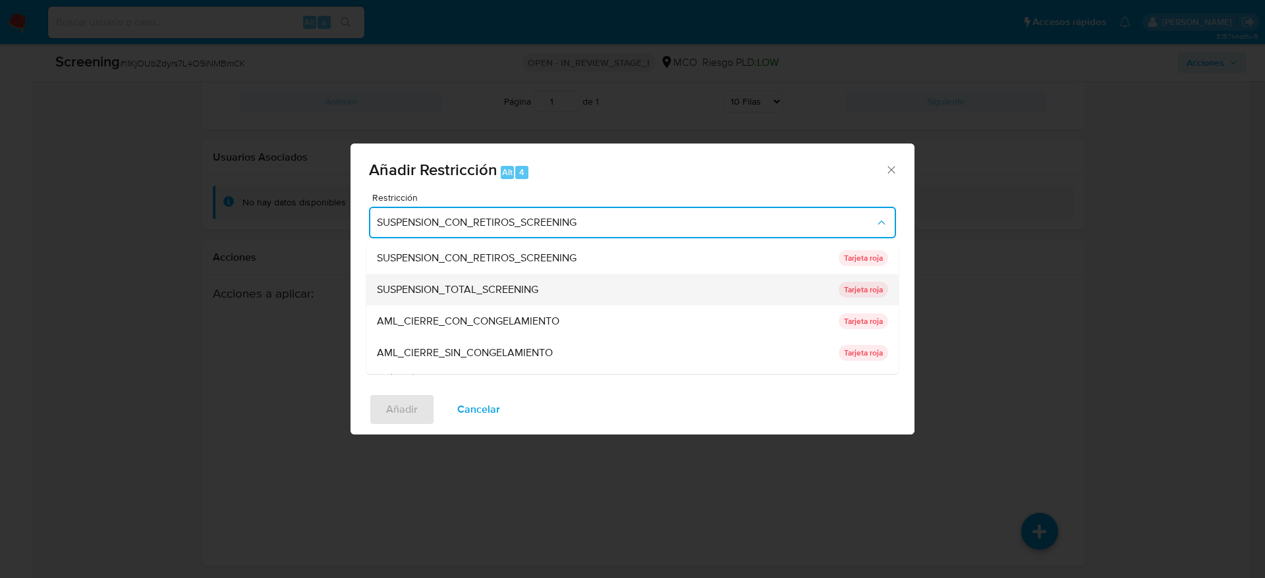
click at [485, 291] on span "SUSPENSION_TOTAL_SCREENING" at bounding box center [457, 289] width 161 height 13
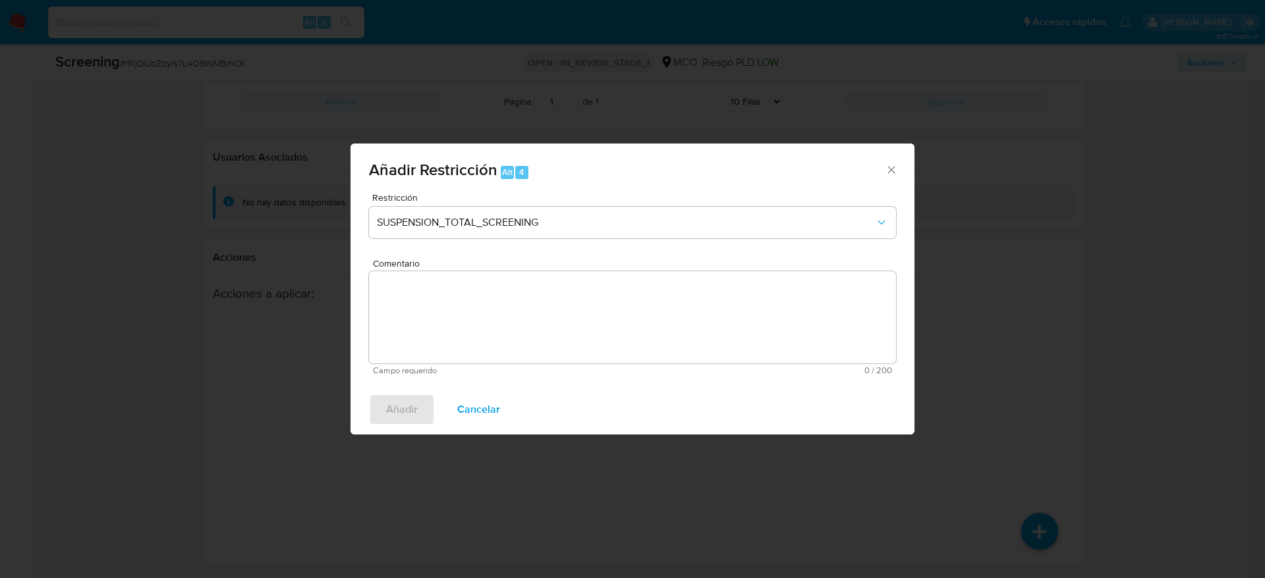
click at [490, 306] on textarea "Comentario" at bounding box center [632, 317] width 527 height 92
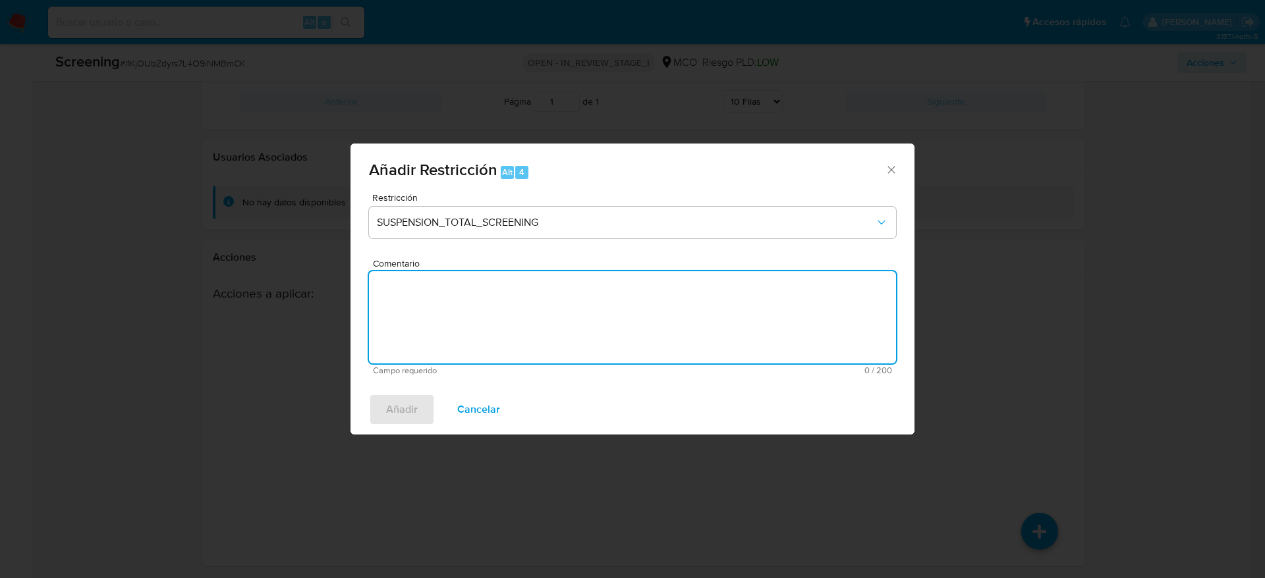
paste textarea "Usuario Andres Fernando Jurado Eraso, fue Destituido e inhabilitado en junio de…"
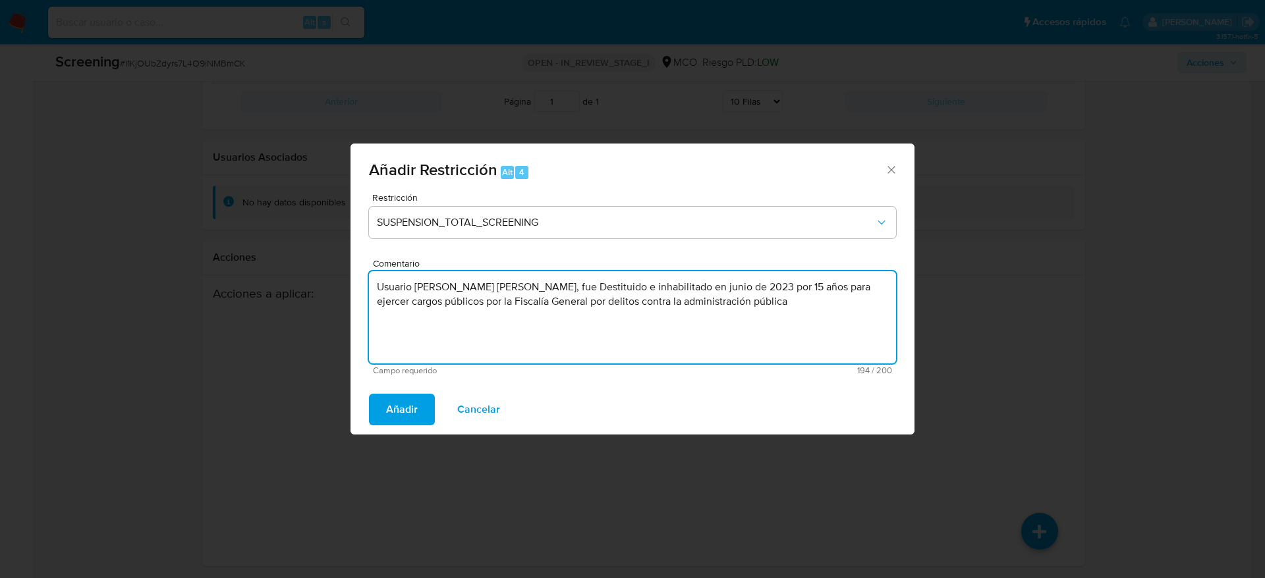
type textarea "Usuario Andres Fernando Jurado Eraso, fue Destituido e inhabilitado en junio de…"
click at [397, 429] on div "Añadir Cancelar" at bounding box center [632, 410] width 564 height 50
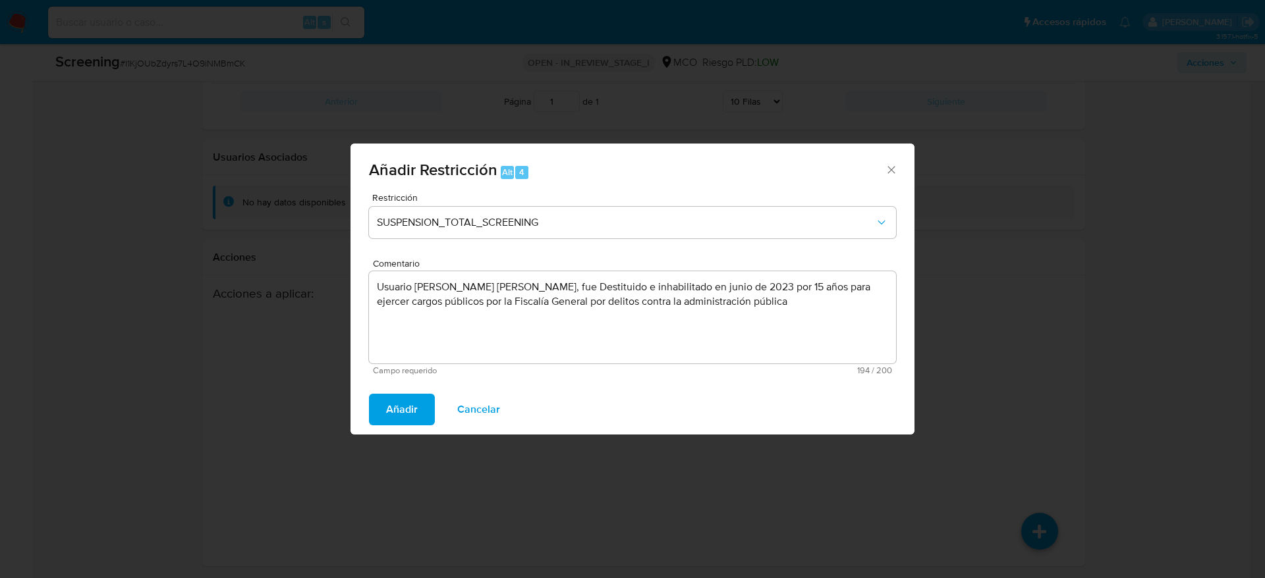
click at [408, 404] on span "Añadir" at bounding box center [402, 409] width 32 height 29
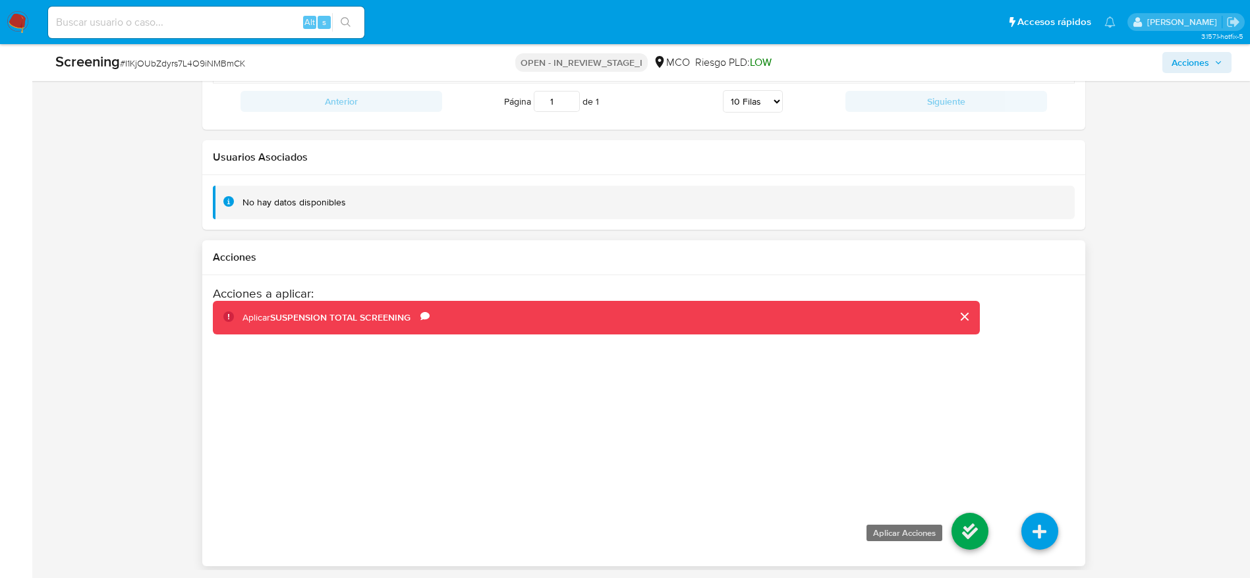
drag, startPoint x: 993, startPoint y: 530, endPoint x: 976, endPoint y: 520, distance: 20.3
click at [984, 530] on li at bounding box center [970, 534] width 70 height 74
click at [974, 520] on icon at bounding box center [969, 531] width 37 height 37
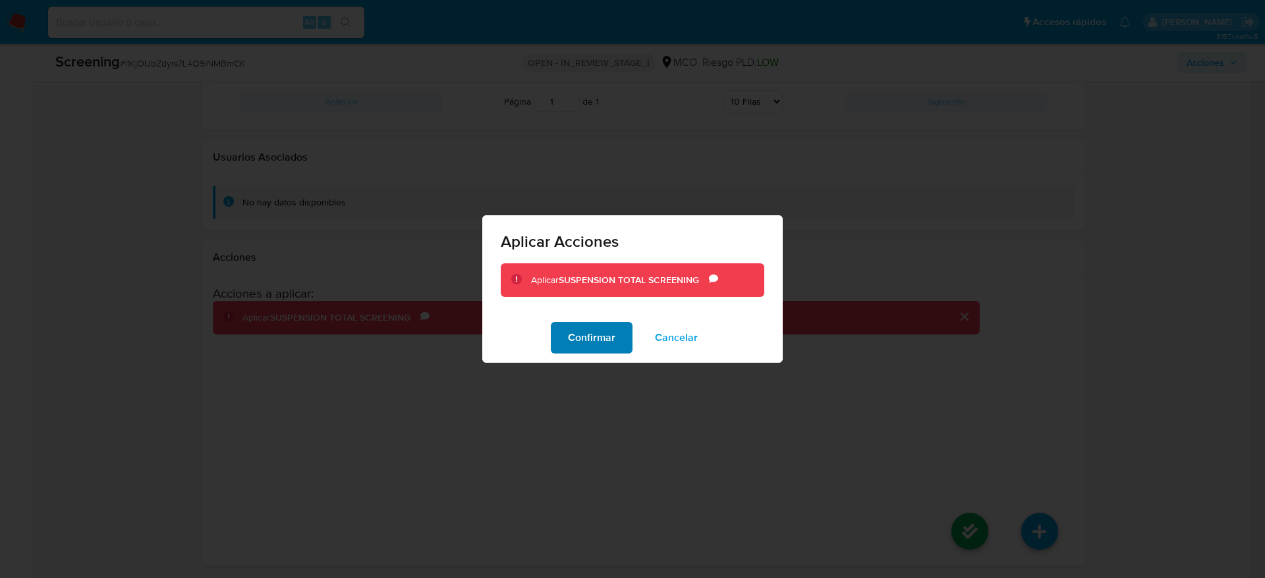
click at [604, 349] on span "Confirmar" at bounding box center [591, 337] width 47 height 29
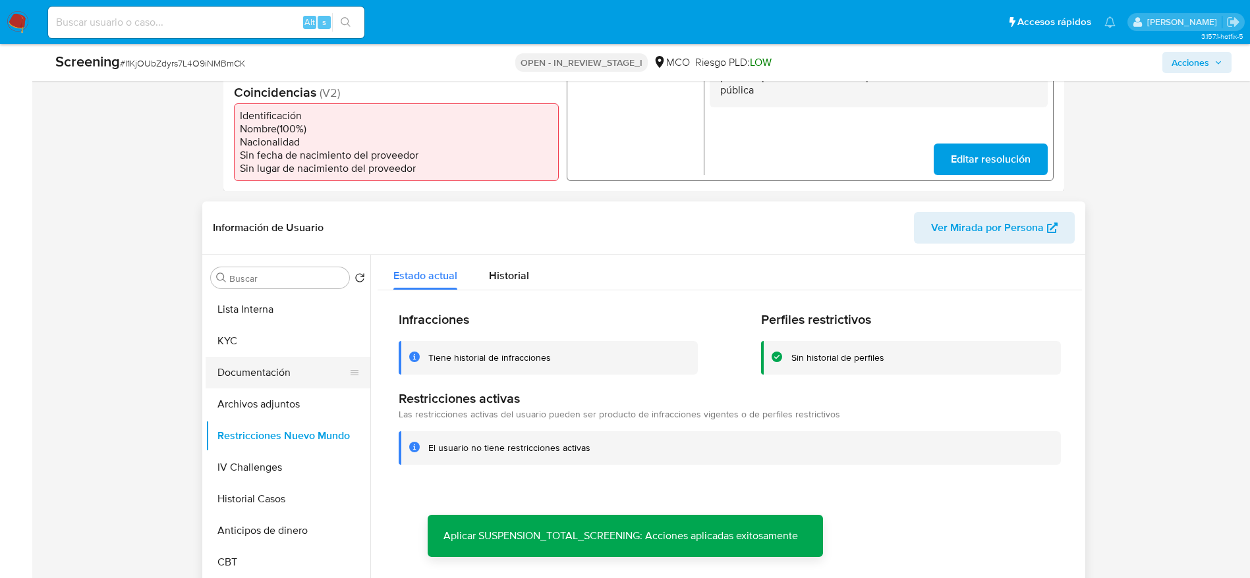
scroll to position [472, 0]
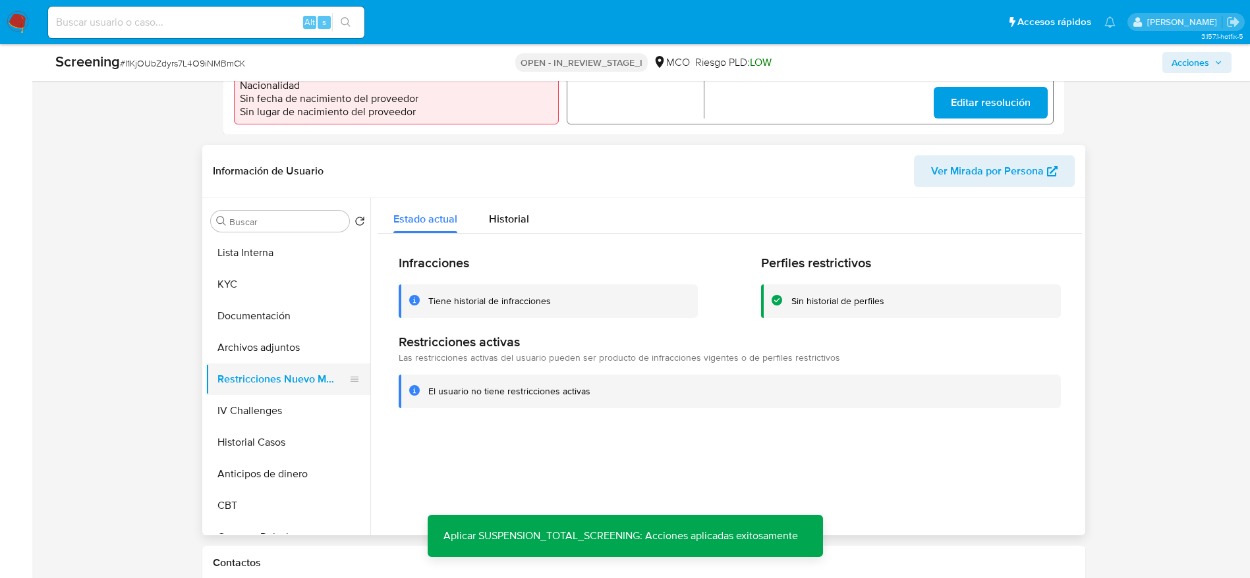
click at [269, 380] on button "Restricciones Nuevo Mundo" at bounding box center [283, 380] width 154 height 32
click at [253, 356] on button "Archivos adjuntos" at bounding box center [283, 348] width 154 height 32
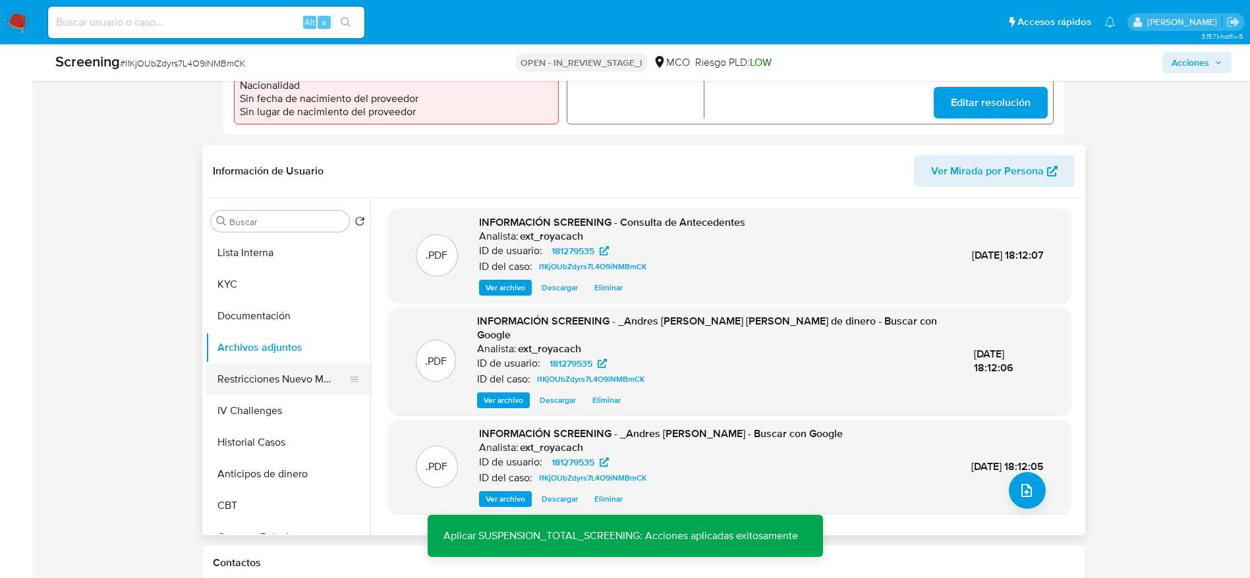
click at [291, 381] on button "Restricciones Nuevo Mundo" at bounding box center [283, 380] width 154 height 32
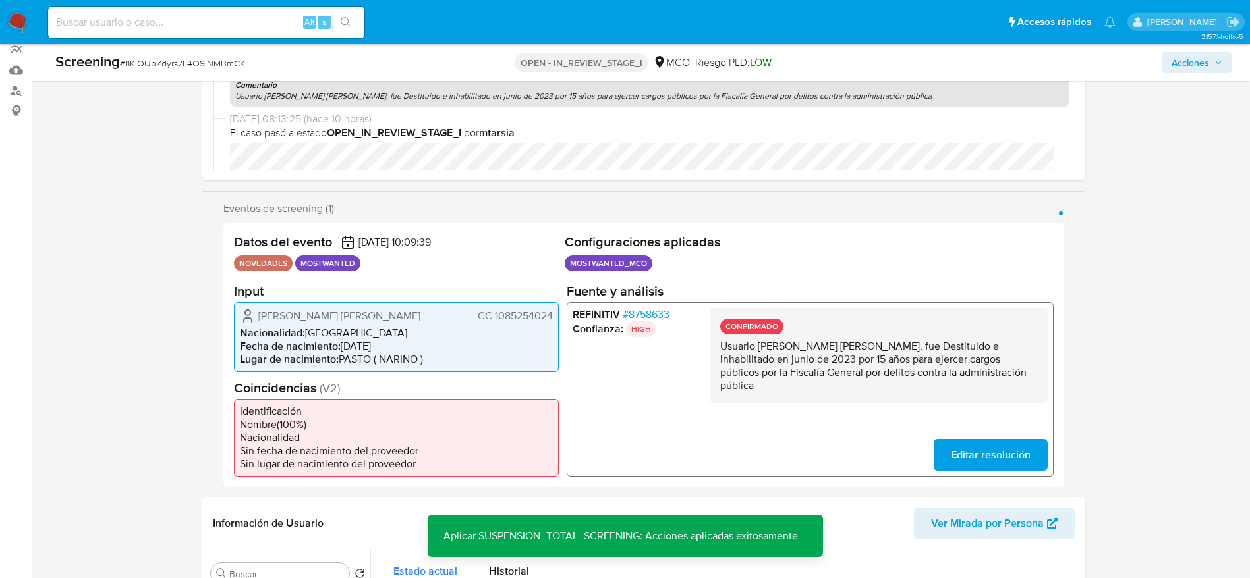
scroll to position [0, 0]
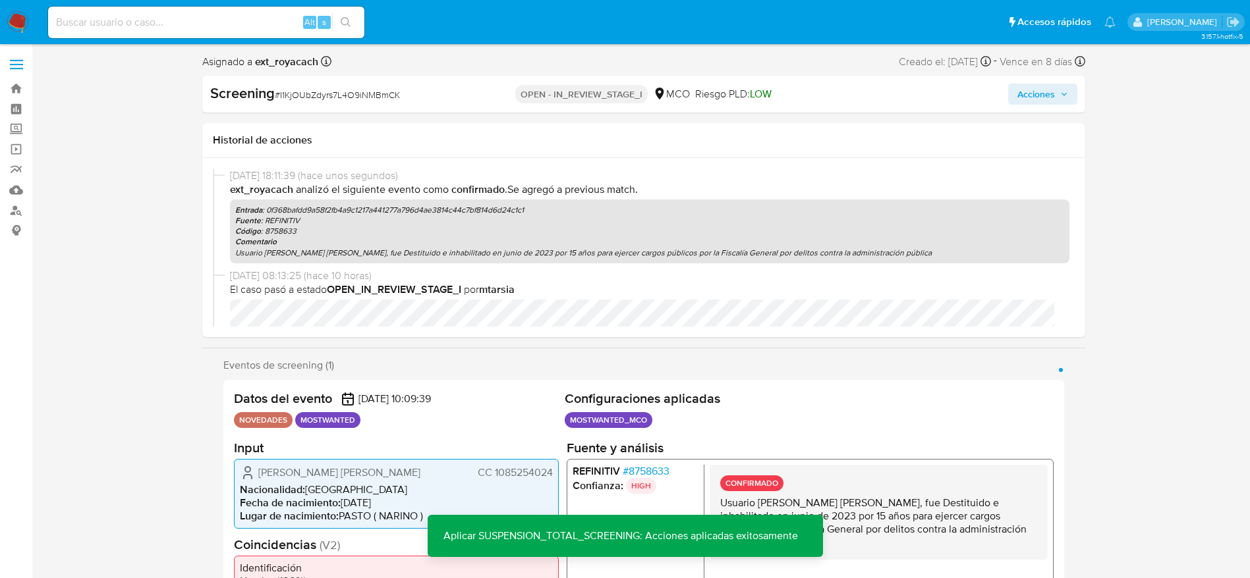
click at [1061, 101] on span "Acciones" at bounding box center [1042, 94] width 51 height 18
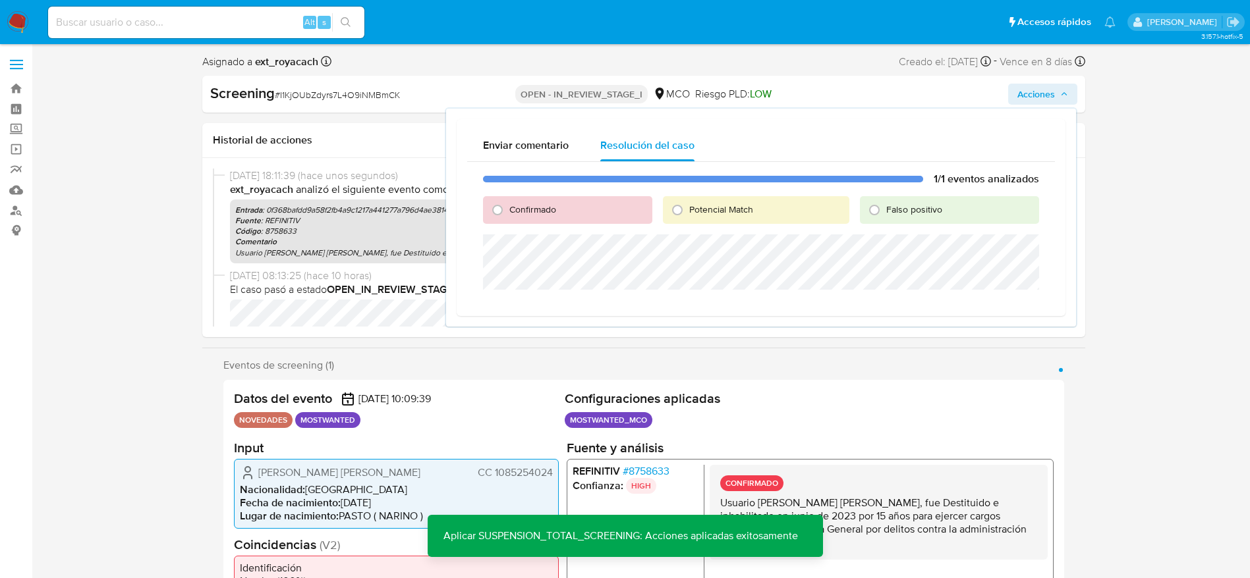
click at [717, 213] on span "Potencial Match" at bounding box center [721, 209] width 64 height 13
click at [688, 213] on input "Potencial Match" at bounding box center [677, 210] width 21 height 21
radio input "true"
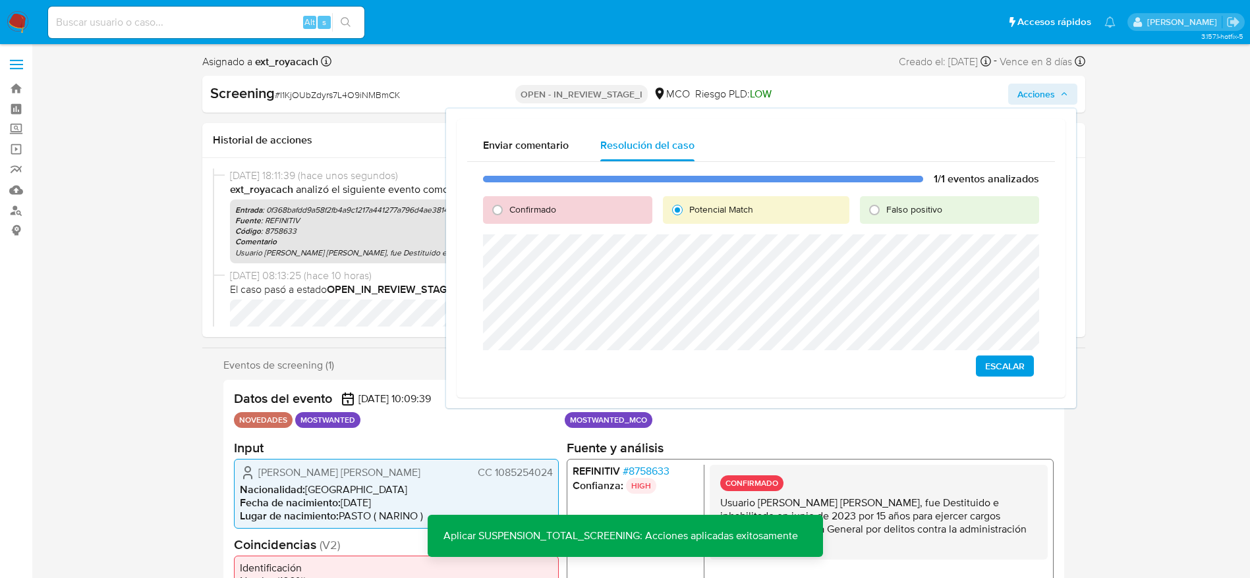
click at [980, 362] on button "Escalar" at bounding box center [1005, 366] width 58 height 21
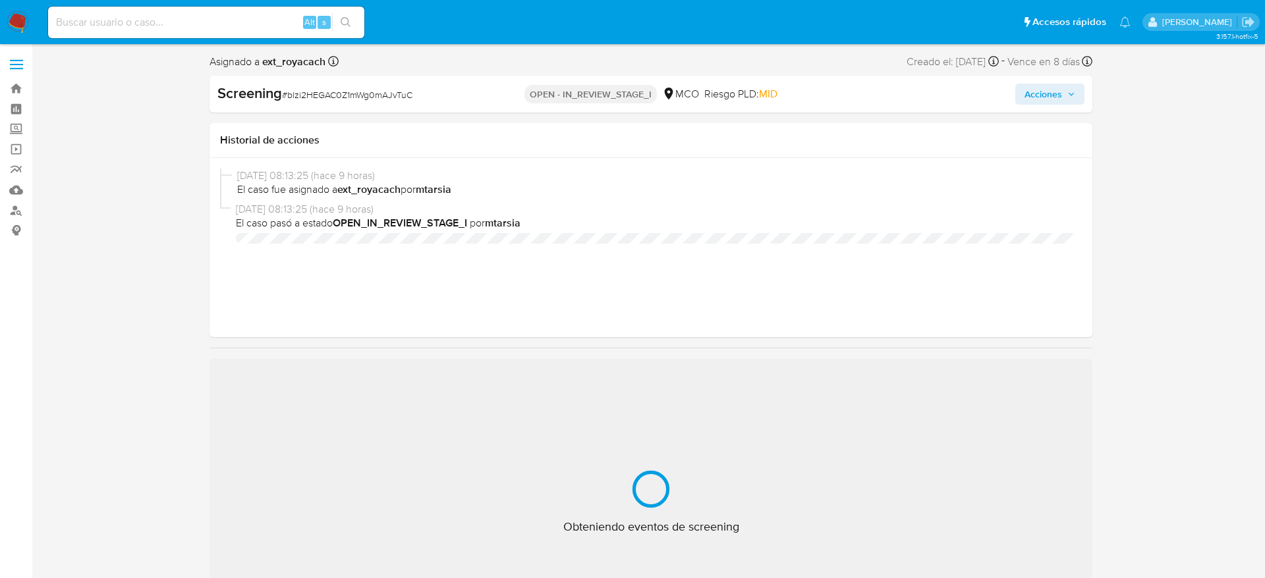
select select "10"
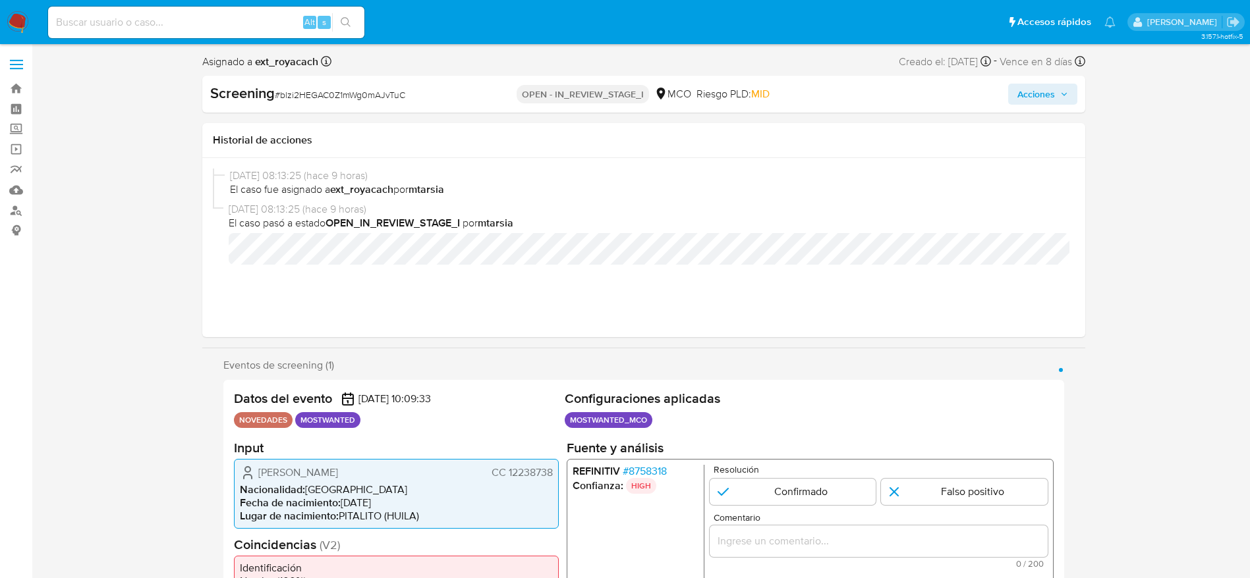
click at [534, 473] on span "CC 12238738" at bounding box center [521, 472] width 61 height 13
click at [288, 470] on span "[PERSON_NAME]" at bounding box center [298, 472] width 80 height 13
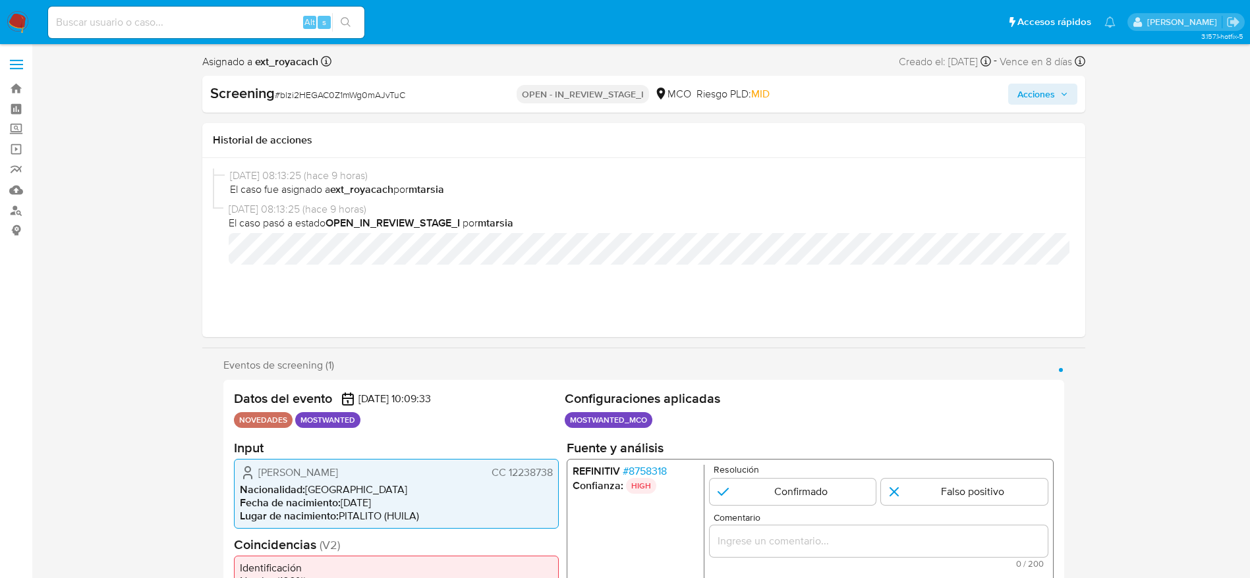
click at [302, 101] on span "# blzi2HEGAC0Z1mWg0mAJvTuC" at bounding box center [340, 94] width 130 height 13
copy span "blzi2HEGAC0Z1mWg0mAJvTuC"
drag, startPoint x: 239, startPoint y: 466, endPoint x: 557, endPoint y: 468, distance: 317.5
click at [557, 468] on div "[PERSON_NAME] CC 12238738 Nacionalidad : [DEMOGRAPHIC_DATA] Fecha de nacimiento…" at bounding box center [396, 493] width 325 height 70
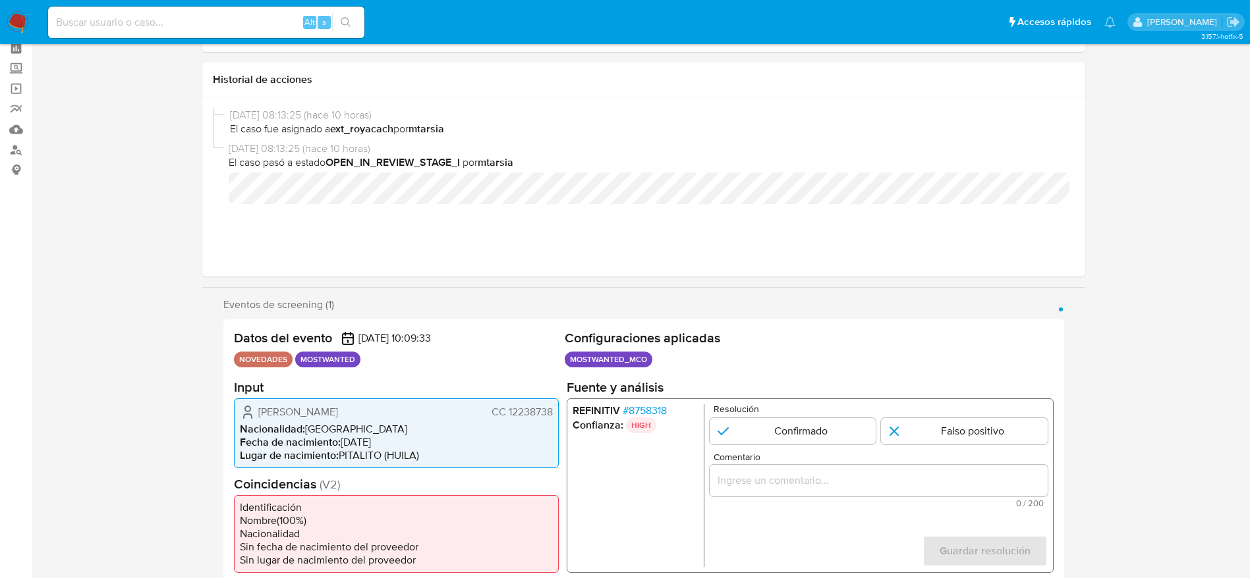
scroll to position [198, 0]
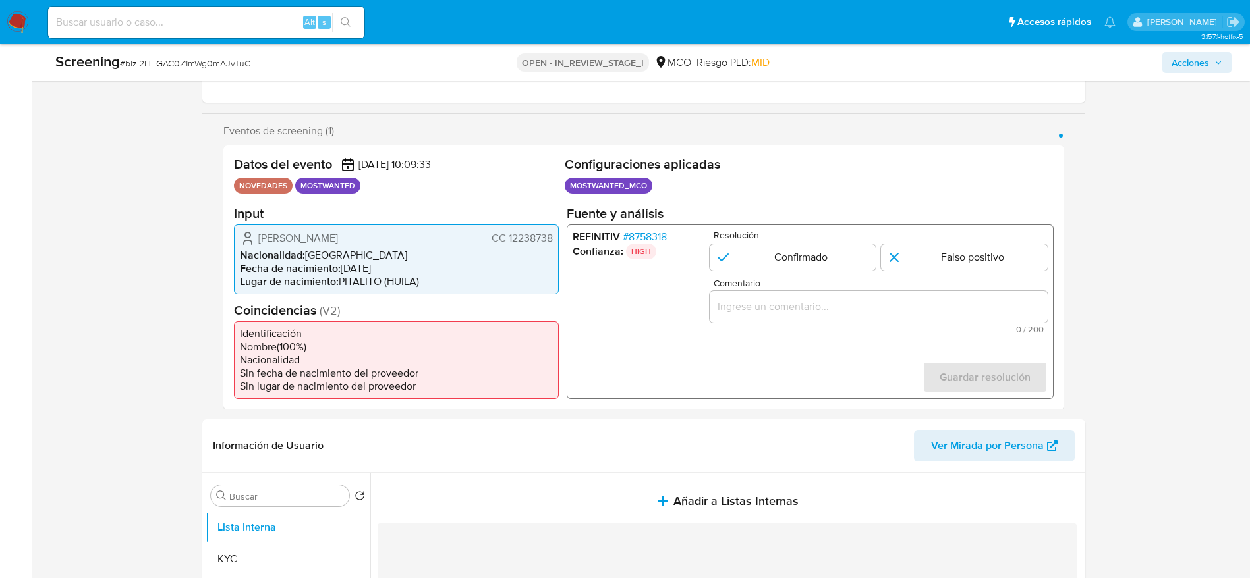
click at [656, 235] on span "# 8758318" at bounding box center [644, 236] width 44 height 13
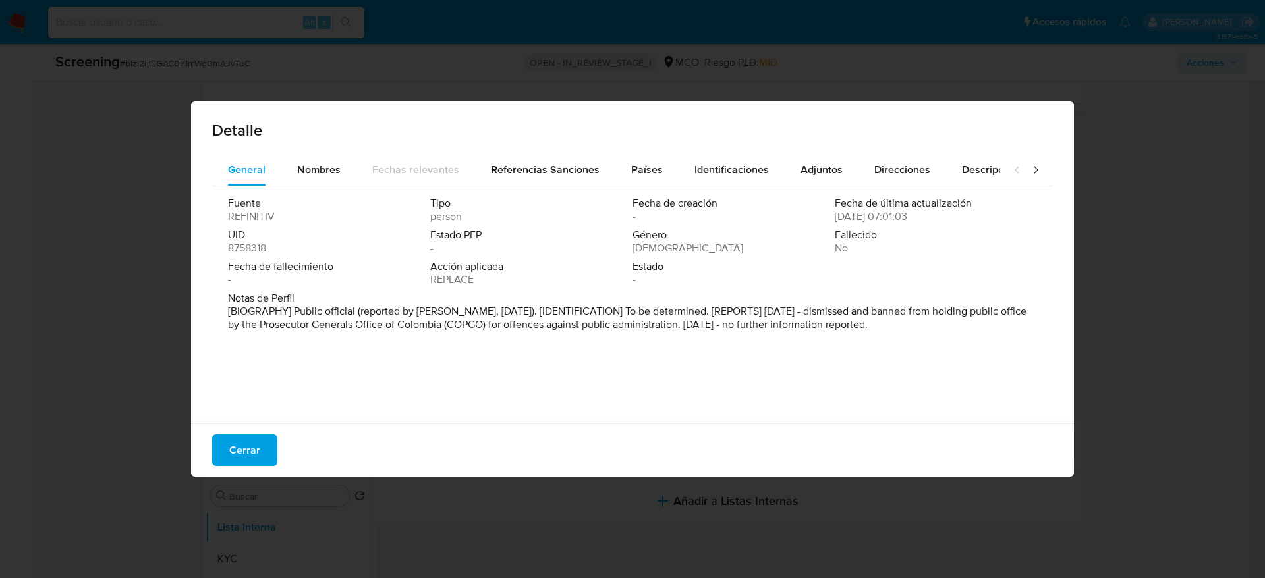
click at [248, 436] on span "Cerrar" at bounding box center [244, 450] width 31 height 29
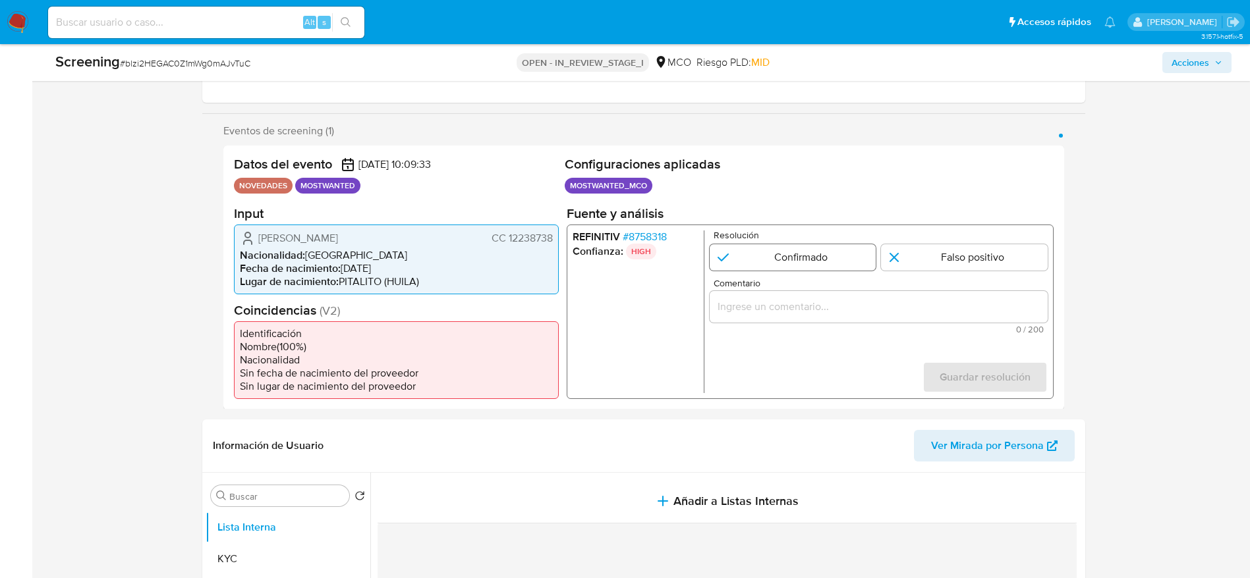
click at [796, 270] on input "1 de 1" at bounding box center [792, 257] width 167 height 26
radio input "true"
click at [794, 290] on div "Comentario 0 / 200 200 caracteres restantes" at bounding box center [878, 305] width 338 height 55
drag, startPoint x: 820, startPoint y: 306, endPoint x: 810, endPoint y: 308, distance: 10.2
click at [811, 307] on input "Comentario" at bounding box center [878, 306] width 338 height 17
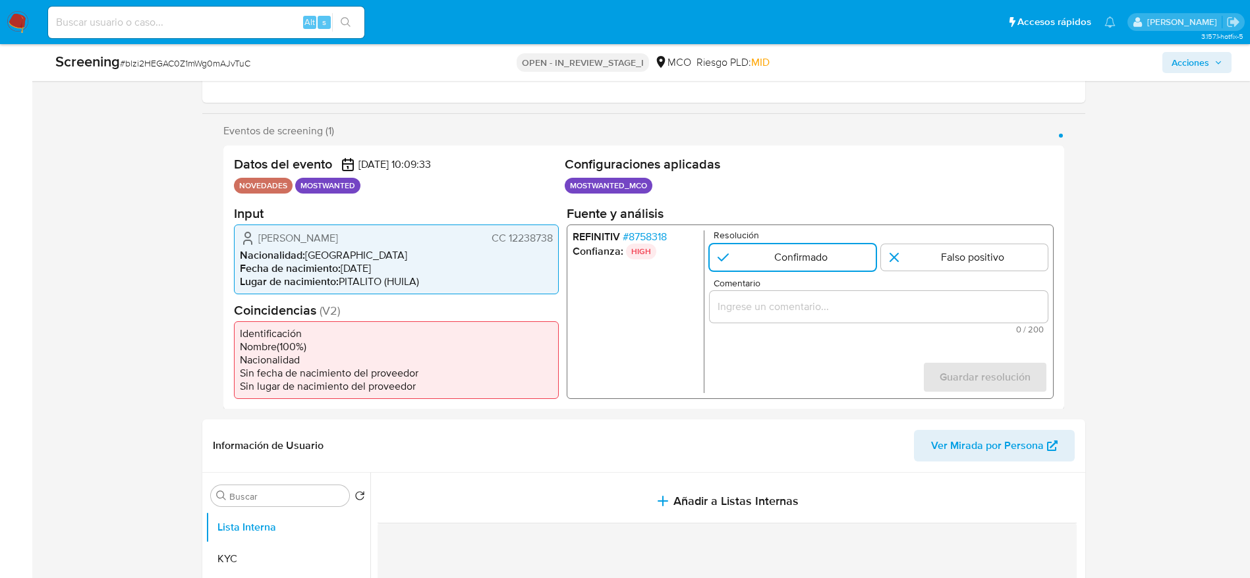
paste input "Usuario [PERSON_NAME], fue Destituido e inhabilitado en [DATE] para ejercer car…"
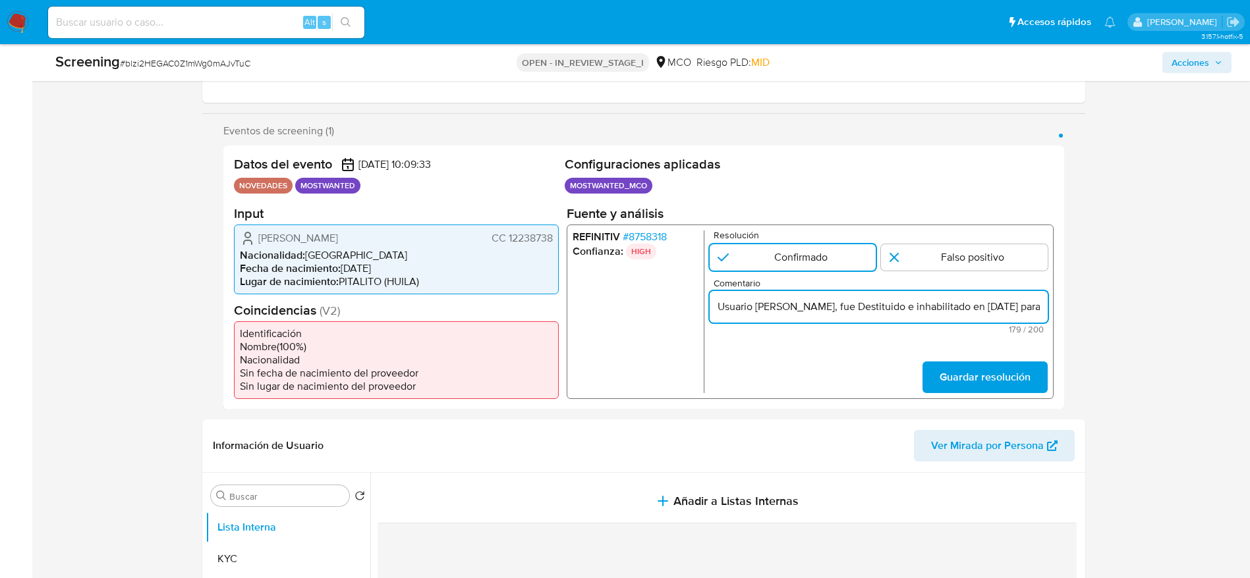
scroll to position [0, 502]
type input "Usuario [PERSON_NAME], fue Destituido e inhabilitado en [DATE] para ejercer car…"
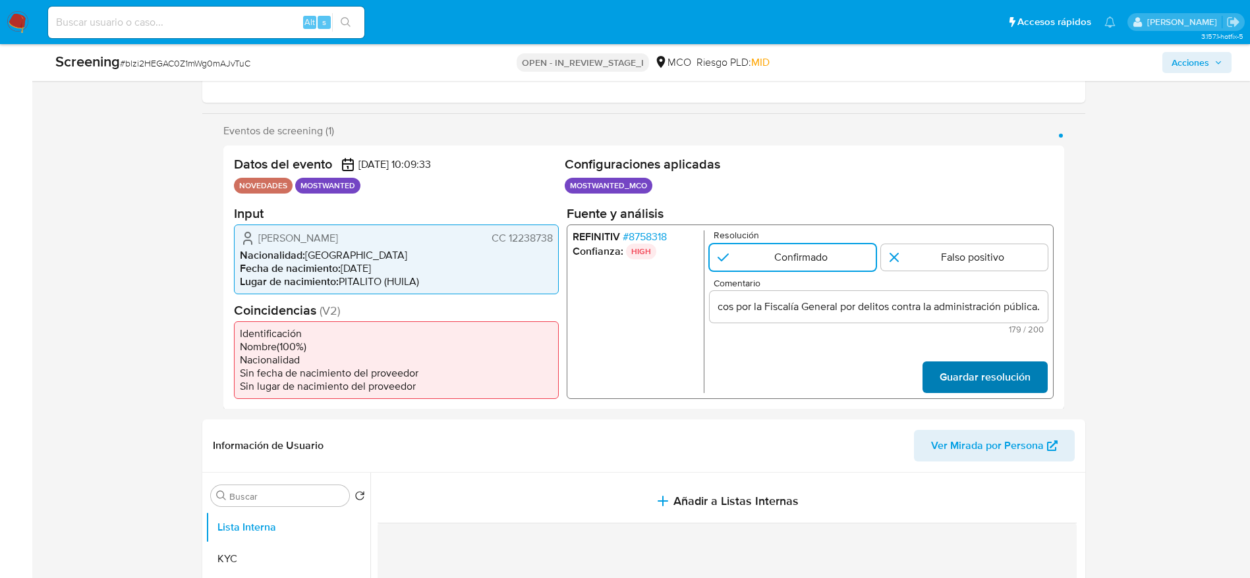
click at [995, 368] on span "Guardar resolución" at bounding box center [984, 376] width 91 height 29
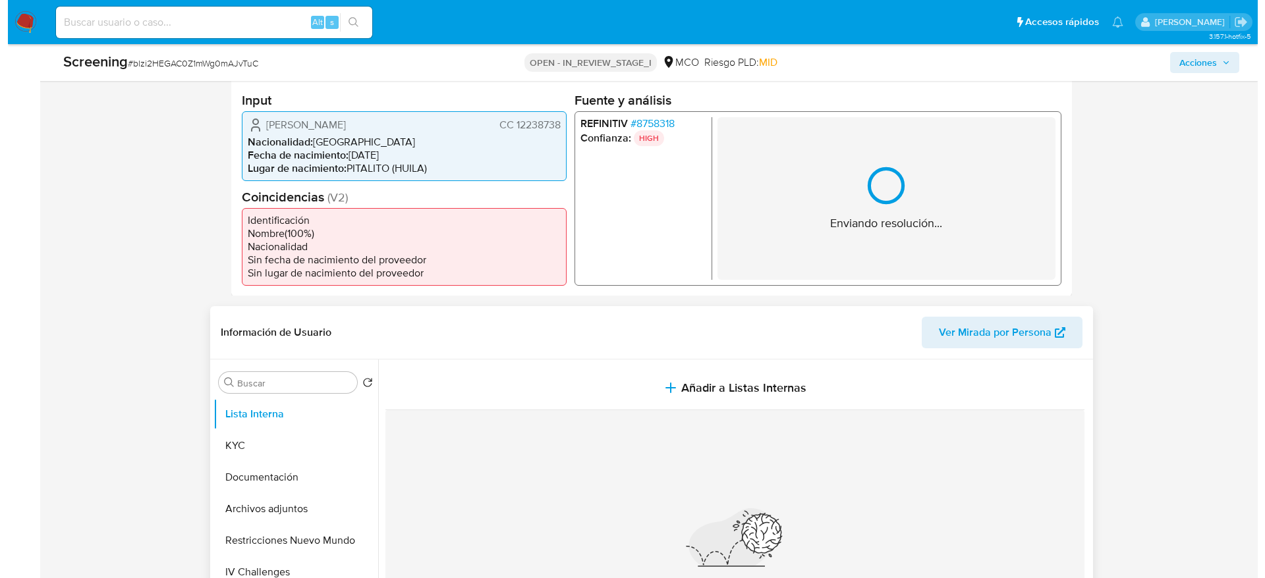
scroll to position [395, 0]
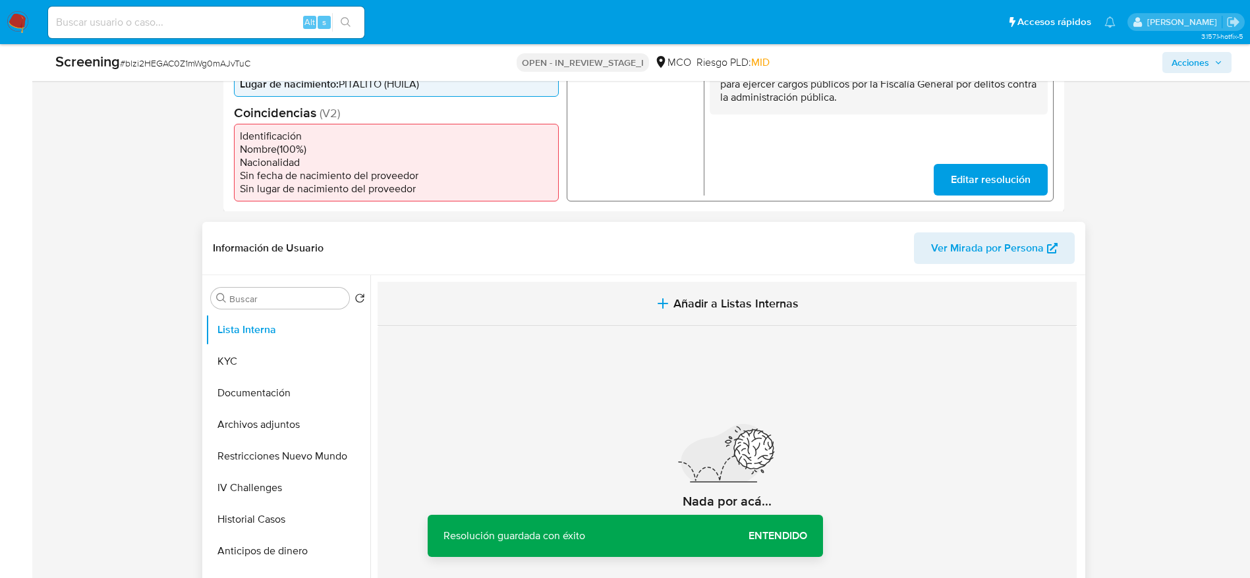
click at [507, 300] on button "Añadir a Listas Internas" at bounding box center [726, 304] width 699 height 44
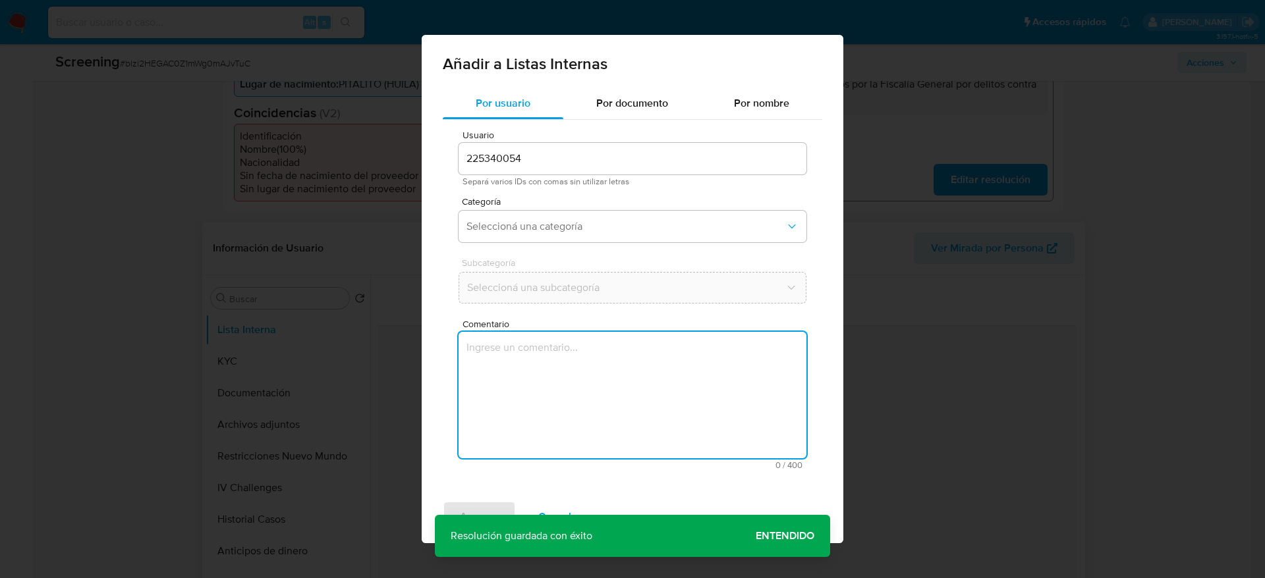
click at [530, 373] on textarea "Comentario" at bounding box center [632, 395] width 348 height 126
type textarea "Usuario [PERSON_NAME], fue Destituido e inhabilitado en [DATE] para ejercer car…"
click at [541, 249] on div "Usuario 225340054 Separá varios IDs con comas sin utilizar letras Categoría Sel…" at bounding box center [632, 300] width 379 height 360
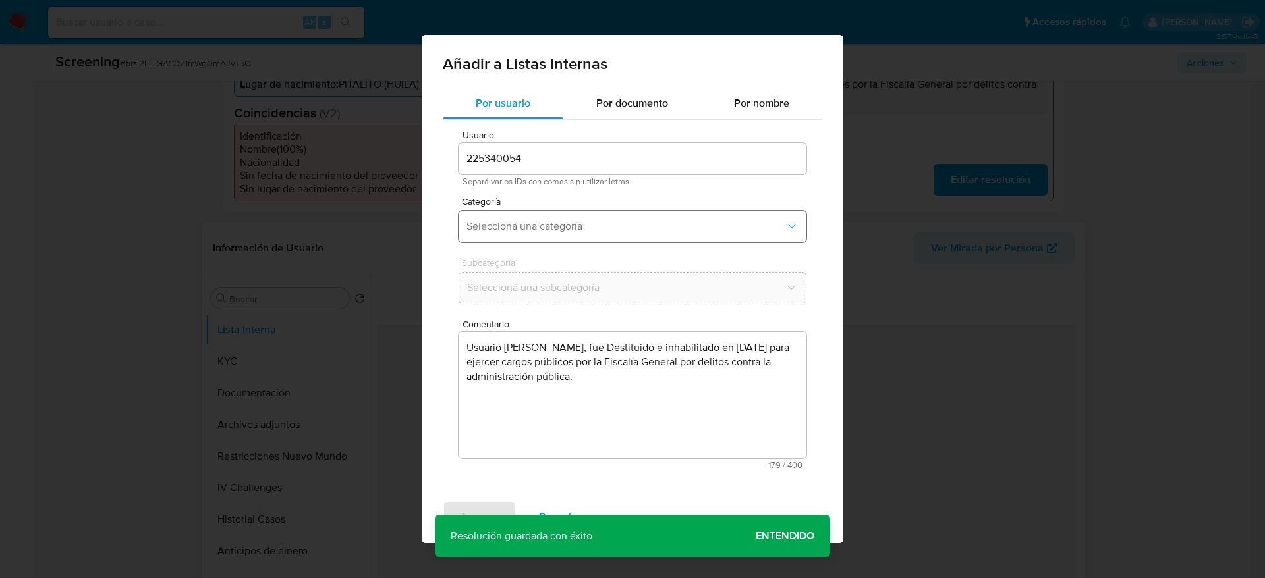
click at [545, 234] on button "Seleccioná una categoría" at bounding box center [632, 227] width 348 height 32
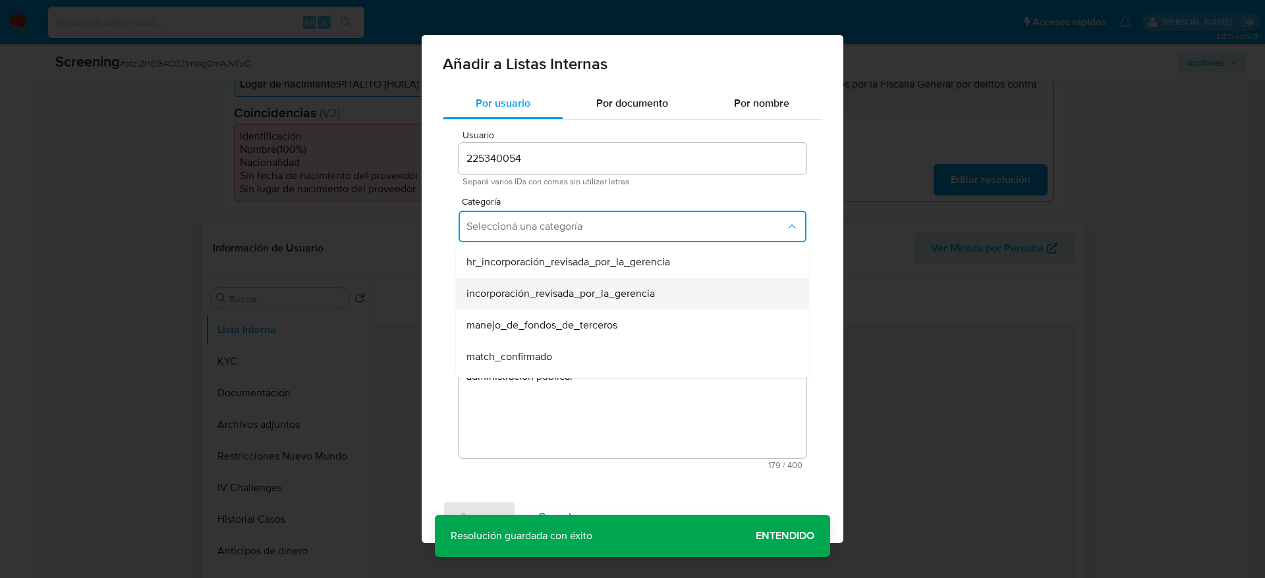
scroll to position [99, 0]
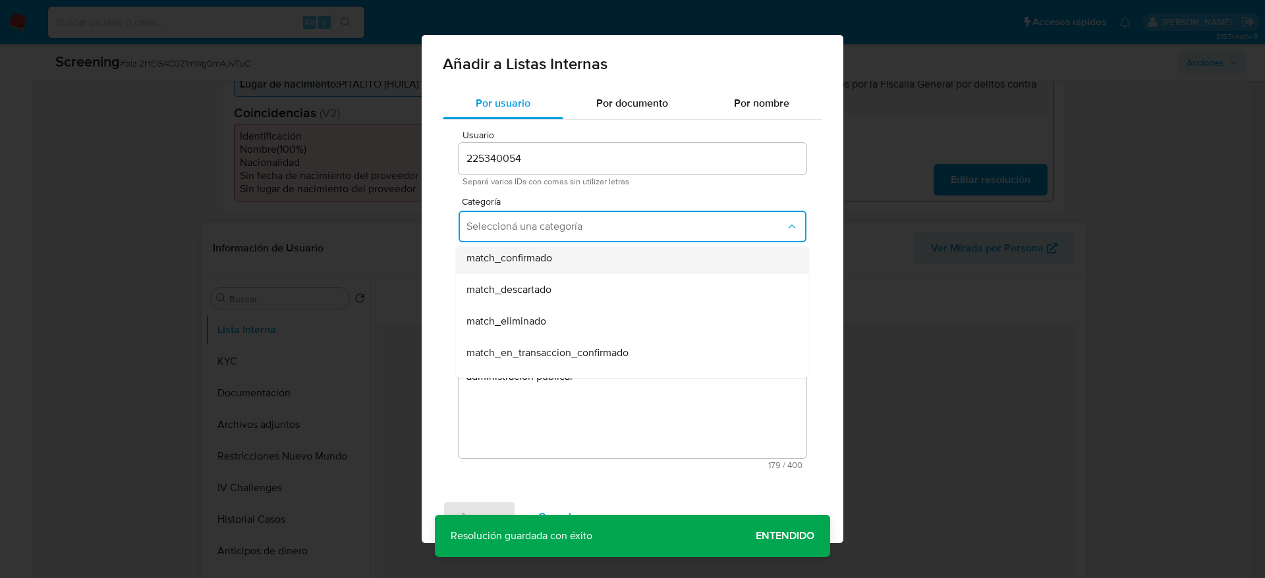
click at [530, 256] on span "match_confirmado" at bounding box center [509, 258] width 86 height 13
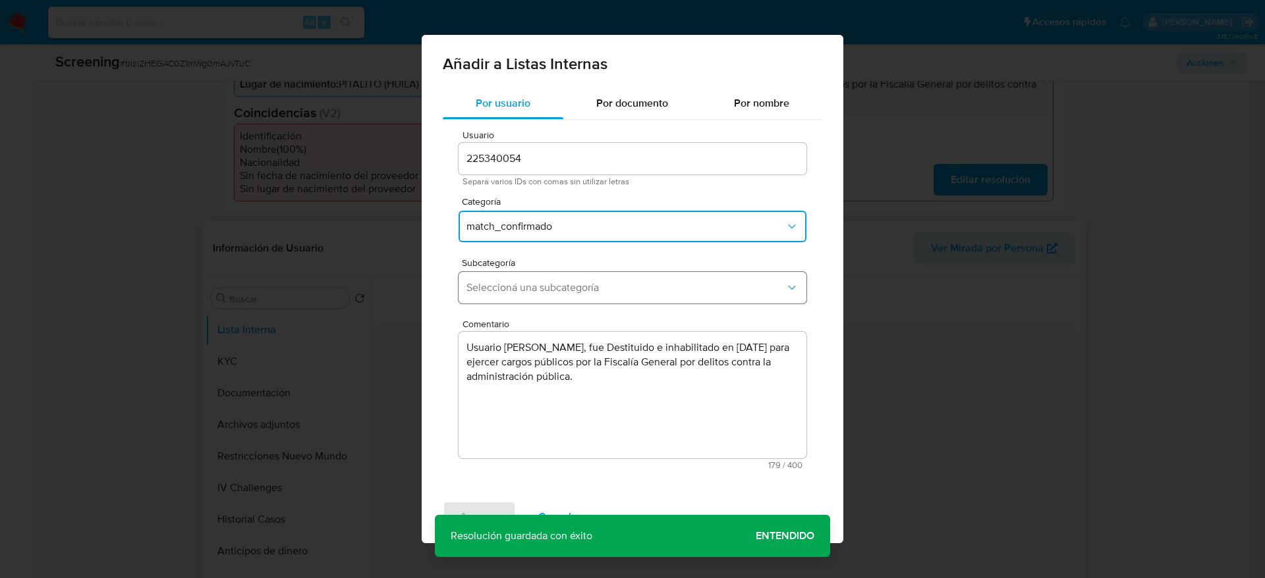
click at [539, 285] on span "Seleccioná una subcategoría" at bounding box center [625, 287] width 319 height 13
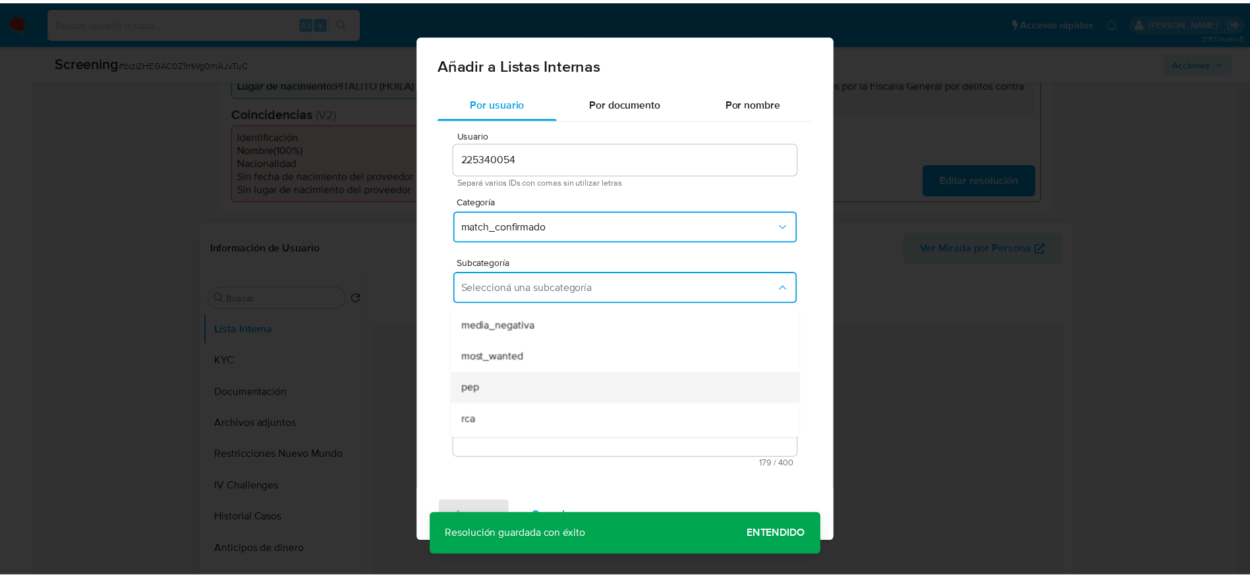
scroll to position [90, 0]
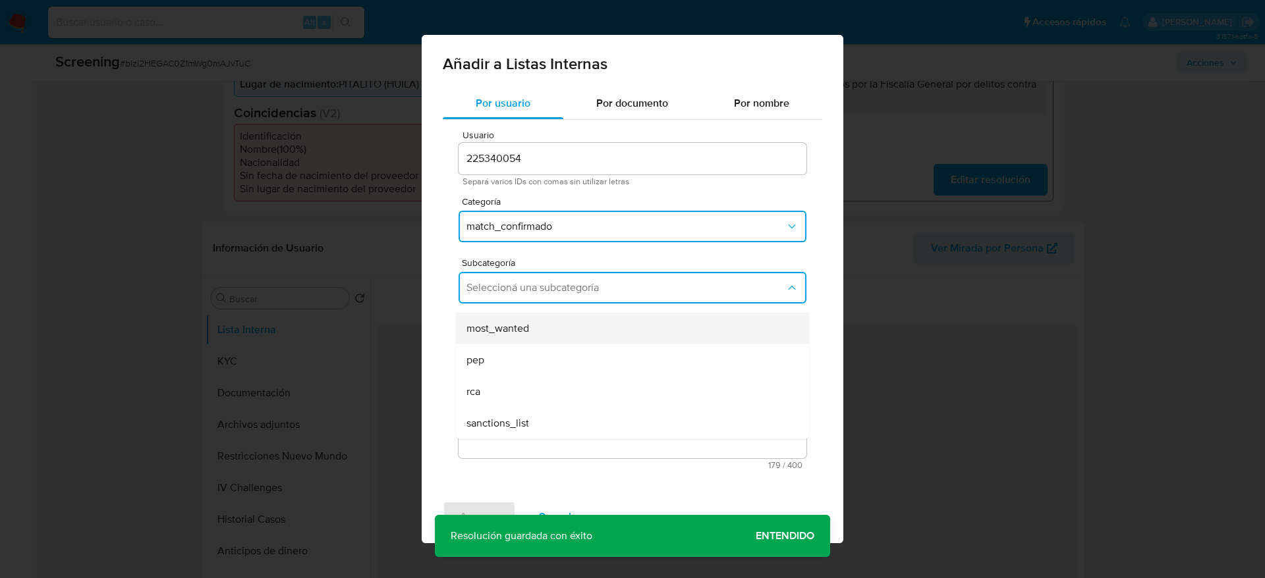
click at [491, 337] on div "most_wanted" at bounding box center [628, 329] width 324 height 32
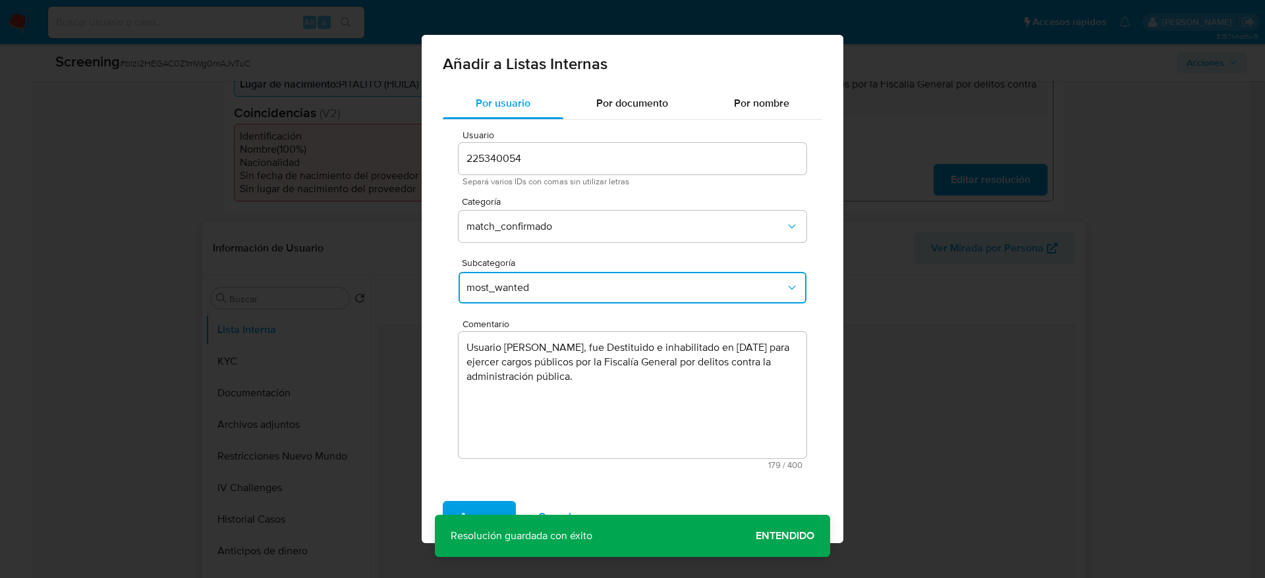
click at [478, 503] on span "Agregar" at bounding box center [479, 517] width 39 height 29
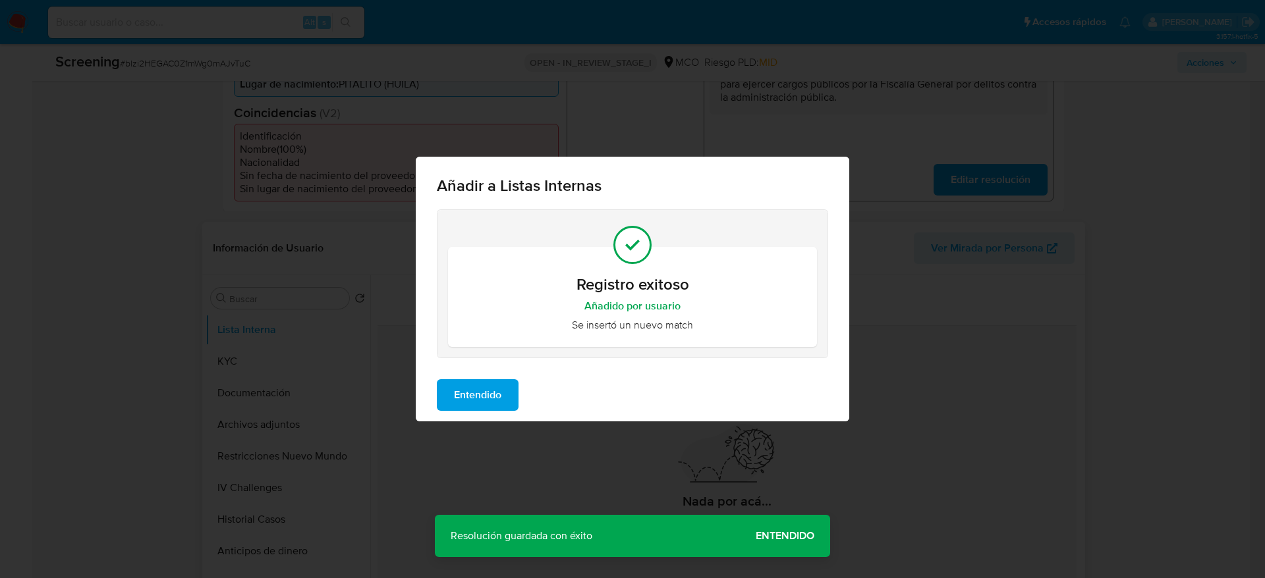
click at [497, 387] on span "Entendido" at bounding box center [477, 395] width 47 height 29
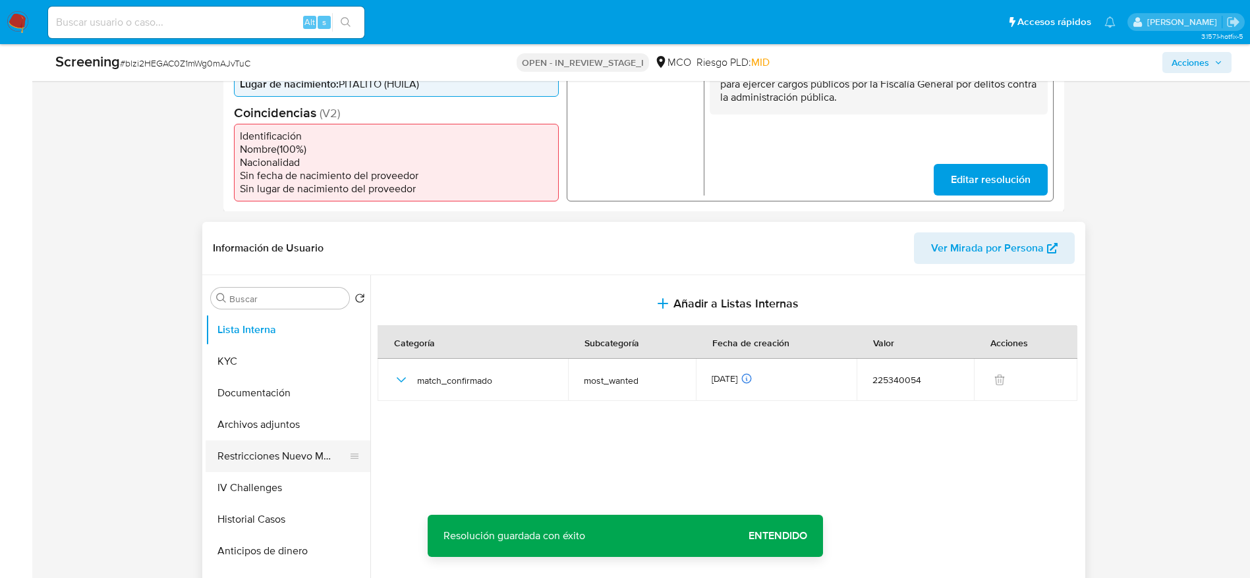
click at [287, 446] on button "Restricciones Nuevo Mundo" at bounding box center [283, 457] width 154 height 32
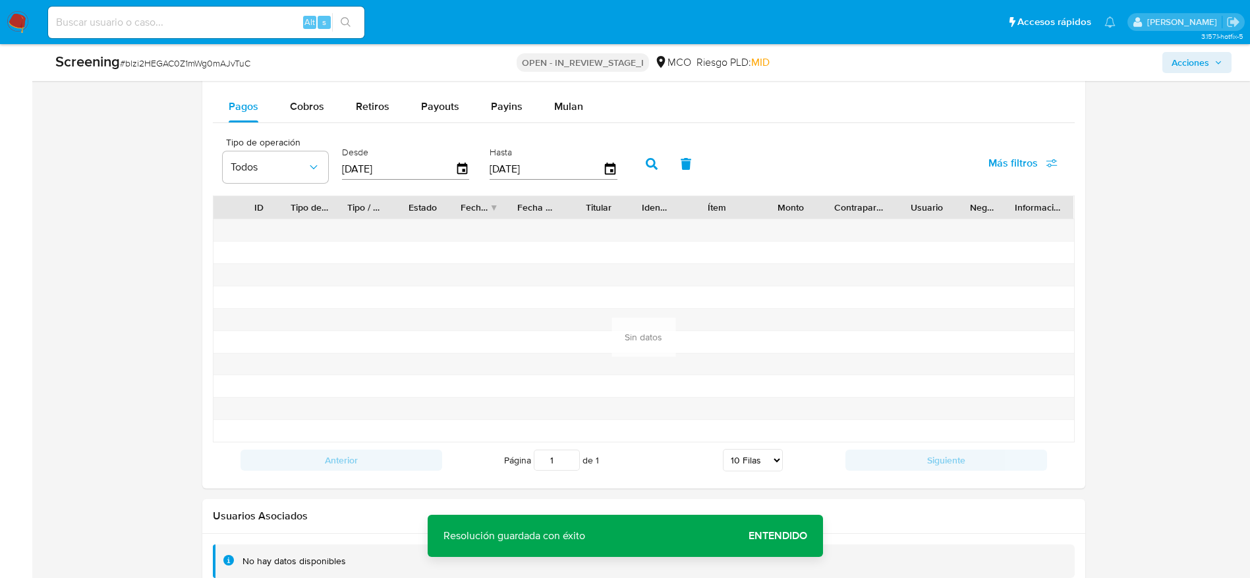
scroll to position [1954, 0]
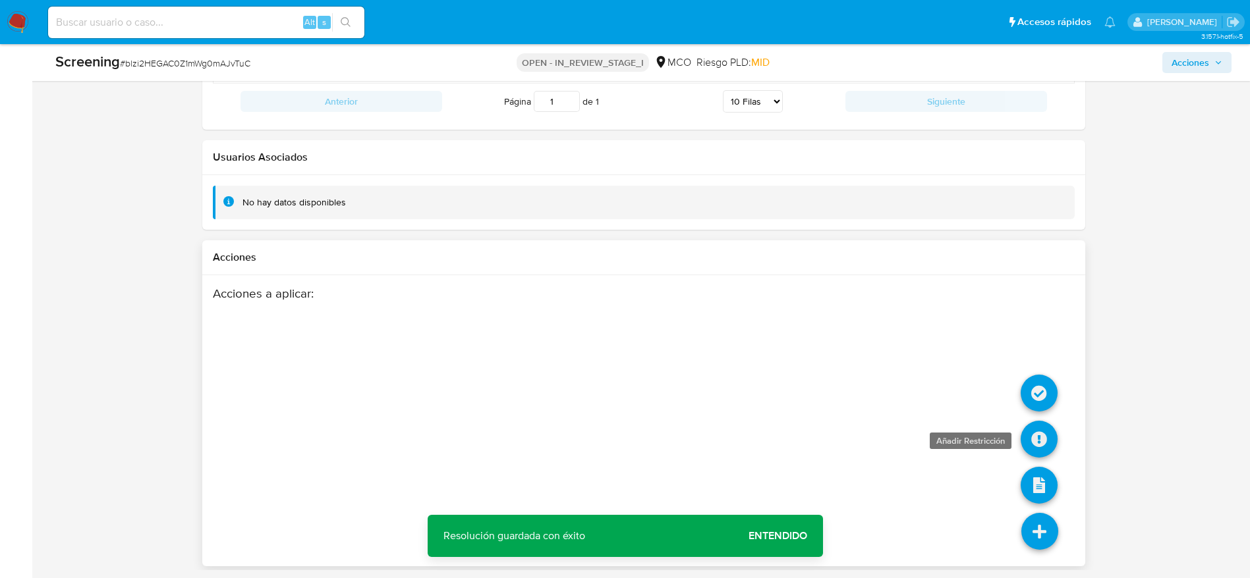
click at [1033, 439] on icon at bounding box center [1038, 439] width 37 height 37
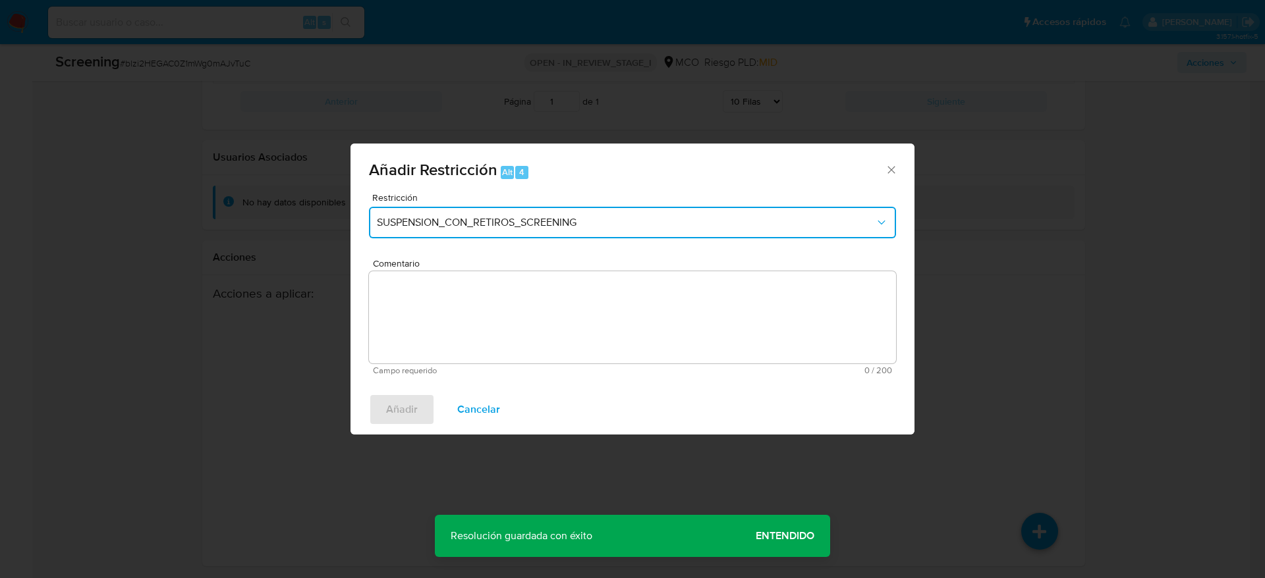
click at [580, 233] on button "SUSPENSION_CON_RETIROS_SCREENING" at bounding box center [632, 223] width 527 height 32
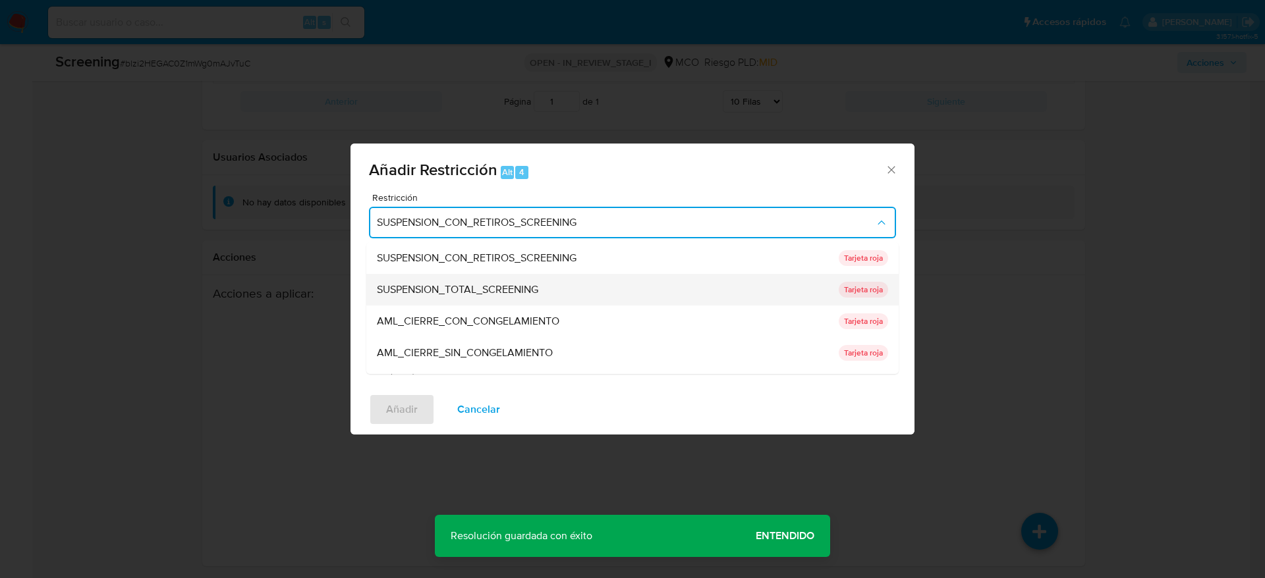
click at [493, 303] on div "SUSPENSION_TOTAL_SCREENING" at bounding box center [604, 290] width 454 height 32
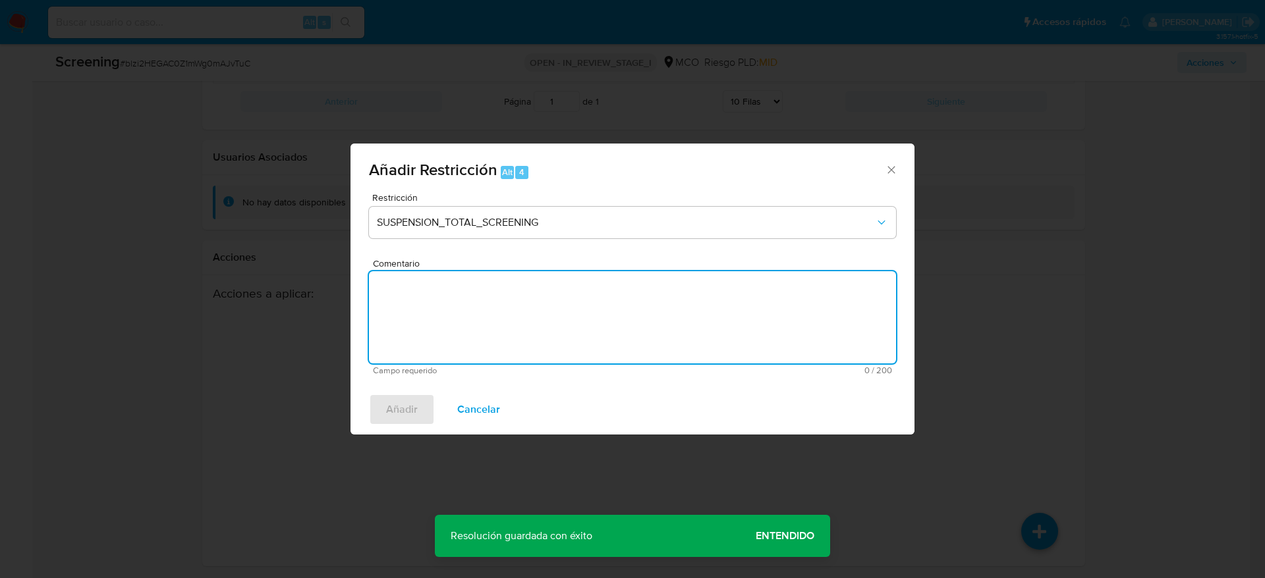
click at [496, 296] on textarea "Comentario" at bounding box center [632, 317] width 527 height 92
paste textarea "Usuario Aldemar Muñoz Torres, fue Destituido e inhabilitado en diciembre de 202…"
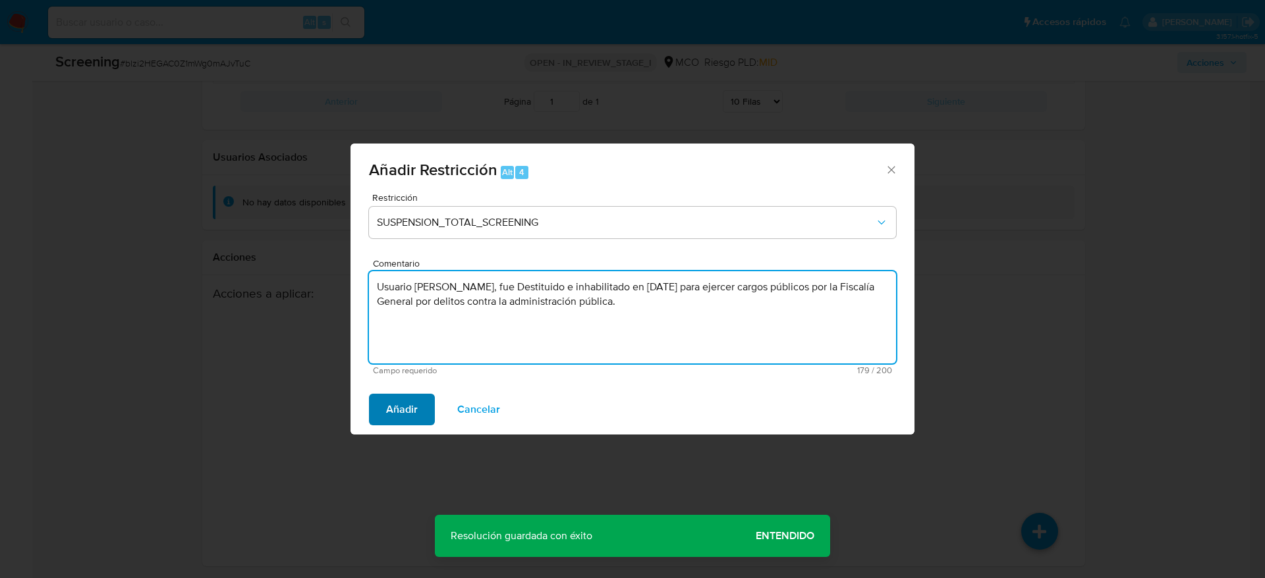
type textarea "Usuario Aldemar Muñoz Torres, fue Destituido e inhabilitado en diciembre de 202…"
click at [404, 421] on span "Añadir" at bounding box center [402, 409] width 32 height 29
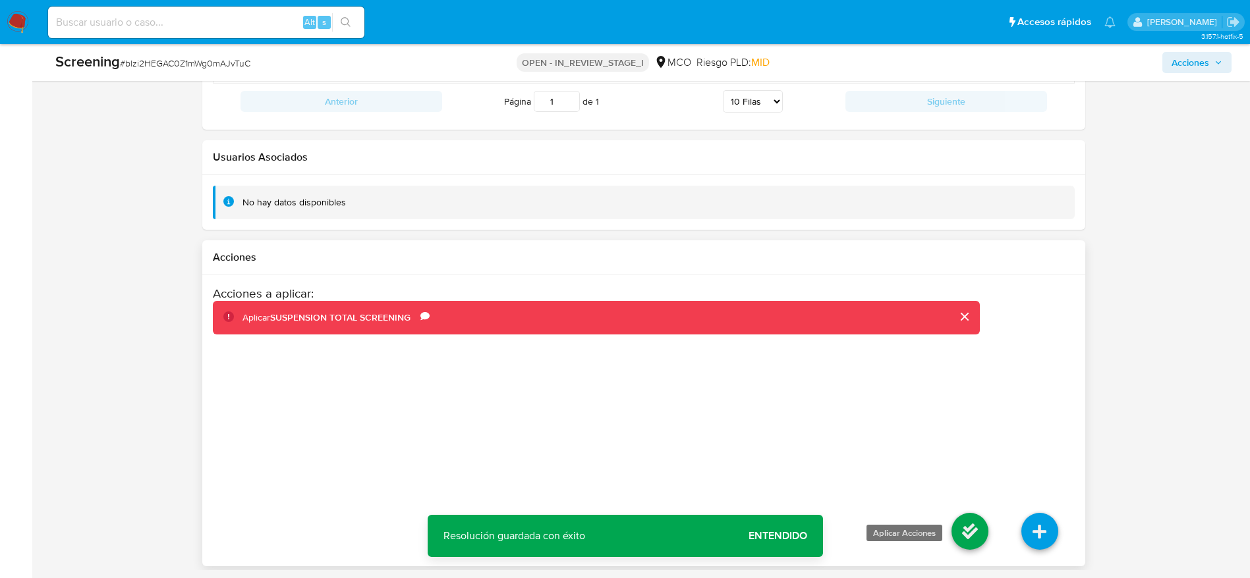
click at [963, 521] on icon at bounding box center [969, 531] width 37 height 37
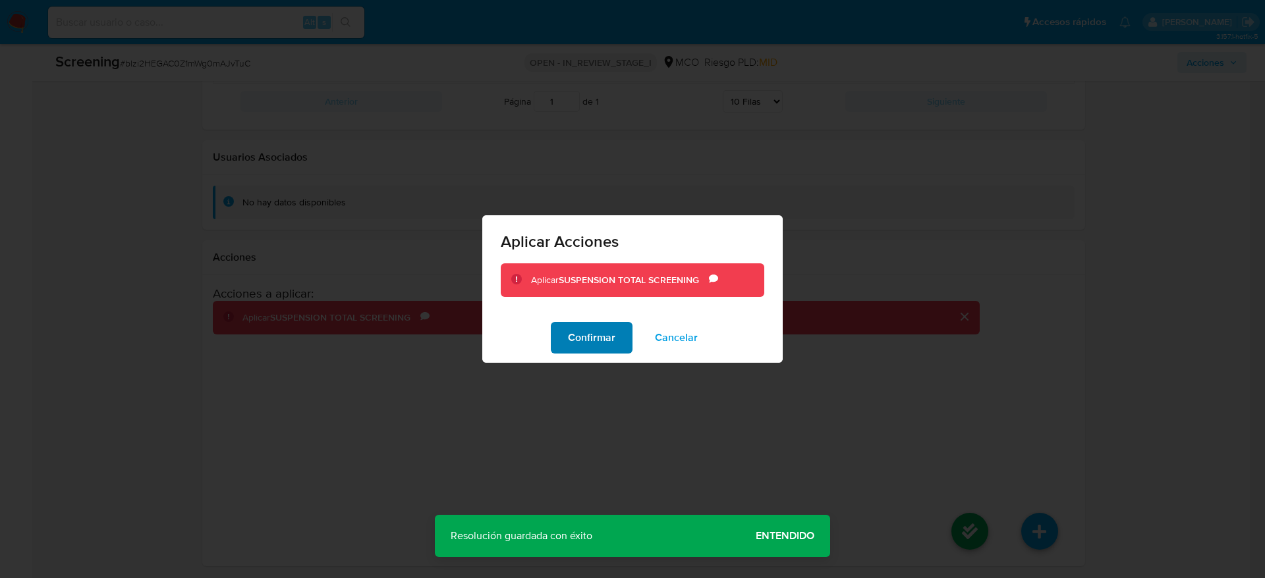
click at [597, 327] on span "Confirmar" at bounding box center [591, 337] width 47 height 29
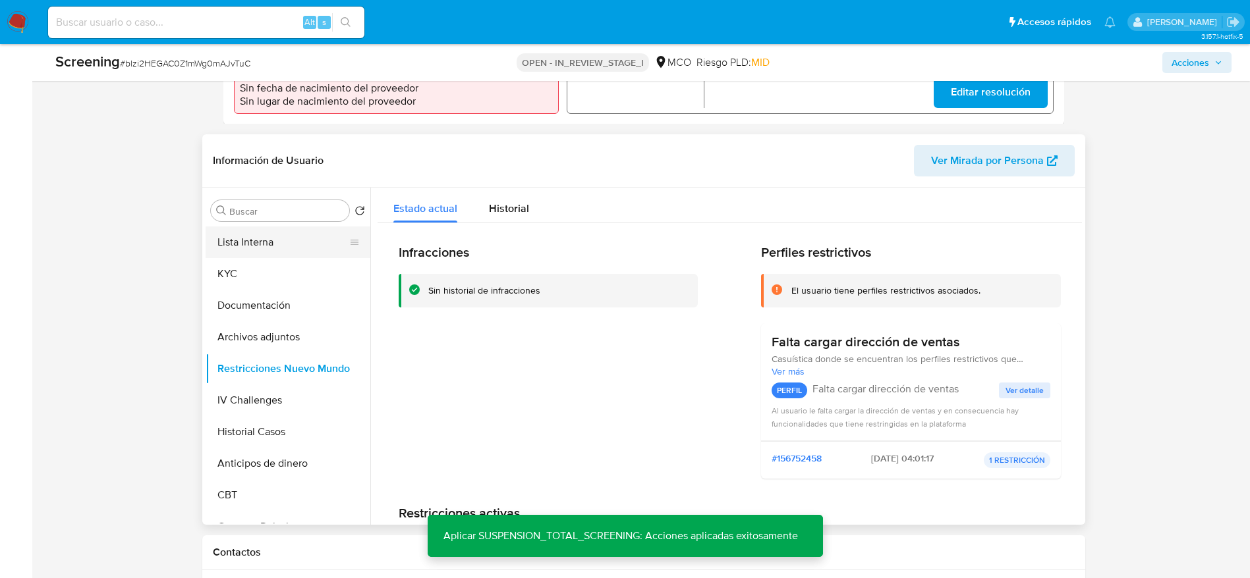
scroll to position [374, 0]
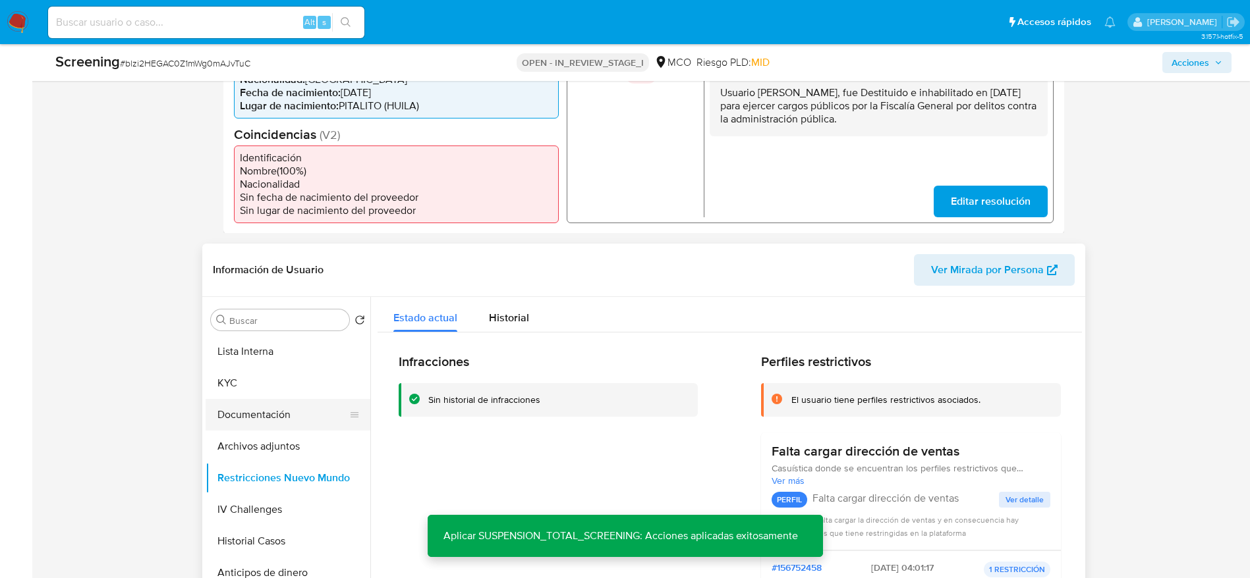
click at [275, 404] on button "Documentación" at bounding box center [283, 415] width 154 height 32
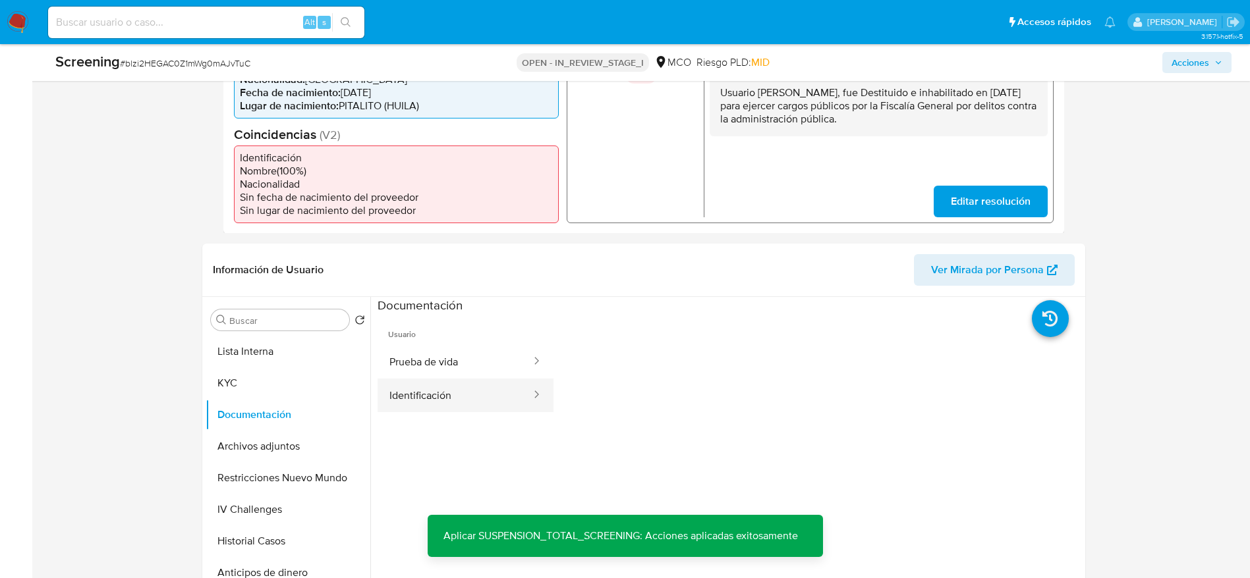
click at [412, 393] on button "Identificación" at bounding box center [454, 396] width 155 height 34
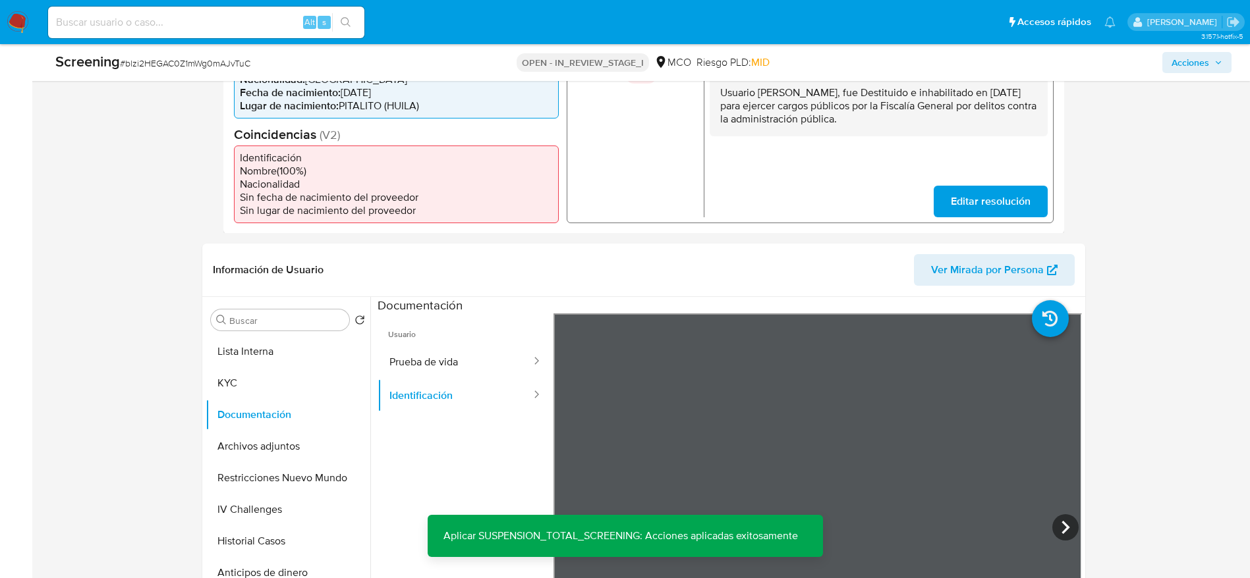
click at [447, 335] on span "Usuario" at bounding box center [465, 330] width 176 height 32
click at [464, 361] on button "Prueba de vida" at bounding box center [454, 362] width 155 height 34
click at [480, 383] on button "Identificación" at bounding box center [454, 396] width 155 height 34
click at [422, 363] on button "Prueba de vida" at bounding box center [454, 362] width 155 height 34
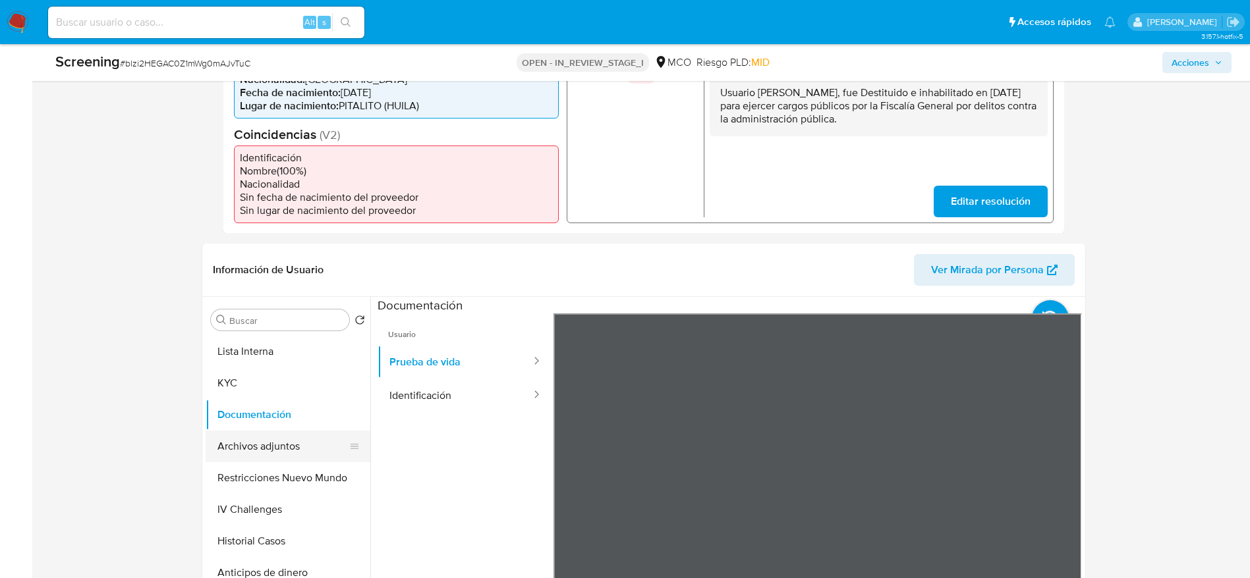
click at [273, 447] on button "Archivos adjuntos" at bounding box center [283, 447] width 154 height 32
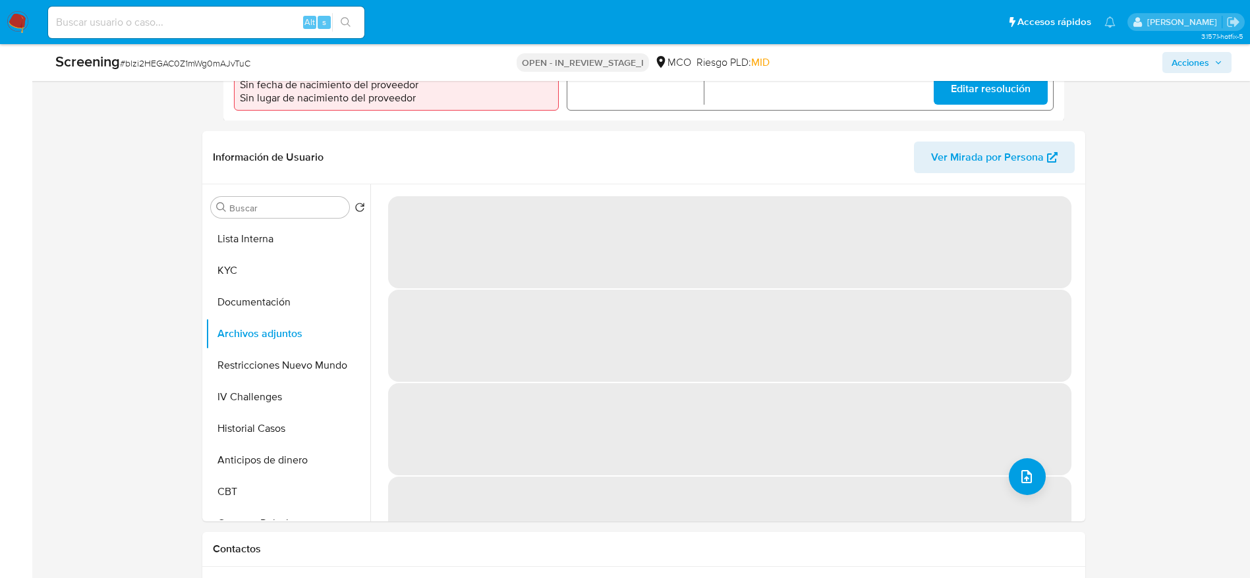
scroll to position [472, 0]
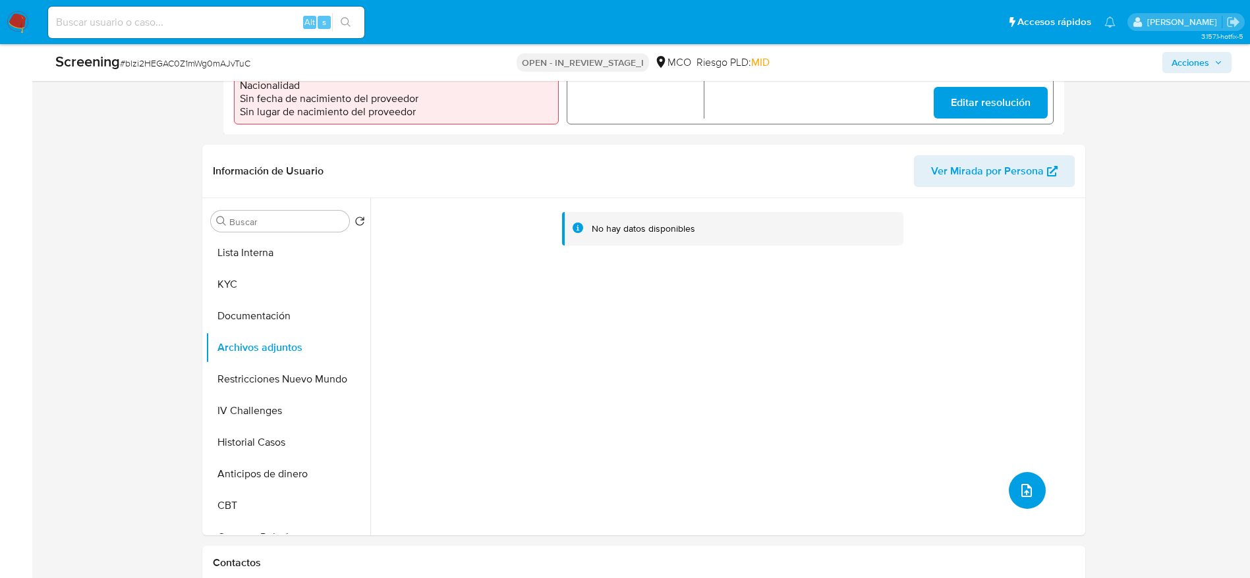
click at [1031, 482] on button "upload-file" at bounding box center [1027, 490] width 37 height 37
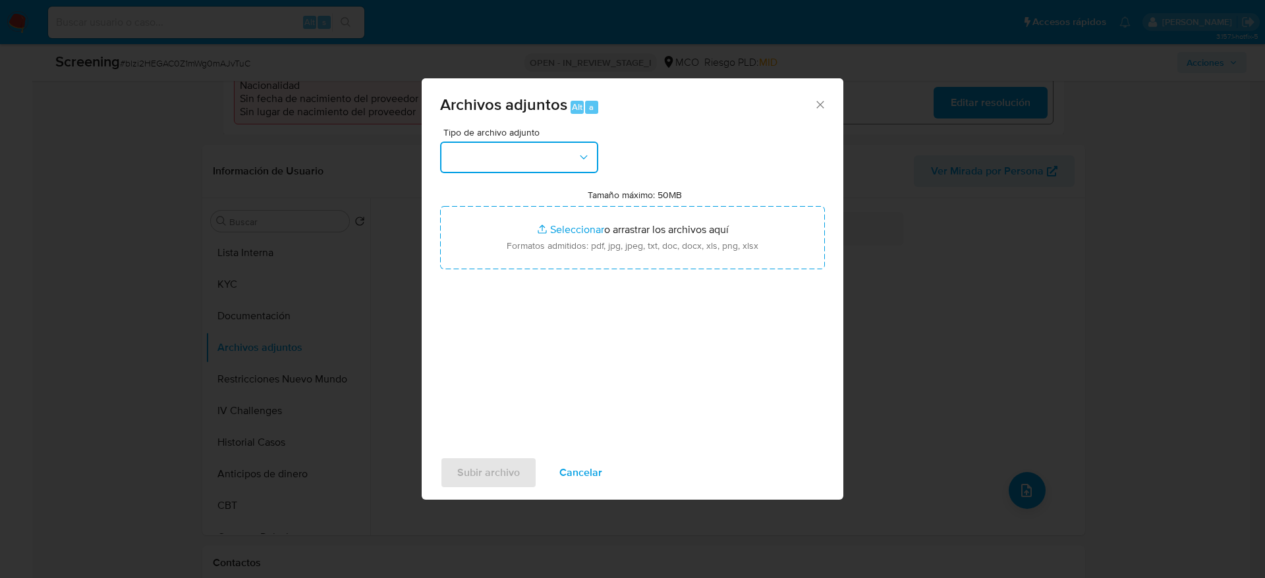
click at [566, 162] on button "button" at bounding box center [519, 158] width 158 height 32
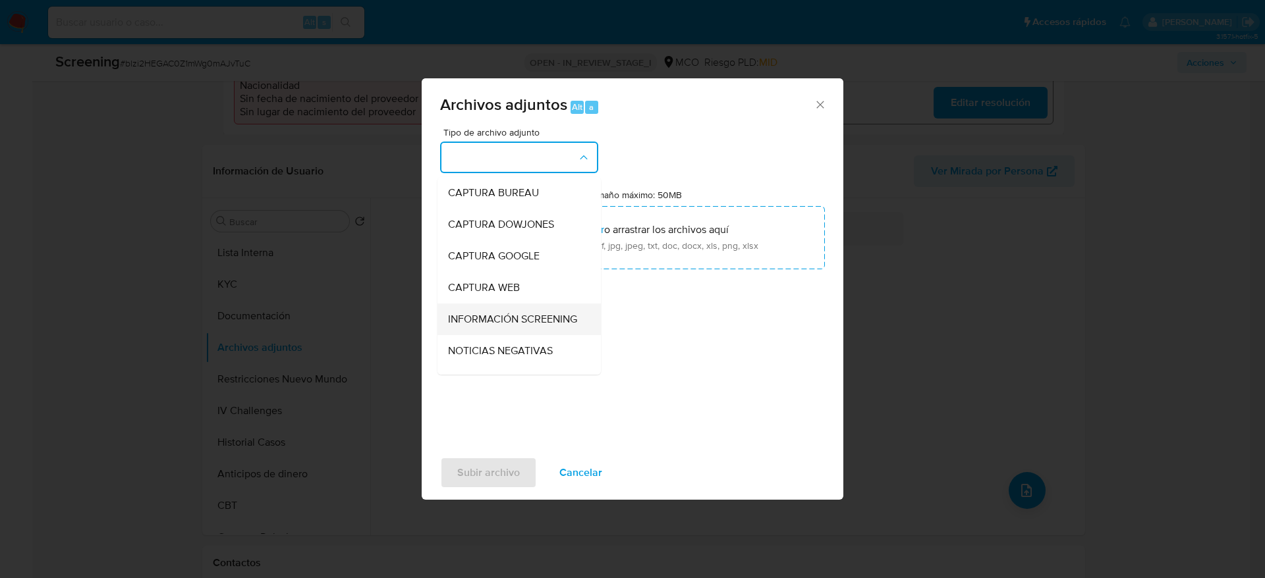
click at [572, 320] on li "INFORMACIÓN SCREENING" at bounding box center [518, 320] width 163 height 32
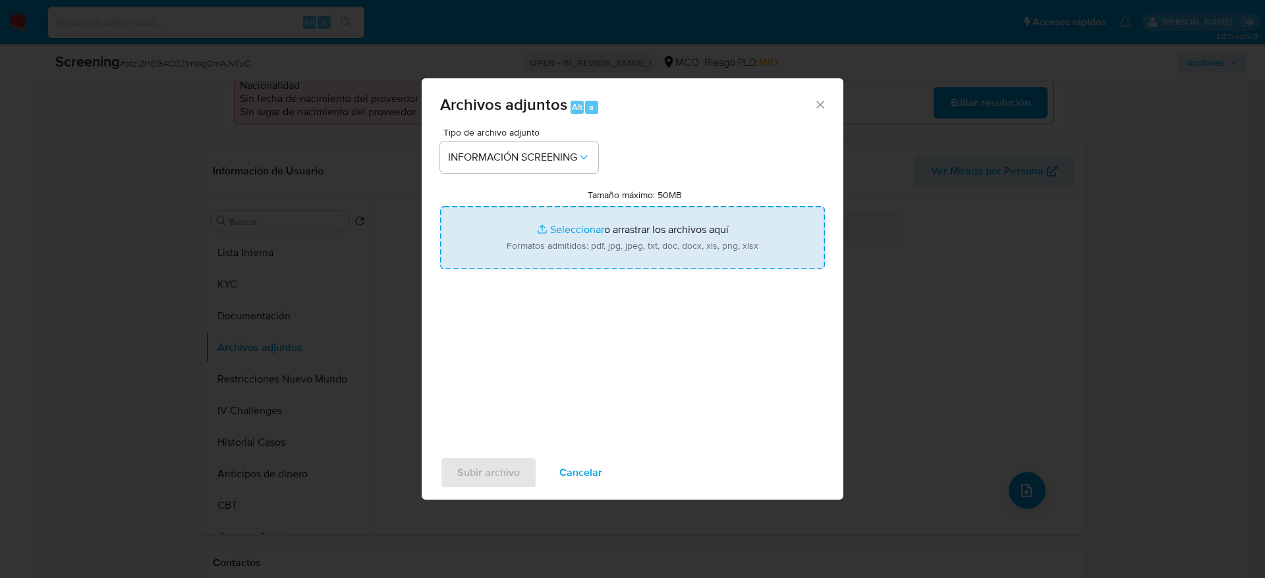
click at [584, 221] on input "Tamaño máximo: 50MB Seleccionar archivos" at bounding box center [632, 237] width 385 height 63
type input "C:\fakepath\_Aldemar Muñoz Torres_ - Buscar con Google.pdf"
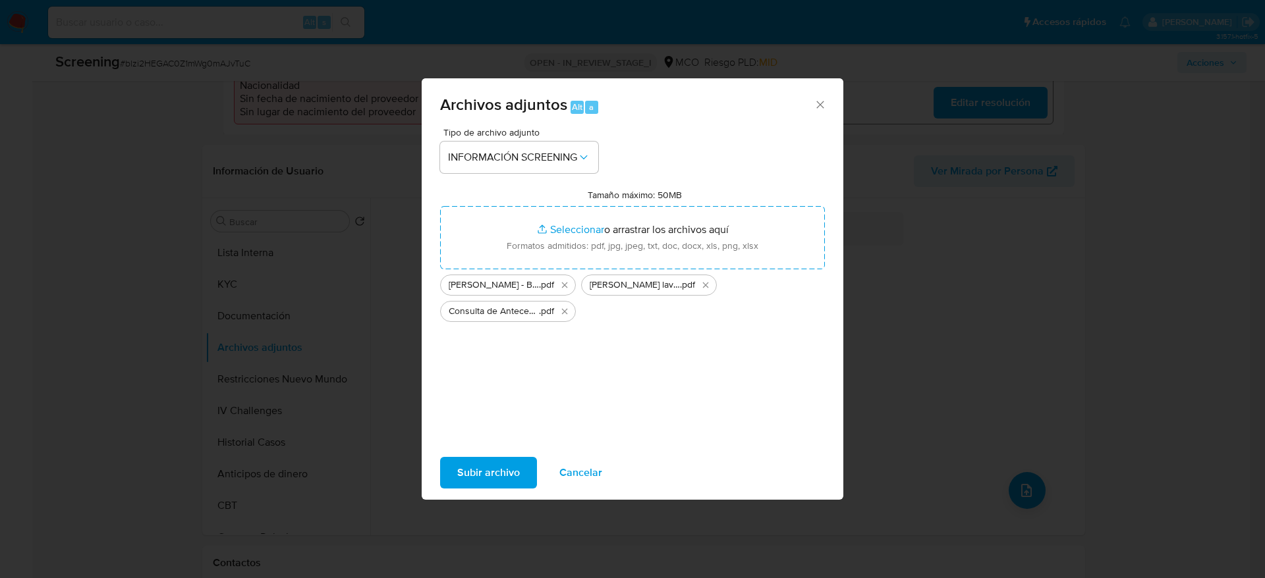
click at [515, 482] on span "Subir archivo" at bounding box center [488, 472] width 63 height 29
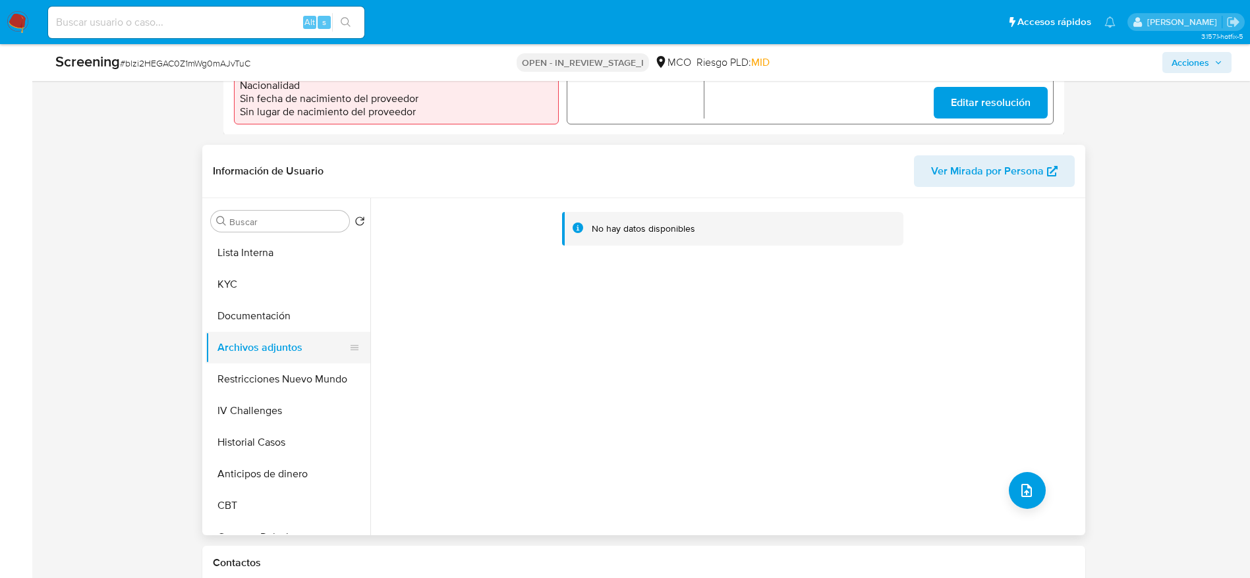
drag, startPoint x: 253, startPoint y: 331, endPoint x: 250, endPoint y: 342, distance: 11.7
click at [252, 331] on button "Documentación" at bounding box center [288, 316] width 165 height 32
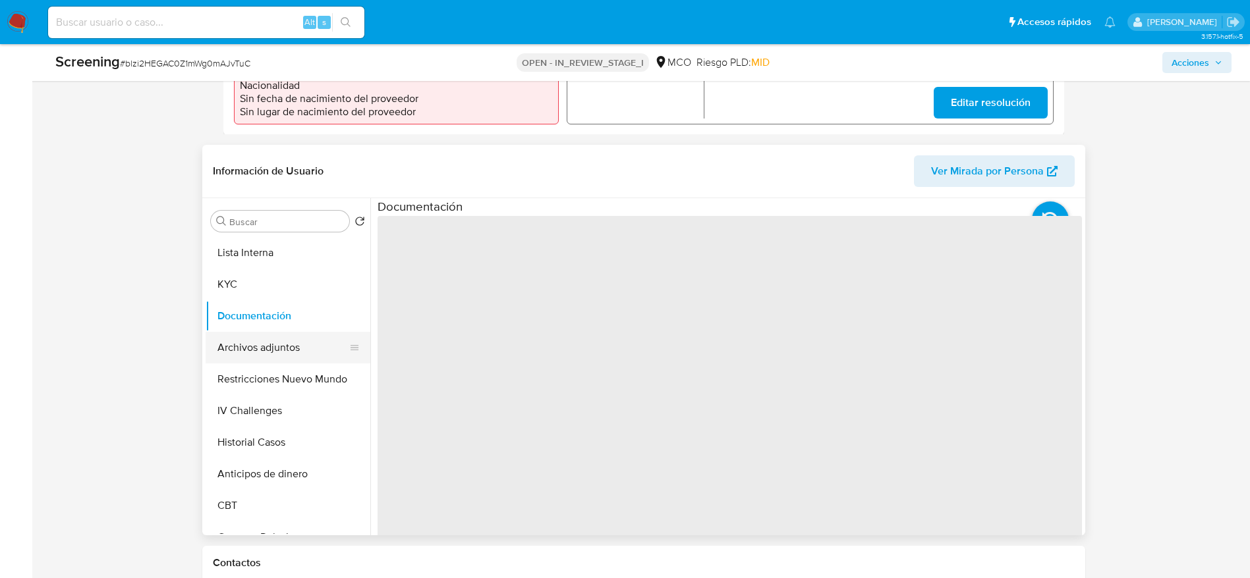
click at [252, 345] on button "Archivos adjuntos" at bounding box center [283, 348] width 154 height 32
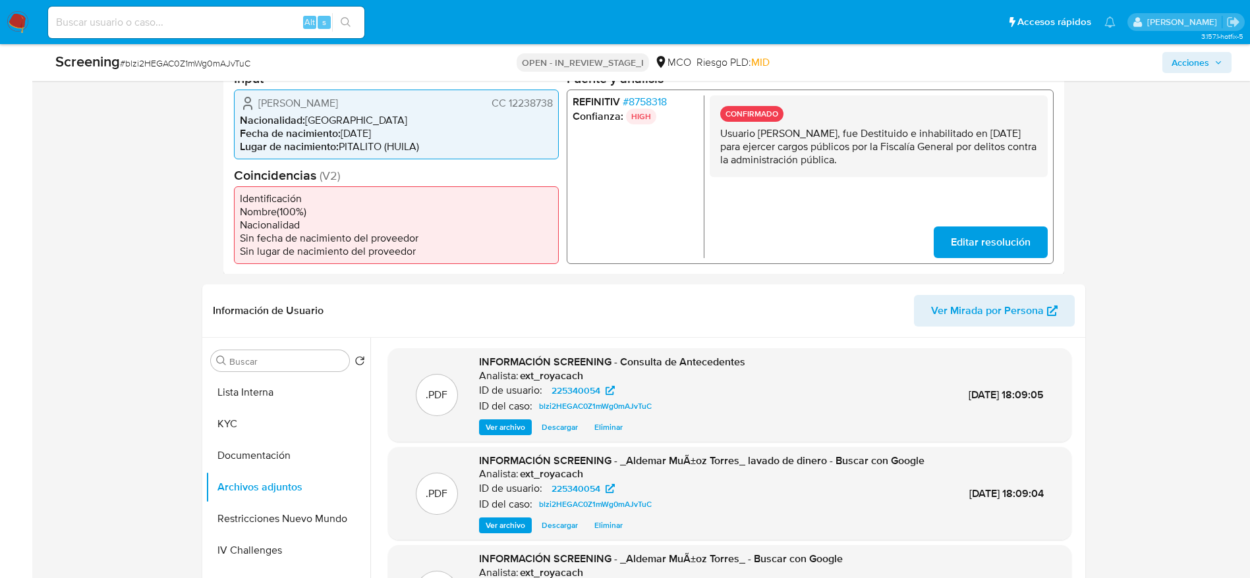
scroll to position [374, 0]
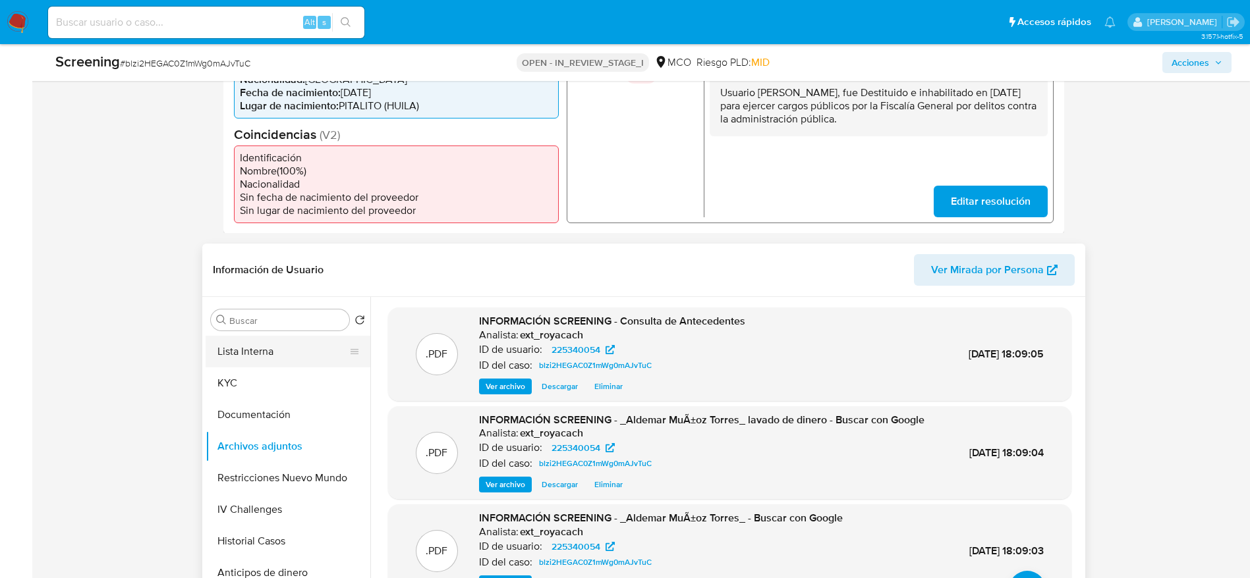
click at [271, 364] on button "Lista Interna" at bounding box center [283, 352] width 154 height 32
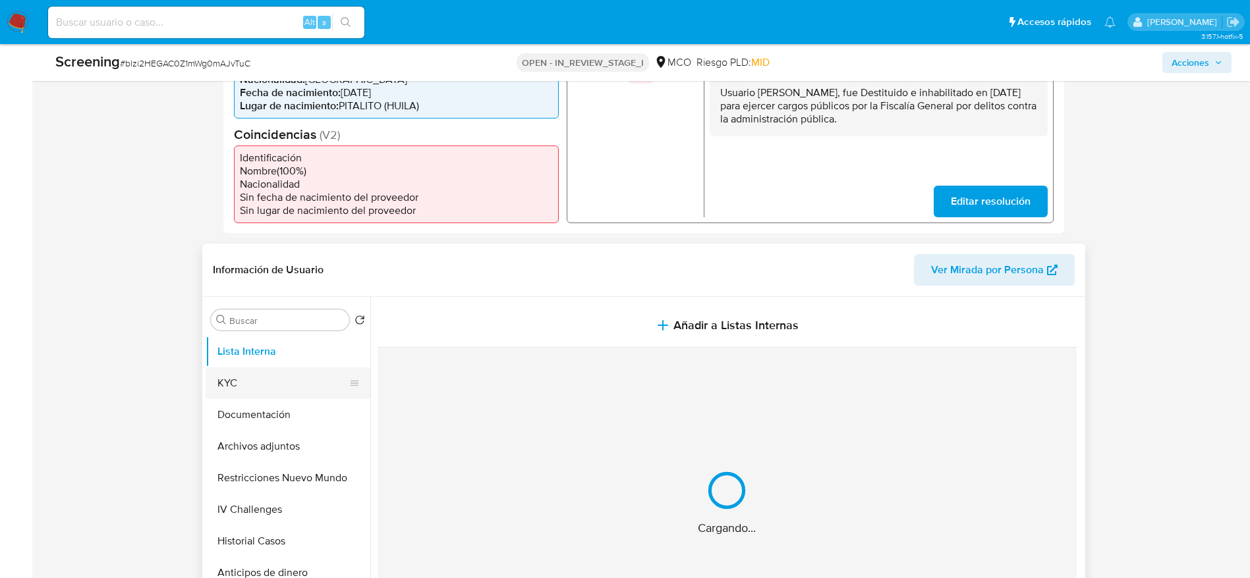
click at [263, 387] on button "KYC" at bounding box center [283, 384] width 154 height 32
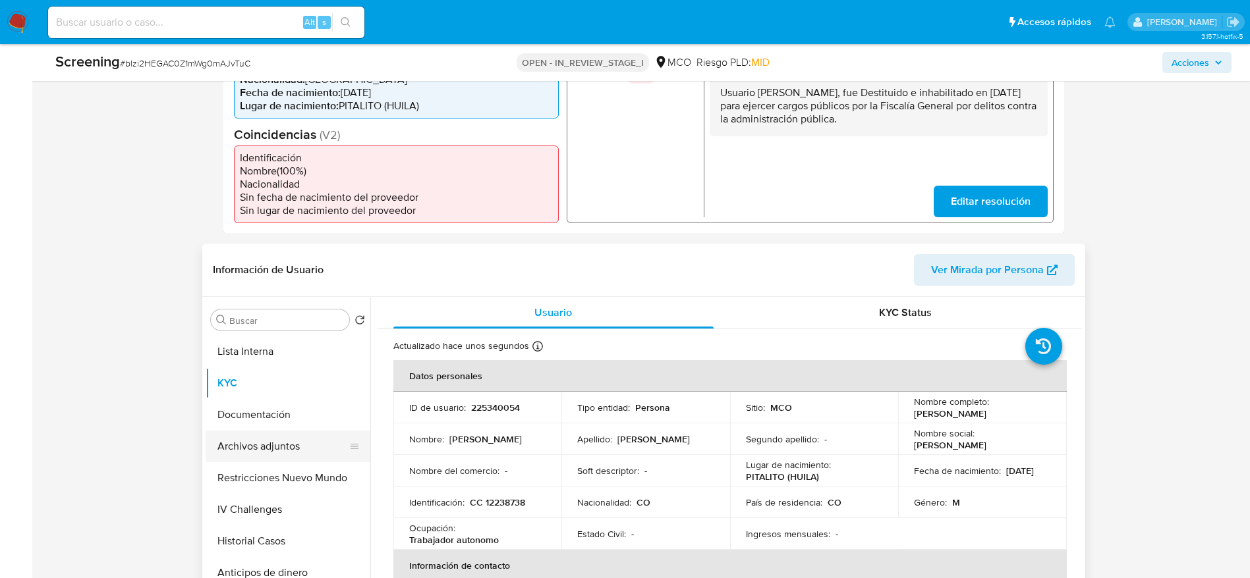
click at [233, 437] on button "Archivos adjuntos" at bounding box center [283, 447] width 154 height 32
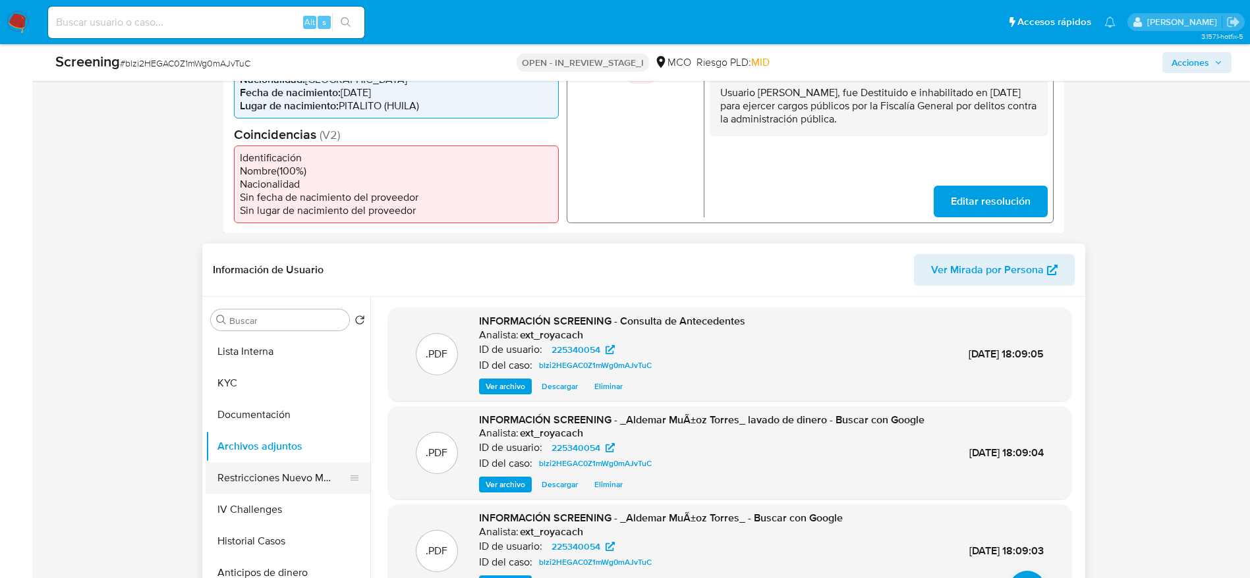
click at [331, 478] on button "Restricciones Nuevo Mundo" at bounding box center [283, 478] width 154 height 32
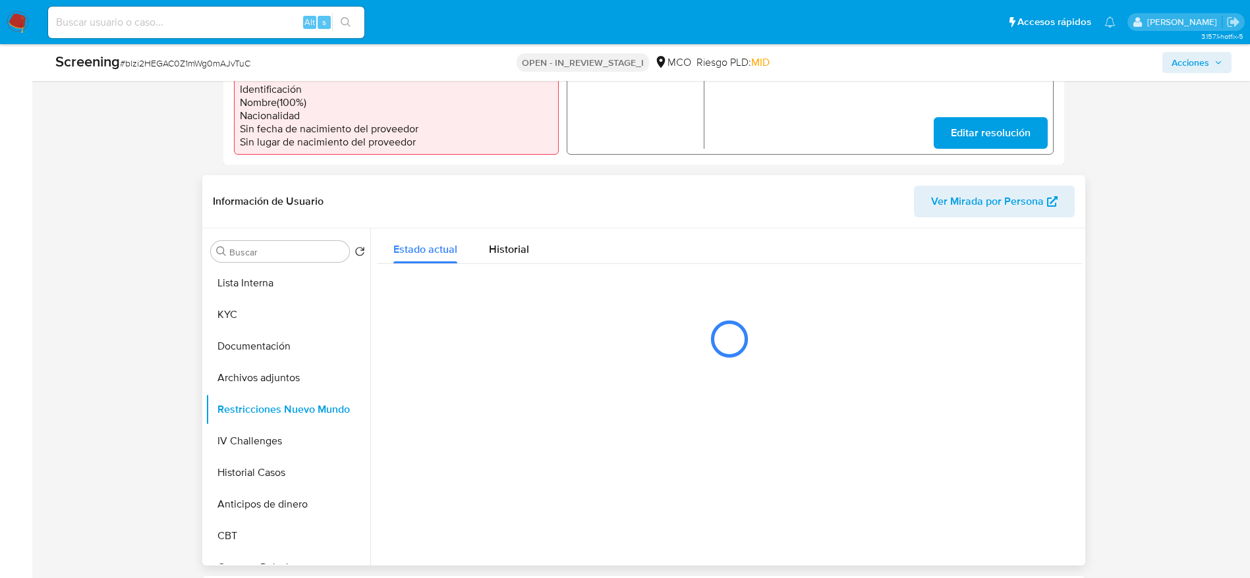
scroll to position [472, 0]
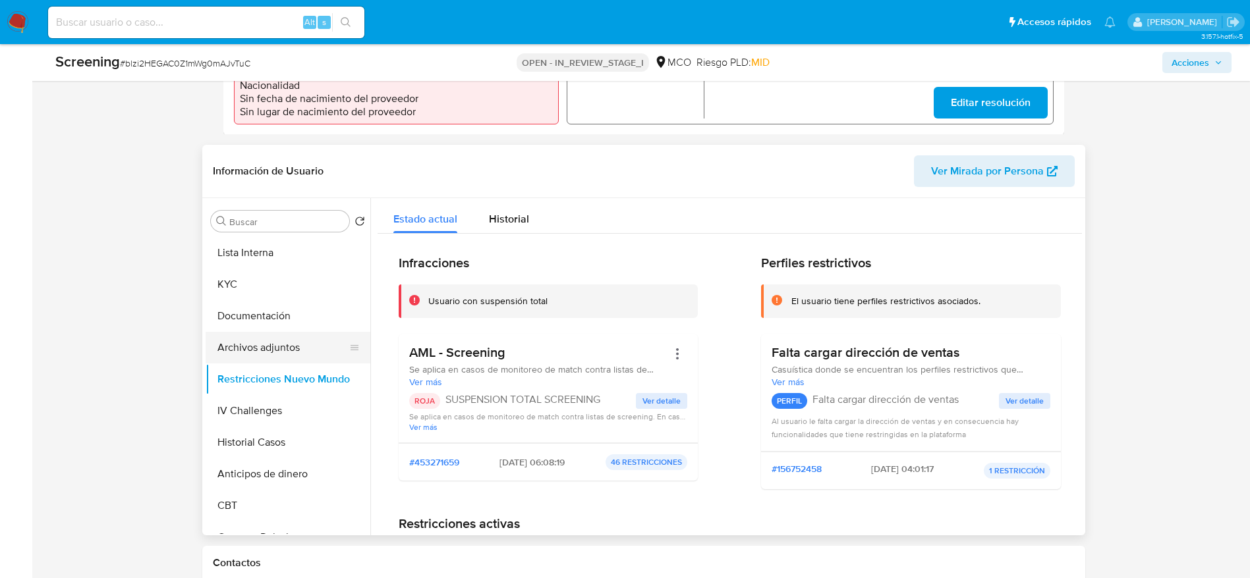
click at [254, 333] on button "Archivos adjuntos" at bounding box center [283, 348] width 154 height 32
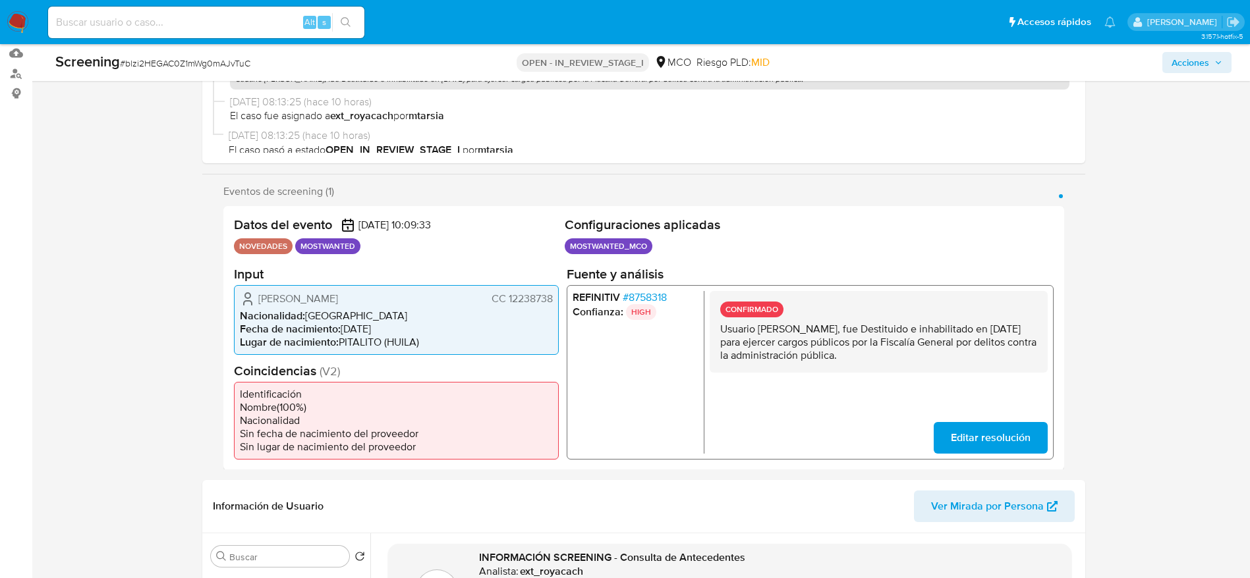
scroll to position [0, 0]
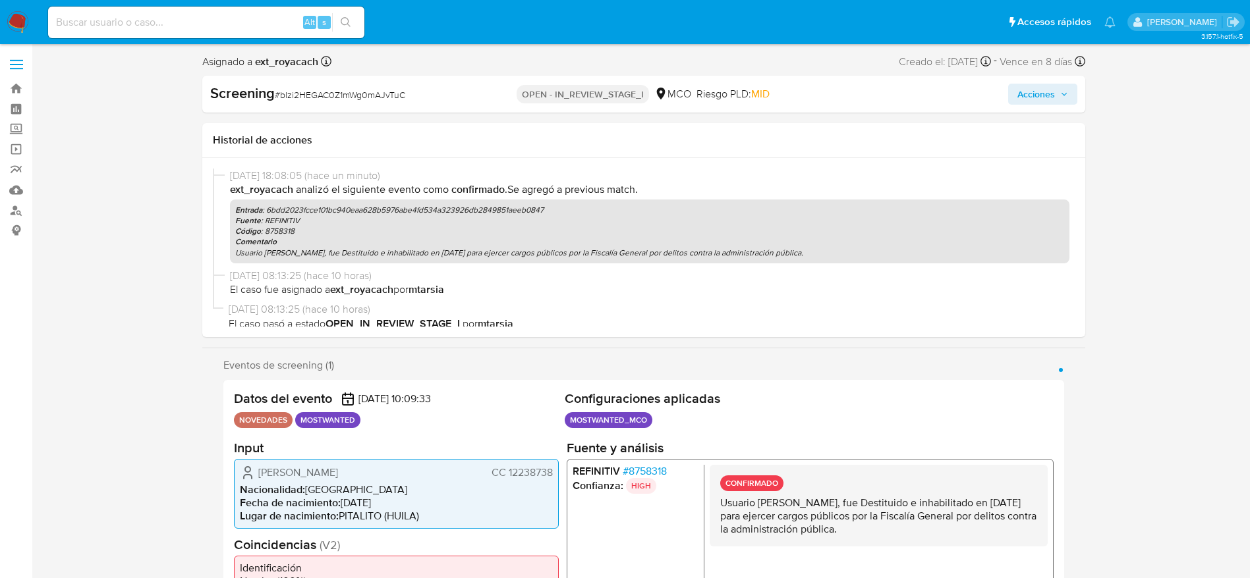
click at [1043, 76] on div "Screening # blzi2HEGAC0Z1mWg0mAJvTuC OPEN - IN_REVIEW_STAGE_I MCO Riesgo PLD: M…" at bounding box center [643, 94] width 883 height 37
drag, startPoint x: 1030, startPoint y: 95, endPoint x: 1012, endPoint y: 99, distance: 18.9
click at [1028, 95] on span "Acciones" at bounding box center [1036, 94] width 38 height 21
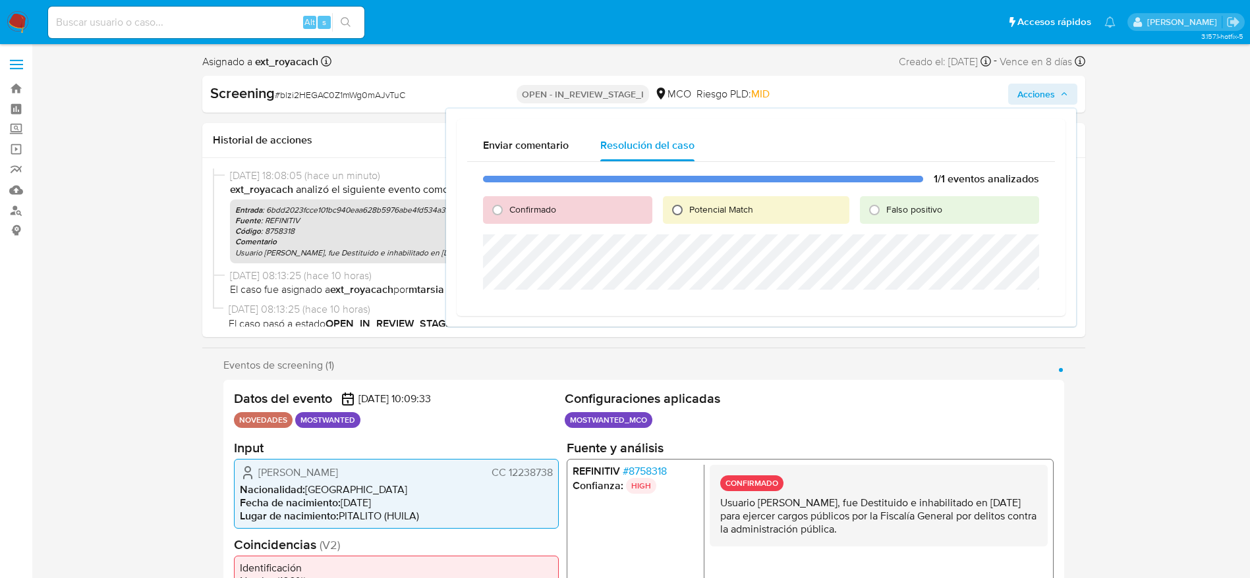
click at [677, 202] on input "Potencial Match" at bounding box center [677, 210] width 21 height 21
radio input "true"
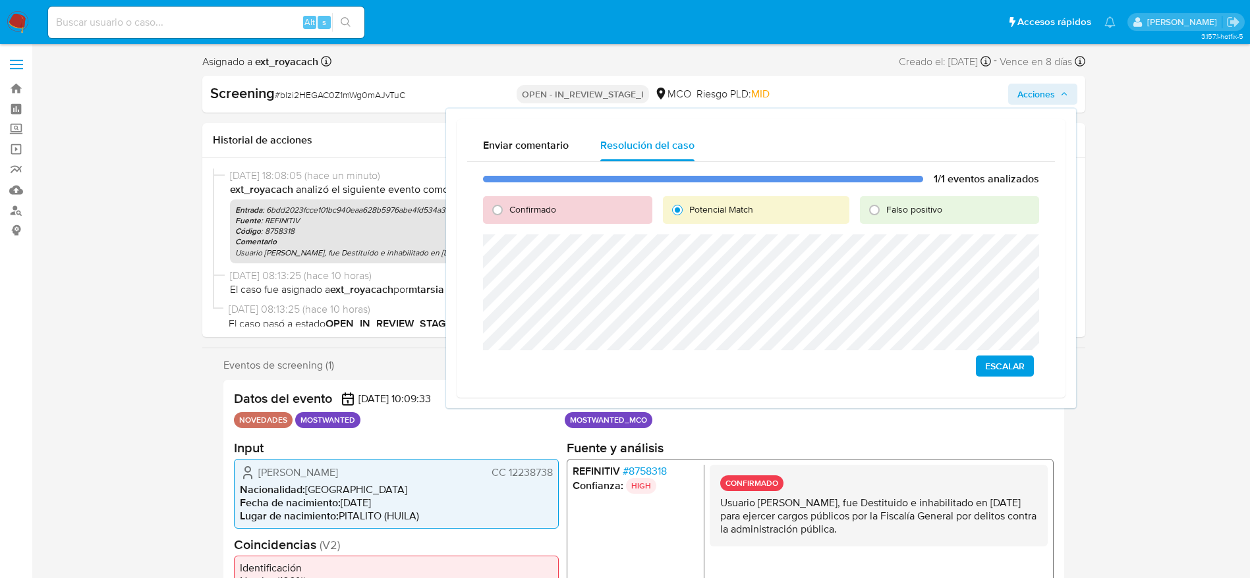
click at [978, 379] on div "1/1 eventos analizados Confirmado Potencial Match Falso positivo Escalar" at bounding box center [761, 274] width 588 height 225
click at [982, 369] on button "Escalar" at bounding box center [1005, 366] width 58 height 21
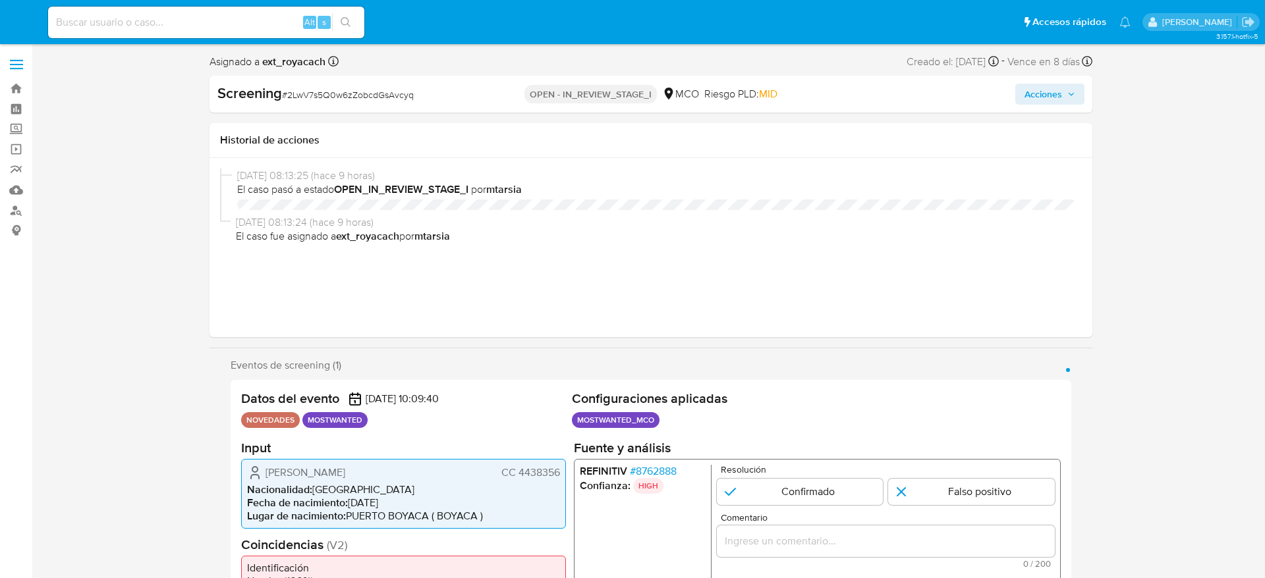
select select "10"
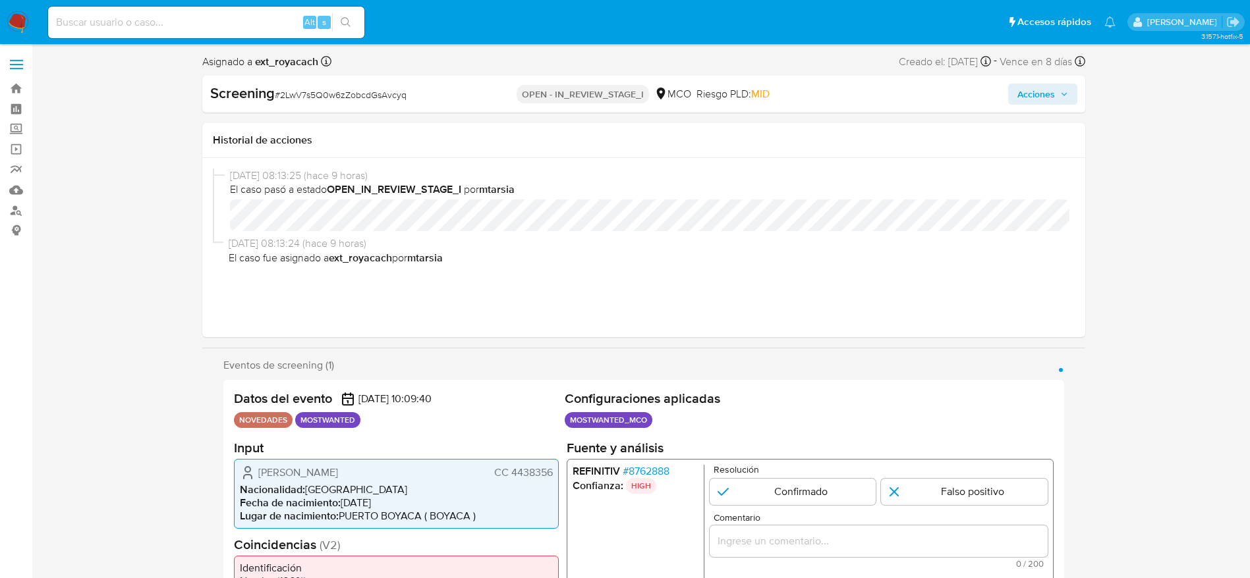
click at [534, 466] on span "CC 4438356" at bounding box center [522, 472] width 59 height 13
click at [285, 471] on span "[PERSON_NAME]" at bounding box center [298, 472] width 80 height 13
click at [298, 461] on div "[PERSON_NAME] CC 4438356 Nacionalidad : [DEMOGRAPHIC_DATA] Fecha de nacimiento …" at bounding box center [396, 493] width 325 height 70
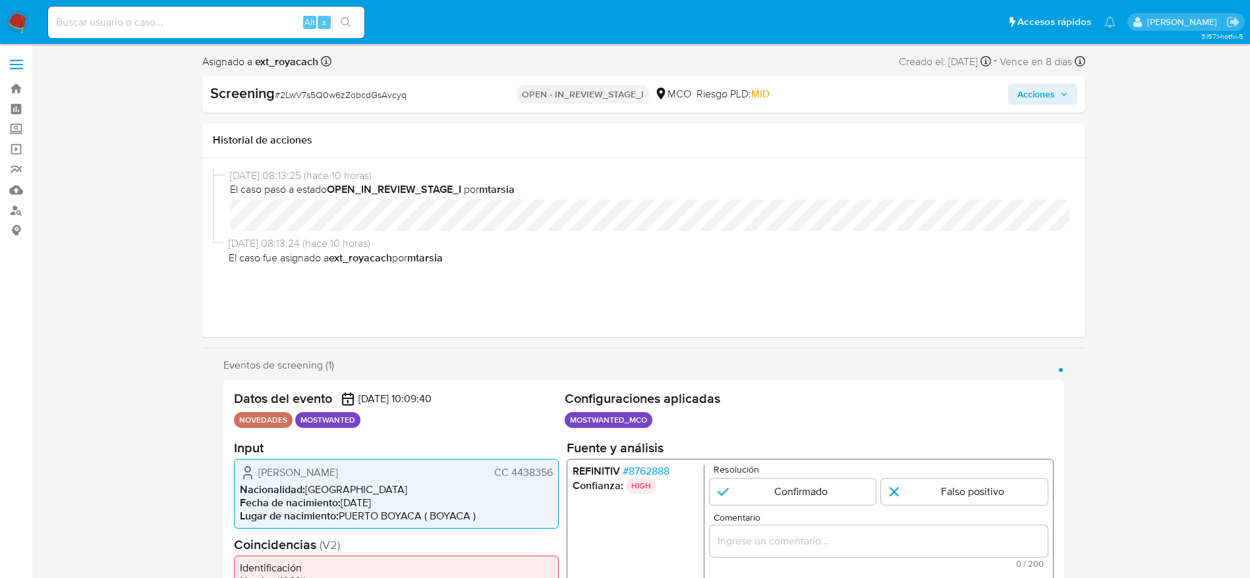
click at [305, 470] on span "[PERSON_NAME]" at bounding box center [298, 472] width 80 height 13
click at [305, 470] on span "Luis Eduardo Torres Valencia" at bounding box center [298, 472] width 80 height 13
click at [322, 97] on span "# 2LwV7s5Q0w6zZobcdGsAvcyq" at bounding box center [341, 94] width 132 height 13
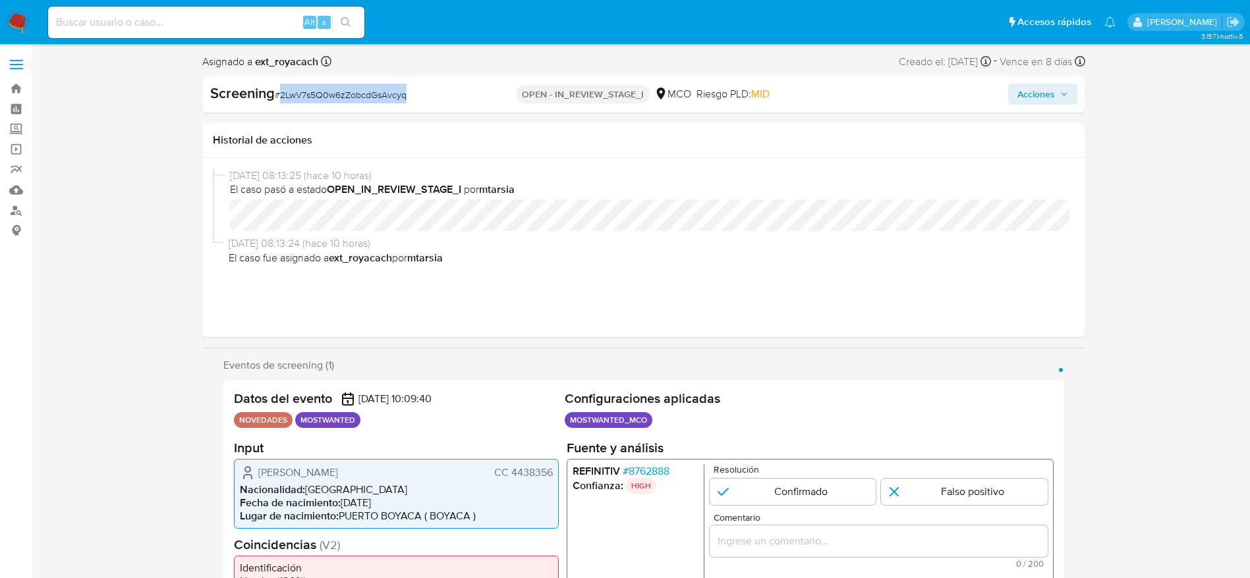
copy span "2LwV7s5Q0w6zZobcdGsAvcyq"
drag, startPoint x: 248, startPoint y: 470, endPoint x: 698, endPoint y: 254, distance: 499.4
click at [554, 479] on div "Luis Eduardo Torres Valencia CC 4438356 Nacionalidad : Colombia Fecha de nacimi…" at bounding box center [396, 493] width 325 height 70
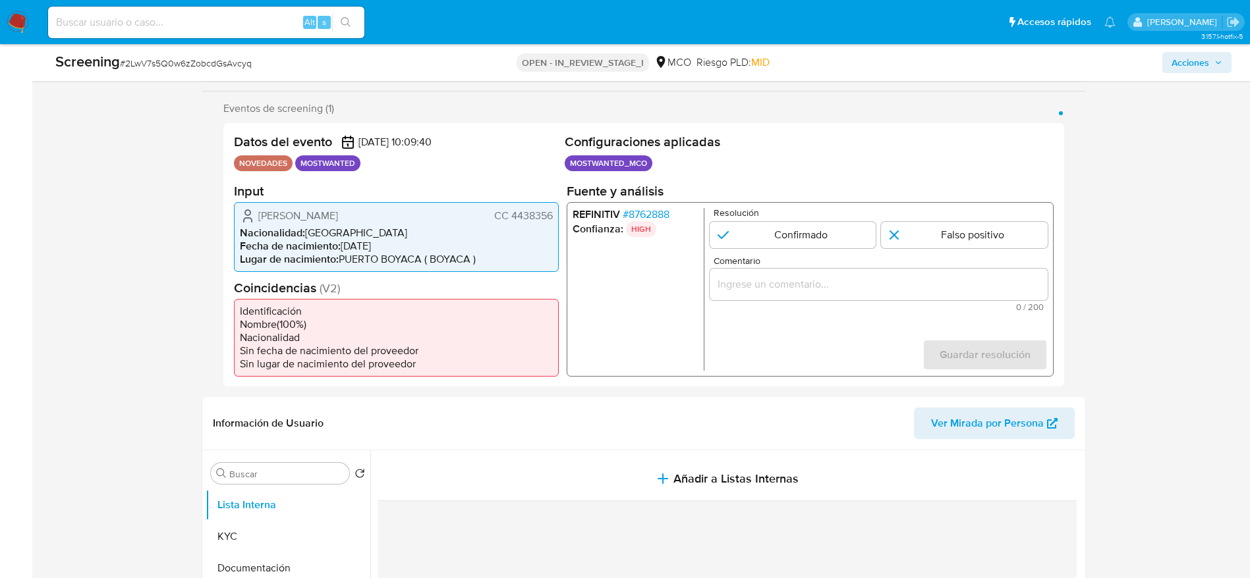
scroll to position [296, 0]
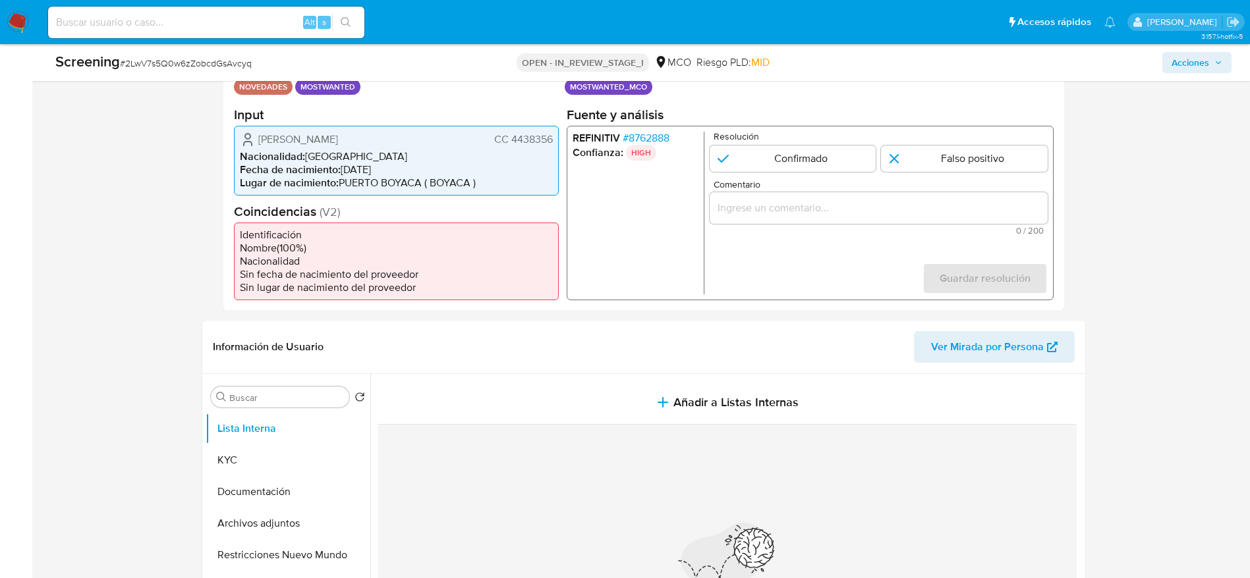
click at [635, 142] on span "# 8762888" at bounding box center [645, 137] width 47 height 13
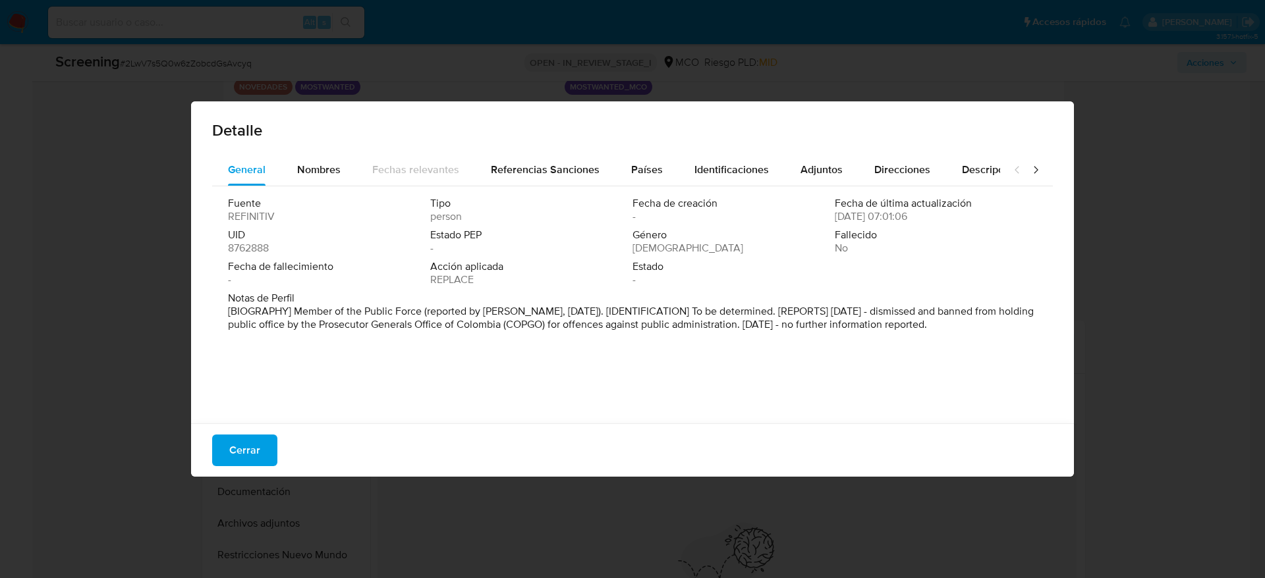
click at [877, 536] on div "Detalle General Nombres Fechas relevantes Referencias Sanciones Países Identifi…" at bounding box center [632, 289] width 1265 height 578
click at [769, 76] on div "Detalle General Nombres Fechas relevantes Referencias Sanciones Países Identifi…" at bounding box center [632, 289] width 1265 height 578
click at [248, 445] on span "Cerrar" at bounding box center [244, 450] width 31 height 29
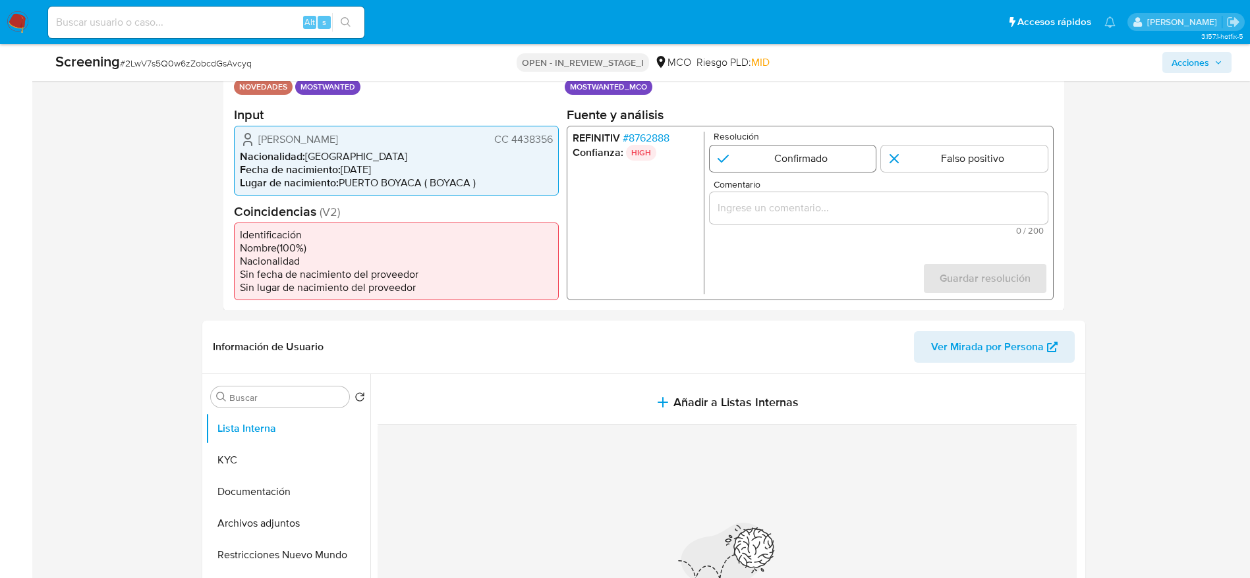
click at [751, 156] on input "1 de 1" at bounding box center [792, 158] width 167 height 26
radio input "true"
click at [775, 192] on div "1 de 1" at bounding box center [878, 208] width 338 height 32
click at [804, 217] on div "1 de 1" at bounding box center [878, 208] width 338 height 32
click at [819, 208] on input "Comentario" at bounding box center [878, 207] width 338 height 17
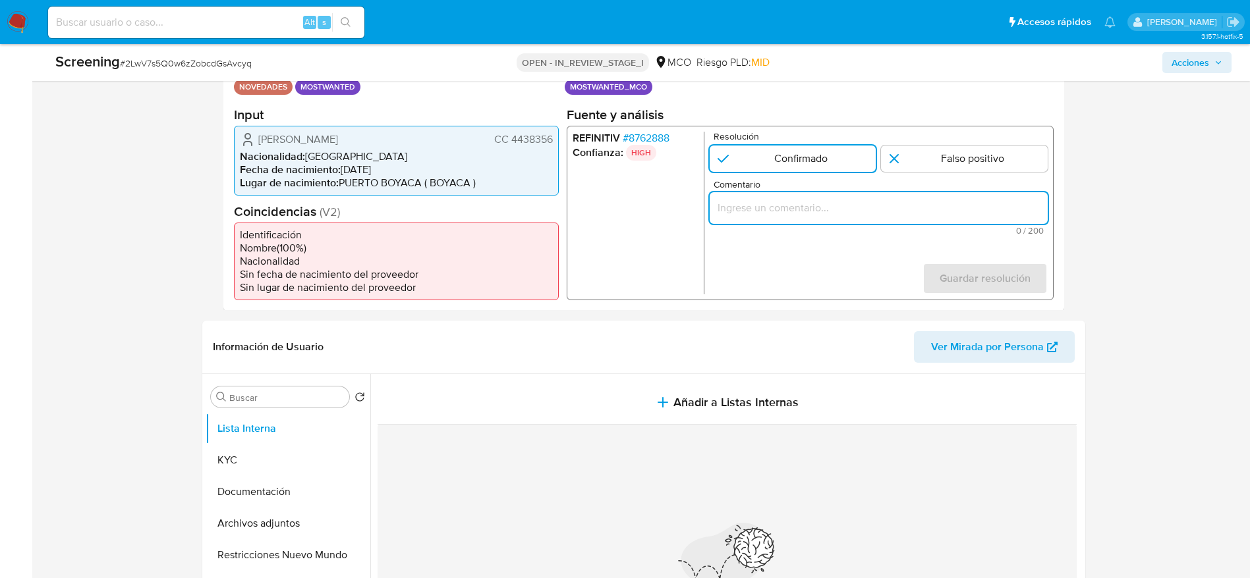
paste input "Usuario Luis Eduardo Torres Valencia, fue Destituido e inhabilitado en mayo de …"
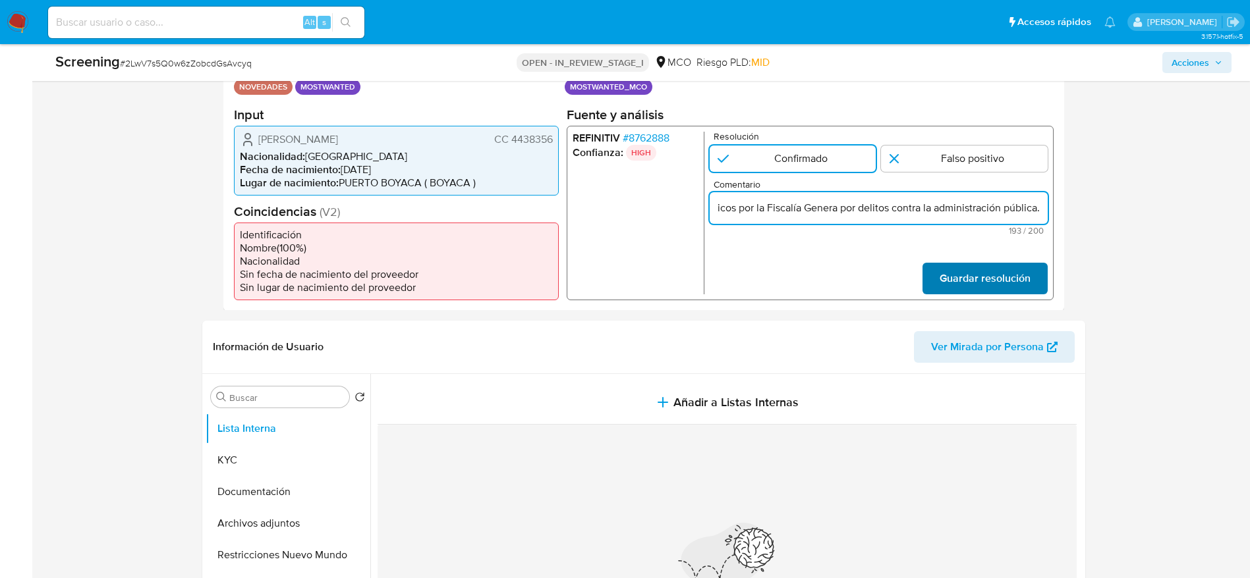
type input "Usuario Luis Eduardo Torres Valencia, fue Destituido e inhabilitado en mayo de …"
click at [1005, 281] on span "Guardar resolución" at bounding box center [984, 277] width 91 height 29
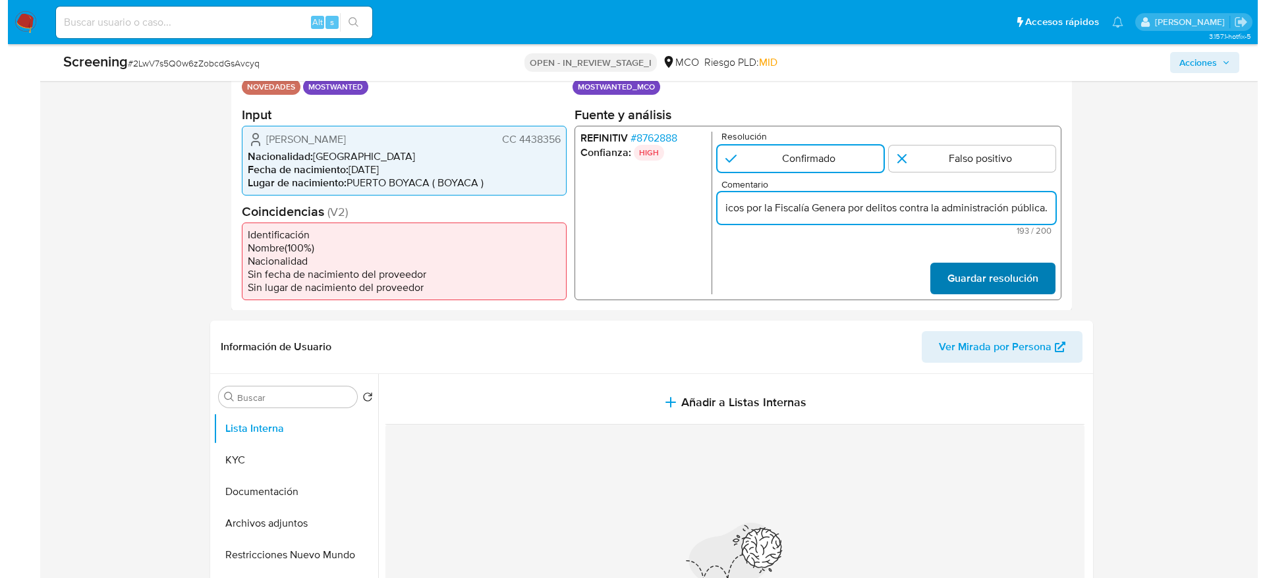
scroll to position [0, 0]
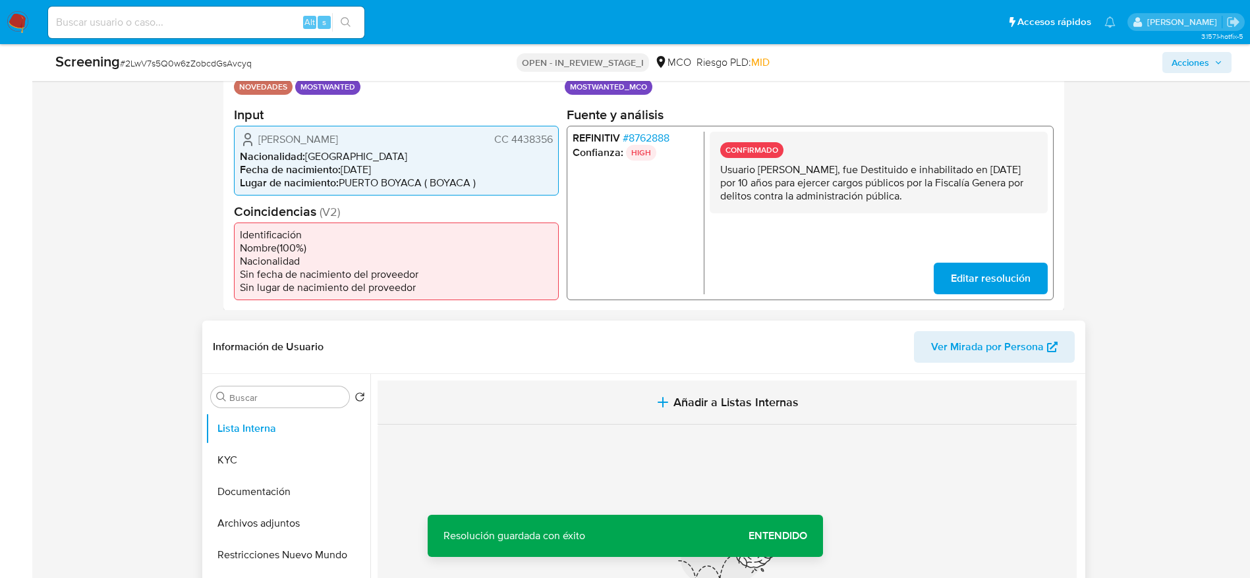
click at [675, 408] on span "Añadir a Listas Internas" at bounding box center [735, 402] width 125 height 14
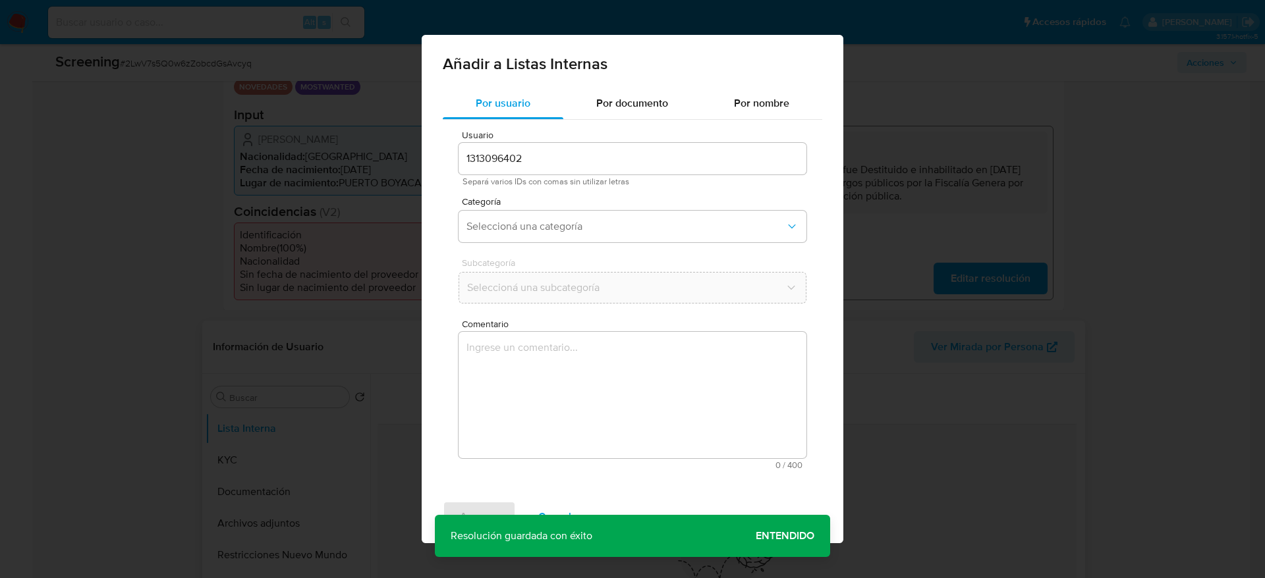
click at [677, 444] on textarea "Comentario" at bounding box center [632, 395] width 348 height 126
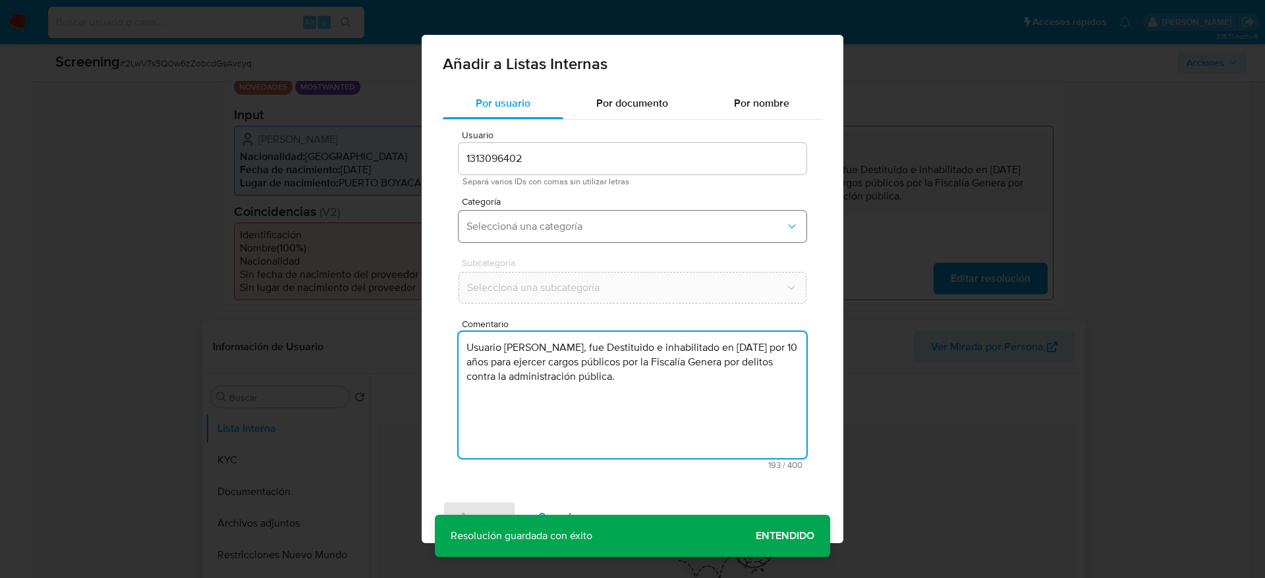
type textarea "Usuario Luis Eduardo Torres Valencia, fue Destituido e inhabilitado en mayo de …"
click at [552, 219] on button "Seleccioná una categoría" at bounding box center [632, 227] width 348 height 32
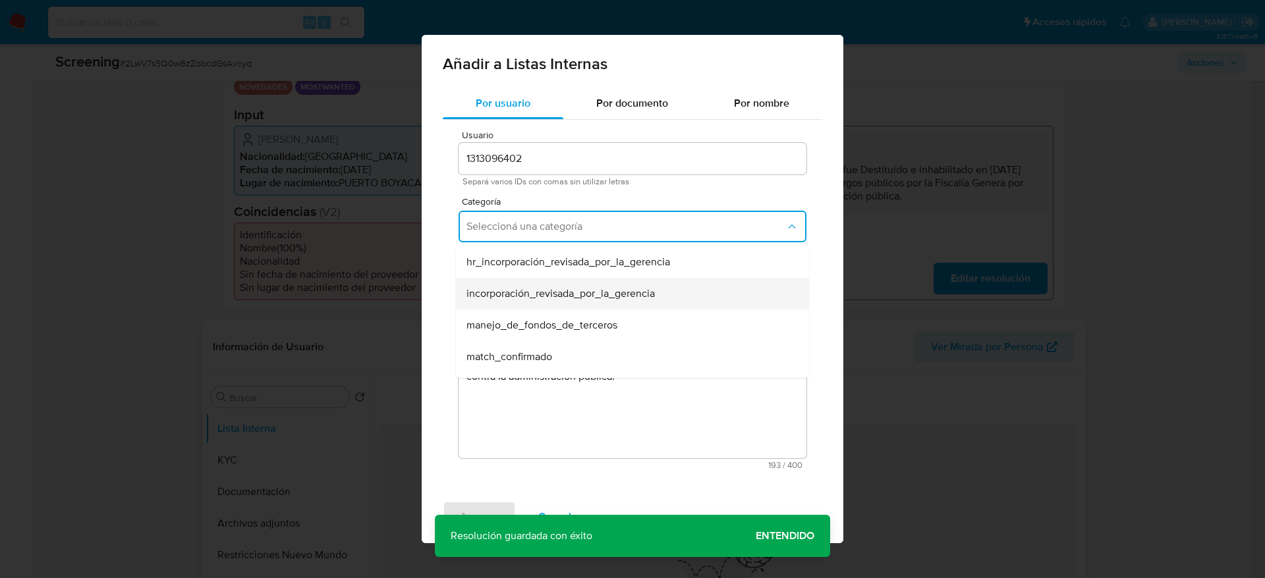
scroll to position [99, 0]
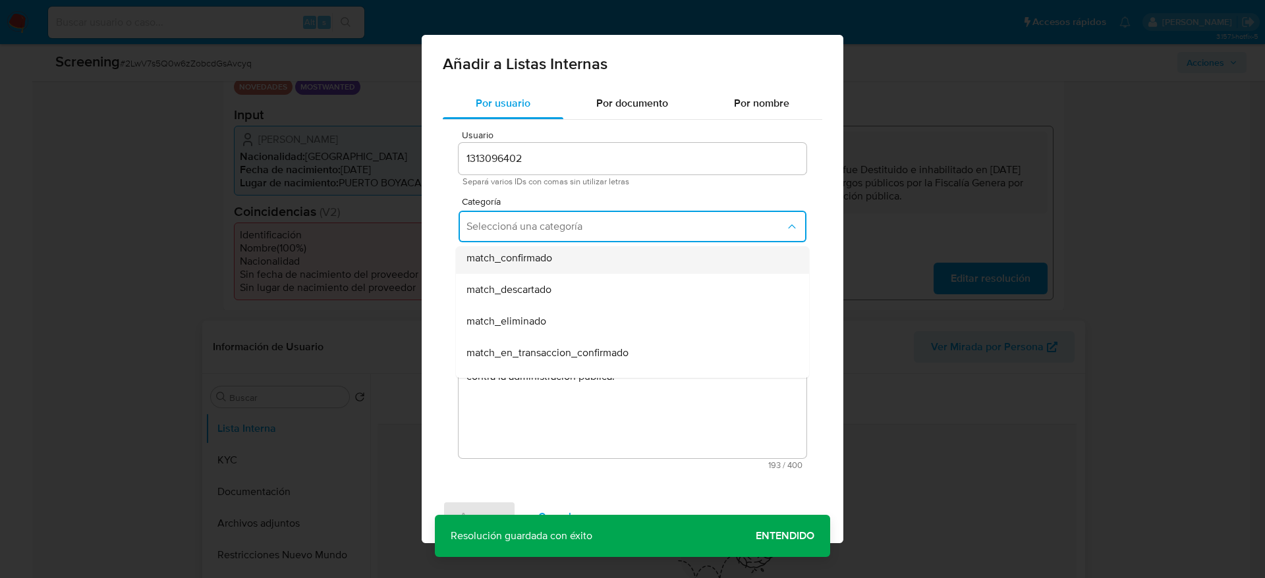
click at [507, 267] on div "match_confirmado" at bounding box center [628, 258] width 324 height 32
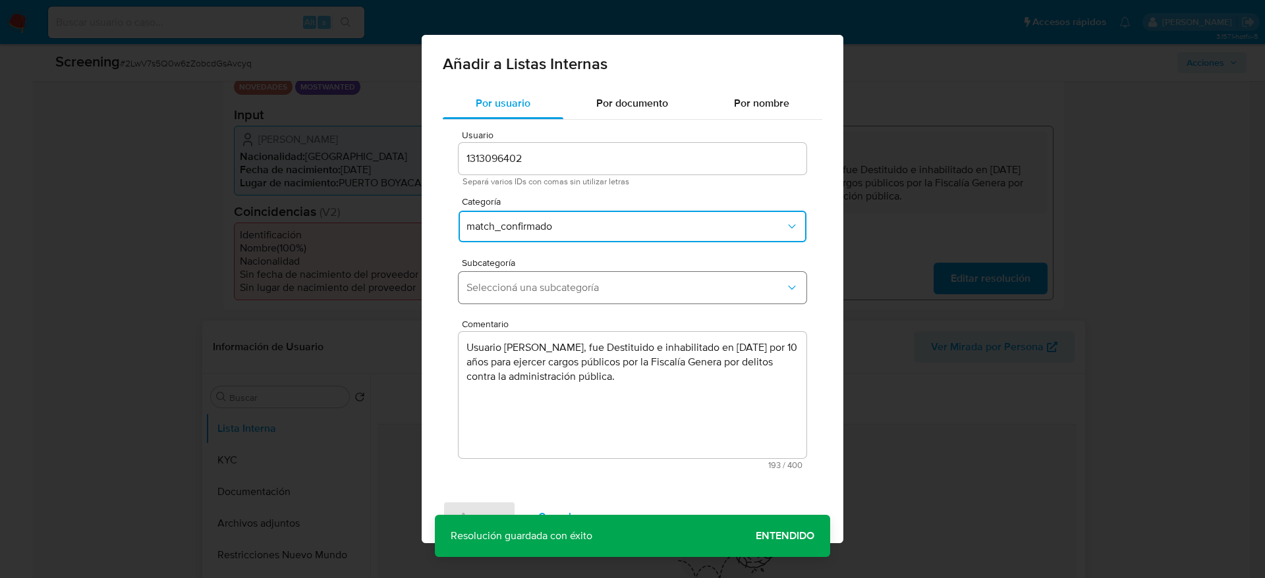
click at [523, 291] on span "Seleccioná una subcategoría" at bounding box center [625, 287] width 319 height 13
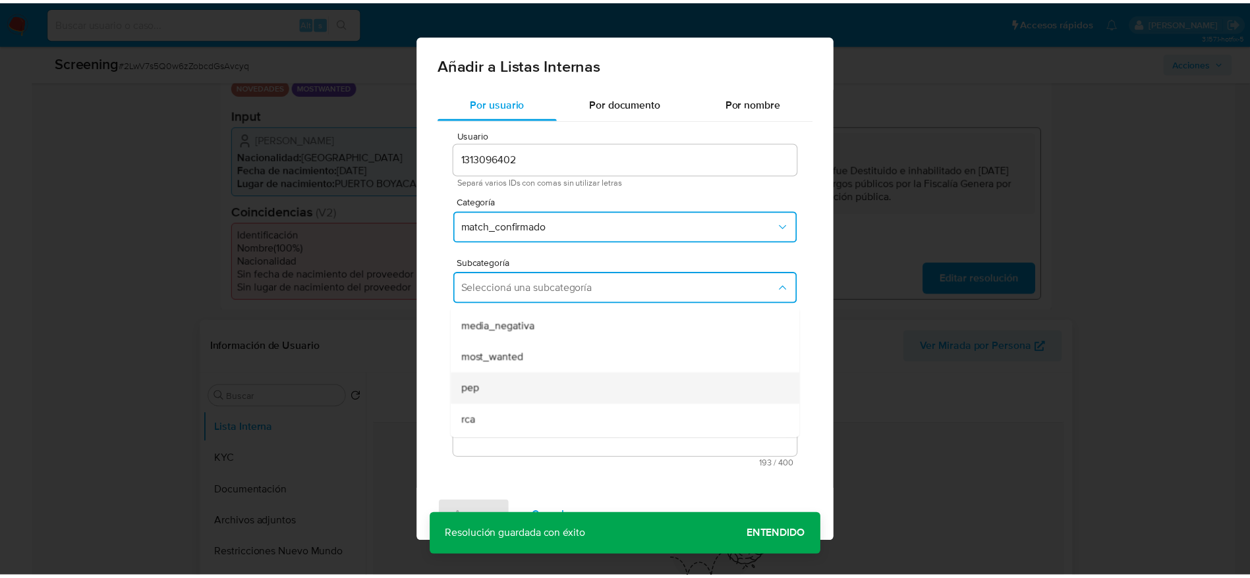
scroll to position [90, 0]
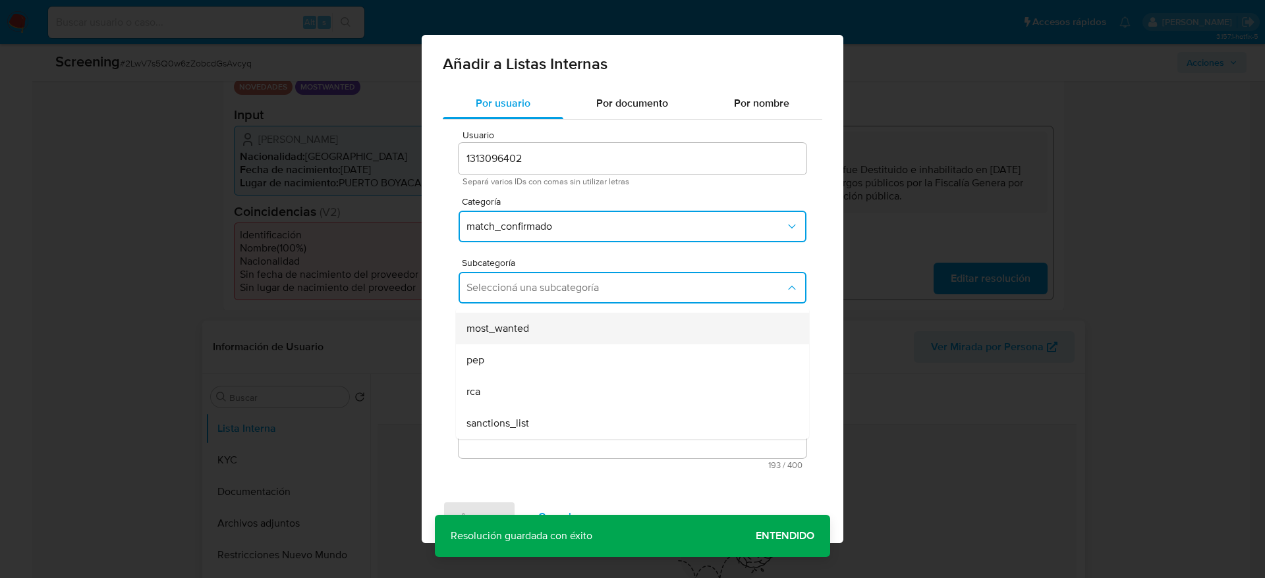
click at [499, 335] on span "most_wanted" at bounding box center [497, 328] width 63 height 13
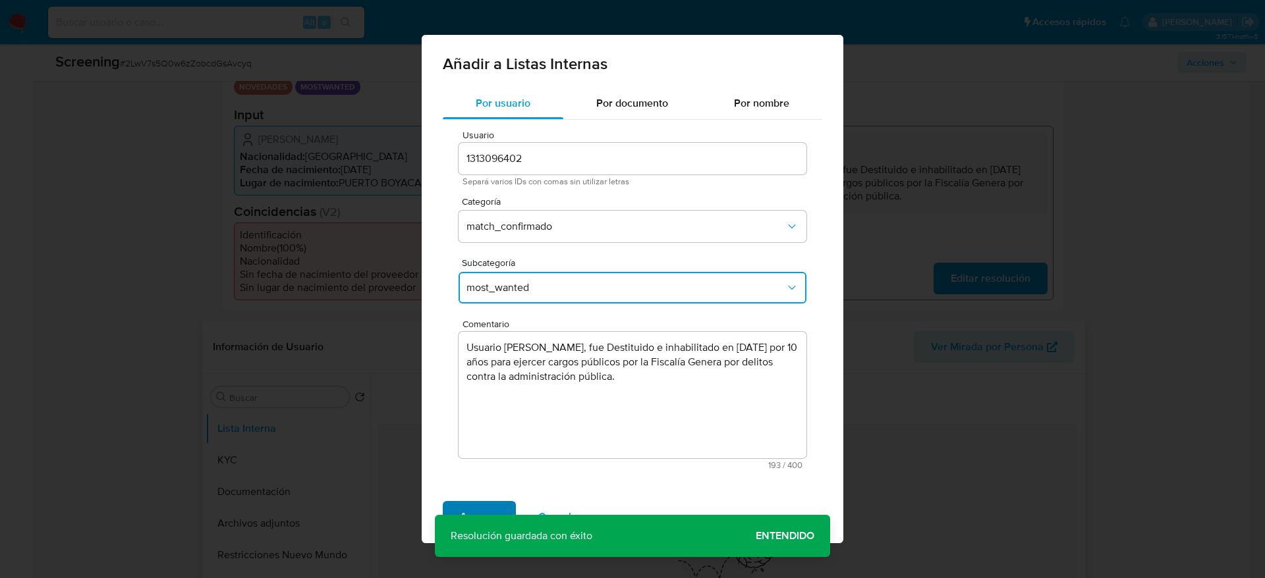
click at [476, 511] on span "Agregar" at bounding box center [479, 517] width 39 height 29
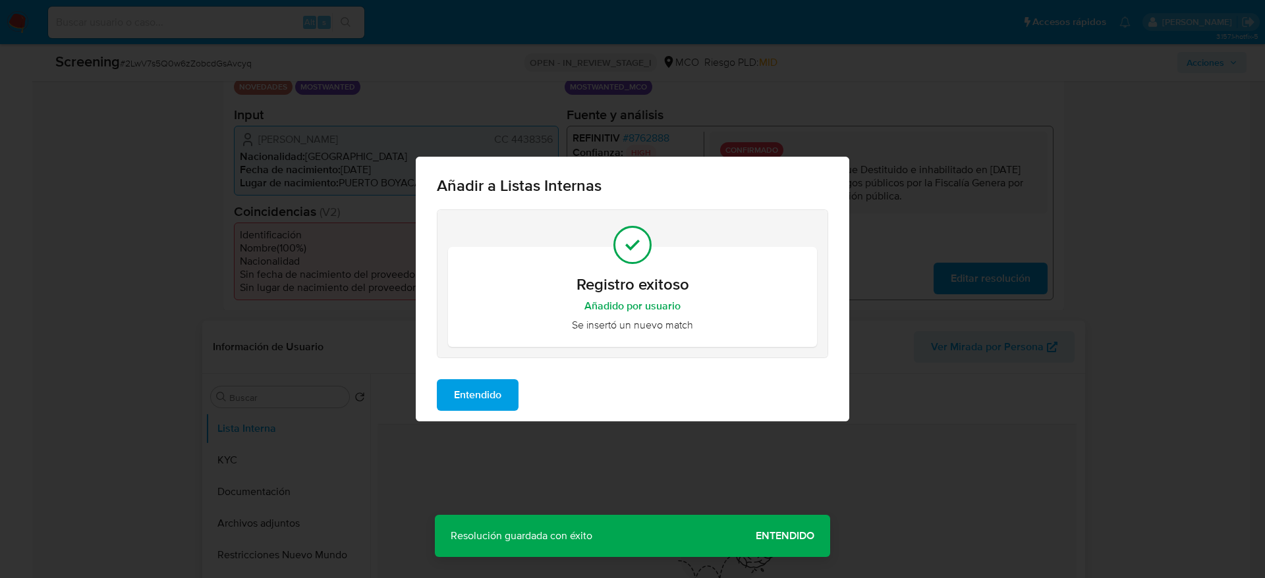
click at [506, 370] on div "Entendido" at bounding box center [632, 395] width 433 height 53
click at [498, 375] on div "Entendido" at bounding box center [632, 395] width 433 height 53
click at [513, 395] on button "Entendido" at bounding box center [478, 395] width 82 height 32
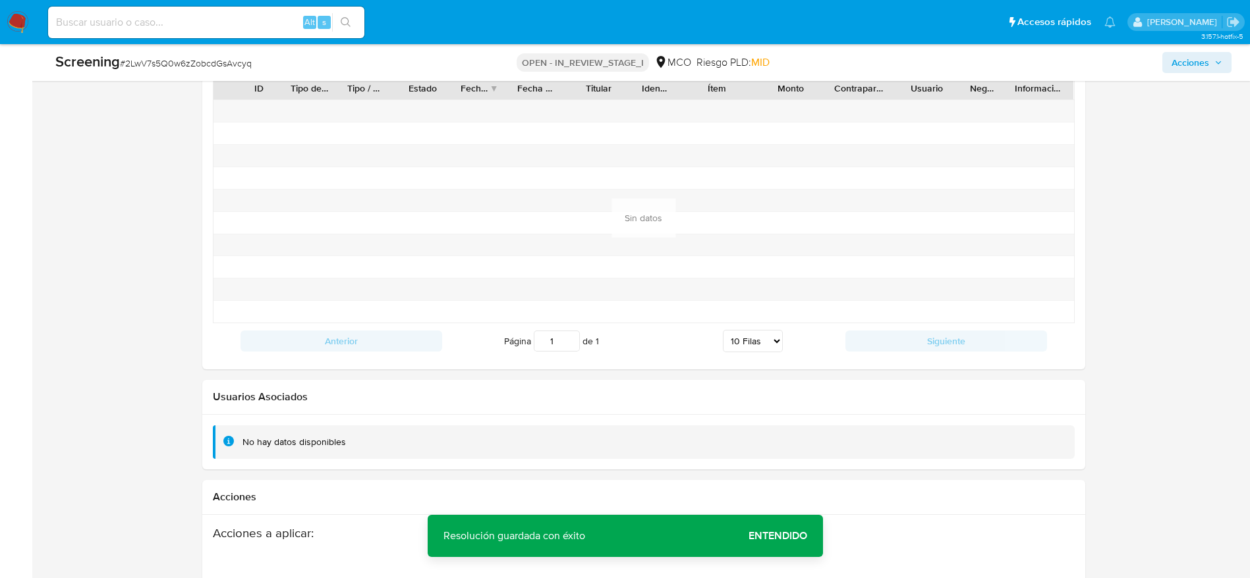
scroll to position [1954, 0]
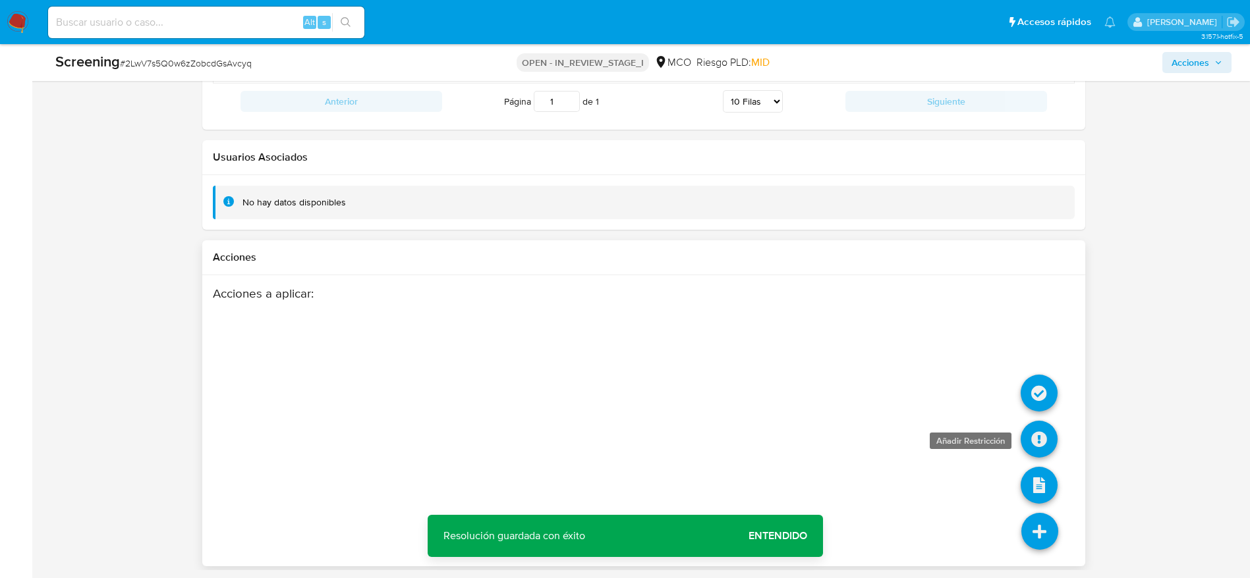
click at [1036, 440] on icon at bounding box center [1038, 439] width 37 height 37
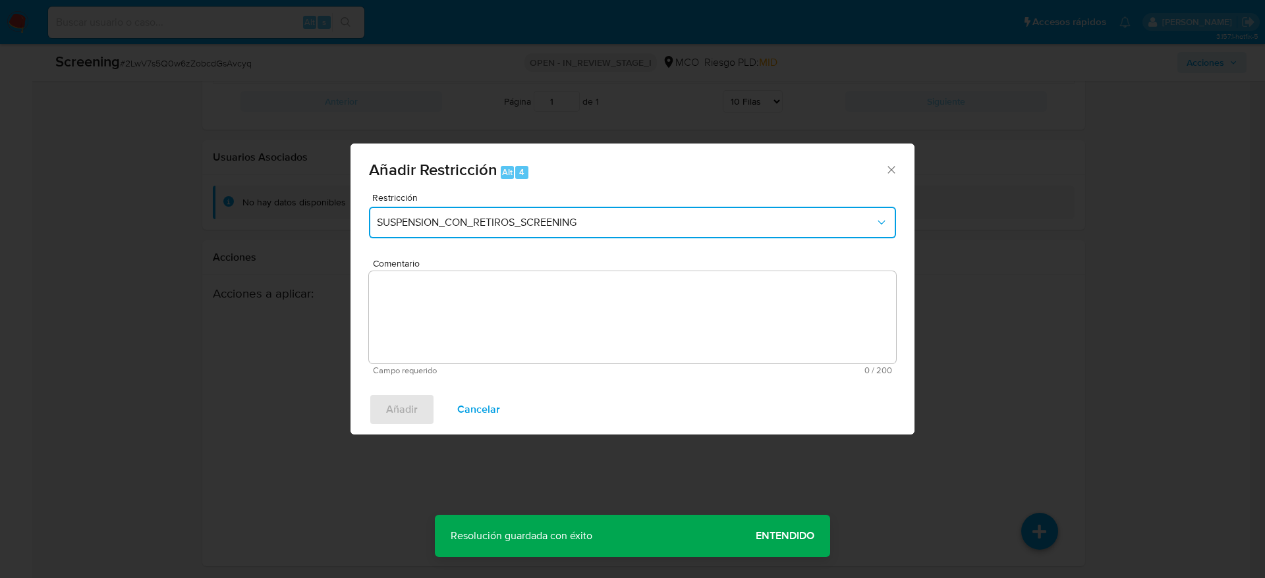
click at [690, 221] on span "SUSPENSION_CON_RETIROS_SCREENING" at bounding box center [626, 222] width 498 height 13
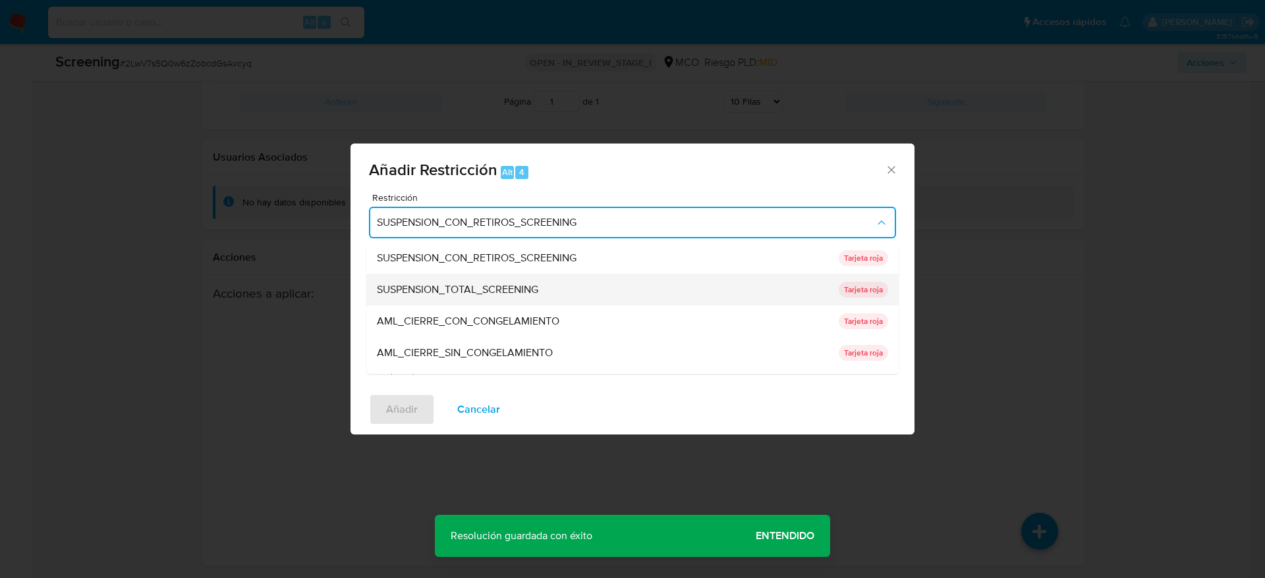
click at [582, 287] on div "SUSPENSION_TOTAL_SCREENING" at bounding box center [604, 290] width 454 height 32
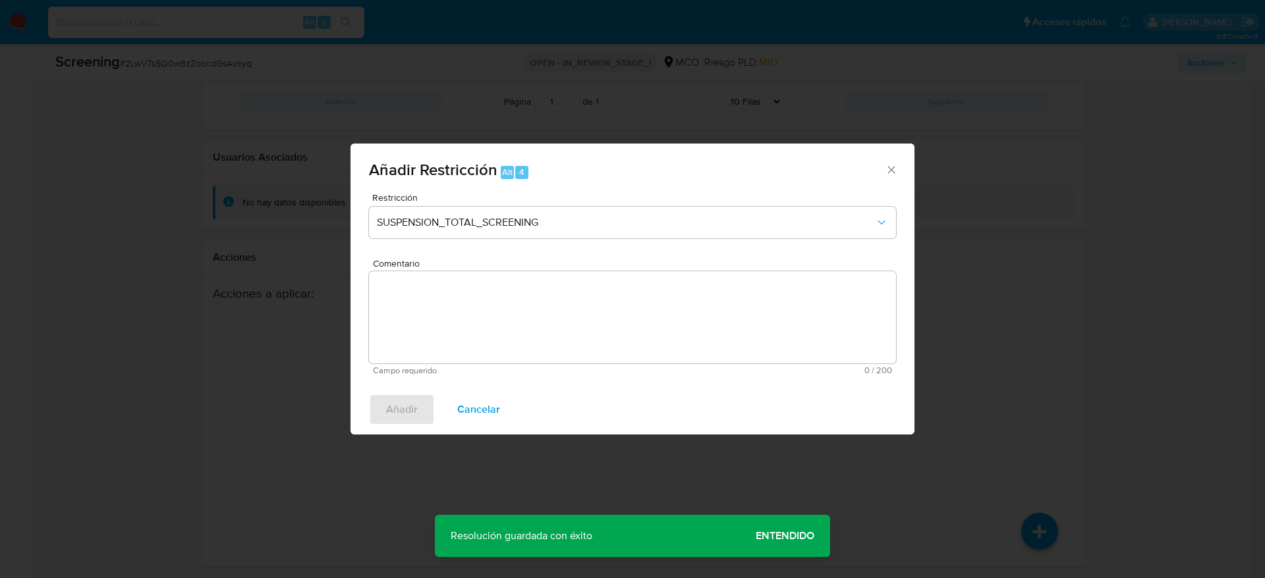
click at [565, 344] on textarea "Comentario" at bounding box center [632, 317] width 527 height 92
paste textarea "Usuario Luis Eduardo Torres Valencia, fue Destituido e inhabilitado en mayo de …"
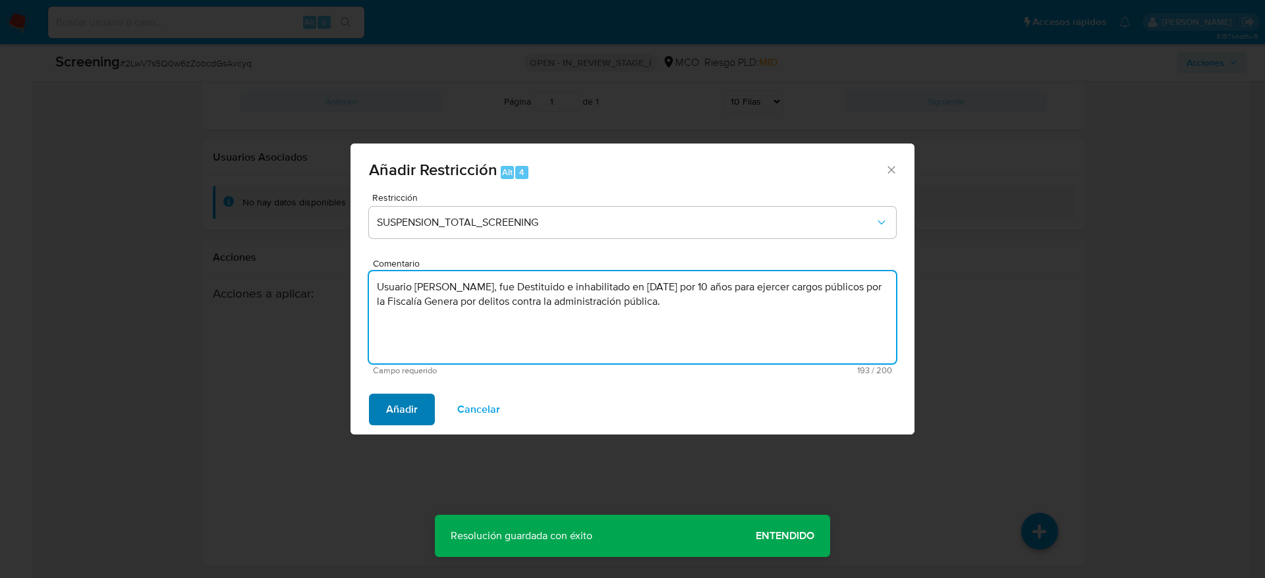
type textarea "Usuario Luis Eduardo Torres Valencia, fue Destituido e inhabilitado en mayo de …"
click at [411, 401] on span "Añadir" at bounding box center [402, 409] width 32 height 29
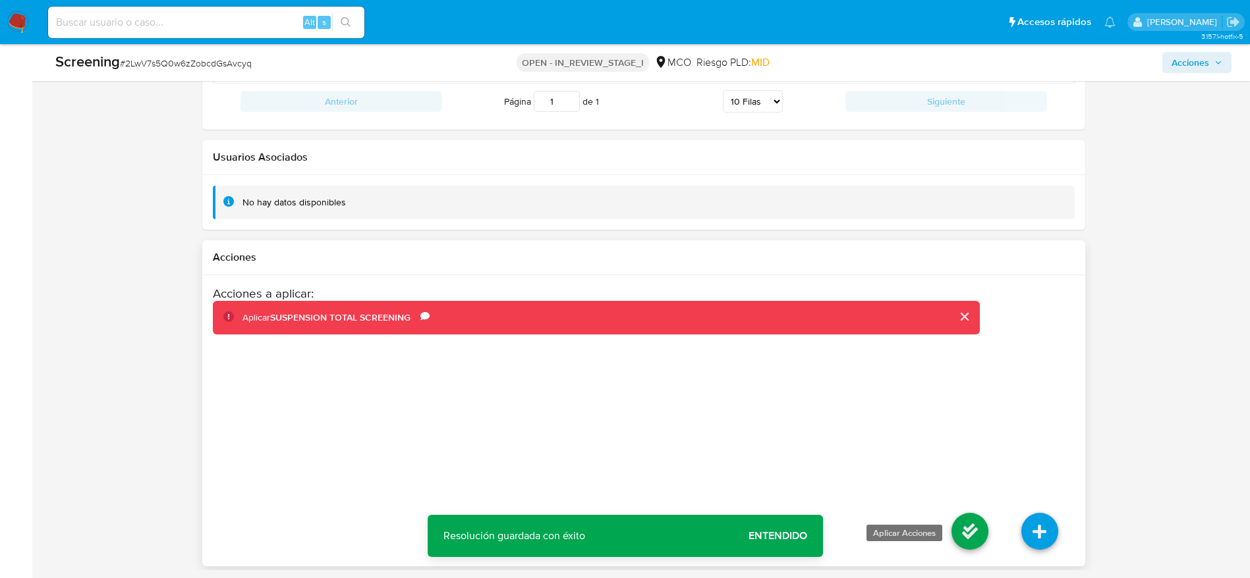
click at [970, 527] on icon at bounding box center [969, 531] width 37 height 37
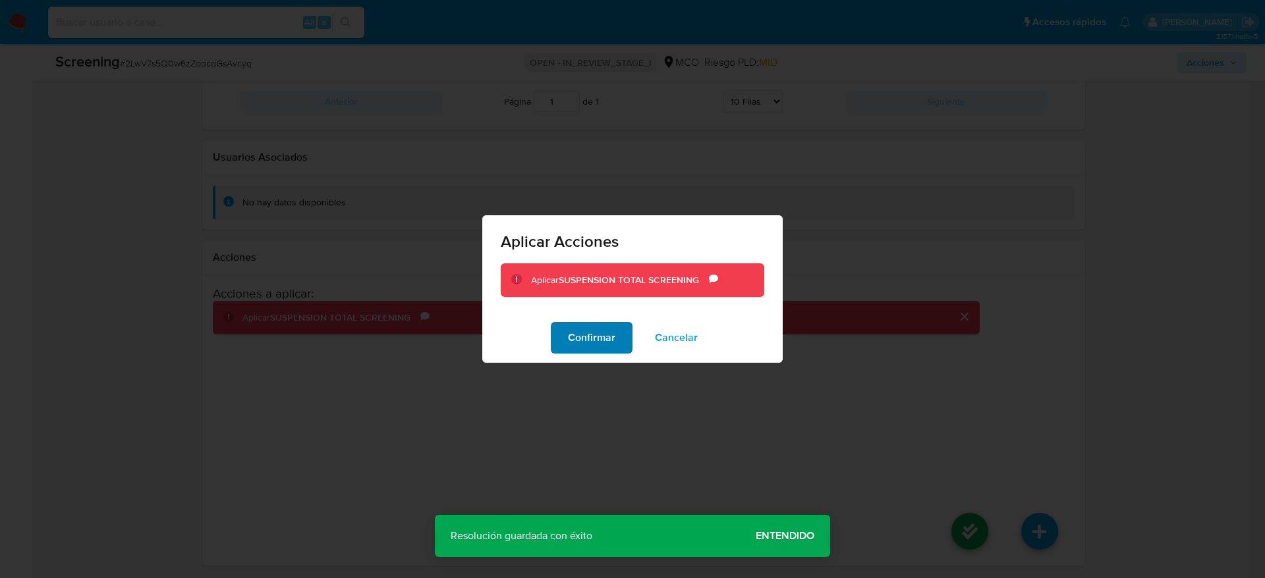
click at [603, 333] on span "Confirmar" at bounding box center [591, 337] width 47 height 29
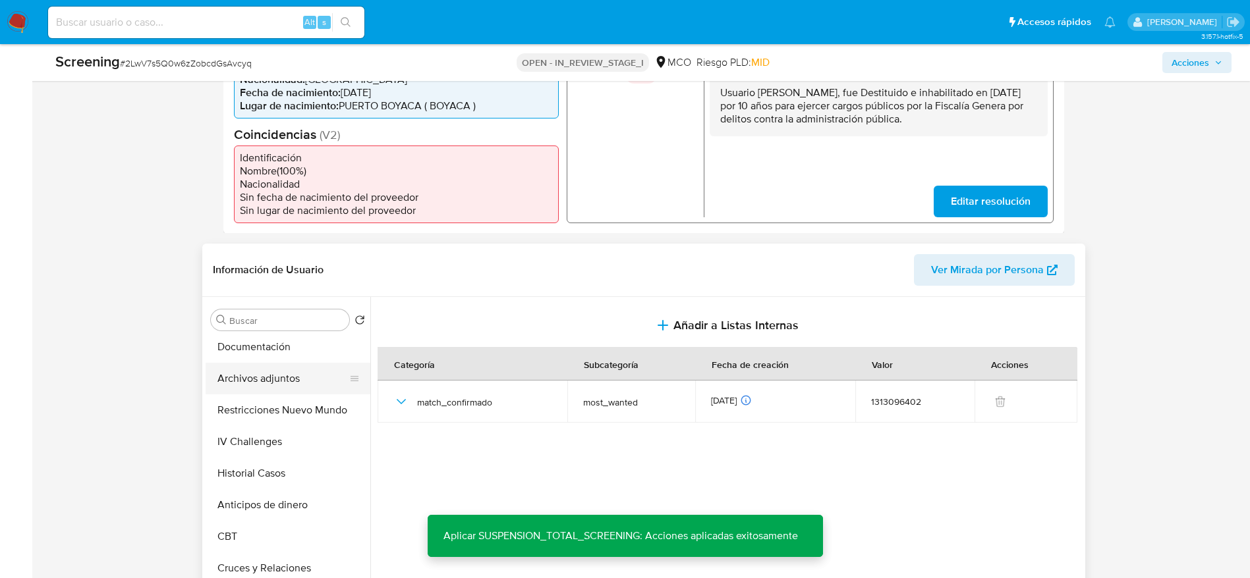
scroll to position [99, 0]
click at [274, 348] on button "Archivos adjuntos" at bounding box center [283, 348] width 154 height 32
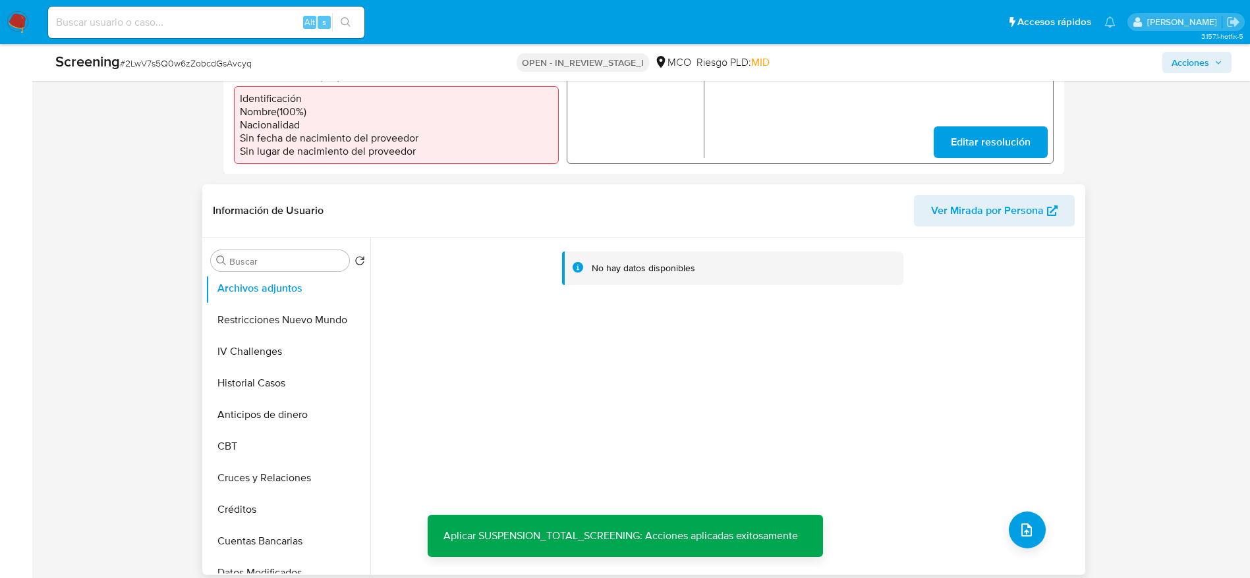
scroll to position [472, 0]
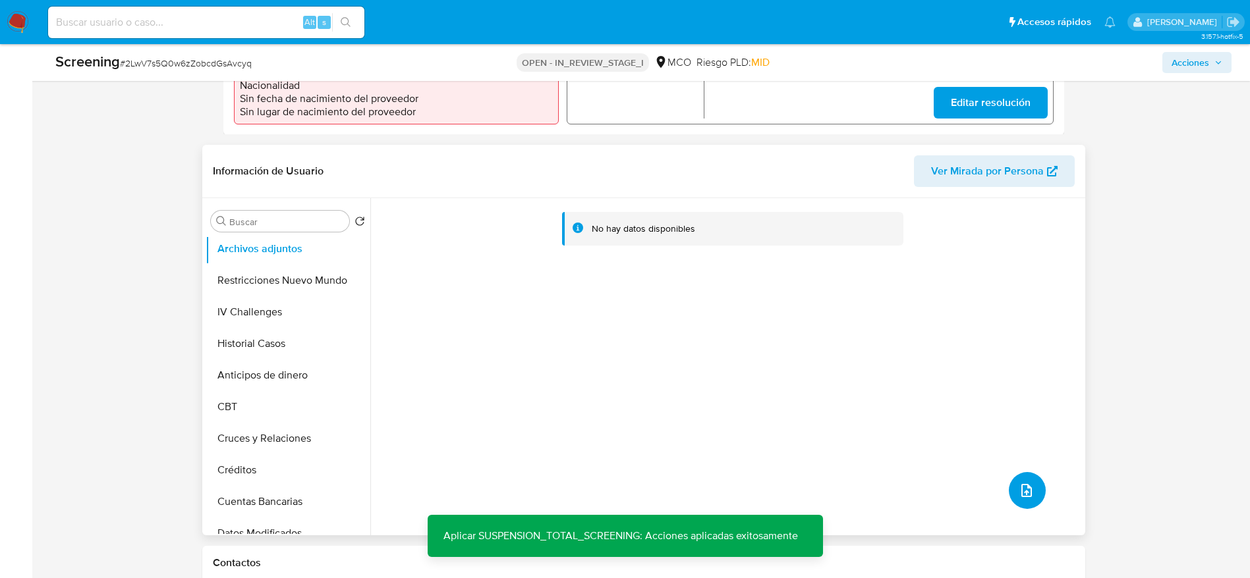
click at [1024, 489] on icon "upload-file" at bounding box center [1026, 491] width 16 height 16
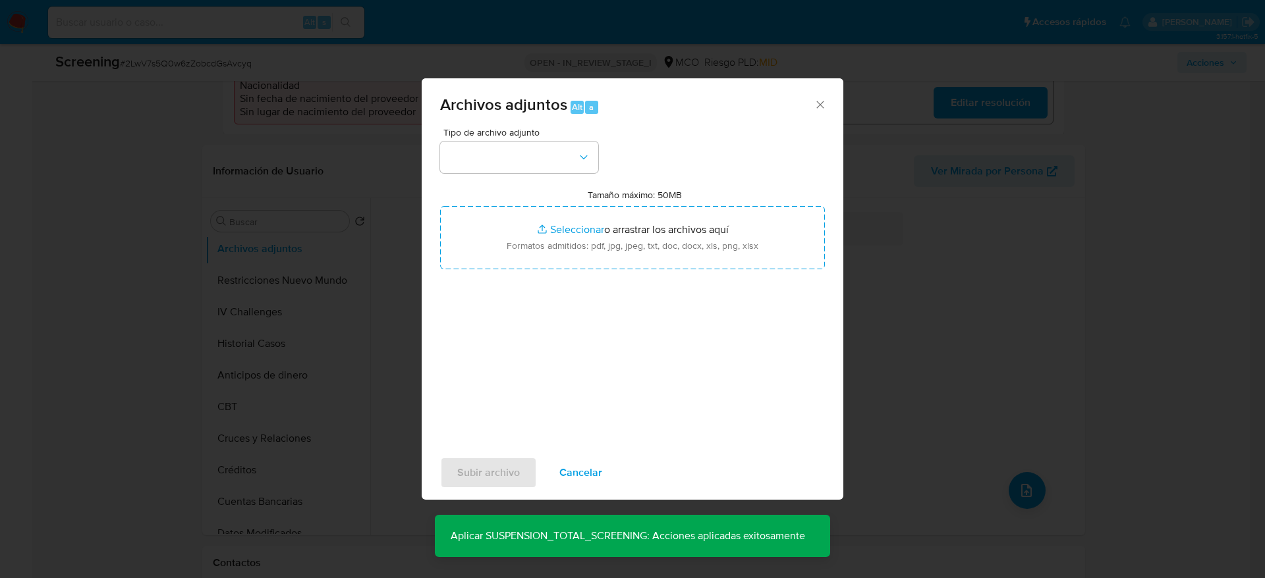
click at [534, 177] on div "Tipo de archivo adjunto Tamaño máximo: 50MB Seleccionar archivos Seleccionar o …" at bounding box center [632, 283] width 385 height 311
click at [524, 169] on button "button" at bounding box center [519, 158] width 158 height 32
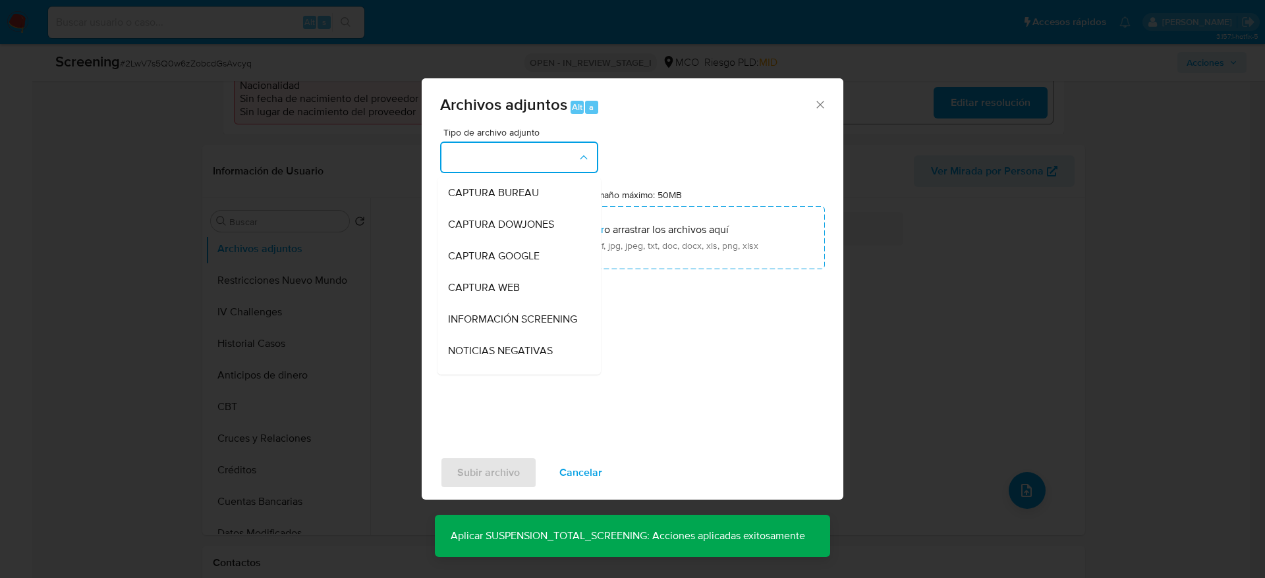
drag, startPoint x: 501, startPoint y: 317, endPoint x: 502, endPoint y: 299, distance: 17.8
click at [499, 317] on span "INFORMACIÓN SCREENING" at bounding box center [512, 319] width 129 height 13
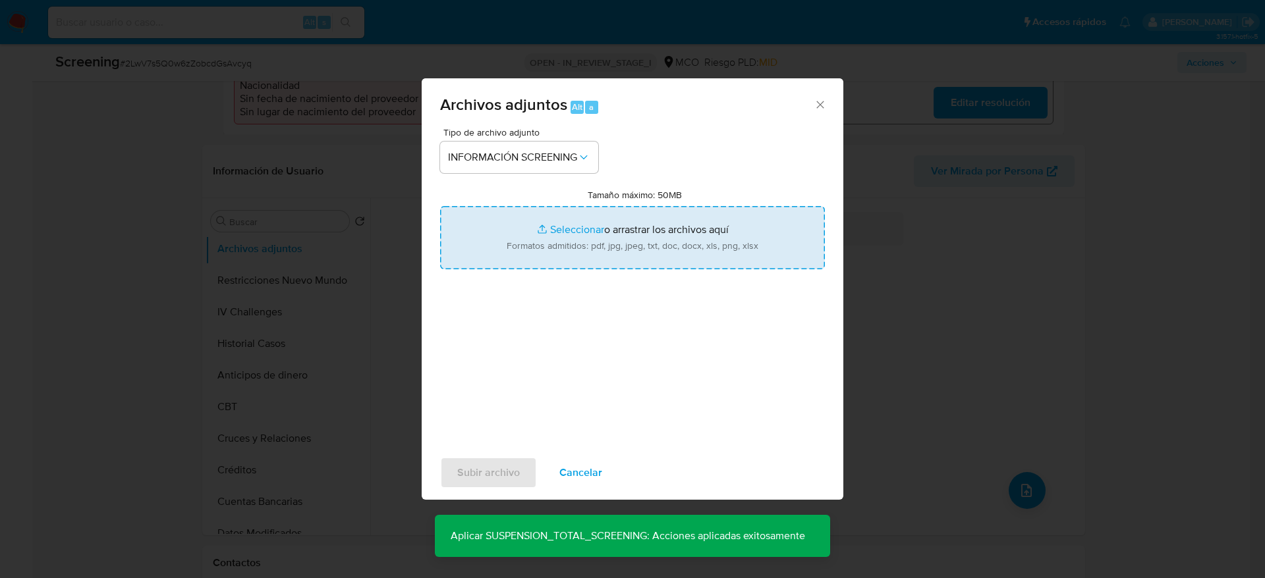
click at [521, 244] on input "Tamaño máximo: 50MB Seleccionar archivos" at bounding box center [632, 237] width 385 height 63
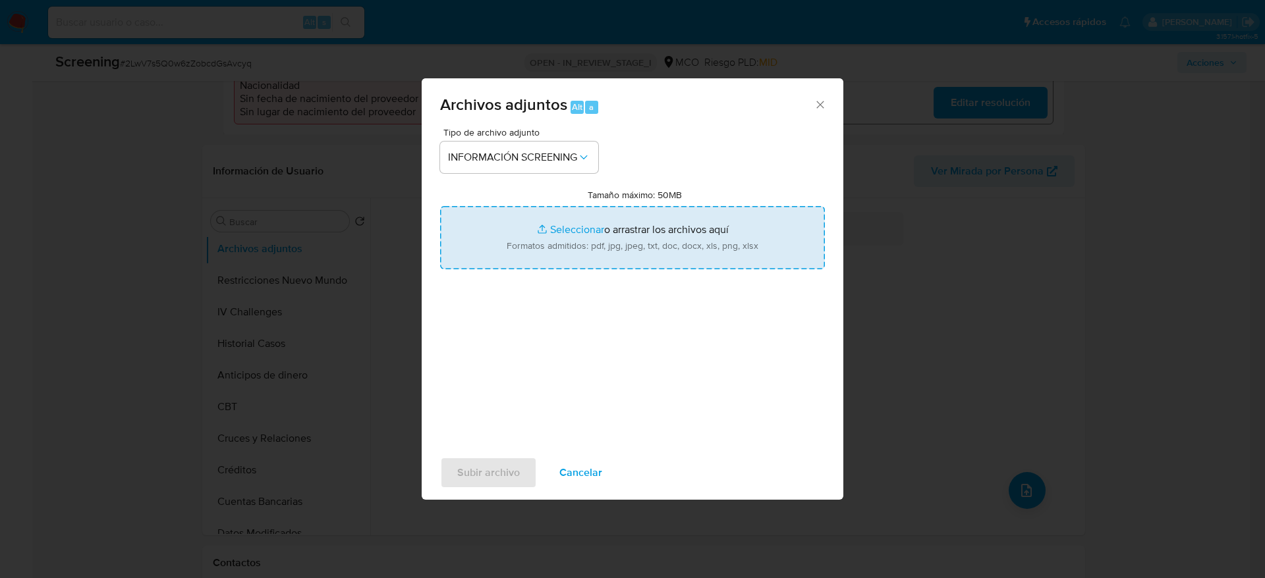
type input "C:\fakepath\_Luis Eduardo Torres Valencia_ - Buscar con Google.pdf"
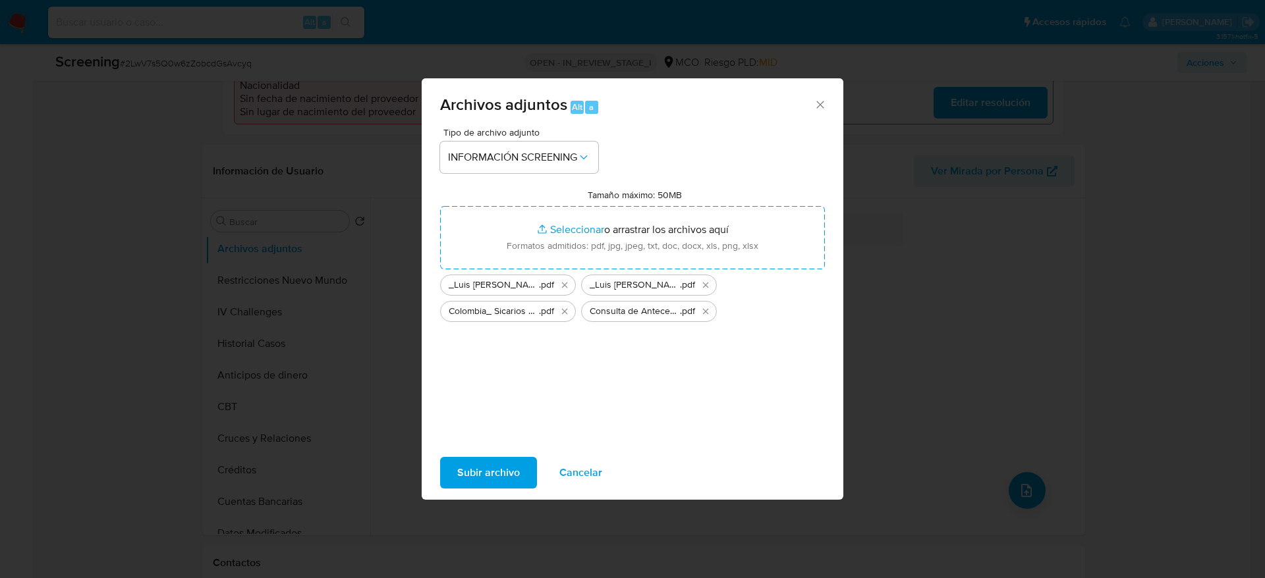
click at [486, 487] on span "Subir archivo" at bounding box center [488, 472] width 63 height 29
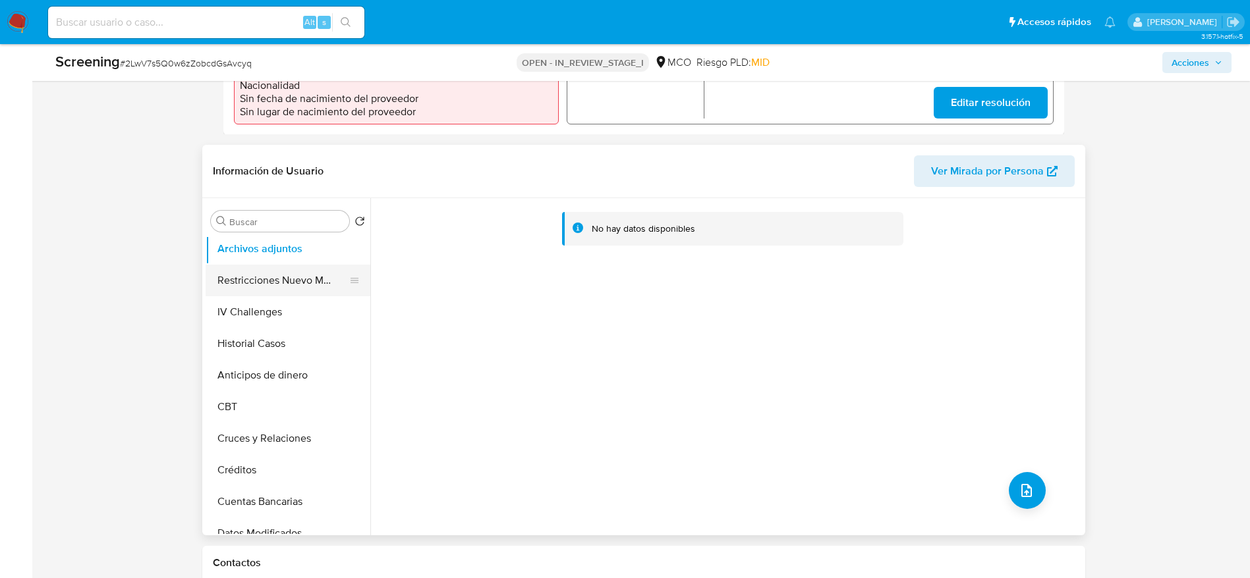
click at [282, 271] on button "Restricciones Nuevo Mundo" at bounding box center [283, 281] width 154 height 32
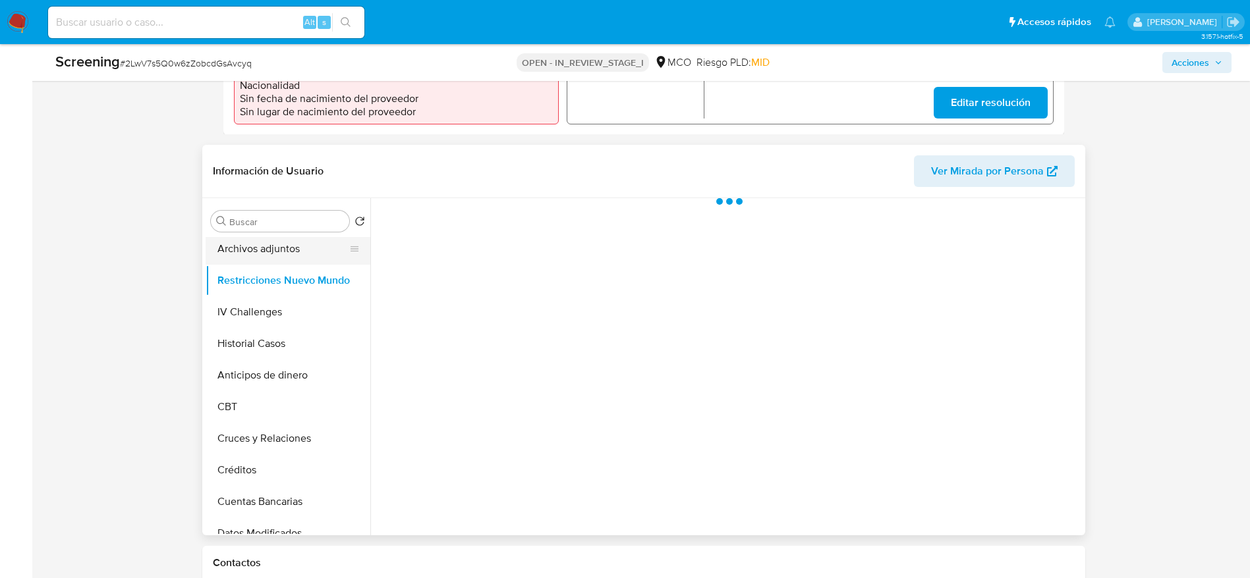
click at [285, 248] on button "Archivos adjuntos" at bounding box center [283, 249] width 154 height 32
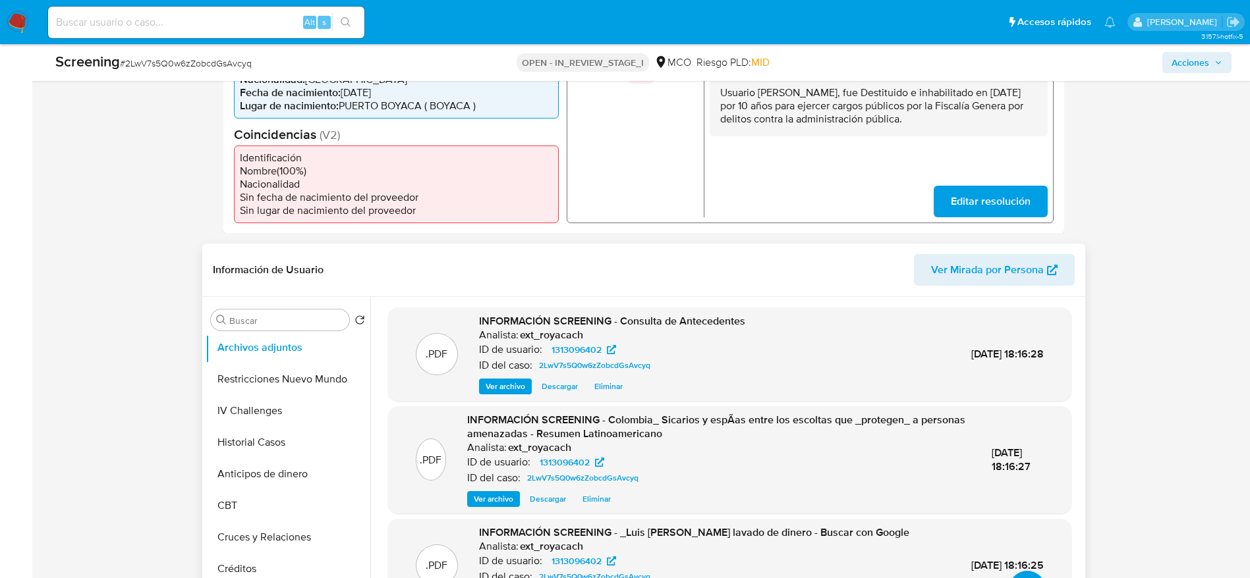
scroll to position [0, 0]
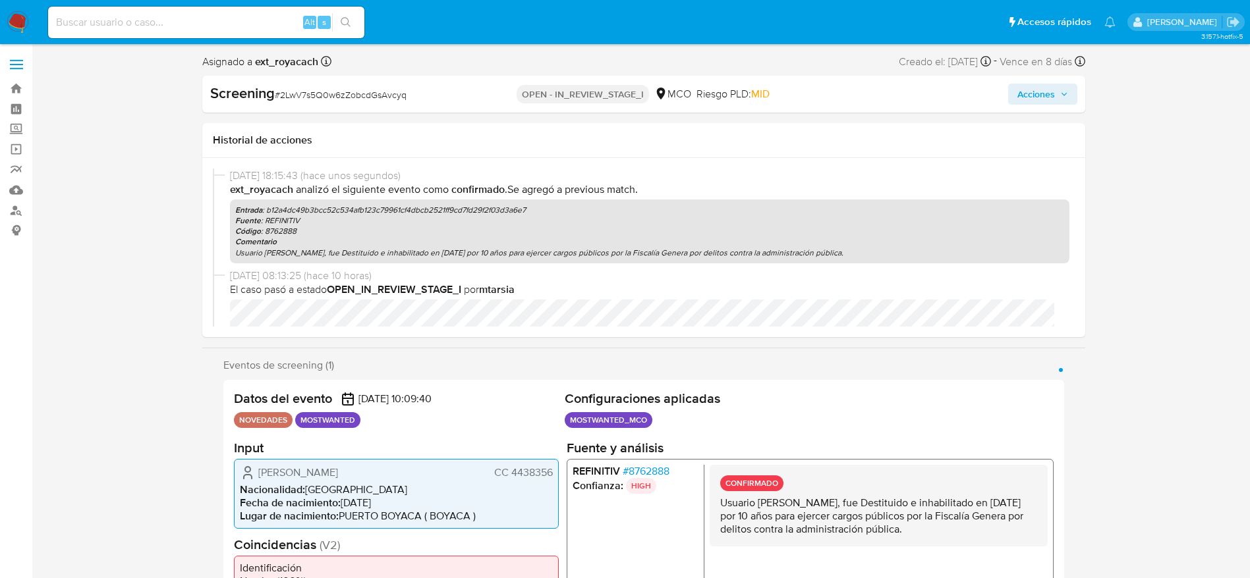
click at [1045, 88] on span "Acciones" at bounding box center [1036, 94] width 38 height 21
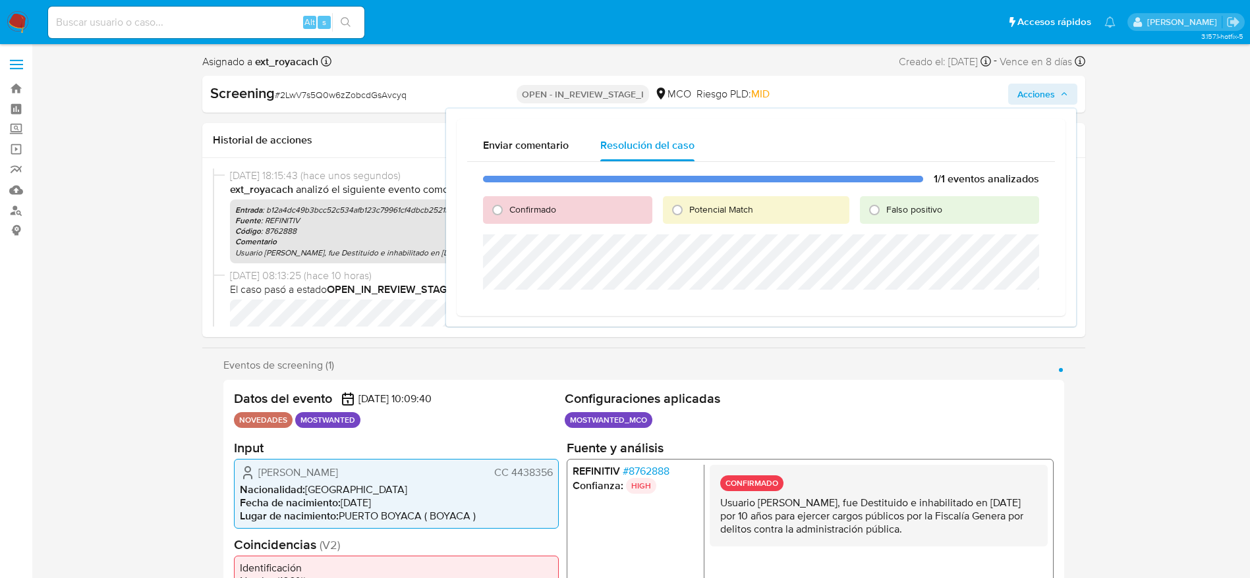
click at [693, 213] on span "Potencial Match" at bounding box center [721, 209] width 64 height 13
click at [688, 213] on input "Potencial Match" at bounding box center [677, 210] width 21 height 21
radio input "true"
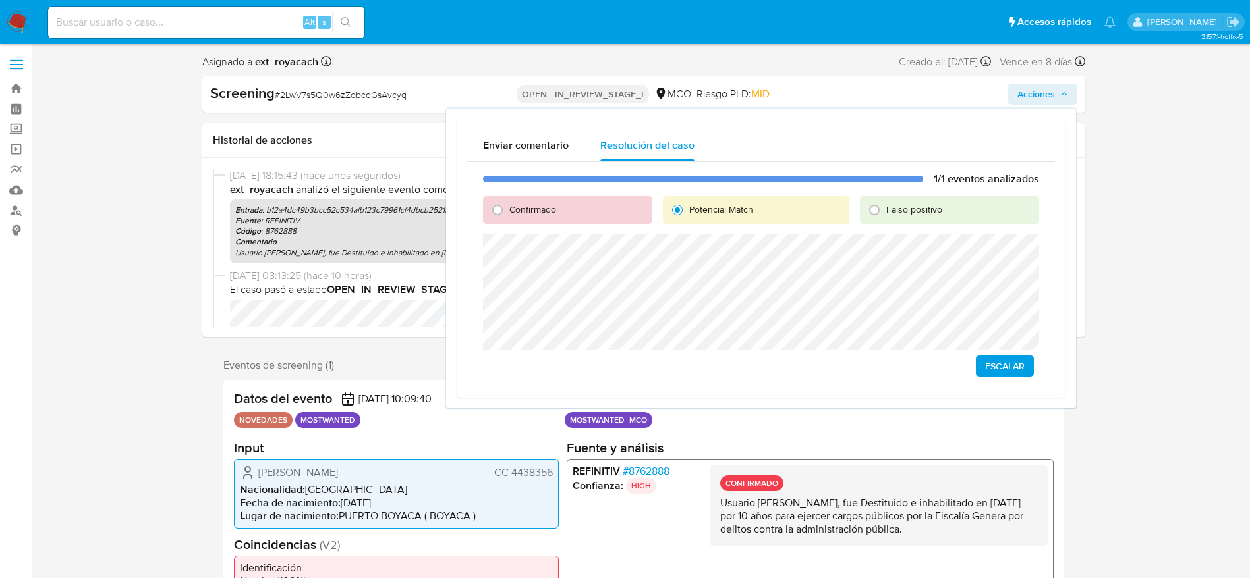
click at [995, 375] on span "Escalar" at bounding box center [1005, 366] width 40 height 18
click at [334, 91] on span "# 2LwV7s5Q0w6zZobcdGsAvcyq" at bounding box center [341, 94] width 132 height 13
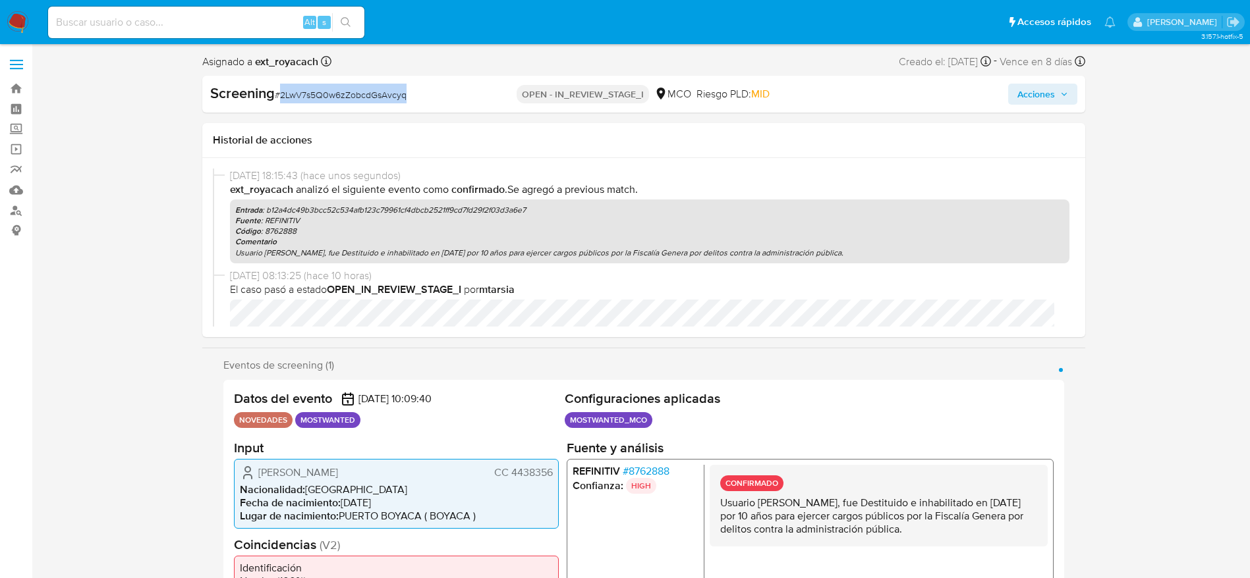
copy span "2LwV7s5Q0w6zZobcdGsAvcyq"
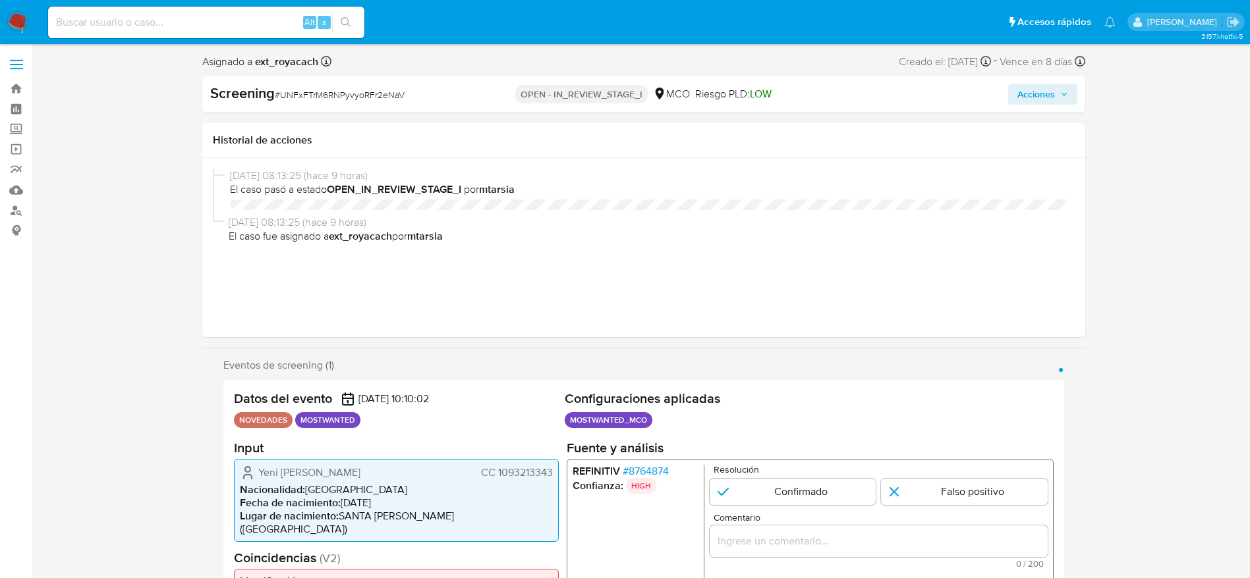
select select "10"
click at [536, 466] on span "CC 1093213343" at bounding box center [516, 472] width 72 height 13
click at [535, 466] on span "CC 1093213343" at bounding box center [516, 472] width 72 height 13
click at [325, 477] on span "Yeni [PERSON_NAME]" at bounding box center [309, 472] width 102 height 13
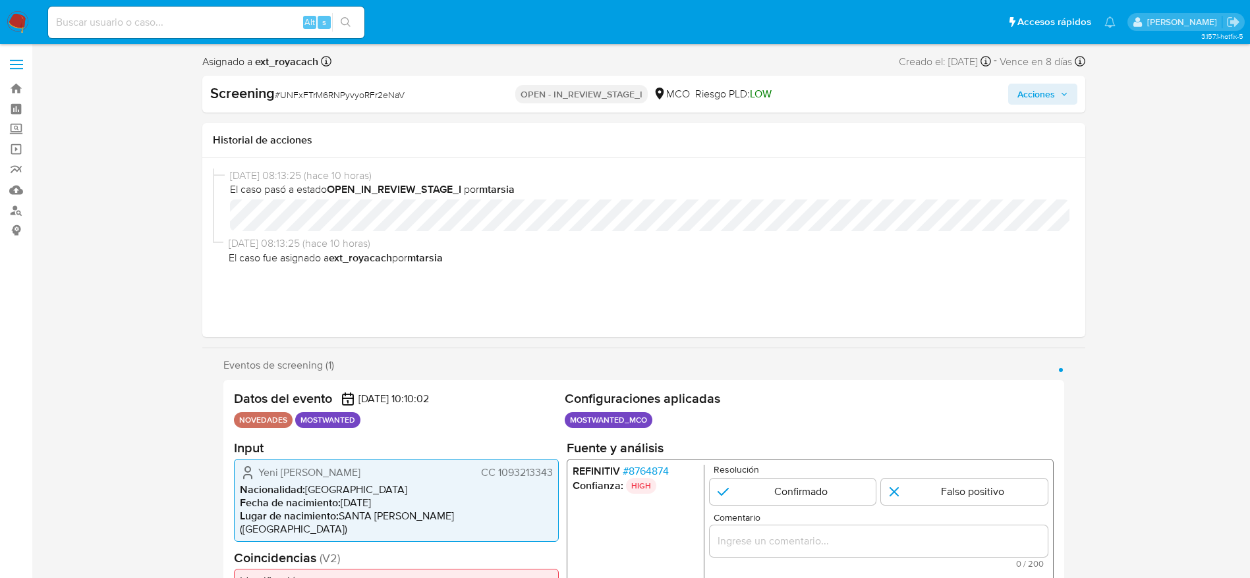
click at [325, 477] on span "Yeni [PERSON_NAME]" at bounding box center [309, 472] width 102 height 13
click at [367, 85] on div "Screening # UNFxFTrM6RNPyvyoRFr2eNaV" at bounding box center [352, 94] width 284 height 20
click at [369, 82] on div "Screening # UNFxFTrM6RNPyvyoRFr2eNaV OPEN - IN_REVIEW_STAGE_I MCO Riesgo PLD: L…" at bounding box center [643, 94] width 883 height 37
click at [381, 80] on div "Screening # UNFxFTrM6RNPyvyoRFr2eNaV OPEN - IN_REVIEW_STAGE_I MCO Riesgo PLD: L…" at bounding box center [643, 94] width 883 height 37
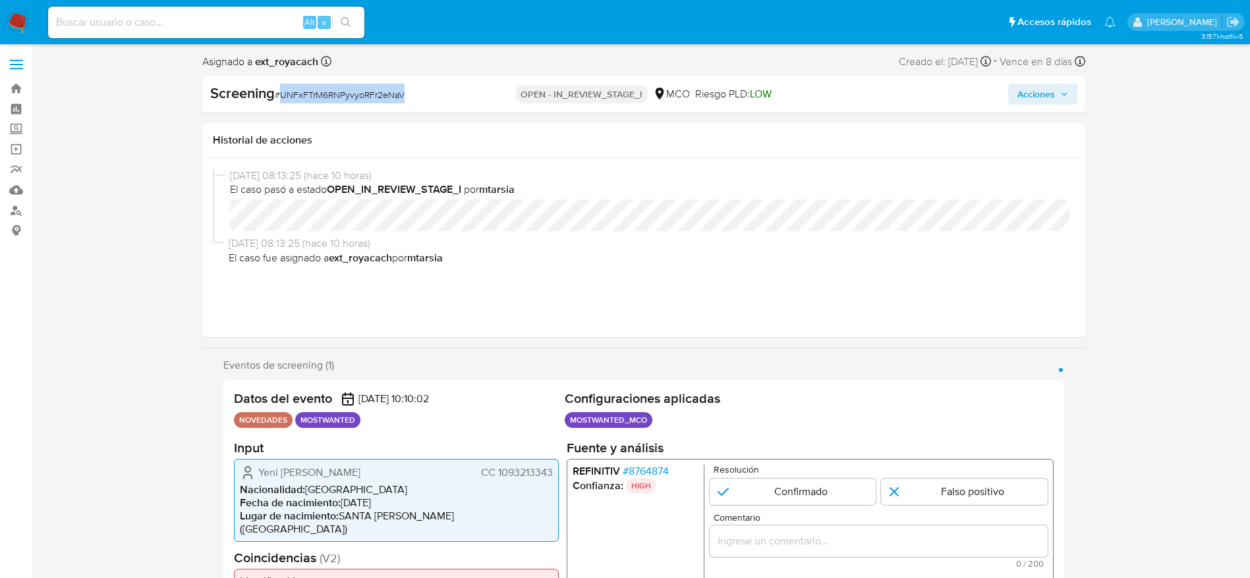
copy span "UNFxFTrM6RNPyvyoRFr2eNaV"
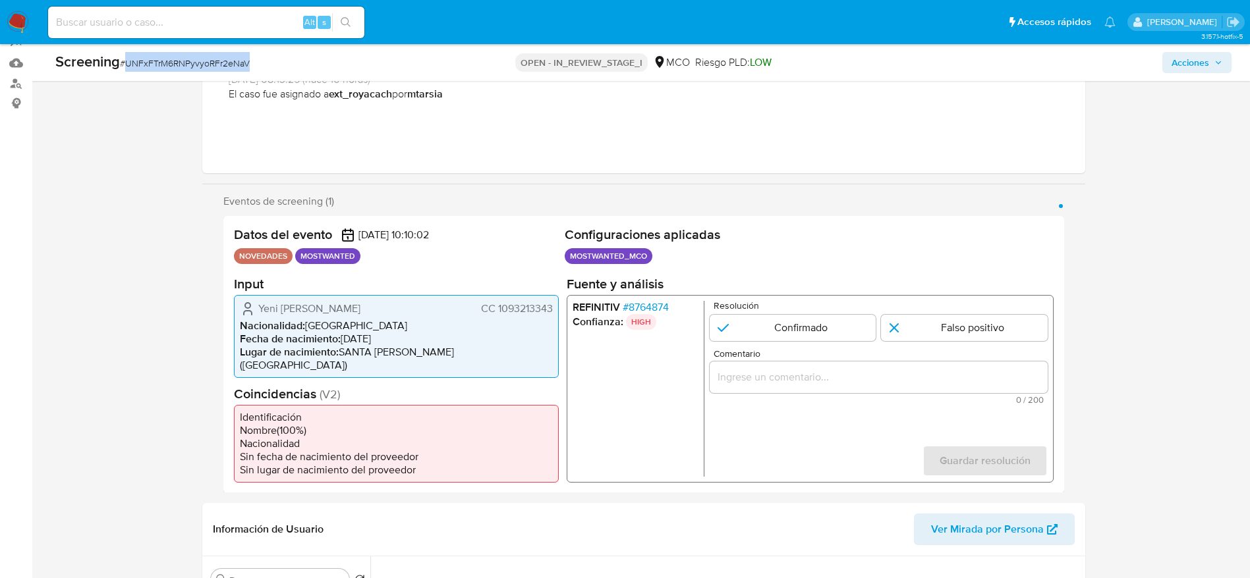
scroll to position [198, 0]
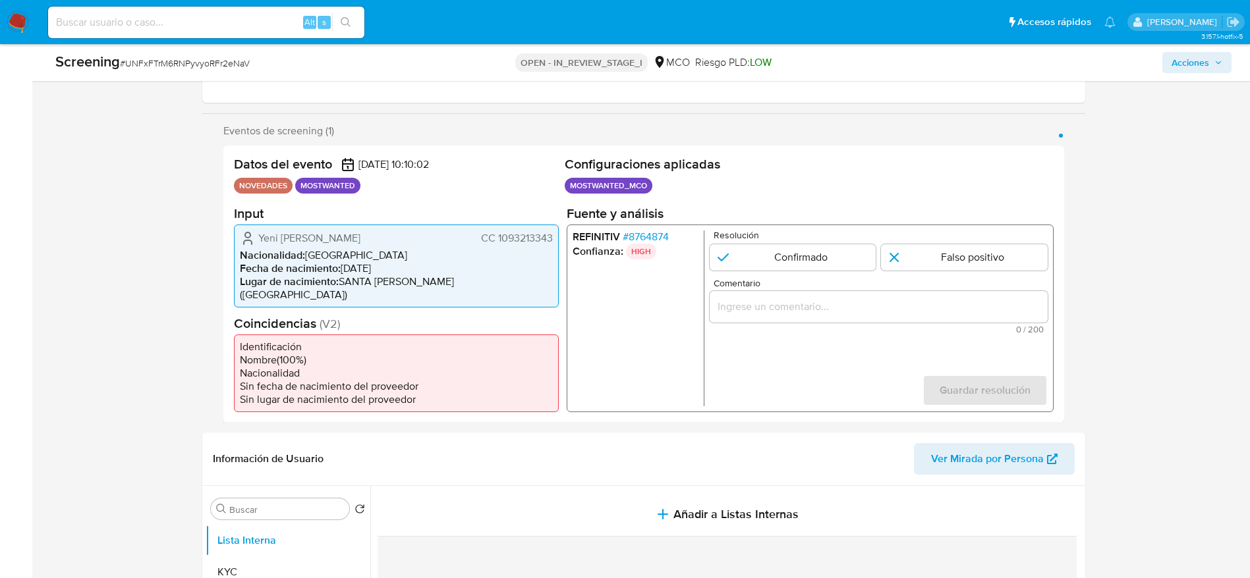
drag, startPoint x: 240, startPoint y: 238, endPoint x: 554, endPoint y: 244, distance: 313.6
click at [554, 244] on div "Yeni [PERSON_NAME] [PERSON_NAME] 1093213343 Nacionalidad : Colombia Fecha de na…" at bounding box center [396, 265] width 325 height 83
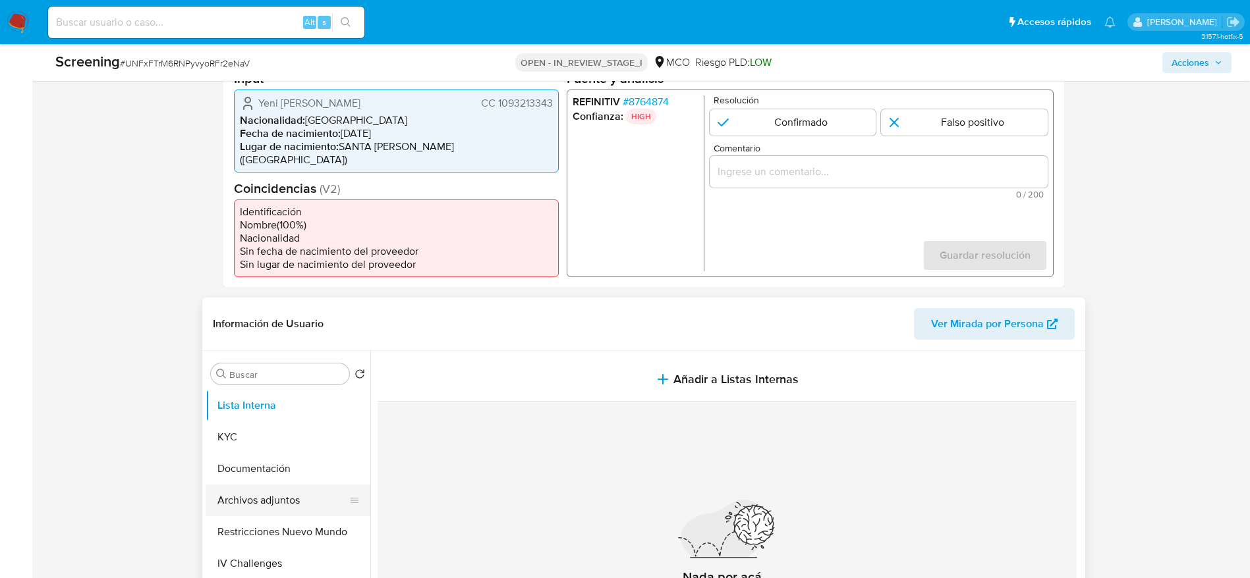
scroll to position [395, 0]
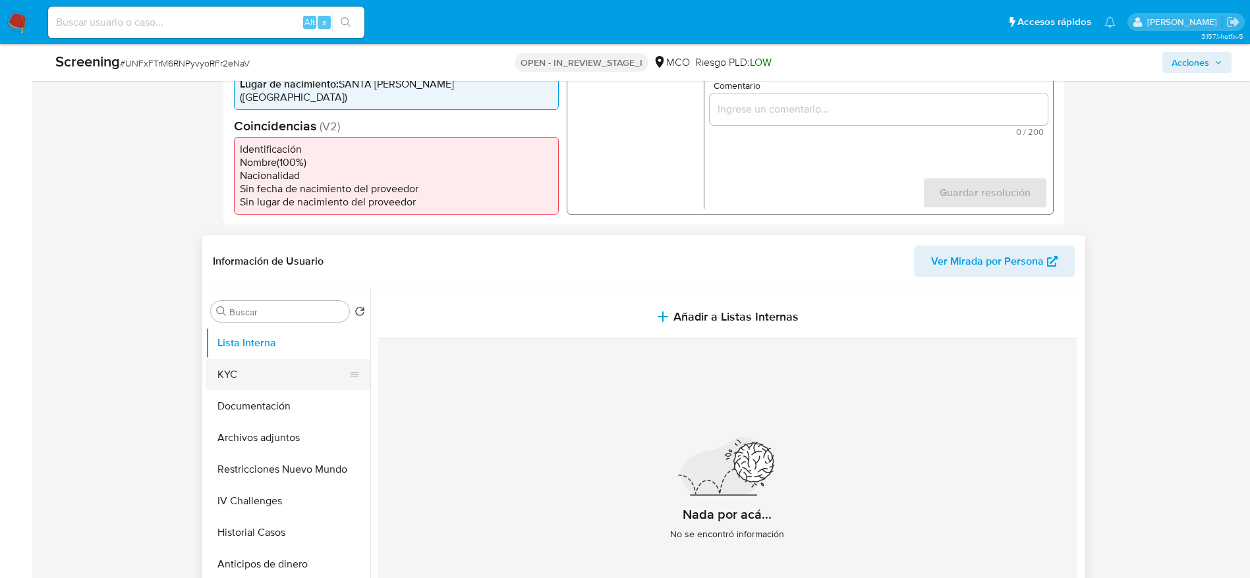
click at [292, 371] on button "KYC" at bounding box center [283, 375] width 154 height 32
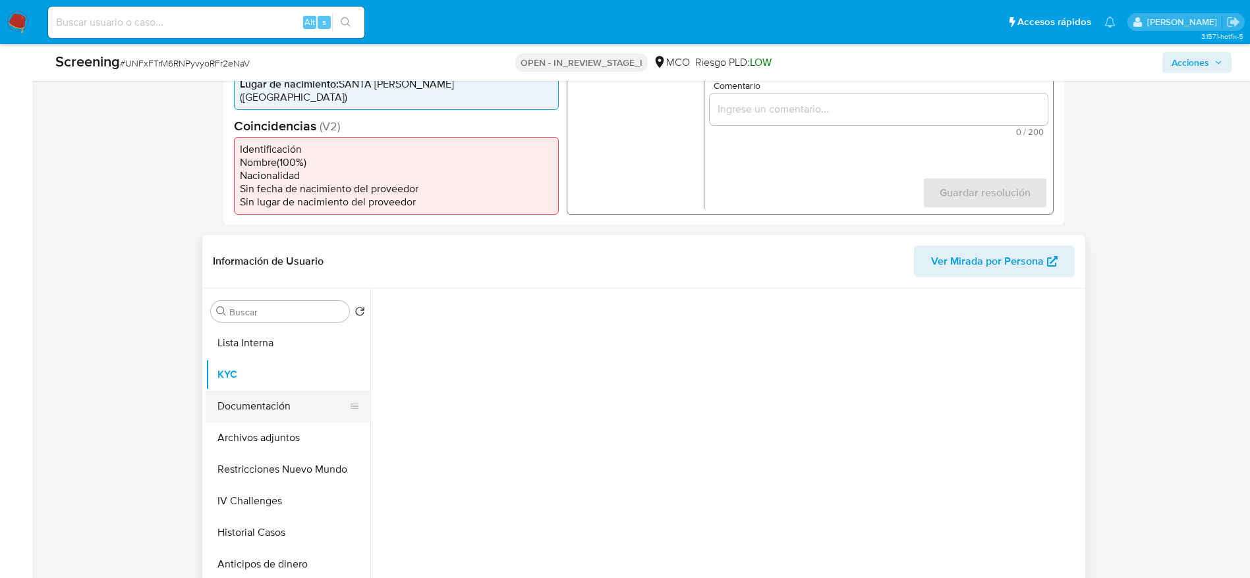
click at [289, 391] on button "Documentación" at bounding box center [283, 407] width 154 height 32
click at [244, 422] on button "Archivos adjuntos" at bounding box center [283, 438] width 154 height 32
click at [276, 391] on button "Documentación" at bounding box center [283, 407] width 154 height 32
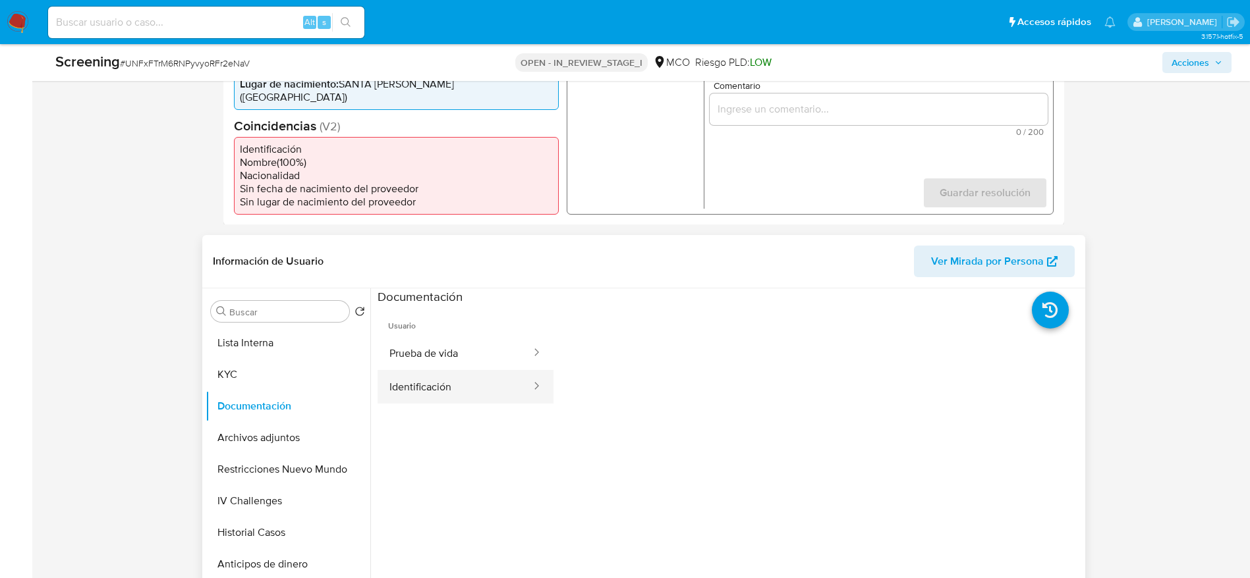
click at [470, 370] on button "Identificación" at bounding box center [454, 387] width 155 height 34
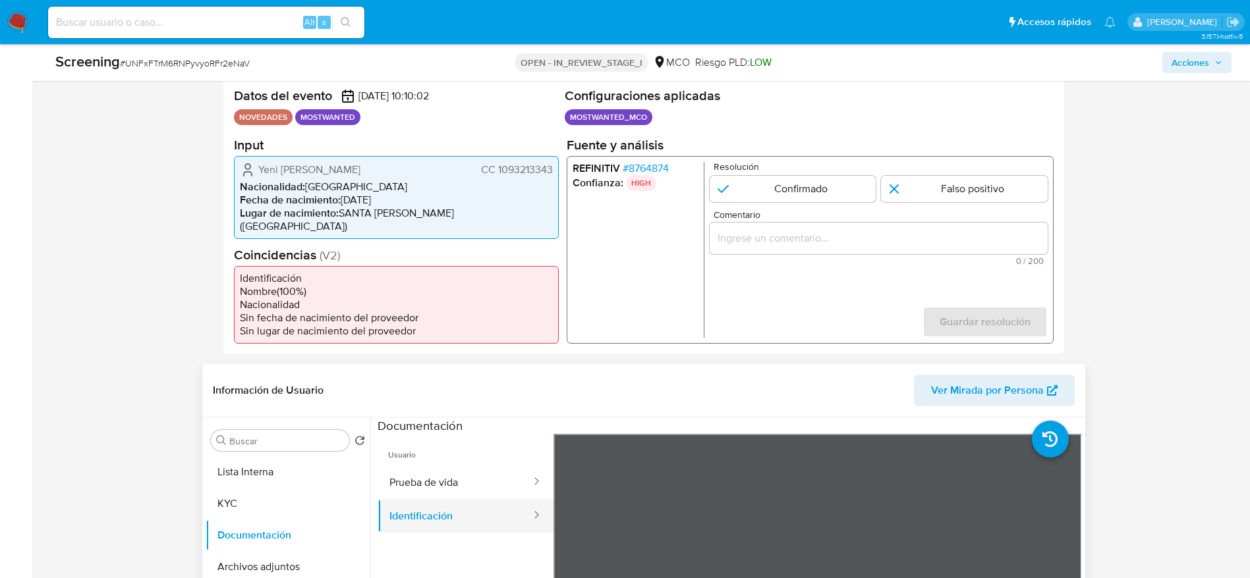
scroll to position [296, 0]
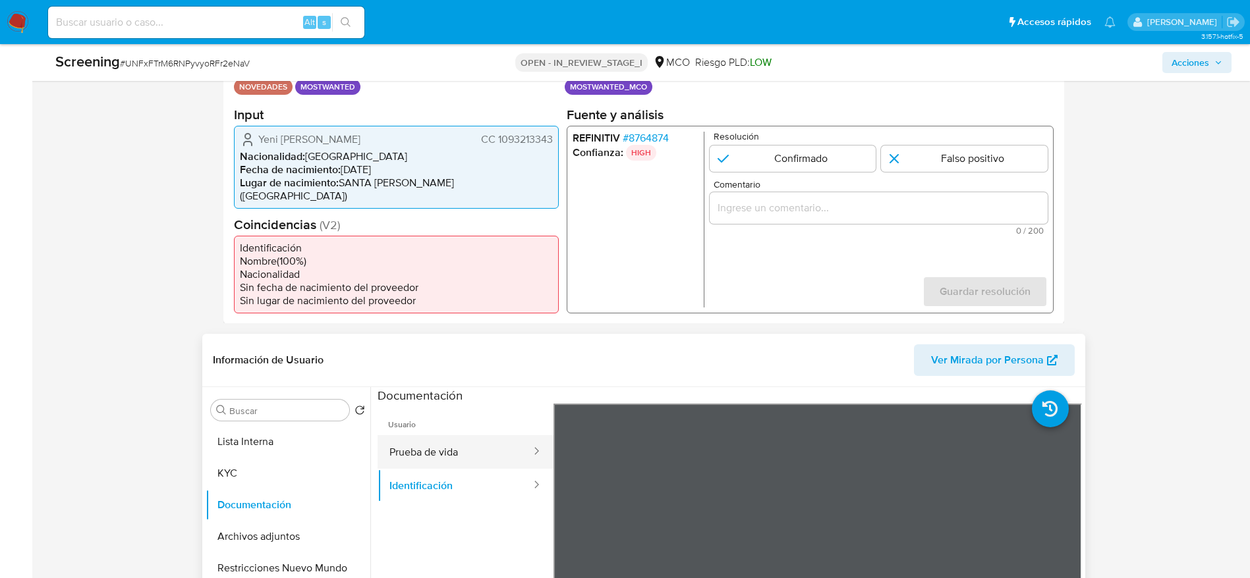
click at [469, 437] on button "Prueba de vida" at bounding box center [454, 452] width 155 height 34
click at [662, 132] on span "# 8764874" at bounding box center [645, 137] width 46 height 13
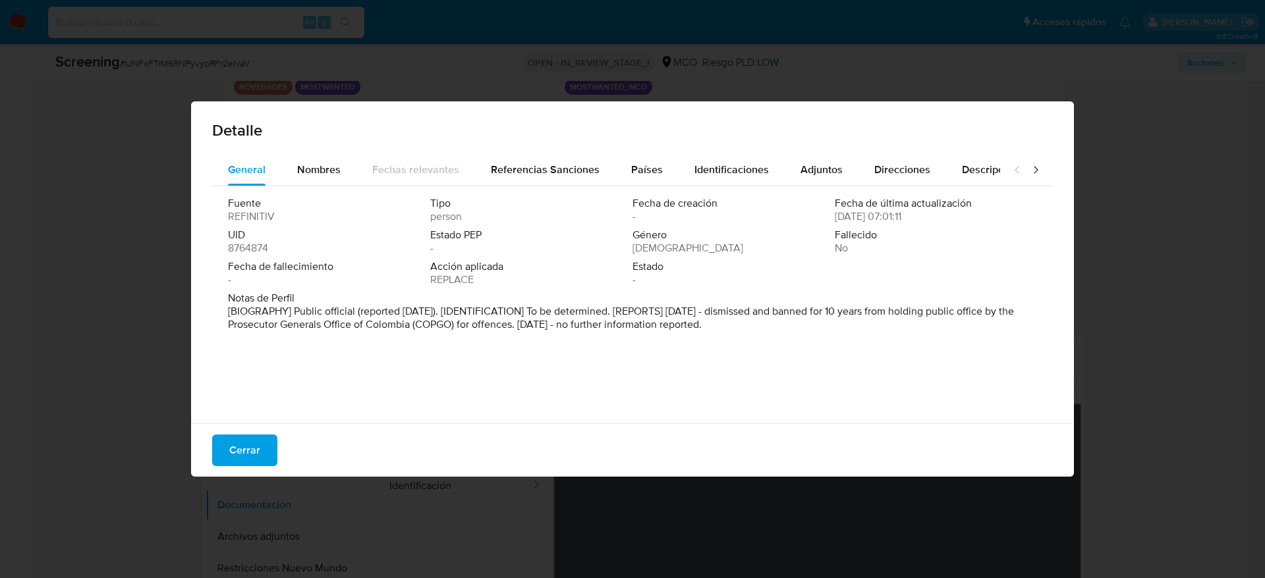
click at [250, 443] on span "Cerrar" at bounding box center [244, 450] width 31 height 29
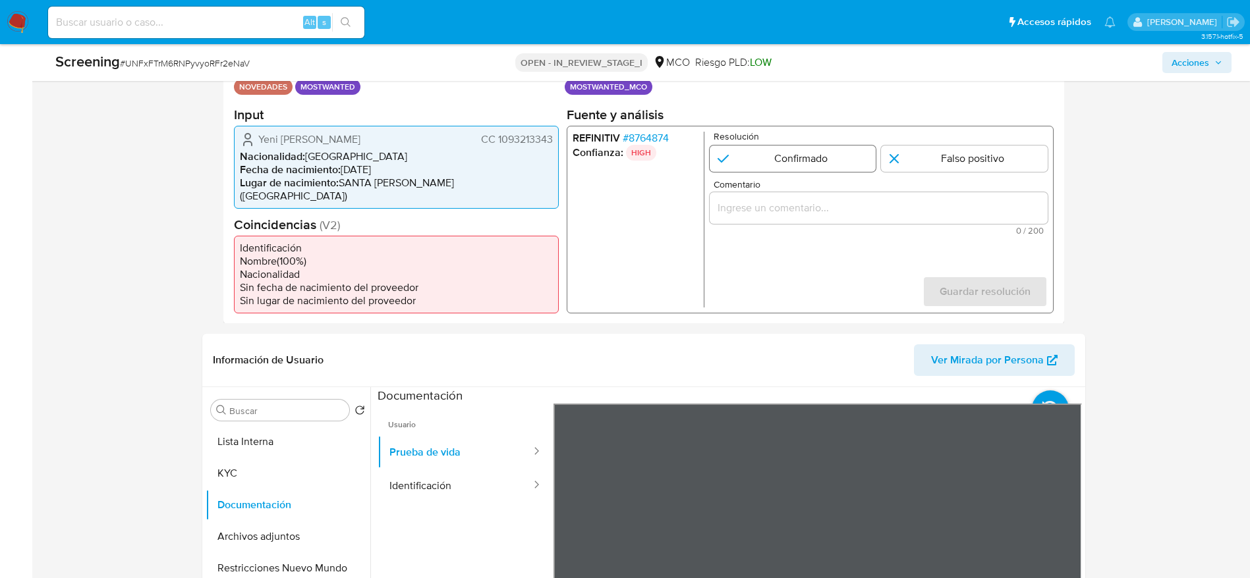
drag, startPoint x: 810, startPoint y: 170, endPoint x: 813, endPoint y: 157, distance: 13.6
click at [810, 169] on input "1 de 1" at bounding box center [792, 158] width 167 height 26
radio input "true"
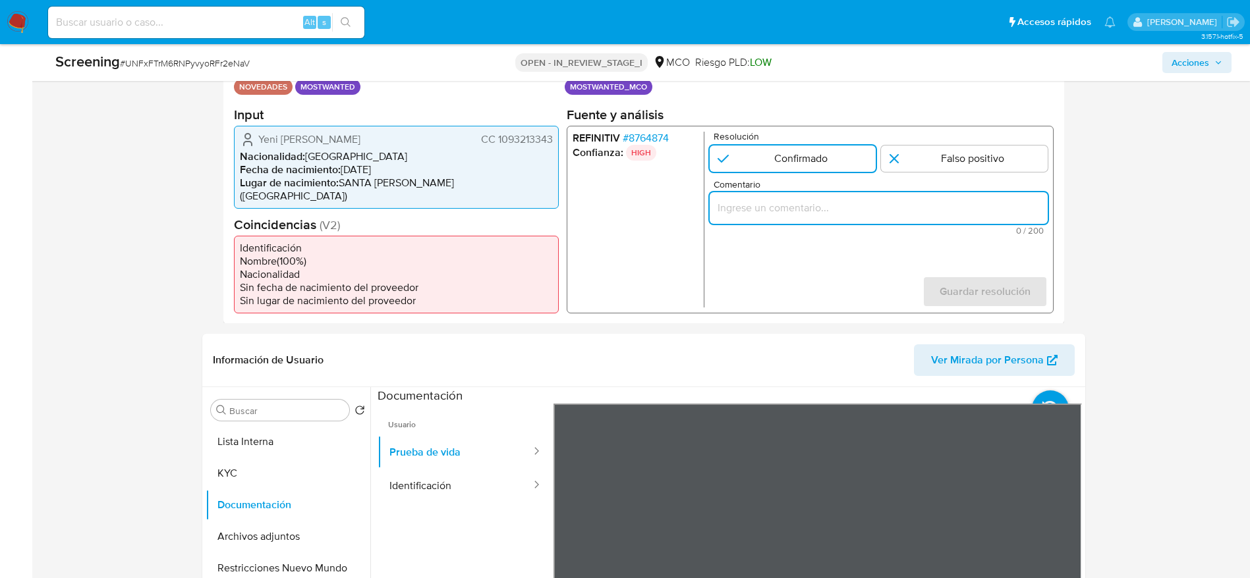
click at [857, 216] on input "Comentario" at bounding box center [878, 207] width 338 height 17
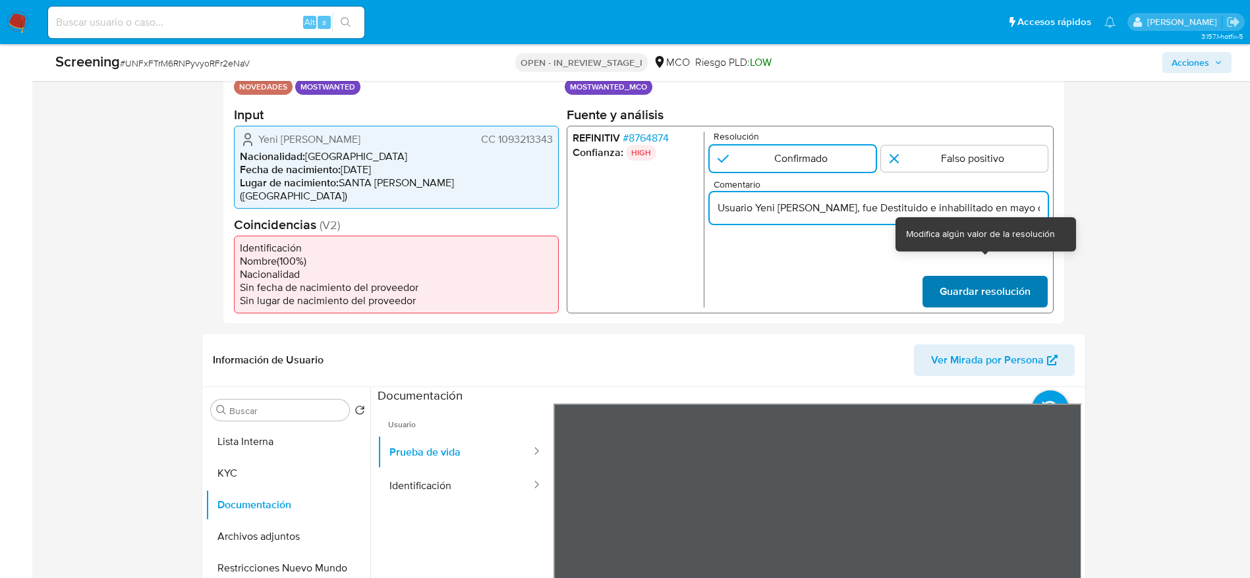
scroll to position [0, 574]
type input "Usuario Yeni Carolina Bedoya Sanchez, fue Destituido e inhabilitado en mayo de …"
click at [1001, 277] on span "Guardar resolución" at bounding box center [984, 291] width 91 height 29
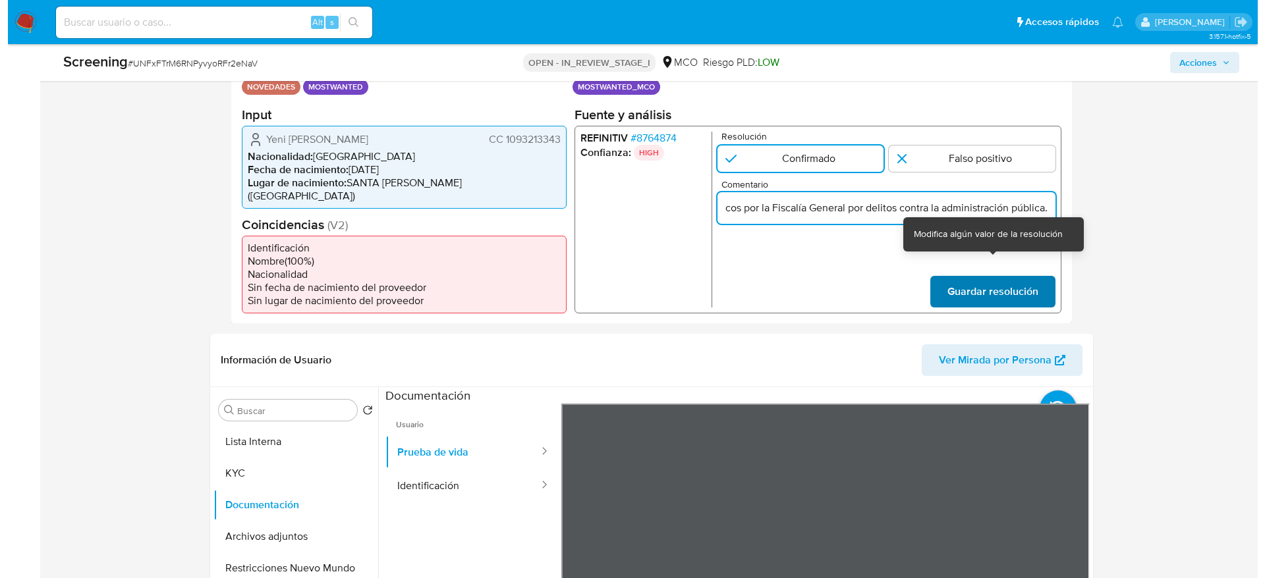
scroll to position [0, 0]
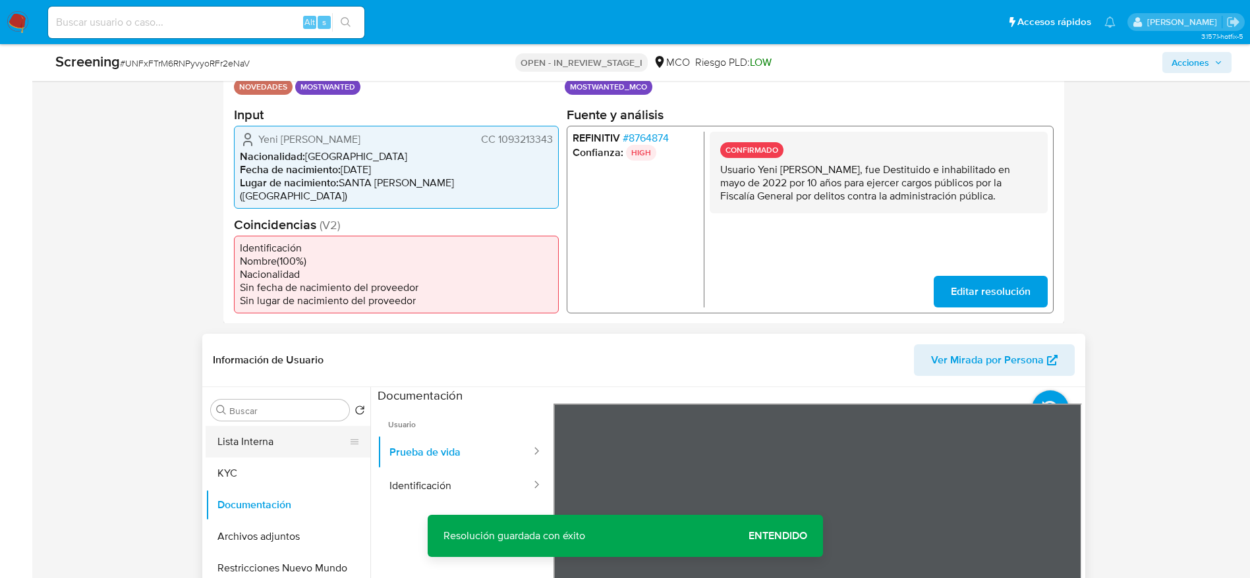
click at [261, 439] on button "Lista Interna" at bounding box center [283, 442] width 154 height 32
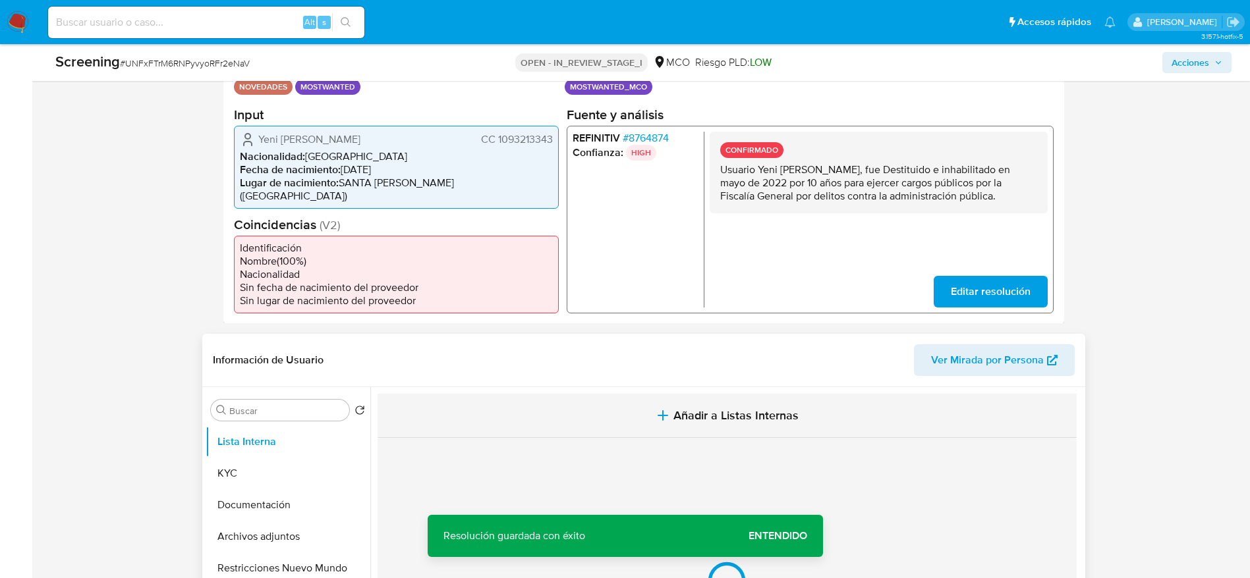
click at [522, 412] on button "Añadir a Listas Internas" at bounding box center [726, 416] width 699 height 44
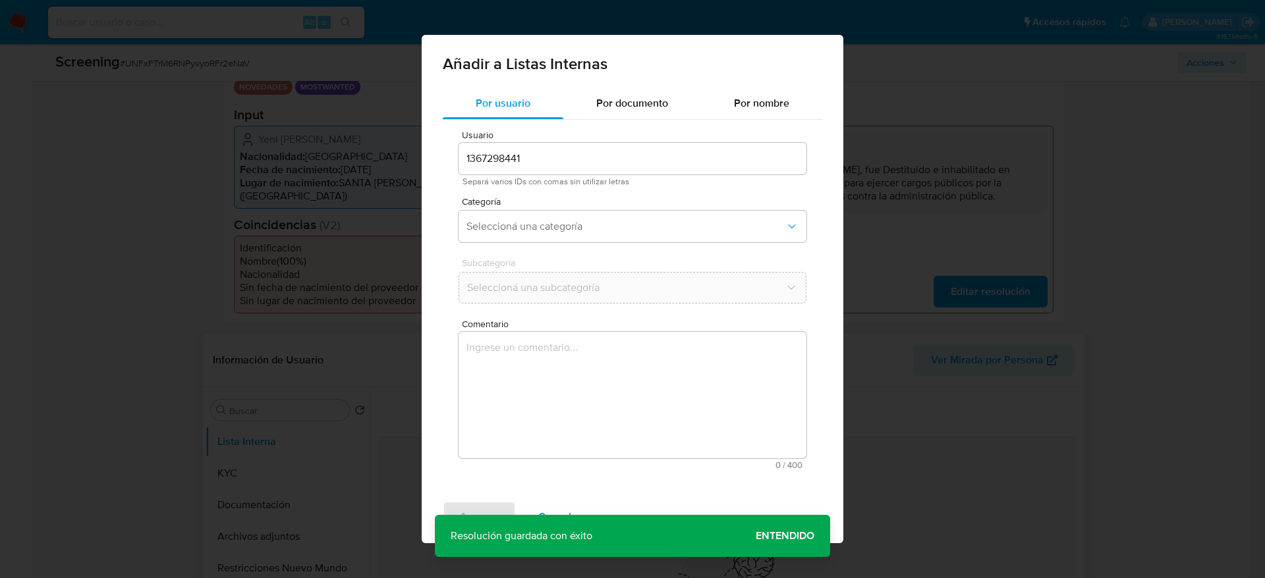
click at [560, 453] on textarea "Comentario" at bounding box center [632, 395] width 348 height 126
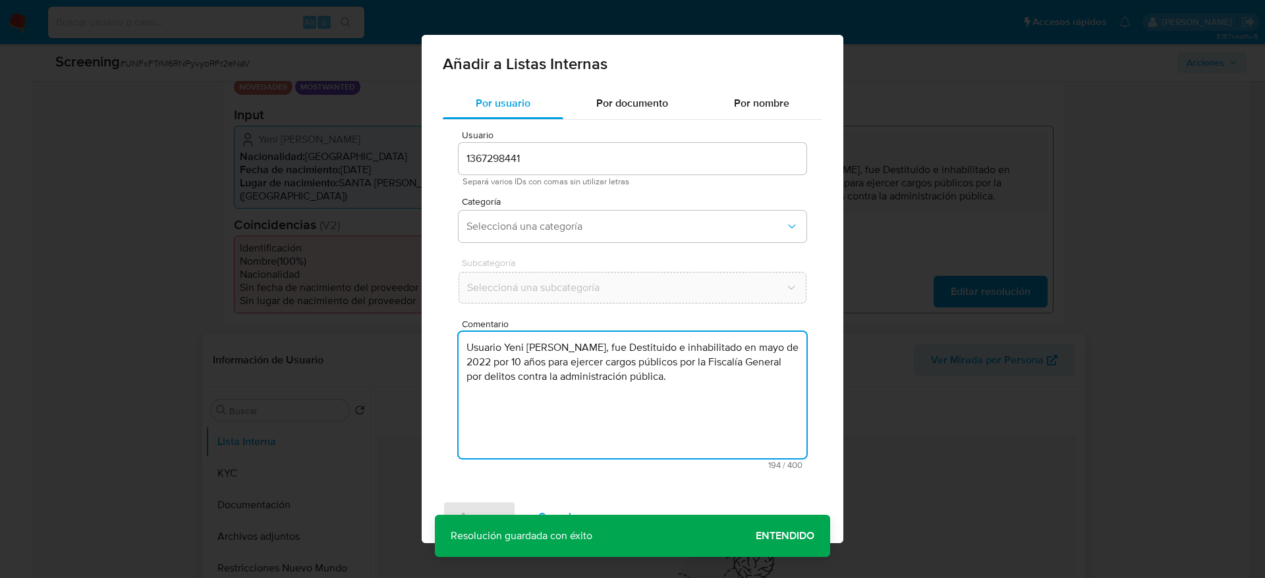
type textarea "Usuario Yeni Carolina Bedoya Sanchez, fue Destituido e inhabilitado en mayo de …"
click at [558, 199] on span "Categoría" at bounding box center [636, 201] width 348 height 9
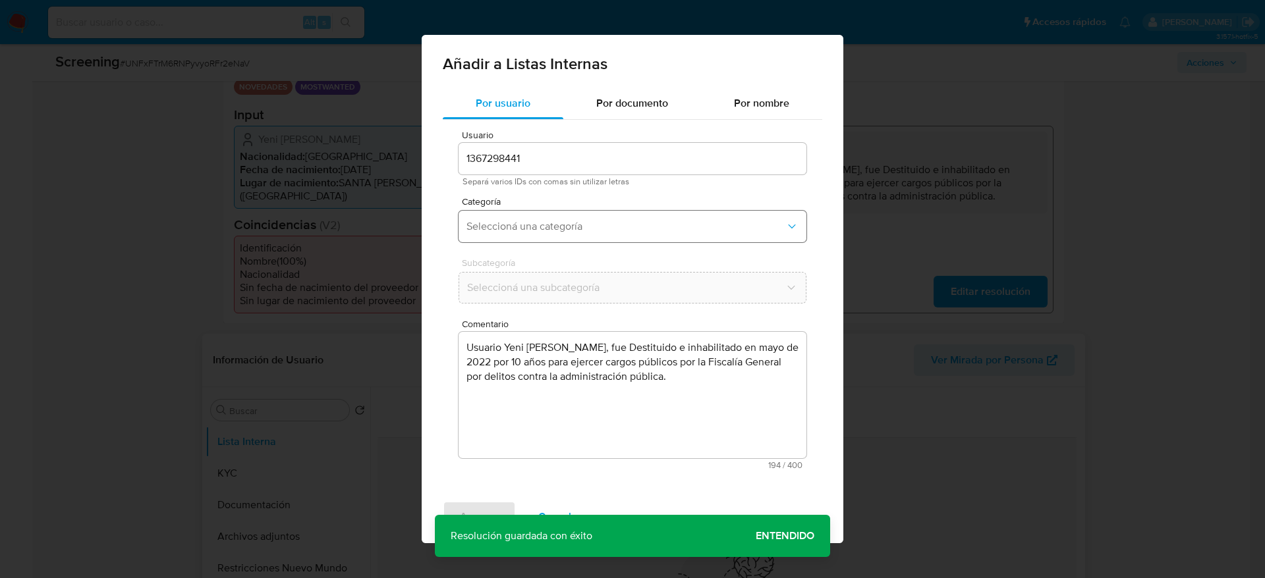
click at [588, 230] on span "Seleccioná una categoría" at bounding box center [625, 226] width 319 height 13
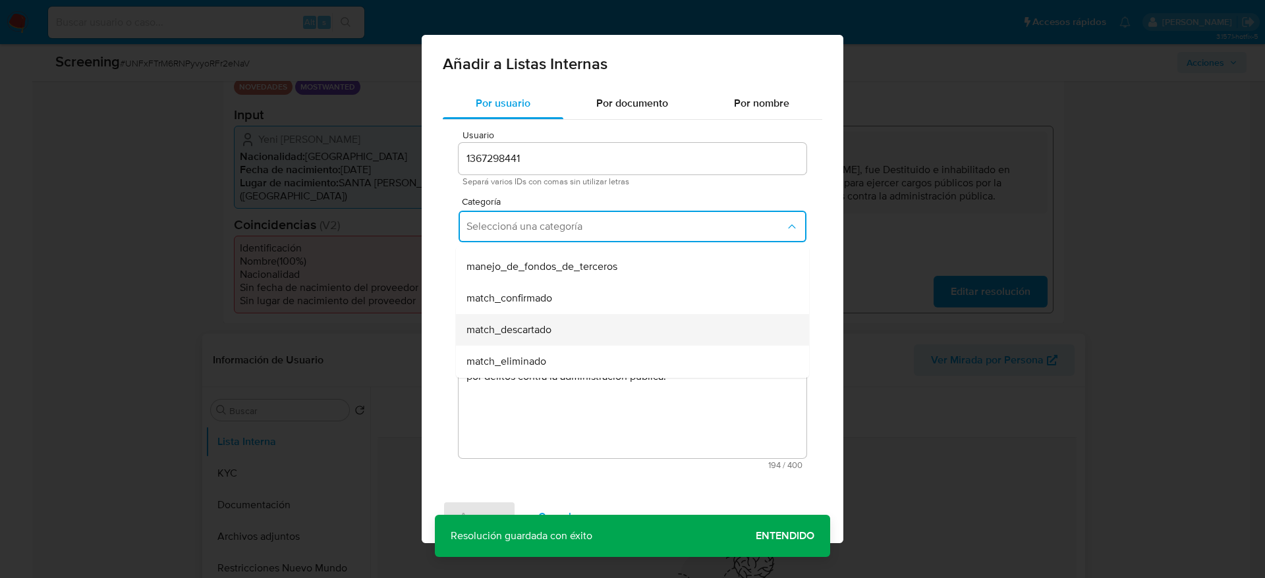
scroll to position [99, 0]
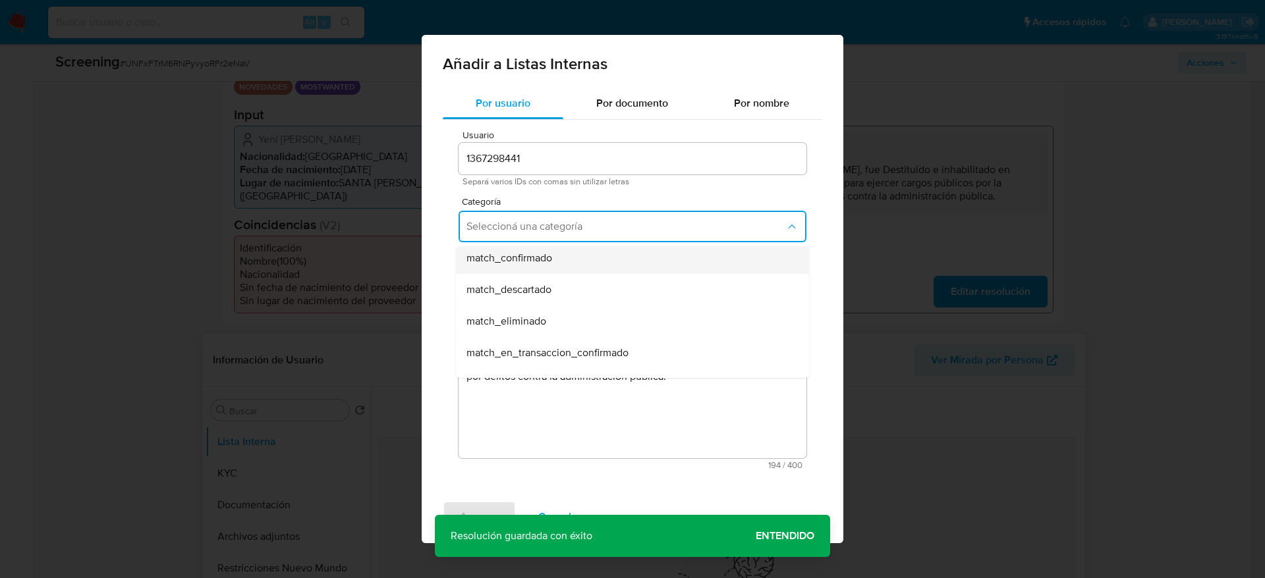
click at [552, 271] on div "match_confirmado" at bounding box center [628, 258] width 324 height 32
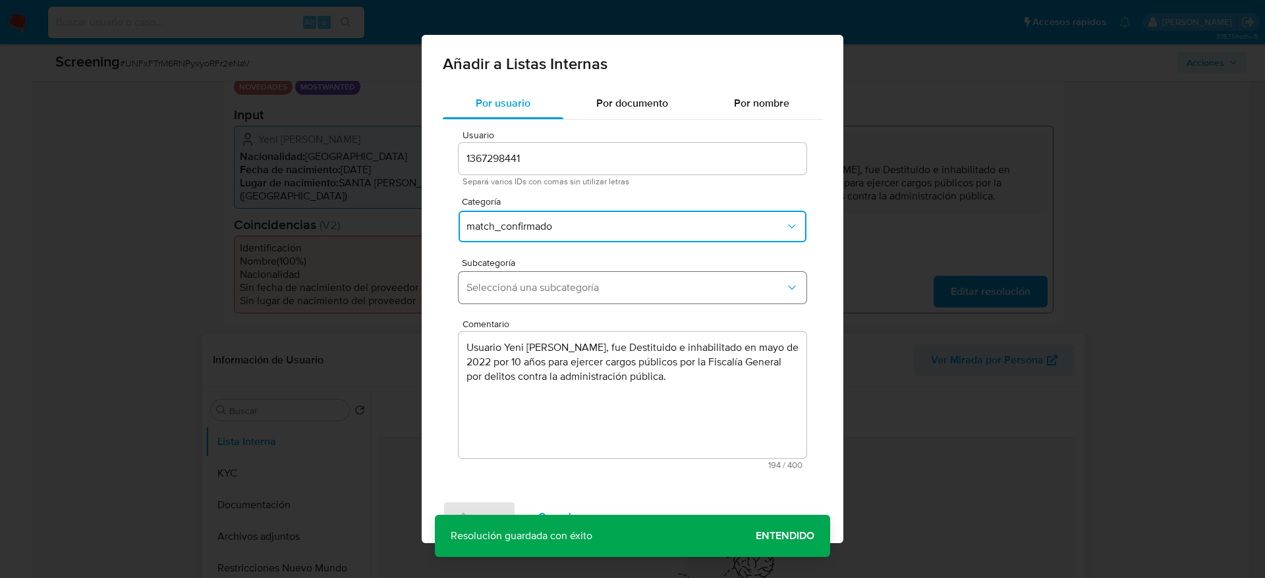
click at [552, 273] on button "Seleccioná una subcategoría" at bounding box center [632, 288] width 348 height 32
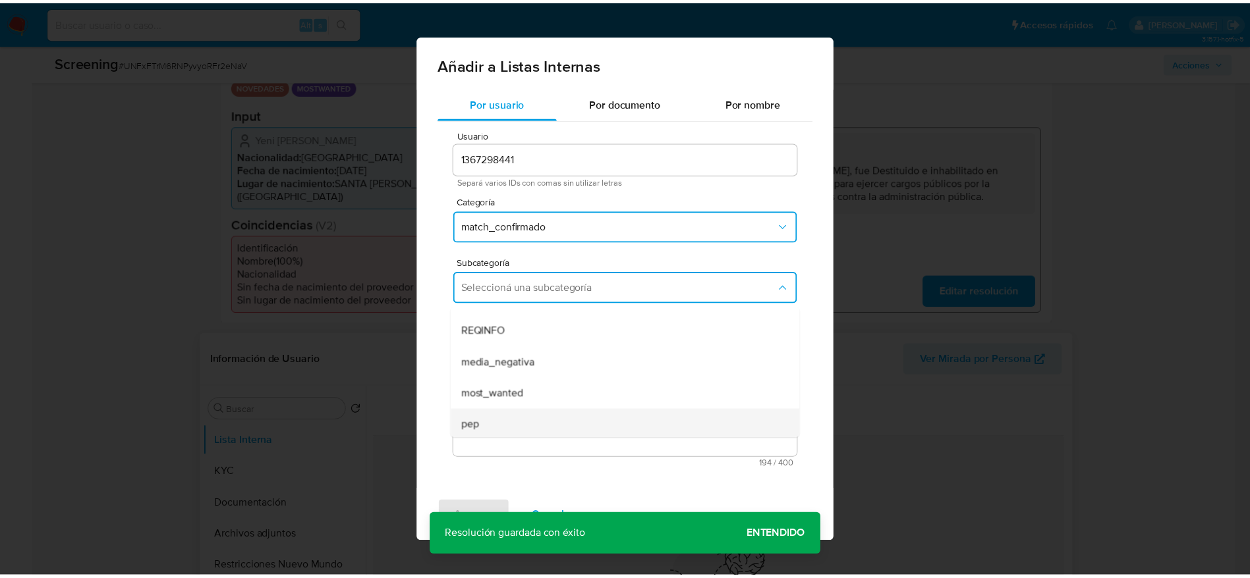
scroll to position [90, 0]
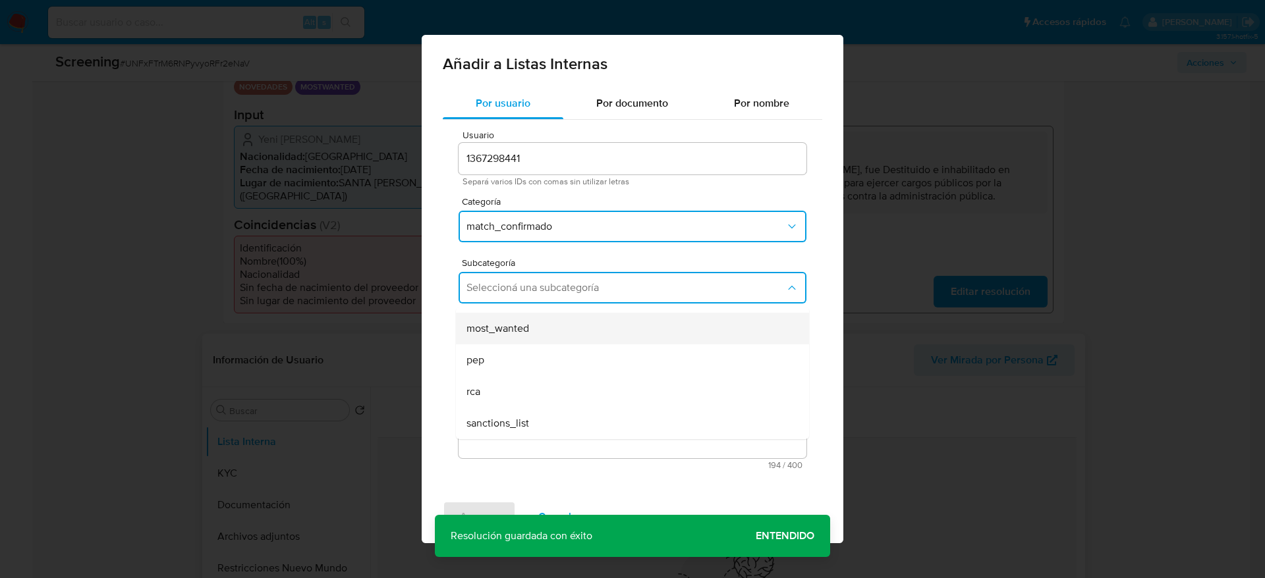
click at [499, 335] on span "most_wanted" at bounding box center [497, 328] width 63 height 13
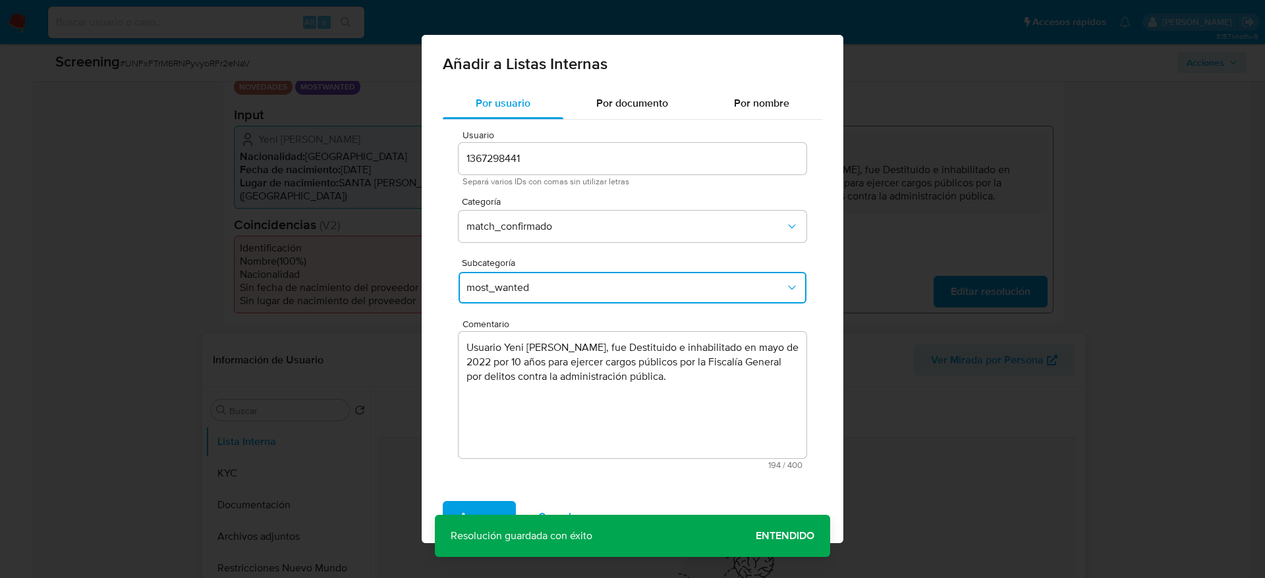
click at [498, 499] on div "Agregar Cancelar" at bounding box center [633, 517] width 422 height 53
click at [491, 509] on span "Agregar" at bounding box center [479, 517] width 39 height 29
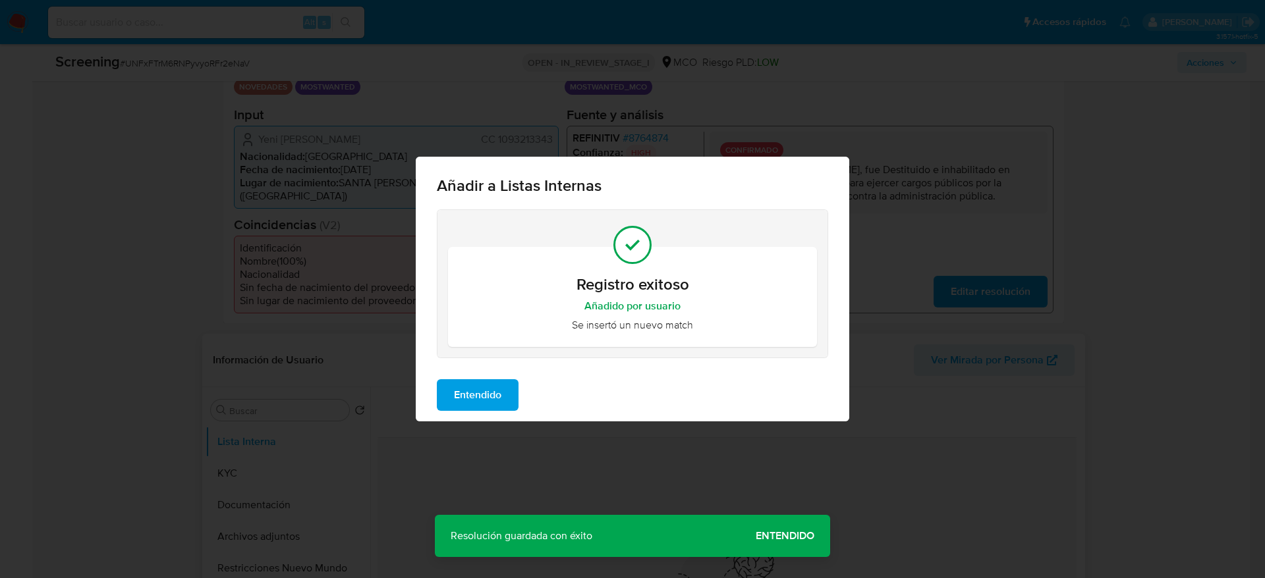
click at [501, 397] on span "Entendido" at bounding box center [477, 395] width 47 height 29
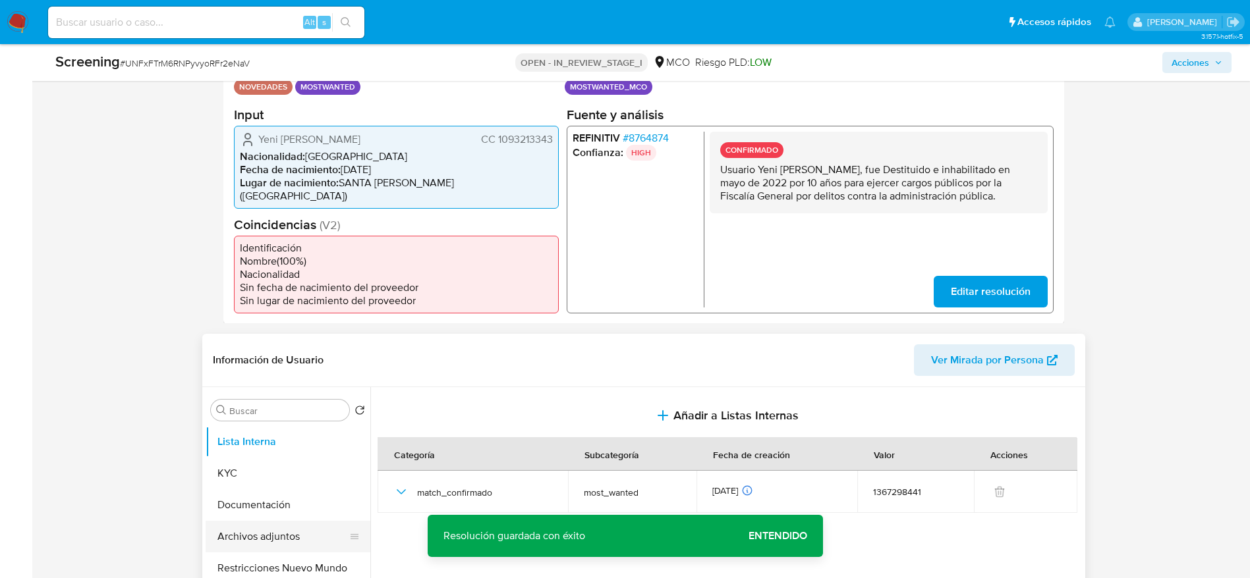
drag, startPoint x: 261, startPoint y: 532, endPoint x: 506, endPoint y: 346, distance: 307.1
click at [260, 532] on button "Archivos adjuntos" at bounding box center [288, 537] width 165 height 32
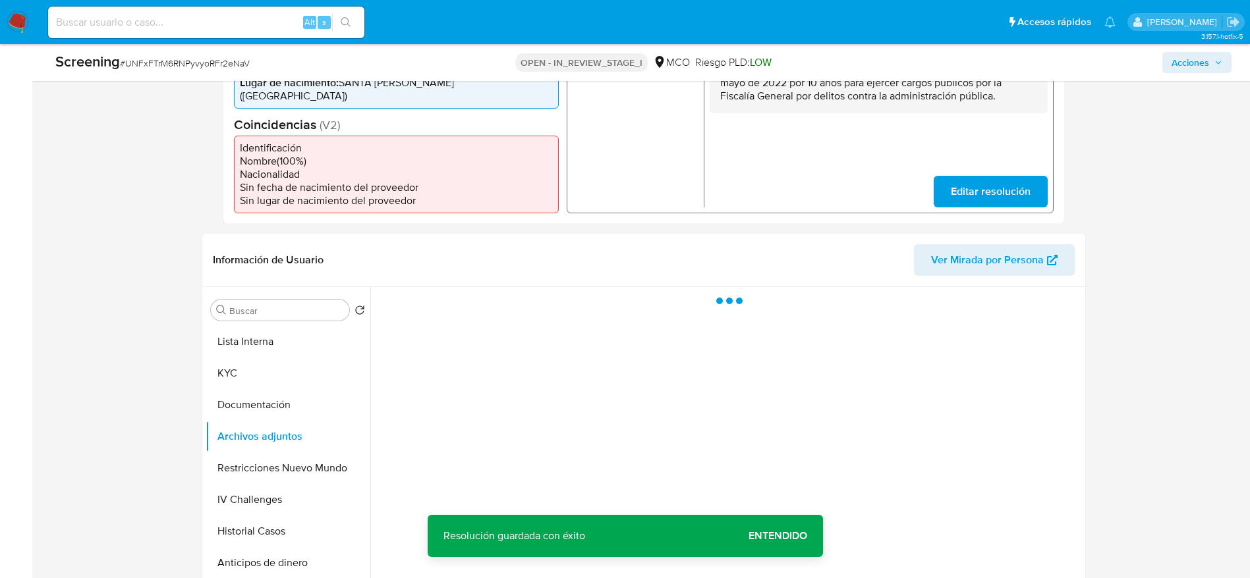
scroll to position [494, 0]
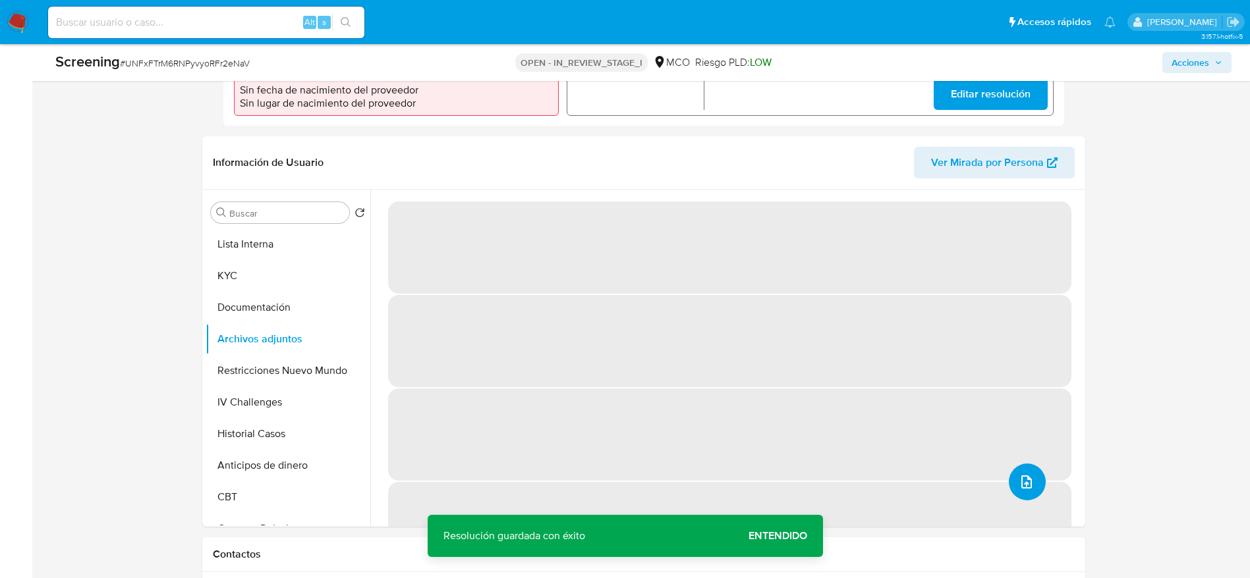
click at [1009, 464] on button "upload-file" at bounding box center [1027, 482] width 37 height 37
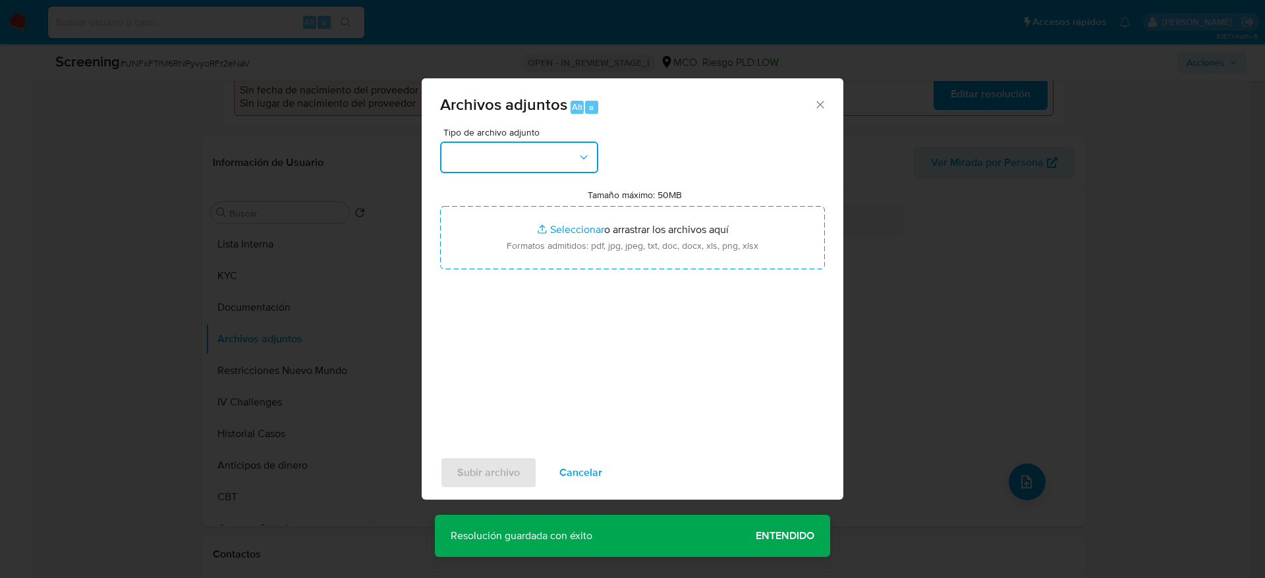
click at [500, 161] on button "button" at bounding box center [519, 158] width 158 height 32
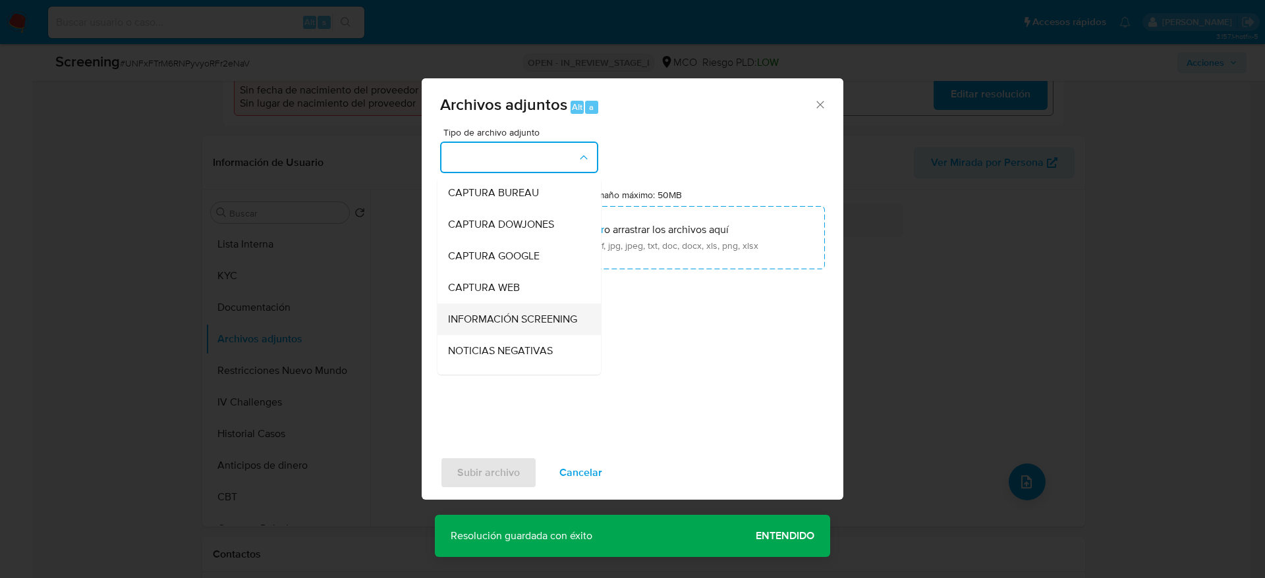
click at [518, 314] on span "INFORMACIÓN SCREENING" at bounding box center [512, 319] width 129 height 13
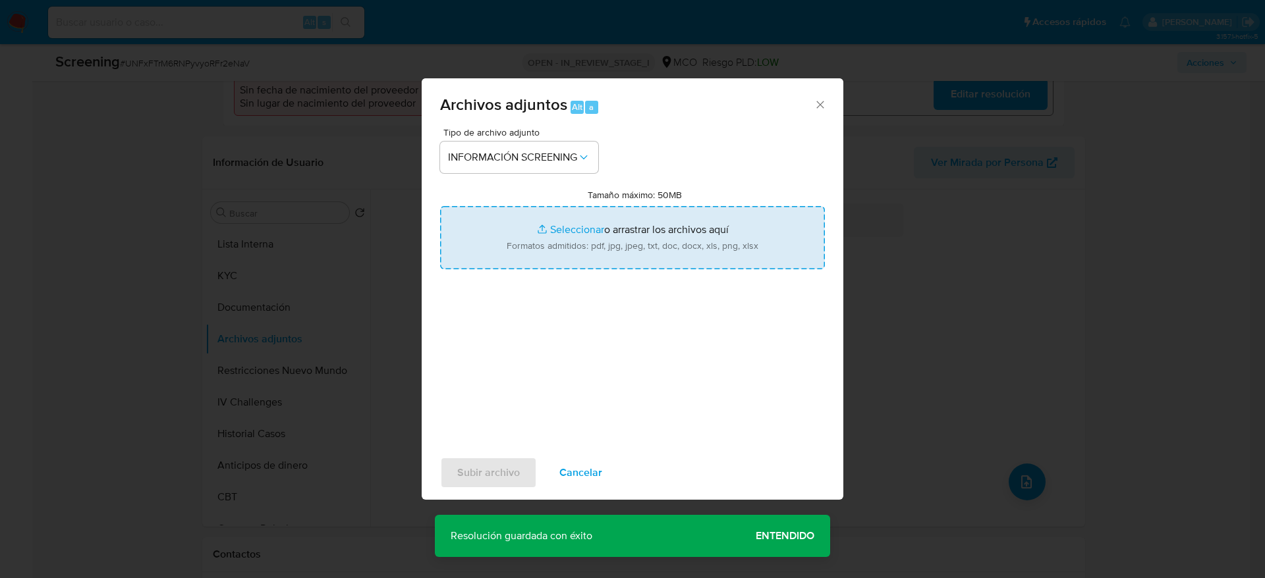
click at [516, 248] on input "Tamaño máximo: 50MB Seleccionar archivos" at bounding box center [632, 237] width 385 height 63
type input "C:\fakepath\_Yeni Carolina Bedoya Sanchez_ - Buscar con Google.pdf"
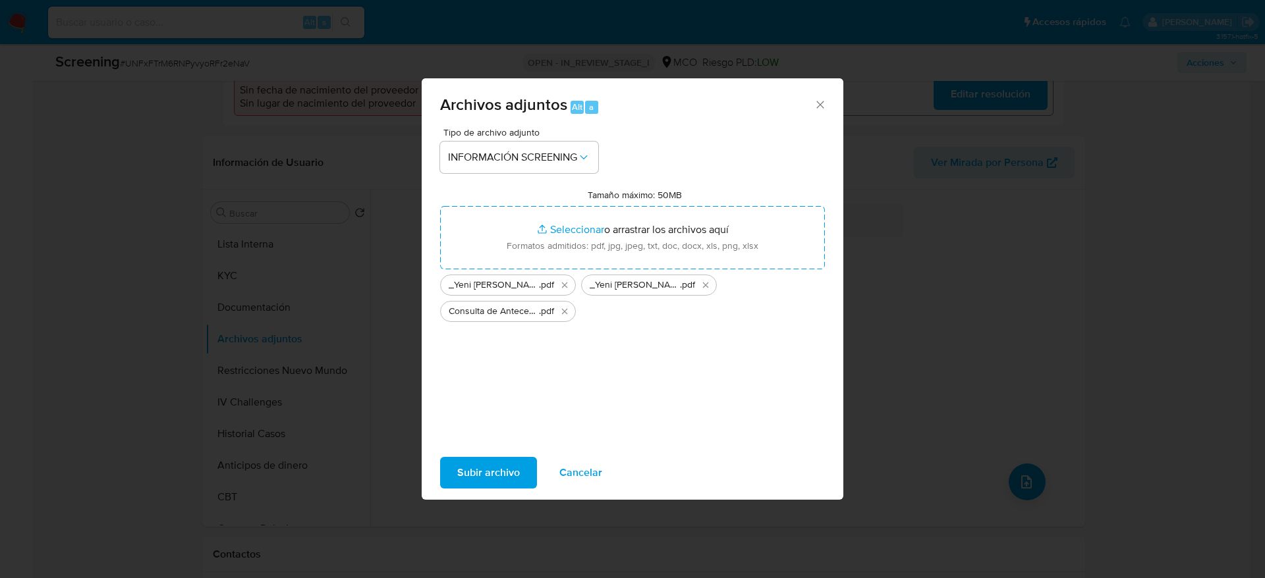
click at [516, 459] on span "Subir archivo" at bounding box center [488, 472] width 63 height 29
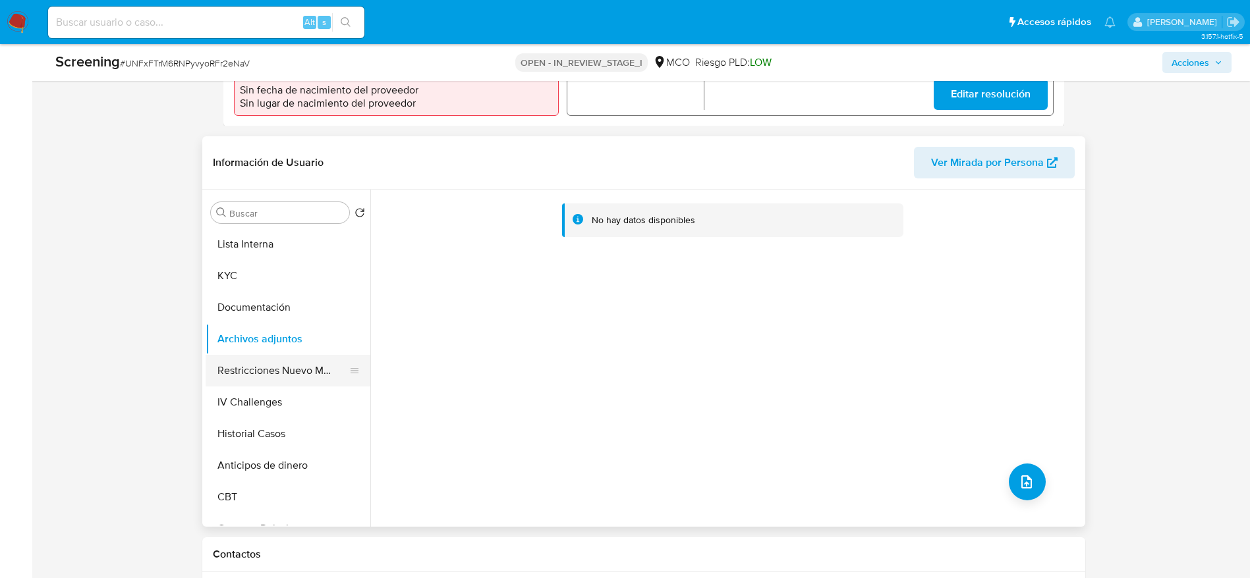
click at [291, 361] on button "Restricciones Nuevo Mundo" at bounding box center [283, 371] width 154 height 32
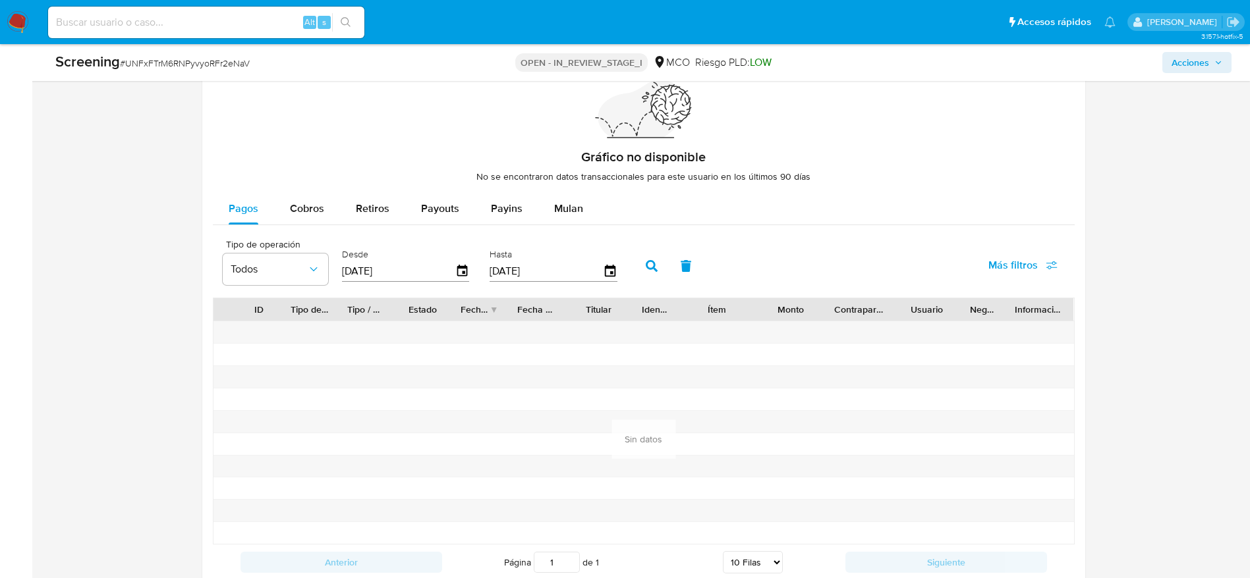
scroll to position [1954, 0]
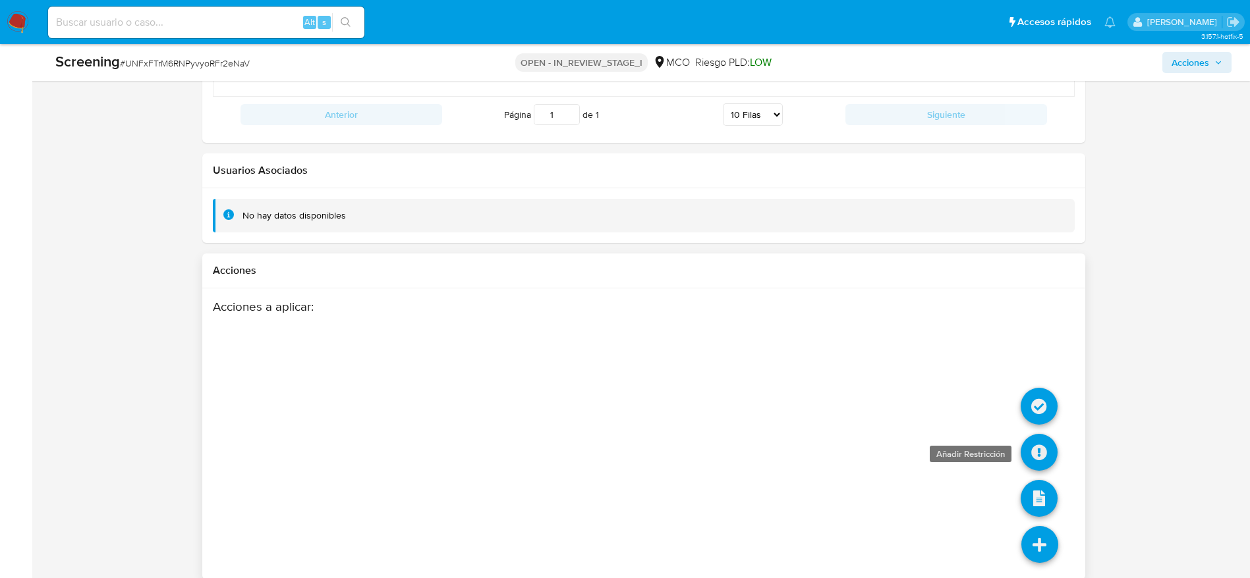
click at [1028, 452] on icon at bounding box center [1038, 452] width 37 height 37
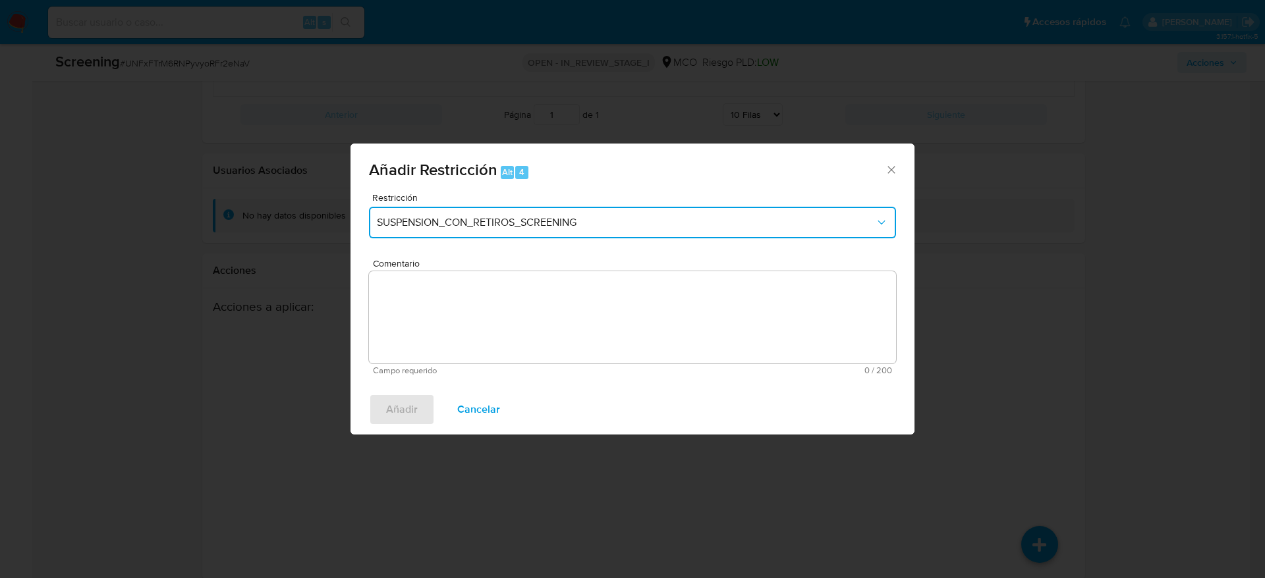
click at [416, 225] on span "SUSPENSION_CON_RETIROS_SCREENING" at bounding box center [626, 222] width 498 height 13
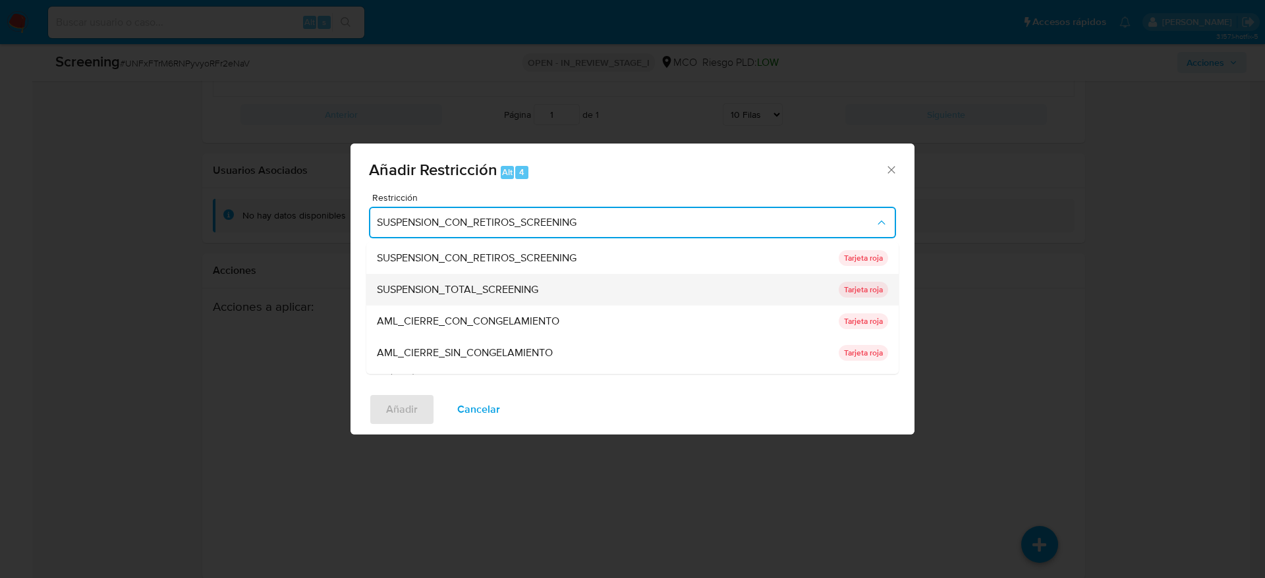
click at [415, 299] on div "SUSPENSION_TOTAL_SCREENING" at bounding box center [604, 290] width 454 height 32
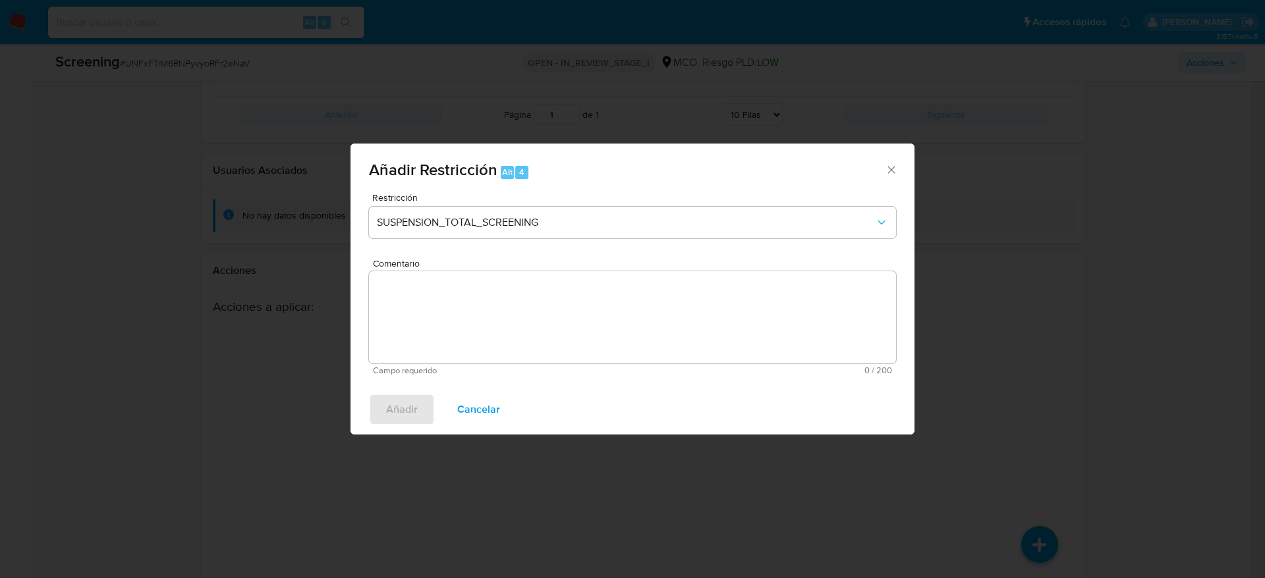
click at [472, 287] on textarea "Comentario" at bounding box center [632, 317] width 527 height 92
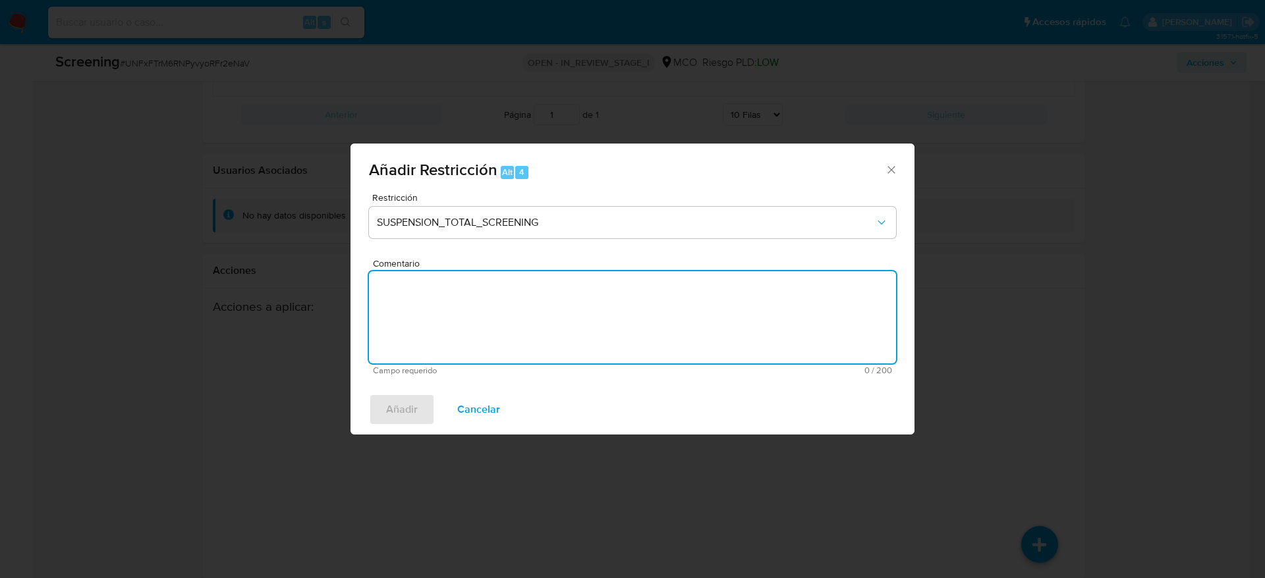
paste textarea "Usuario [PERSON_NAME], fue Destituido e inhabilitado en [DATE] por 10 años para…"
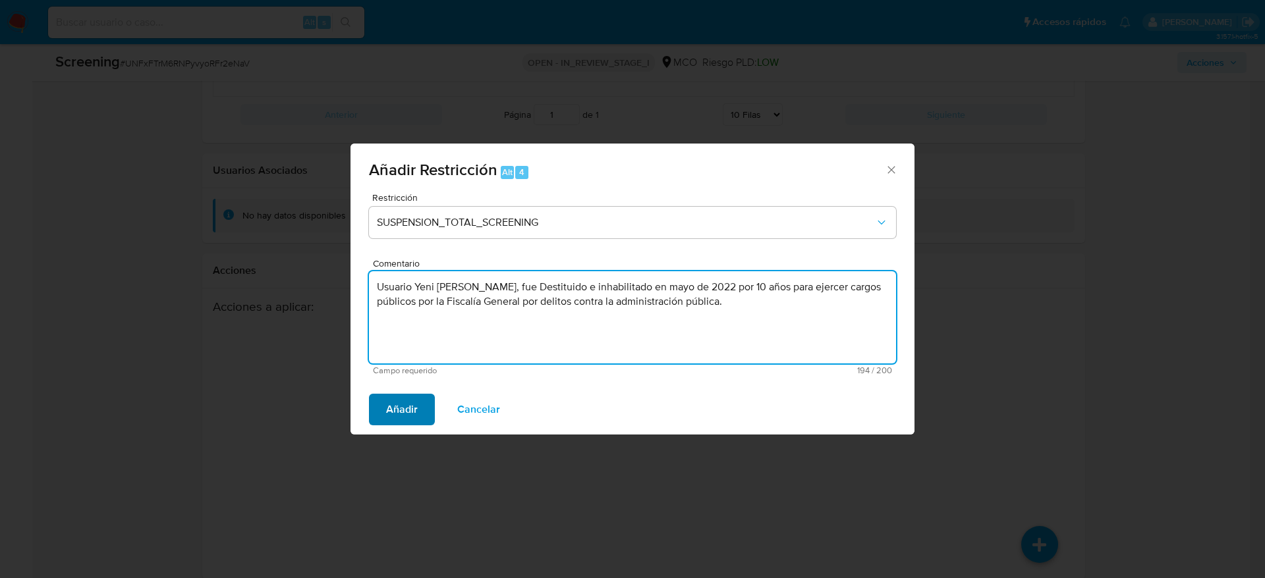
type textarea "Usuario [PERSON_NAME], fue Destituido e inhabilitado en [DATE] por 10 años para…"
click at [407, 413] on span "Añadir" at bounding box center [402, 409] width 32 height 29
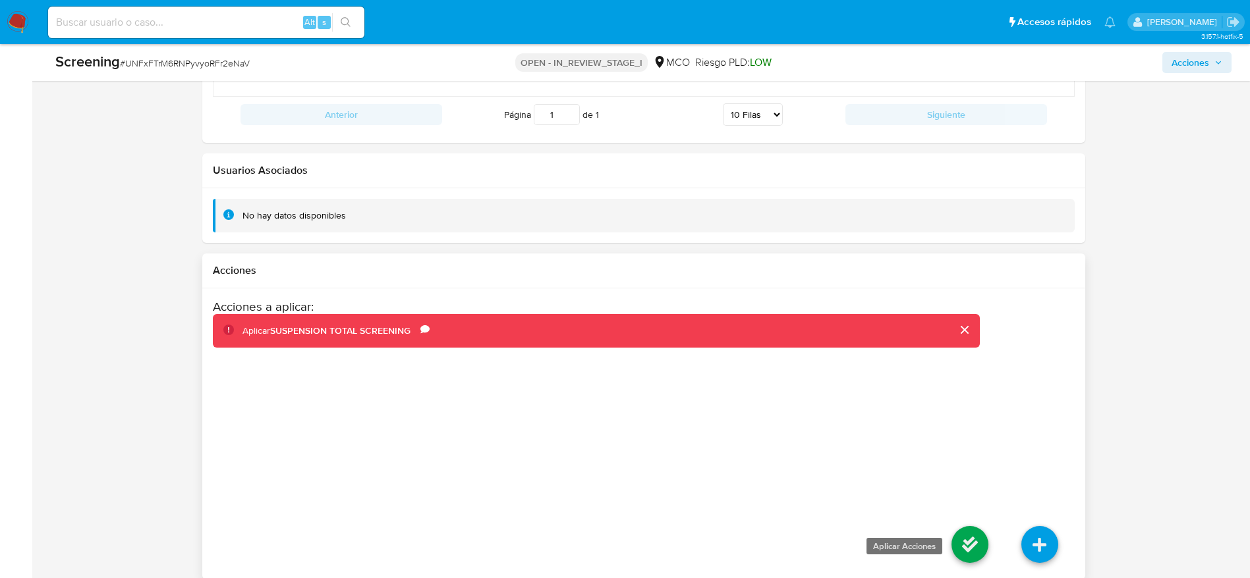
click at [970, 526] on icon at bounding box center [969, 544] width 37 height 37
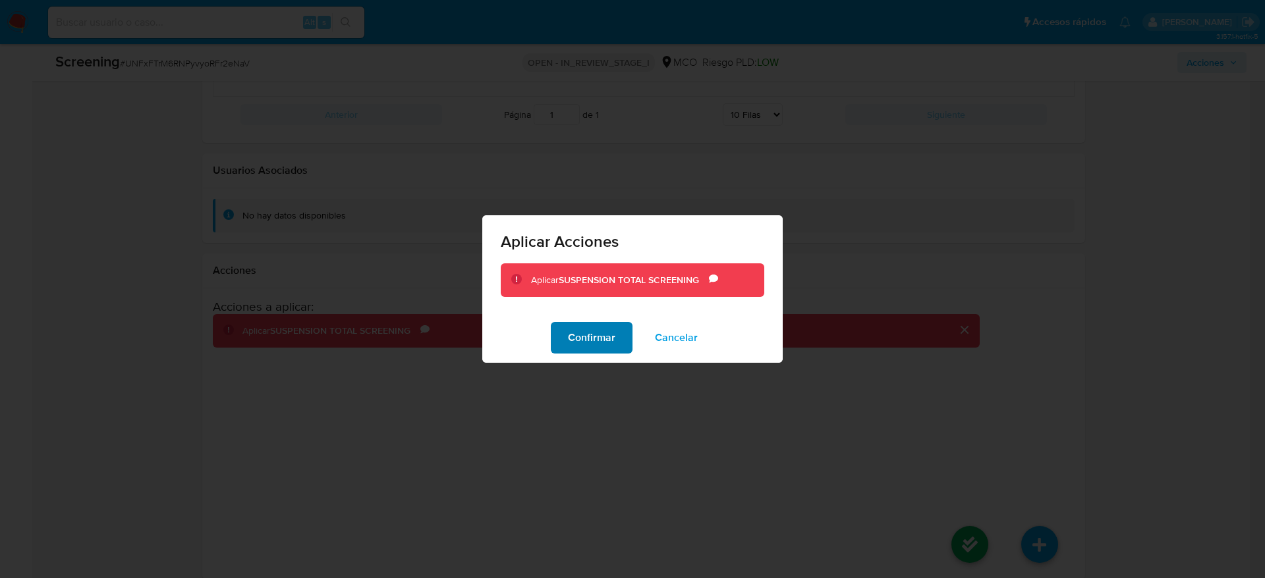
click at [595, 346] on span "Confirmar" at bounding box center [591, 337] width 47 height 29
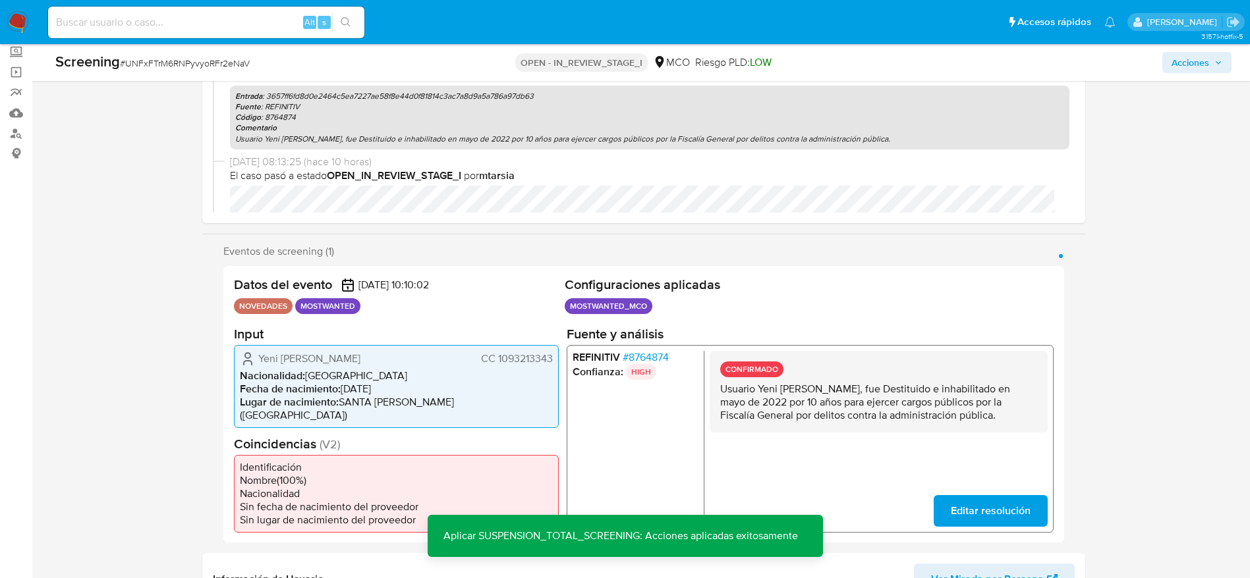
scroll to position [374, 0]
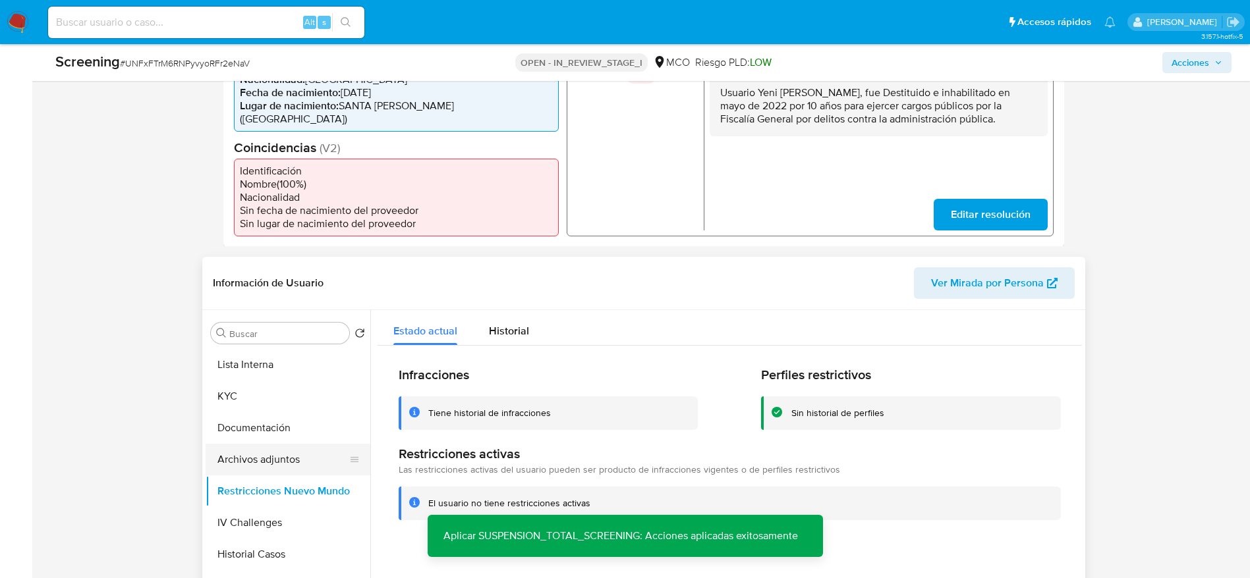
click at [284, 444] on button "Archivos adjuntos" at bounding box center [283, 460] width 154 height 32
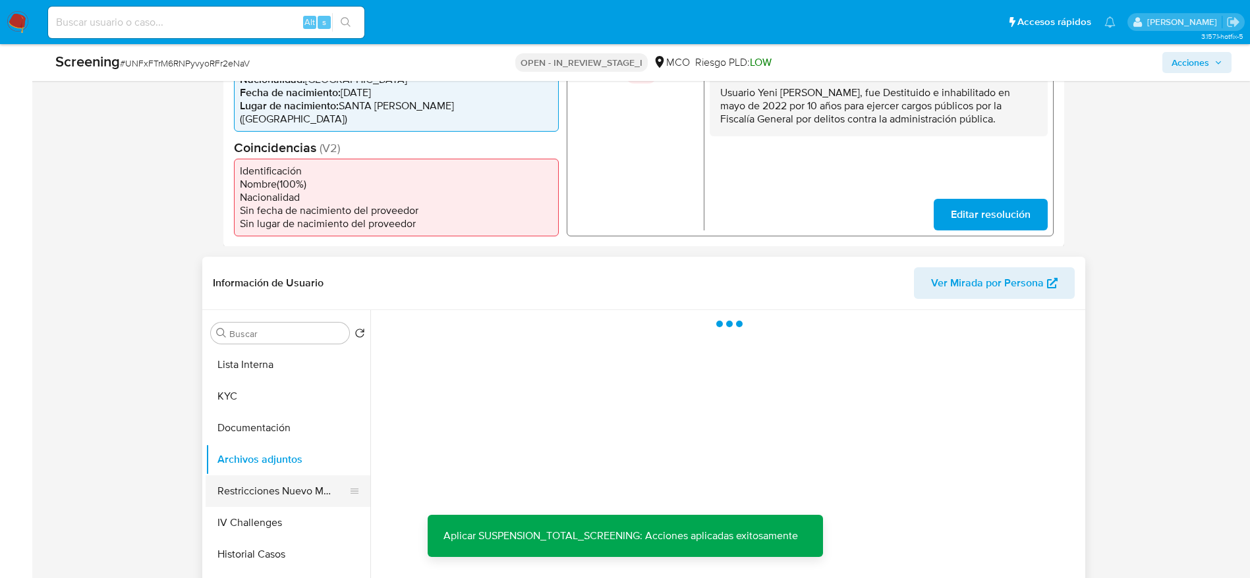
click at [283, 476] on button "Restricciones Nuevo Mundo" at bounding box center [283, 492] width 154 height 32
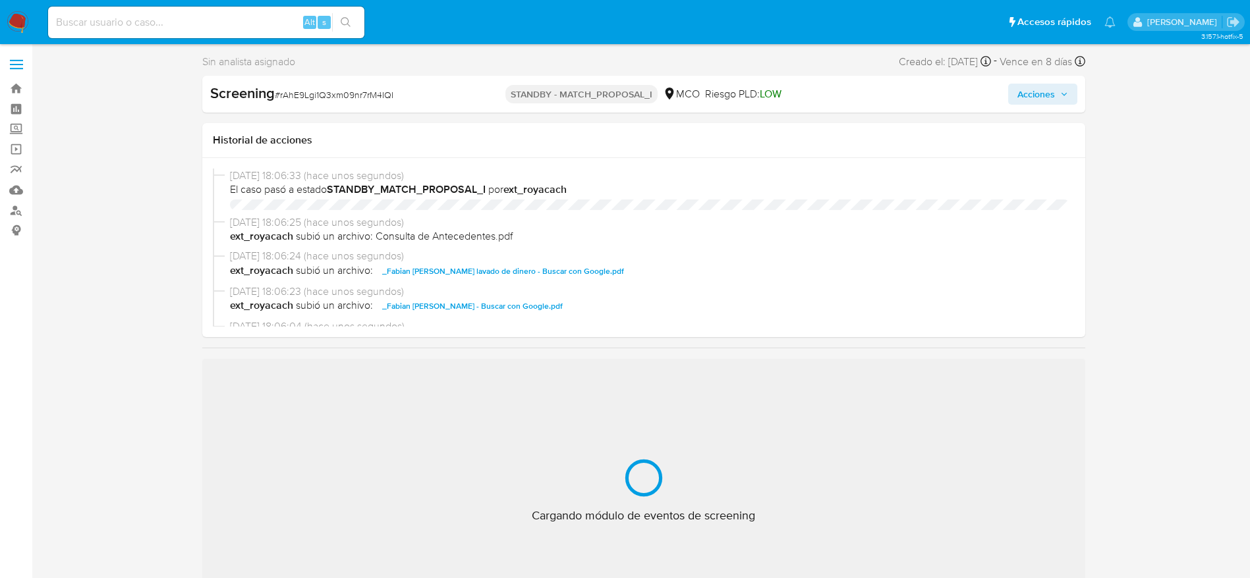
select select "10"
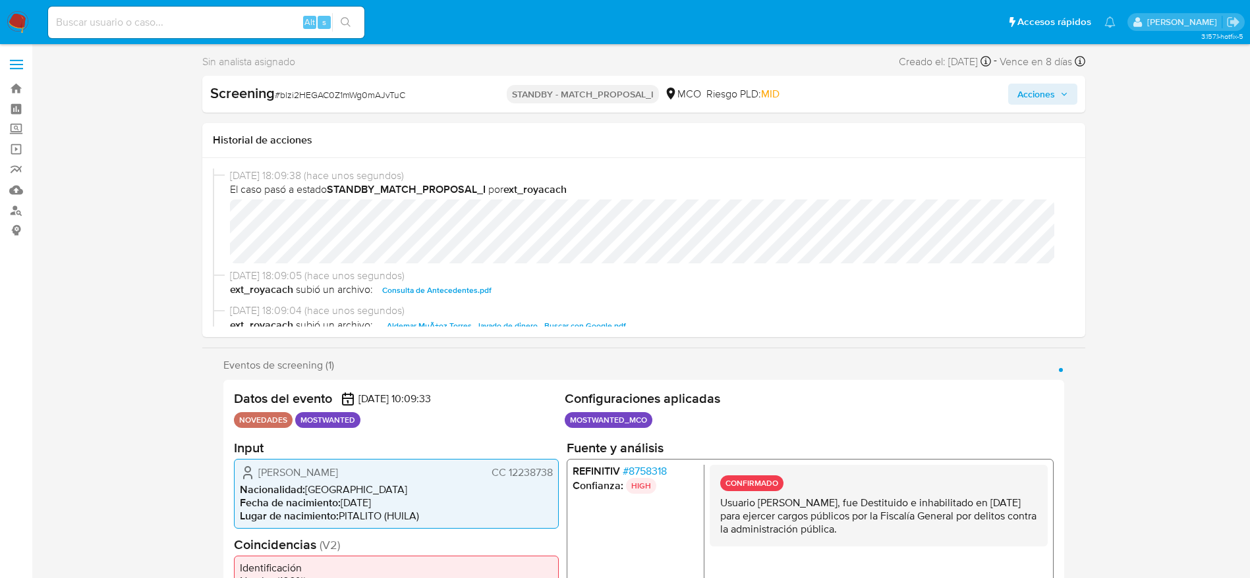
select select "10"
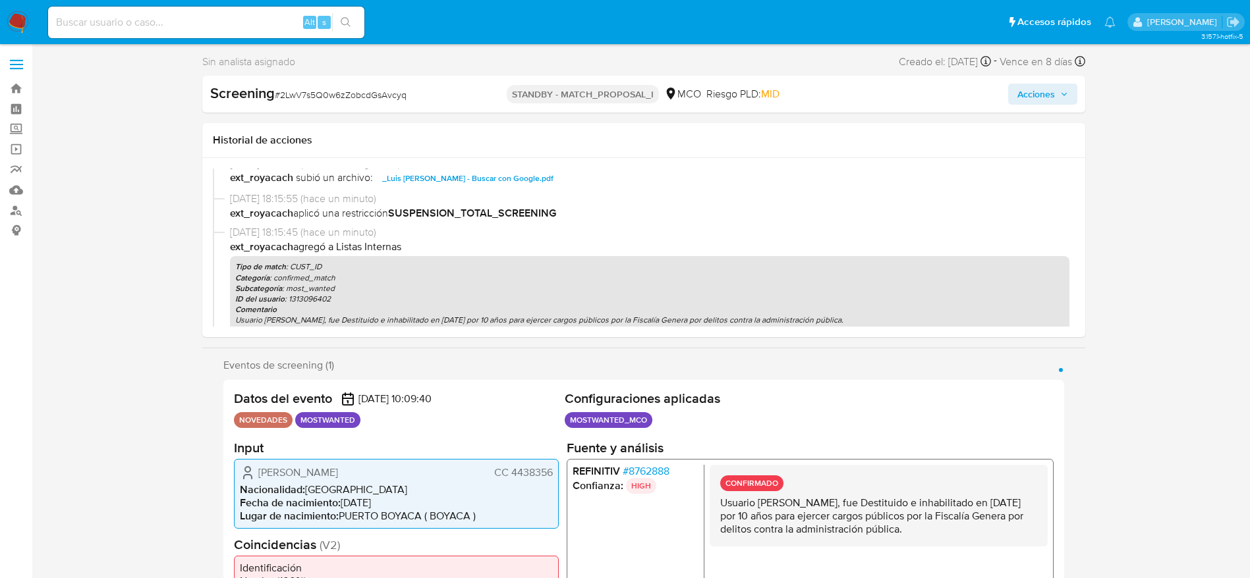
scroll to position [430, 0]
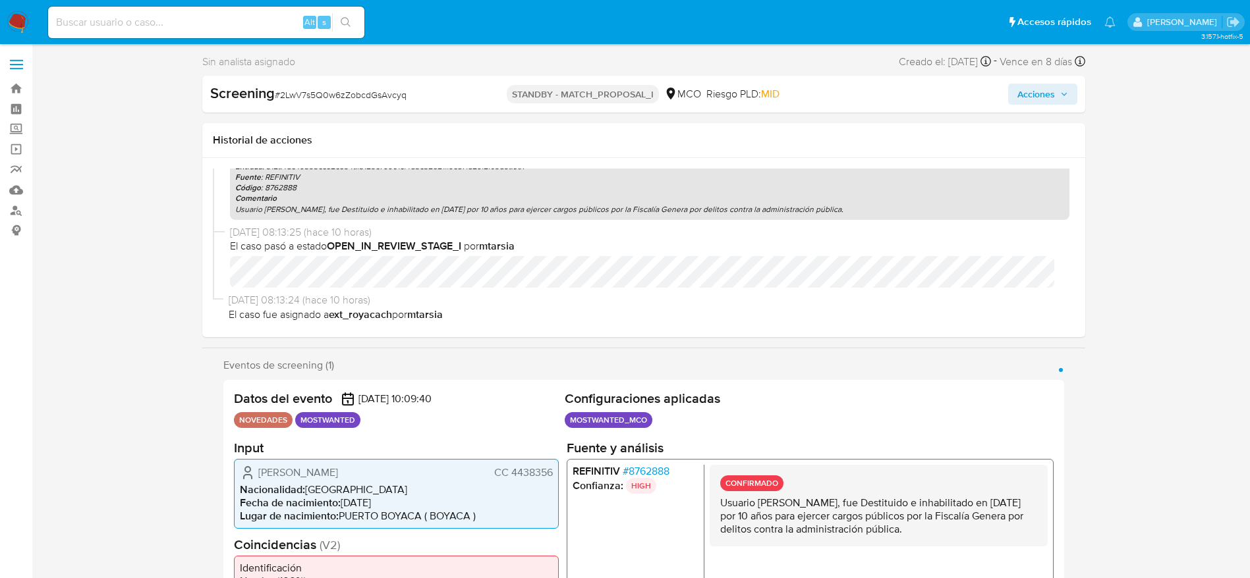
select select "10"
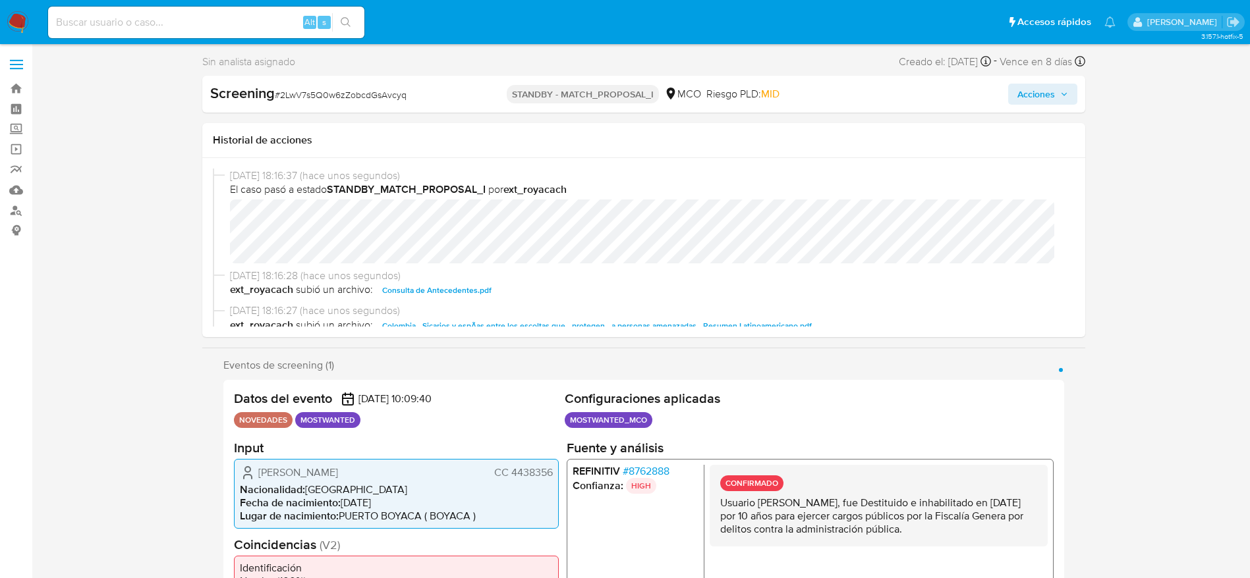
scroll to position [198, 0]
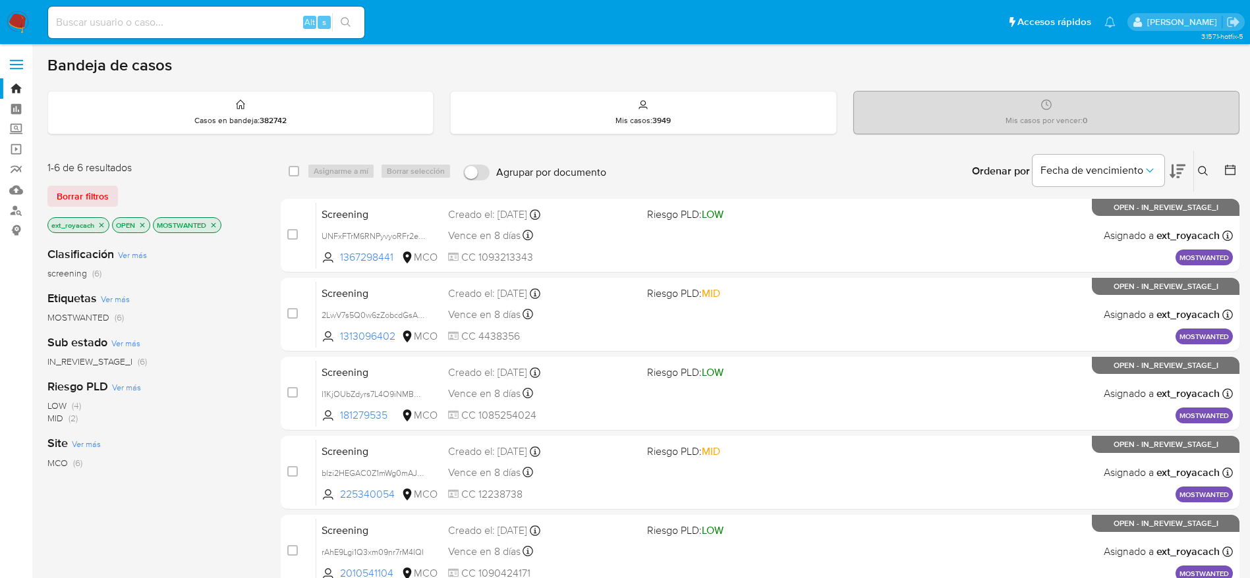
click at [103, 227] on icon "close-filter" at bounding box center [101, 225] width 5 height 5
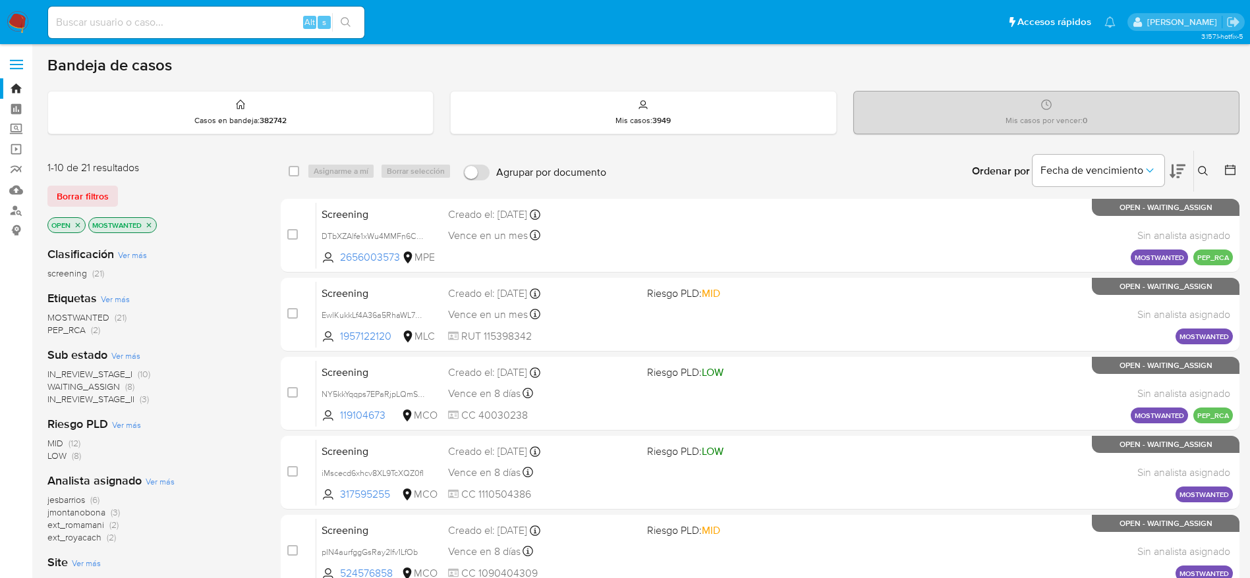
click at [144, 227] on p "MOSTWANTED" at bounding box center [122, 225] width 67 height 14
click at [148, 223] on icon "close-filter" at bounding box center [149, 225] width 8 height 8
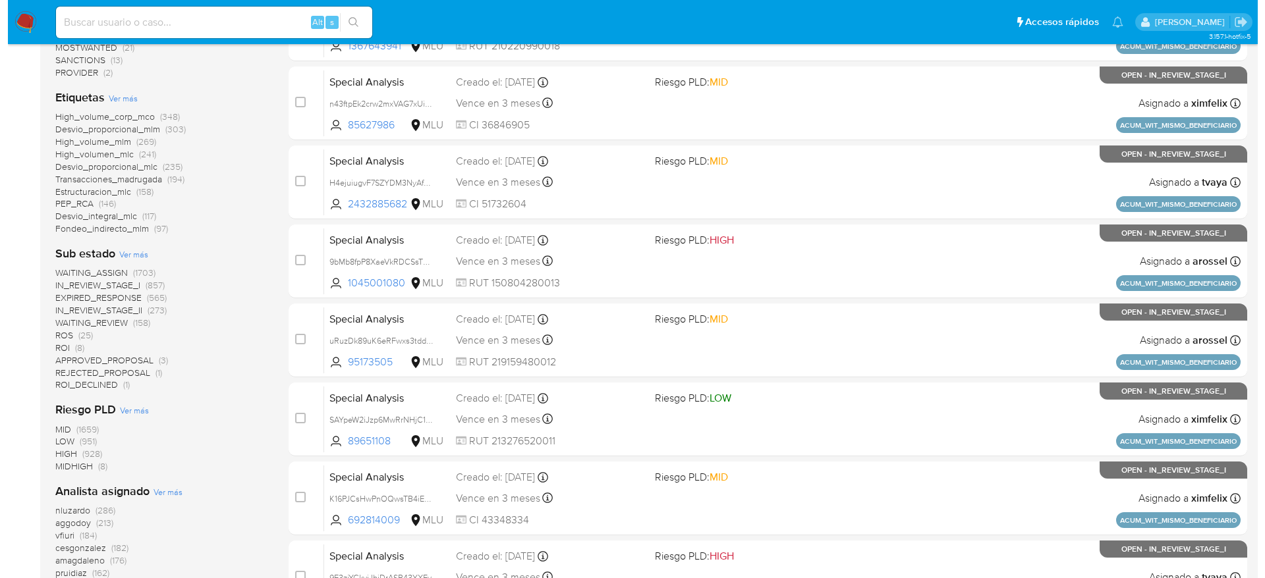
scroll to position [494, 0]
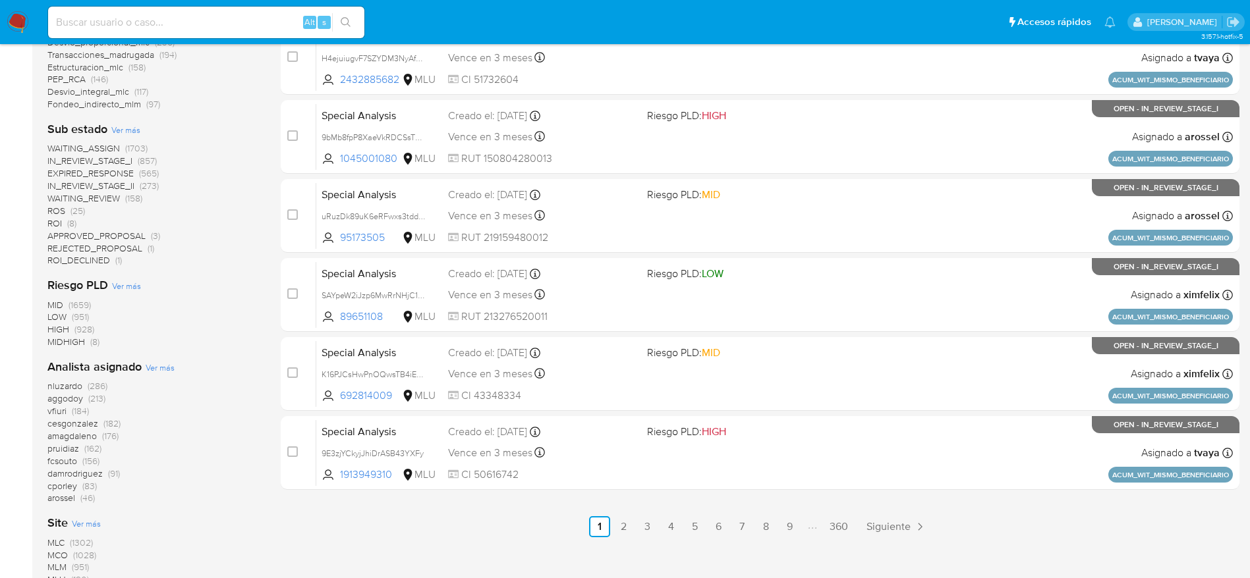
click at [155, 368] on span "Ver más" at bounding box center [160, 368] width 29 height 12
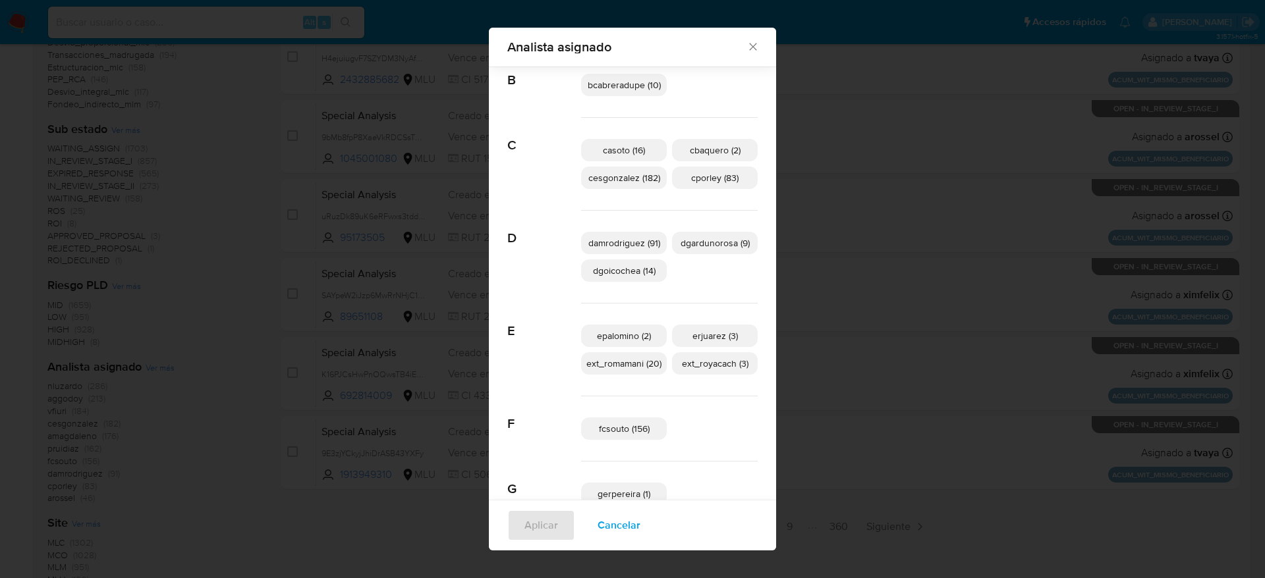
scroll to position [188, 0]
click at [603, 525] on span "Cancelar" at bounding box center [618, 525] width 43 height 29
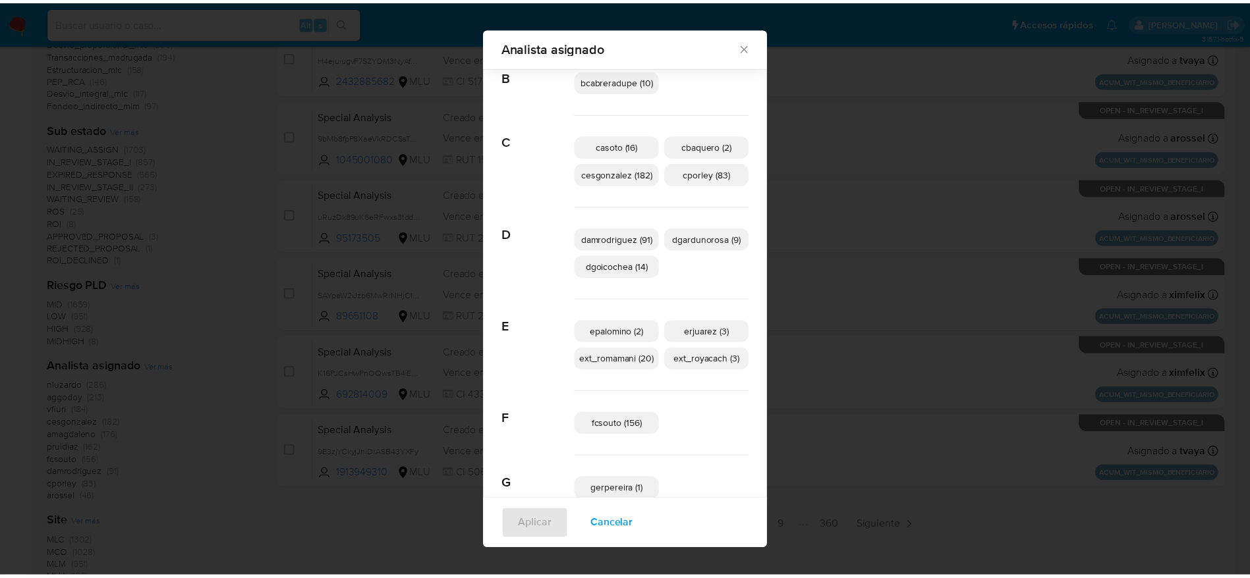
scroll to position [0, 0]
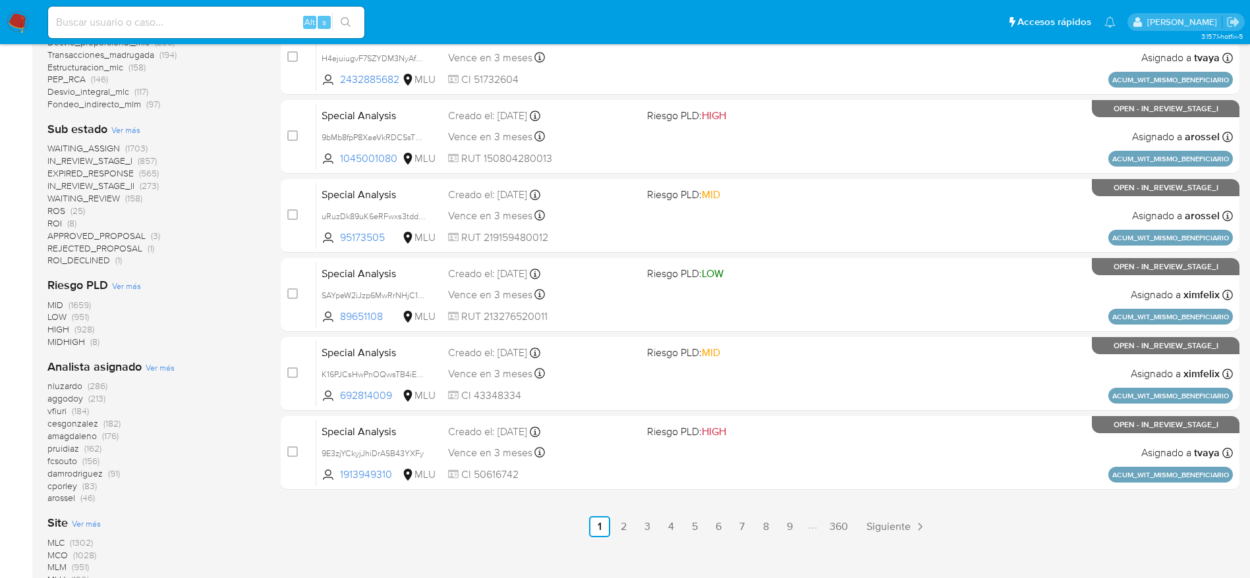
click at [40, 22] on nav "Pausado Ver notificaciones Alt s Accesos rápidos Presiona las siguientes teclas…" at bounding box center [625, 22] width 1250 height 44
click at [30, 22] on nav "Pausado Ver notificaciones Alt s Accesos rápidos Presiona las siguientes teclas…" at bounding box center [625, 22] width 1250 height 44
click at [19, 23] on img at bounding box center [18, 22] width 22 height 22
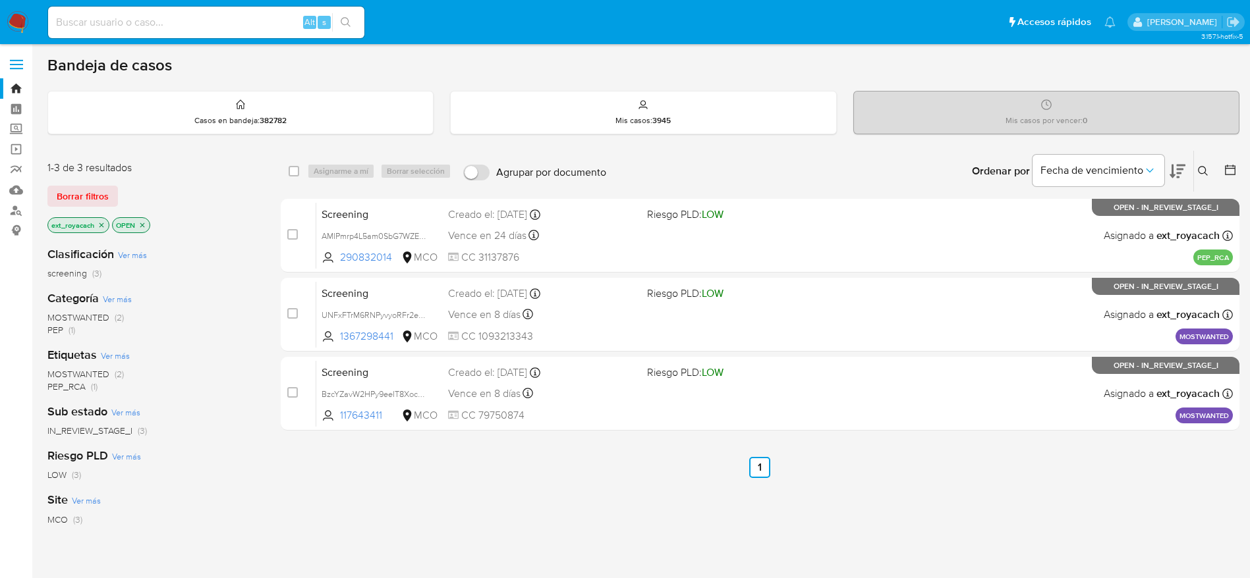
drag, startPoint x: 30, startPoint y: 4, endPoint x: 28, endPoint y: 15, distance: 11.4
click at [30, 7] on nav "Pausado Ver notificaciones Alt s Accesos rápidos Presiona las siguientes teclas…" at bounding box center [625, 22] width 1250 height 44
click at [28, 15] on img at bounding box center [18, 22] width 22 height 22
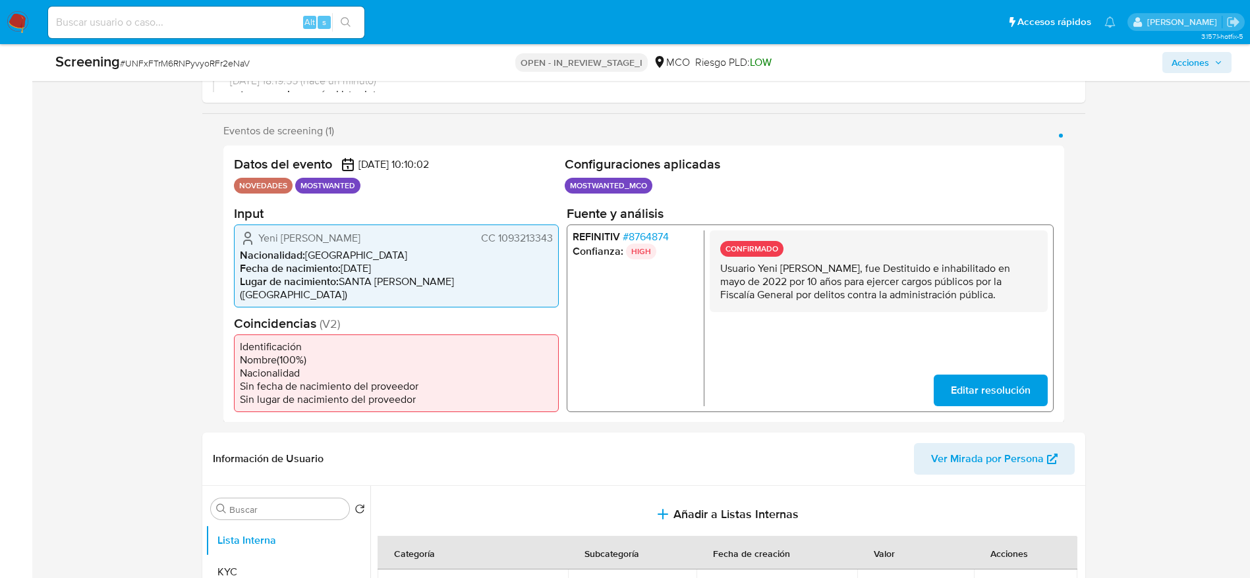
select select "10"
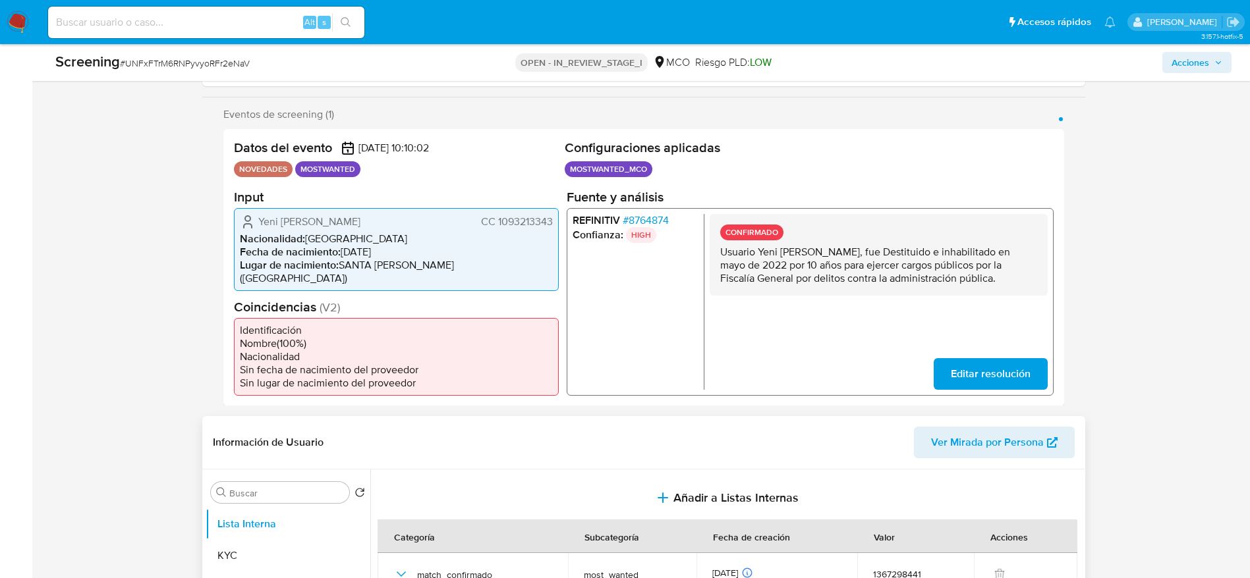
scroll to position [395, 0]
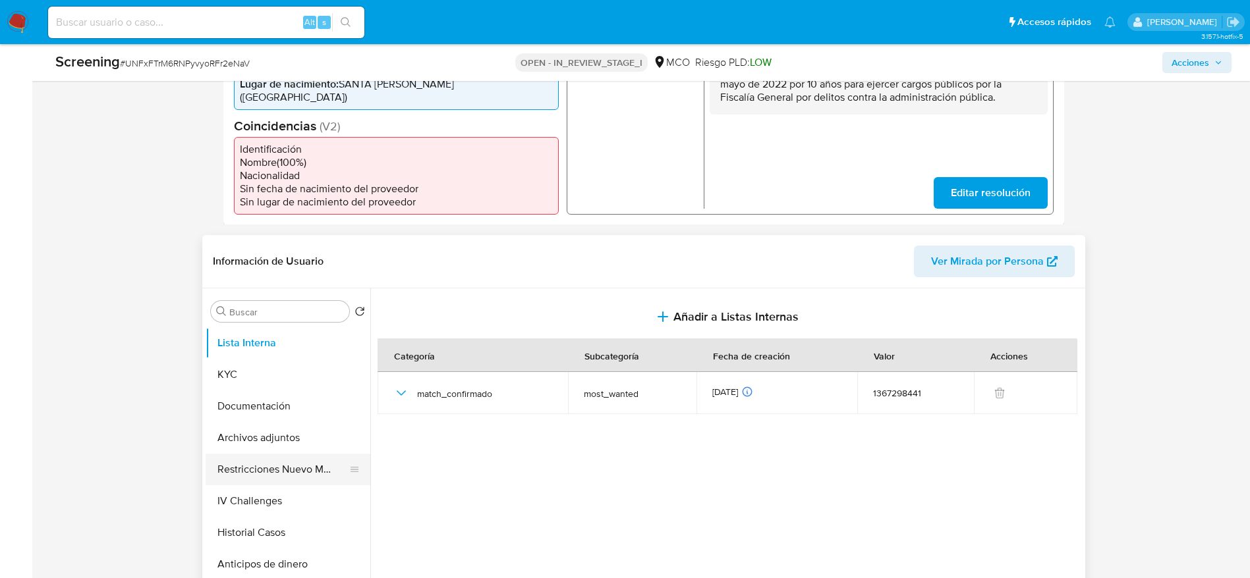
click at [265, 454] on button "Restricciones Nuevo Mundo" at bounding box center [283, 470] width 154 height 32
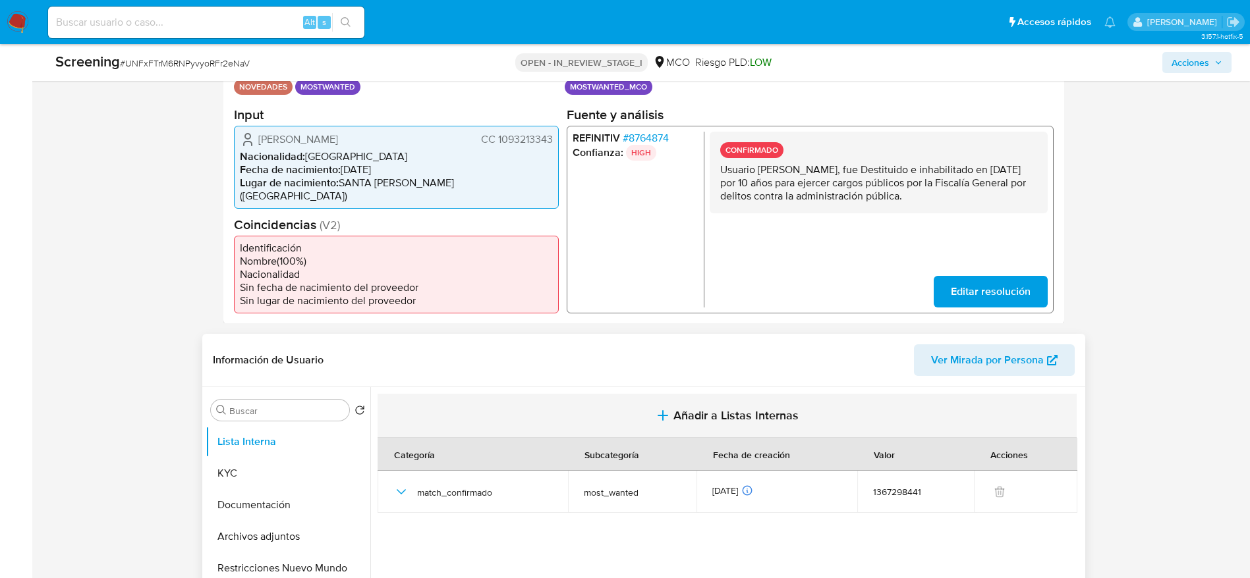
select select "10"
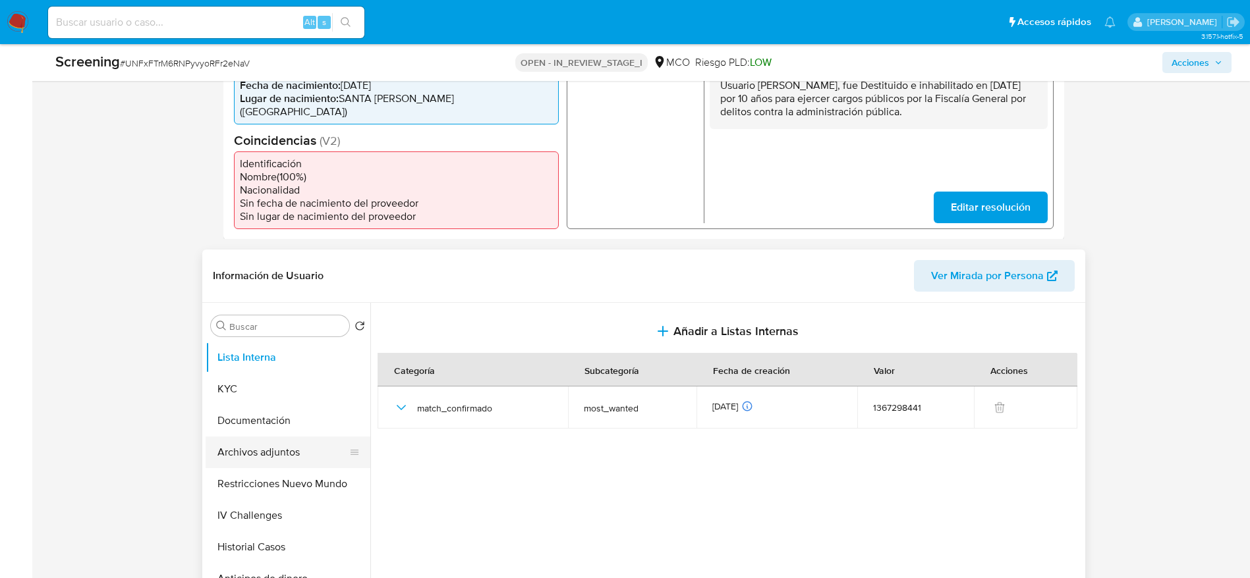
scroll to position [494, 0]
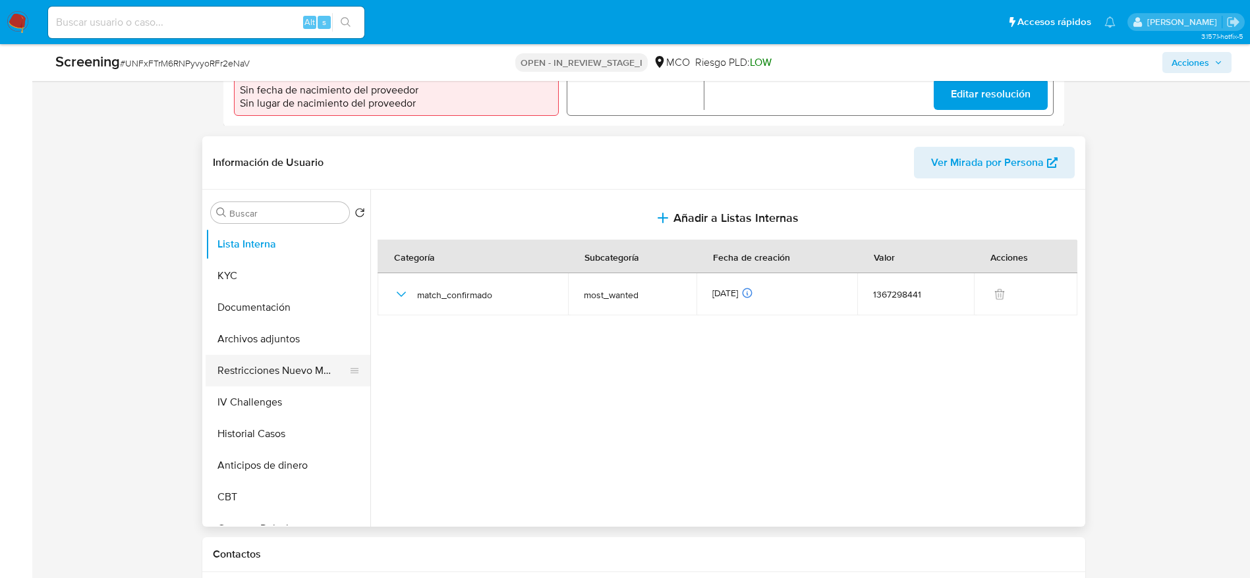
click at [243, 356] on button "Restricciones Nuevo Mundo" at bounding box center [283, 371] width 154 height 32
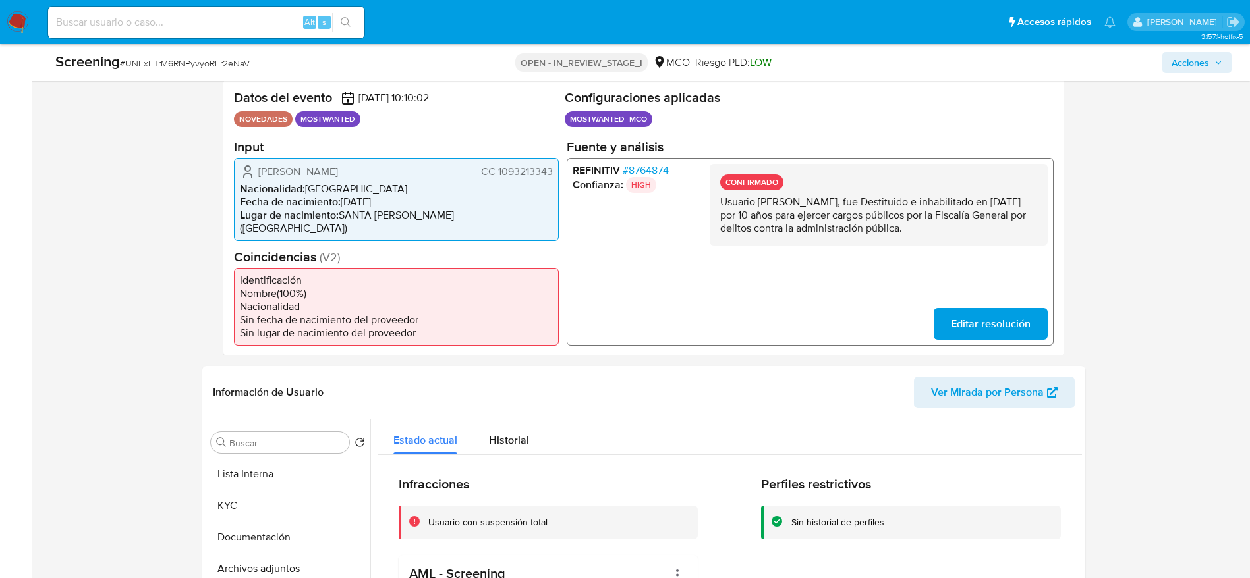
scroll to position [262, 0]
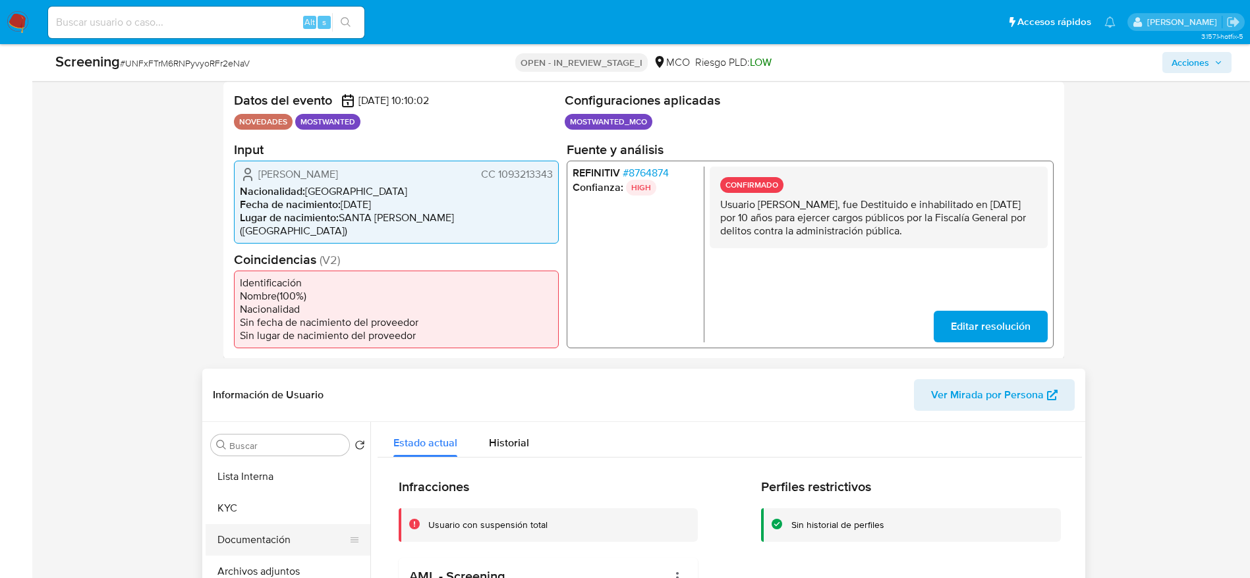
click at [258, 524] on button "Documentación" at bounding box center [283, 540] width 154 height 32
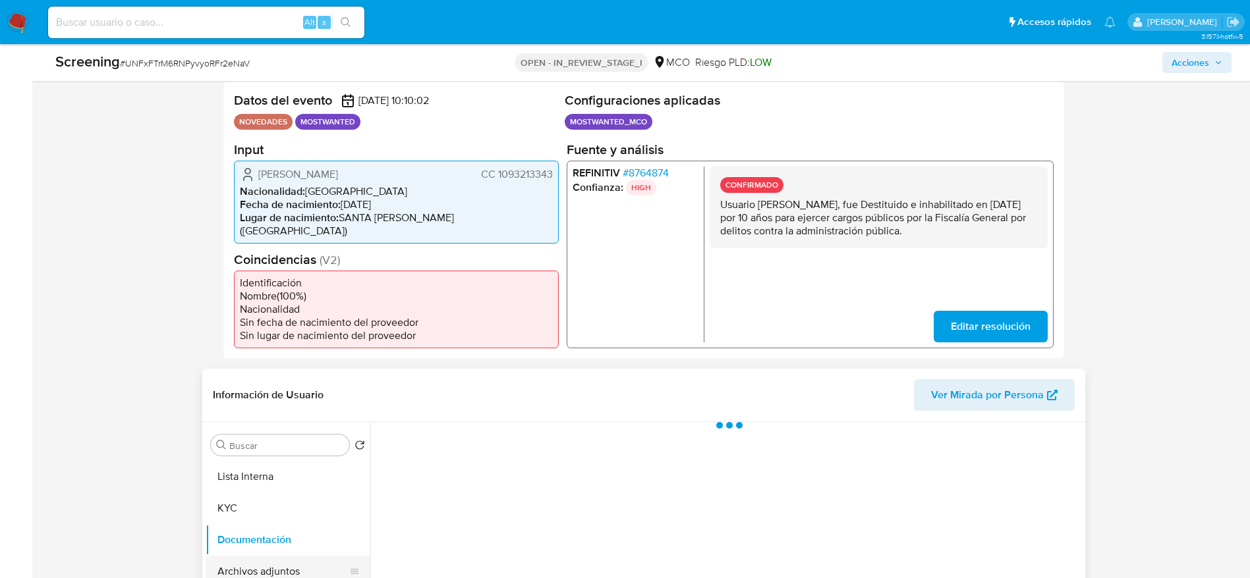
click at [273, 556] on button "Archivos adjuntos" at bounding box center [283, 572] width 154 height 32
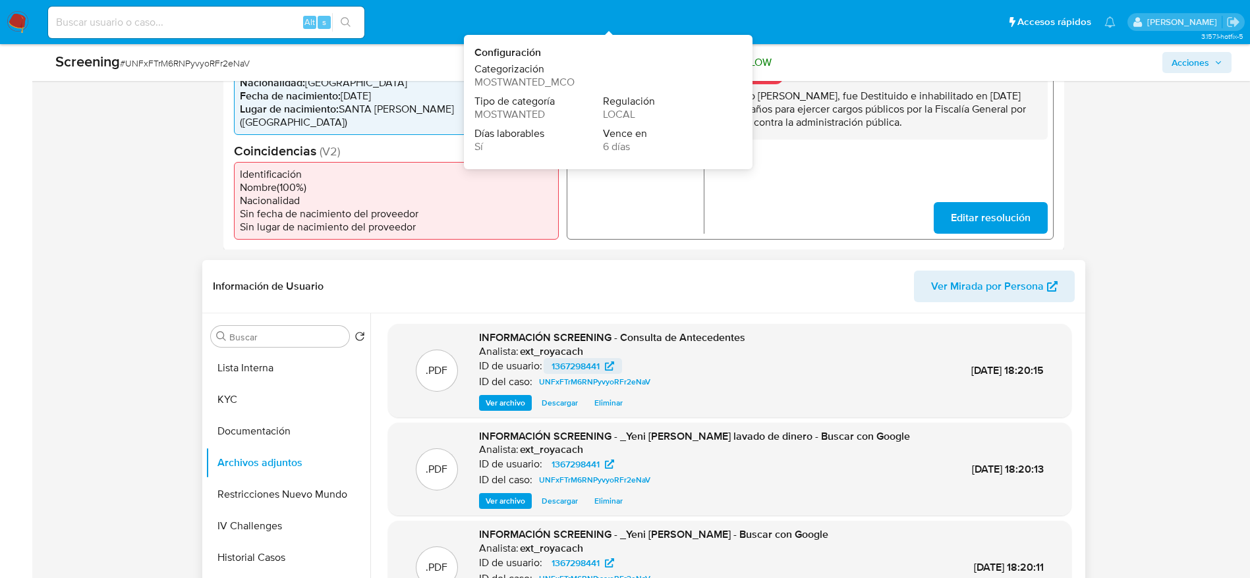
scroll to position [459, 0]
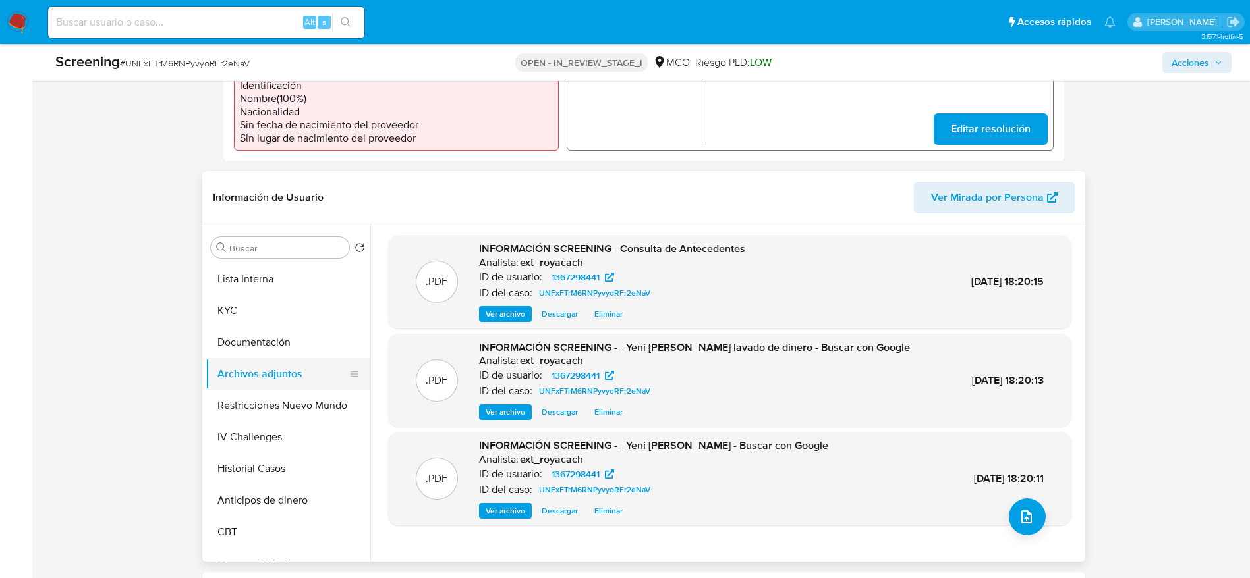
drag, startPoint x: 254, startPoint y: 341, endPoint x: 269, endPoint y: 364, distance: 28.5
click at [258, 341] on button "Documentación" at bounding box center [288, 343] width 165 height 32
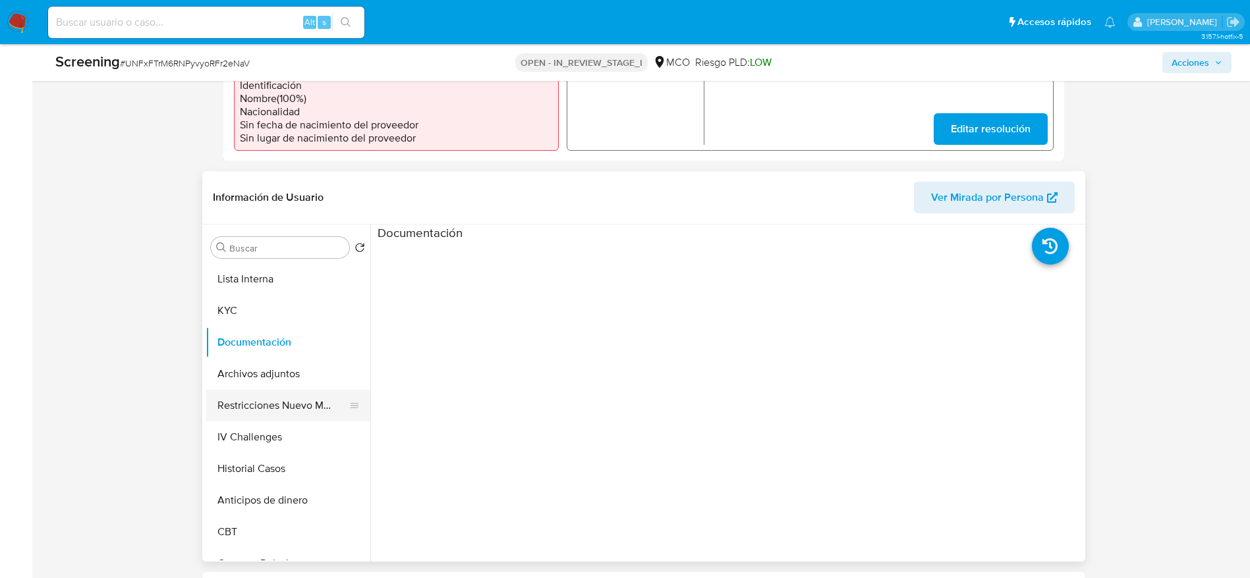
click at [269, 376] on ul "Lista Interna KYC Documentación Archivos adjuntos Restricciones Nuevo Mundo IV …" at bounding box center [288, 411] width 165 height 297
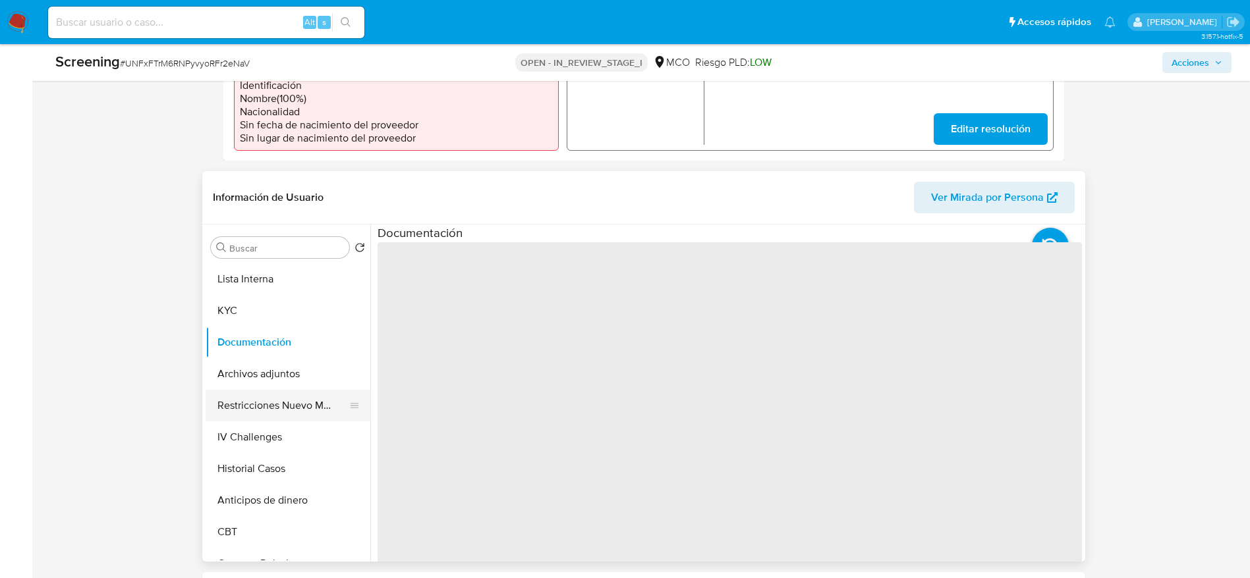
click at [274, 397] on button "Restricciones Nuevo Mundo" at bounding box center [283, 406] width 154 height 32
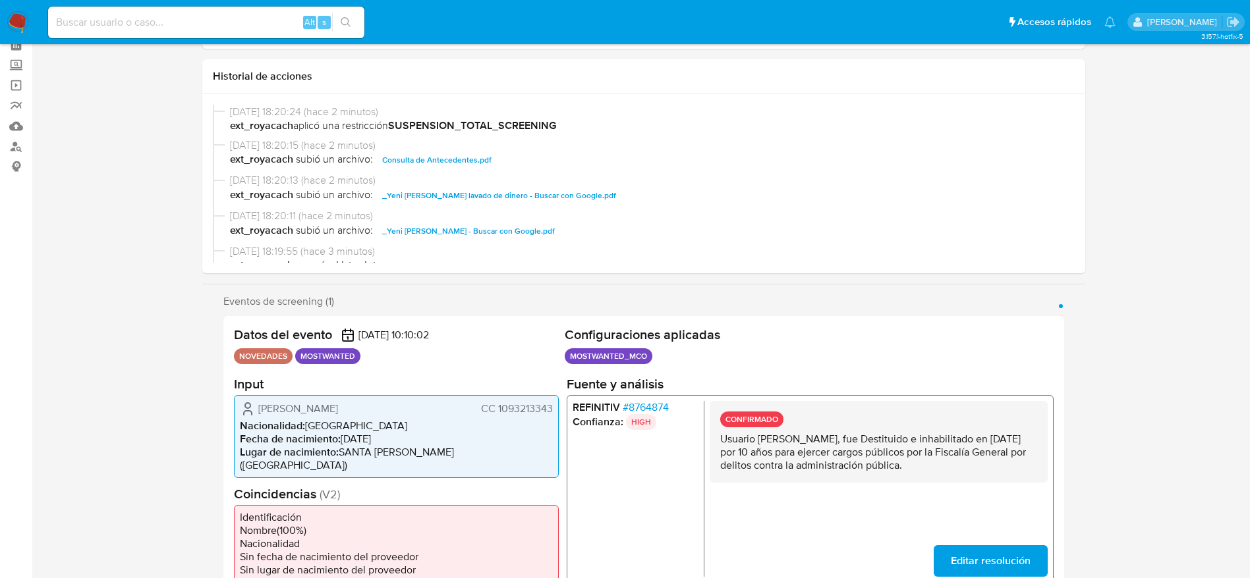
scroll to position [0, 0]
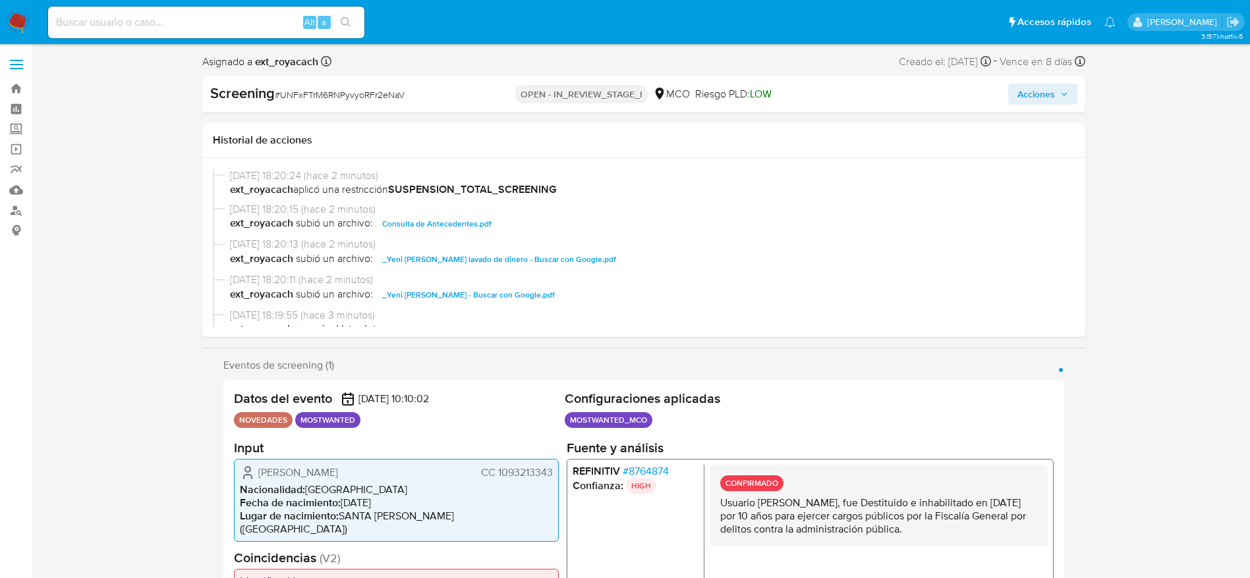
click at [1036, 96] on span "Acciones" at bounding box center [1036, 94] width 38 height 21
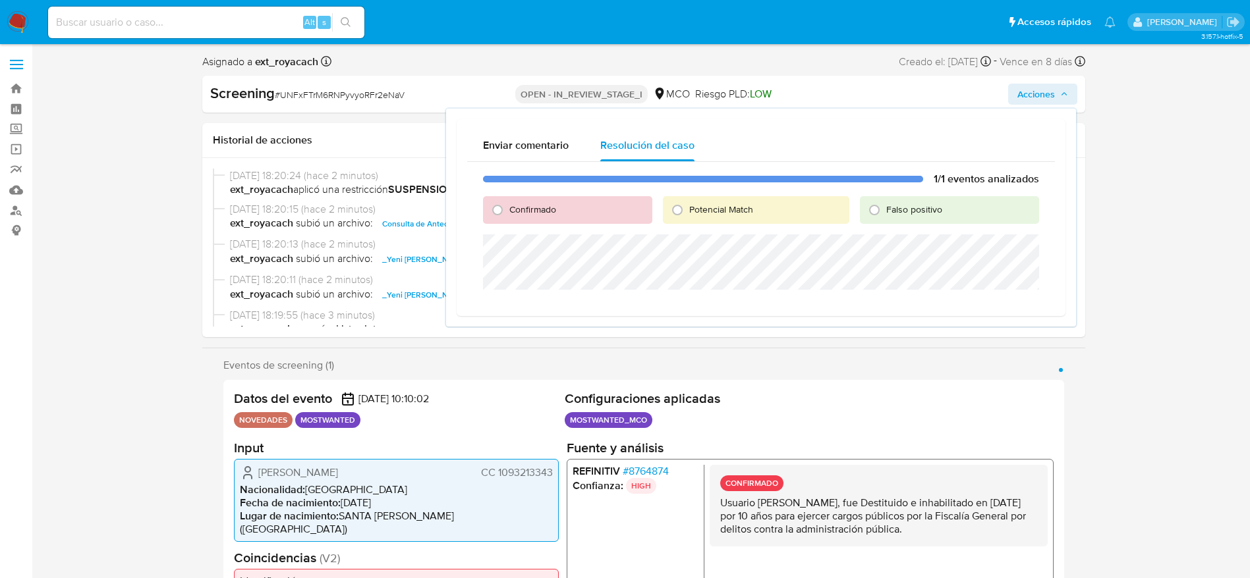
click at [703, 205] on span "Potencial Match" at bounding box center [721, 209] width 64 height 13
click at [688, 205] on input "Potencial Match" at bounding box center [677, 210] width 21 height 21
radio input "true"
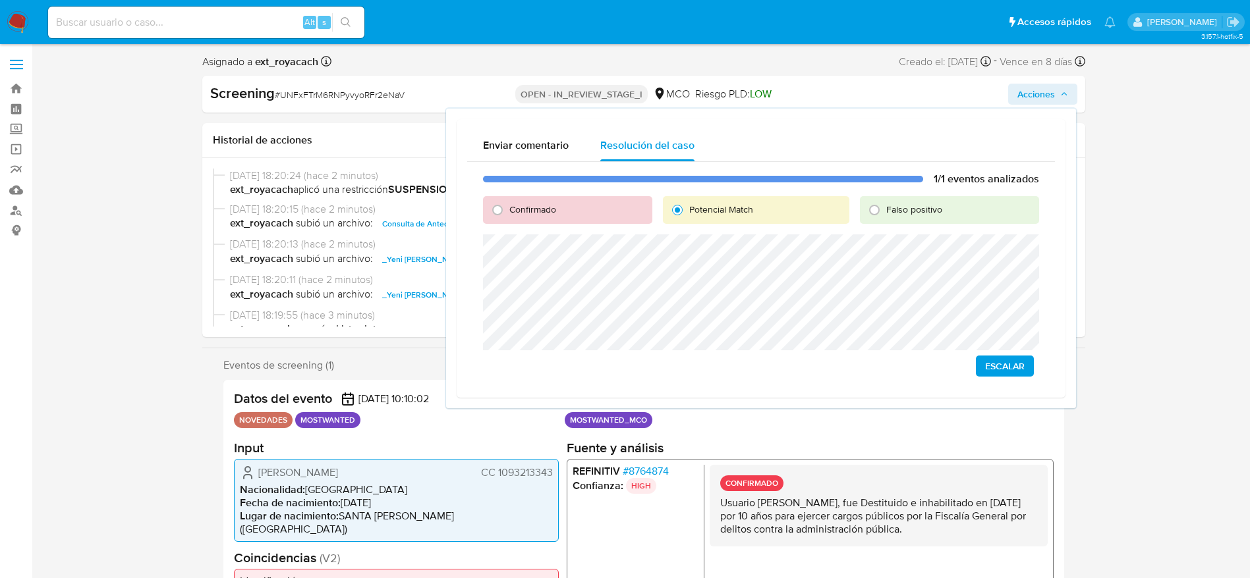
click at [1024, 365] on span "Escalar" at bounding box center [1005, 366] width 40 height 18
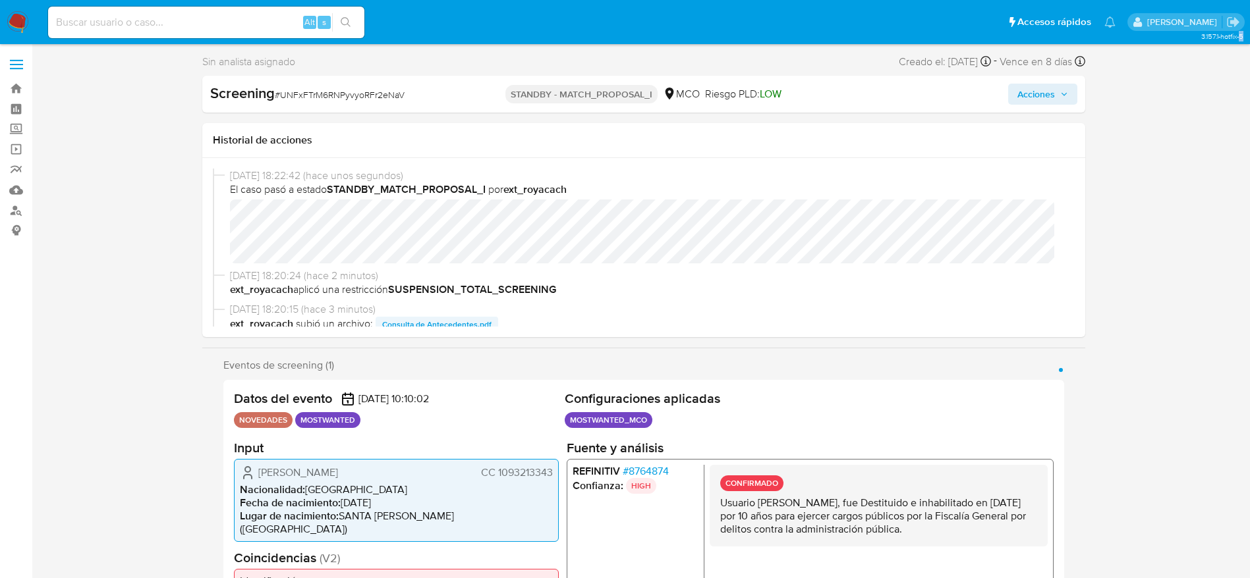
select select "10"
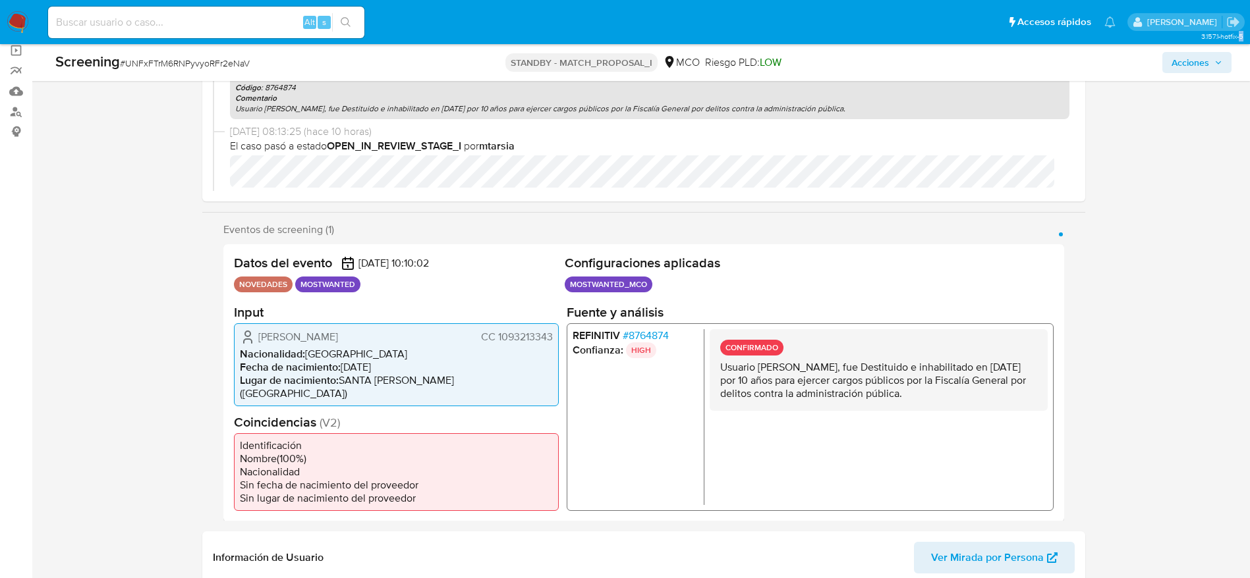
scroll to position [395, 0]
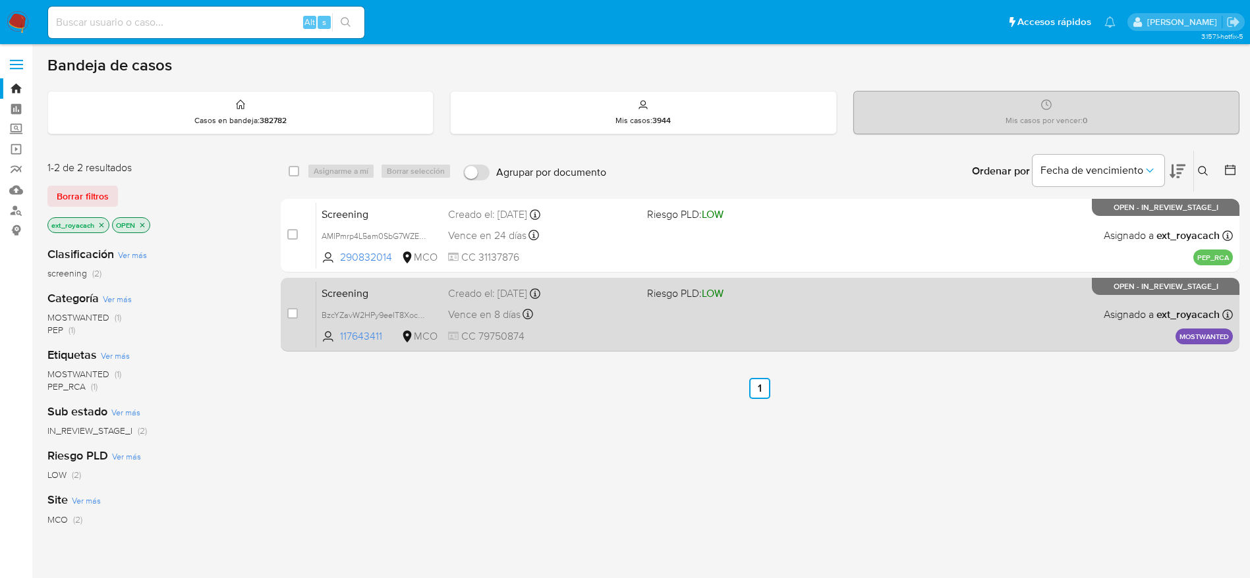
click at [596, 310] on div "Vence en 8 días Vence el 09/09/2025 07:09:23" at bounding box center [542, 315] width 188 height 18
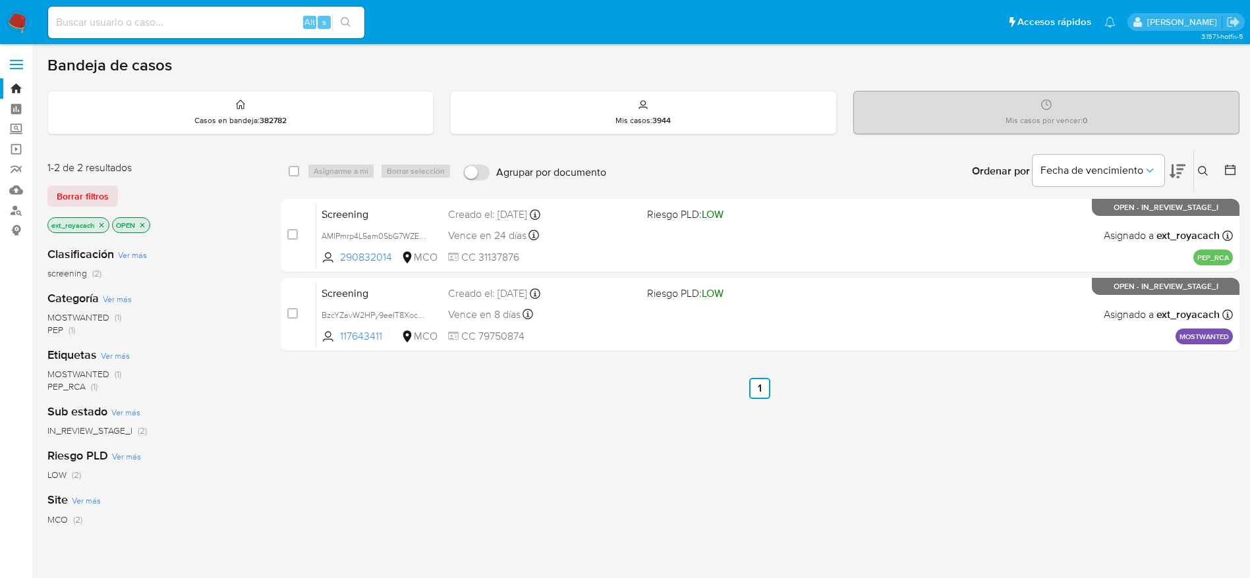
click at [22, 11] on img at bounding box center [18, 22] width 22 height 22
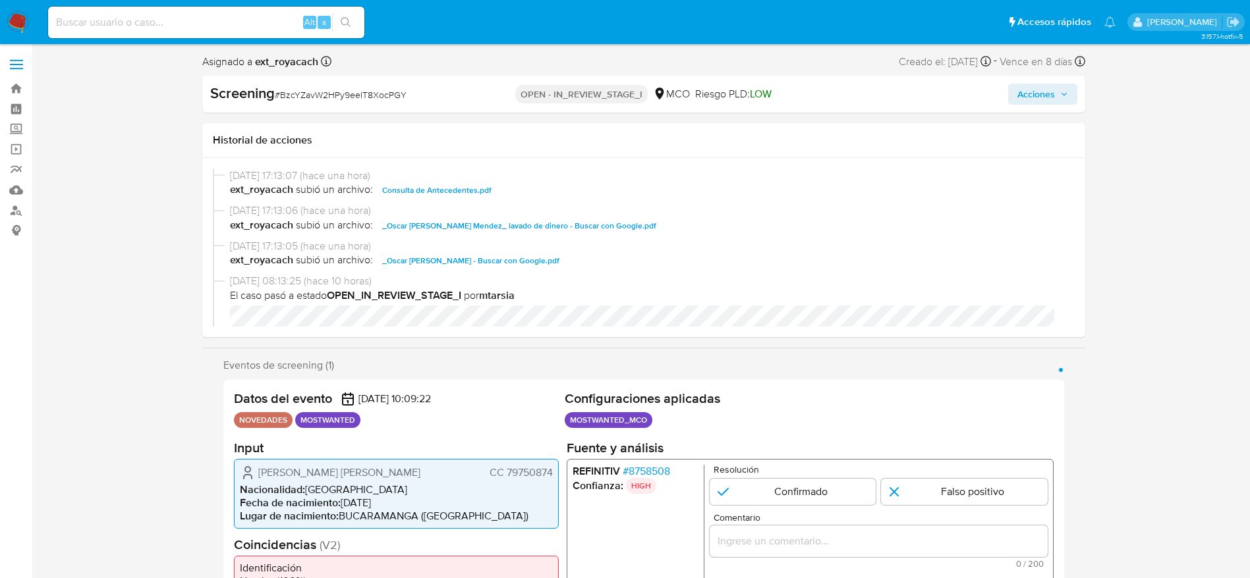
select select "10"
click at [431, 190] on span "Consulta de Antecedentes.pdf" at bounding box center [436, 190] width 109 height 16
click at [509, 478] on span "CC 79750874" at bounding box center [520, 472] width 63 height 13
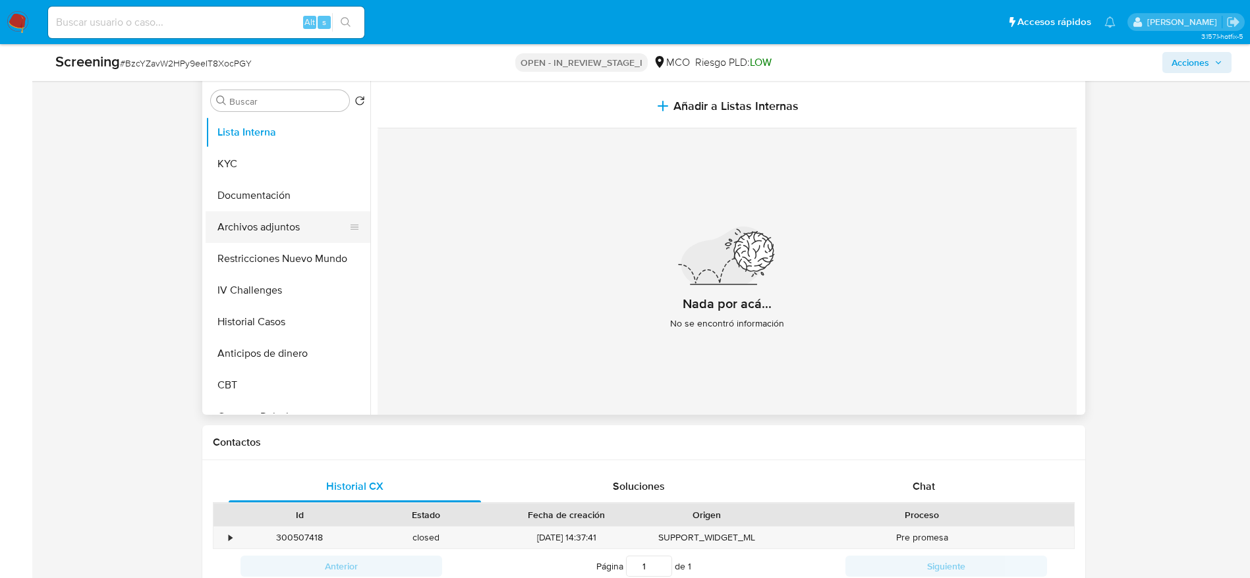
click at [247, 235] on button "Archivos adjuntos" at bounding box center [283, 227] width 154 height 32
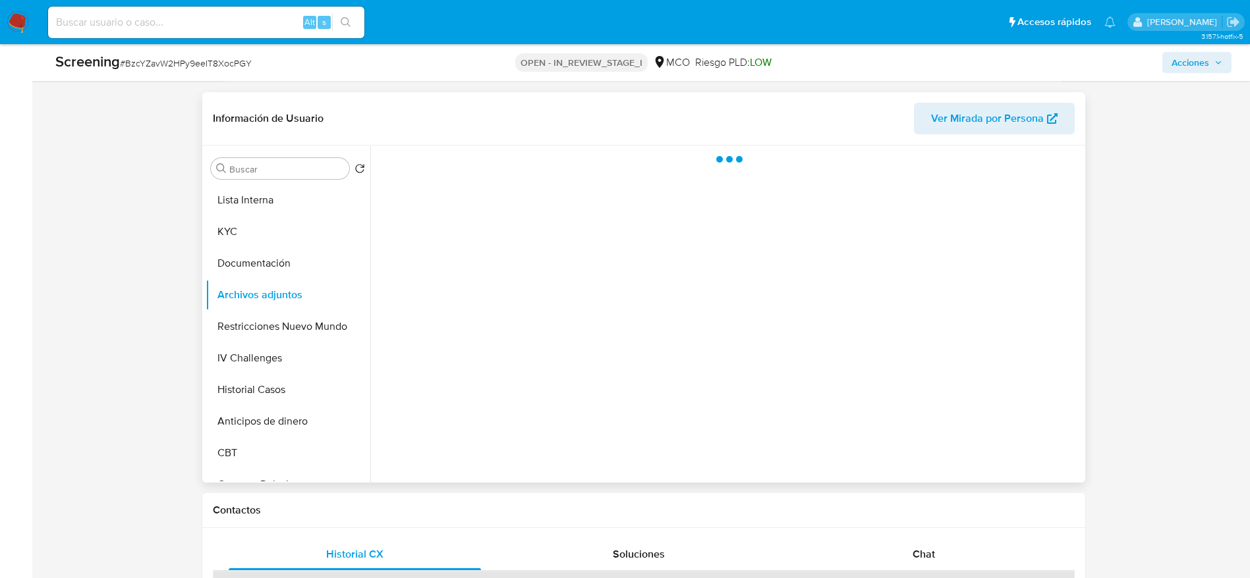
scroll to position [494, 0]
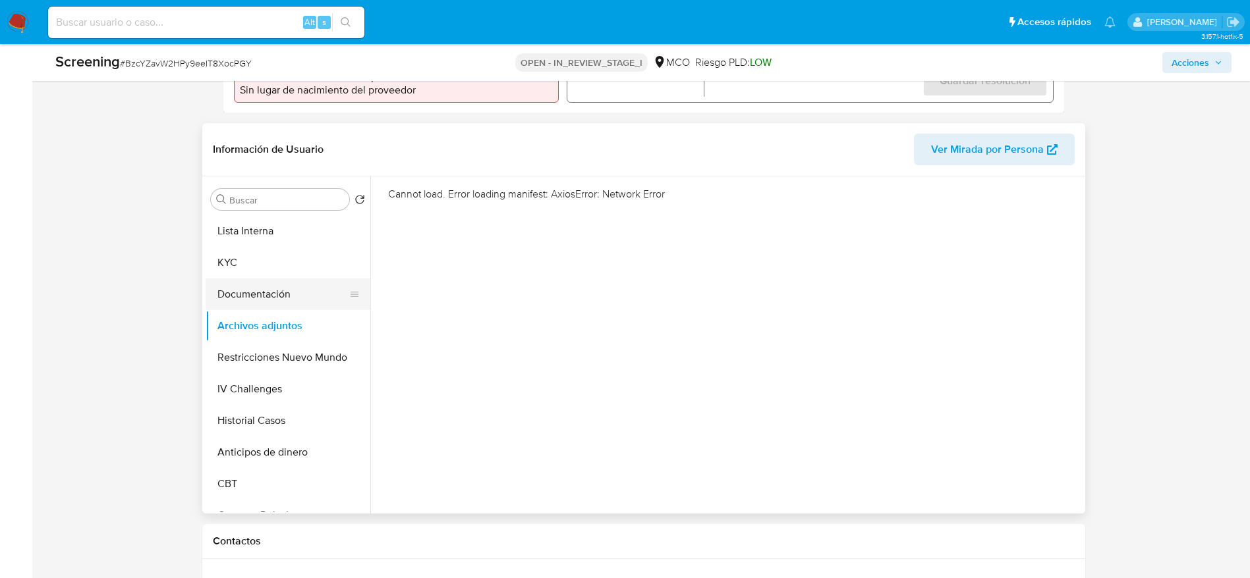
click at [294, 299] on button "Documentación" at bounding box center [283, 295] width 154 height 32
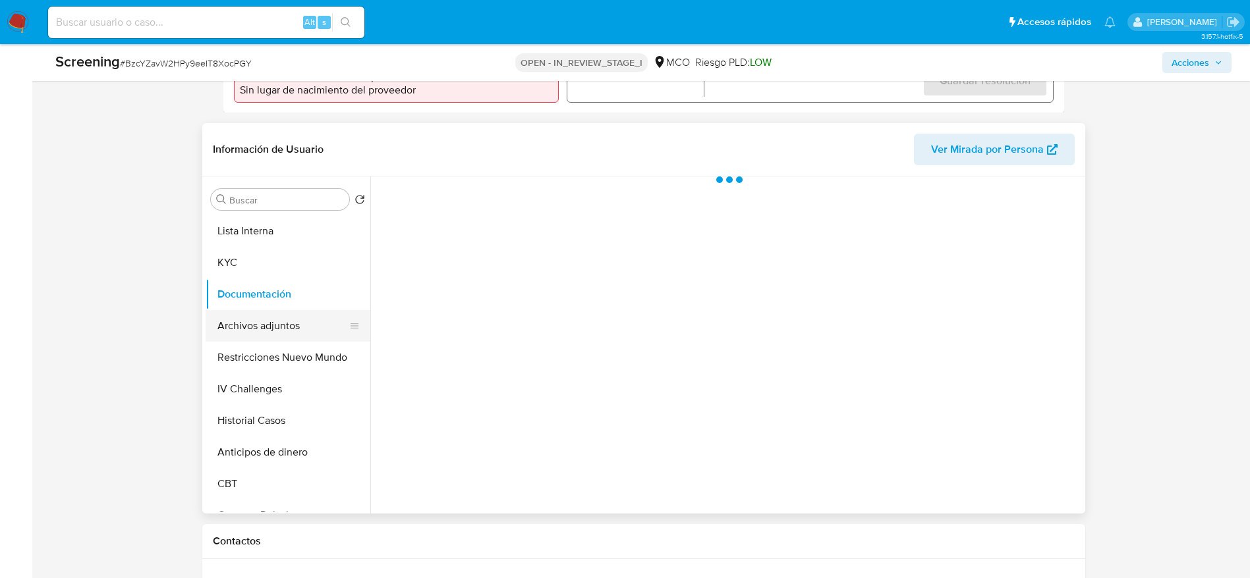
click at [294, 341] on button "Archivos adjuntos" at bounding box center [283, 326] width 154 height 32
click at [265, 325] on button "Archivos adjuntos" at bounding box center [283, 326] width 154 height 32
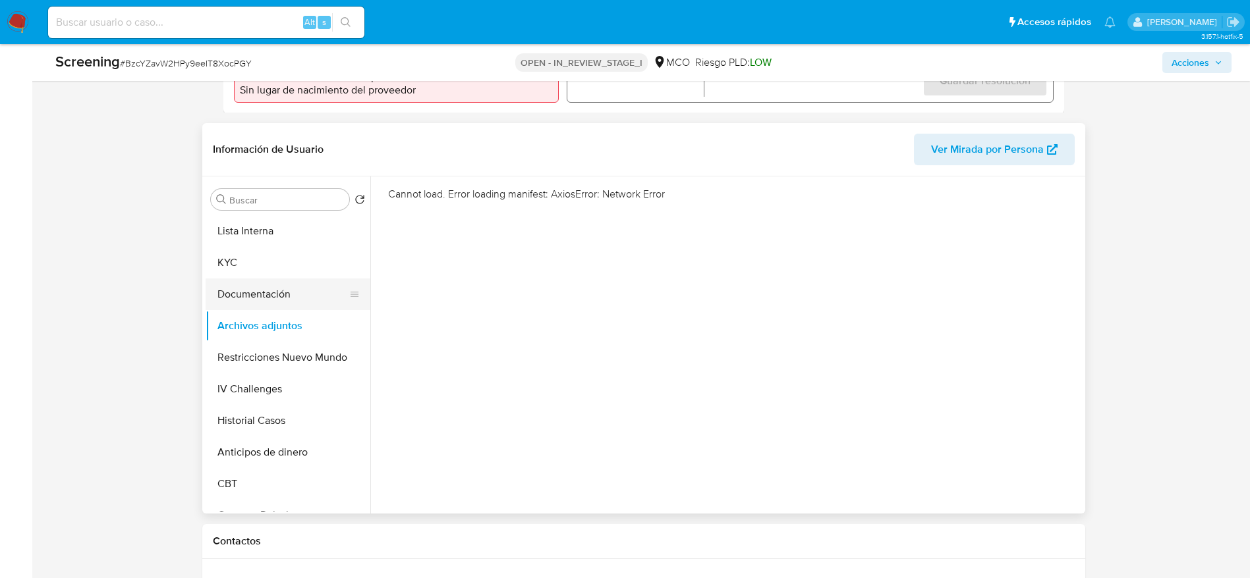
click at [252, 279] on button "Documentación" at bounding box center [283, 295] width 154 height 32
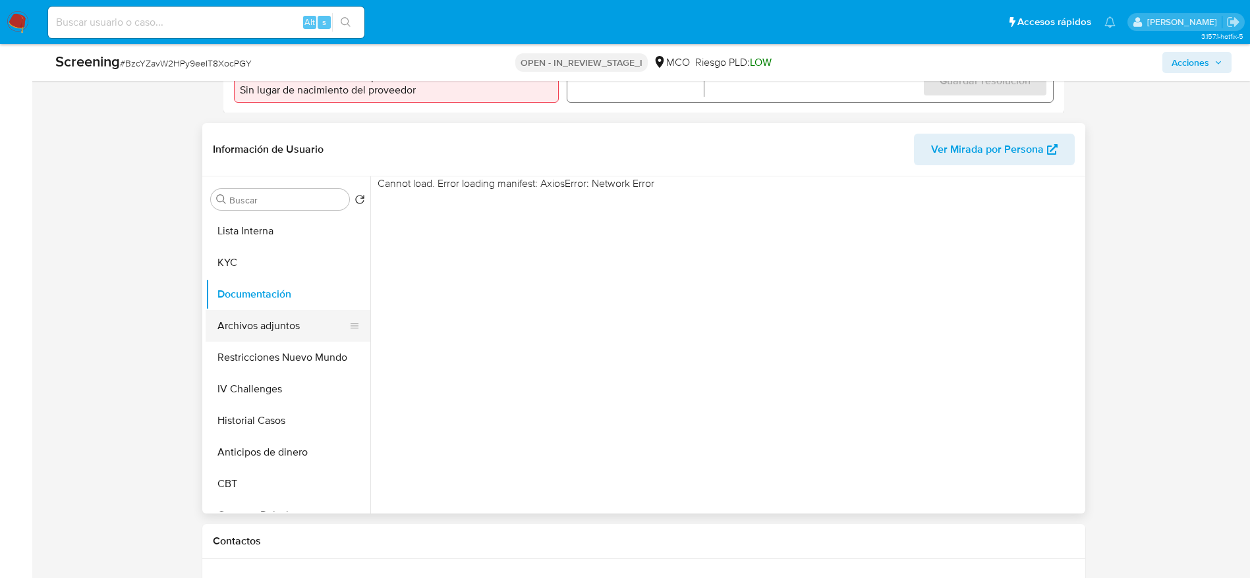
click at [250, 315] on button "Archivos adjuntos" at bounding box center [283, 326] width 154 height 32
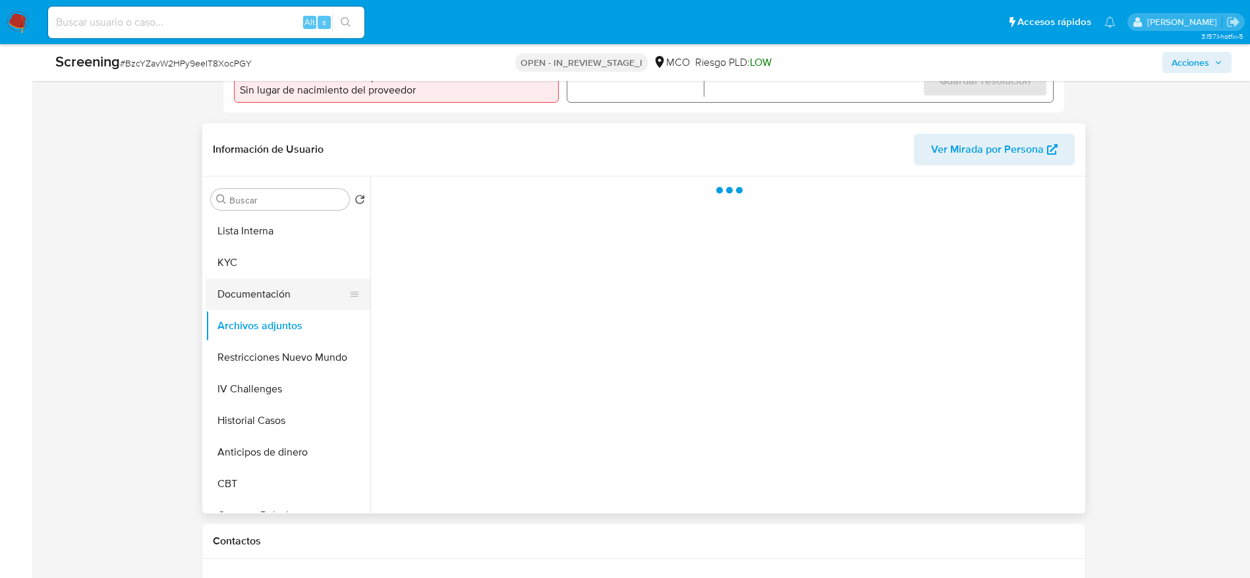
click at [248, 288] on button "Documentación" at bounding box center [283, 295] width 154 height 32
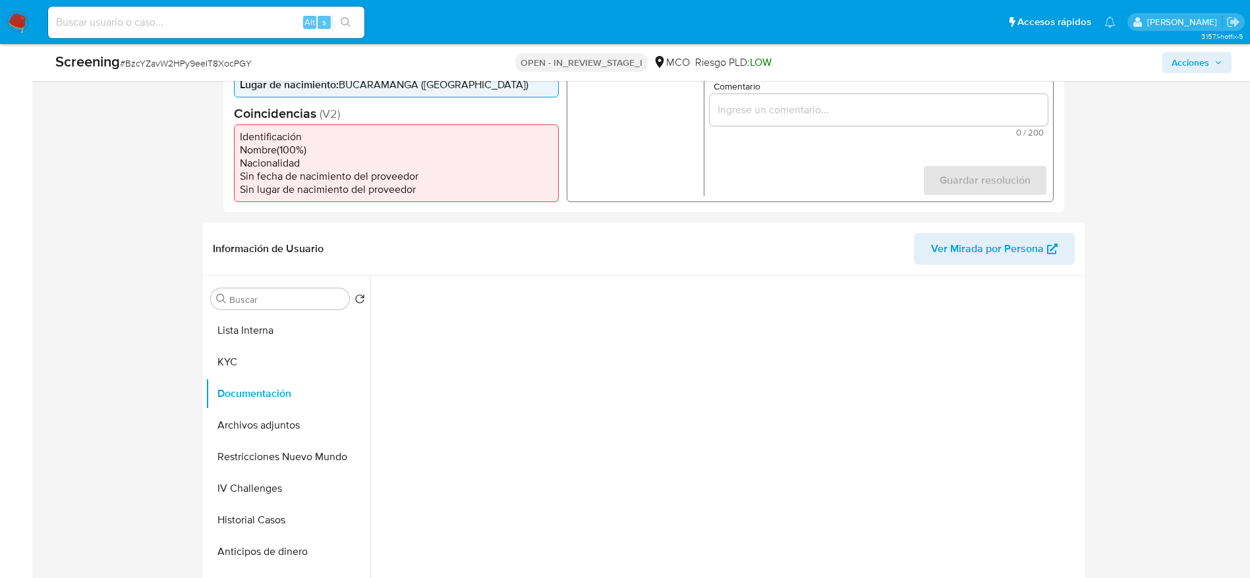
scroll to position [296, 0]
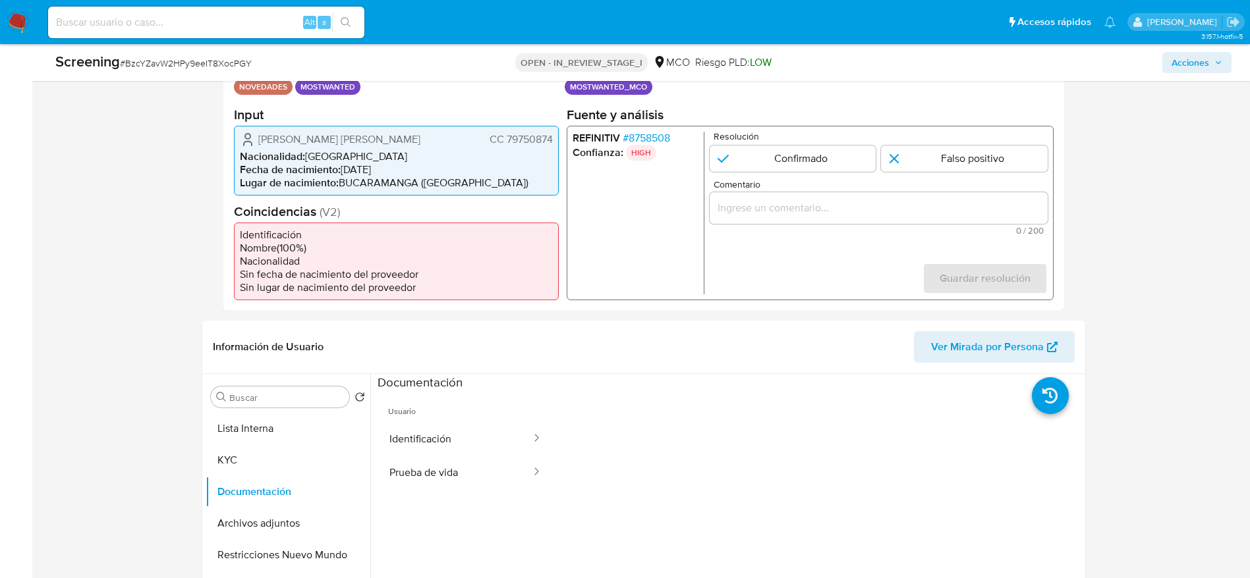
click at [201, 59] on span "# BzcYZavW2HPy9eeIT8XocPGY" at bounding box center [186, 63] width 132 height 13
copy span "BzcYZavW2HPy9eeIT8XocPGY"
drag, startPoint x: 254, startPoint y: 142, endPoint x: 560, endPoint y: 146, distance: 306.3
click at [560, 146] on div "Datos del evento 30/08/2025 10:09:22 NOVEDADES MOSTWANTED Configuraciones aplic…" at bounding box center [643, 179] width 841 height 264
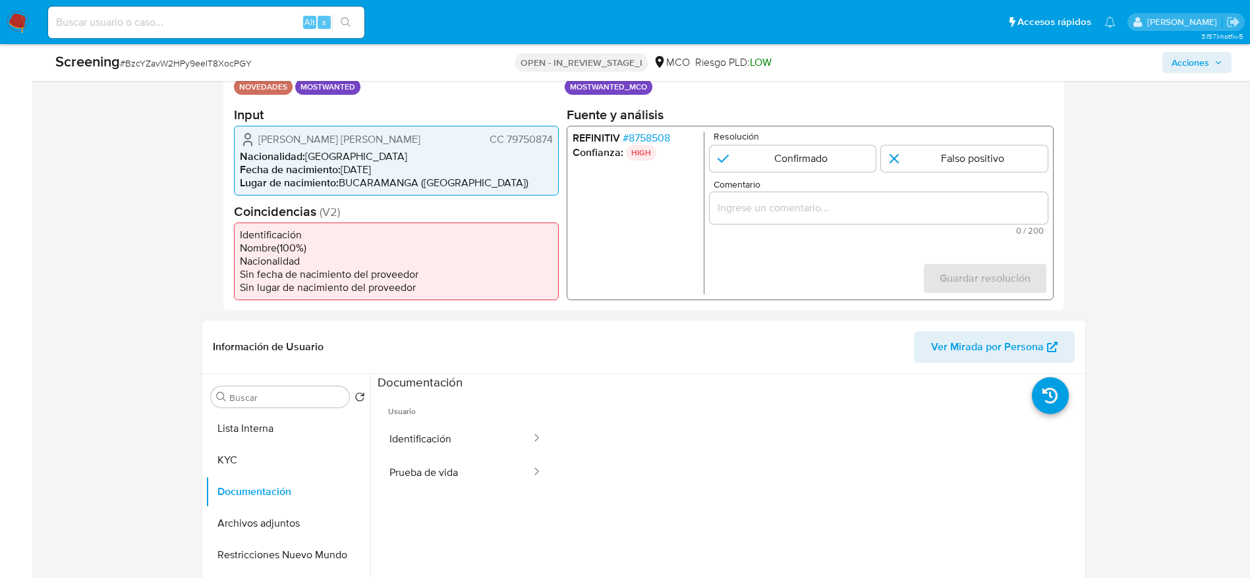
click at [640, 133] on span "# 8758508" at bounding box center [645, 137] width 47 height 13
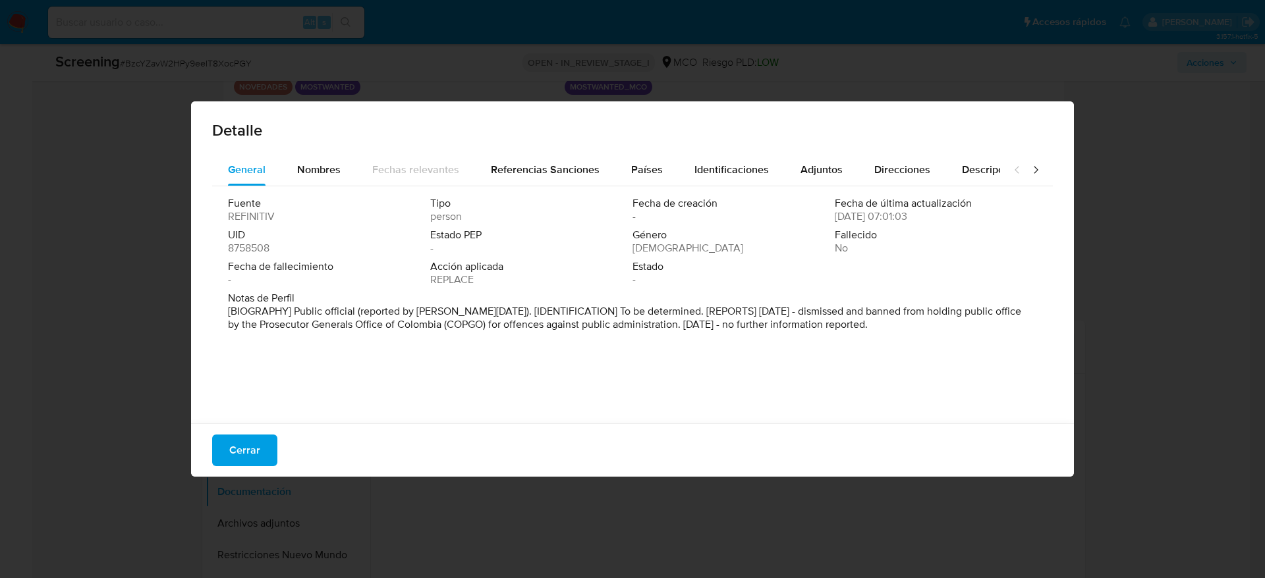
click at [271, 448] on button "Cerrar" at bounding box center [244, 451] width 65 height 32
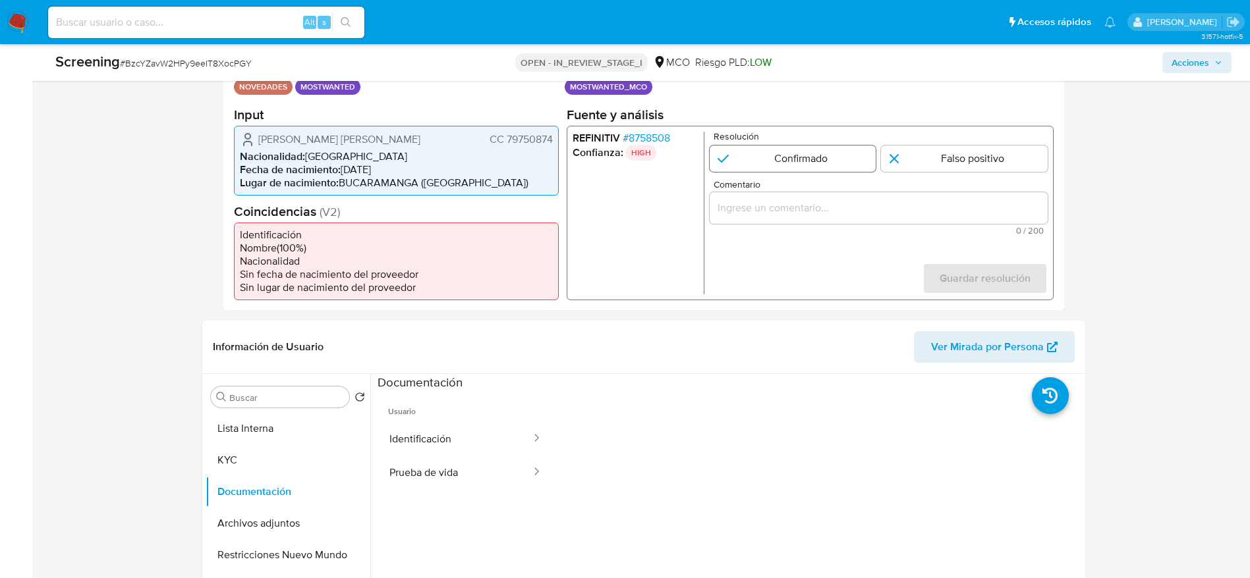
click at [818, 165] on input "1 de 1" at bounding box center [792, 158] width 167 height 26
radio input "true"
click at [825, 211] on input "Comentario" at bounding box center [878, 207] width 338 height 17
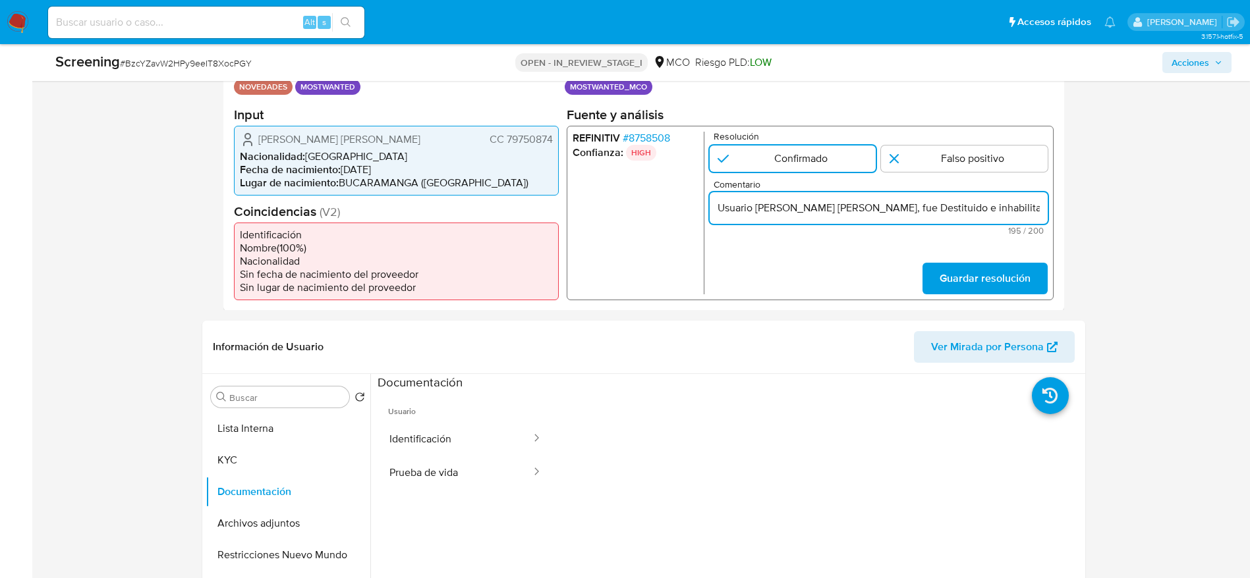
scroll to position [0, 572]
type input "Usuario Oscar Mauricio Torres Mendez, fue Destituido e inhabilitado en enero de…"
click at [1000, 282] on span "Guardar resolución" at bounding box center [984, 277] width 91 height 29
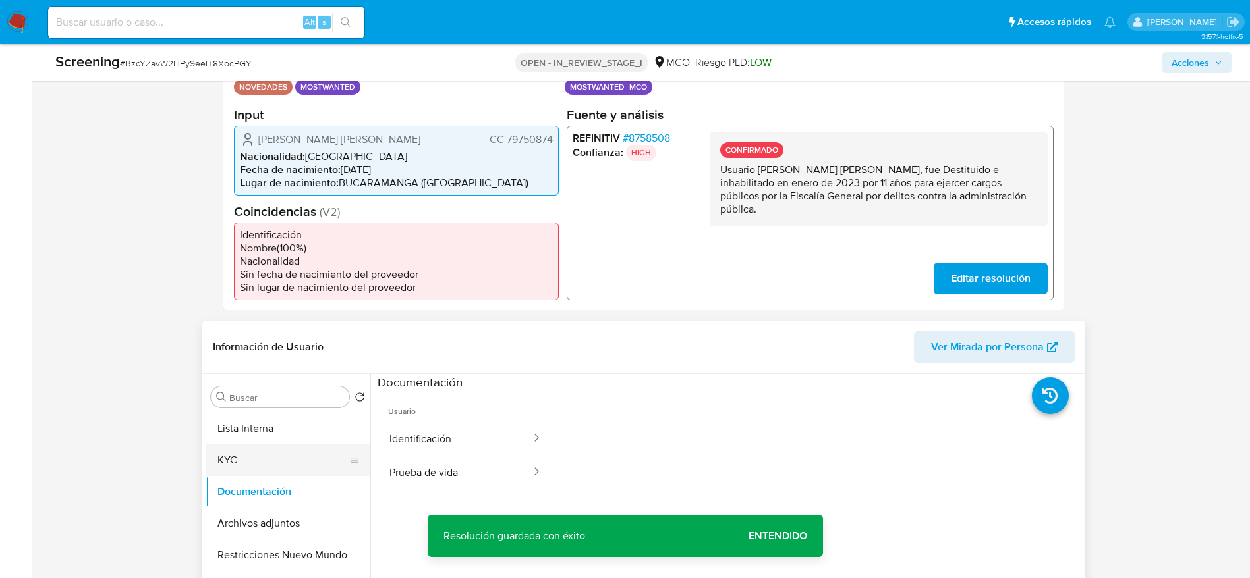
drag, startPoint x: 226, startPoint y: 469, endPoint x: 257, endPoint y: 445, distance: 39.4
click at [226, 467] on button "KYC" at bounding box center [283, 461] width 154 height 32
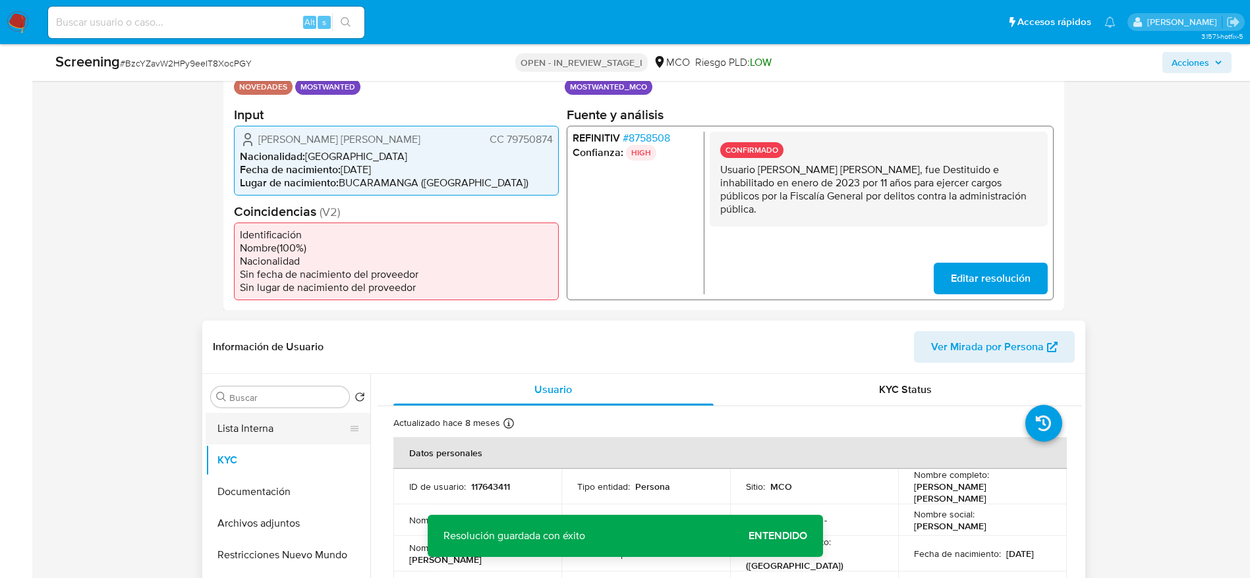
click at [260, 421] on button "Lista Interna" at bounding box center [283, 429] width 154 height 32
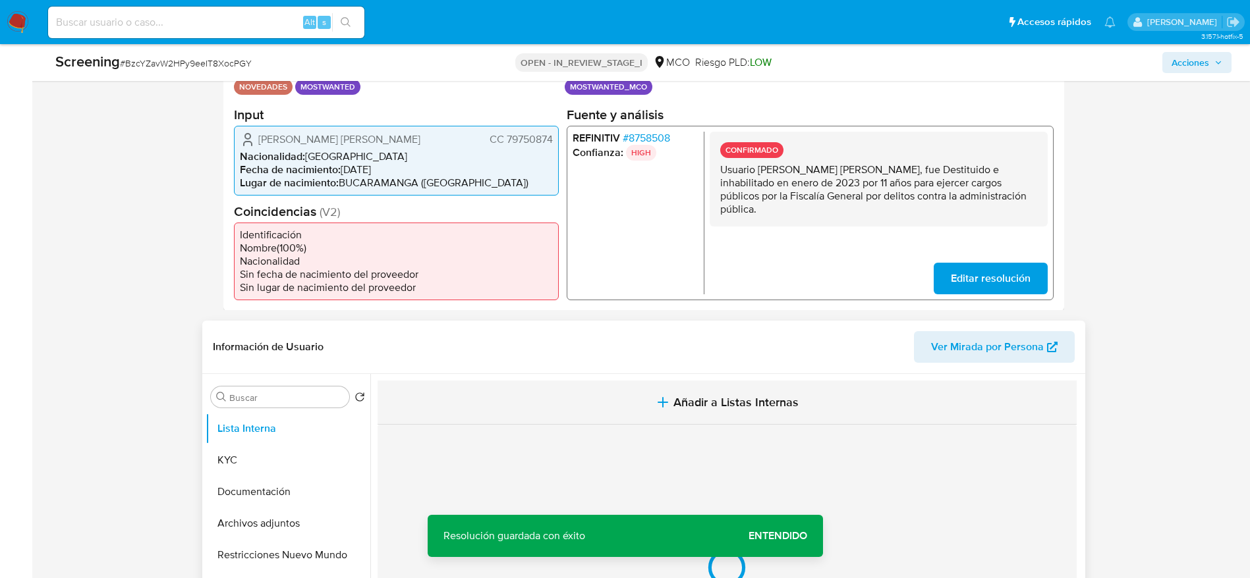
click at [590, 393] on button "Añadir a Listas Internas" at bounding box center [726, 403] width 699 height 44
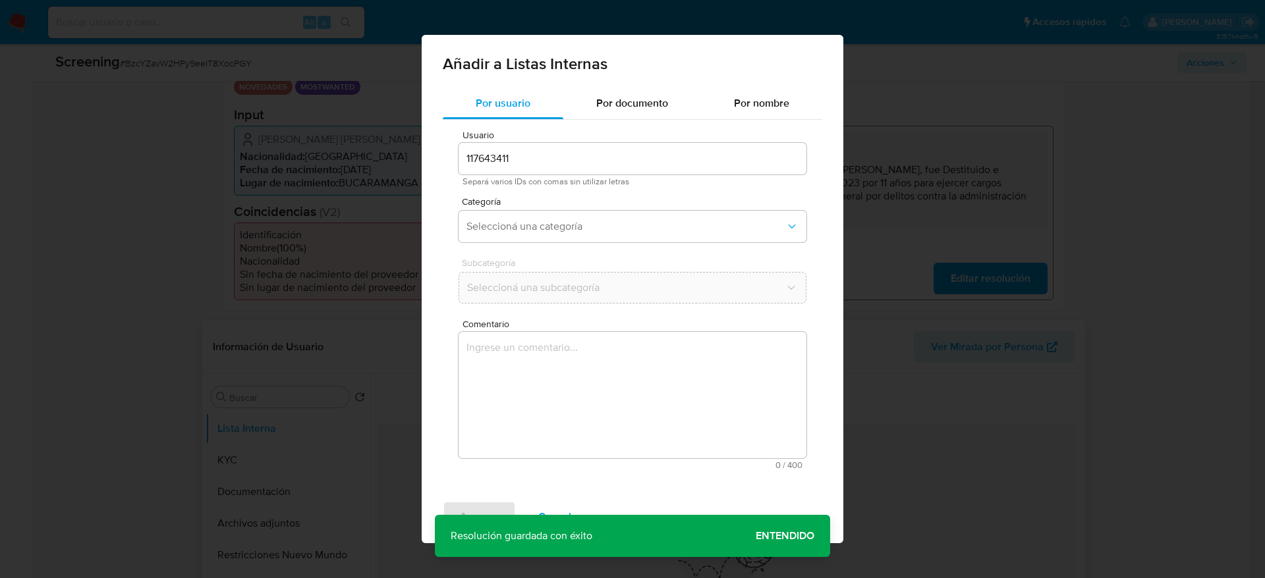
click at [590, 411] on textarea "Comentario" at bounding box center [632, 395] width 348 height 126
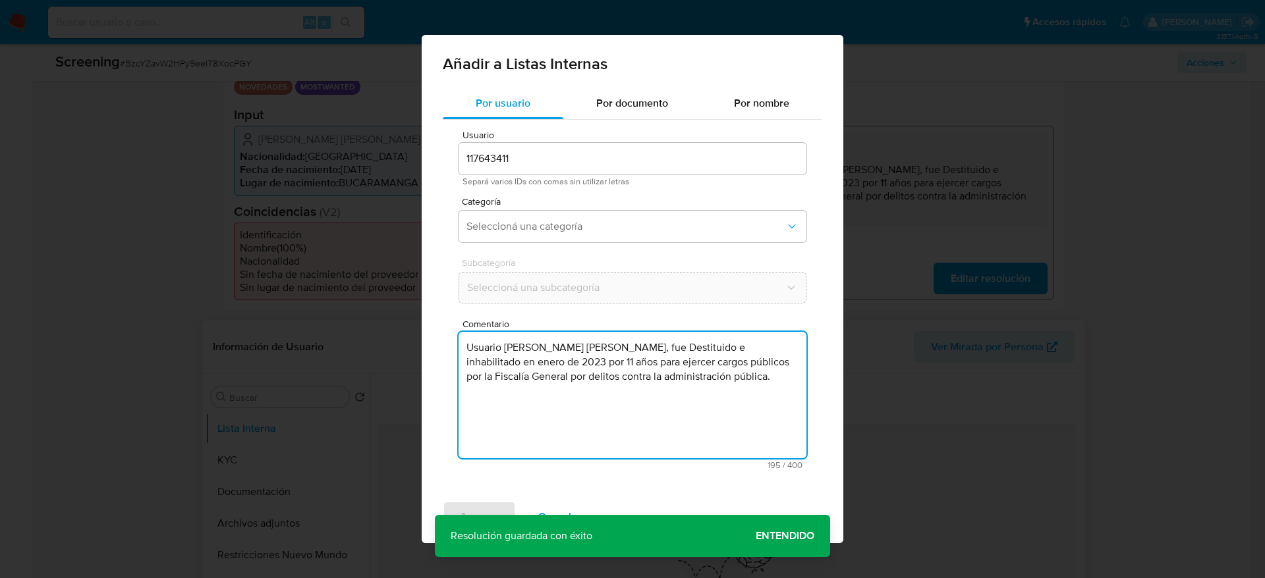
type textarea "Usuario Oscar Mauricio Torres Mendez, fue Destituido e inhabilitado en enero de…"
click at [526, 247] on div "Categoría Seleccioná una categoría" at bounding box center [632, 222] width 348 height 51
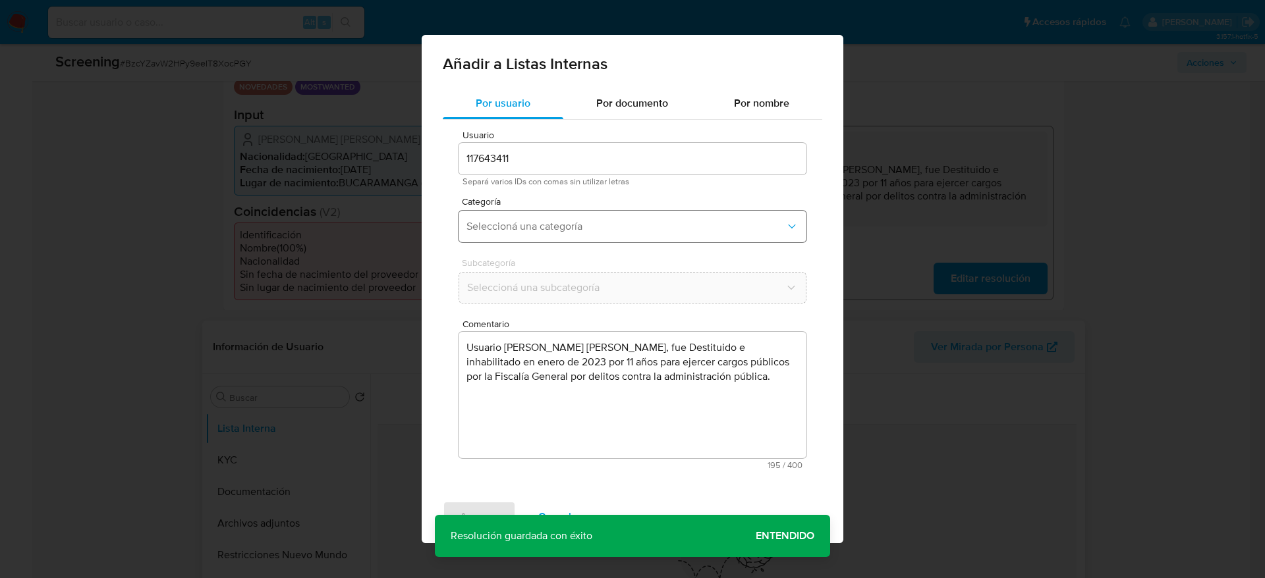
click at [527, 221] on span "Seleccioná una categoría" at bounding box center [625, 226] width 319 height 13
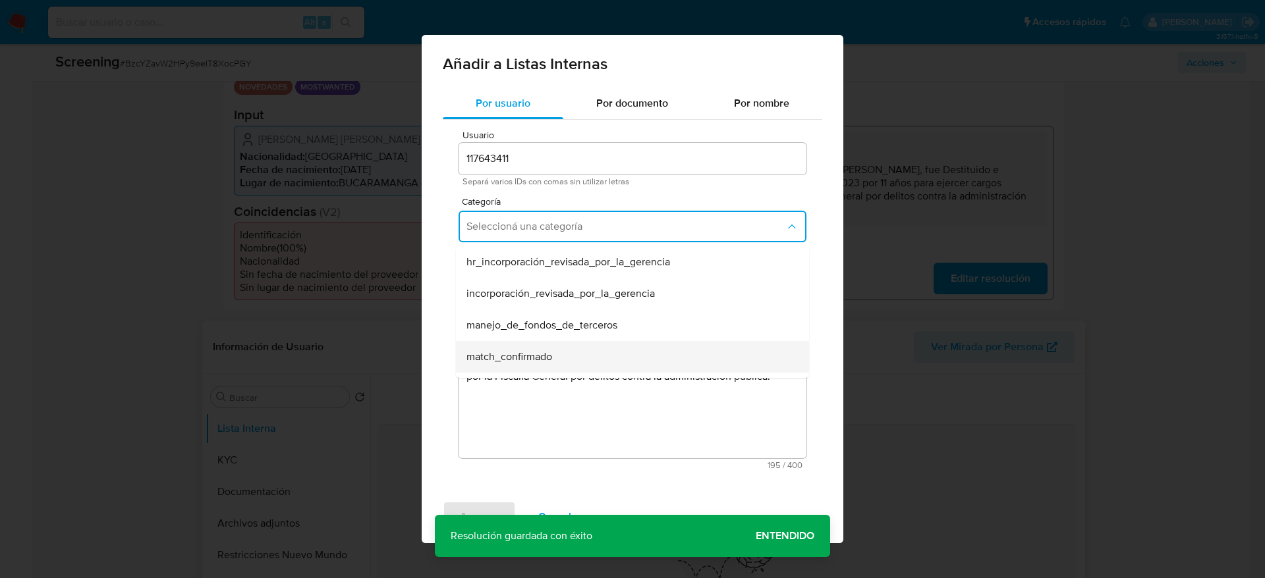
click at [519, 343] on div "match_confirmado" at bounding box center [628, 357] width 324 height 32
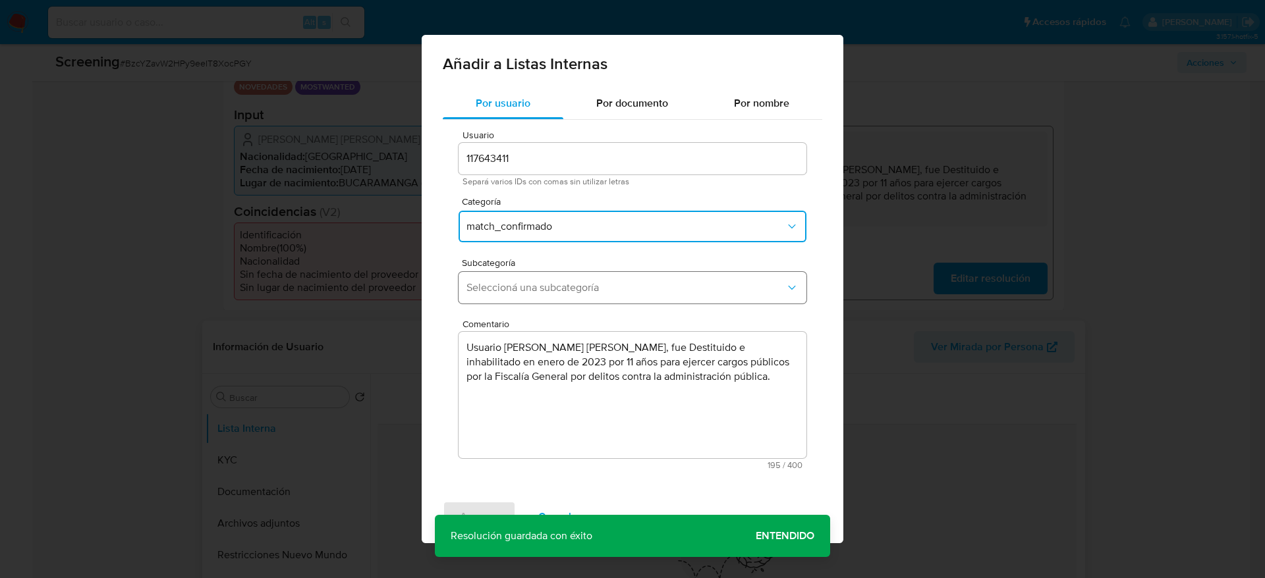
click at [538, 275] on button "Seleccioná una subcategoría" at bounding box center [632, 288] width 348 height 32
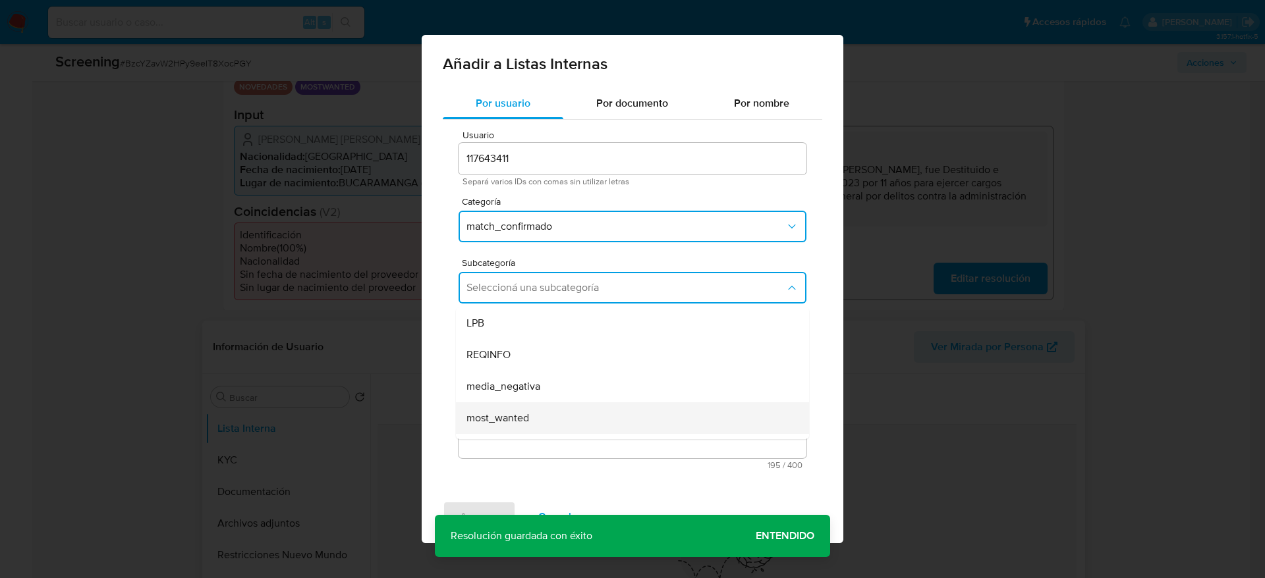
drag, startPoint x: 548, startPoint y: 381, endPoint x: 551, endPoint y: 416, distance: 35.0
click at [551, 416] on ul "LPB REQINFO media_negativa most_wanted pep rca sanctions_list" at bounding box center [632, 418] width 353 height 221
click at [551, 418] on div "most_wanted" at bounding box center [628, 418] width 324 height 32
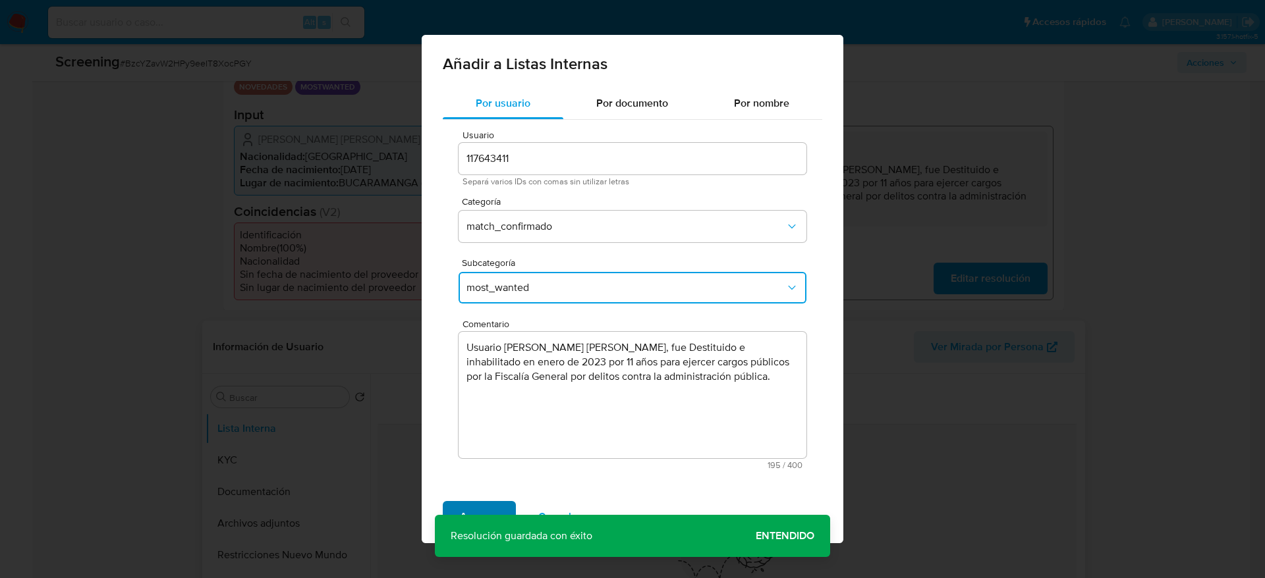
click at [466, 513] on span "Agregar" at bounding box center [479, 517] width 39 height 29
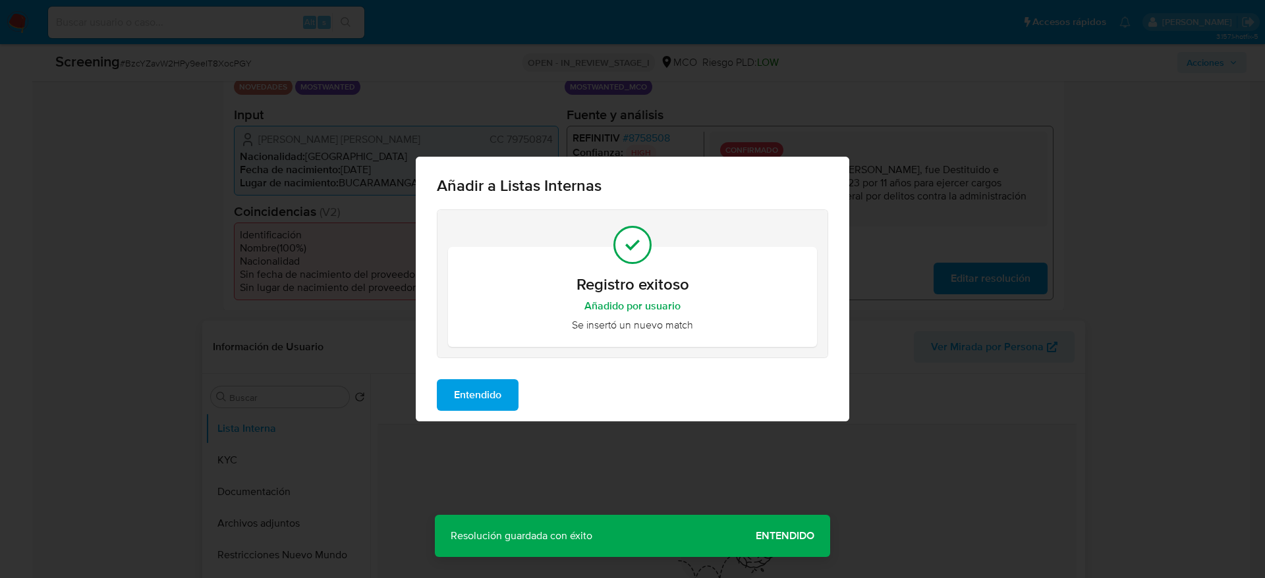
click at [513, 380] on button "Entendido" at bounding box center [478, 395] width 82 height 32
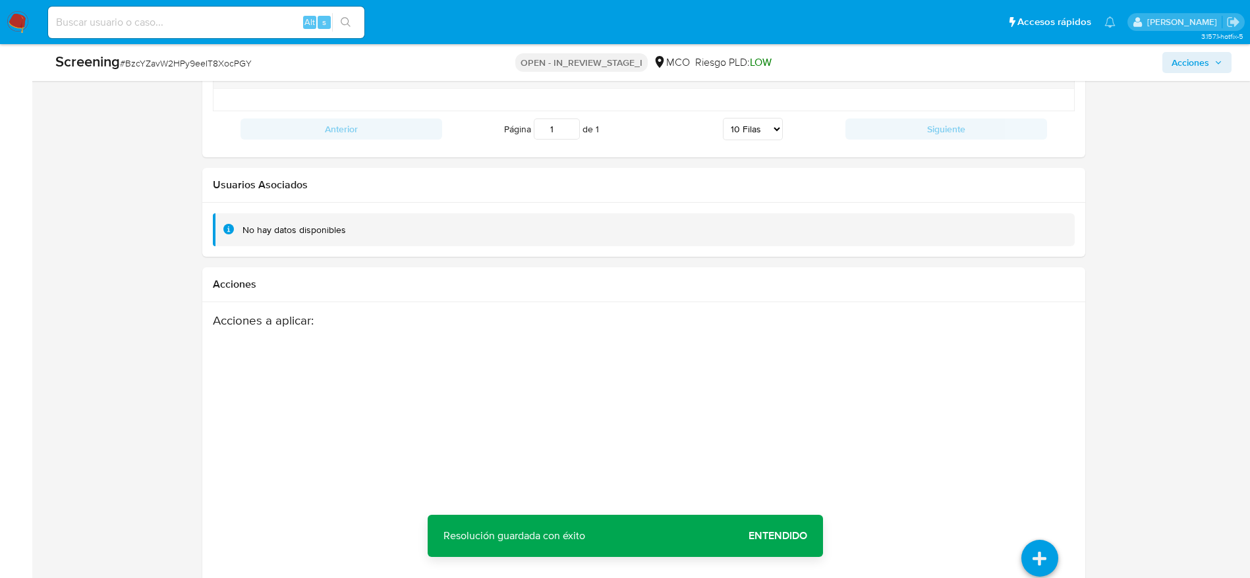
scroll to position [1866, 0]
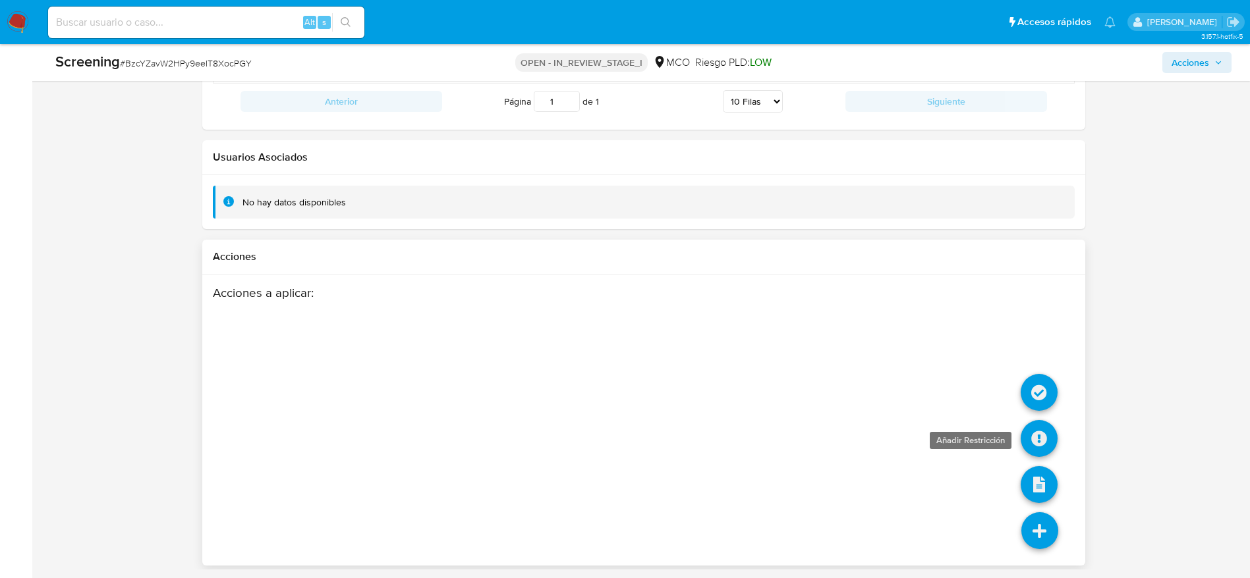
click at [1038, 444] on icon at bounding box center [1038, 438] width 37 height 37
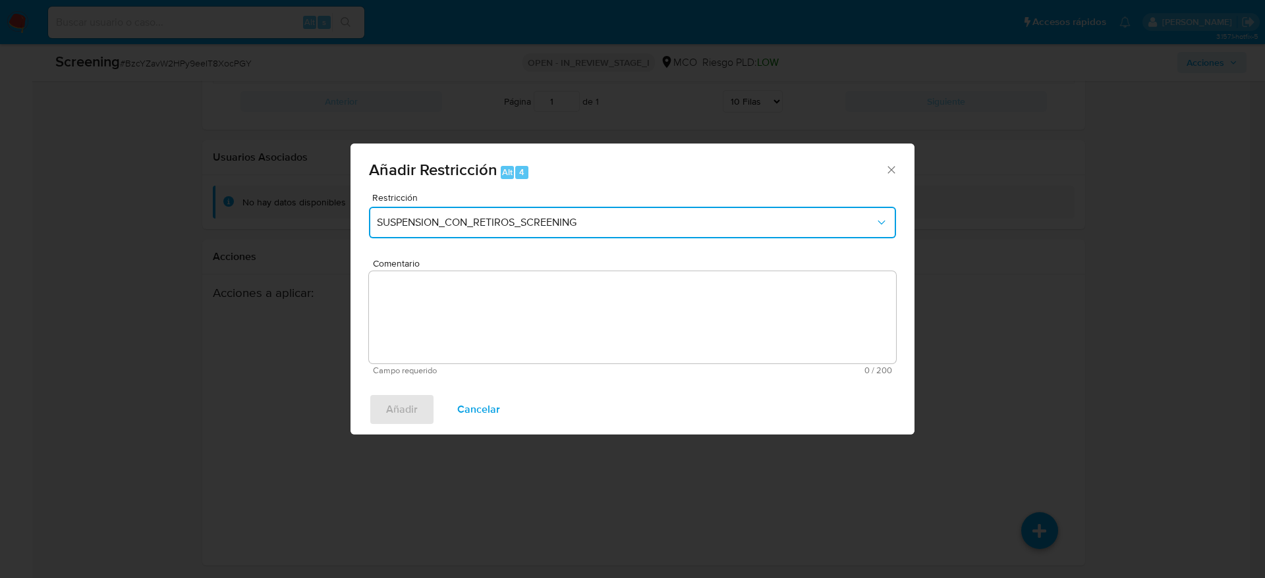
drag, startPoint x: 503, startPoint y: 213, endPoint x: 508, endPoint y: 227, distance: 14.6
click at [503, 212] on button "SUSPENSION_CON_RETIROS_SCREENING" at bounding box center [632, 223] width 527 height 32
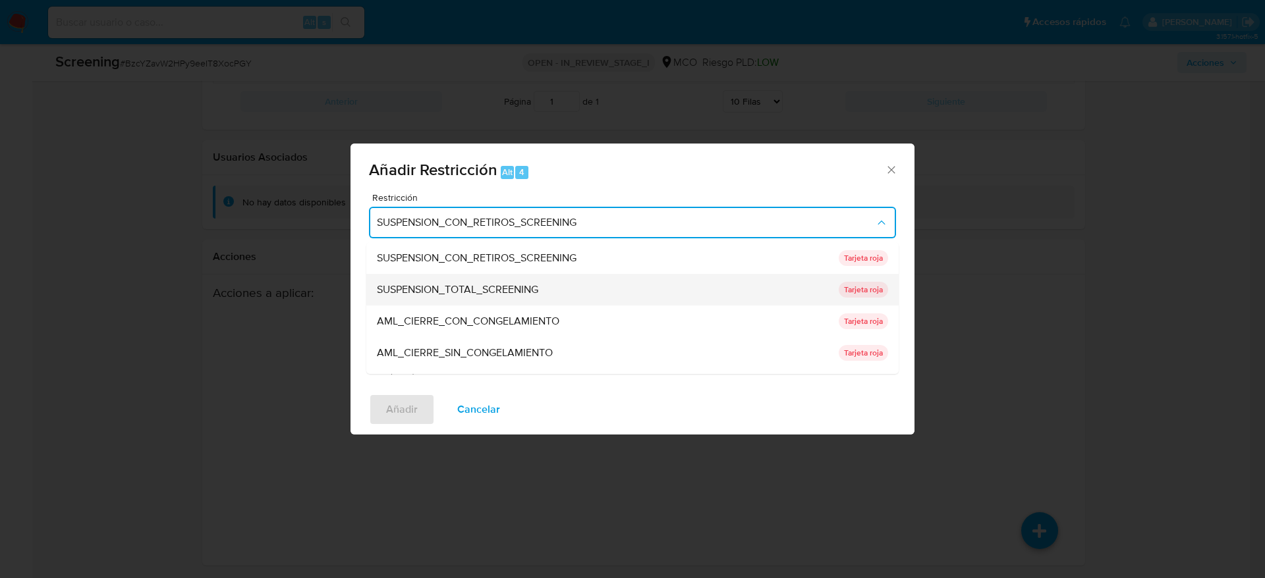
click at [482, 279] on div "SUSPENSION_TOTAL_SCREENING" at bounding box center [604, 290] width 454 height 32
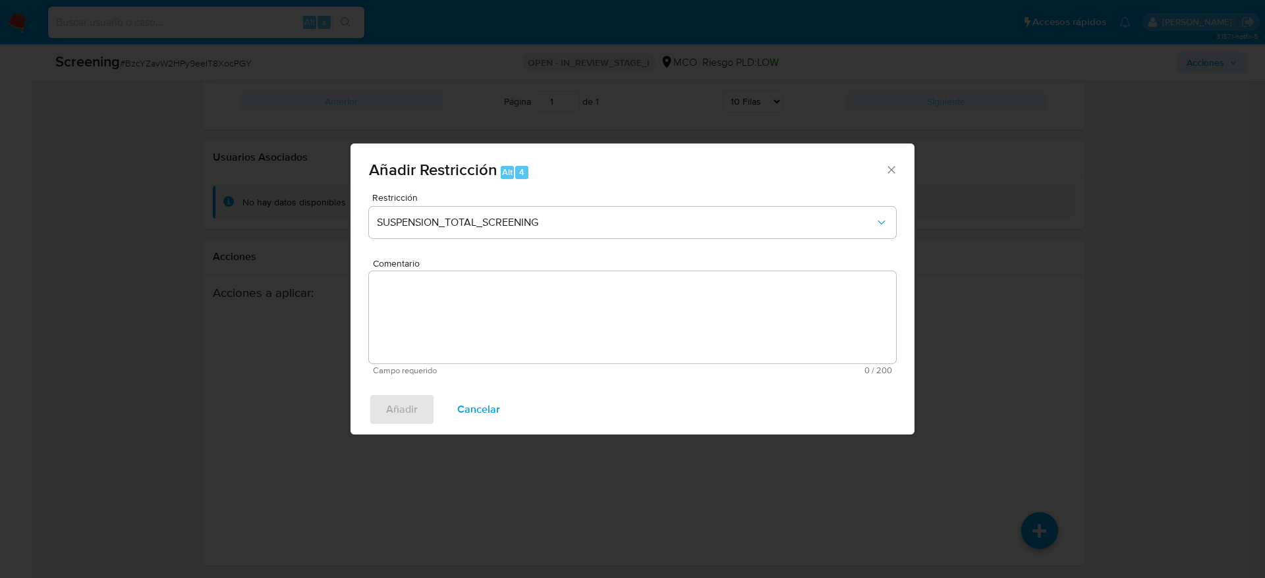
click at [483, 305] on textarea "Comentario" at bounding box center [632, 317] width 527 height 92
paste textarea "Usuario Oscar Mauricio Torres Mendez, fue Destituido e inhabilitado en enero de…"
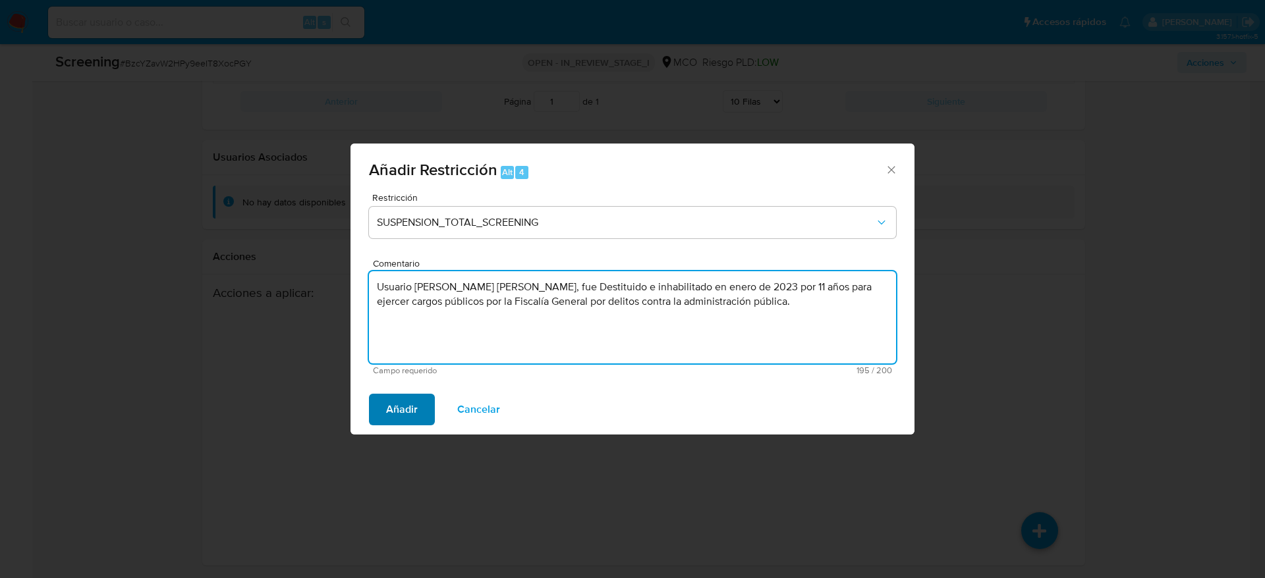
type textarea "Usuario Oscar Mauricio Torres Mendez, fue Destituido e inhabilitado en enero de…"
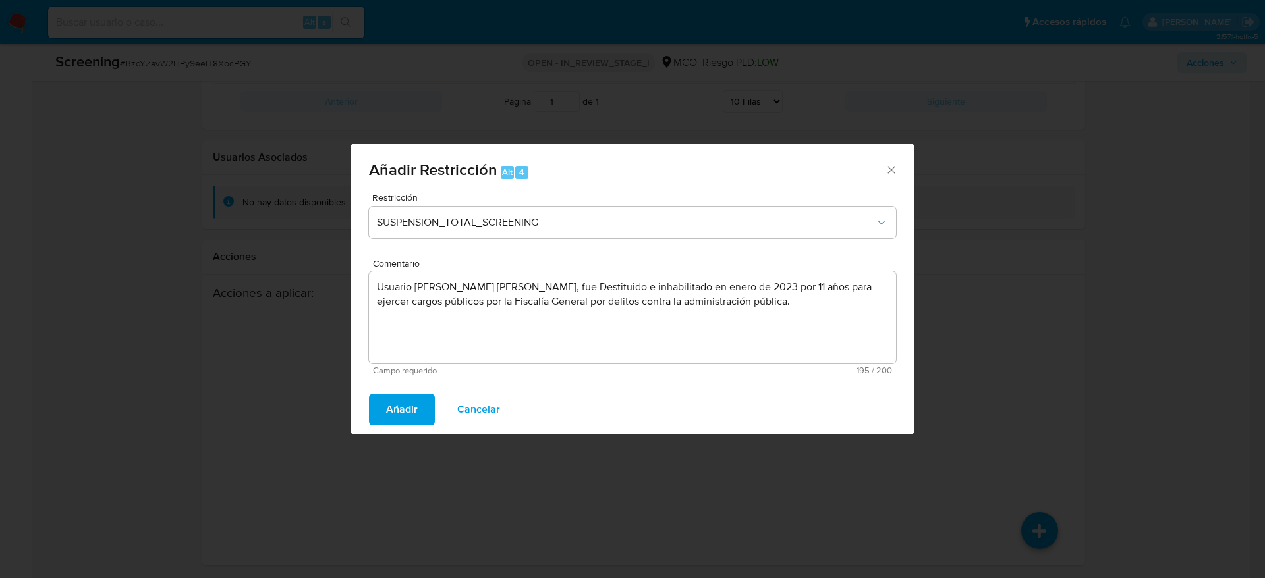
click at [395, 404] on span "Añadir" at bounding box center [402, 409] width 32 height 29
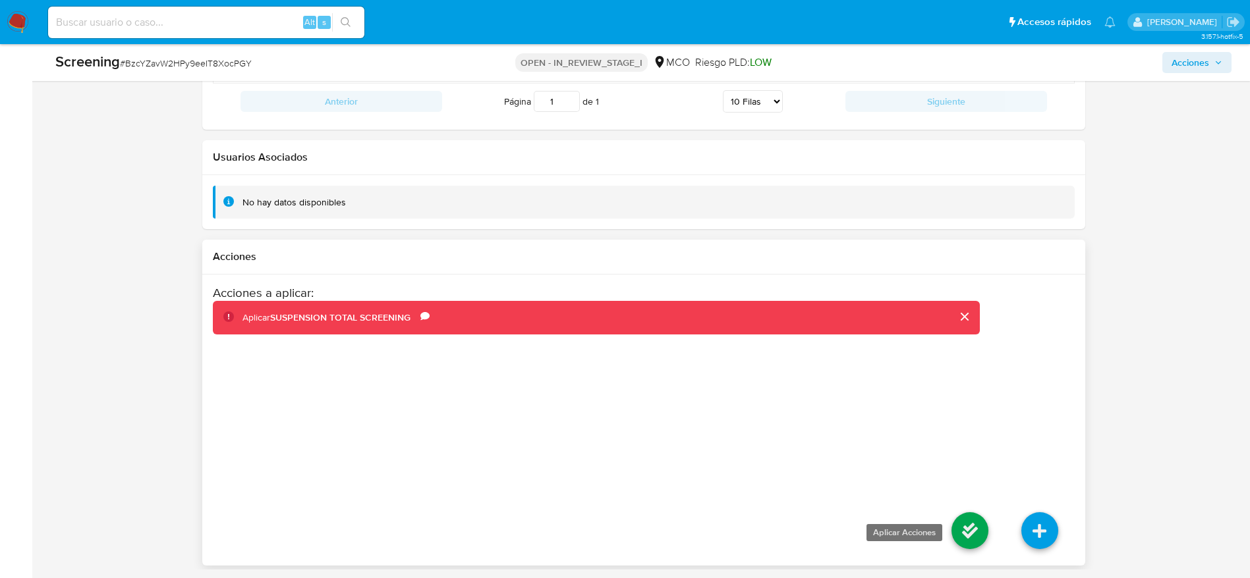
drag, startPoint x: 964, startPoint y: 503, endPoint x: 970, endPoint y: 516, distance: 15.1
click at [970, 515] on li at bounding box center [970, 533] width 70 height 74
click at [968, 520] on icon at bounding box center [969, 531] width 37 height 37
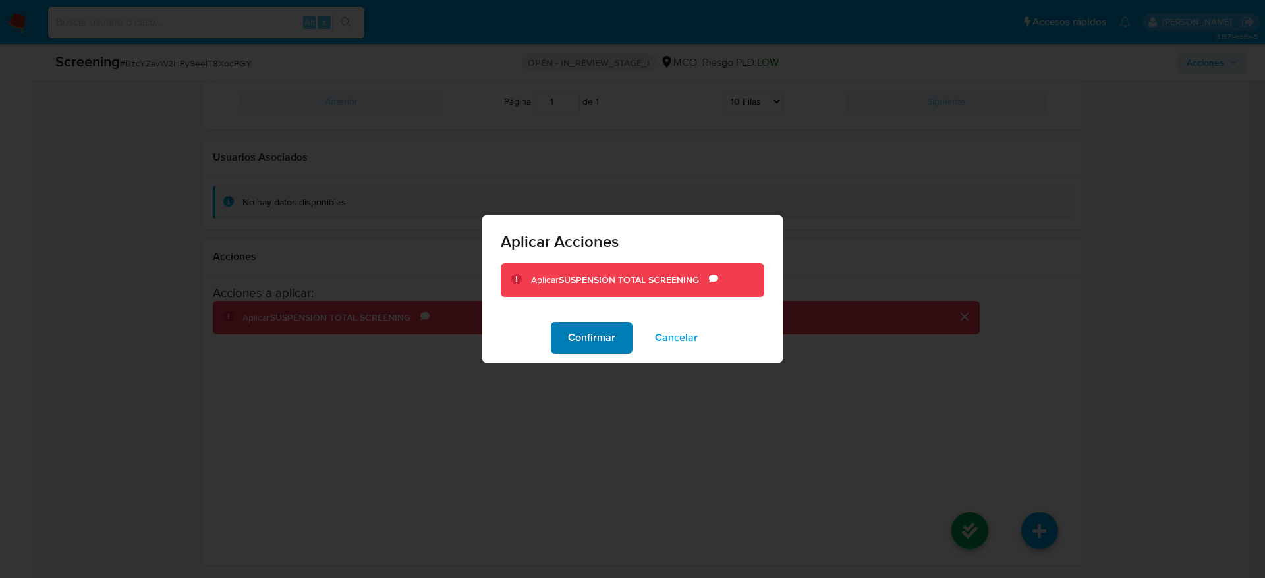
click at [613, 338] on span "Confirmar" at bounding box center [591, 337] width 47 height 29
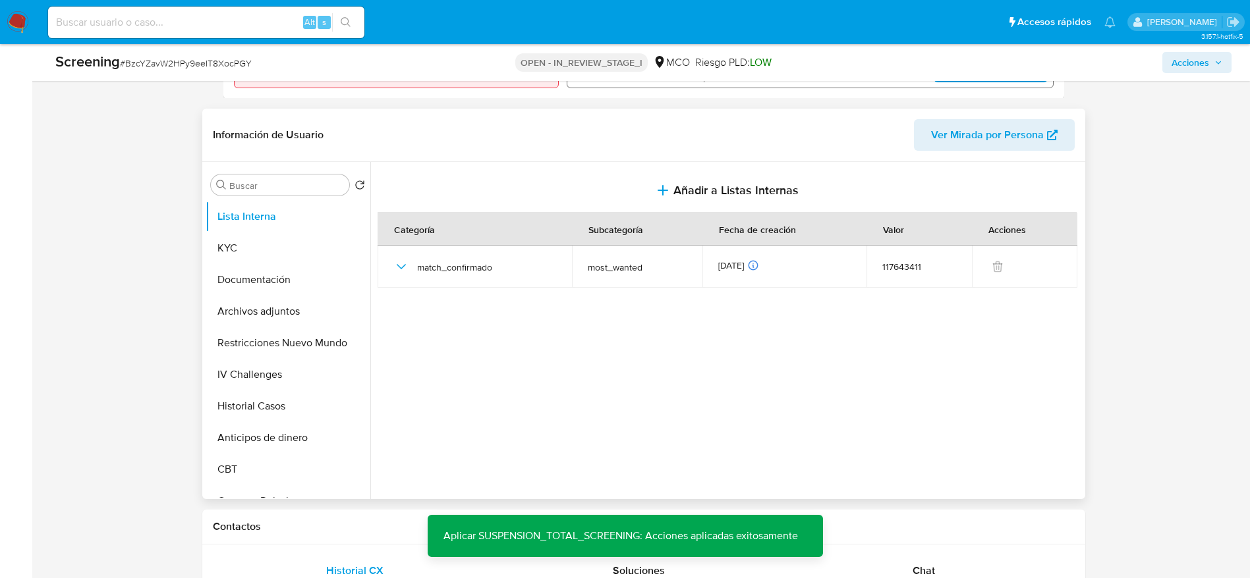
scroll to position [482, 0]
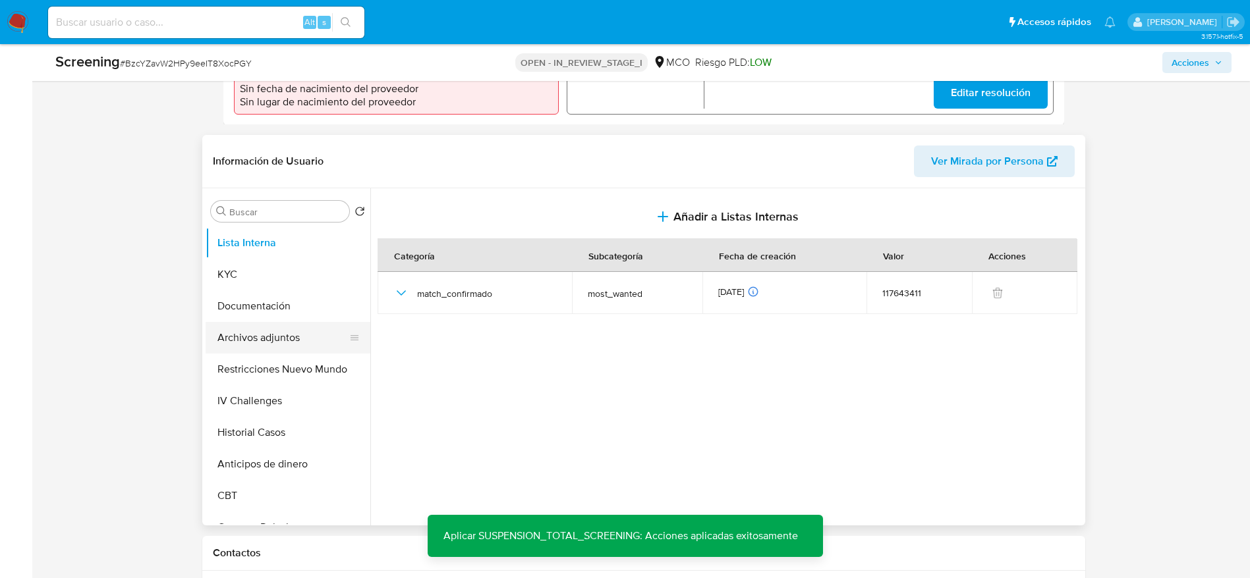
click at [287, 333] on button "Archivos adjuntos" at bounding box center [283, 338] width 154 height 32
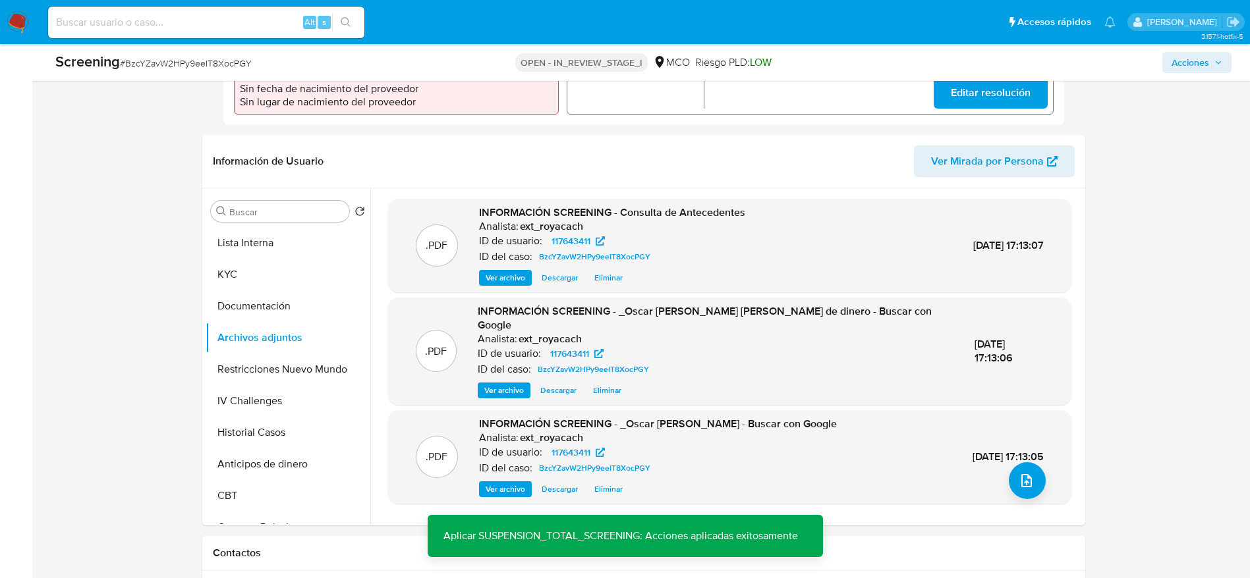
scroll to position [581, 0]
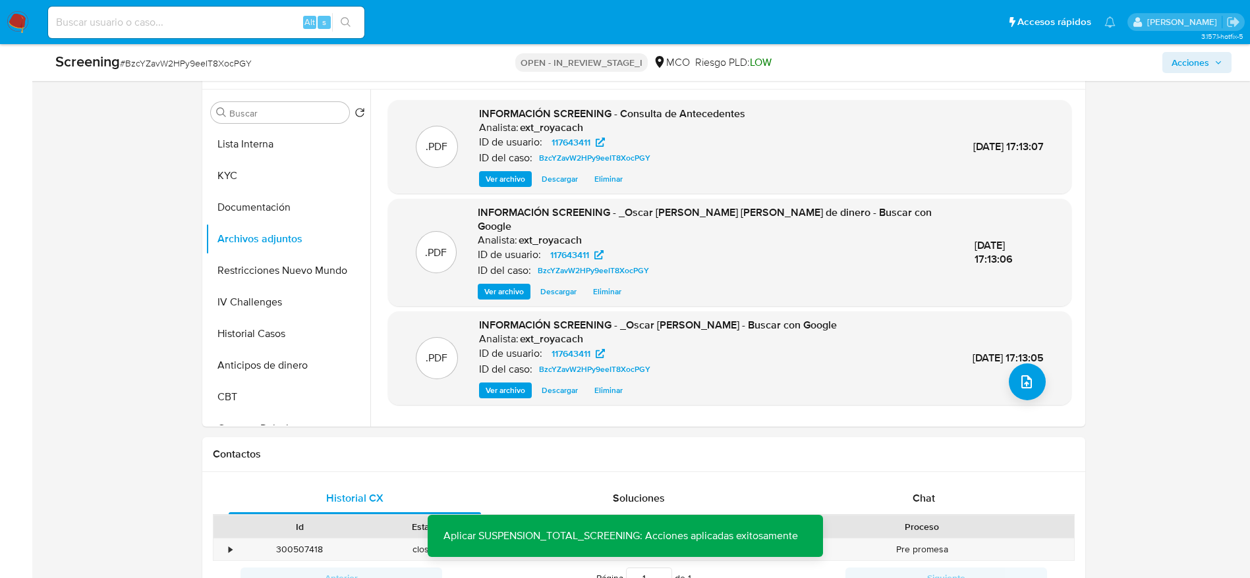
click at [604, 395] on span "Eliminar" at bounding box center [608, 390] width 28 height 13
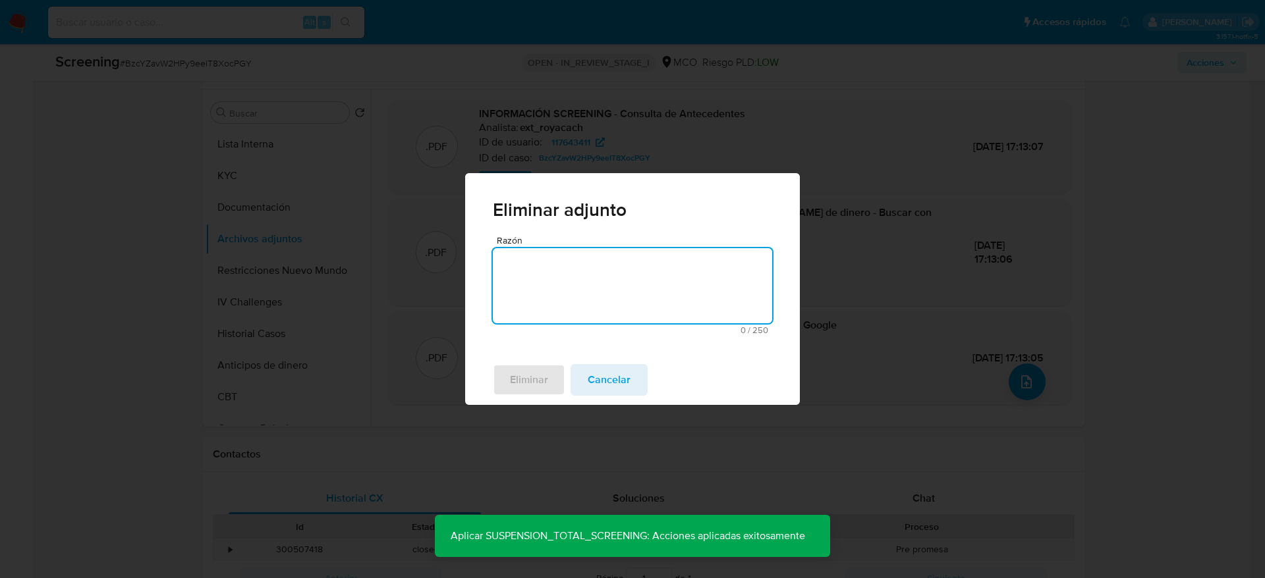
click at [585, 307] on textarea "Razón" at bounding box center [632, 285] width 279 height 75
type textarea "error de carga"
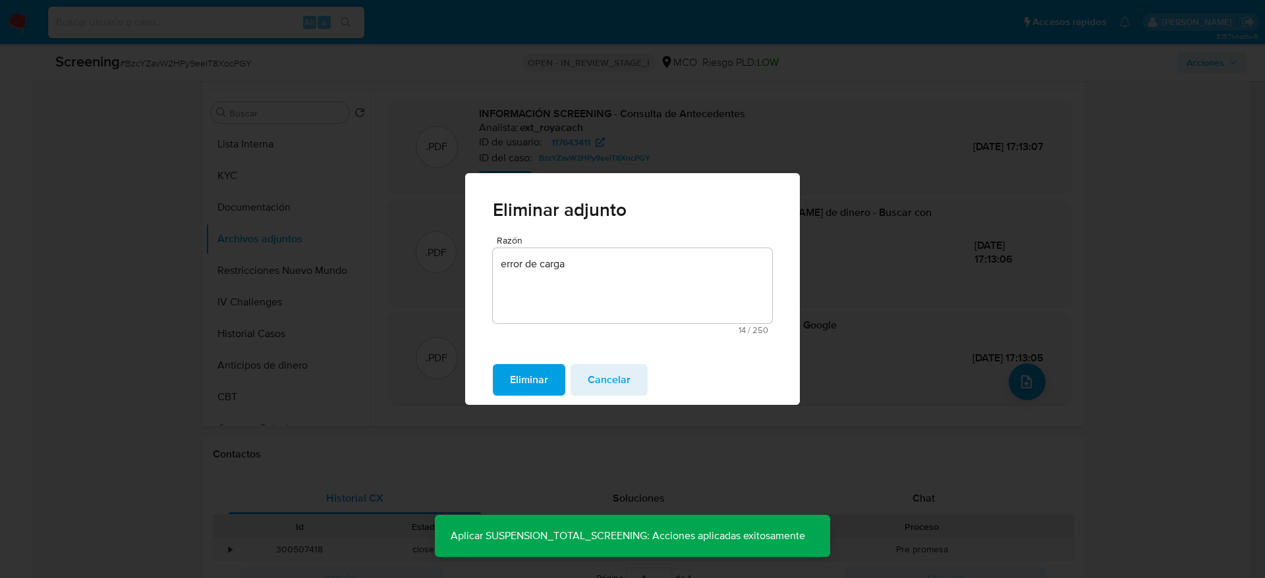
click at [495, 380] on button "Eliminar" at bounding box center [529, 380] width 72 height 32
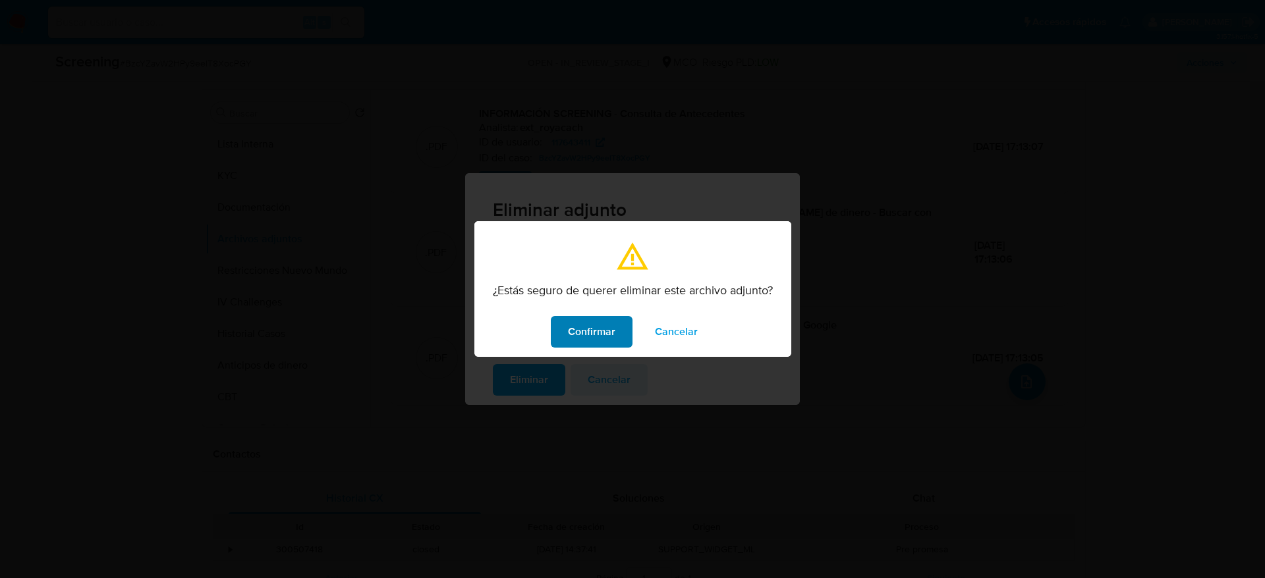
click at [593, 344] on span "Confirmar" at bounding box center [591, 332] width 47 height 29
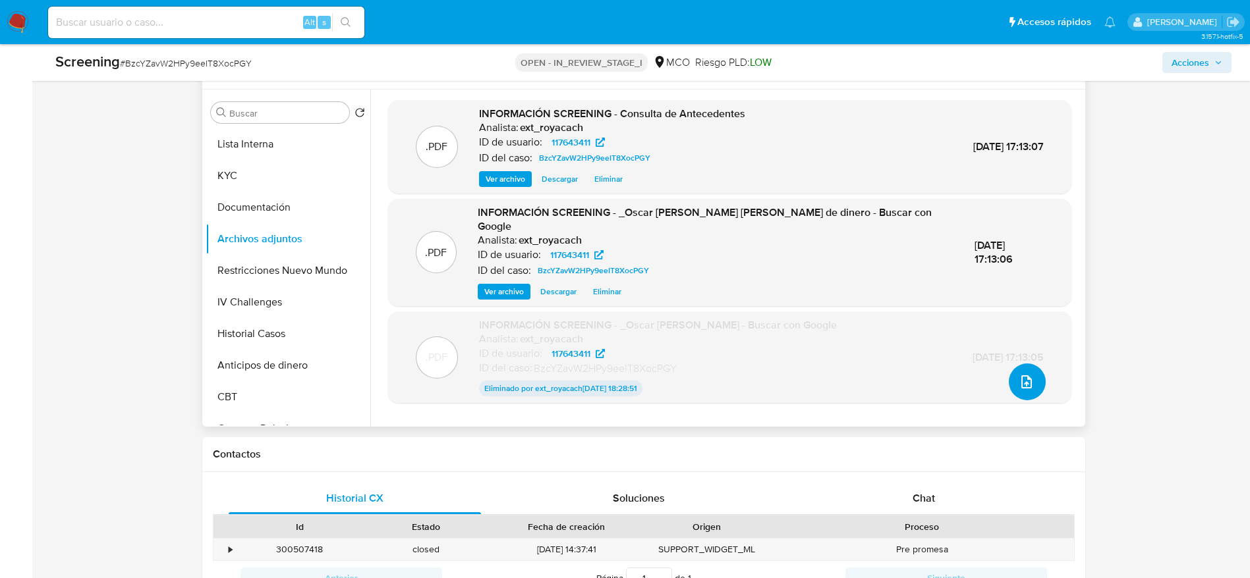
click at [1029, 377] on span "upload-file" at bounding box center [1026, 382] width 16 height 16
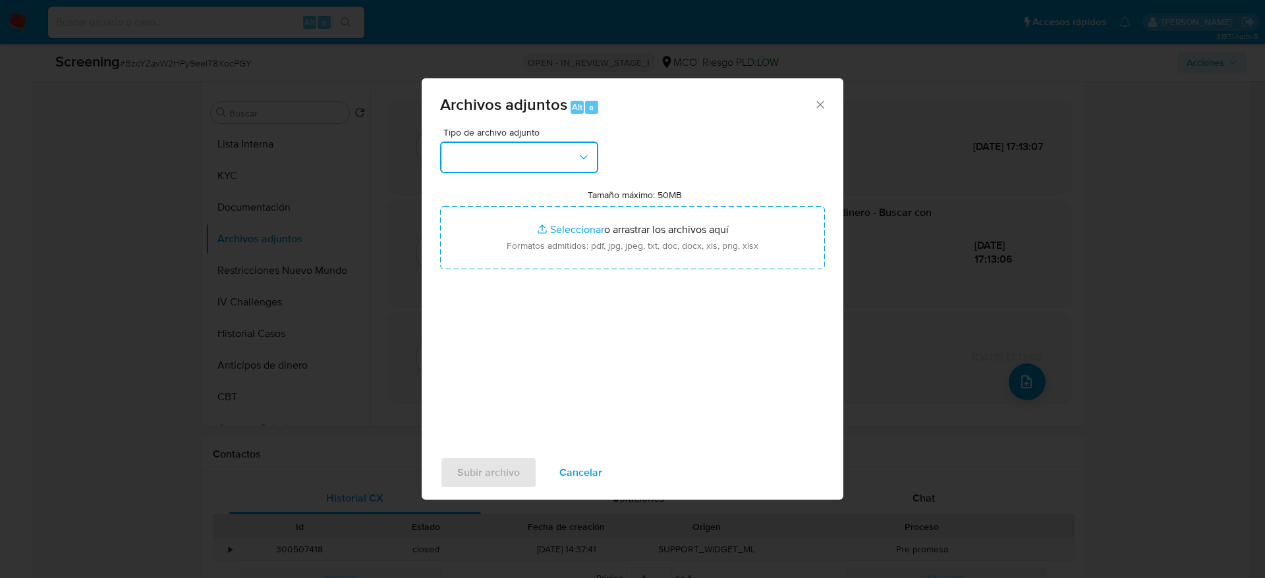
click at [525, 144] on button "button" at bounding box center [519, 158] width 158 height 32
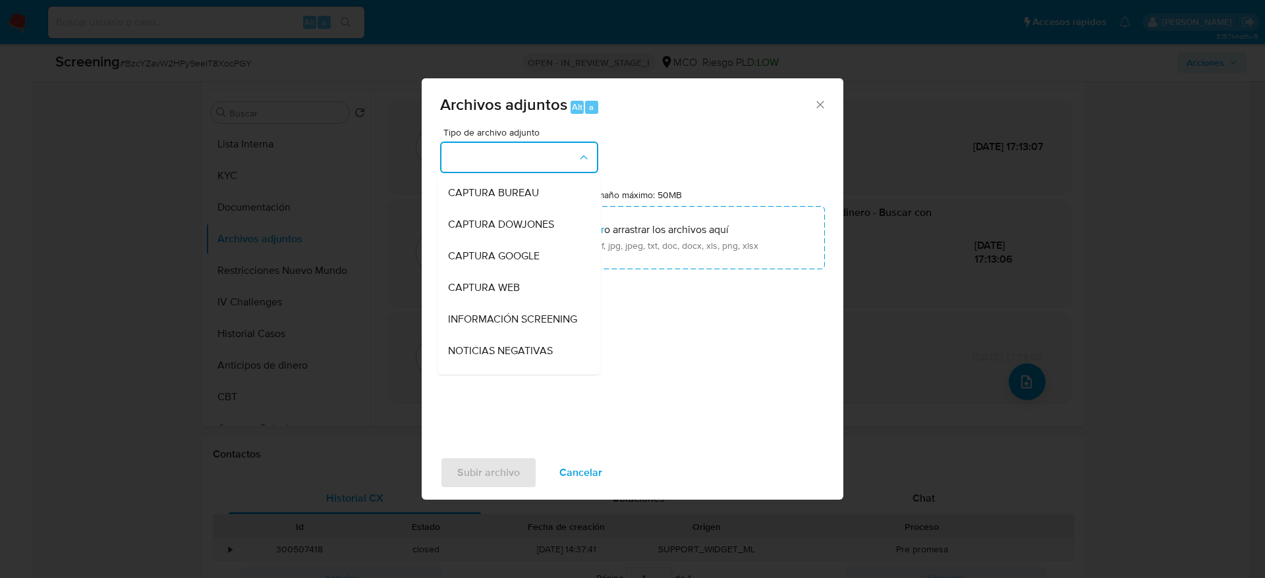
drag, startPoint x: 534, startPoint y: 320, endPoint x: 524, endPoint y: 273, distance: 47.8
click at [526, 306] on div "INFORMACIÓN SCREENING" at bounding box center [515, 320] width 134 height 32
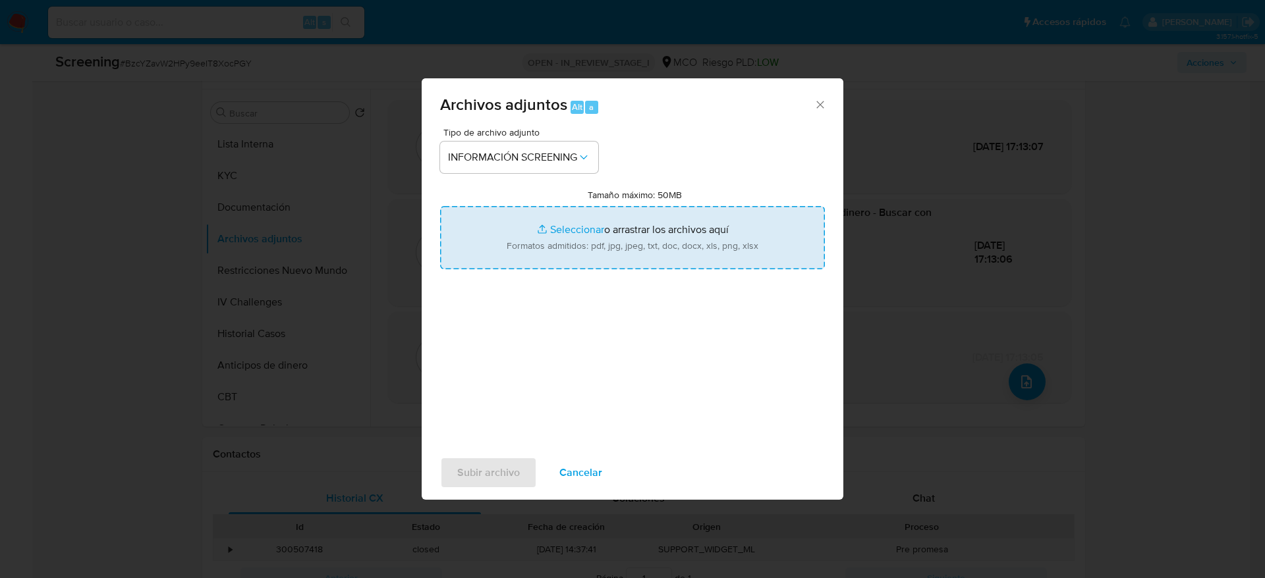
click at [546, 235] on input "Tamaño máximo: 50MB Seleccionar archivos" at bounding box center [632, 237] width 385 height 63
type input "C:\fakepath\Consulta de Antecedentes.pdf"
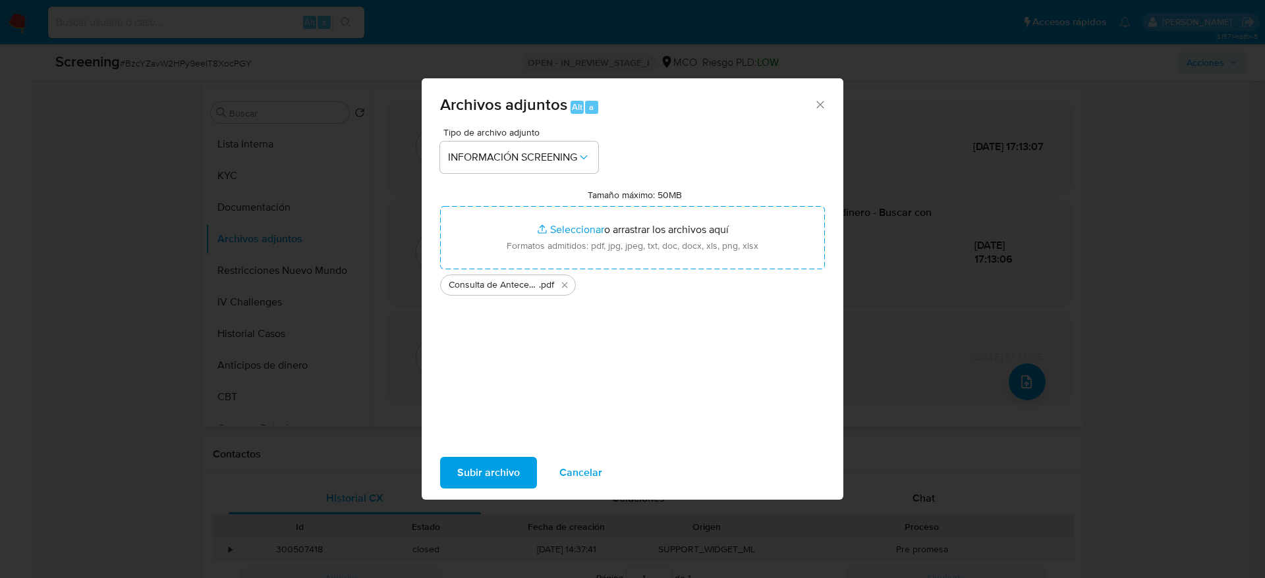
click at [469, 465] on span "Subir archivo" at bounding box center [488, 472] width 63 height 29
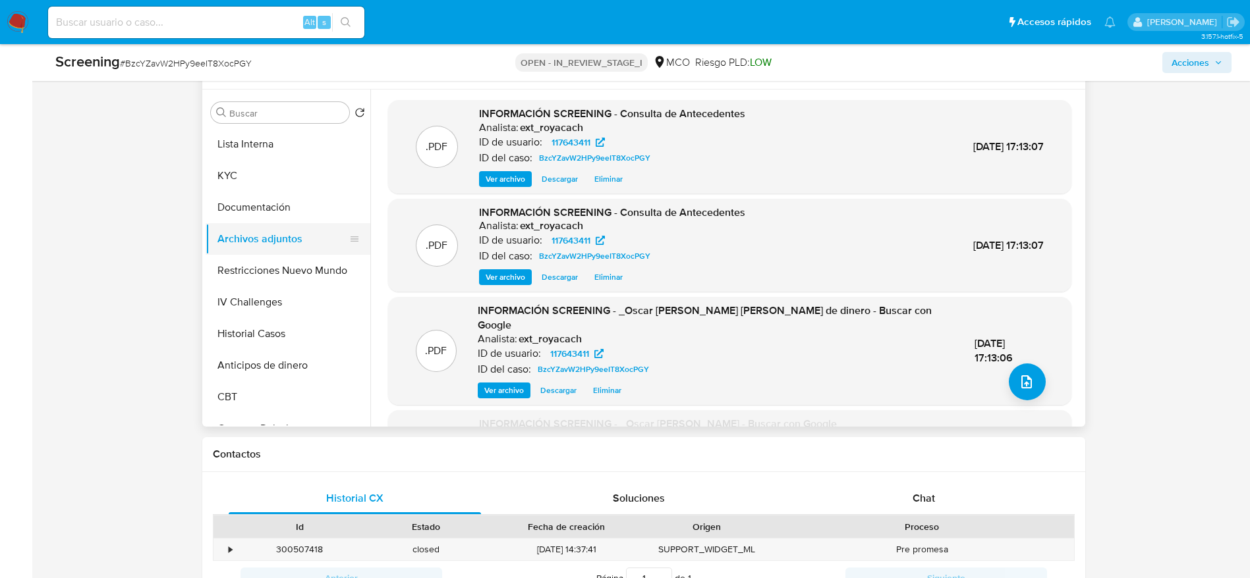
click at [212, 224] on button "Archivos adjuntos" at bounding box center [283, 239] width 154 height 32
click at [215, 213] on button "Documentación" at bounding box center [283, 208] width 154 height 32
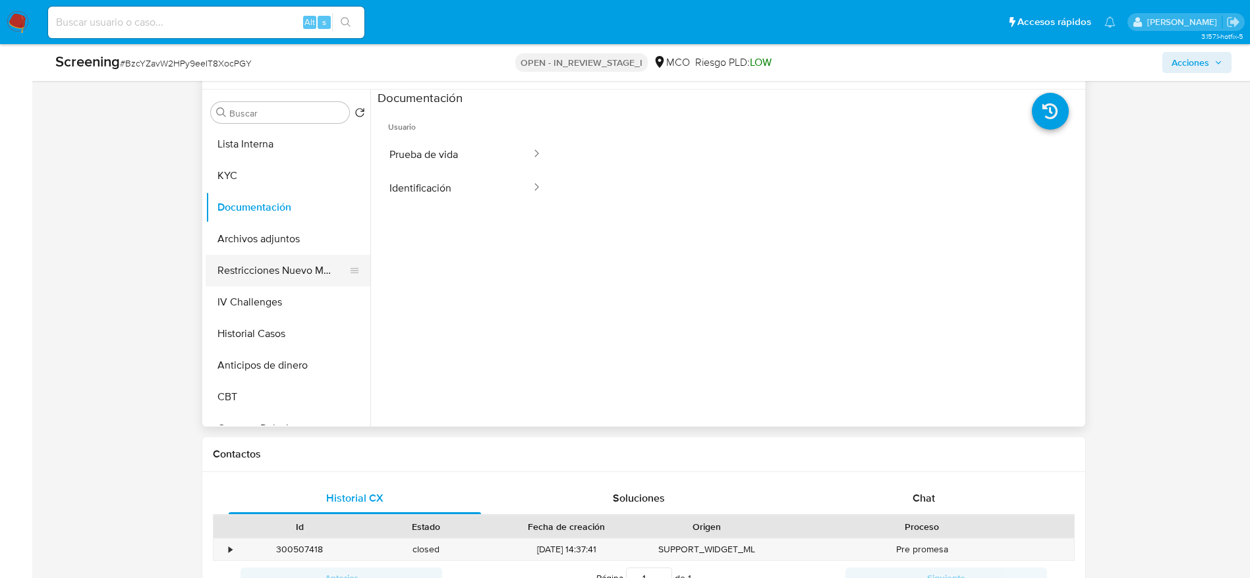
click at [294, 276] on button "Restricciones Nuevo Mundo" at bounding box center [283, 271] width 154 height 32
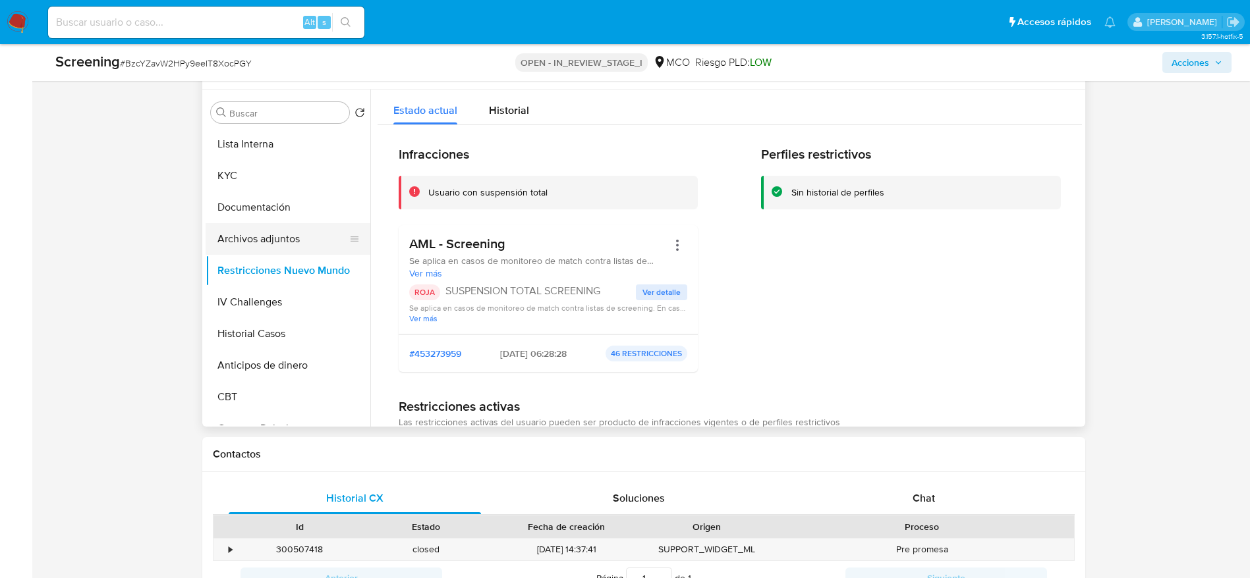
click at [264, 244] on button "Archivos adjuntos" at bounding box center [283, 239] width 154 height 32
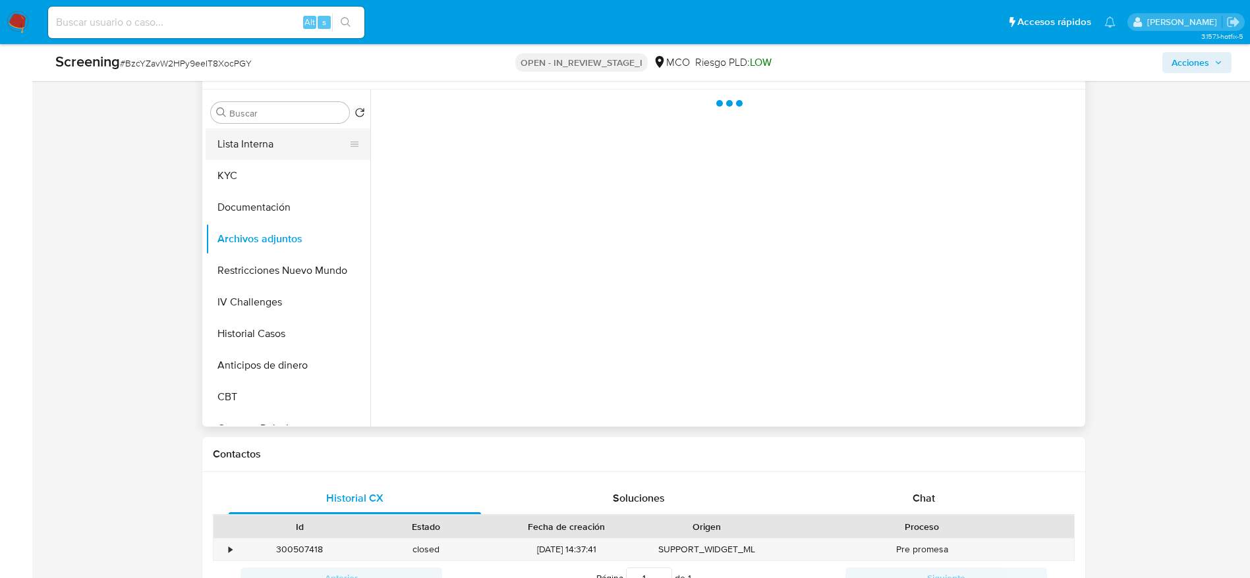
click at [257, 149] on button "Lista Interna" at bounding box center [283, 144] width 154 height 32
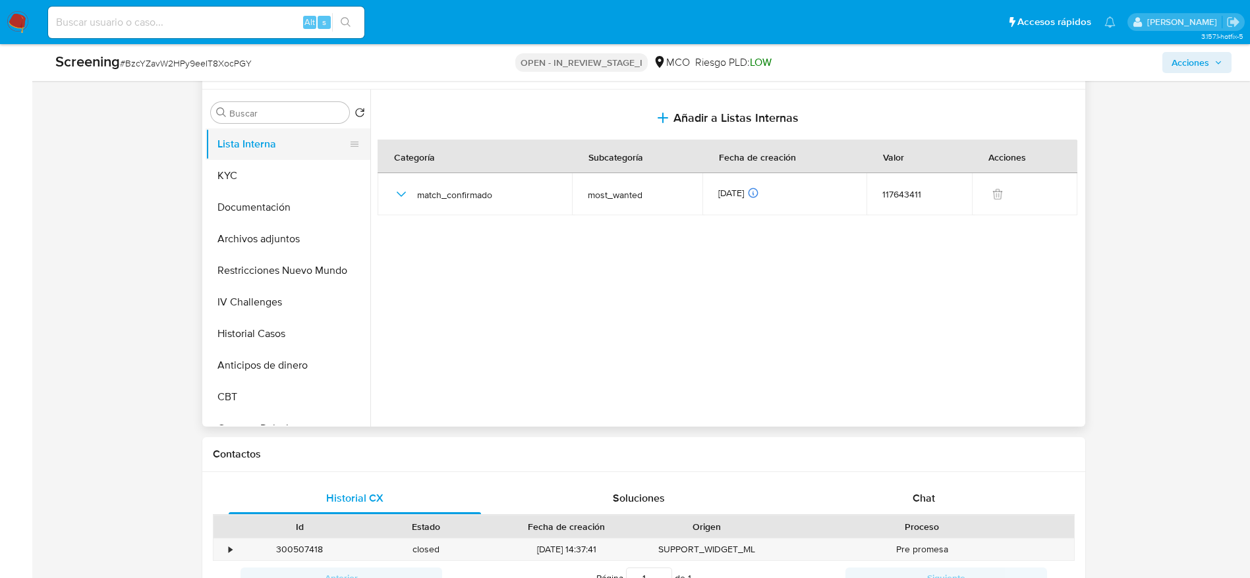
click at [257, 149] on button "Lista Interna" at bounding box center [283, 144] width 154 height 32
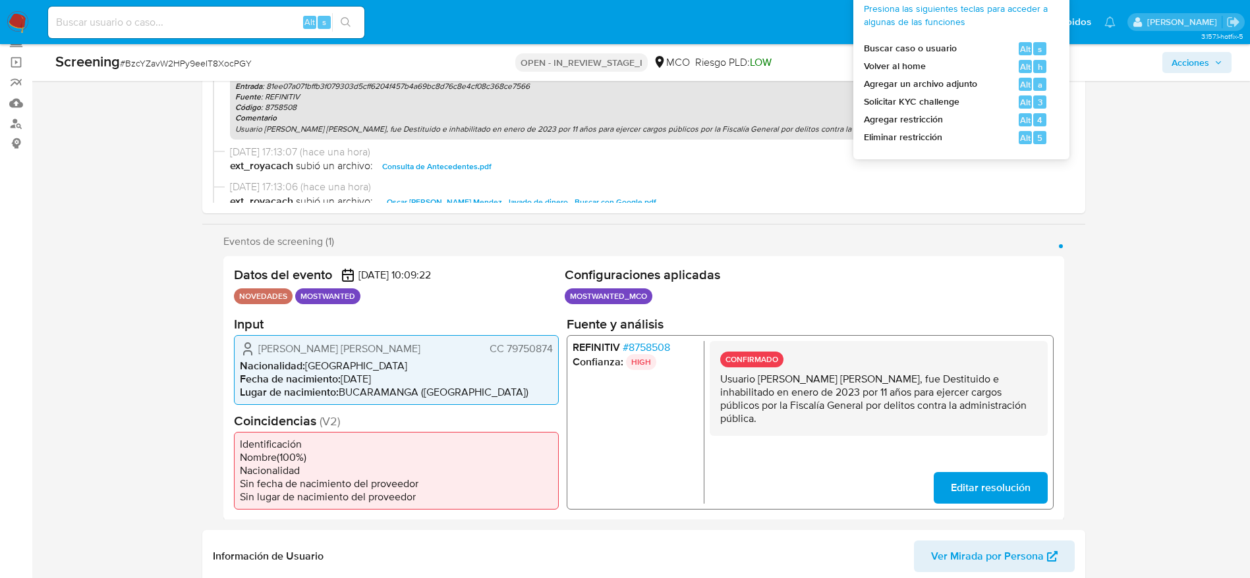
scroll to position [0, 0]
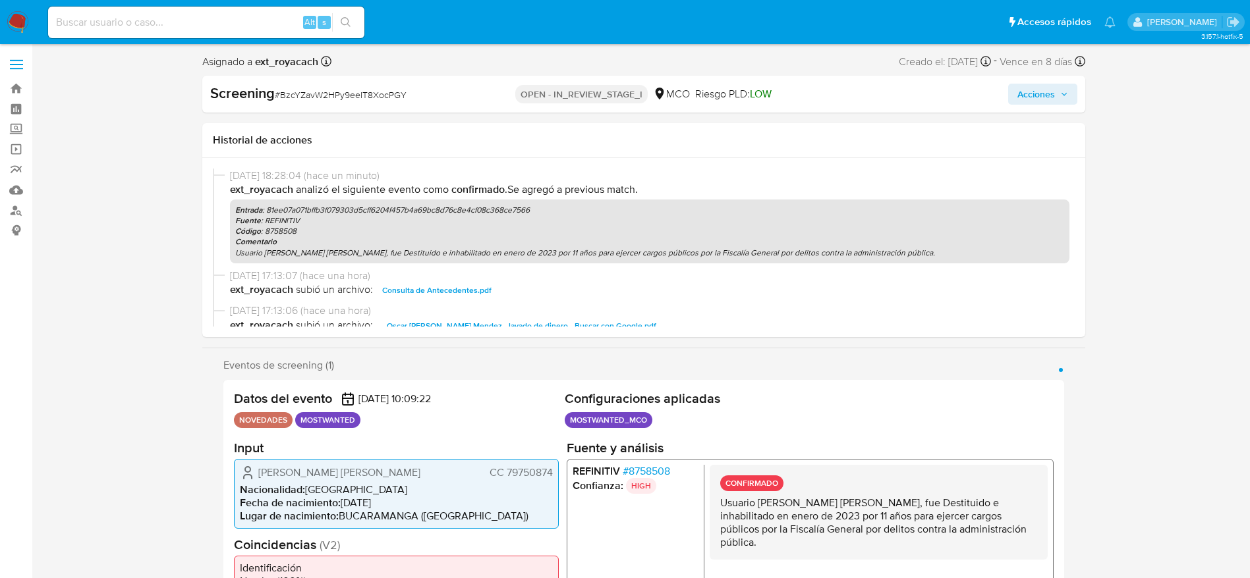
click at [1075, 92] on button "Acciones" at bounding box center [1042, 94] width 69 height 21
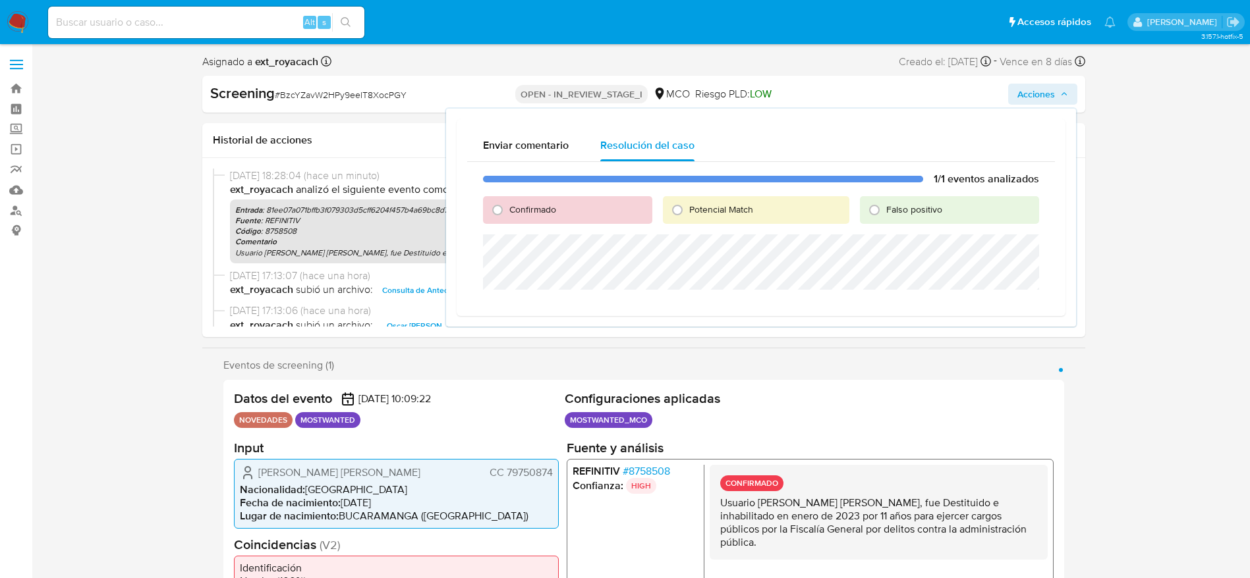
click at [743, 203] on span "Potencial Match" at bounding box center [721, 209] width 64 height 13
click at [688, 202] on input "Potencial Match" at bounding box center [677, 210] width 21 height 21
radio input "true"
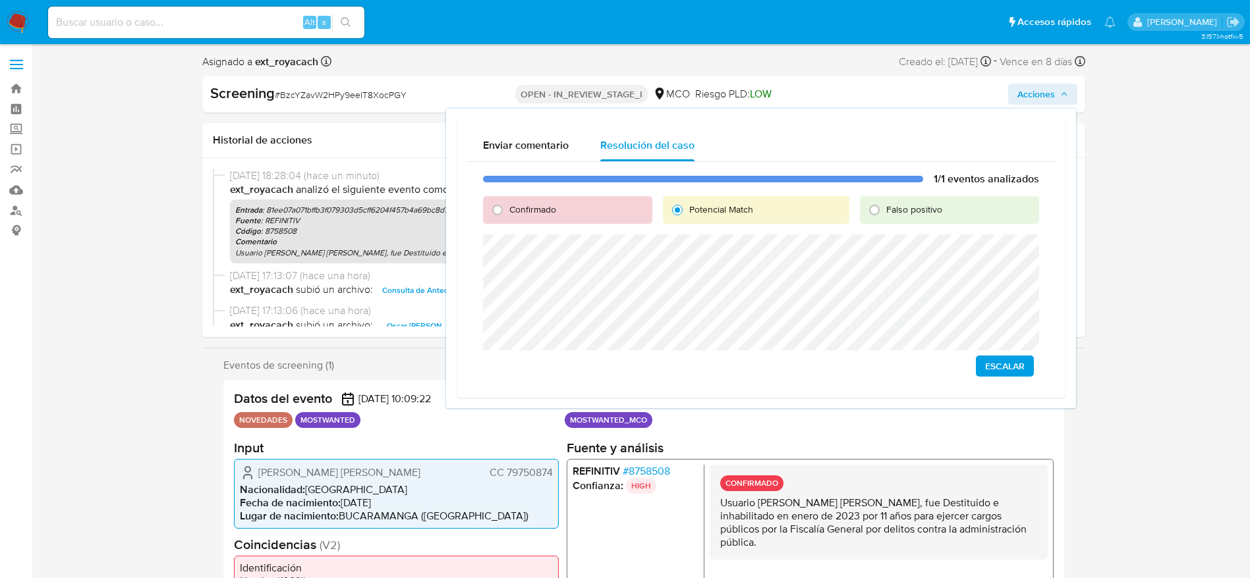
click at [1005, 365] on span "Escalar" at bounding box center [1005, 366] width 40 height 18
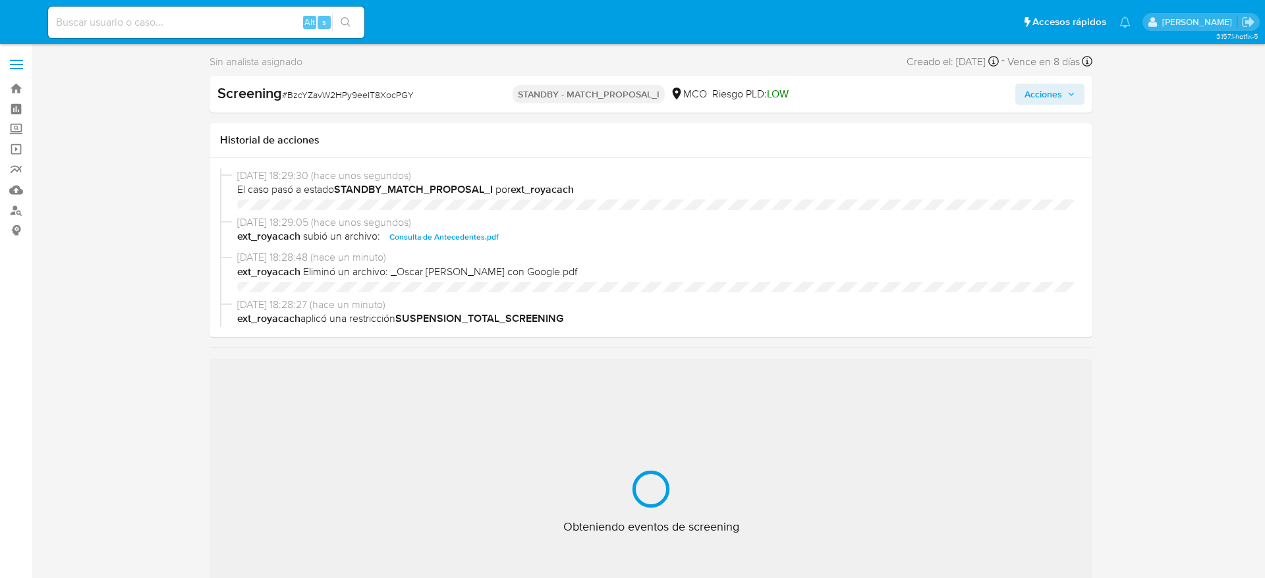
select select "10"
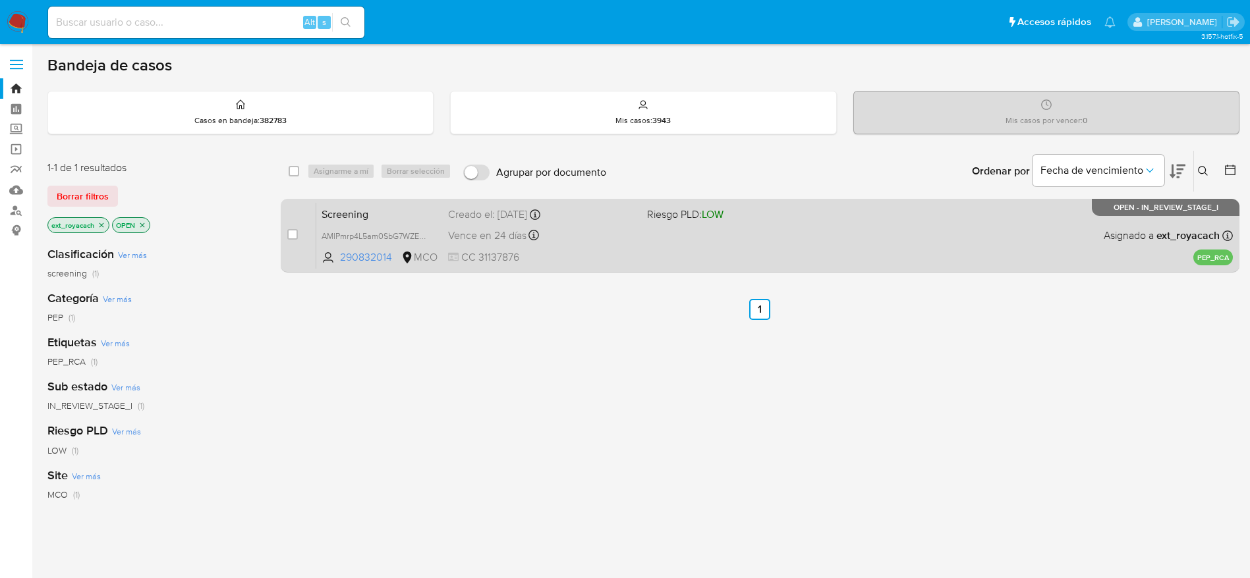
click at [756, 221] on span "Riesgo PLD: LOW" at bounding box center [741, 213] width 188 height 17
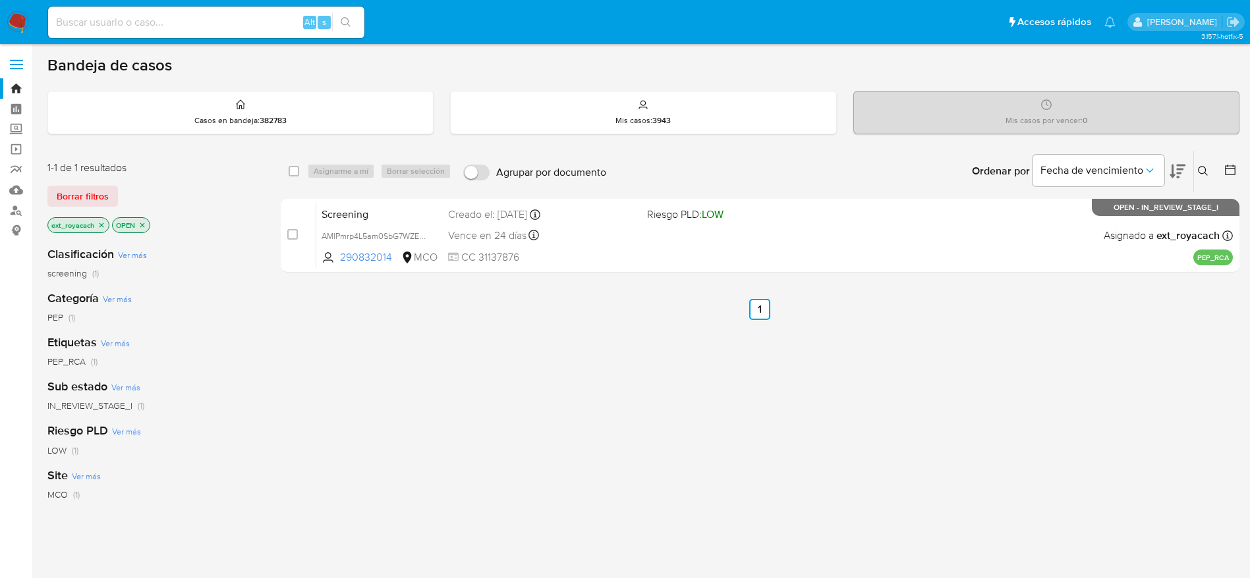
click at [100, 227] on icon "close-filter" at bounding box center [101, 225] width 5 height 5
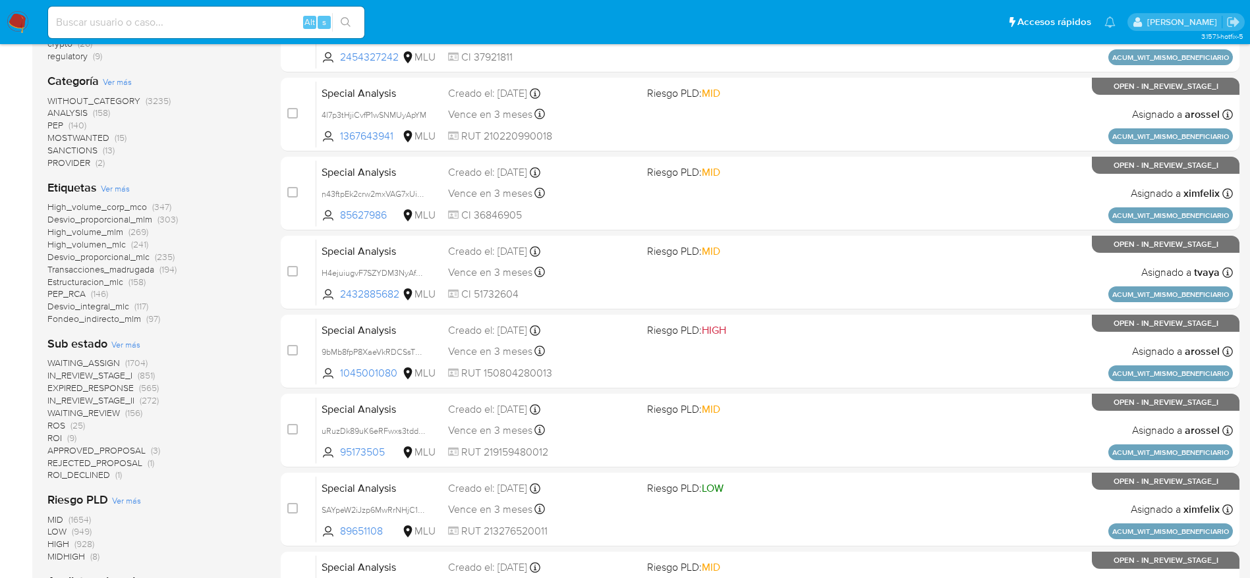
scroll to position [395, 0]
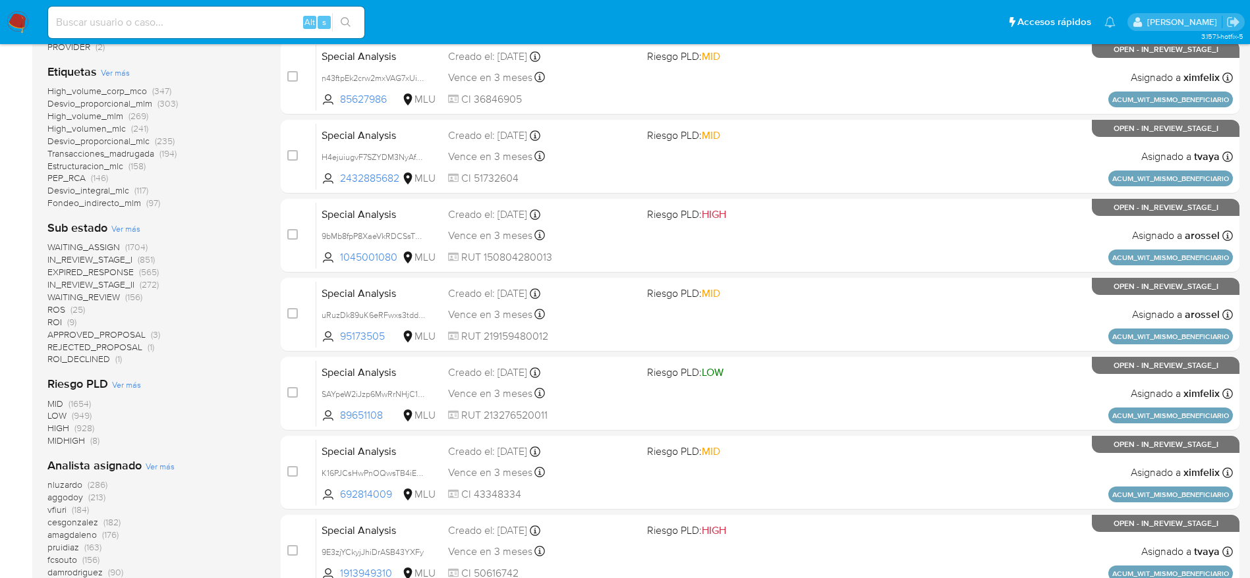
click at [95, 250] on span "WAITING_ASSIGN" at bounding box center [83, 246] width 72 height 13
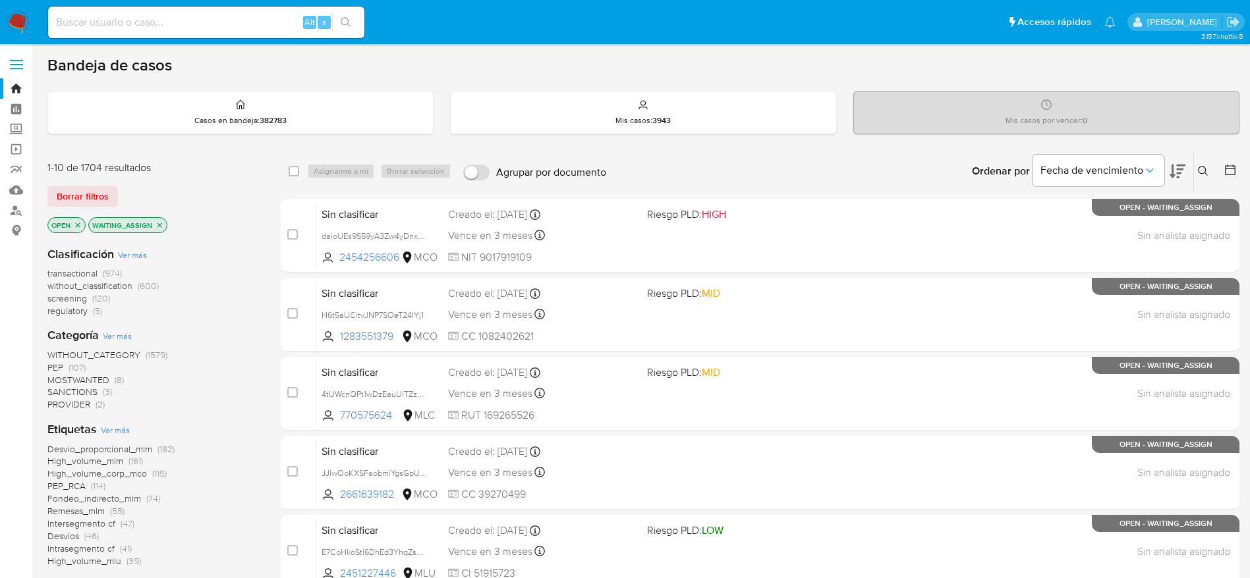
click at [88, 296] on span "screening (120)" at bounding box center [78, 298] width 63 height 13
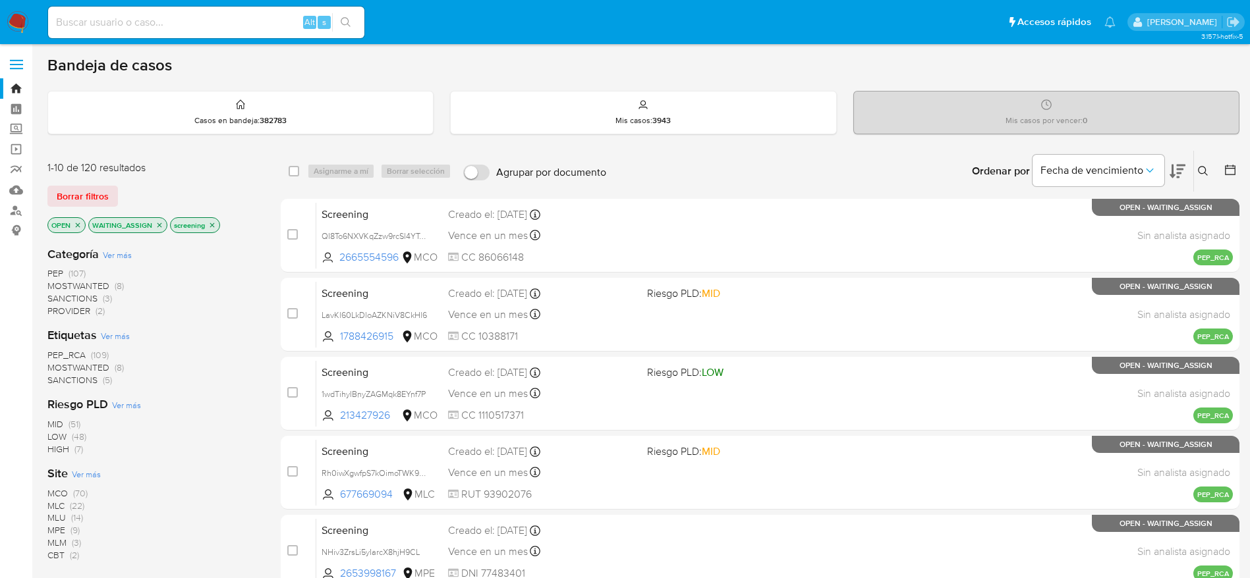
click at [93, 356] on span "(109)" at bounding box center [100, 354] width 18 height 13
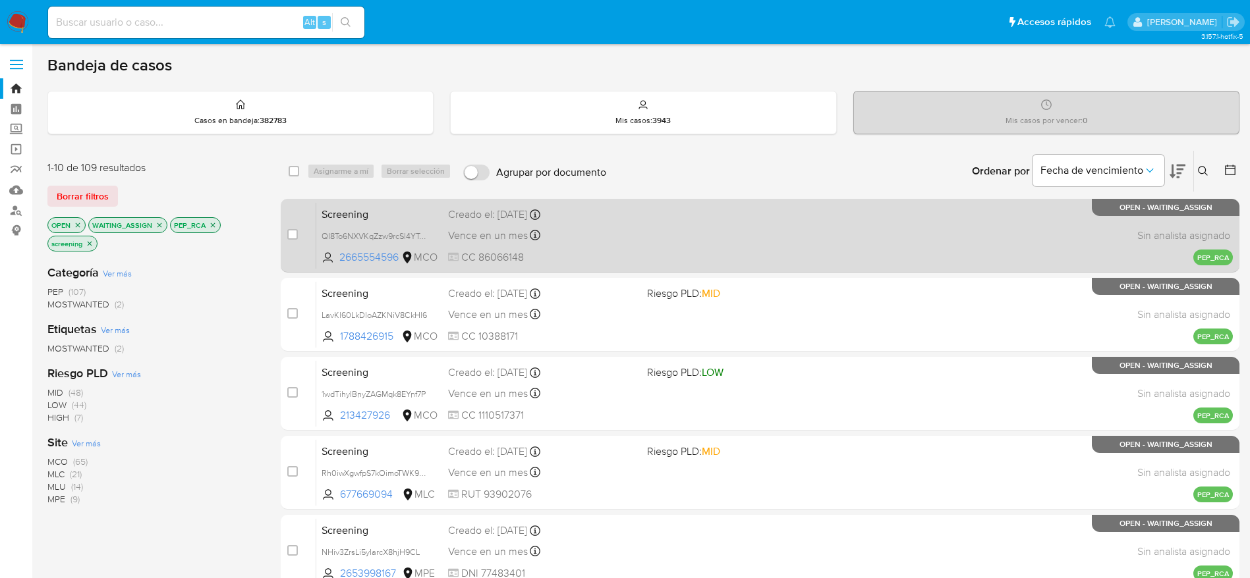
click at [516, 208] on div "Creado el: 01/09/2025 Creado el: 01/09/2025 17:42:11" at bounding box center [542, 215] width 188 height 14
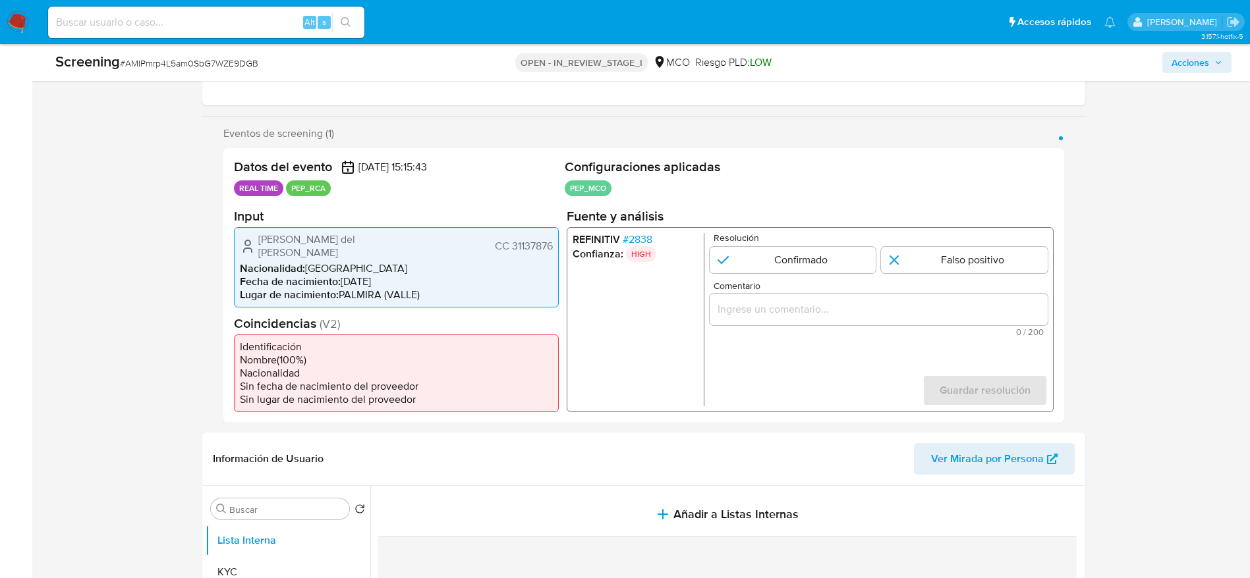
scroll to position [198, 0]
select select "10"
click at [648, 231] on span "# 2838" at bounding box center [637, 236] width 30 height 13
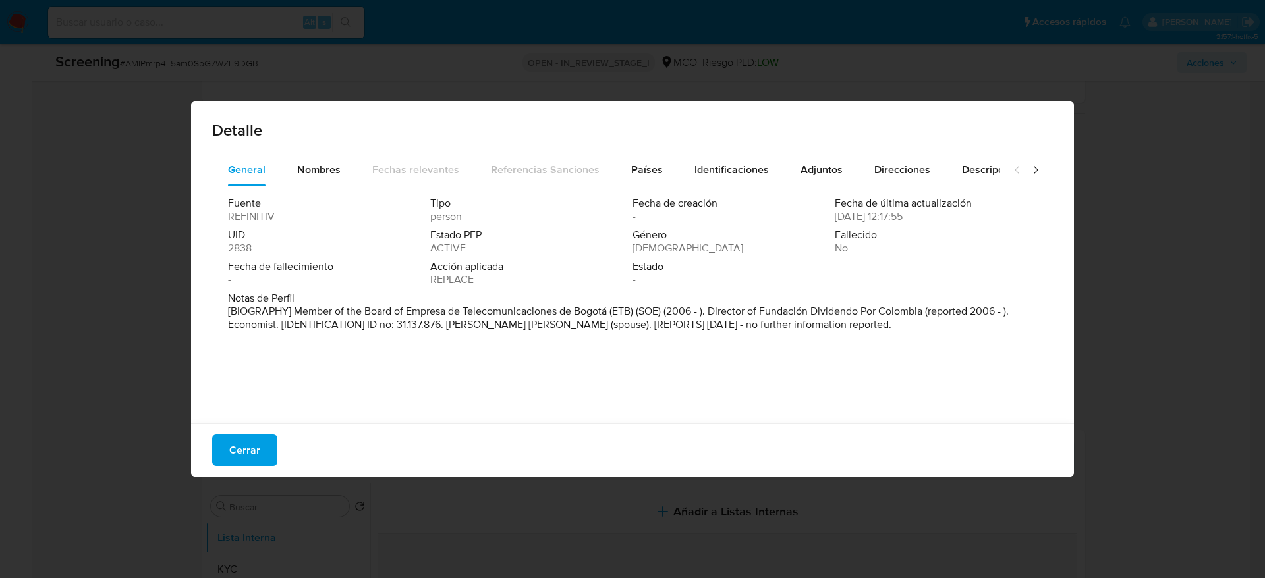
click at [240, 468] on div "Cerrar" at bounding box center [632, 450] width 883 height 53
click at [258, 445] on span "Cerrar" at bounding box center [244, 450] width 31 height 29
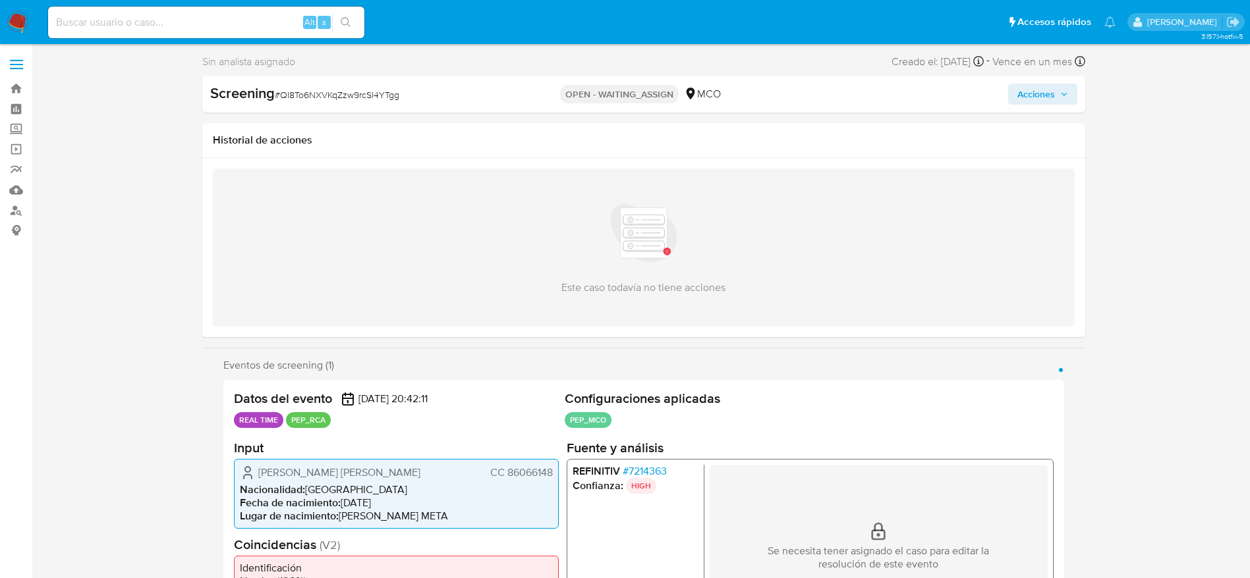
select select "10"
click at [647, 472] on span "# 7214363" at bounding box center [644, 470] width 44 height 13
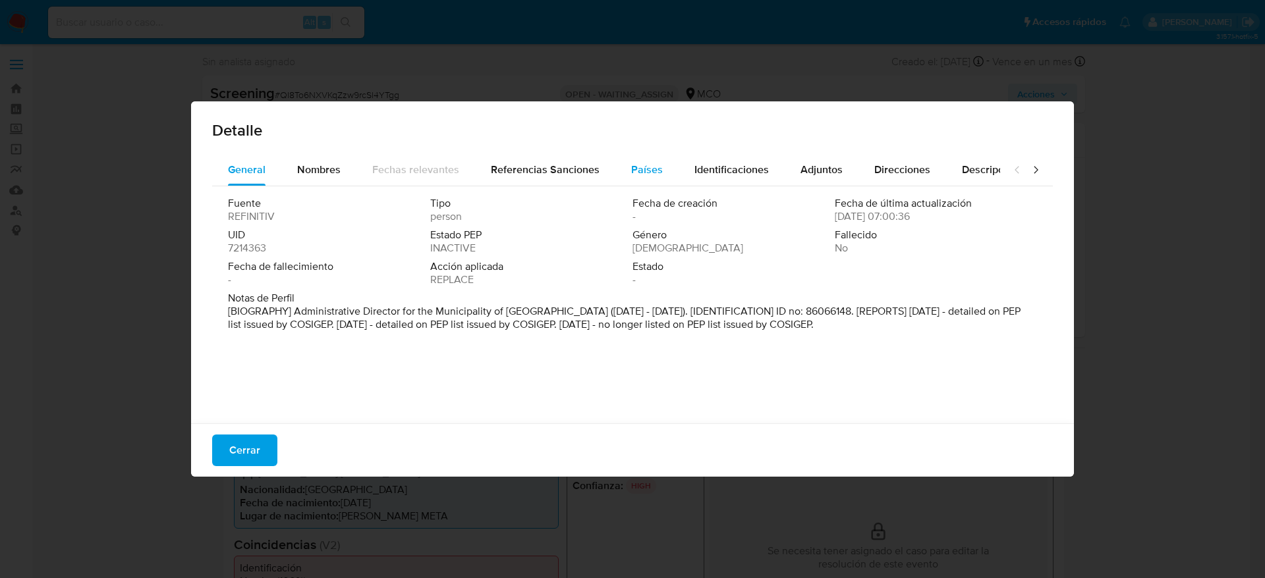
click at [657, 162] on button "Países" at bounding box center [646, 170] width 63 height 32
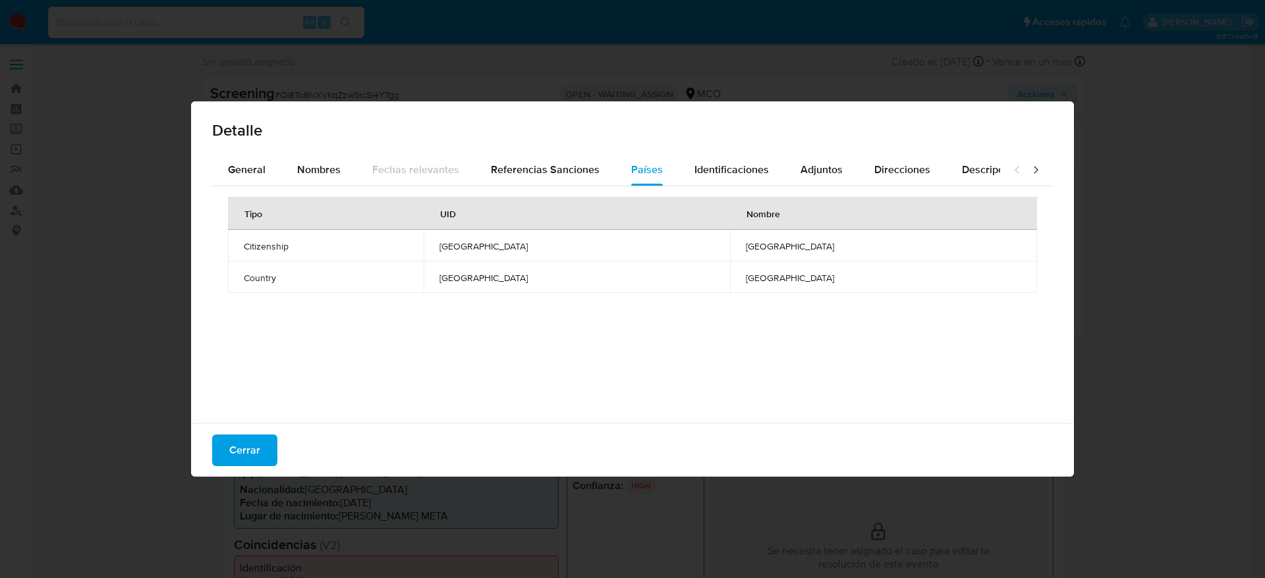
click at [1264, 16] on div "Detalle General Nombres Fechas relevantes Referencias Sanciones Países Identifi…" at bounding box center [632, 289] width 1265 height 578
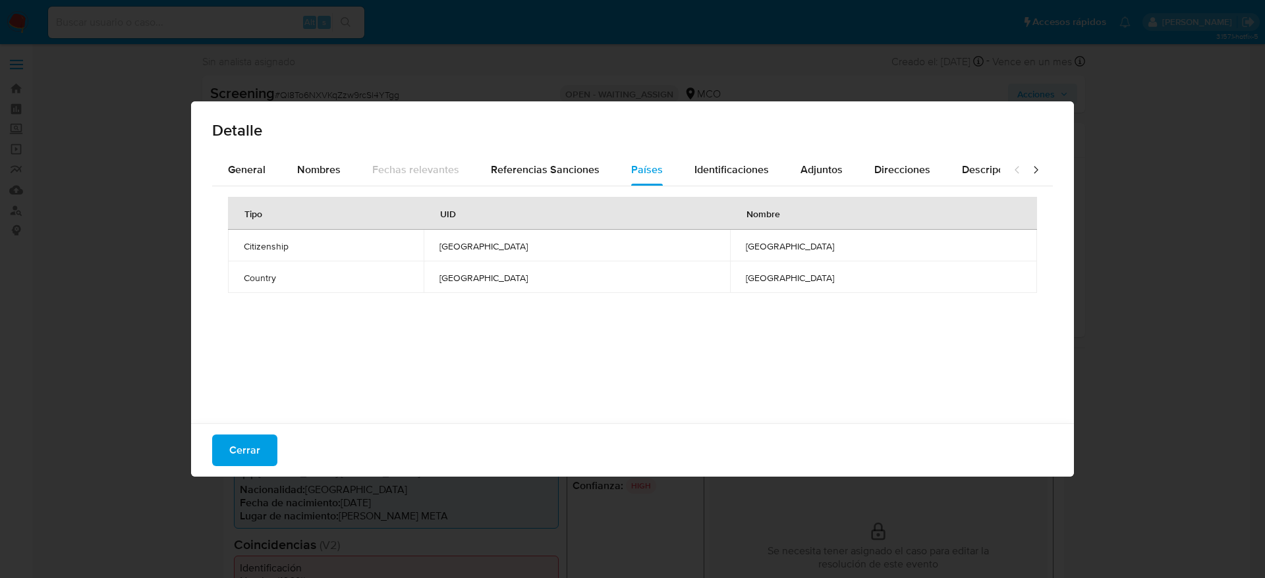
click at [1264, 16] on div "Detalle General Nombres Fechas relevantes Referencias Sanciones Países Identifi…" at bounding box center [632, 289] width 1265 height 578
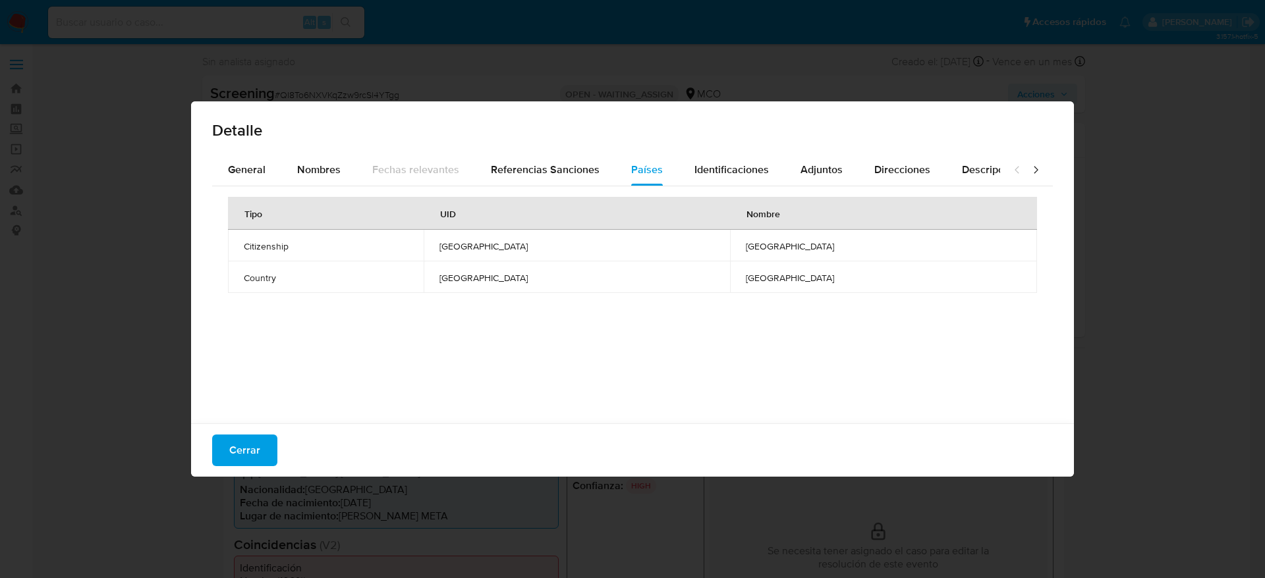
click at [1264, 16] on div "Detalle General Nombres Fechas relevantes Referencias Sanciones Países Identifi…" at bounding box center [632, 289] width 1265 height 578
drag, startPoint x: 1264, startPoint y: 16, endPoint x: 1264, endPoint y: 163, distance: 146.9
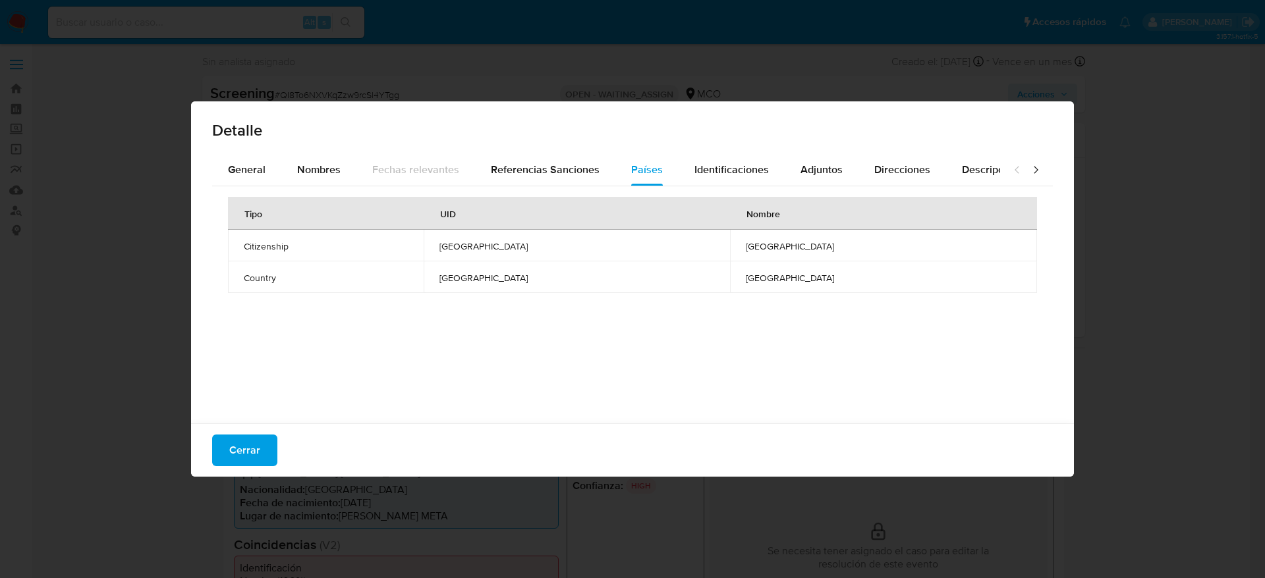
click at [1264, 163] on div "Detalle General Nombres Fechas relevantes Referencias Sanciones Países Identifi…" at bounding box center [632, 289] width 1265 height 578
drag, startPoint x: 1264, startPoint y: 199, endPoint x: 1264, endPoint y: 232, distance: 32.9
click at [1264, 232] on div "Detalle General Nombres Fechas relevantes Referencias Sanciones Países Identifi…" at bounding box center [632, 289] width 1265 height 578
